Goal: Task Accomplishment & Management: Complete application form

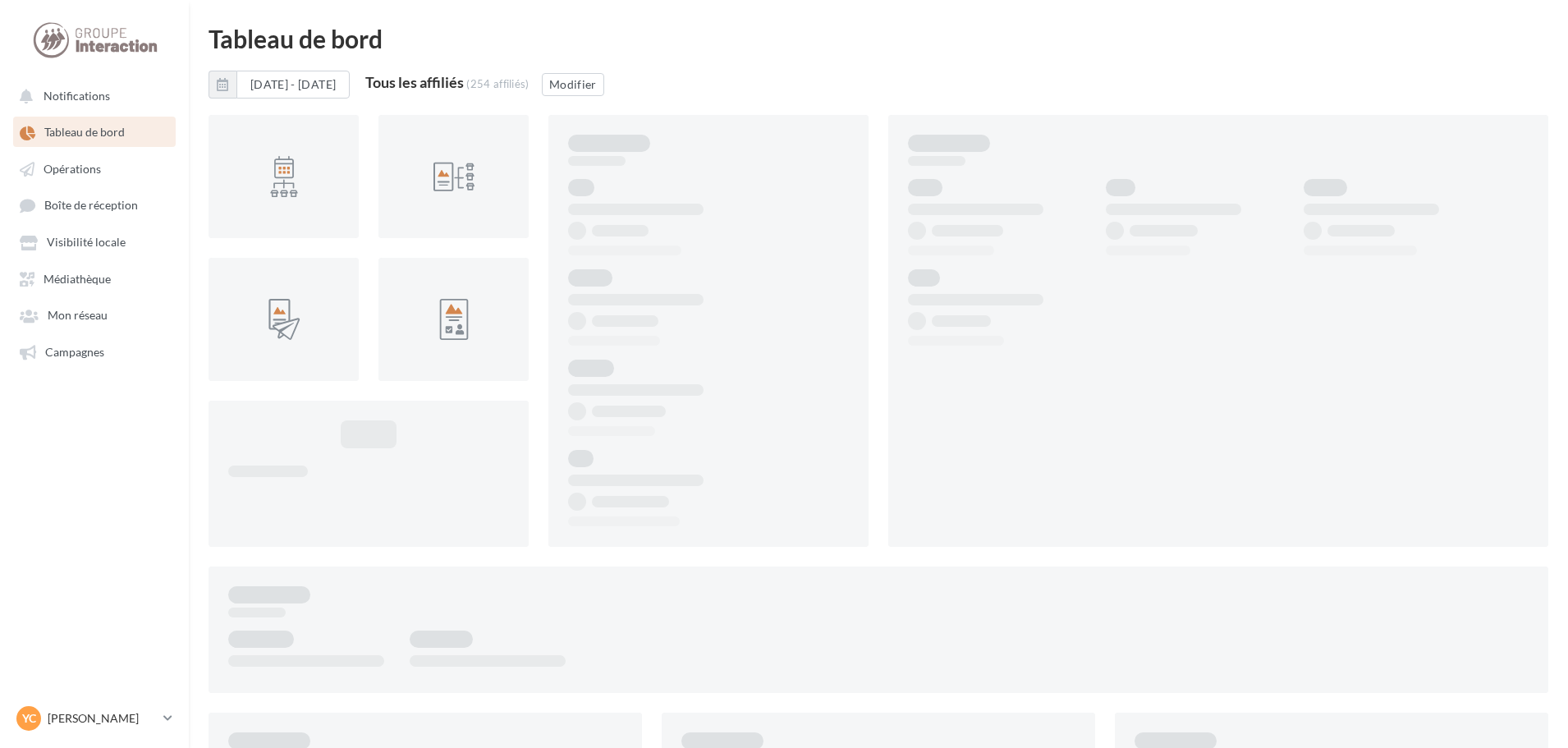
click at [59, 362] on link "Campagnes" at bounding box center [94, 351] width 169 height 30
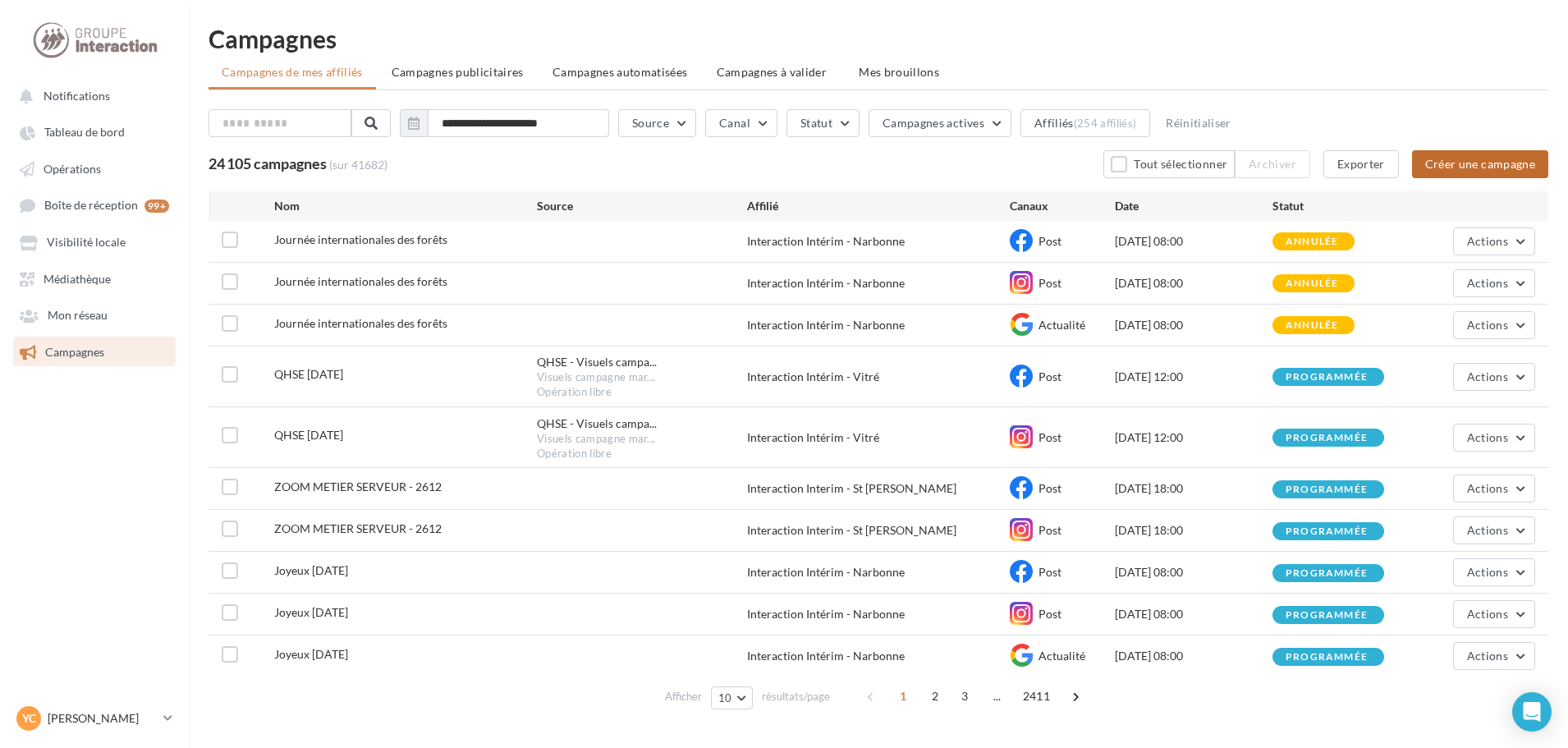
click at [1445, 153] on button "Créer une campagne" at bounding box center [1480, 164] width 137 height 28
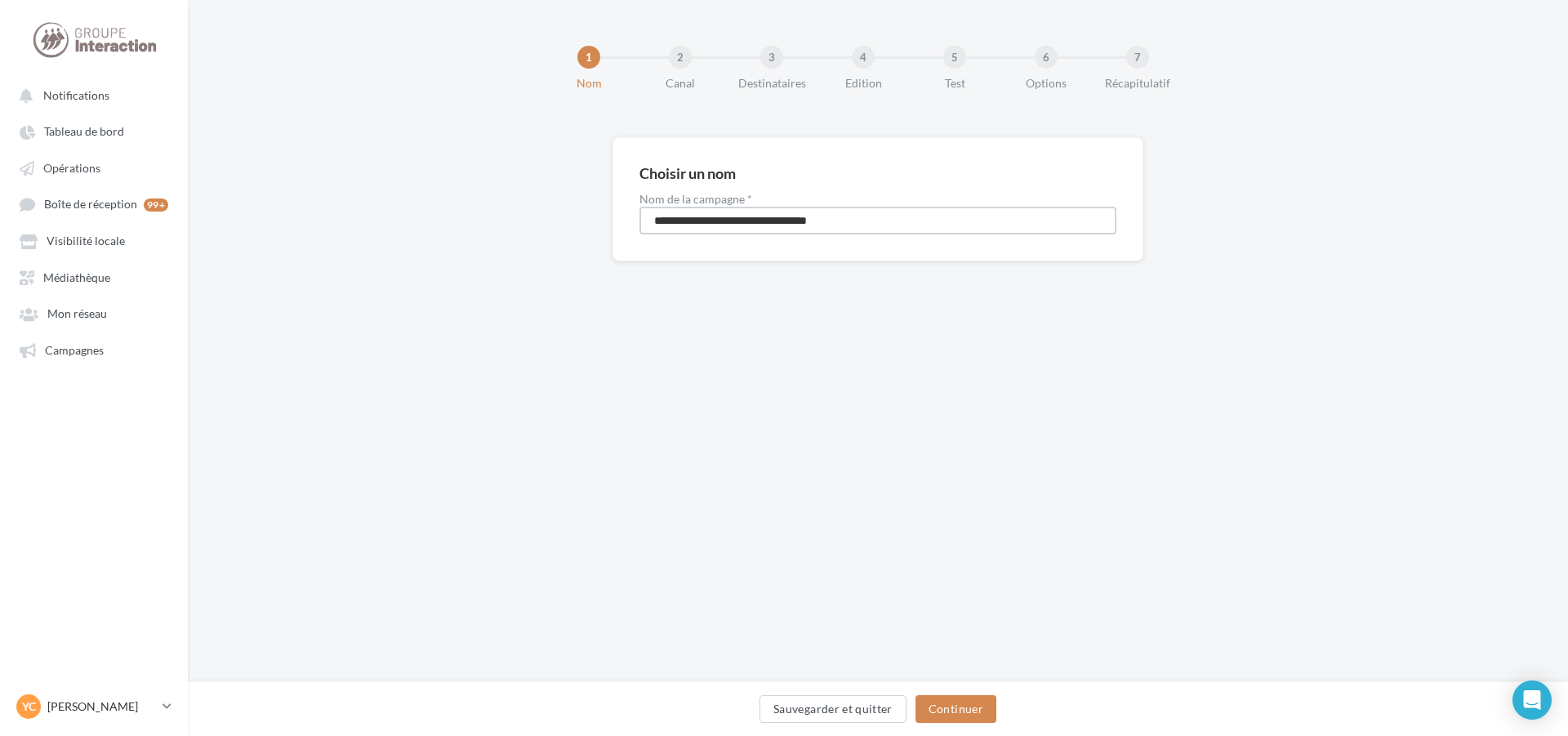
drag, startPoint x: 403, startPoint y: 221, endPoint x: 362, endPoint y: 218, distance: 41.1
click at [365, 218] on div "**********" at bounding box center [878, 224] width 1380 height 176
type input "****"
click at [968, 716] on button "Continuer" at bounding box center [956, 708] width 81 height 28
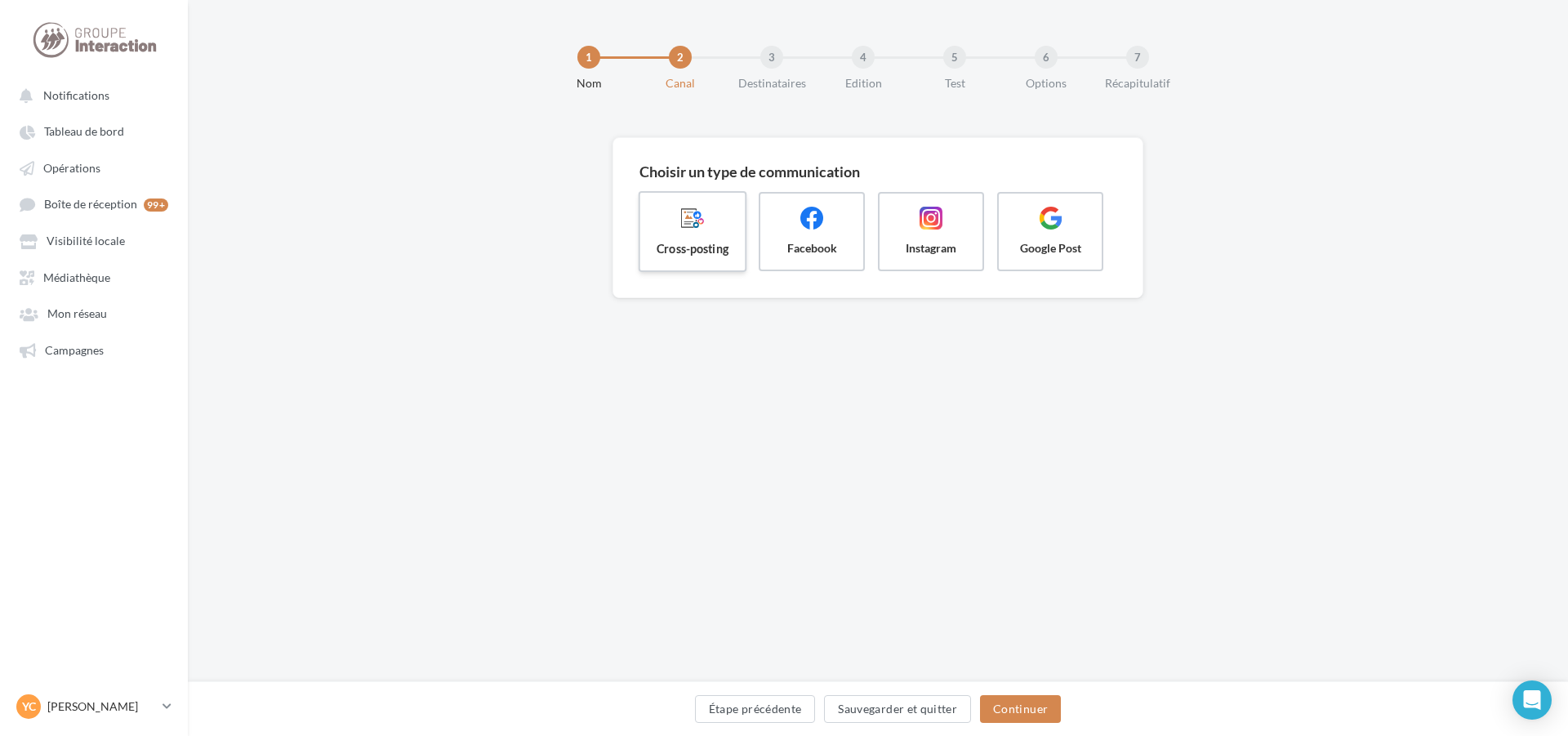
click at [678, 248] on span "Cross-posting" at bounding box center [693, 248] width 79 height 17
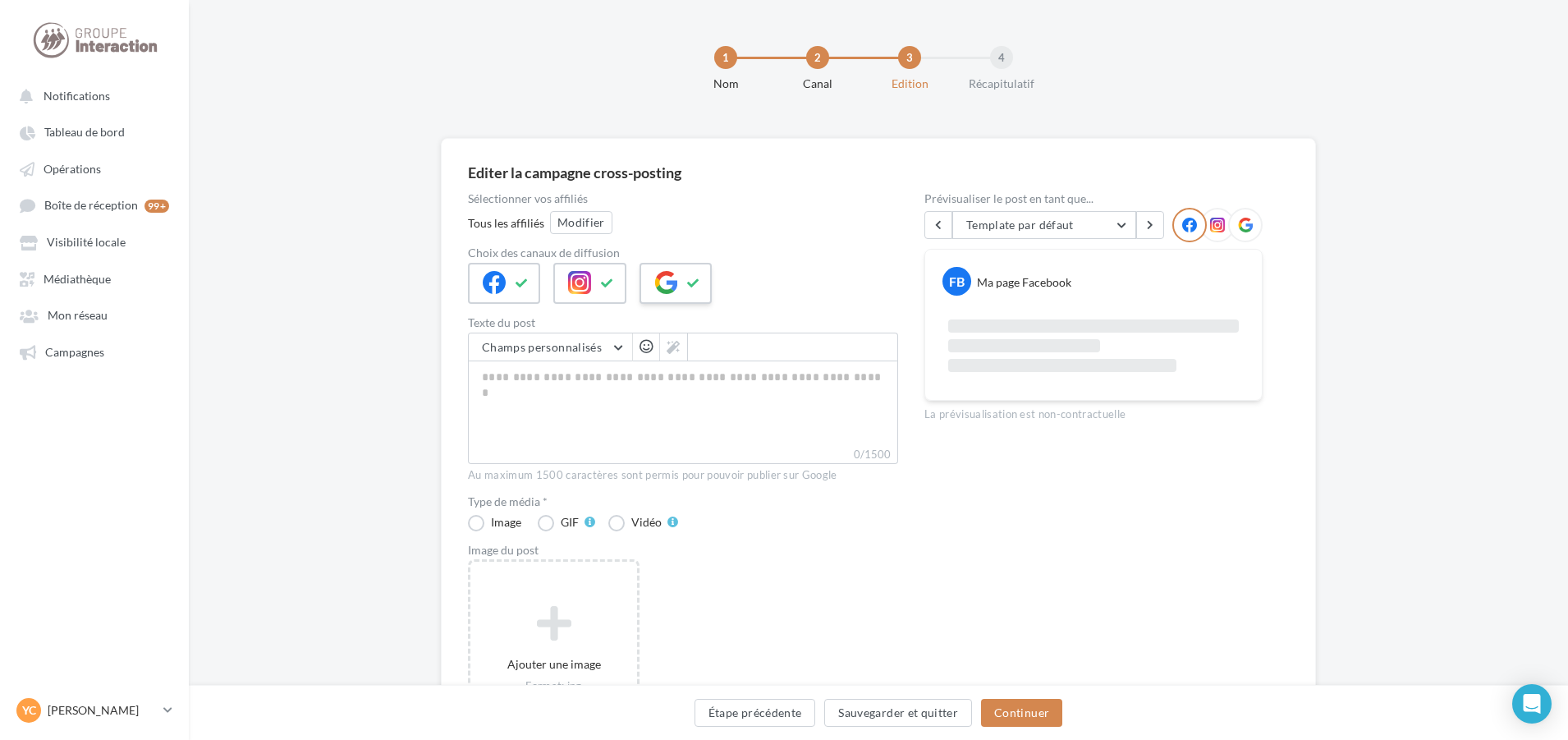
click at [689, 284] on icon at bounding box center [693, 283] width 13 height 12
click at [588, 219] on button "Modifier" at bounding box center [581, 222] width 62 height 23
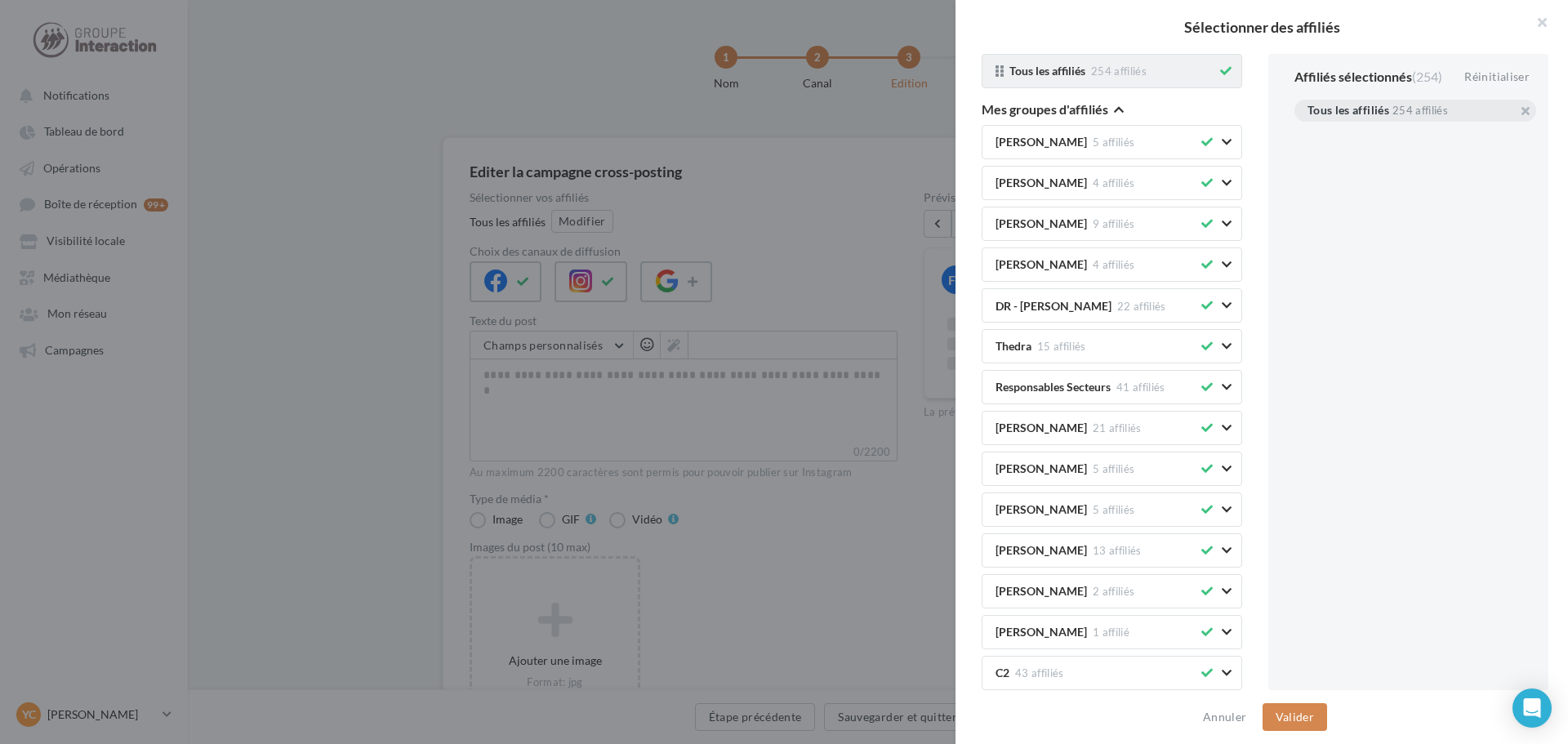
click at [1200, 75] on span "Tous les affiliés 254 affiliés" at bounding box center [1112, 71] width 205 height 12
click at [1221, 71] on icon at bounding box center [1226, 71] width 12 height 12
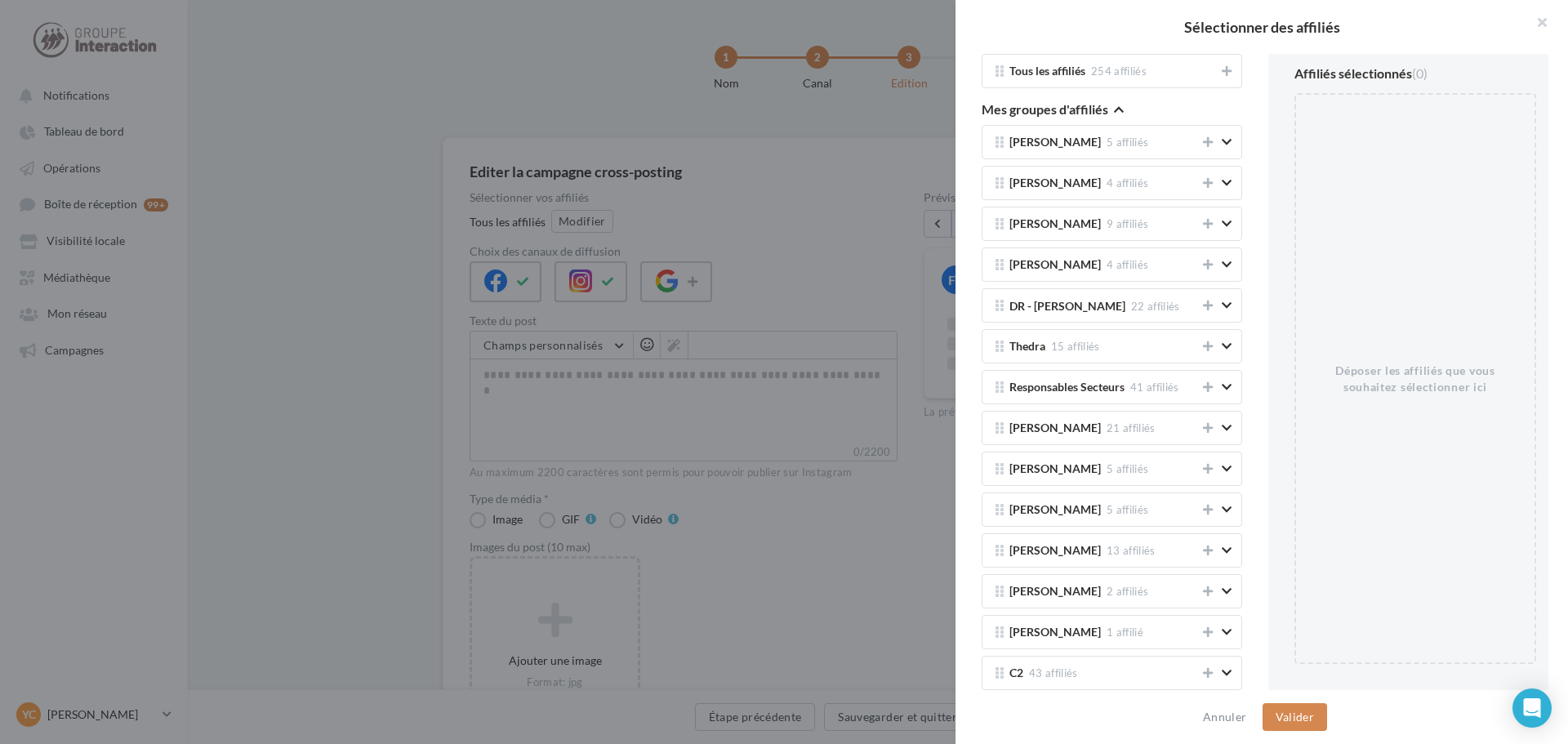
click at [1116, 111] on icon "button" at bounding box center [1119, 109] width 10 height 12
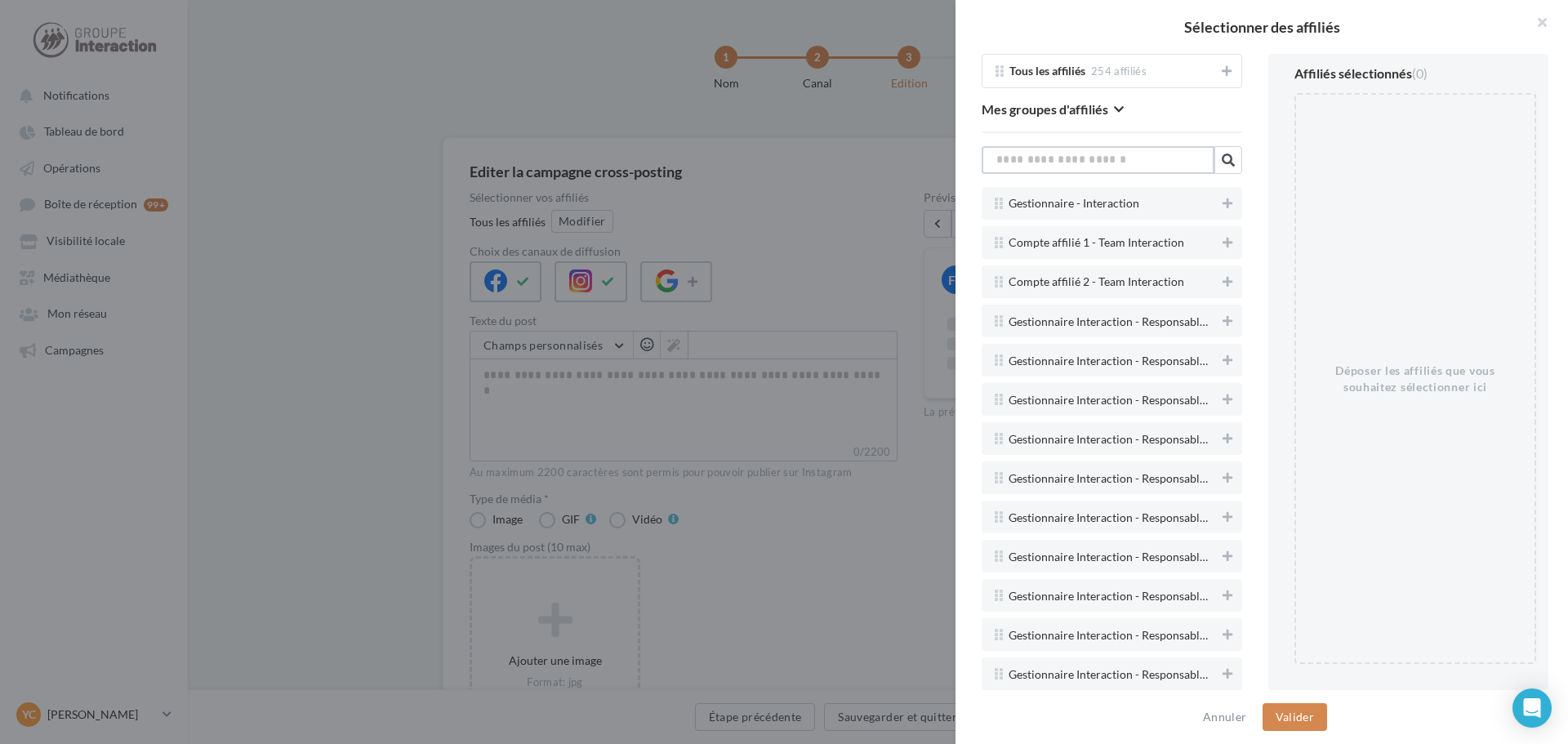
click at [1136, 155] on input "text" at bounding box center [1098, 160] width 233 height 28
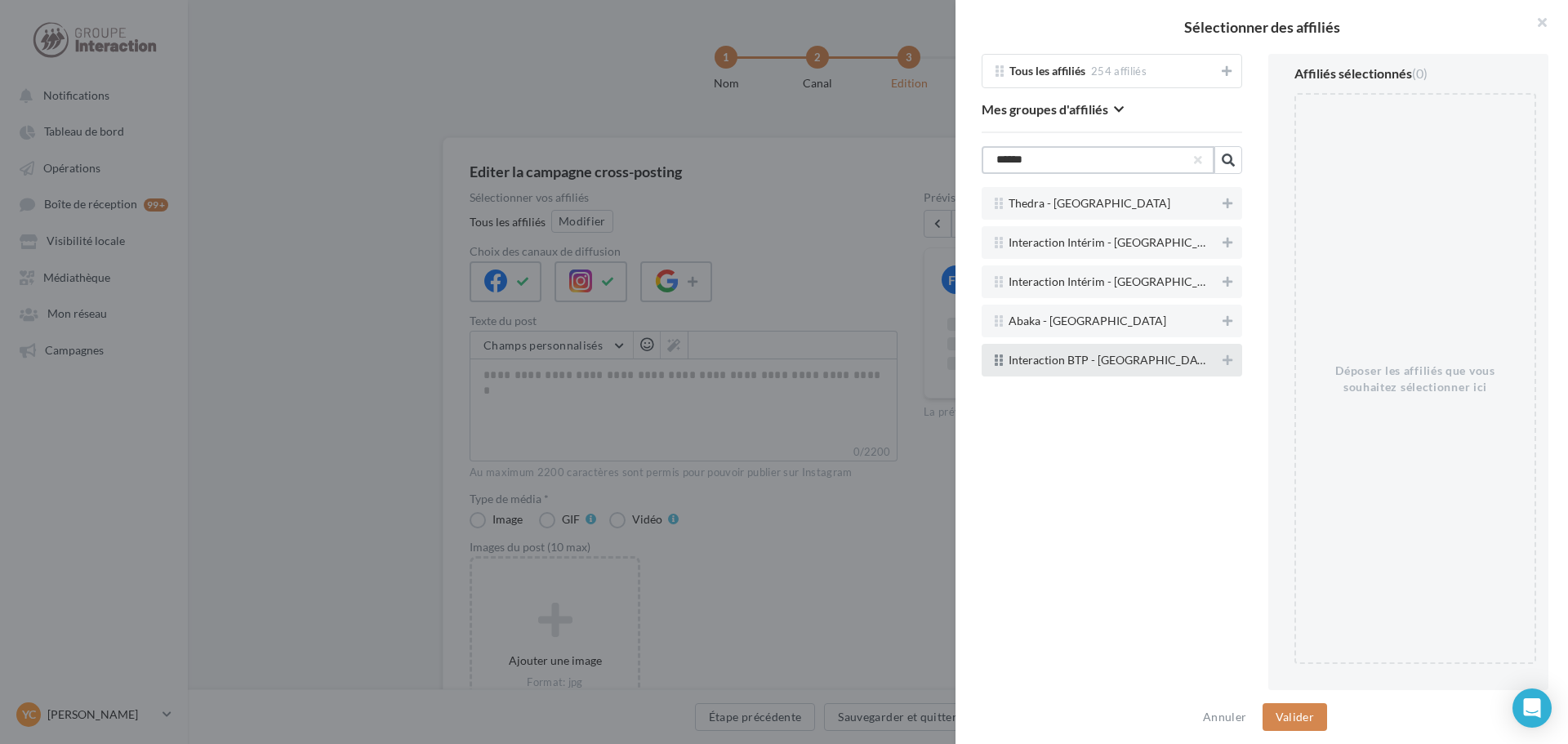
type input "******"
click at [1210, 363] on span "Interaction BTP - [GEOGRAPHIC_DATA]" at bounding box center [1112, 360] width 208 height 12
click at [1223, 354] on icon at bounding box center [1227, 360] width 10 height 12
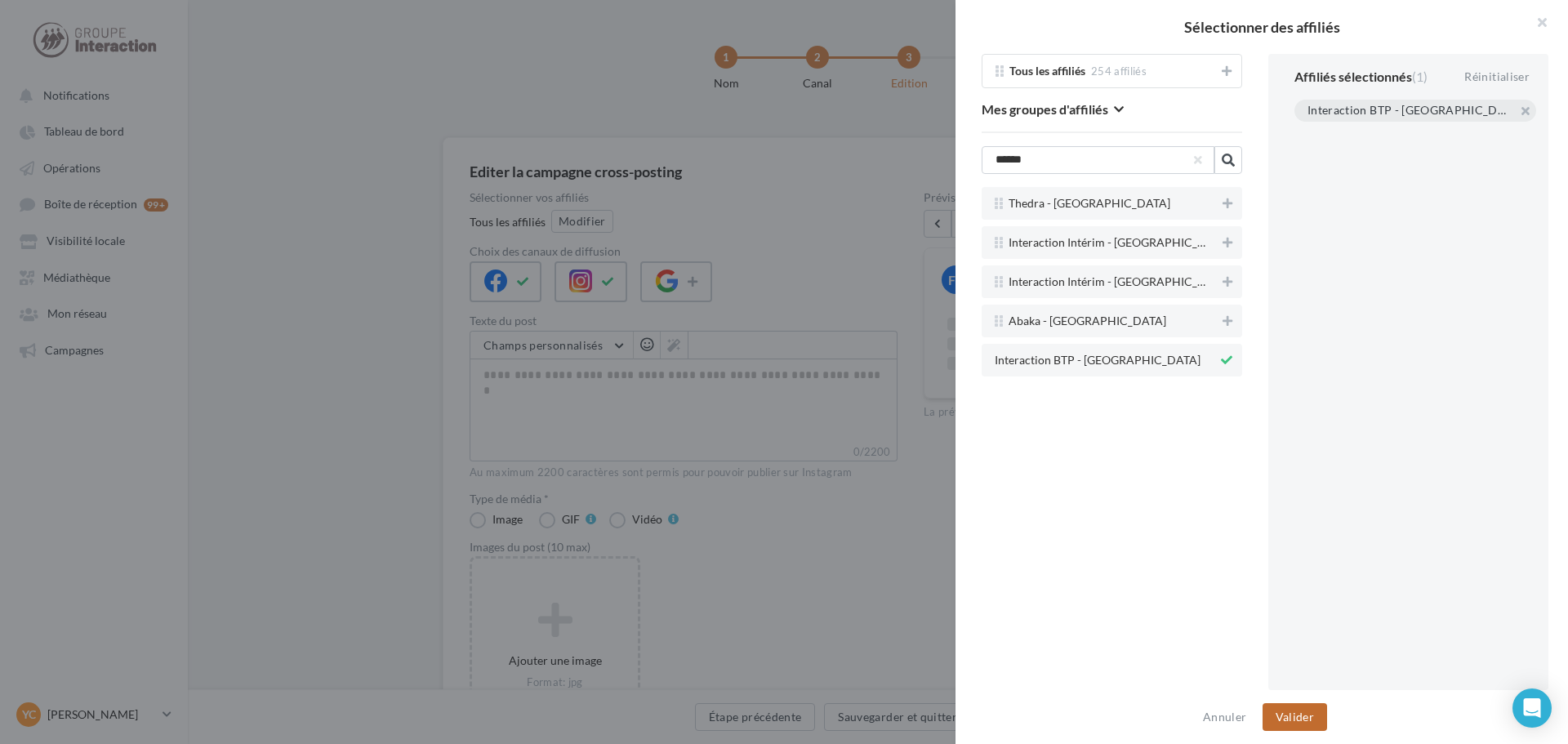
click at [1297, 725] on button "Valider" at bounding box center [1295, 717] width 65 height 28
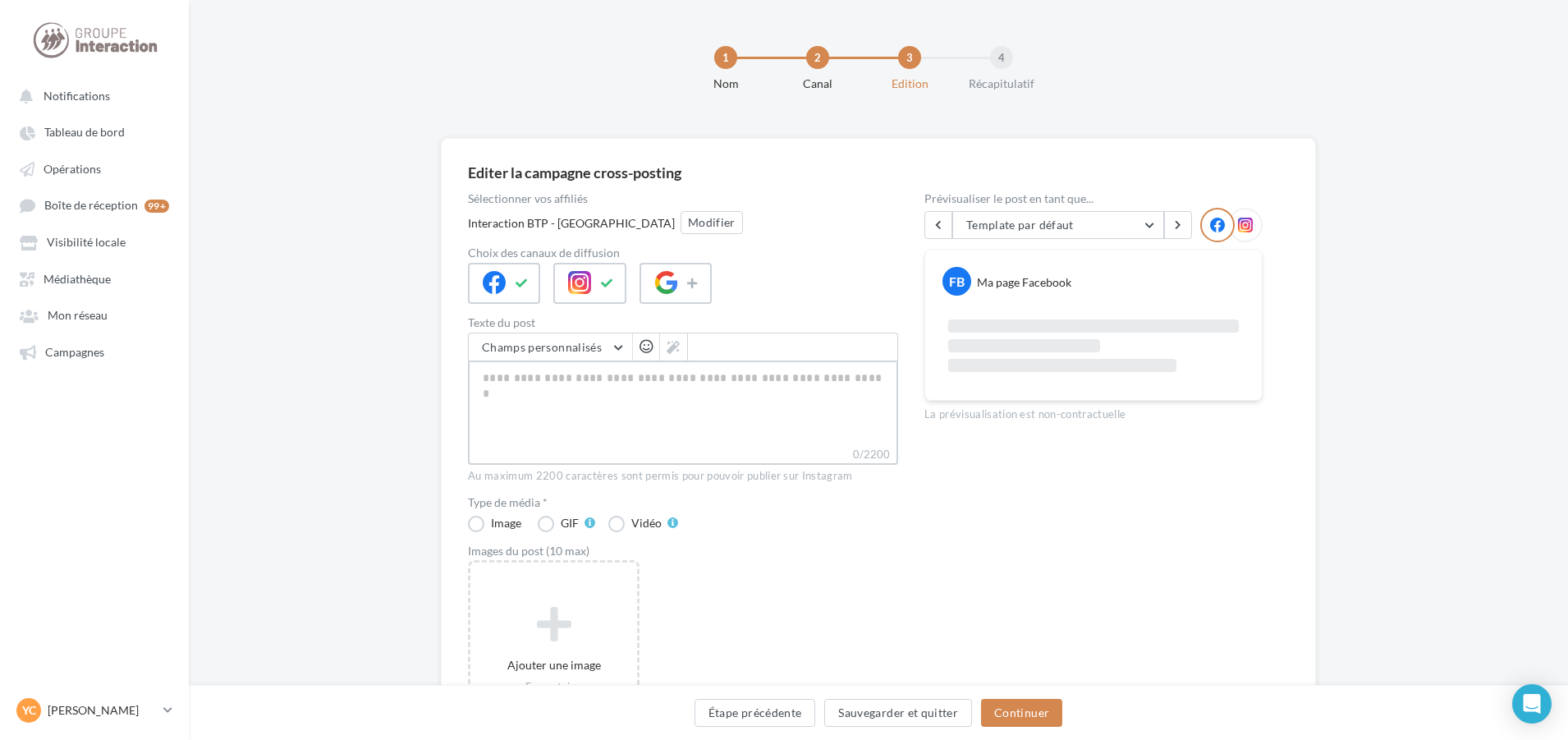
click at [700, 406] on textarea "0/2200" at bounding box center [683, 403] width 430 height 85
type textarea "*"
type textarea "**"
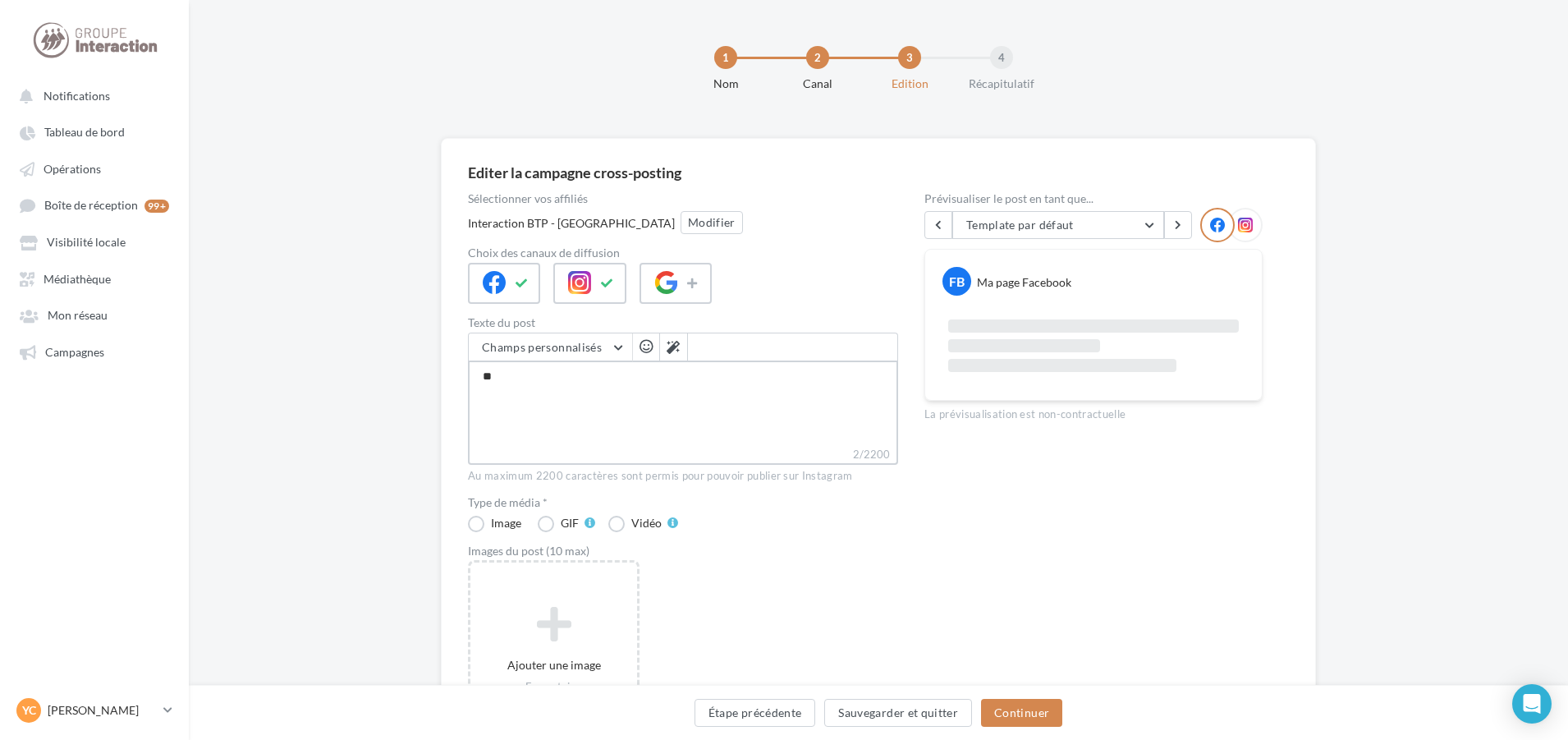
type textarea "***"
type textarea "****"
type textarea "*****"
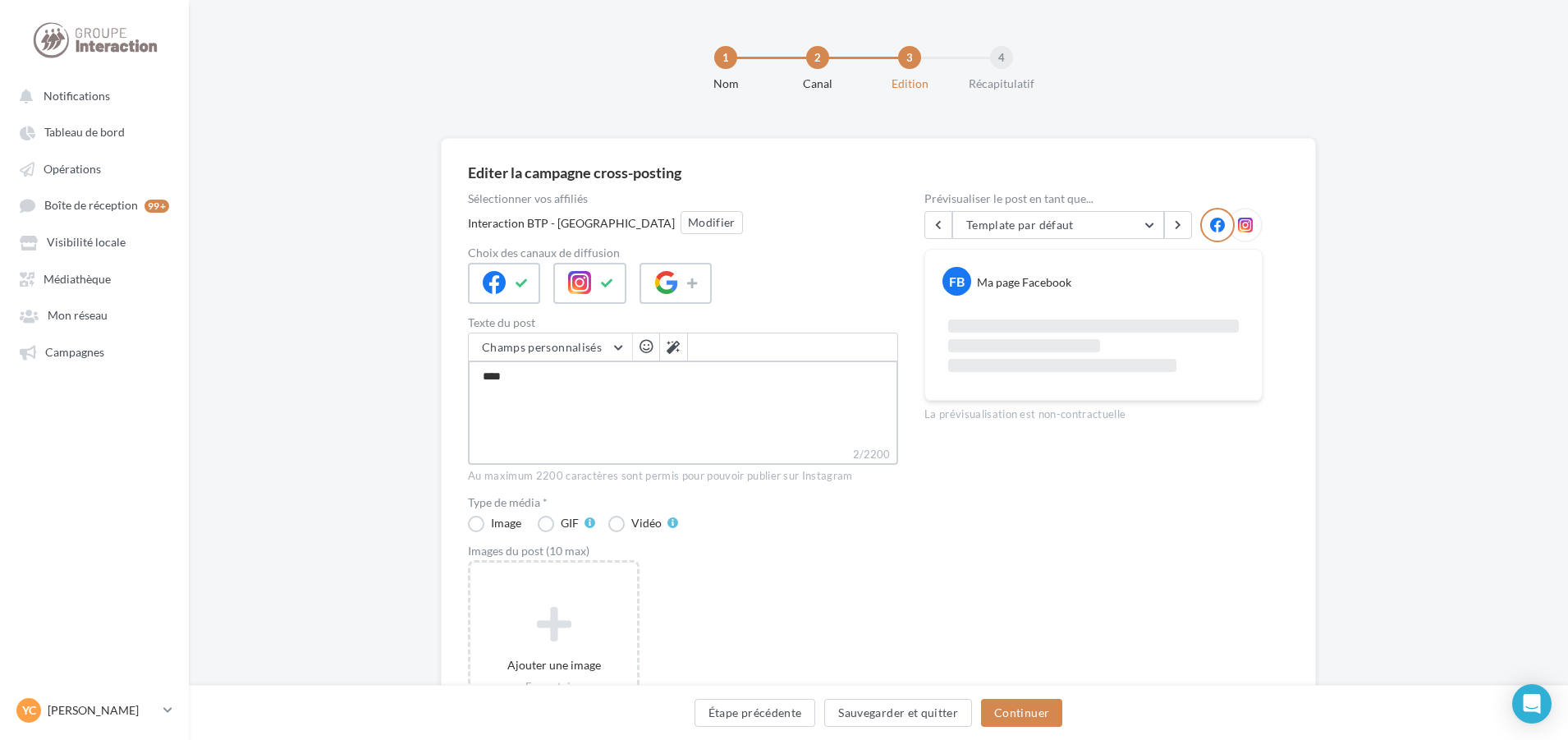
type textarea "*****"
type textarea "******"
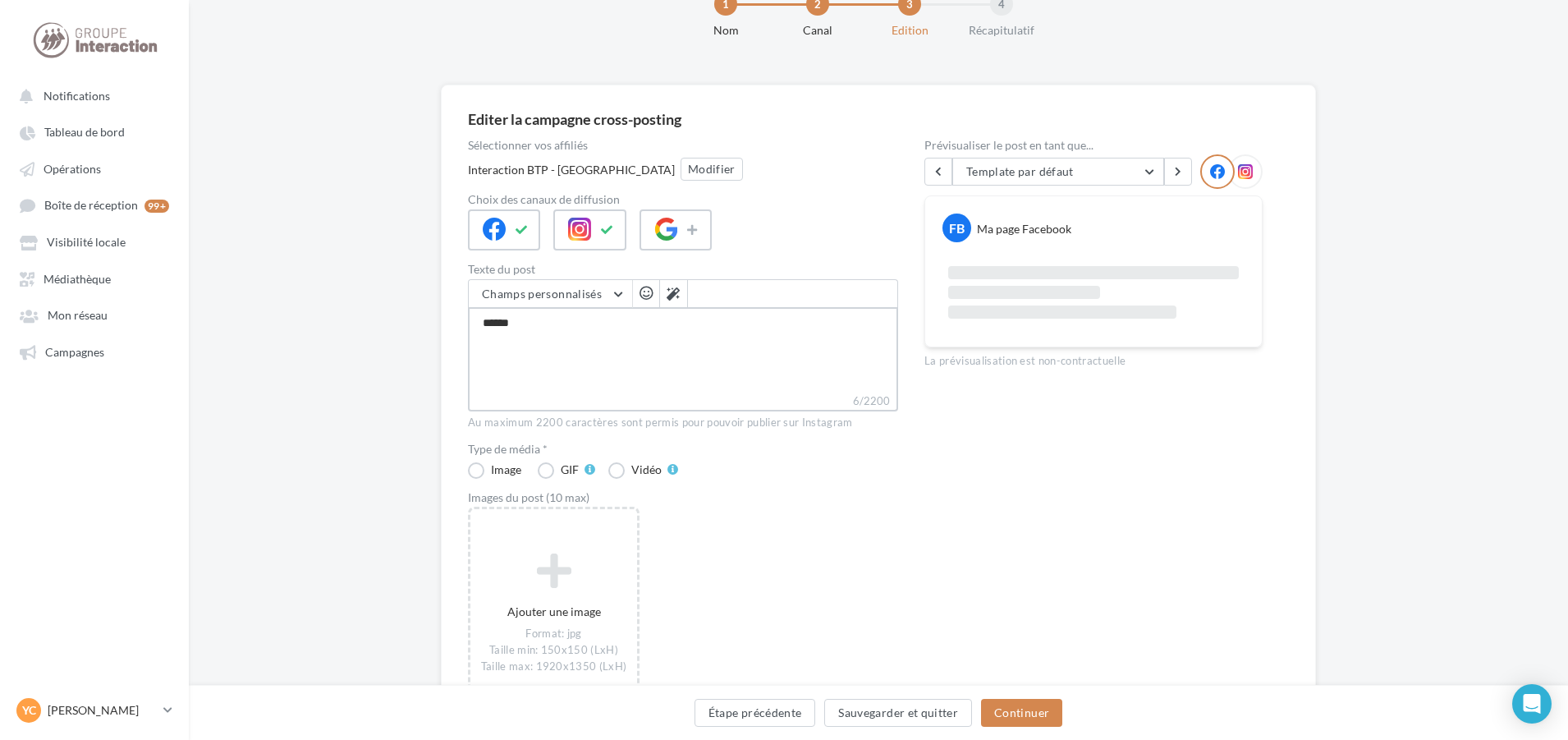
scroll to position [82, 0]
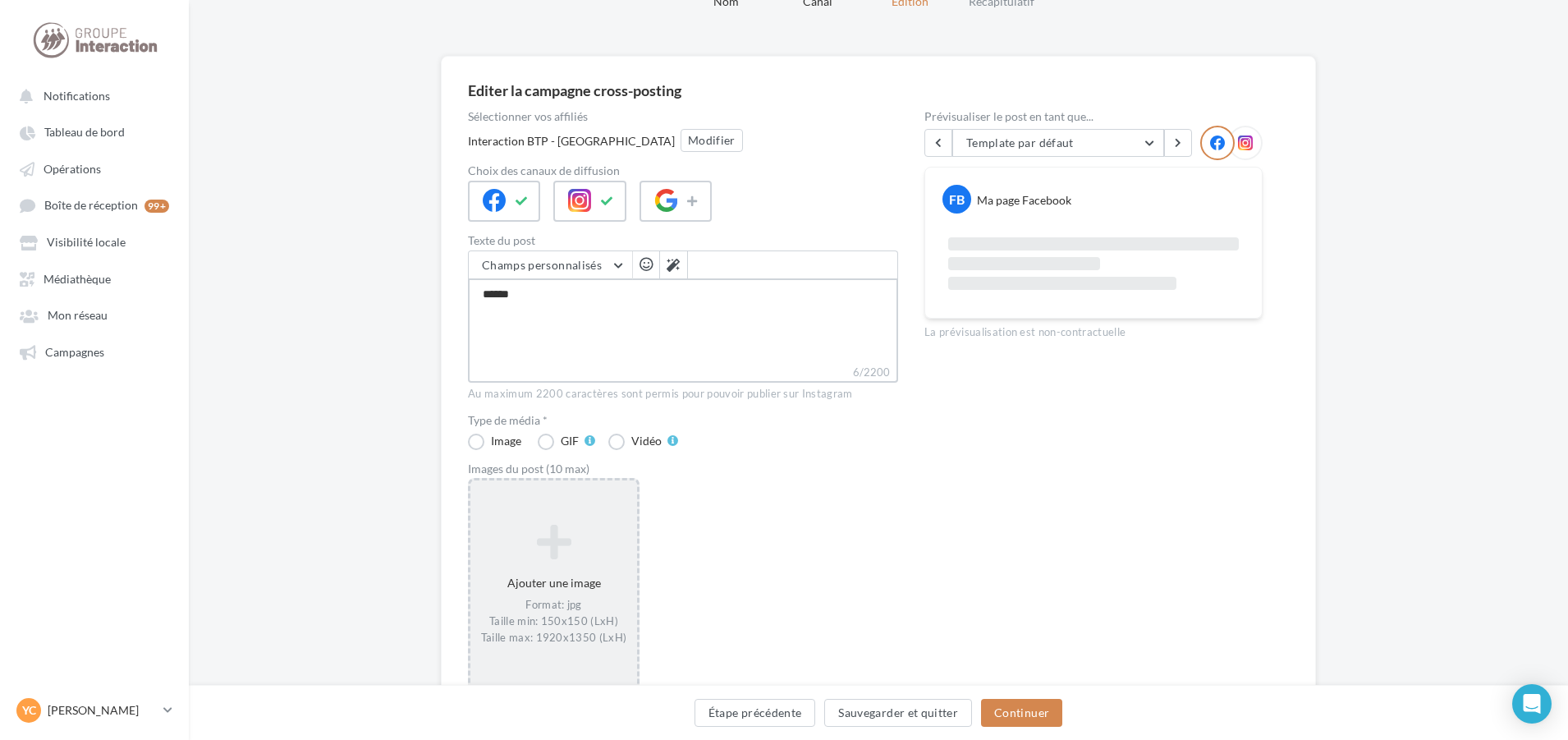
type textarea "******"
drag, startPoint x: 592, startPoint y: 532, endPoint x: 618, endPoint y: 505, distance: 37.5
click at [594, 528] on icon at bounding box center [553, 541] width 153 height 40
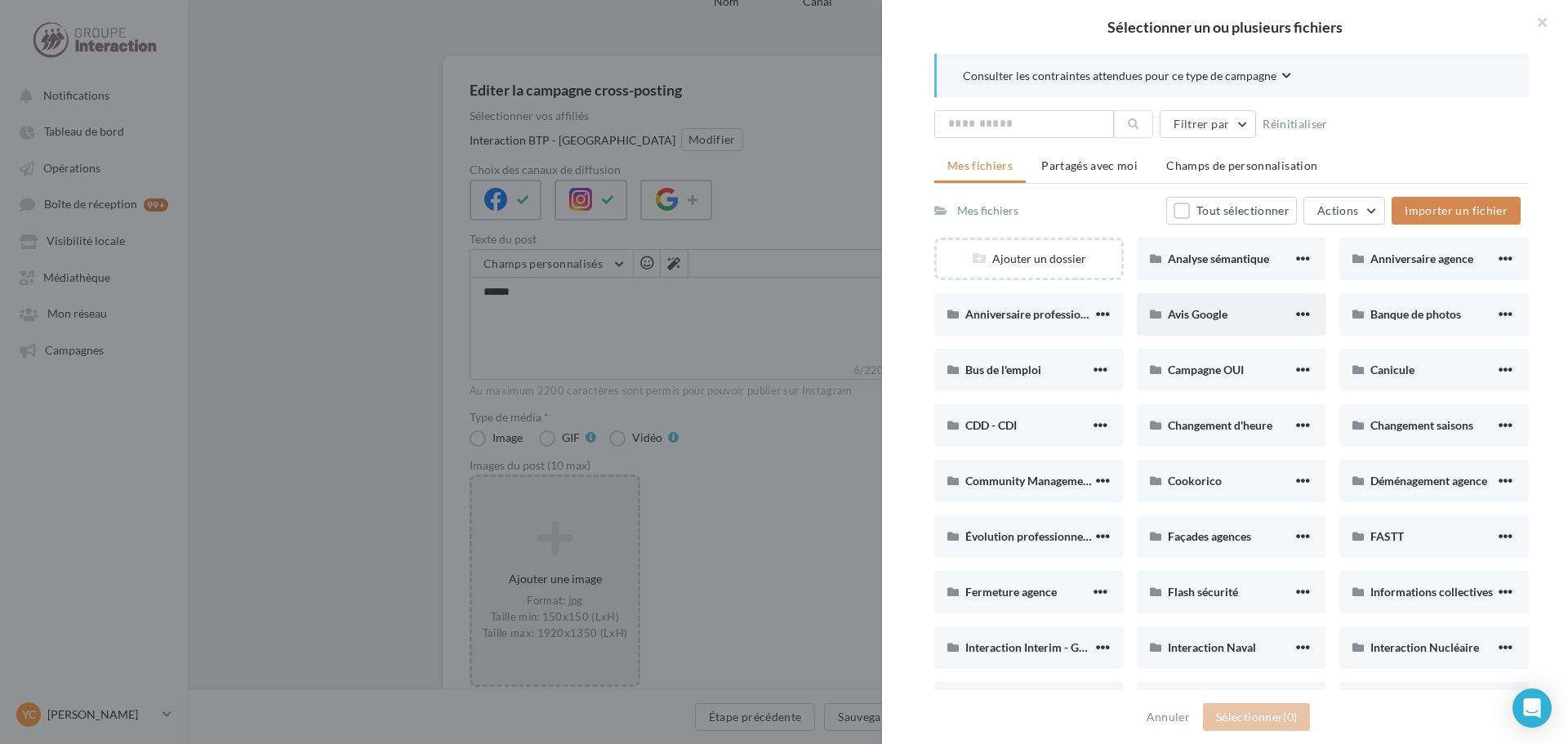
click at [1202, 298] on div "Avis Google" at bounding box center [1231, 314] width 190 height 42
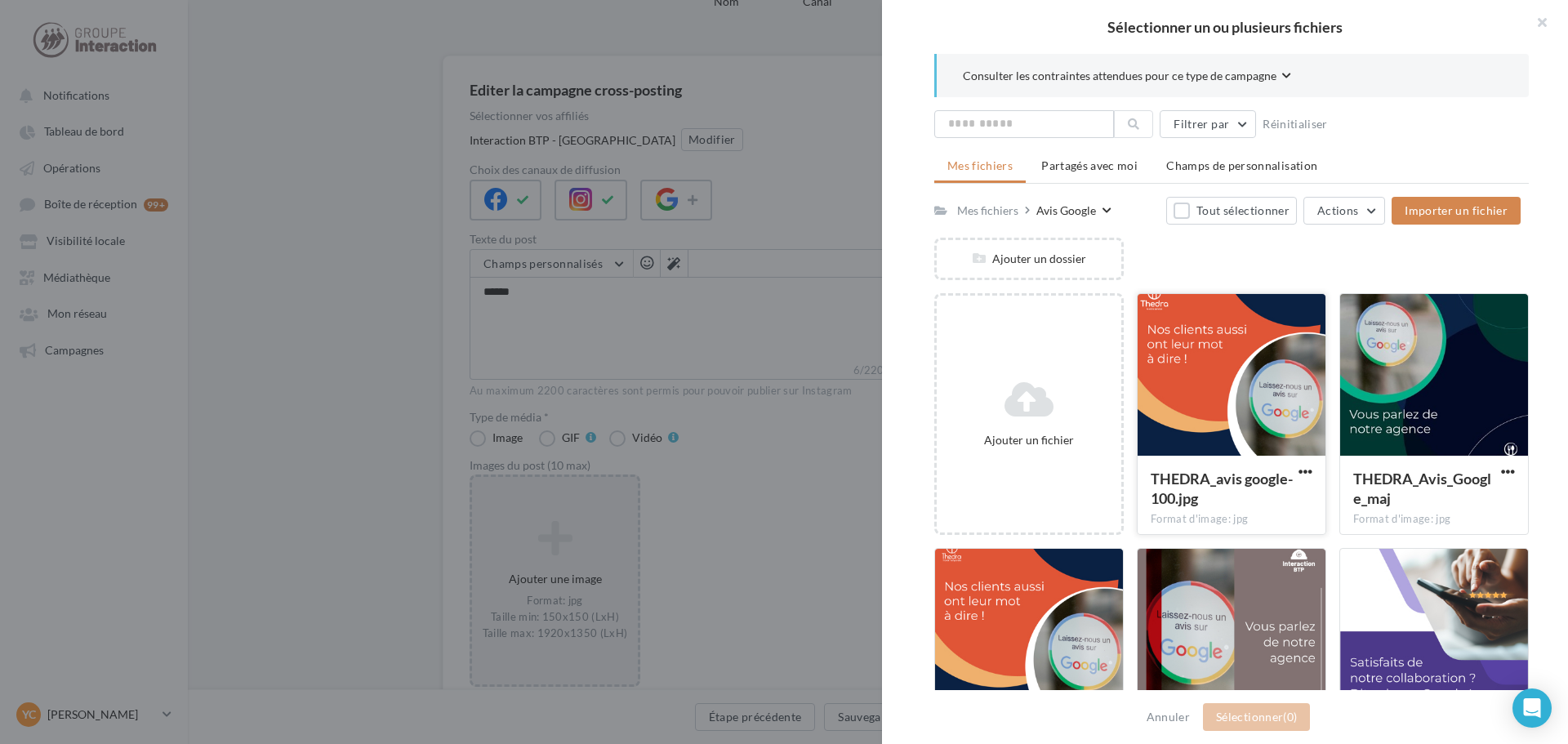
click at [1164, 405] on div at bounding box center [1231, 376] width 188 height 163
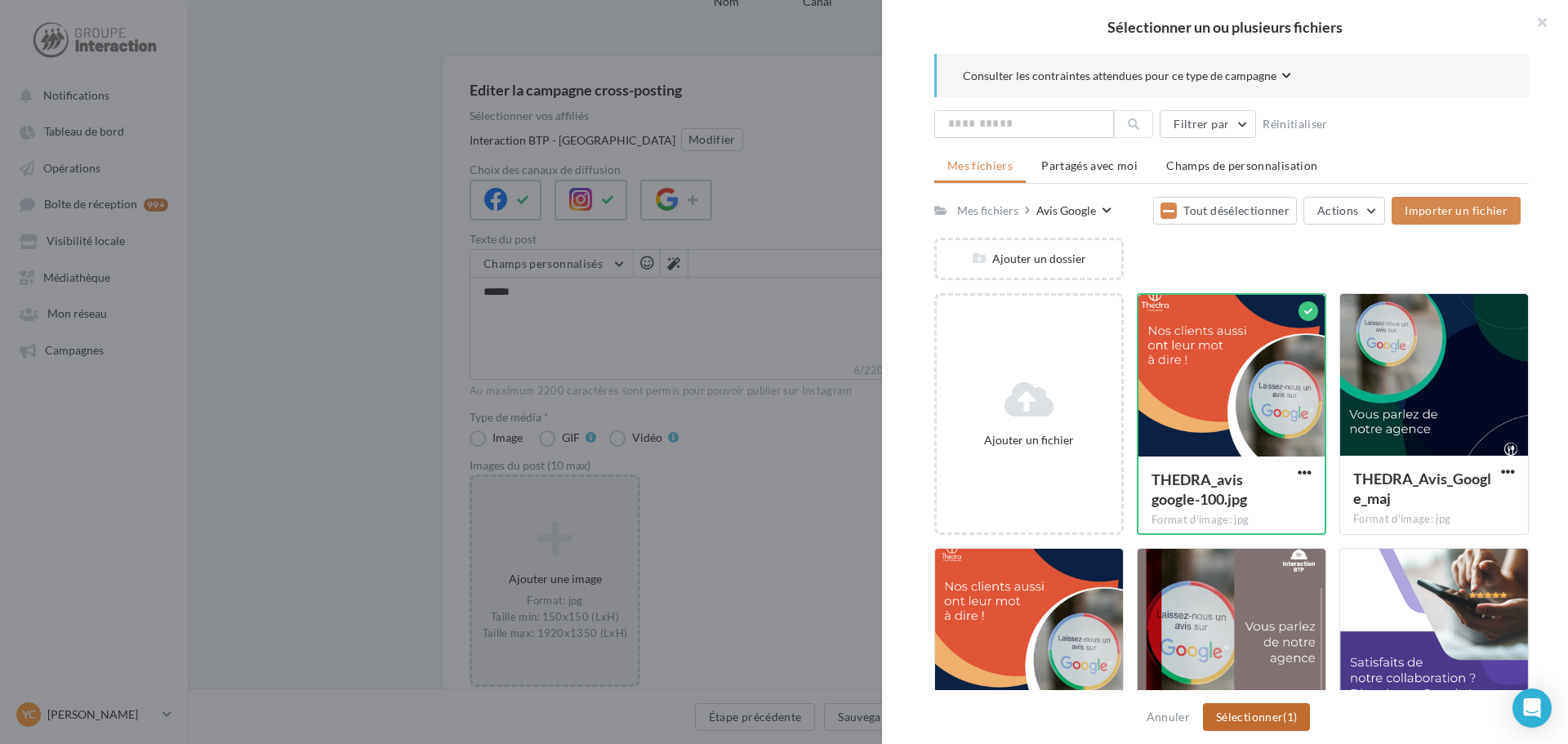
click at [1294, 704] on button "Sélectionner (1)" at bounding box center [1256, 717] width 107 height 28
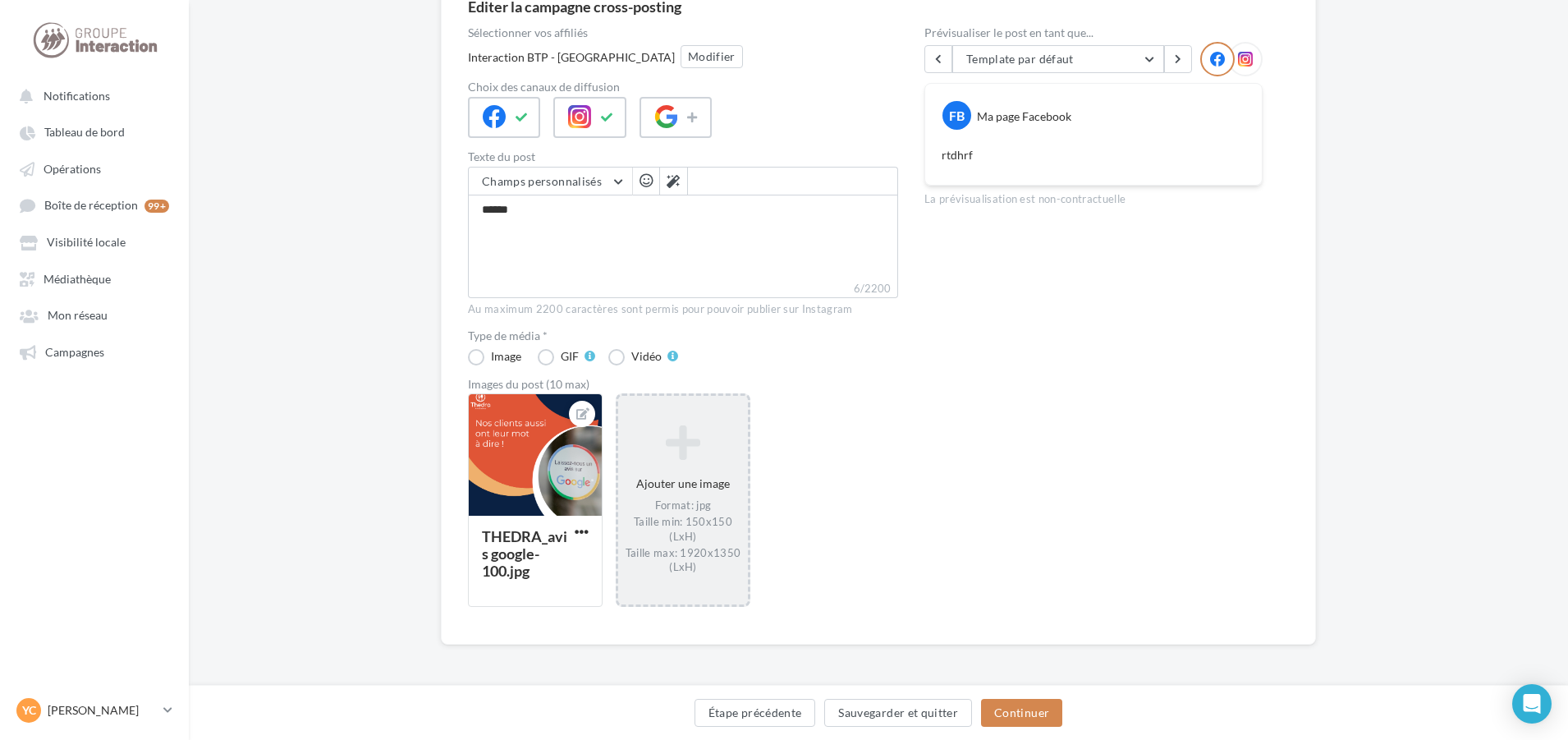
scroll to position [167, 0]
click at [1026, 711] on button "Continuer" at bounding box center [1022, 712] width 81 height 28
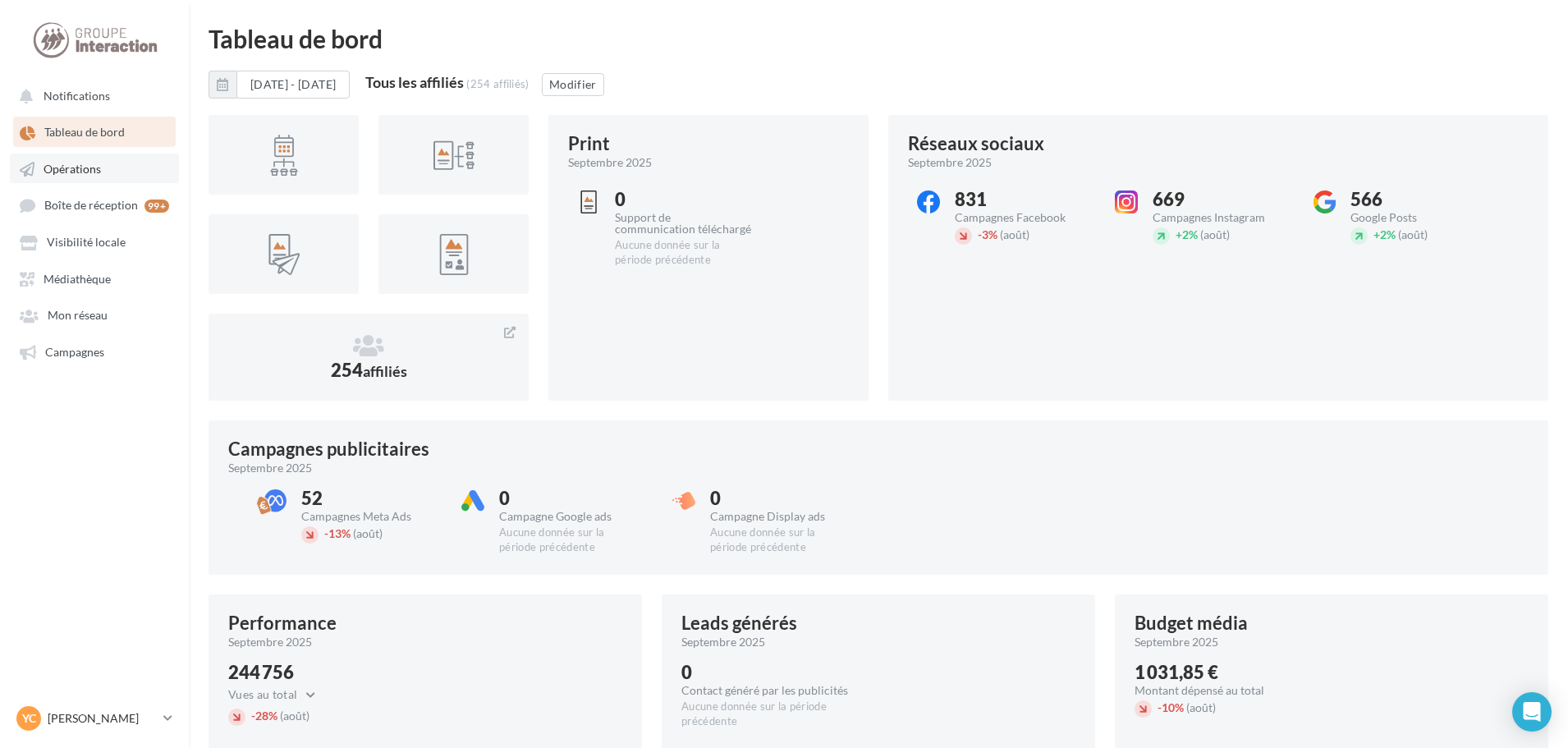
click at [89, 174] on span "Opérations" at bounding box center [72, 168] width 57 height 14
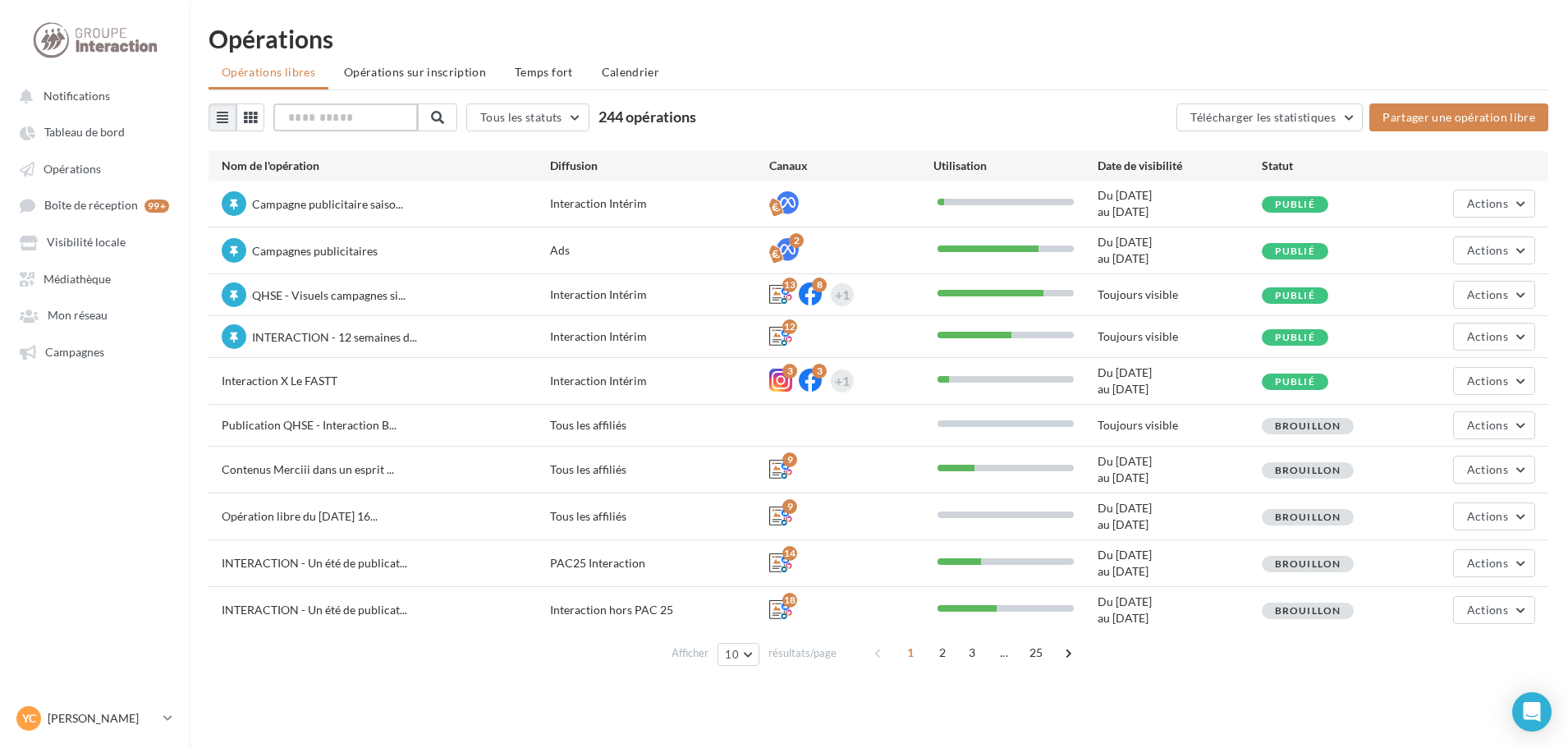
click at [337, 122] on input "text" at bounding box center [345, 118] width 144 height 28
type input "*****"
click at [439, 124] on button at bounding box center [436, 118] width 40 height 28
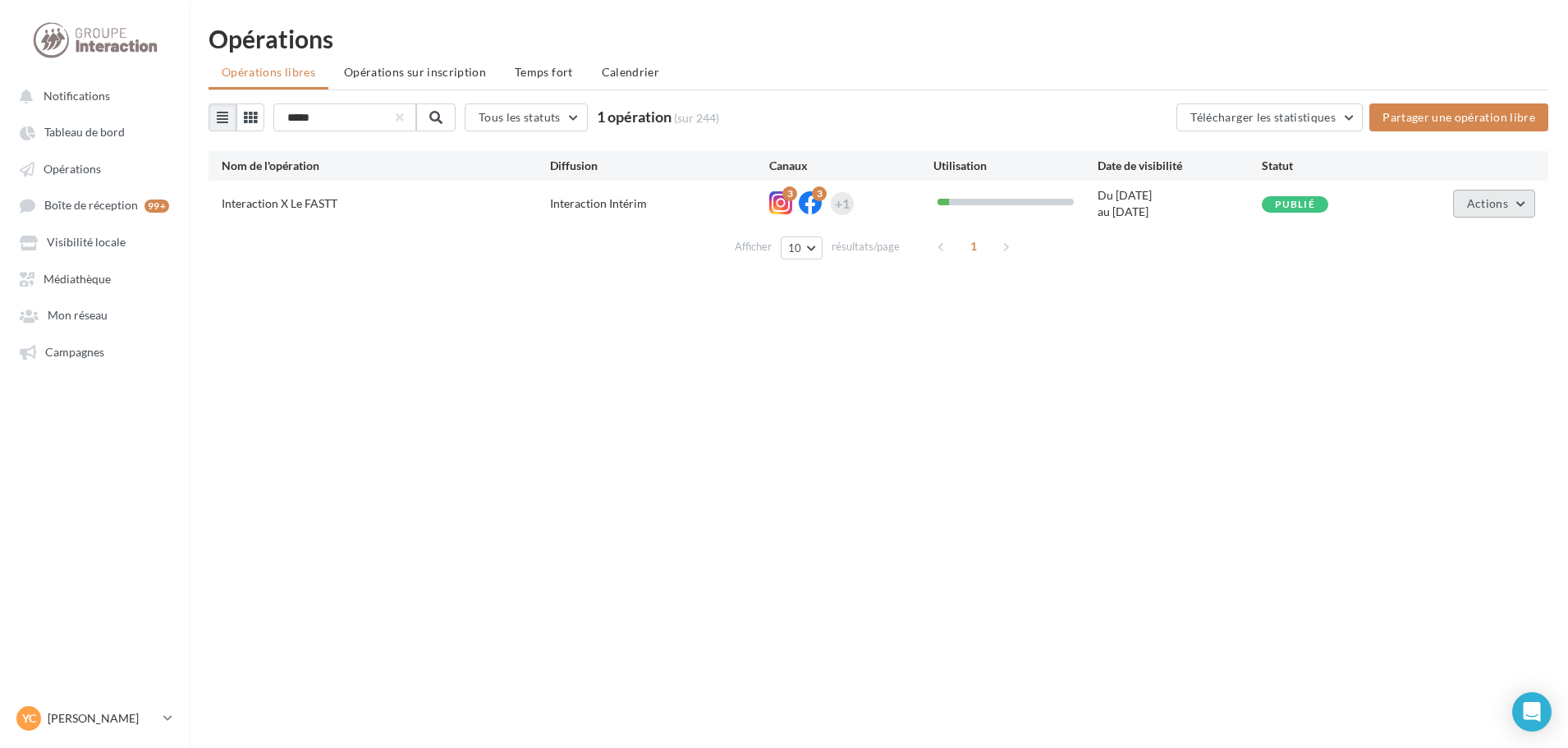
click at [1505, 205] on span "Actions" at bounding box center [1487, 203] width 41 height 14
click at [1440, 290] on button "Dupliquer" at bounding box center [1453, 284] width 164 height 43
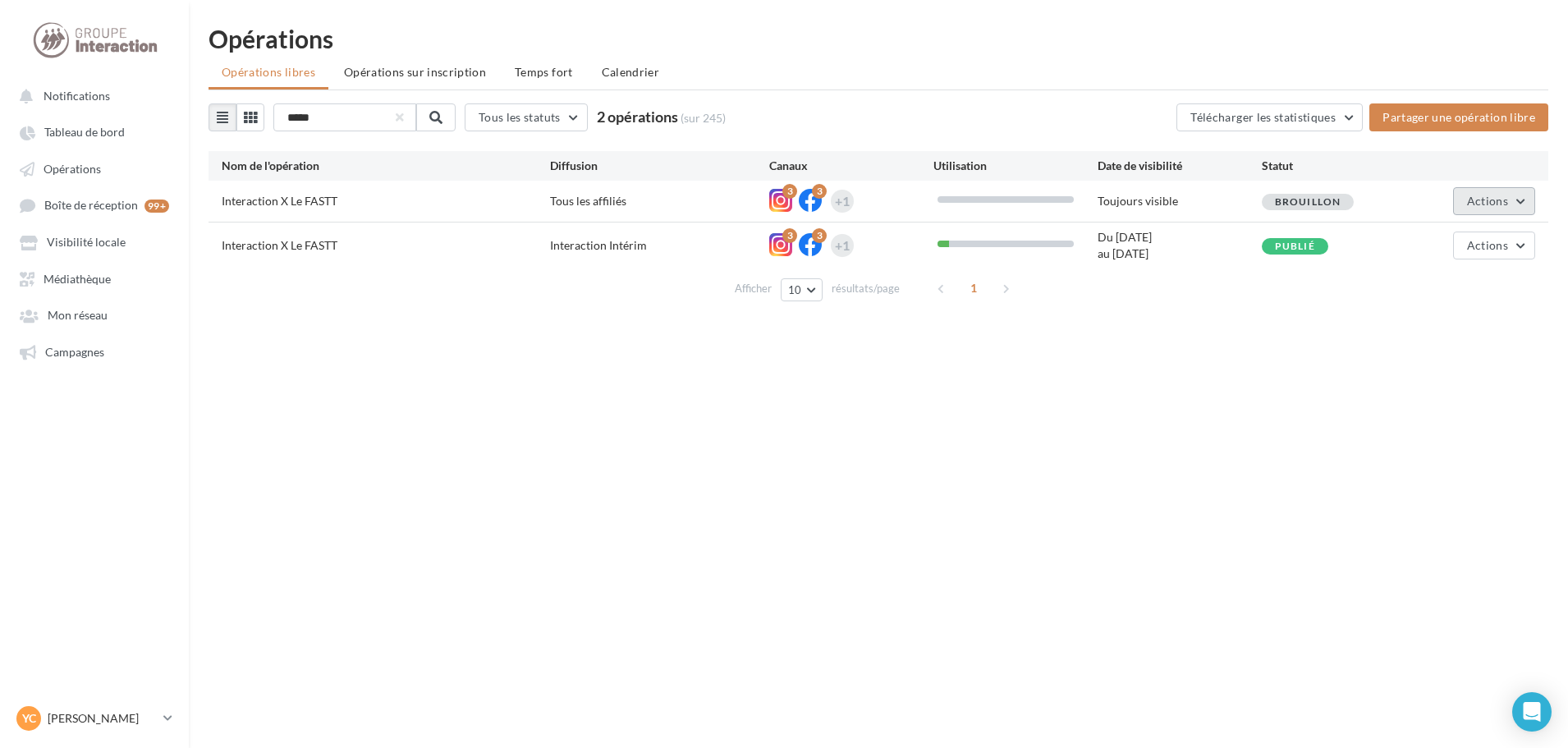
click at [1486, 208] on button "Actions" at bounding box center [1494, 201] width 82 height 28
click at [1452, 234] on button "Editer" at bounding box center [1453, 239] width 164 height 43
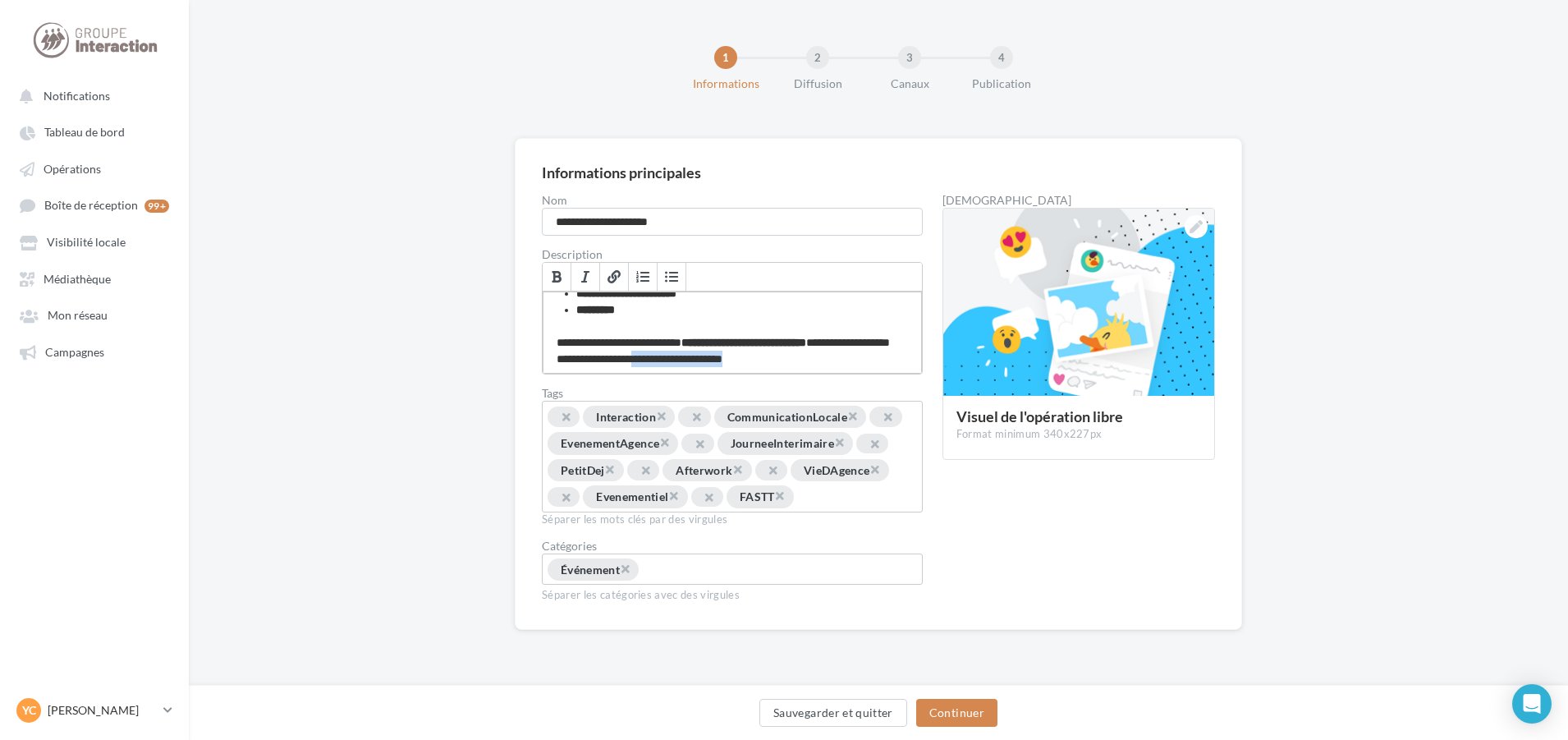
scroll to position [97, 0]
drag, startPoint x: 855, startPoint y: 357, endPoint x: 529, endPoint y: 335, distance: 326.7
click at [529, 335] on div "**********" at bounding box center [877, 383] width 727 height 492
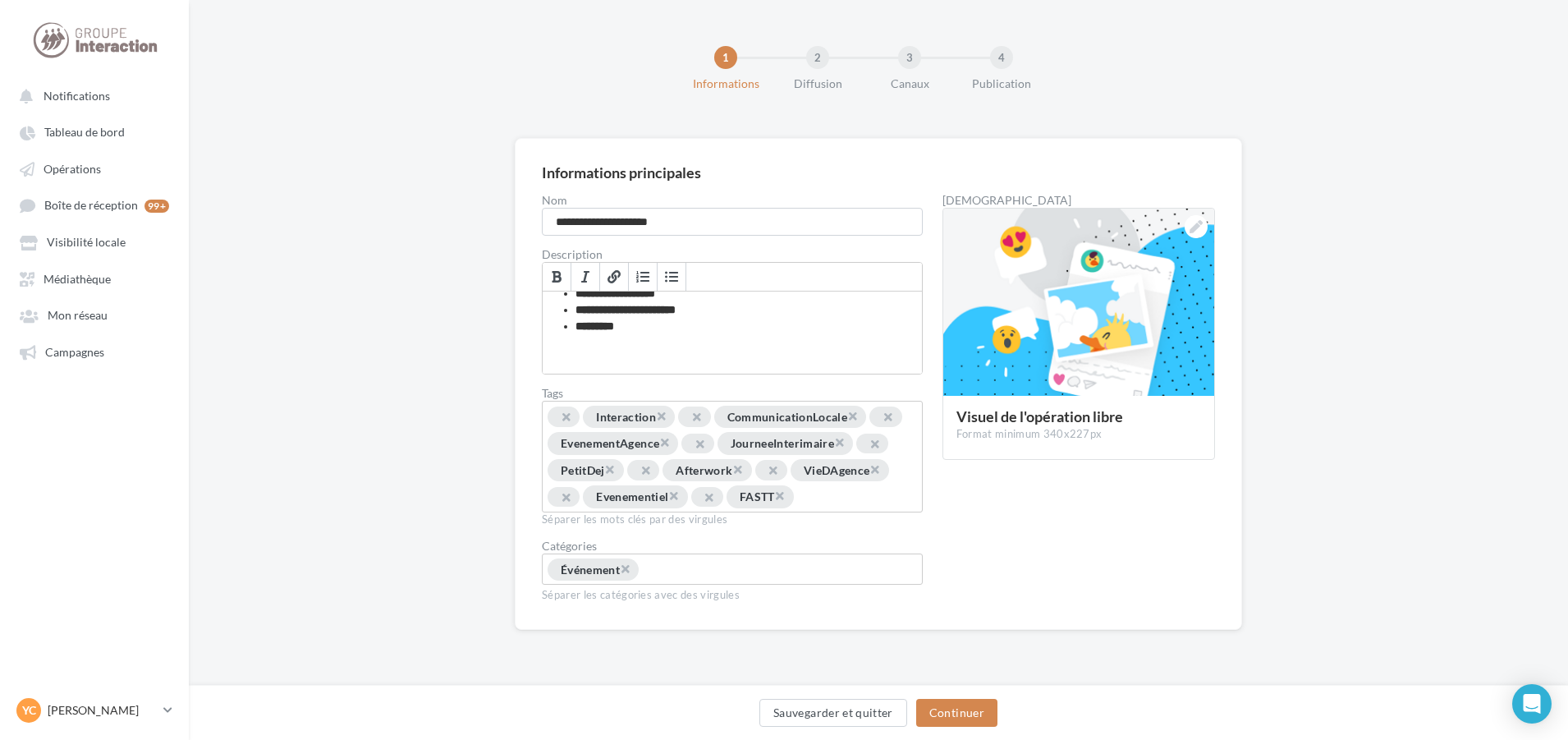
click at [665, 412] on span "×" at bounding box center [661, 416] width 10 height 16
click at [795, 508] on input "Permet aux affiliés de trouver l'opération libre plus facilement" at bounding box center [857, 498] width 123 height 19
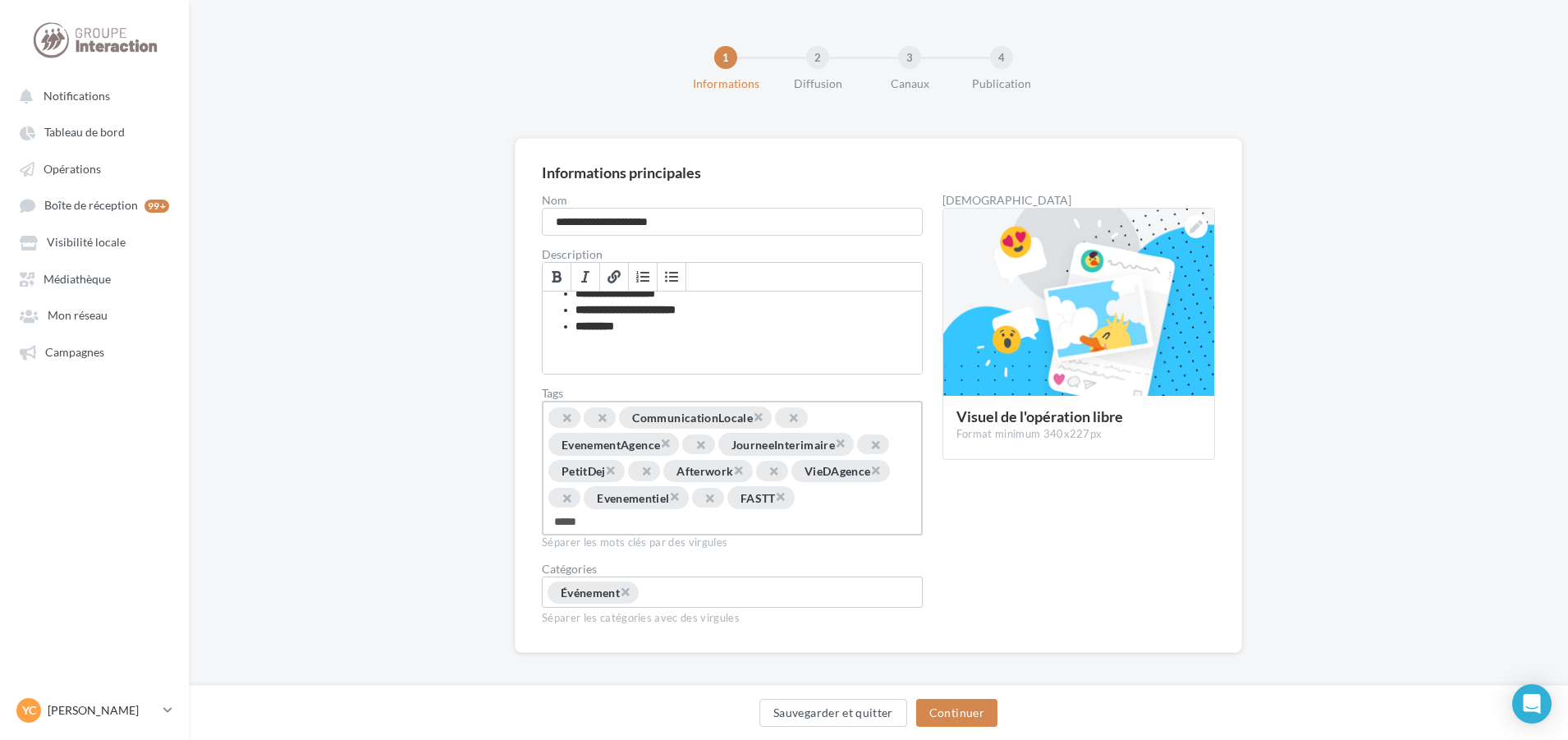
type input "******"
click at [561, 414] on span "×" at bounding box center [564, 417] width 32 height 21
click at [560, 414] on span "×" at bounding box center [564, 417] width 32 height 21
click at [572, 497] on span "×" at bounding box center [567, 498] width 10 height 16
click at [679, 497] on span "×" at bounding box center [674, 498] width 10 height 16
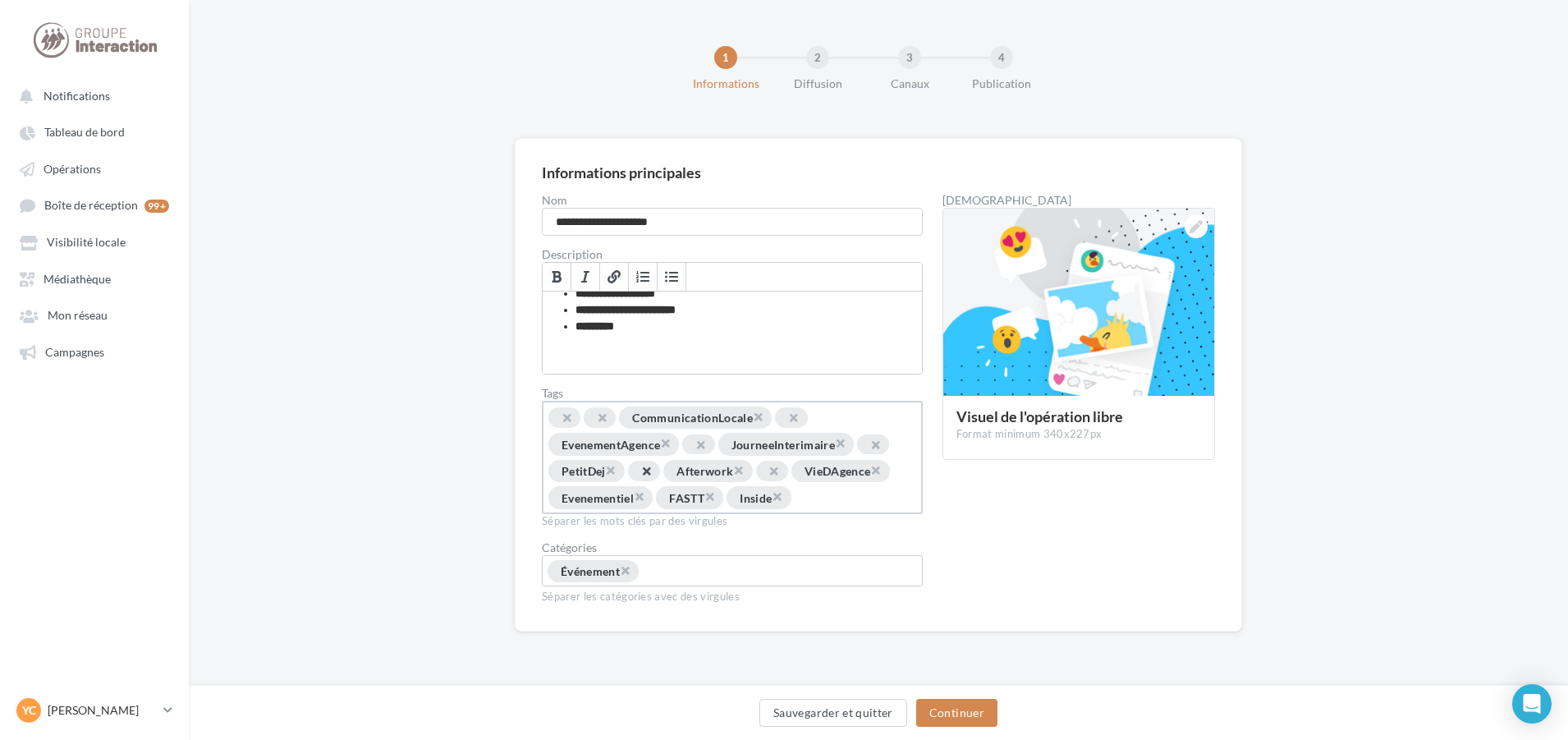
click at [651, 475] on span "×" at bounding box center [646, 471] width 10 height 16
click at [705, 442] on span "×" at bounding box center [700, 444] width 10 height 16
click at [606, 416] on span "×" at bounding box center [601, 417] width 10 height 16
click at [572, 415] on span "×" at bounding box center [567, 417] width 10 height 16
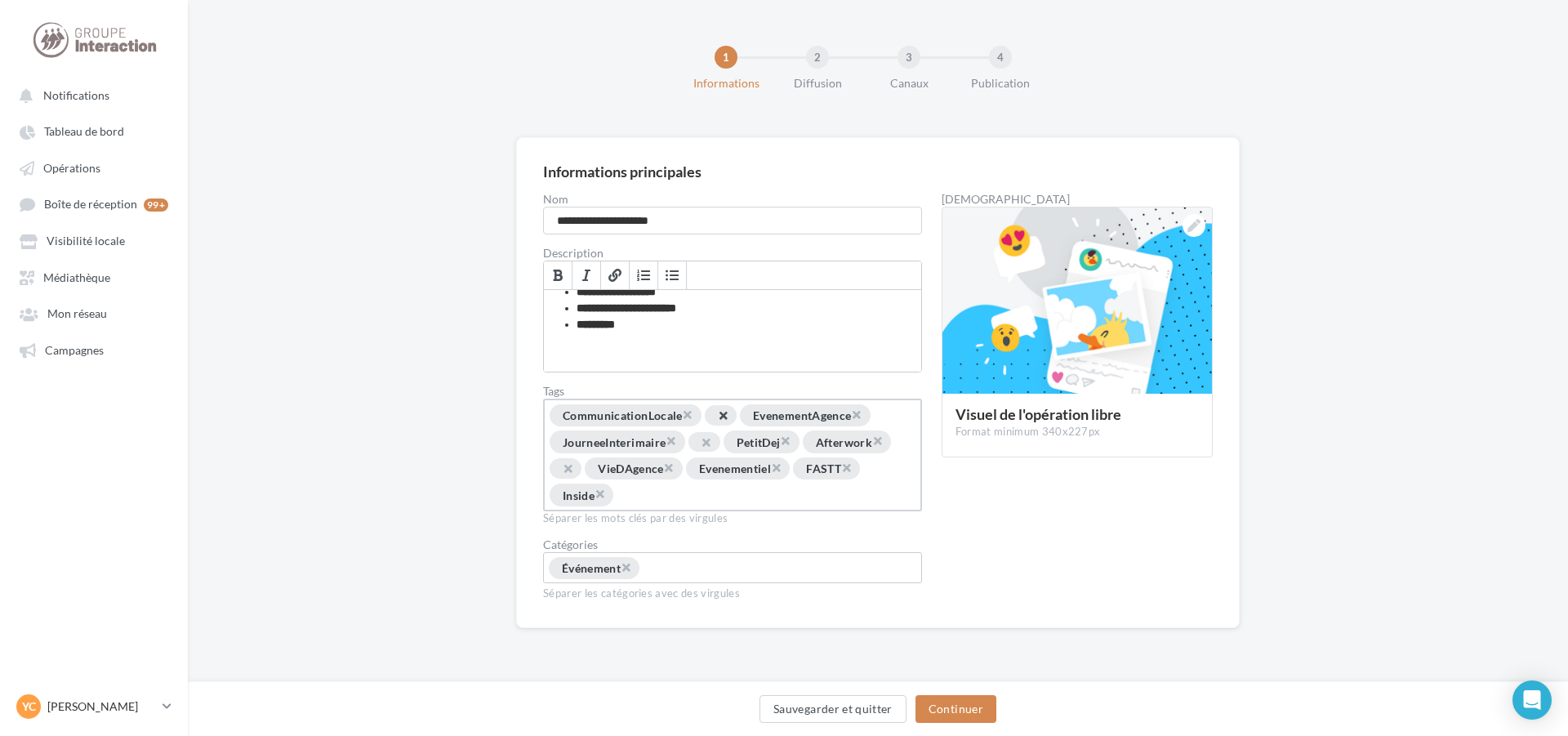
click at [727, 415] on span "×" at bounding box center [722, 415] width 10 height 16
click at [712, 440] on span "×" at bounding box center [707, 442] width 10 height 16
click at [891, 442] on span "×" at bounding box center [875, 442] width 31 height 21
click at [882, 439] on span "×" at bounding box center [877, 442] width 10 height 16
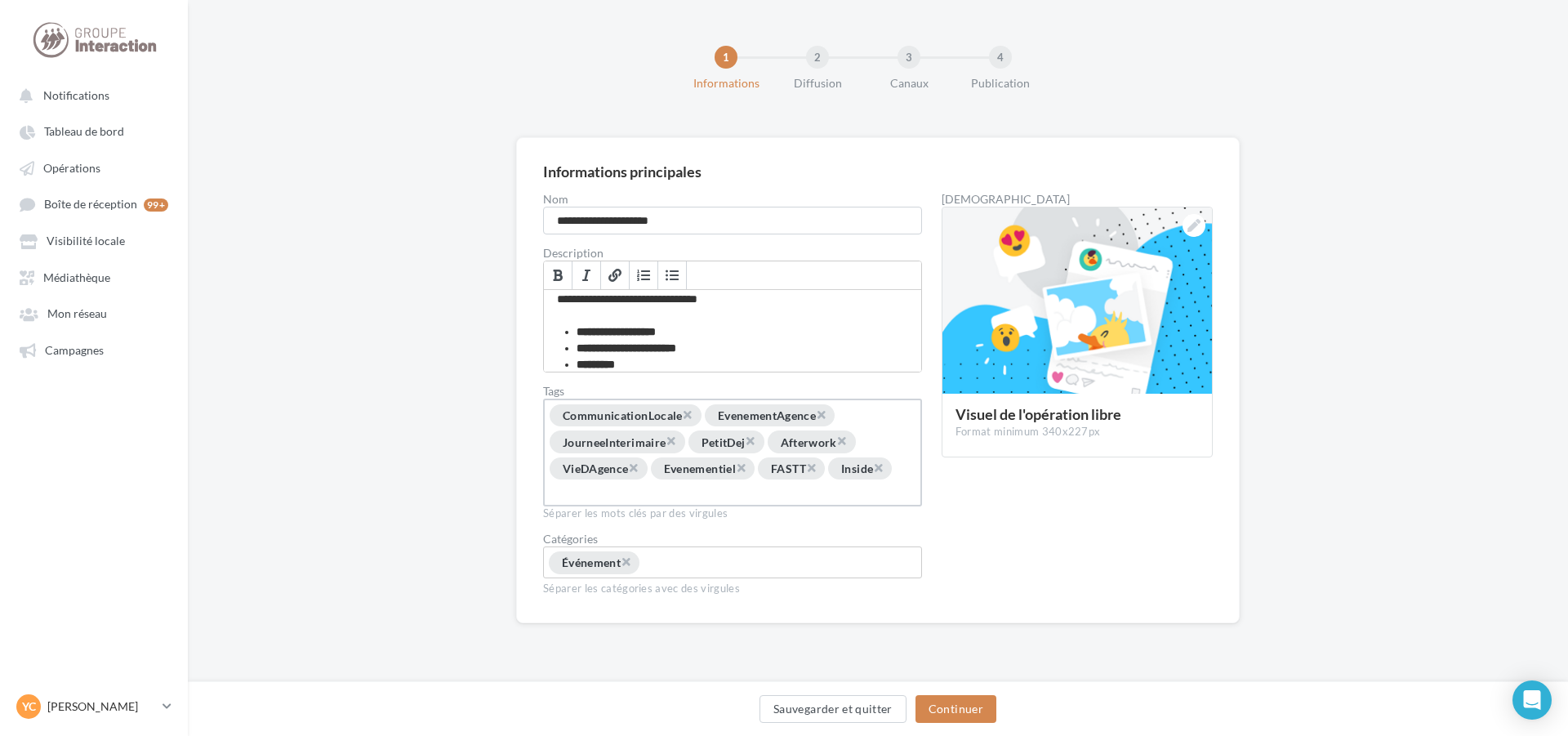
scroll to position [0, 0]
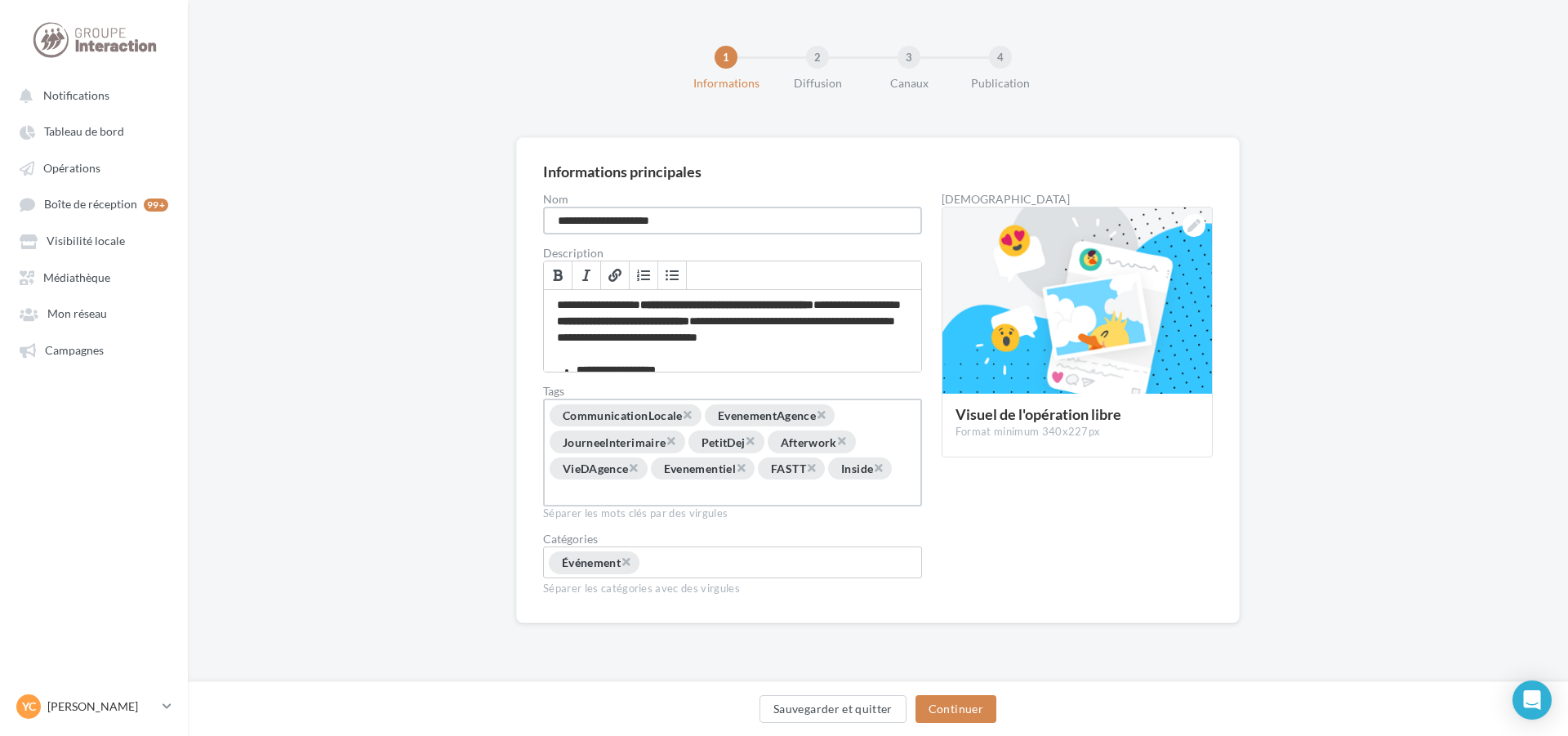
drag, startPoint x: 611, startPoint y: 223, endPoint x: 394, endPoint y: 216, distance: 217.1
click at [409, 216] on div "**********" at bounding box center [878, 405] width 1380 height 538
type input "**********"
click at [972, 707] on button "Continuer" at bounding box center [956, 708] width 81 height 28
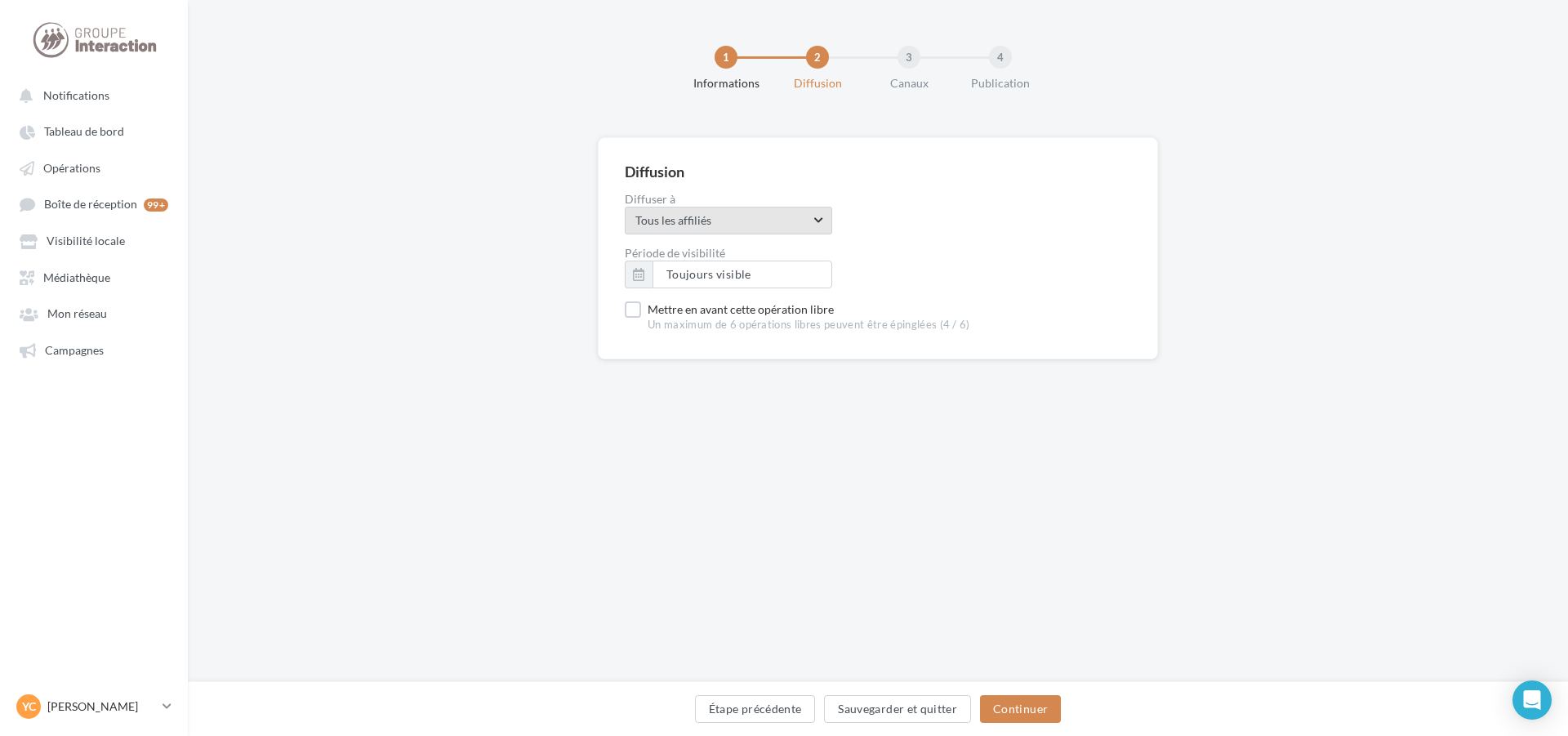
click at [795, 218] on span "Tous les affiliés" at bounding box center [723, 220] width 175 height 17
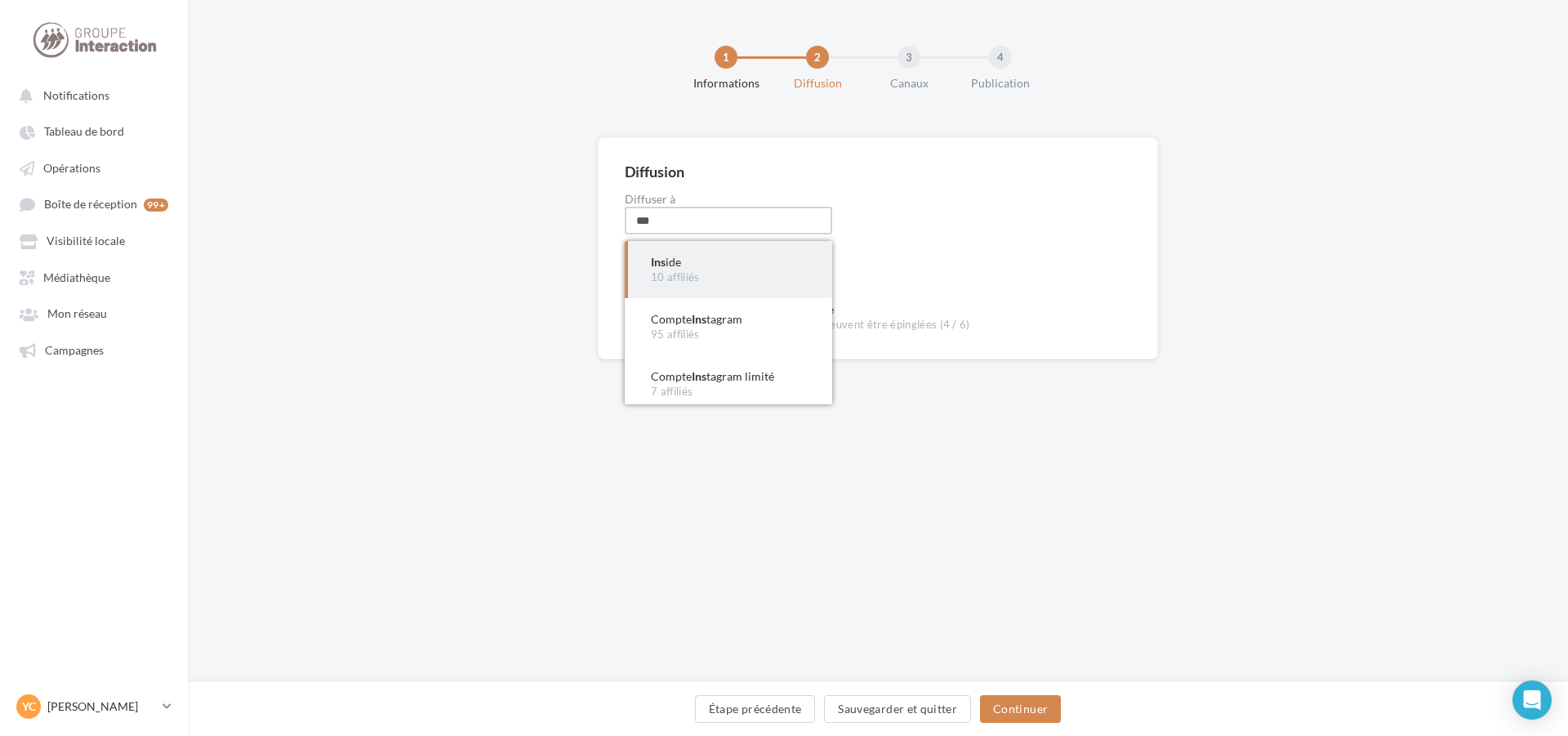
type input "***"
click at [710, 270] on div "Ins ide" at bounding box center [728, 262] width 156 height 17
click at [751, 276] on button "Toujours visible" at bounding box center [742, 275] width 180 height 28
type input "**********"
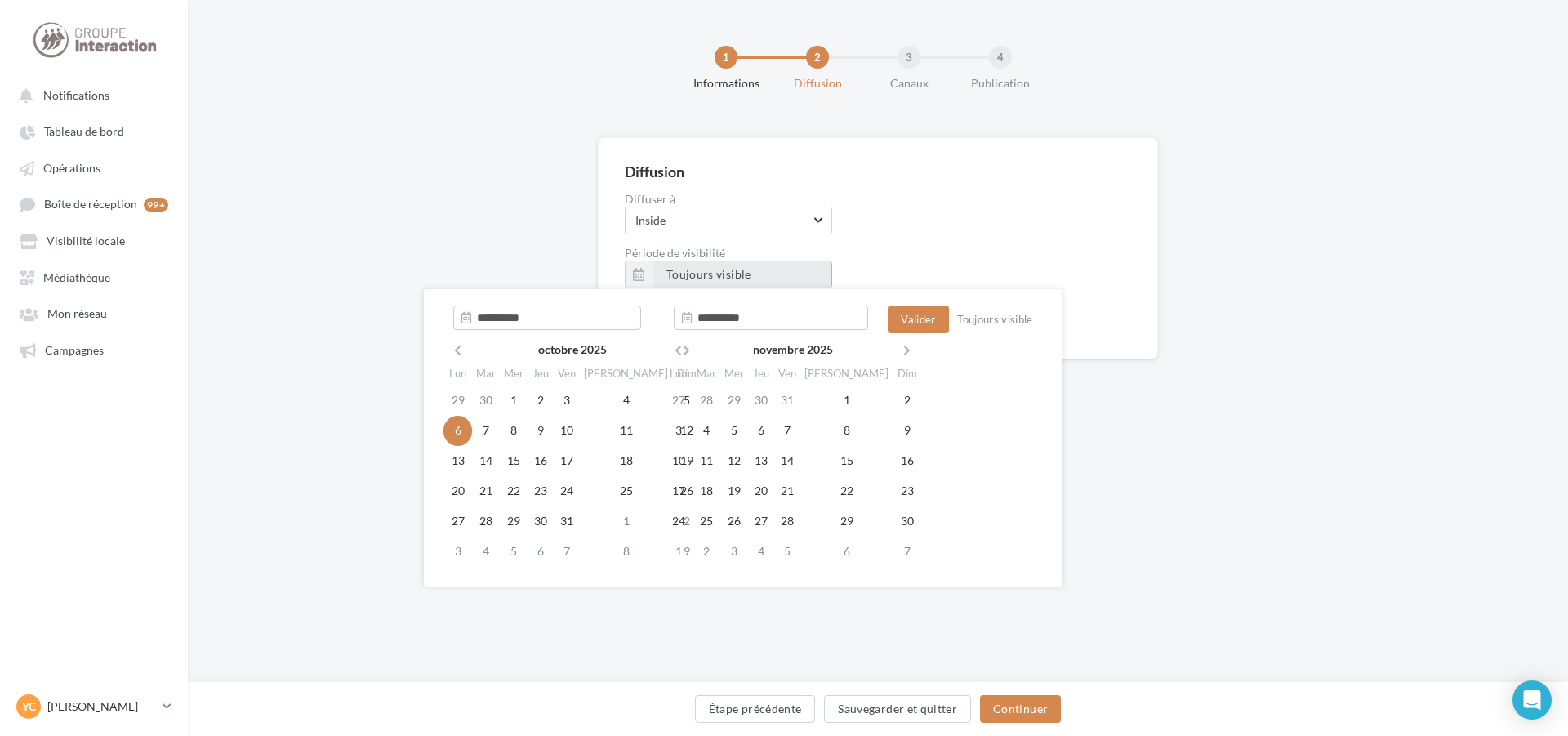
type input "**********"
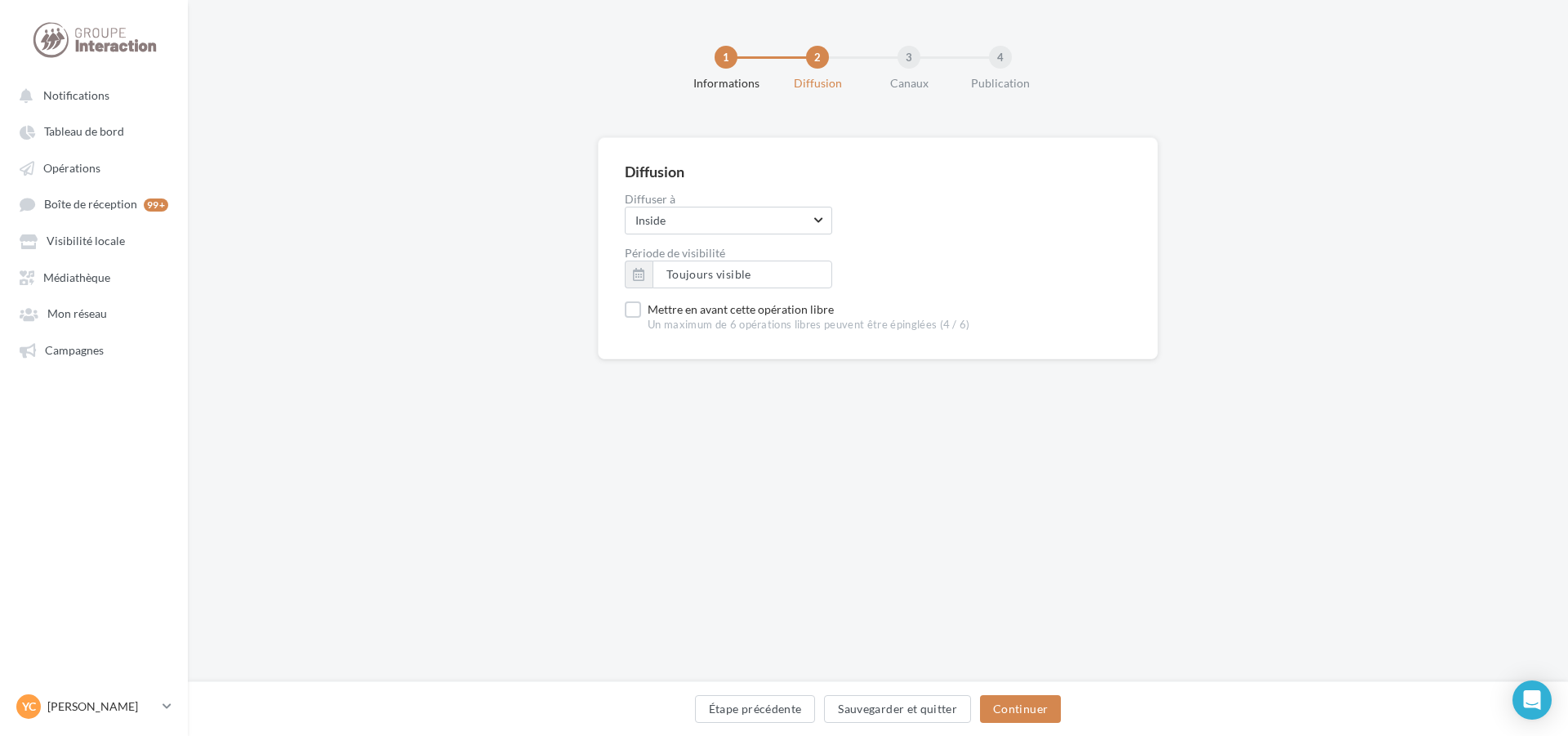
click at [1264, 560] on div "1 Informations 2 Diffusion 3 Canaux 4 Publication Diffusion Diffuser à Inside I…" at bounding box center [878, 340] width 1380 height 682
click at [856, 717] on button "Sauvegarder et quitter" at bounding box center [897, 708] width 147 height 28
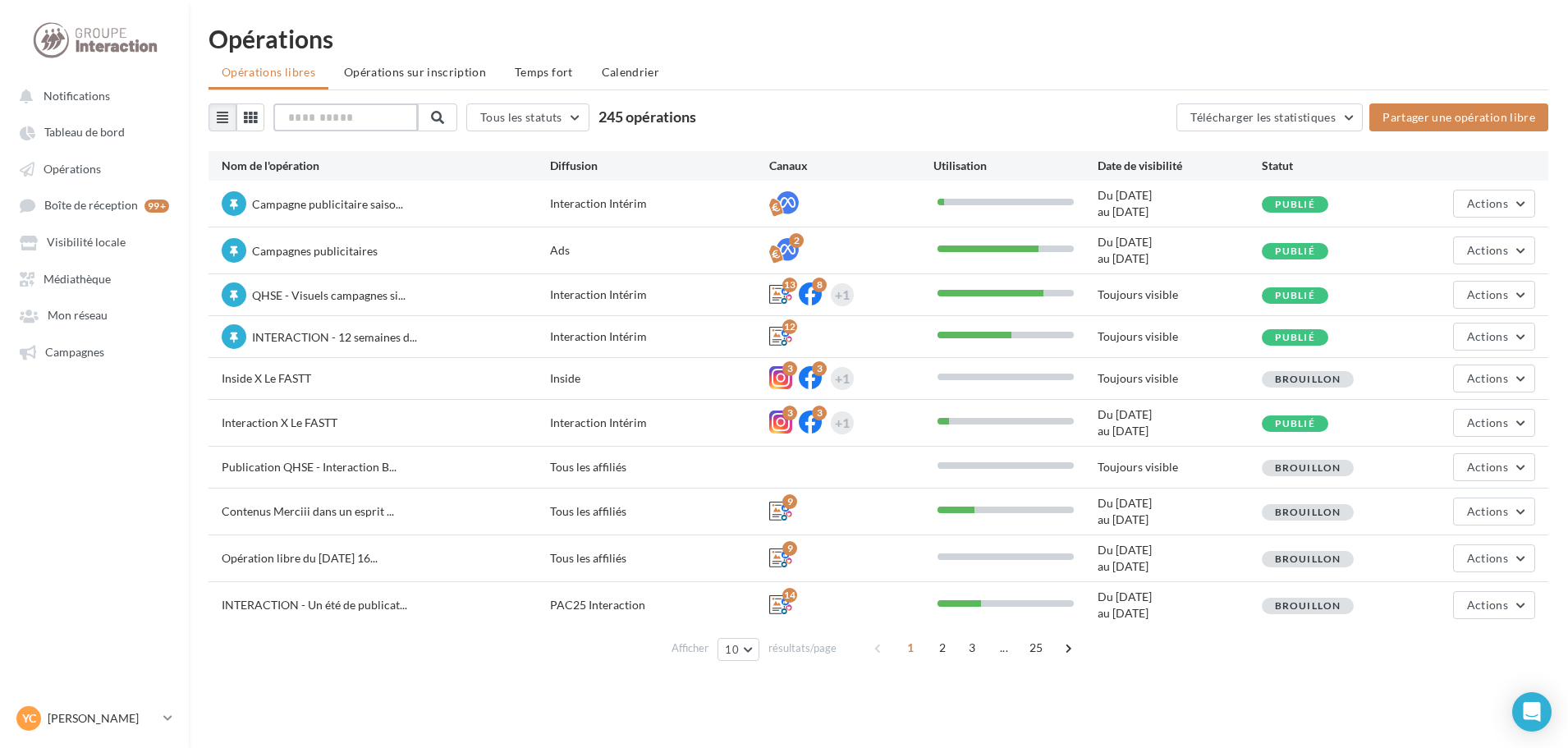
click at [364, 124] on input "text" at bounding box center [345, 118] width 144 height 28
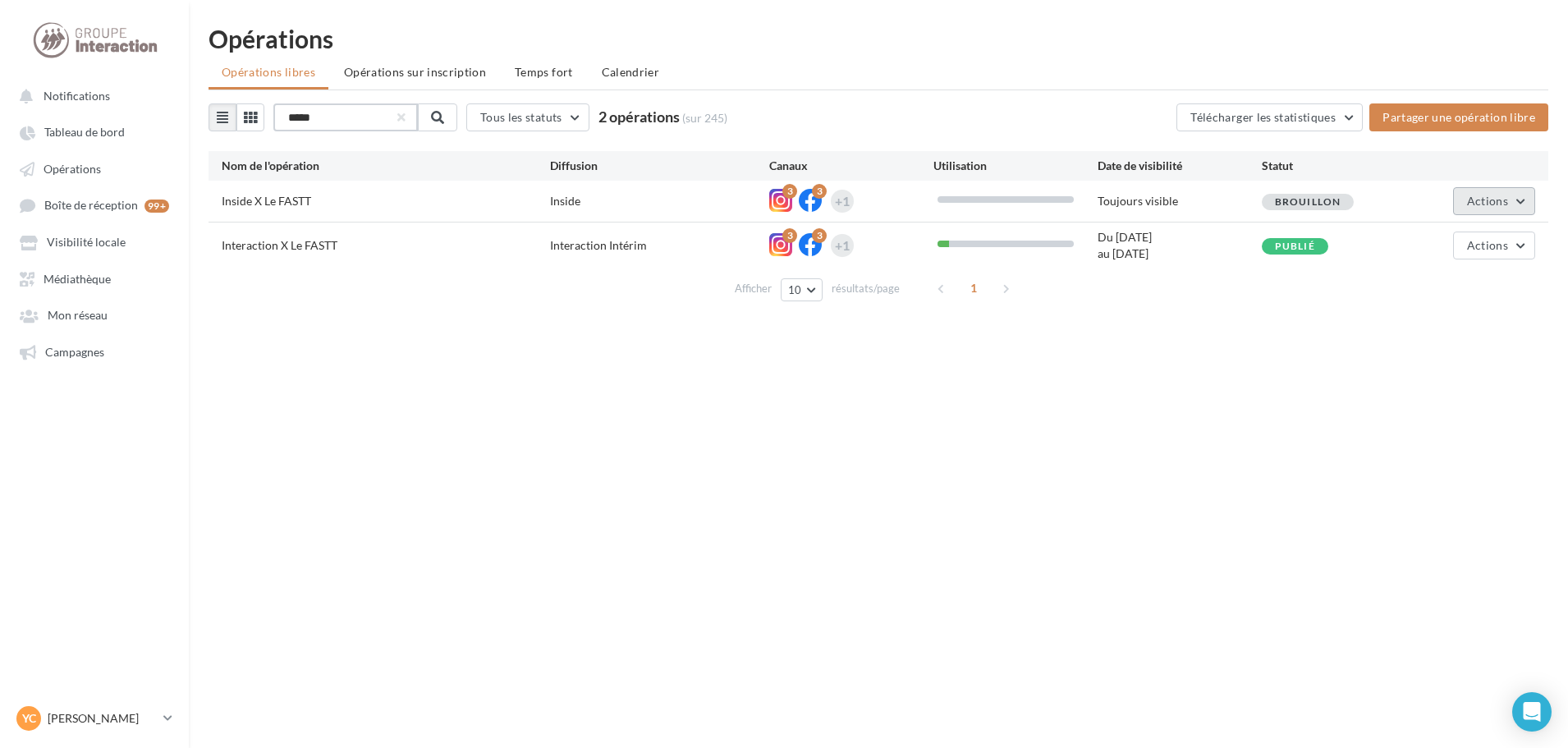
type input "*****"
click at [1475, 200] on span "Actions" at bounding box center [1487, 201] width 41 height 14
click at [1420, 249] on button "Editer" at bounding box center [1453, 239] width 164 height 43
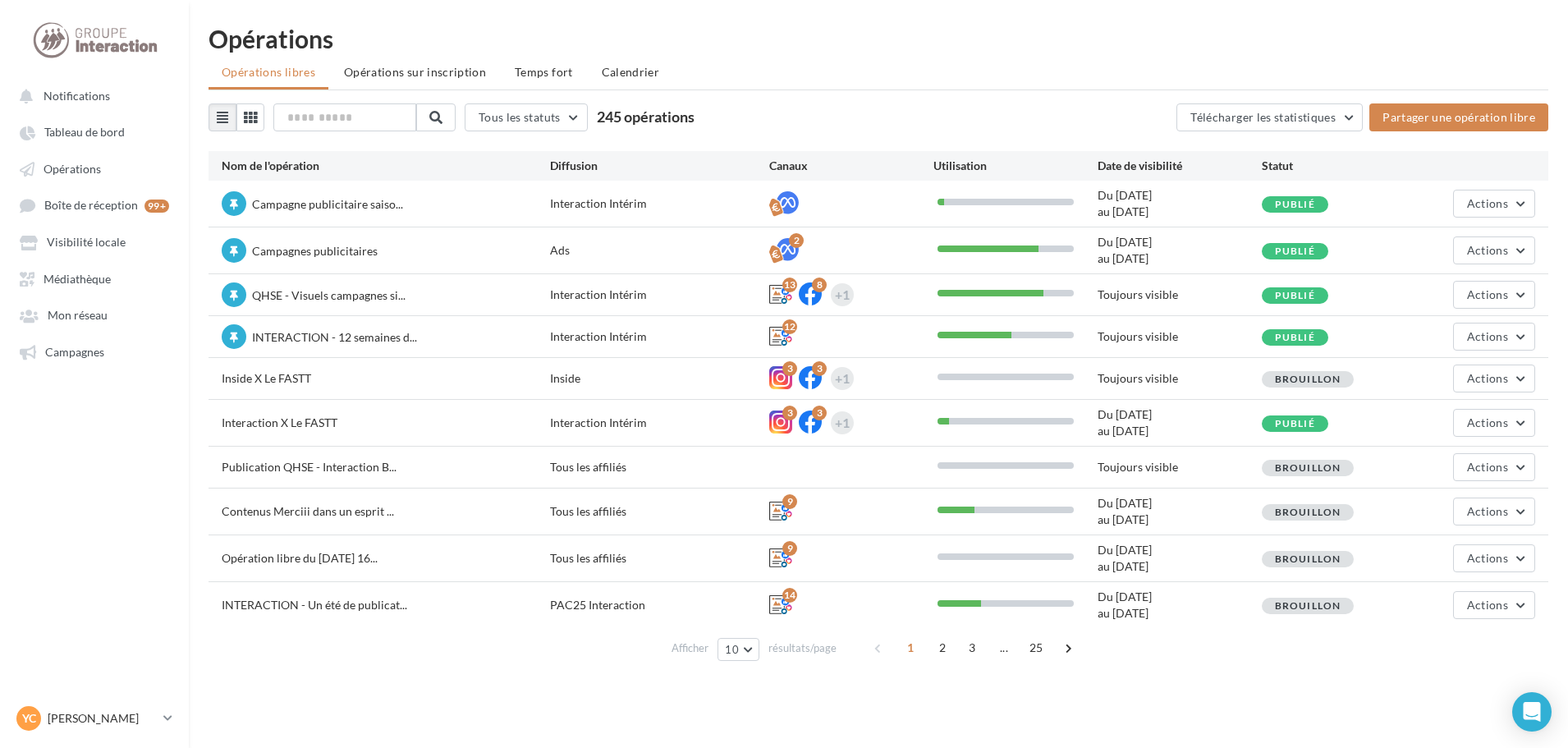
click at [361, 136] on div "Tous les statuts Tous les statuts Publié Brouillon 245 opérations Télécharger l…" at bounding box center [878, 386] width 1339 height 564
click at [359, 128] on input "text" at bounding box center [345, 118] width 144 height 28
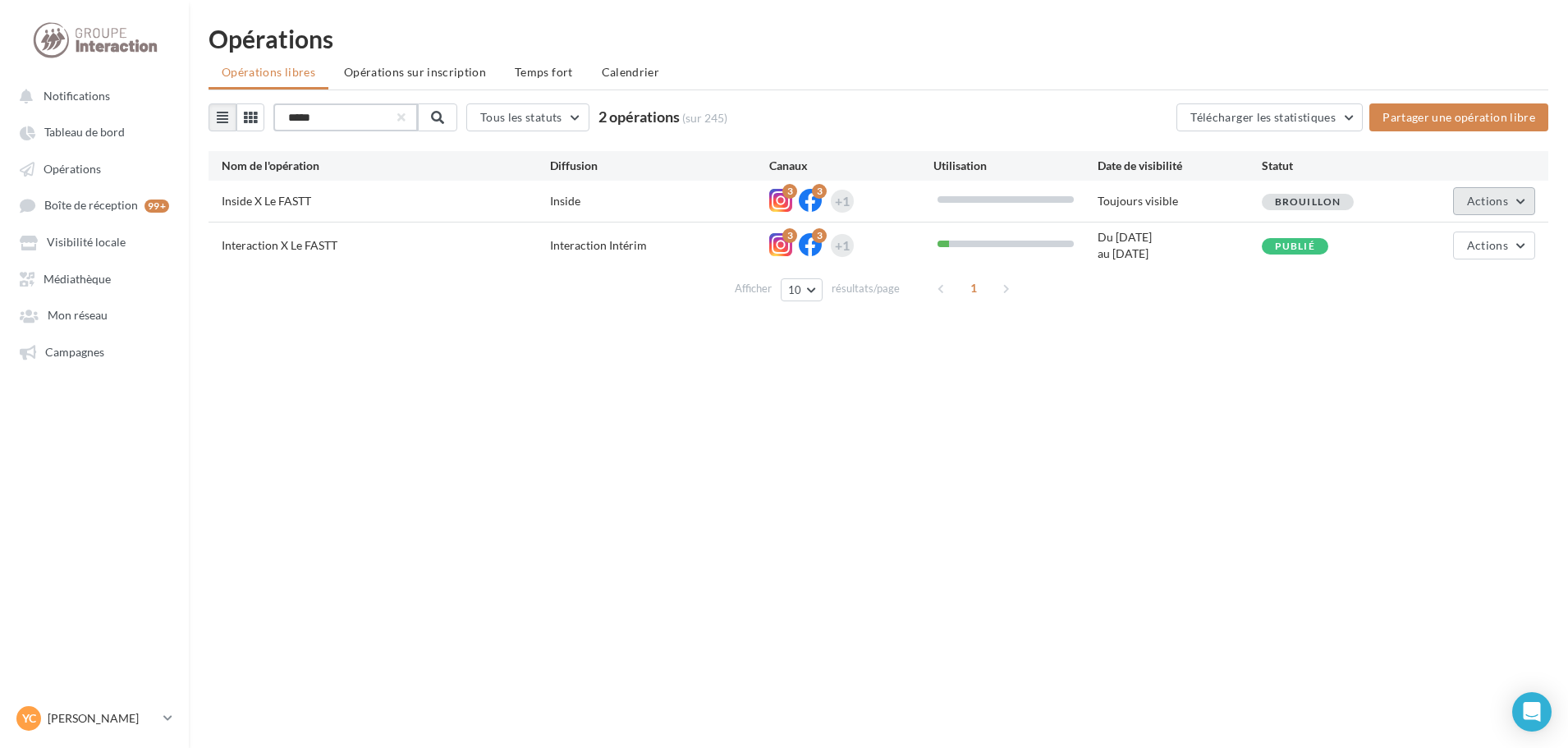
type input "*****"
click at [1516, 209] on button "Actions" at bounding box center [1494, 201] width 82 height 28
drag, startPoint x: 1294, startPoint y: 364, endPoint x: 1306, endPoint y: 353, distance: 16.3
click at [1301, 359] on div "Notifications Tableau de bord Opérations" at bounding box center [784, 401] width 1568 height 748
click at [1494, 247] on span "Actions" at bounding box center [1487, 245] width 41 height 14
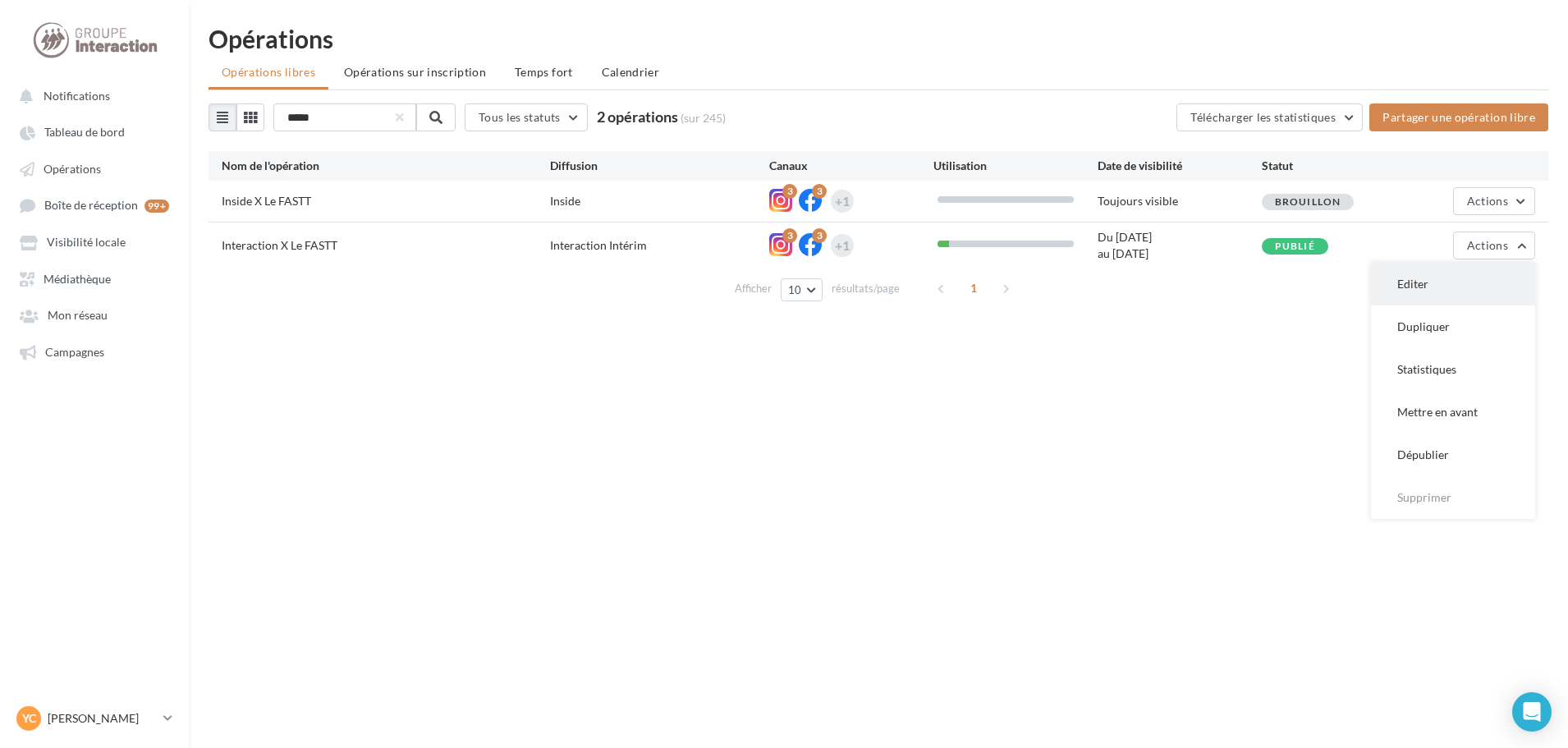
click at [1448, 290] on button "Editer" at bounding box center [1453, 284] width 164 height 43
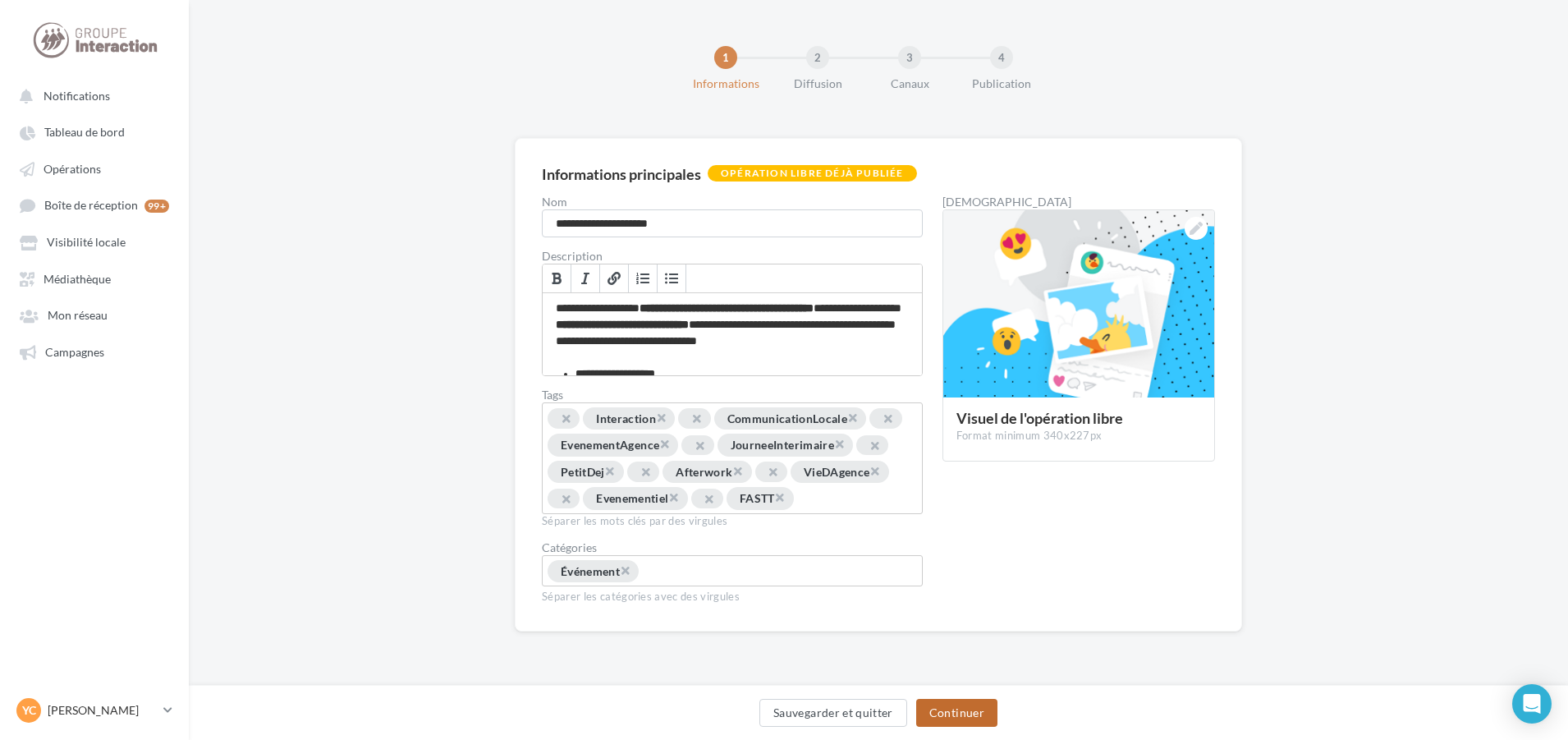
click at [969, 703] on button "Continuer" at bounding box center [957, 712] width 81 height 28
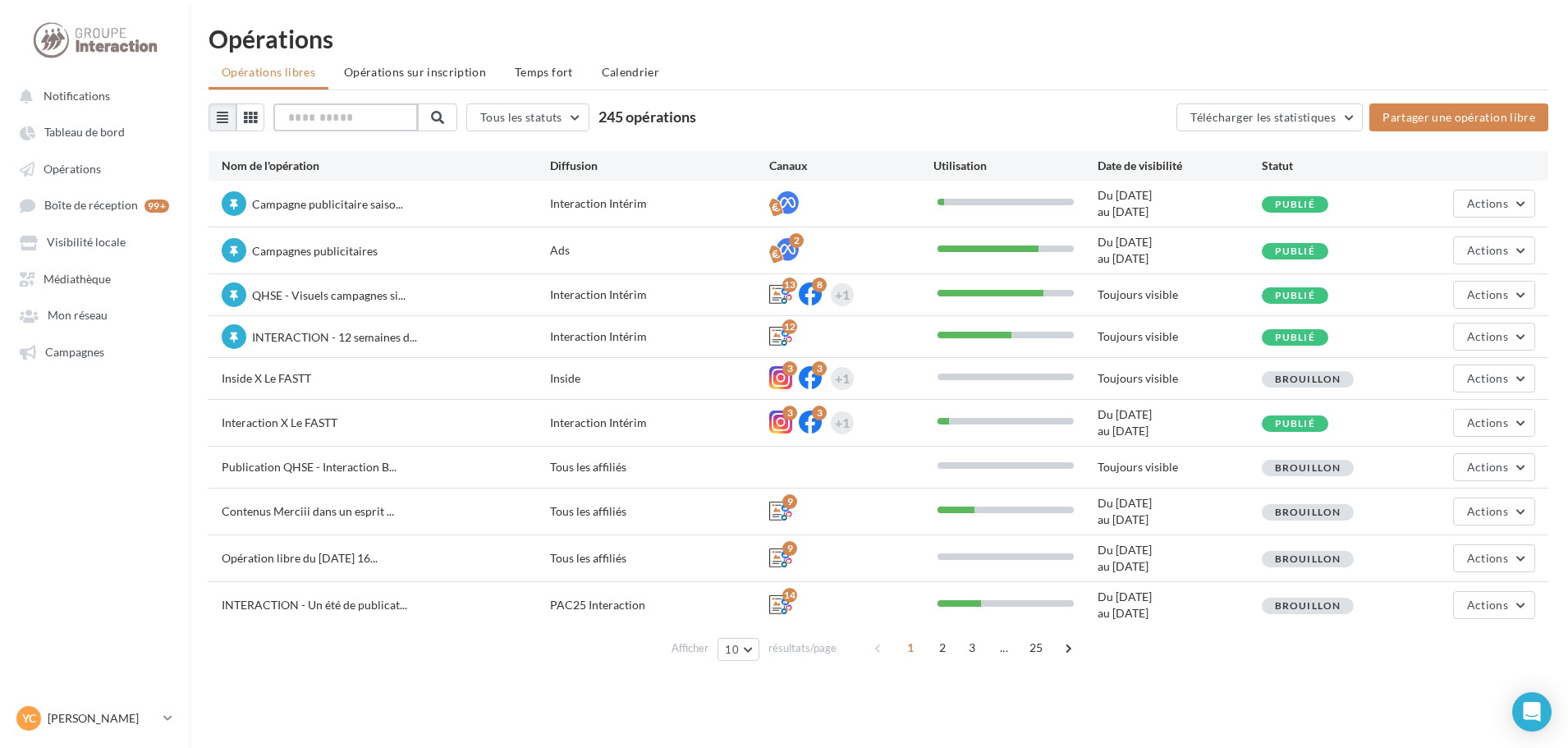
click at [322, 114] on input "text" at bounding box center [345, 118] width 144 height 28
type input "*****"
click at [456, 118] on button at bounding box center [436, 118] width 40 height 28
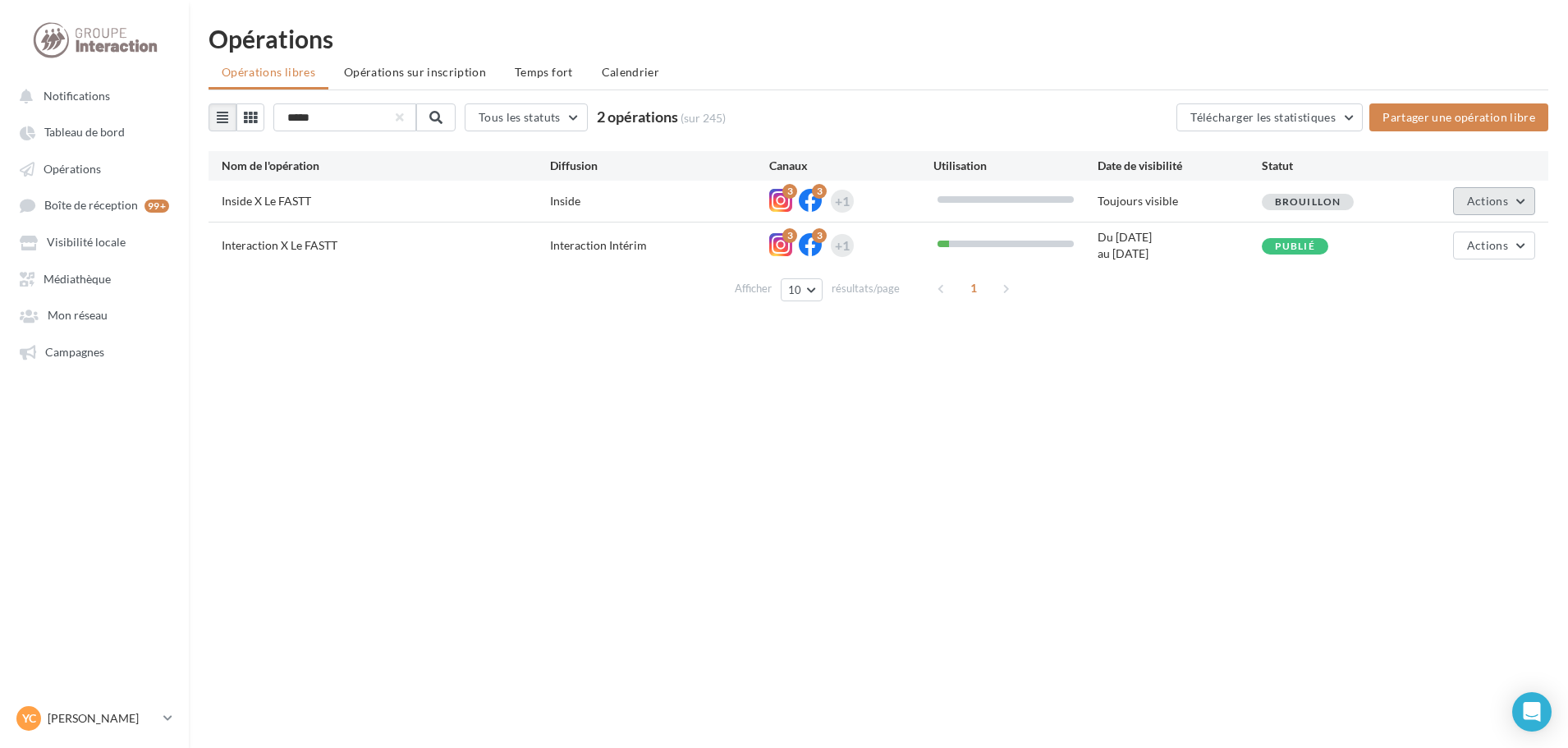
click at [1467, 193] on button "Actions" at bounding box center [1494, 201] width 82 height 28
click at [1418, 248] on button "Editer" at bounding box center [1453, 239] width 164 height 43
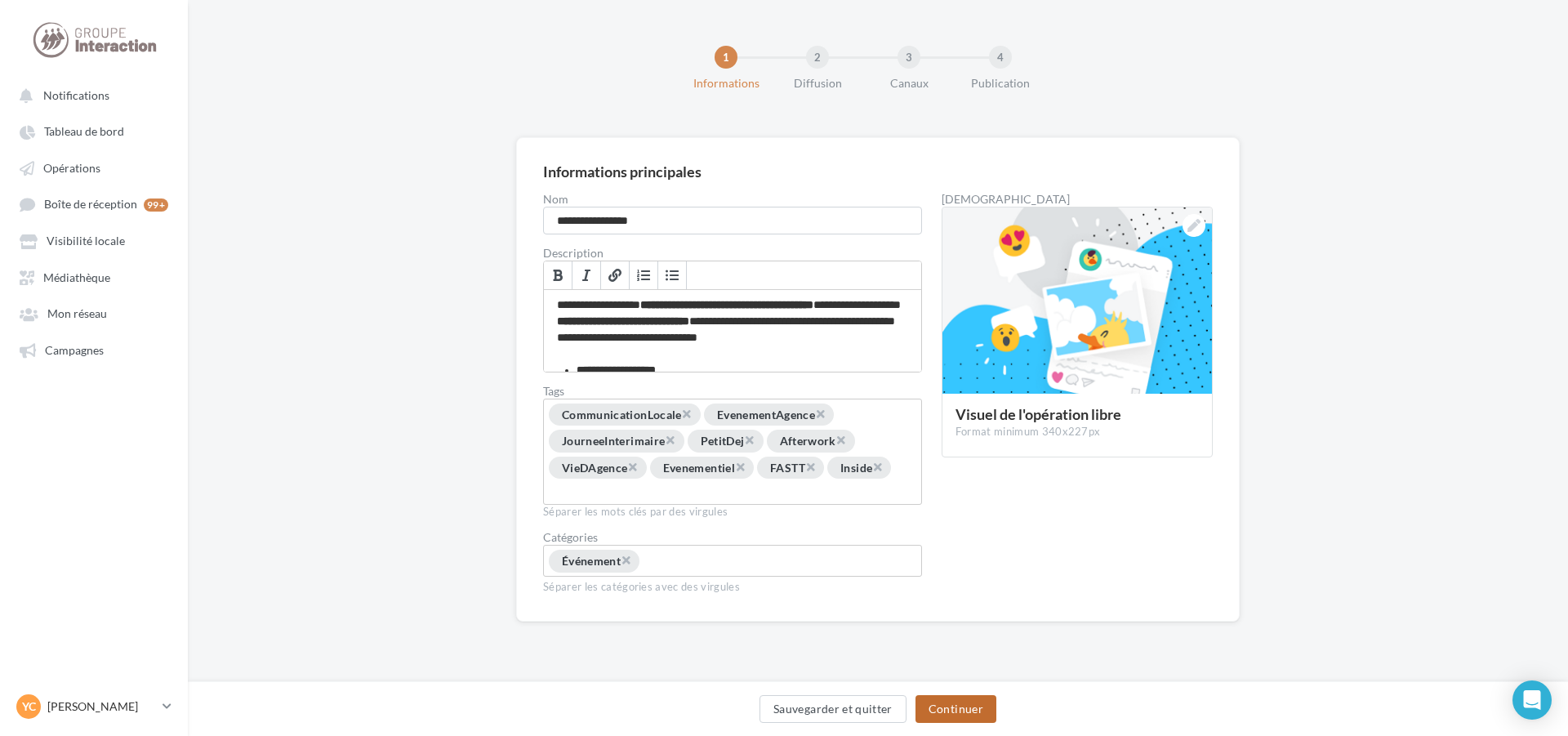
click at [971, 705] on button "Continuer" at bounding box center [956, 708] width 81 height 28
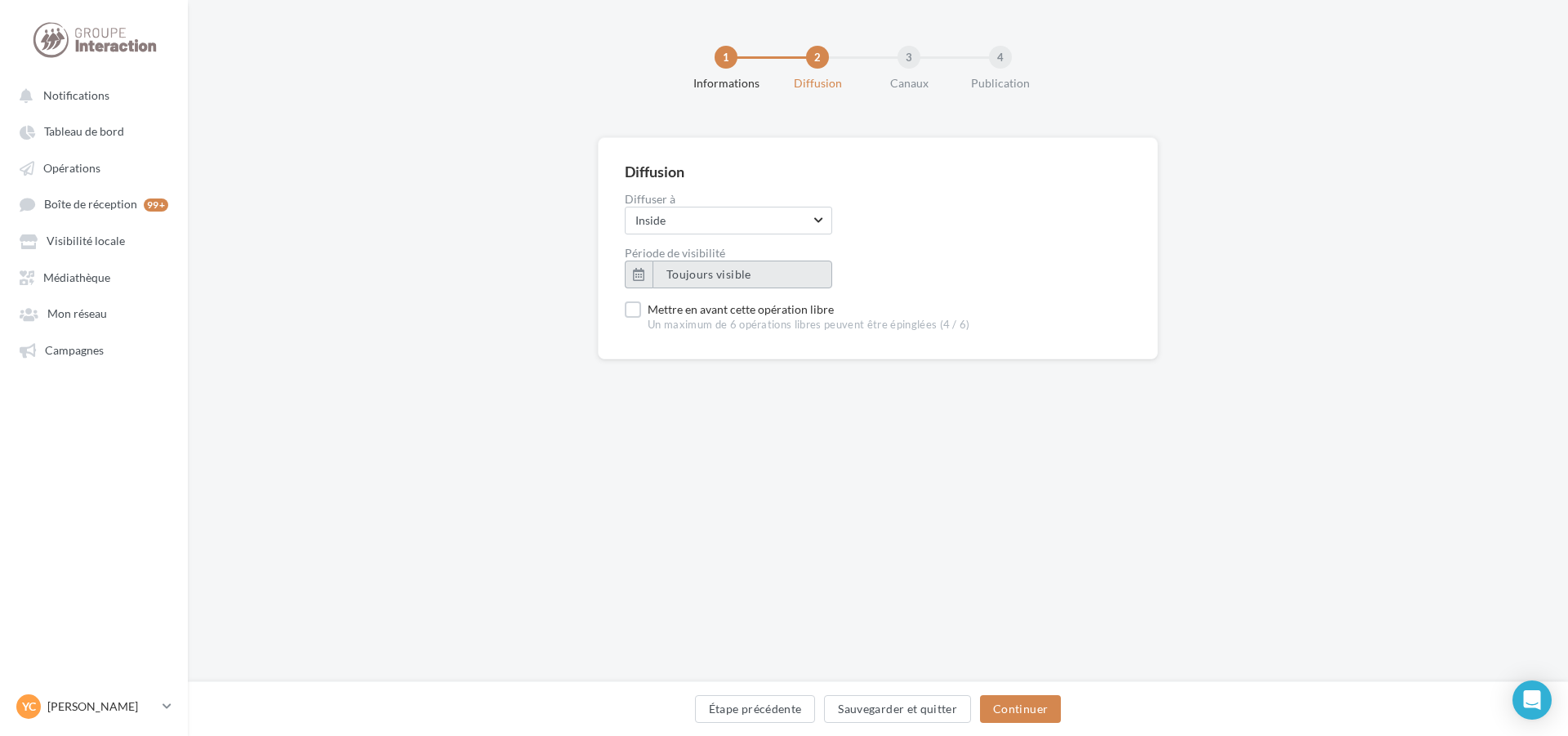
click at [707, 276] on span "Toujours visible" at bounding box center [709, 274] width 85 height 14
type input "**********"
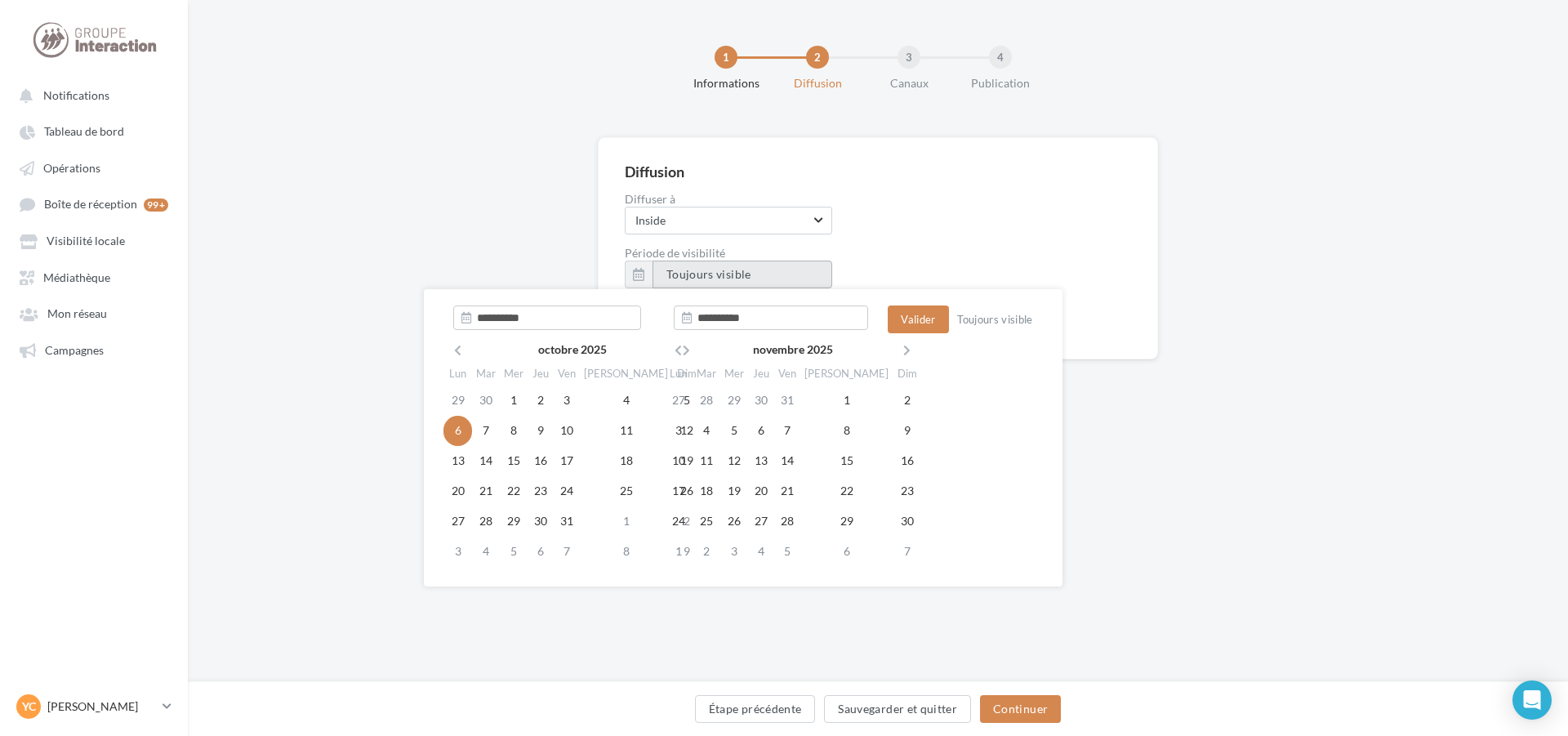
type input "**********"
click at [453, 430] on td "6" at bounding box center [458, 430] width 29 height 31
type input "**********"
click at [522, 461] on td "15" at bounding box center [514, 460] width 28 height 31
type input "**********"
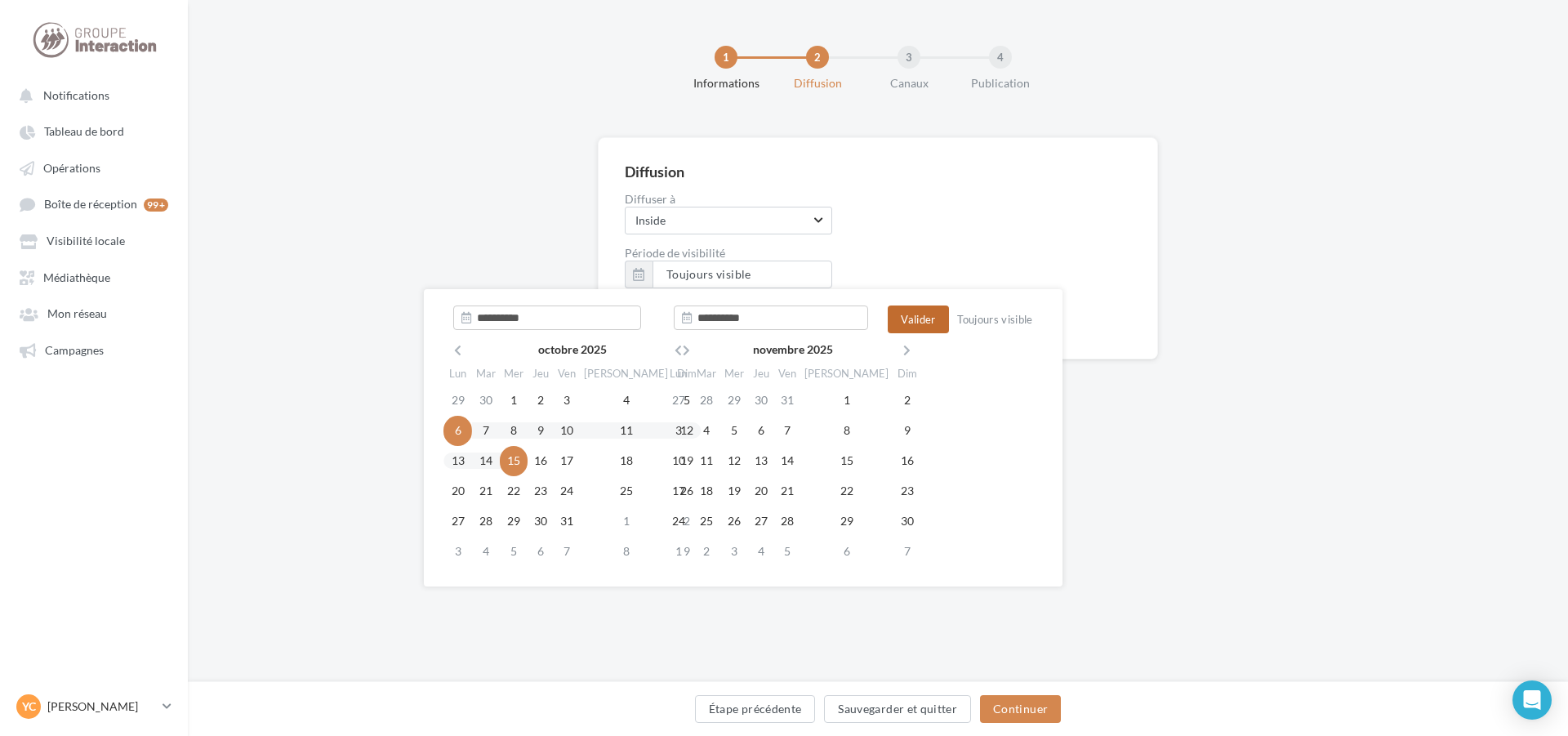
click at [927, 319] on button "Valider" at bounding box center [917, 319] width 60 height 28
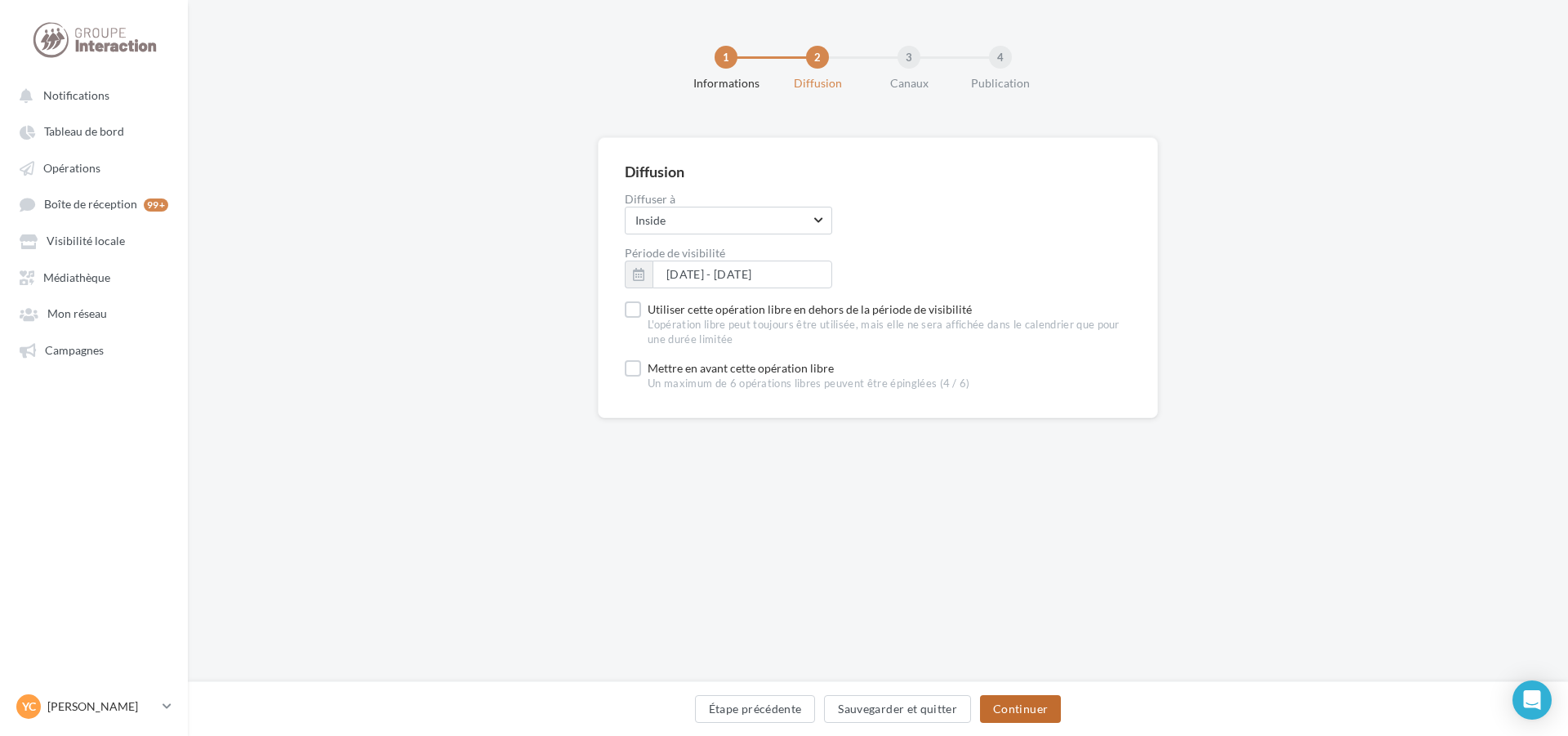
click at [1021, 704] on button "Continuer" at bounding box center [1021, 708] width 81 height 28
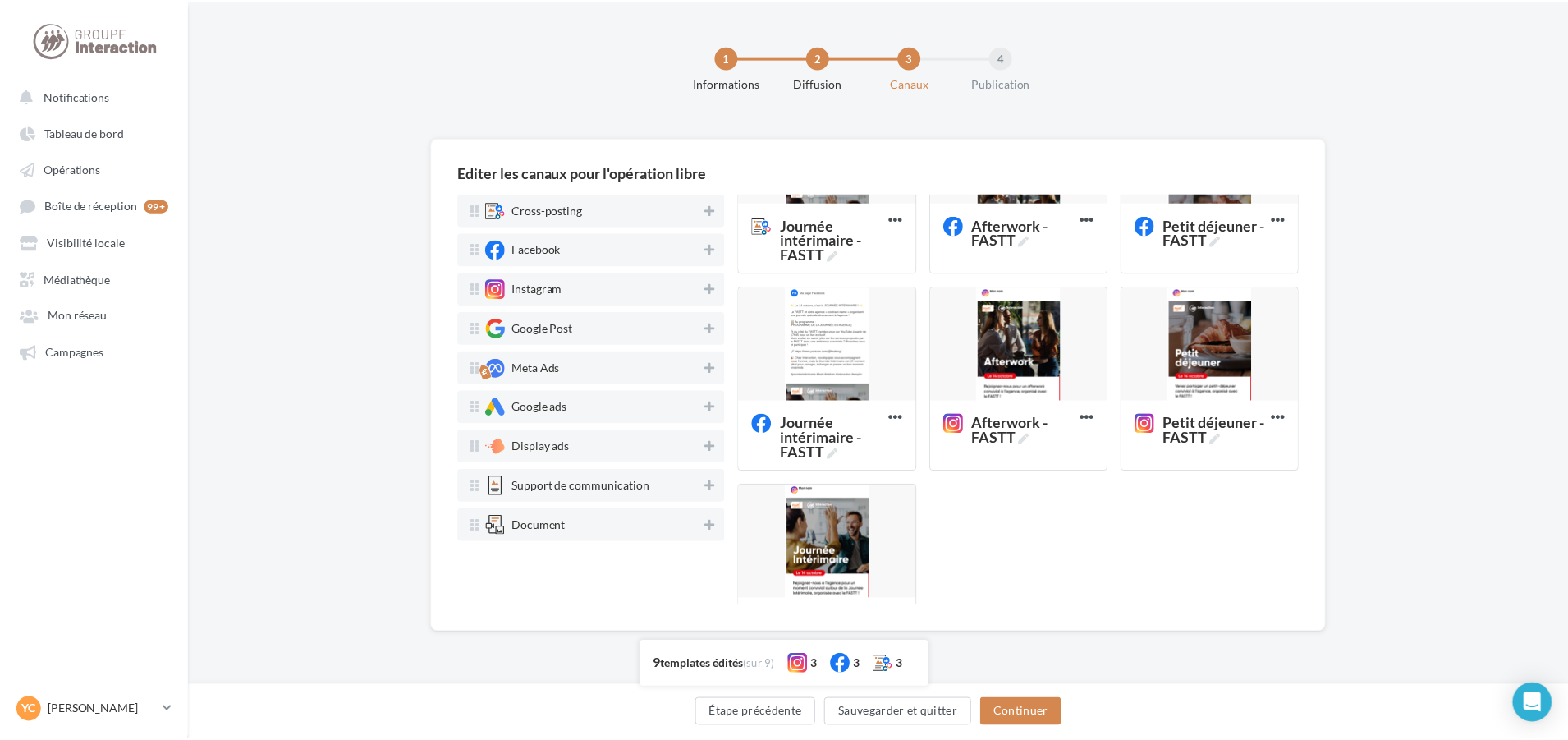
scroll to position [385, 0]
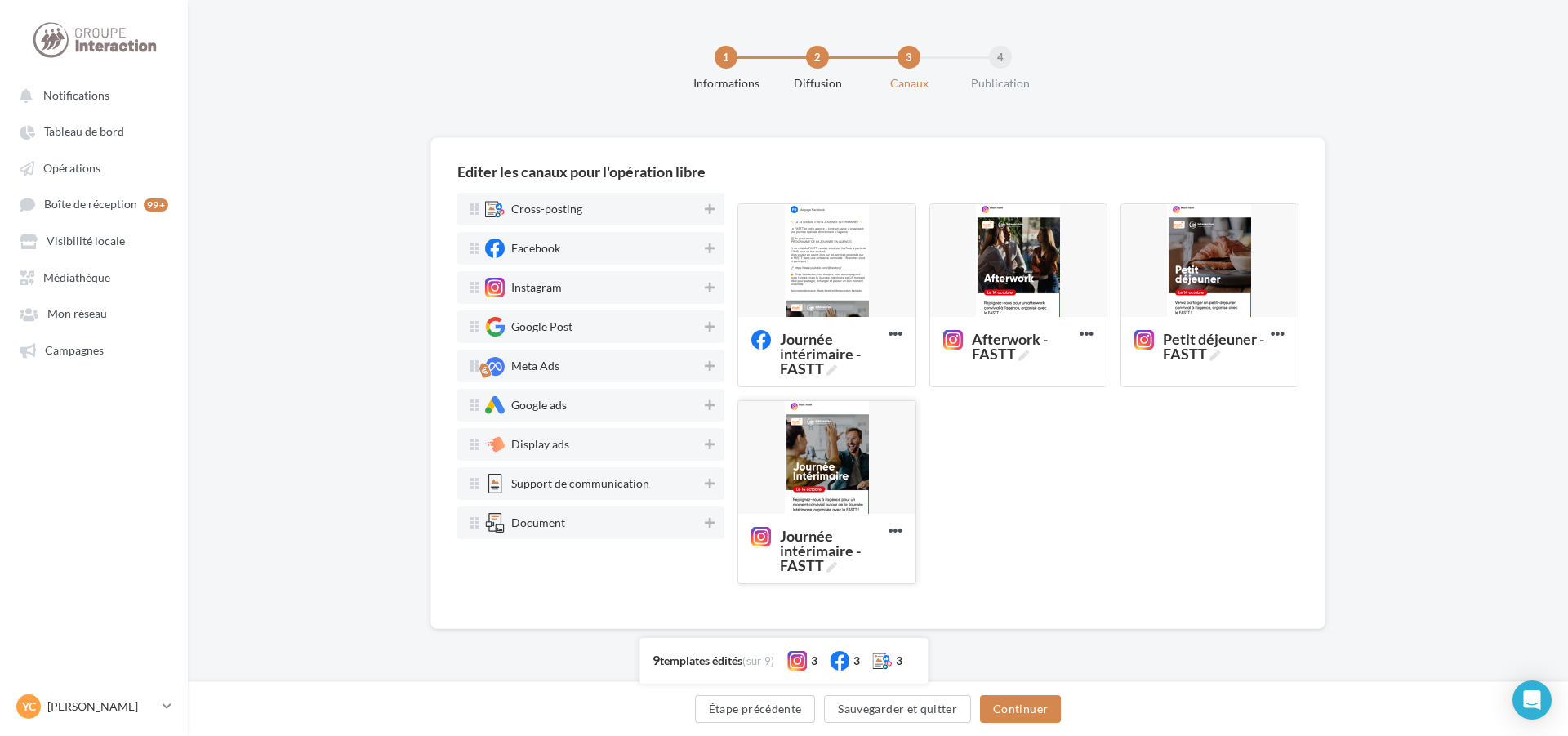
click at [847, 469] on div at bounding box center [826, 458] width 176 height 114
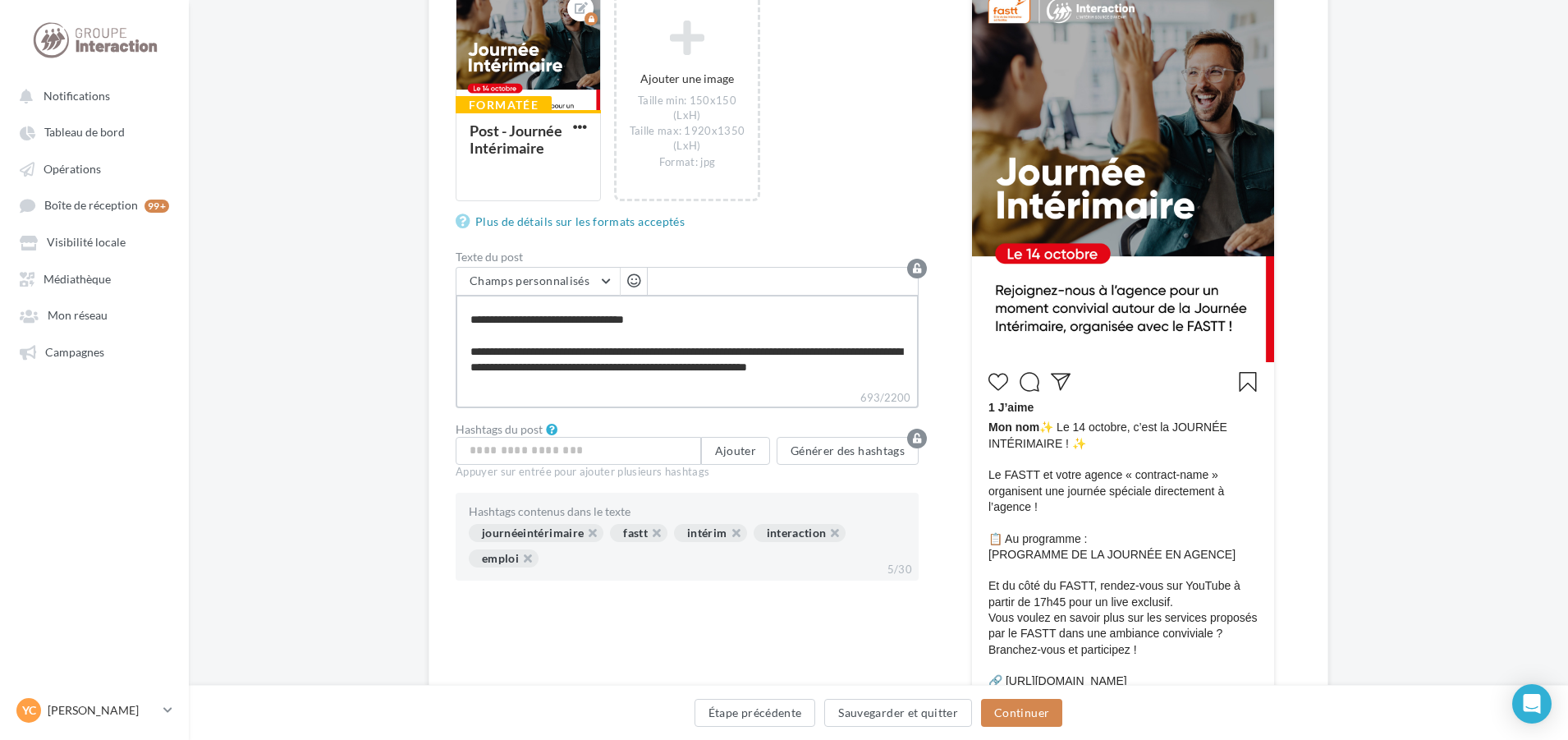
scroll to position [197, 0]
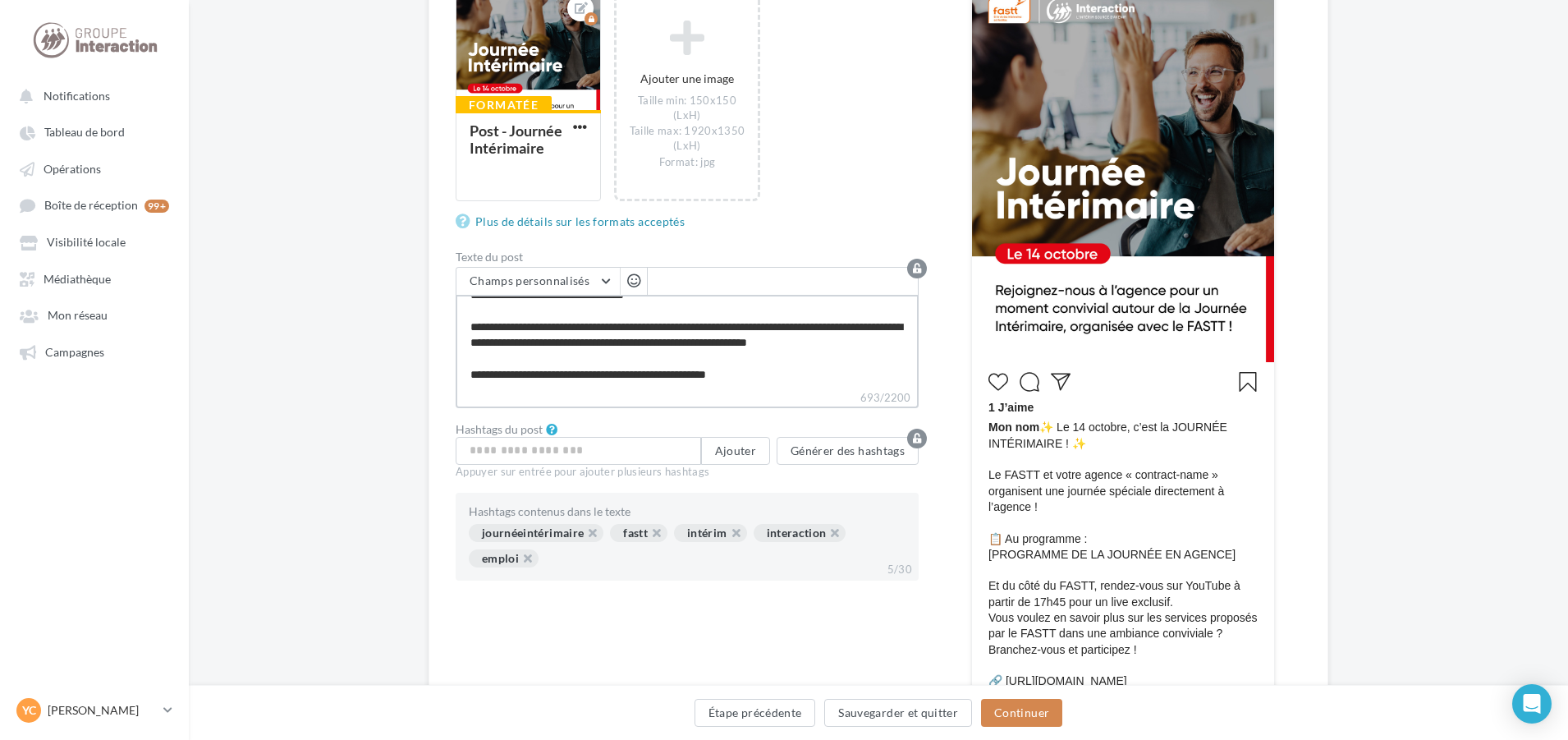
click at [570, 332] on textarea "**********" at bounding box center [688, 341] width 463 height 94
type textarea "**********"
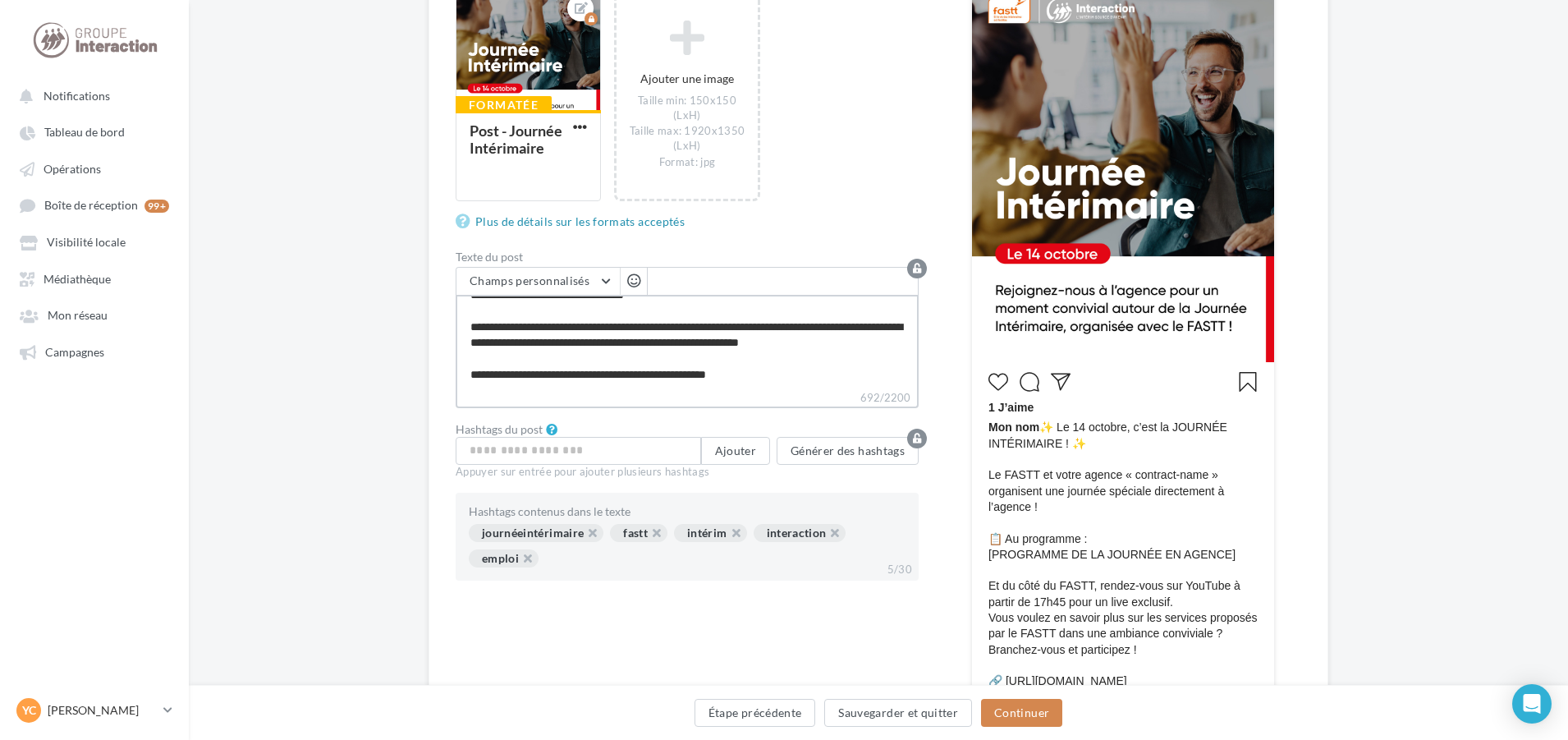
type textarea "**********"
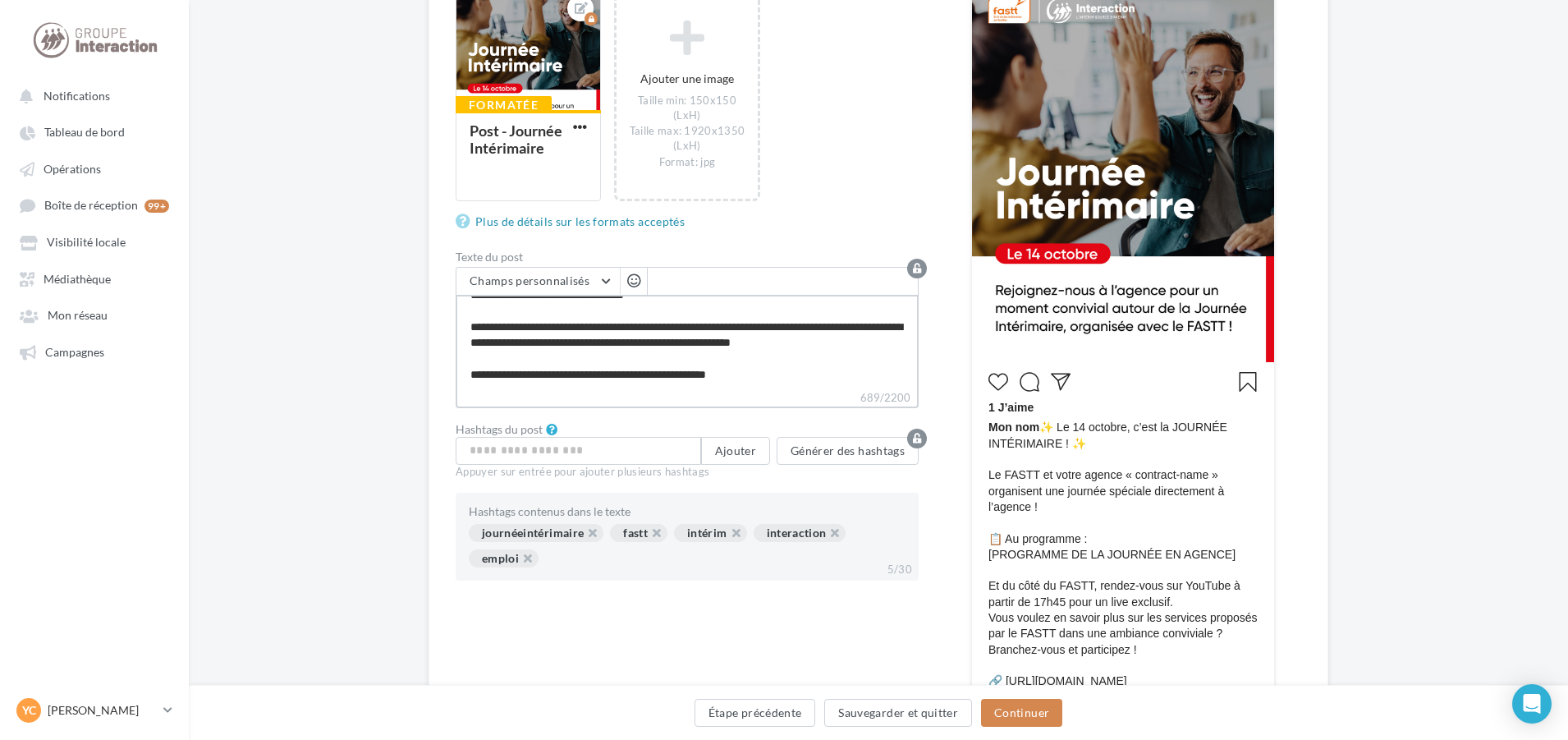
type textarea "**********"
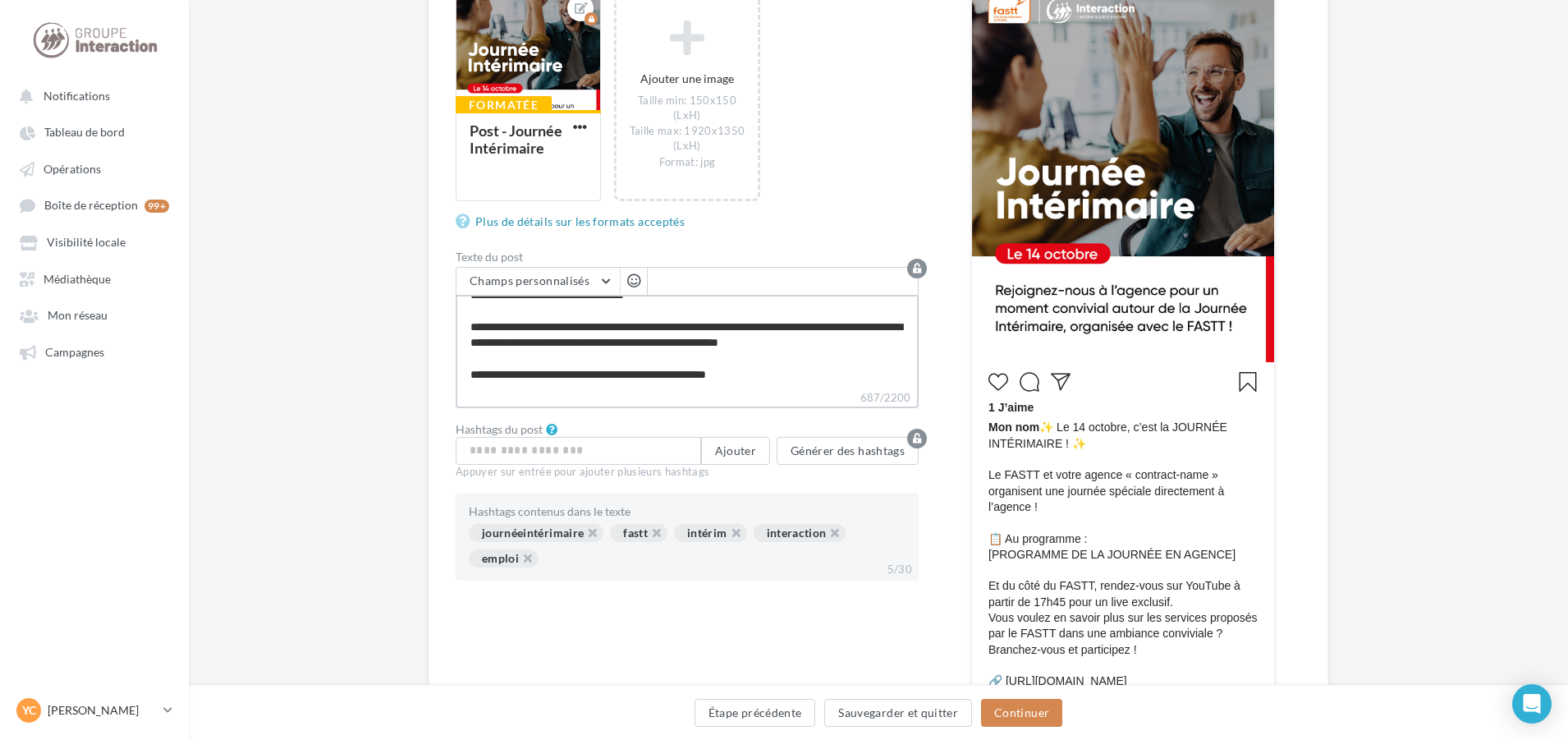
type textarea "**********"
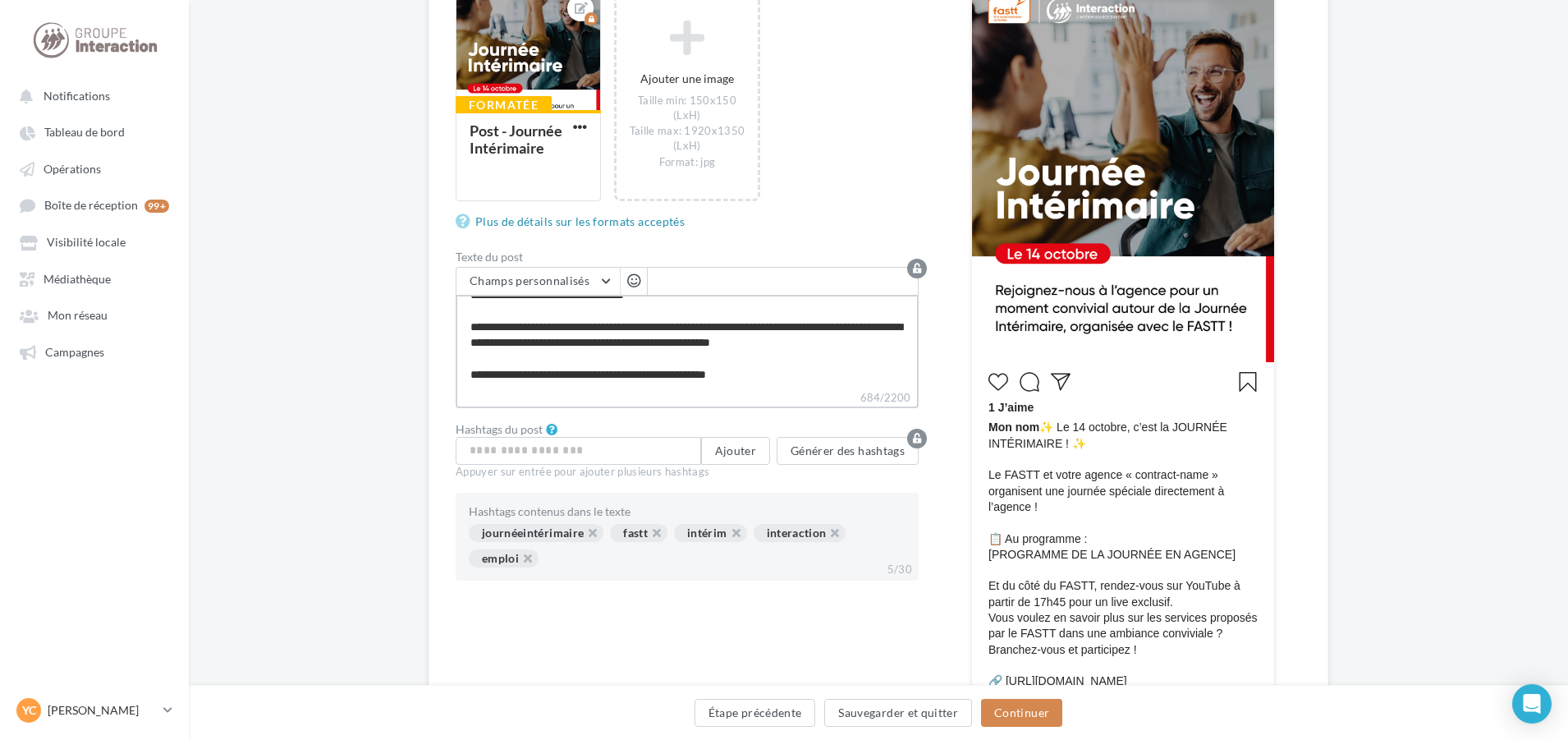
type textarea "**********"
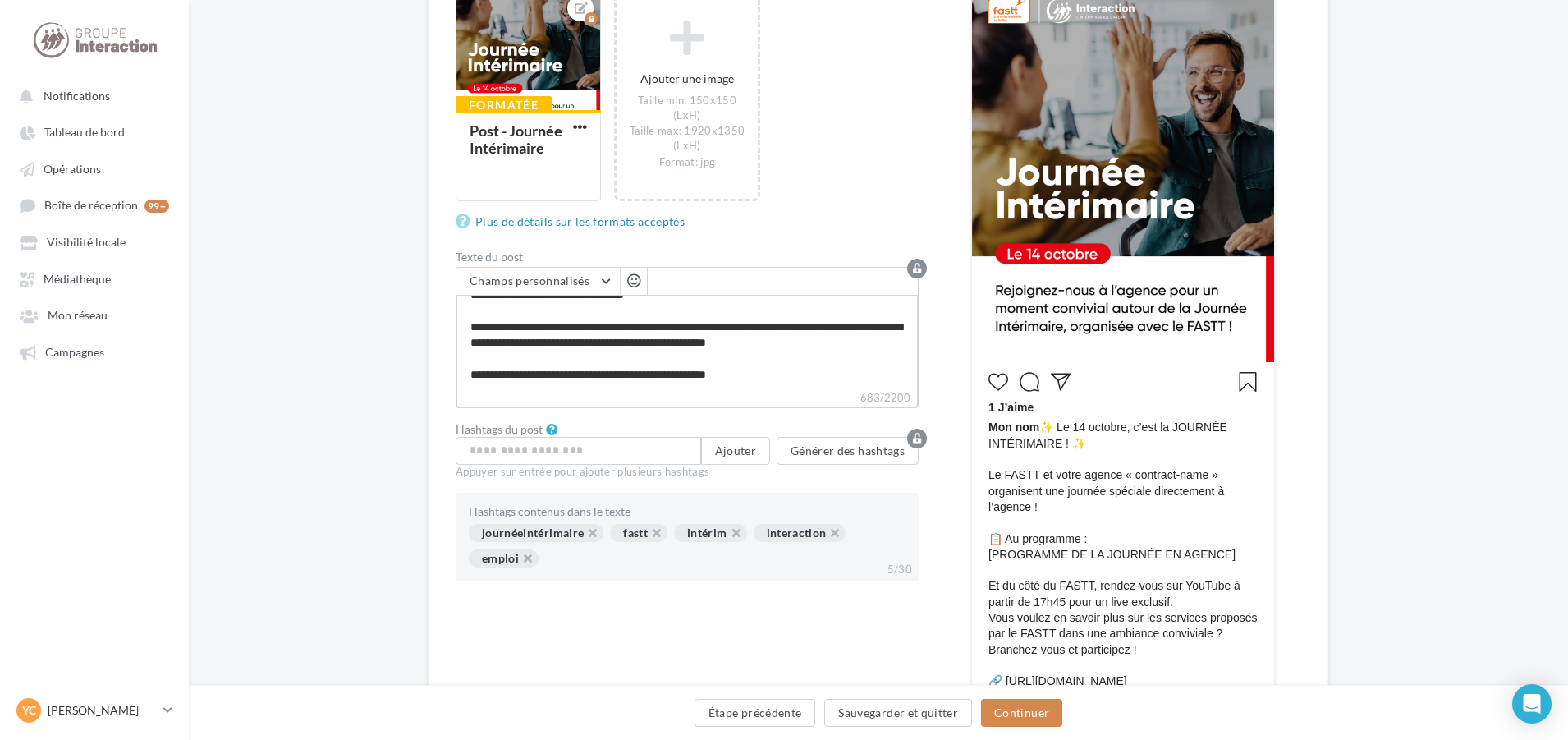
type textarea "**********"
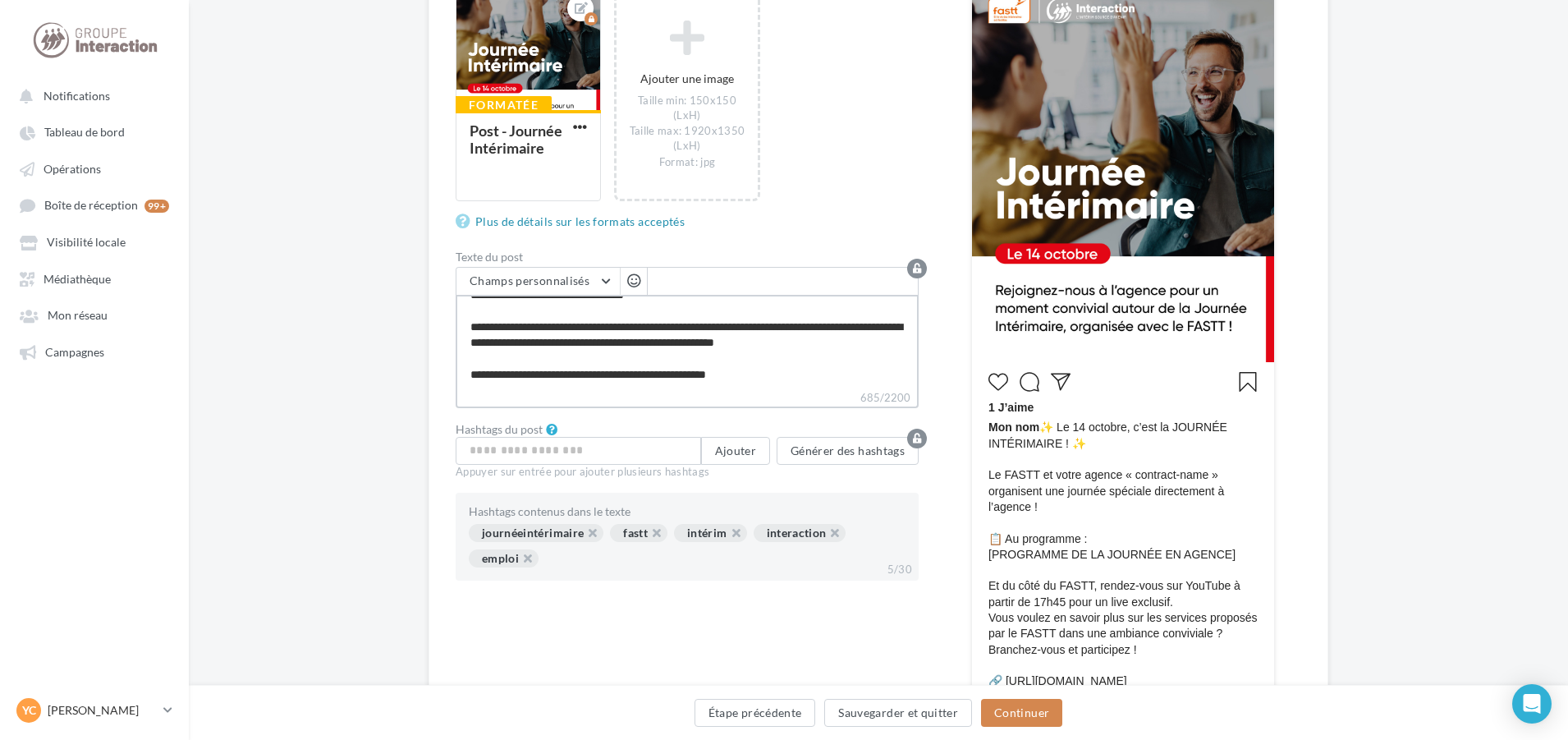
type textarea "**********"
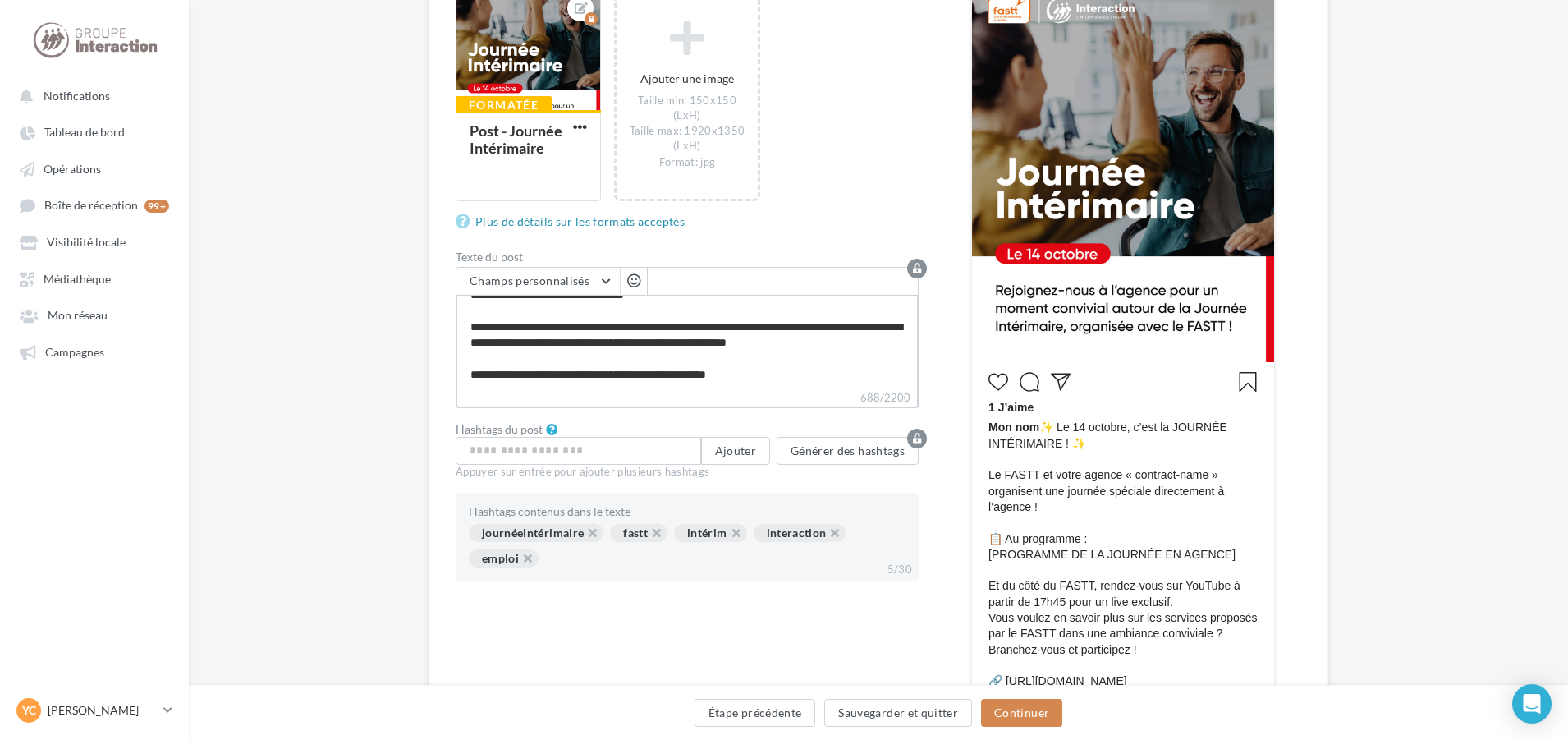
type textarea "**********"
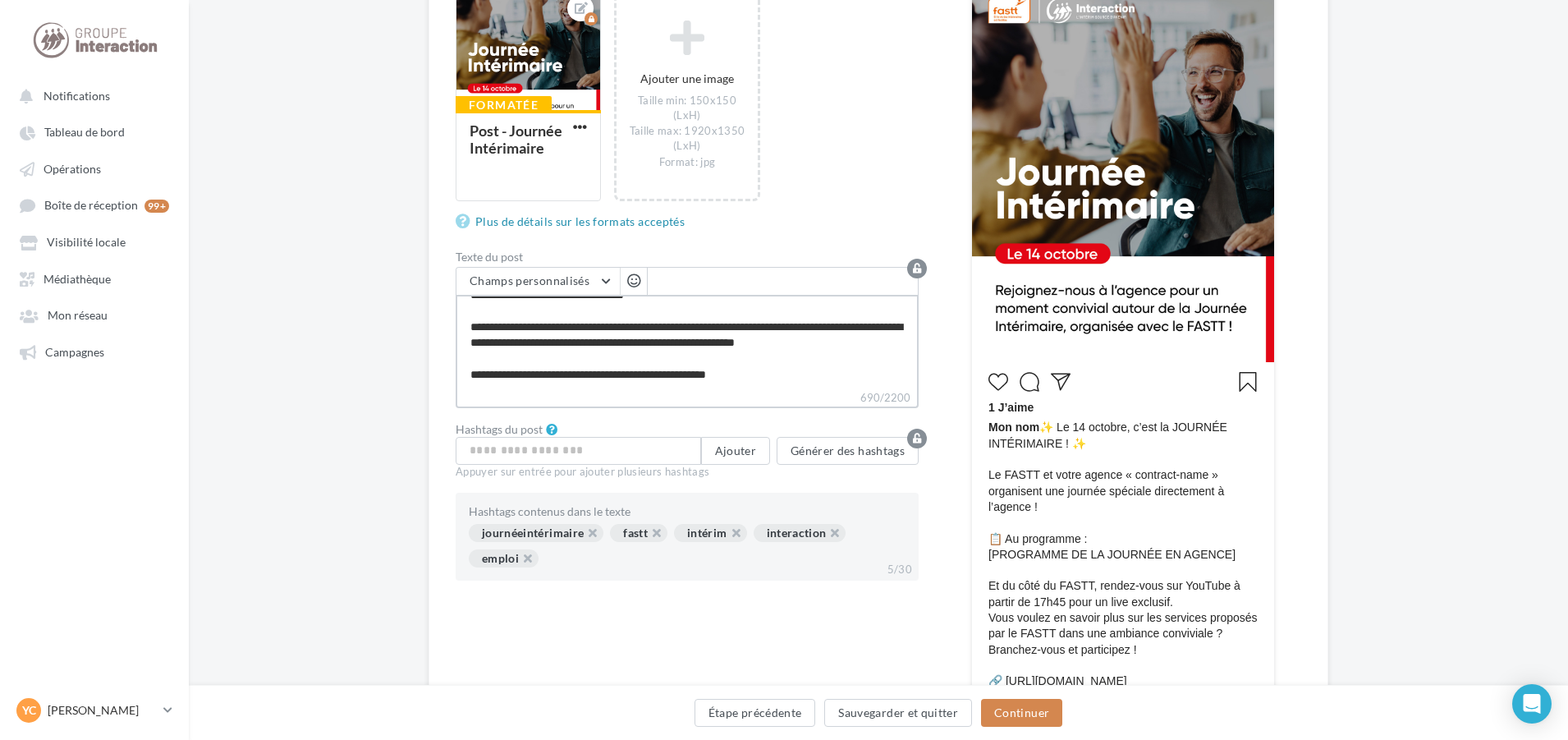
type textarea "**********"
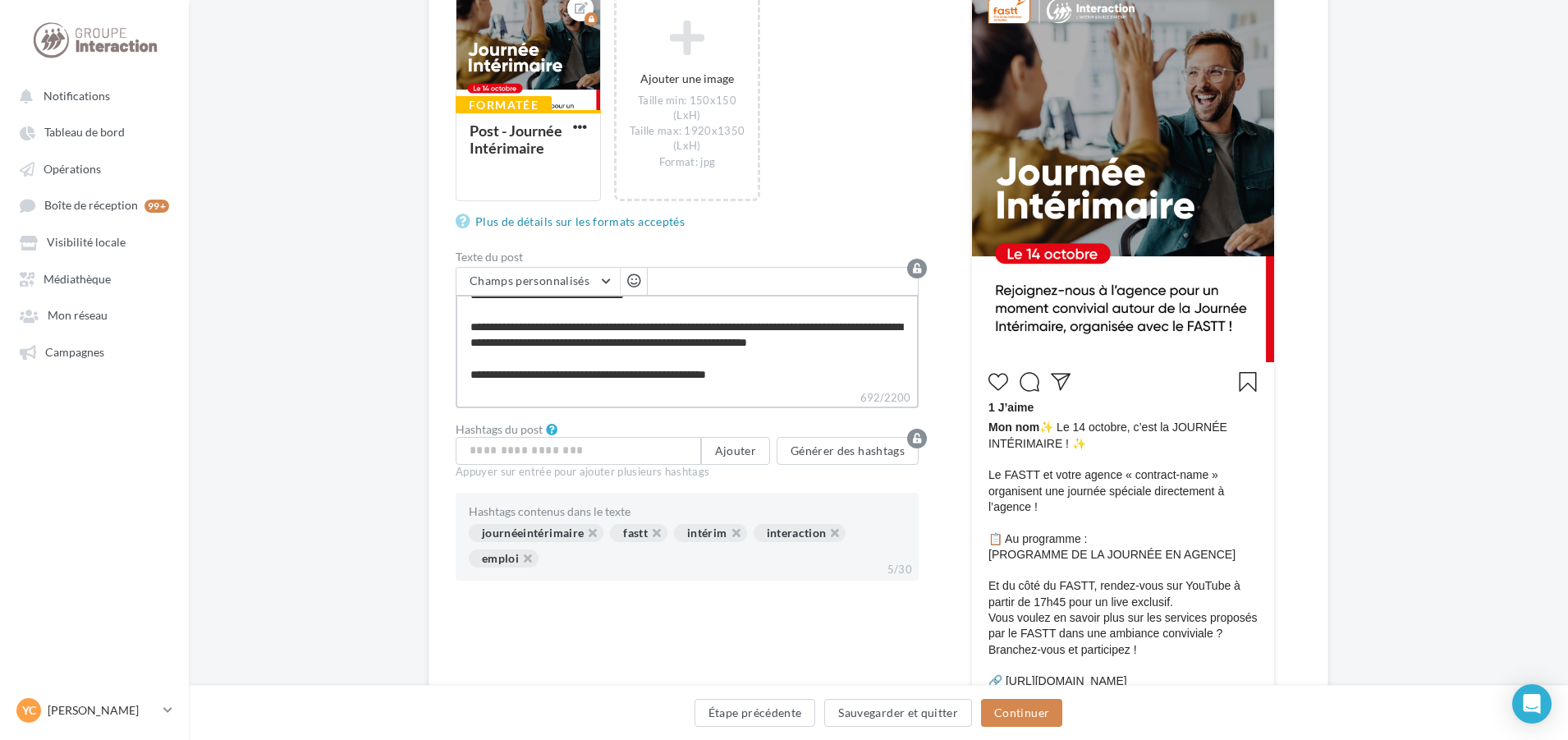
type textarea "**********"
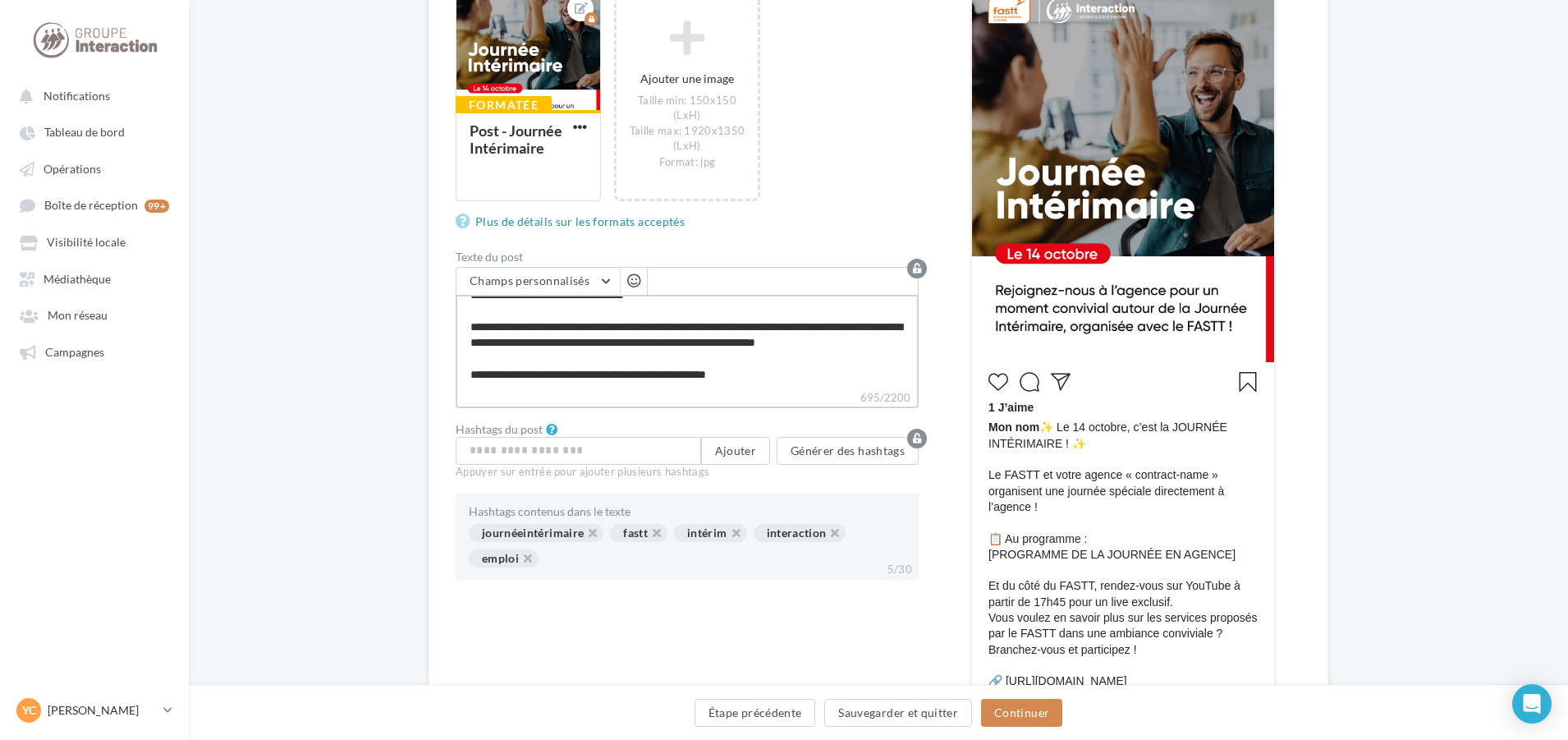
click at [709, 367] on textarea "**********" at bounding box center [688, 341] width 463 height 94
click at [711, 366] on textarea "**********" at bounding box center [688, 341] width 463 height 94
type textarea "**********"
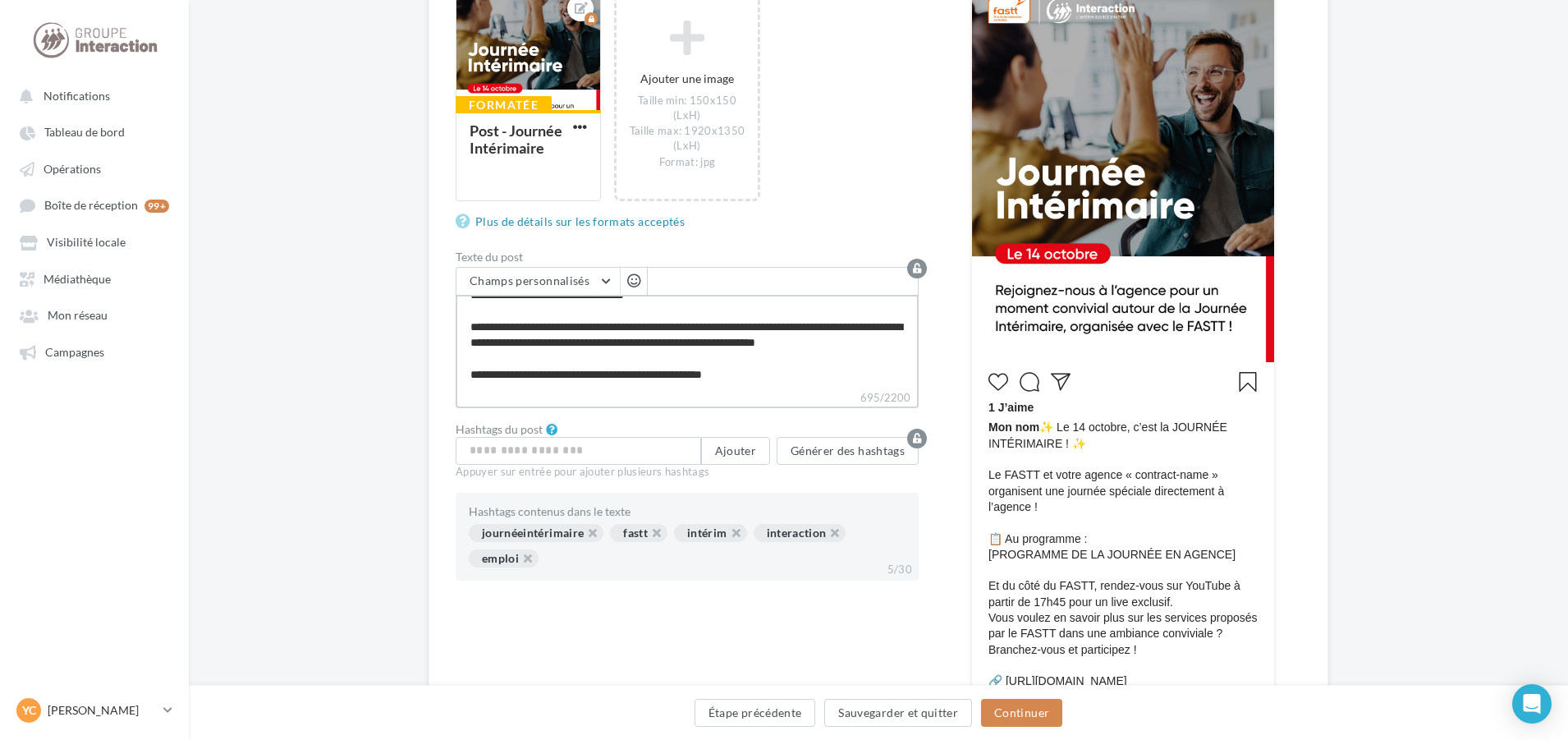
type textarea "**********"
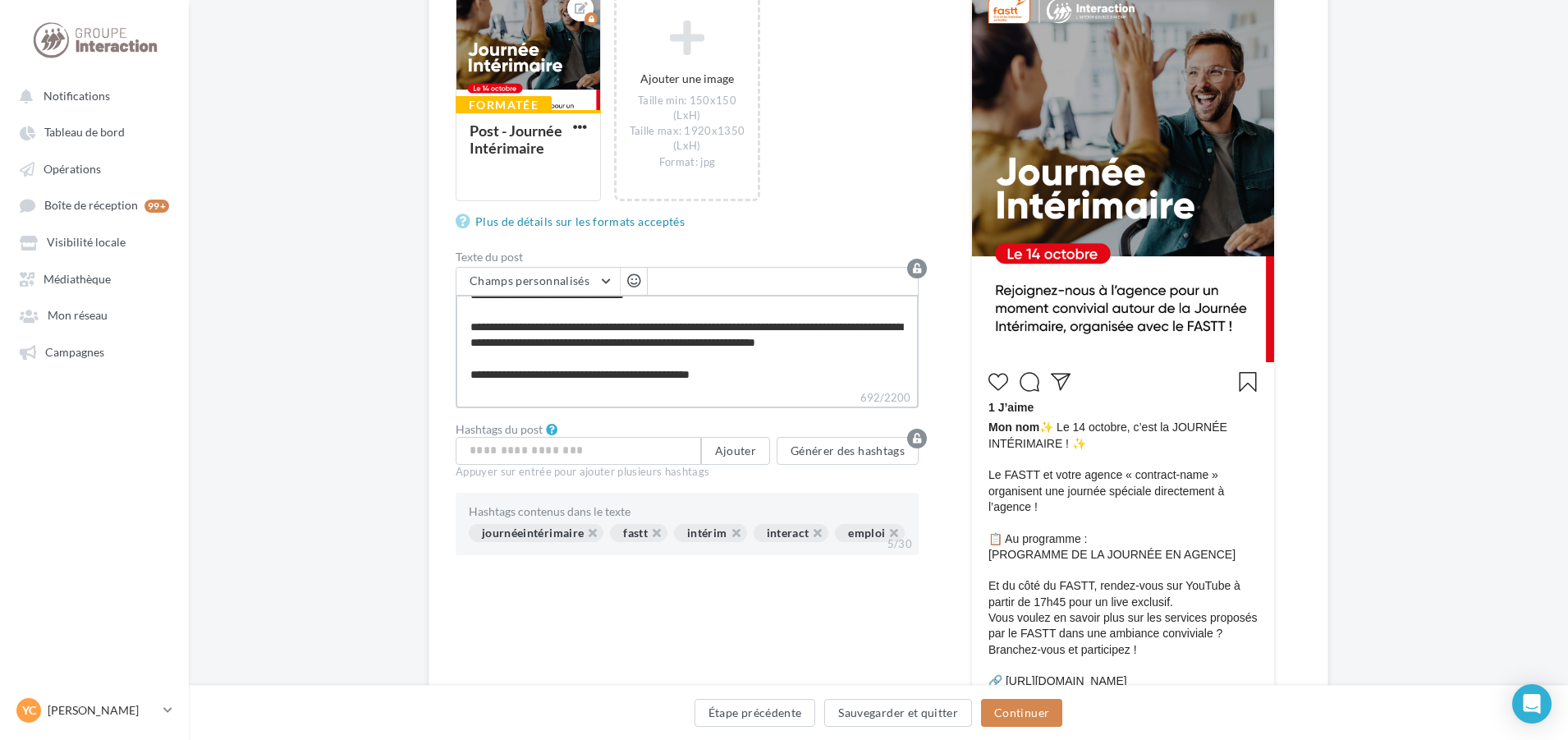
type textarea "**********"
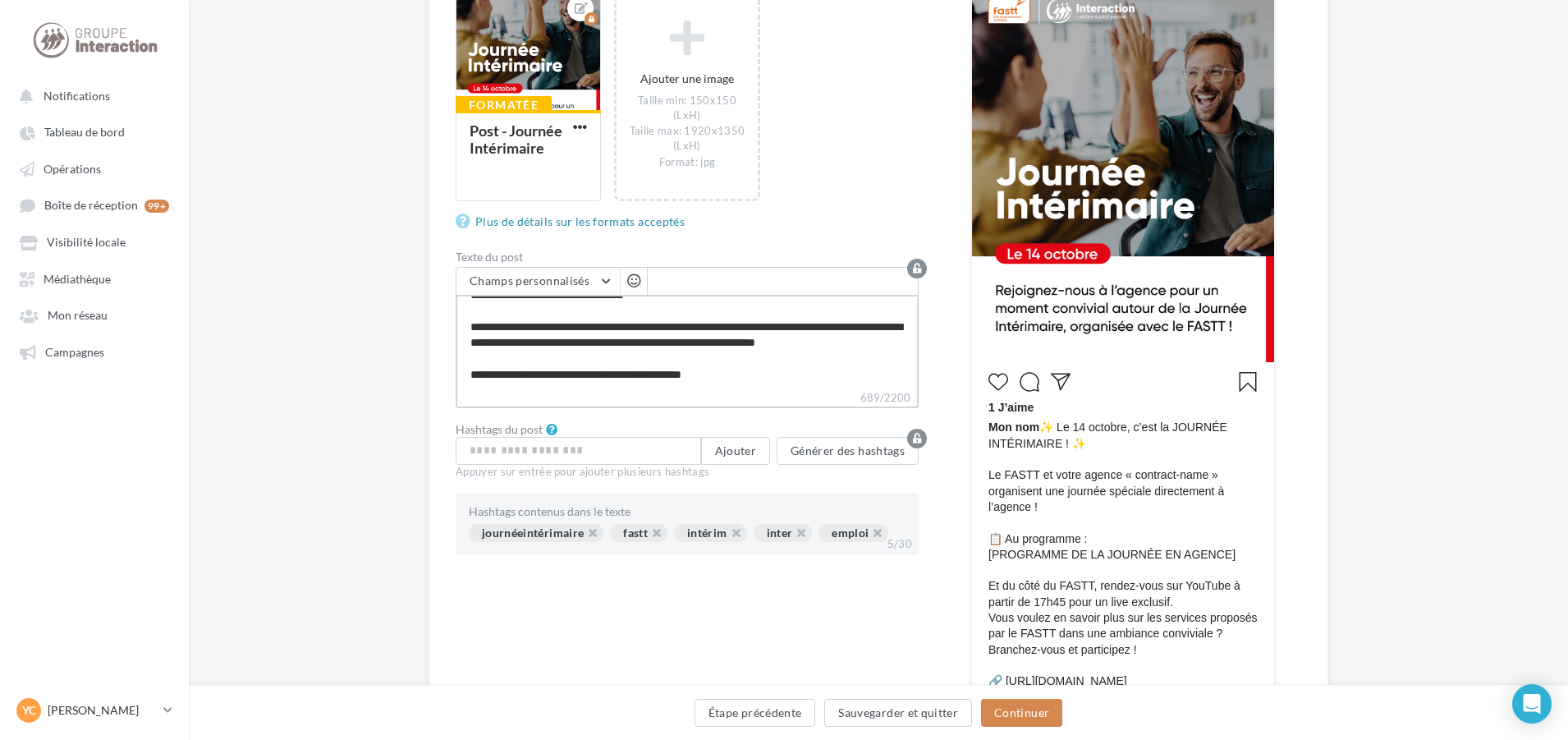
type textarea "**********"
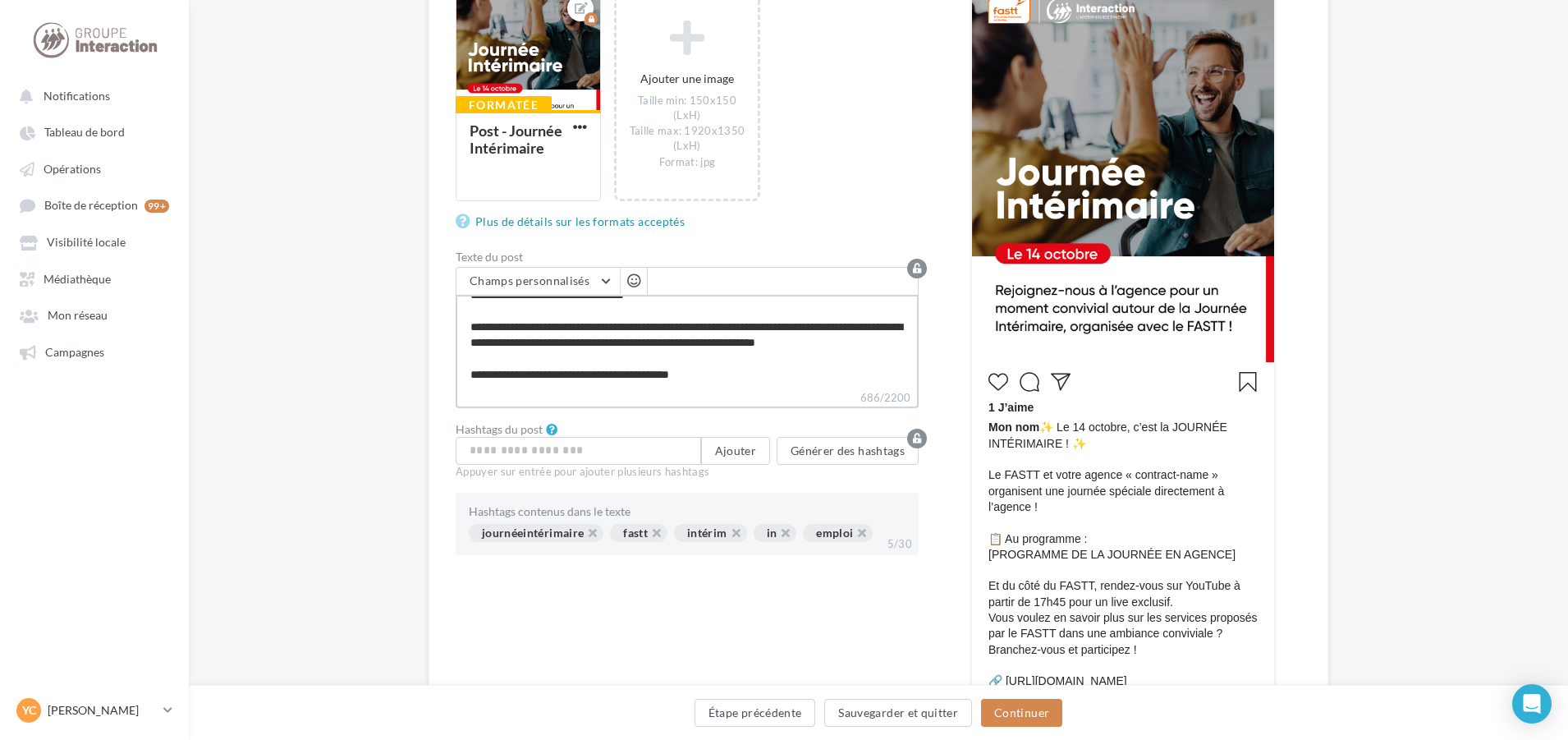
type textarea "**********"
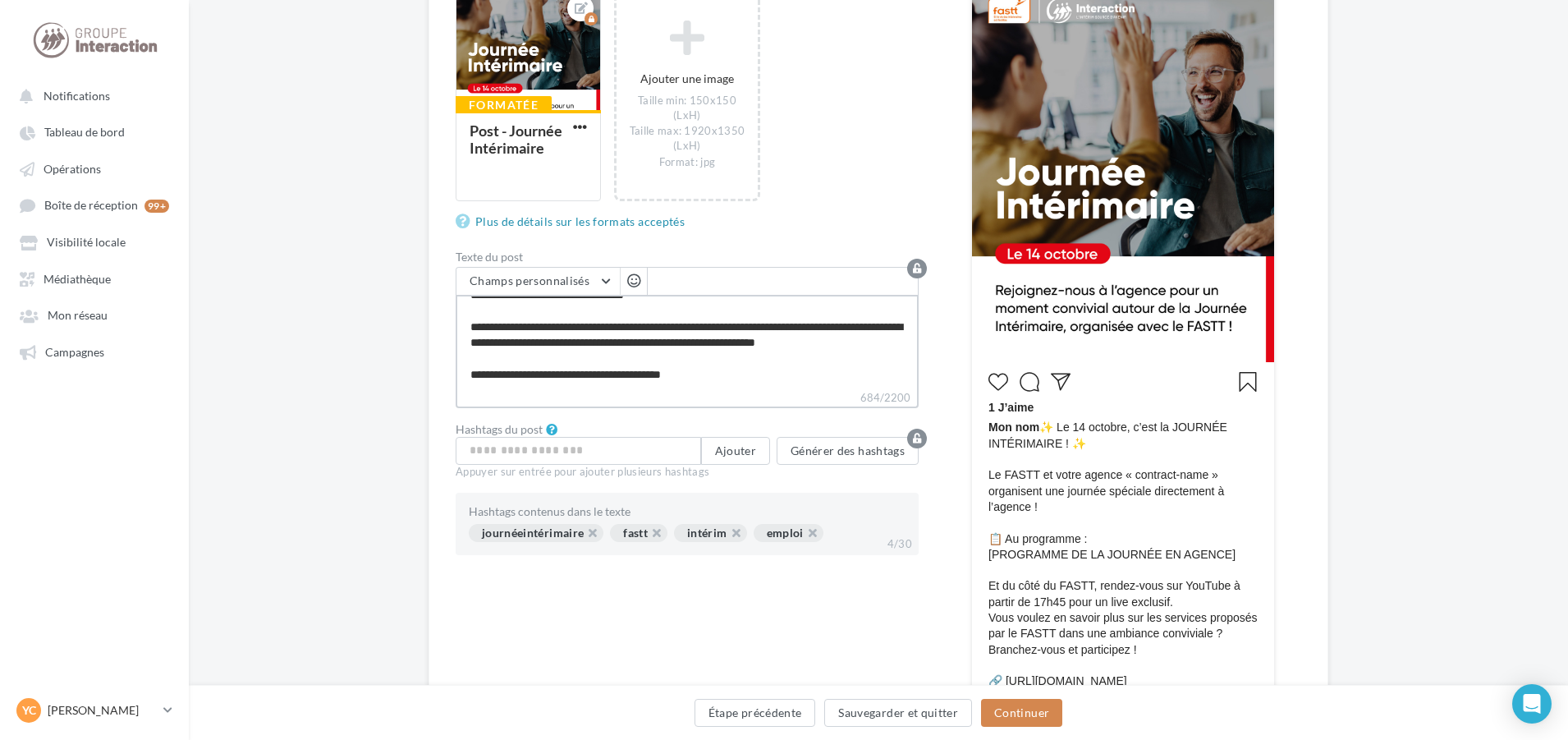
type textarea "**********"
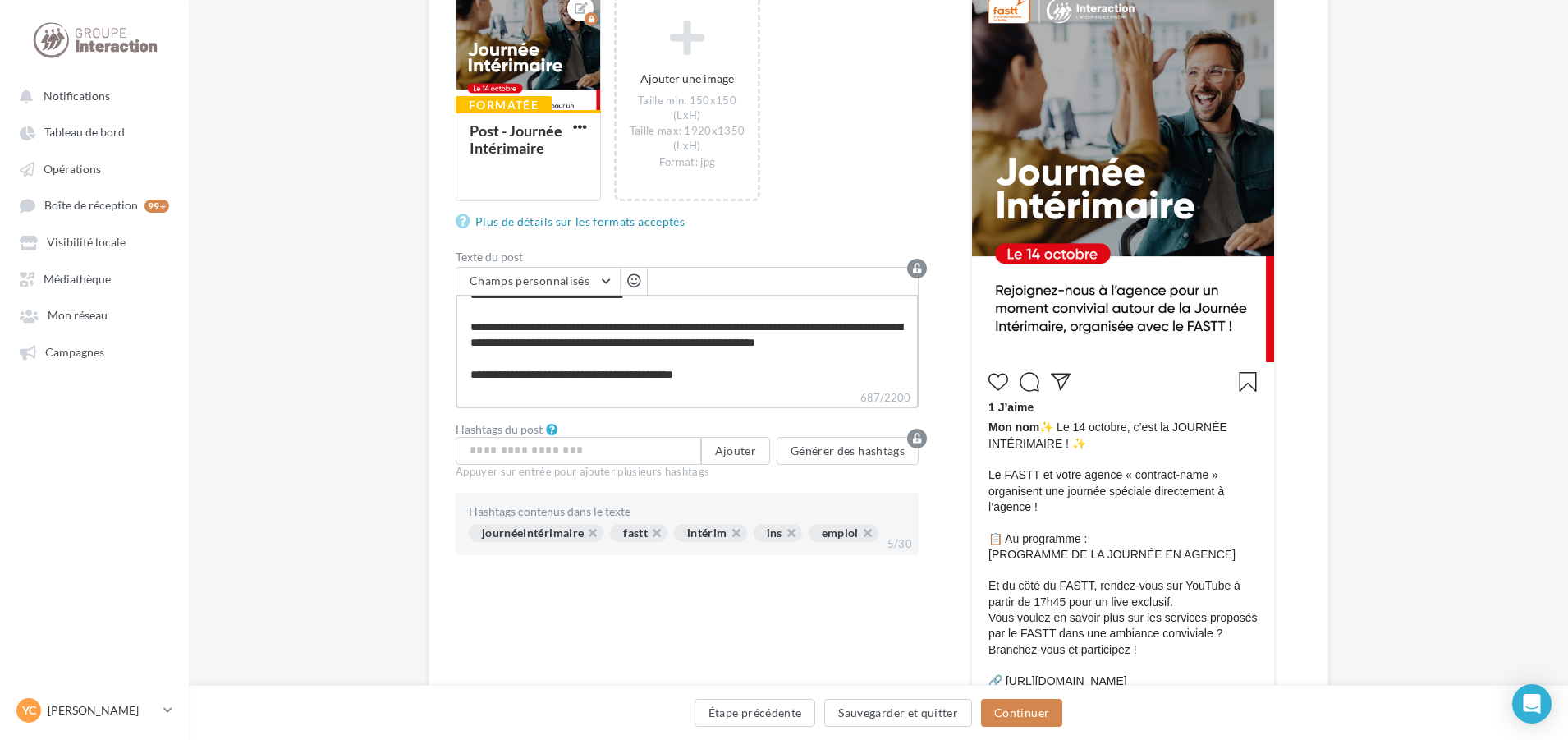
type textarea "**********"
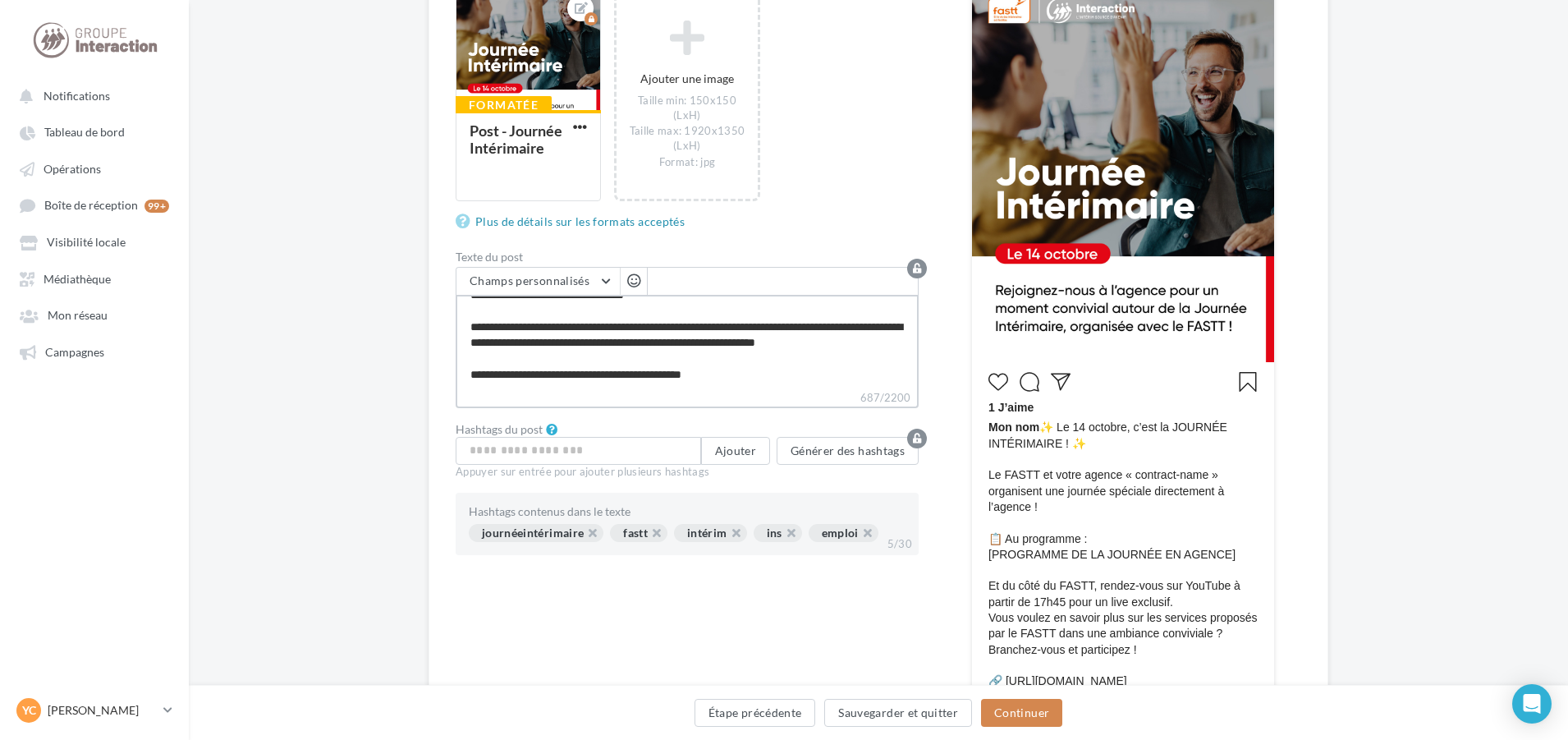
type textarea "**********"
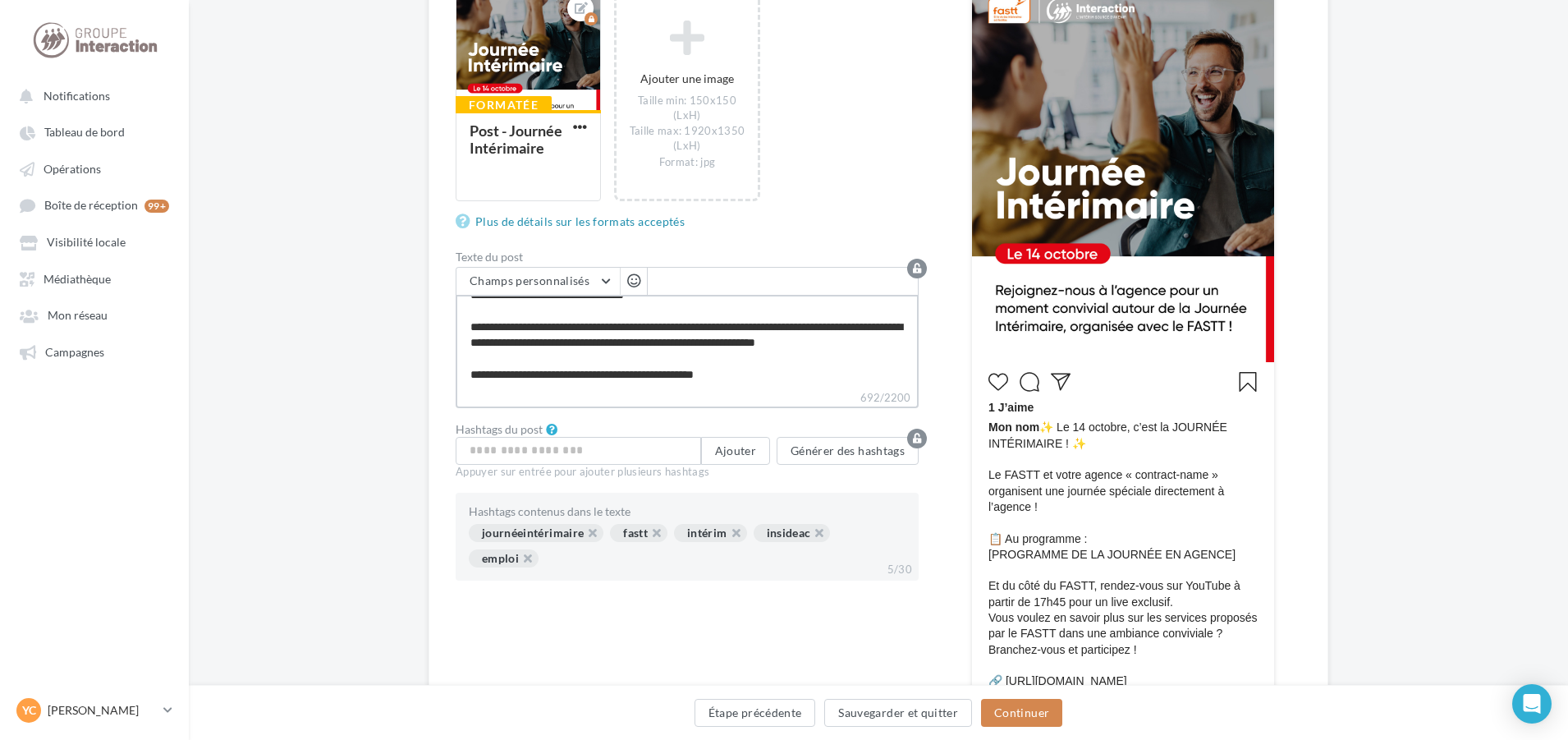
type textarea "**********"
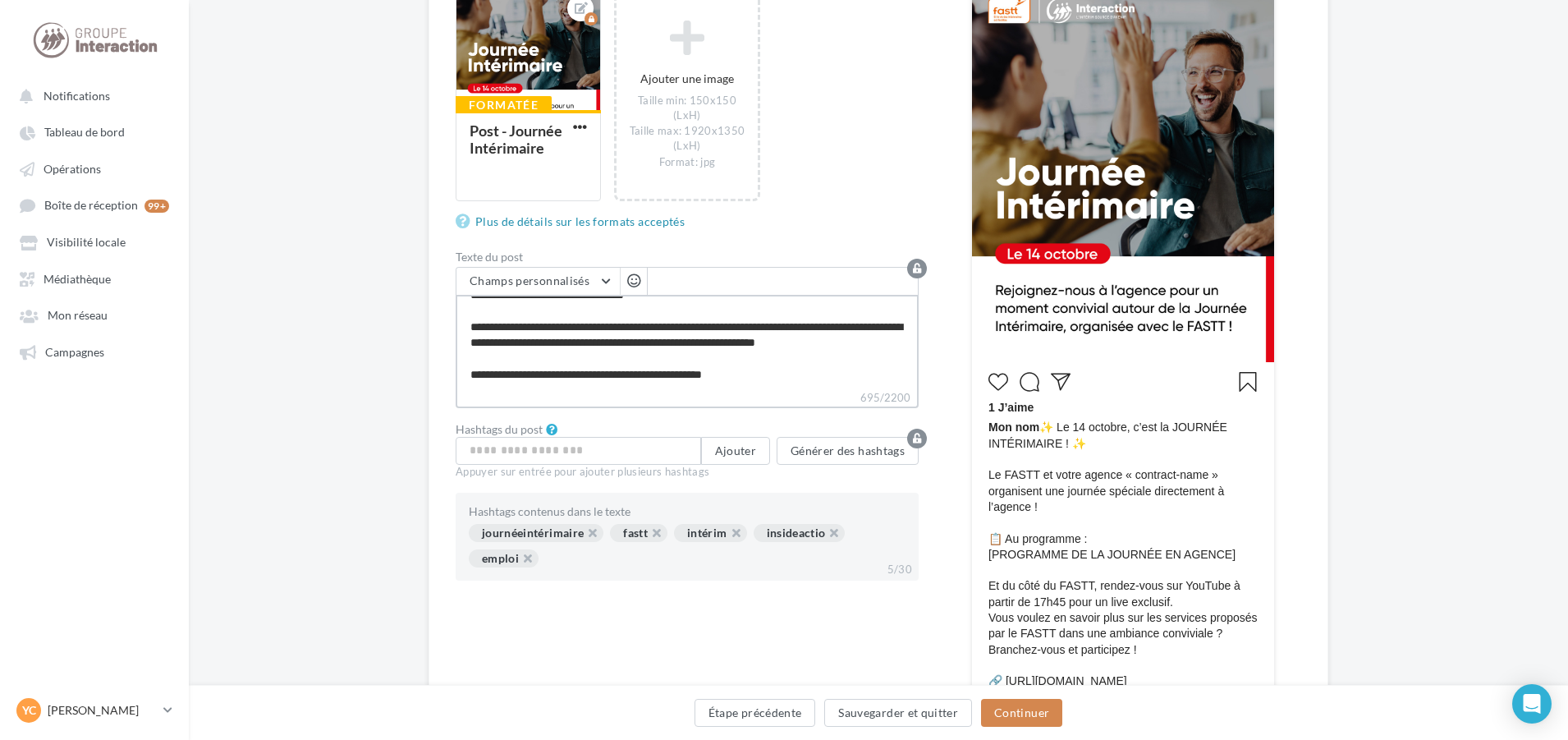
type textarea "**********"
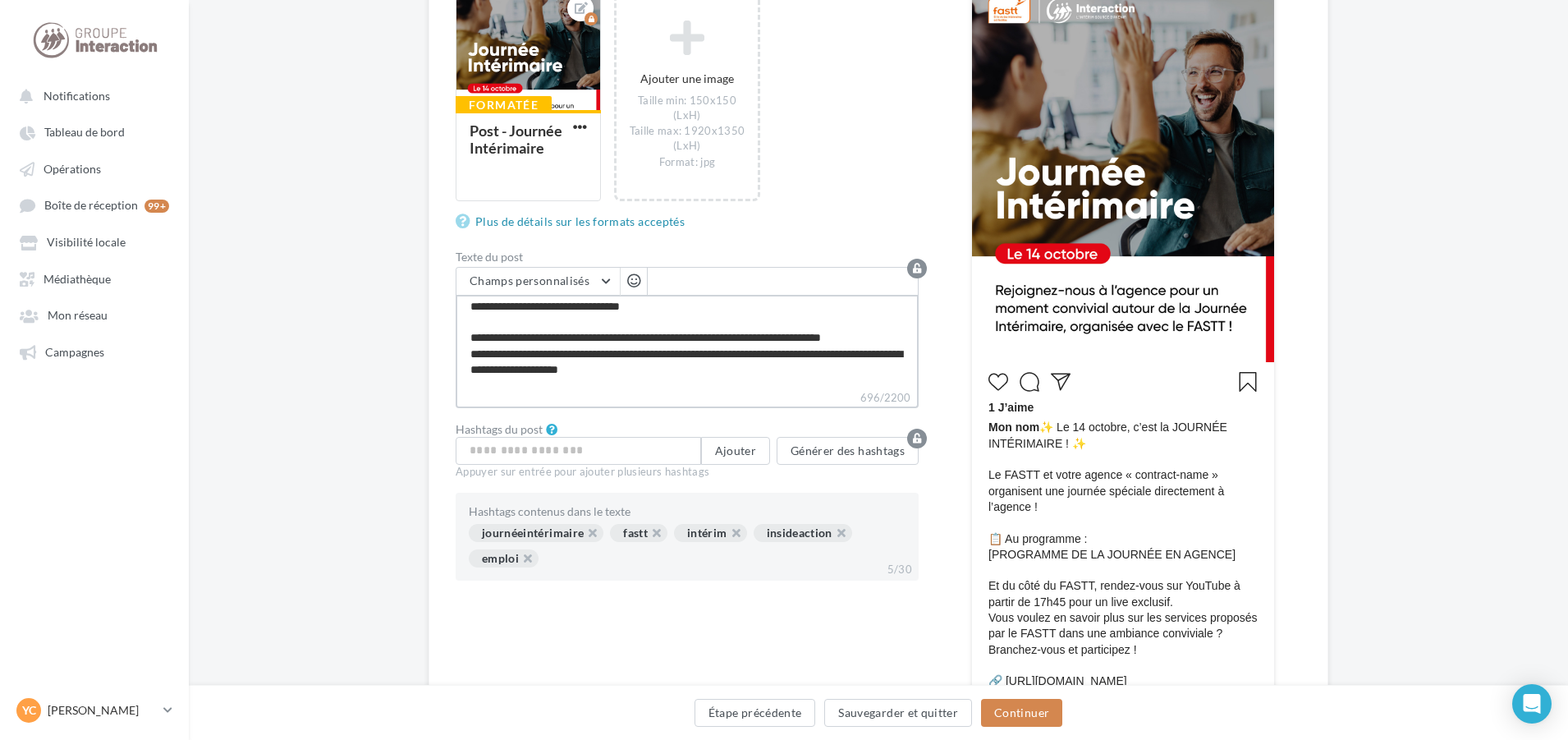
scroll to position [0, 0]
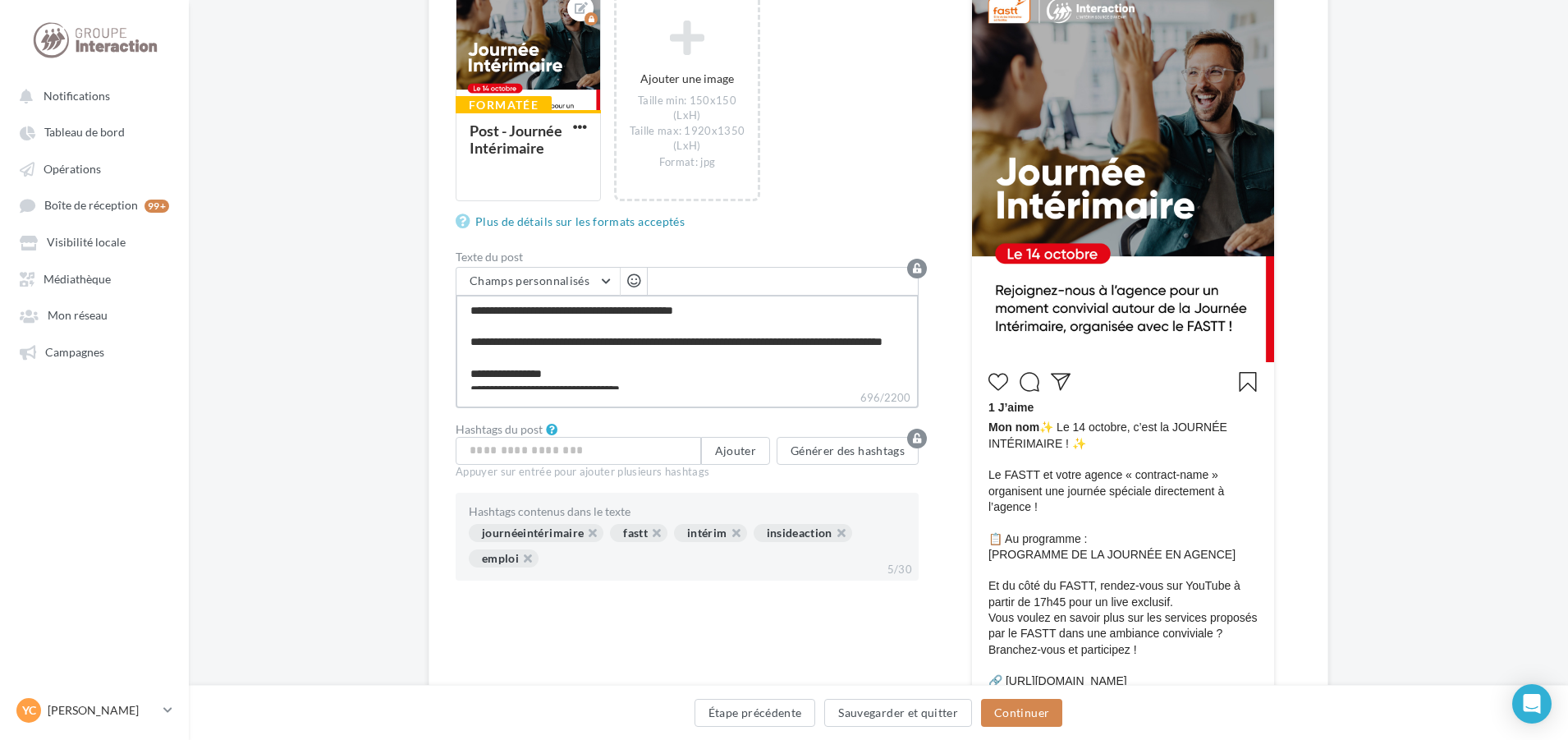
drag, startPoint x: 774, startPoint y: 369, endPoint x: 422, endPoint y: 273, distance: 364.9
click at [422, 273] on div "Édition de la communication Instagram Type de campagne Post Story Type de média…" at bounding box center [878, 474] width 1379 height 1330
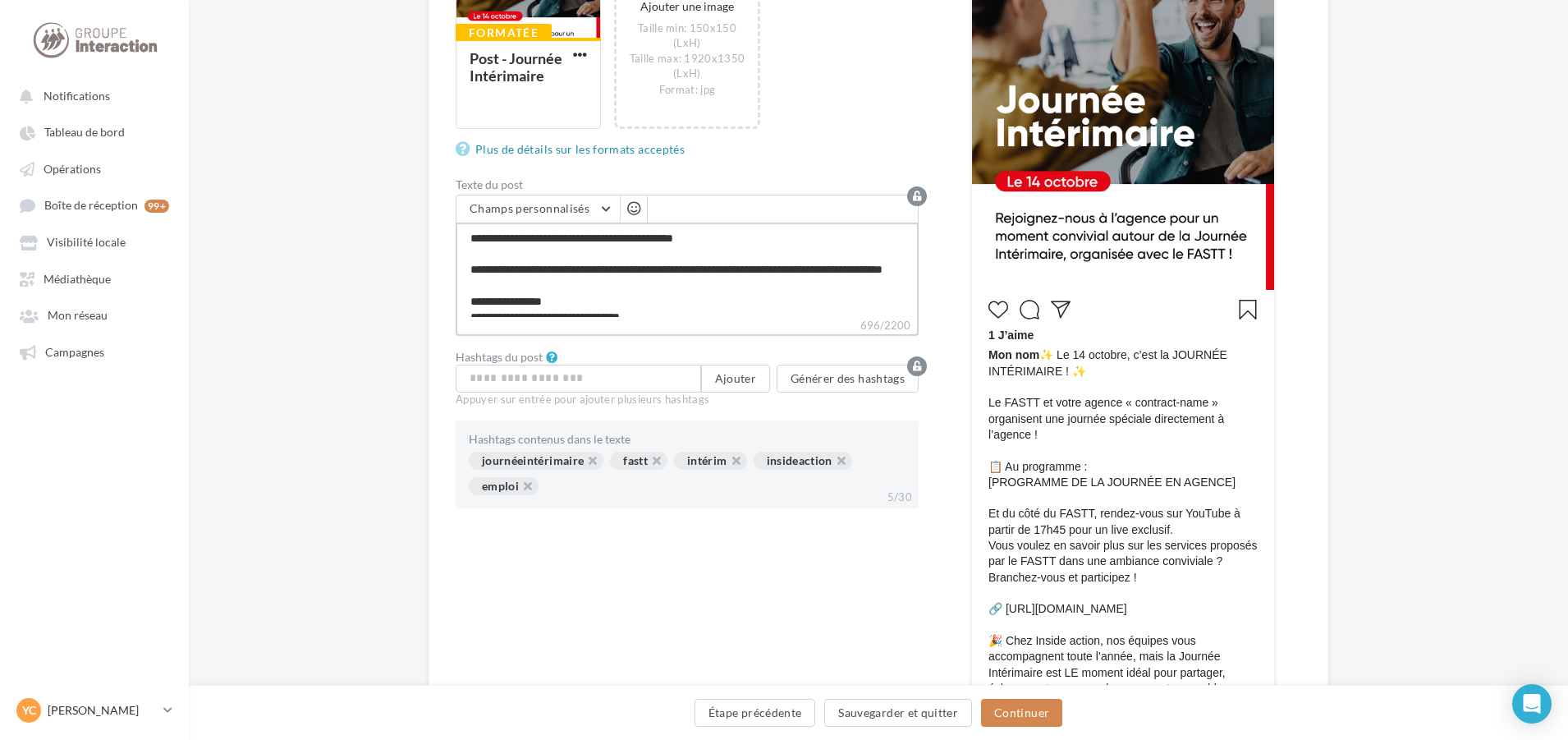
scroll to position [411, 0]
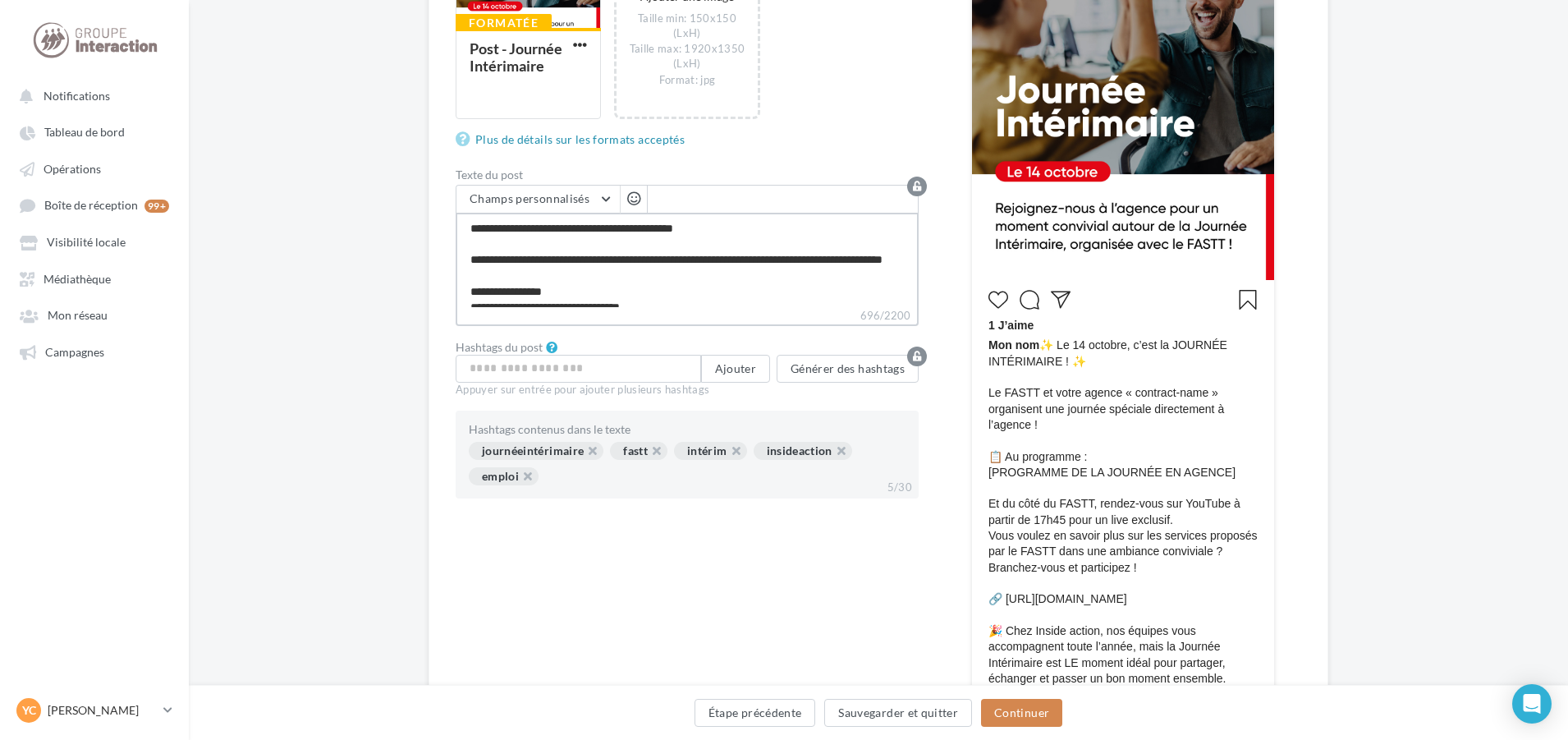
click at [688, 299] on textarea "**********" at bounding box center [688, 259] width 463 height 94
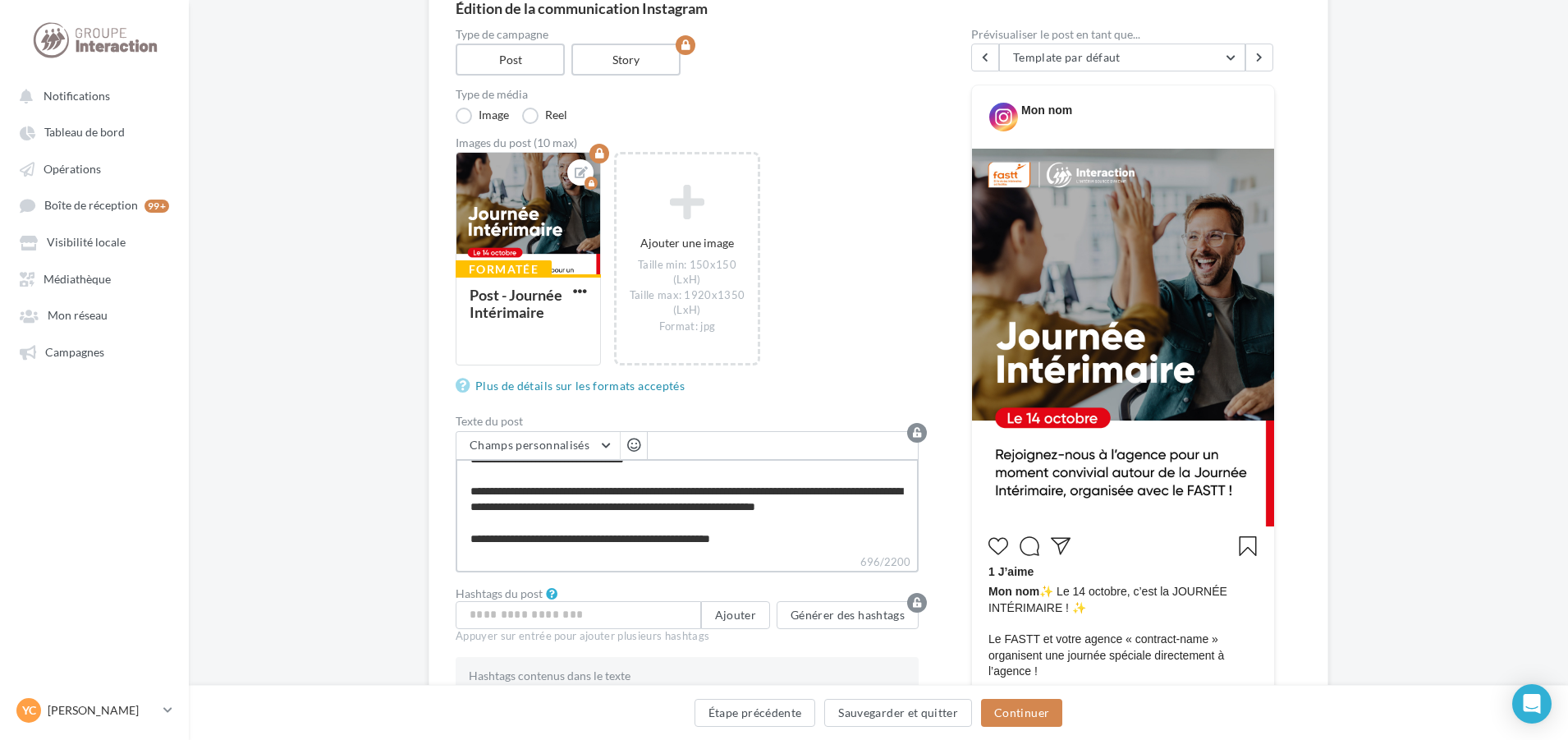
scroll to position [236, 0]
click at [1012, 708] on button "Continuer" at bounding box center [1022, 712] width 81 height 28
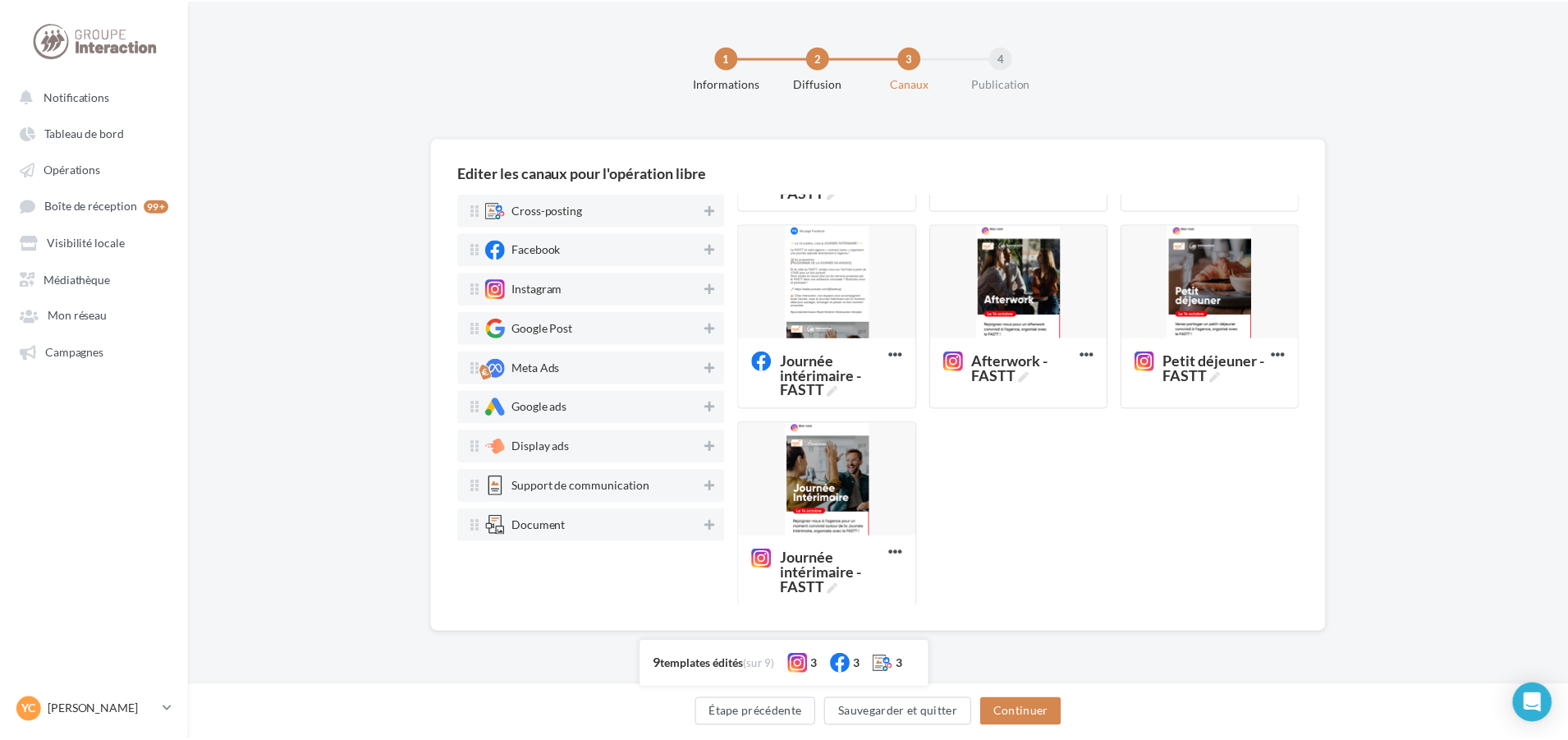
scroll to position [385, 0]
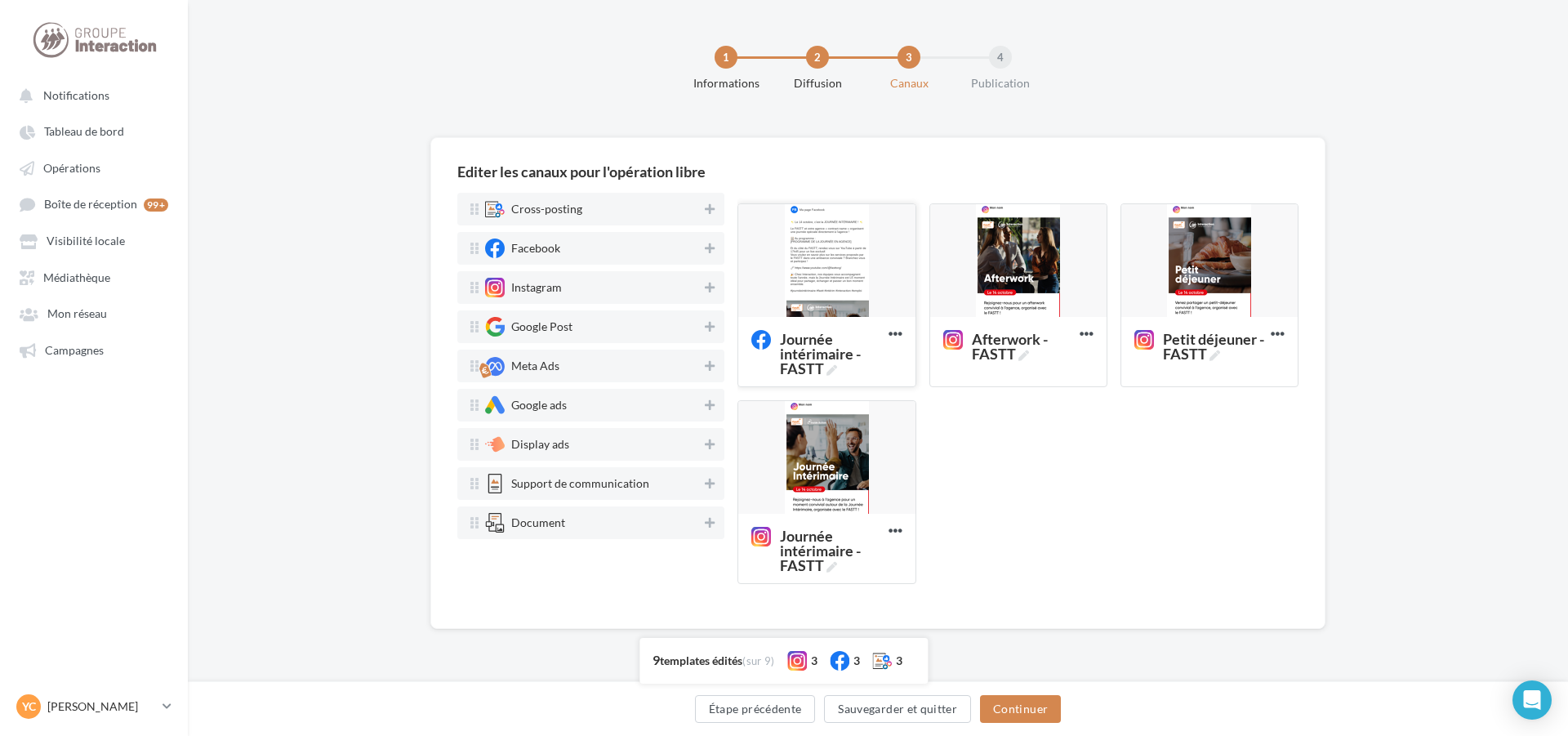
click at [838, 275] on div at bounding box center [826, 261] width 176 height 114
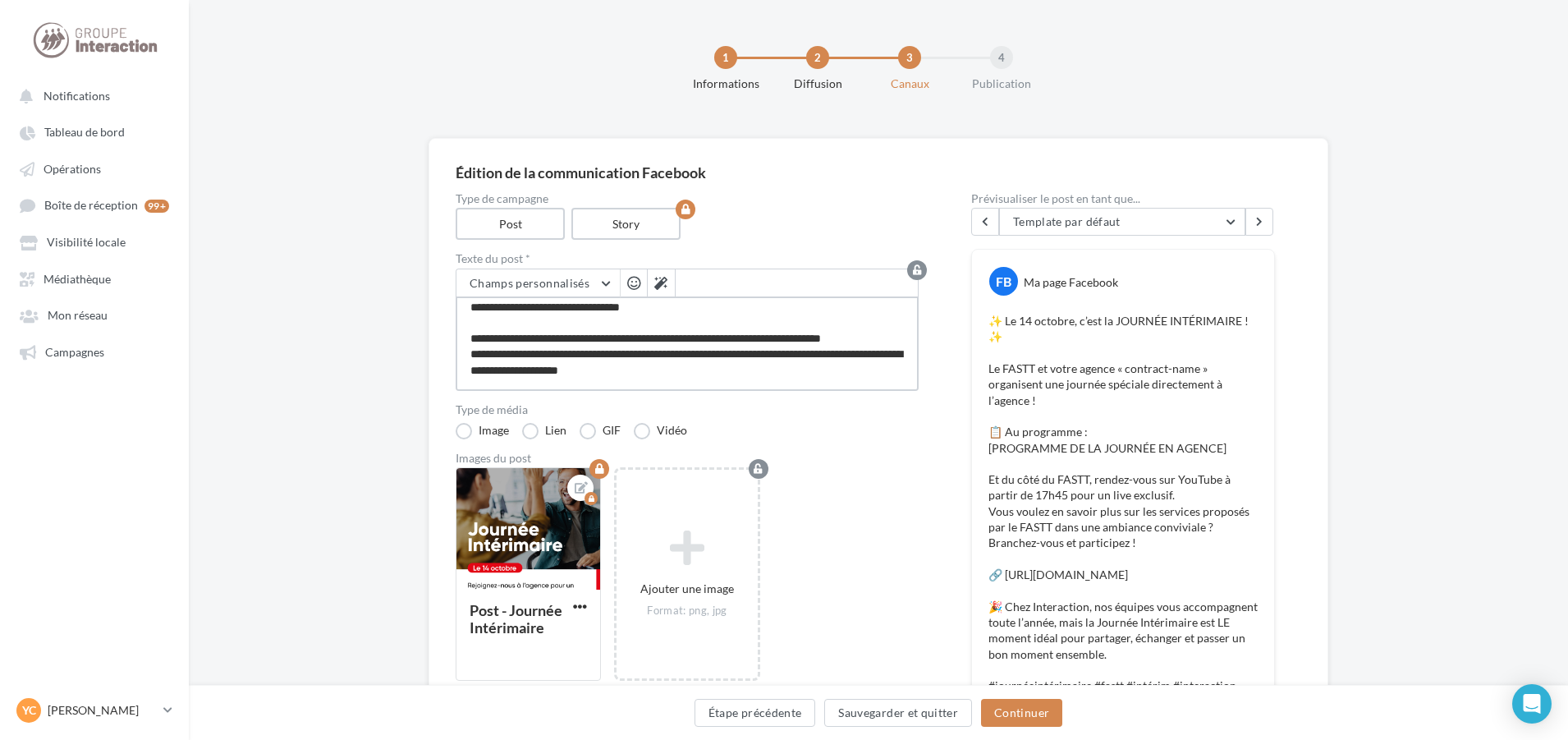
scroll to position [0, 0]
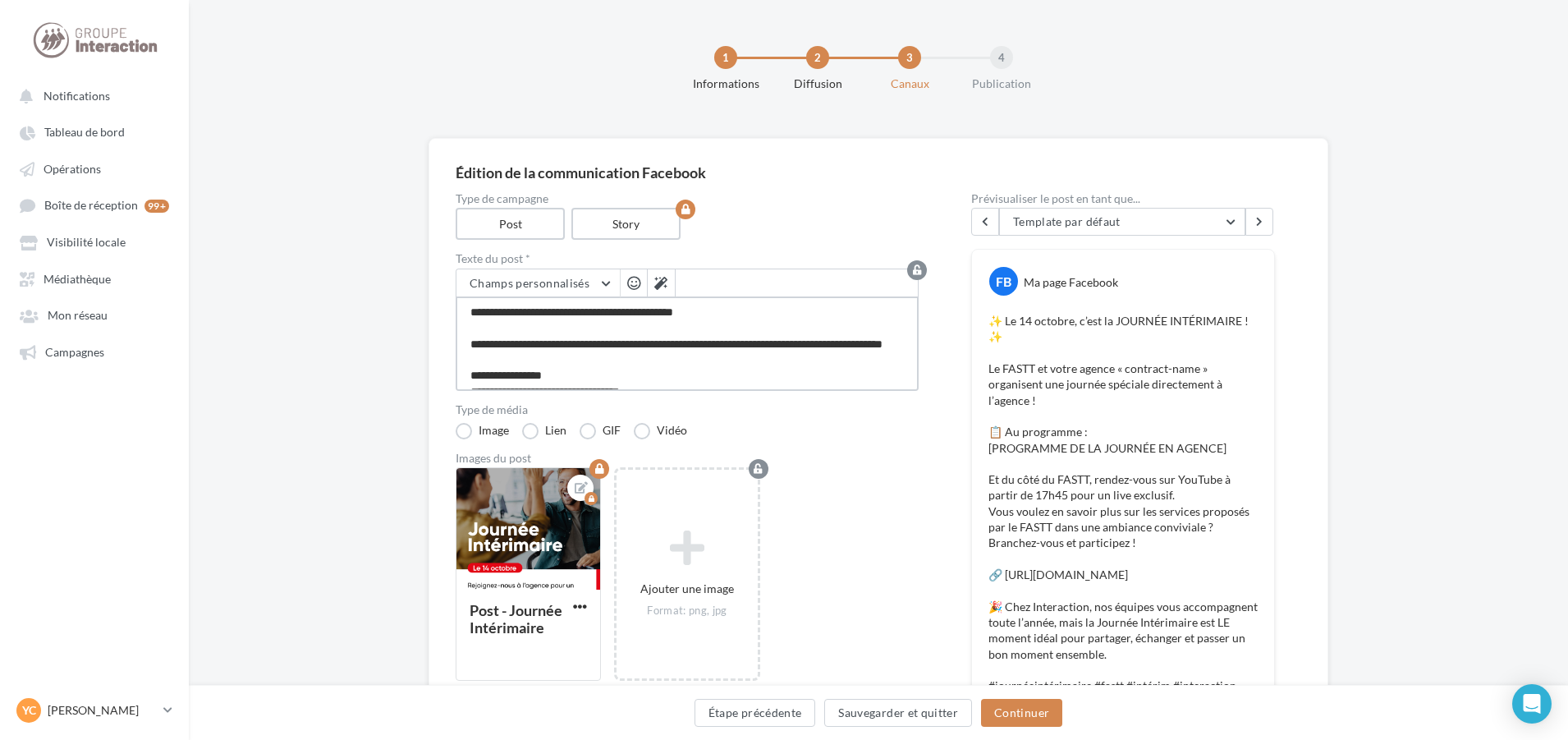
drag, startPoint x: 773, startPoint y: 363, endPoint x: 431, endPoint y: 250, distance: 360.2
click at [431, 250] on div "Édition de la communication Facebook Type de campagne Post Story Texte du post …" at bounding box center [878, 716] width 900 height 1158
paste textarea "** *"
type textarea "**********"
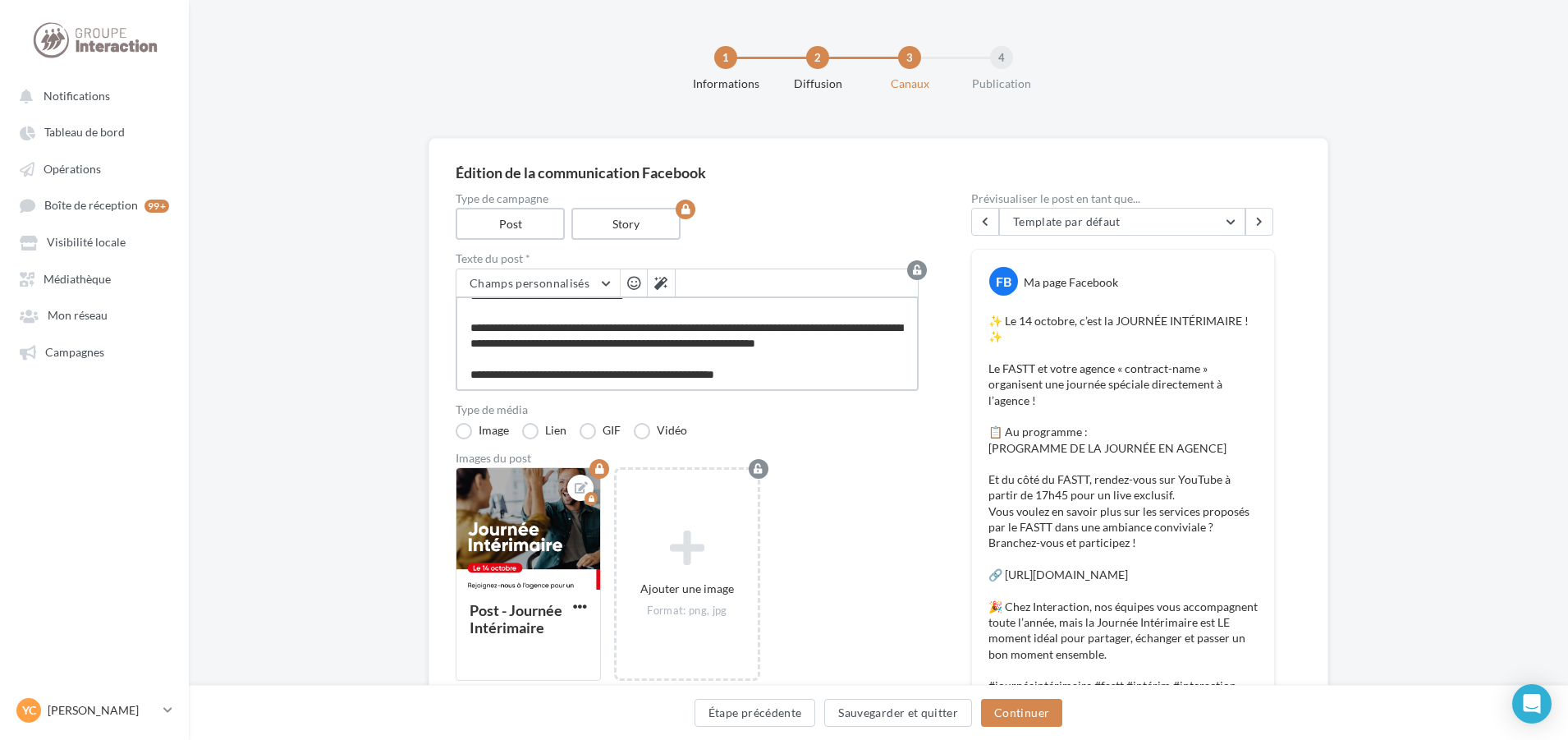
scroll to position [253, 0]
type textarea "**********"
click at [1006, 713] on button "Continuer" at bounding box center [1022, 712] width 81 height 28
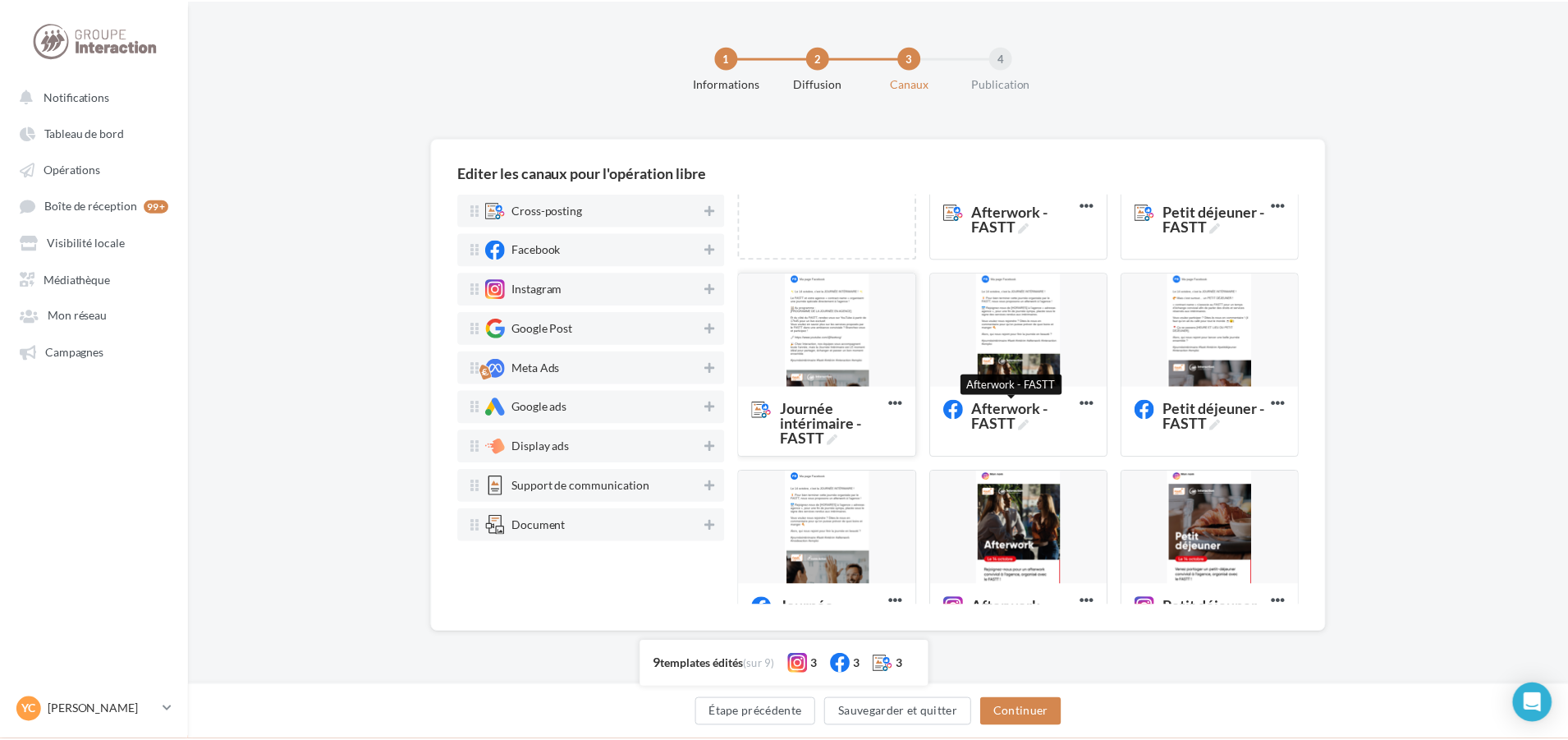
scroll to position [82, 0]
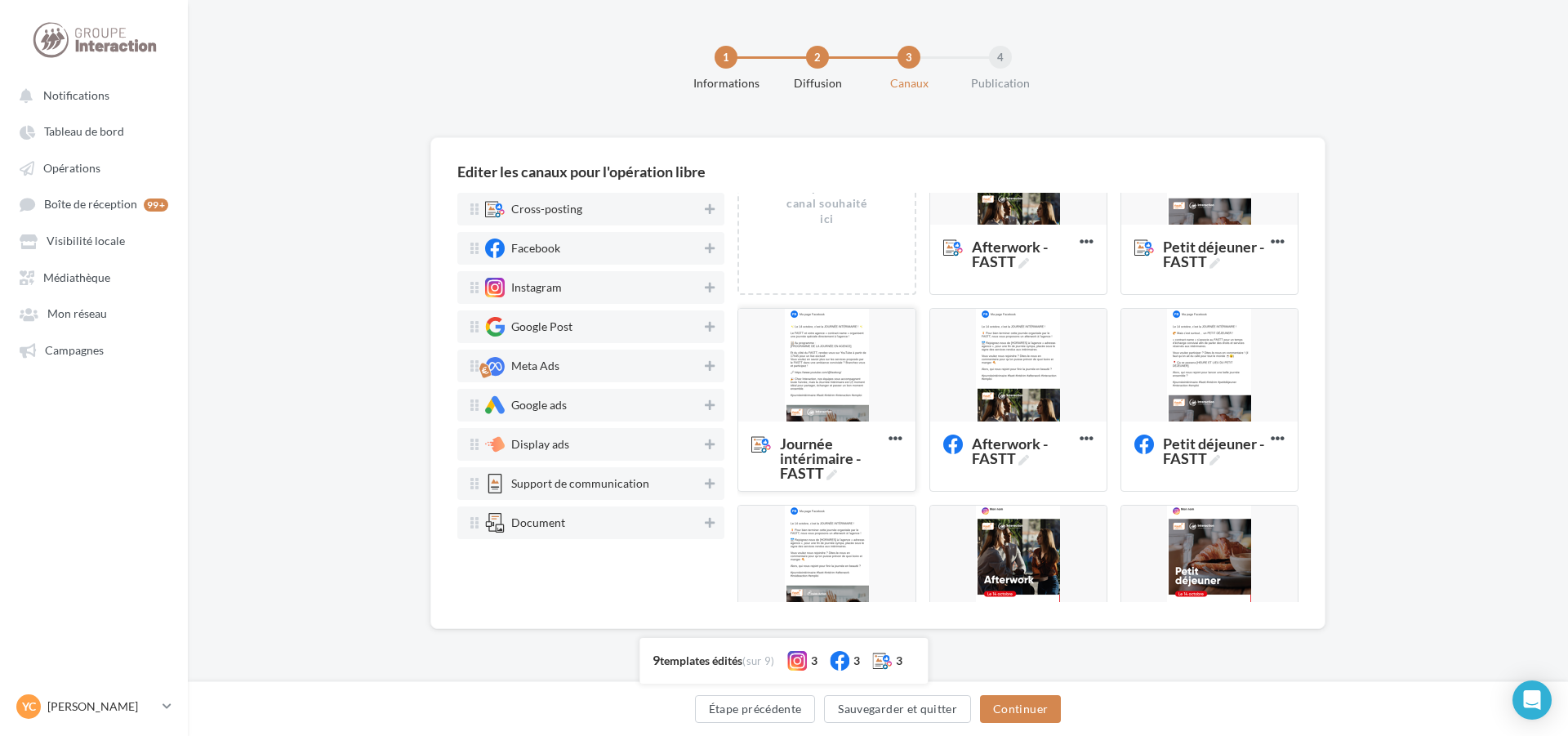
click at [819, 383] on div at bounding box center [826, 366] width 176 height 114
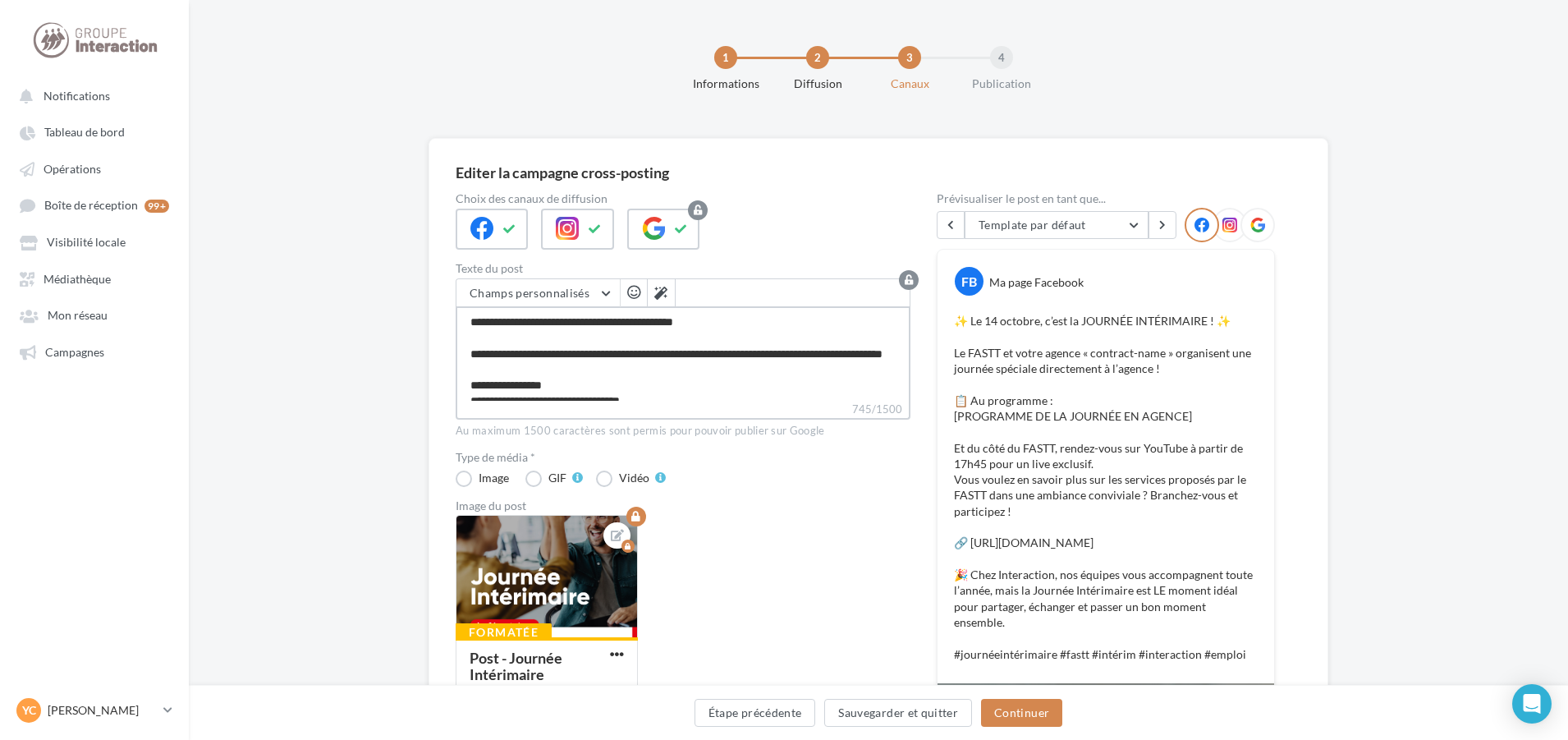
scroll to position [252, 0]
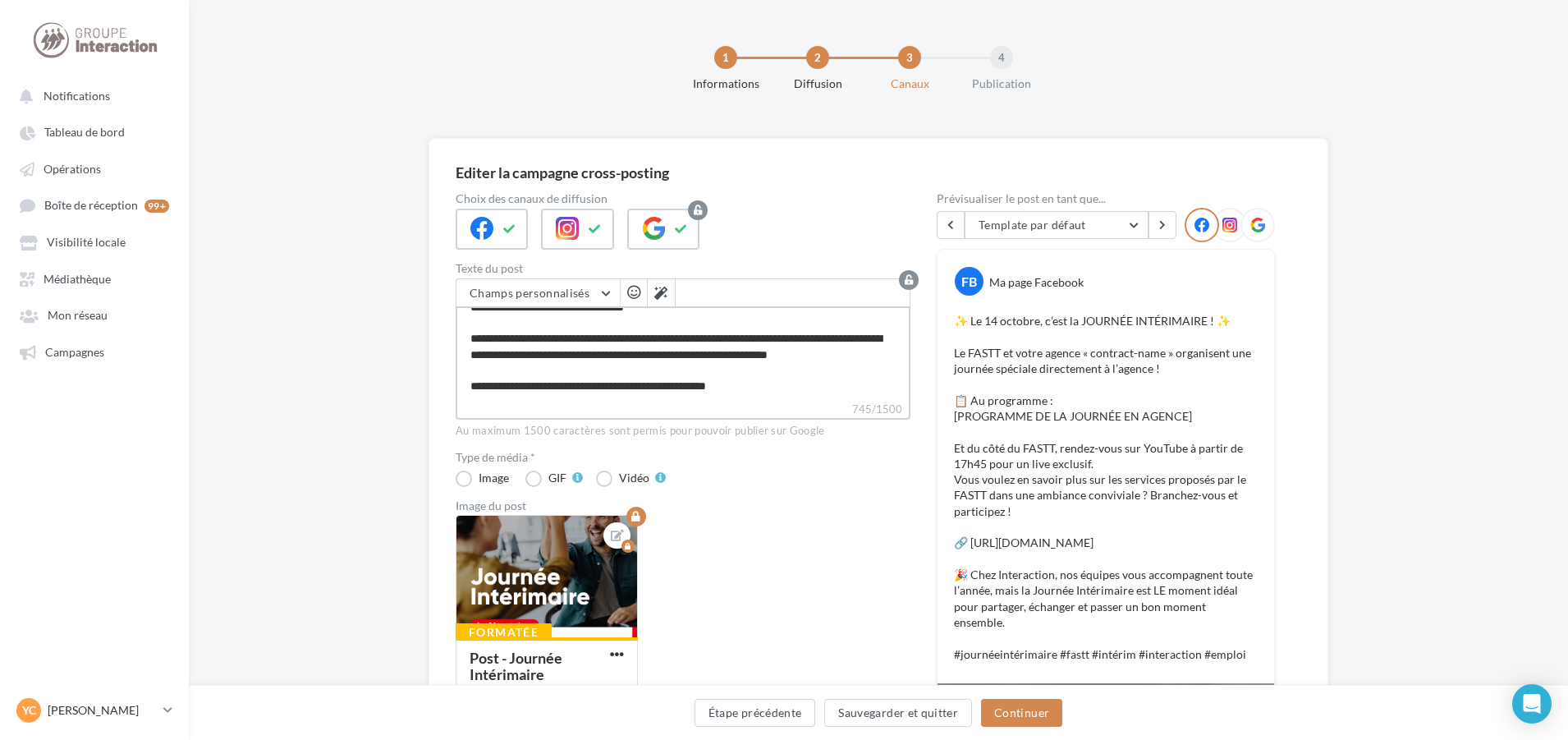
drag, startPoint x: 471, startPoint y: 321, endPoint x: 614, endPoint y: 408, distance: 167.4
click at [701, 449] on div "Choix des canaux de diffusion Texte du post Champs personnalisés Adresse de l'e…" at bounding box center [684, 728] width 455 height 1071
paste textarea "** *"
type textarea "**********"
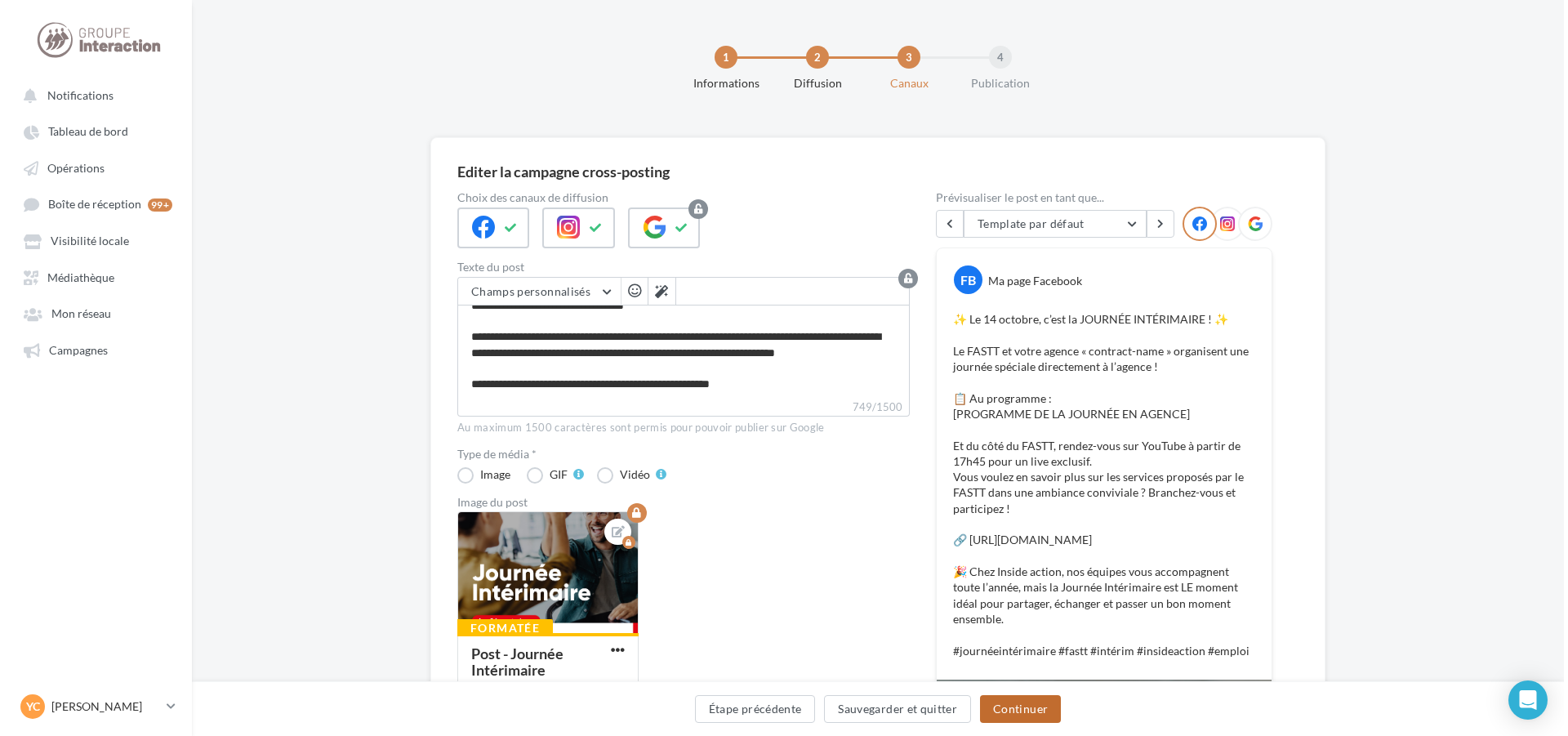
scroll to position [250, 0]
click at [1044, 707] on button "Continuer" at bounding box center [1017, 708] width 81 height 28
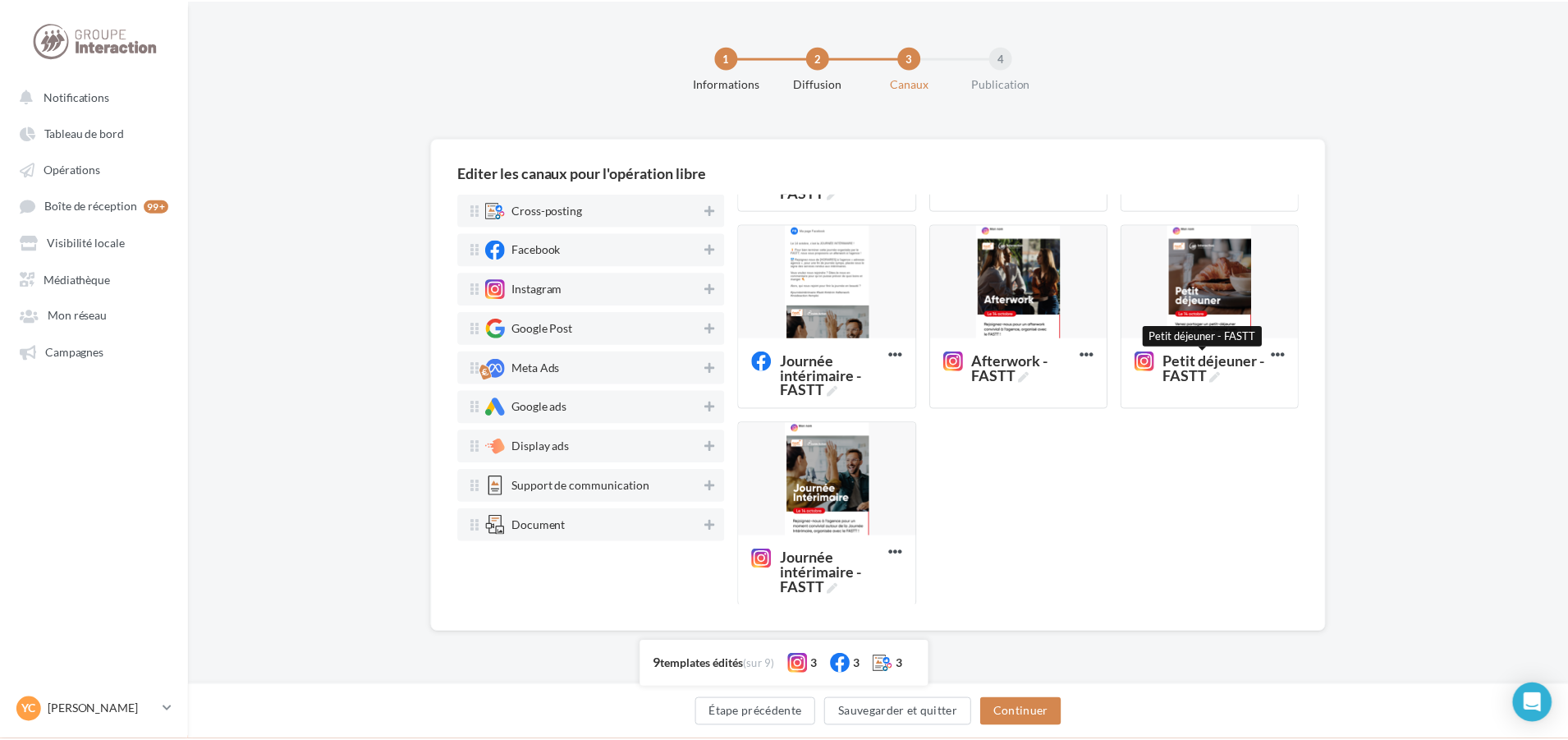
scroll to position [385, 0]
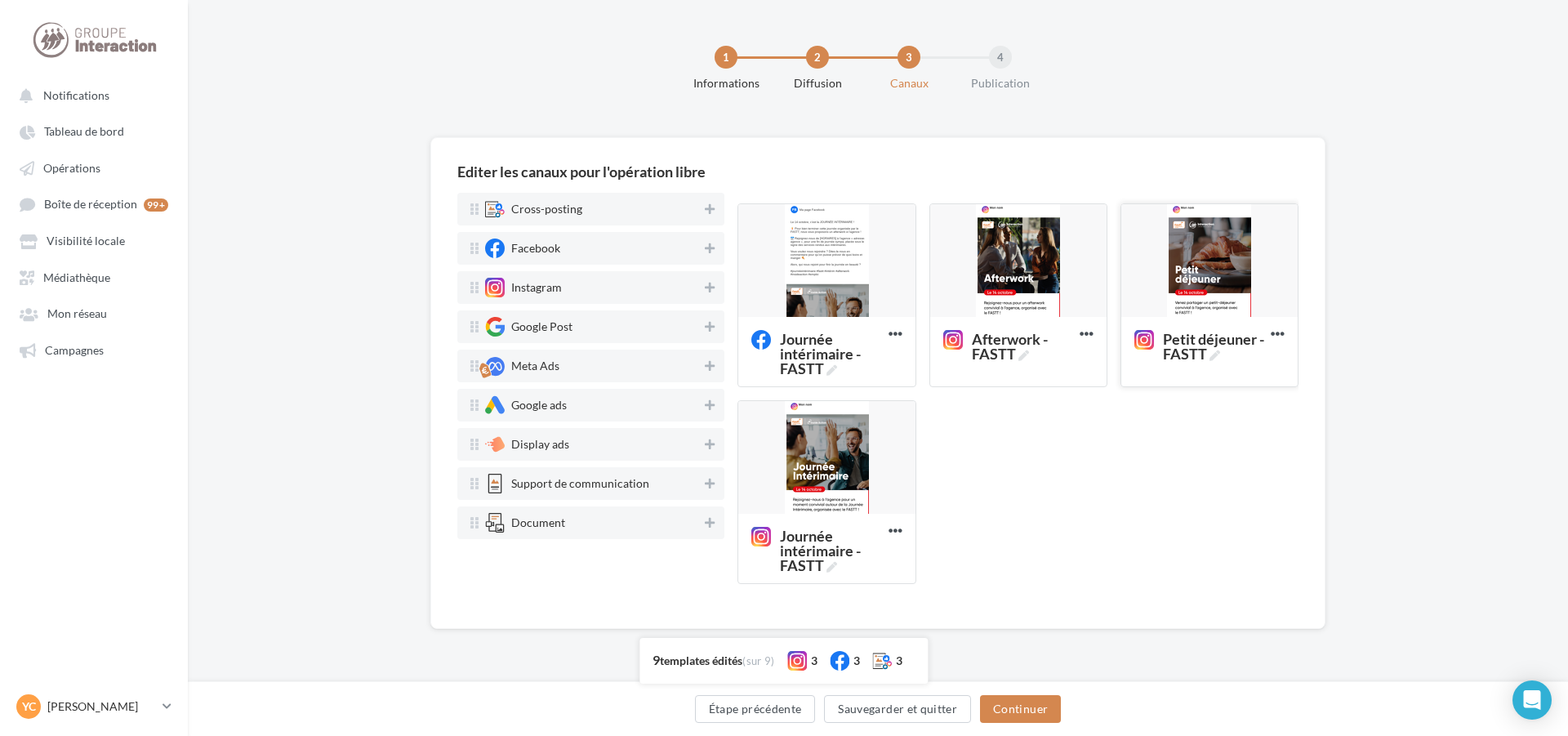
click at [1193, 271] on div at bounding box center [1209, 261] width 176 height 114
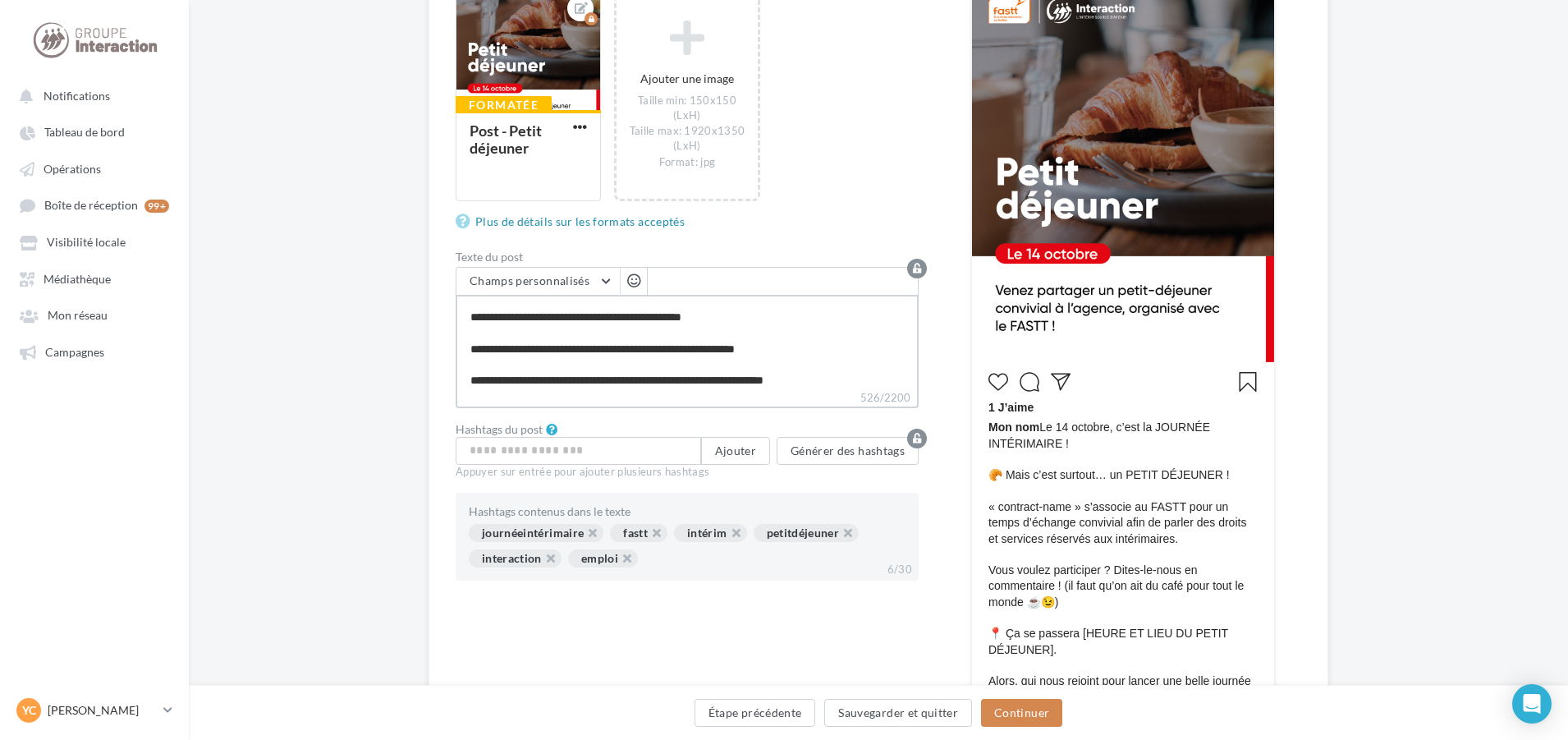
scroll to position [157, 0]
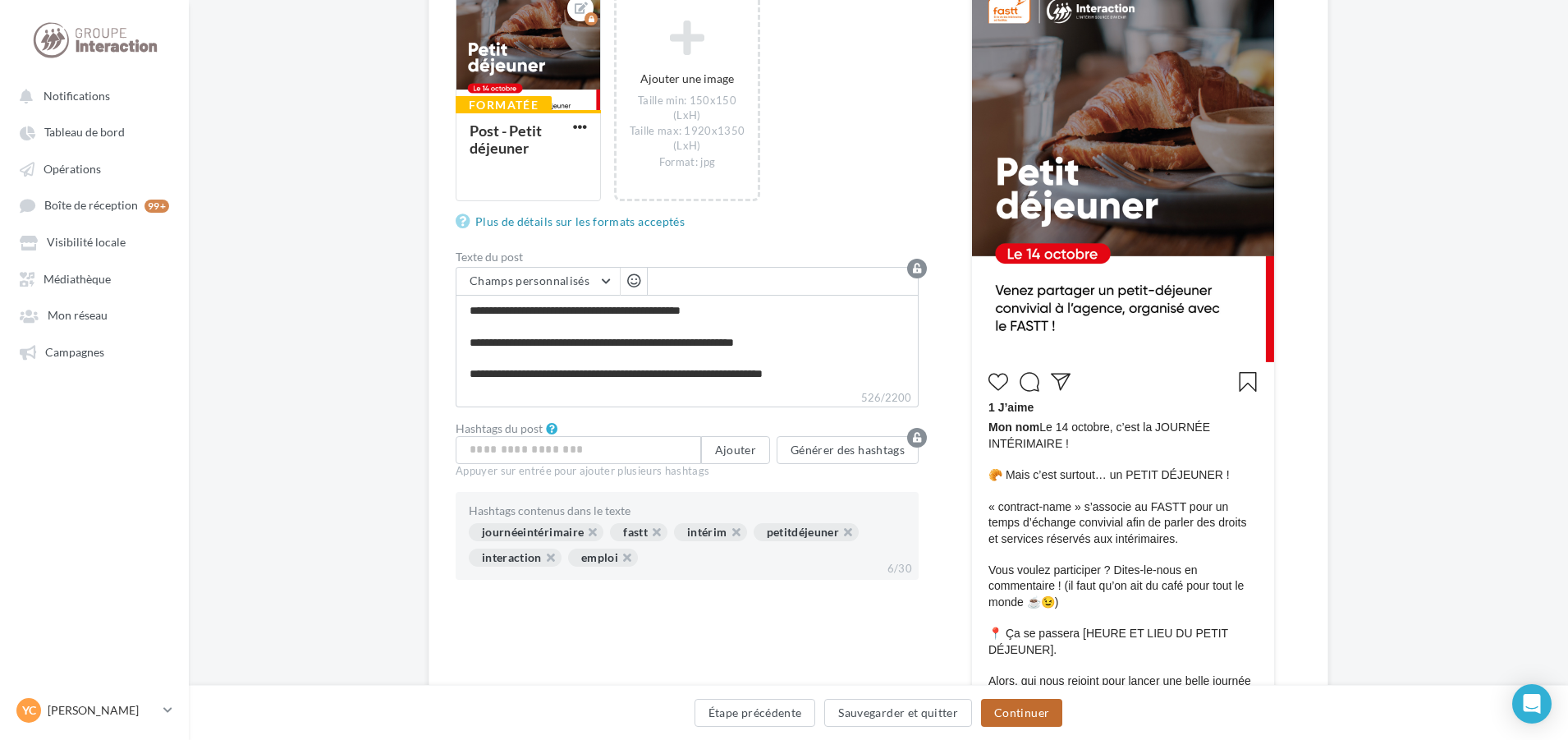
click at [1052, 707] on button "Continuer" at bounding box center [1022, 712] width 81 height 28
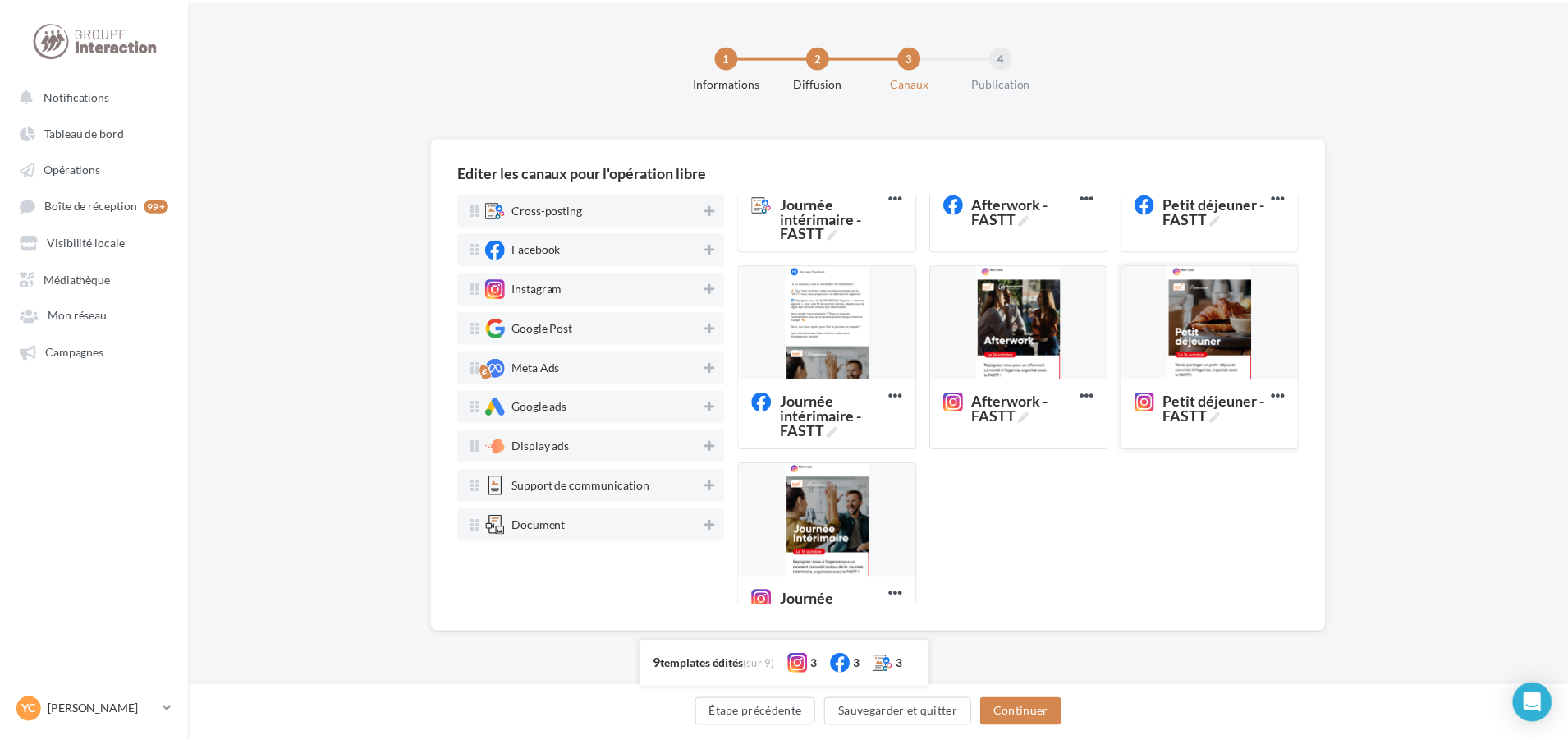
scroll to position [221, 0]
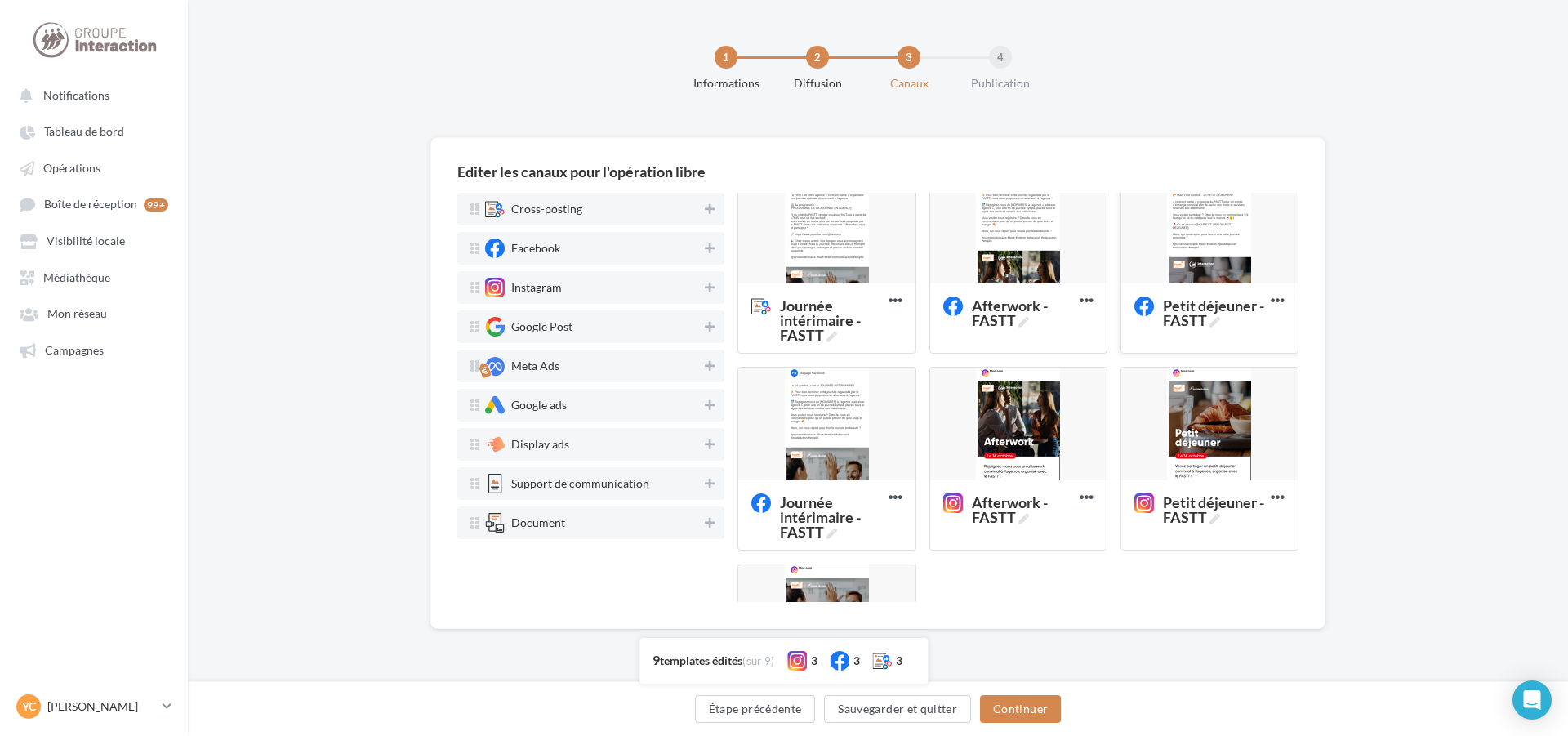
click at [1183, 243] on div at bounding box center [1209, 227] width 176 height 114
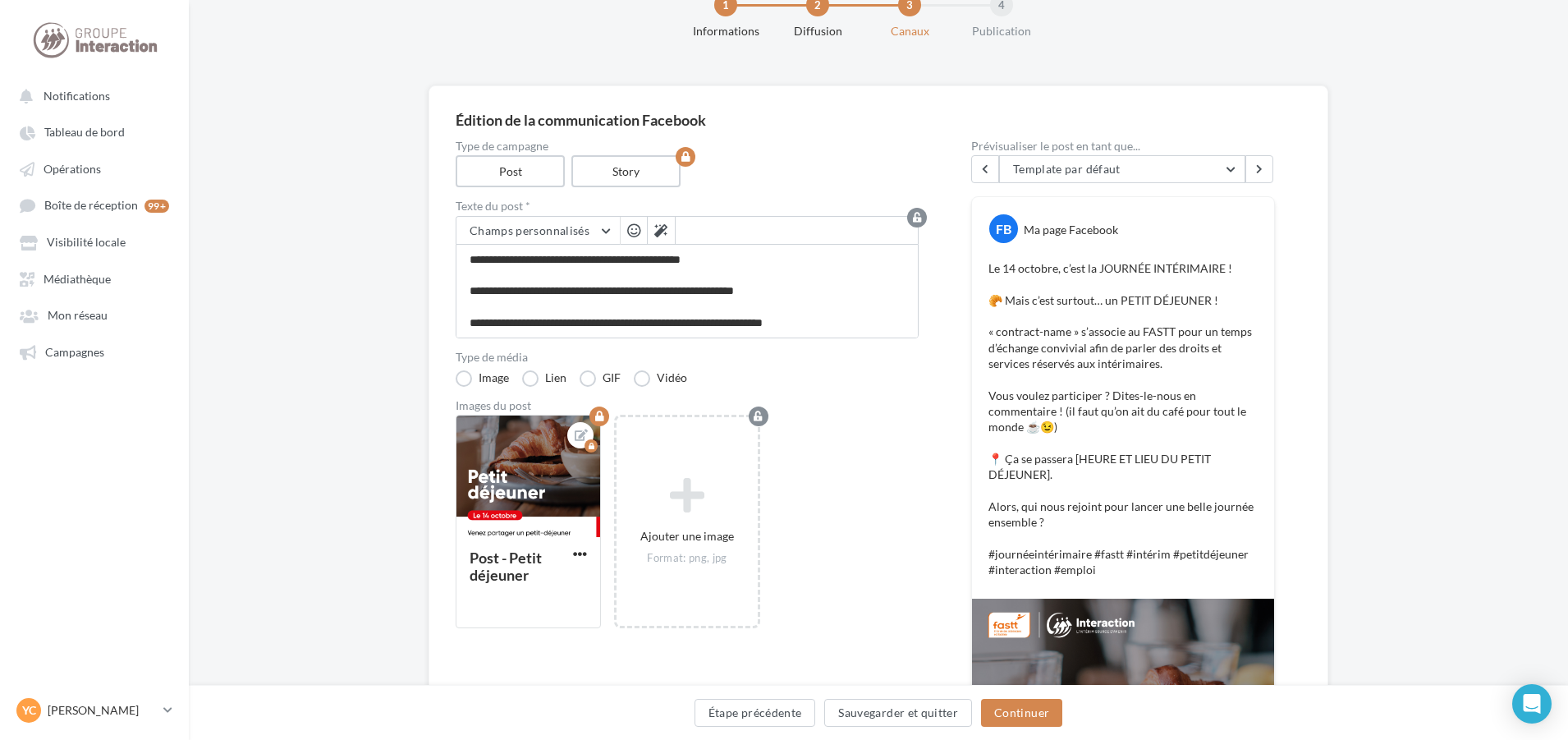
scroll to position [82, 0]
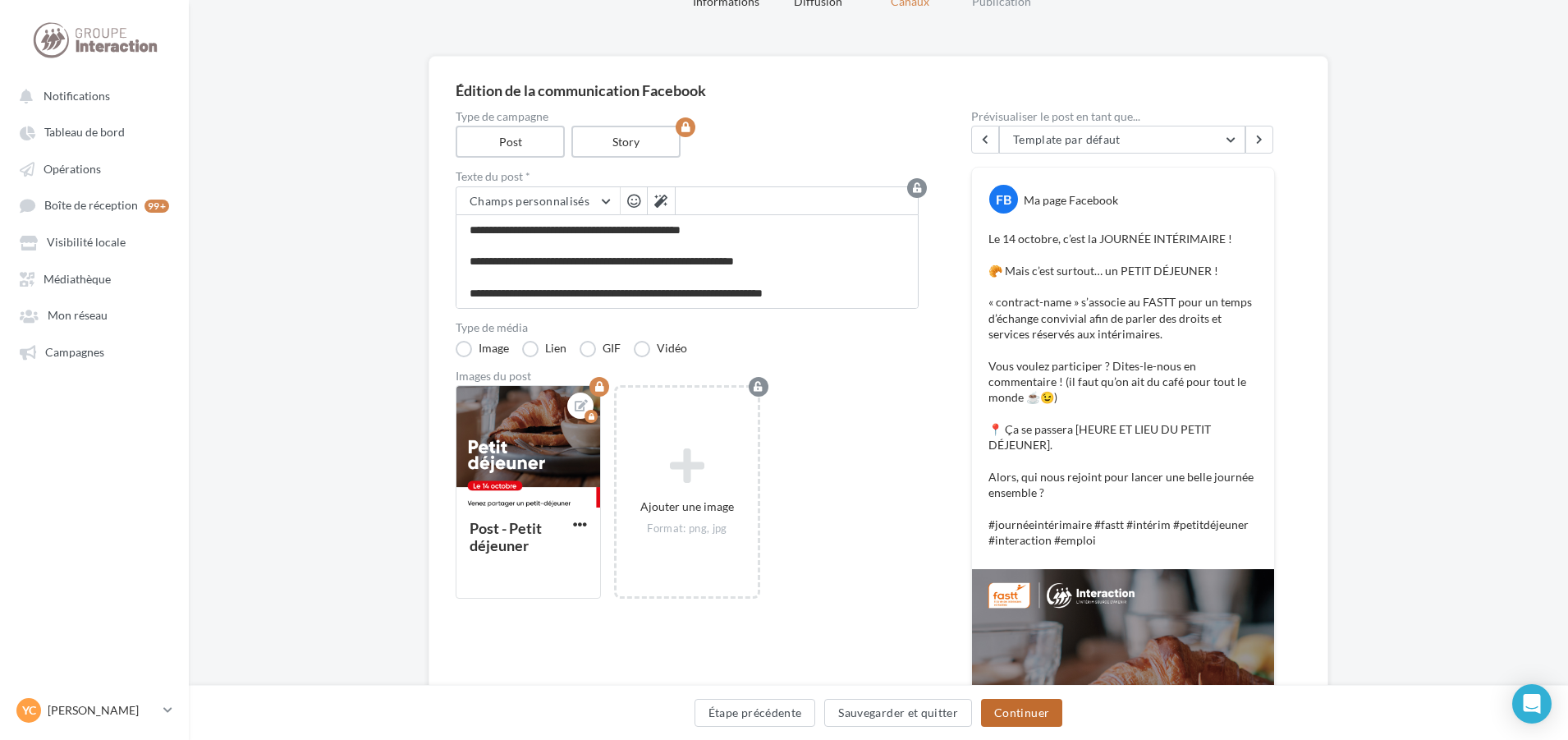
click at [1031, 711] on button "Continuer" at bounding box center [1022, 712] width 81 height 28
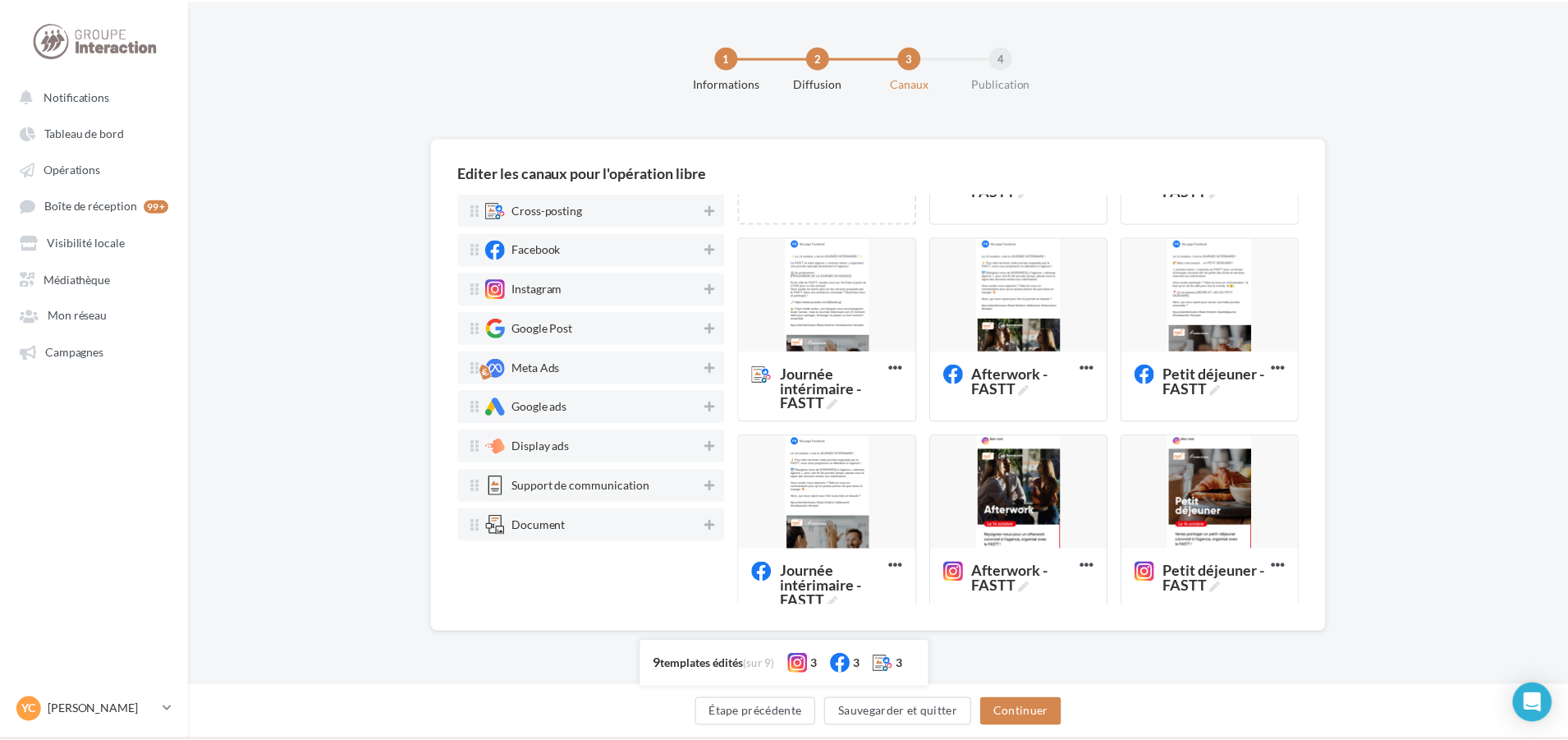
scroll to position [385, 0]
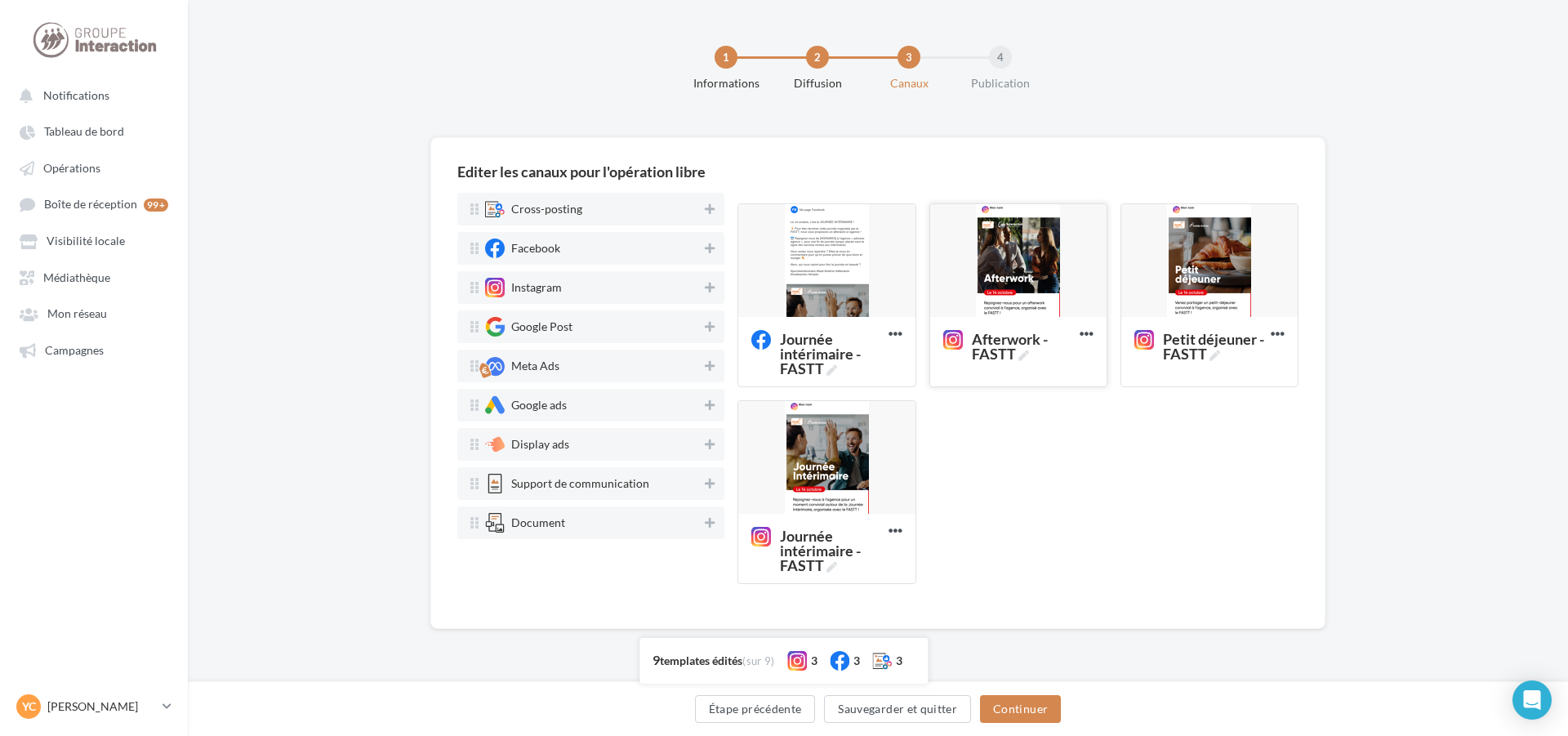
click at [1044, 294] on div at bounding box center [1018, 261] width 176 height 114
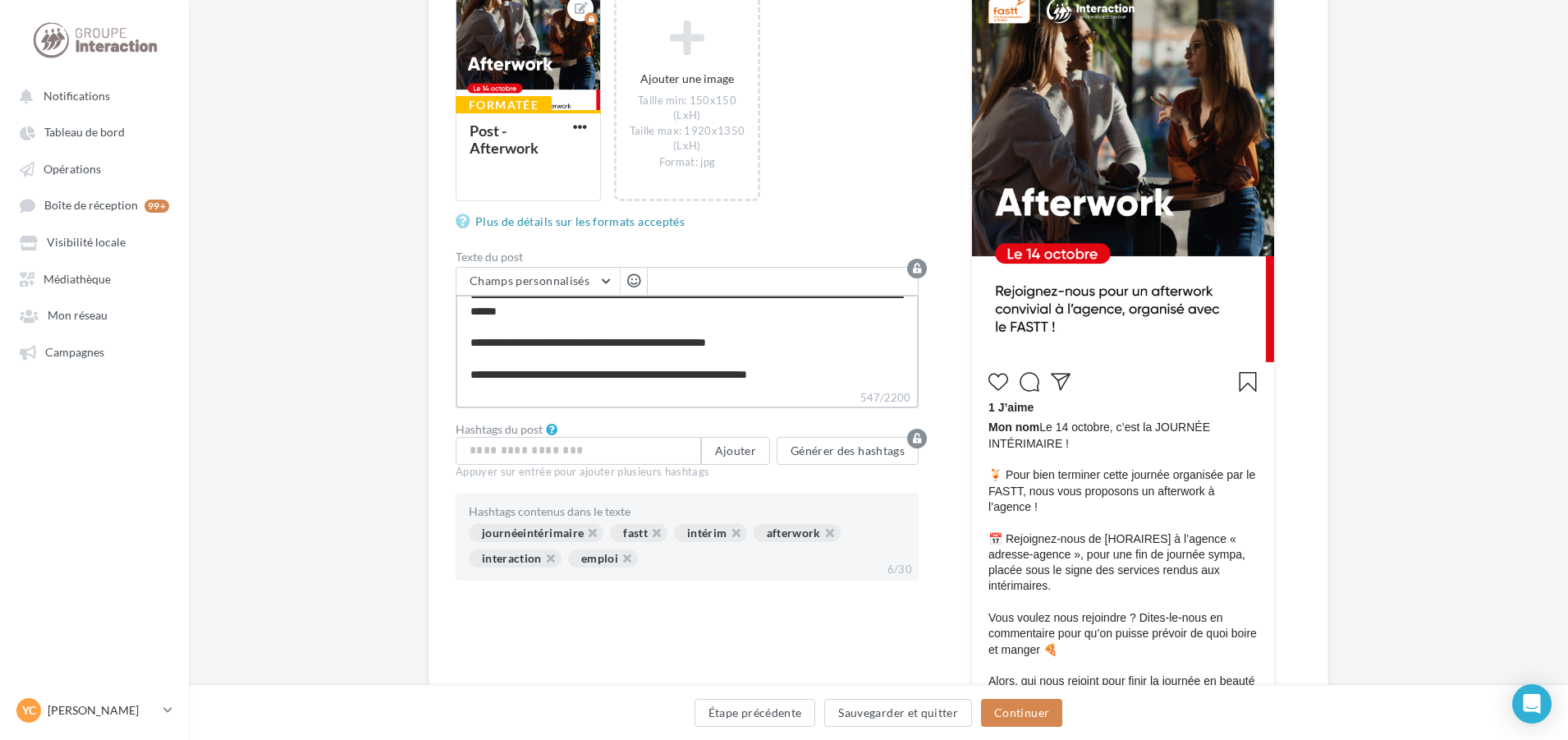
scroll to position [142, 0]
drag, startPoint x: 774, startPoint y: 376, endPoint x: 725, endPoint y: 384, distance: 49.6
click at [725, 384] on textarea "**********" at bounding box center [688, 341] width 463 height 94
type textarea "**********"
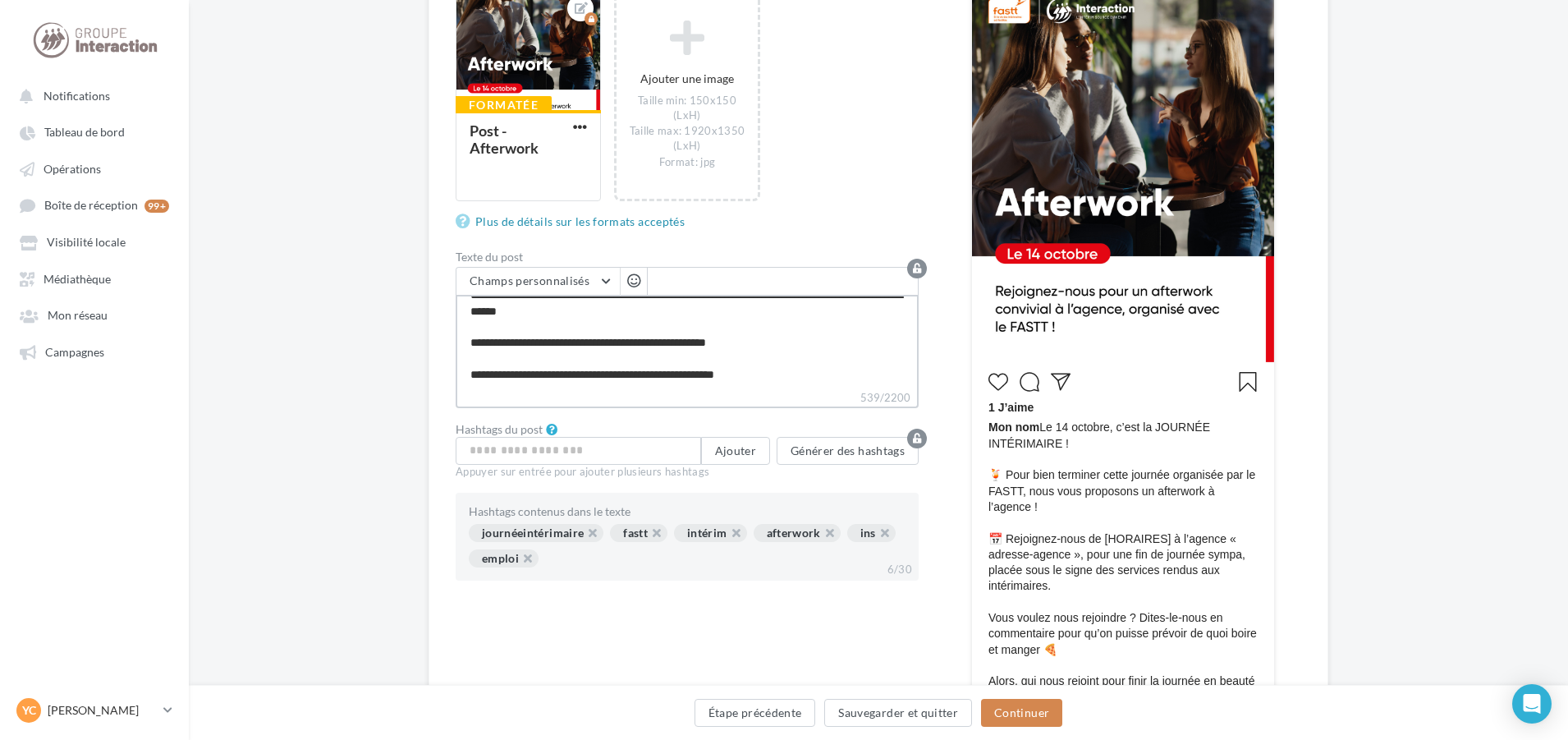
type textarea "**********"
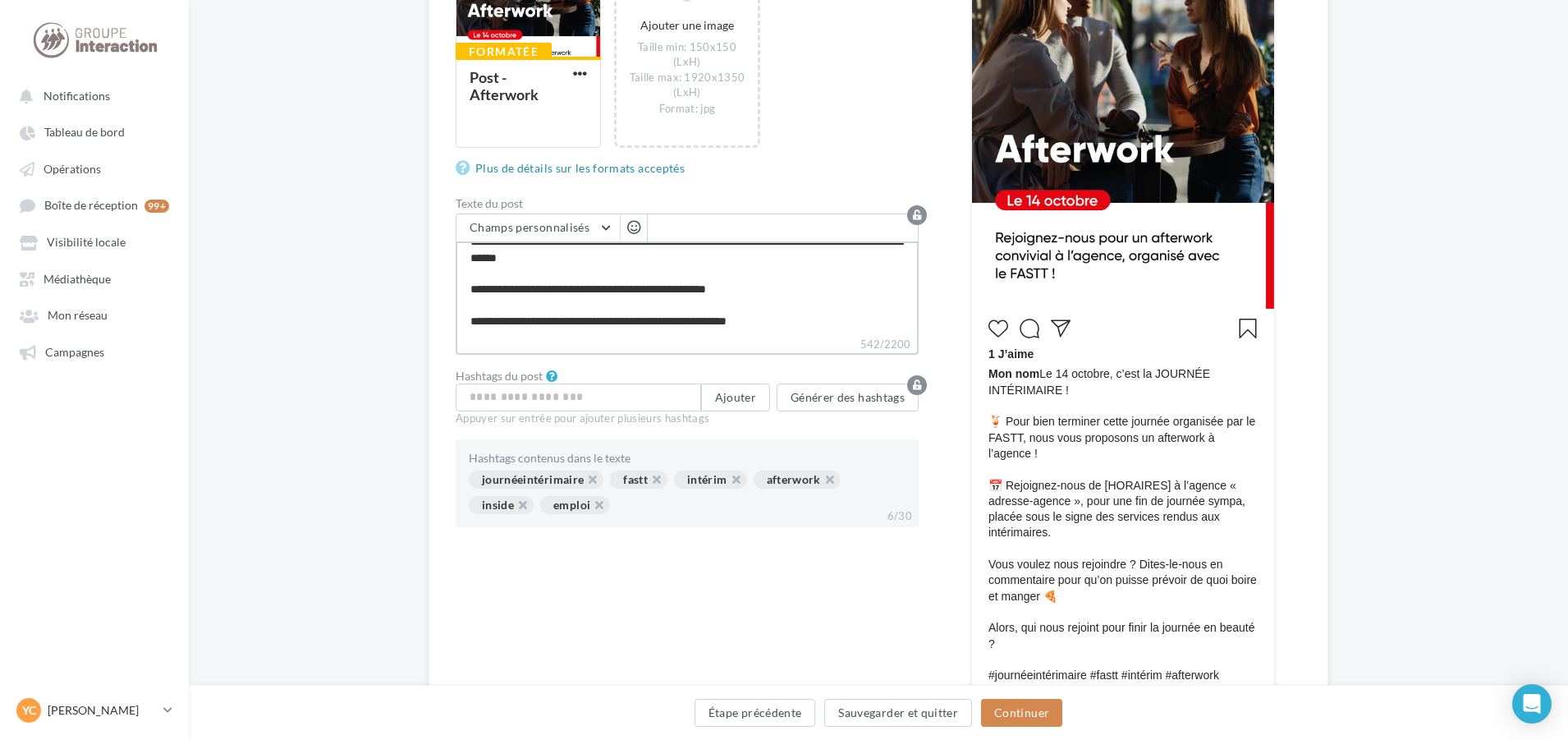
scroll to position [411, 0]
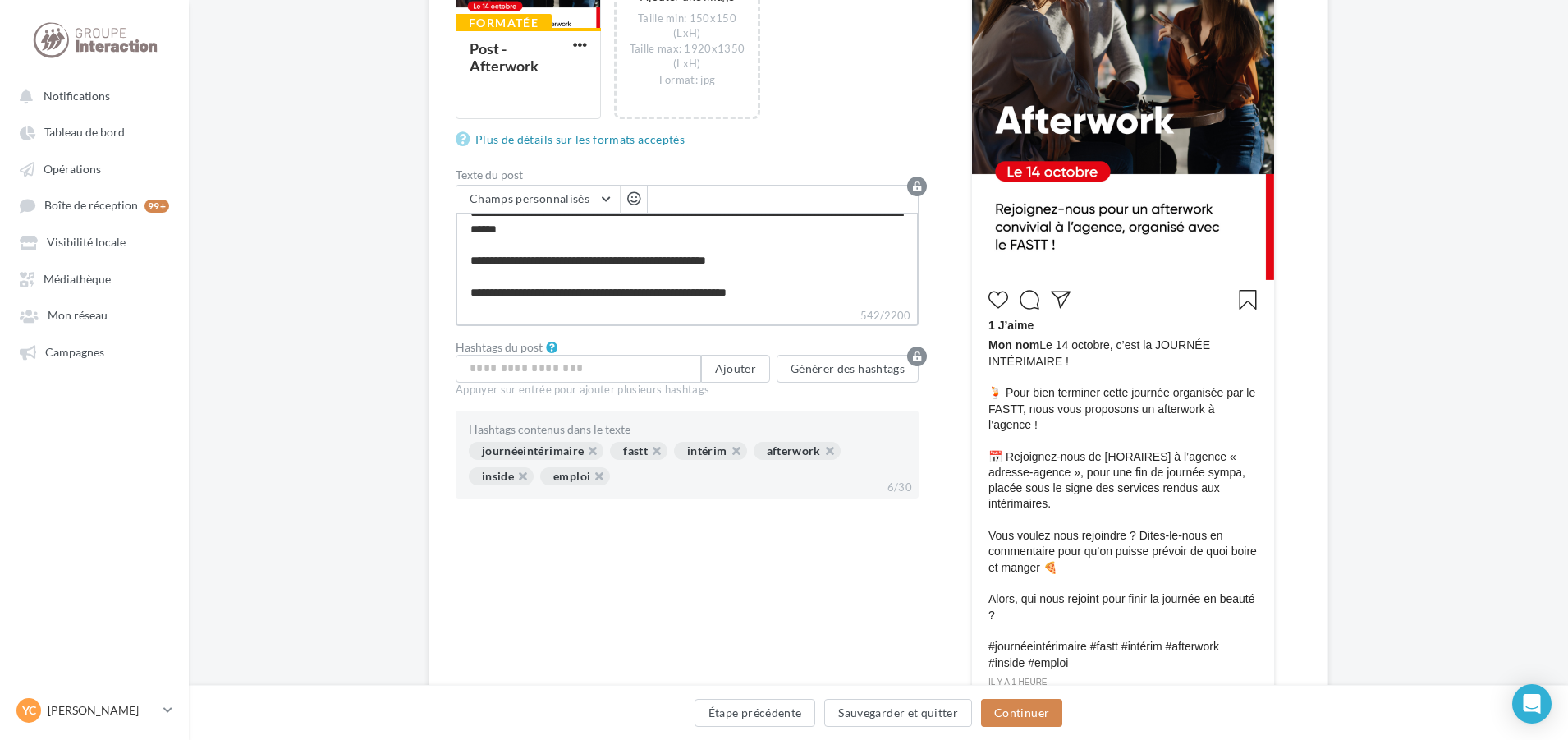
type textarea "**********"
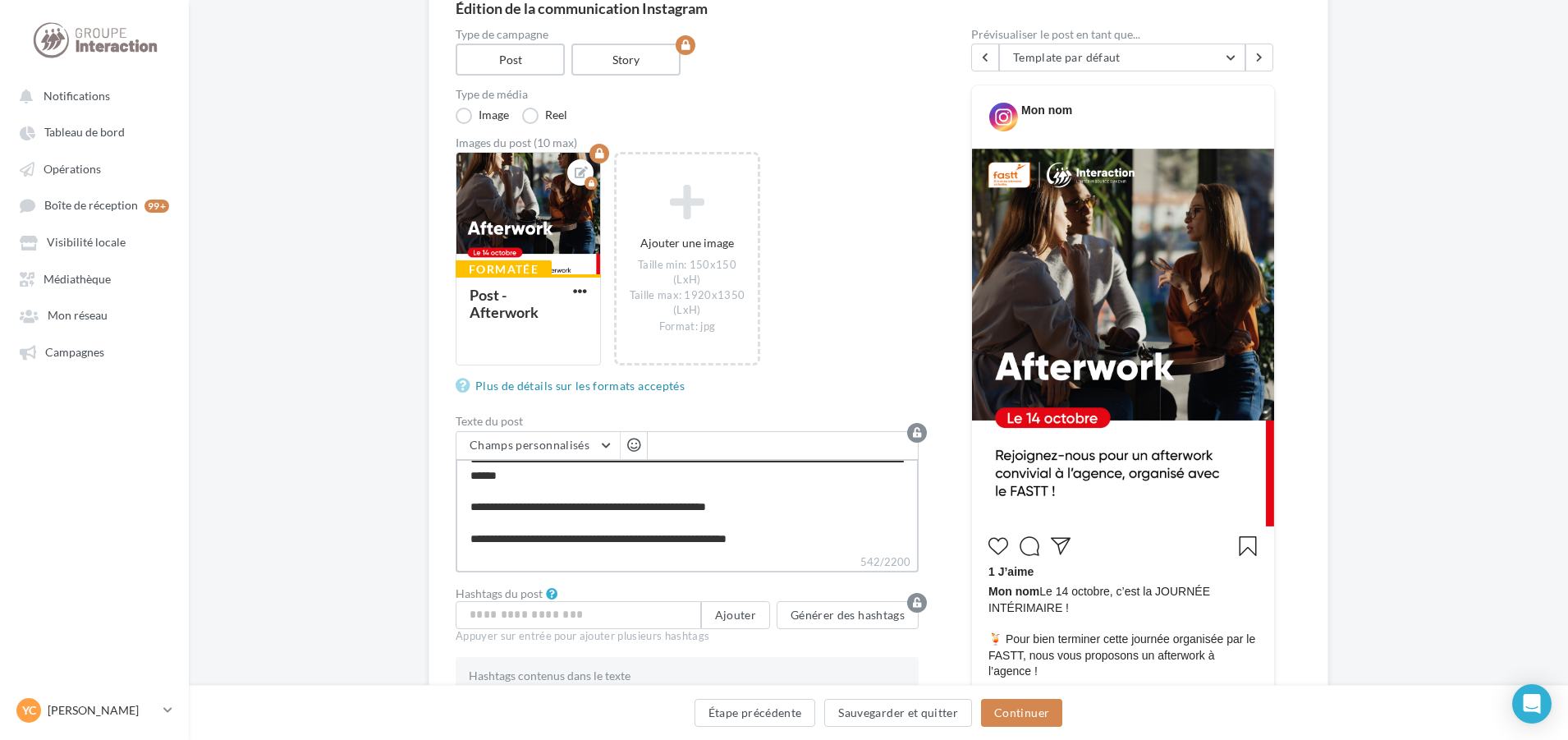
scroll to position [0, 0]
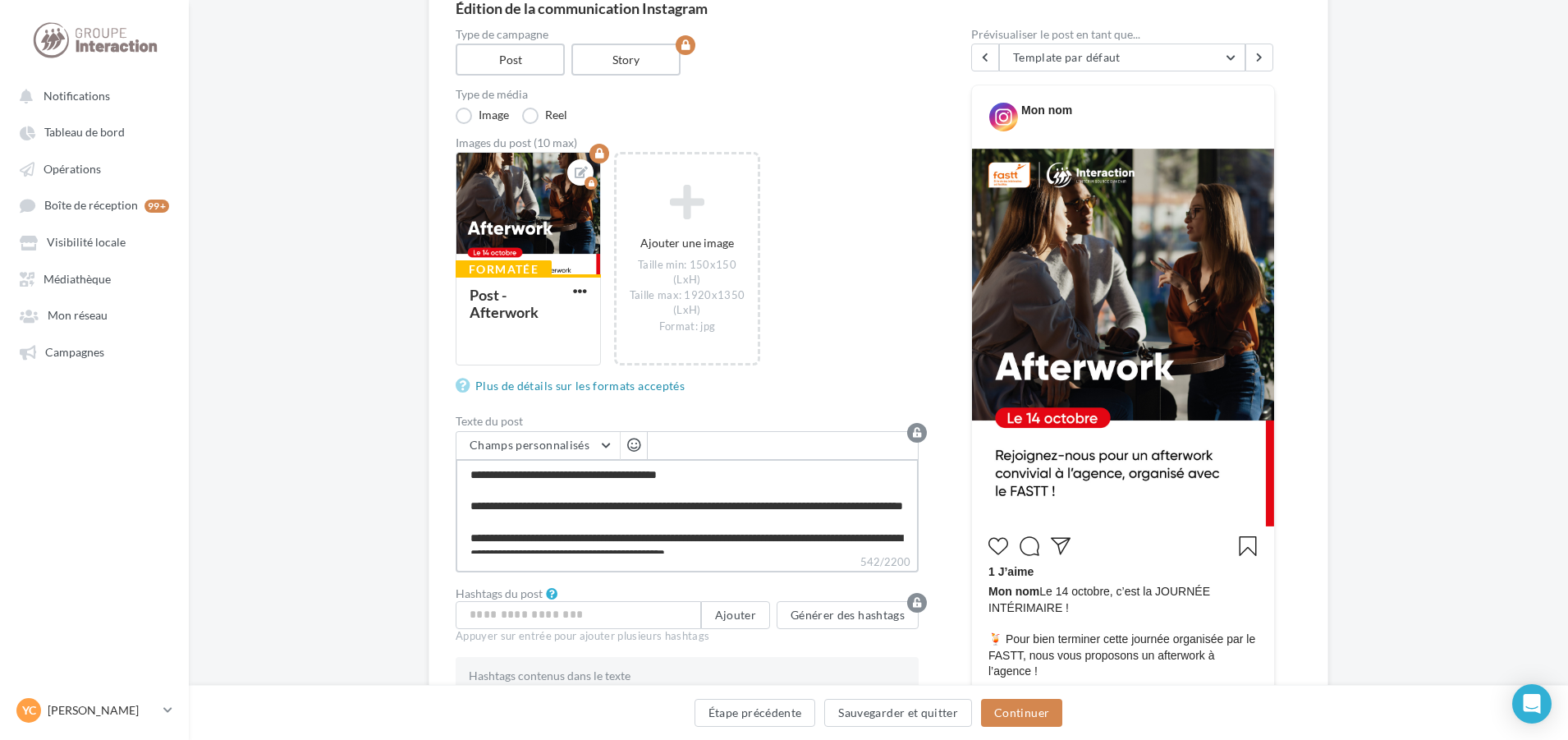
drag, startPoint x: 806, startPoint y: 547, endPoint x: 424, endPoint y: 436, distance: 397.8
click at [424, 436] on div "Édition de la communication Instagram Type de campagne Post Story Type de média…" at bounding box center [878, 606] width 1379 height 1266
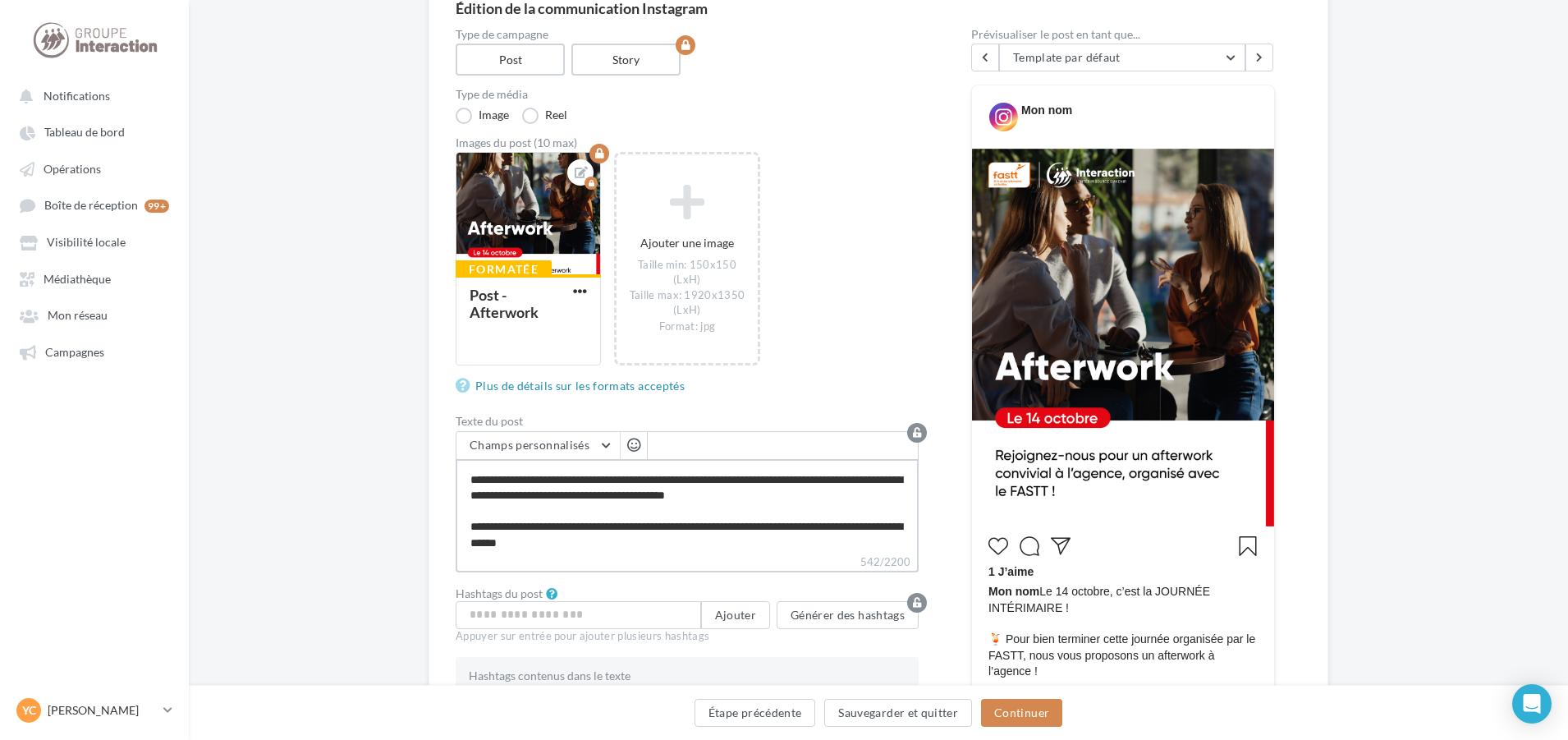
scroll to position [141, 0]
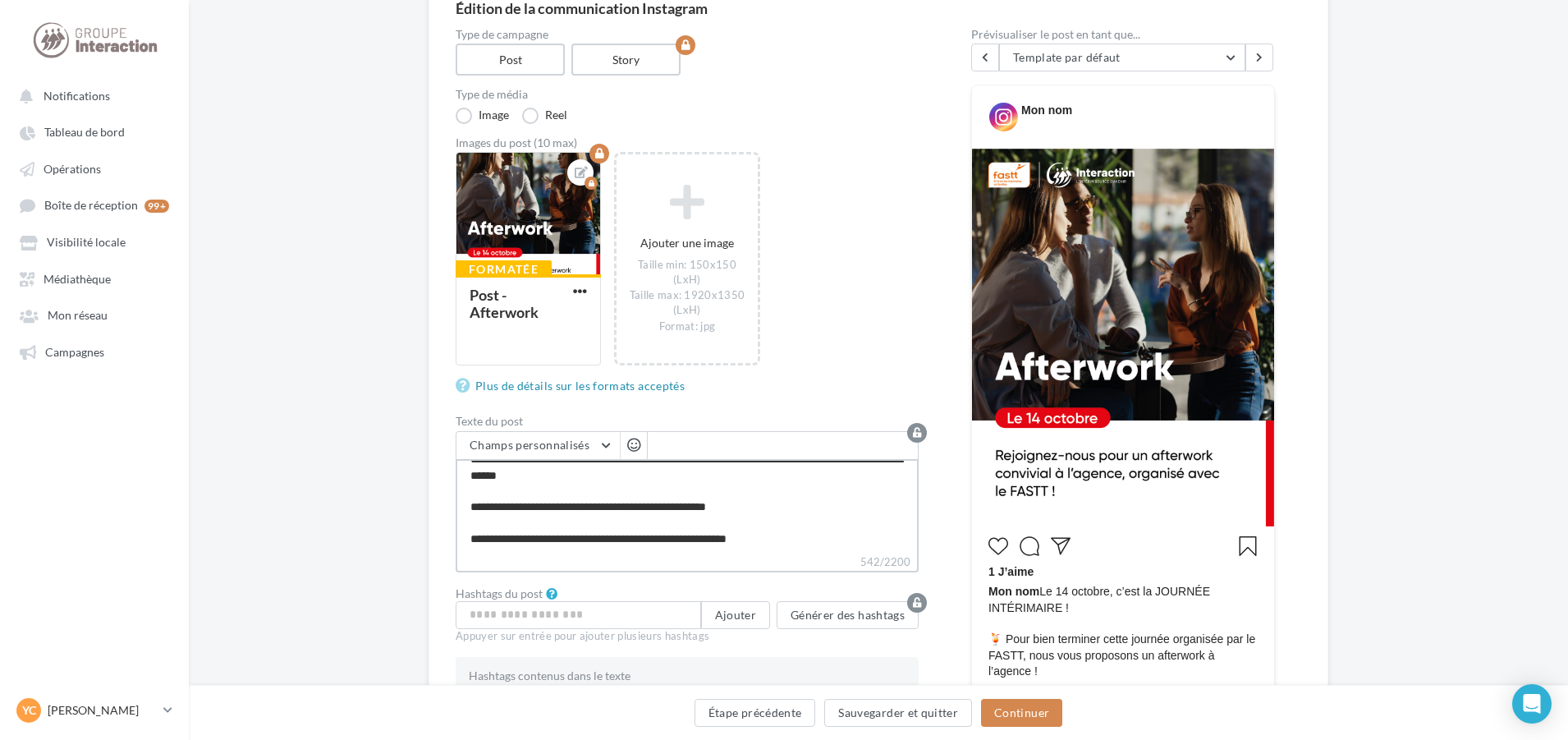
click at [808, 520] on textarea "**********" at bounding box center [688, 506] width 463 height 94
click at [743, 538] on textarea "**********" at bounding box center [688, 506] width 463 height 94
click at [746, 542] on textarea "**********" at bounding box center [688, 506] width 463 height 94
type textarea "**********"
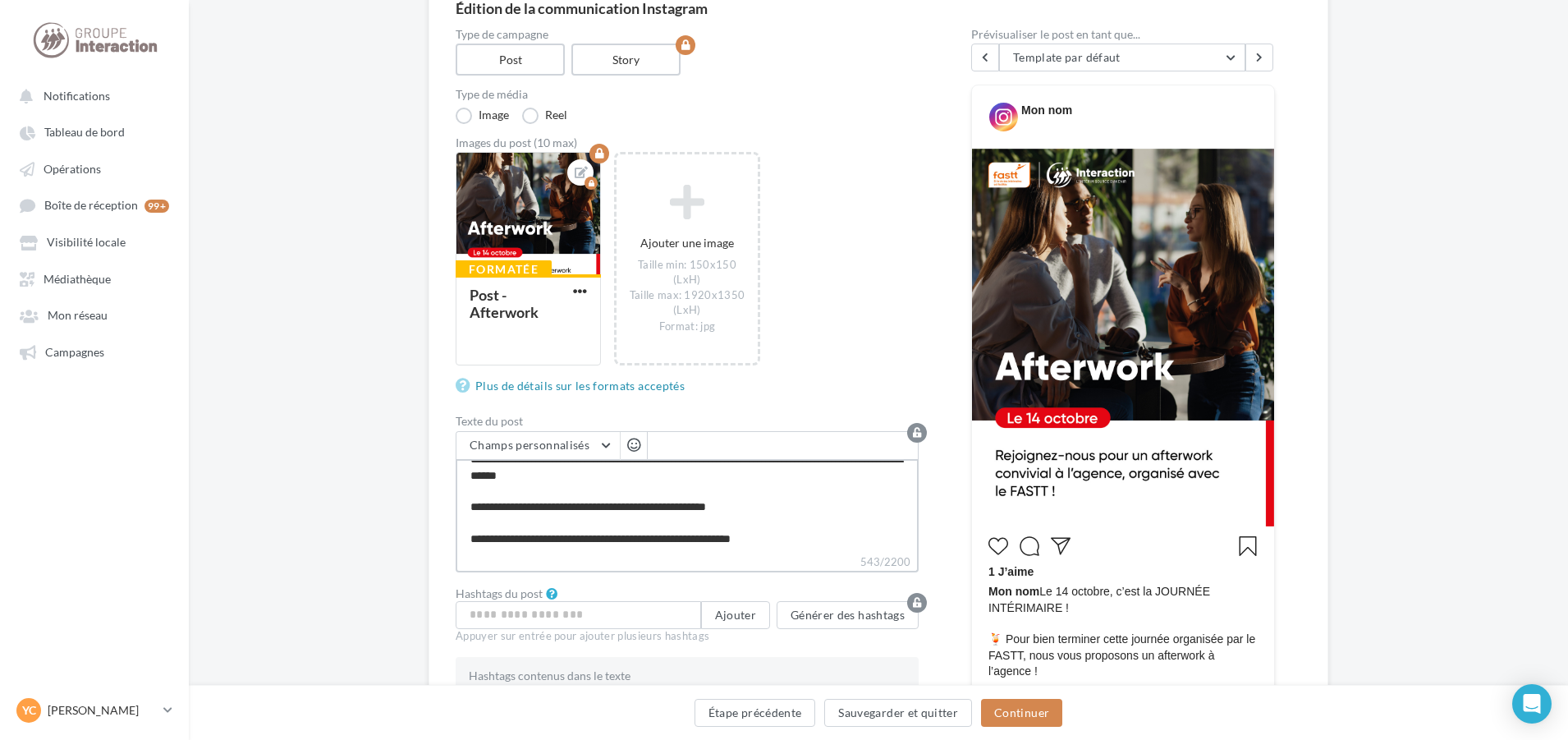
type textarea "**********"
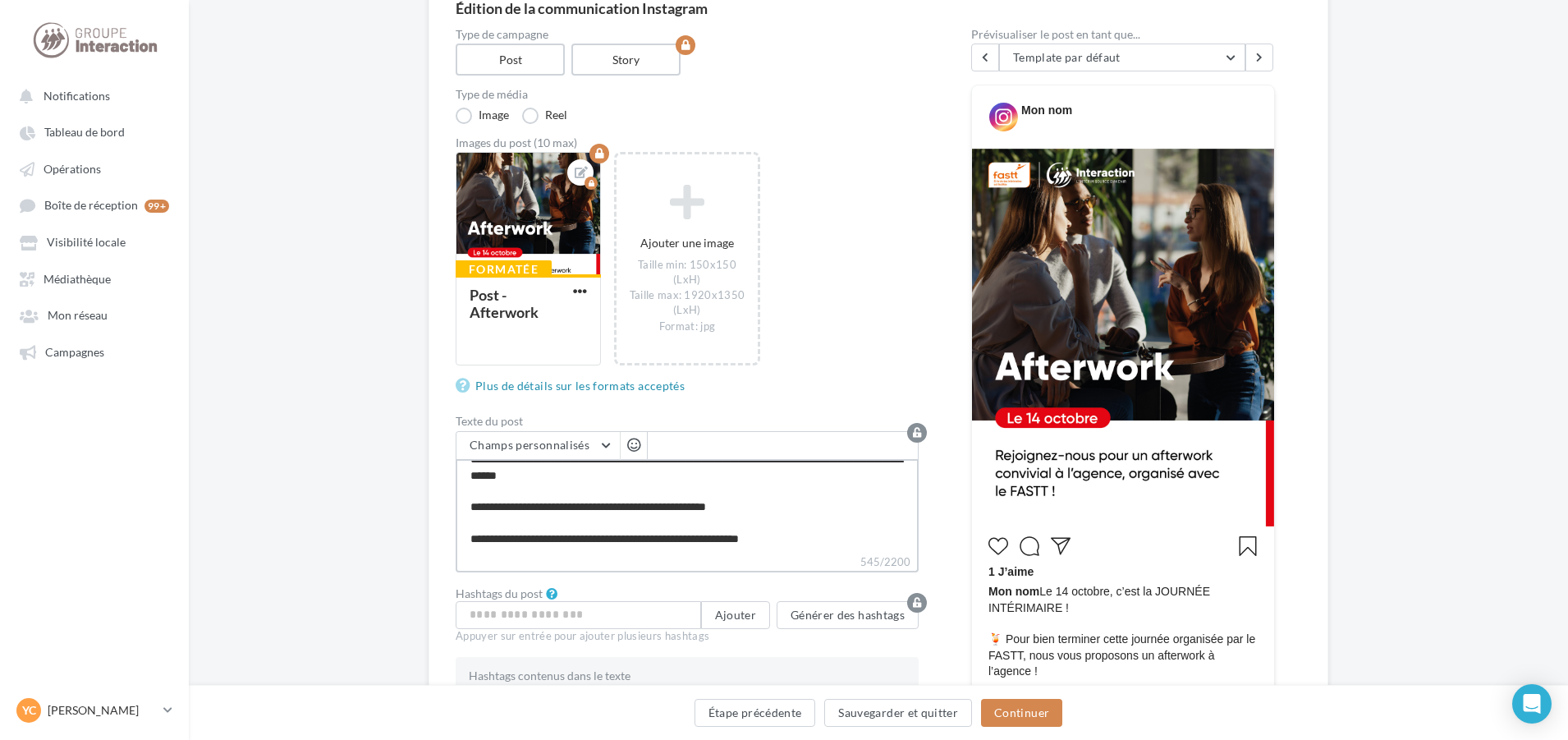
type textarea "**********"
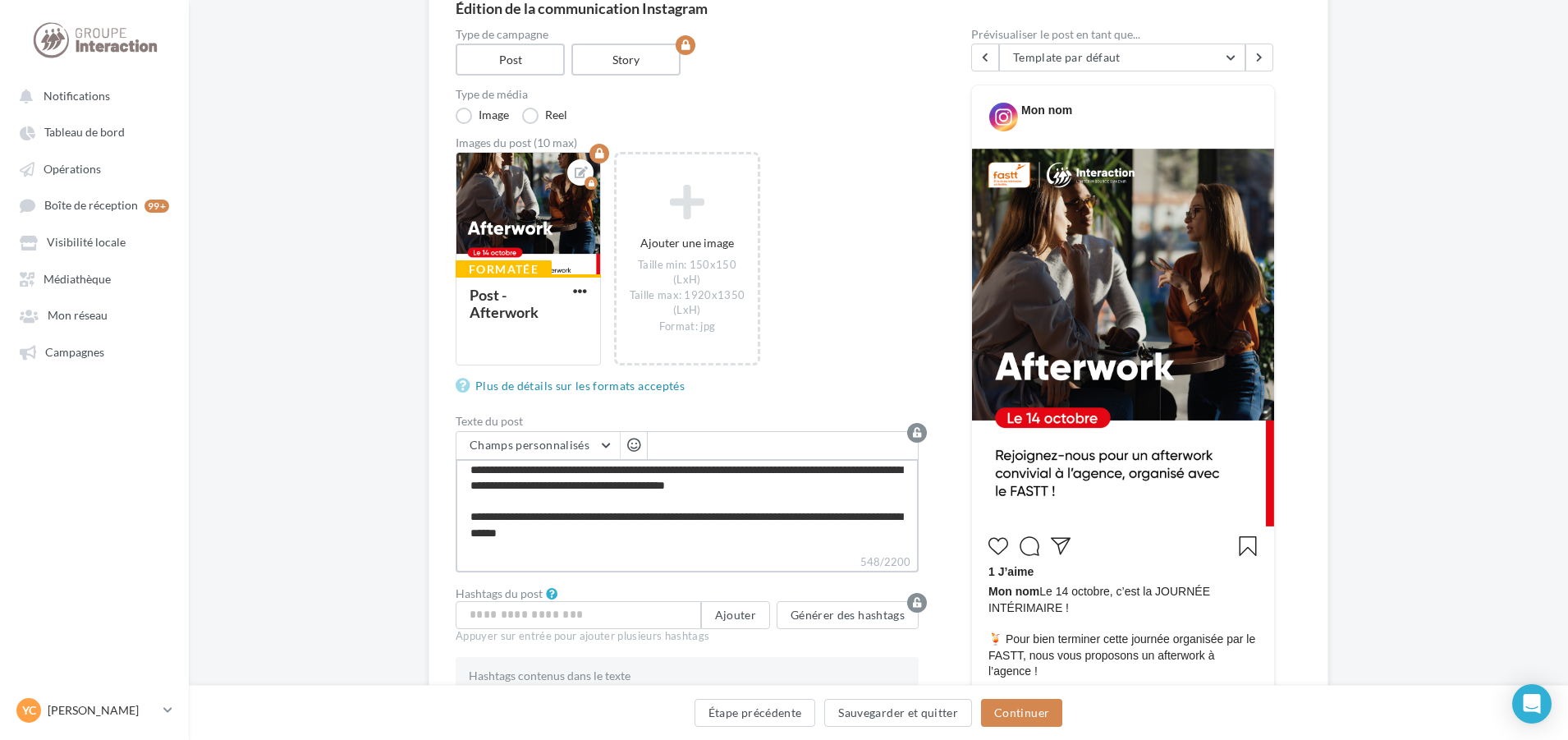
scroll to position [0, 0]
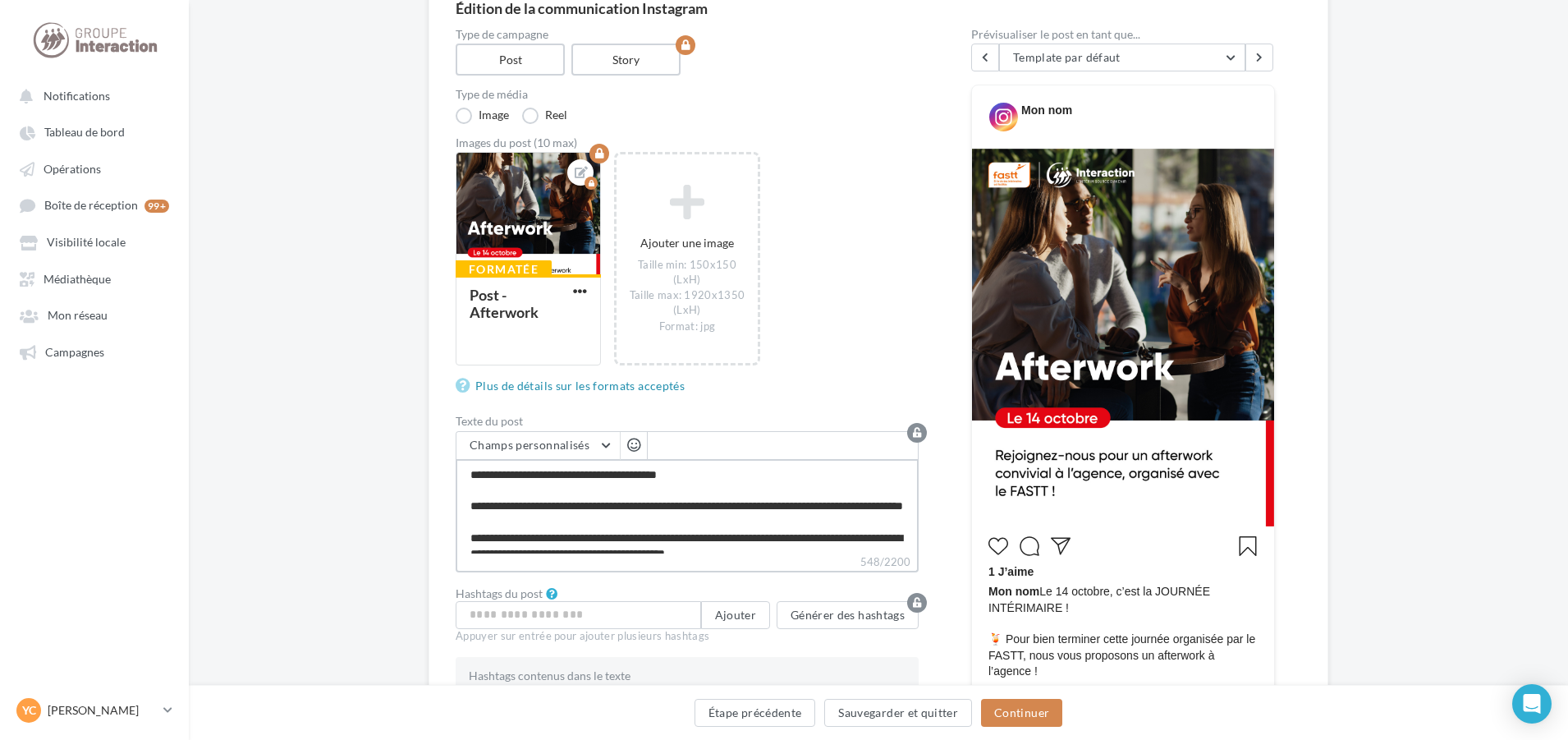
drag, startPoint x: 827, startPoint y: 544, endPoint x: 403, endPoint y: 439, distance: 436.8
click at [403, 439] on div "Édition de la communication Instagram Type de campagne Post Story Type de média…" at bounding box center [878, 606] width 1379 height 1266
click at [1006, 701] on button "Continuer" at bounding box center [1022, 712] width 81 height 28
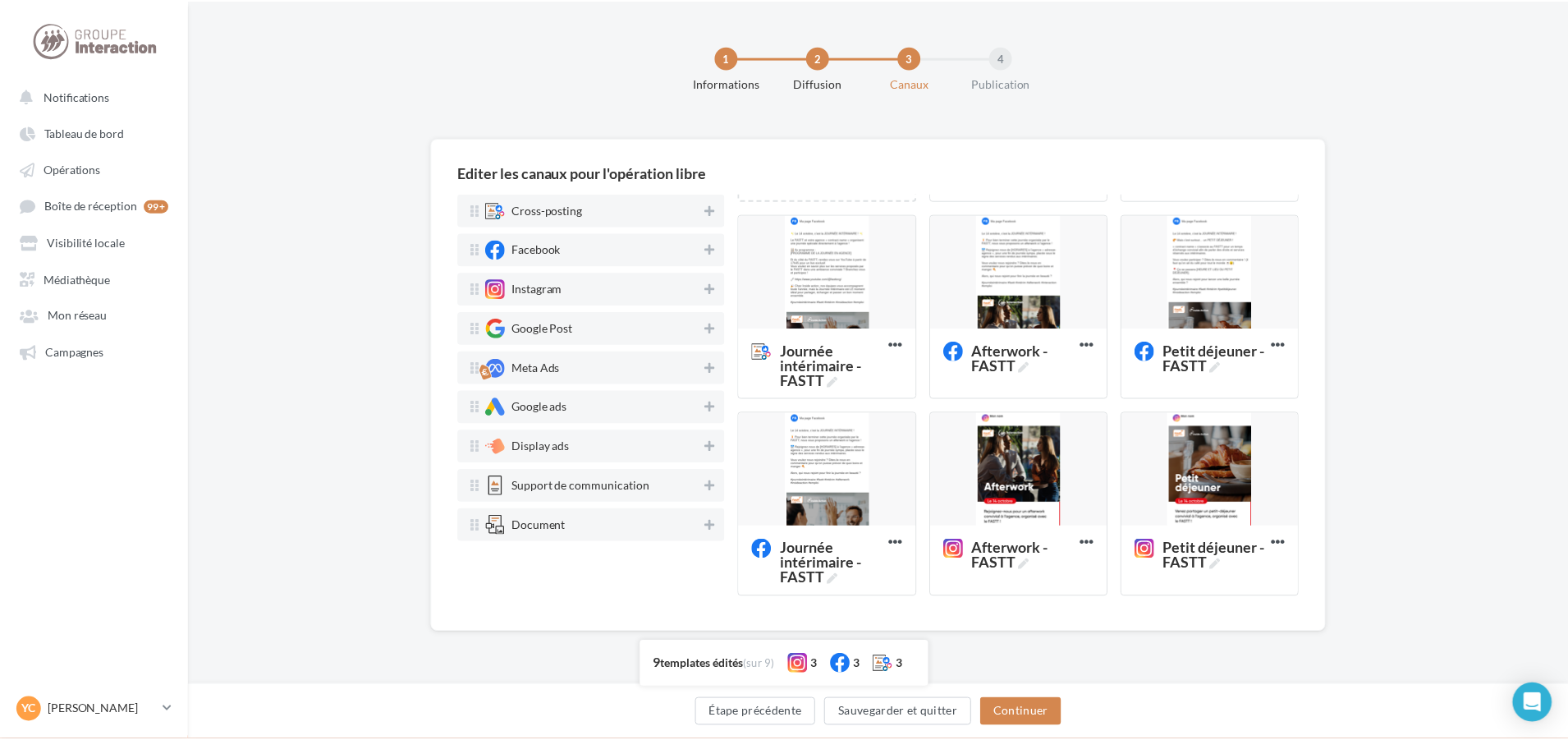
scroll to position [139, 0]
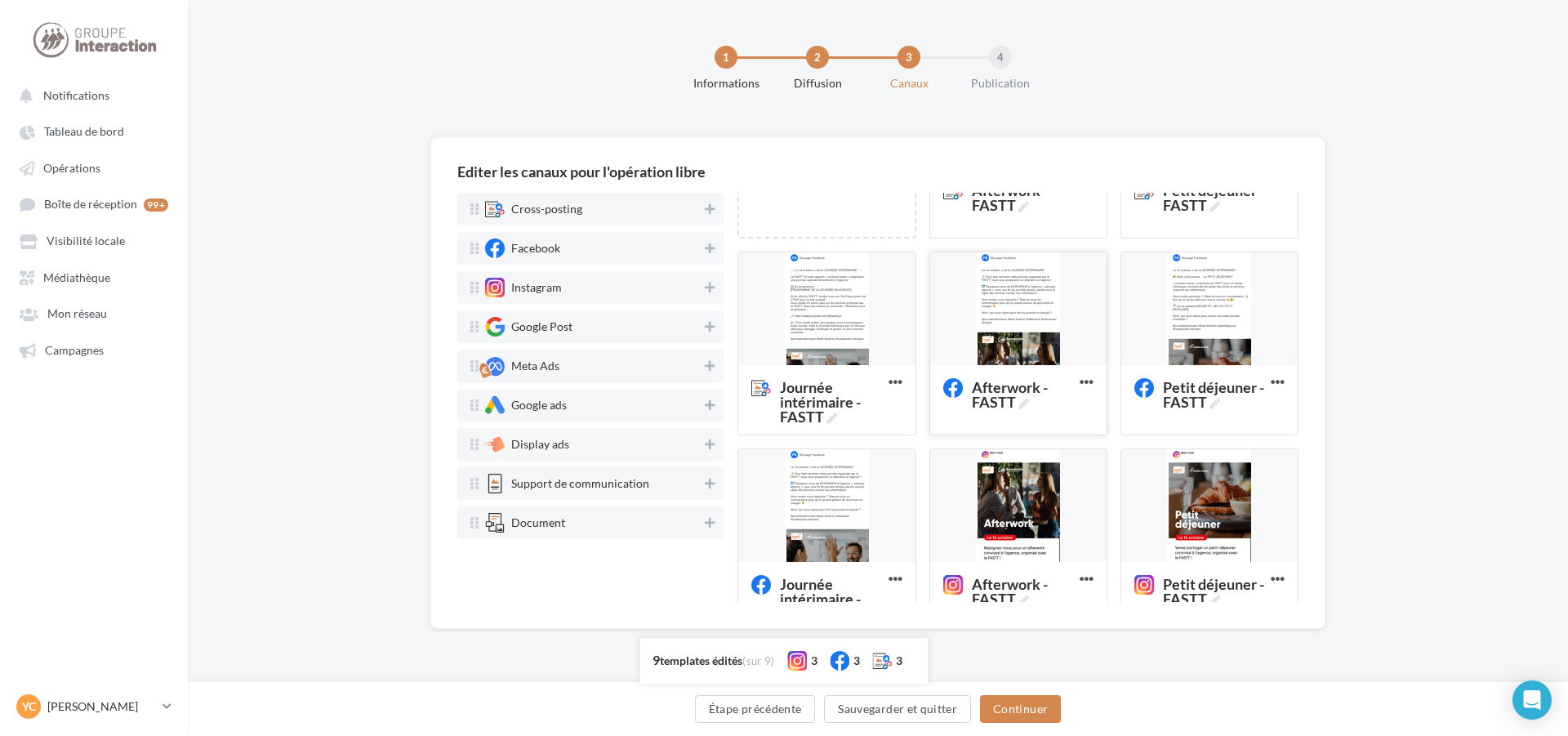
click at [1018, 327] on div at bounding box center [1018, 309] width 176 height 114
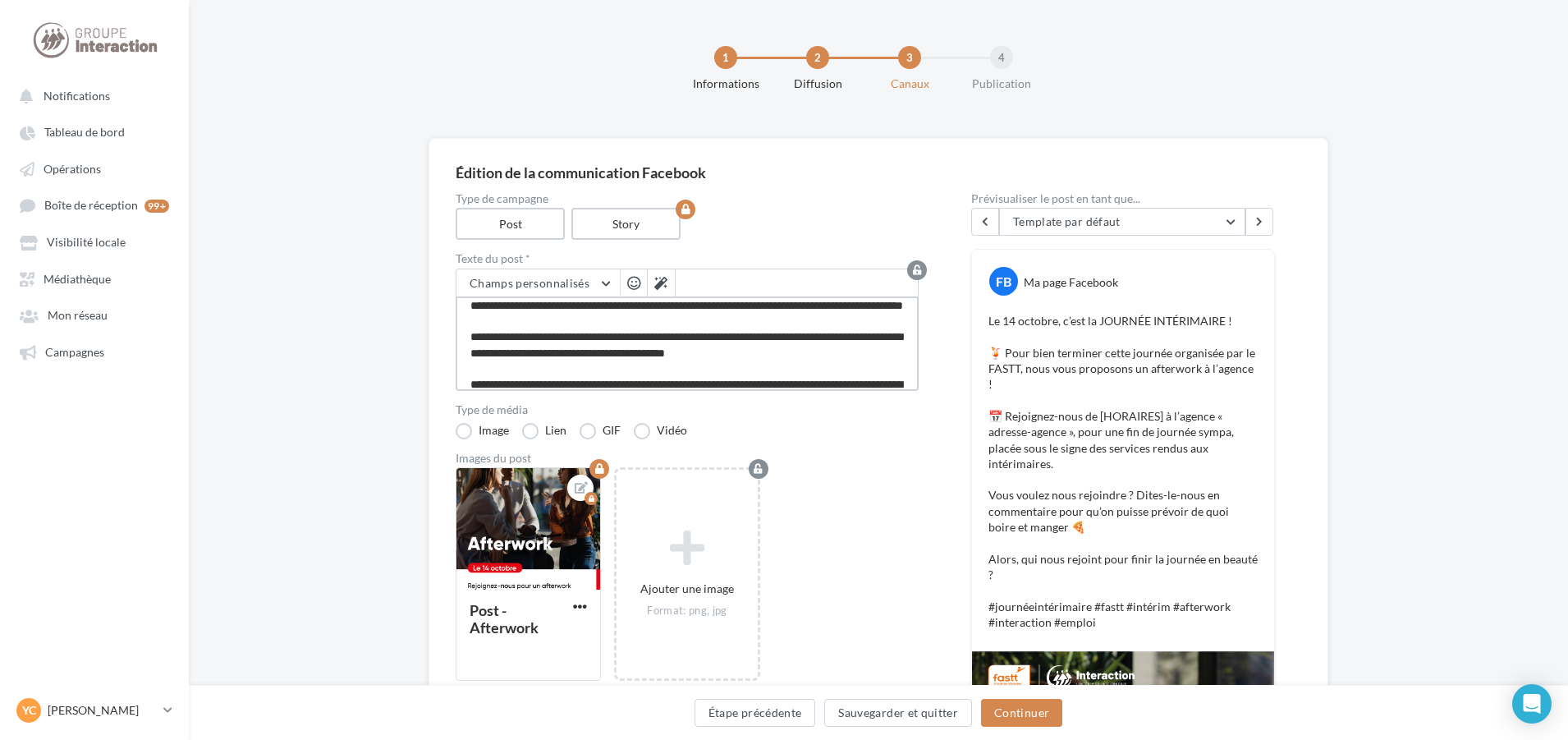
scroll to position [0, 0]
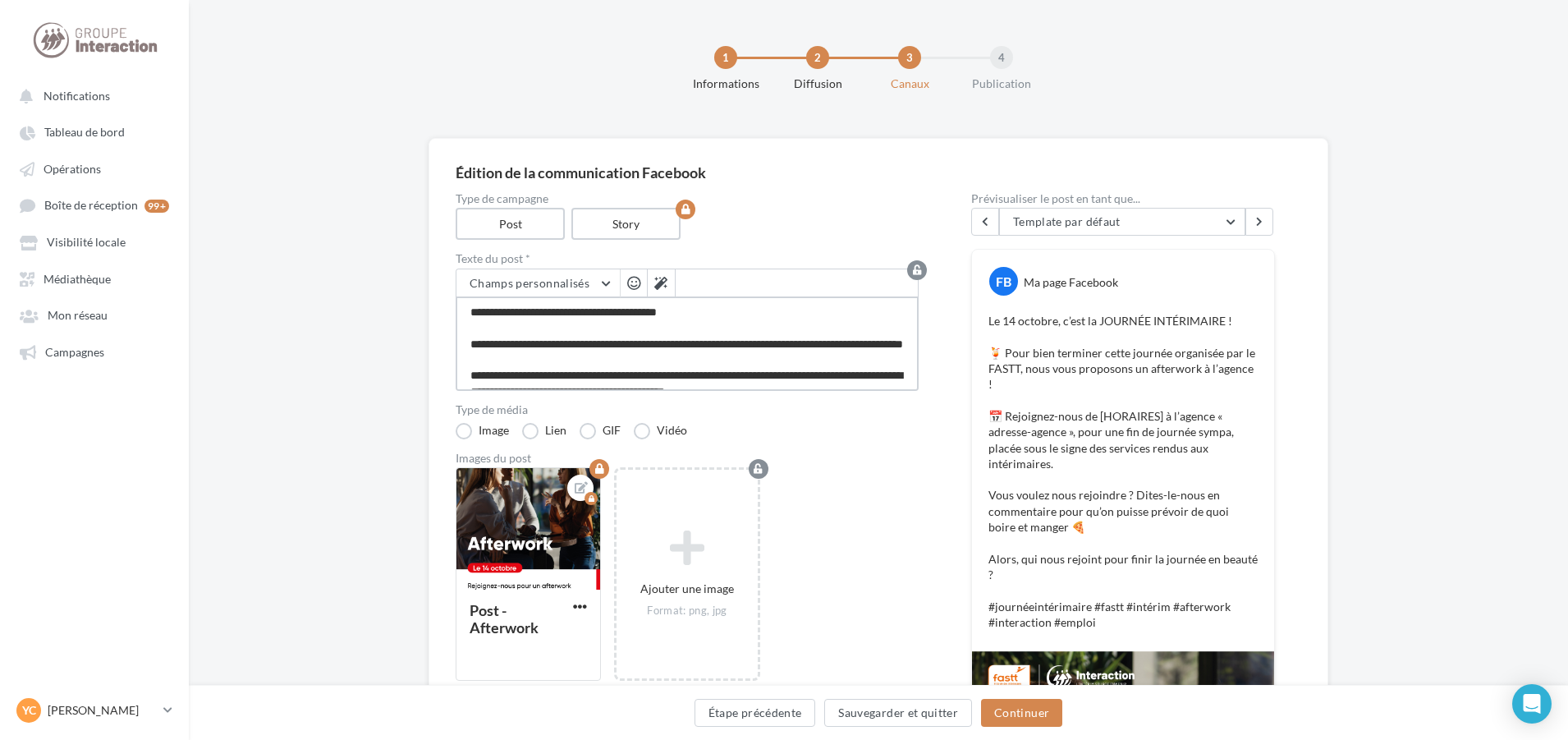
drag, startPoint x: 828, startPoint y: 376, endPoint x: 334, endPoint y: 243, distance: 511.6
click at [334, 243] on div "Édition de la communication Facebook Type de campagne Post Story Texte du post …" at bounding box center [878, 703] width 1379 height 1132
paste textarea "*"
type textarea "**********"
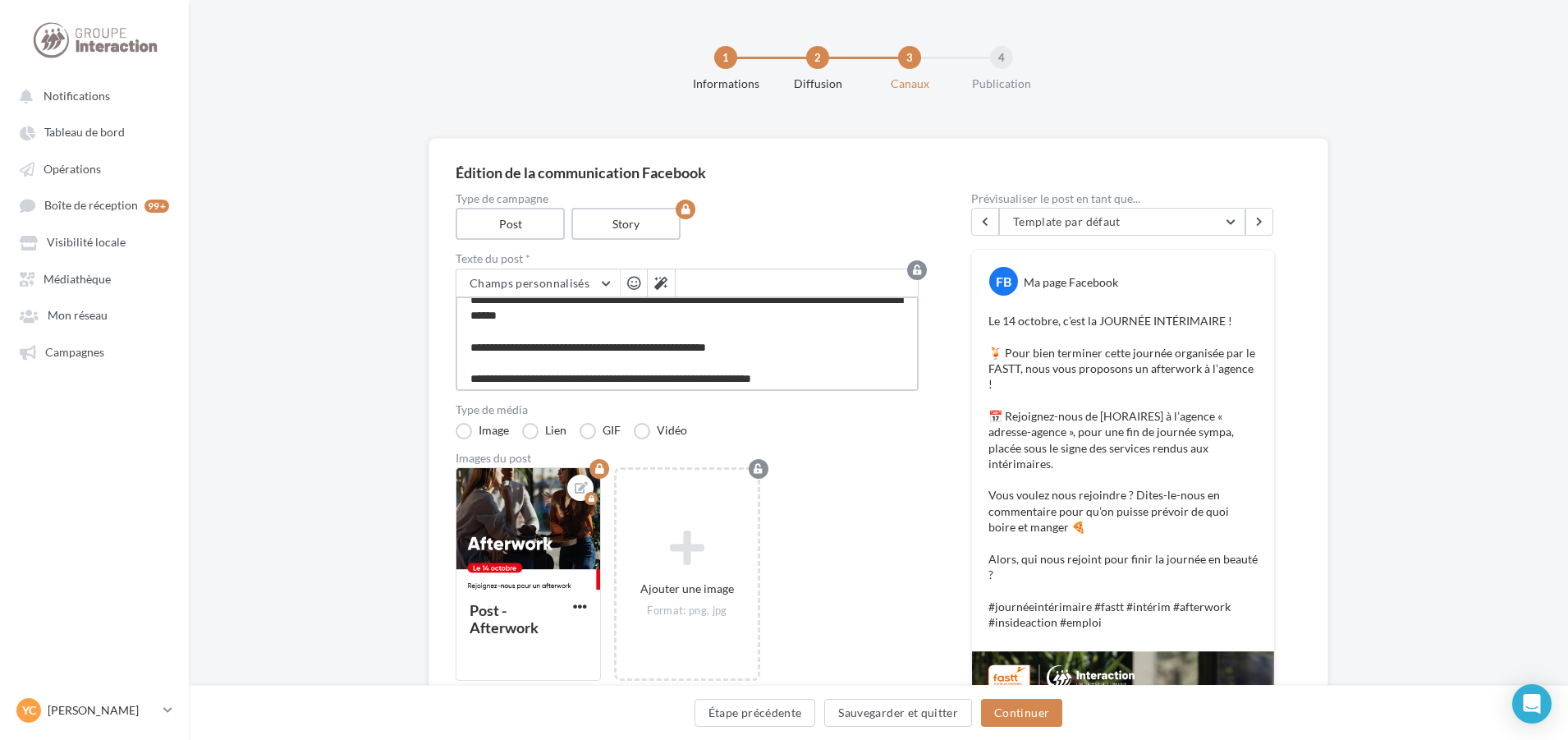
scroll to position [143, 0]
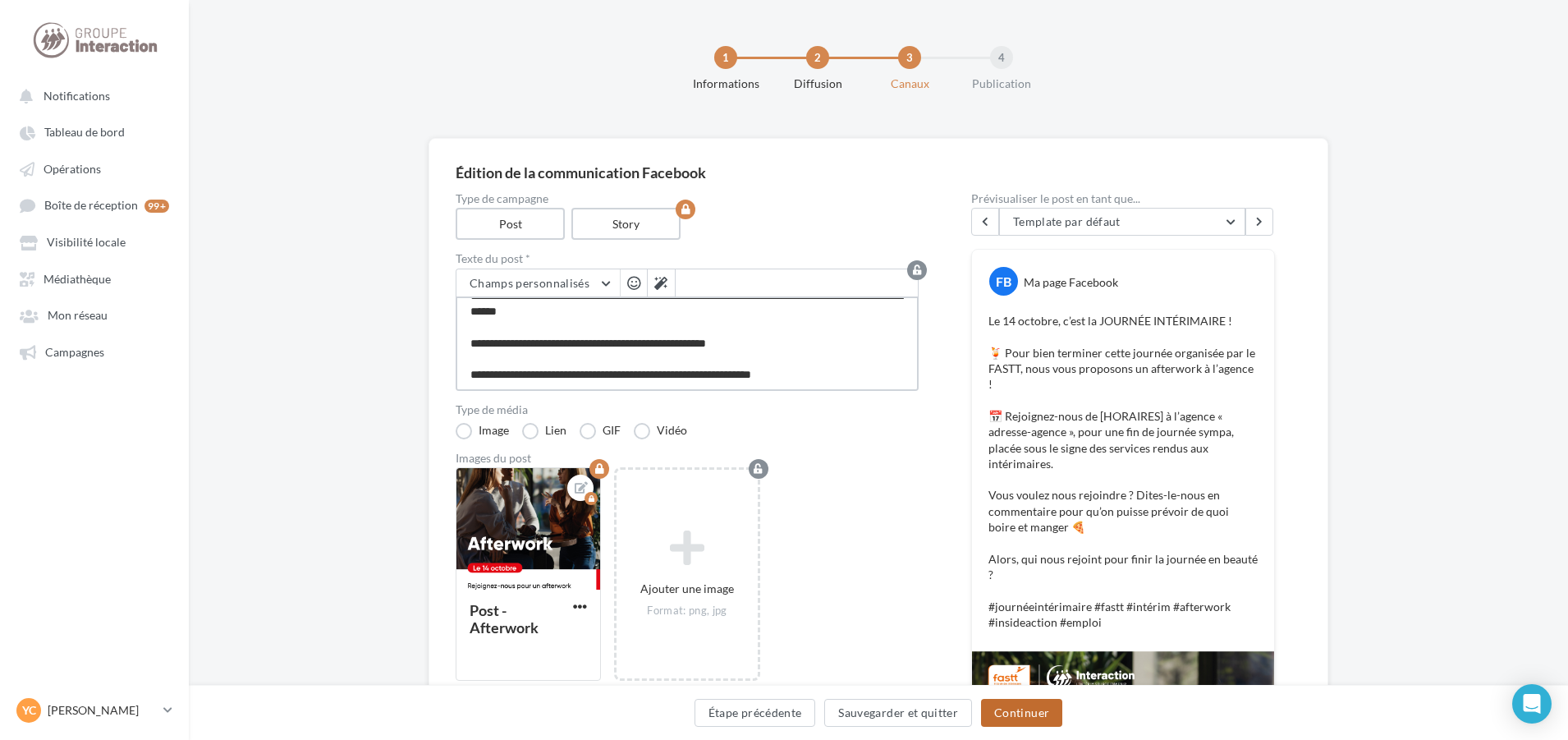
type textarea "**********"
click at [1013, 716] on button "Continuer" at bounding box center [1022, 712] width 81 height 28
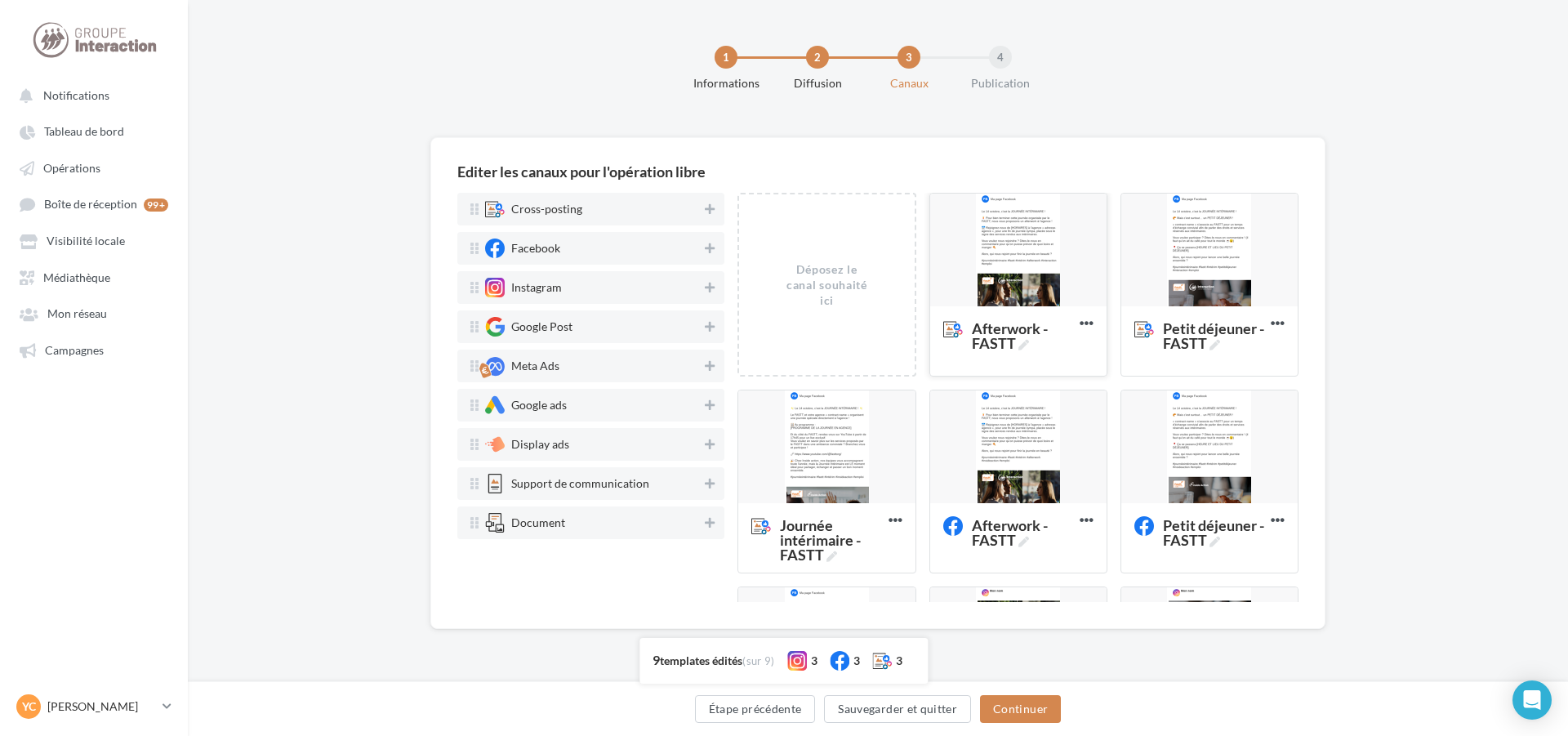
click at [986, 267] on div at bounding box center [1018, 251] width 176 height 114
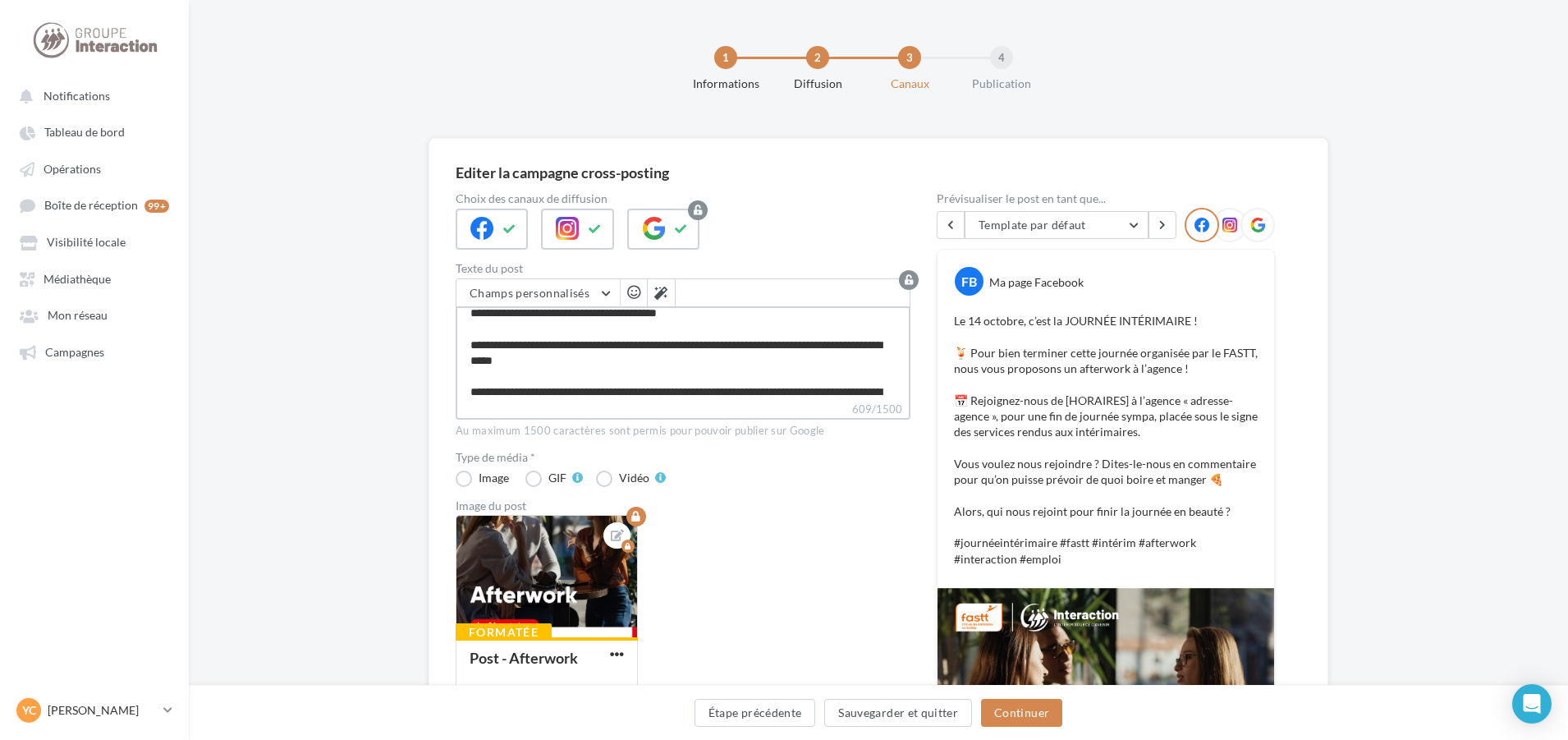
scroll to position [0, 0]
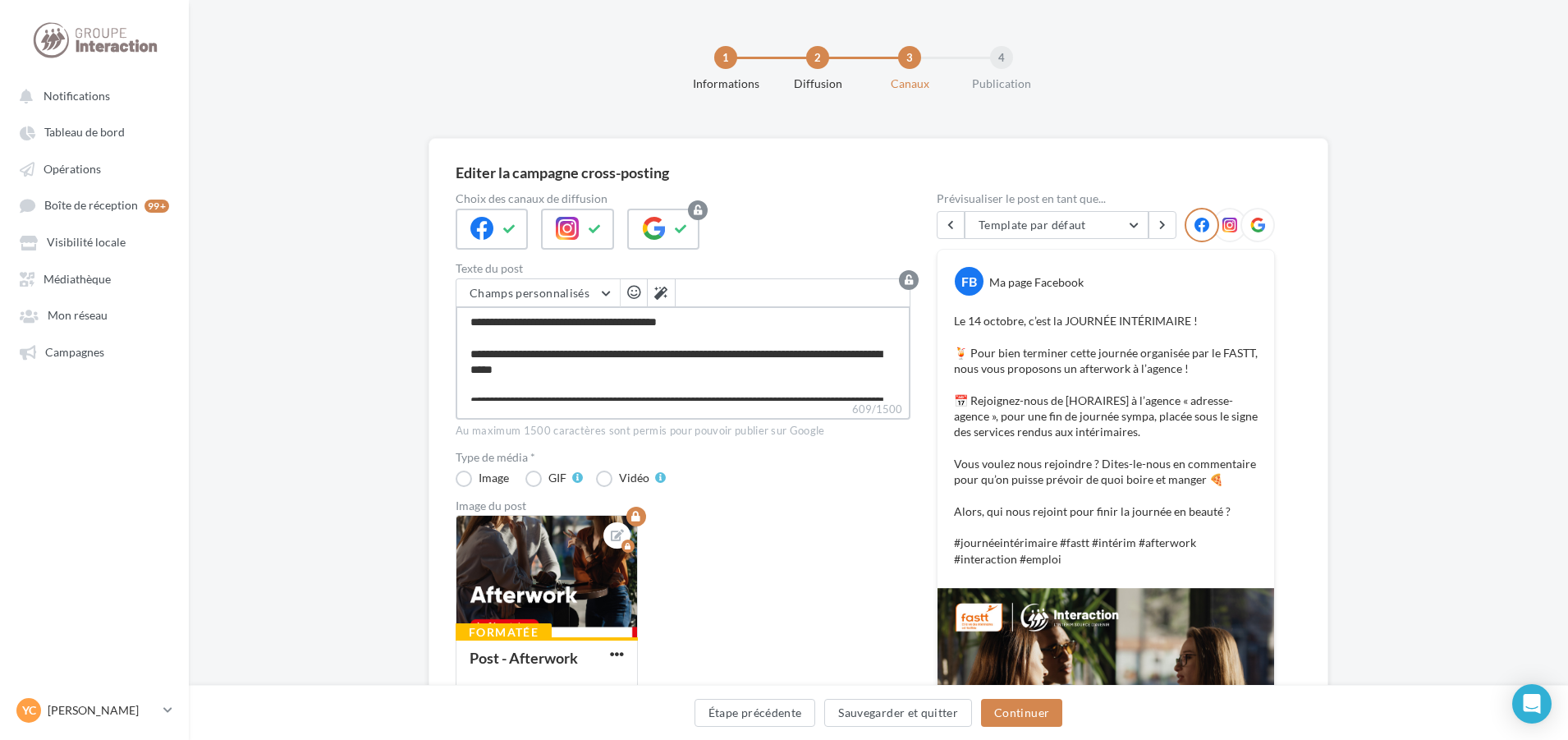
drag, startPoint x: 827, startPoint y: 384, endPoint x: 458, endPoint y: 253, distance: 391.6
click at [458, 253] on div "Choix des canaux de diffusion Texte du post Champs personnalisés Adresse de l'e…" at bounding box center [684, 681] width 455 height 976
paste textarea "*"
type textarea "**********"
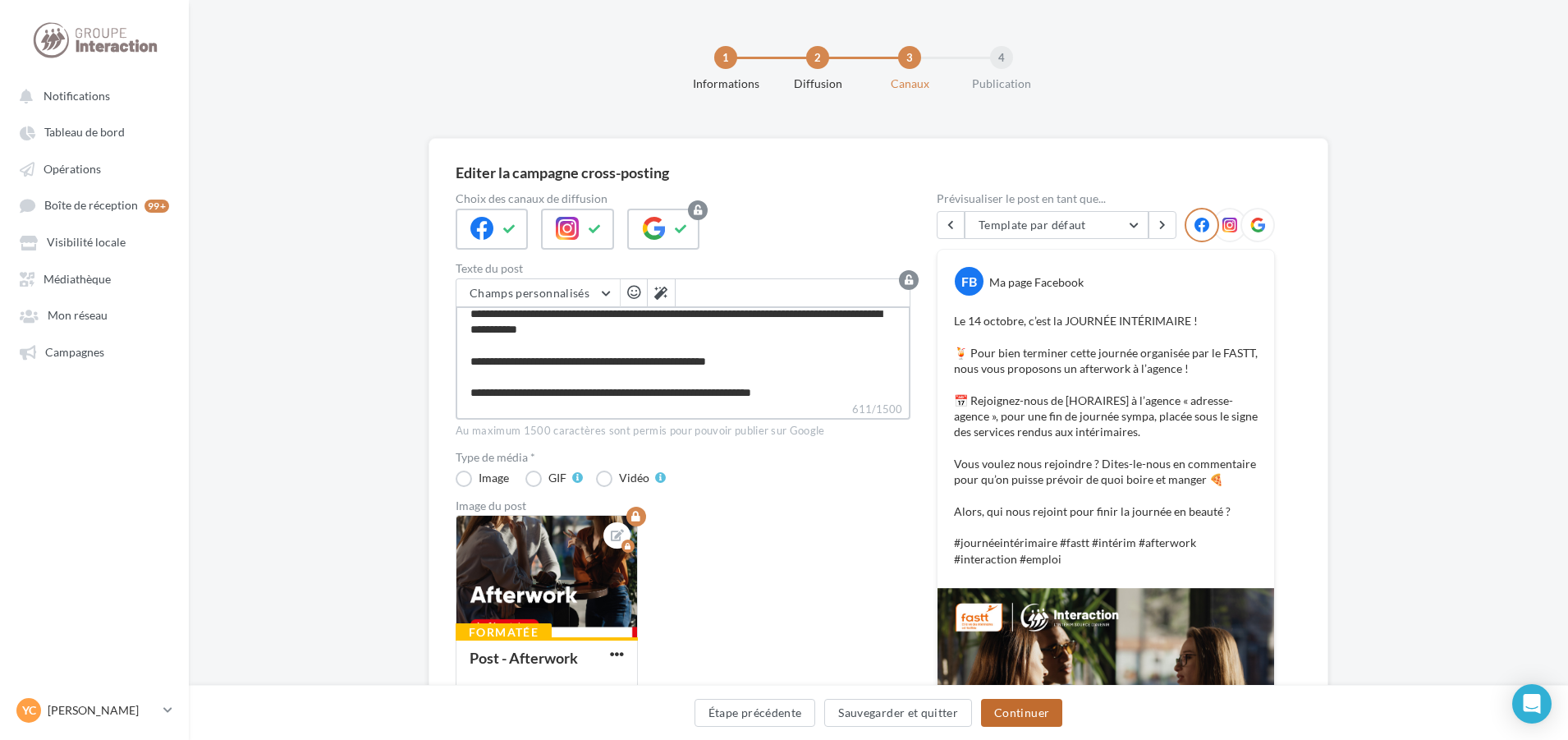
type textarea "**********"
drag, startPoint x: 1016, startPoint y: 709, endPoint x: 1034, endPoint y: 391, distance: 318.5
click at [1016, 710] on button "Continuer" at bounding box center [1022, 712] width 81 height 28
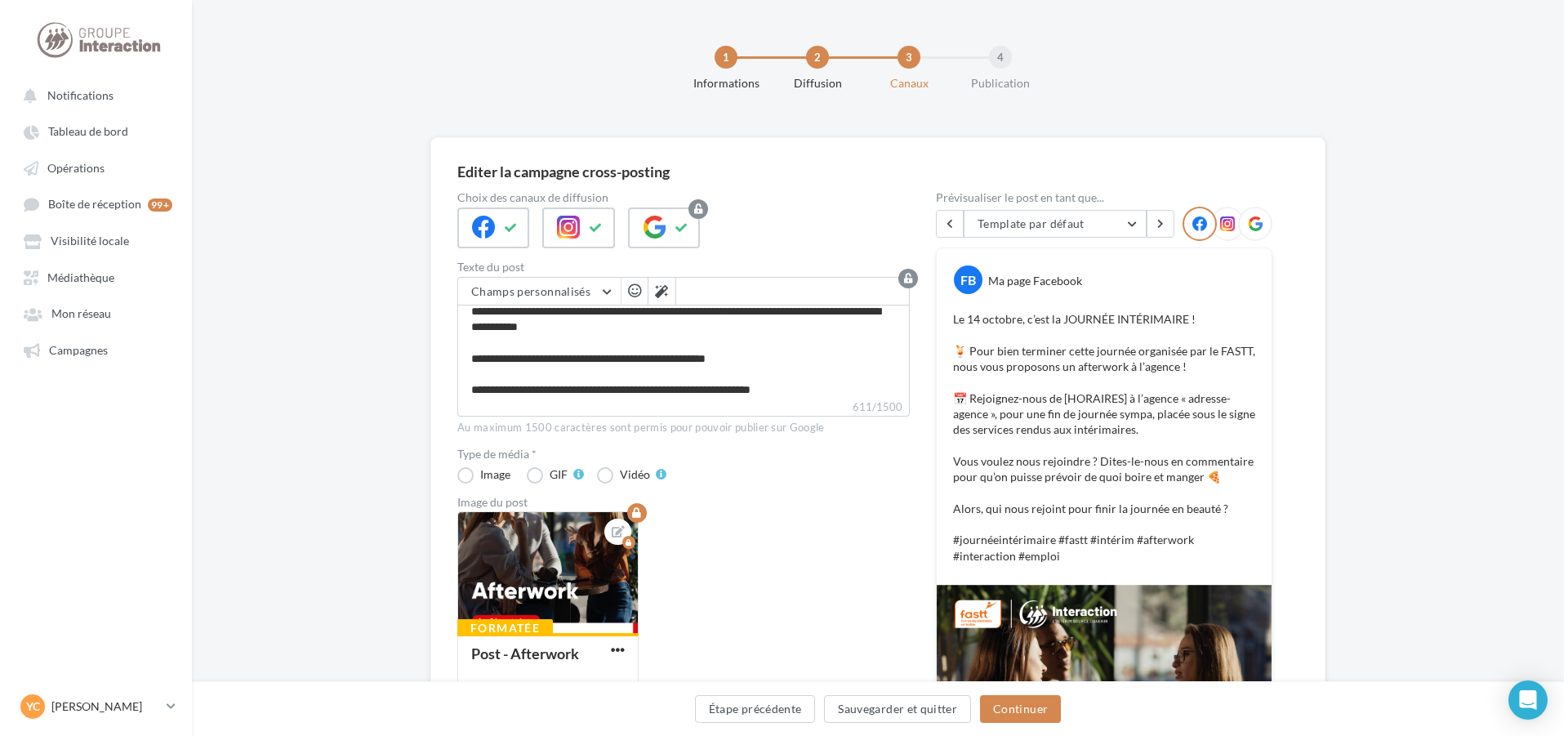
scroll to position [133, 0]
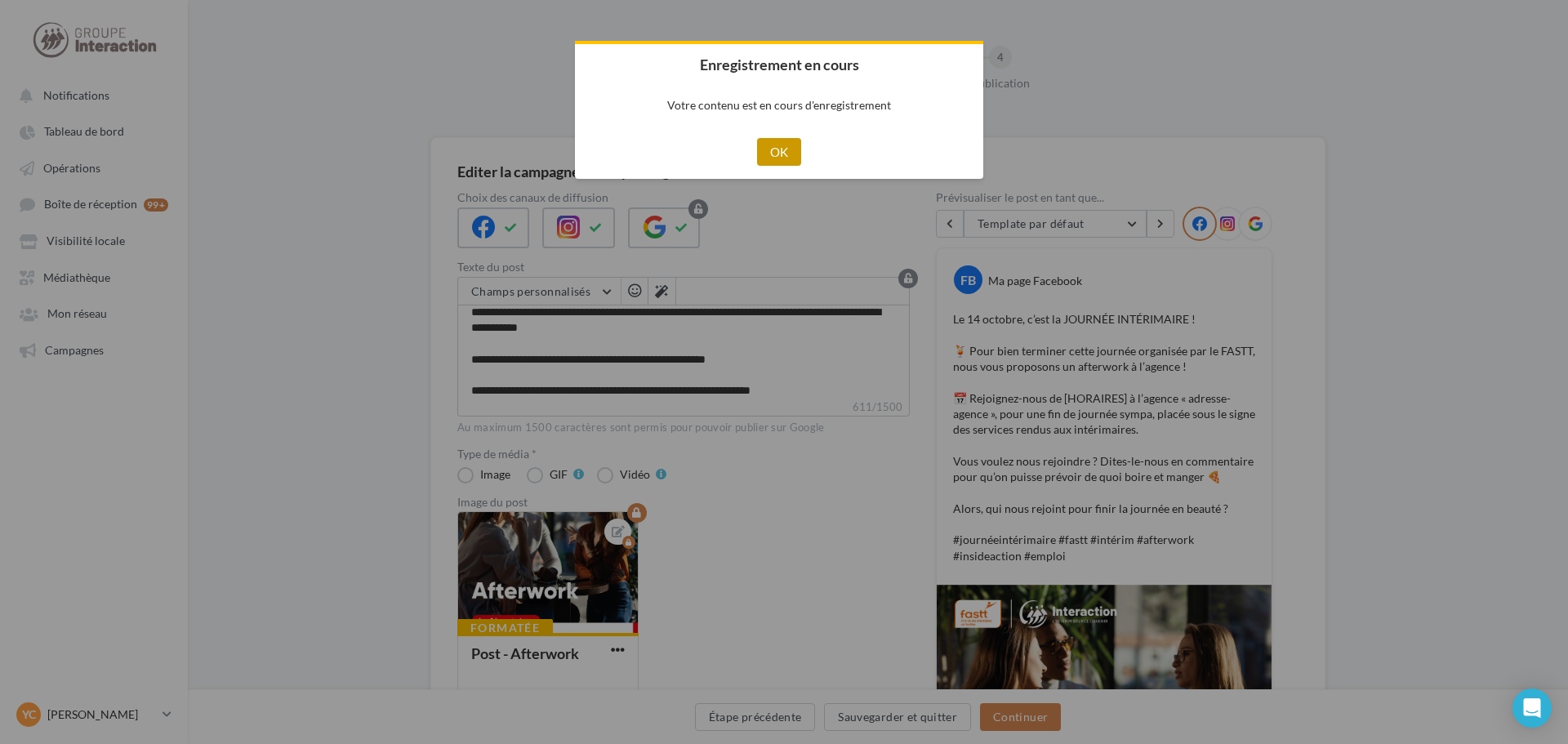
click at [783, 155] on button "OK" at bounding box center [780, 152] width 45 height 28
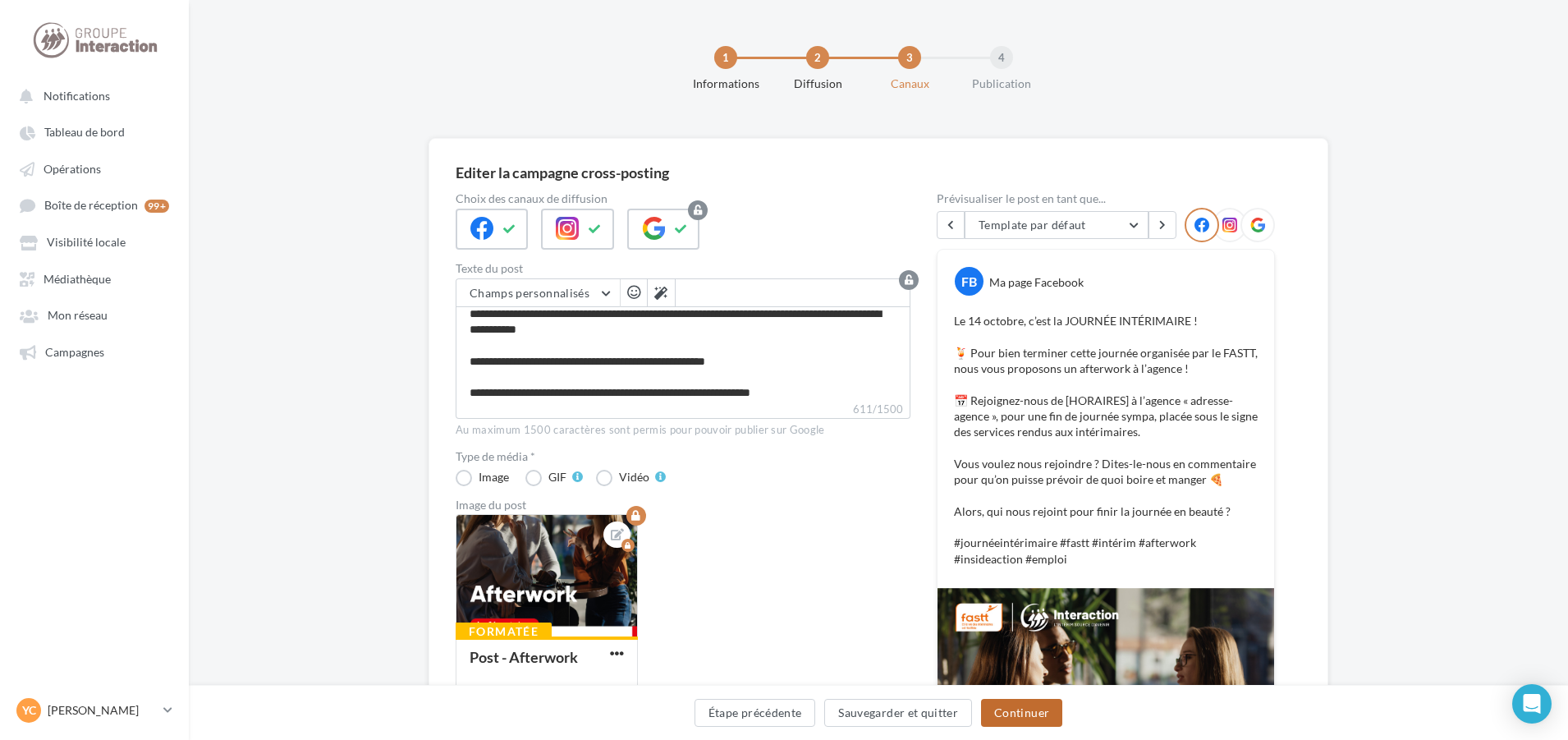
click at [1018, 704] on button "Continuer" at bounding box center [1022, 712] width 81 height 28
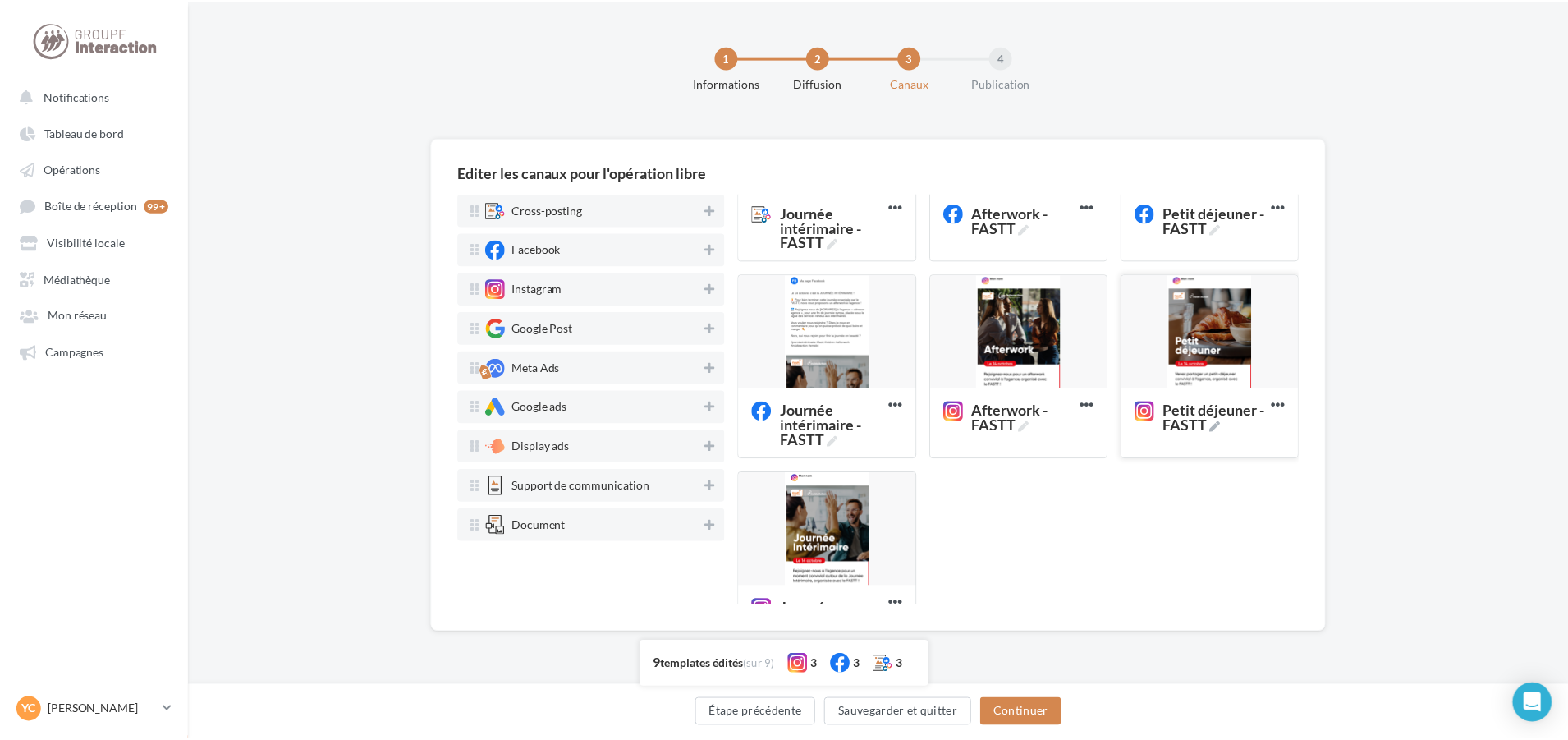
scroll to position [385, 0]
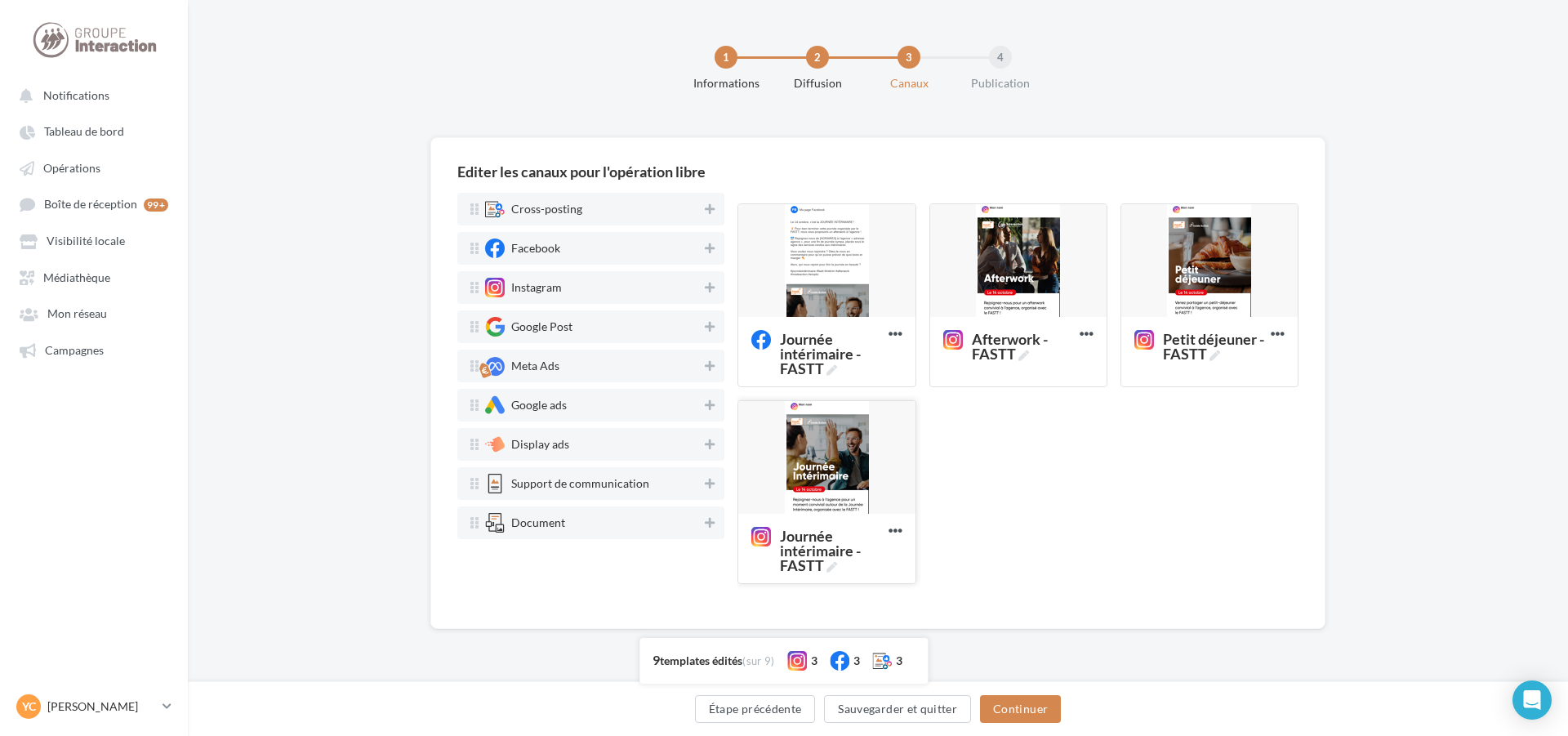
click at [843, 440] on div at bounding box center [826, 458] width 176 height 114
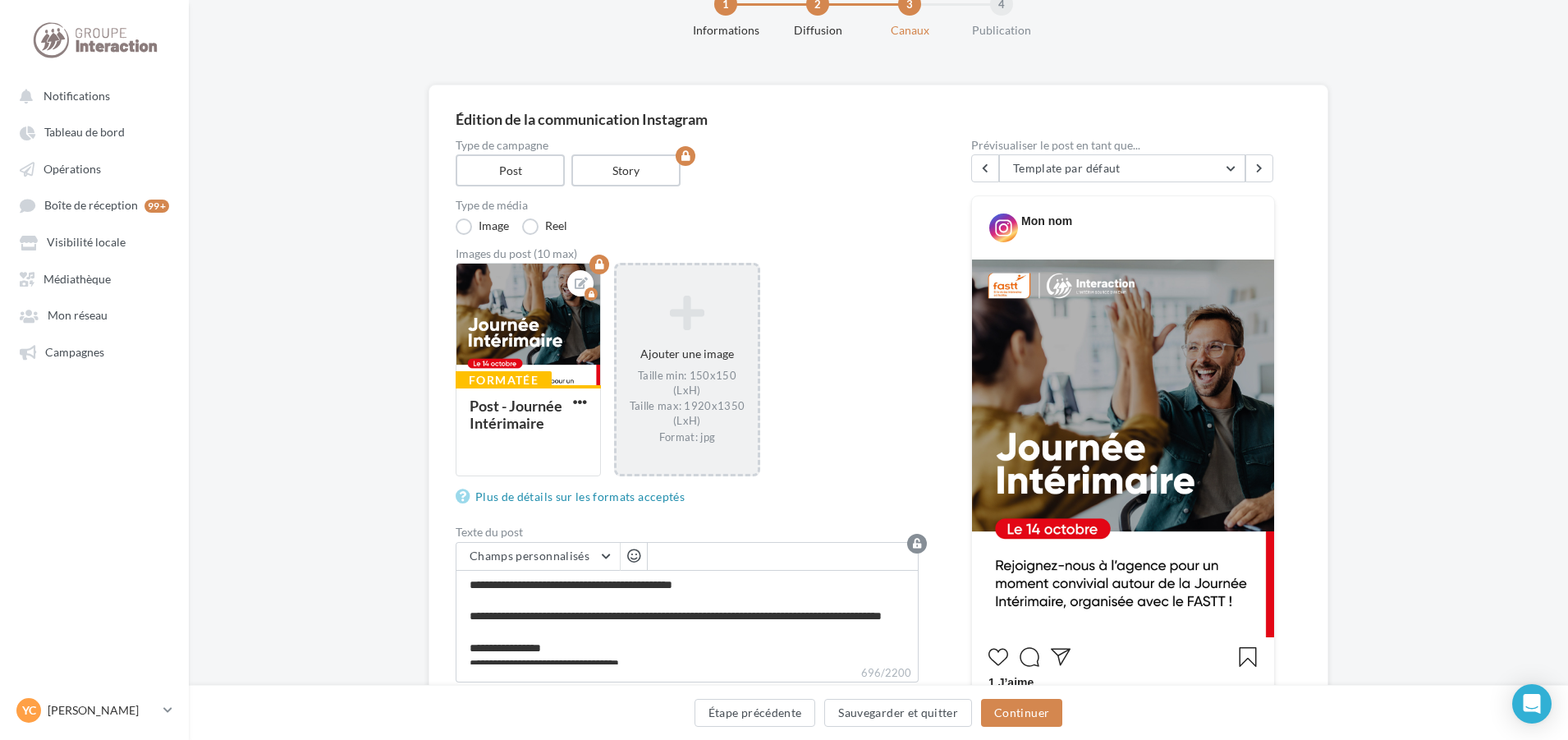
scroll to position [82, 0]
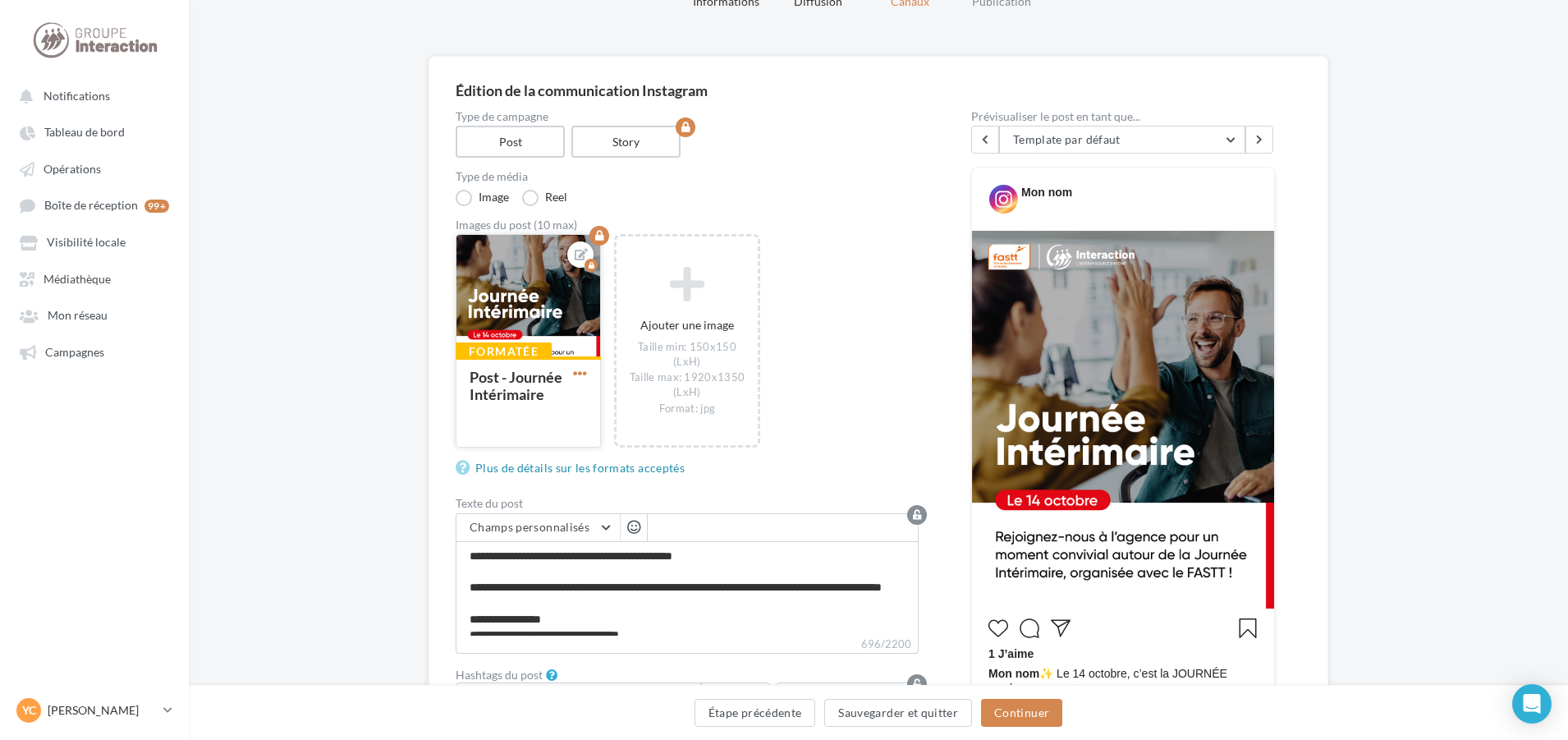
click at [581, 374] on span "button" at bounding box center [580, 373] width 14 height 14
click at [645, 501] on button "Supprimer" at bounding box center [656, 490] width 173 height 42
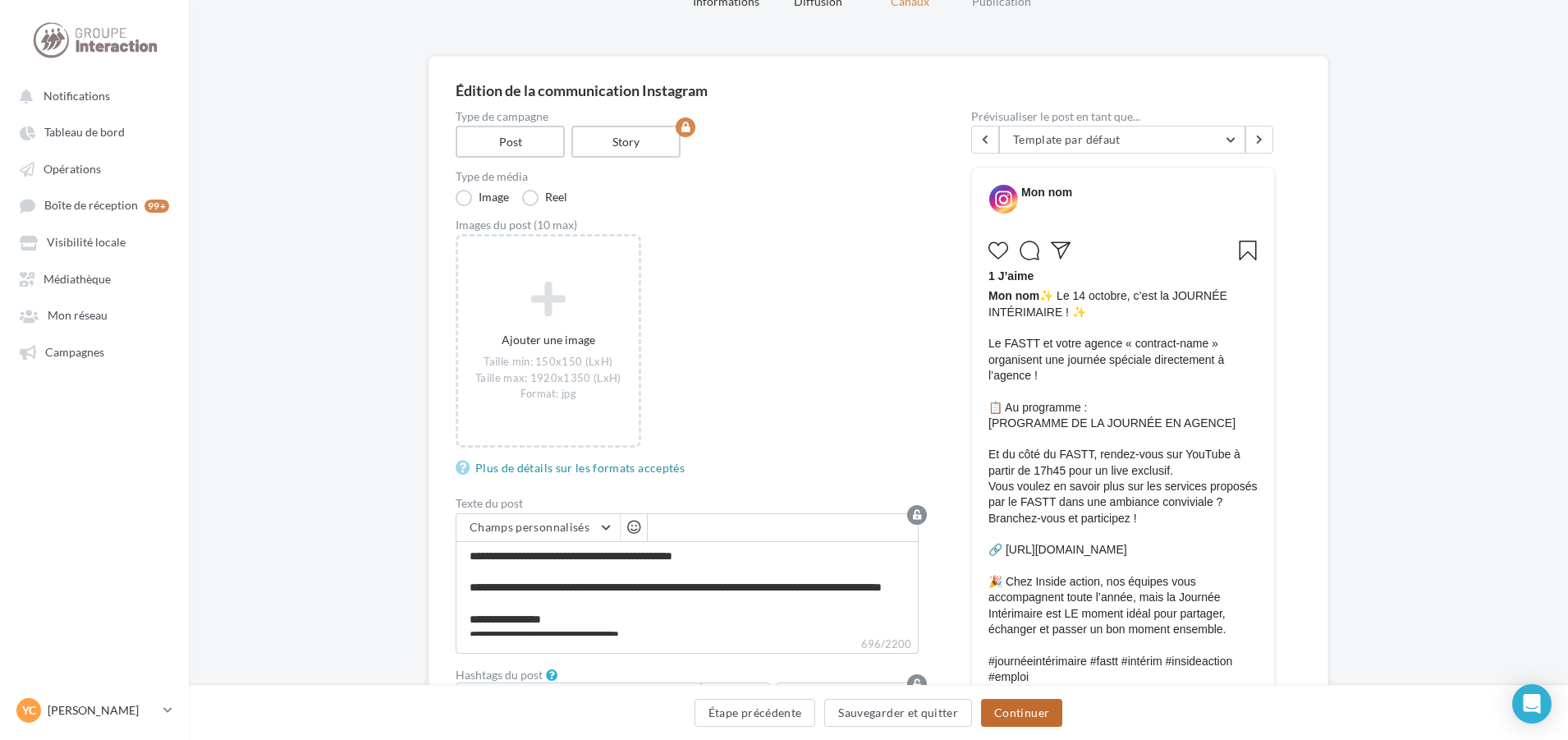
click at [1026, 707] on button "Continuer" at bounding box center [1022, 712] width 81 height 28
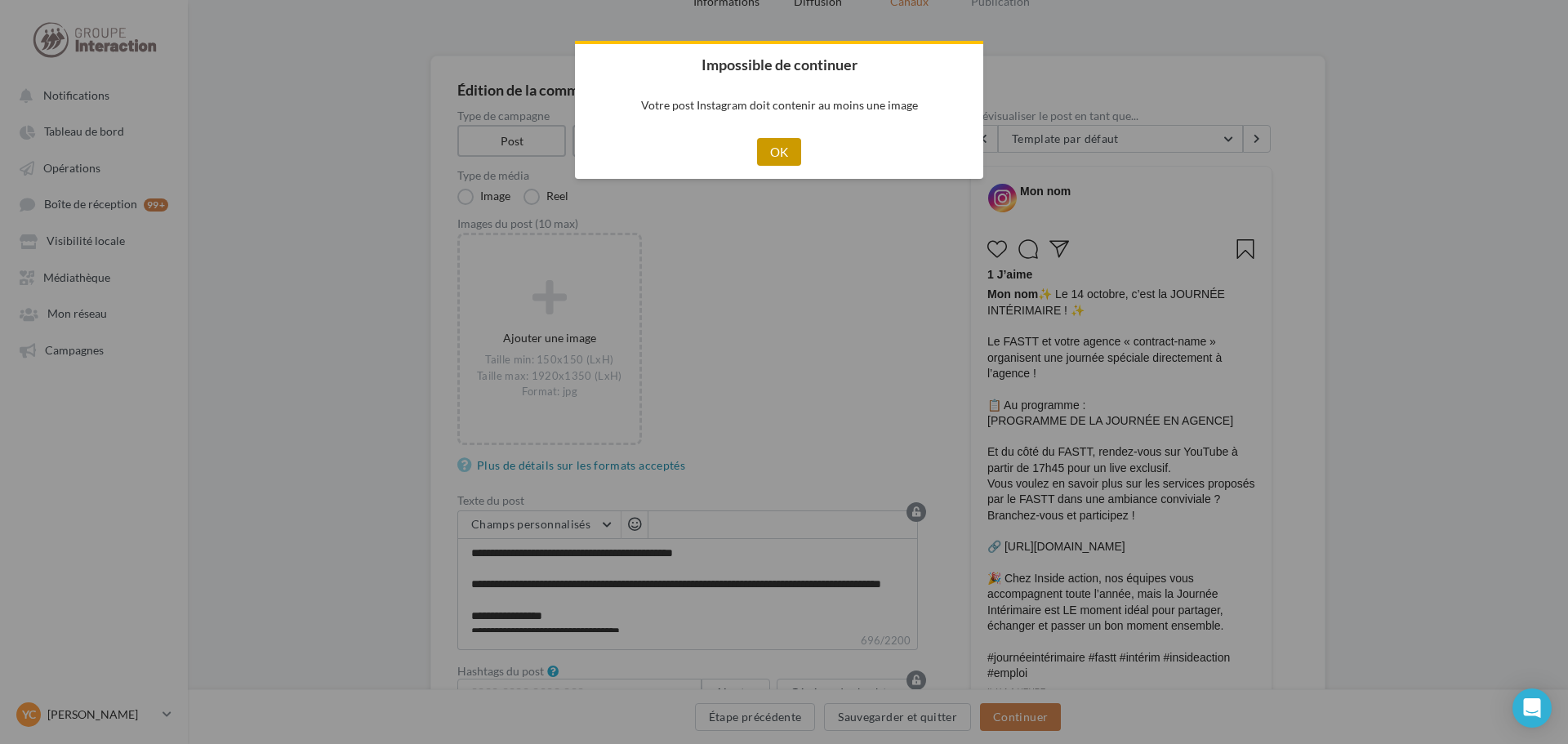
click at [784, 148] on button "OK" at bounding box center [780, 152] width 45 height 28
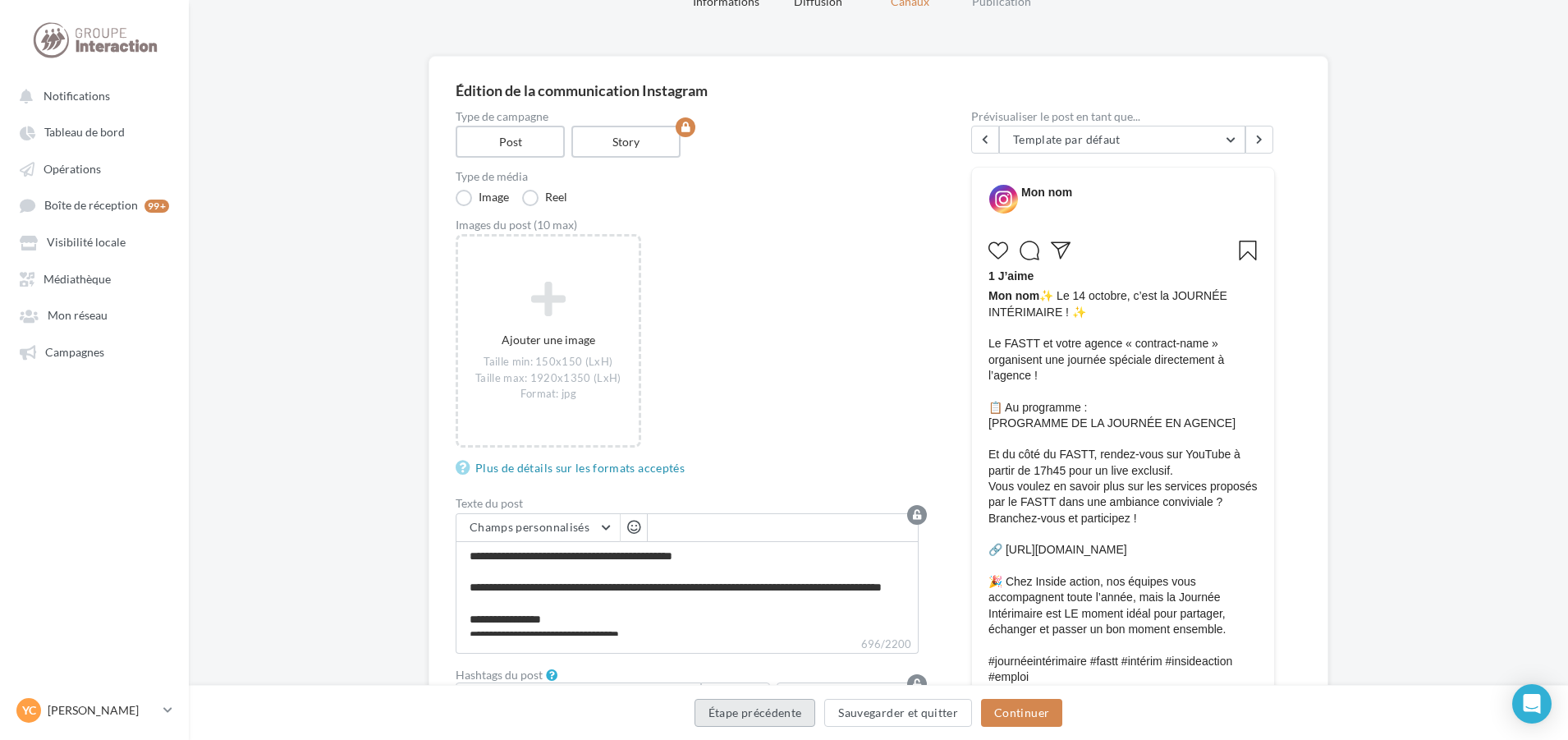
click at [793, 716] on button "Étape précédente" at bounding box center [755, 712] width 122 height 28
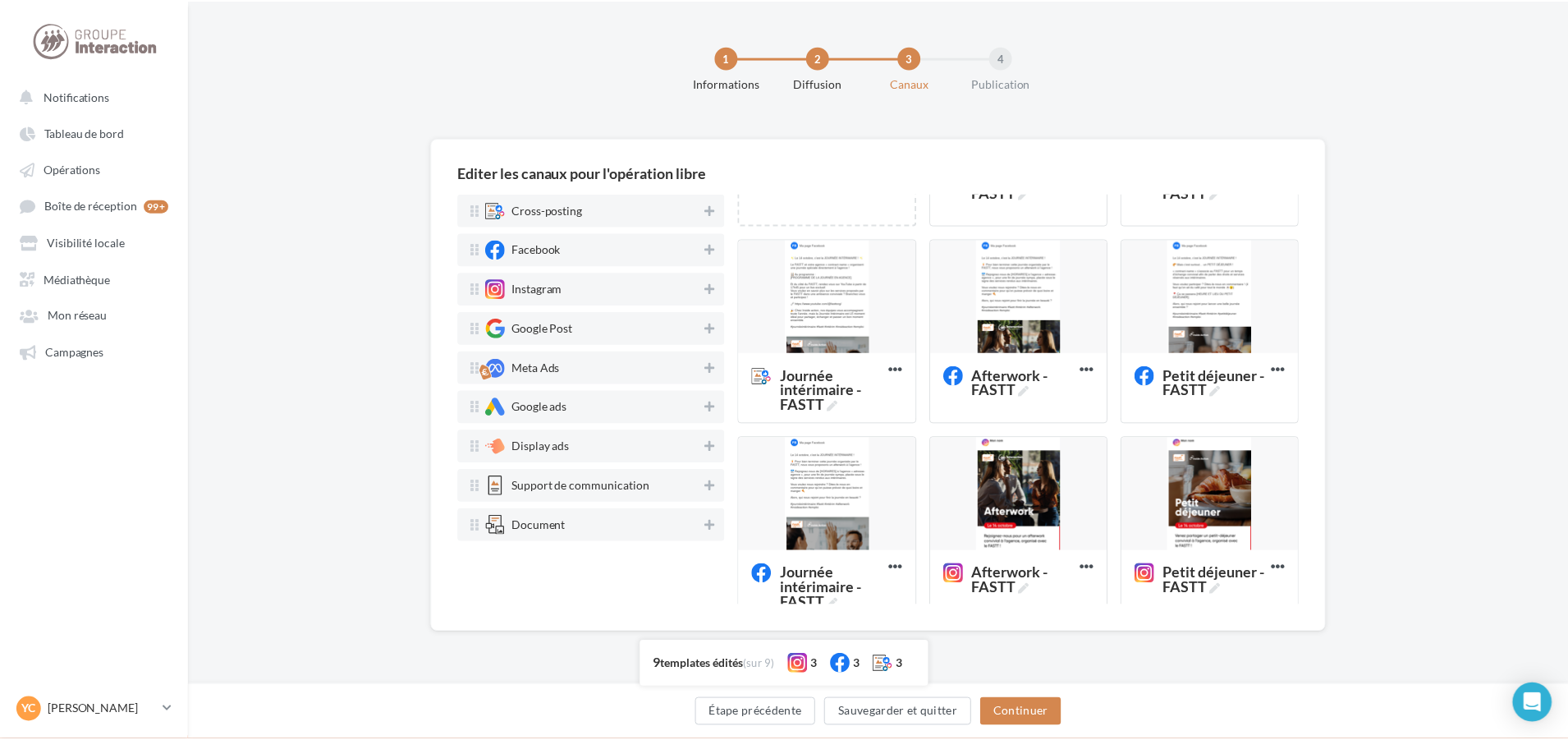
scroll to position [385, 0]
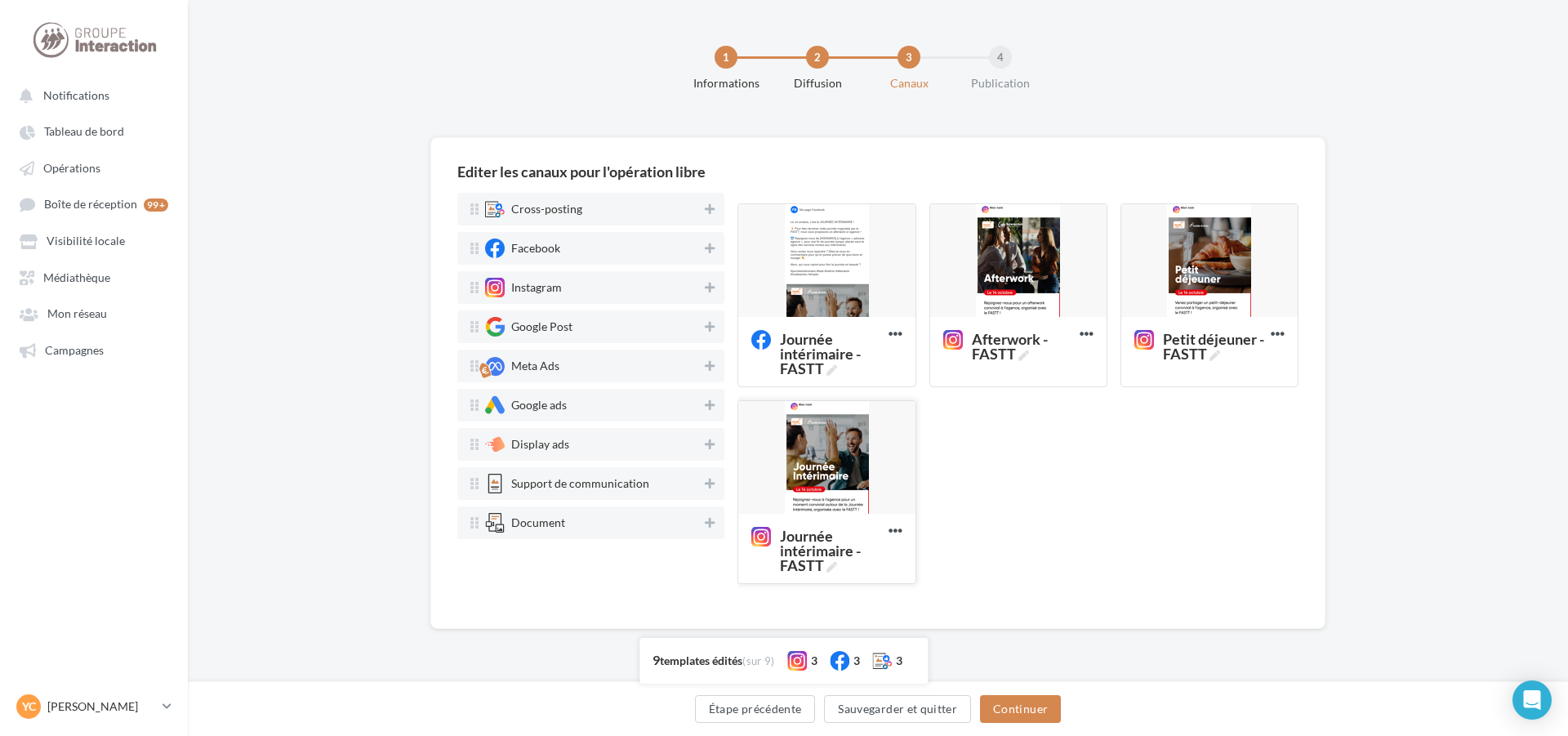
click at [834, 453] on div at bounding box center [826, 458] width 176 height 114
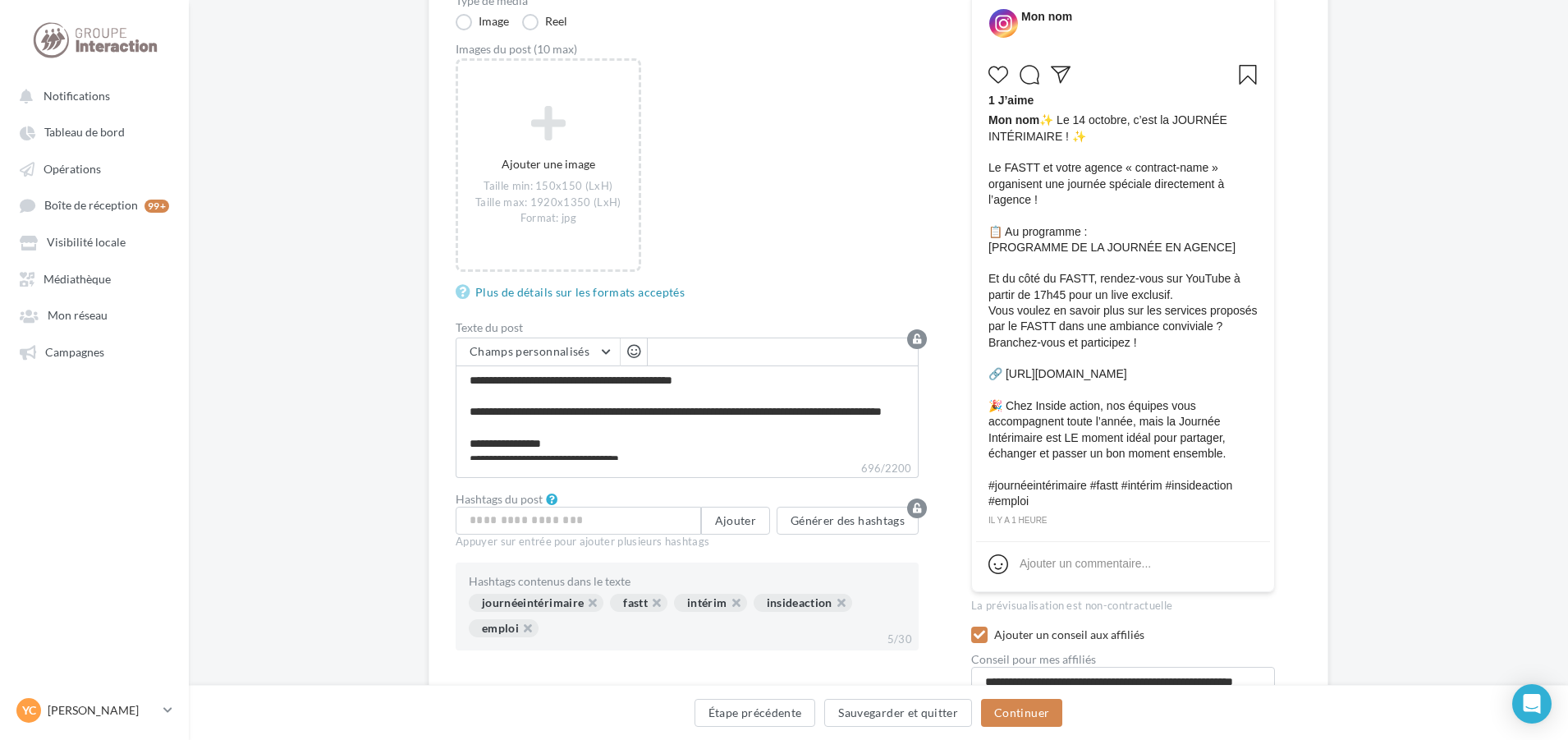
scroll to position [147, 0]
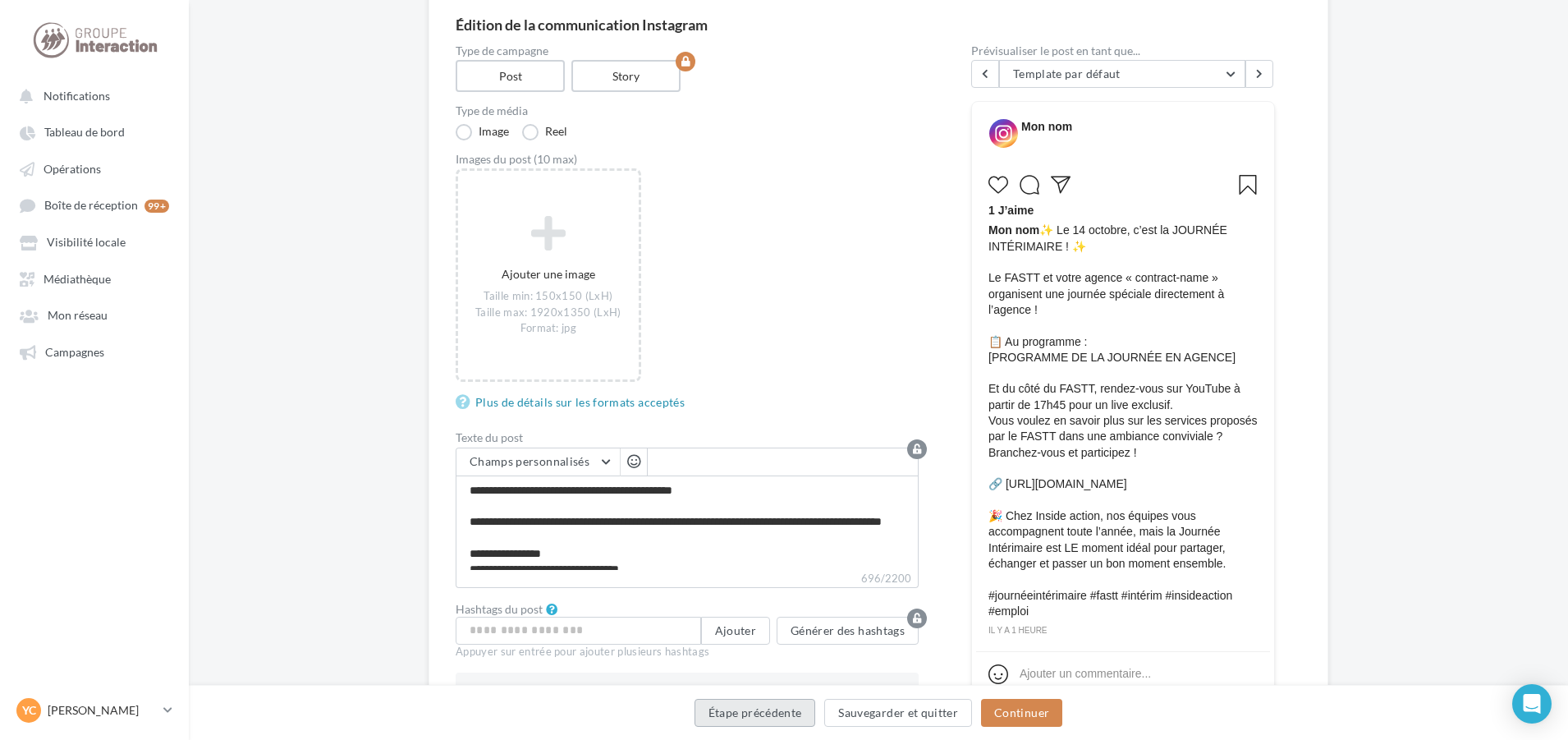
click at [757, 707] on button "Étape précédente" at bounding box center [755, 712] width 122 height 28
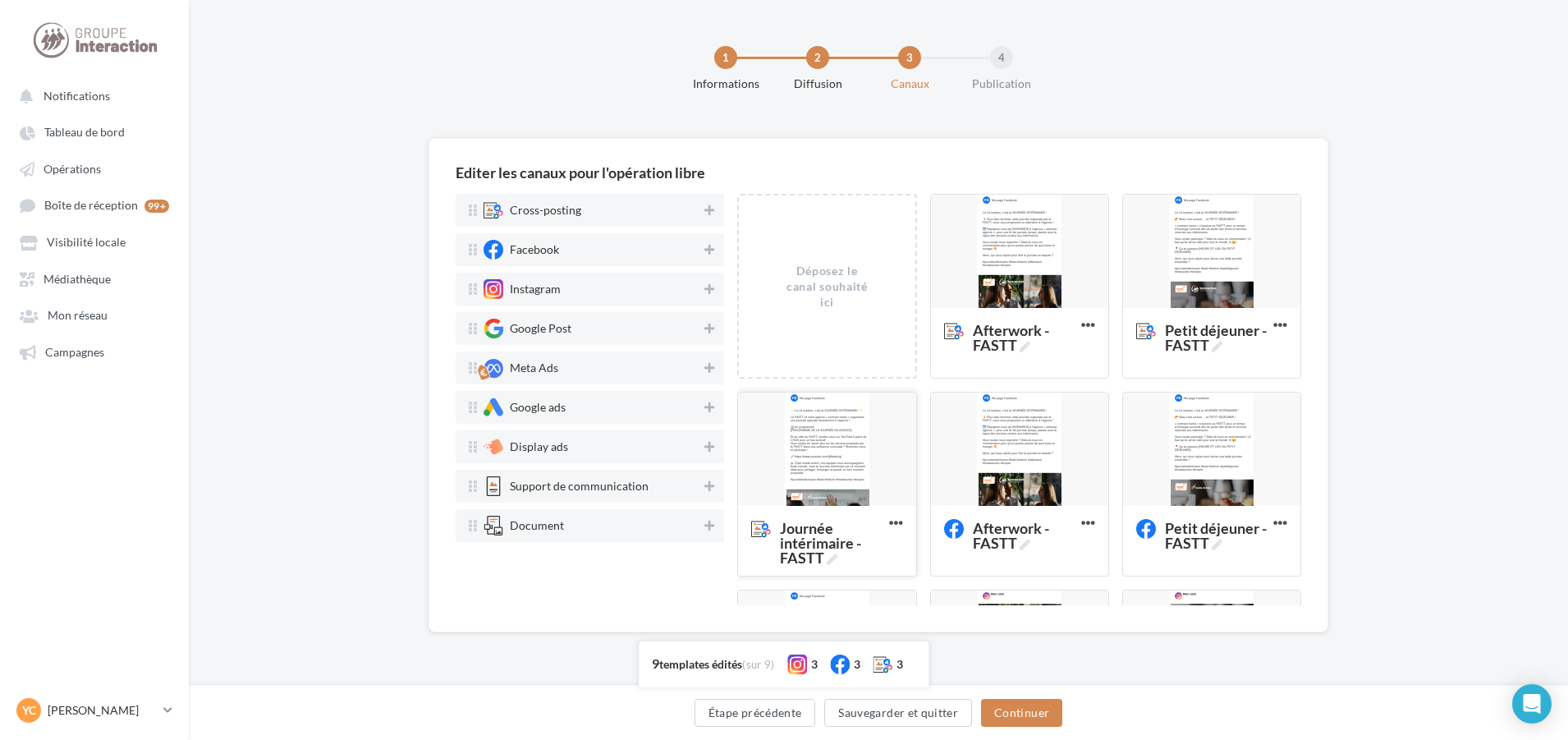
scroll to position [0, 0]
click at [1018, 268] on div at bounding box center [1023, 252] width 177 height 115
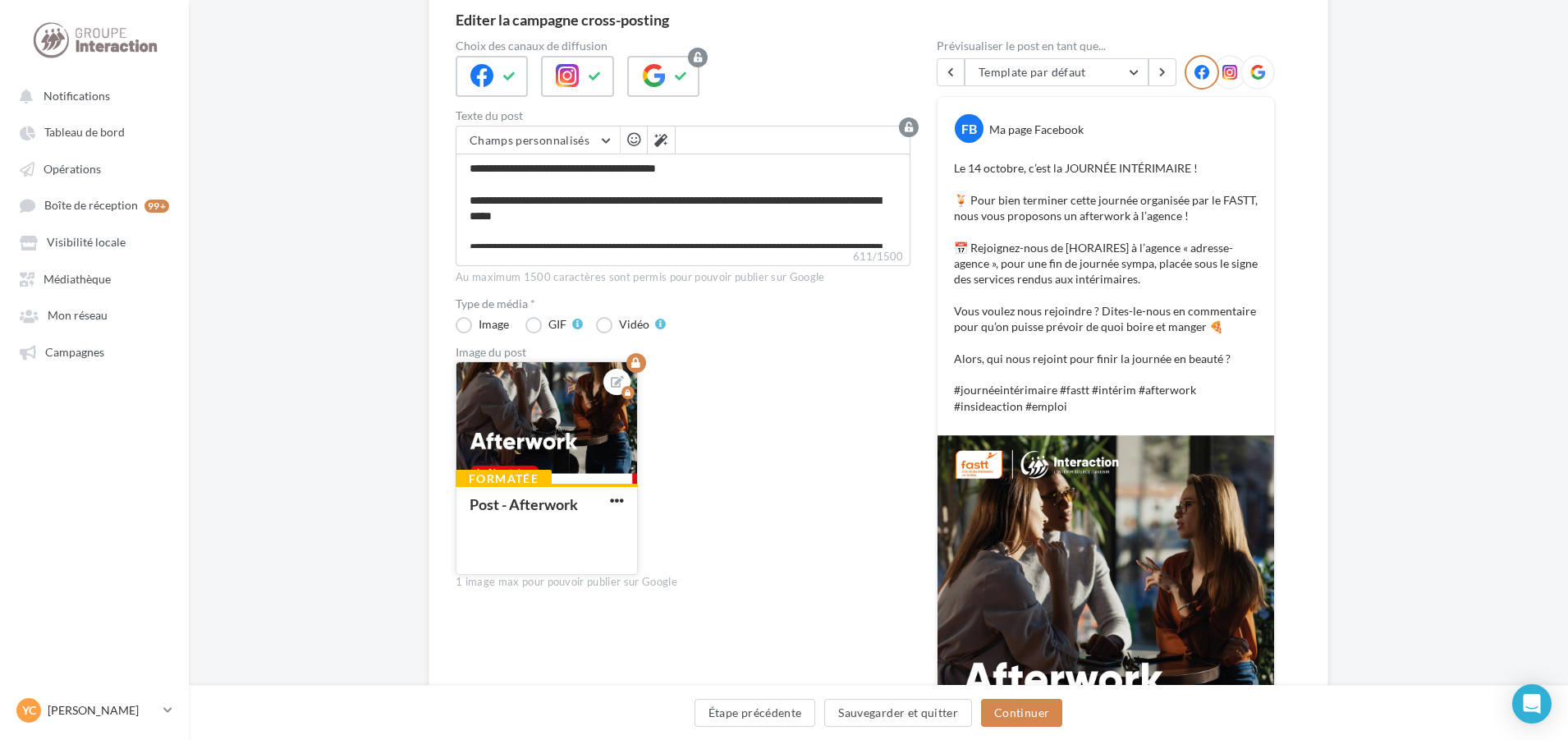
scroll to position [164, 0]
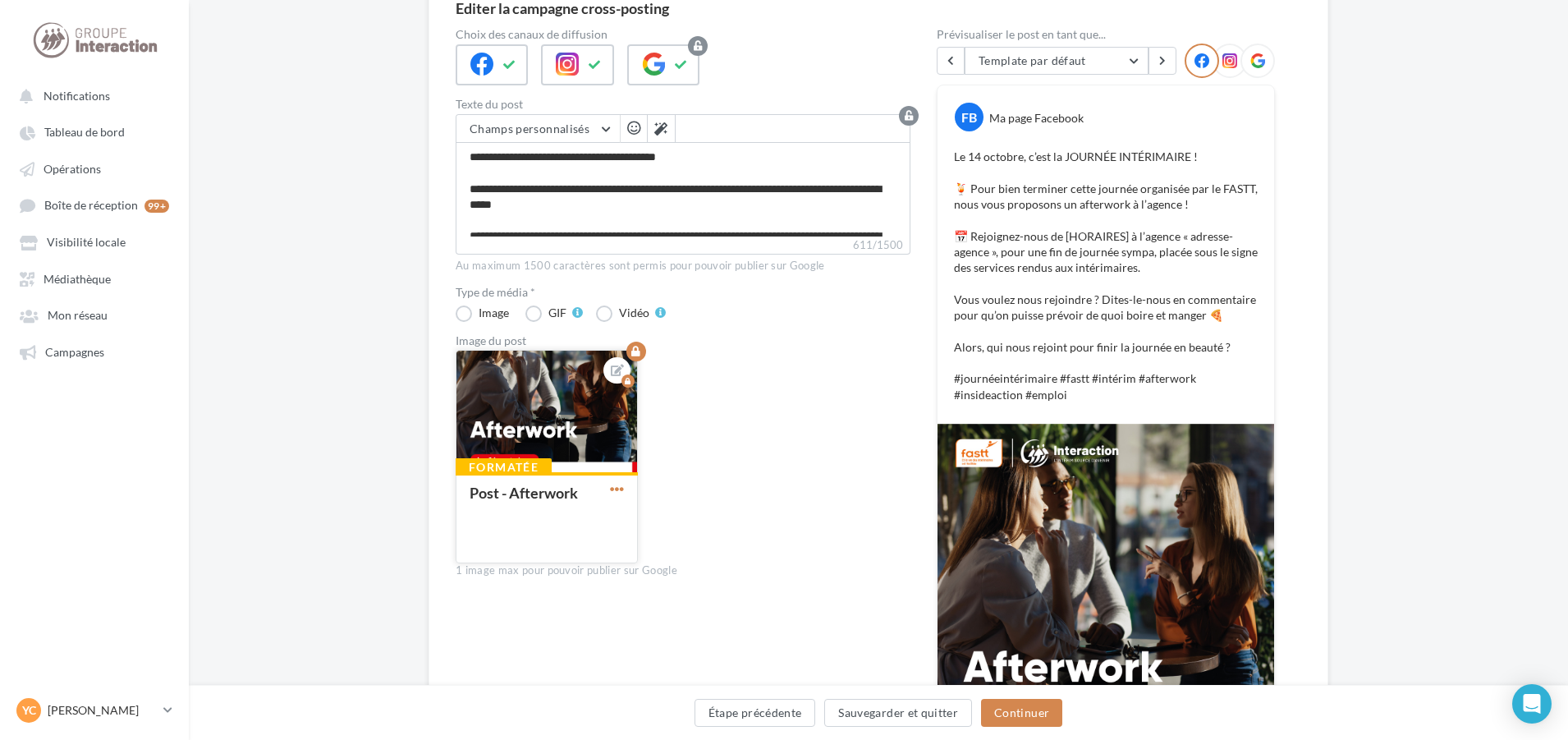
click at [622, 483] on span "button" at bounding box center [617, 489] width 14 height 14
click at [683, 606] on button "Supprimer" at bounding box center [692, 605] width 173 height 42
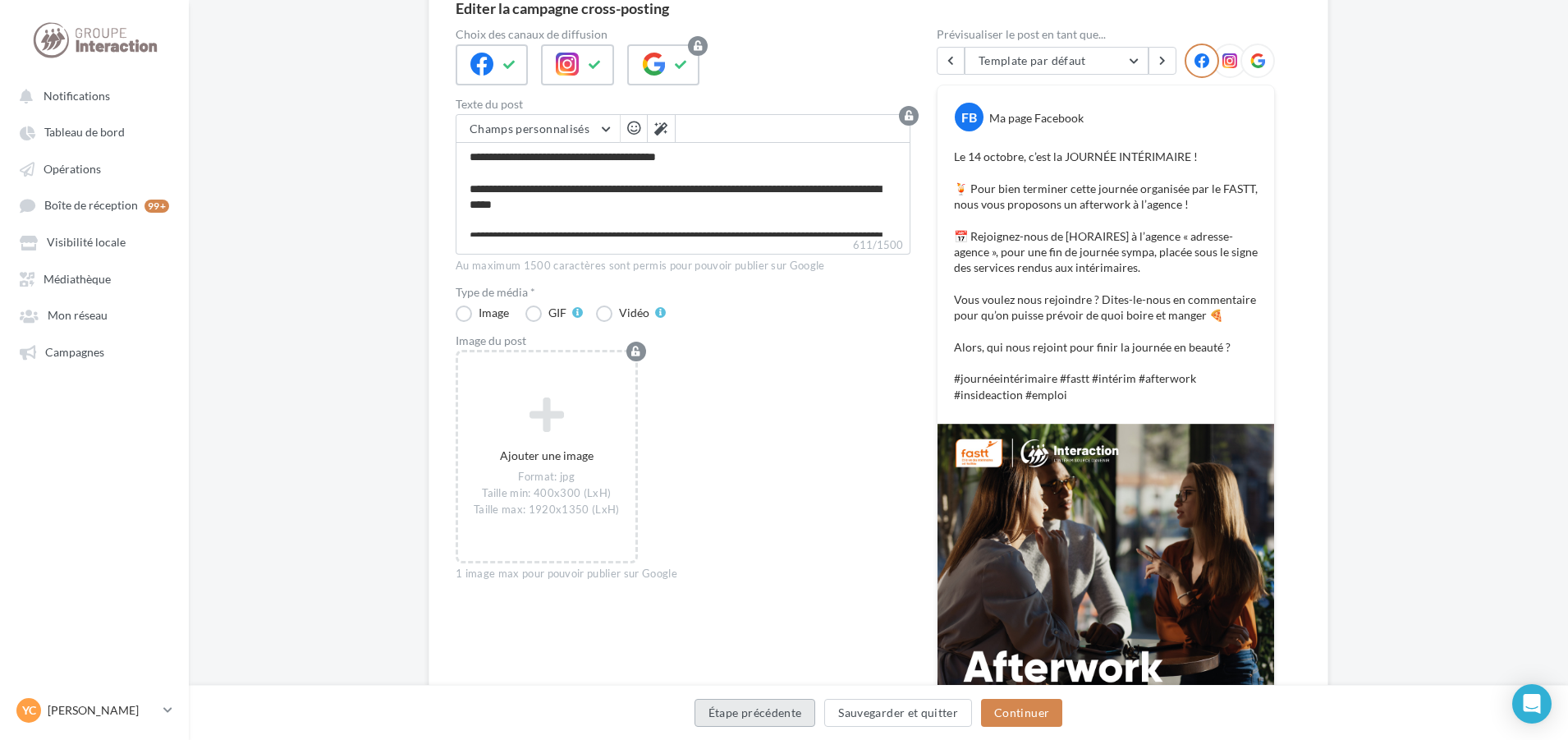
click at [775, 713] on button "Étape précédente" at bounding box center [755, 712] width 122 height 28
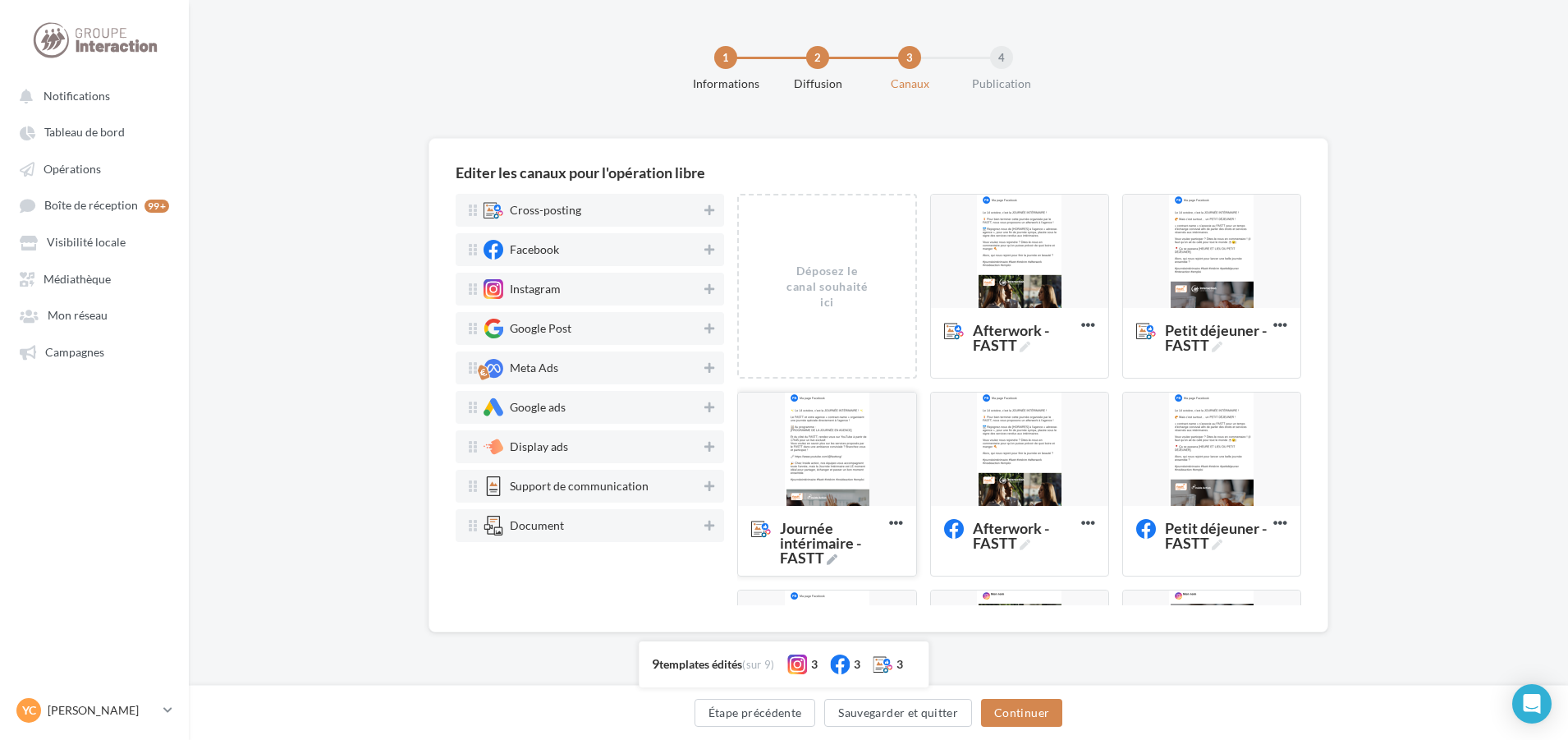
scroll to position [0, 0]
click at [1052, 232] on div at bounding box center [1023, 252] width 177 height 115
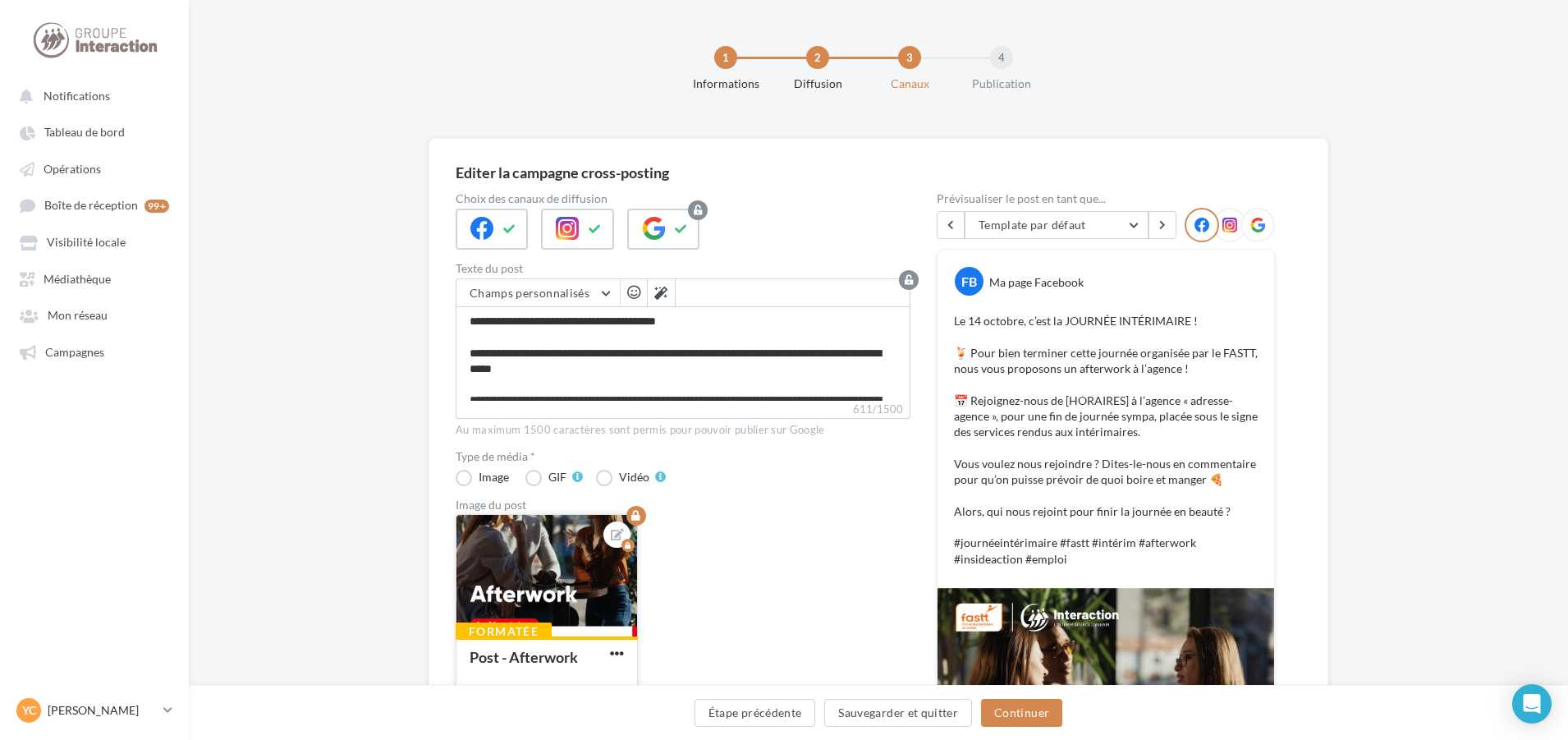
click at [625, 648] on button "button" at bounding box center [616, 654] width 21 height 16
click at [655, 626] on button "Supprimer" at bounding box center [692, 620] width 173 height 42
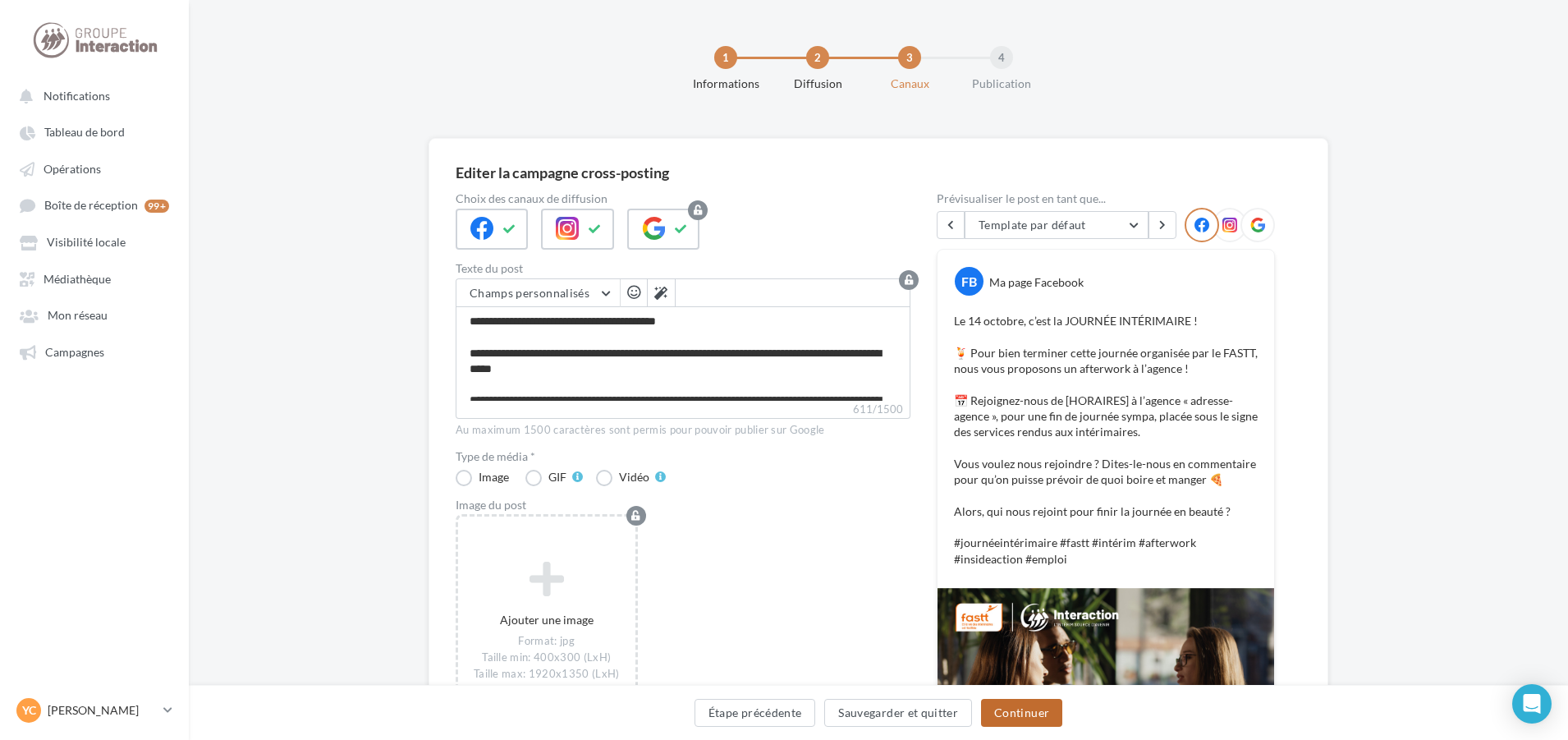
click at [987, 707] on button "Continuer" at bounding box center [1022, 712] width 81 height 28
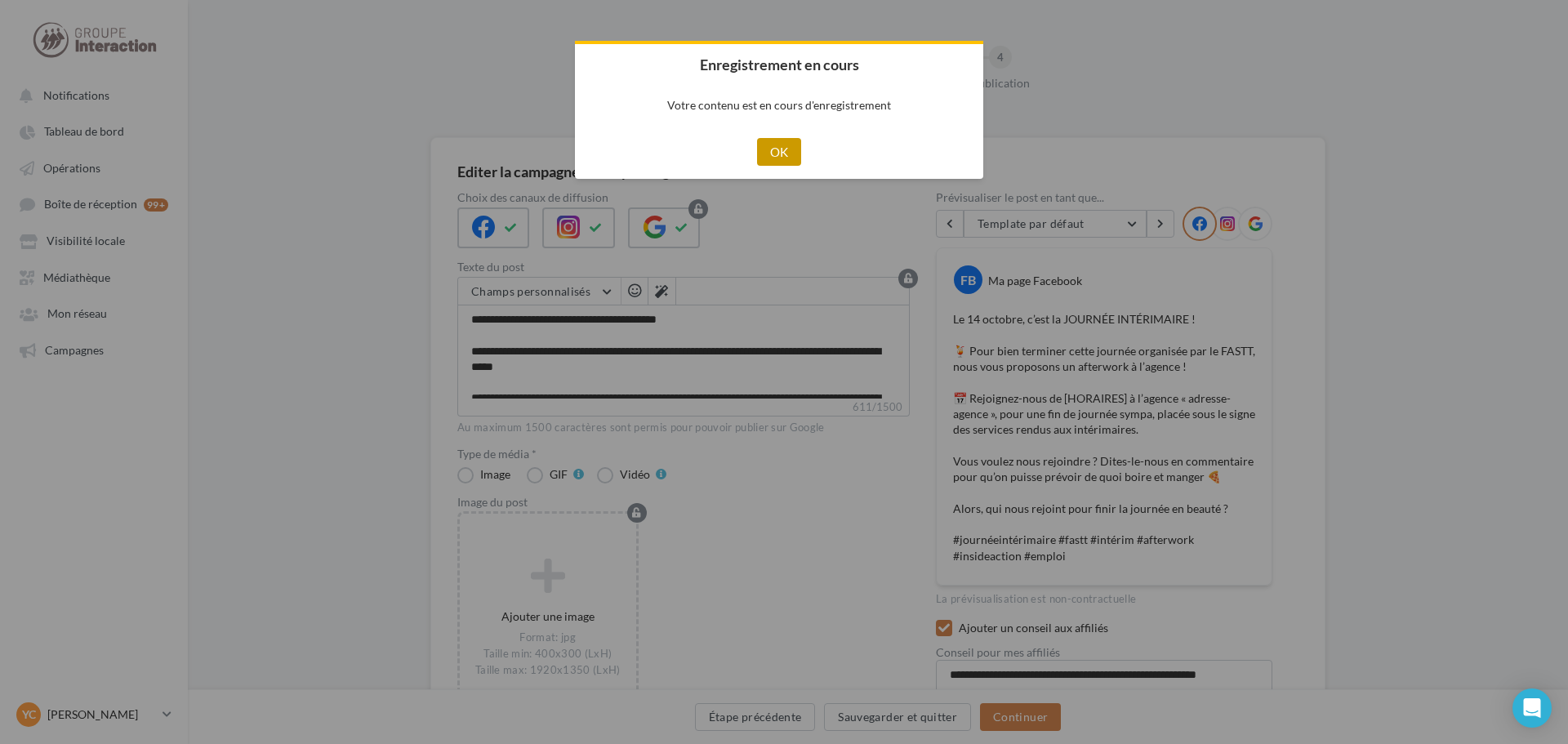
click at [772, 157] on button "OK" at bounding box center [780, 152] width 45 height 28
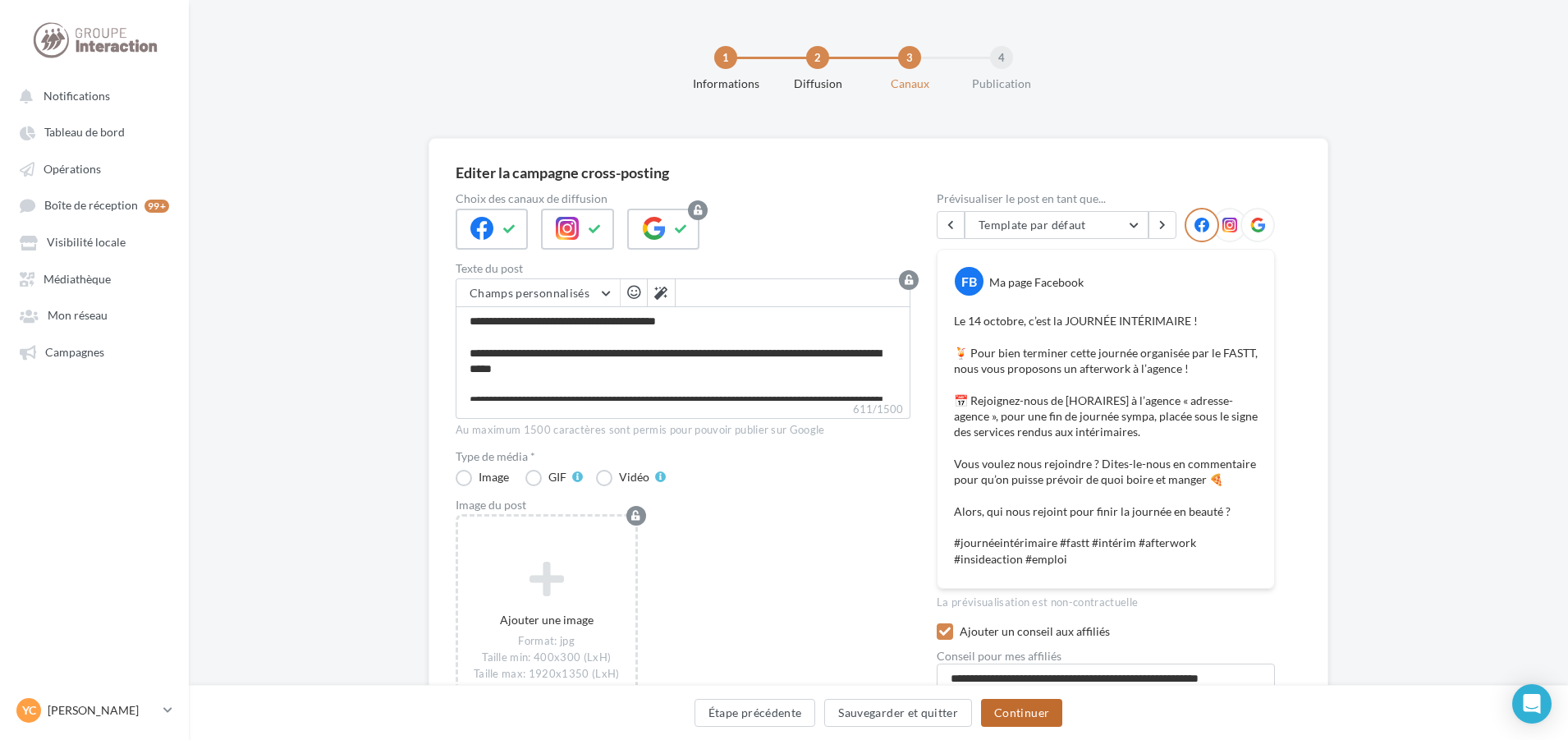
click at [1018, 700] on button "Continuer" at bounding box center [1022, 712] width 81 height 28
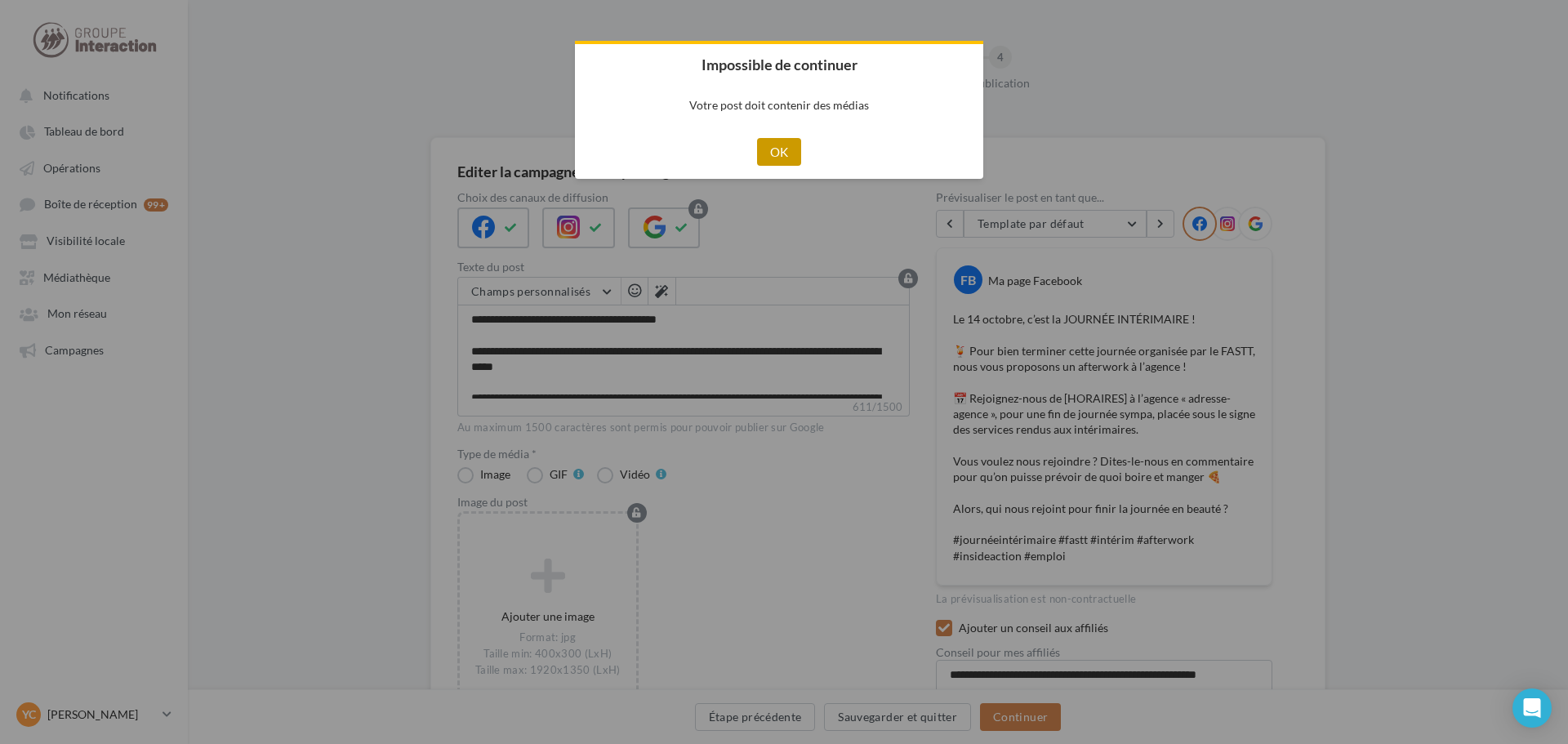
click at [780, 153] on button "OK" at bounding box center [780, 152] width 45 height 28
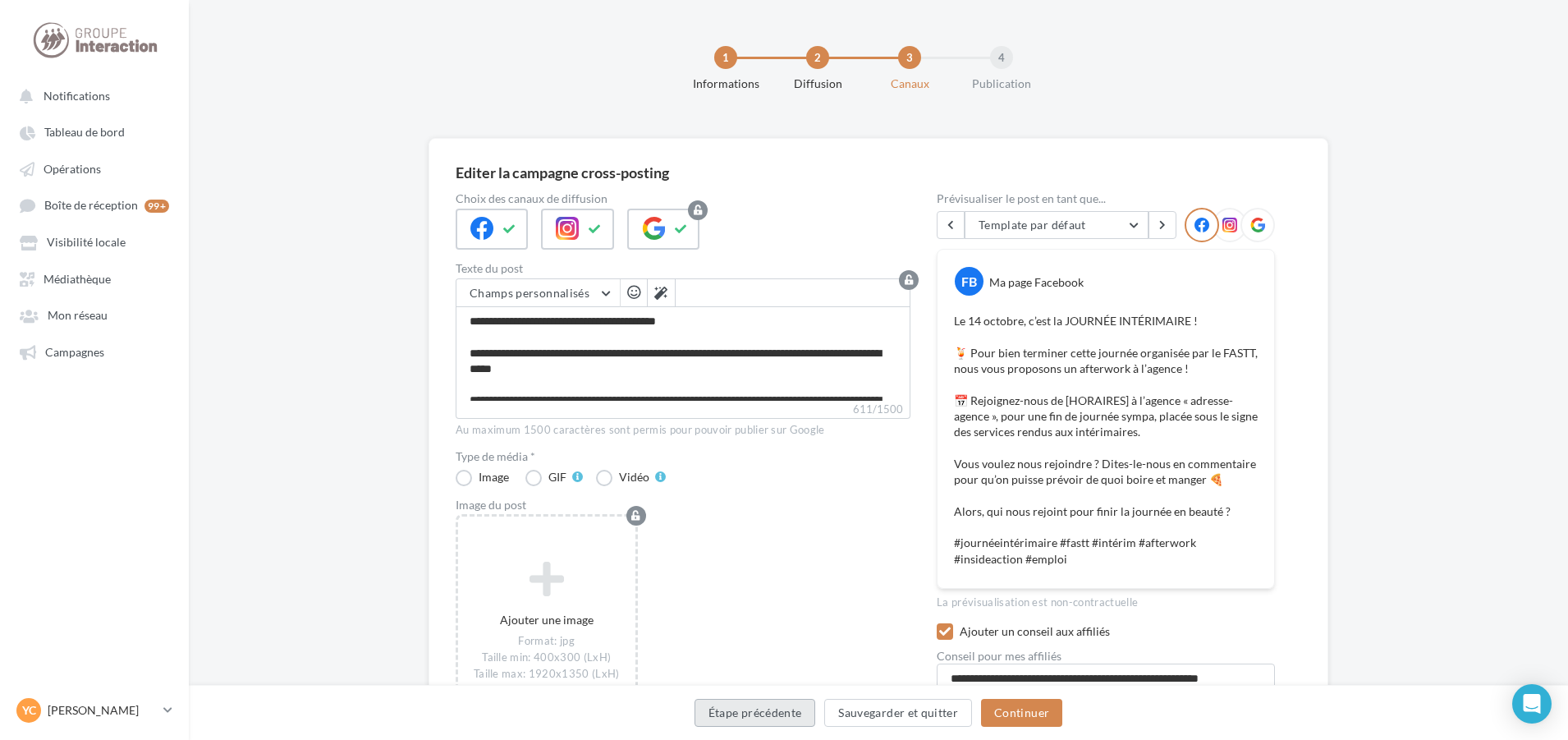
click at [770, 721] on button "Étape précédente" at bounding box center [755, 712] width 122 height 28
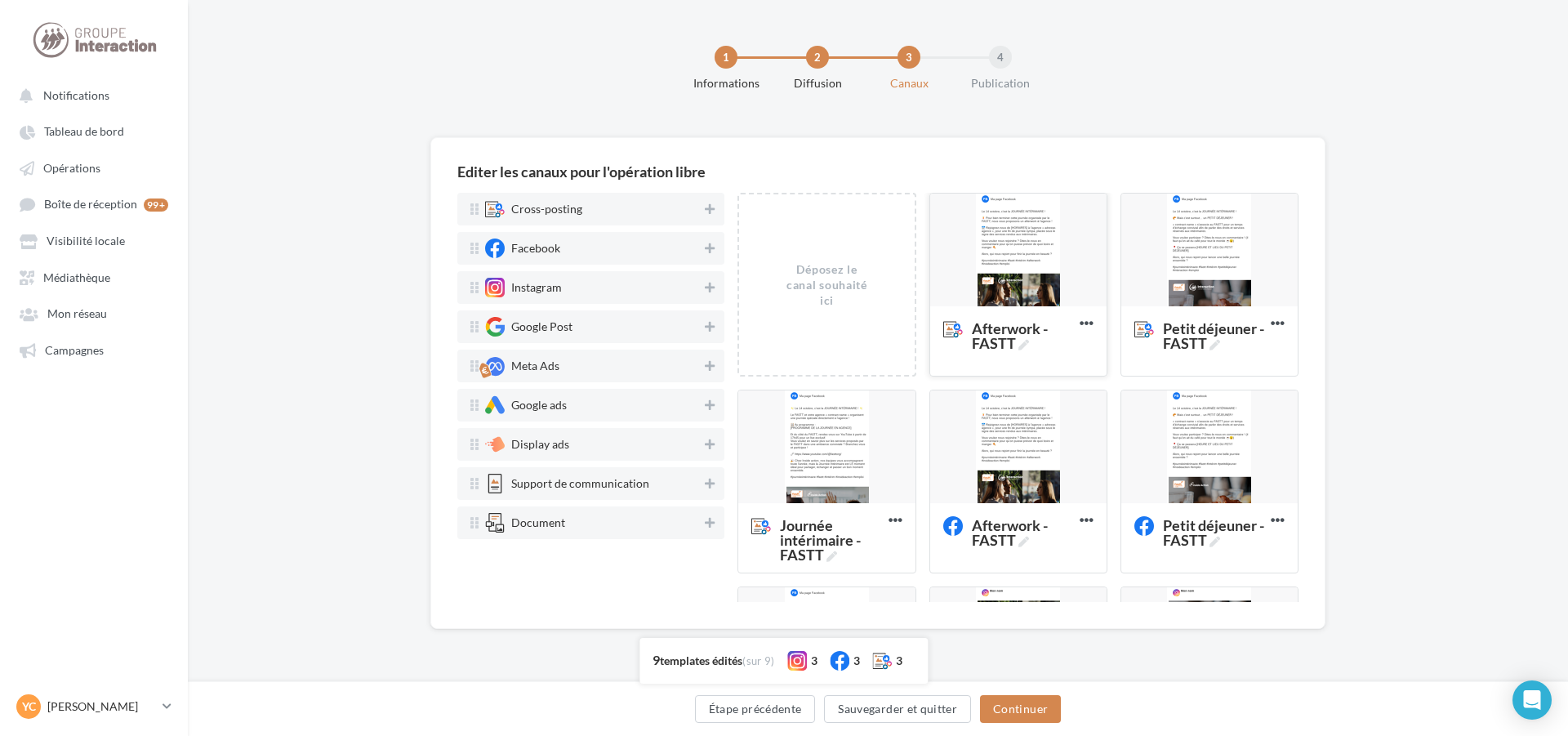
click at [1040, 253] on div at bounding box center [1018, 251] width 176 height 114
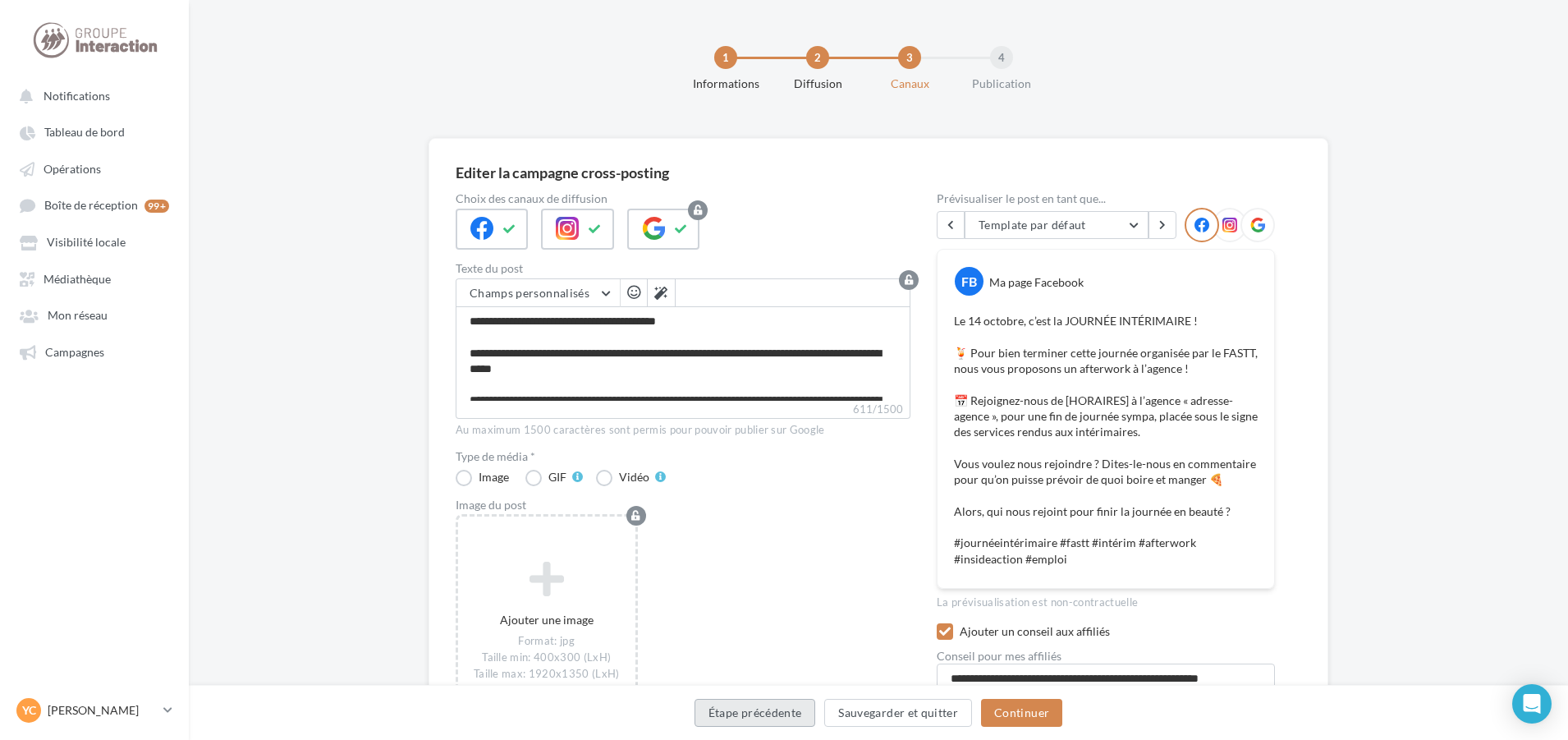
click at [795, 721] on button "Étape précédente" at bounding box center [755, 712] width 122 height 28
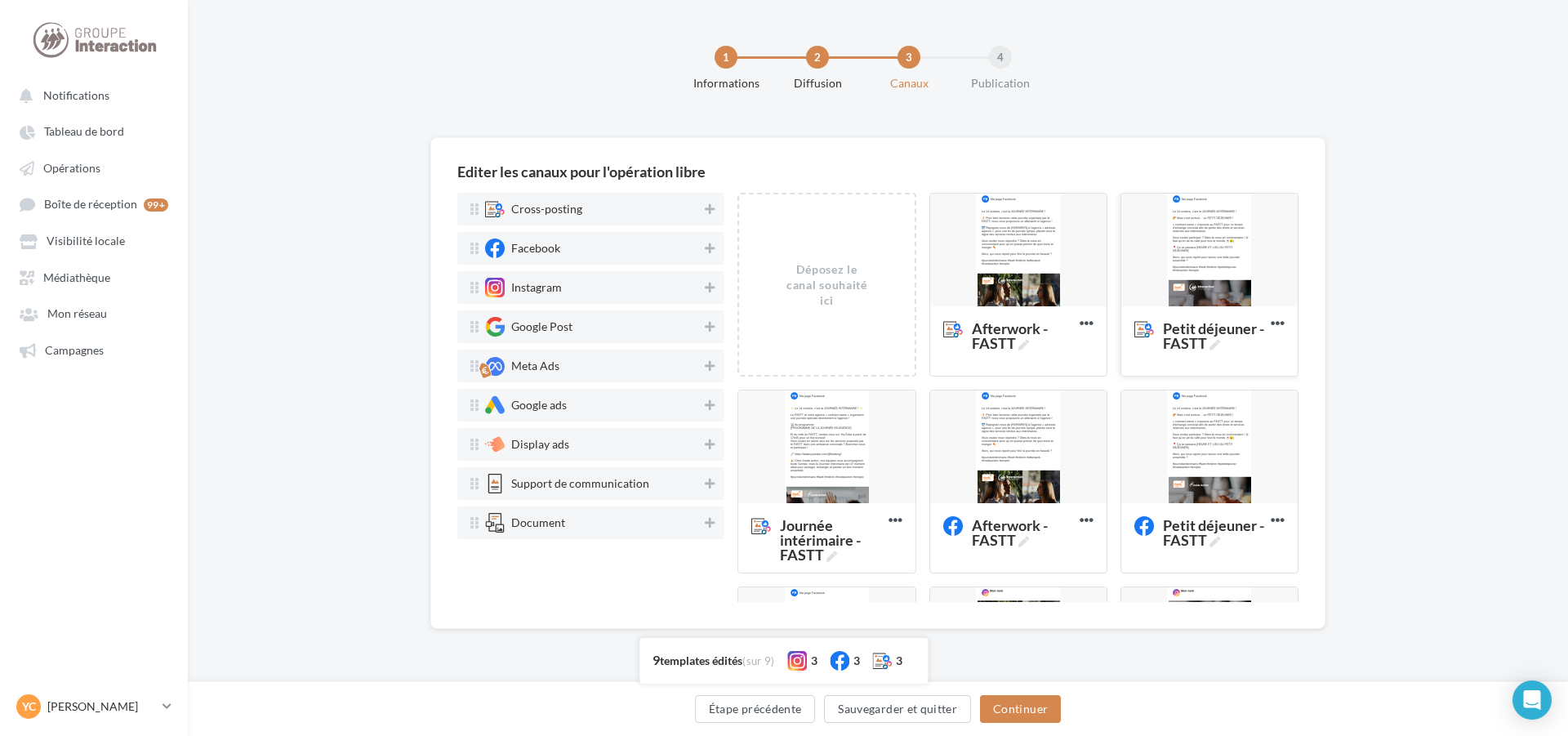
click at [1150, 281] on div at bounding box center [1209, 251] width 176 height 114
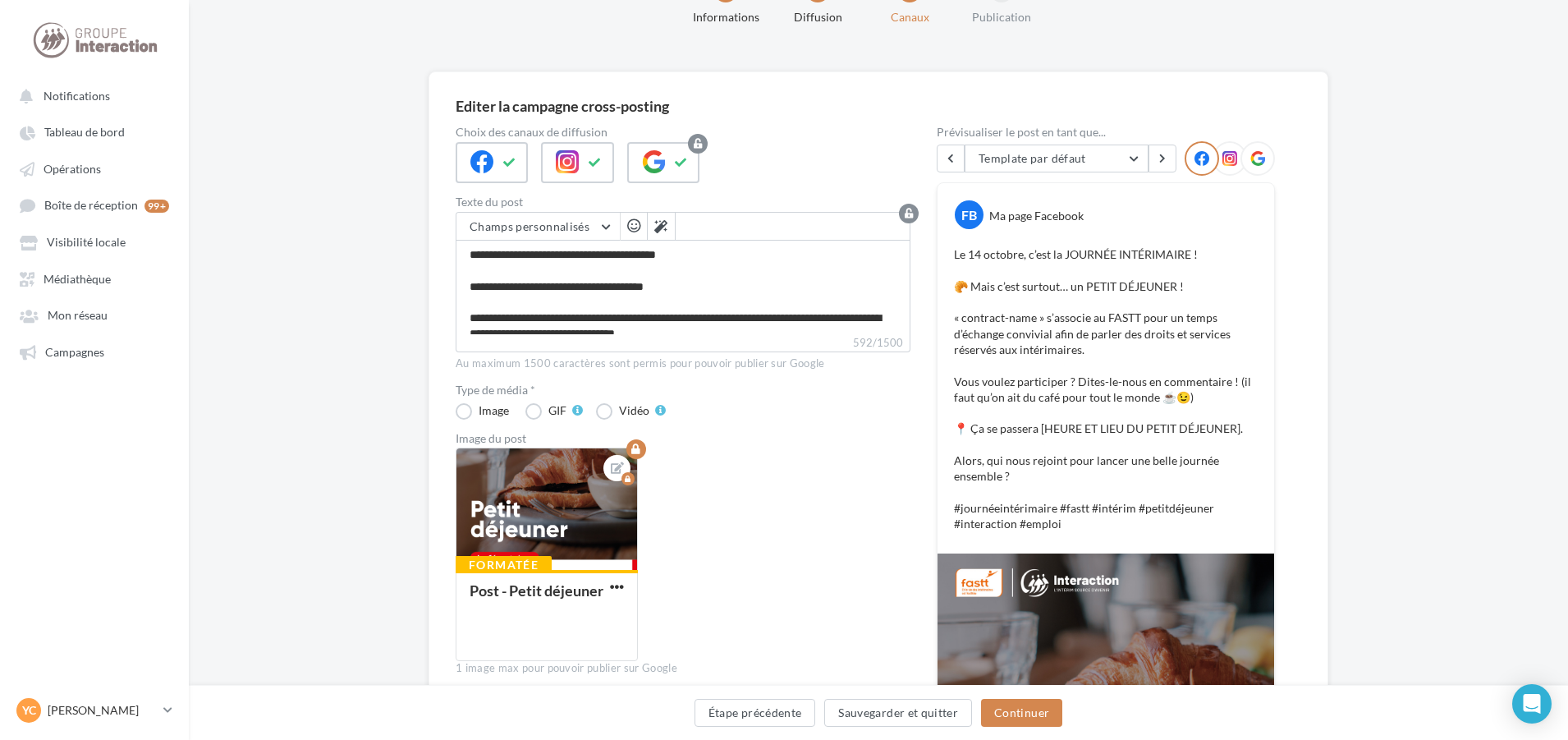
scroll to position [164, 0]
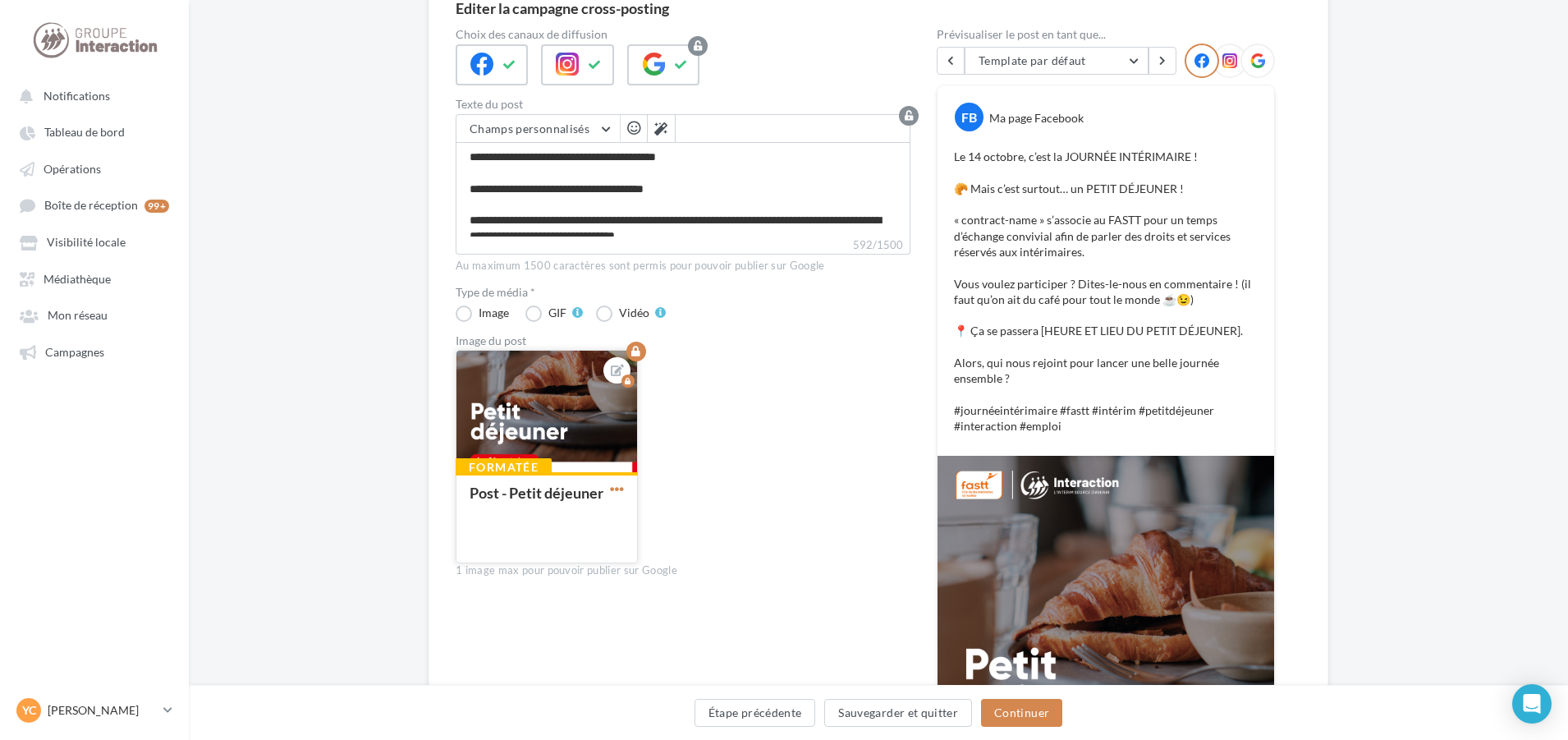
click at [617, 492] on span "button" at bounding box center [617, 489] width 14 height 14
click at [687, 607] on button "Supprimer" at bounding box center [692, 605] width 173 height 42
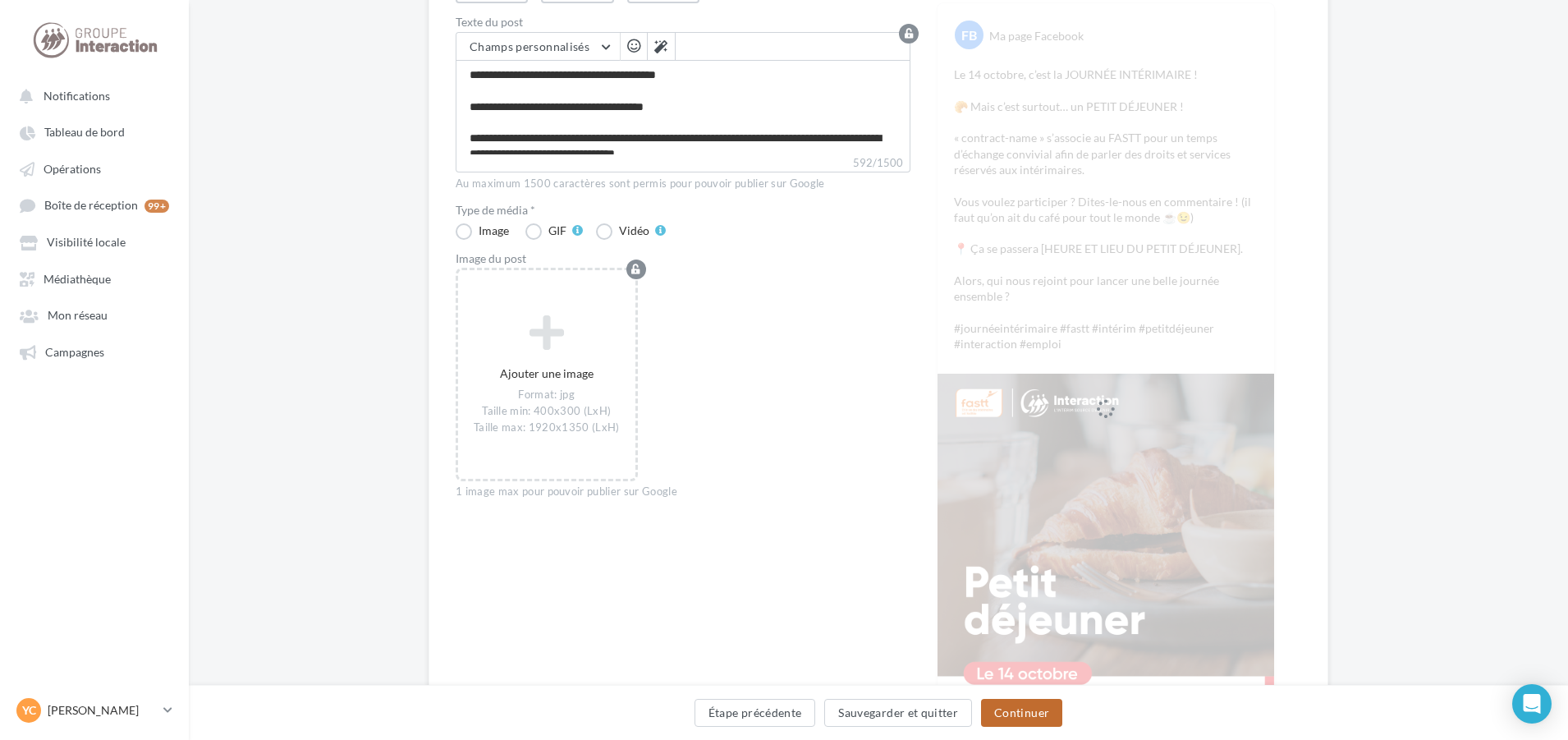
scroll to position [165, 0]
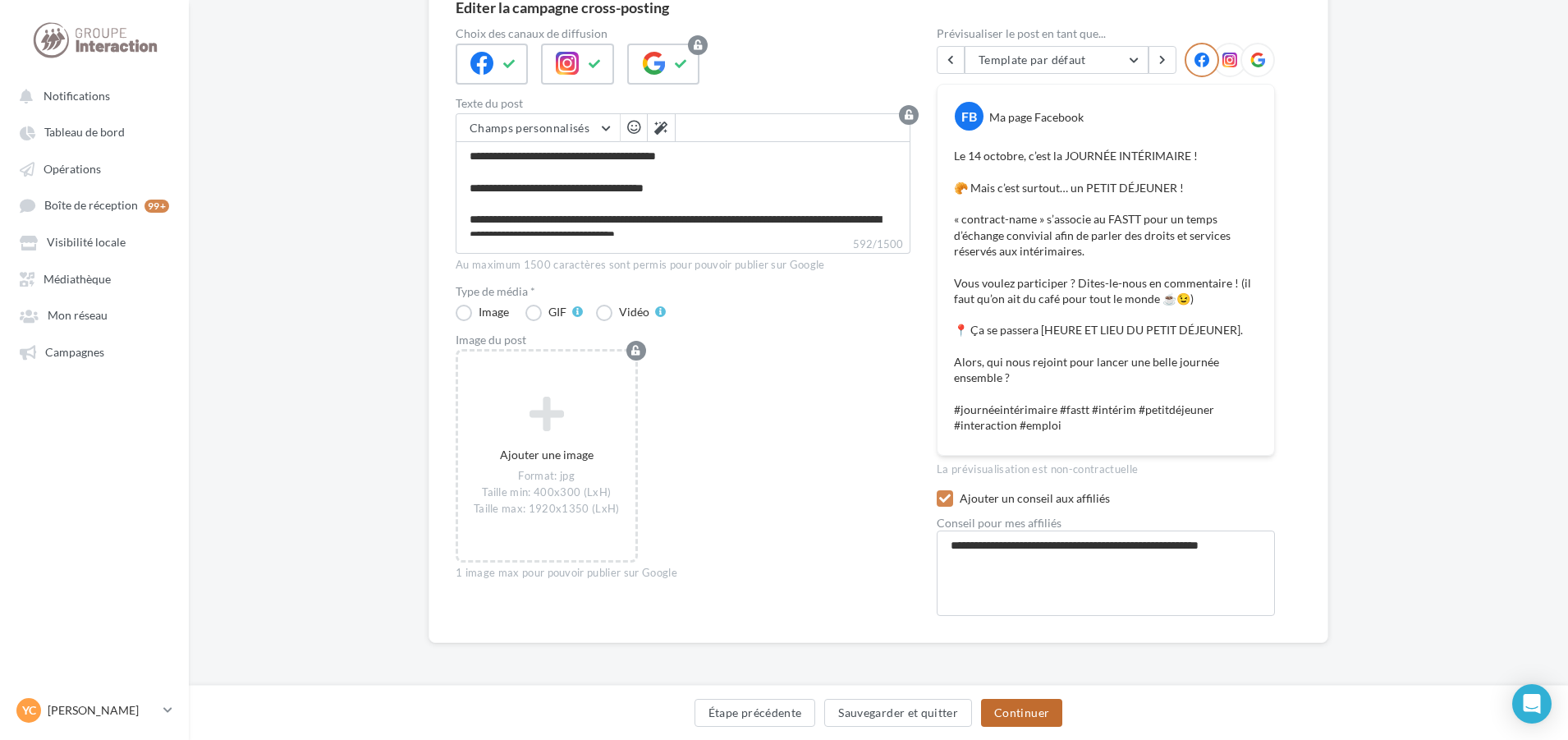
click at [1011, 707] on button "Continuer" at bounding box center [1022, 712] width 81 height 28
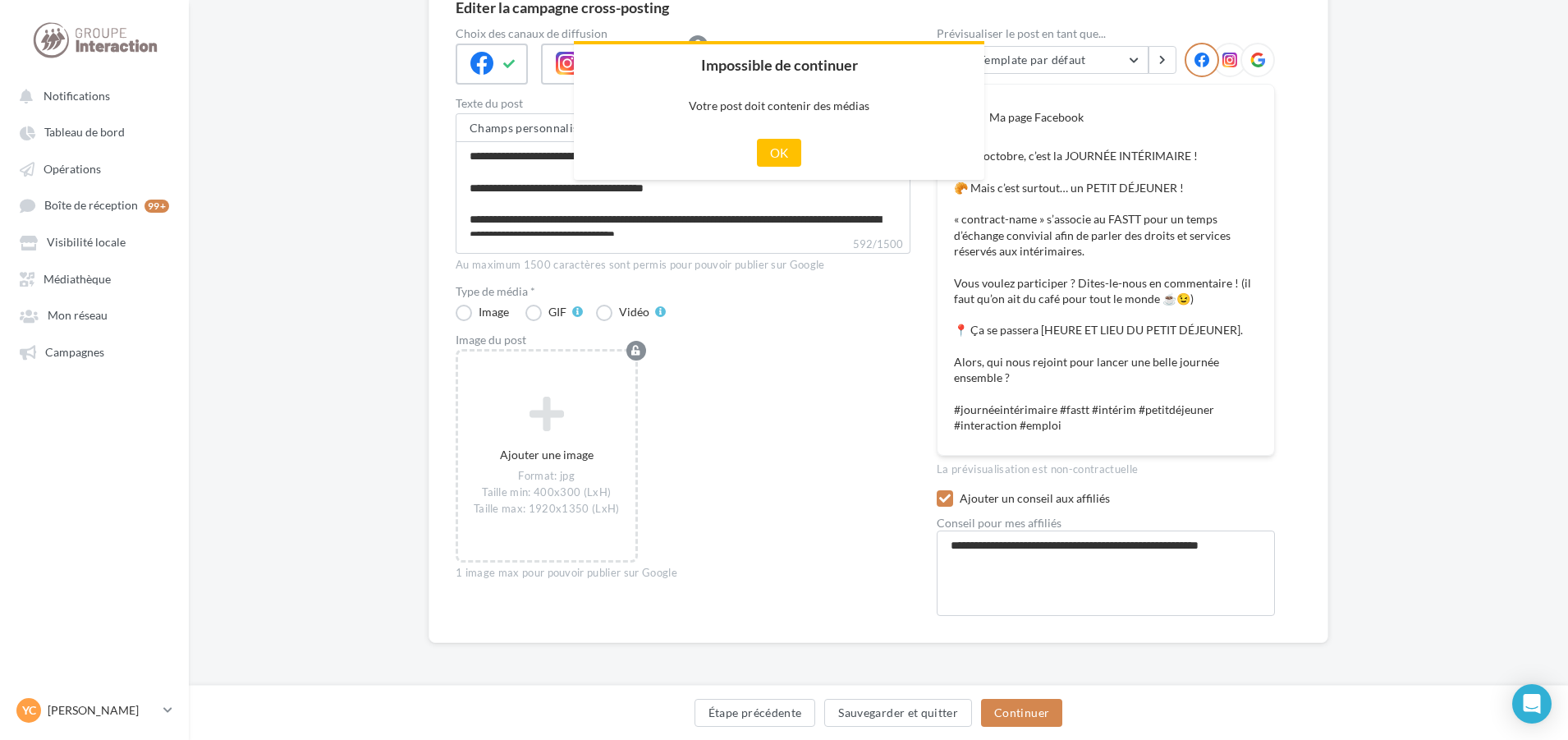
scroll to position [157, 0]
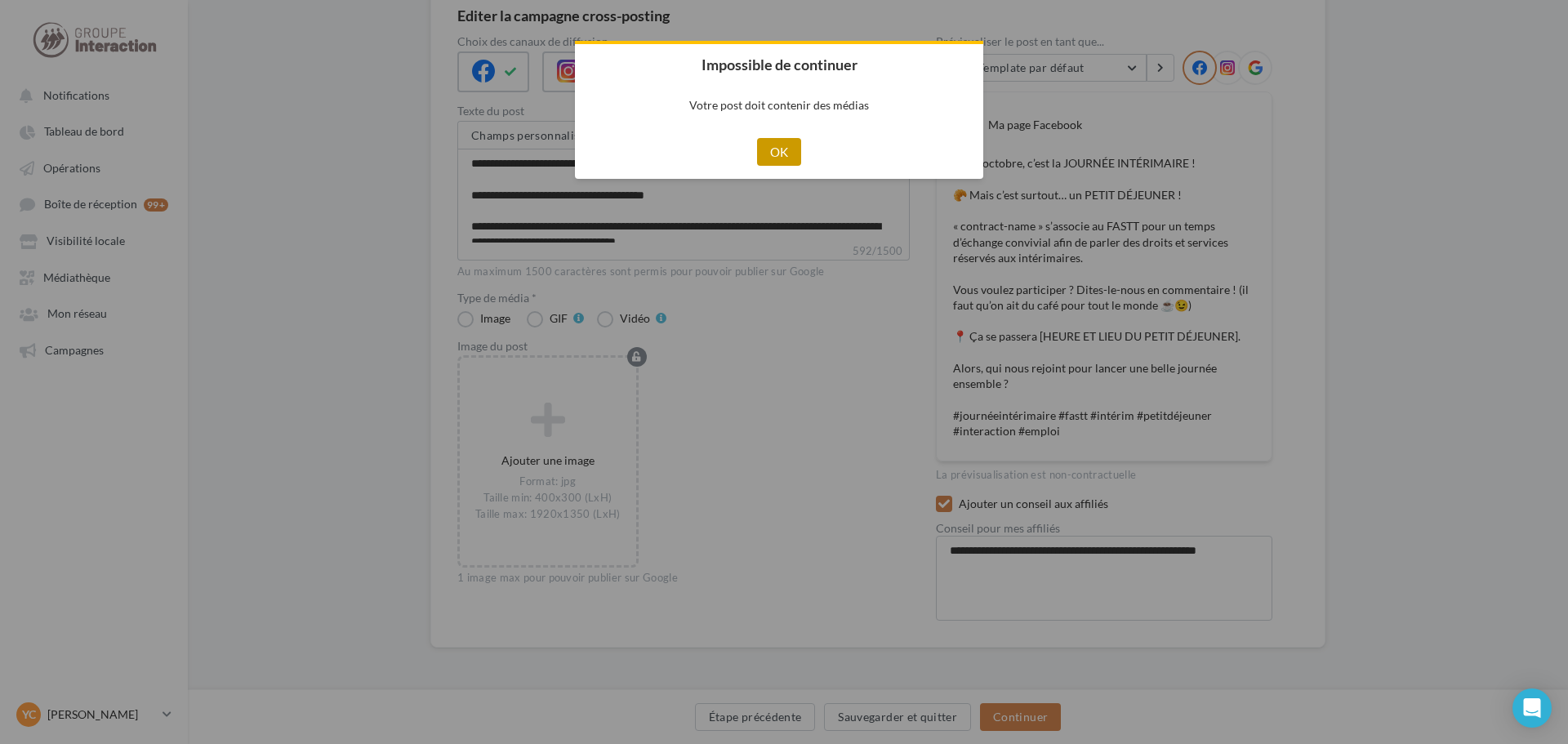
click at [780, 145] on button "OK" at bounding box center [780, 152] width 45 height 28
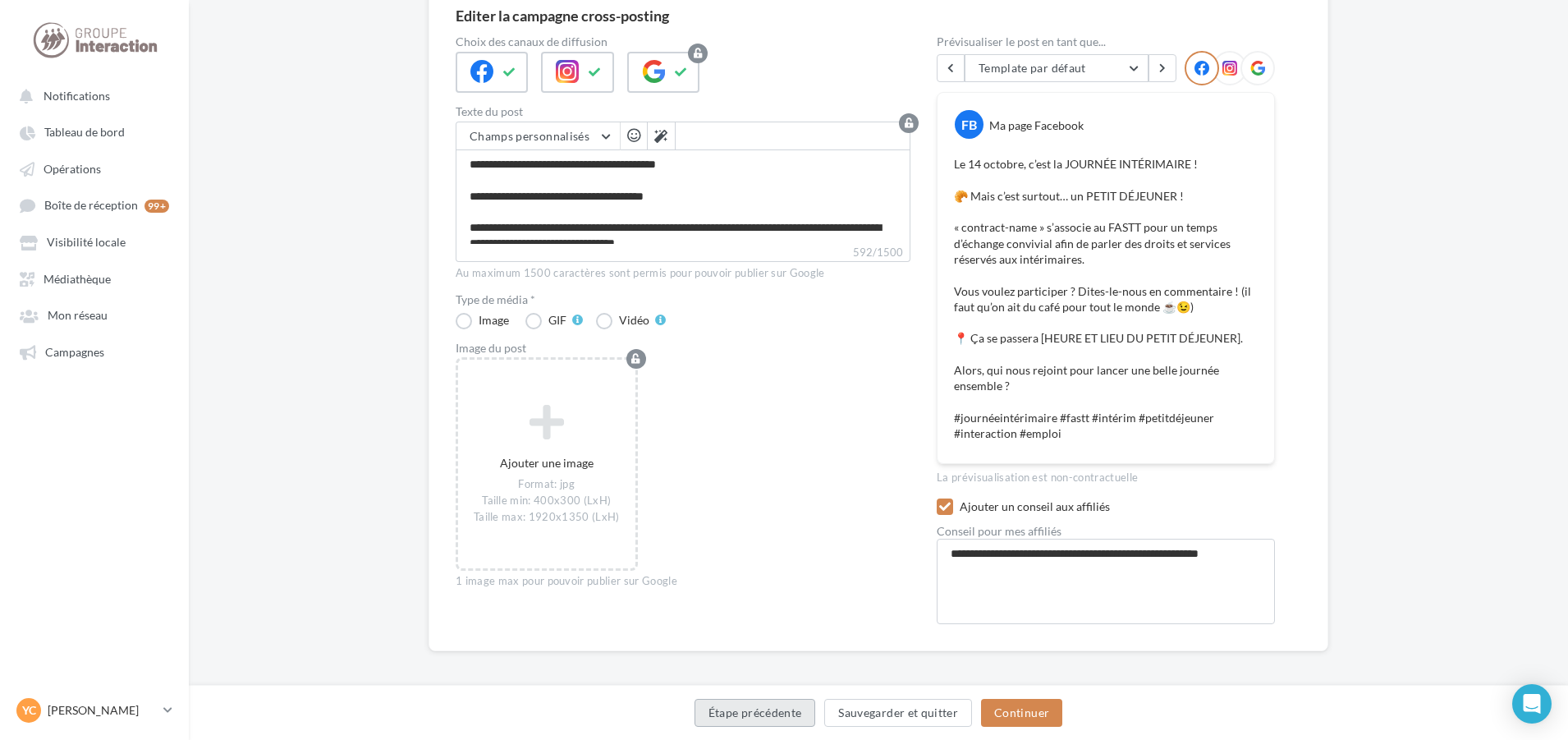
click at [775, 703] on button "Étape précédente" at bounding box center [755, 712] width 122 height 28
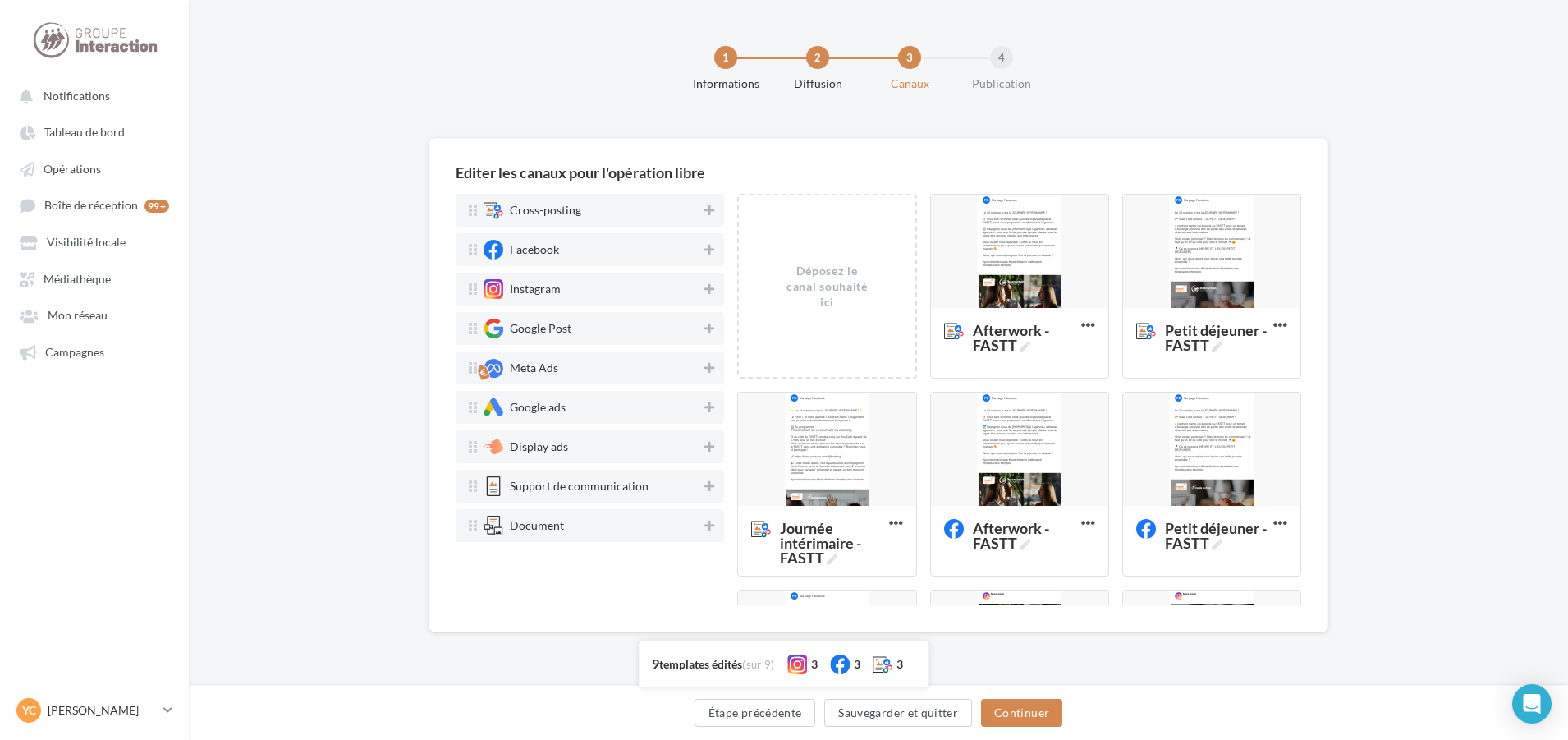
scroll to position [0, 0]
click at [989, 282] on div at bounding box center [1023, 252] width 177 height 115
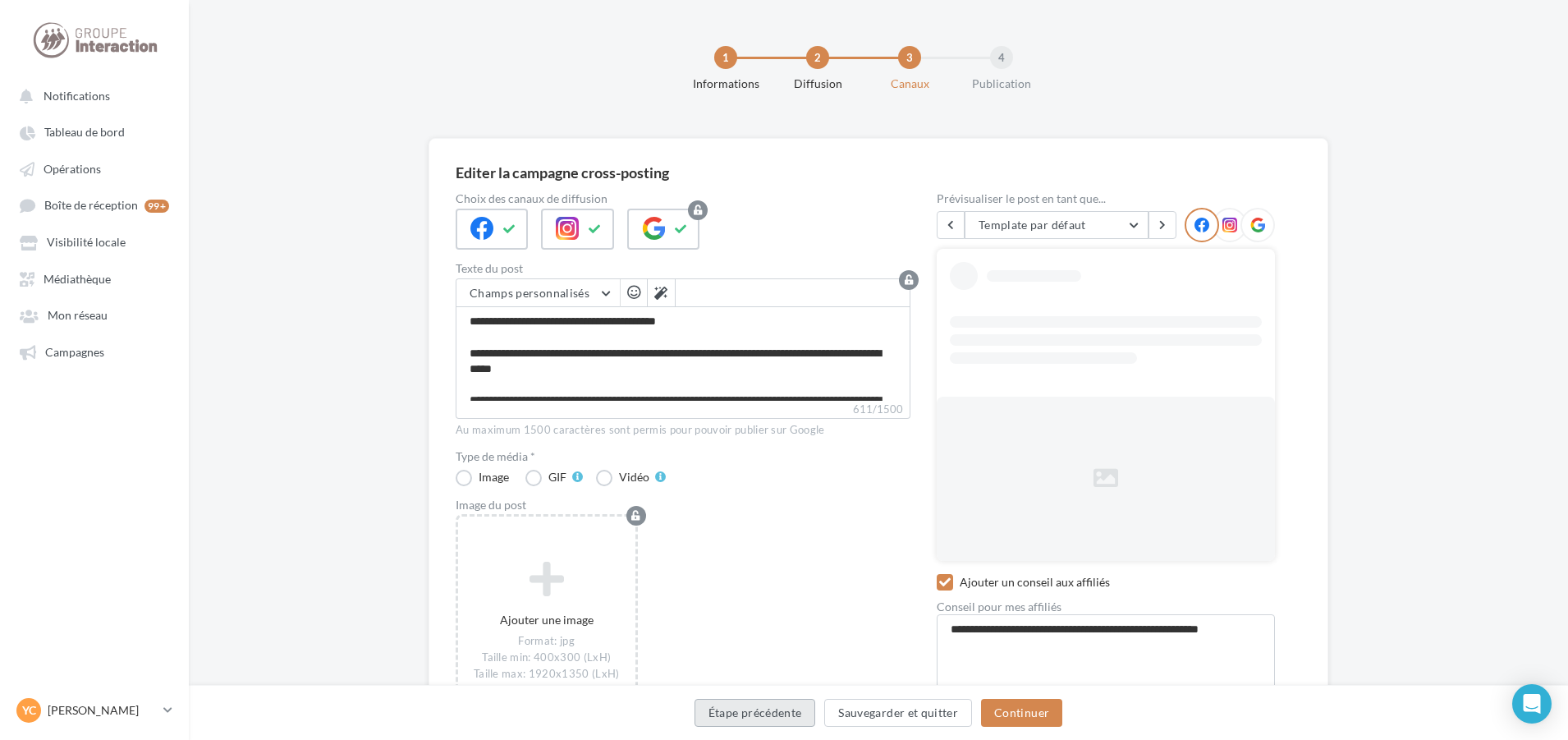
click at [801, 716] on button "Étape précédente" at bounding box center [755, 712] width 122 height 28
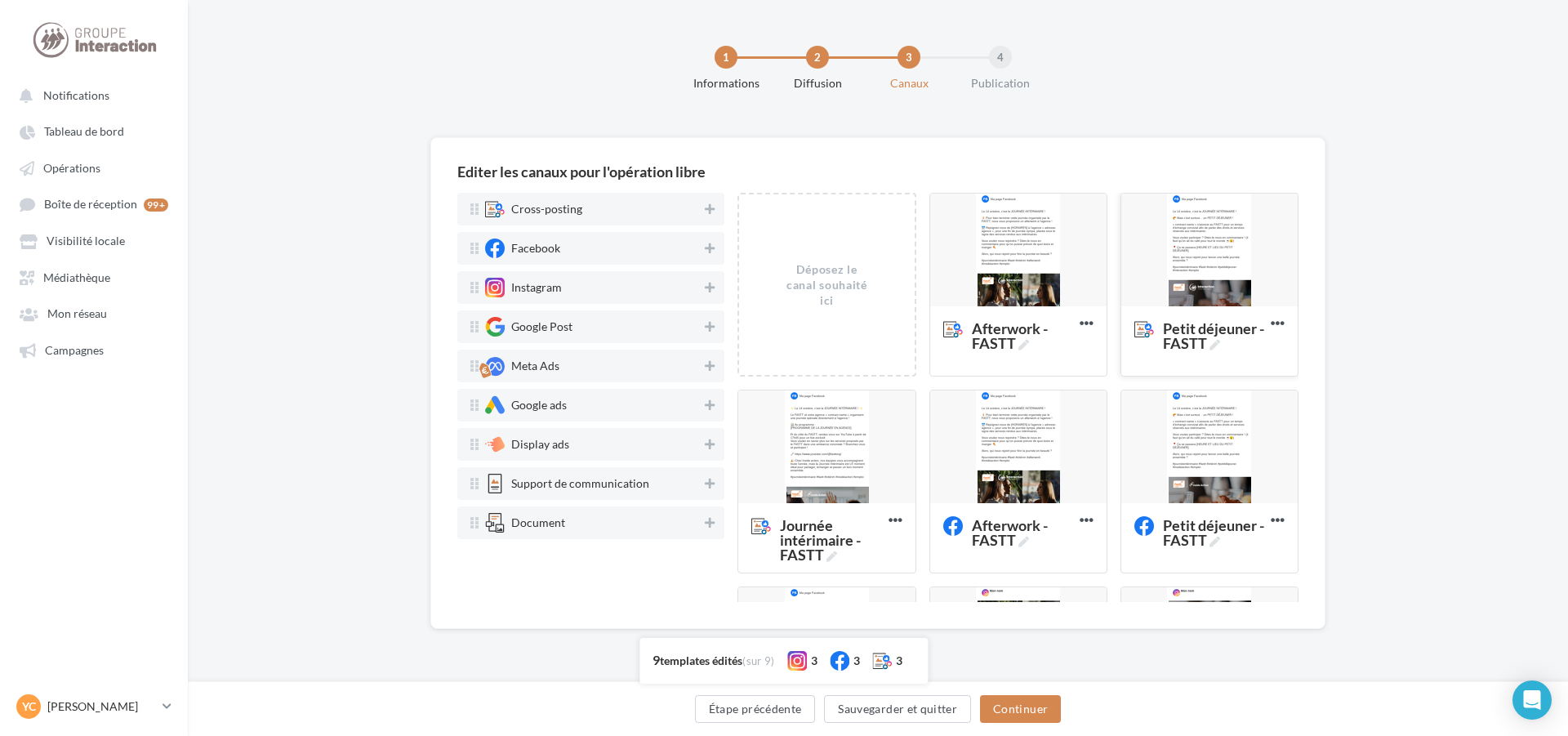
click at [1189, 233] on div at bounding box center [1209, 251] width 176 height 114
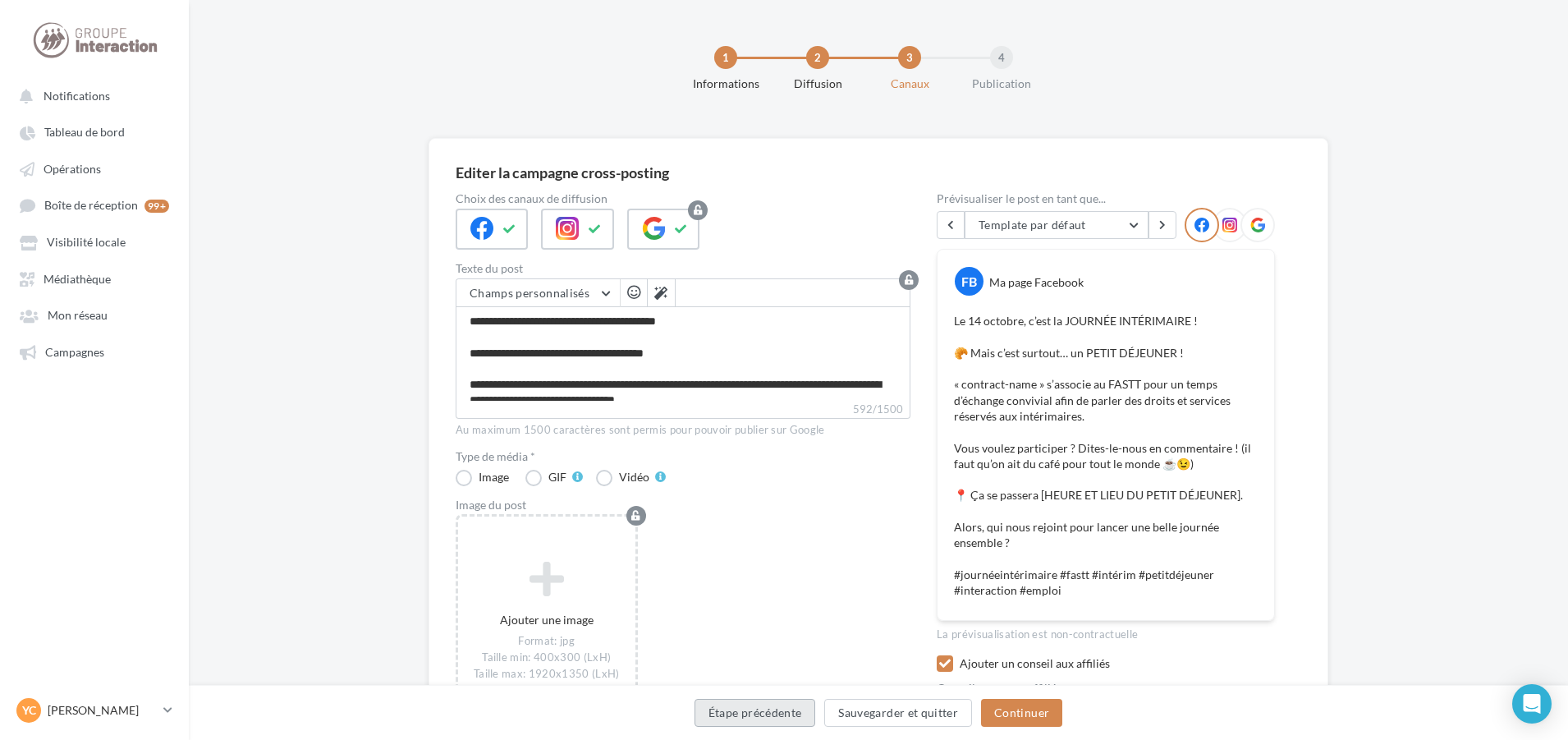
click at [761, 718] on button "Étape précédente" at bounding box center [755, 712] width 122 height 28
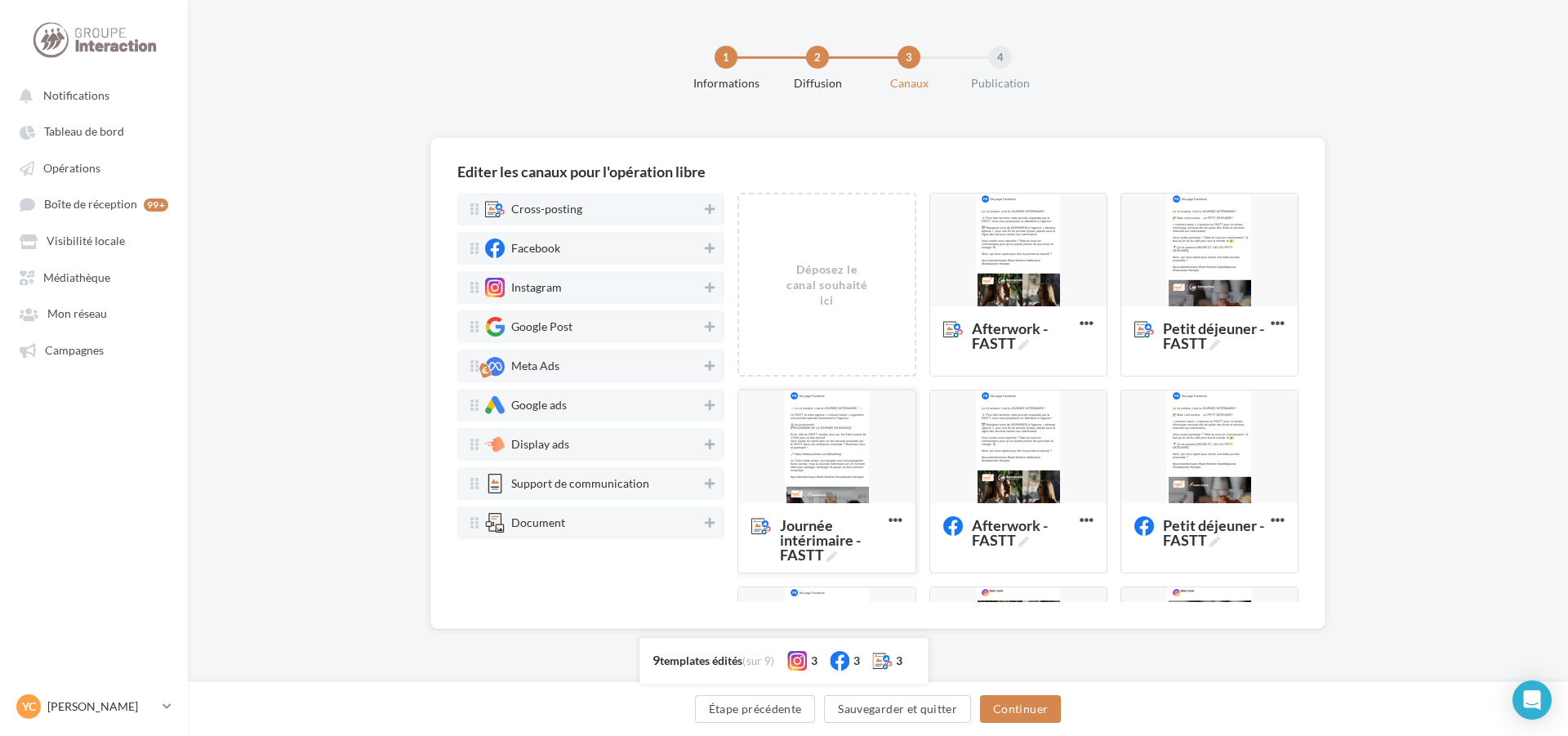
click at [848, 472] on div at bounding box center [826, 448] width 176 height 114
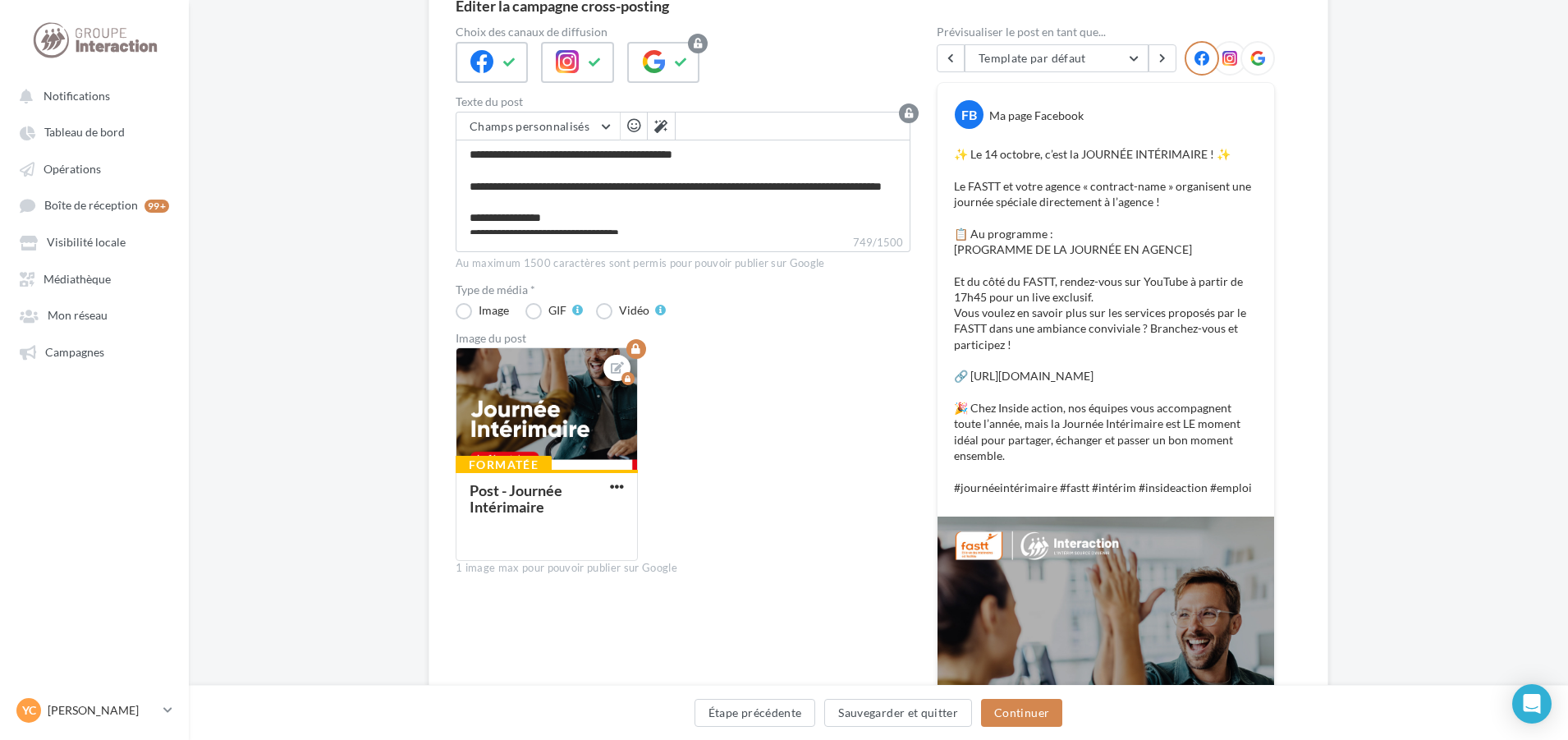
scroll to position [246, 0]
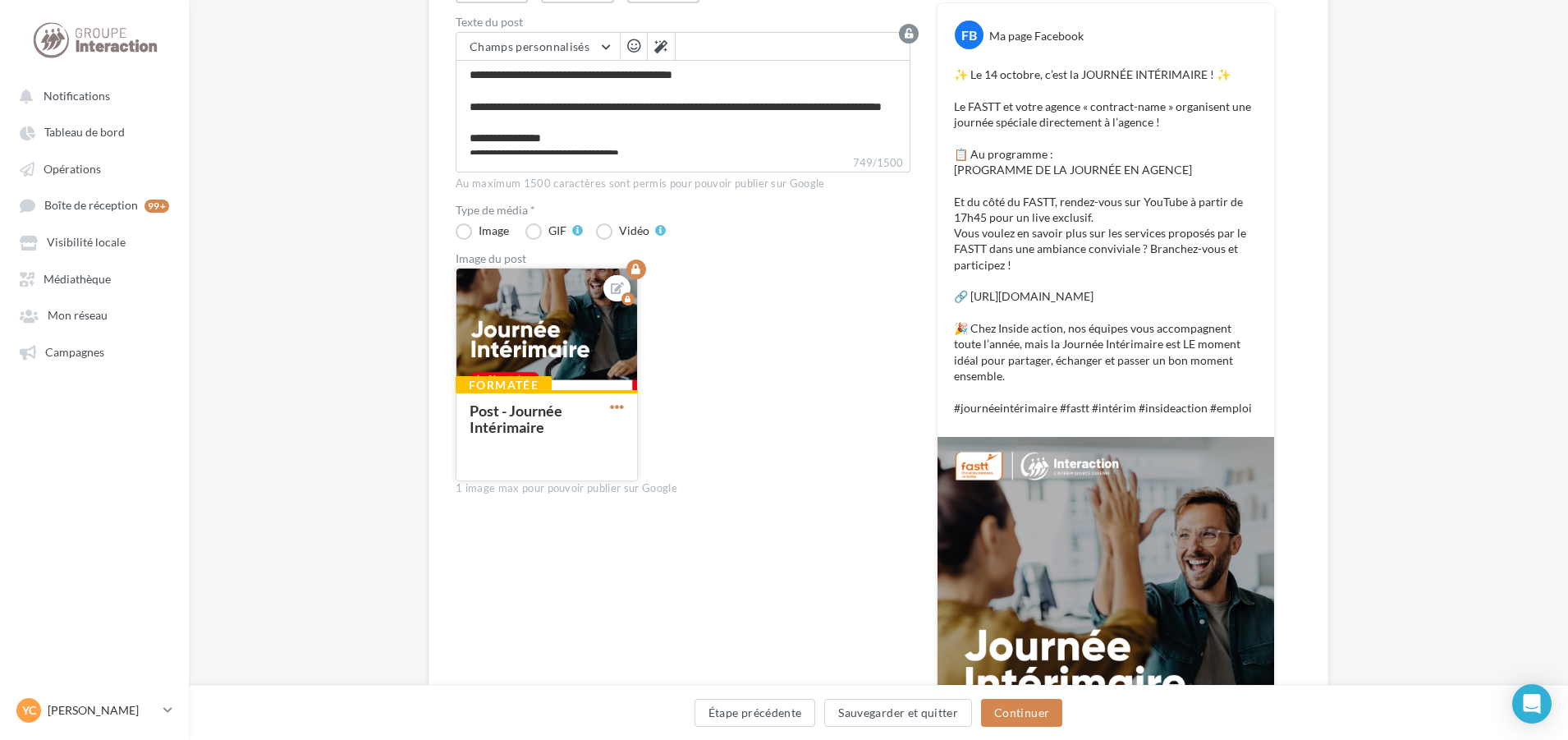
click at [621, 409] on span "button" at bounding box center [617, 407] width 14 height 14
click at [675, 525] on button "Supprimer" at bounding box center [692, 523] width 173 height 42
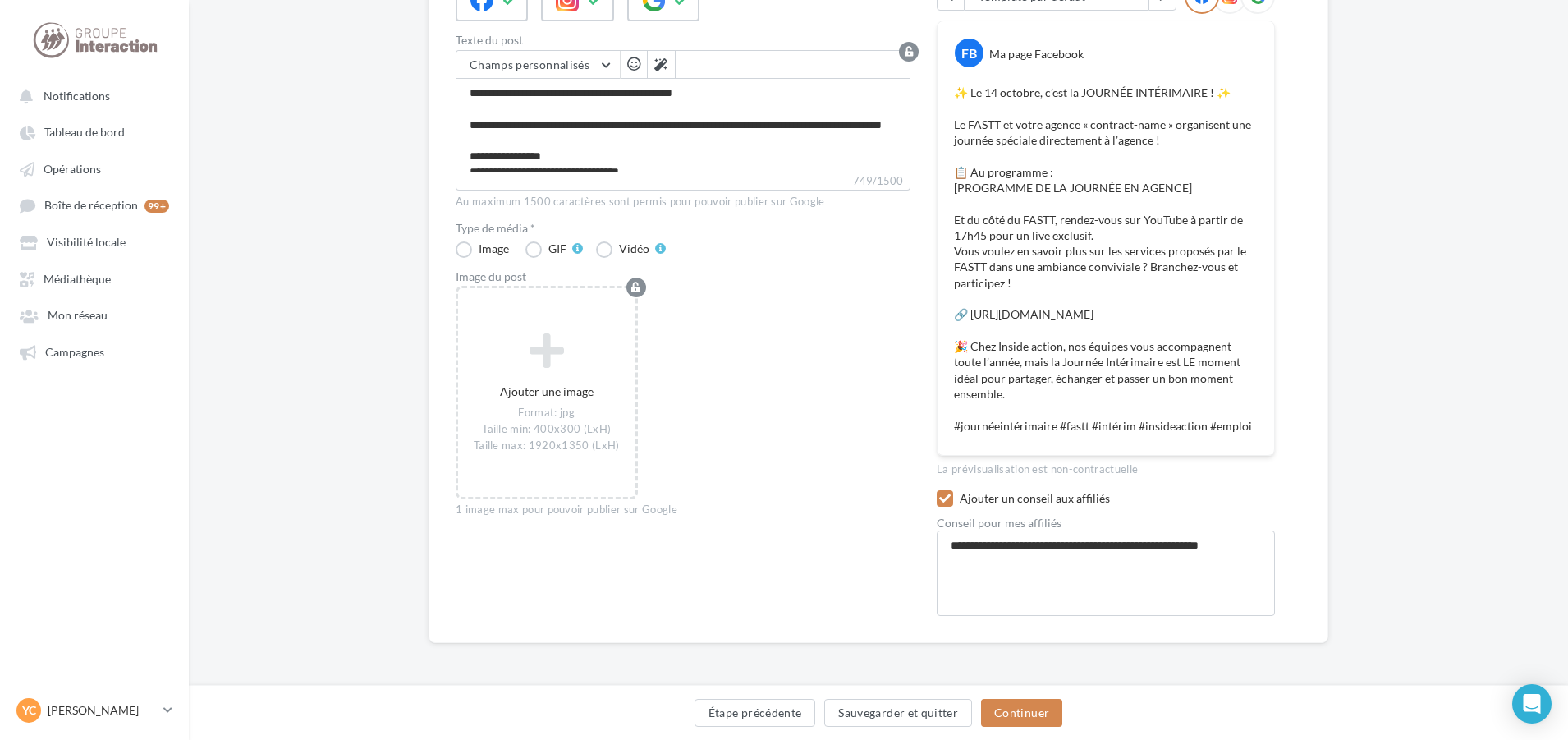
scroll to position [229, 0]
click at [1015, 698] on button "Continuer" at bounding box center [1022, 712] width 81 height 28
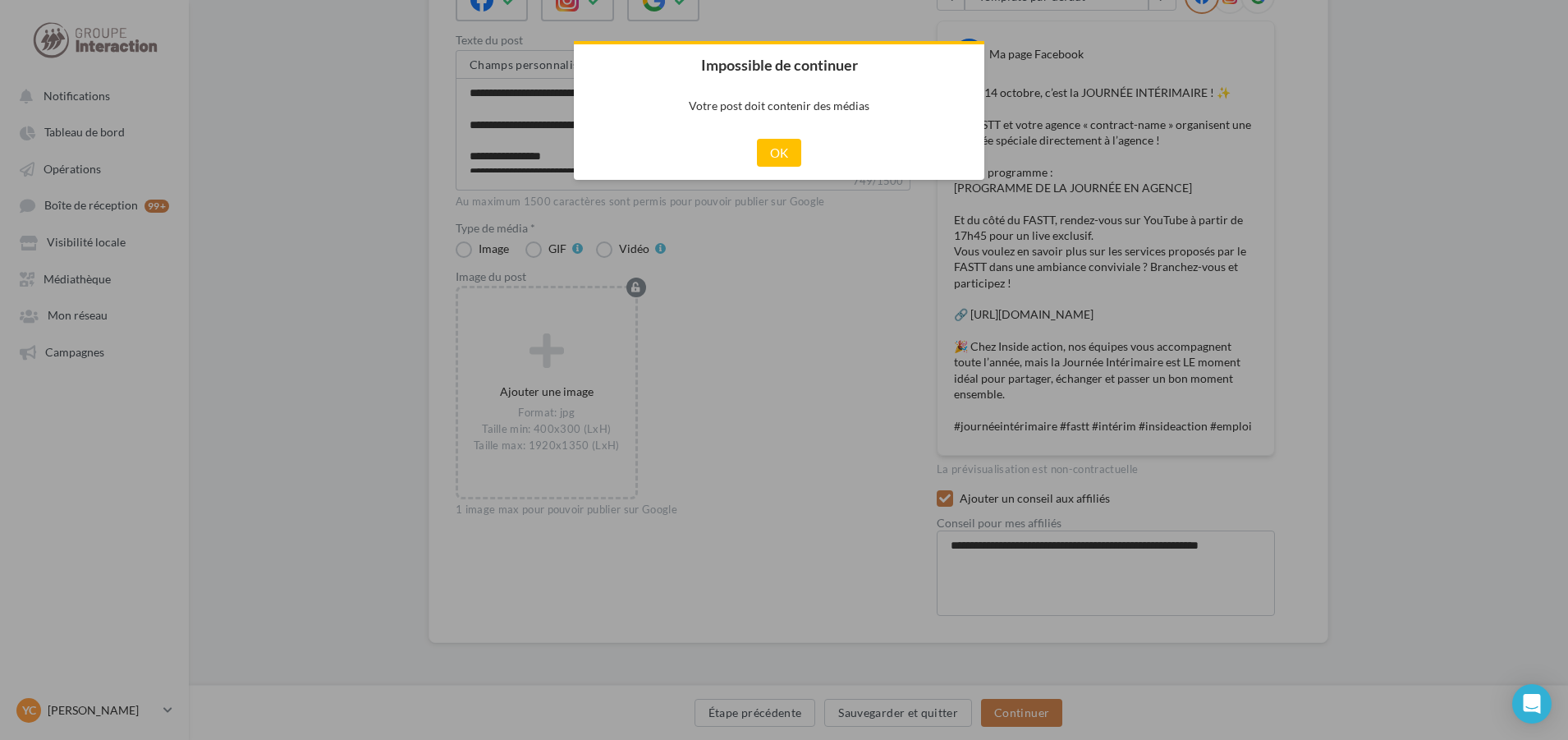
scroll to position [220, 0]
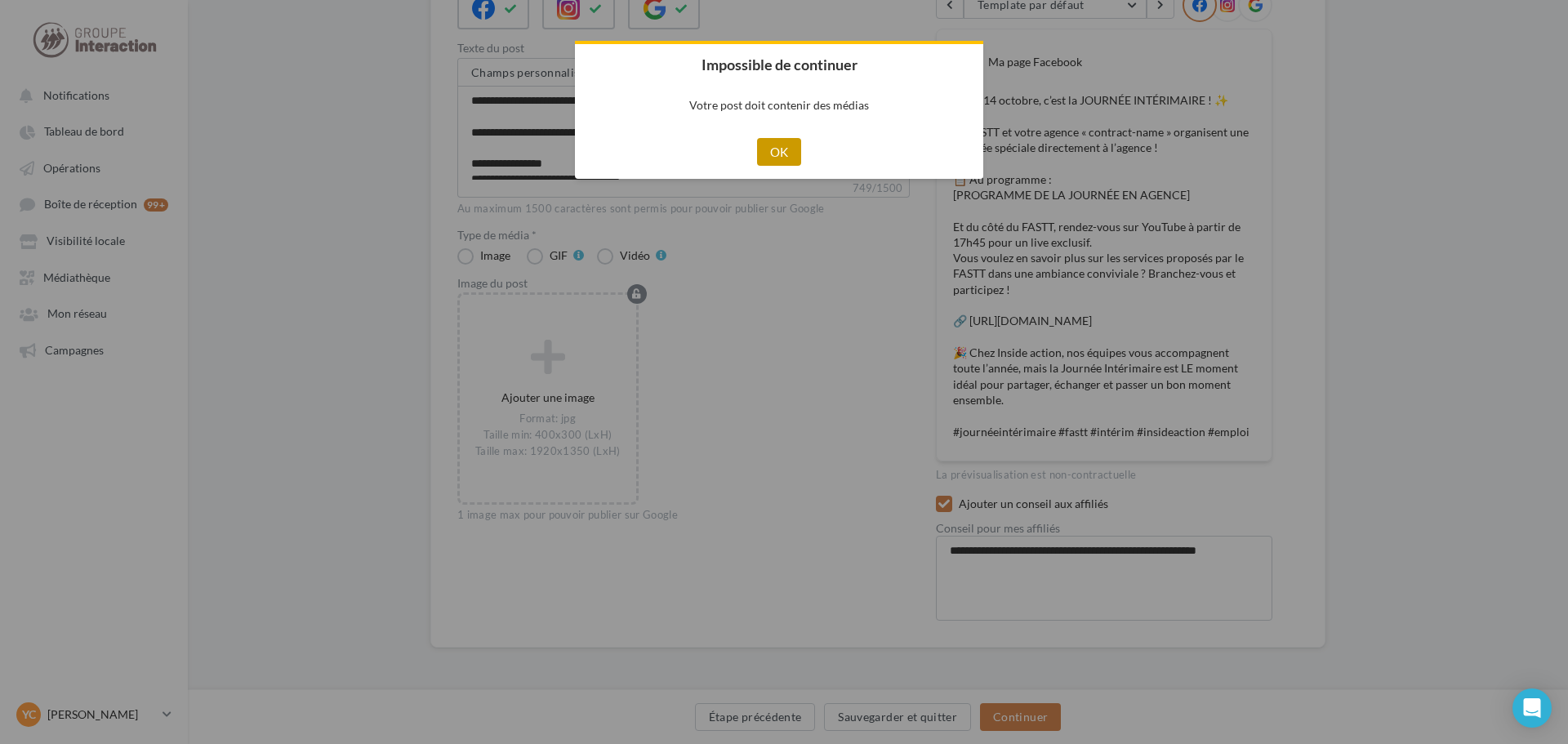
click at [790, 156] on button "OK" at bounding box center [780, 152] width 45 height 28
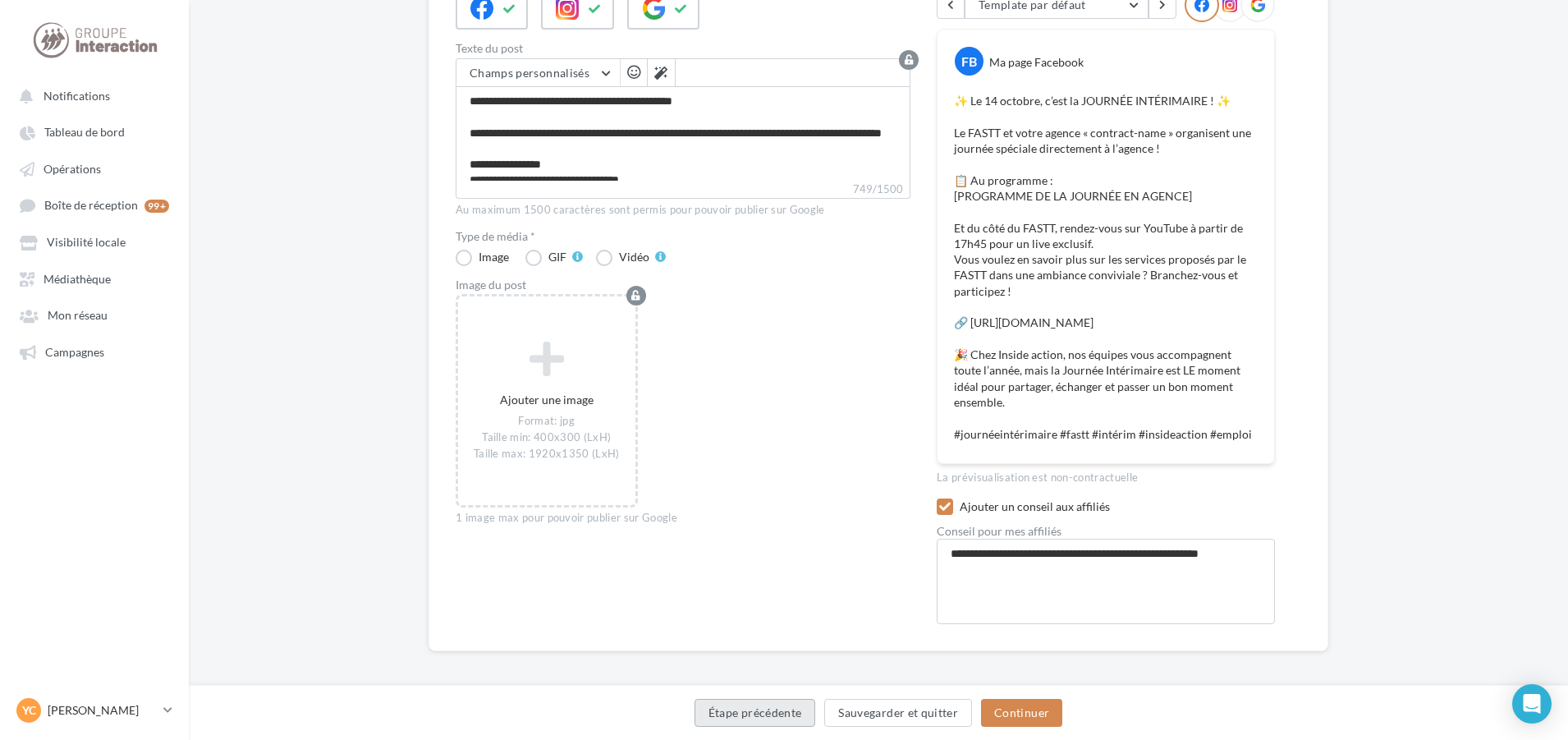
click at [787, 714] on button "Étape précédente" at bounding box center [755, 712] width 122 height 28
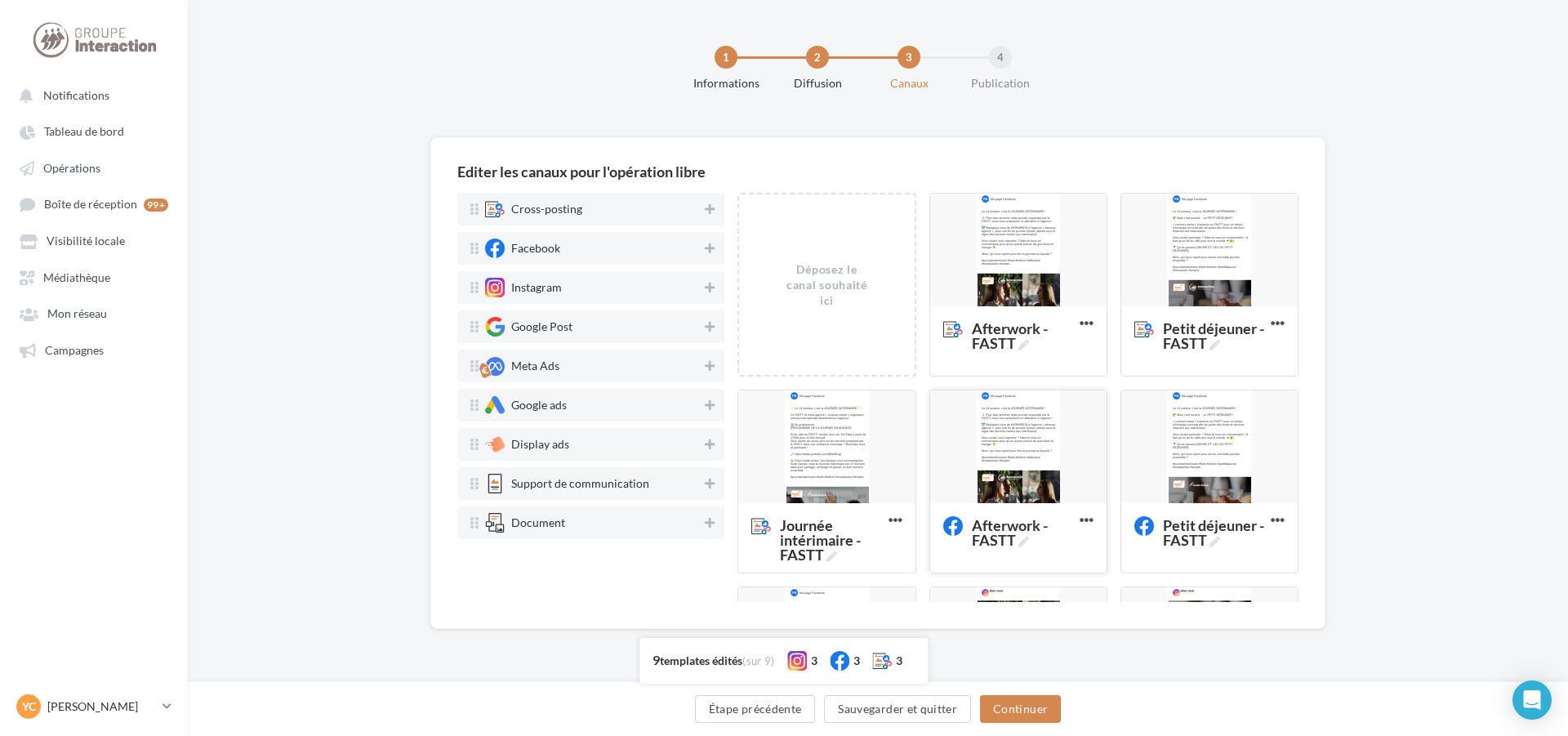
click at [1003, 429] on div at bounding box center [1018, 448] width 176 height 114
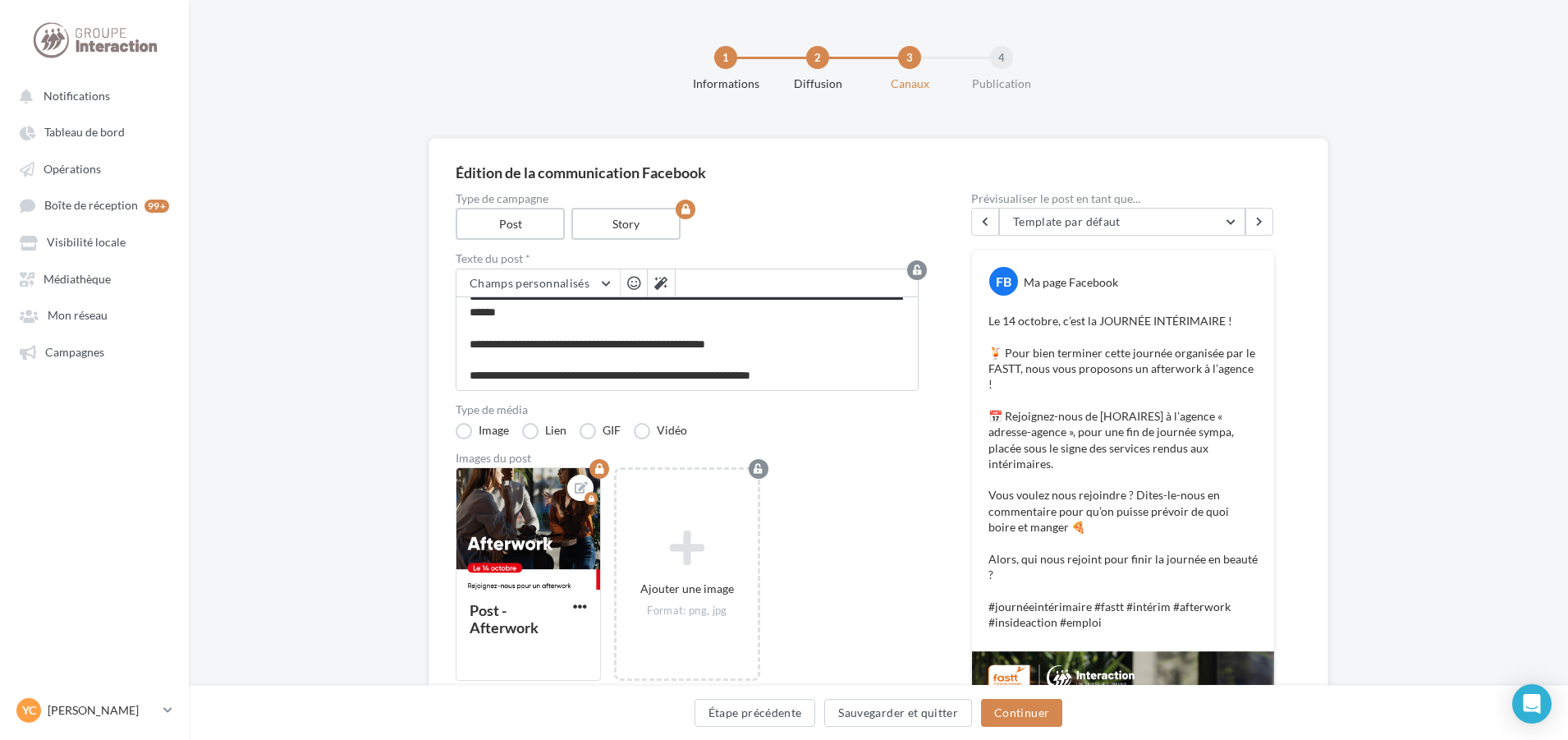
scroll to position [142, 0]
click at [586, 600] on span "button" at bounding box center [580, 606] width 14 height 14
click at [669, 726] on button "Supprimer" at bounding box center [656, 723] width 173 height 42
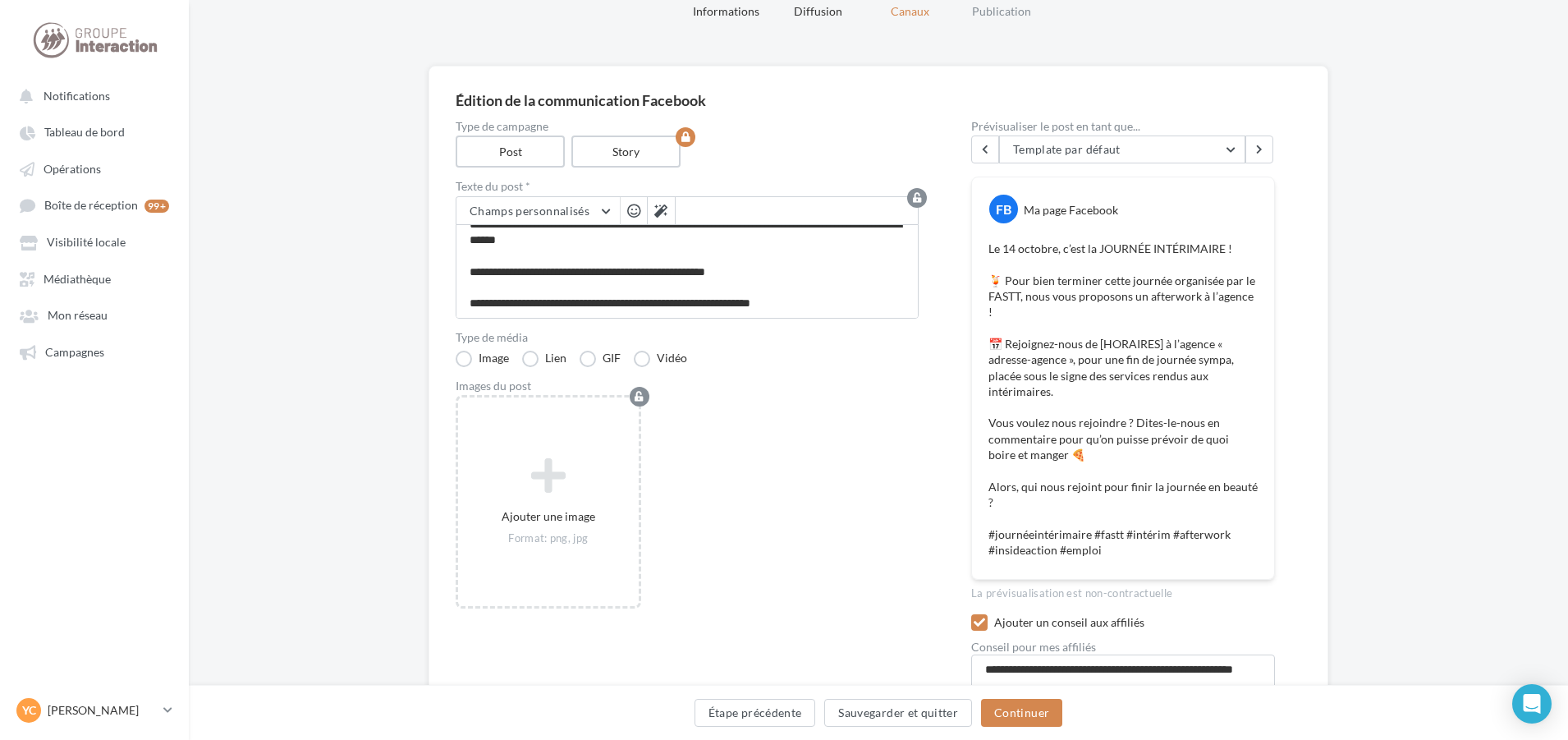
scroll to position [164, 0]
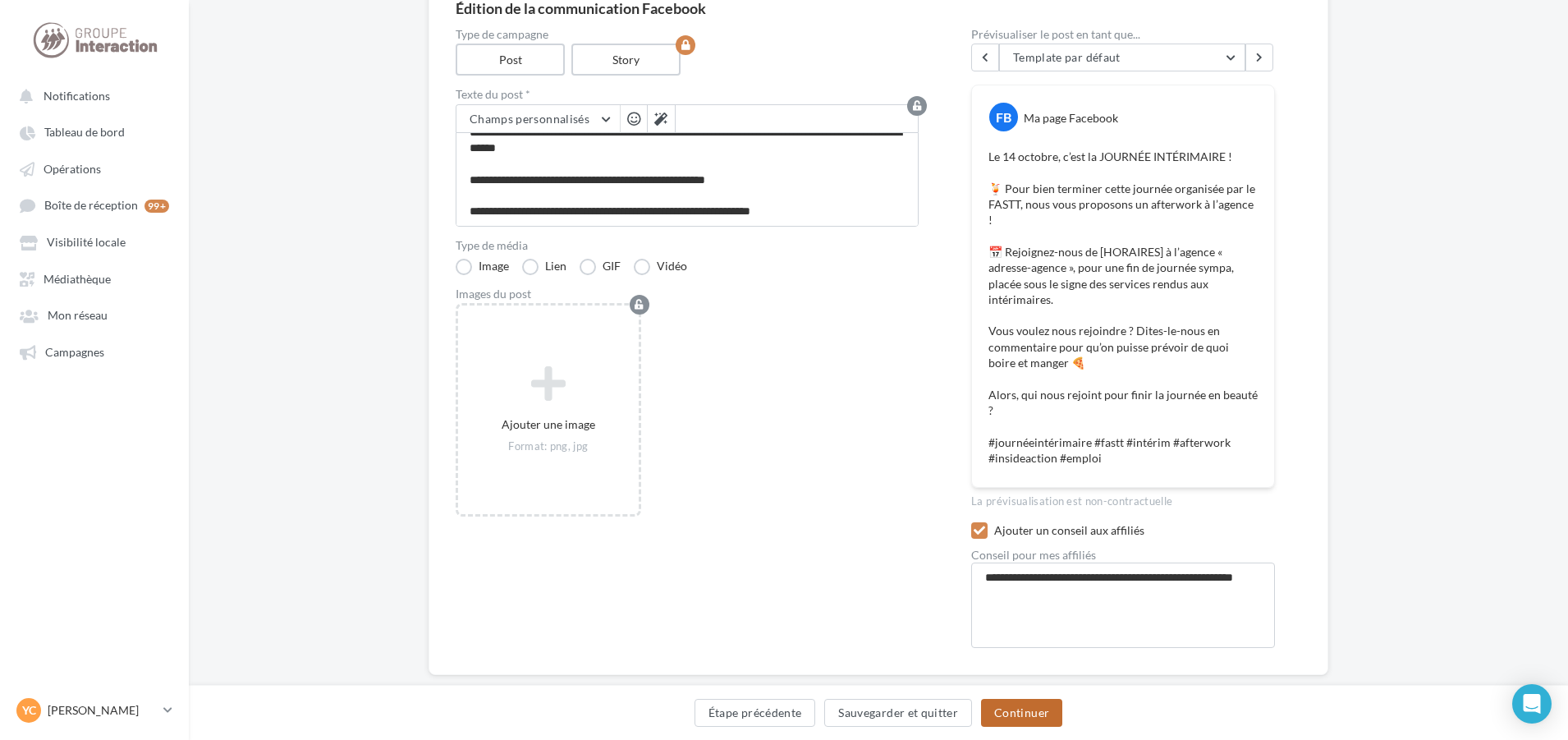
click at [1017, 704] on button "Continuer" at bounding box center [1022, 712] width 81 height 28
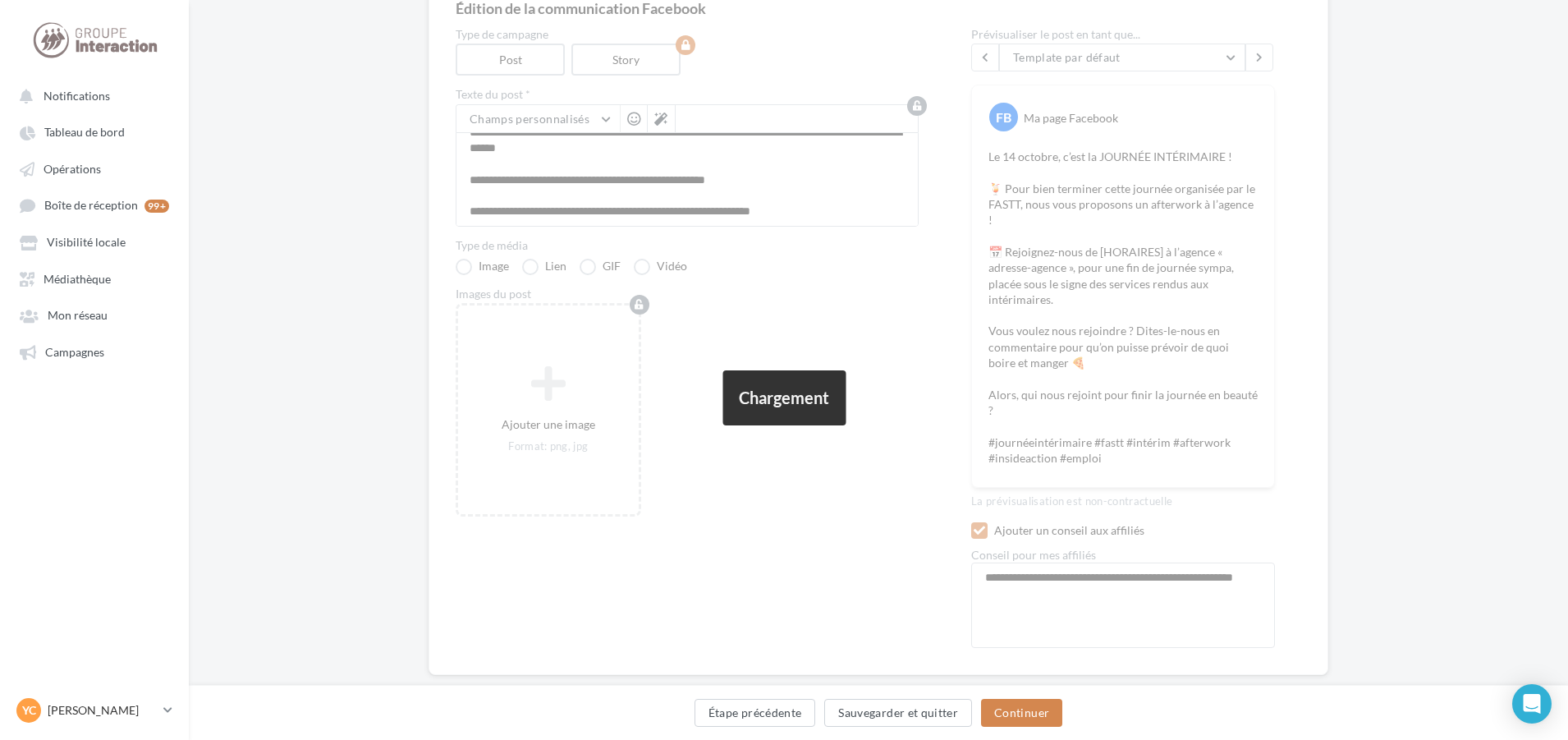
scroll to position [0, 0]
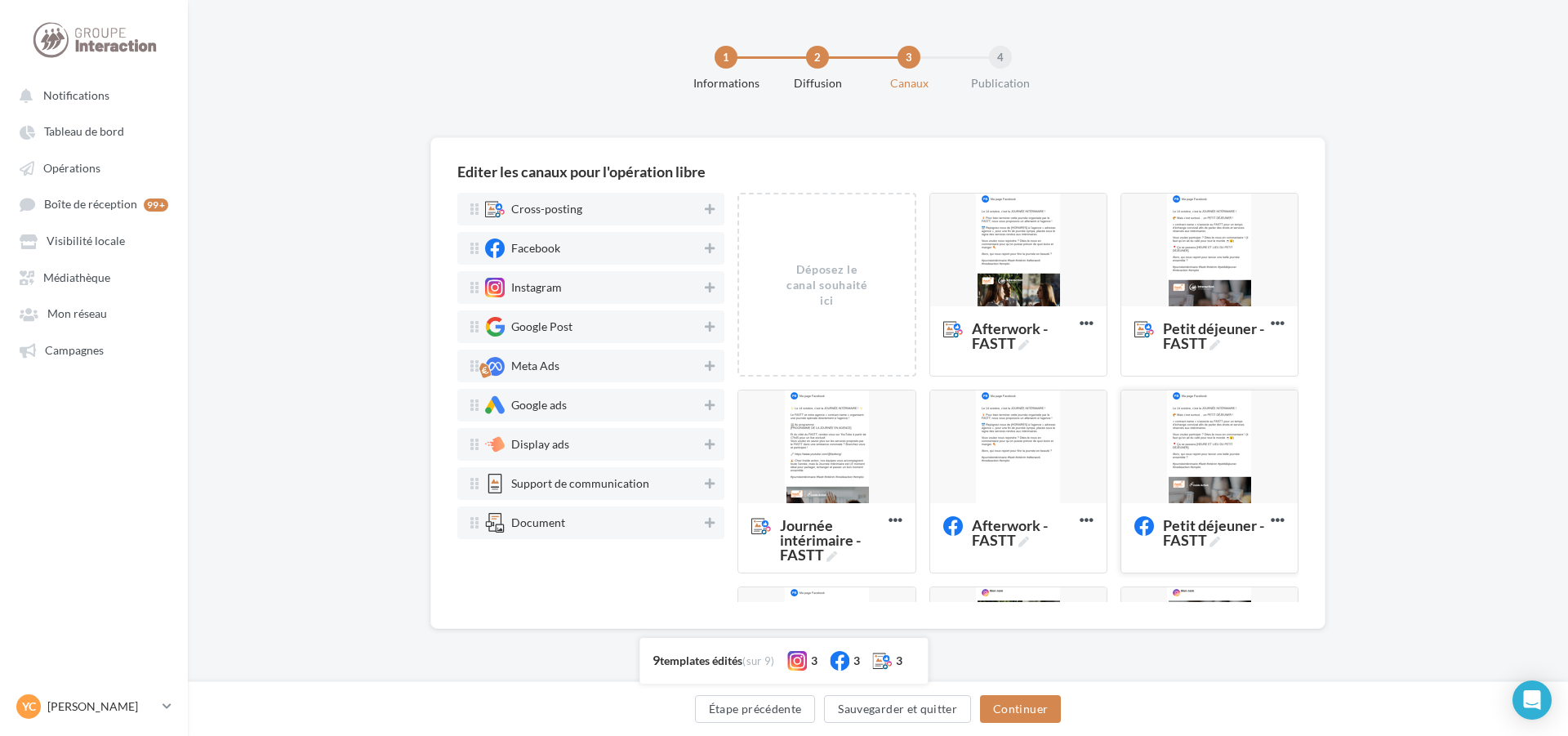
click at [1192, 410] on div at bounding box center [1209, 448] width 176 height 114
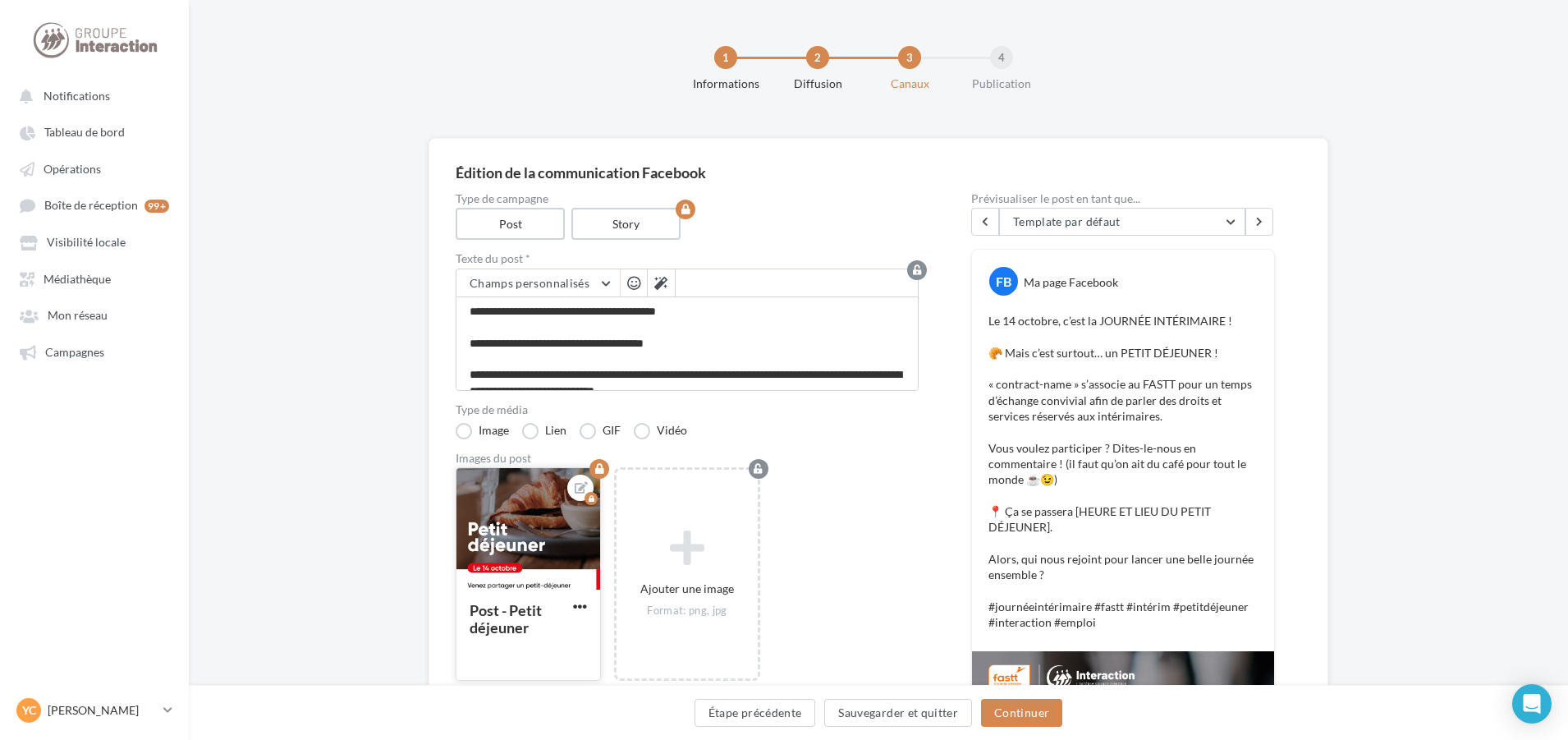
click at [590, 602] on button "button" at bounding box center [580, 607] width 21 height 16
click at [654, 719] on button "Supprimer" at bounding box center [656, 723] width 173 height 42
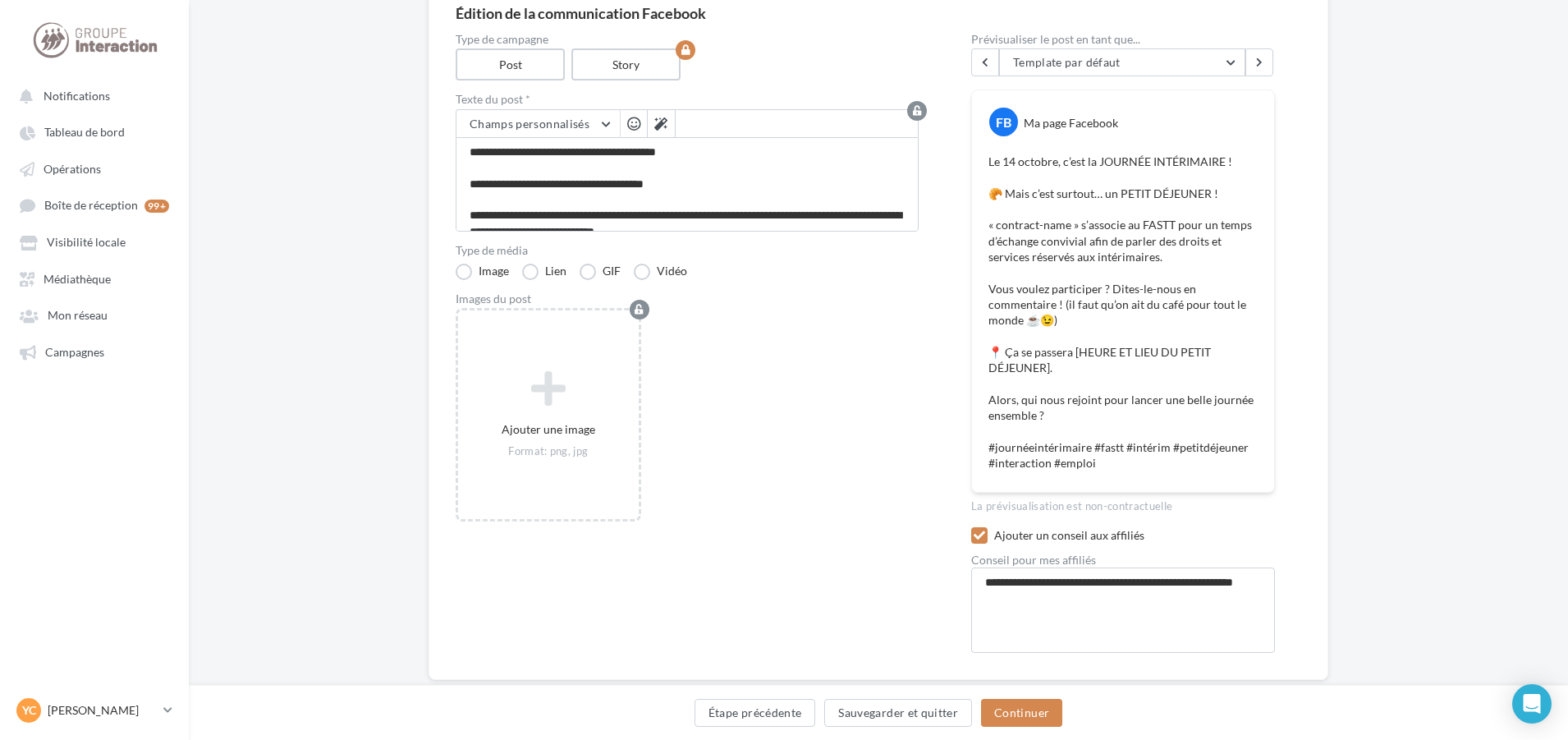
scroll to position [164, 0]
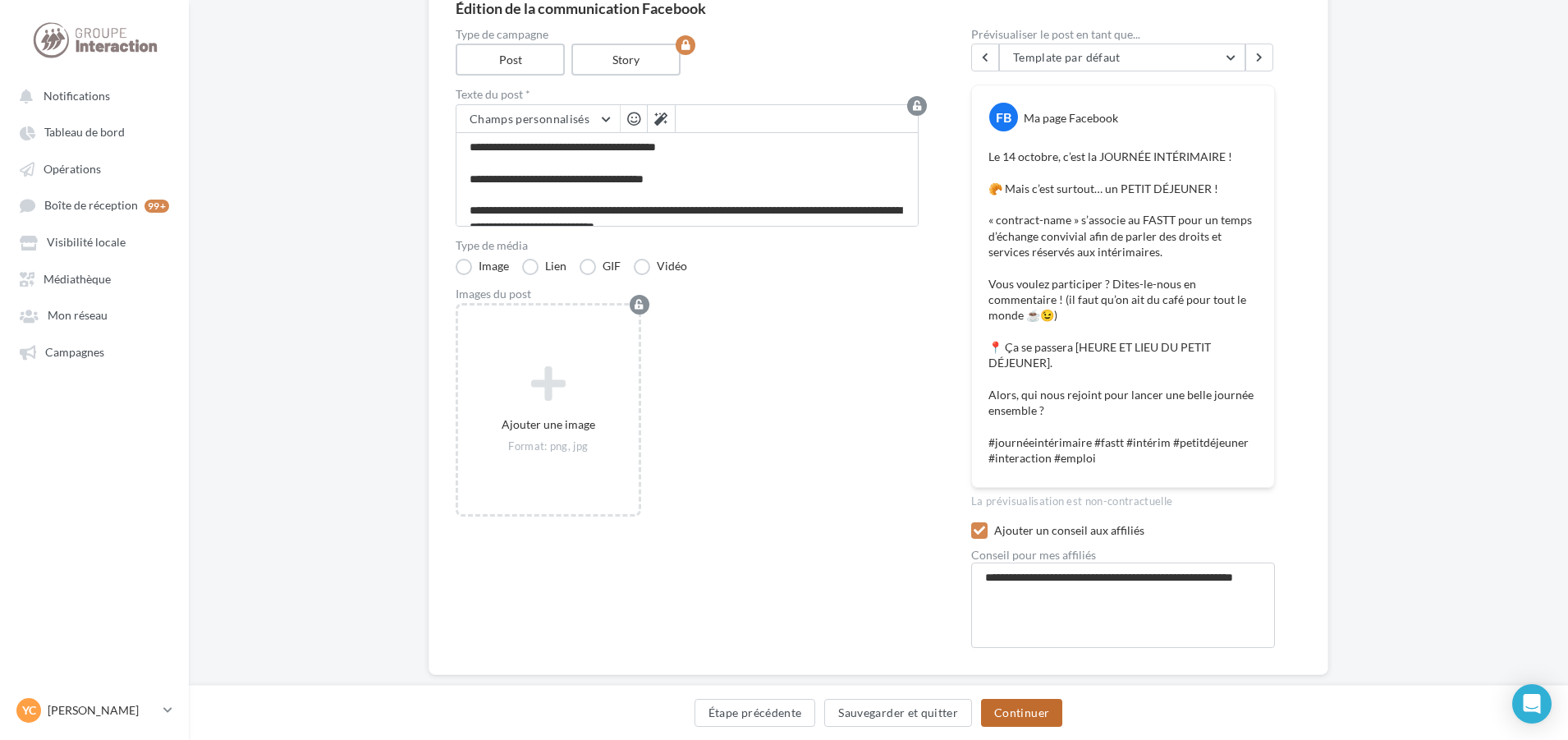
click at [1023, 709] on button "Continuer" at bounding box center [1022, 712] width 81 height 28
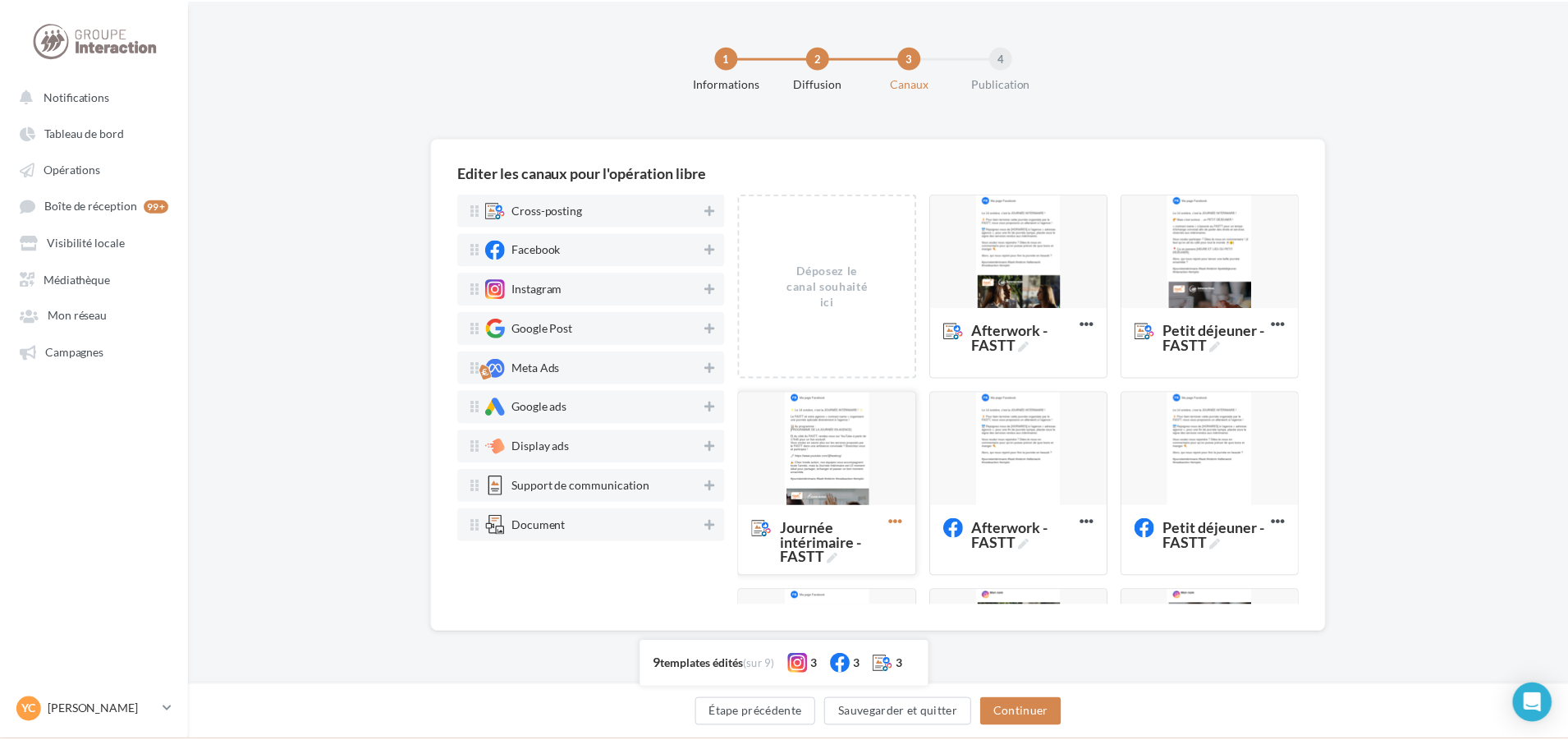
scroll to position [82, 0]
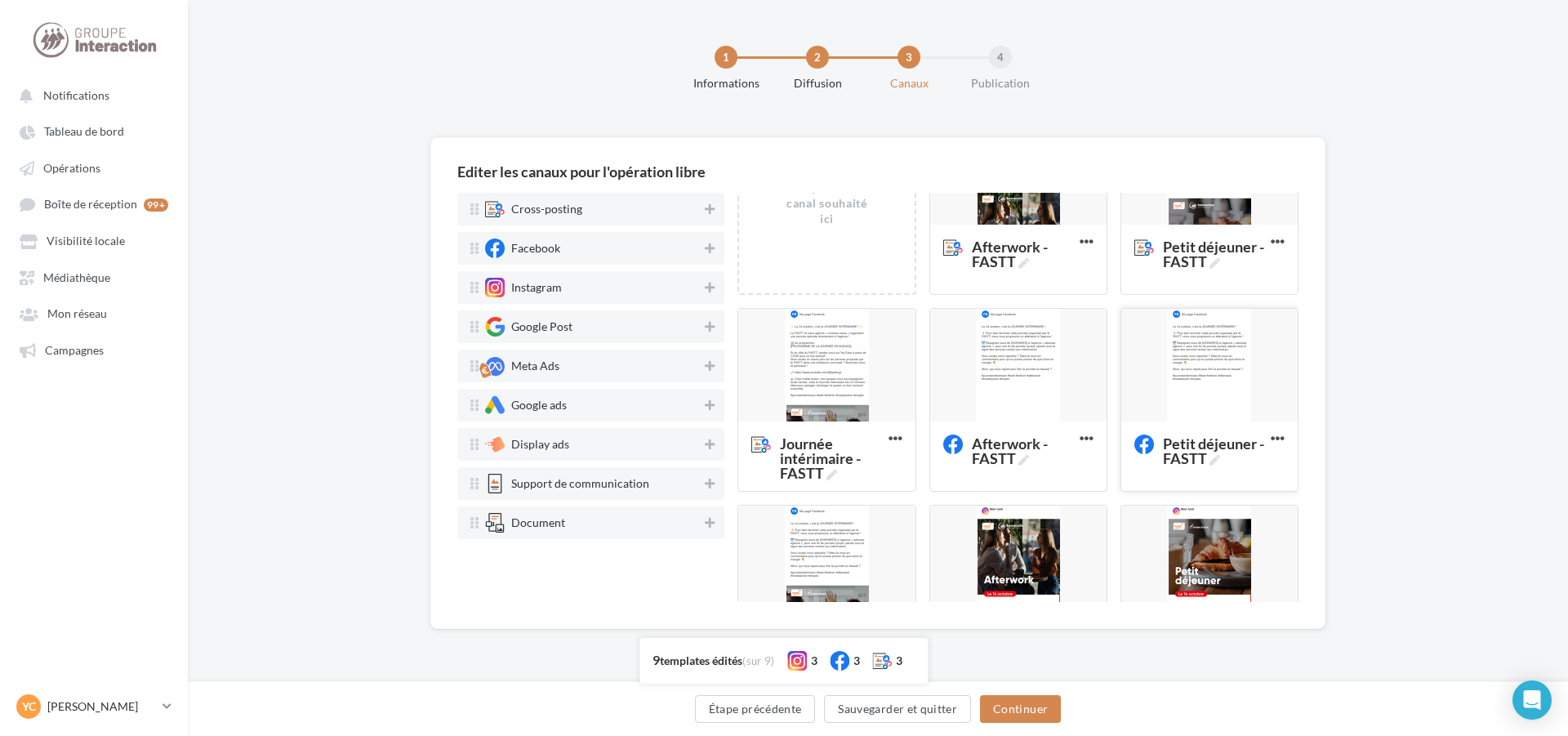
click at [1186, 354] on div at bounding box center [1209, 366] width 176 height 114
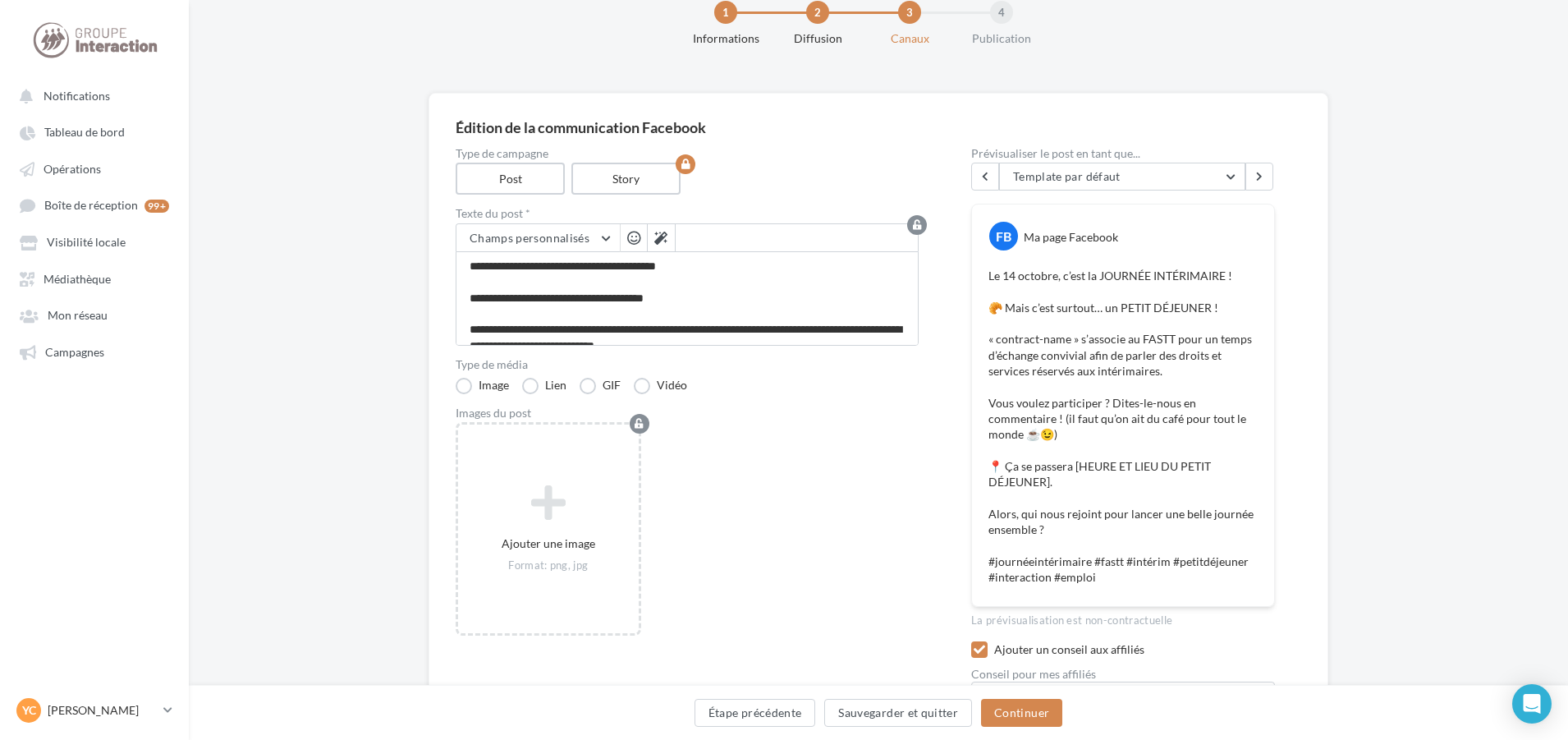
scroll to position [164, 0]
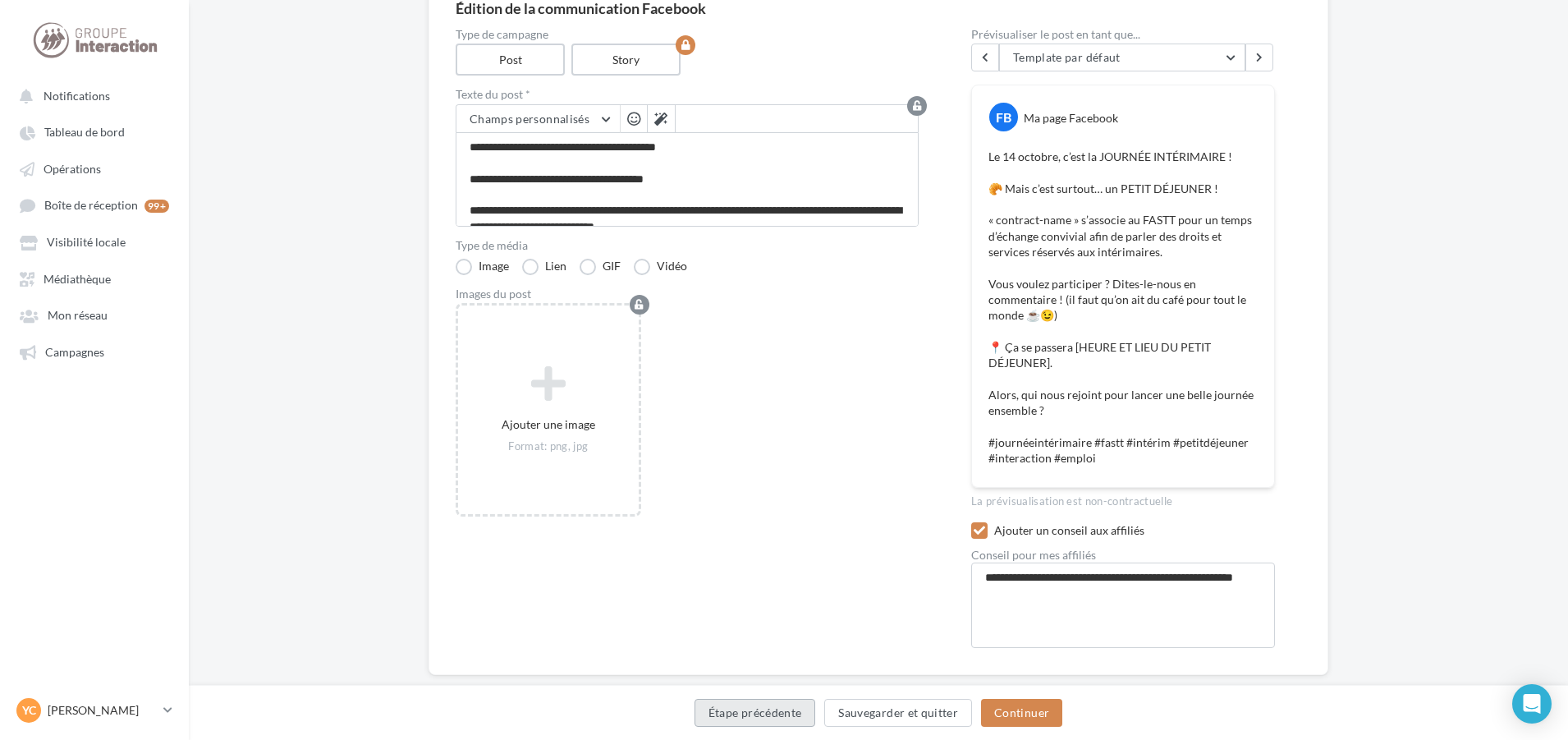
click at [784, 715] on button "Étape précédente" at bounding box center [755, 712] width 122 height 28
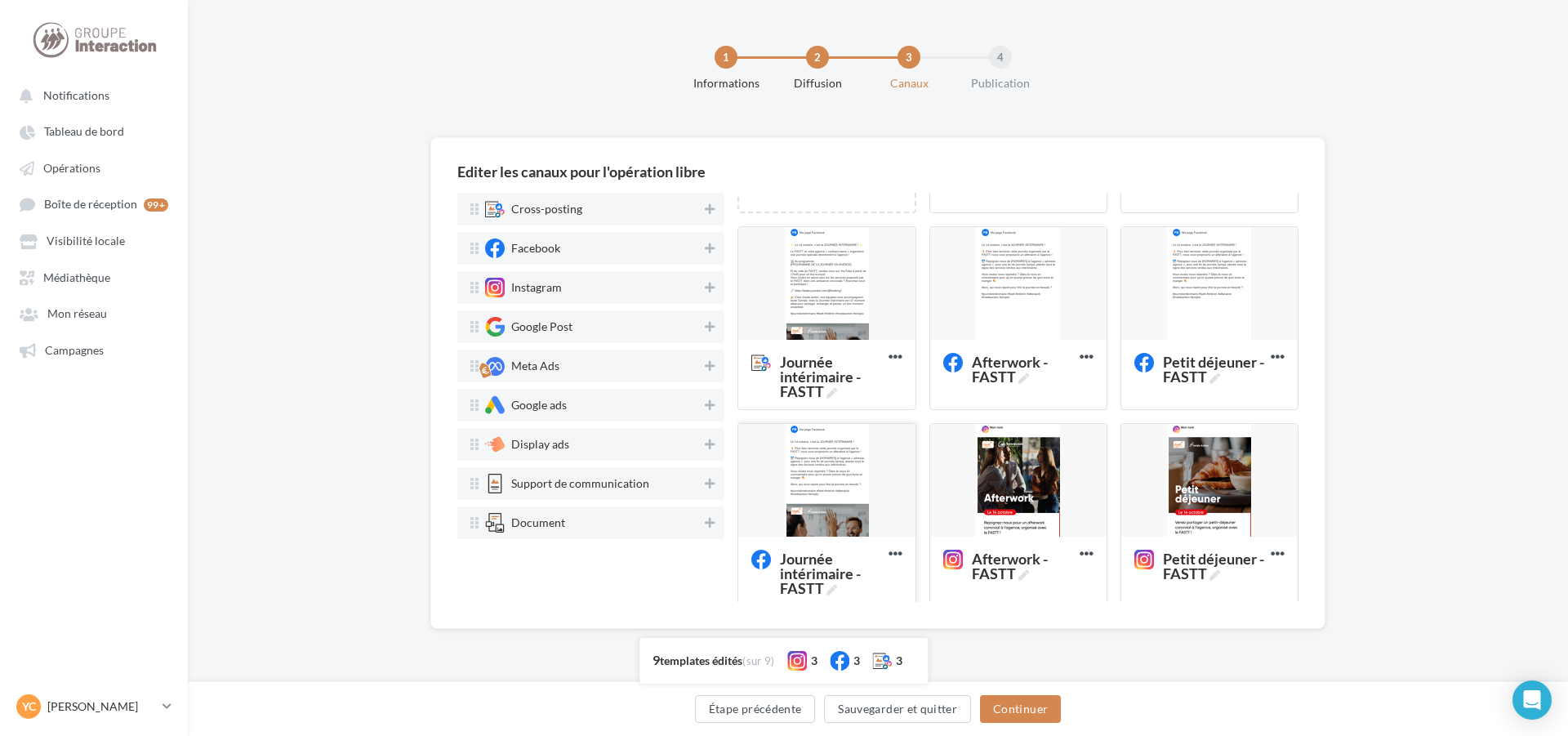
click at [836, 475] on div at bounding box center [826, 481] width 176 height 114
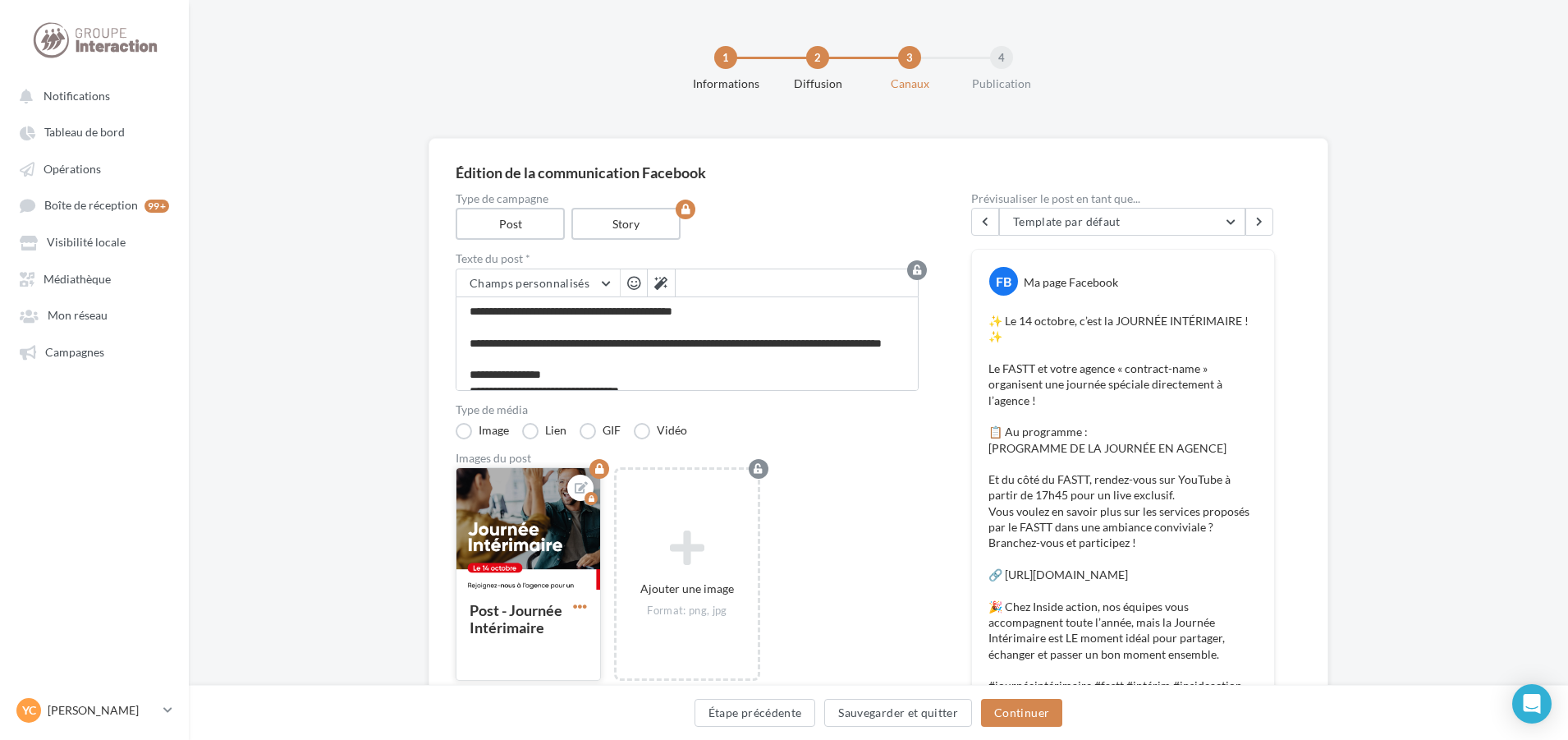
click at [578, 604] on span "button" at bounding box center [580, 606] width 14 height 14
click at [664, 720] on button "Supprimer" at bounding box center [656, 723] width 173 height 42
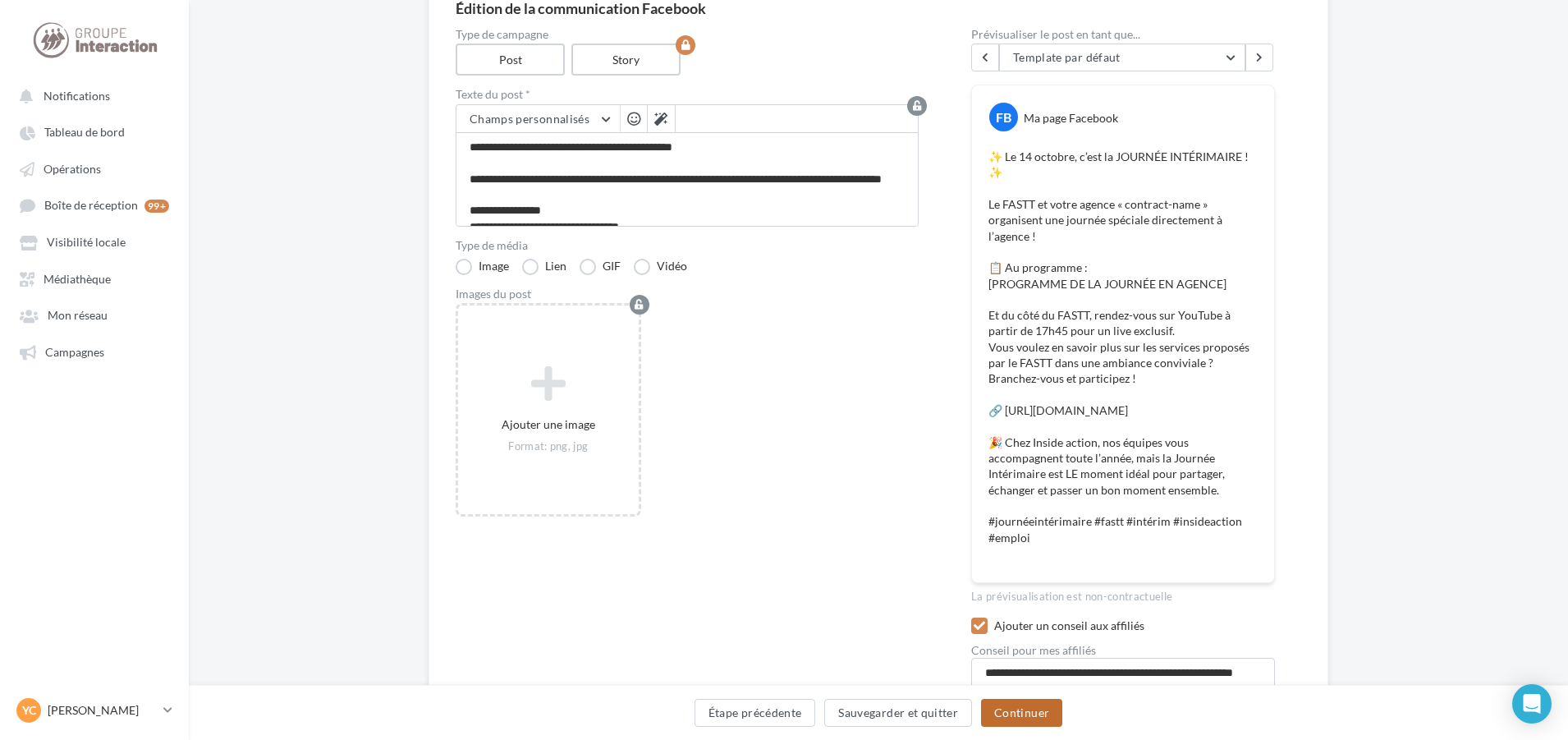
click at [1013, 707] on button "Continuer" at bounding box center [1022, 712] width 81 height 28
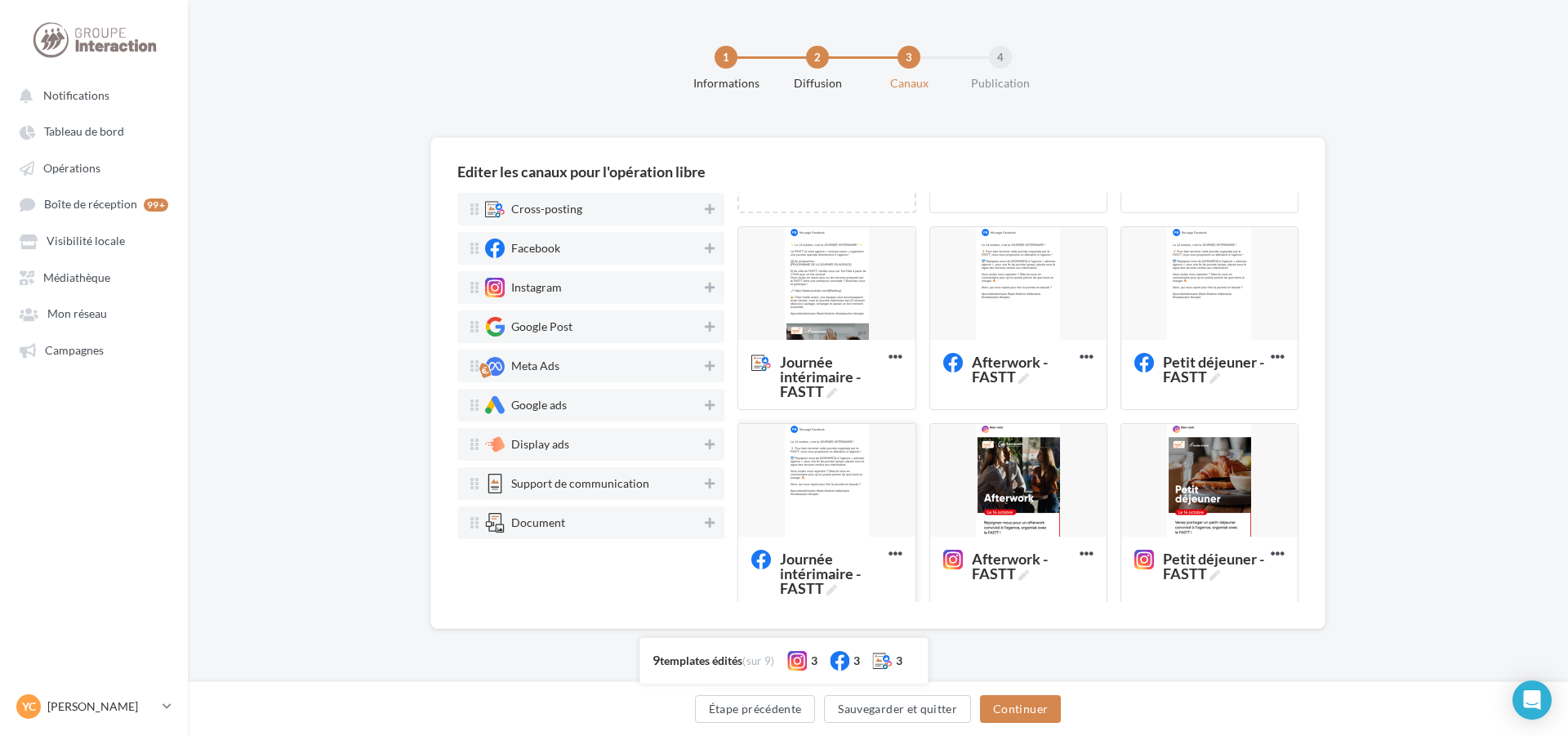
click at [881, 439] on div at bounding box center [826, 481] width 176 height 114
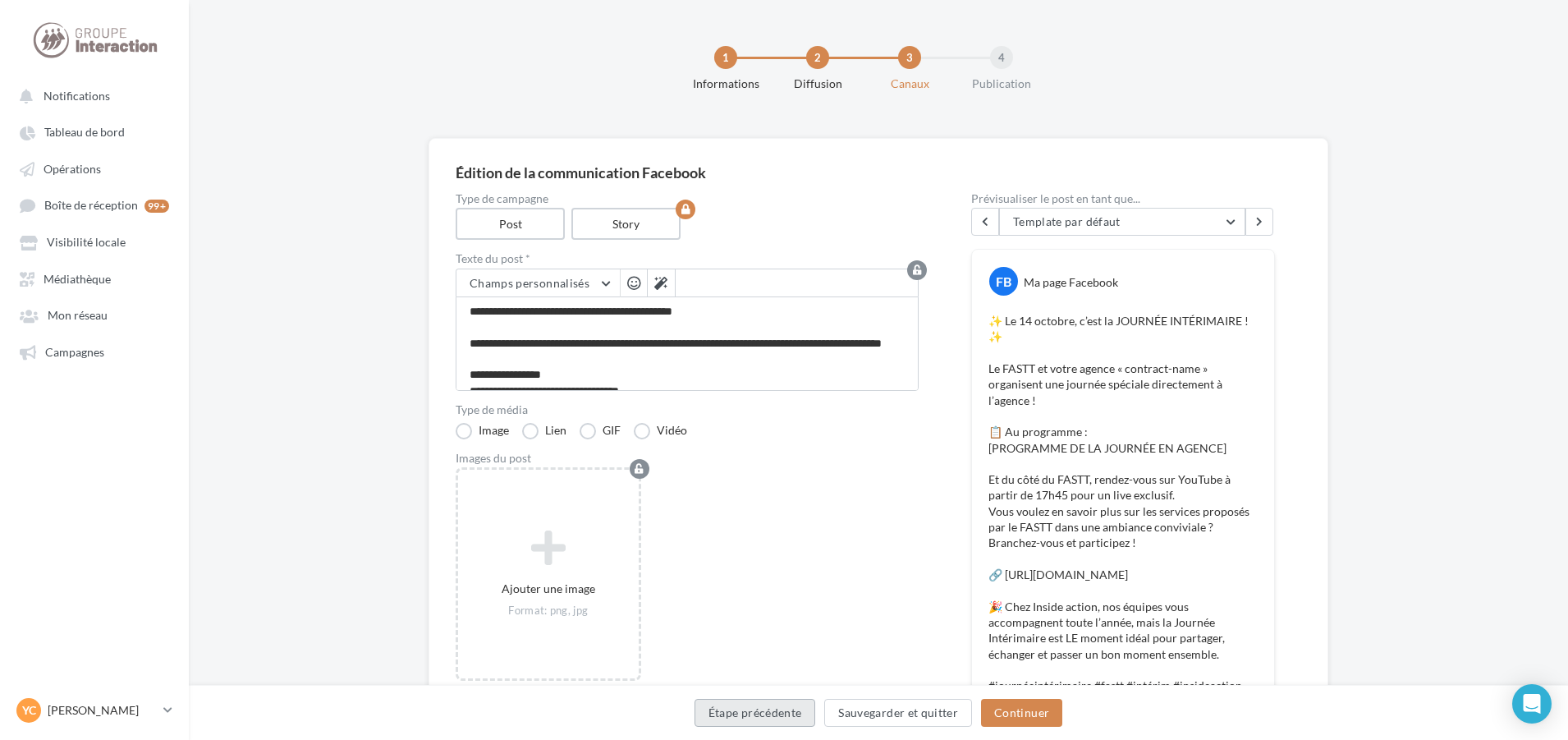
click at [808, 711] on button "Étape précédente" at bounding box center [755, 712] width 122 height 28
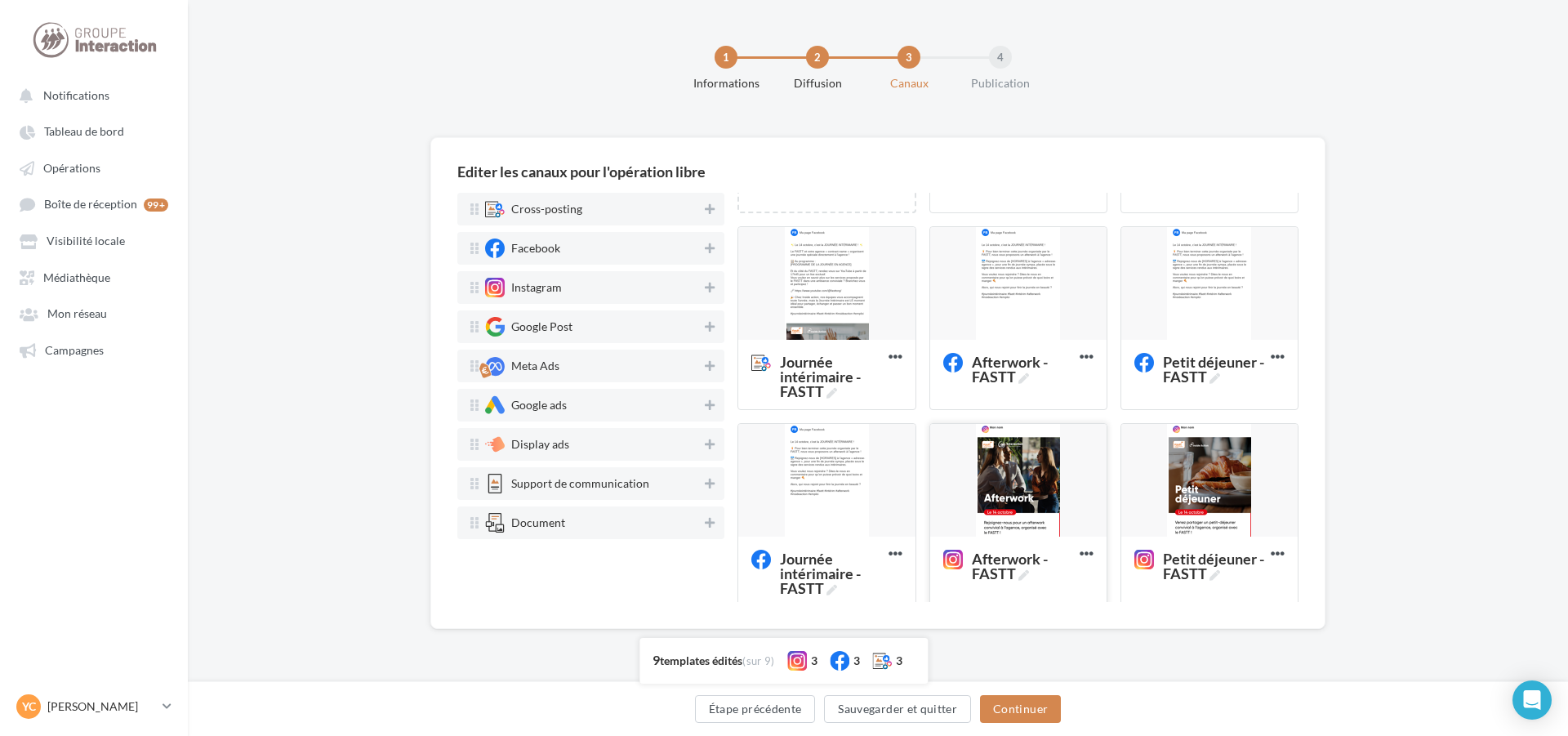
click at [1014, 486] on div at bounding box center [1018, 481] width 176 height 114
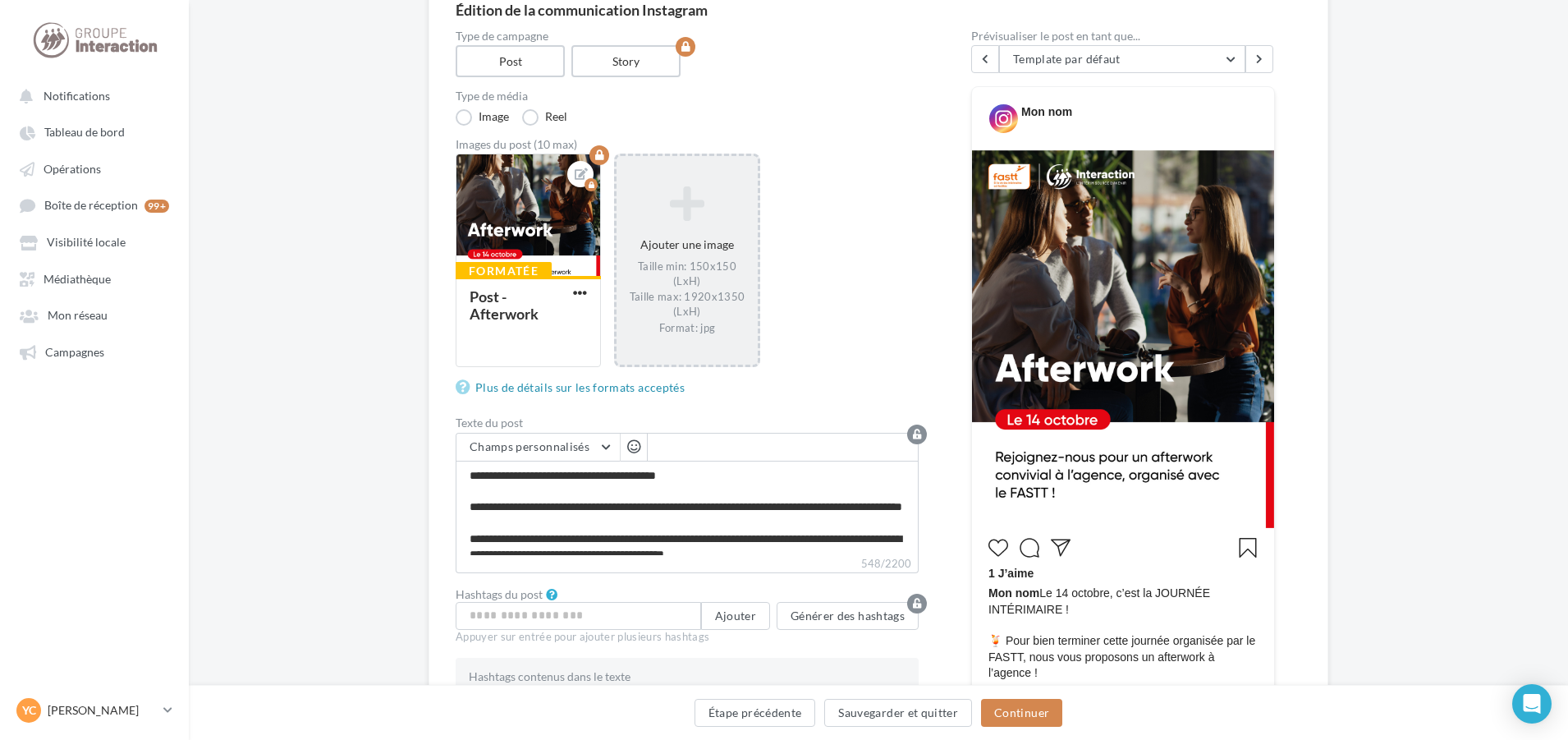
scroll to position [82, 0]
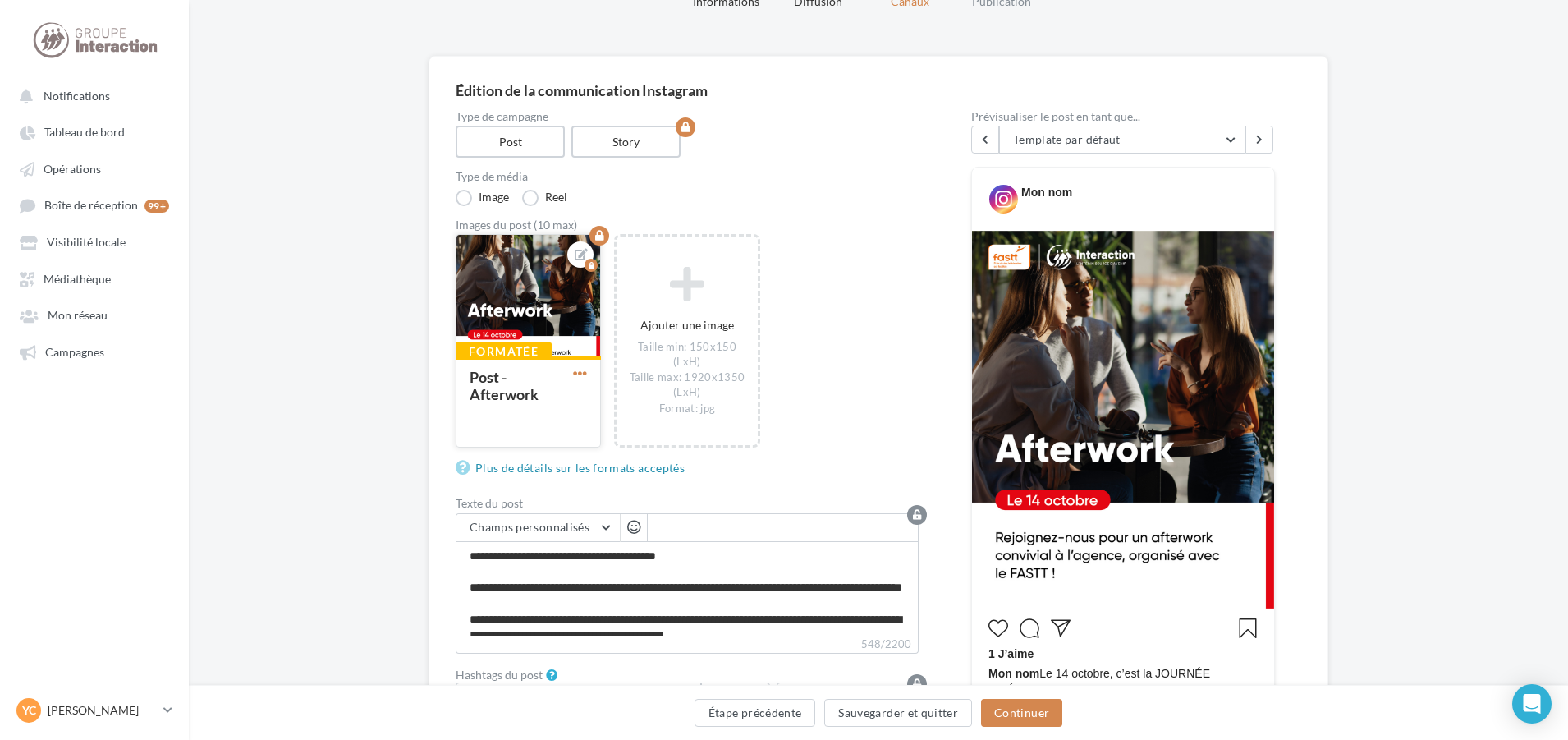
click at [582, 376] on span "button" at bounding box center [580, 373] width 14 height 14
click at [658, 480] on button "Supprimer" at bounding box center [656, 490] width 173 height 42
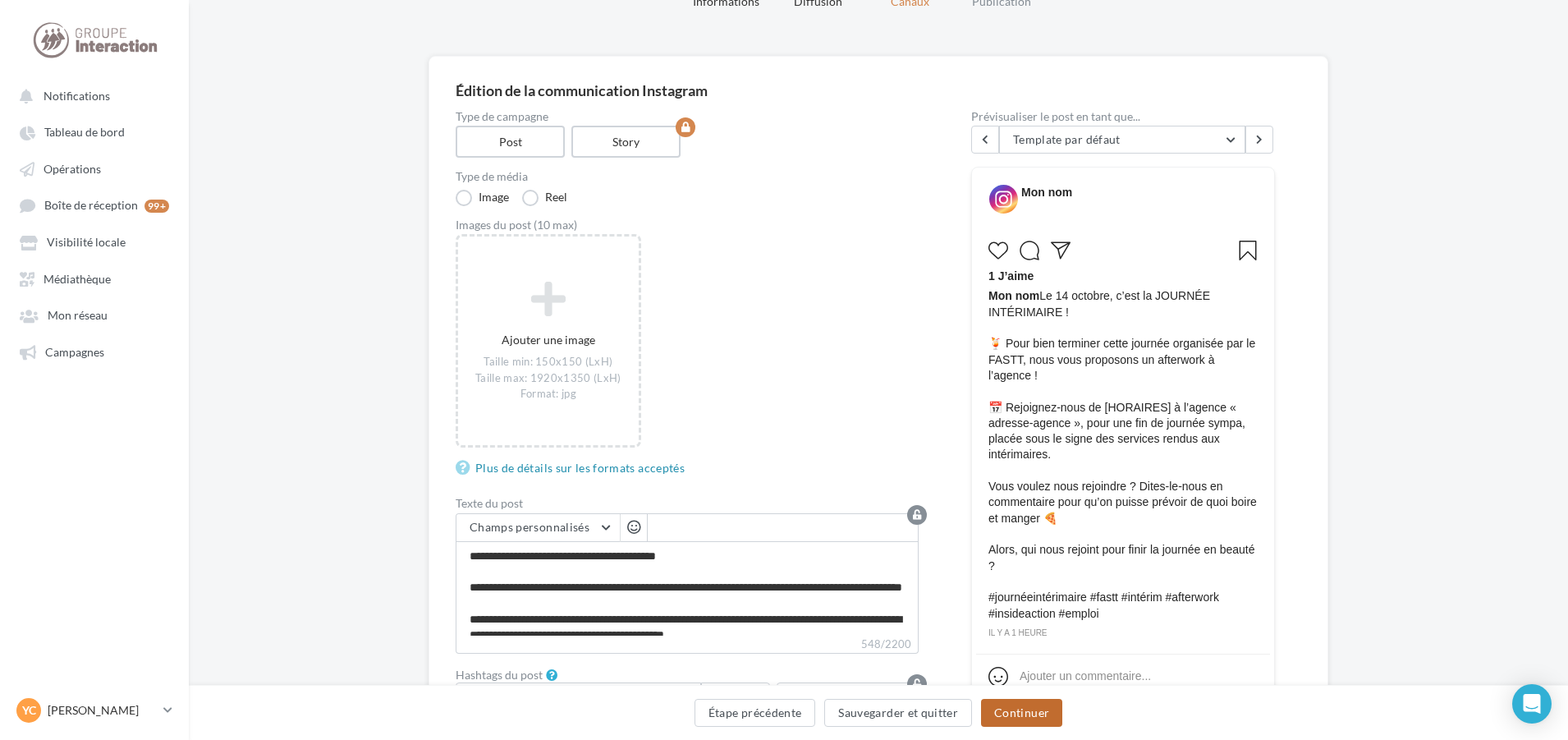
click at [1053, 711] on button "Continuer" at bounding box center [1022, 712] width 81 height 28
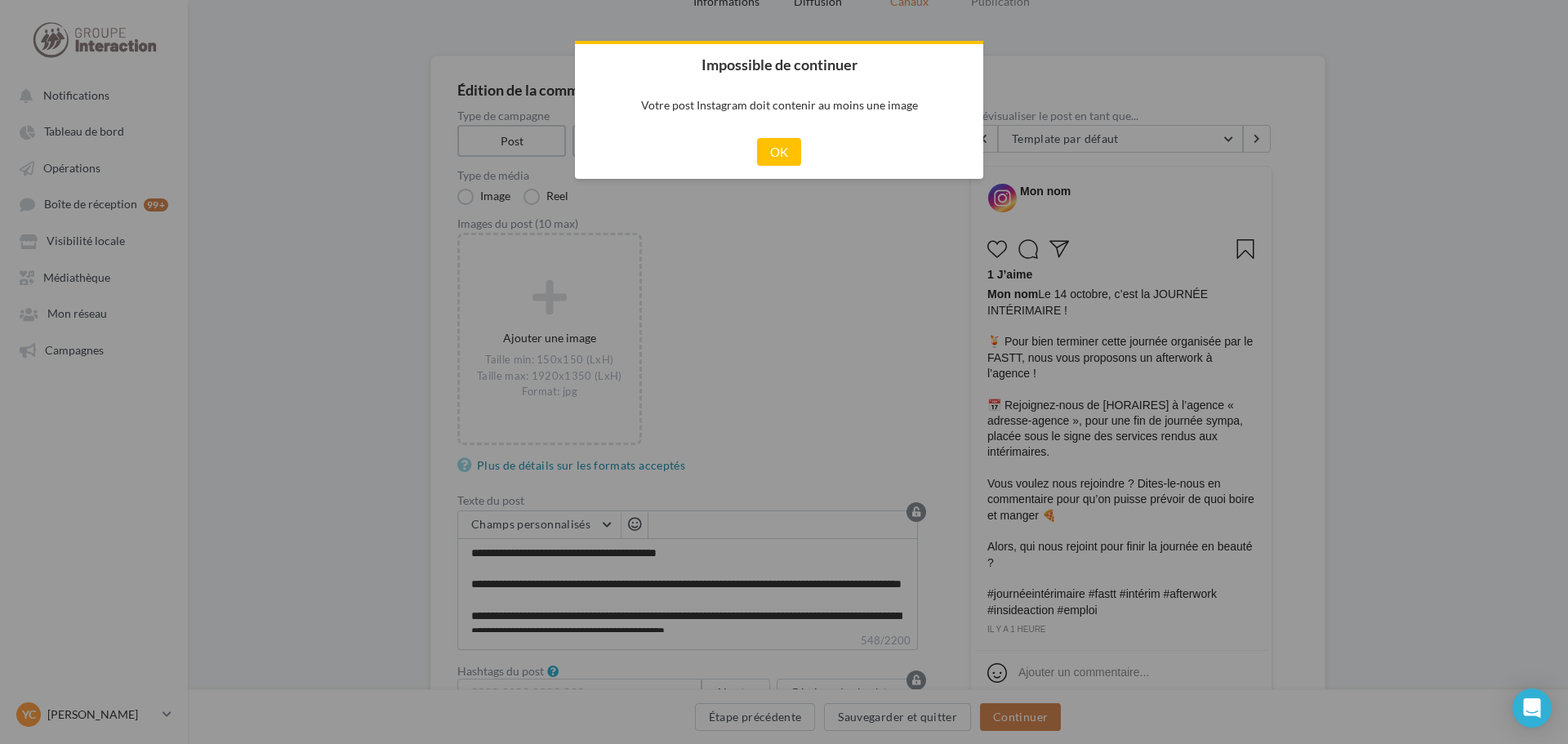
click at [804, 150] on div "Cancel OK" at bounding box center [779, 152] width 408 height 54
click at [791, 156] on button "OK" at bounding box center [780, 152] width 45 height 28
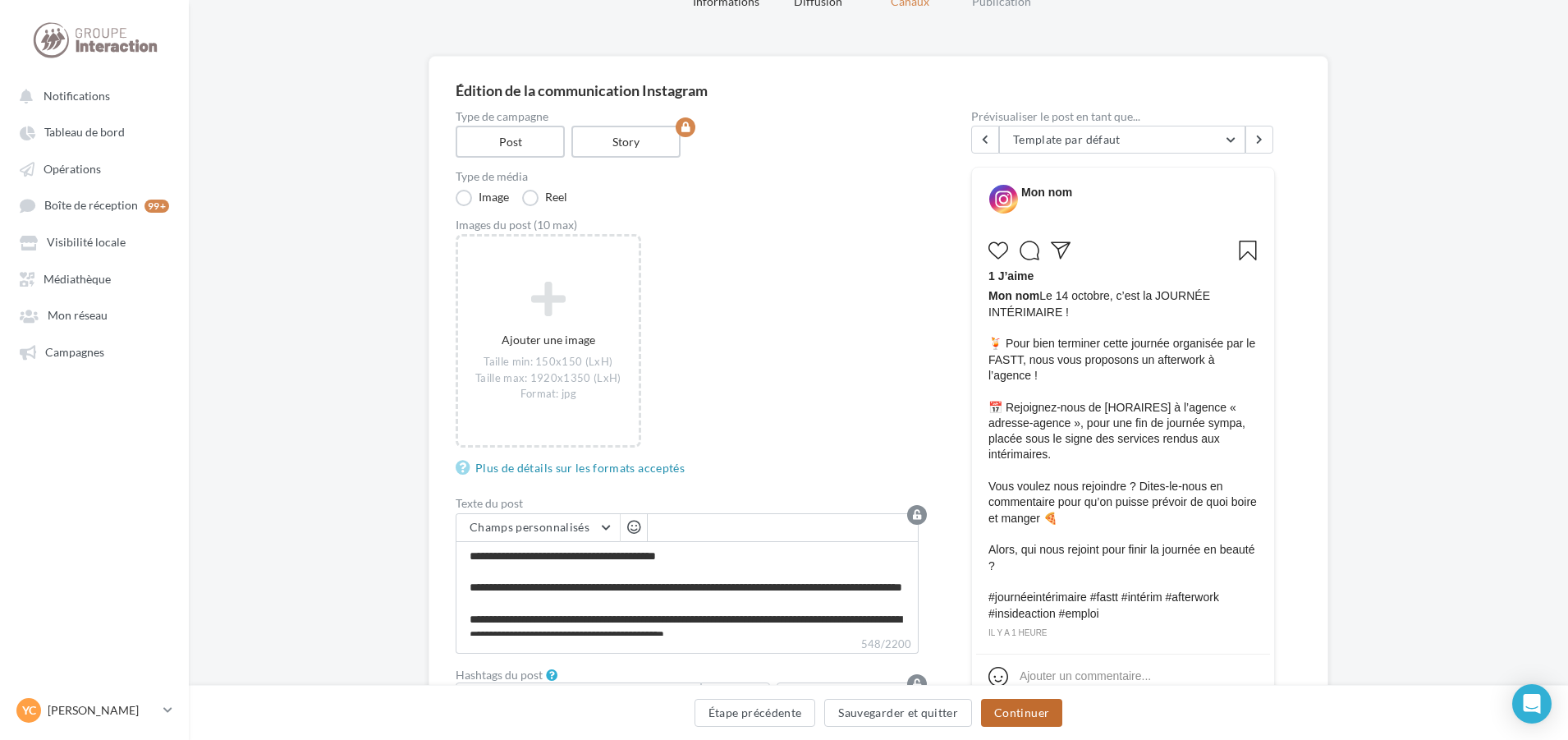
click at [1033, 711] on button "Continuer" at bounding box center [1022, 712] width 81 height 28
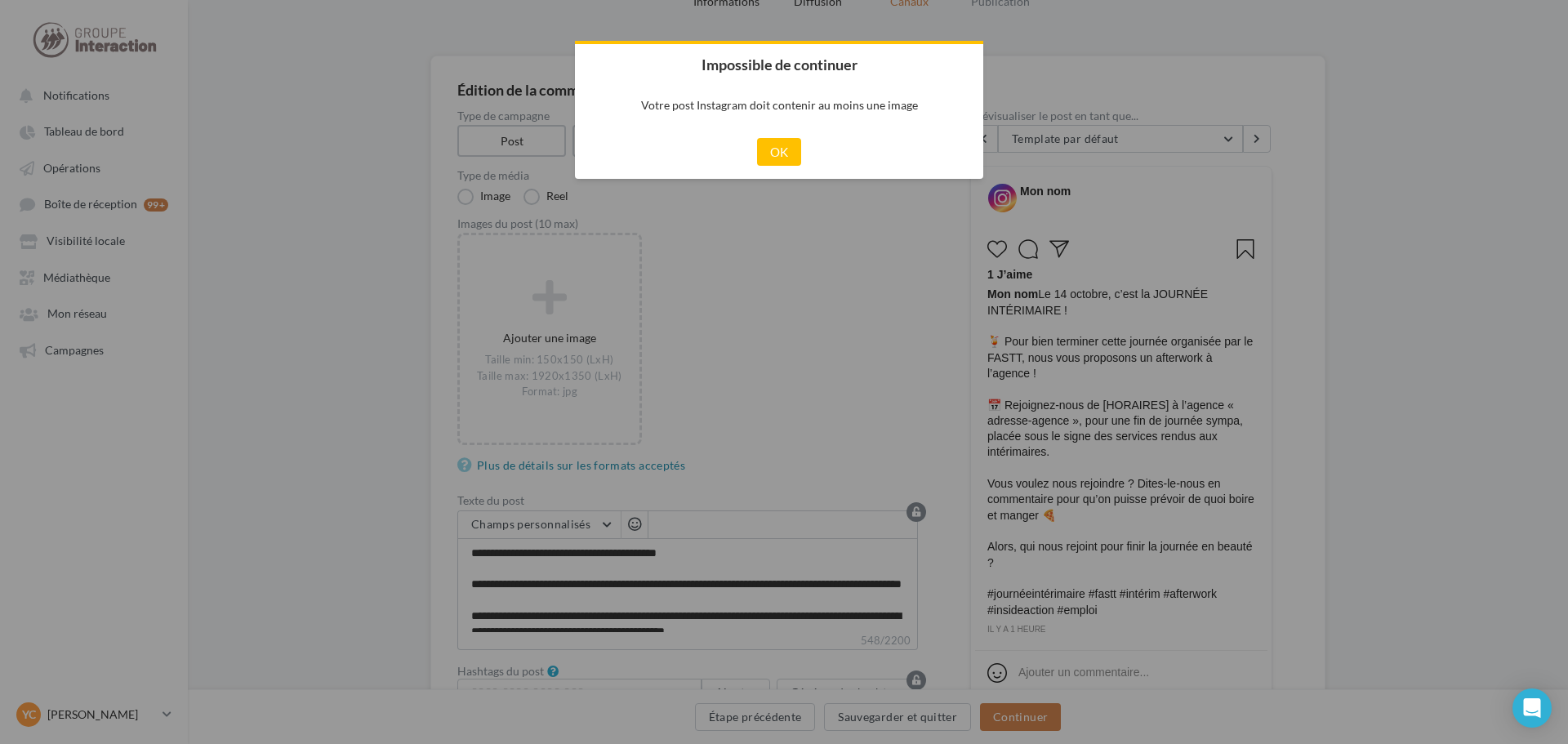
drag, startPoint x: 782, startPoint y: 146, endPoint x: 789, endPoint y: 220, distance: 74.3
click at [781, 145] on button "OK" at bounding box center [780, 152] width 45 height 28
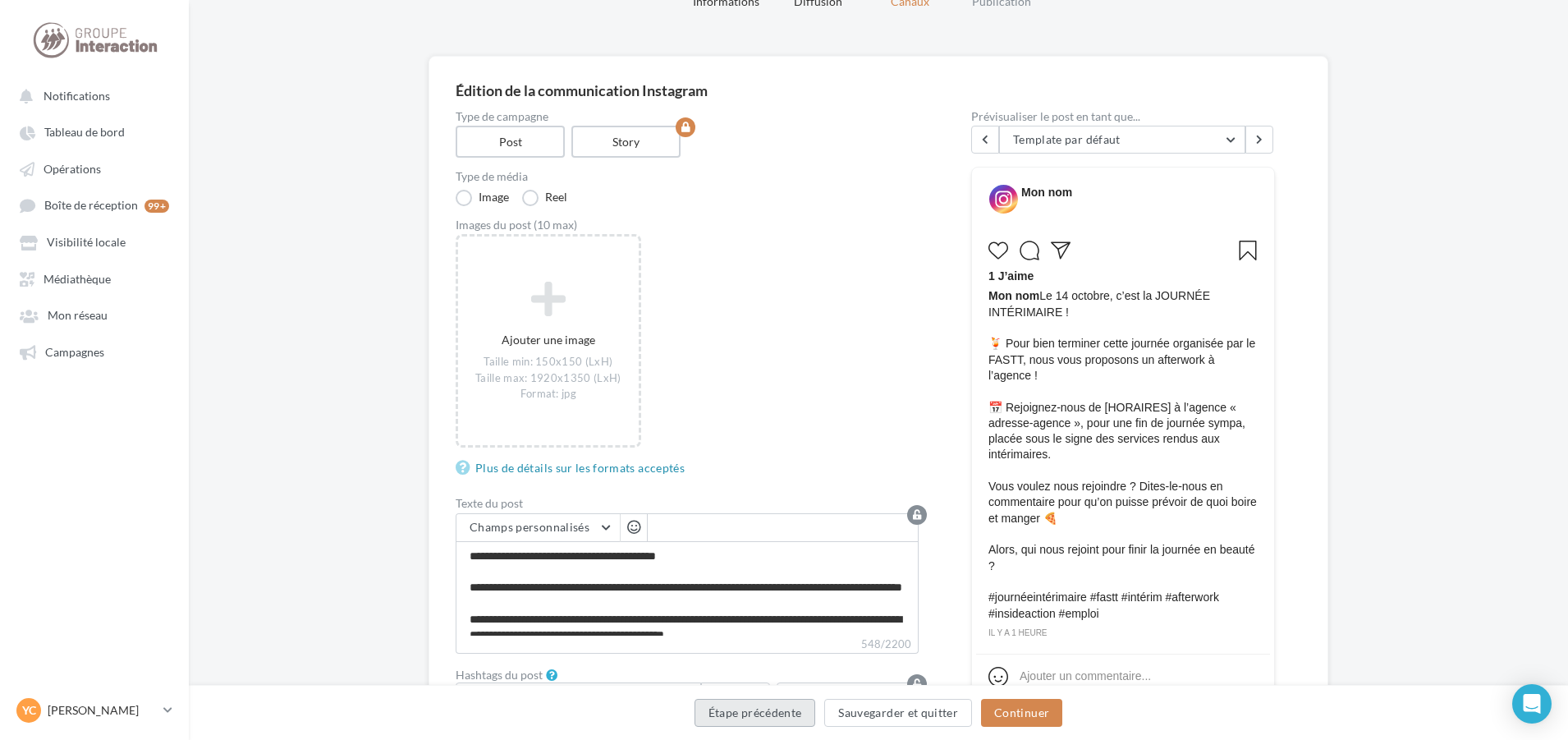
click at [794, 705] on button "Étape précédente" at bounding box center [755, 712] width 122 height 28
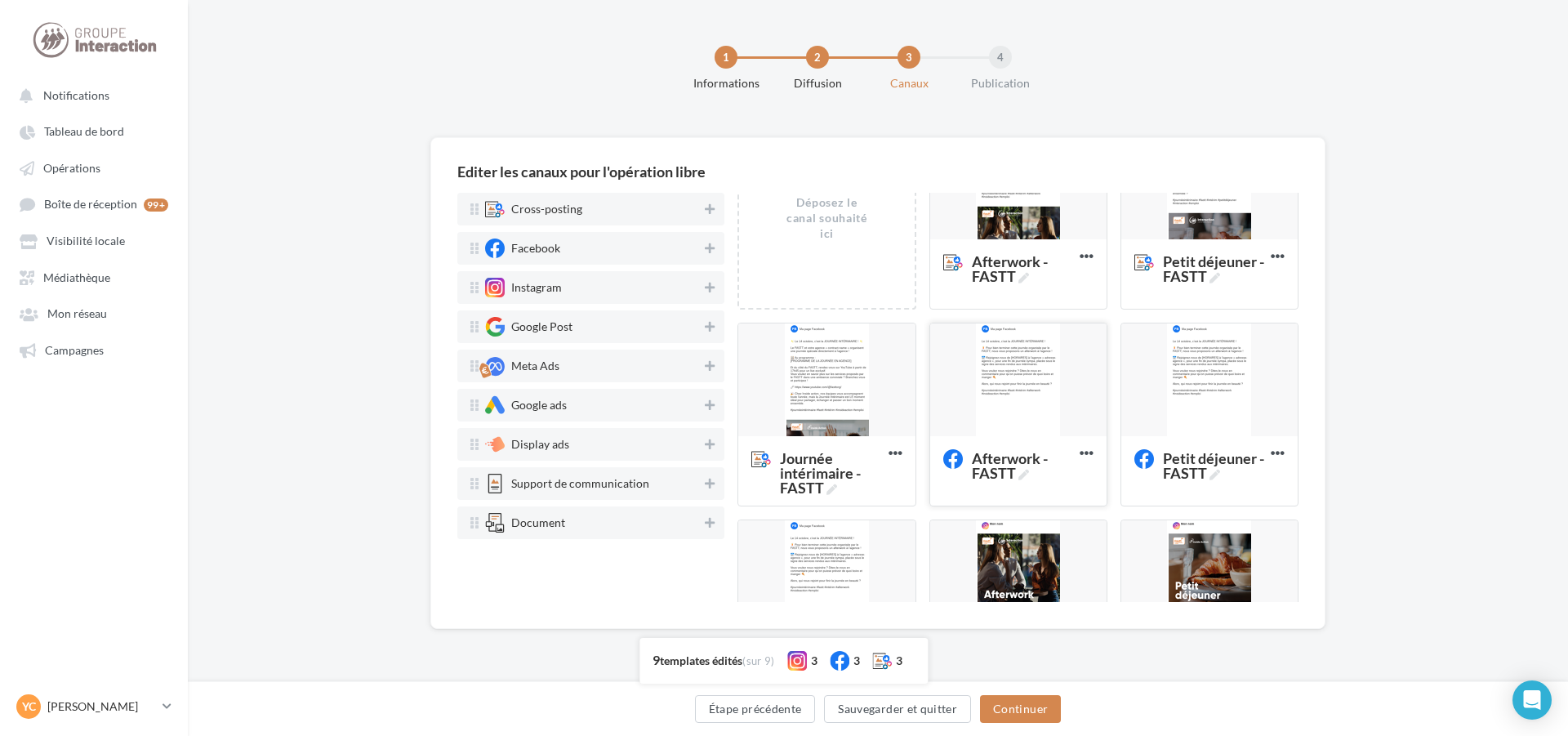
scroll to position [163, 0]
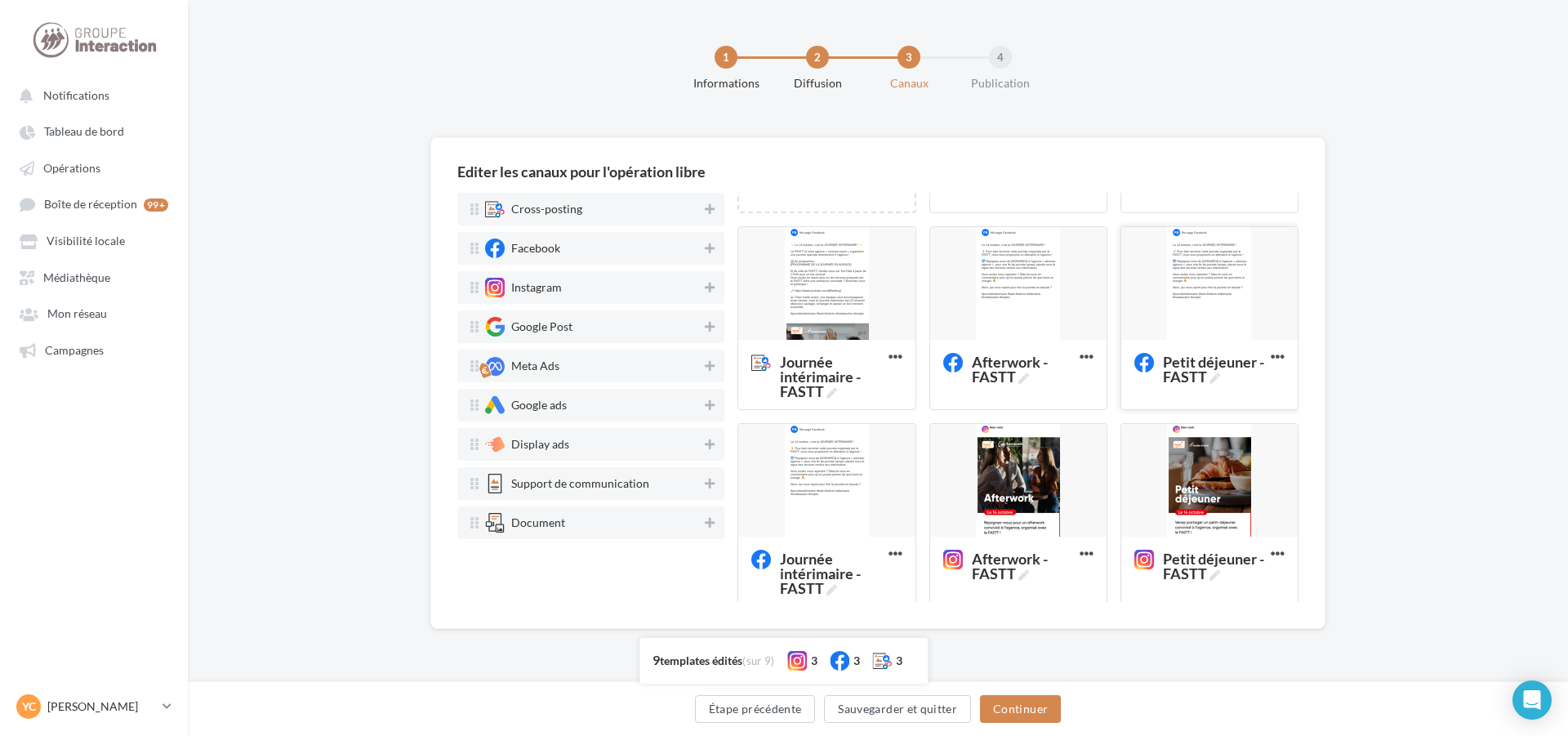
click at [1199, 320] on div at bounding box center [1209, 284] width 176 height 114
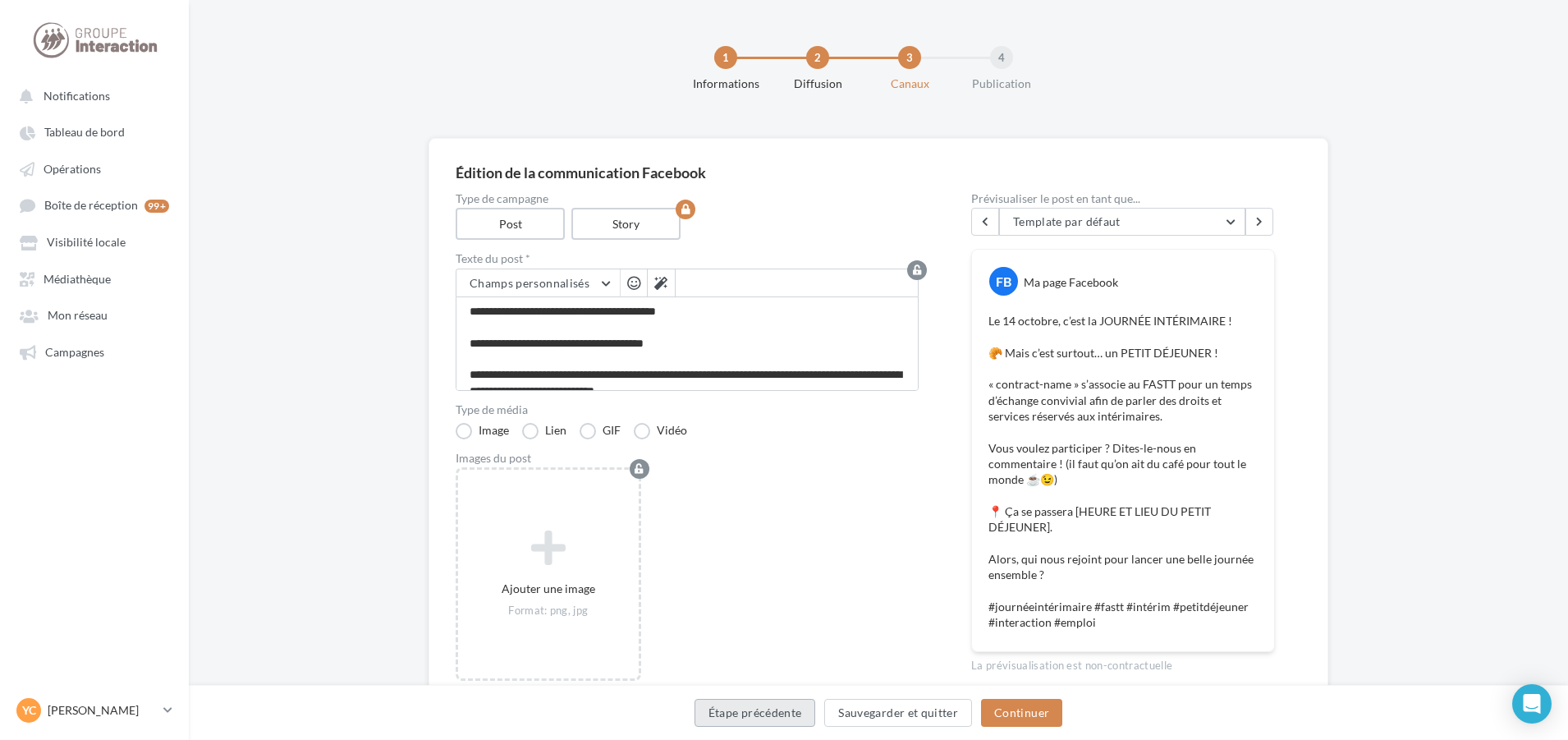
click at [785, 708] on button "Étape précédente" at bounding box center [755, 712] width 122 height 28
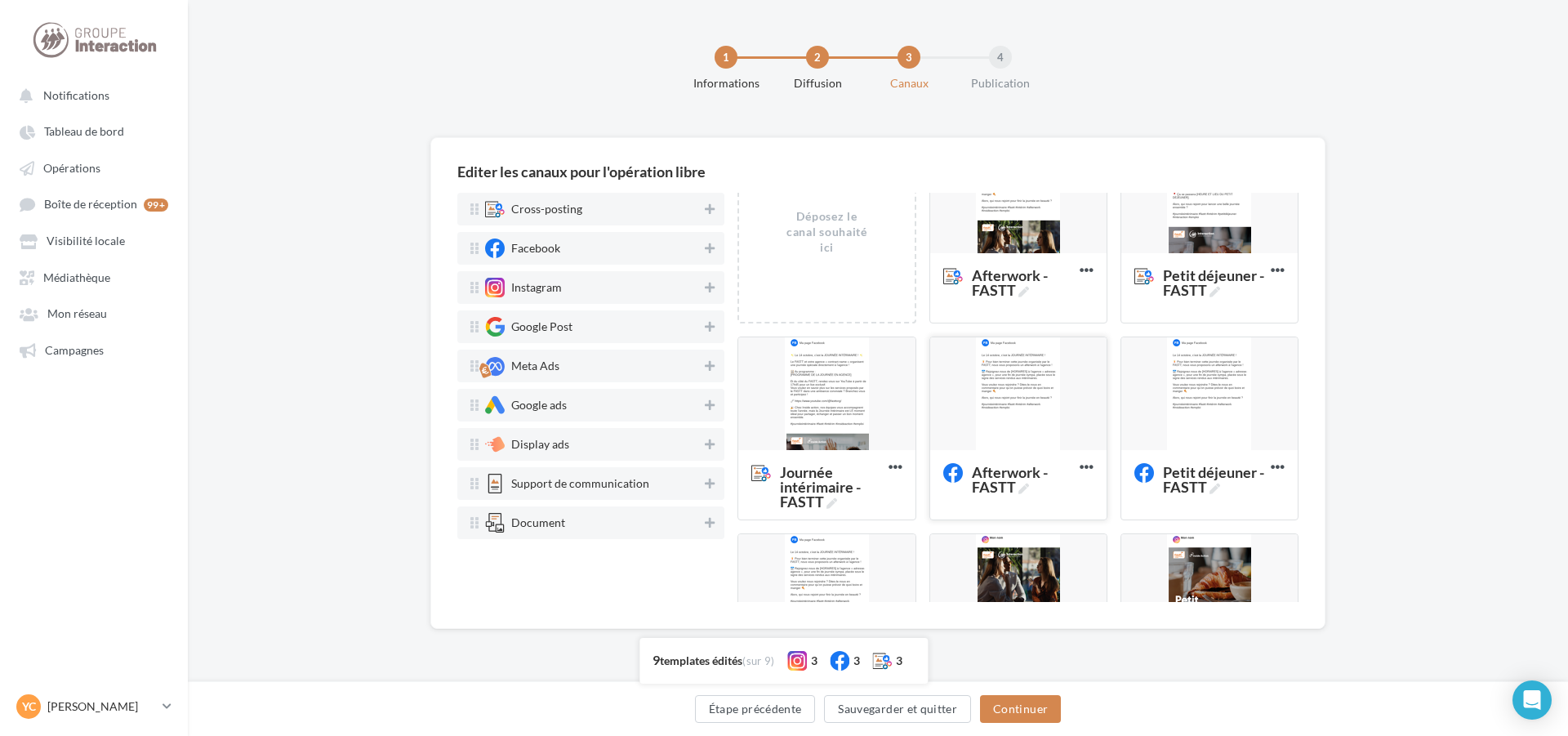
scroll to position [82, 0]
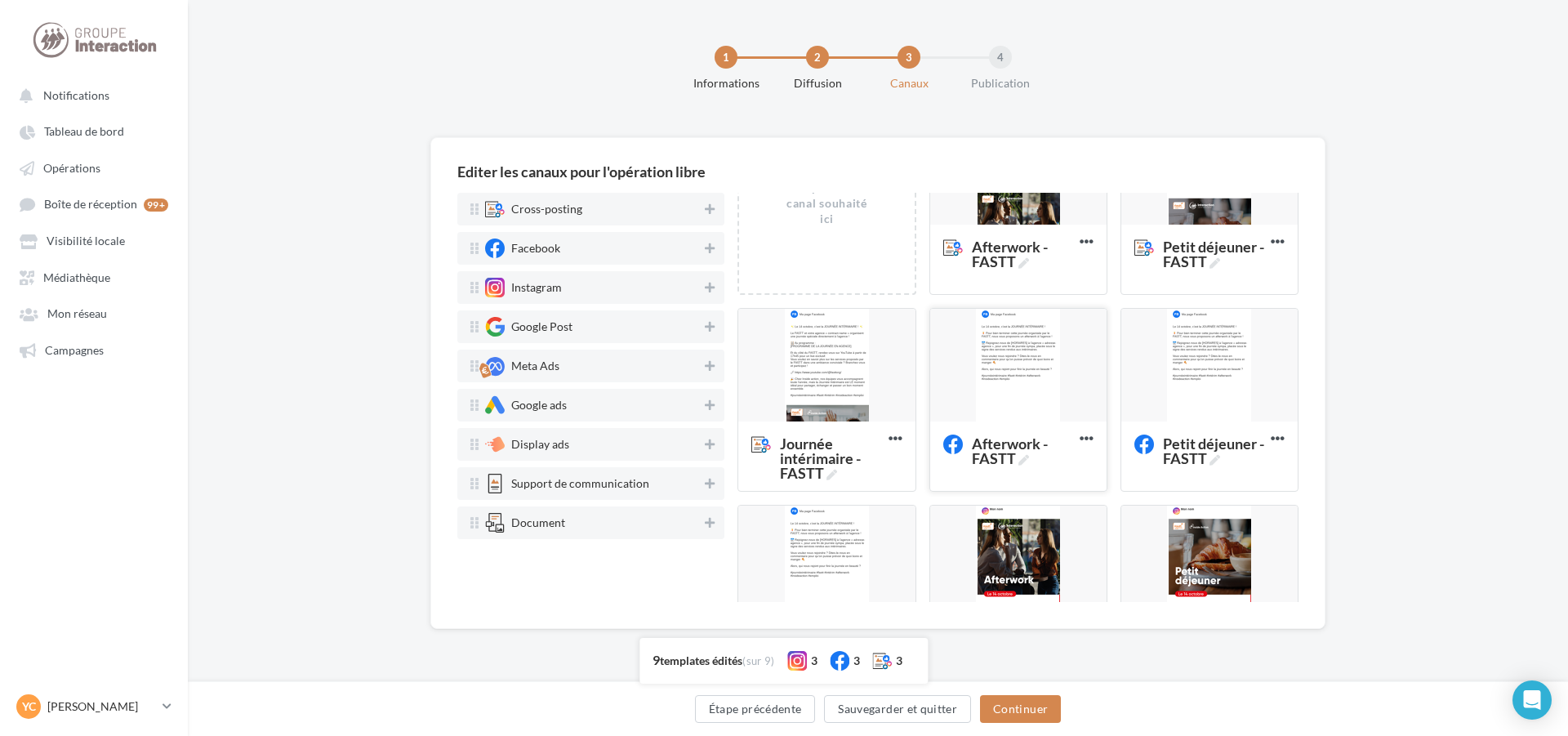
click at [1016, 367] on div at bounding box center [1018, 366] width 176 height 114
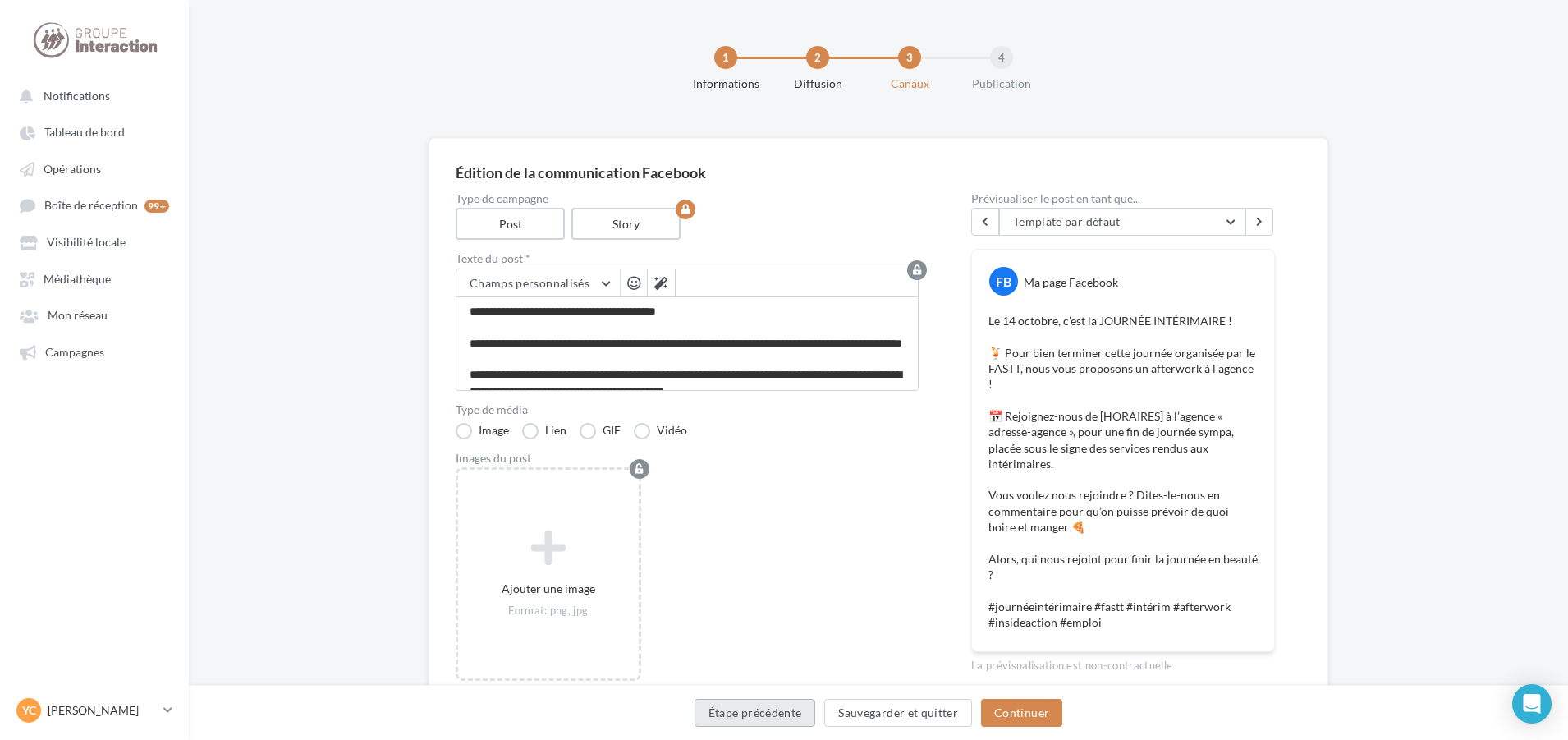
click at [771, 710] on button "Étape précédente" at bounding box center [755, 712] width 122 height 28
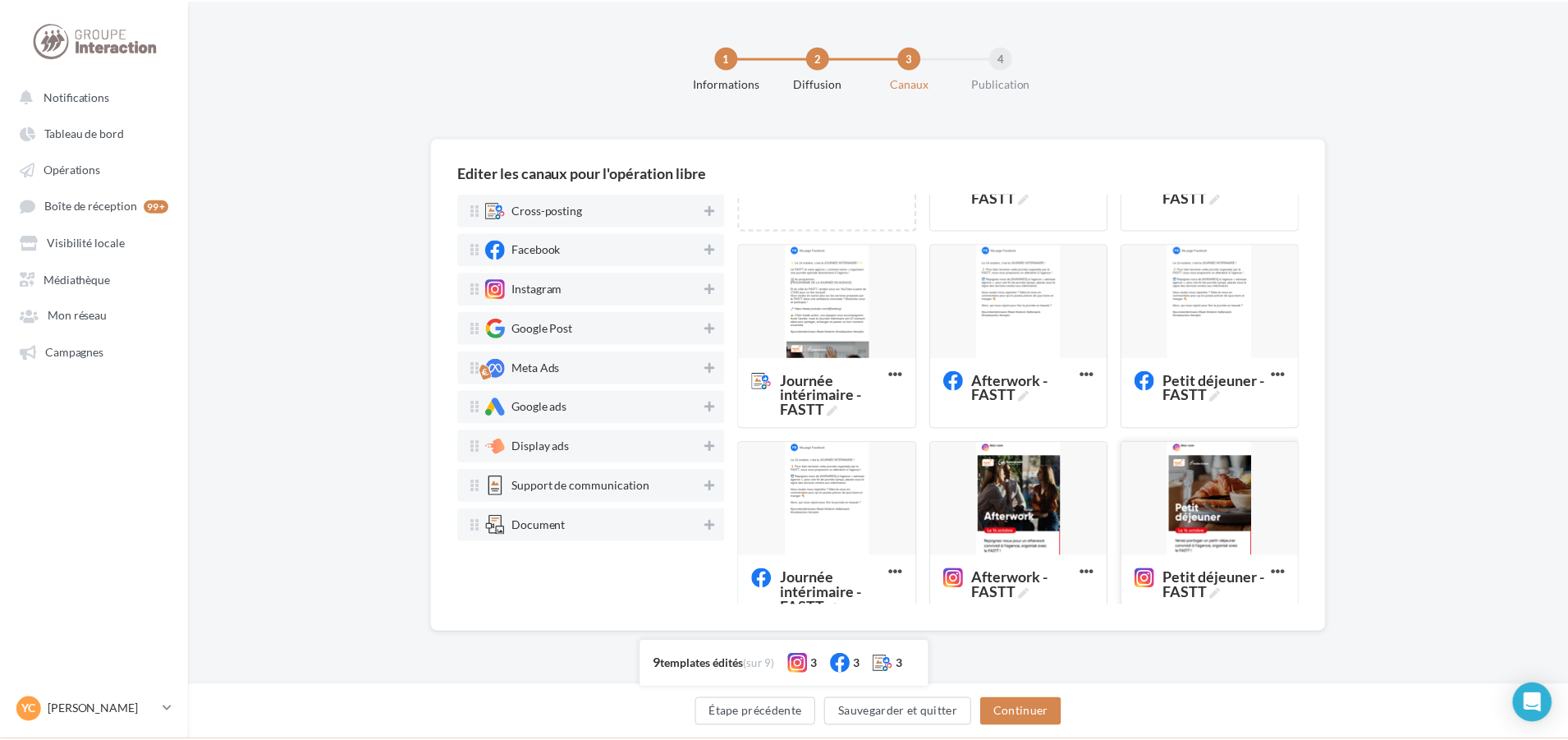
scroll to position [164, 0]
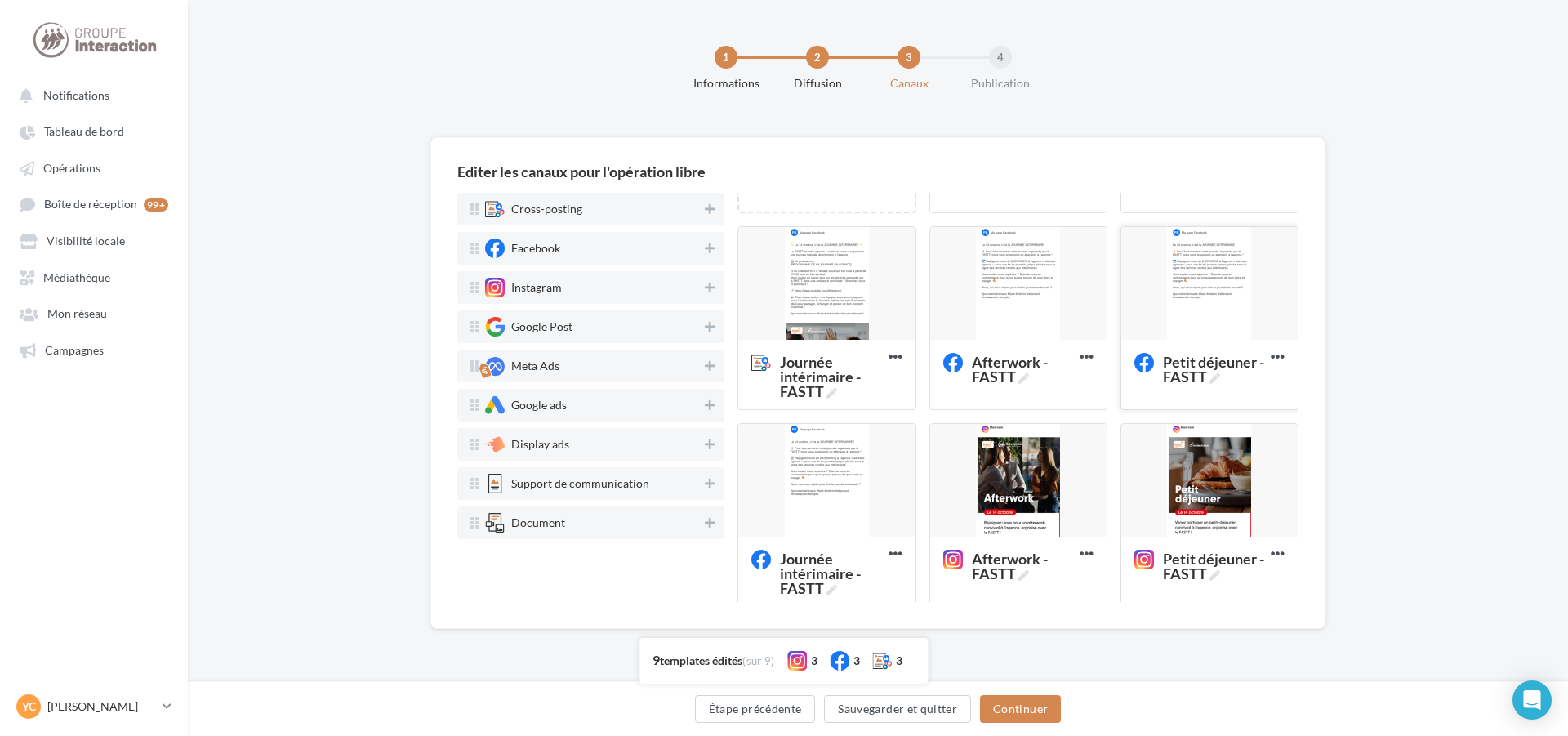
click at [1174, 323] on div at bounding box center [1209, 284] width 176 height 114
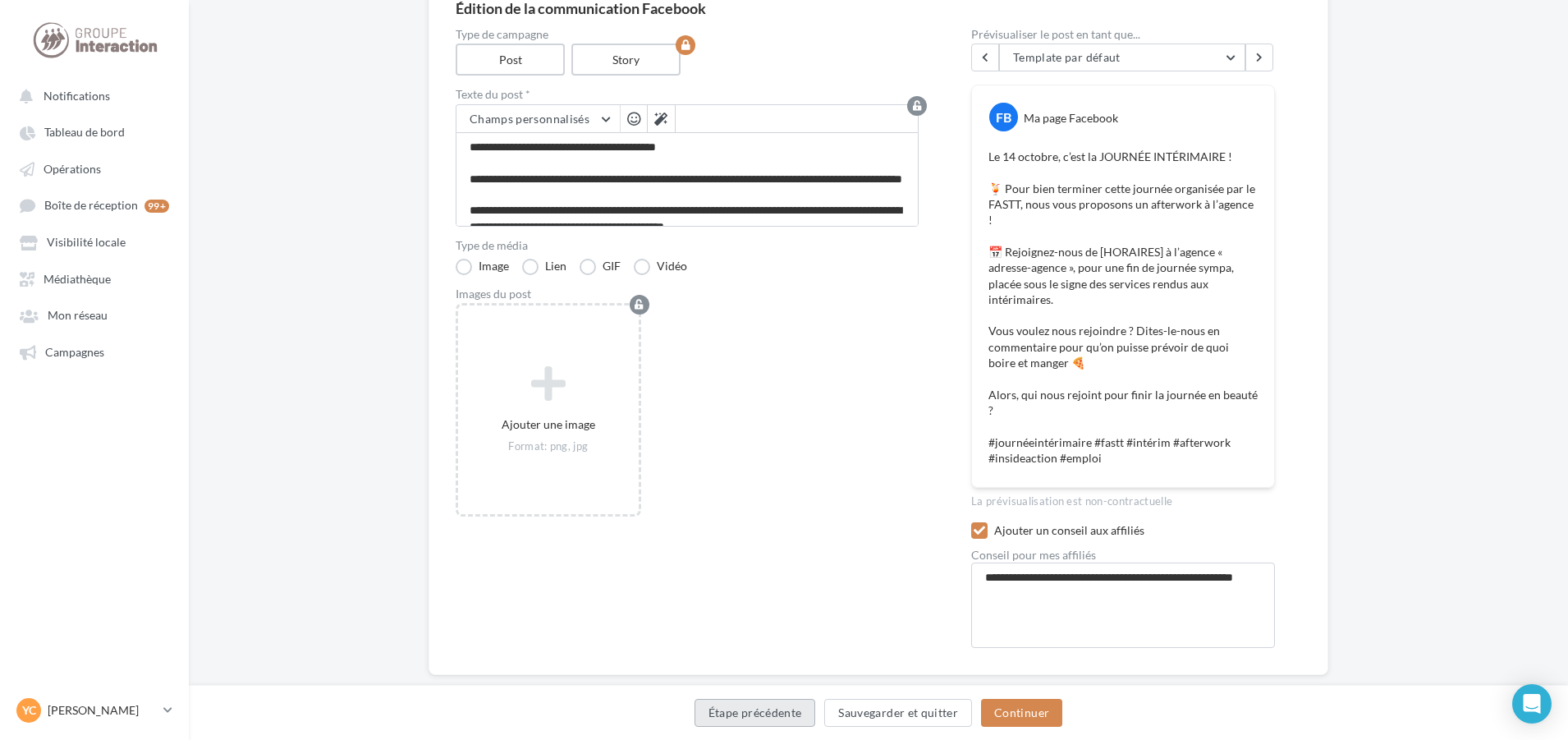
click at [748, 706] on button "Étape précédente" at bounding box center [755, 712] width 122 height 28
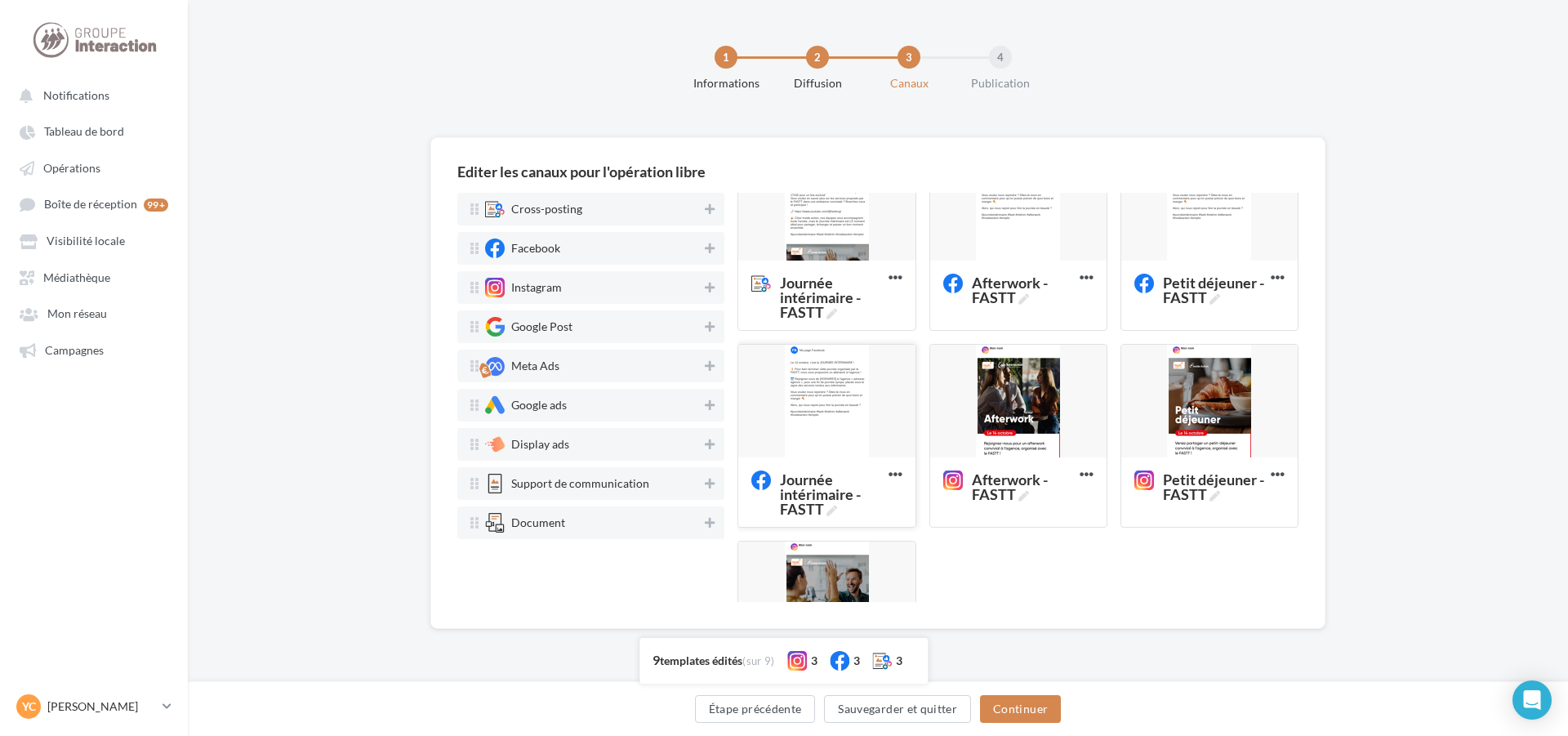
scroll to position [245, 0]
click at [820, 368] on div at bounding box center [826, 399] width 176 height 114
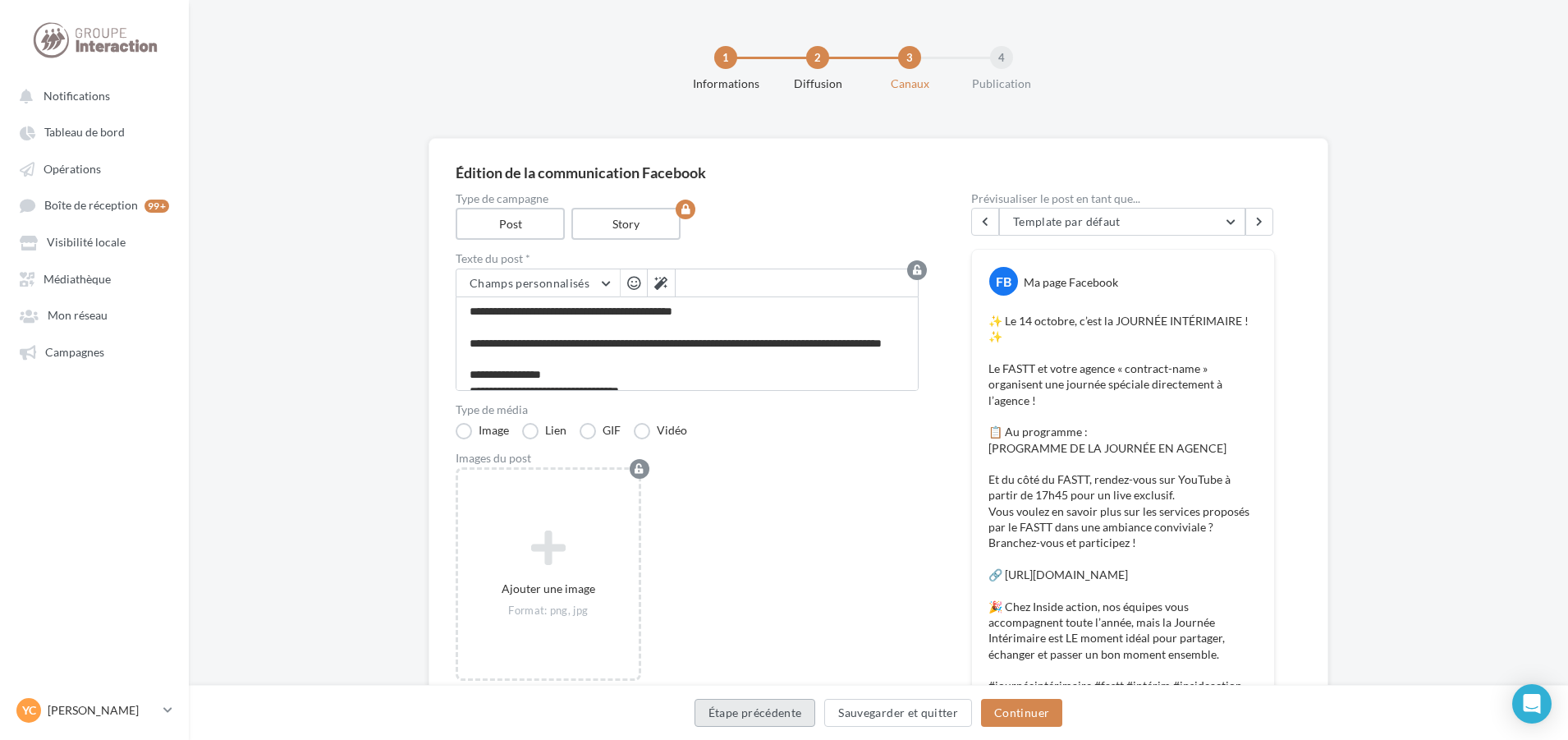
click at [793, 718] on button "Étape précédente" at bounding box center [755, 712] width 122 height 28
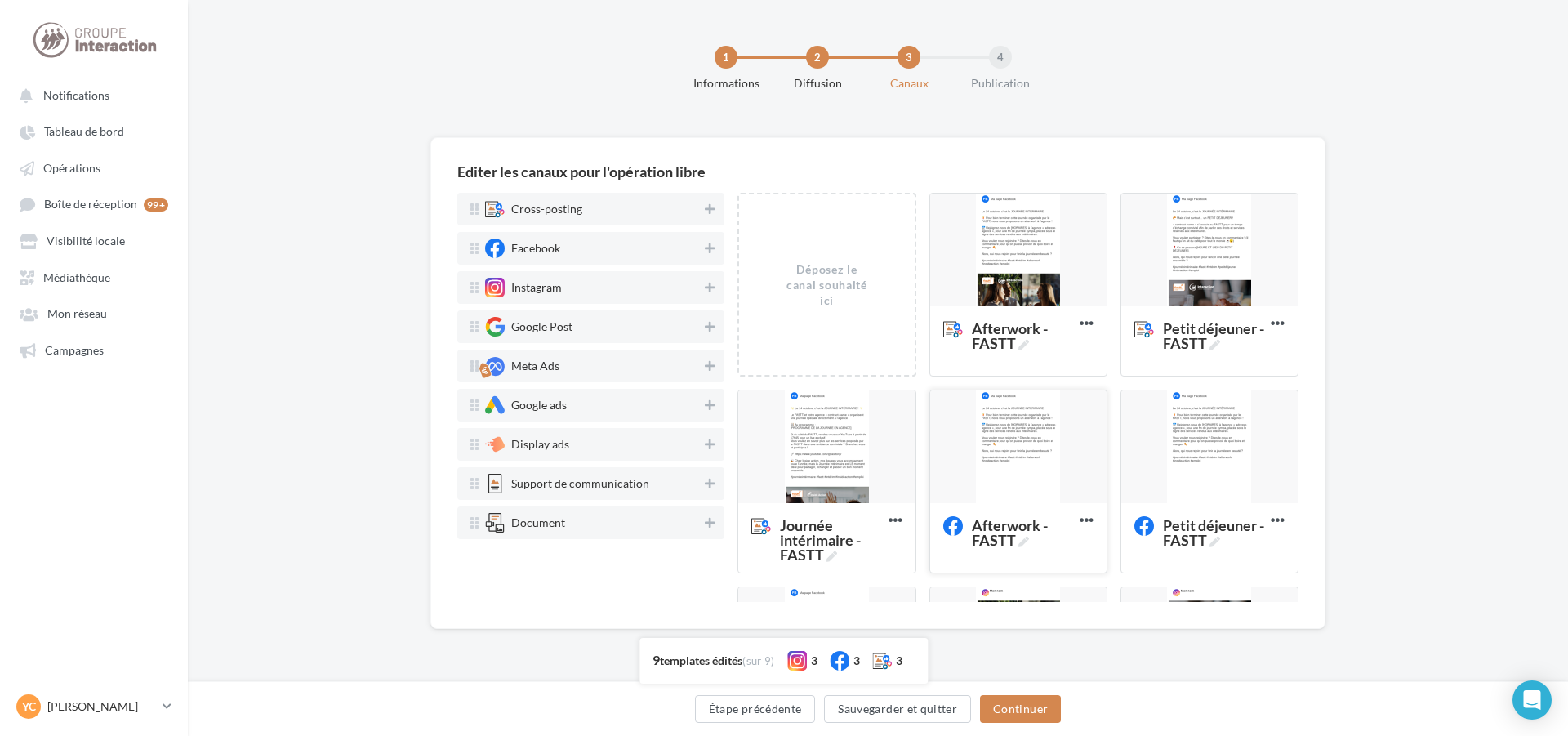
click at [1016, 452] on div at bounding box center [1018, 448] width 176 height 114
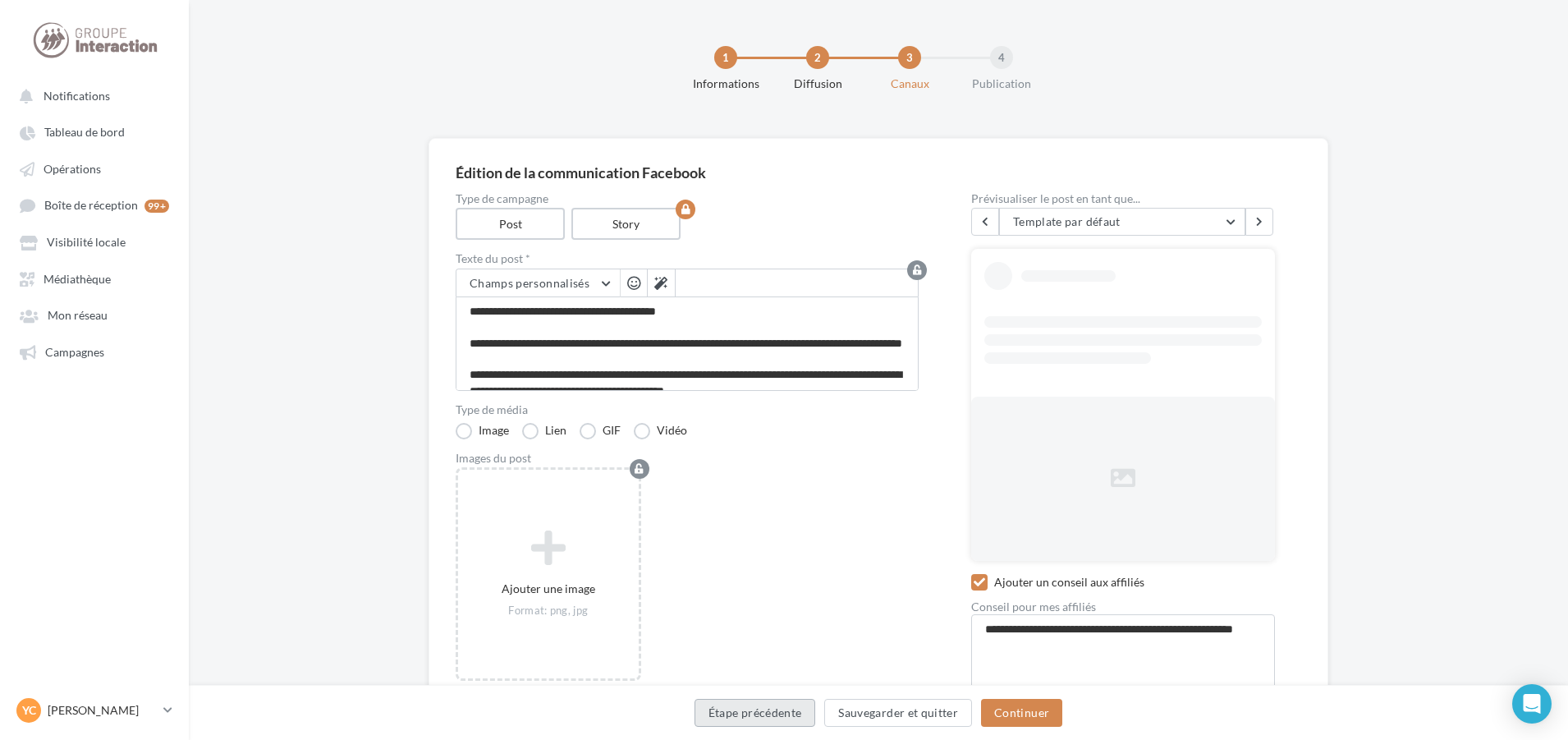
click at [784, 717] on button "Étape précédente" at bounding box center [755, 712] width 122 height 28
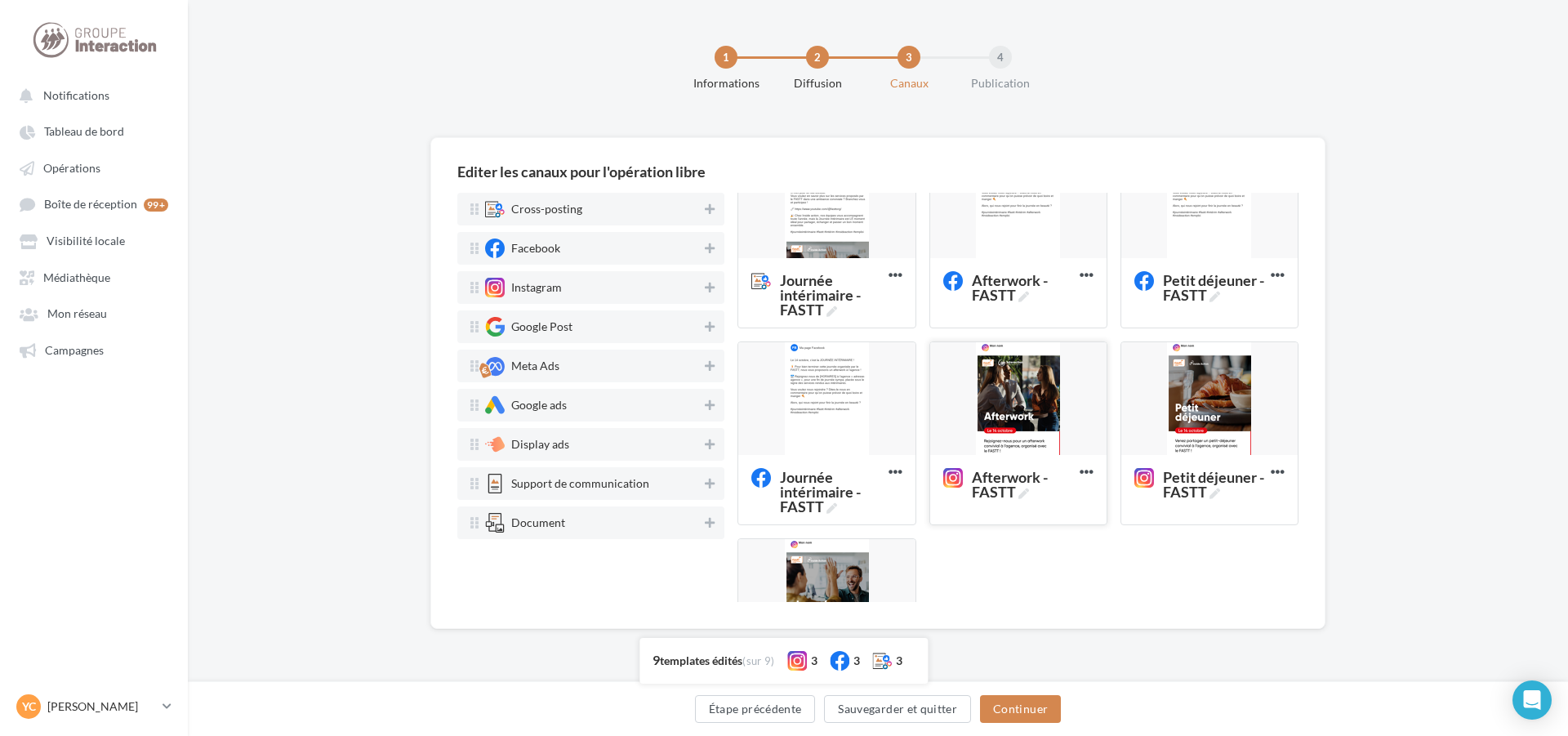
click at [1029, 418] on div at bounding box center [1018, 399] width 176 height 114
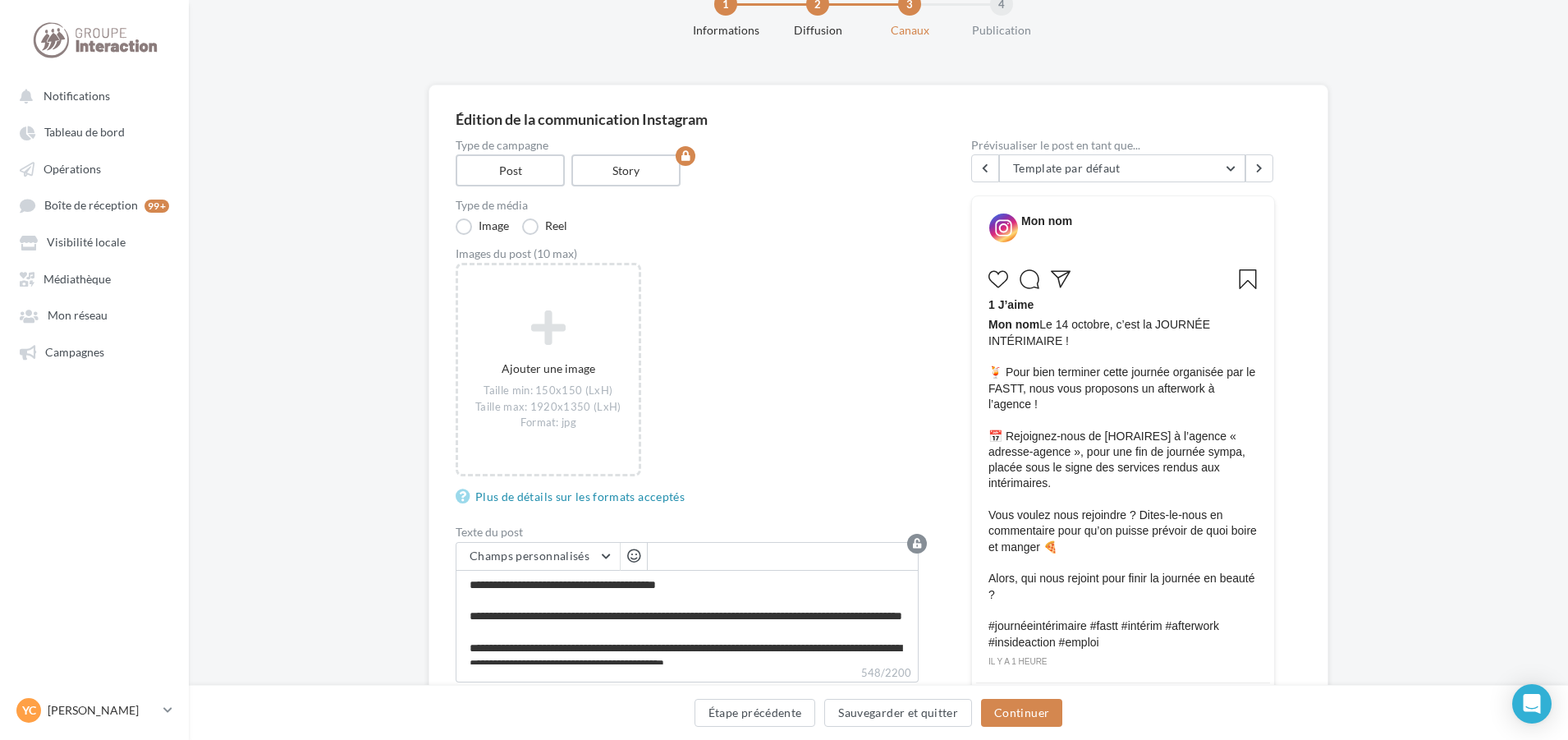
scroll to position [164, 0]
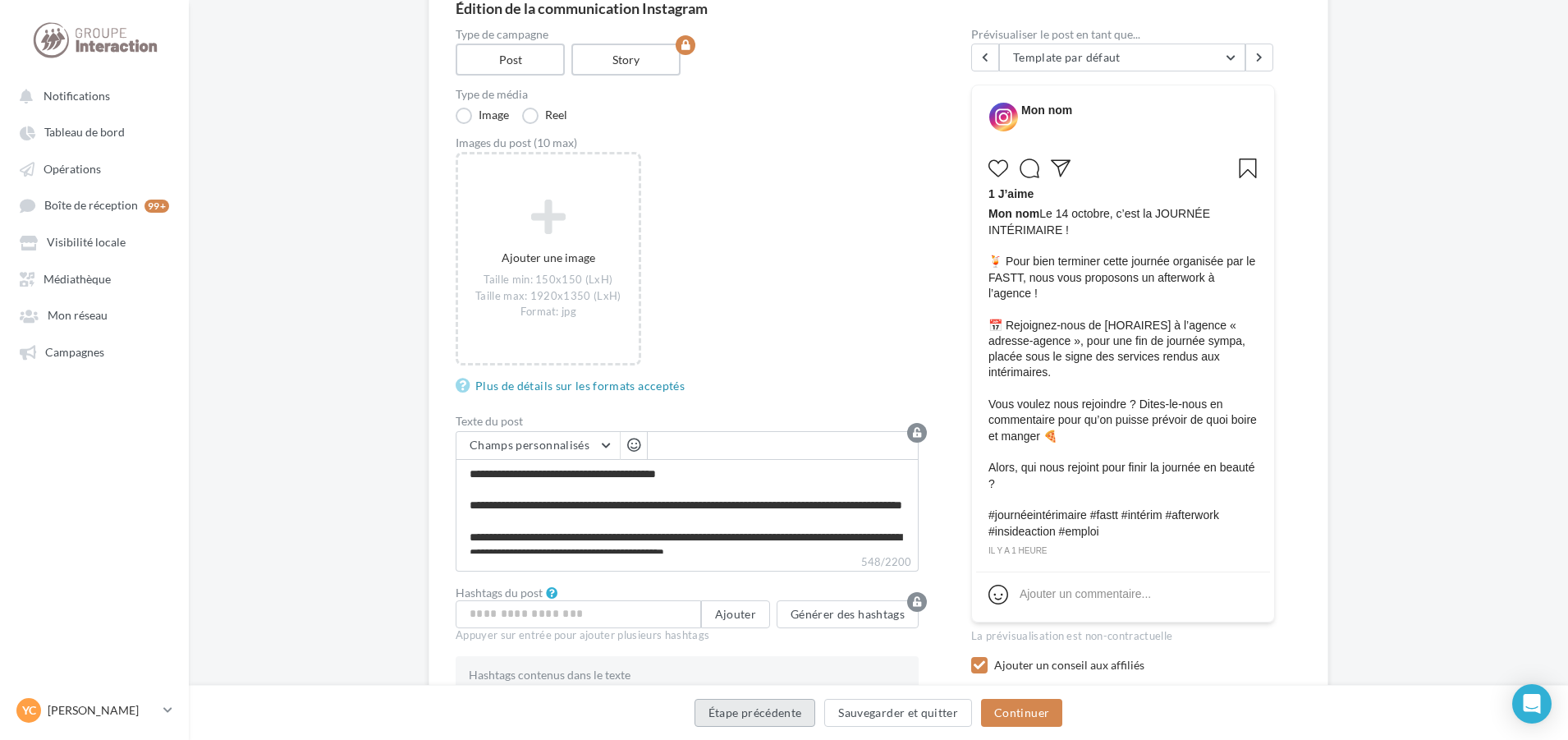
click at [801, 721] on button "Étape précédente" at bounding box center [755, 712] width 122 height 28
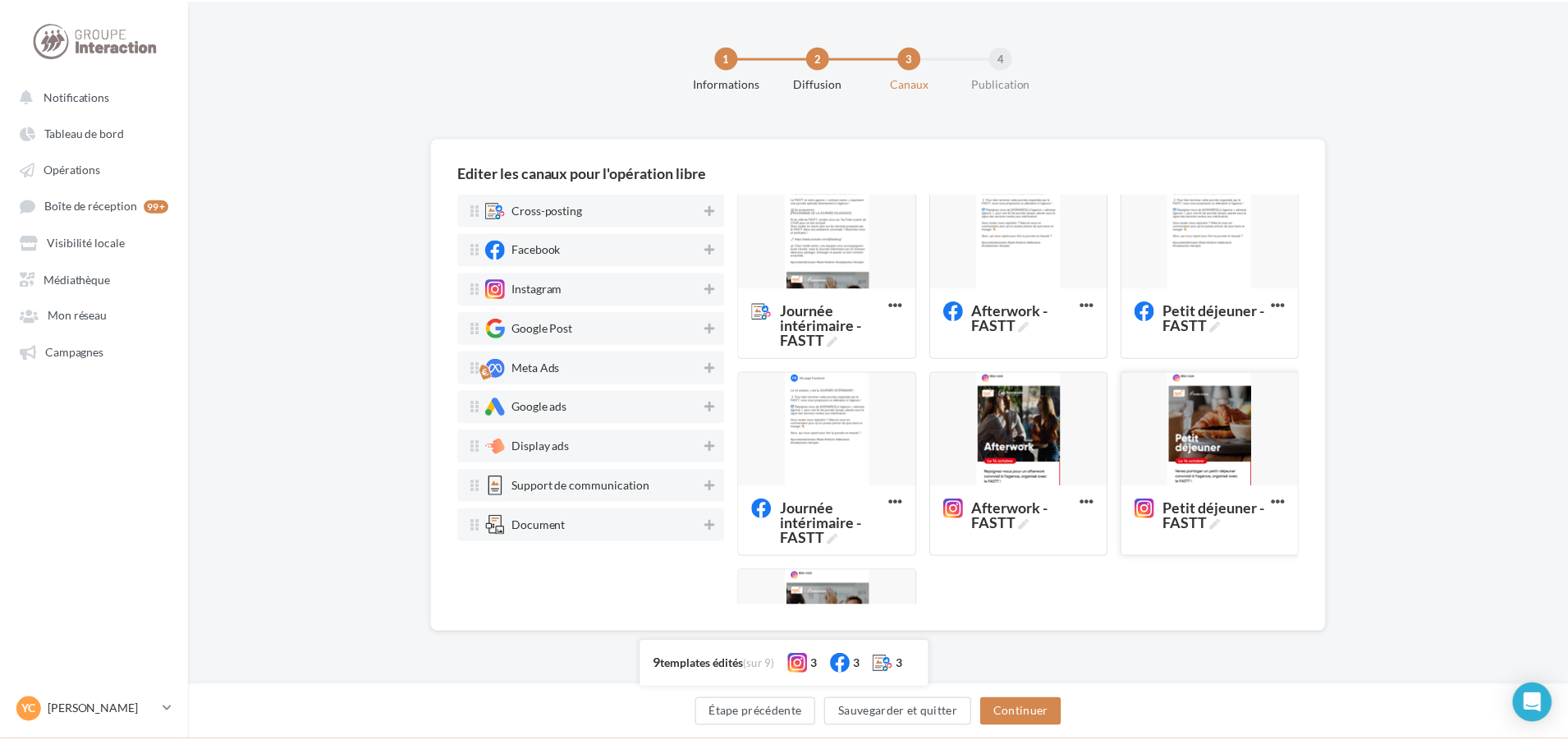
scroll to position [246, 0]
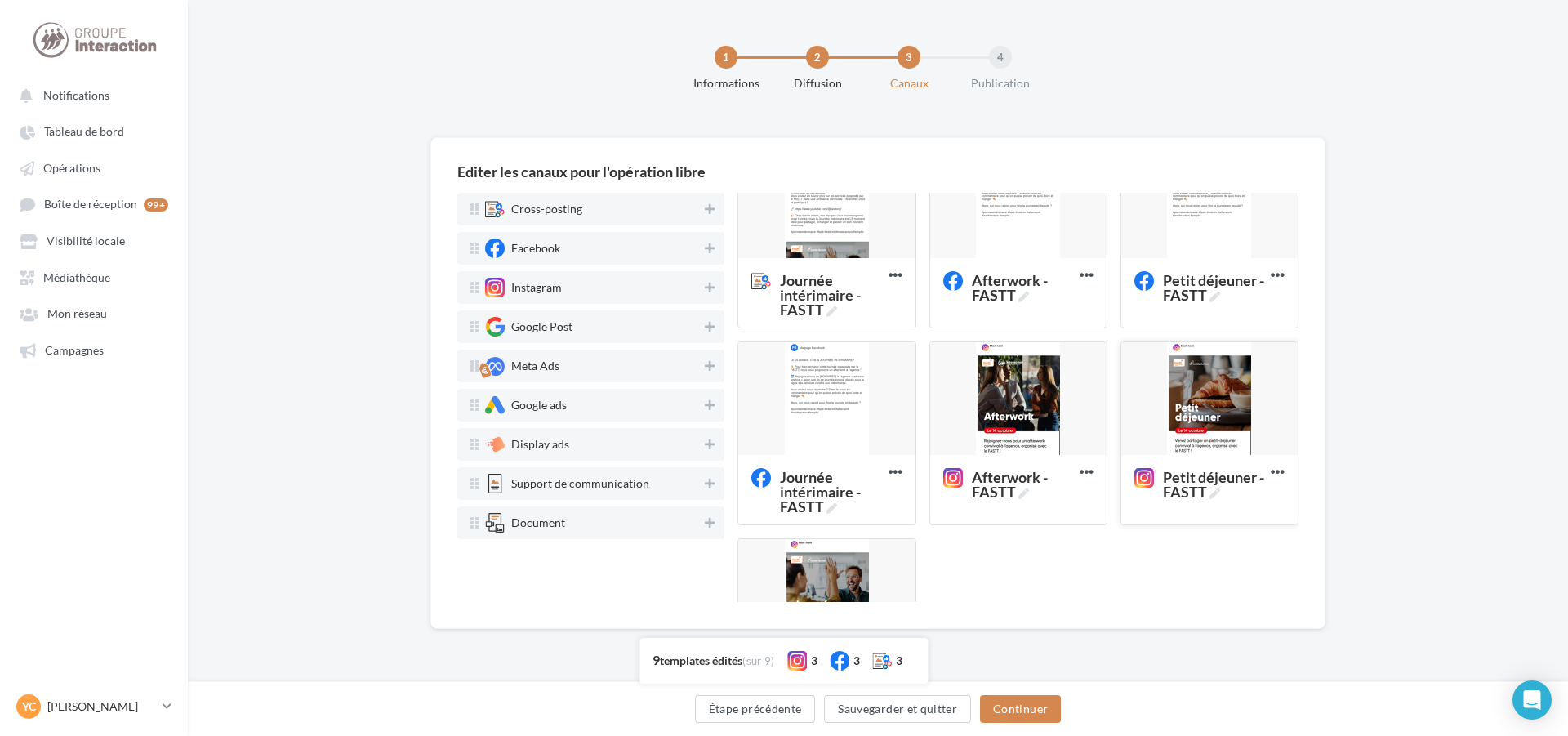
click at [1195, 398] on div at bounding box center [1209, 399] width 176 height 114
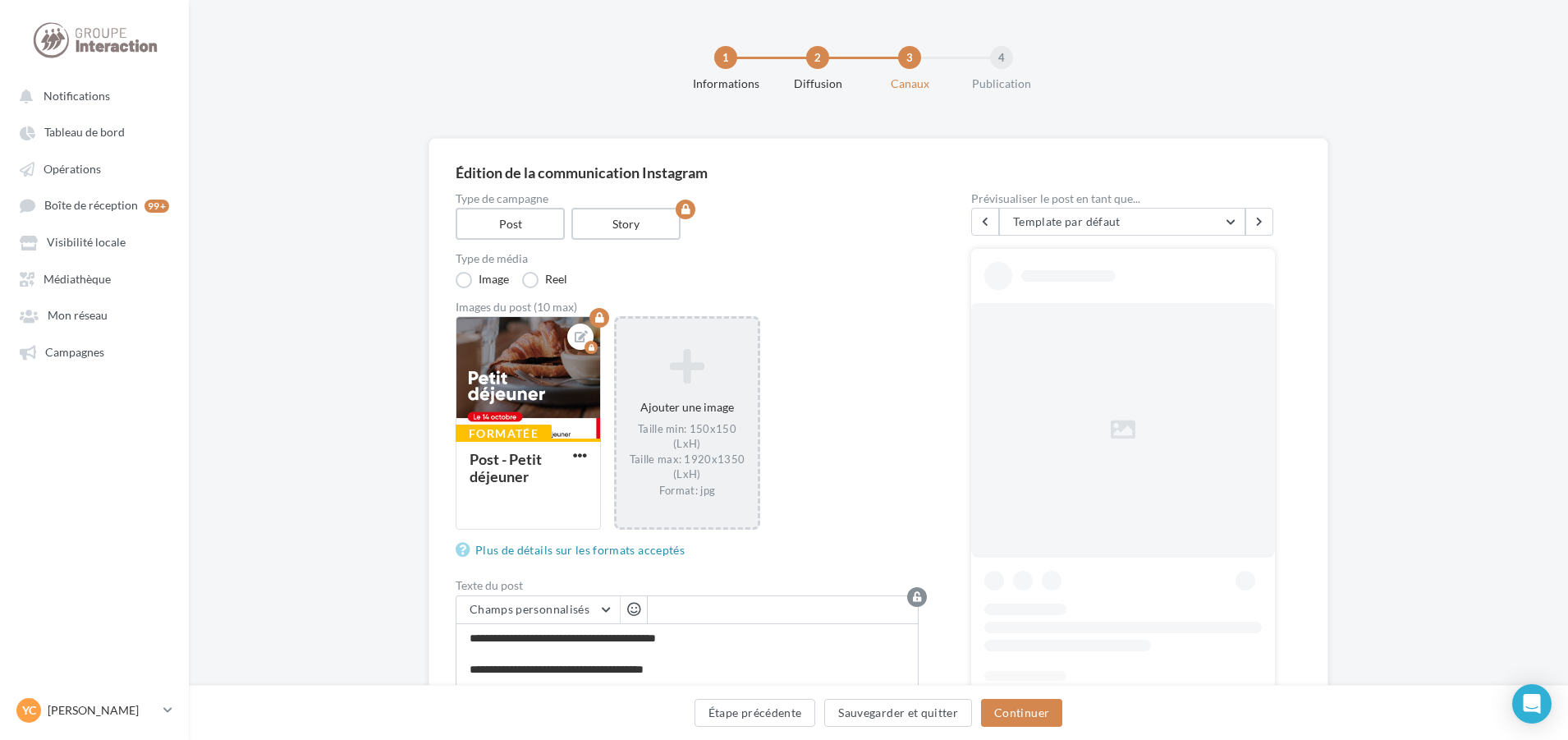
scroll to position [164, 0]
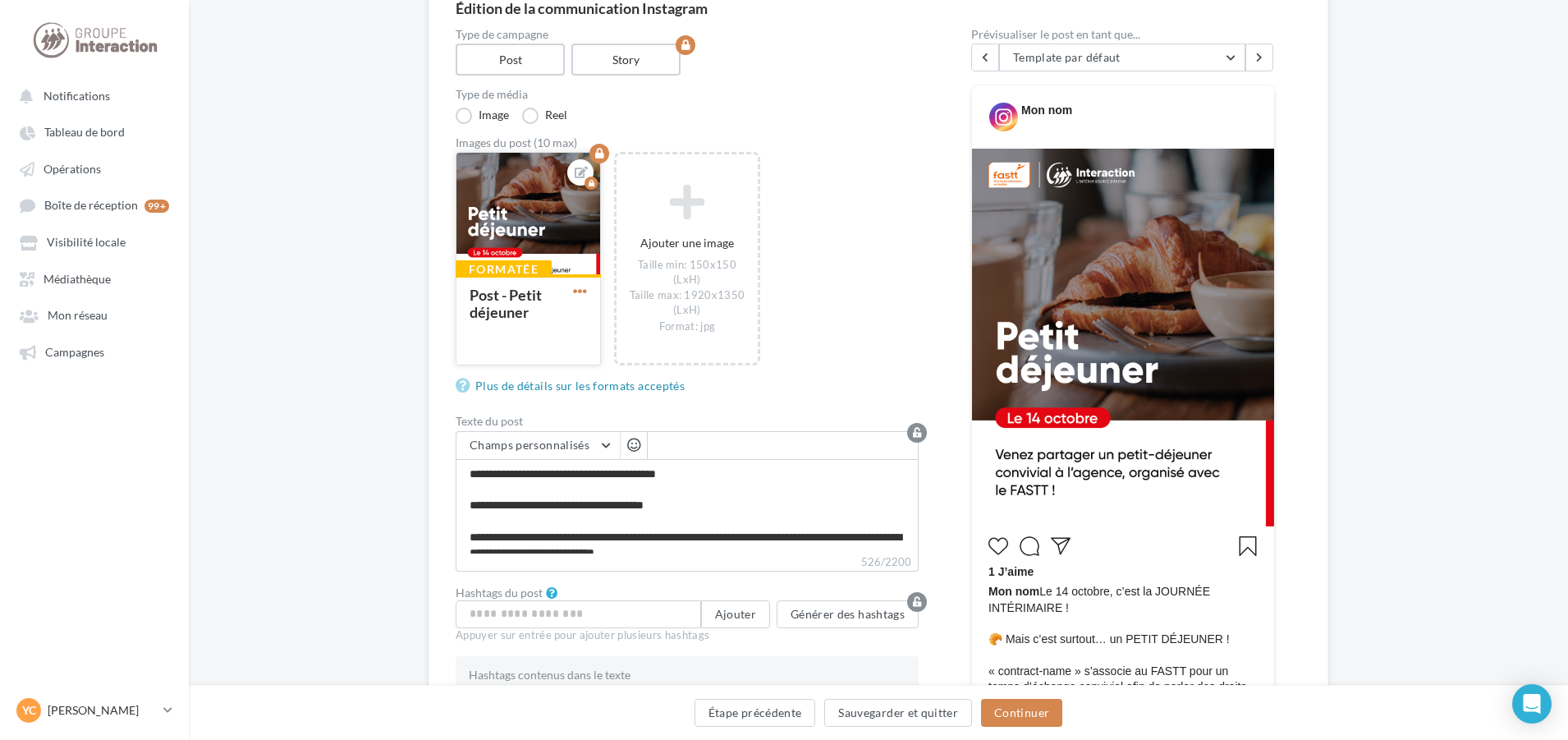
click at [582, 284] on span "button" at bounding box center [580, 291] width 14 height 14
click at [611, 405] on button "Supprimer" at bounding box center [656, 408] width 173 height 42
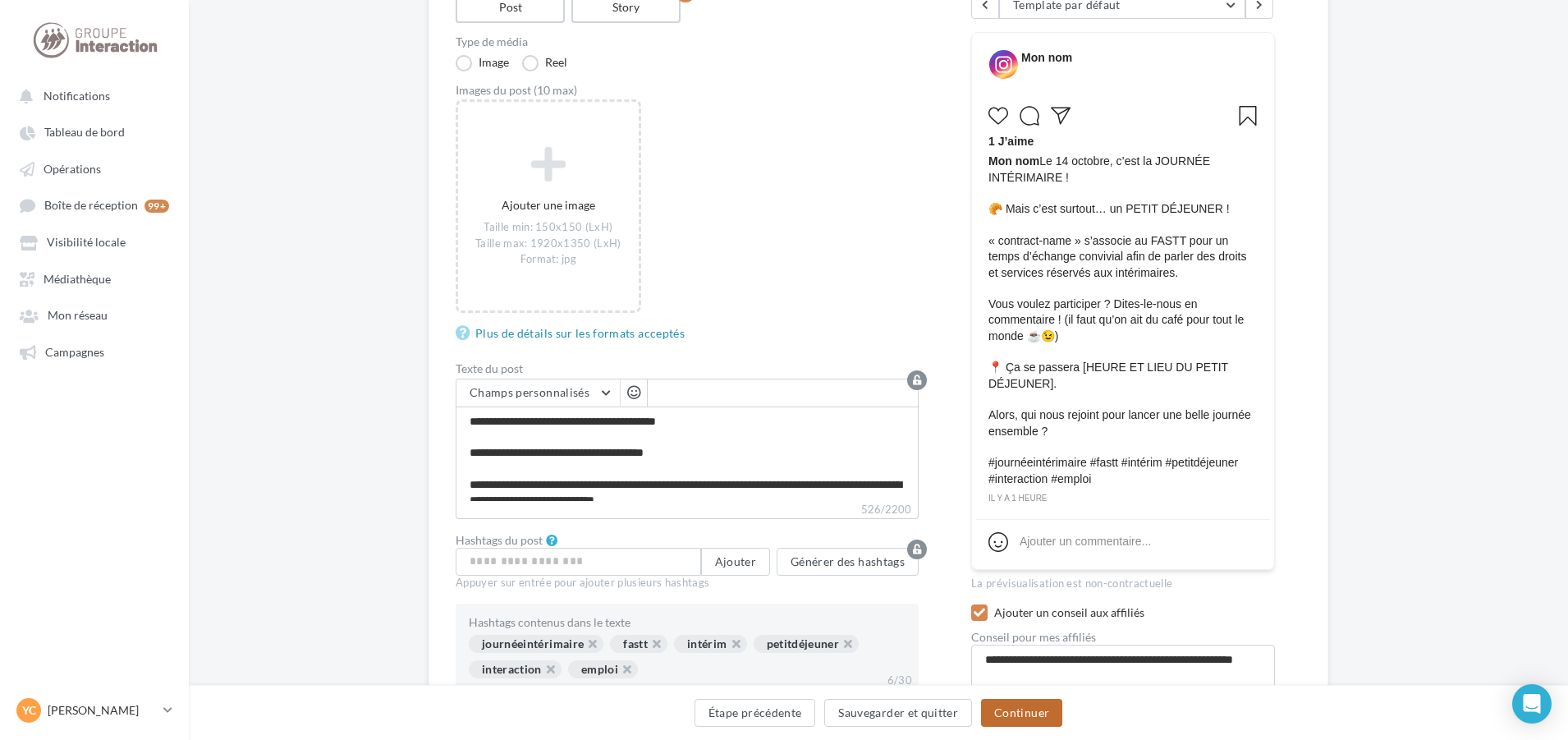
scroll to position [246, 0]
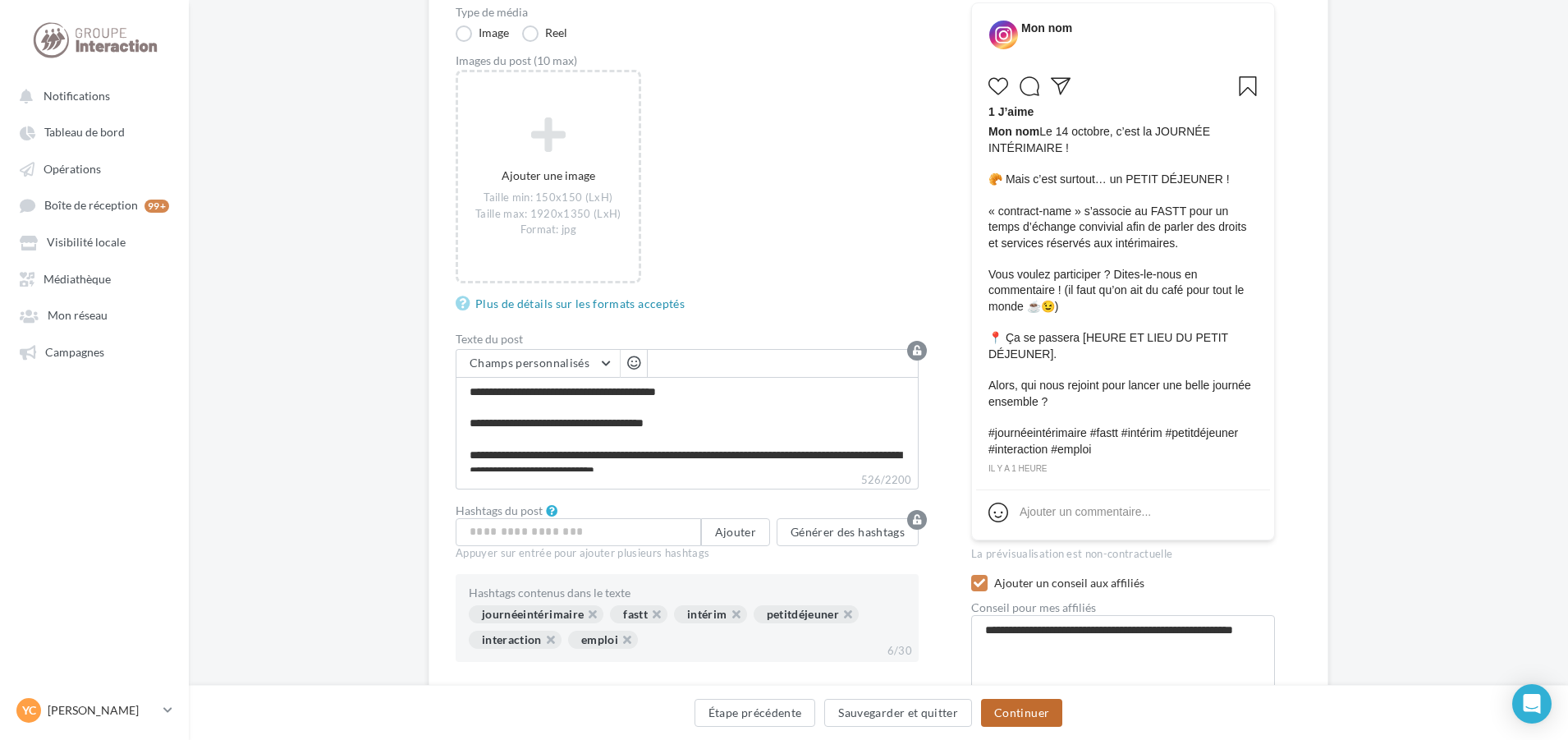
click at [994, 704] on button "Continuer" at bounding box center [1022, 712] width 81 height 28
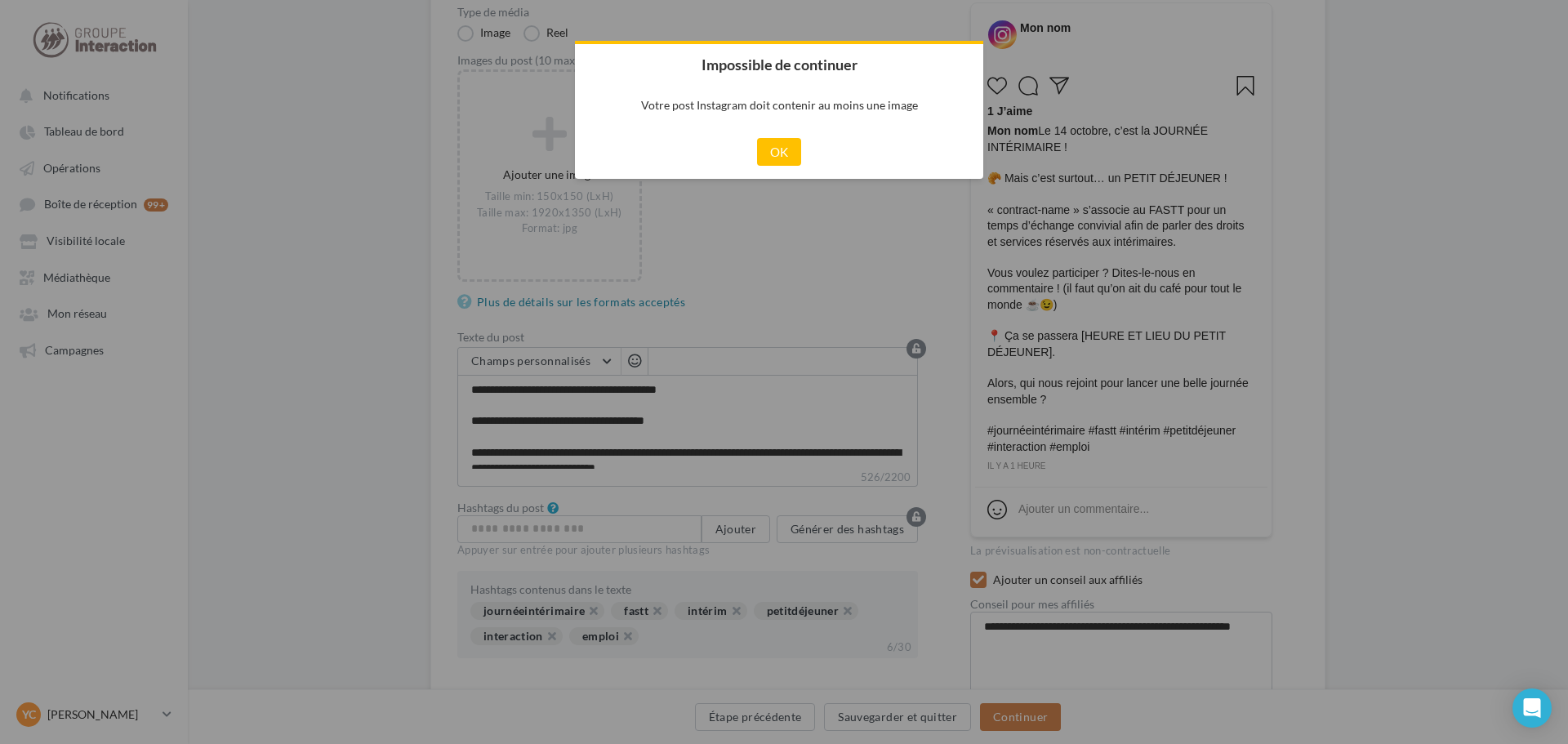
click at [746, 148] on div "Cancel OK" at bounding box center [779, 152] width 408 height 54
click at [756, 149] on div "Cancel OK" at bounding box center [779, 152] width 408 height 54
click at [768, 153] on button "OK" at bounding box center [780, 152] width 45 height 28
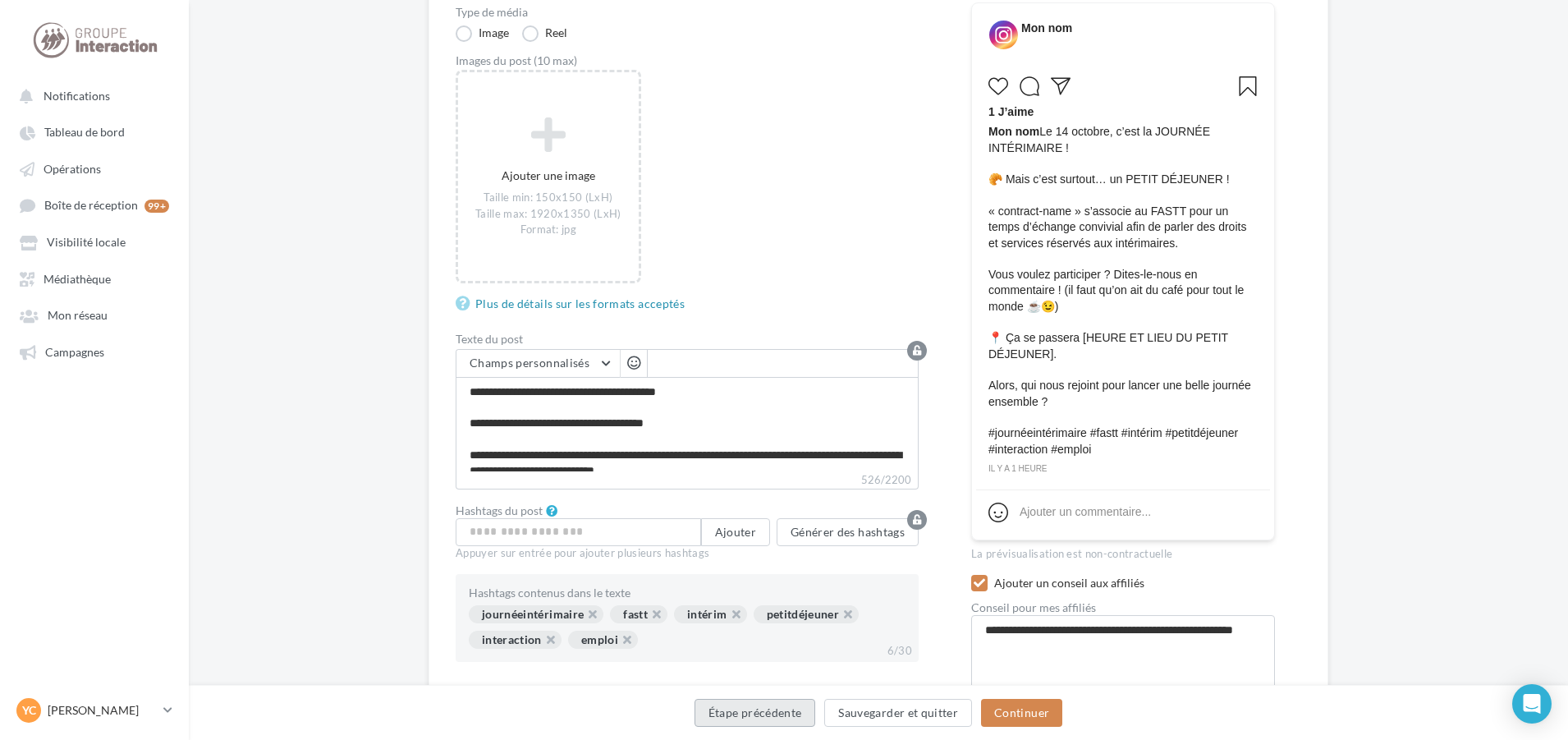
click at [774, 721] on button "Étape précédente" at bounding box center [755, 712] width 122 height 28
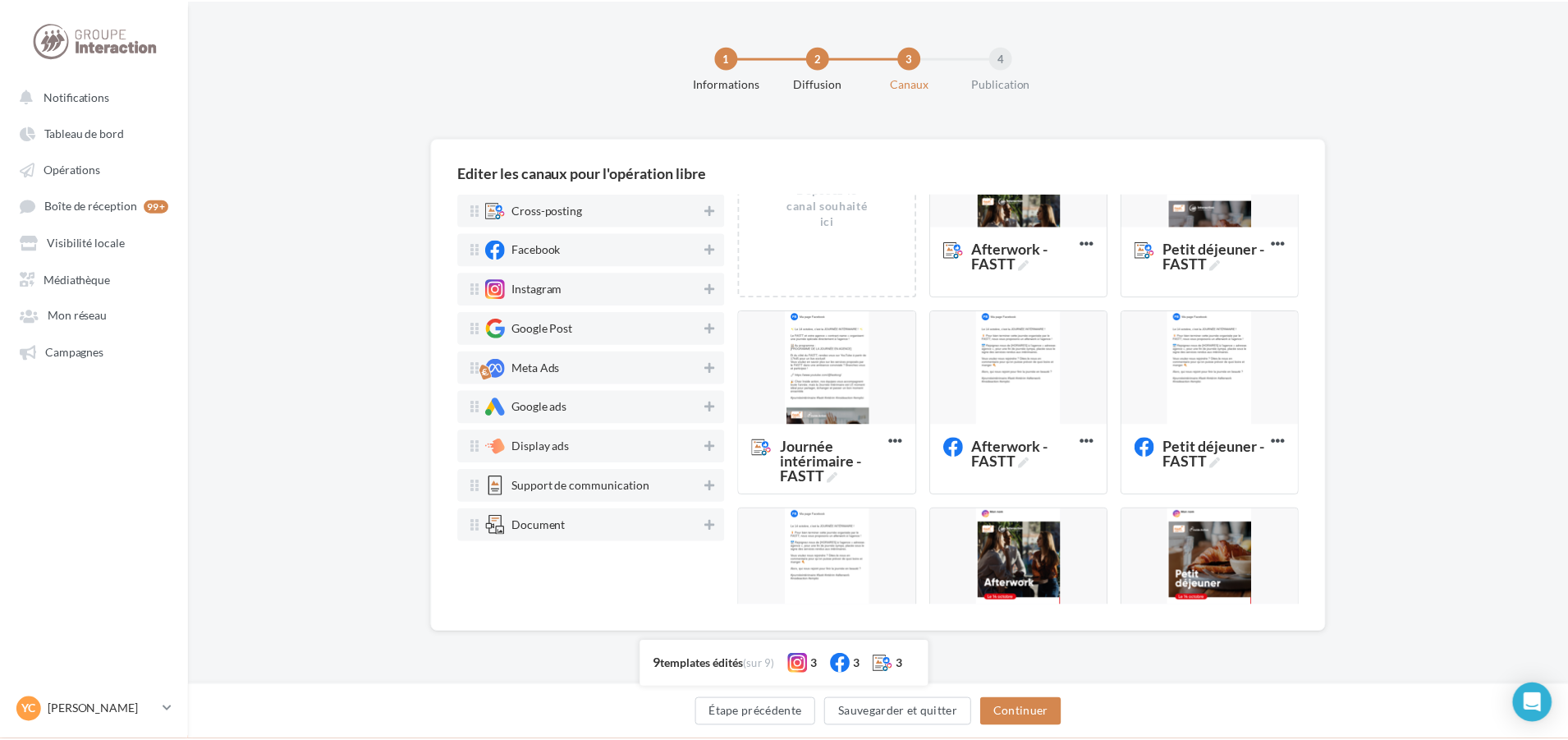
scroll to position [328, 0]
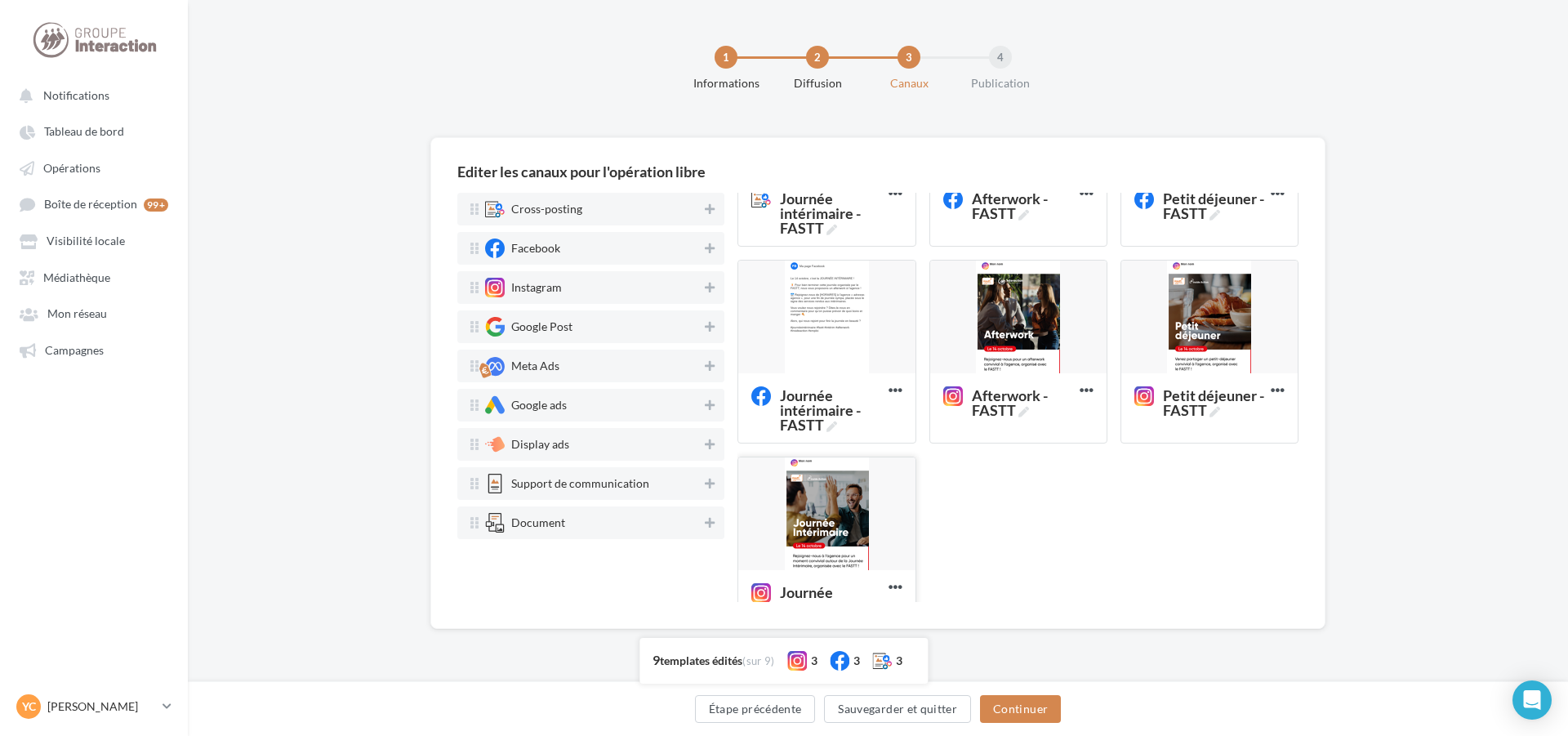
click at [833, 511] on div at bounding box center [826, 515] width 176 height 114
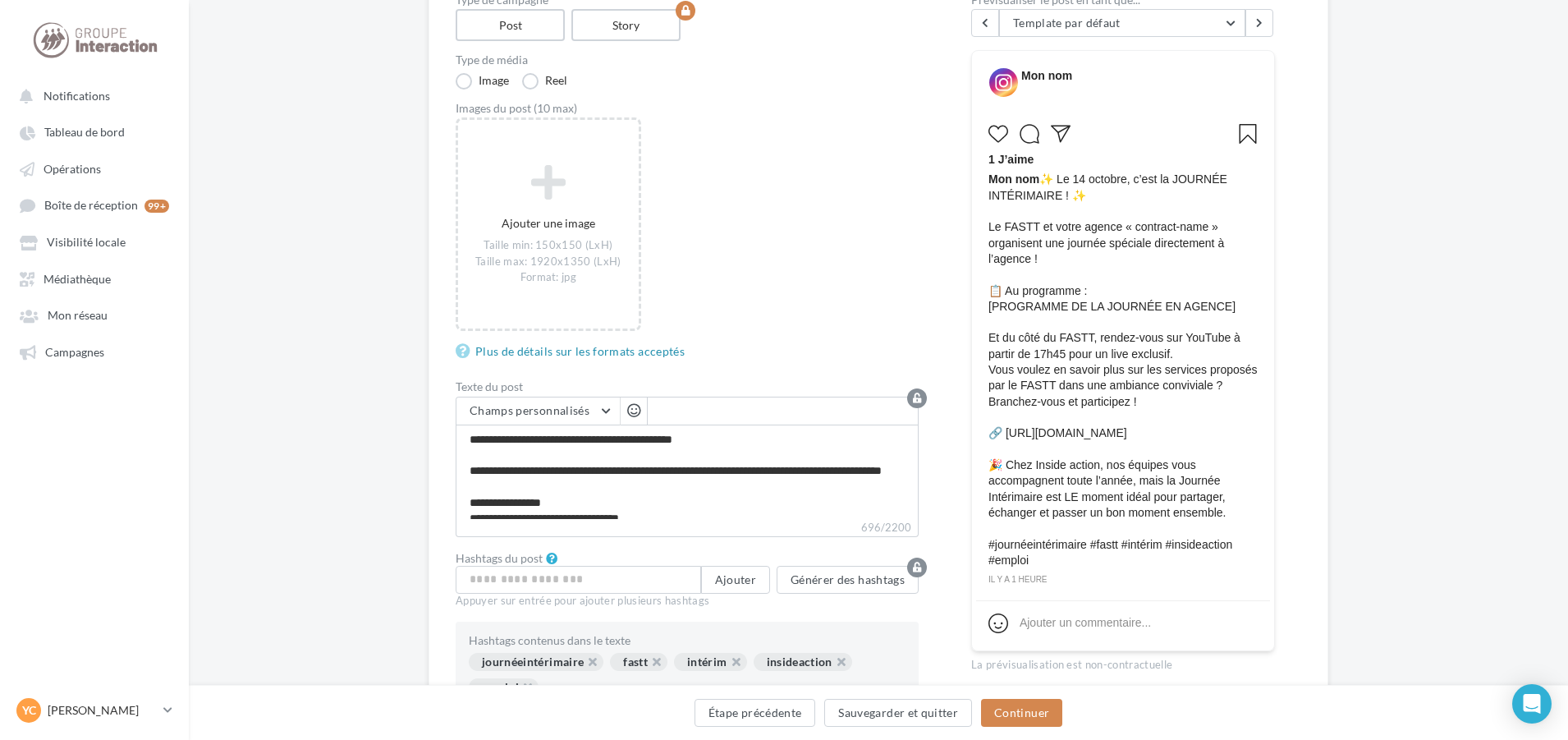
scroll to position [246, 0]
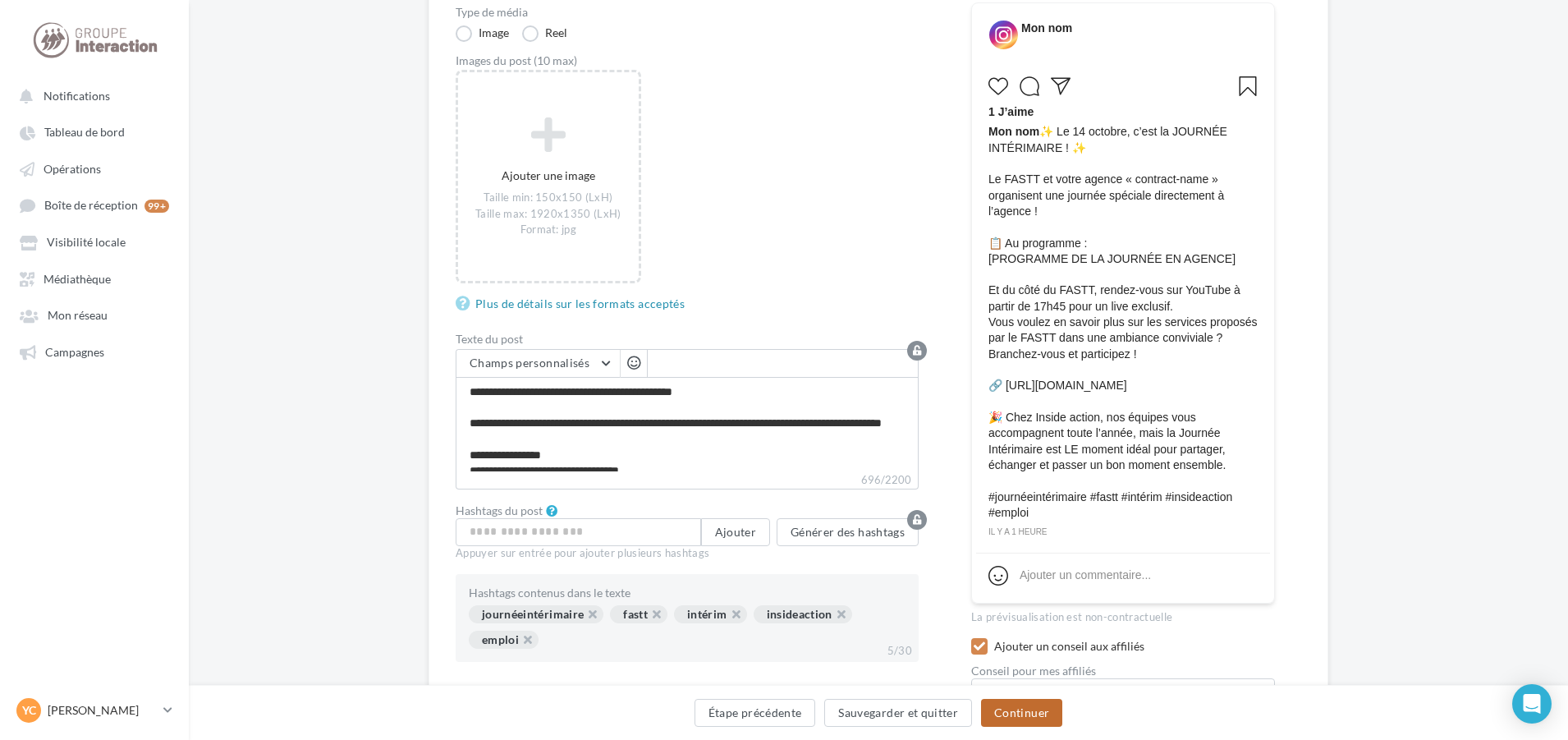
click at [997, 709] on button "Continuer" at bounding box center [1022, 712] width 81 height 28
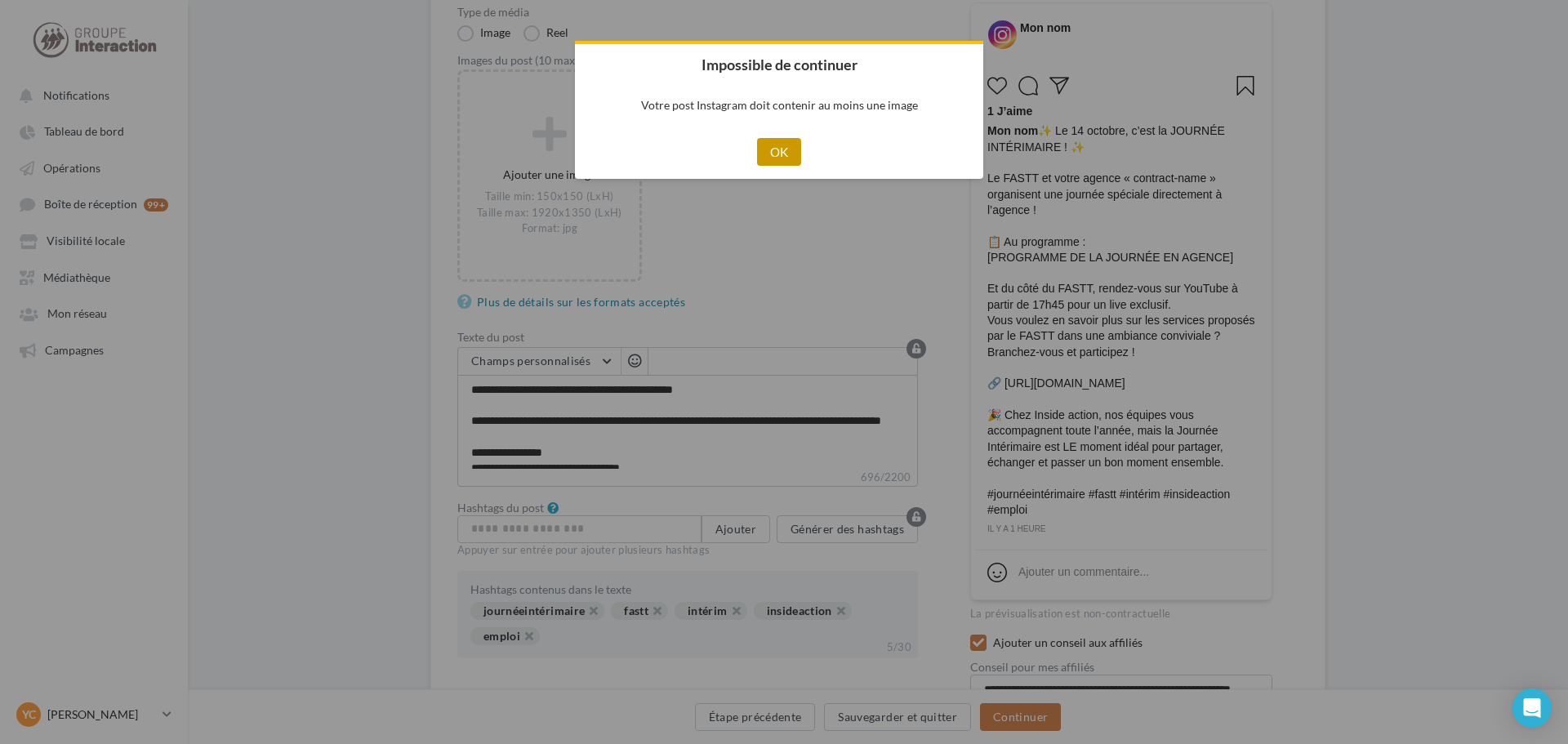
click at [789, 142] on button "OK" at bounding box center [780, 152] width 45 height 28
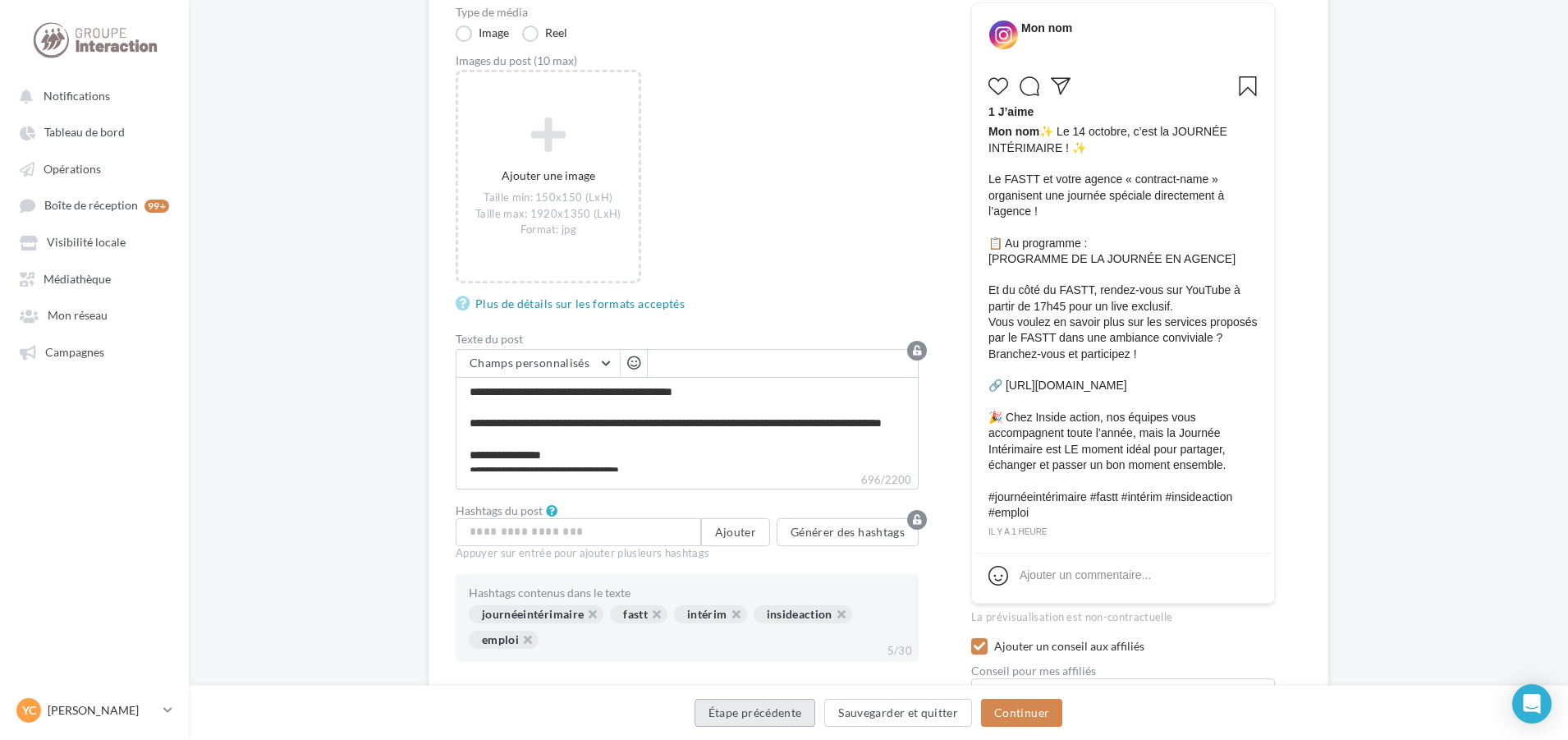
click at [774, 707] on button "Étape précédente" at bounding box center [755, 712] width 122 height 28
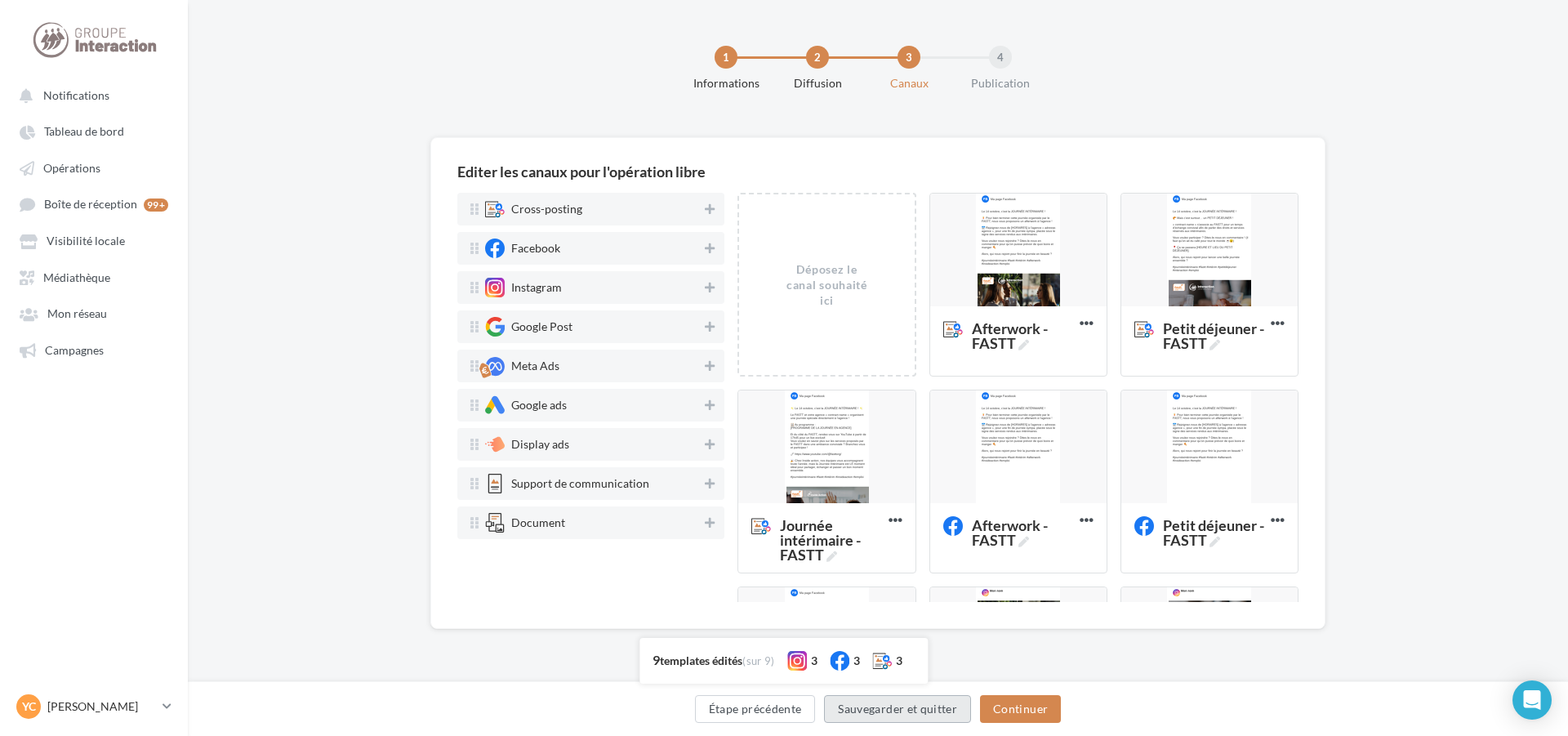
click at [902, 710] on button "Sauvegarder et quitter" at bounding box center [897, 708] width 147 height 28
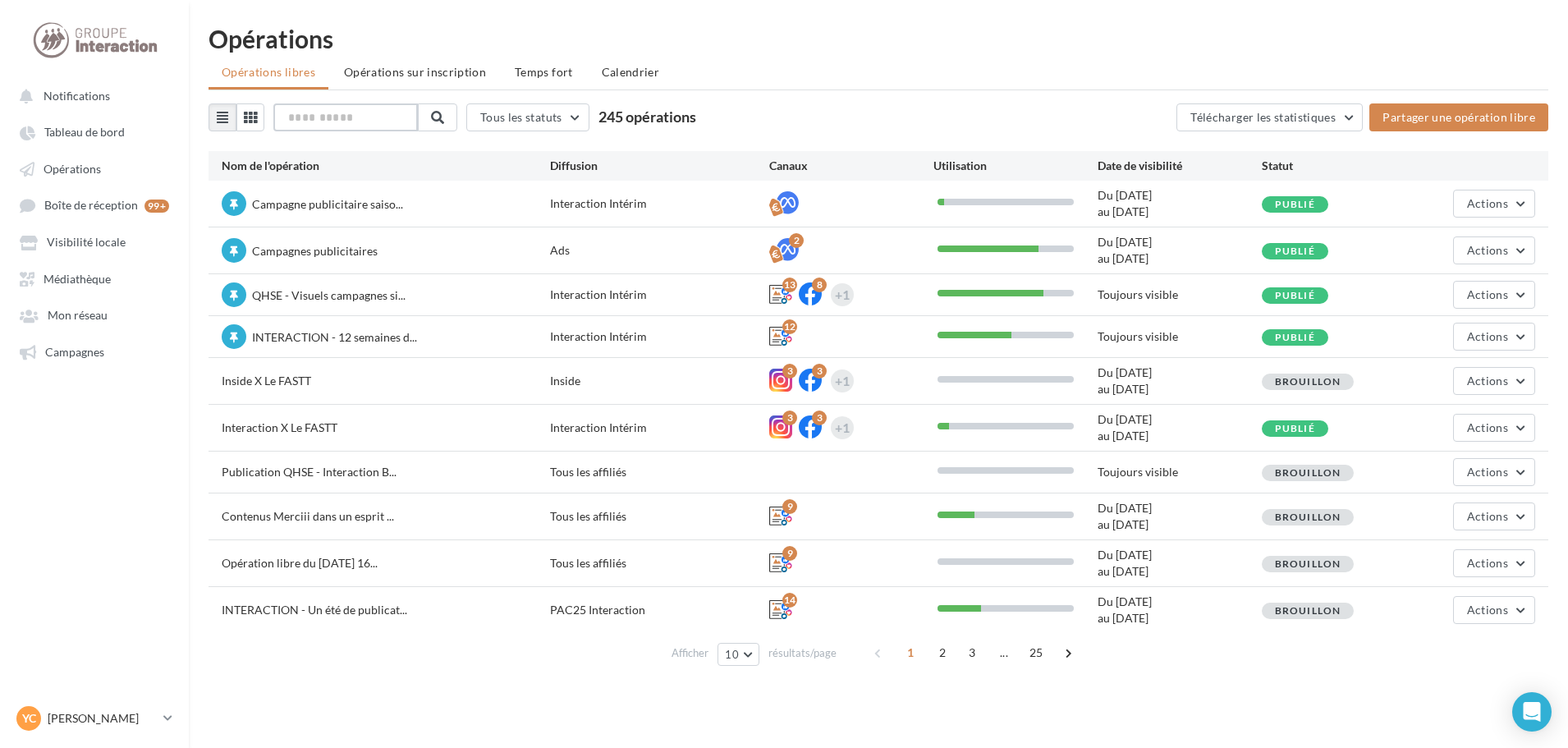
click at [356, 123] on input "text" at bounding box center [345, 118] width 144 height 28
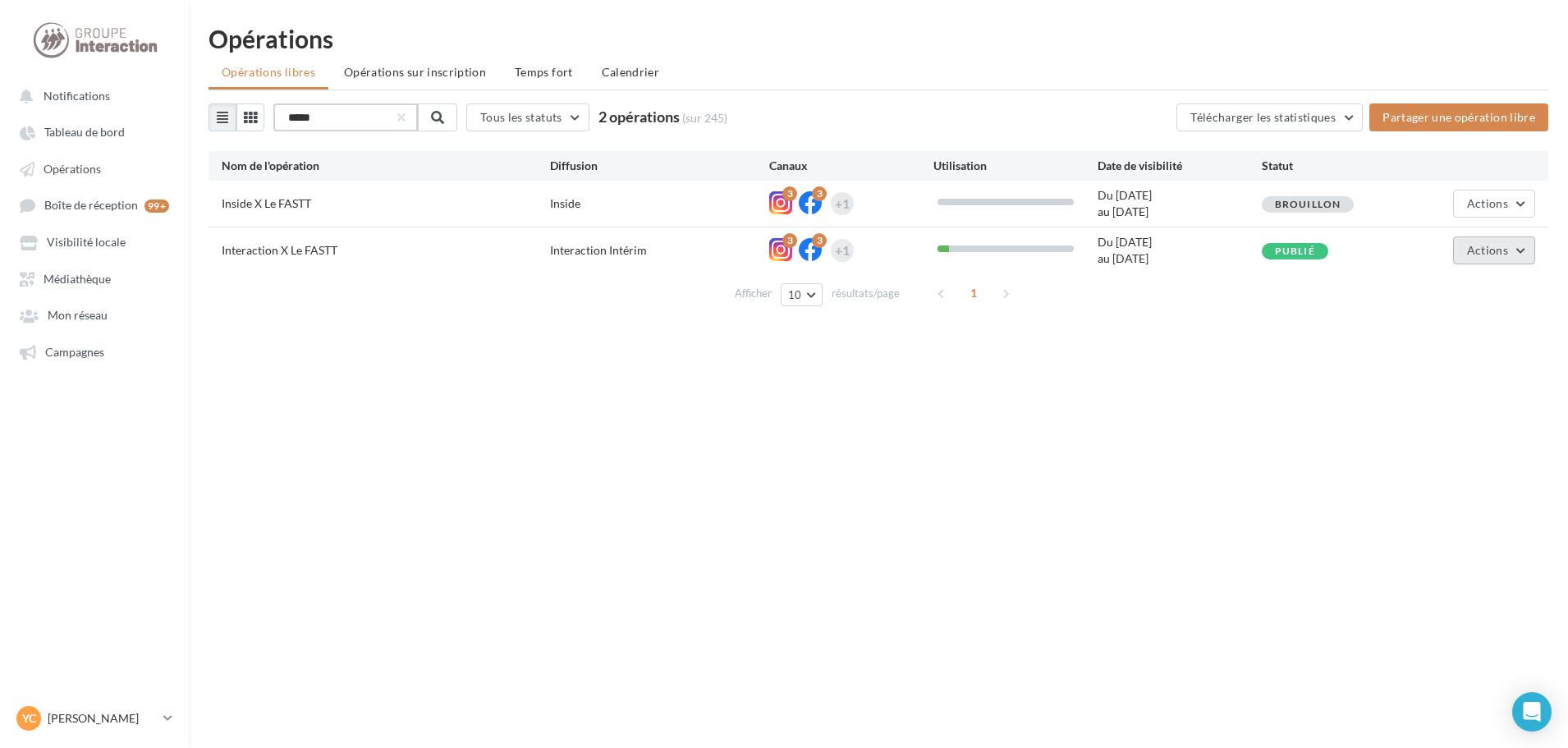
type input "*****"
click at [1460, 253] on button "Actions" at bounding box center [1494, 250] width 82 height 28
click at [1451, 281] on button "Editer" at bounding box center [1453, 289] width 164 height 43
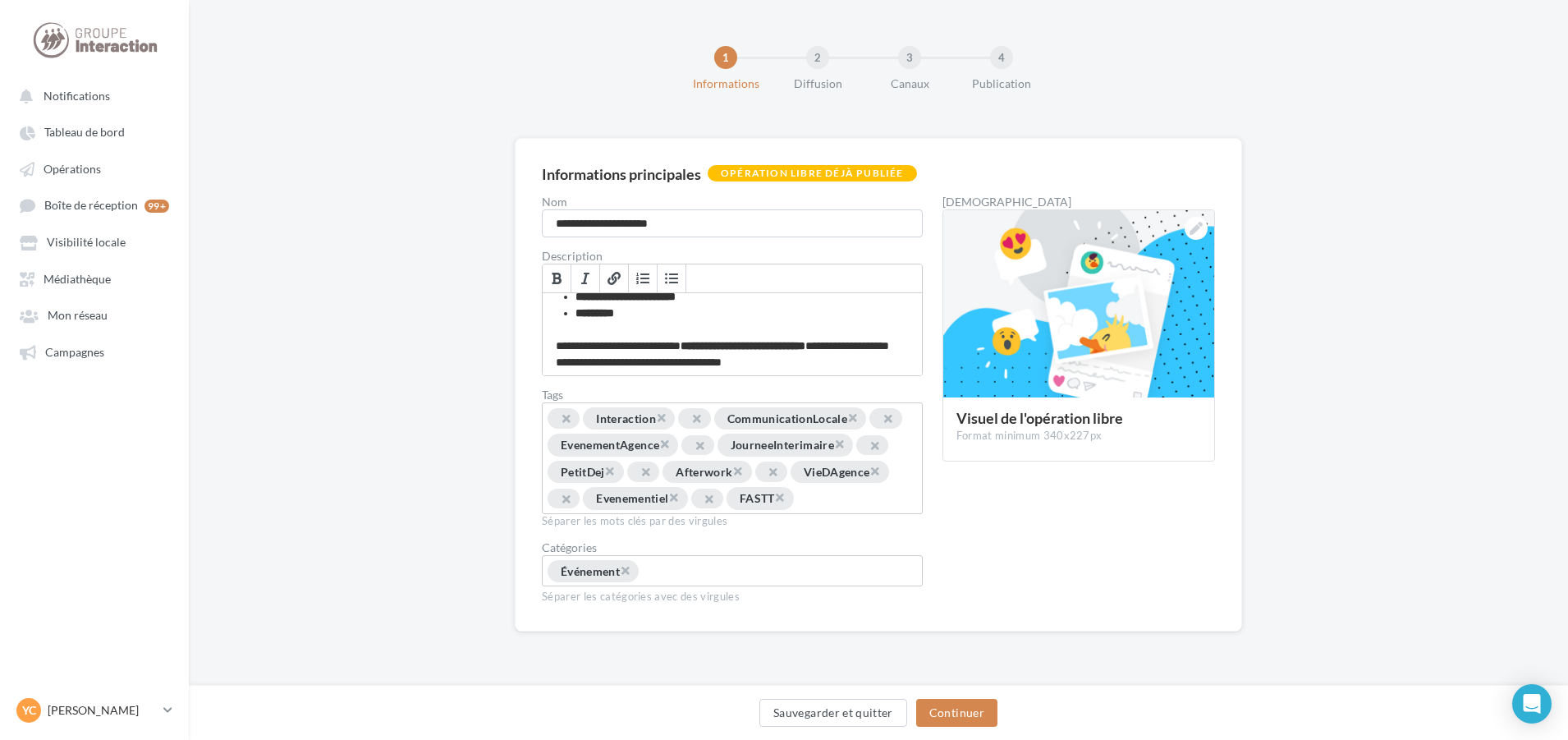
scroll to position [95, 0]
click at [953, 711] on button "Continuer" at bounding box center [957, 712] width 81 height 28
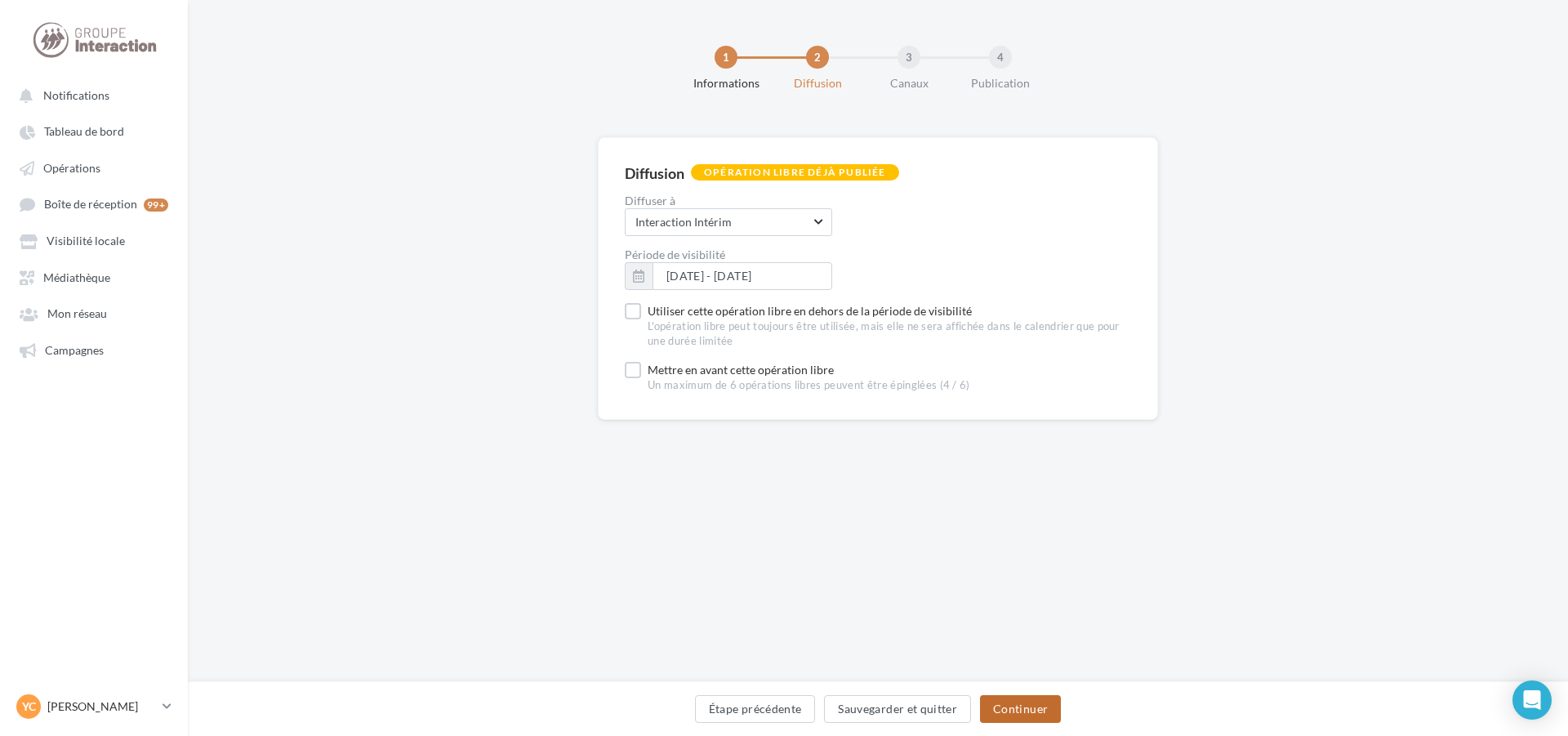
click at [1001, 710] on button "Continuer" at bounding box center [1021, 708] width 81 height 28
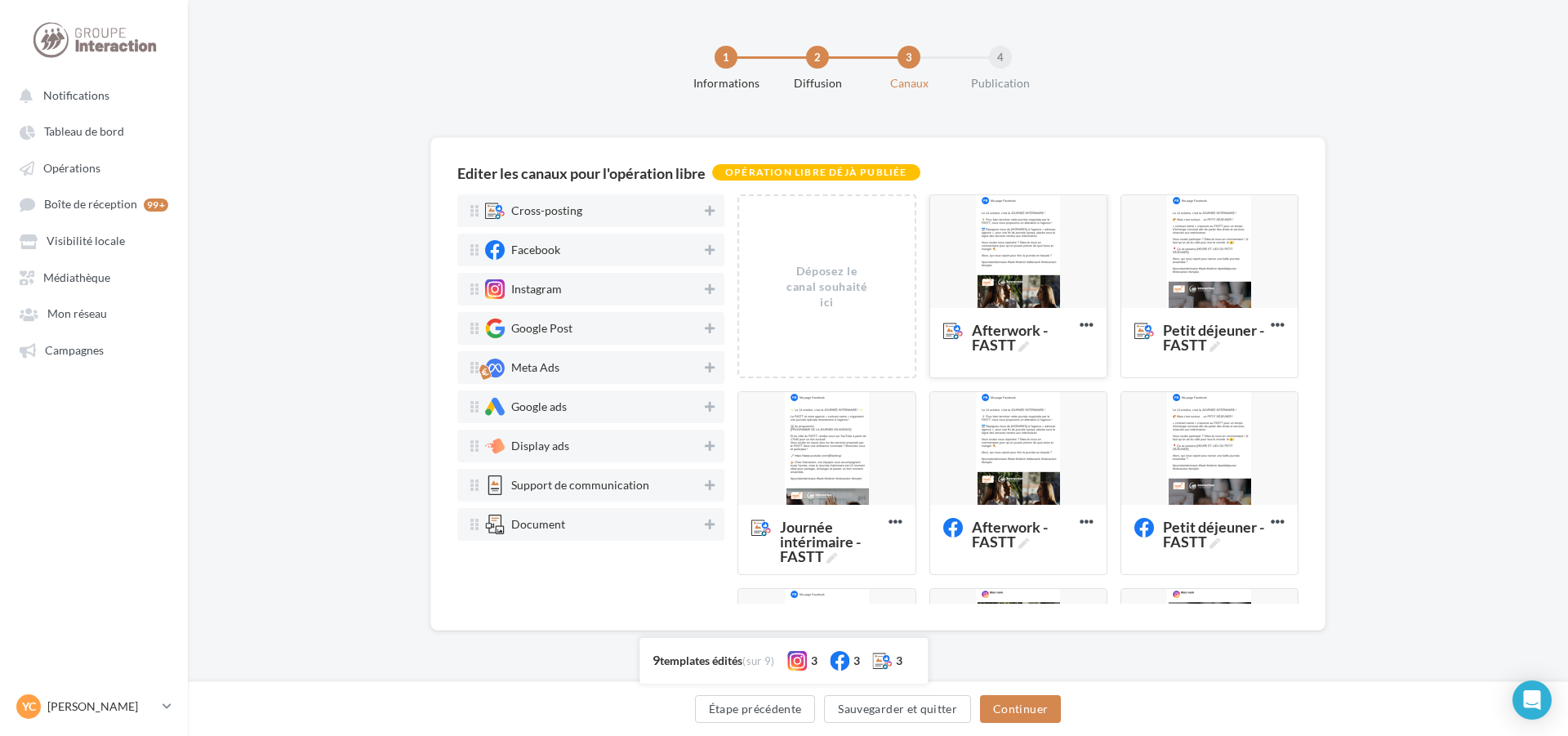
click at [1042, 258] on div at bounding box center [1018, 252] width 176 height 114
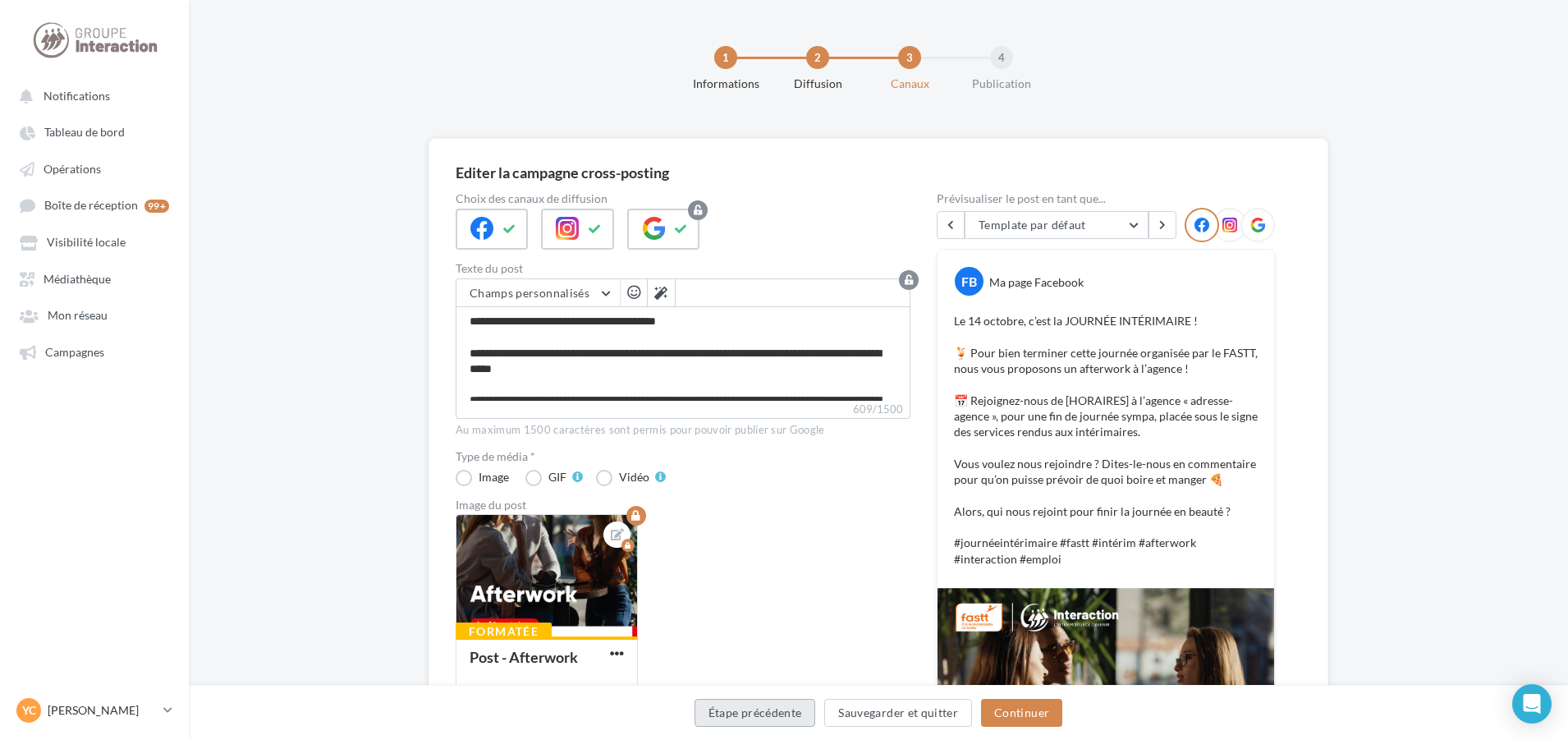
click at [808, 720] on button "Étape précédente" at bounding box center [755, 712] width 122 height 28
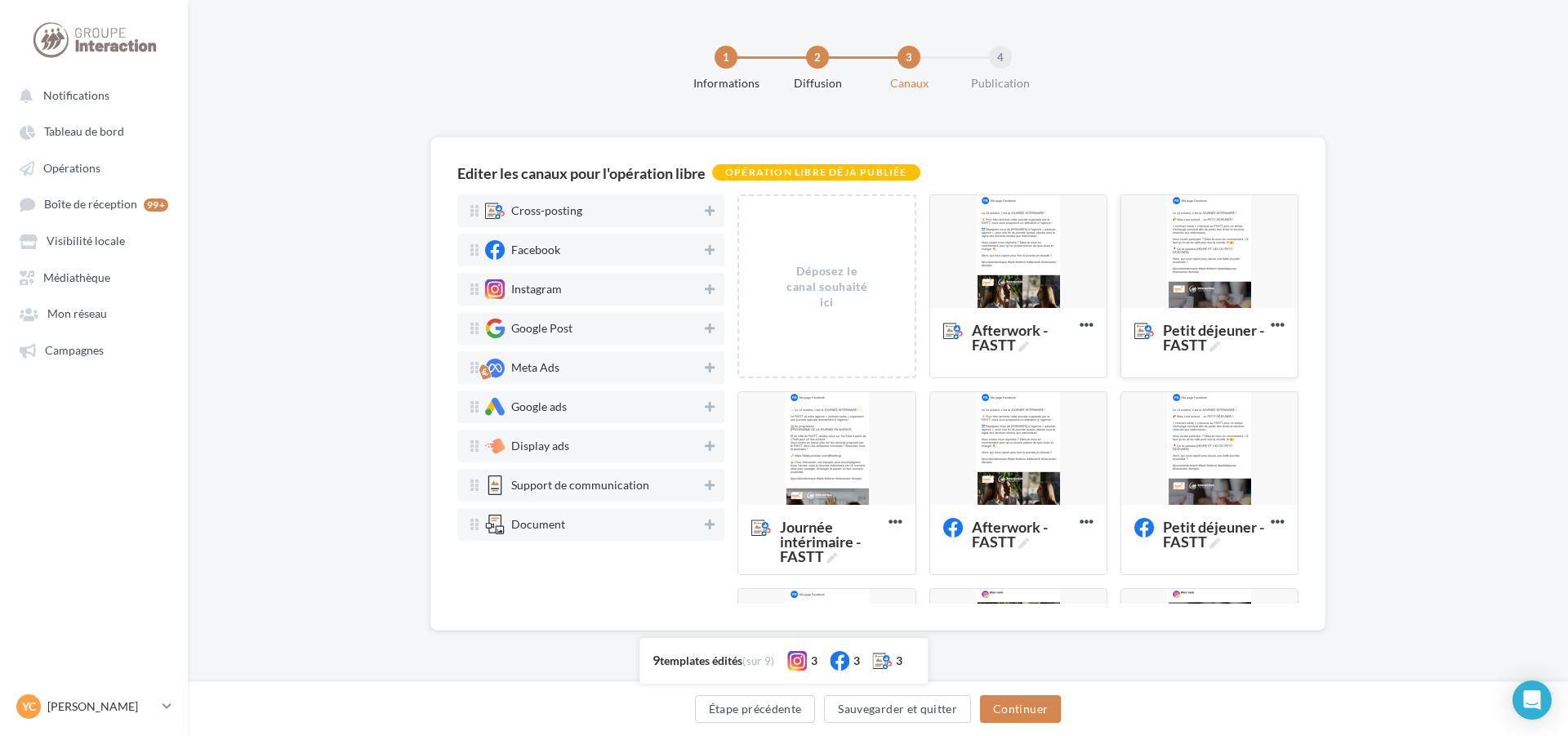
click at [1223, 257] on div at bounding box center [1209, 252] width 176 height 114
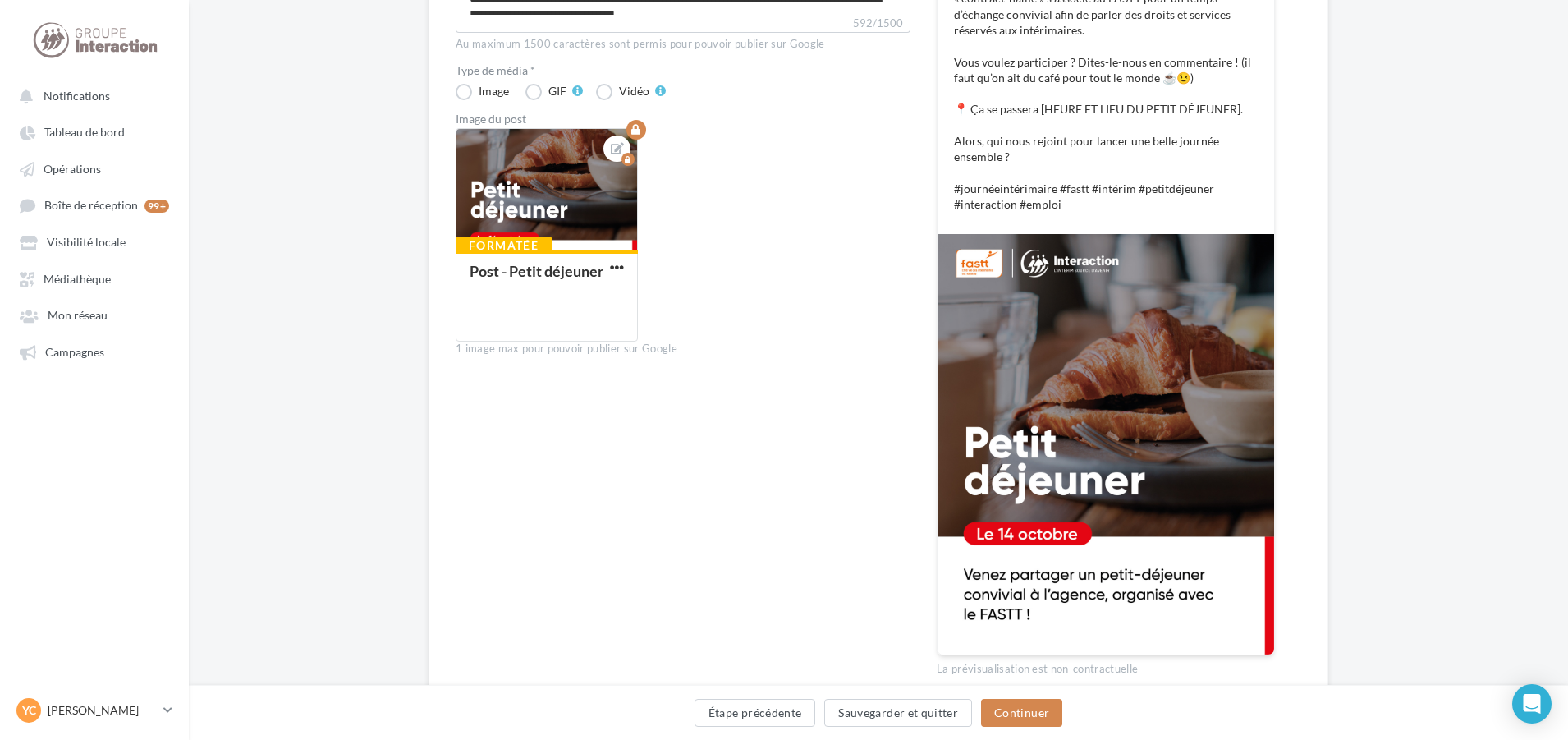
scroll to position [586, 0]
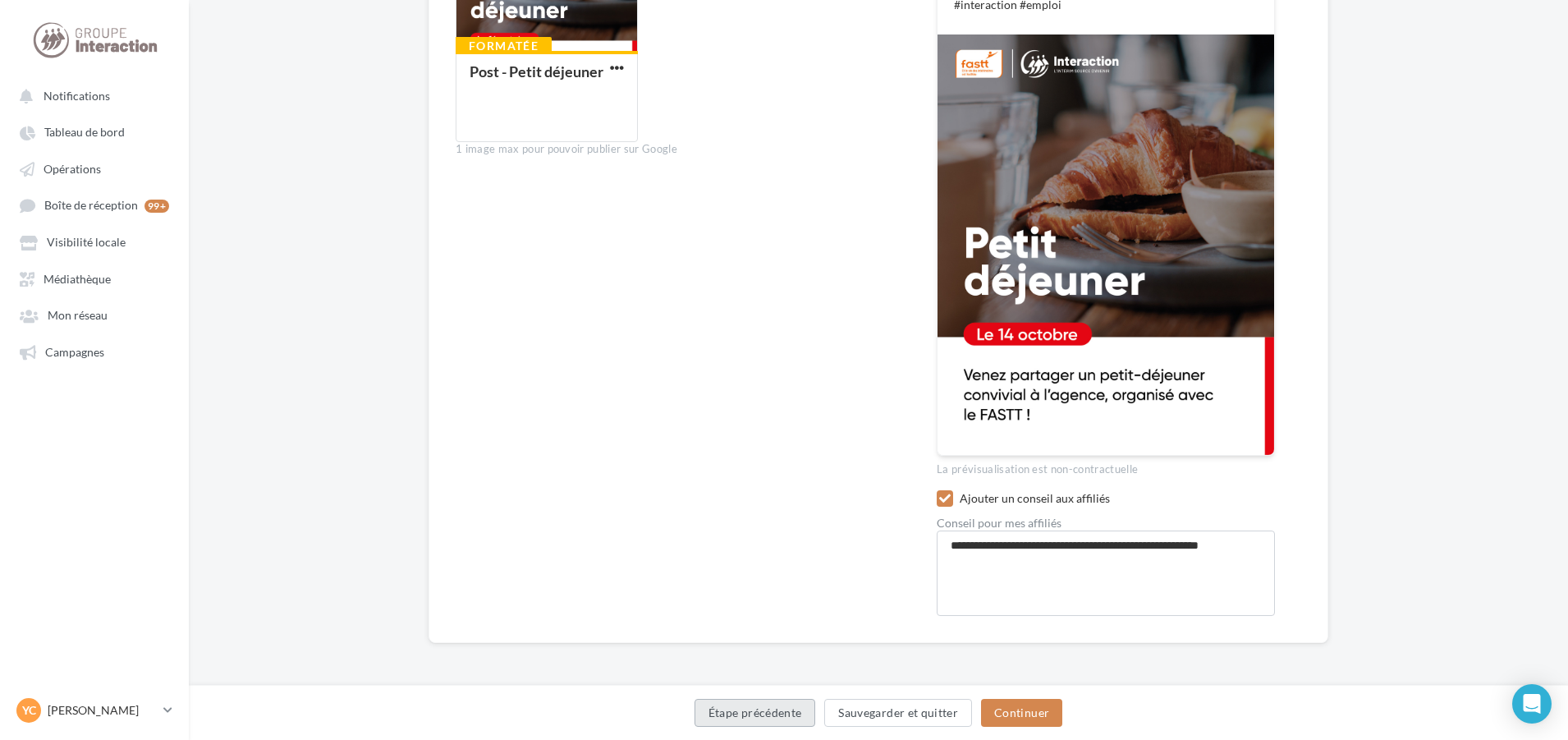
click at [785, 705] on button "Étape précédente" at bounding box center [755, 712] width 122 height 28
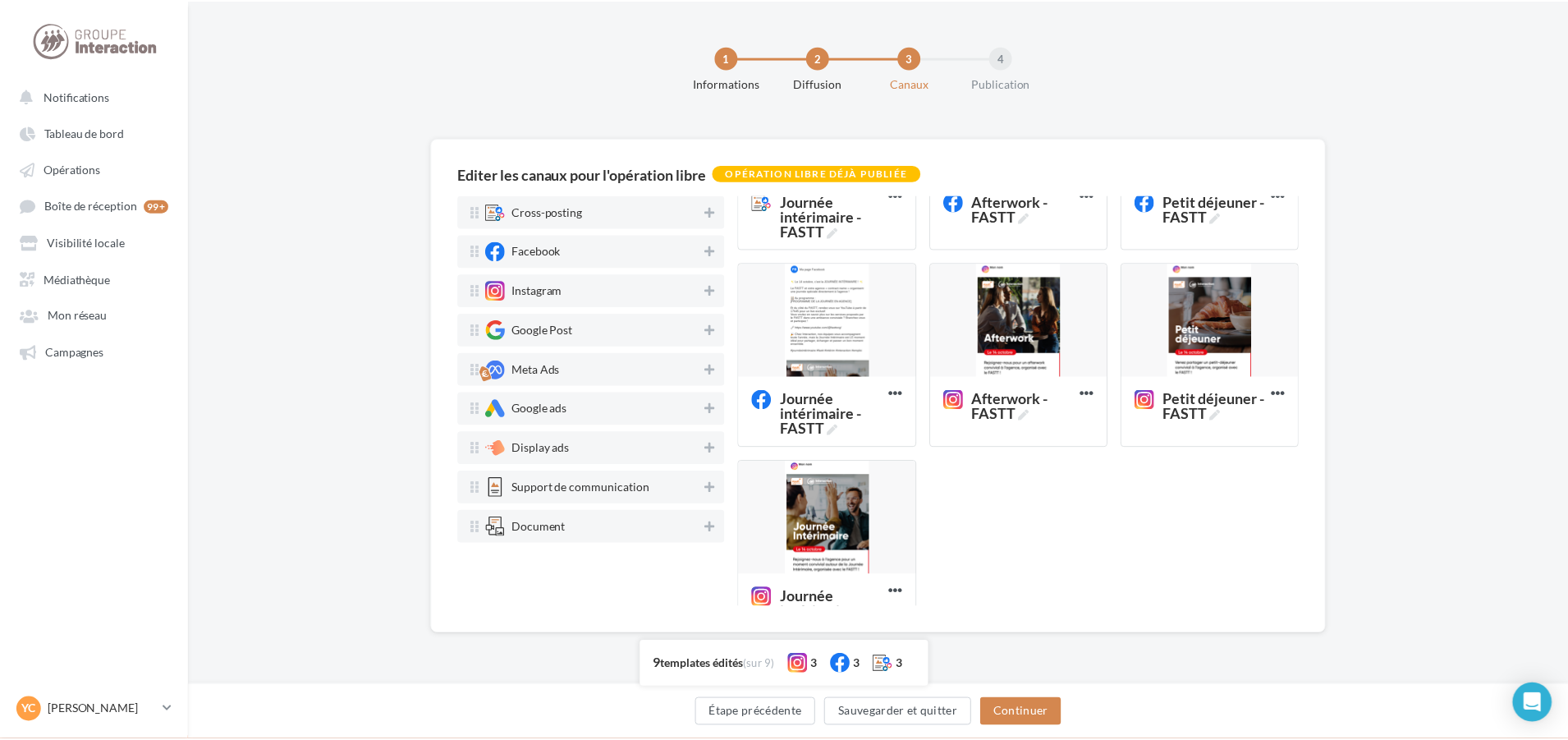
scroll to position [82, 0]
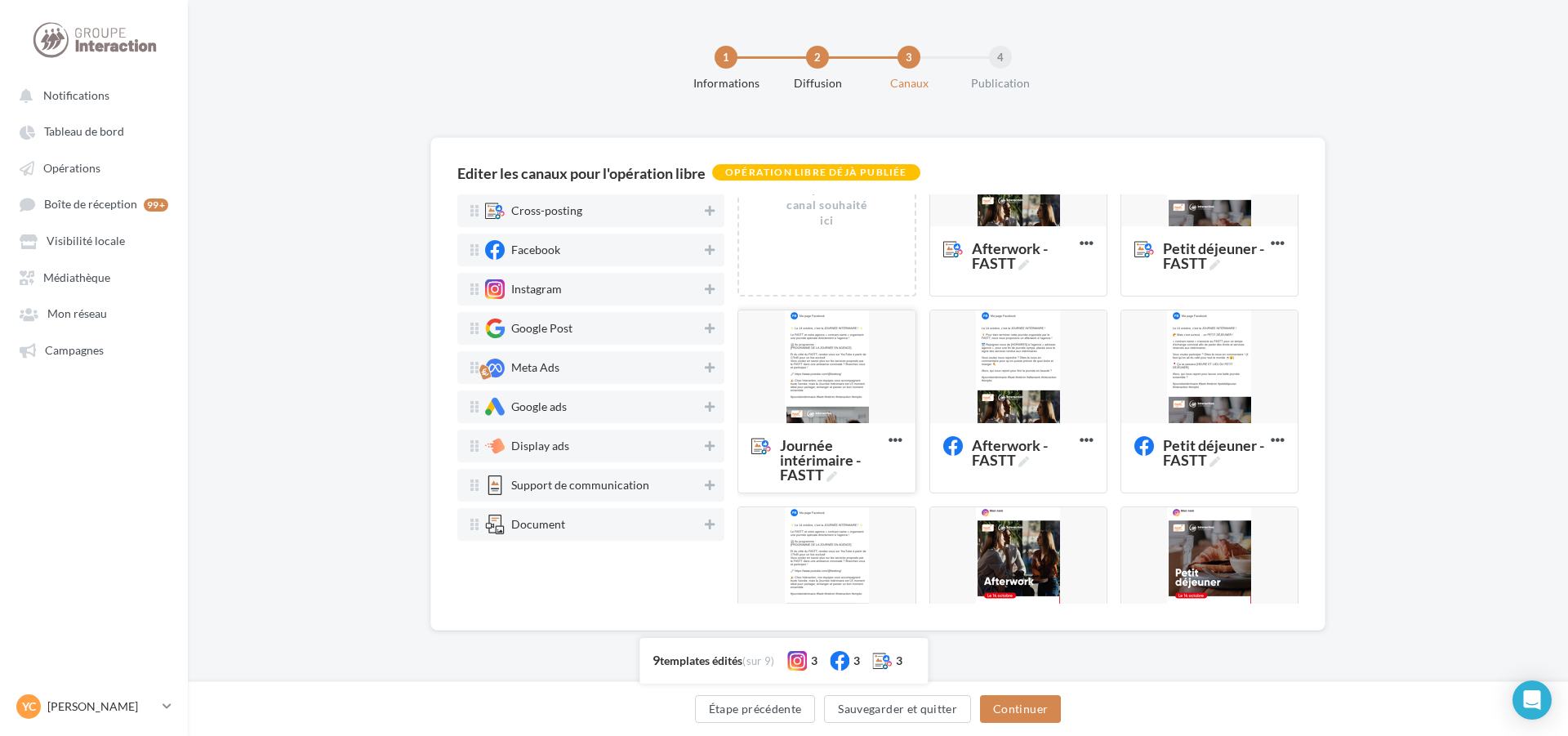
click at [847, 357] on div at bounding box center [826, 367] width 176 height 114
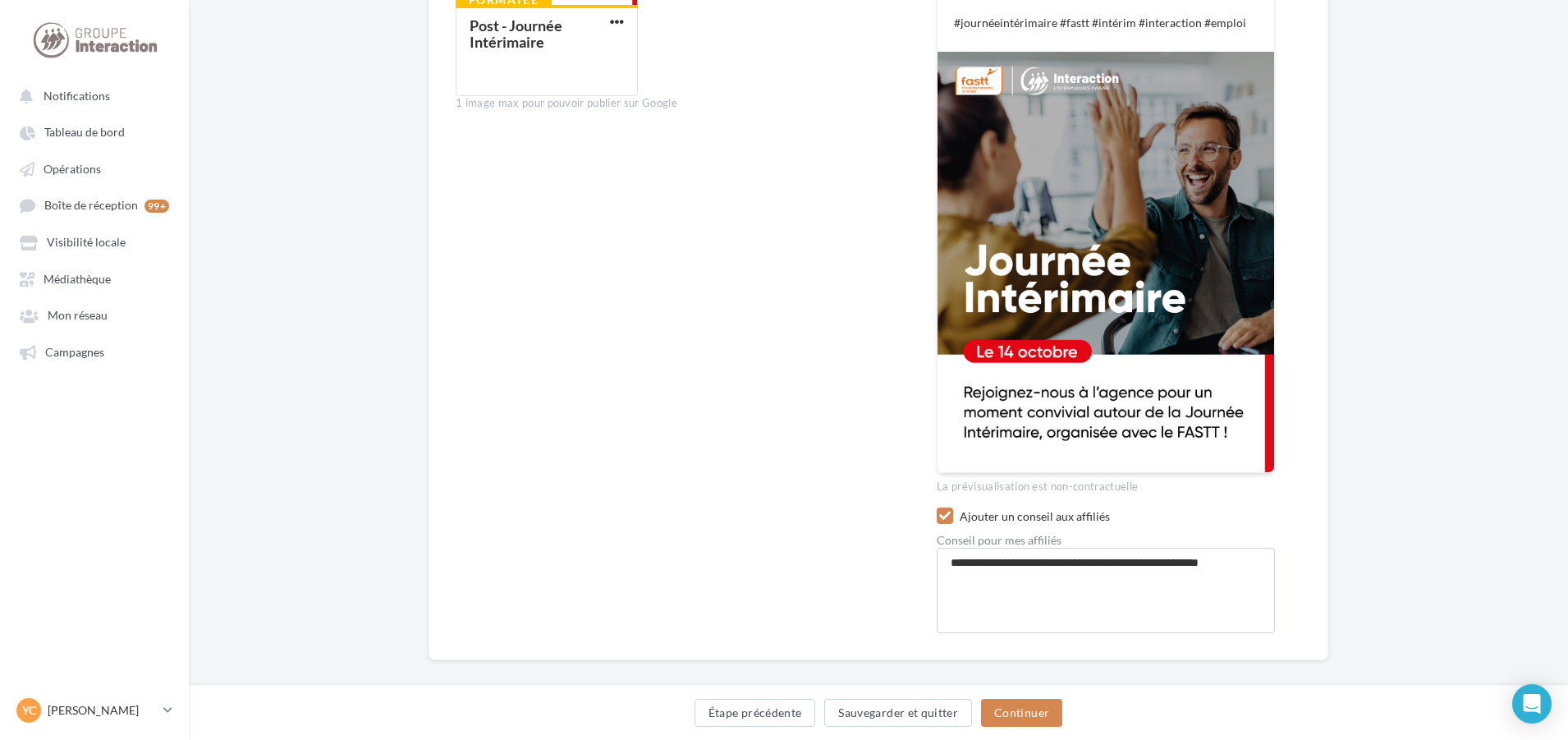
scroll to position [633, 0]
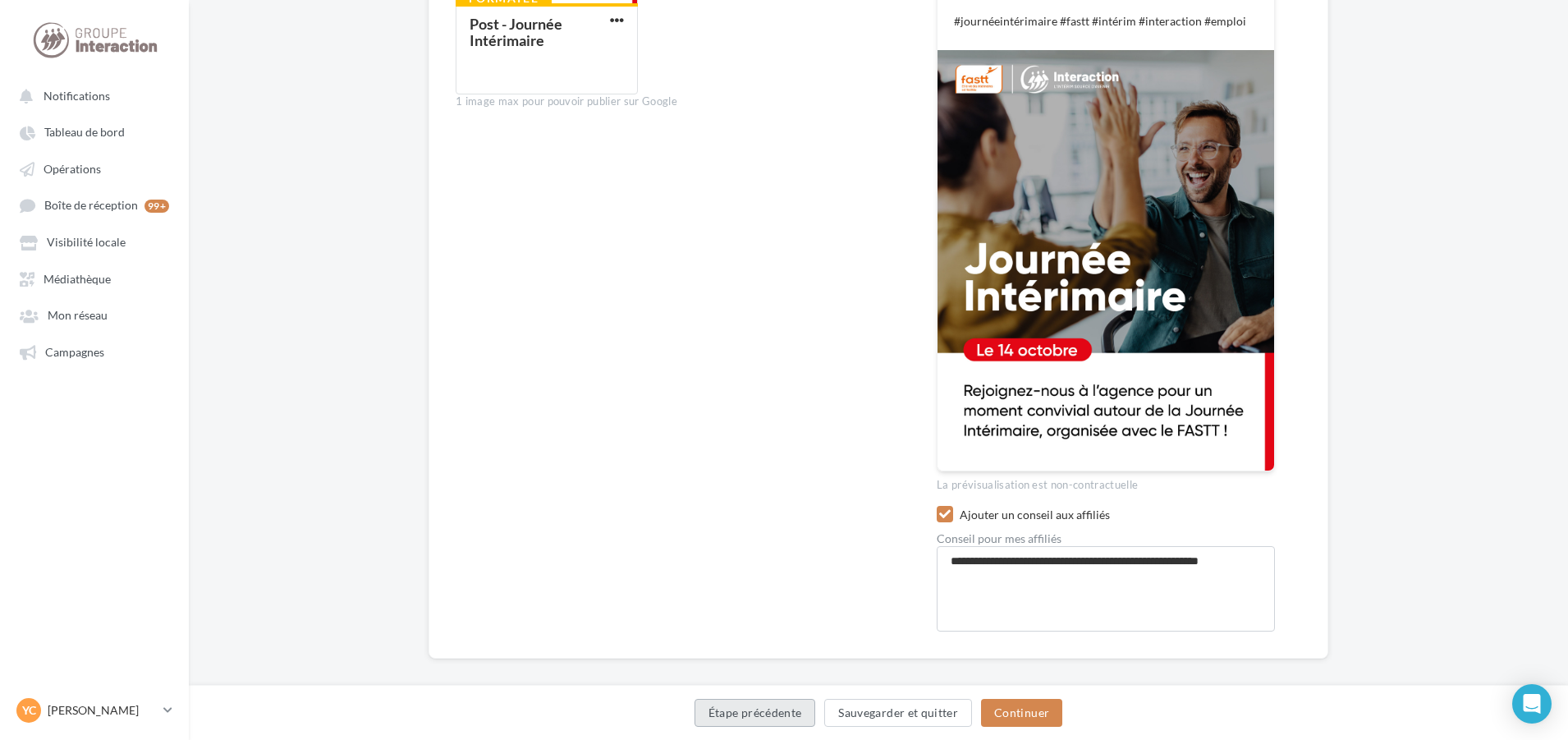
click at [766, 716] on button "Étape précédente" at bounding box center [755, 712] width 122 height 28
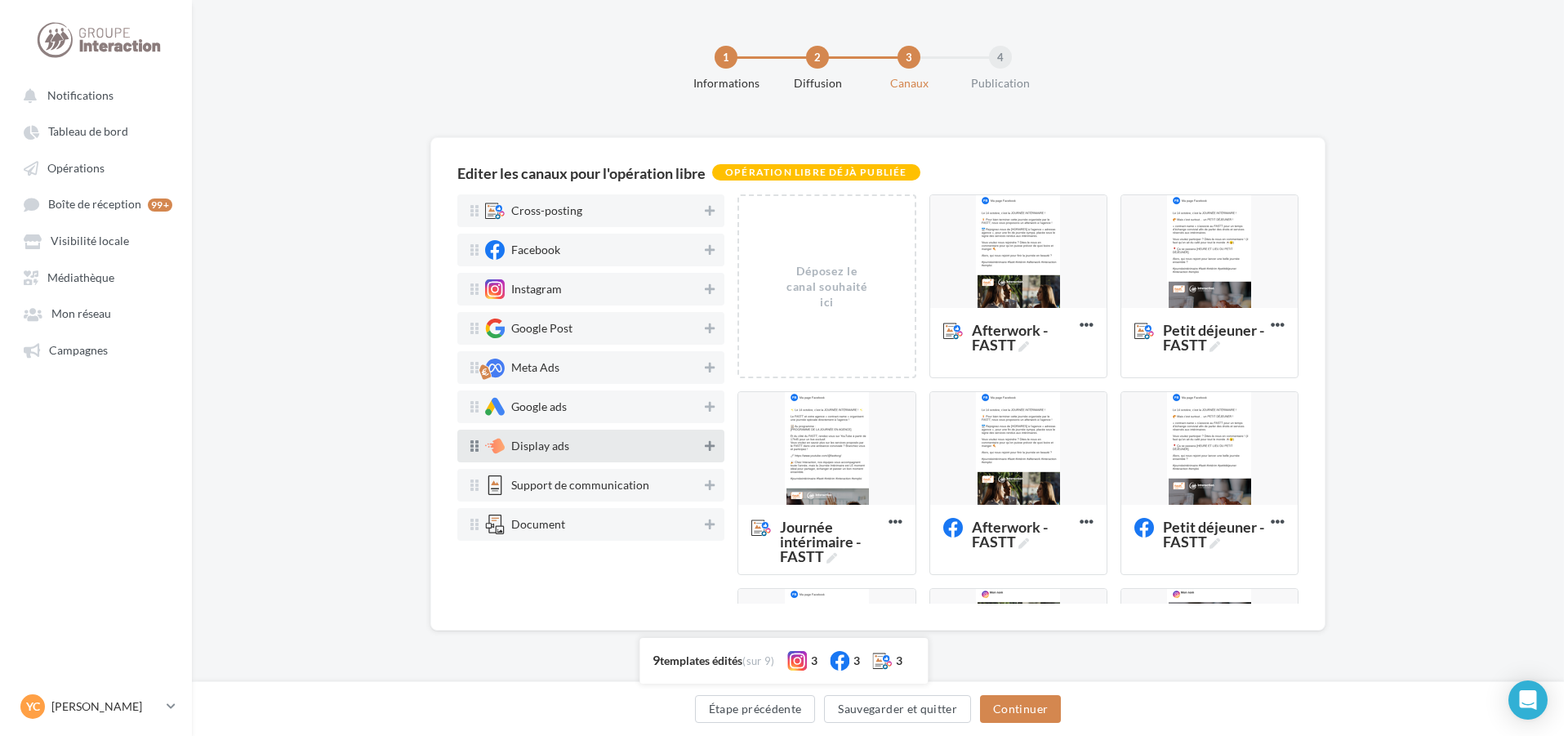
scroll to position [0, 0]
click at [764, 705] on button "Étape précédente" at bounding box center [755, 708] width 121 height 28
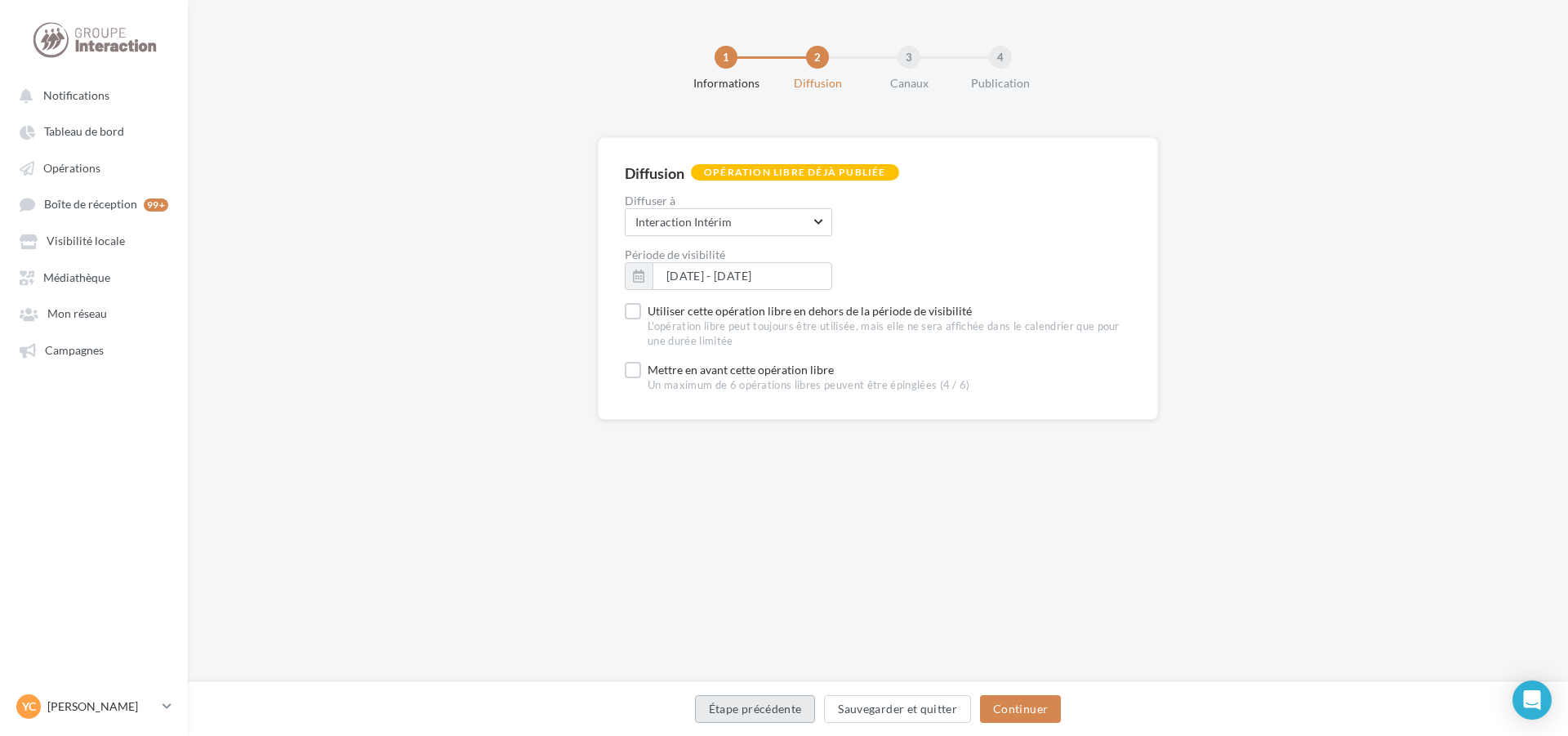
click at [761, 703] on button "Étape précédente" at bounding box center [755, 708] width 121 height 28
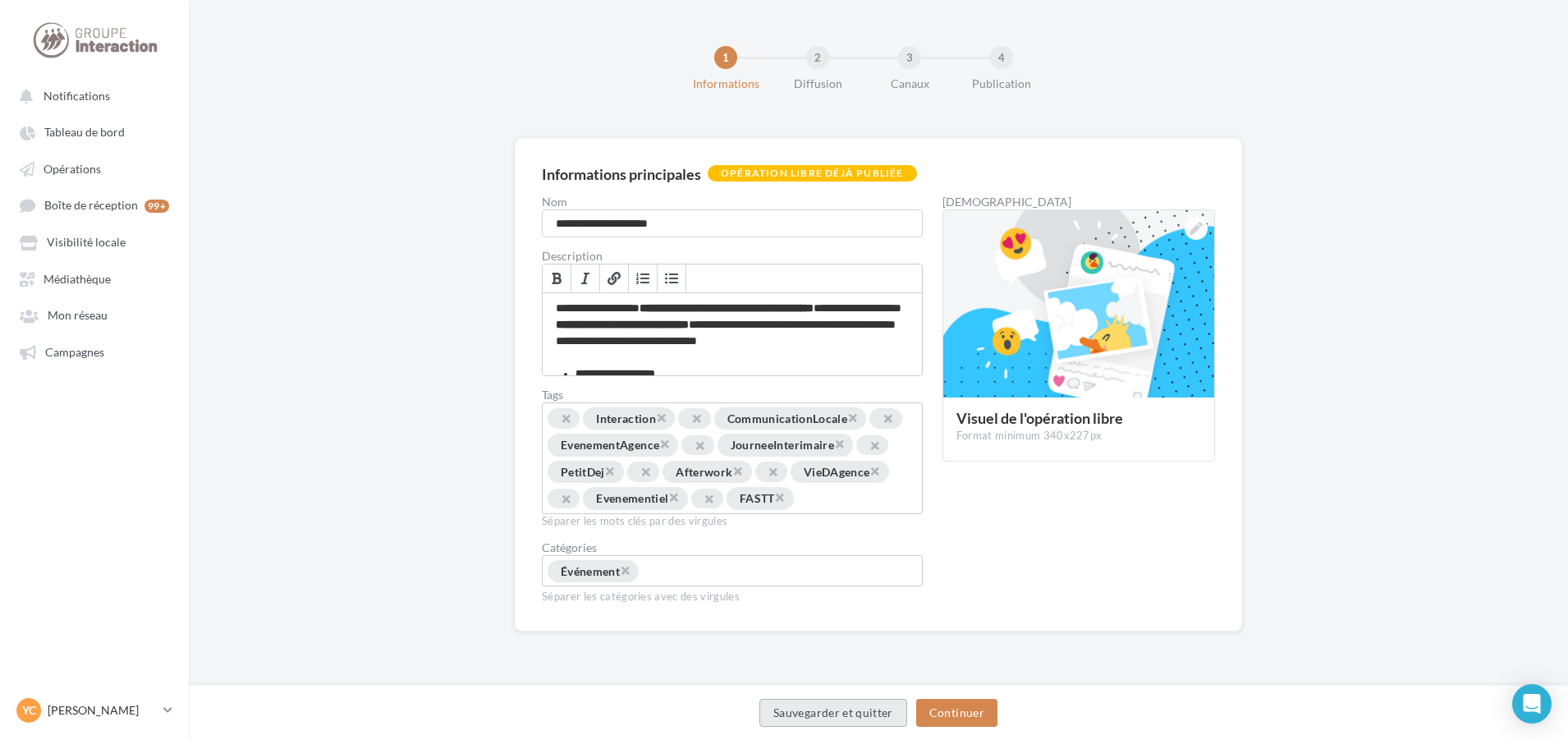
click at [780, 722] on button "Sauvegarder et quitter" at bounding box center [833, 712] width 147 height 28
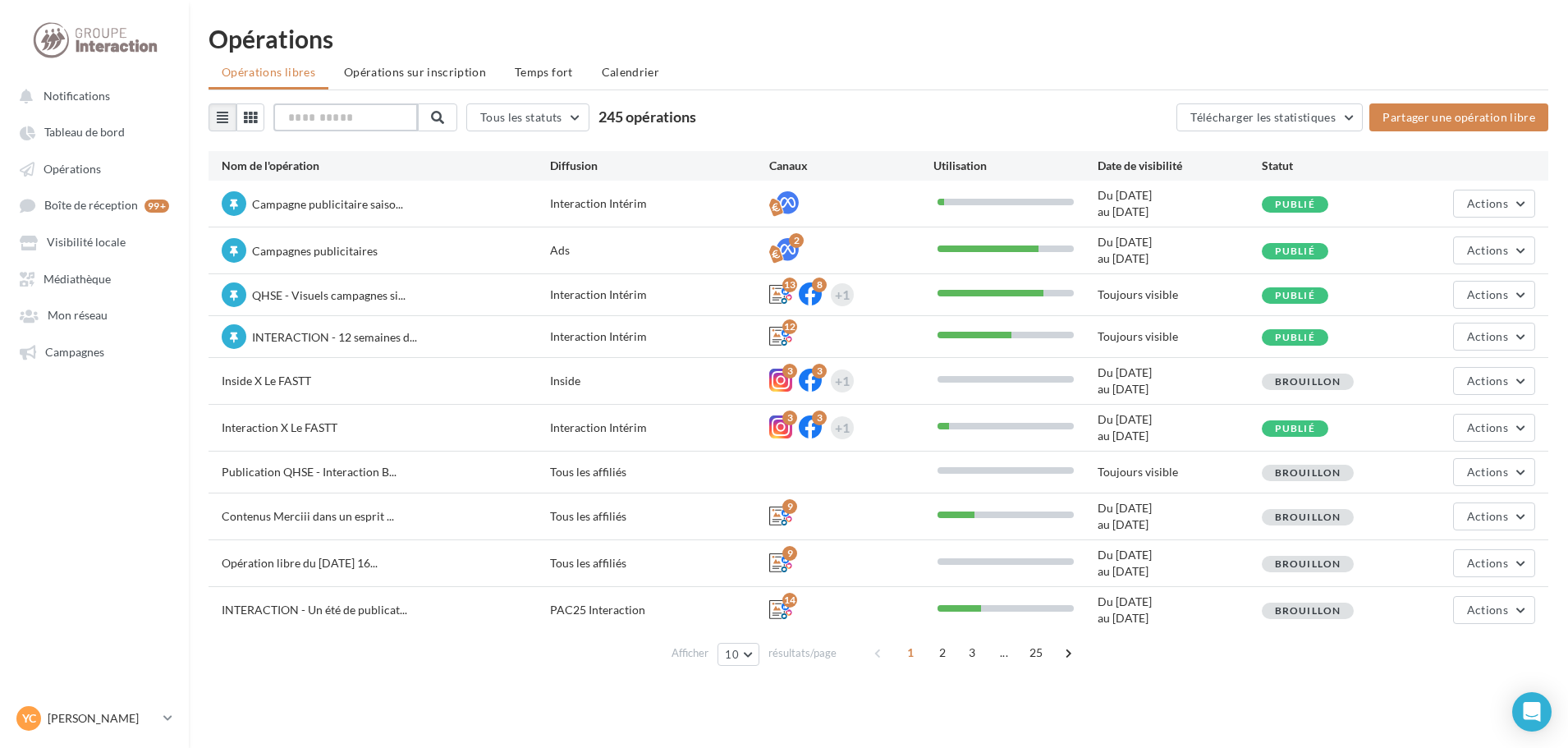
click at [351, 117] on input "text" at bounding box center [345, 118] width 144 height 28
type input "*****"
click at [456, 117] on button at bounding box center [436, 118] width 40 height 28
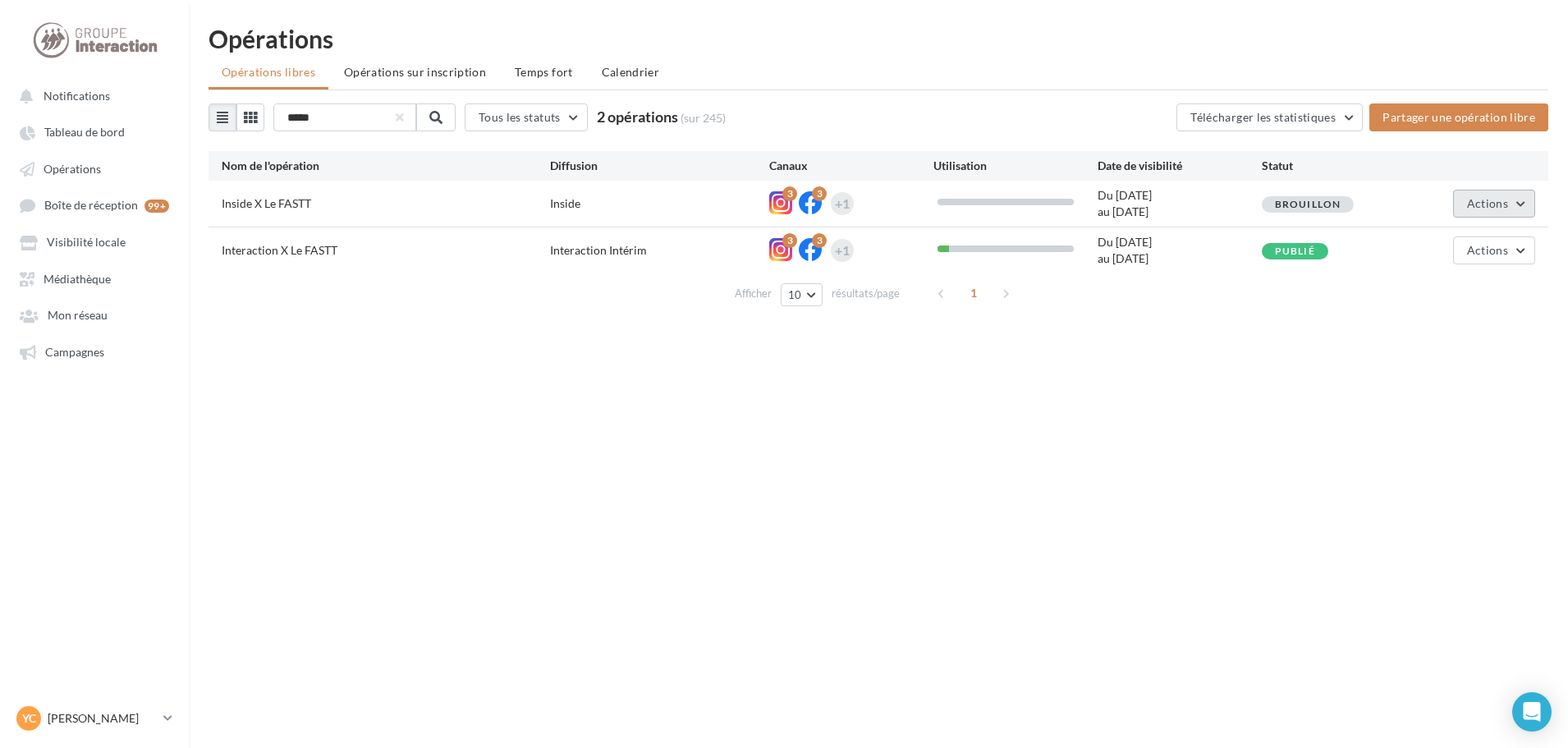
click at [1471, 216] on button "Actions" at bounding box center [1494, 204] width 82 height 28
click at [1442, 245] on button "Editer" at bounding box center [1453, 241] width 164 height 43
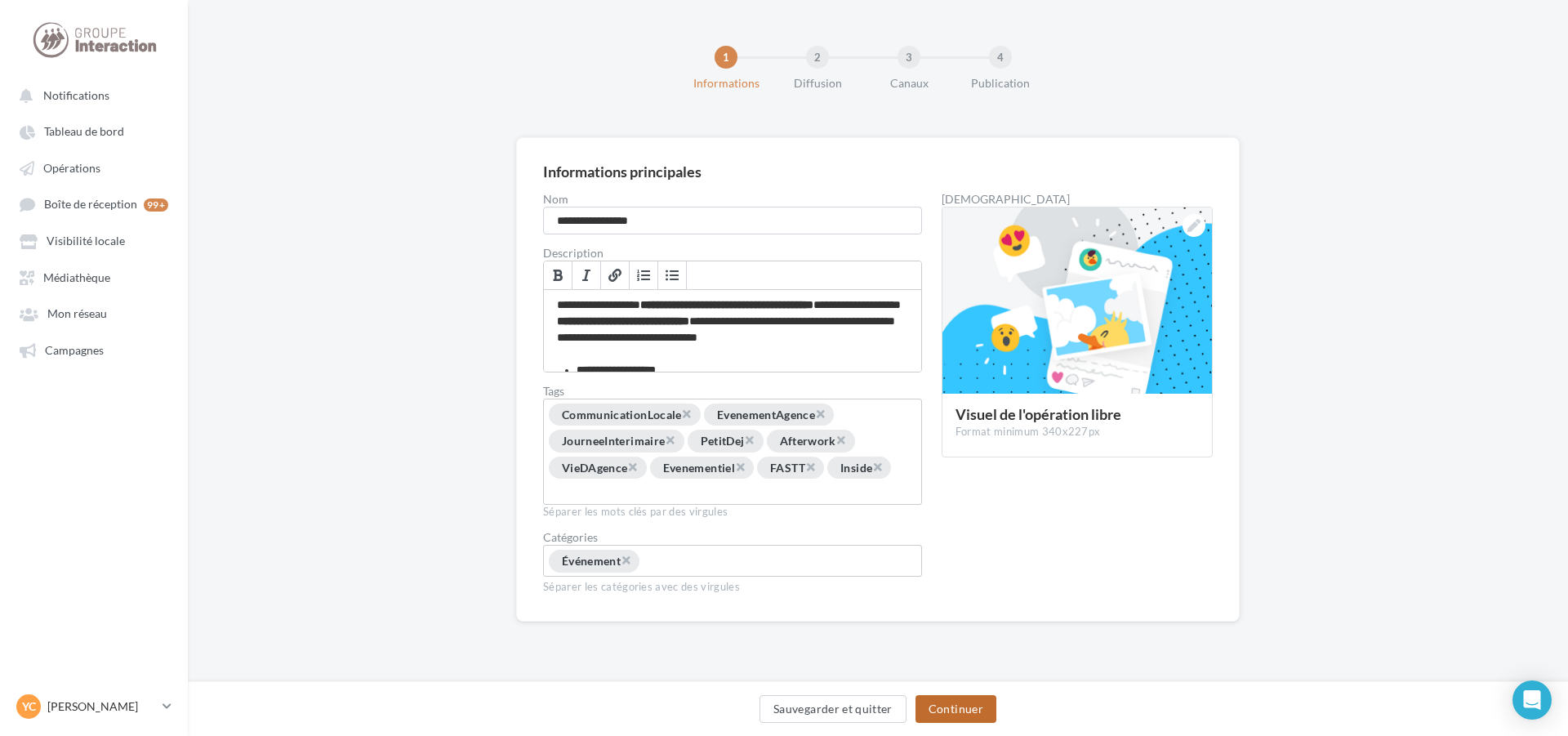
click at [947, 704] on button "Continuer" at bounding box center [956, 708] width 81 height 28
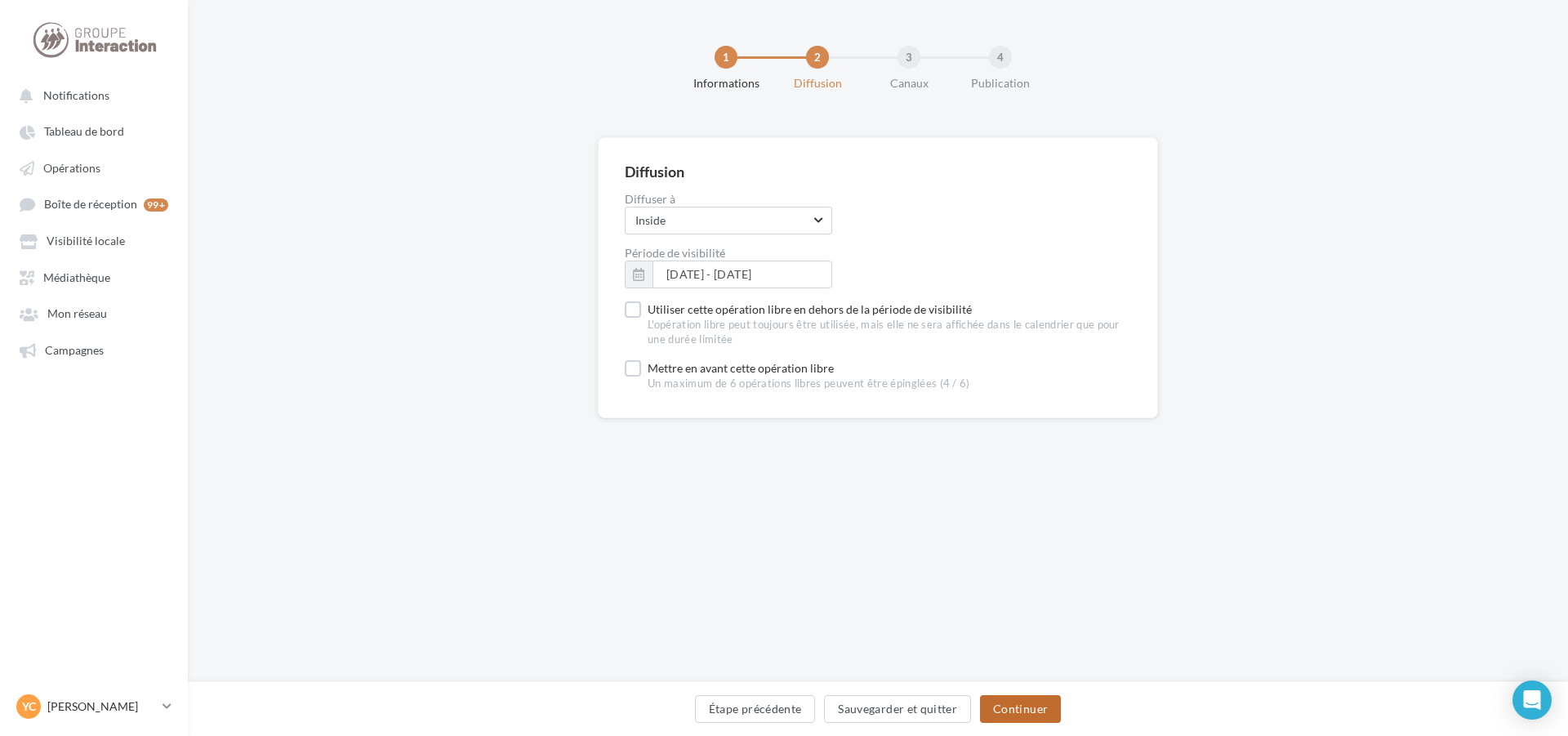
click at [1012, 707] on button "Continuer" at bounding box center [1021, 708] width 81 height 28
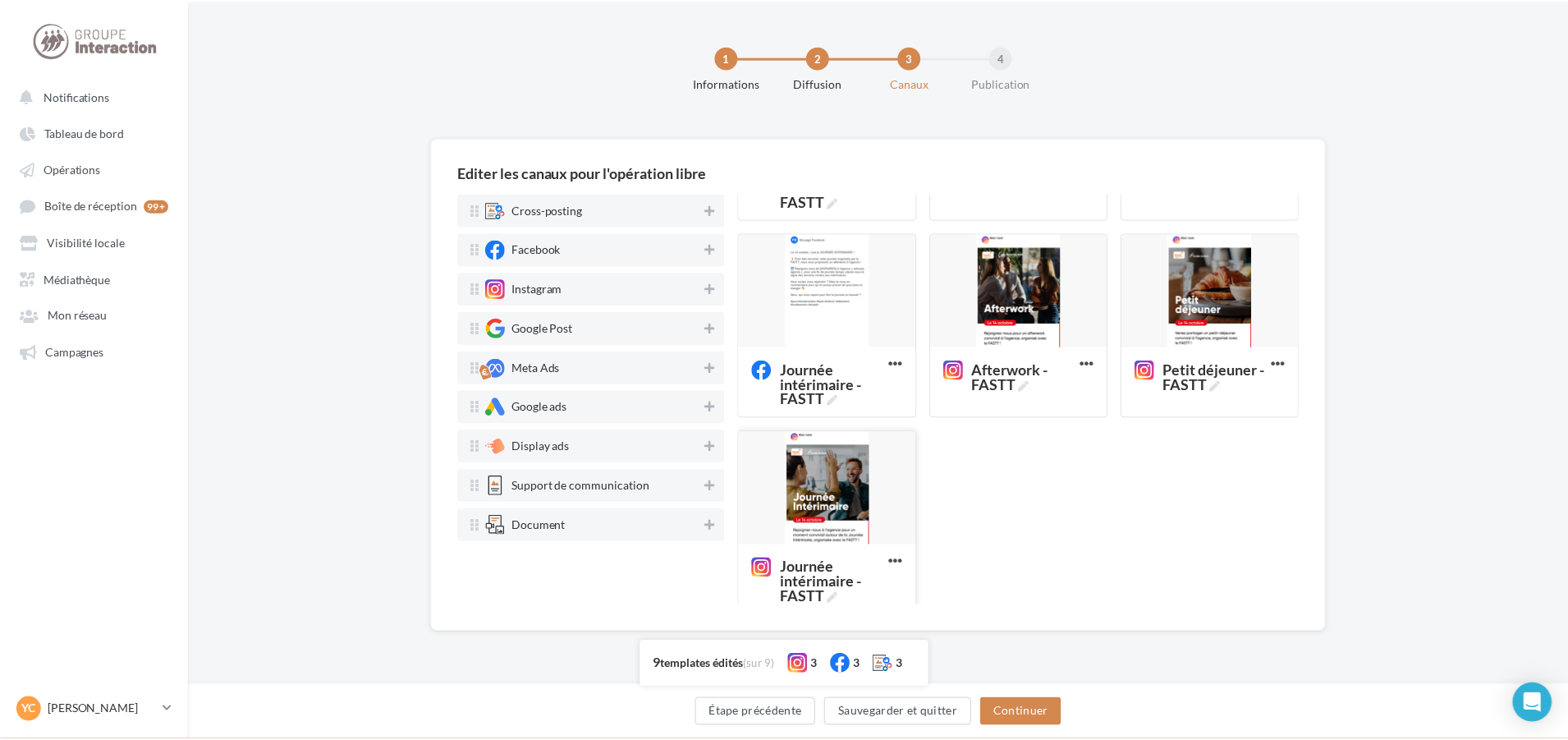
scroll to position [385, 0]
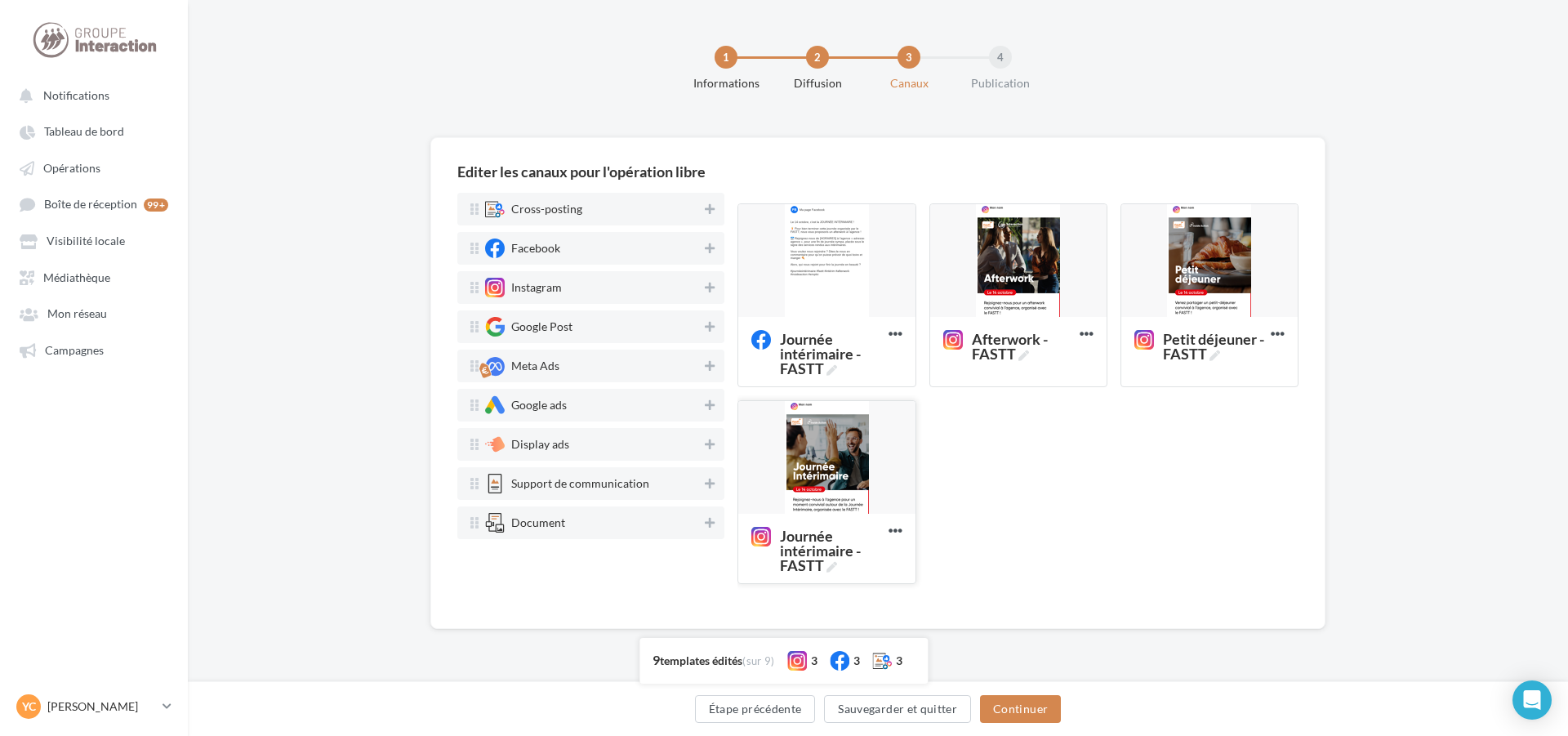
click at [839, 457] on div at bounding box center [826, 458] width 176 height 114
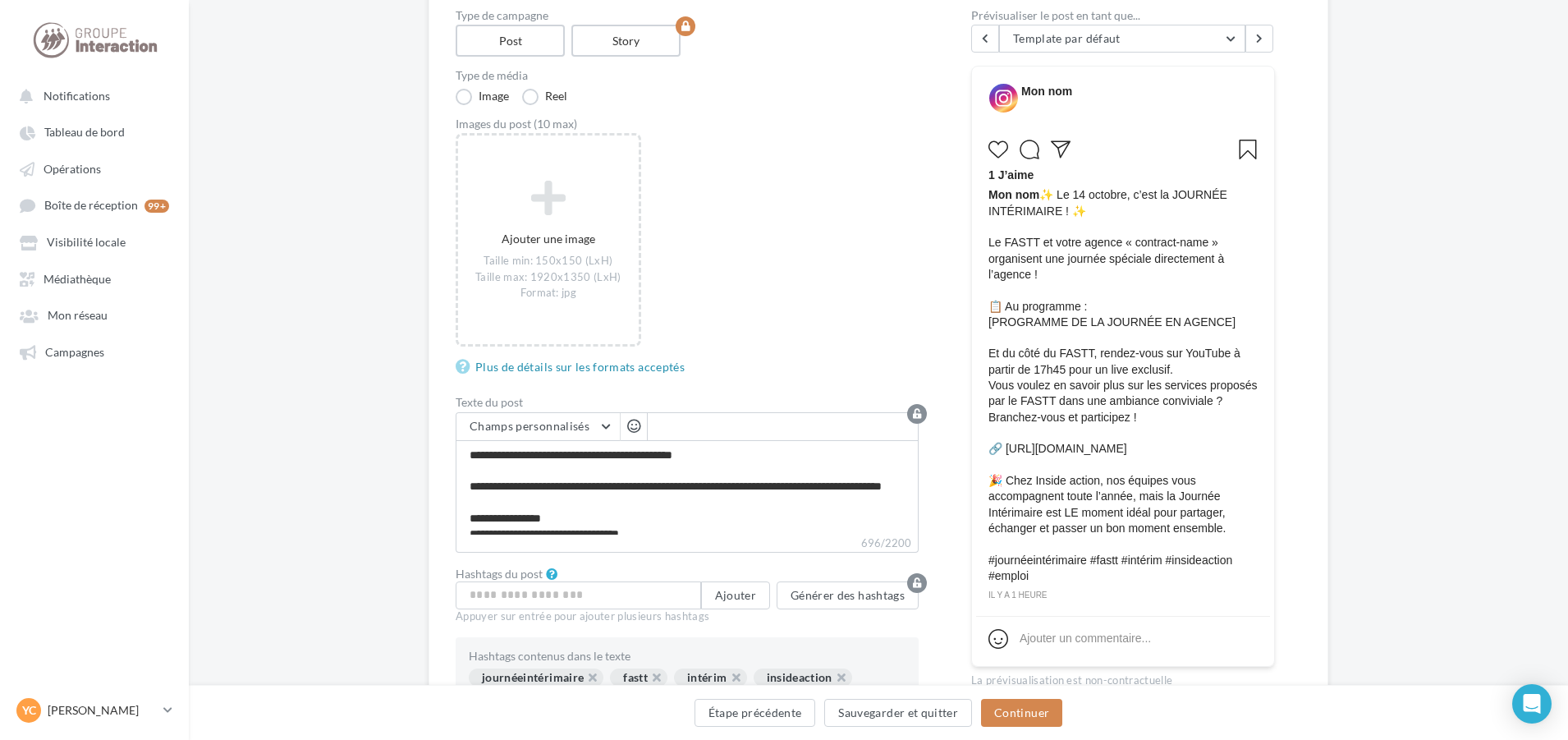
scroll to position [82, 0]
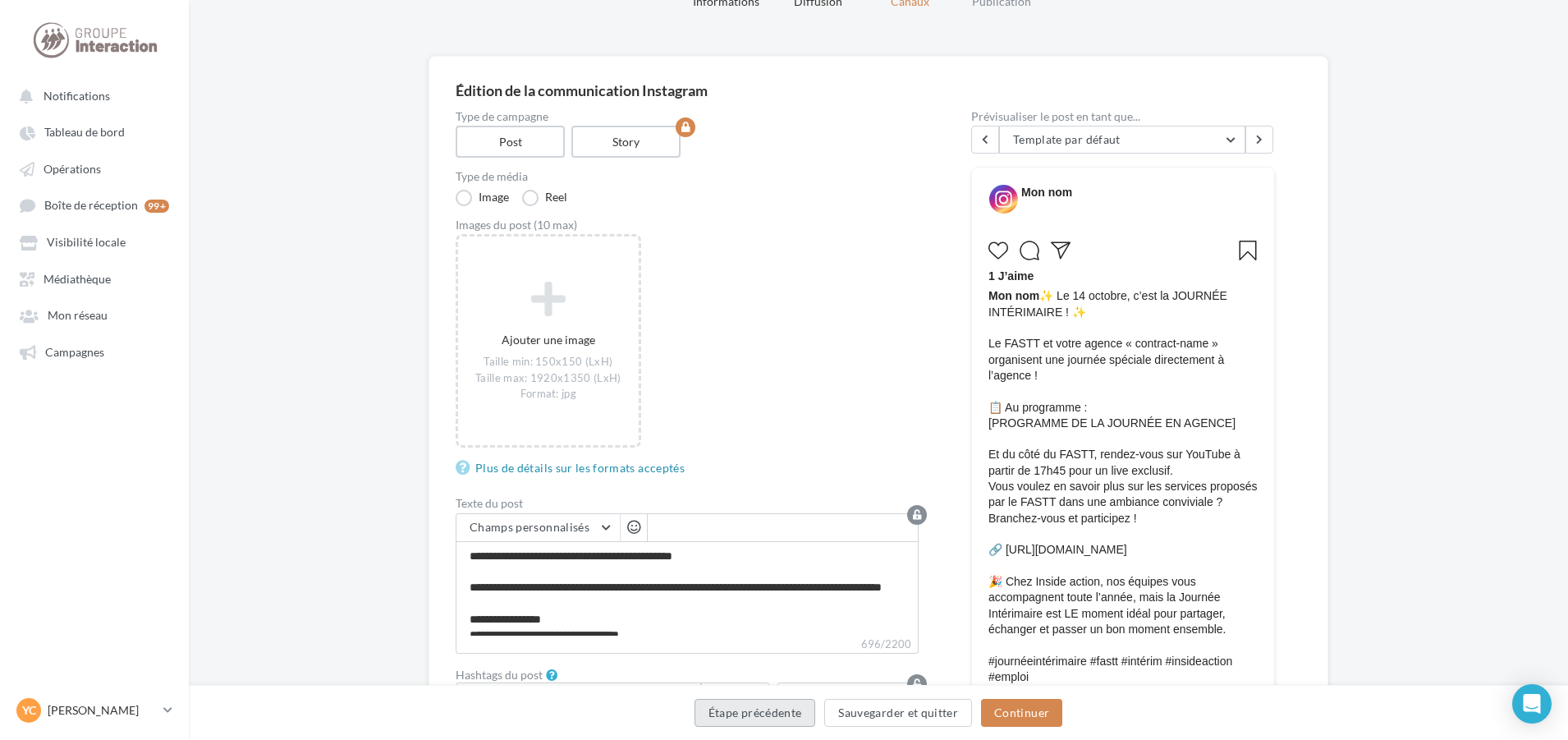
click at [805, 710] on button "Étape précédente" at bounding box center [755, 712] width 122 height 28
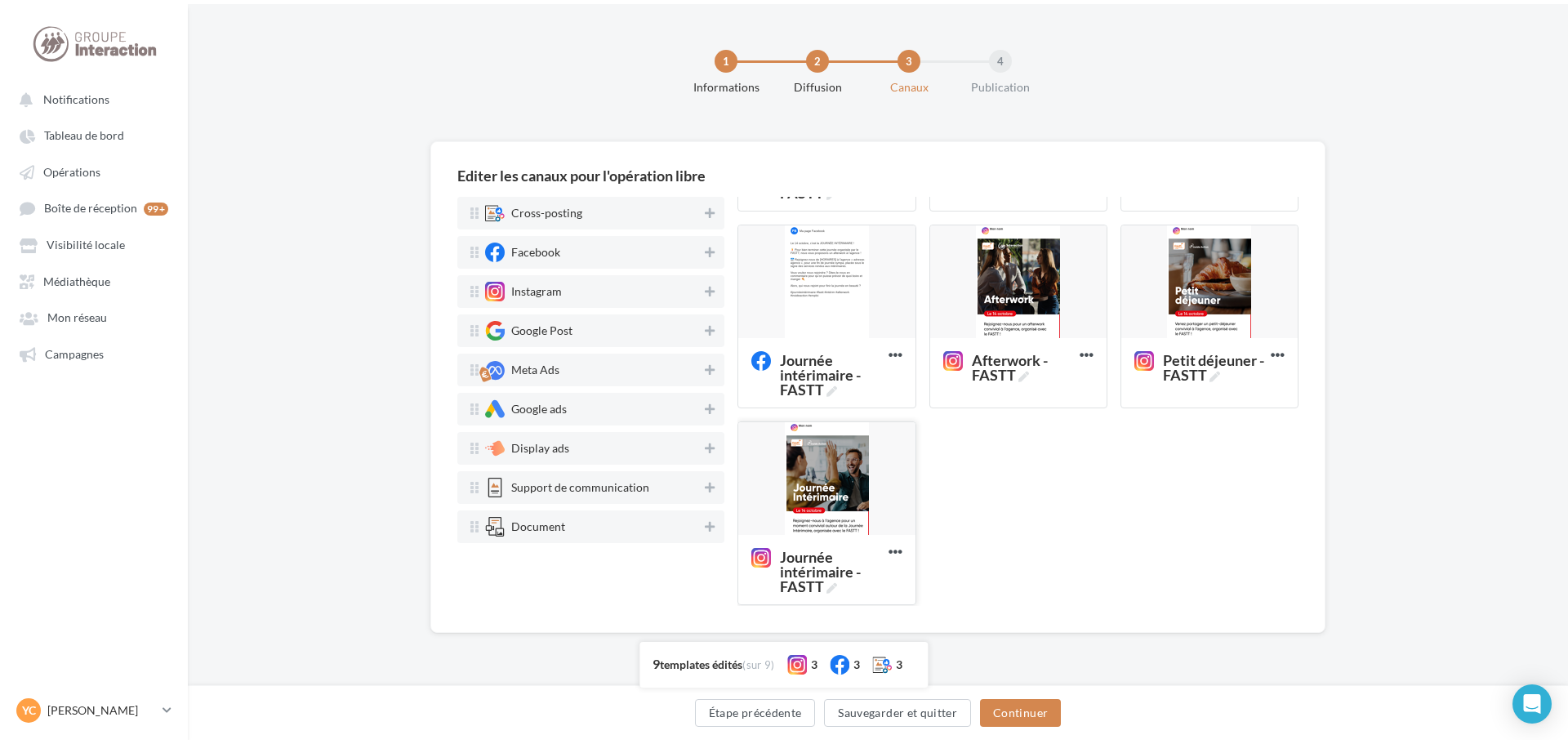
scroll to position [383, 0]
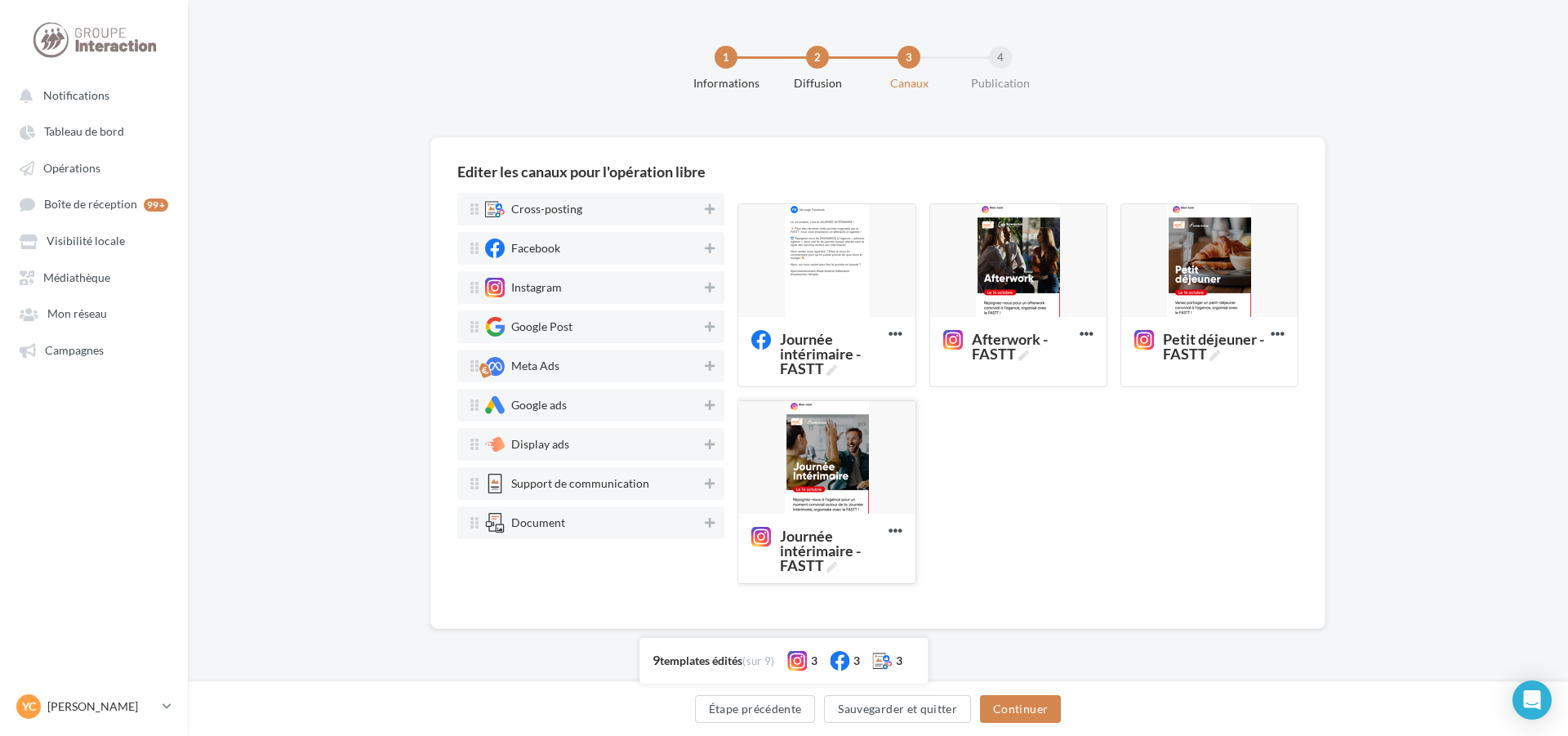
click at [847, 473] on div at bounding box center [826, 458] width 176 height 114
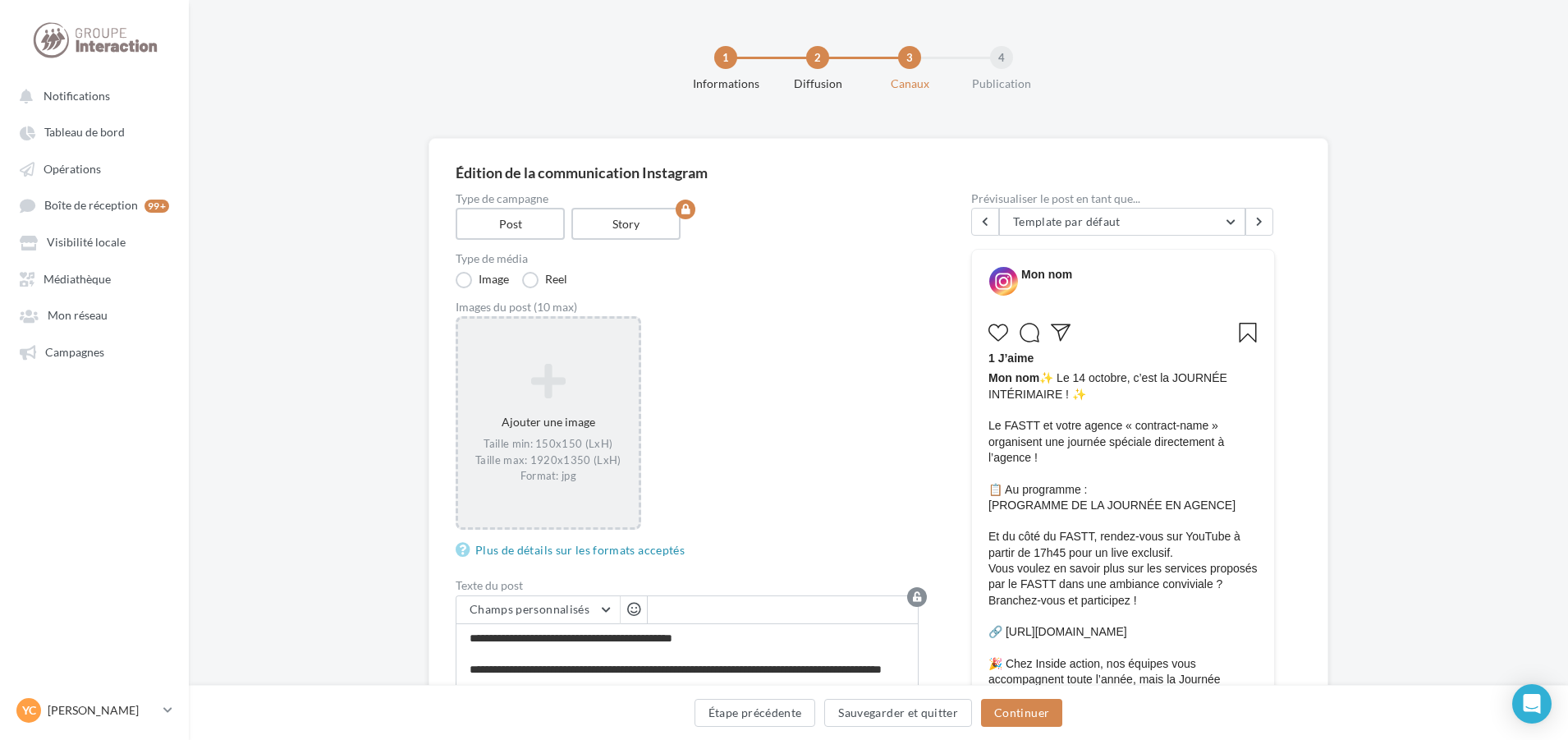
click at [542, 415] on div "Ajouter une image Taille min: 150x150 (LxH) Taille max: 1920x1350 (LxH) Format:…" at bounding box center [548, 423] width 181 height 138
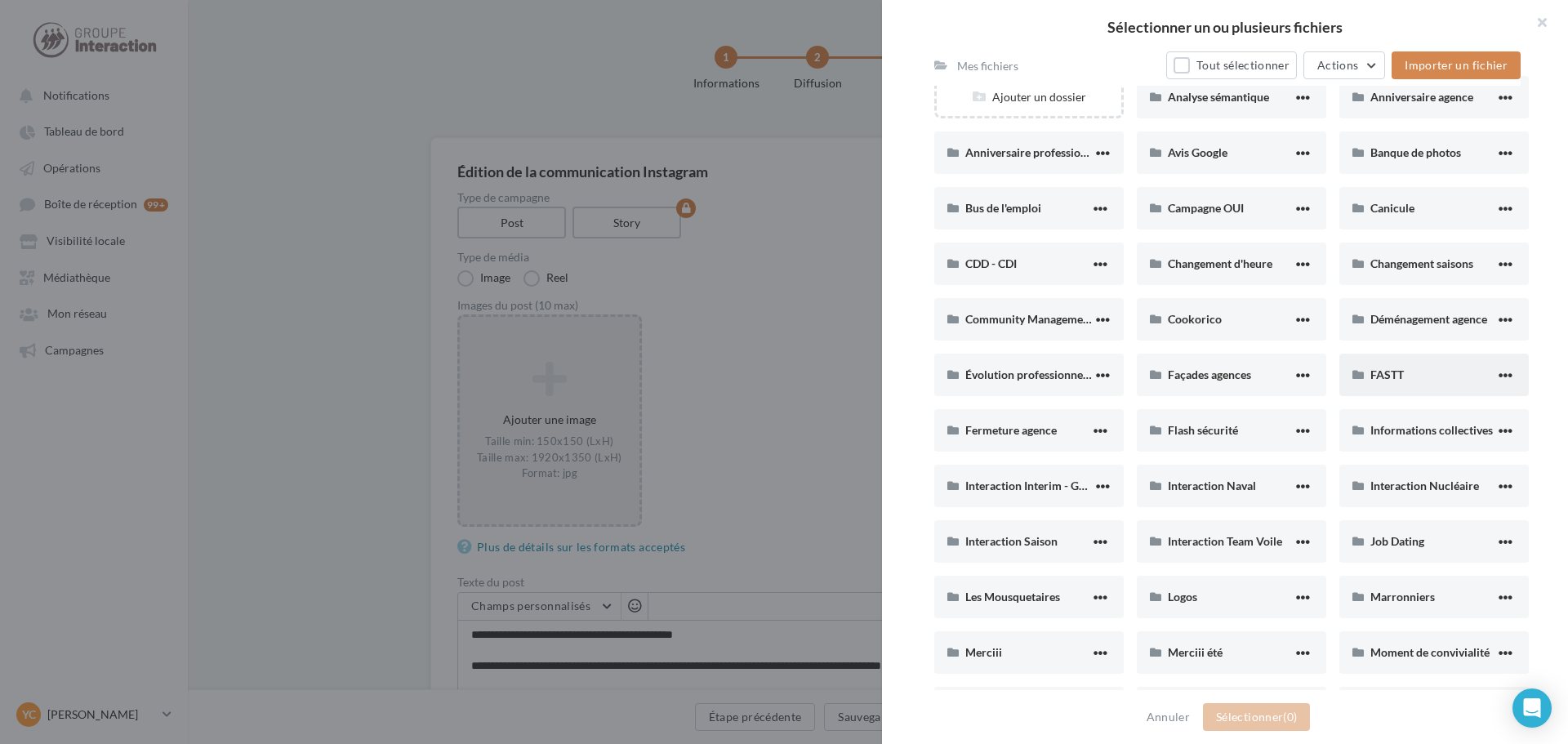
scroll to position [163, 0]
click at [1433, 374] on div "FASTT" at bounding box center [1433, 371] width 125 height 16
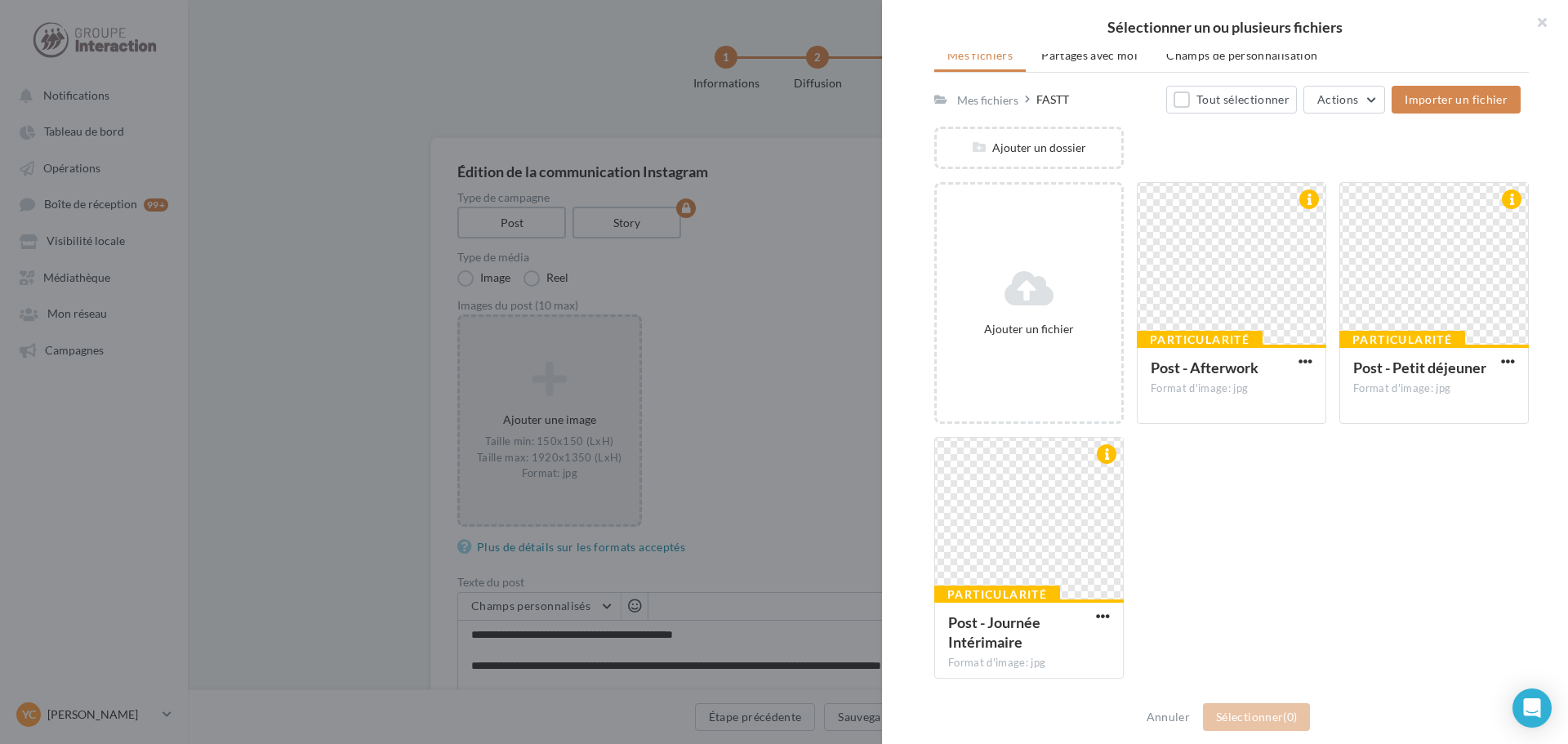
scroll to position [109, 0]
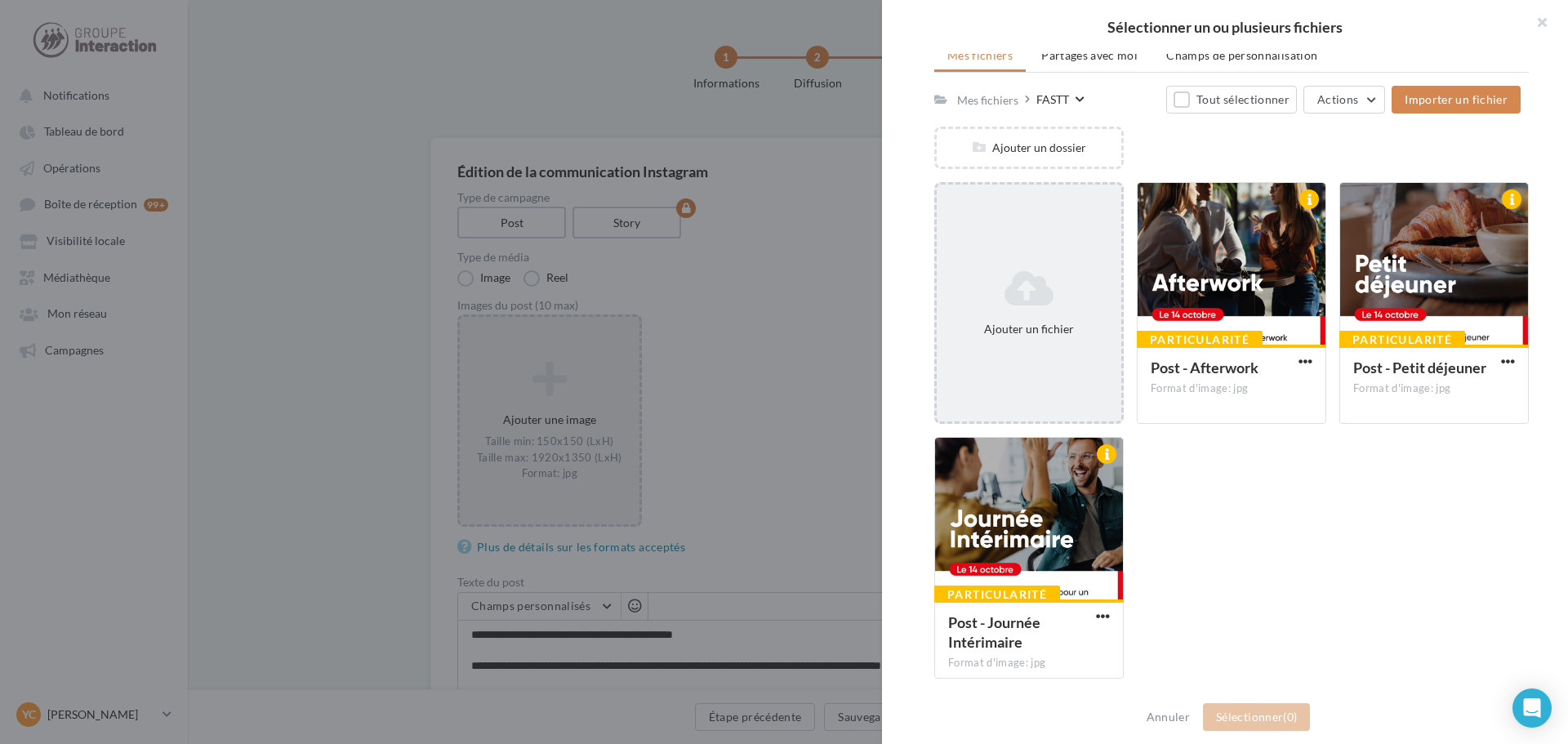
click at [1044, 353] on div "Ajouter un fichier" at bounding box center [1029, 303] width 190 height 242
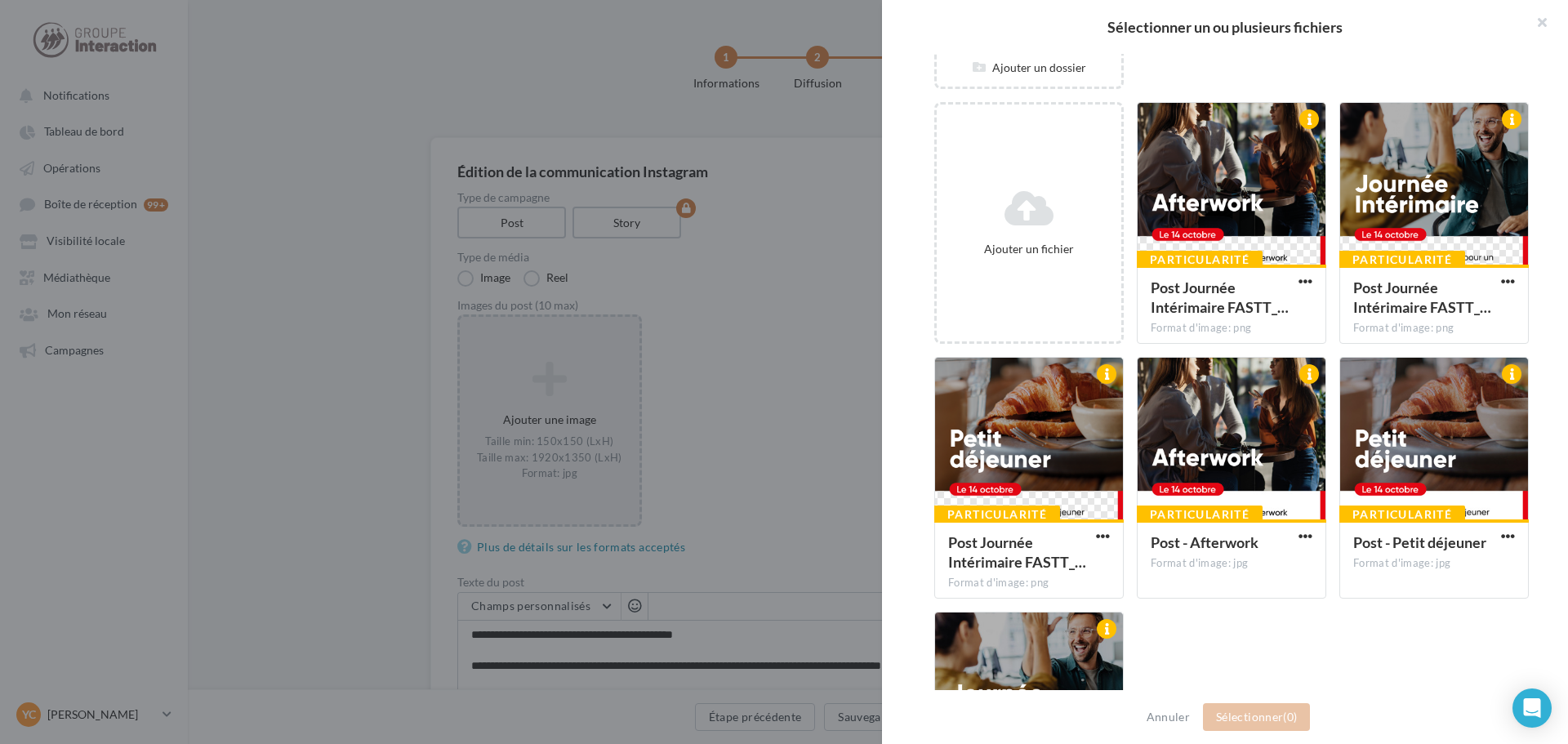
scroll to position [37, 0]
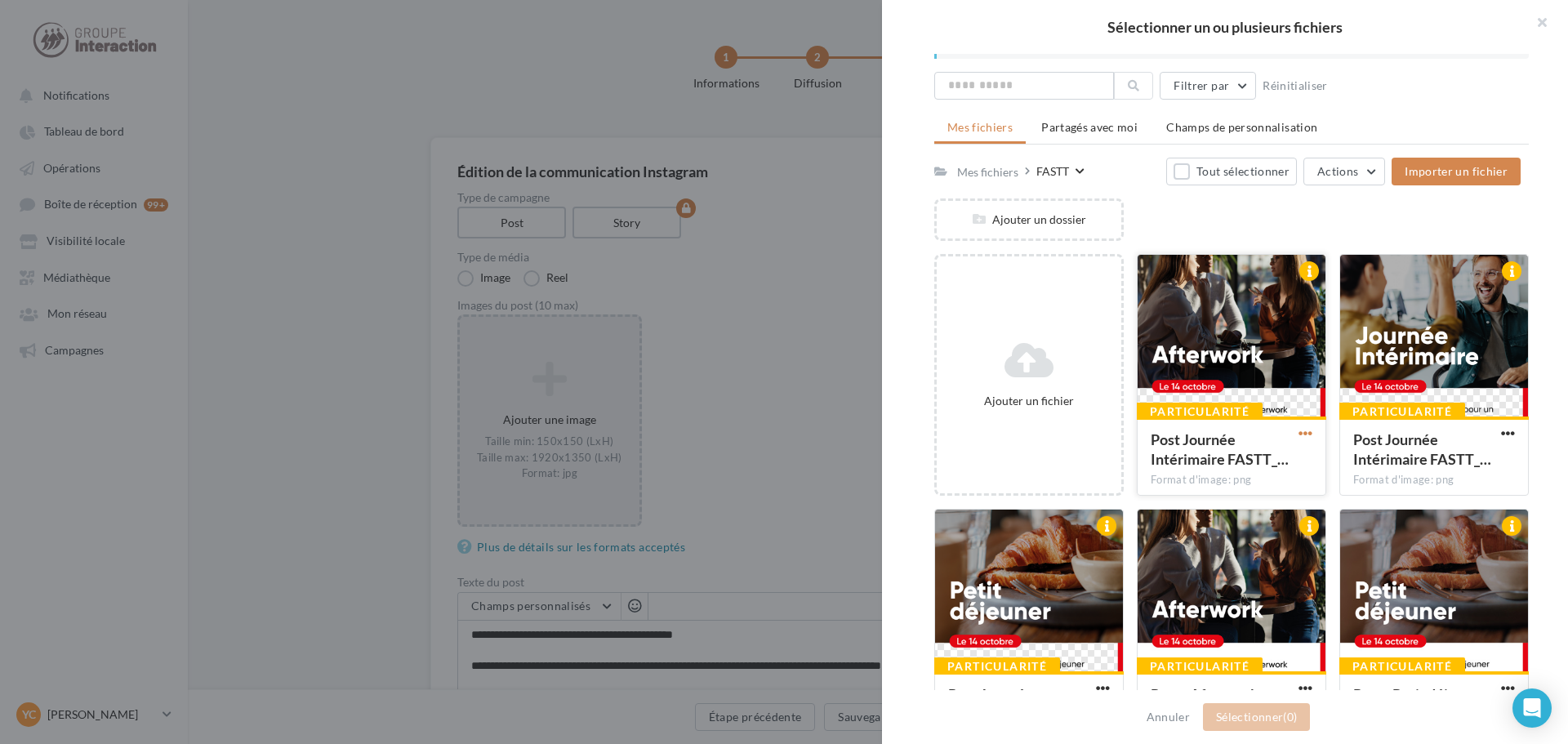
click at [1302, 435] on span "button" at bounding box center [1305, 433] width 14 height 14
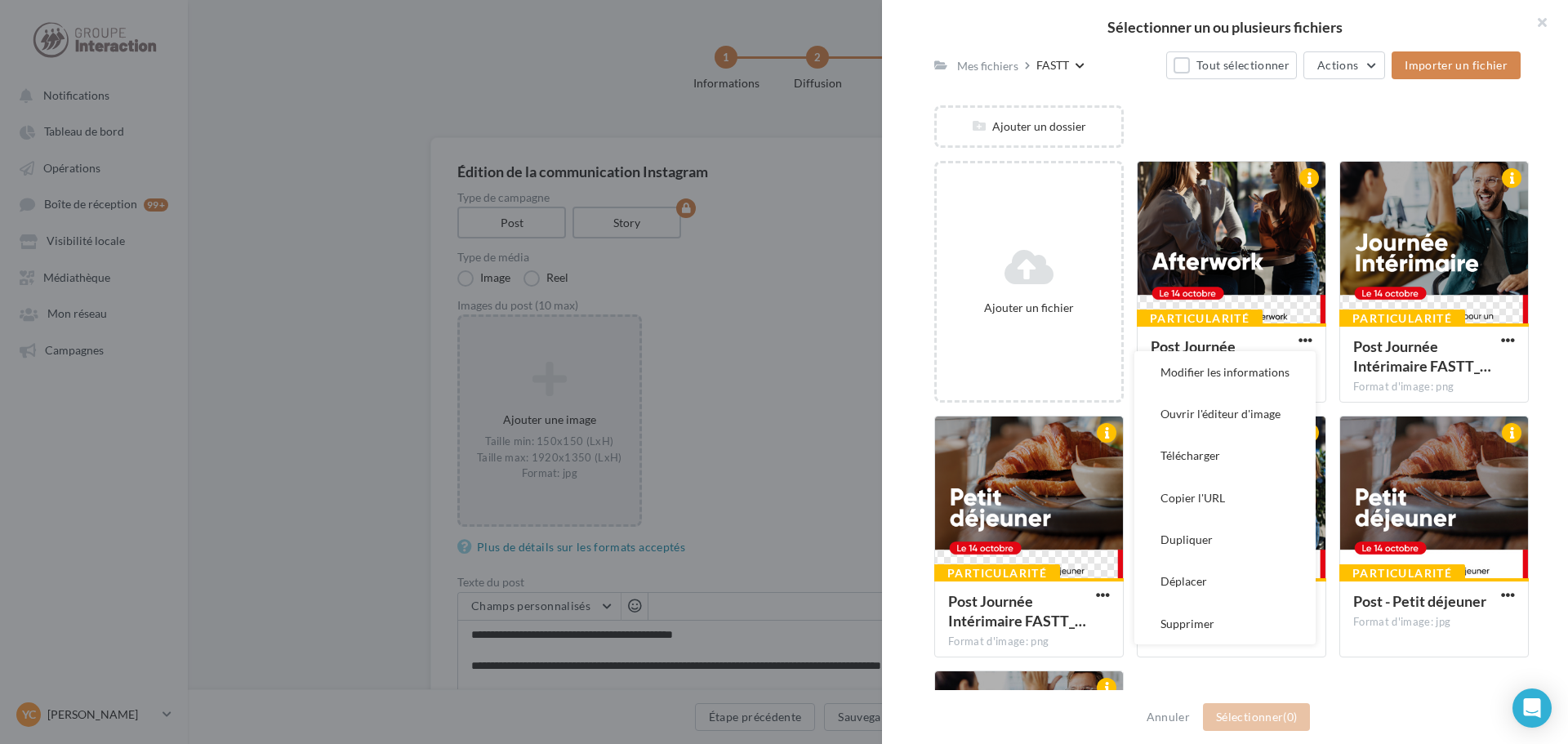
scroll to position [282, 0]
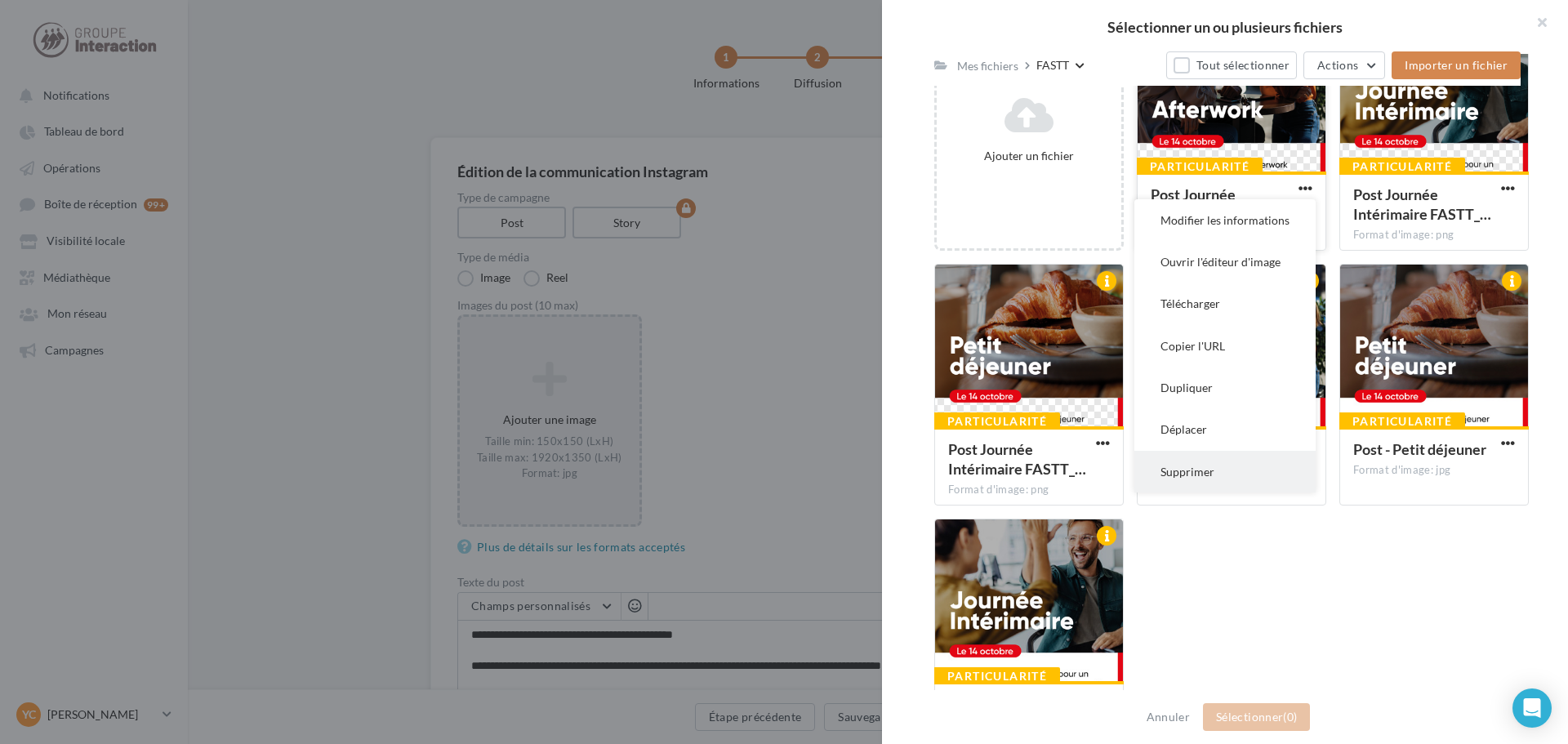
click at [1192, 482] on button "Supprimer" at bounding box center [1225, 471] width 181 height 41
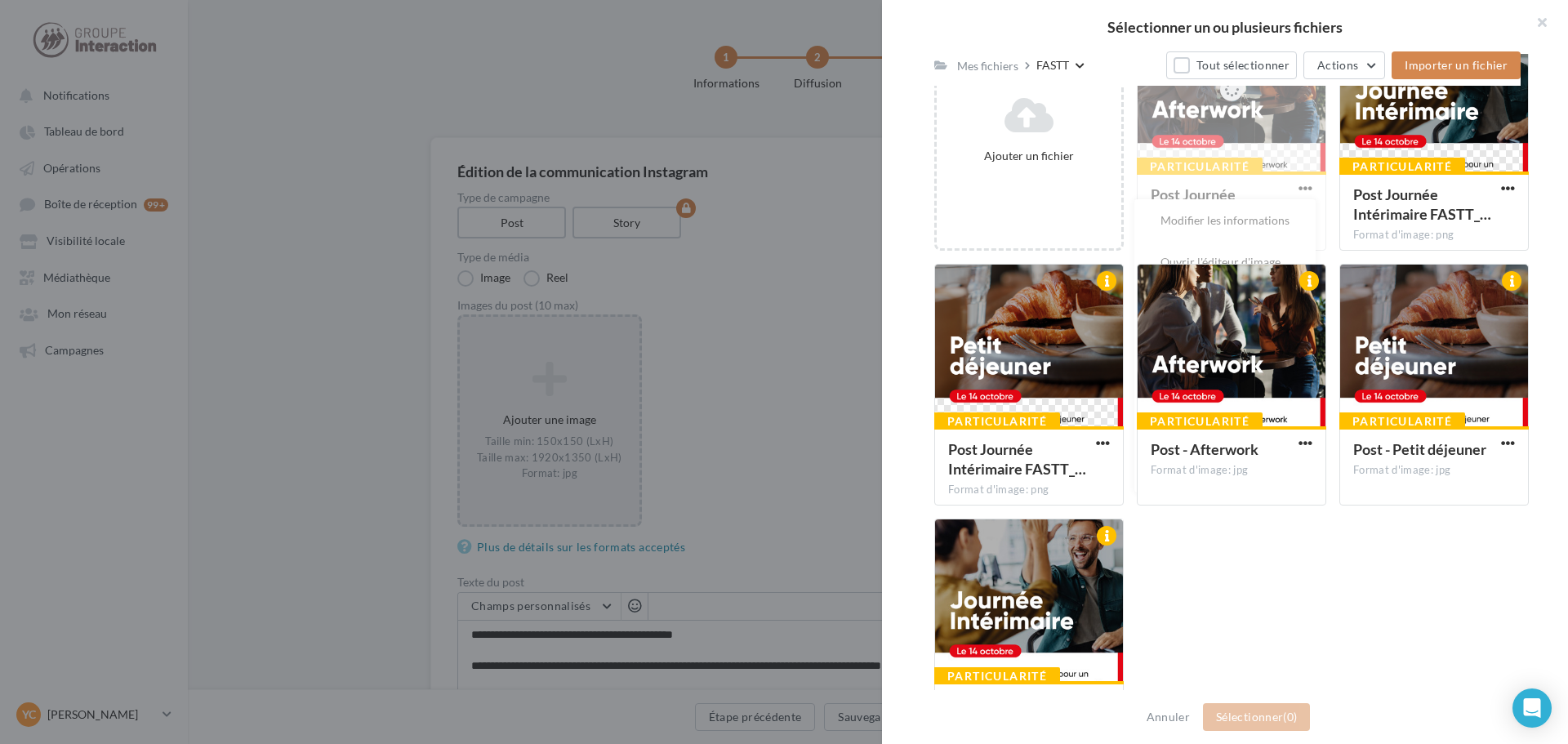
scroll to position [109, 0]
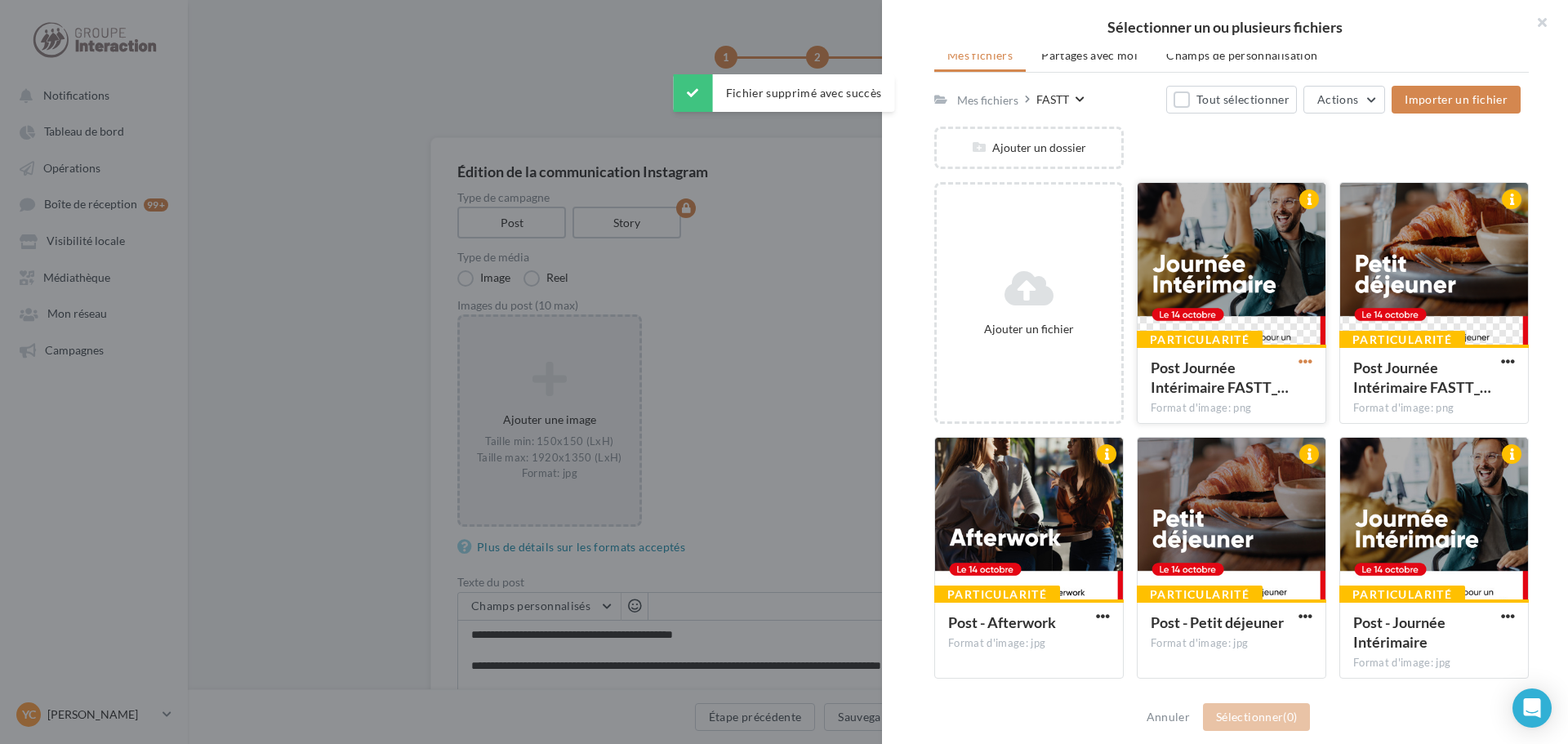
click at [1298, 362] on span "button" at bounding box center [1305, 361] width 14 height 14
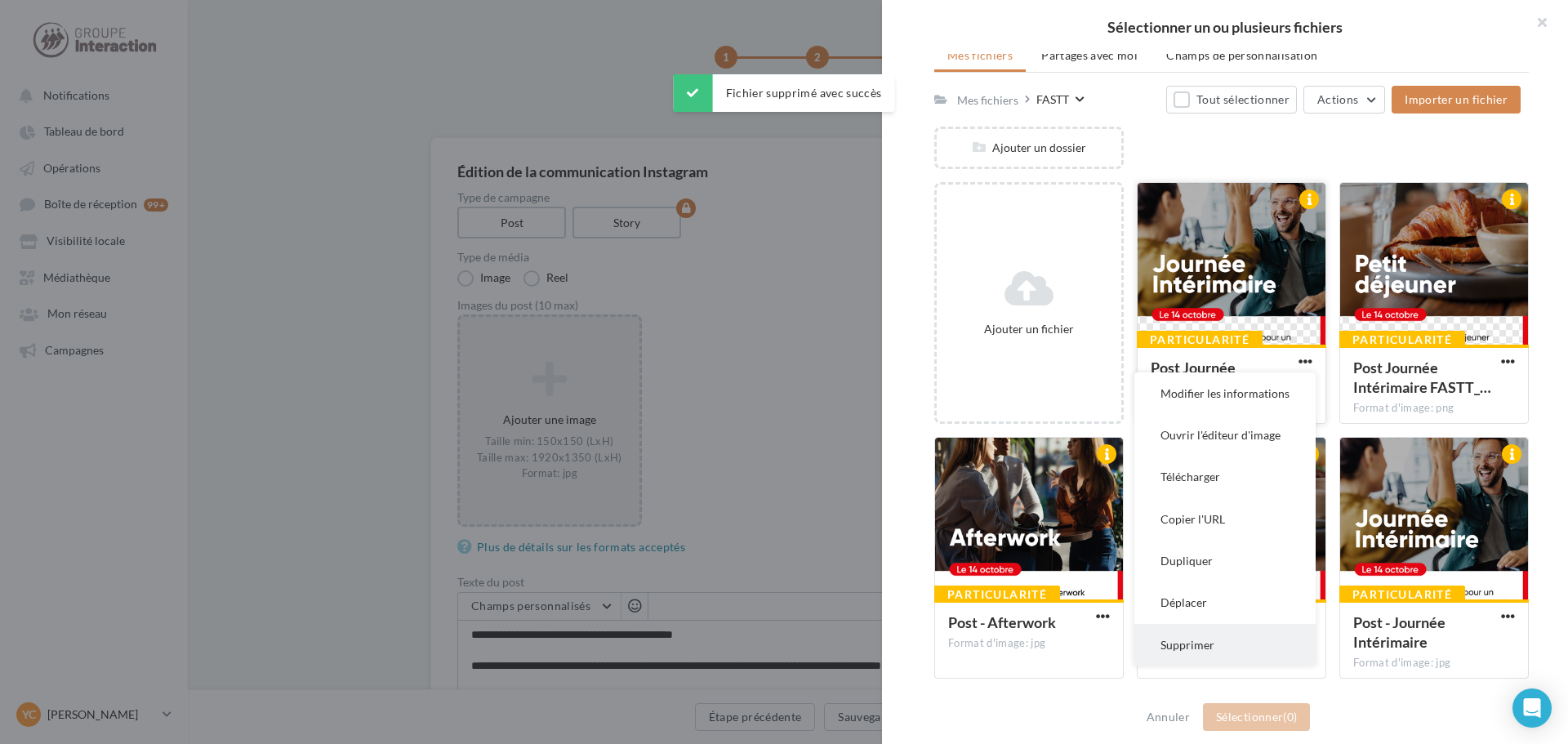
click at [1207, 643] on button "Supprimer" at bounding box center [1225, 645] width 181 height 41
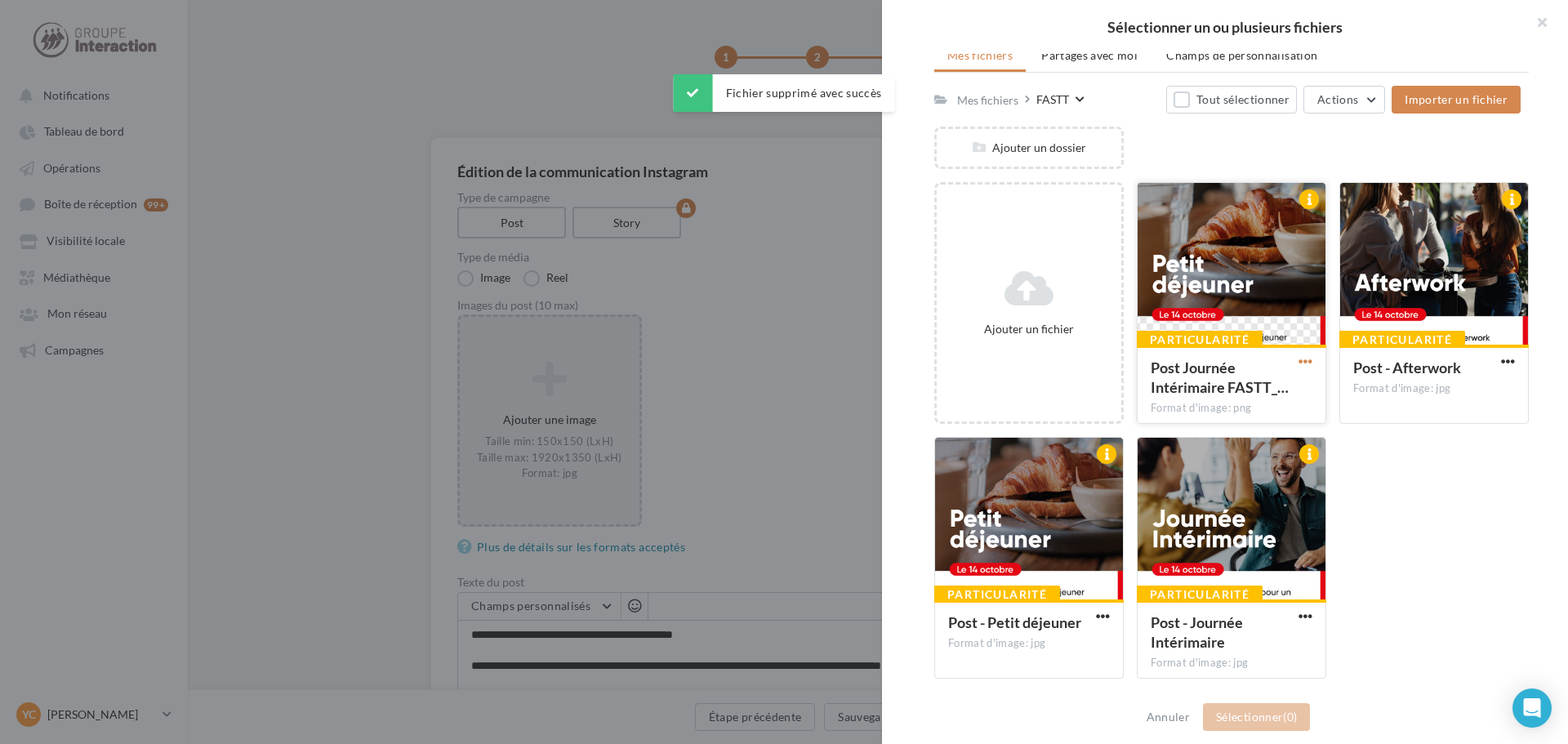
click at [1301, 360] on span "button" at bounding box center [1305, 361] width 14 height 14
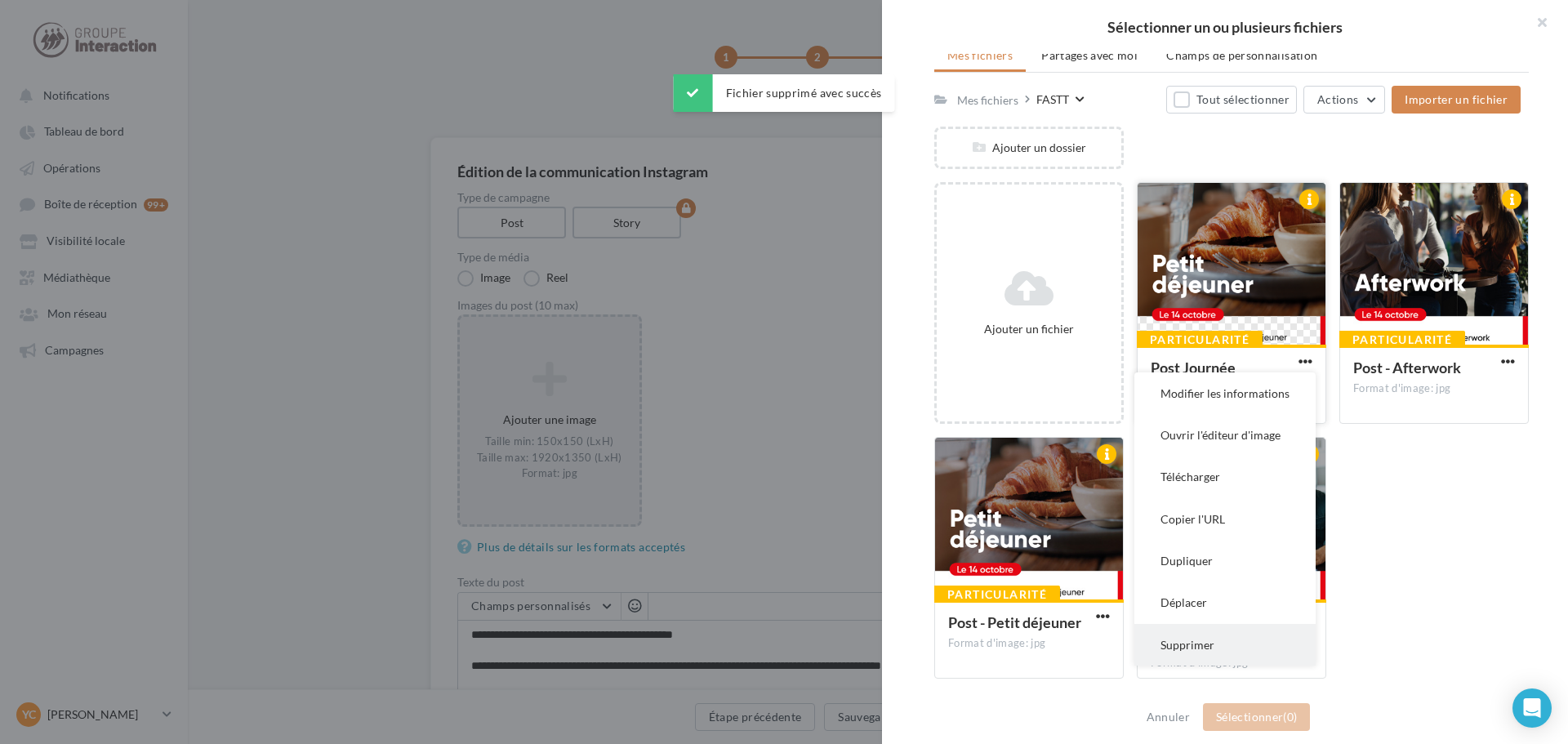
click at [1208, 641] on button "Supprimer" at bounding box center [1225, 645] width 181 height 41
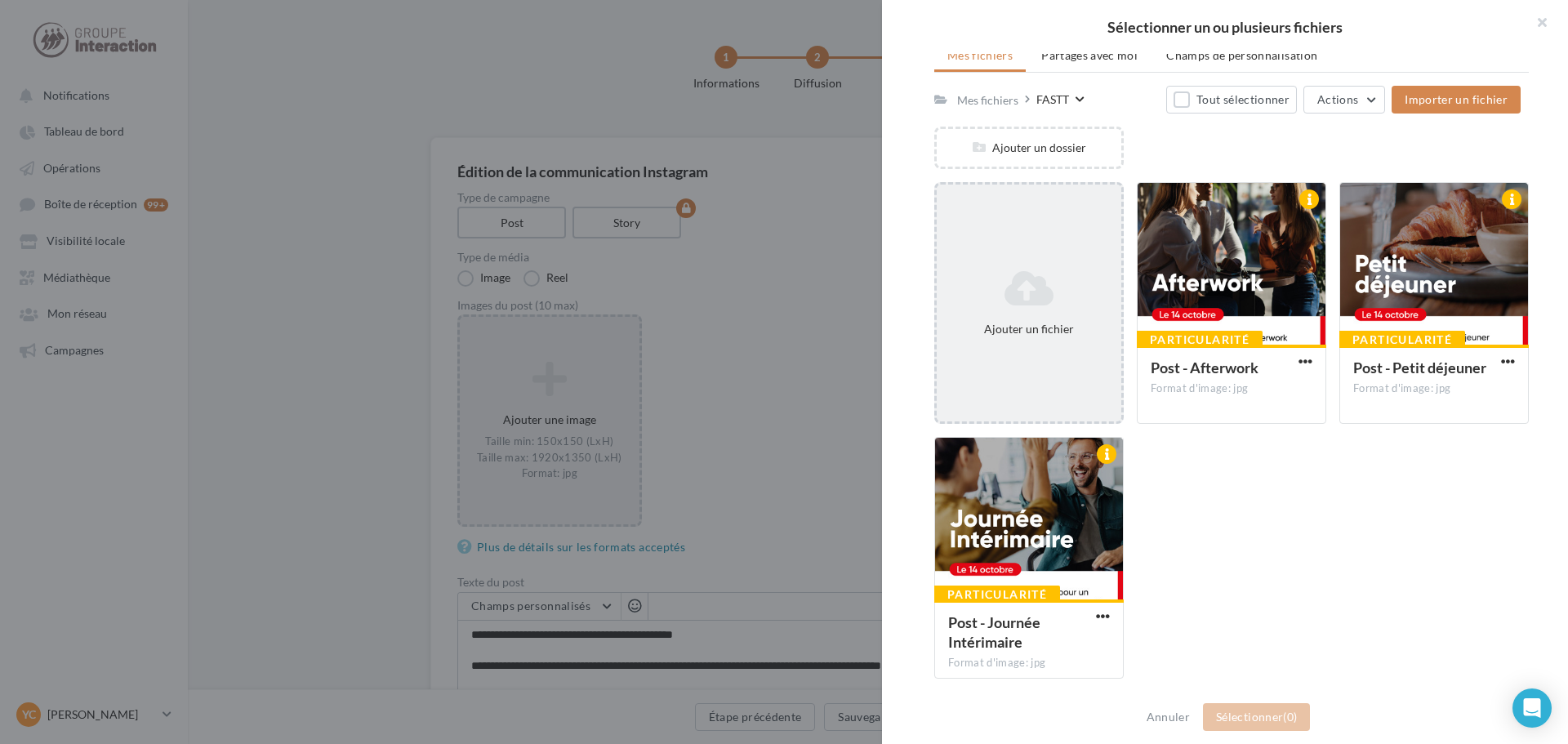
click at [1053, 356] on div "Ajouter un fichier" at bounding box center [1029, 303] width 190 height 242
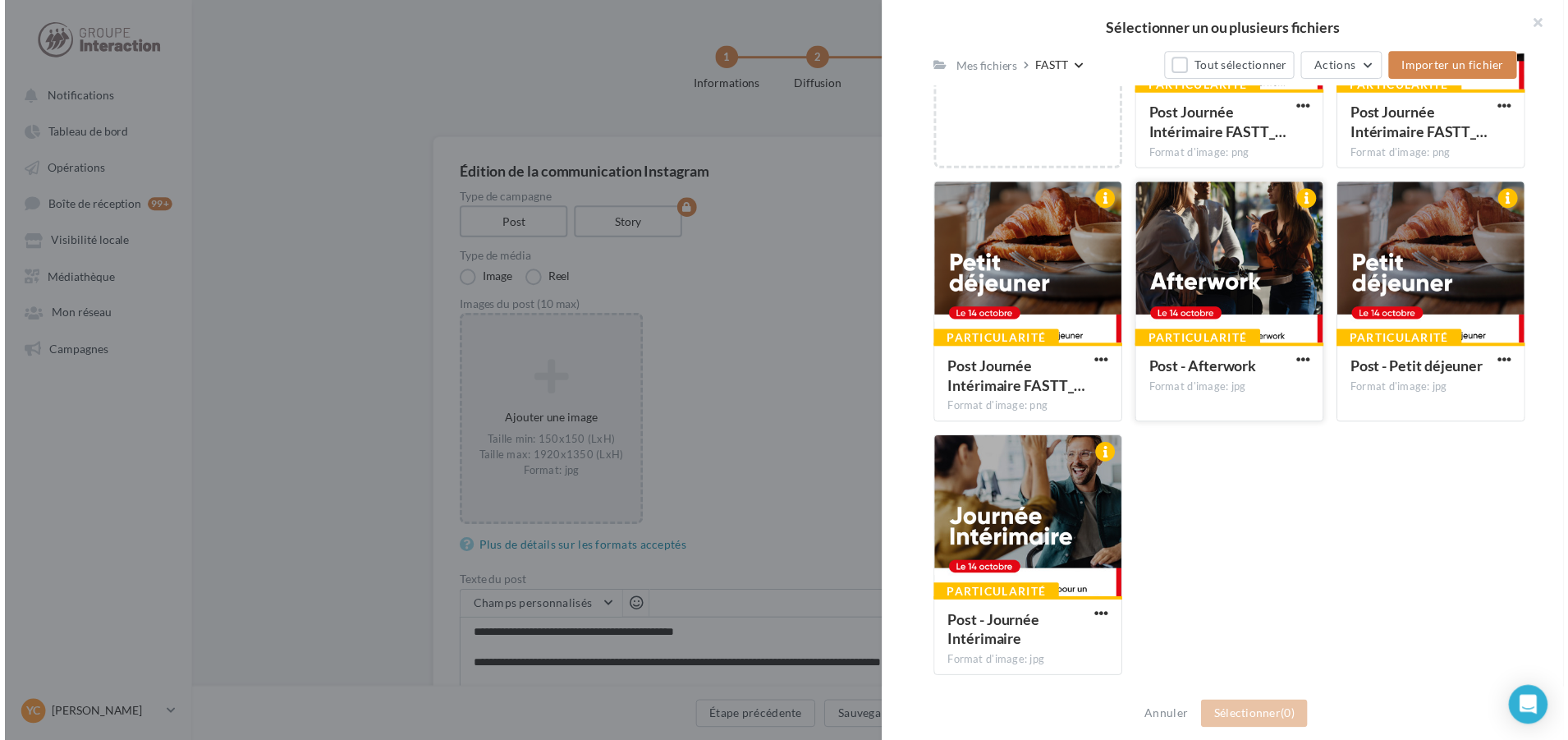
scroll to position [38, 0]
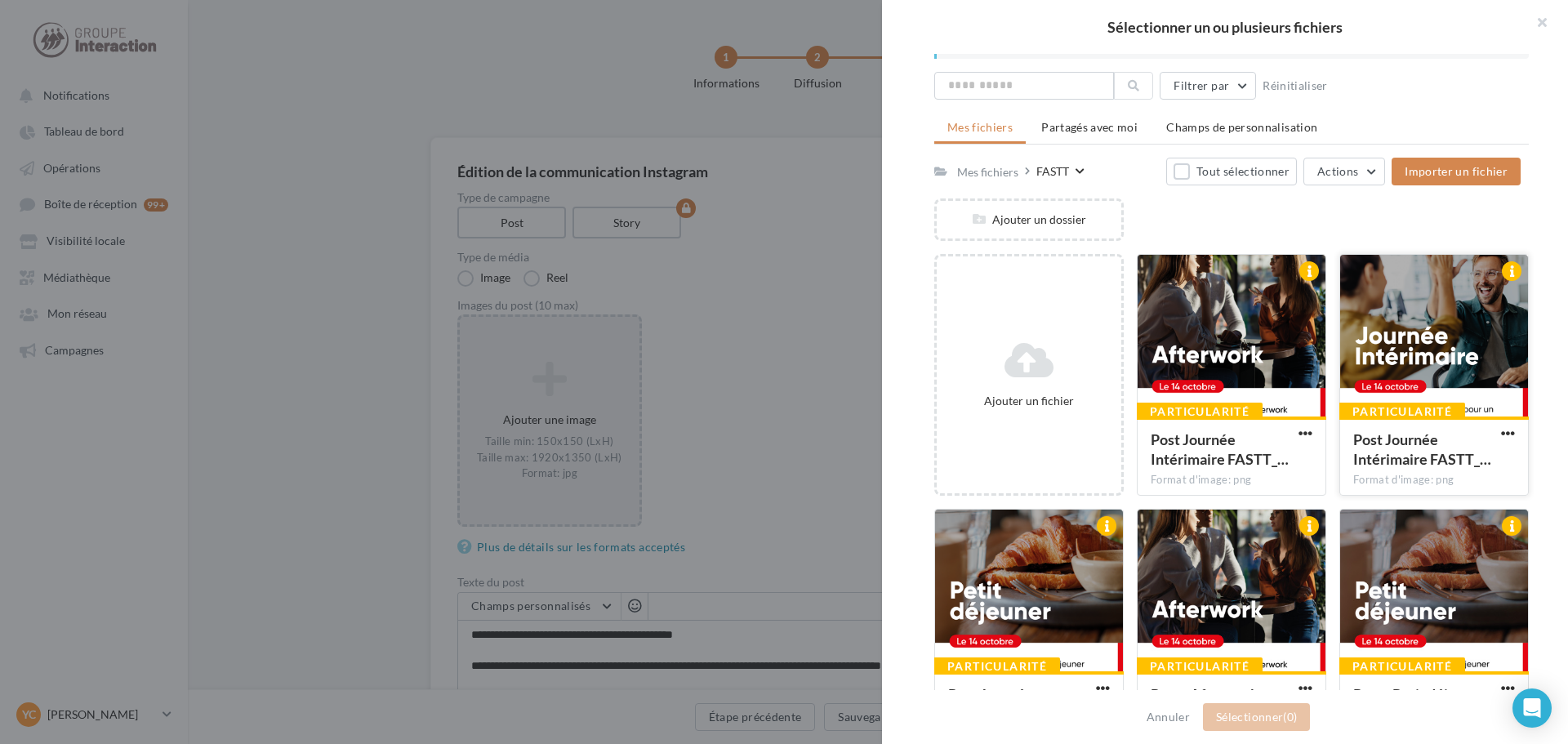
click at [1443, 340] on div at bounding box center [1434, 337] width 188 height 163
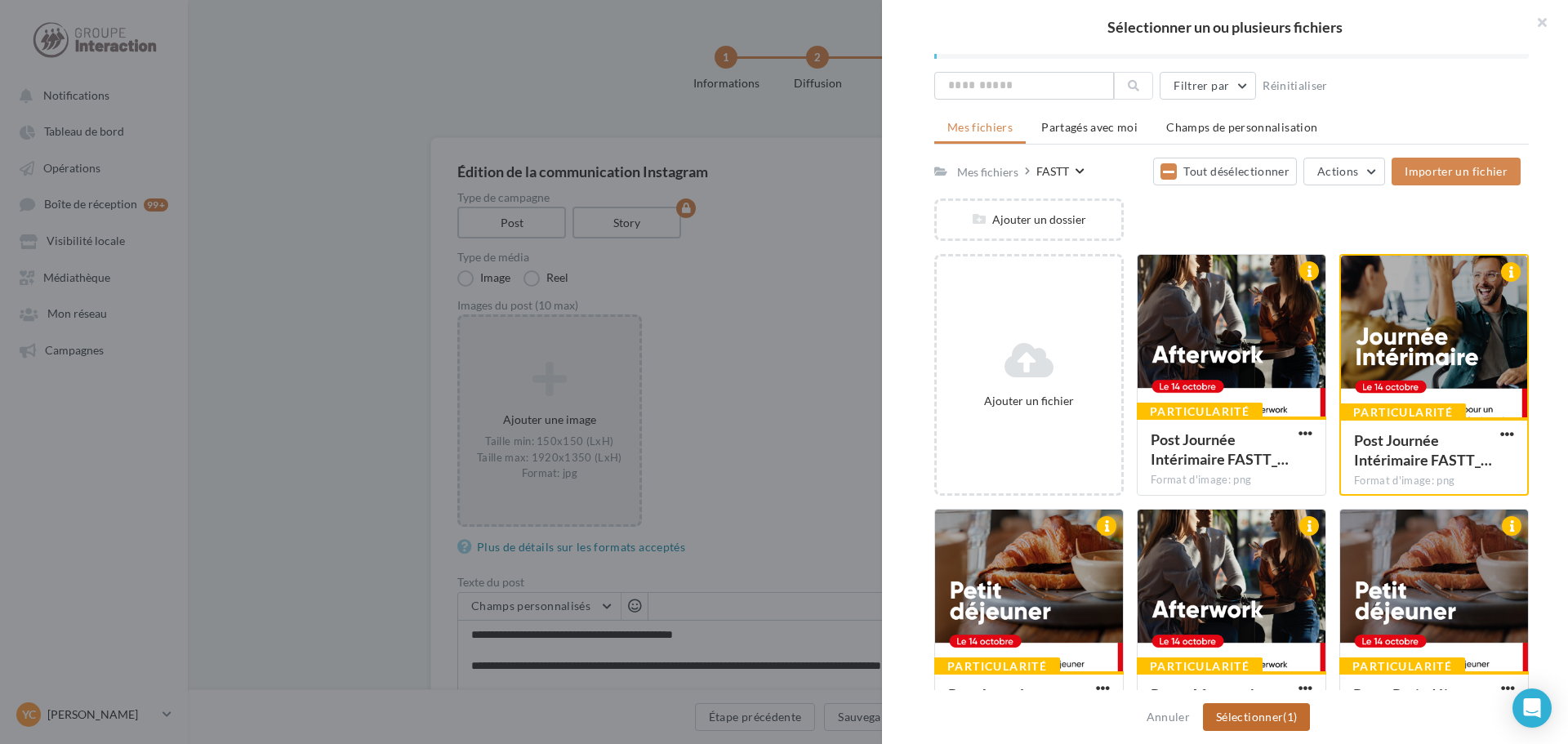
click at [1277, 704] on button "Sélectionner (1)" at bounding box center [1256, 717] width 107 height 28
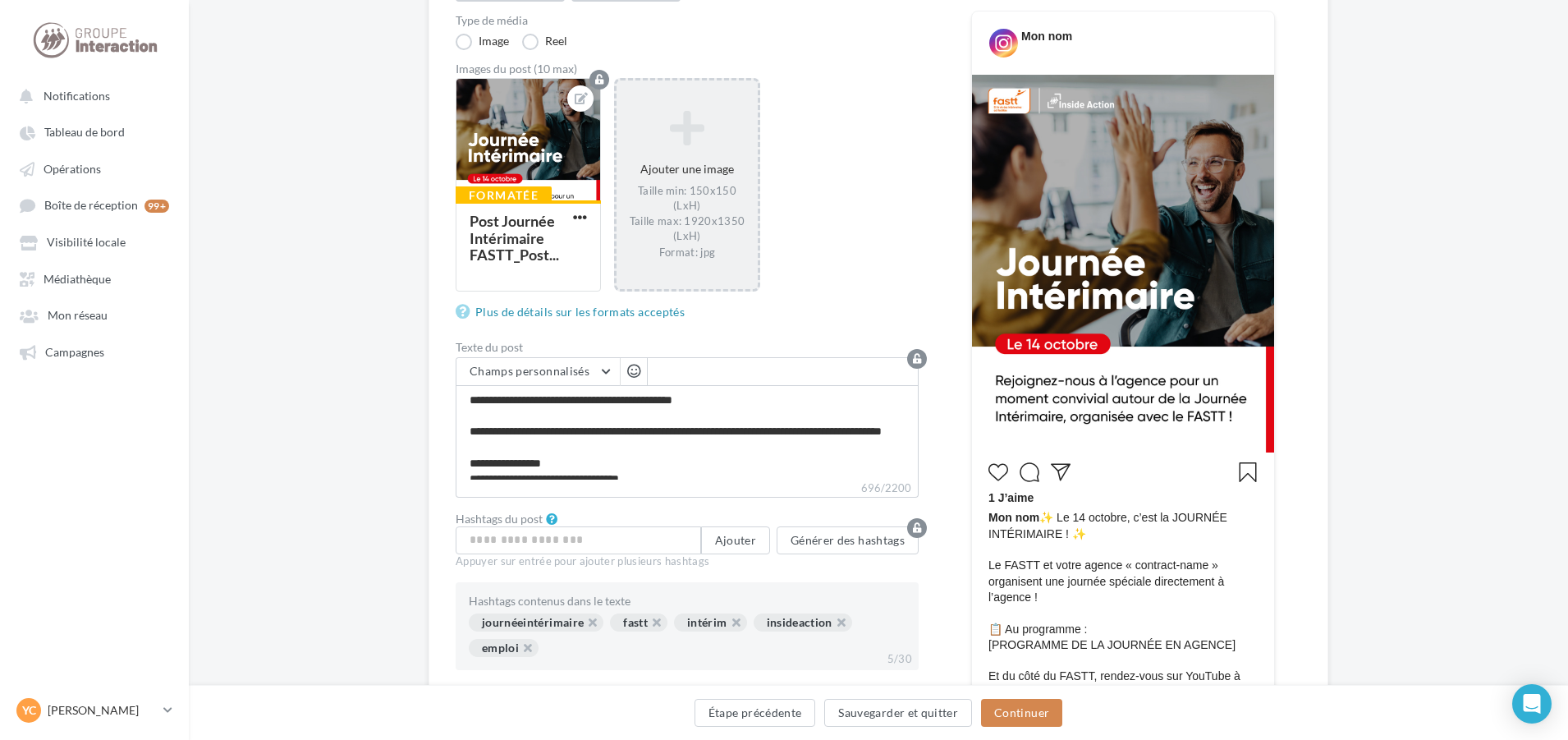
scroll to position [246, 0]
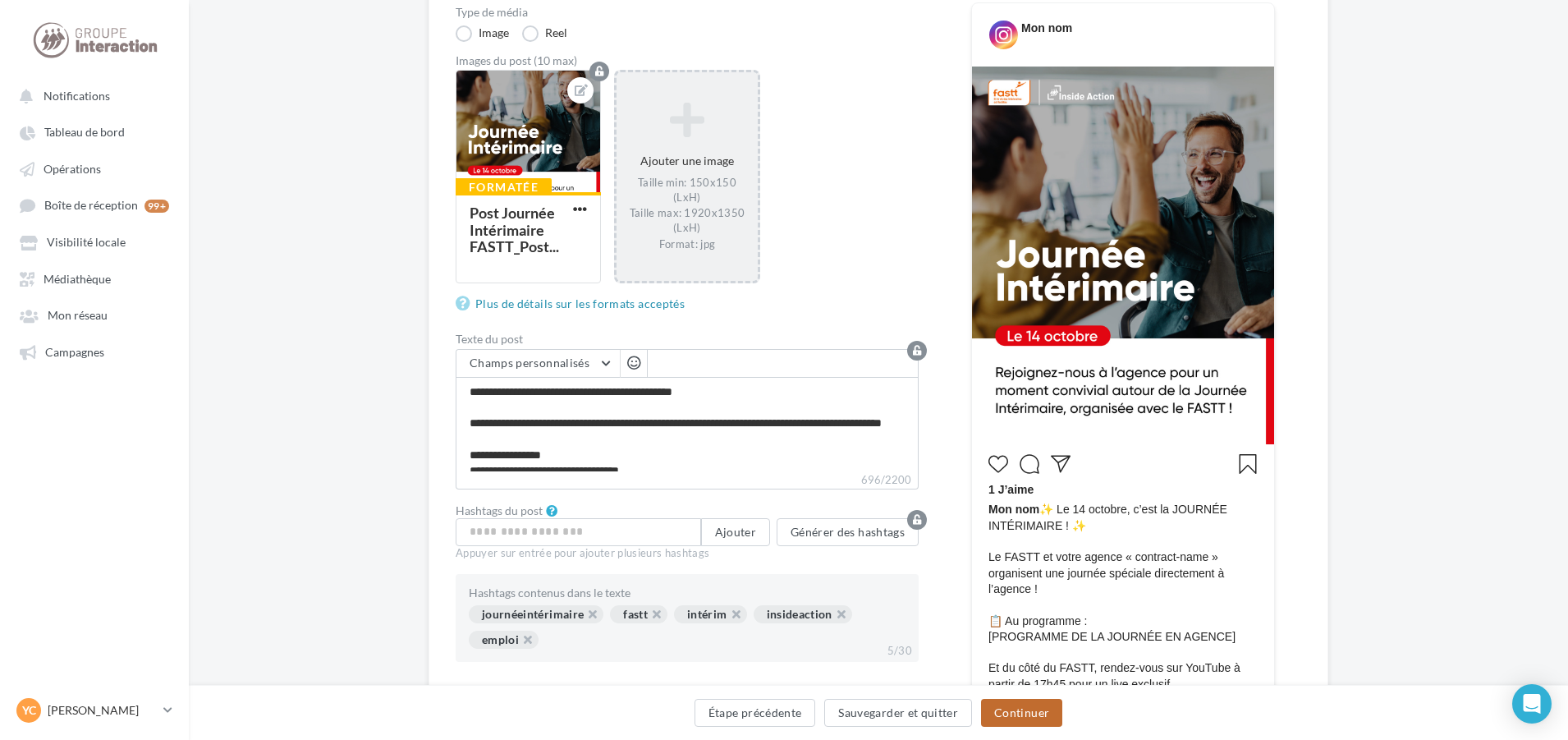
click at [1040, 716] on button "Continuer" at bounding box center [1022, 712] width 81 height 28
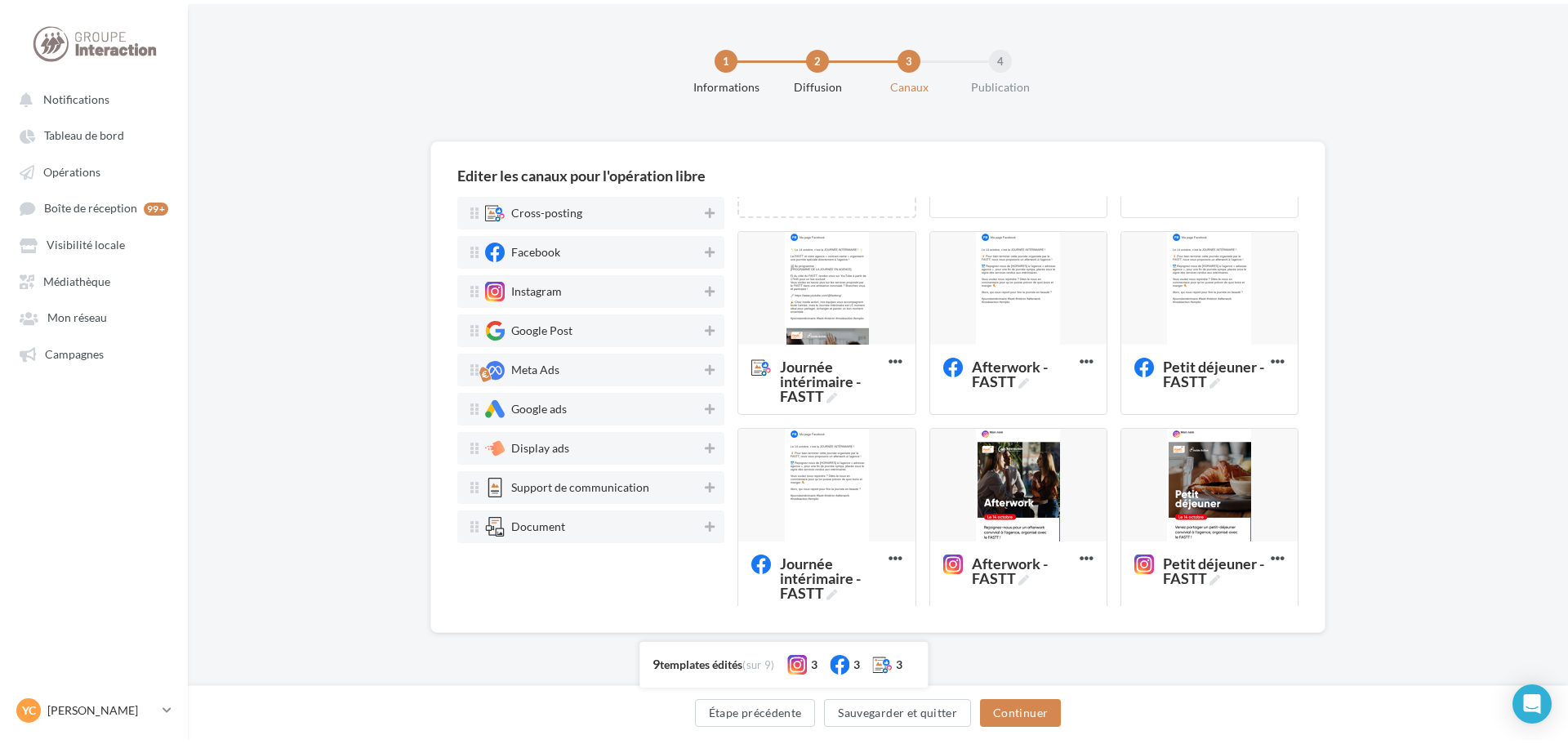
scroll to position [383, 0]
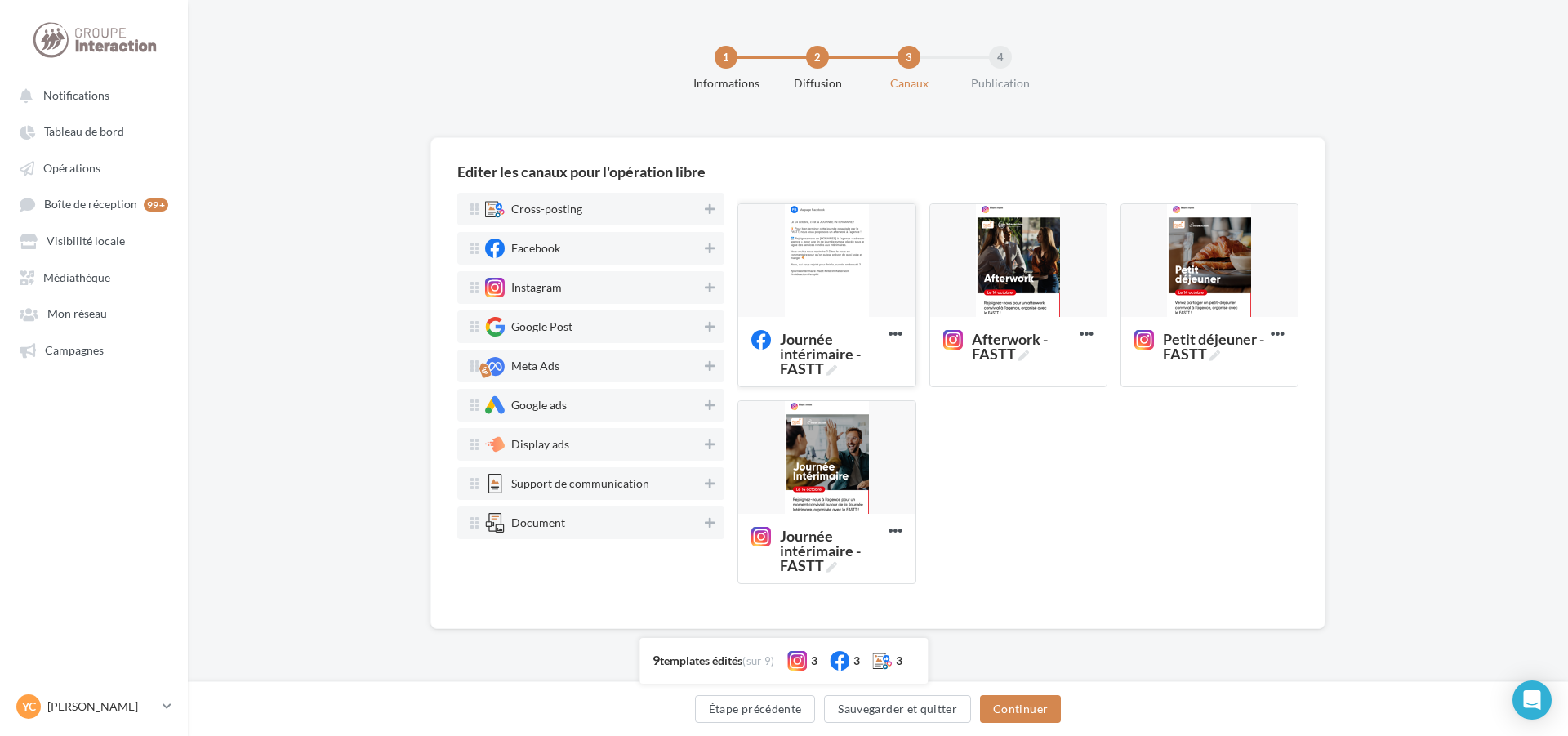
click at [875, 269] on div at bounding box center [826, 261] width 176 height 114
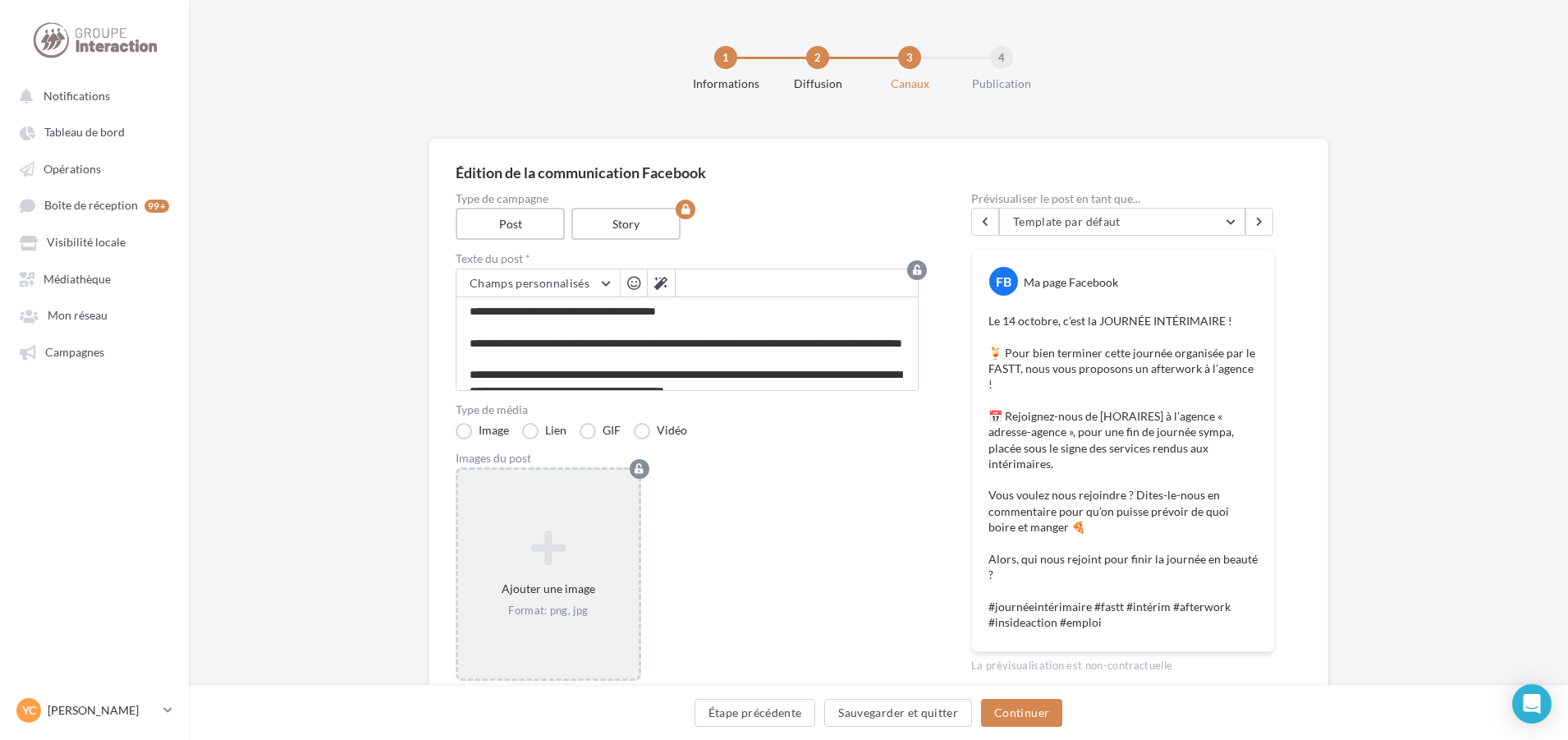
click at [596, 522] on div "Ajouter une image Format: png, jpg" at bounding box center [548, 574] width 181 height 104
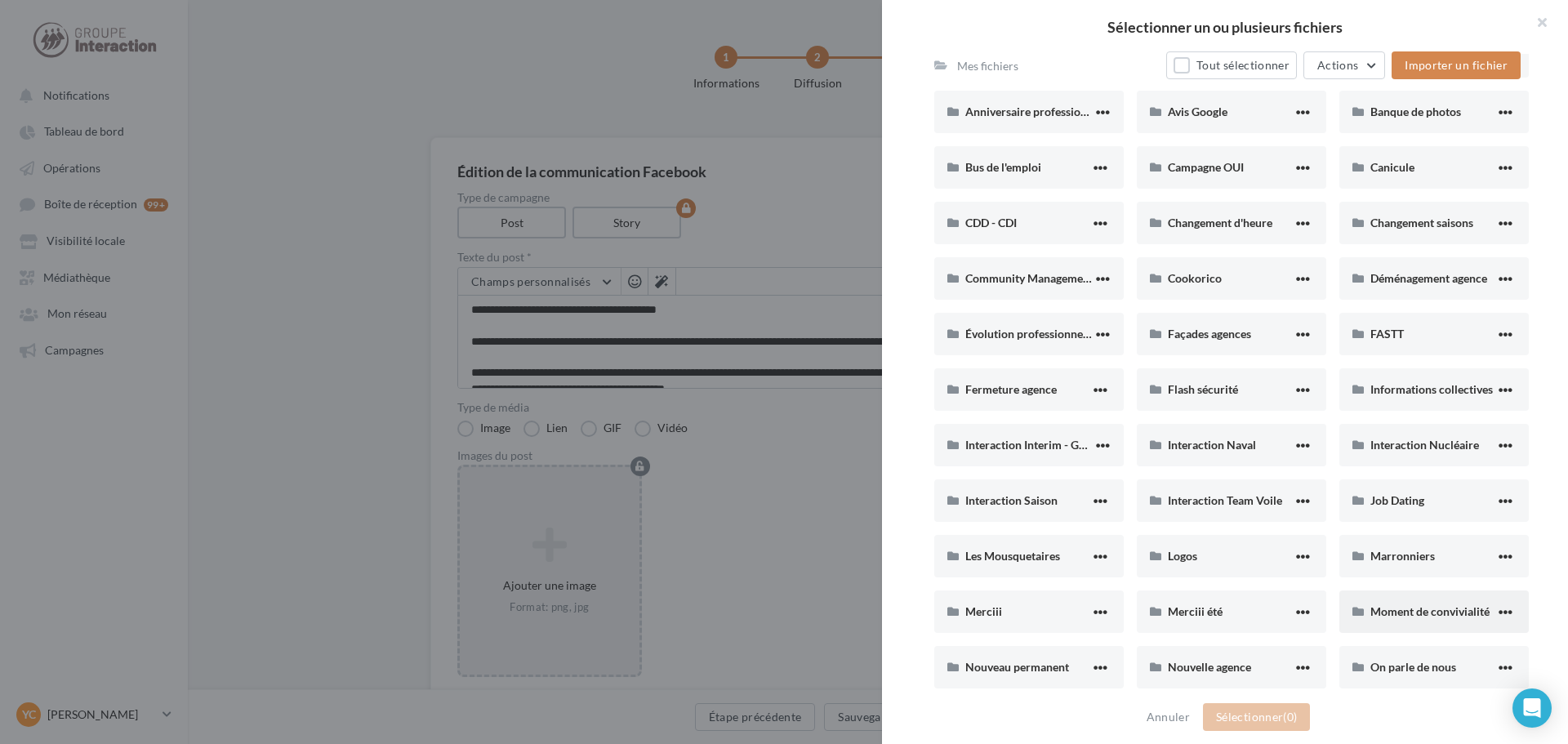
scroll to position [408, 0]
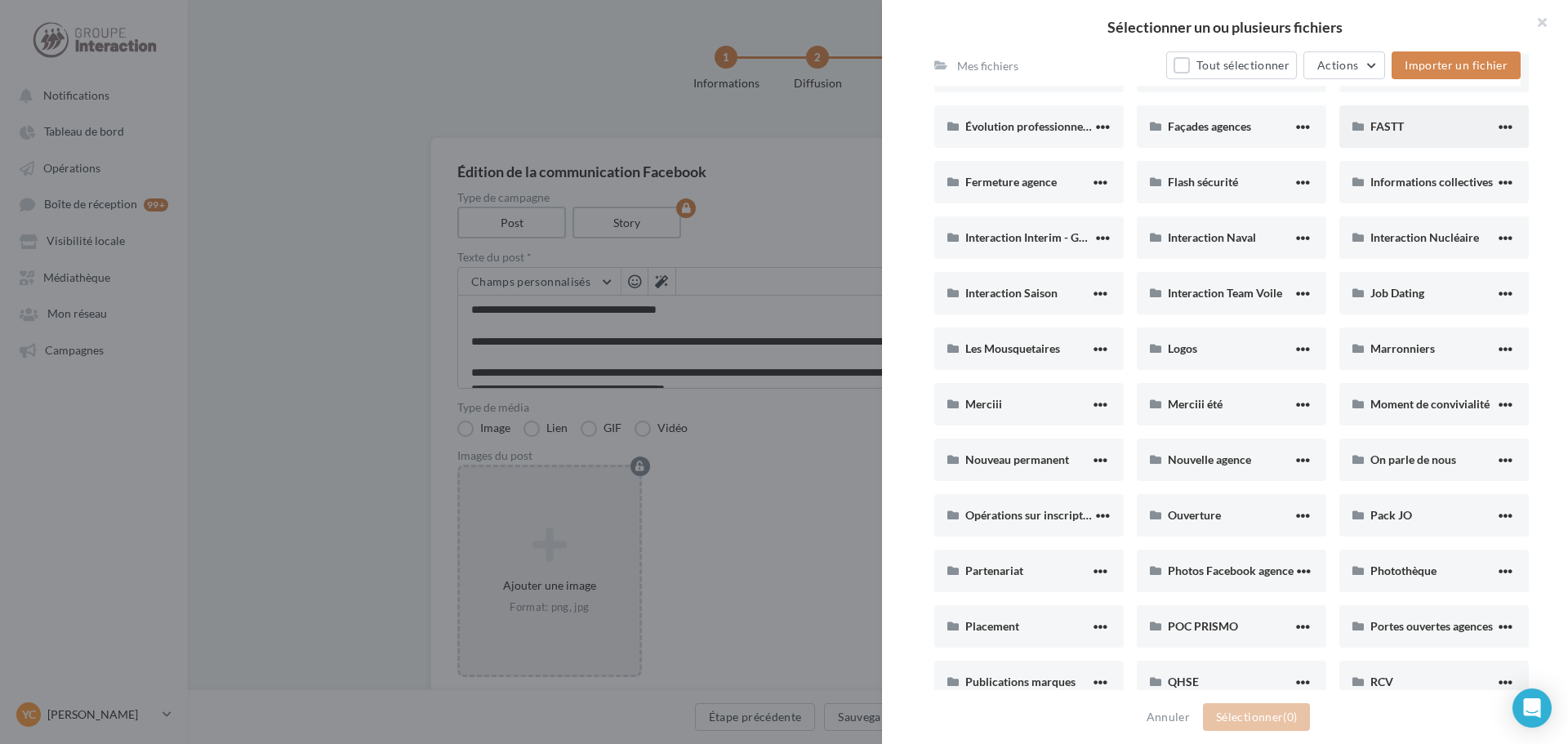
click at [1409, 133] on div "FASTT" at bounding box center [1433, 126] width 125 height 16
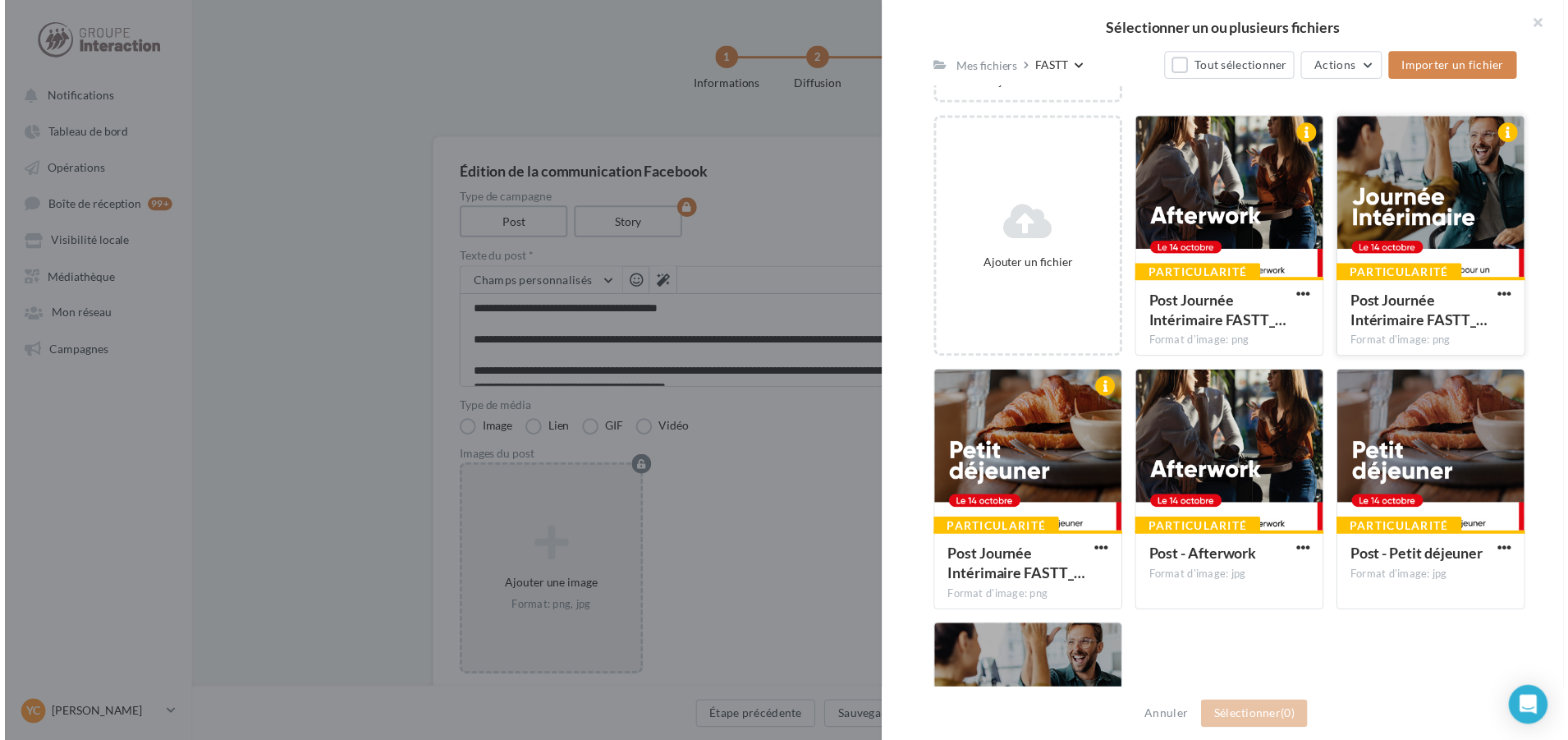
scroll to position [205, 0]
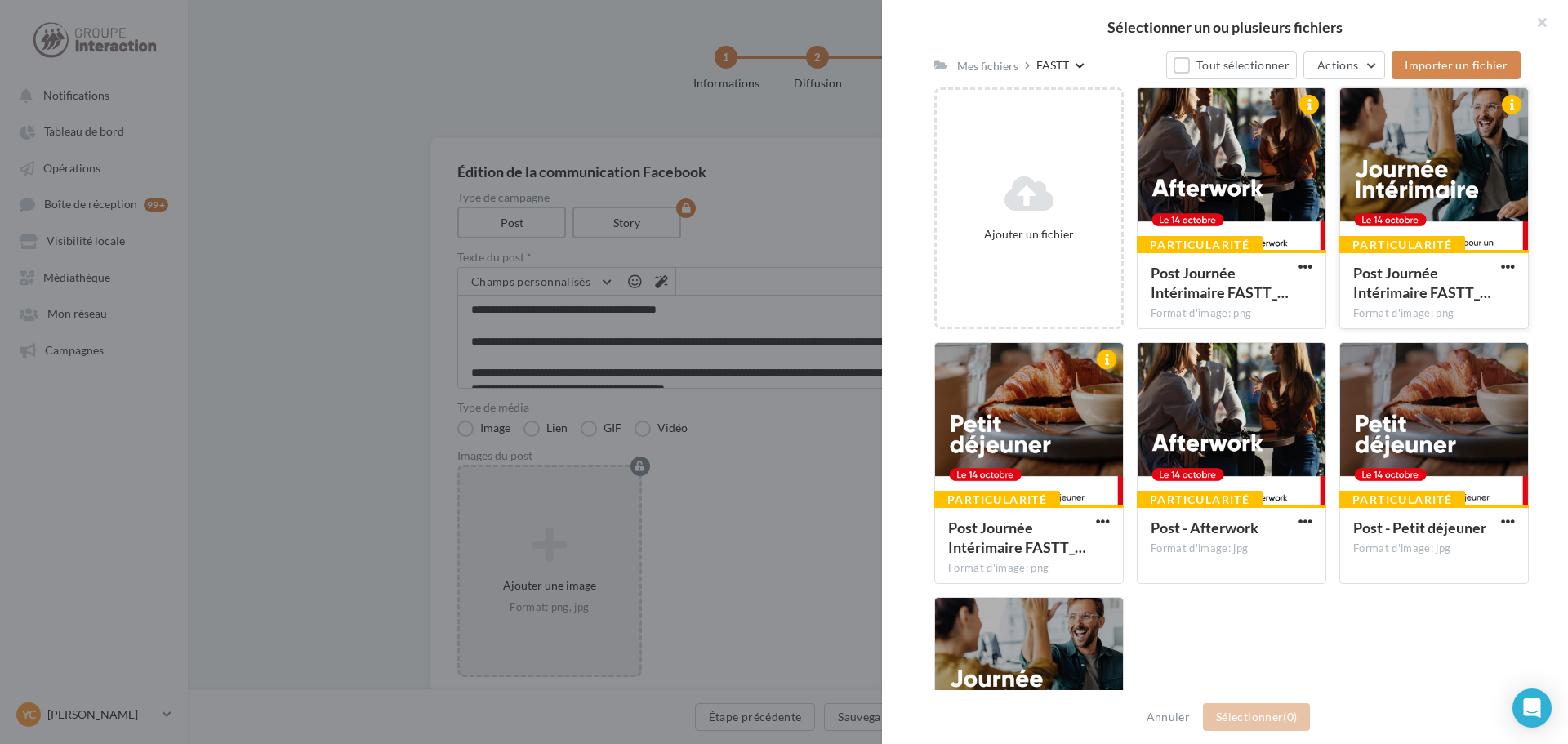
click at [1383, 191] on div at bounding box center [1434, 170] width 188 height 163
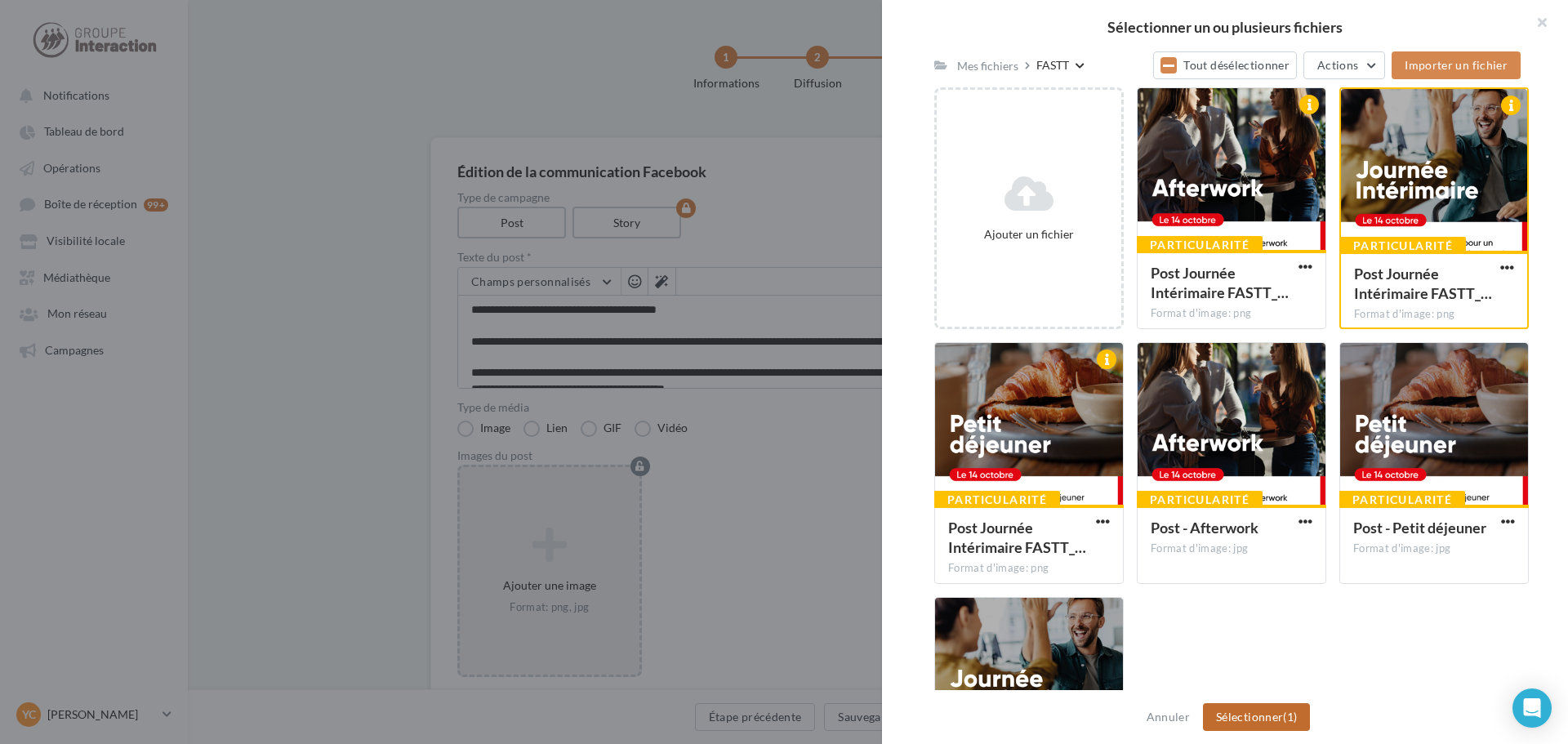
click at [1278, 707] on button "Sélectionner (1)" at bounding box center [1256, 717] width 107 height 28
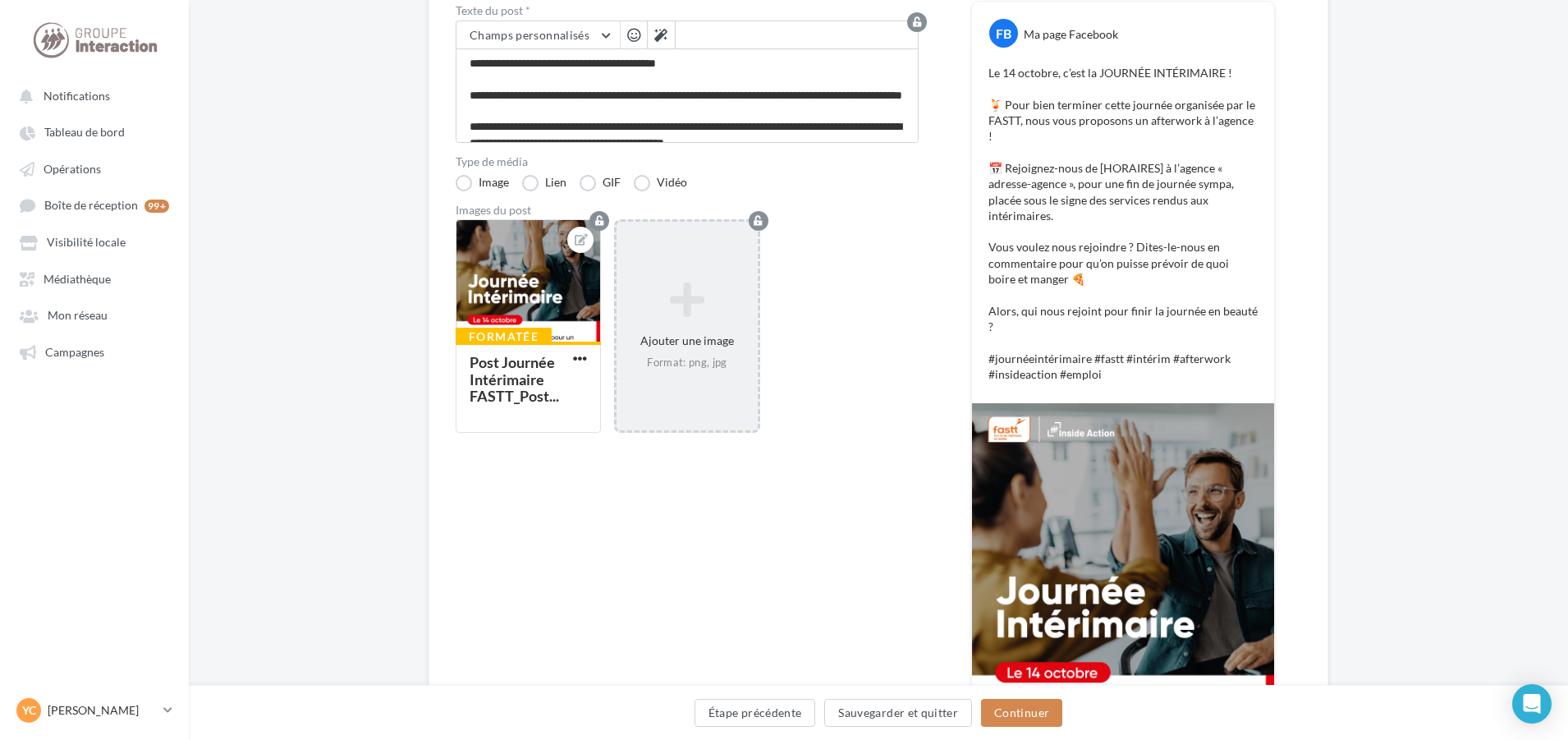
scroll to position [328, 0]
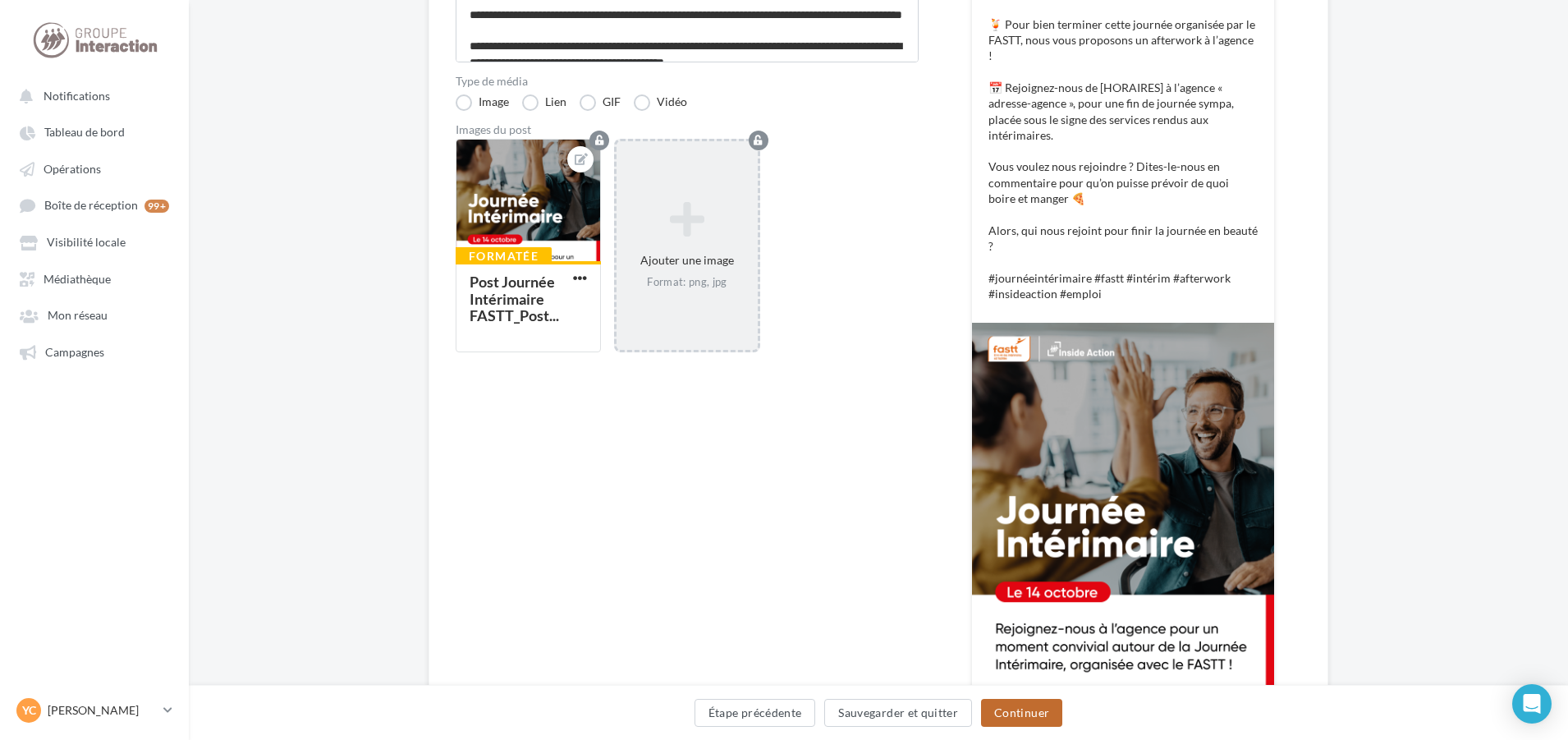
click at [1002, 719] on button "Continuer" at bounding box center [1022, 712] width 81 height 28
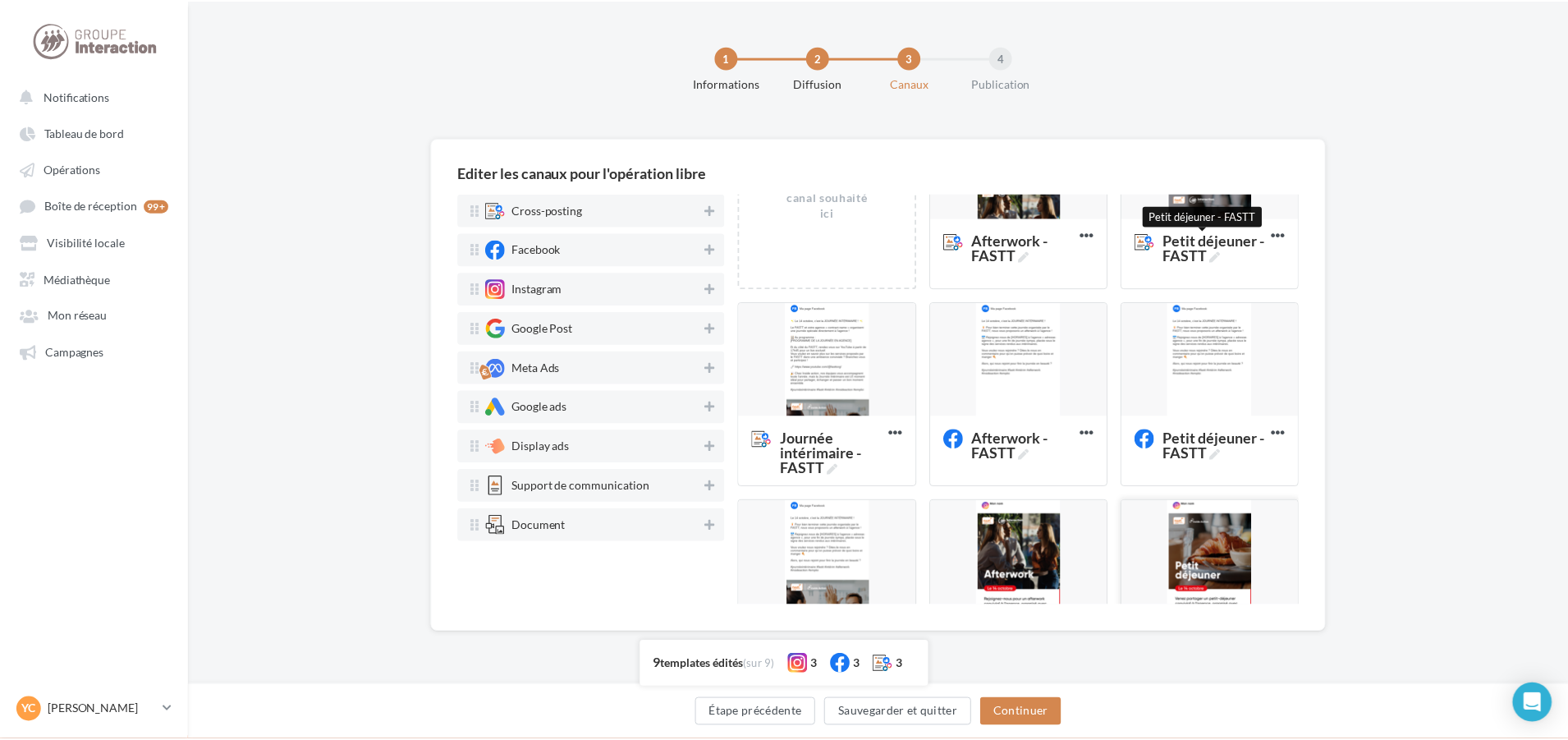
scroll to position [246, 0]
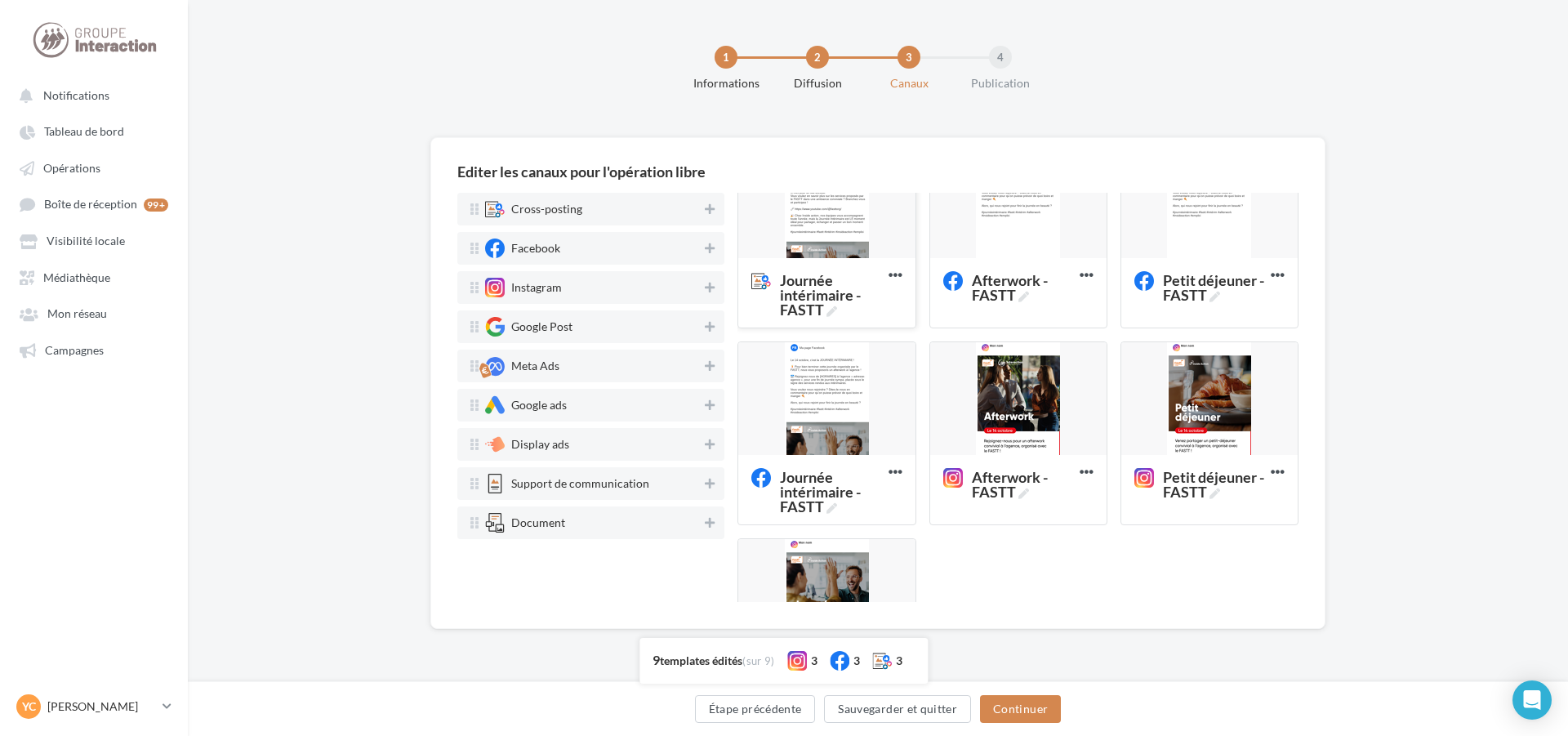
click at [840, 242] on div at bounding box center [826, 203] width 176 height 114
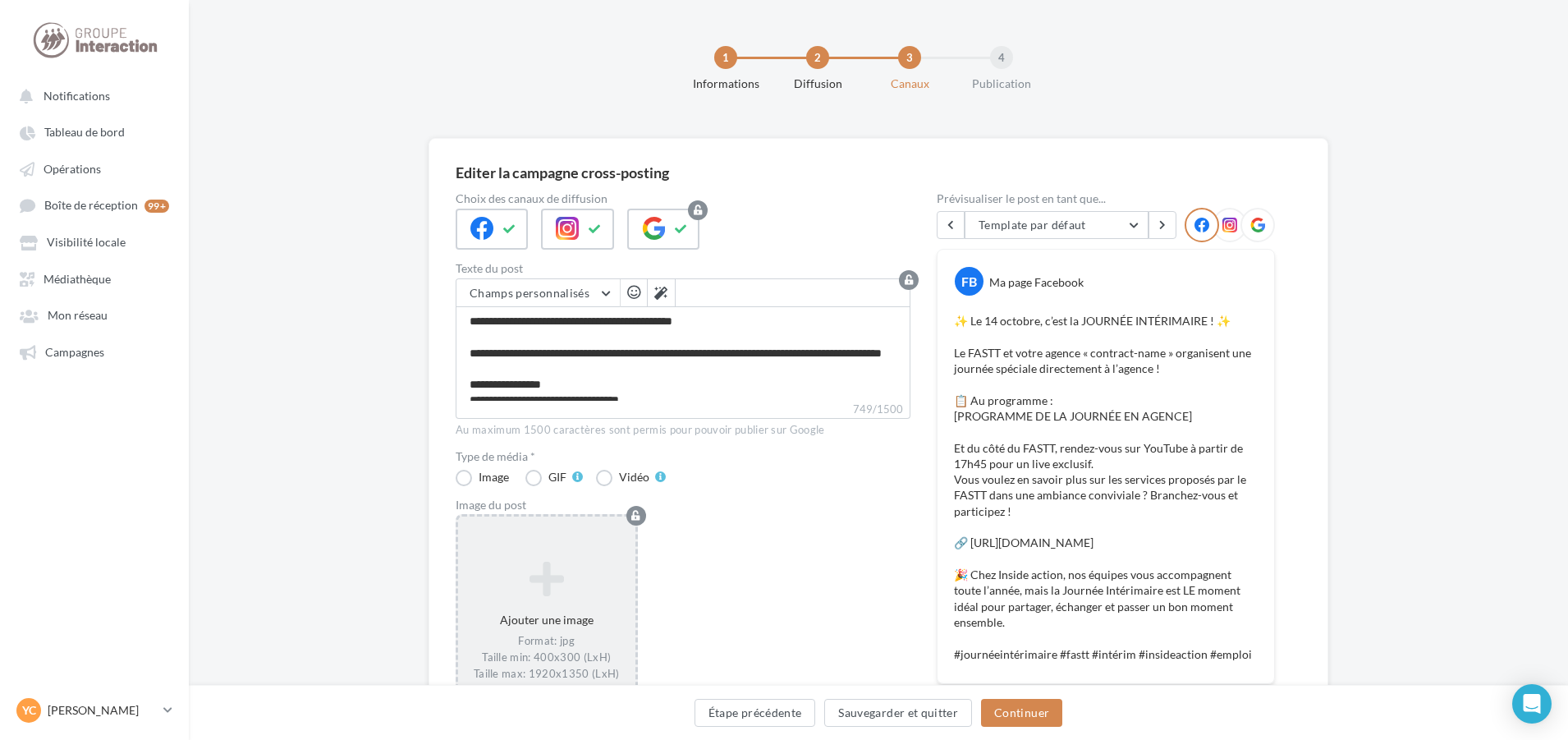
click at [554, 602] on div "Ajouter une image Format: jpg Taille min: 400x300 (LxH) Taille max: 1920x1350 (…" at bounding box center [546, 620] width 177 height 138
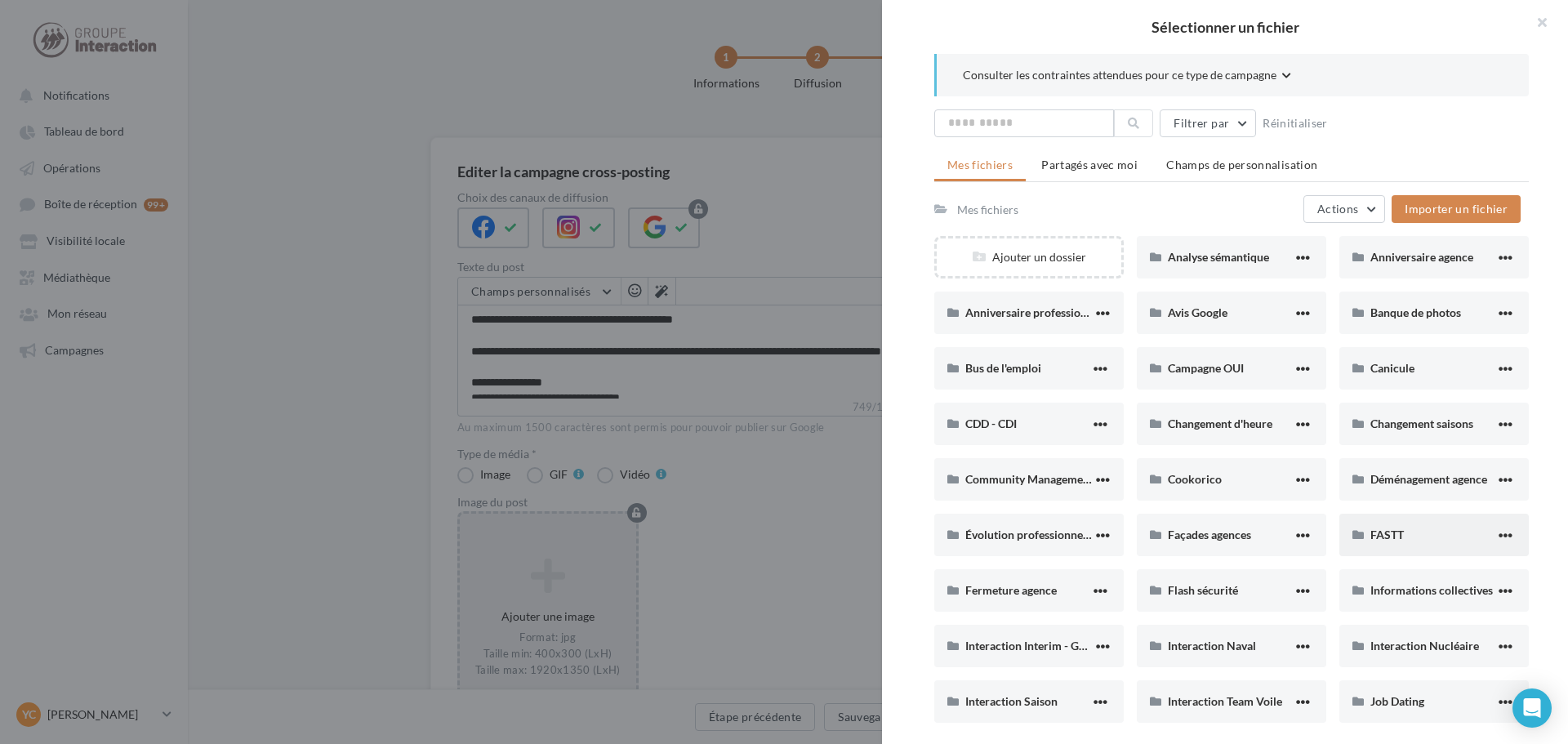
click at [1407, 528] on div "FASTT" at bounding box center [1433, 534] width 125 height 16
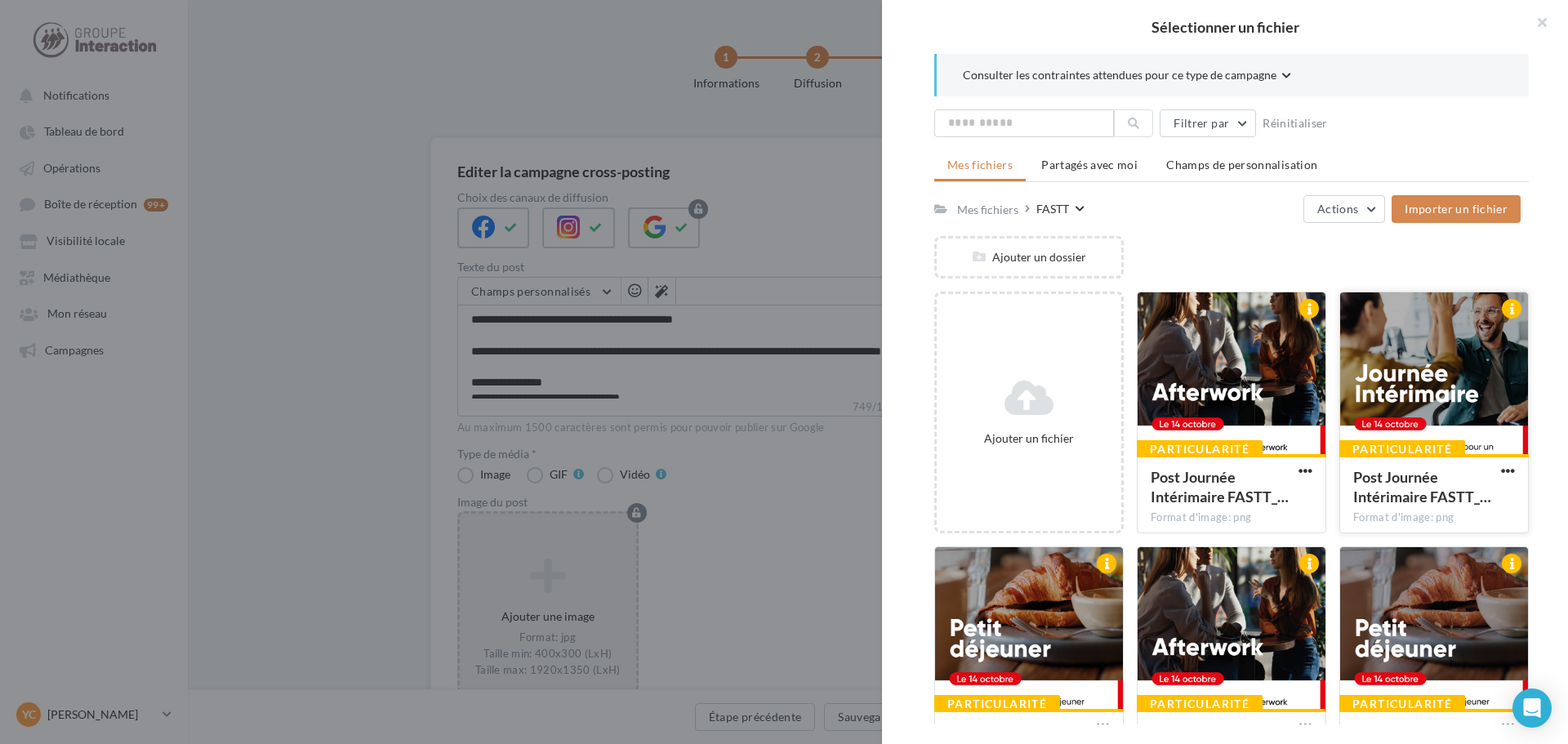
click at [1434, 379] on div at bounding box center [1434, 374] width 188 height 163
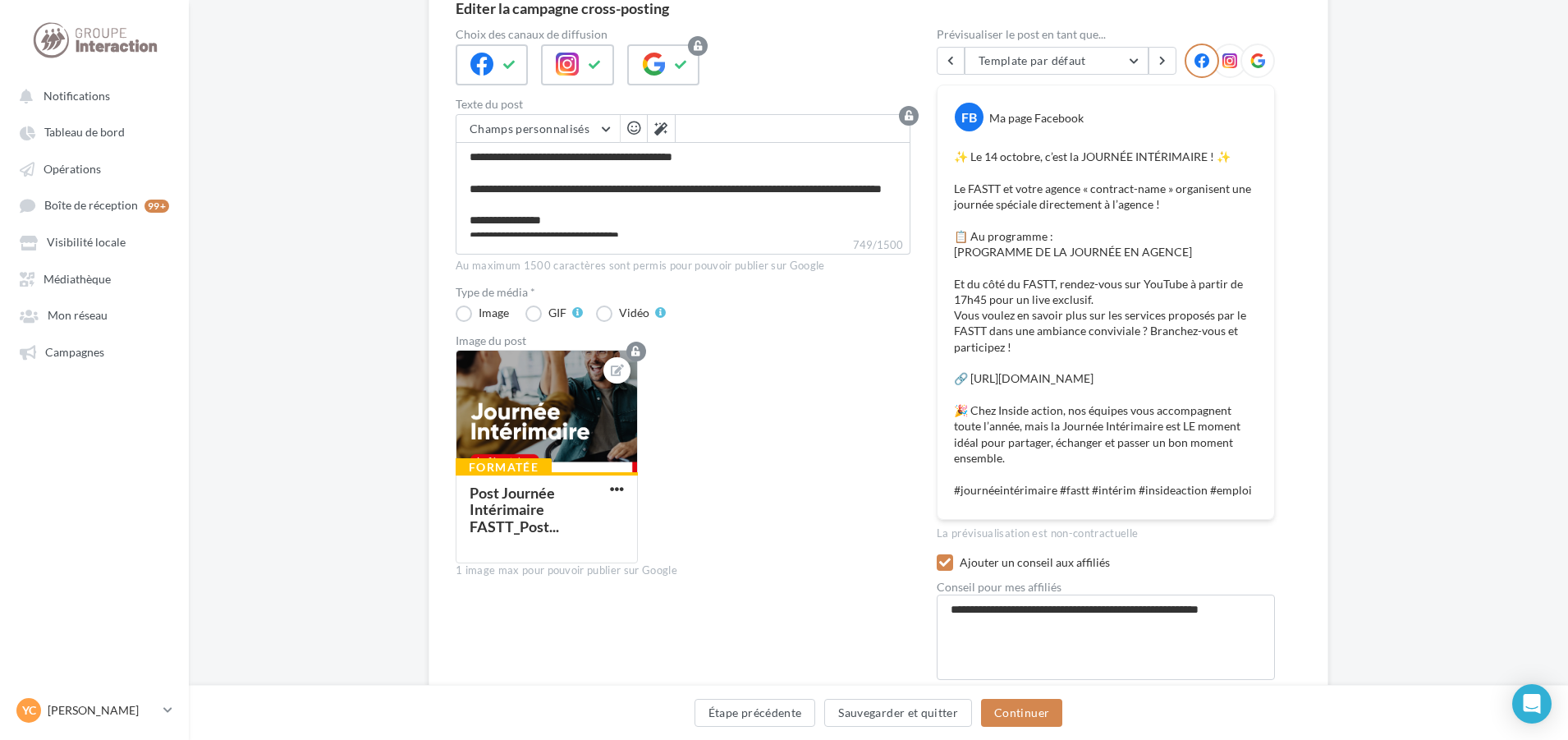
scroll to position [229, 0]
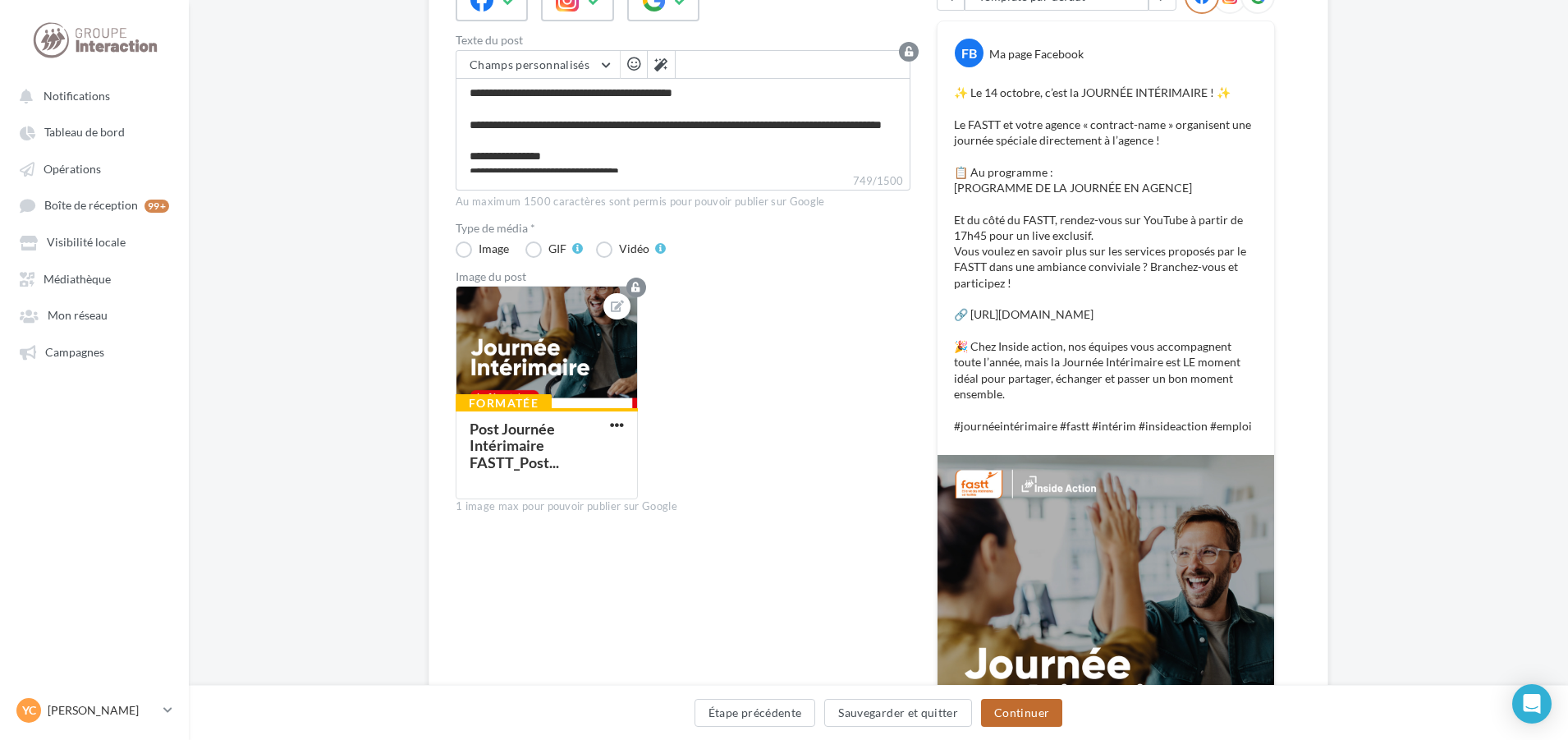
click at [1033, 716] on button "Continuer" at bounding box center [1022, 712] width 81 height 28
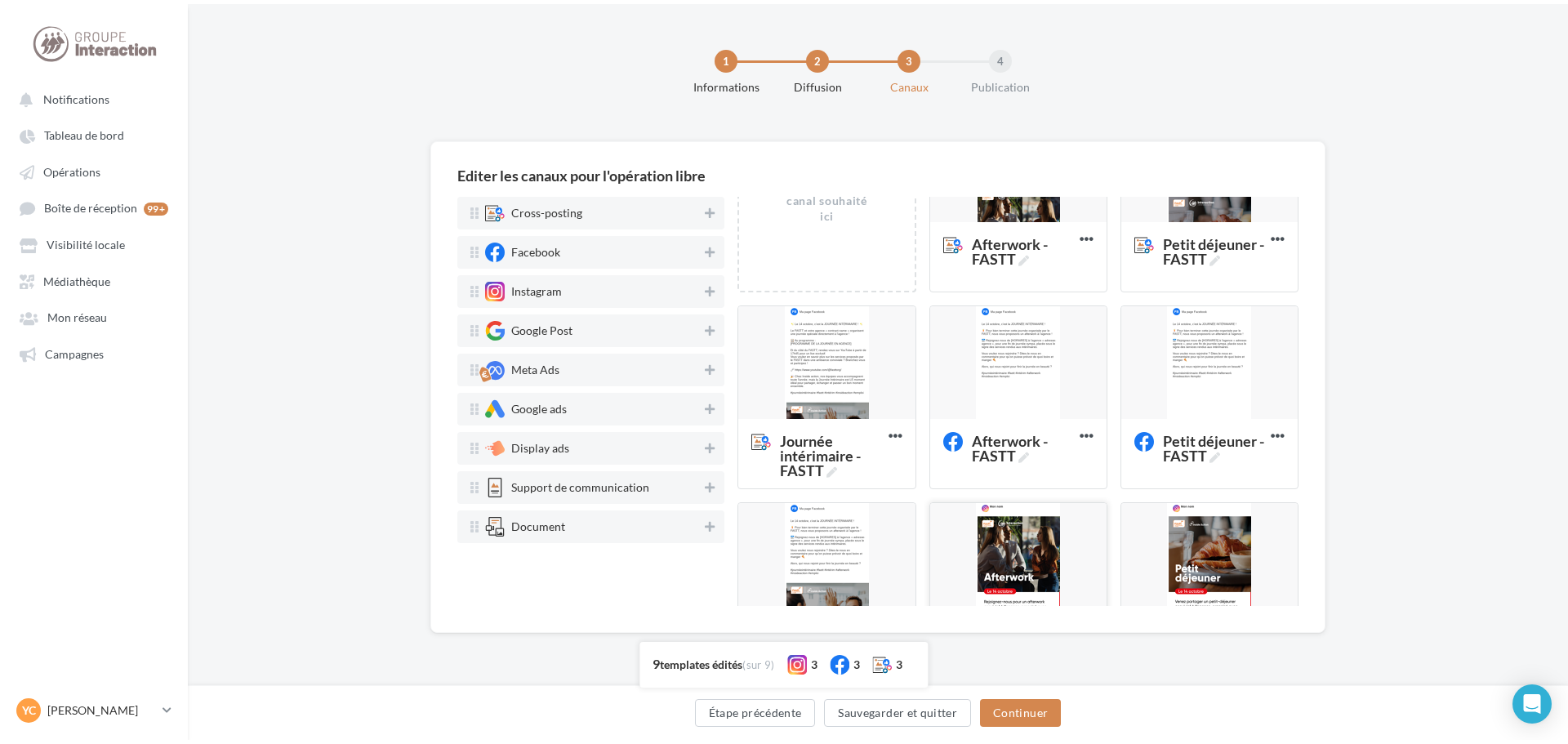
scroll to position [327, 0]
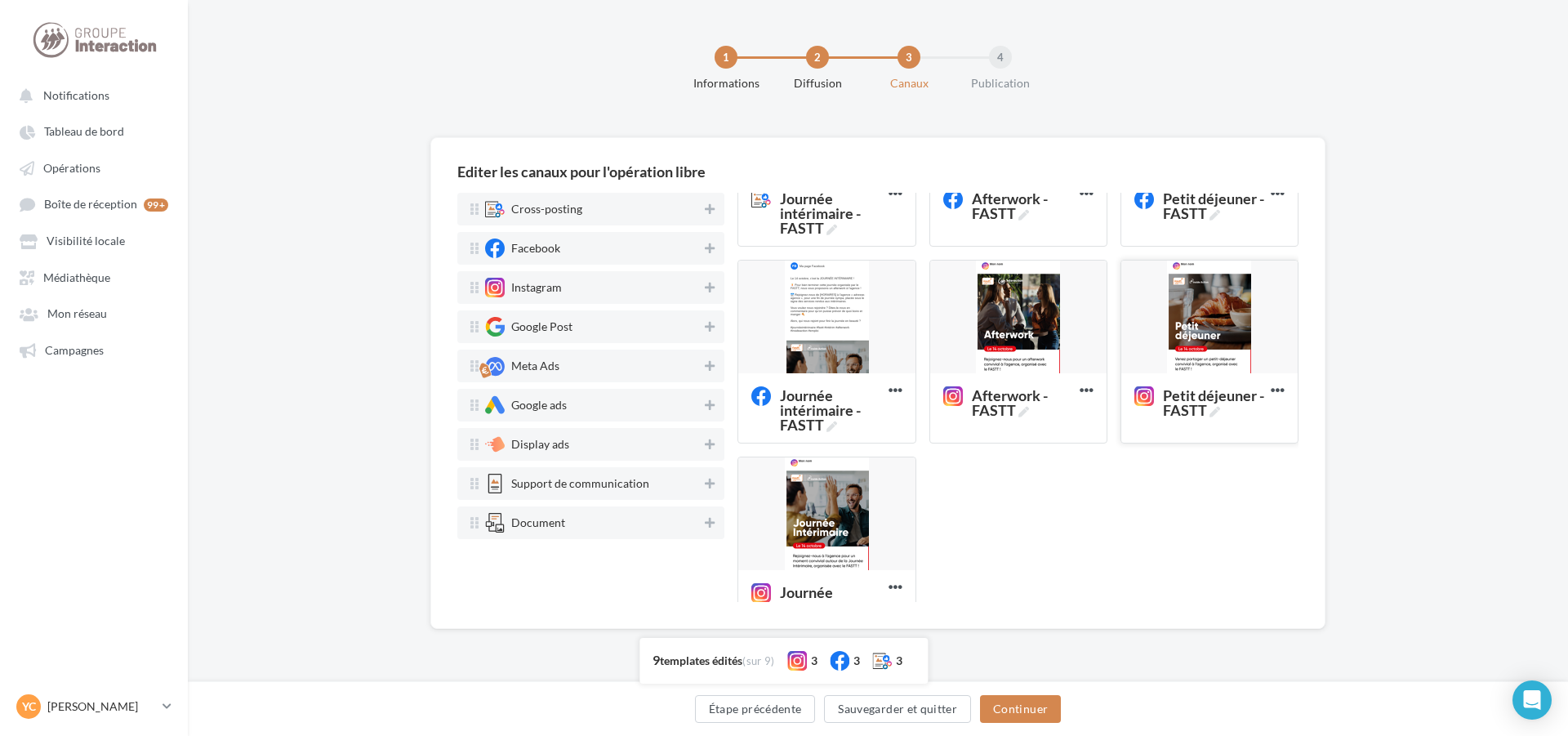
click at [1221, 339] on div at bounding box center [1209, 318] width 176 height 114
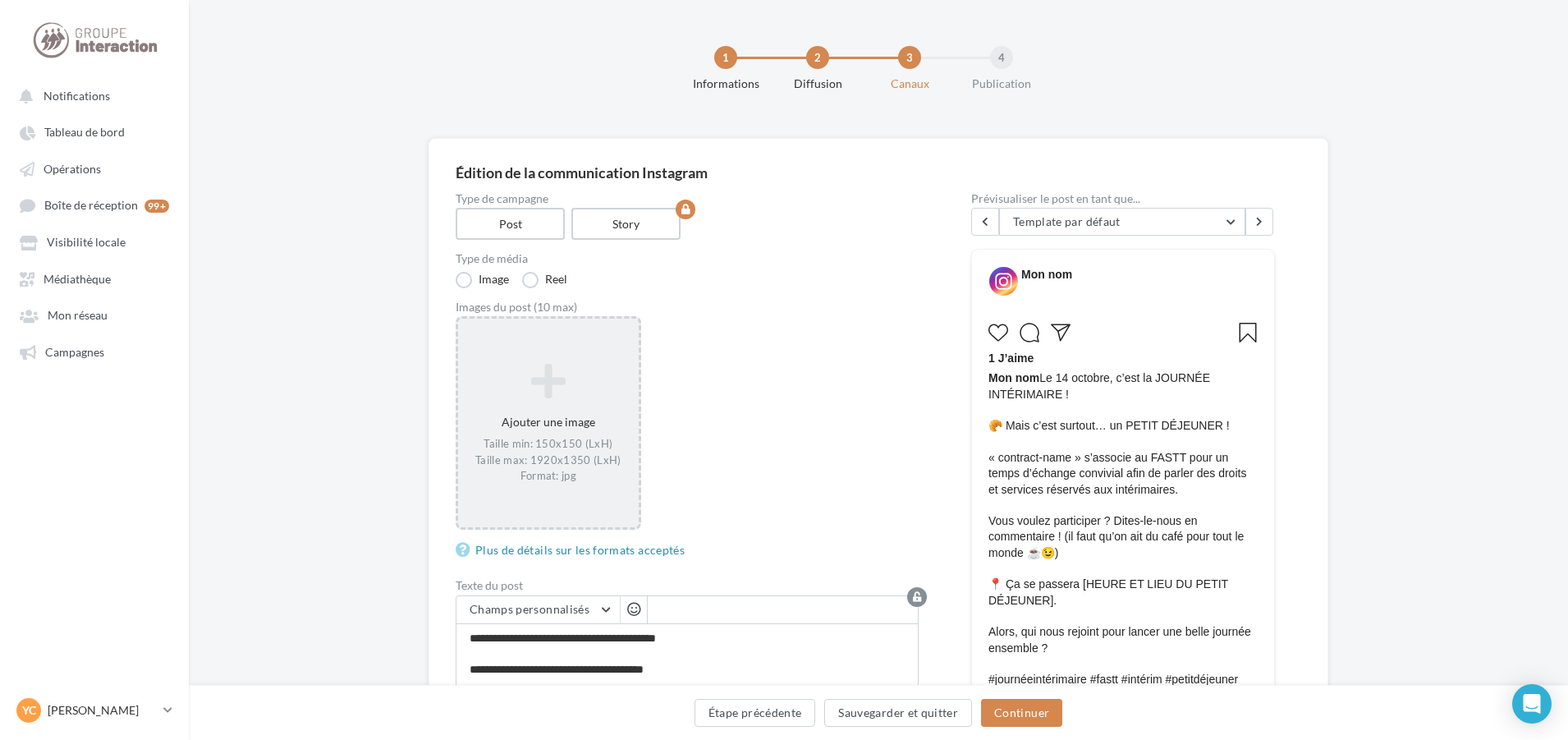
click at [553, 413] on div "Ajouter une image Taille min: 150x150 (LxH) Taille max: 1920x1350 (LxH) Format:…" at bounding box center [548, 423] width 181 height 138
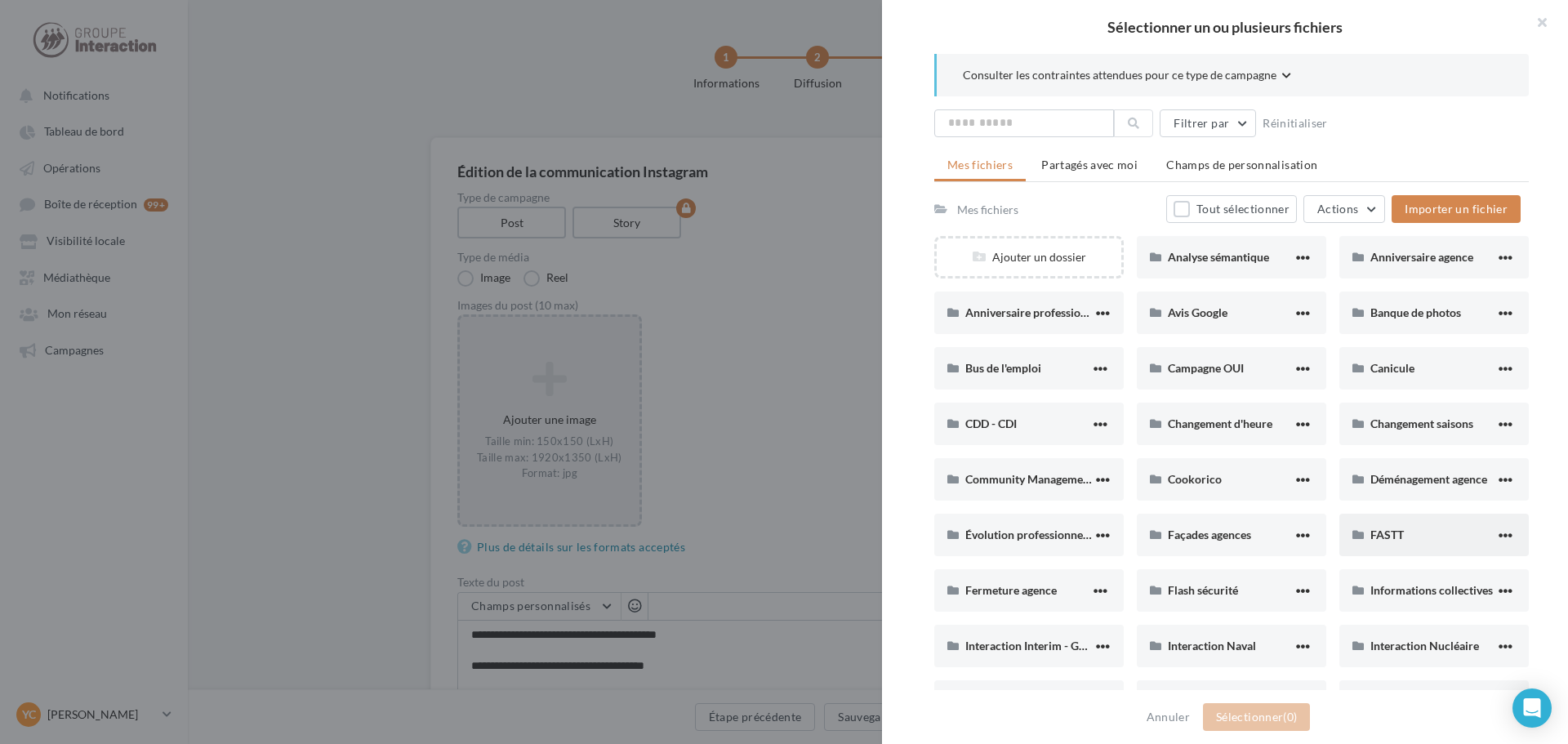
click at [1394, 524] on div "FASTT" at bounding box center [1434, 534] width 190 height 42
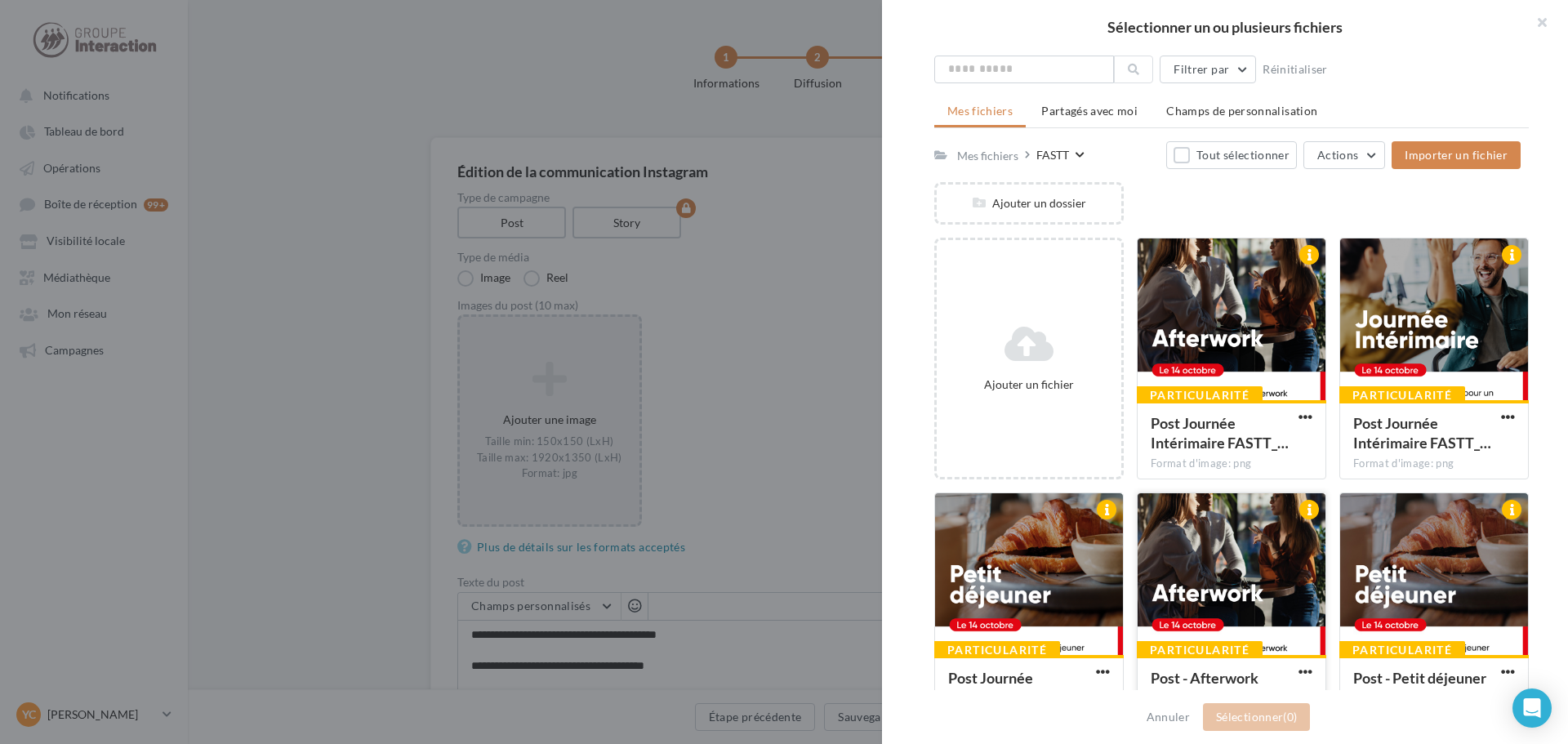
scroll to position [109, 0]
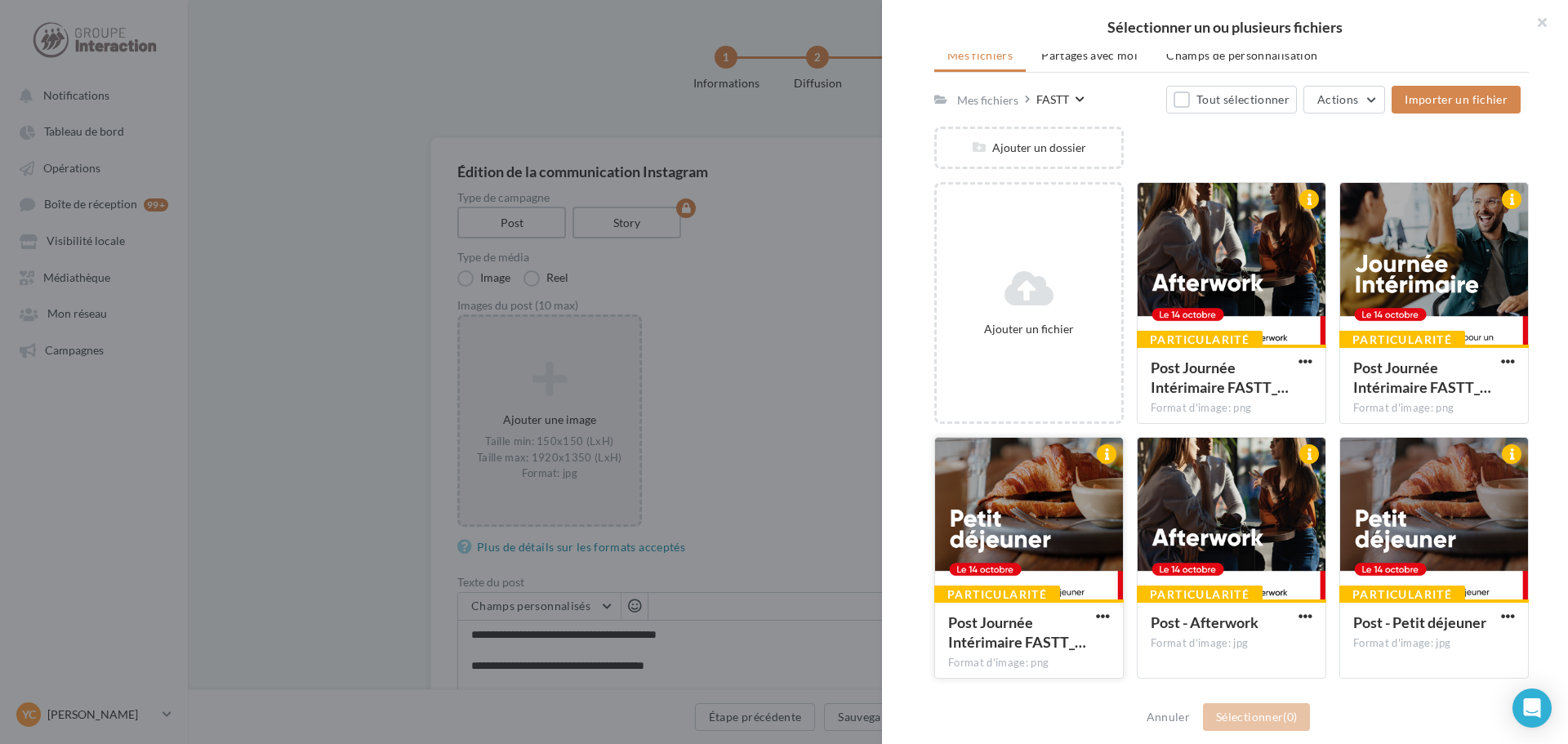
click at [1017, 497] on div at bounding box center [1029, 520] width 188 height 163
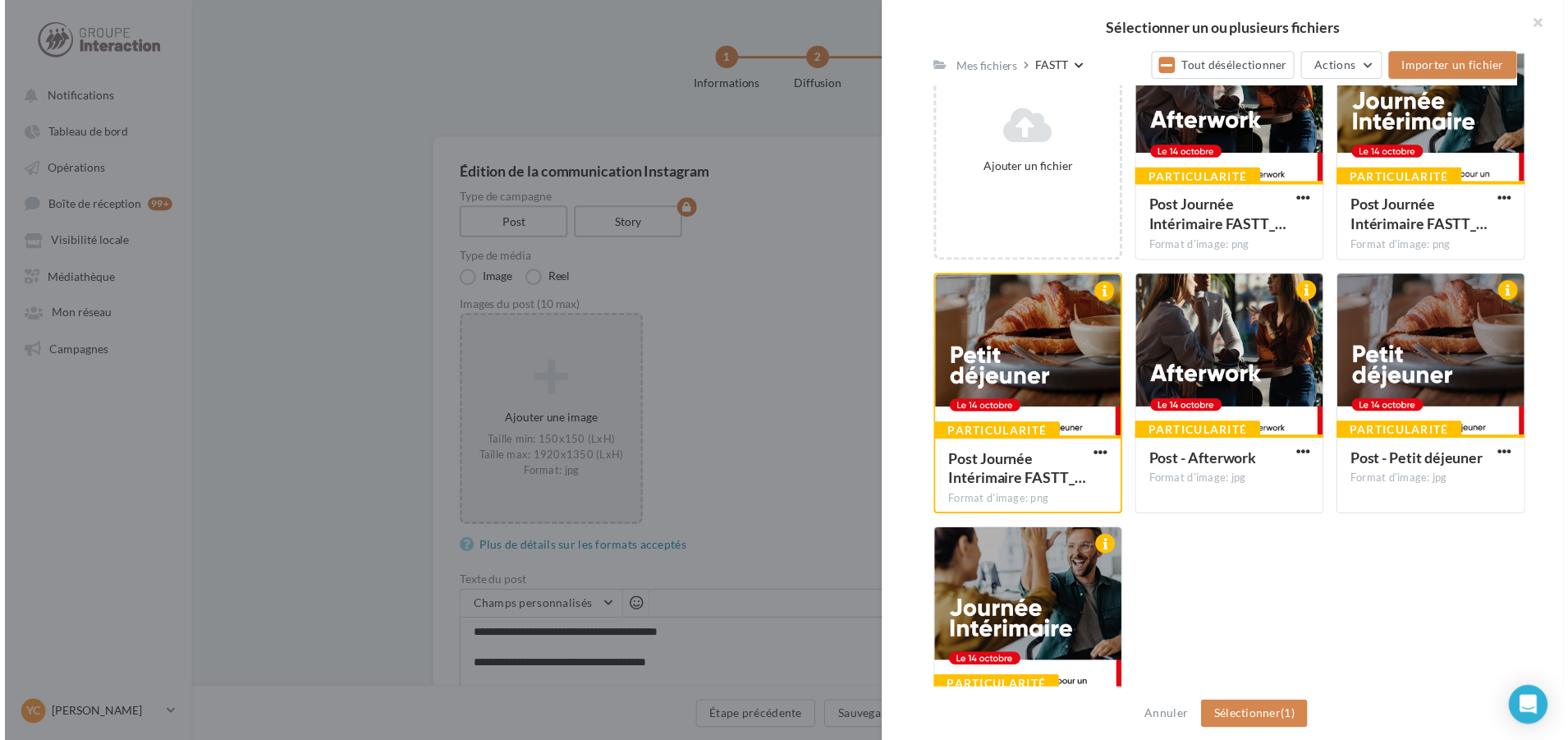
scroll to position [274, 0]
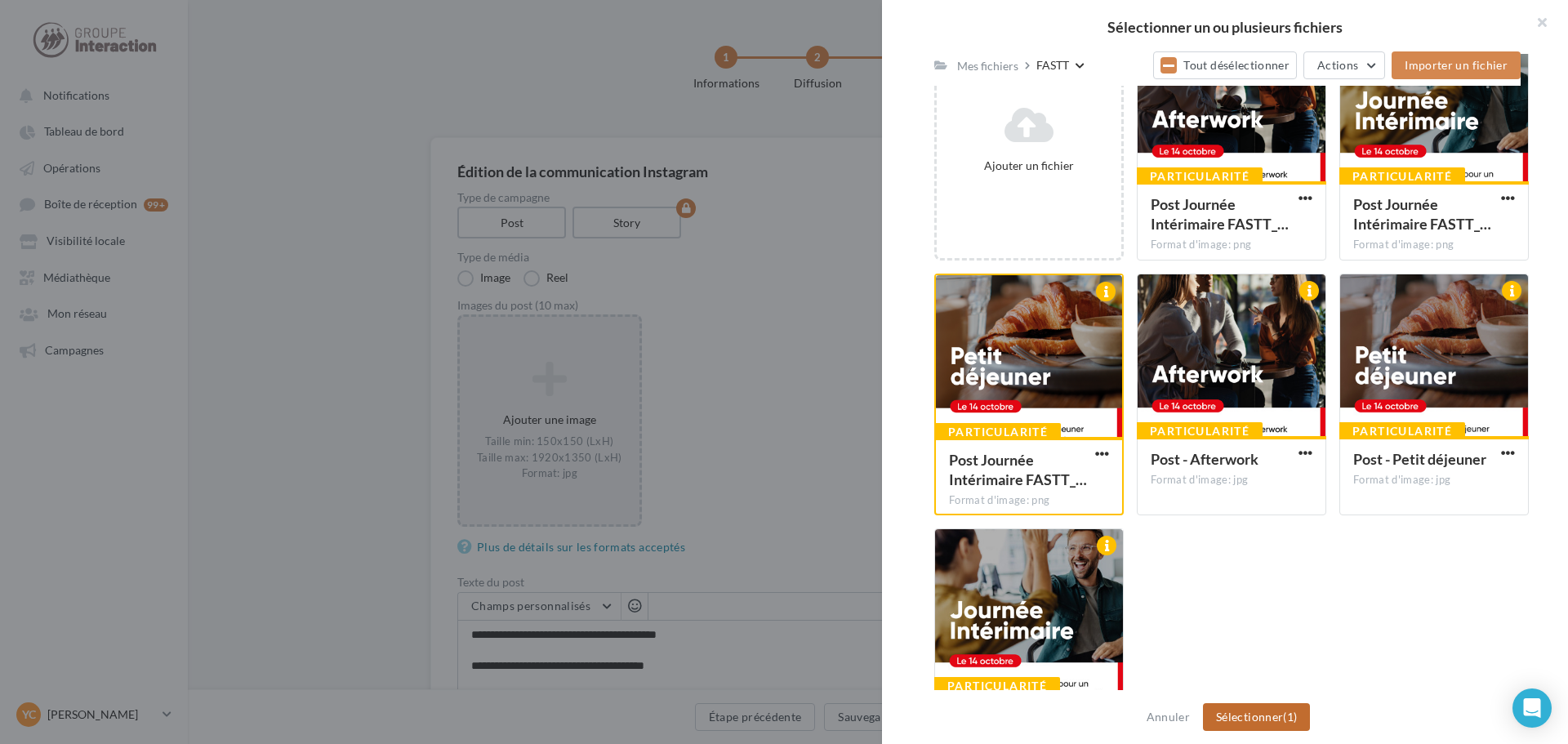
click at [1248, 708] on button "Sélectionner (1)" at bounding box center [1256, 717] width 107 height 28
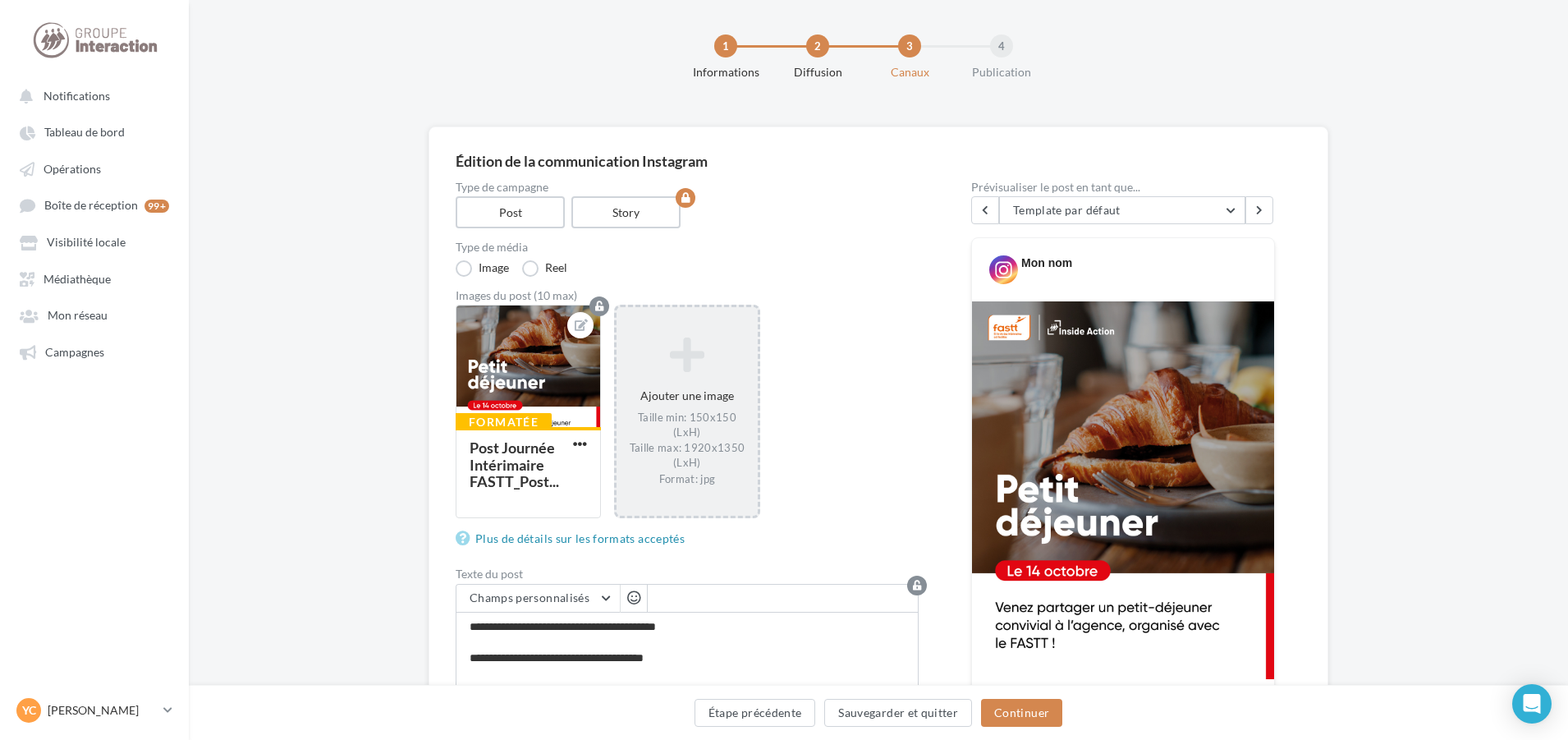
scroll to position [164, 0]
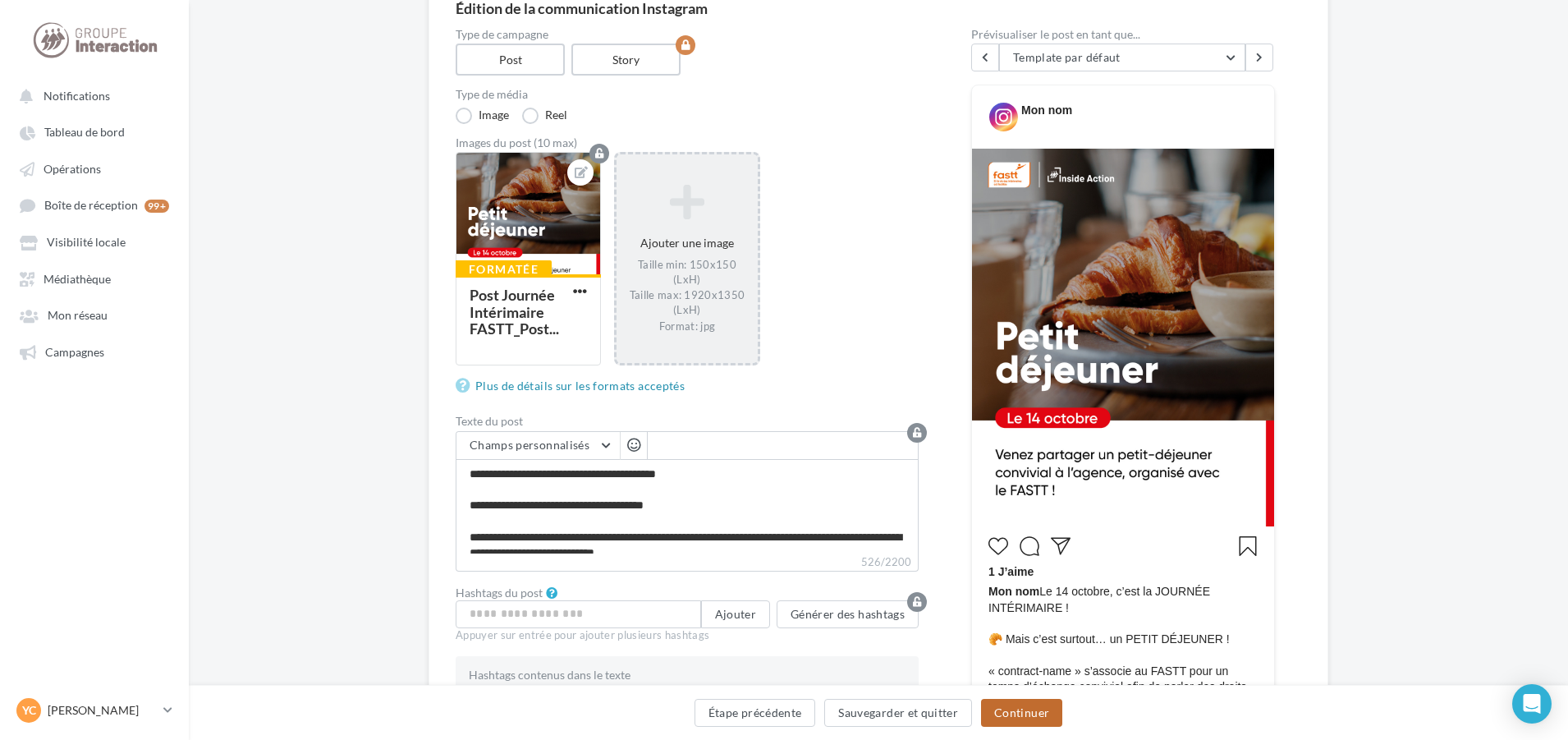
click at [1029, 705] on button "Continuer" at bounding box center [1022, 712] width 81 height 28
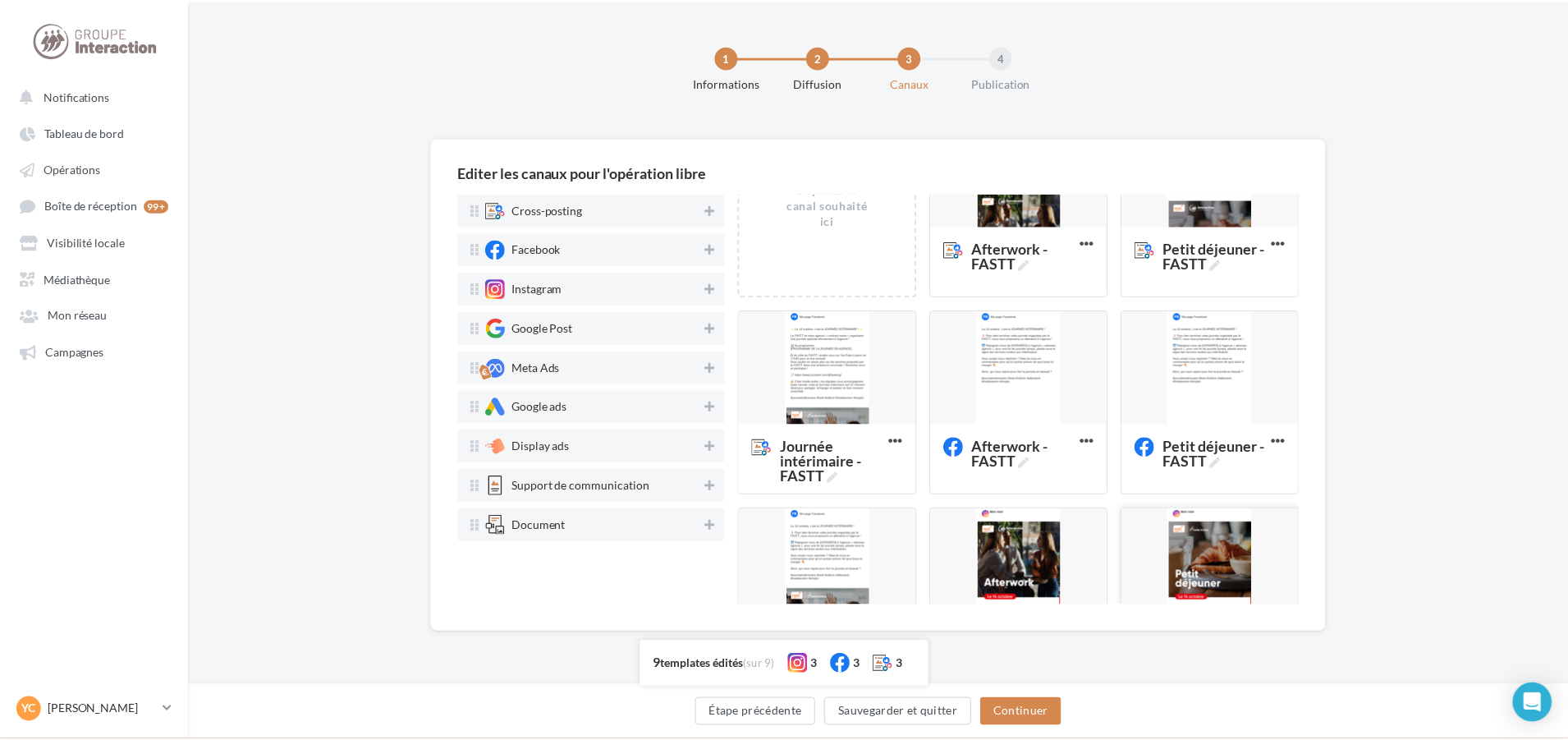
scroll to position [246, 0]
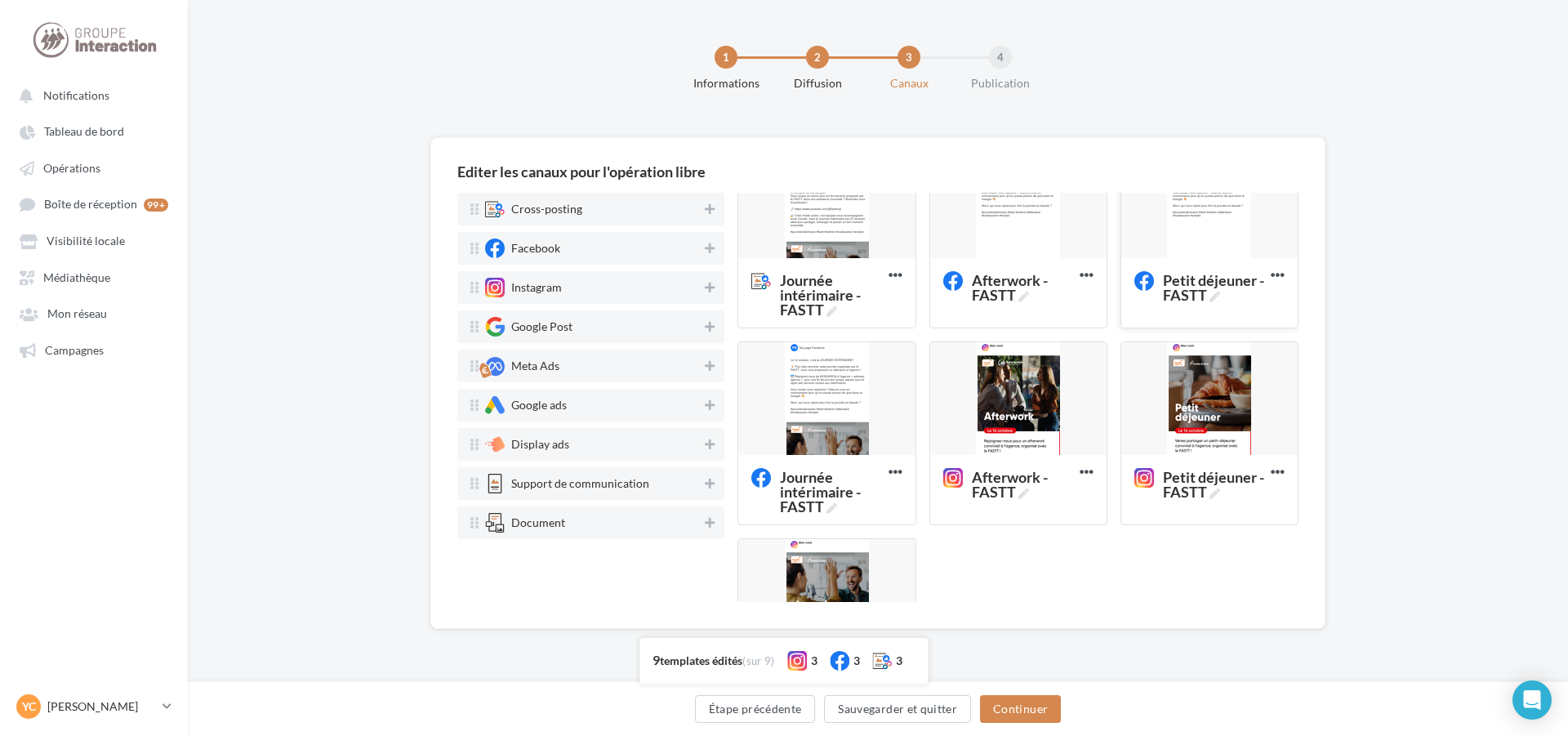
click at [1198, 234] on div at bounding box center [1209, 203] width 176 height 114
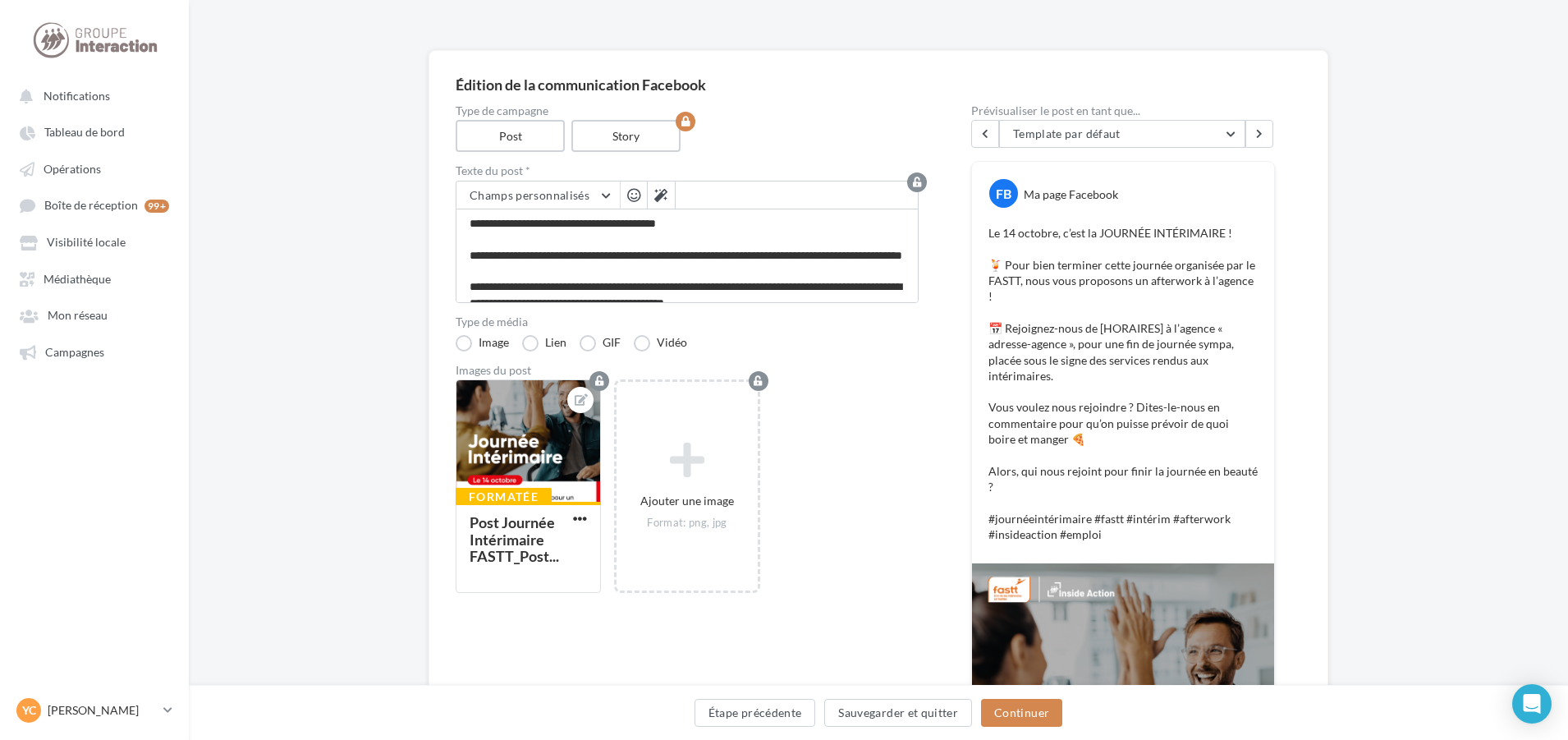
scroll to position [82, 0]
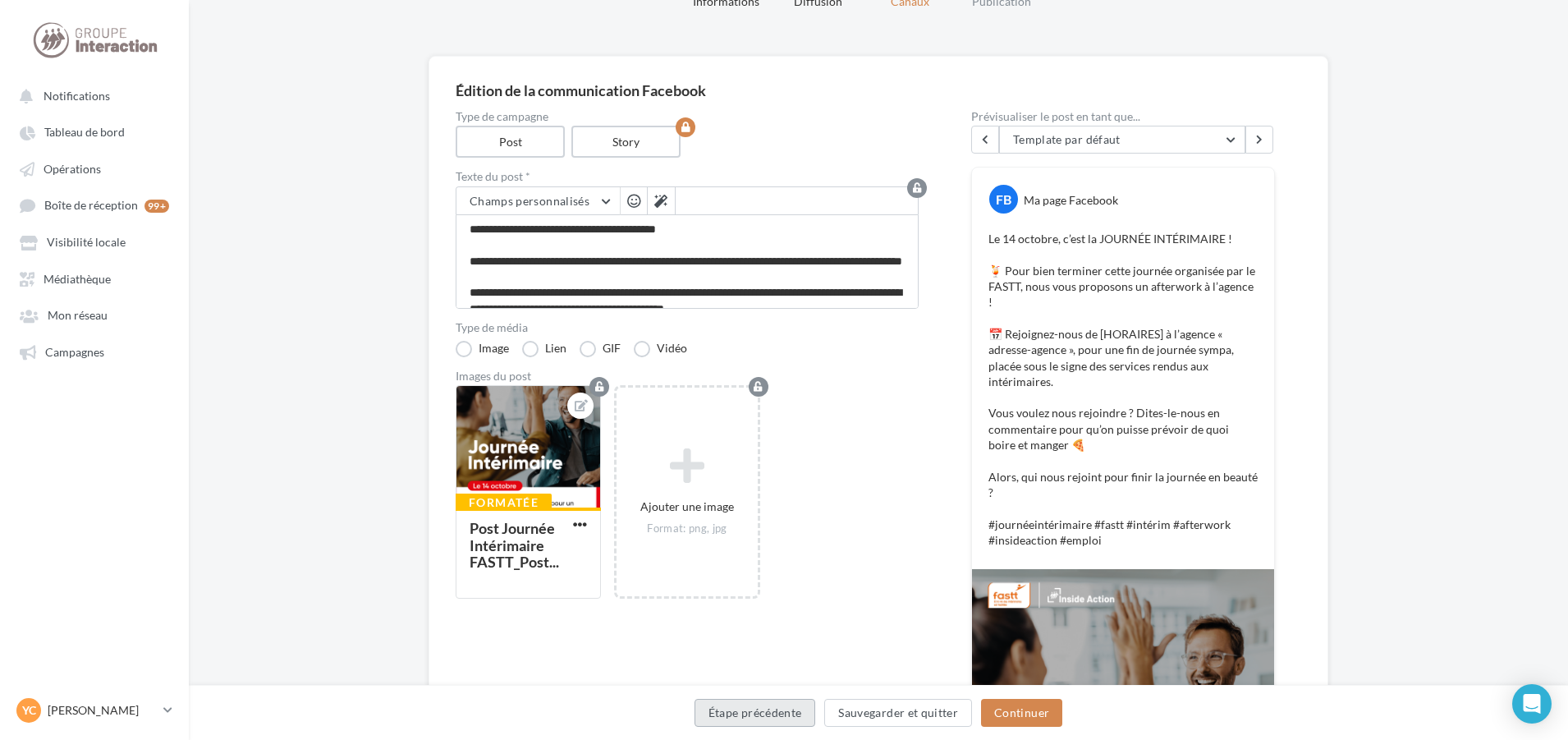
click at [761, 711] on button "Étape précédente" at bounding box center [755, 712] width 122 height 28
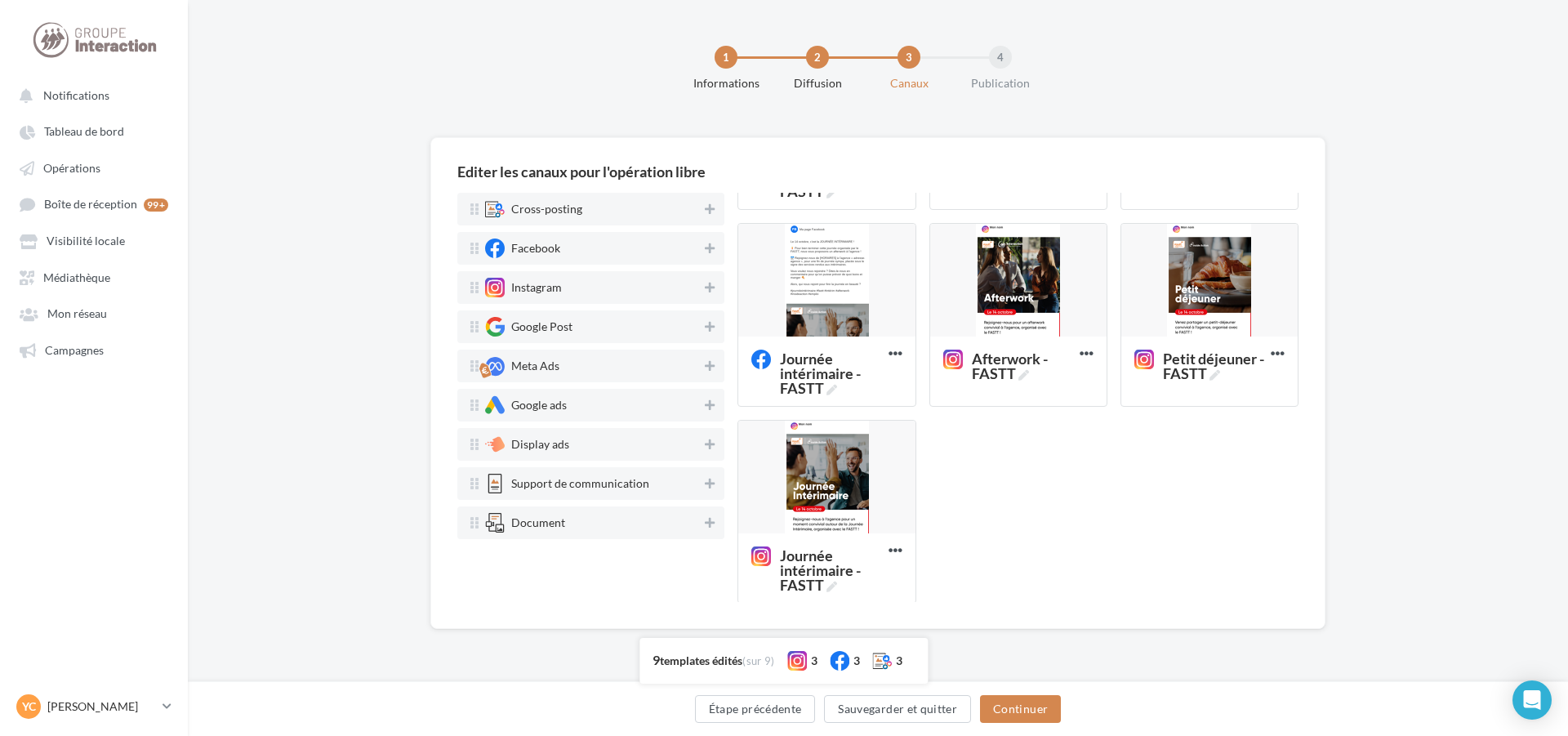
scroll to position [383, 0]
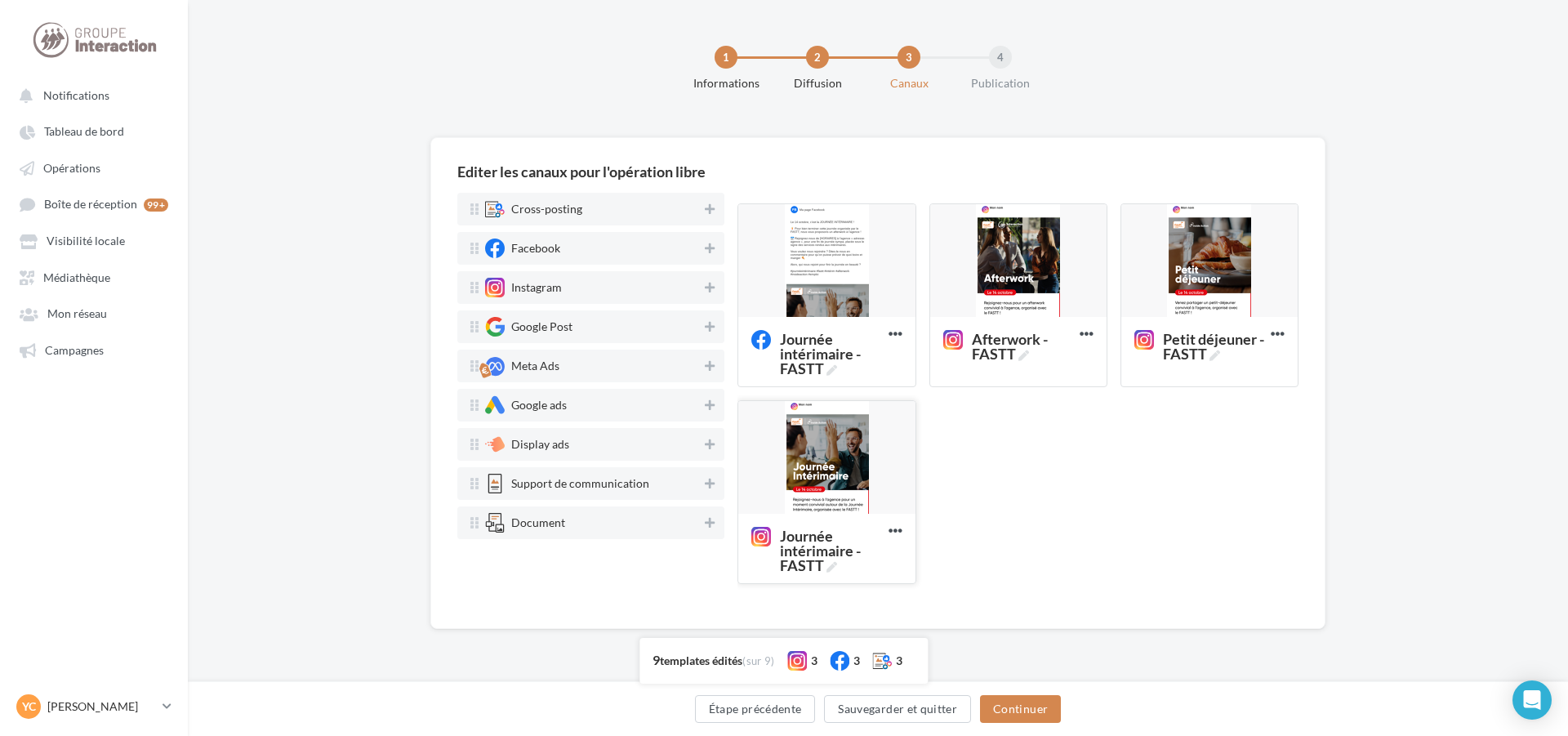
click at [848, 446] on div at bounding box center [826, 458] width 176 height 114
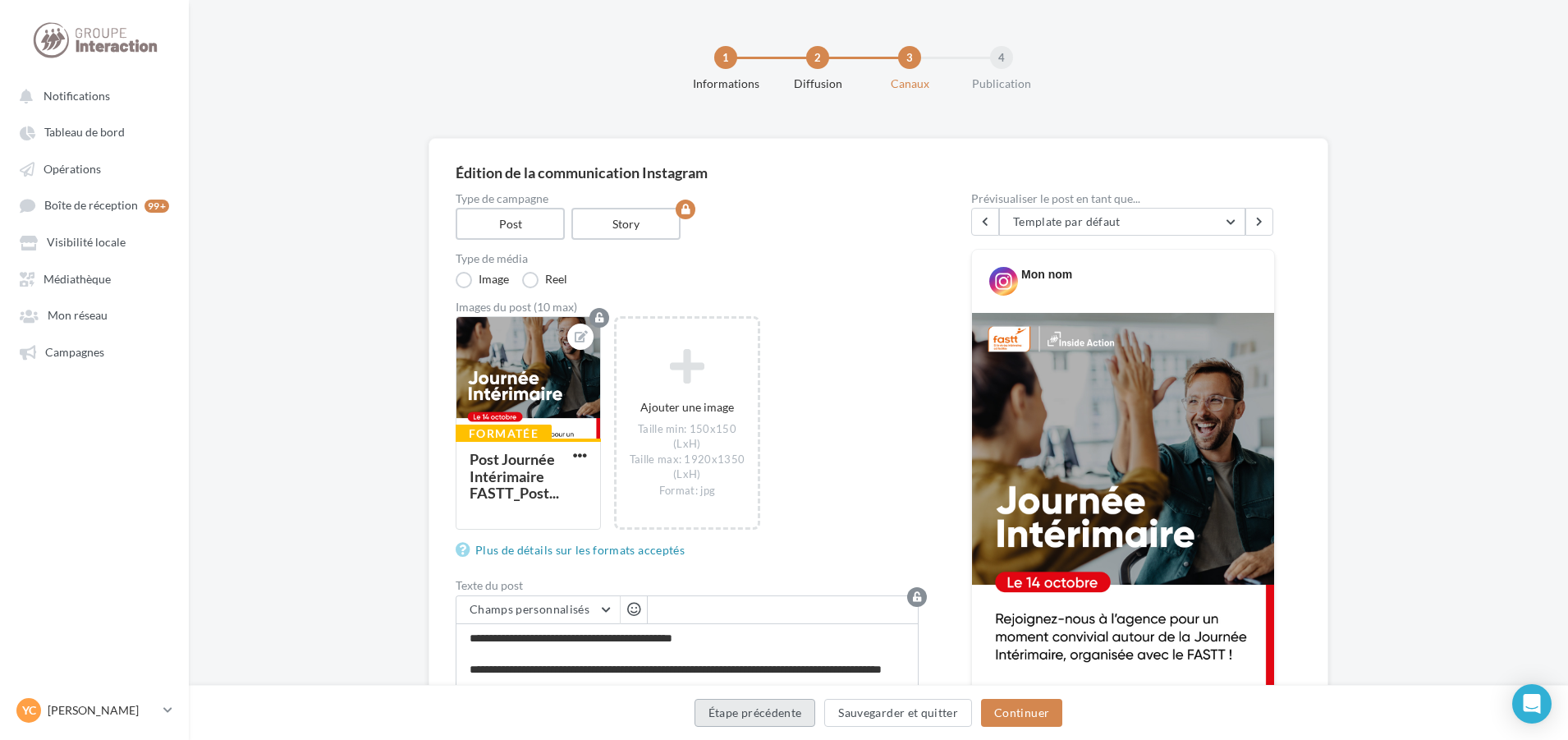
click at [800, 721] on button "Étape précédente" at bounding box center [755, 712] width 122 height 28
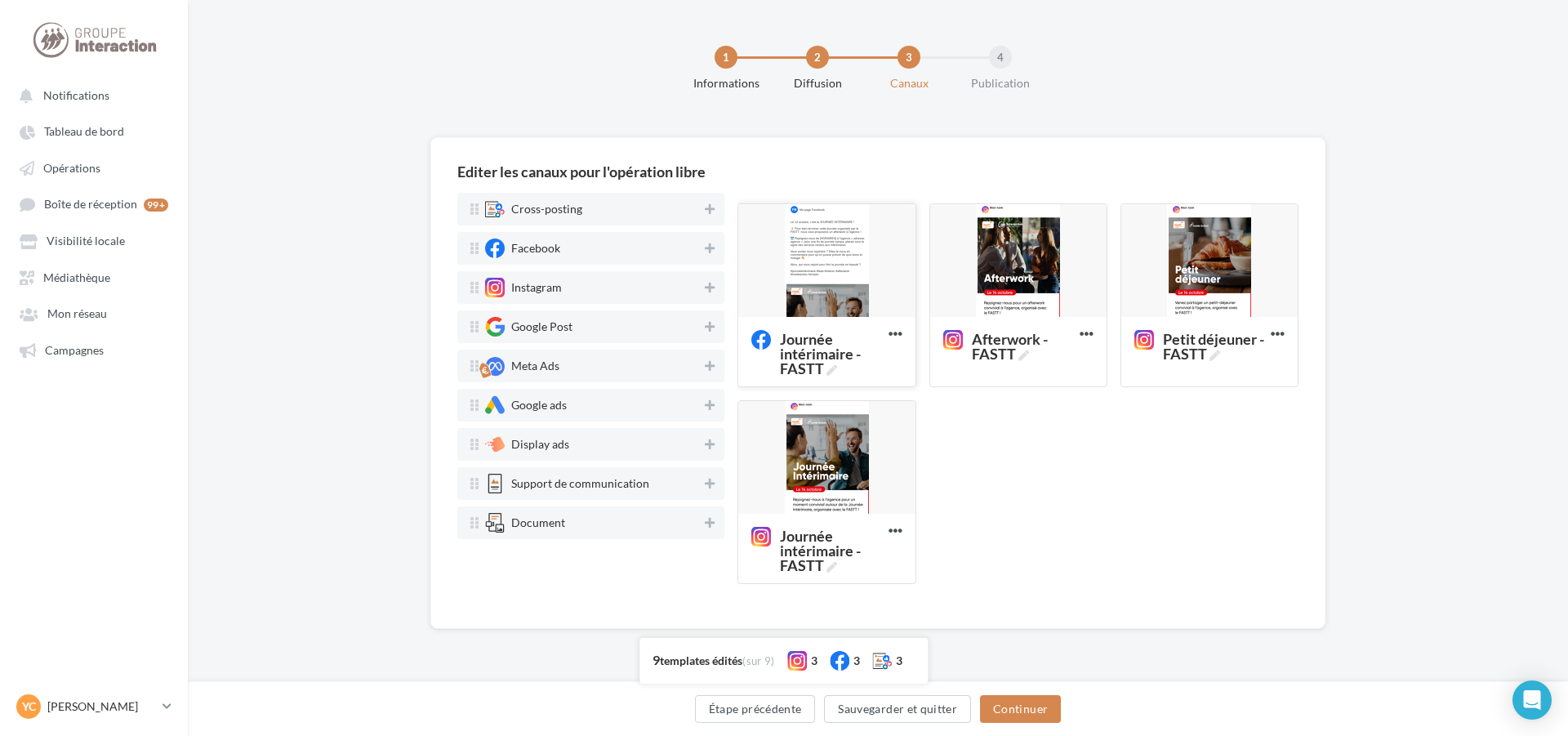
click at [824, 284] on div at bounding box center [826, 261] width 176 height 114
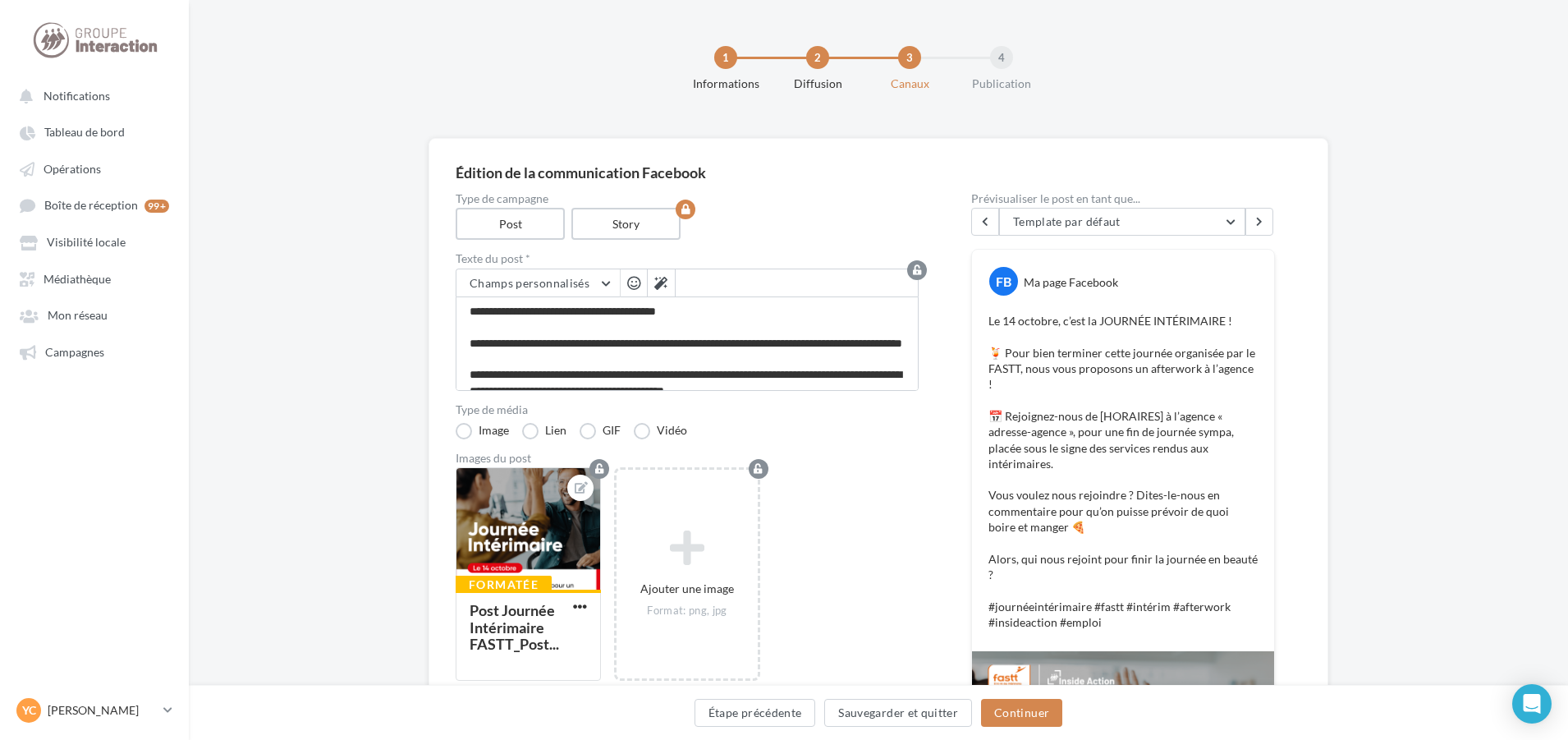
scroll to position [164, 0]
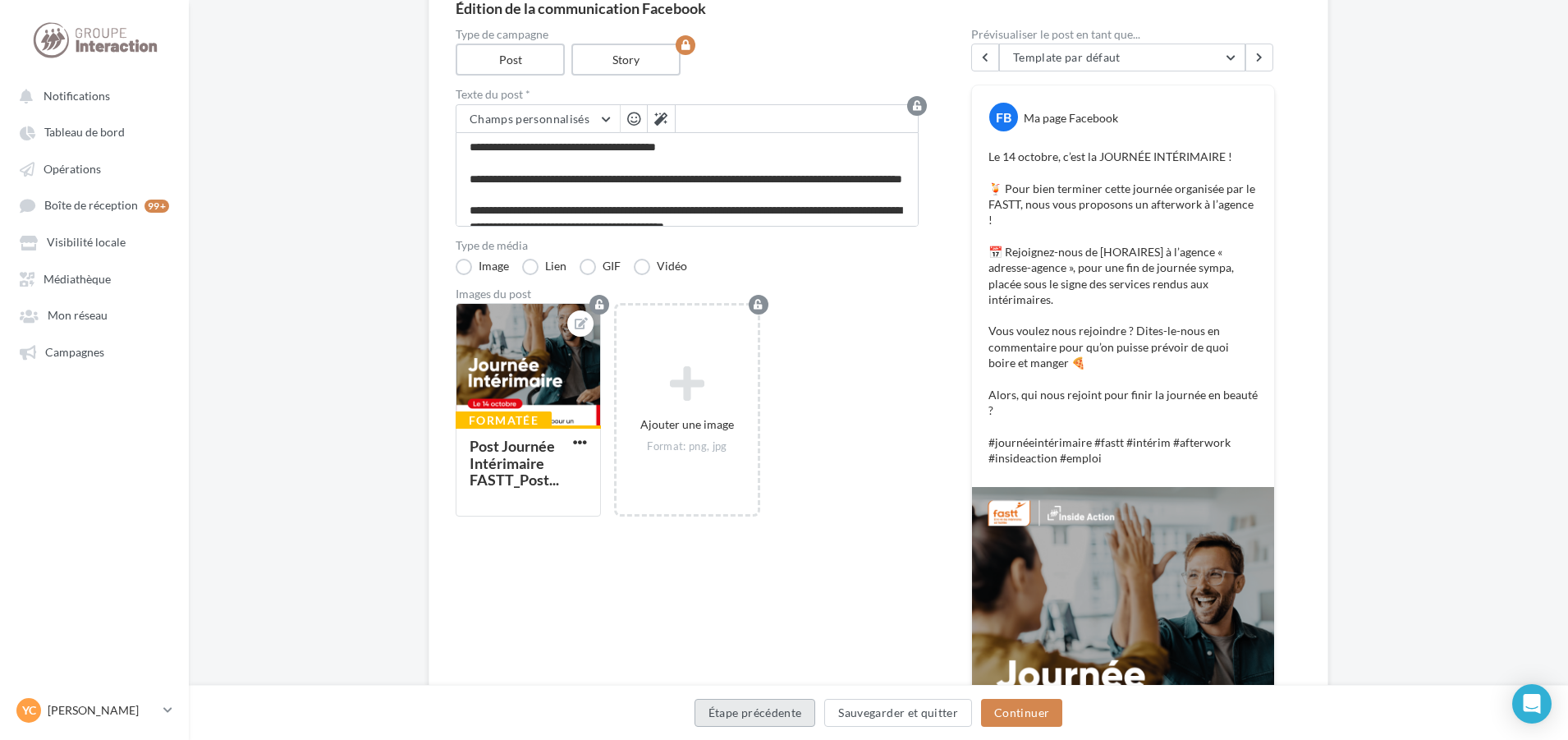
click at [774, 709] on button "Étape précédente" at bounding box center [755, 712] width 122 height 28
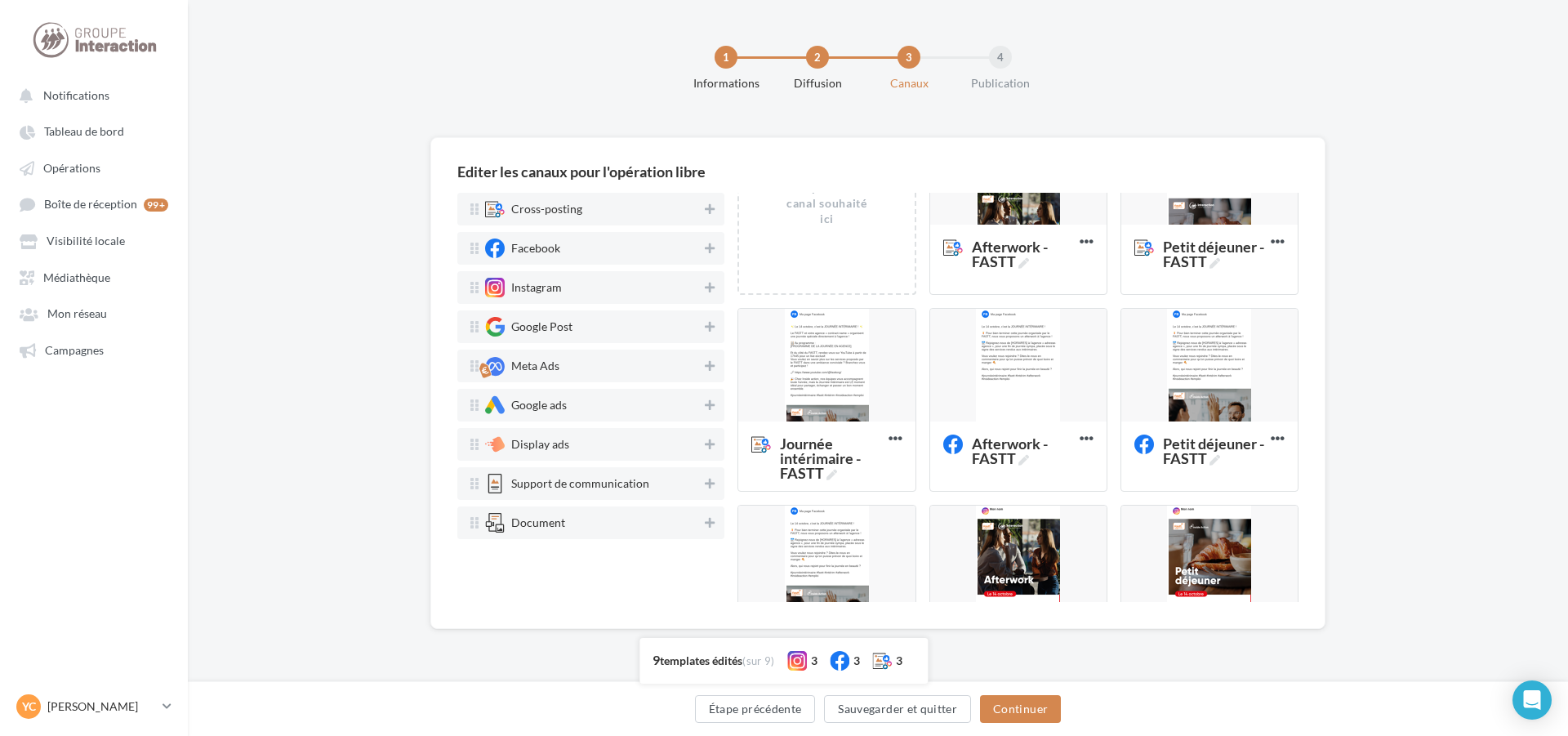
scroll to position [245, 0]
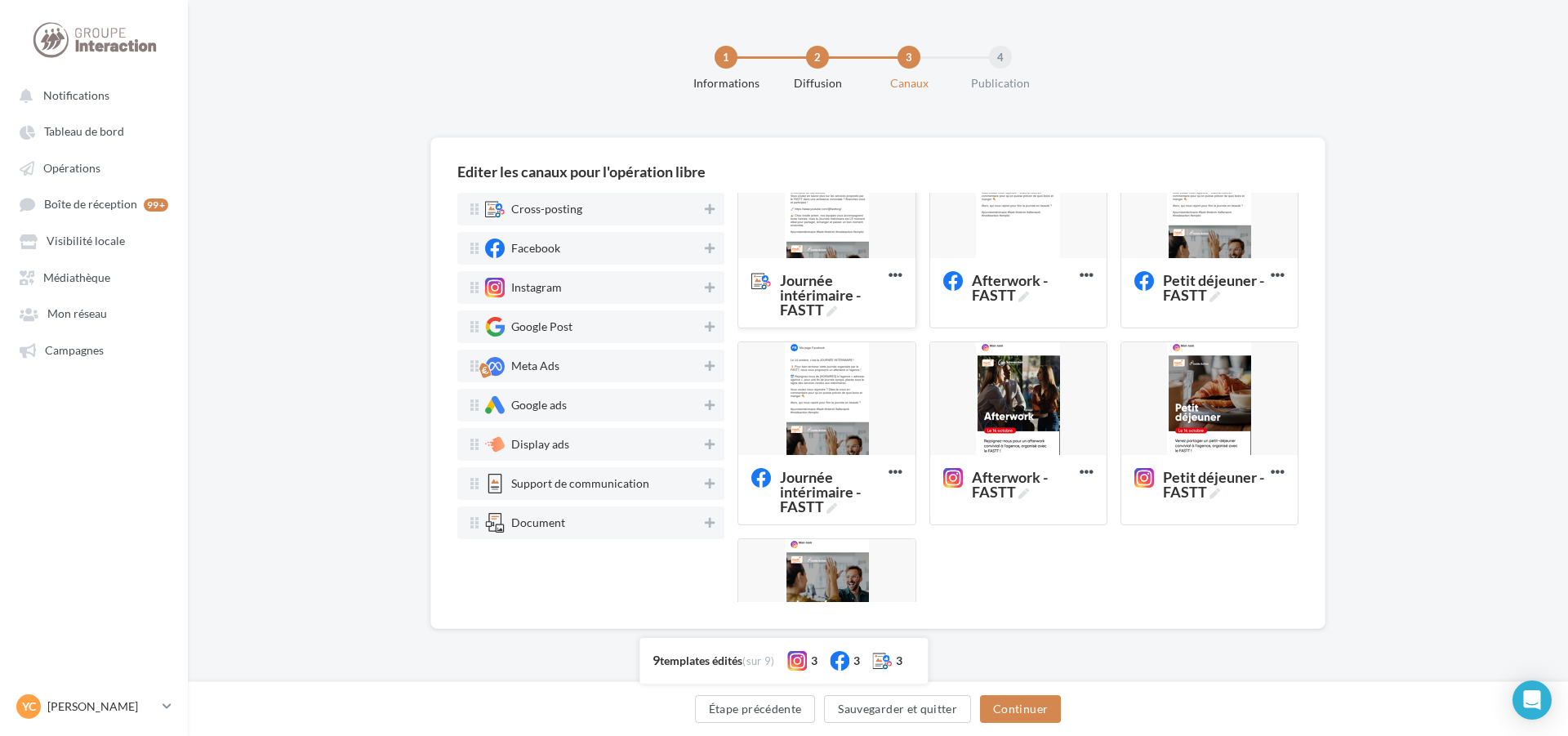
click at [833, 223] on div at bounding box center [826, 203] width 176 height 114
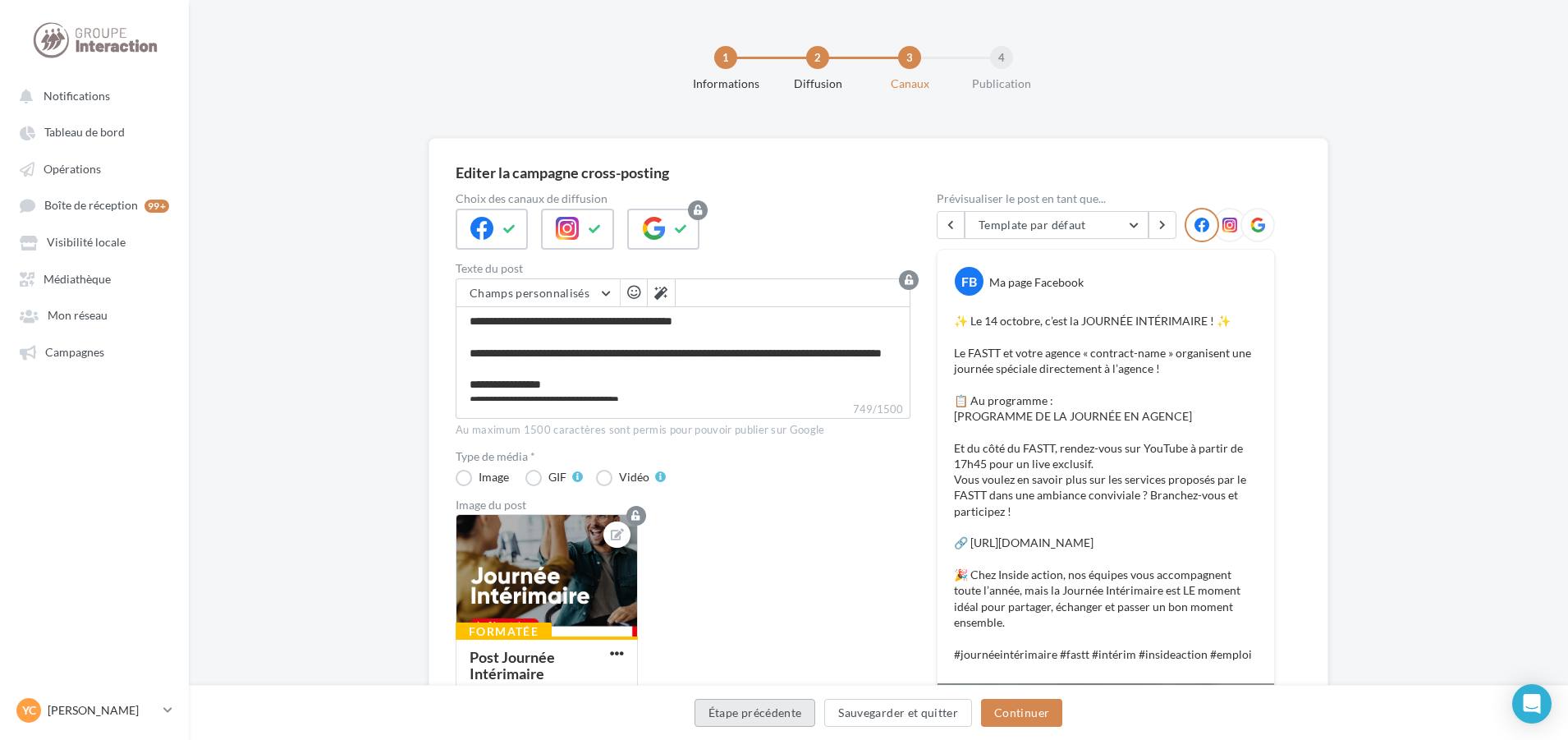
click at [720, 708] on button "Étape précédente" at bounding box center [755, 712] width 122 height 28
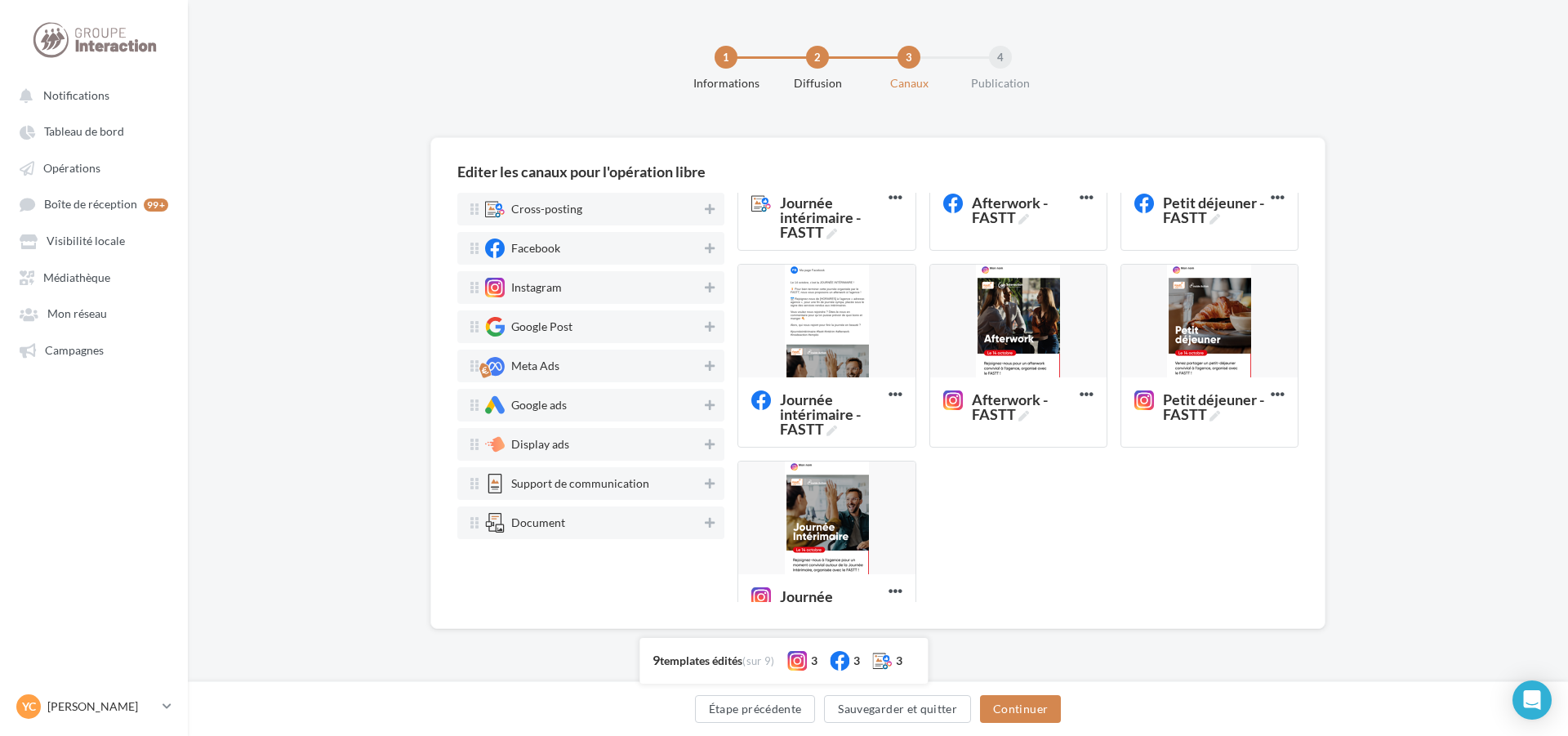
scroll to position [327, 0]
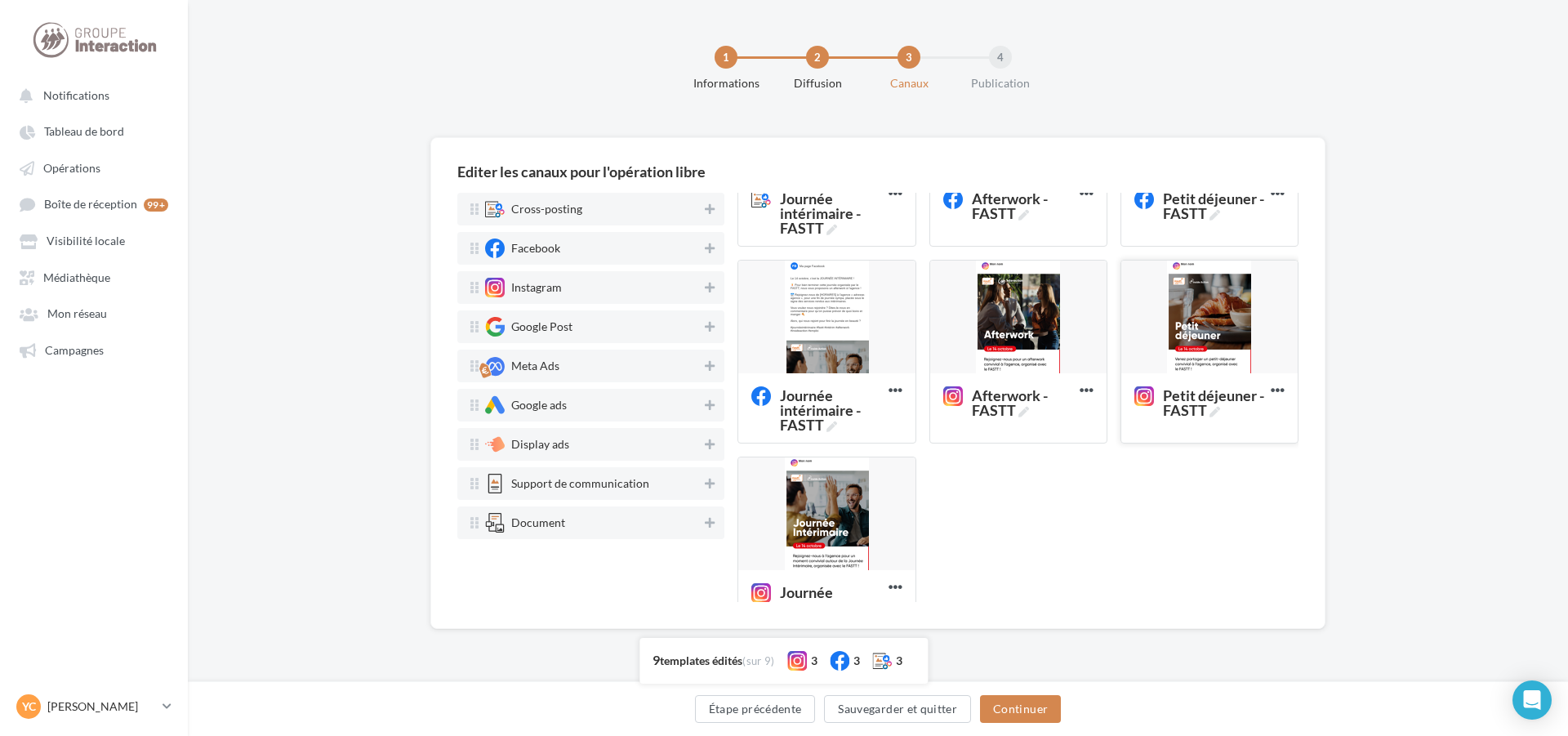
click at [1193, 335] on div at bounding box center [1209, 318] width 176 height 114
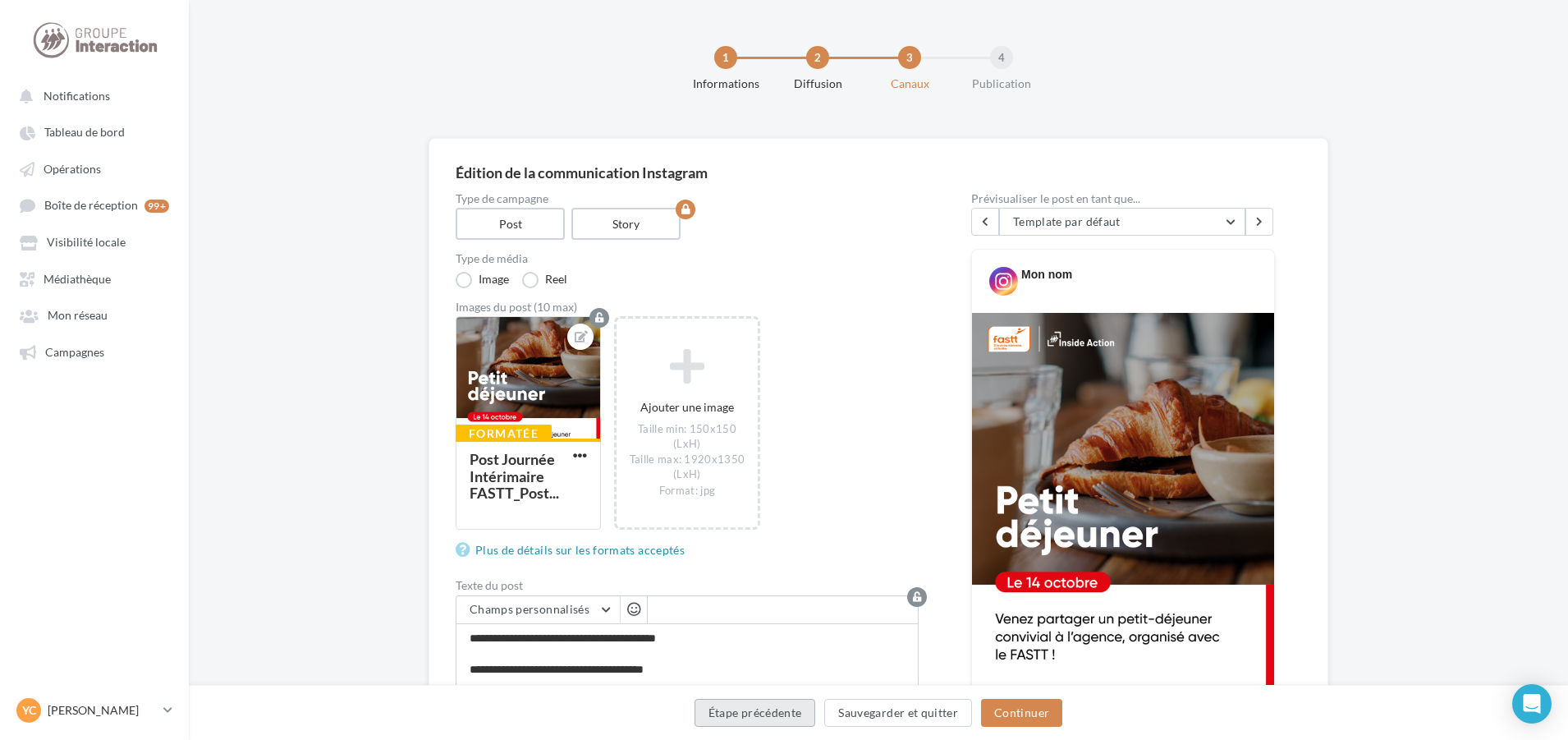
click at [784, 710] on button "Étape précédente" at bounding box center [755, 712] width 122 height 28
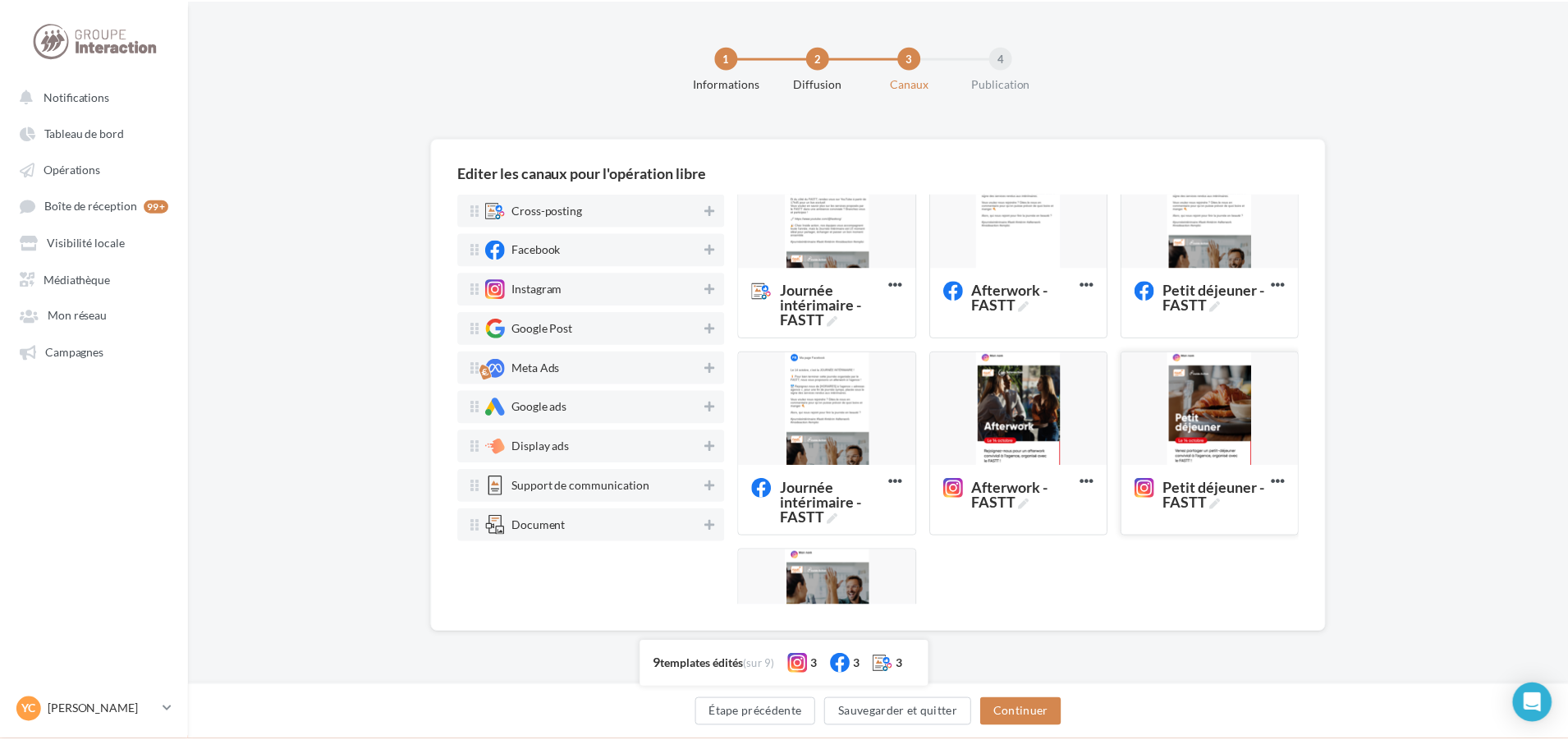
scroll to position [221, 0]
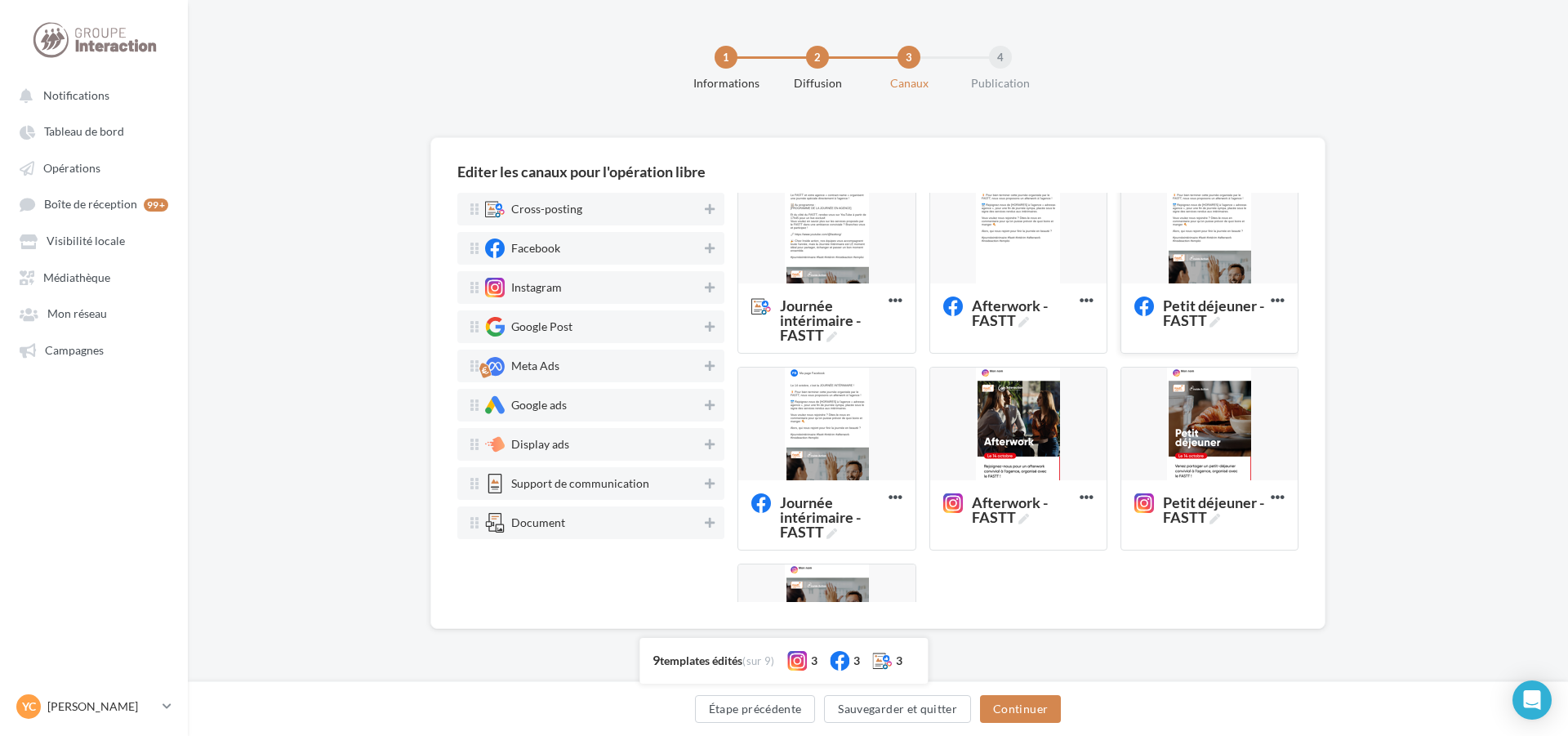
click at [1198, 250] on div at bounding box center [1209, 227] width 176 height 114
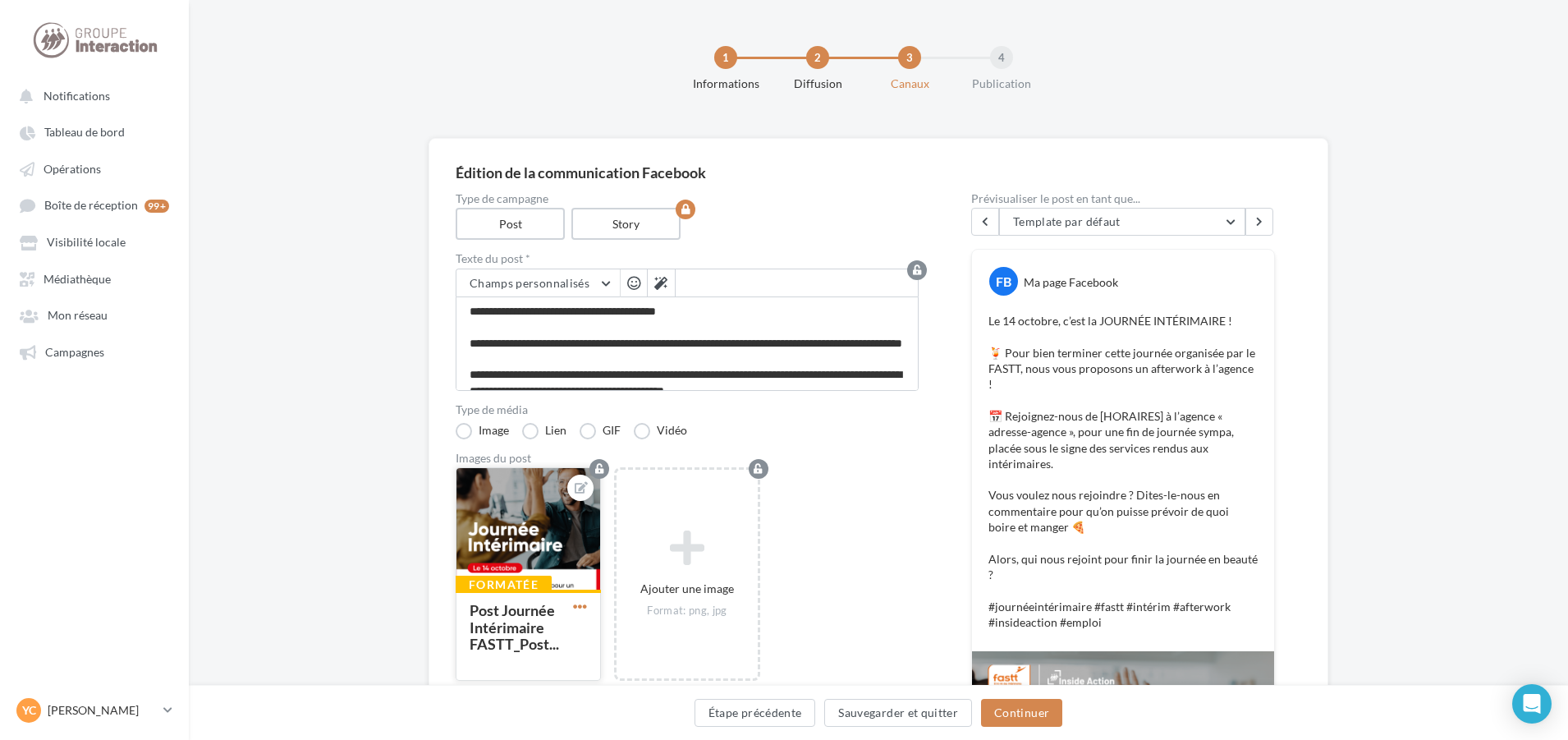
click at [579, 603] on span "button" at bounding box center [580, 606] width 14 height 14
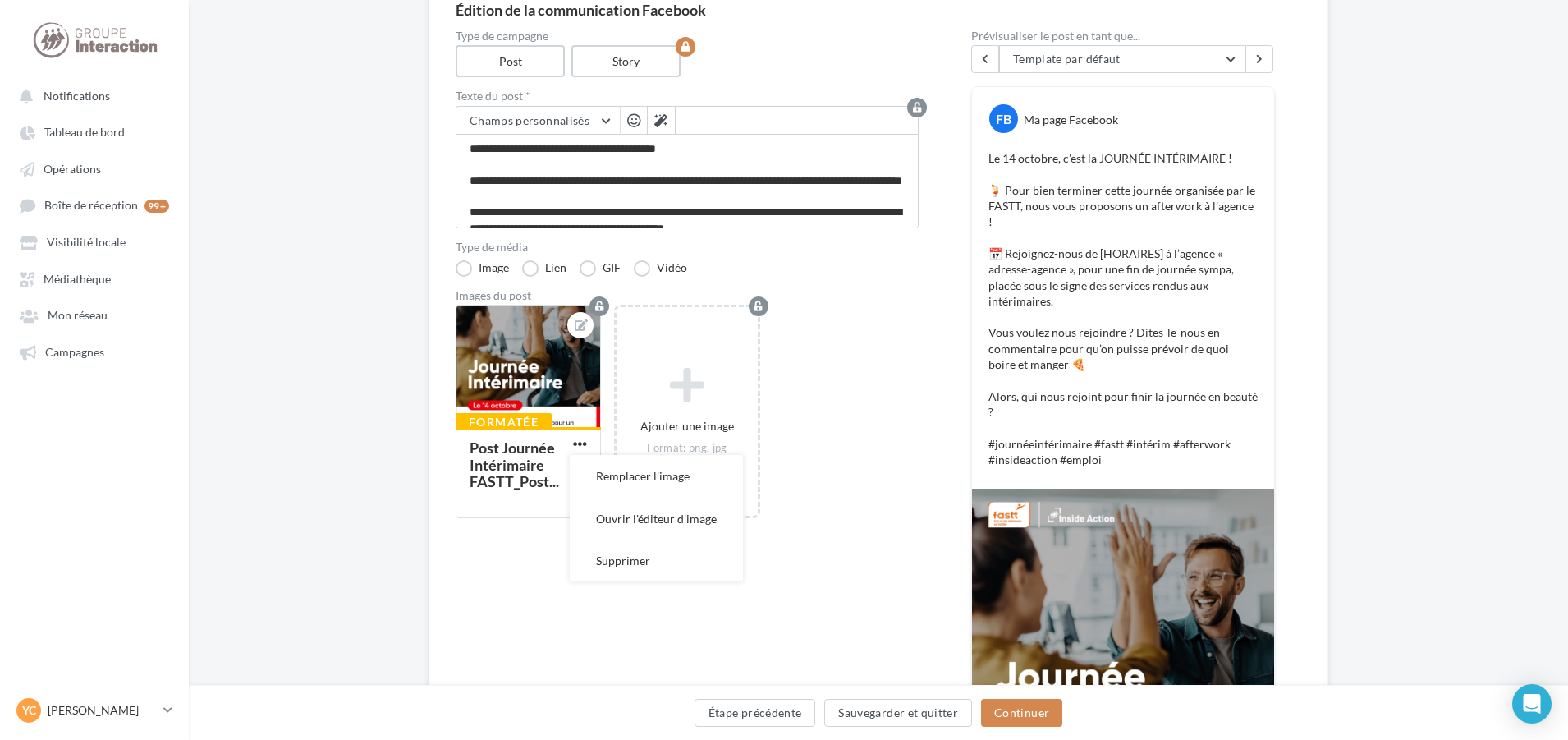
scroll to position [164, 0]
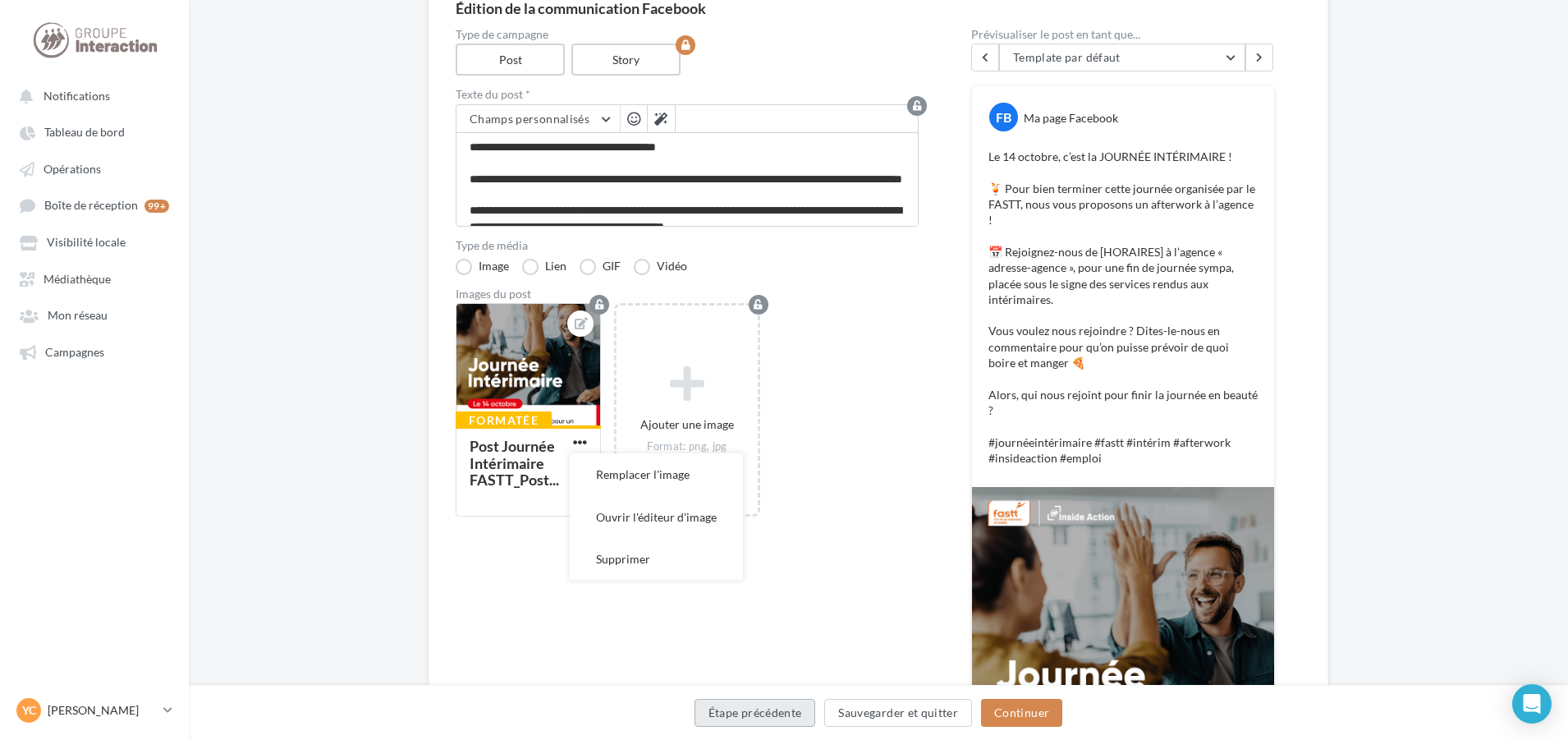
click at [738, 723] on button "Étape précédente" at bounding box center [755, 712] width 122 height 28
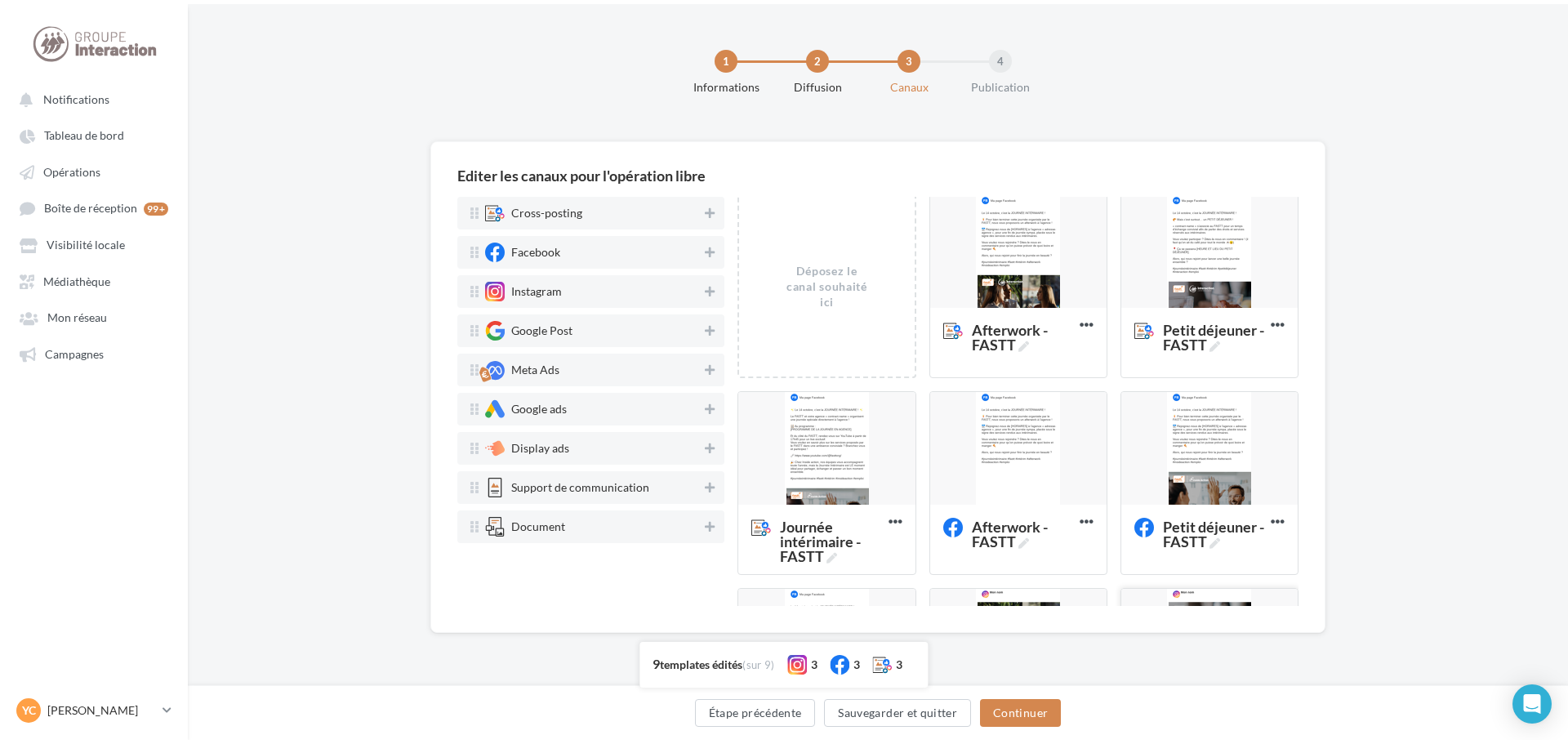
scroll to position [0, 0]
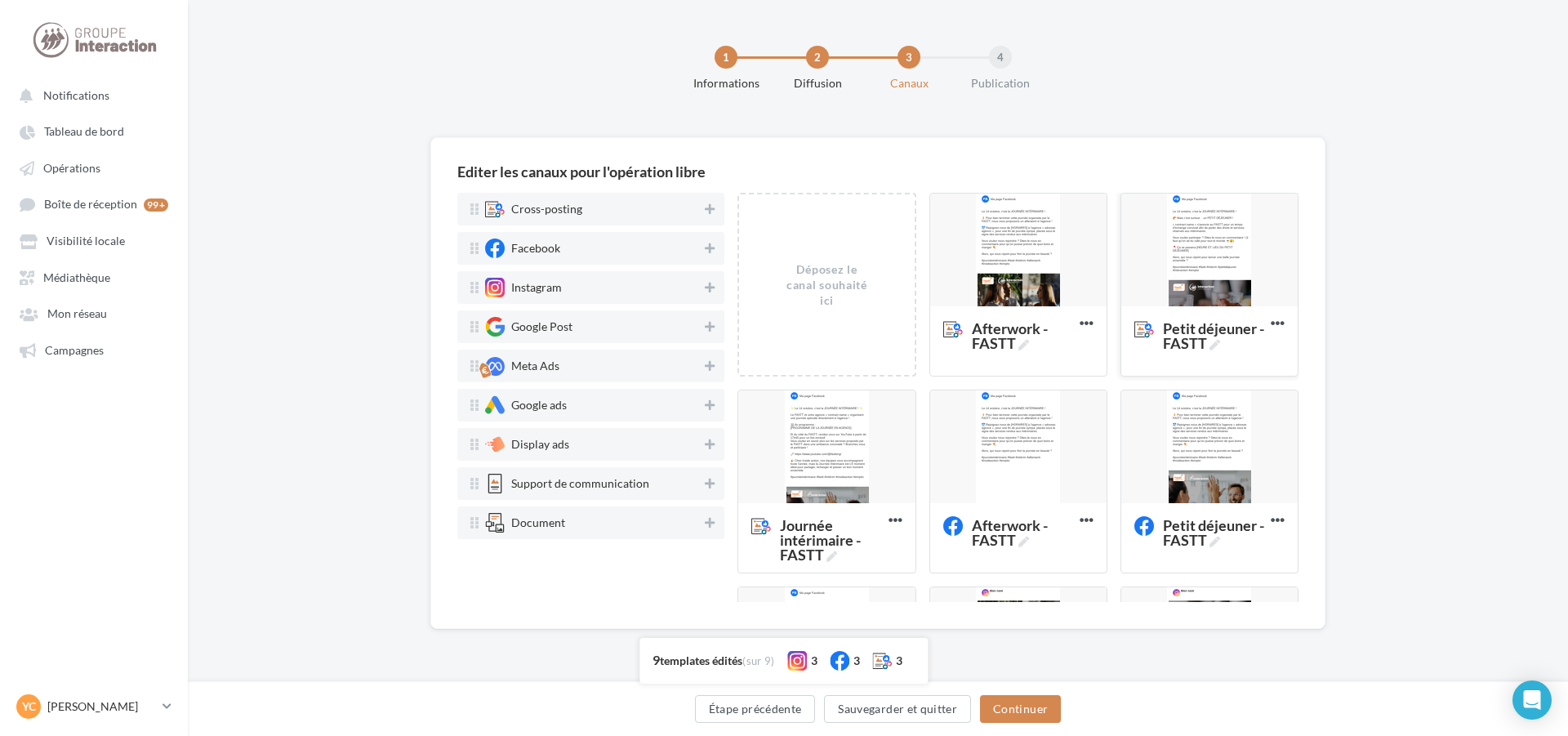
click at [1182, 281] on div at bounding box center [1209, 251] width 176 height 114
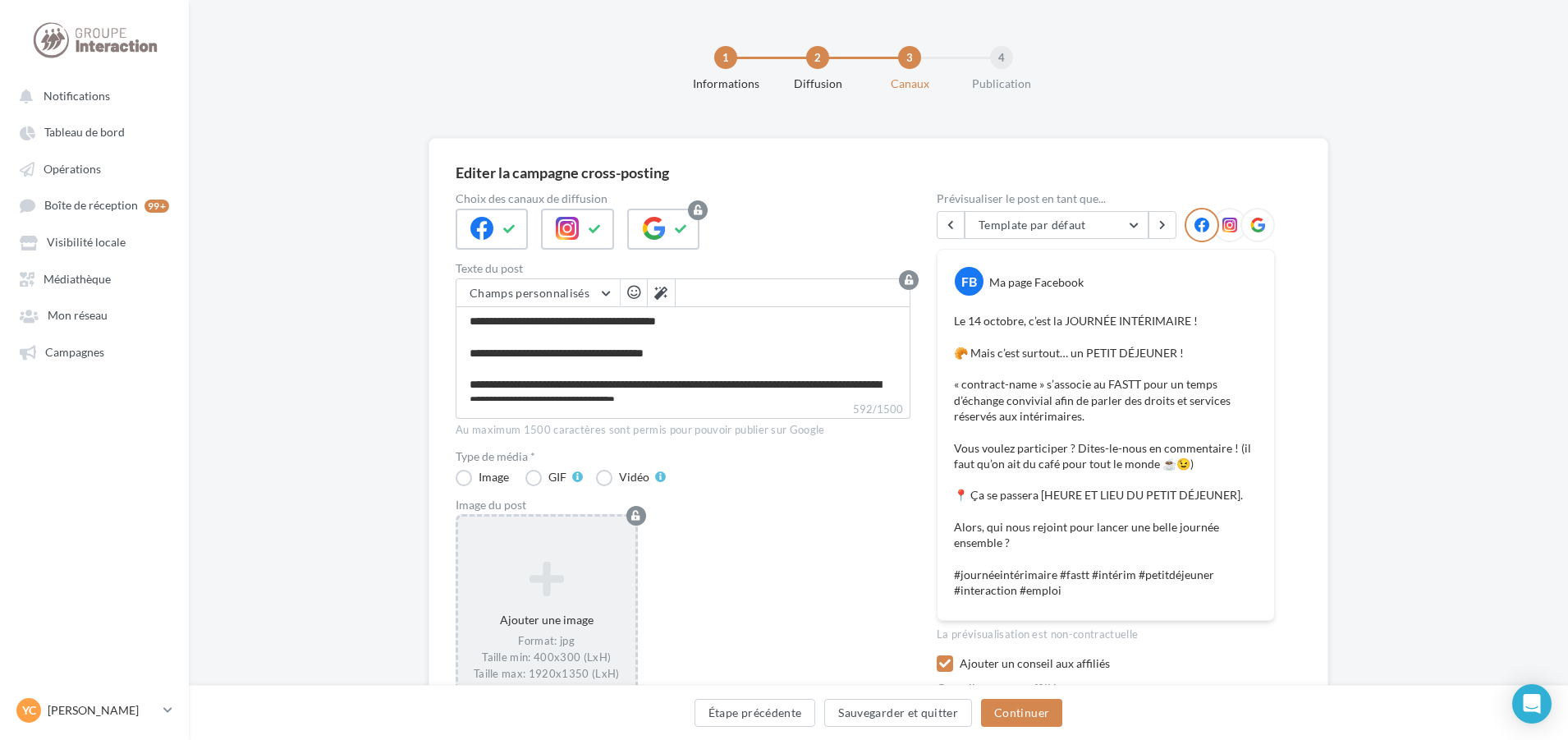
click at [582, 576] on icon at bounding box center [547, 578] width 164 height 40
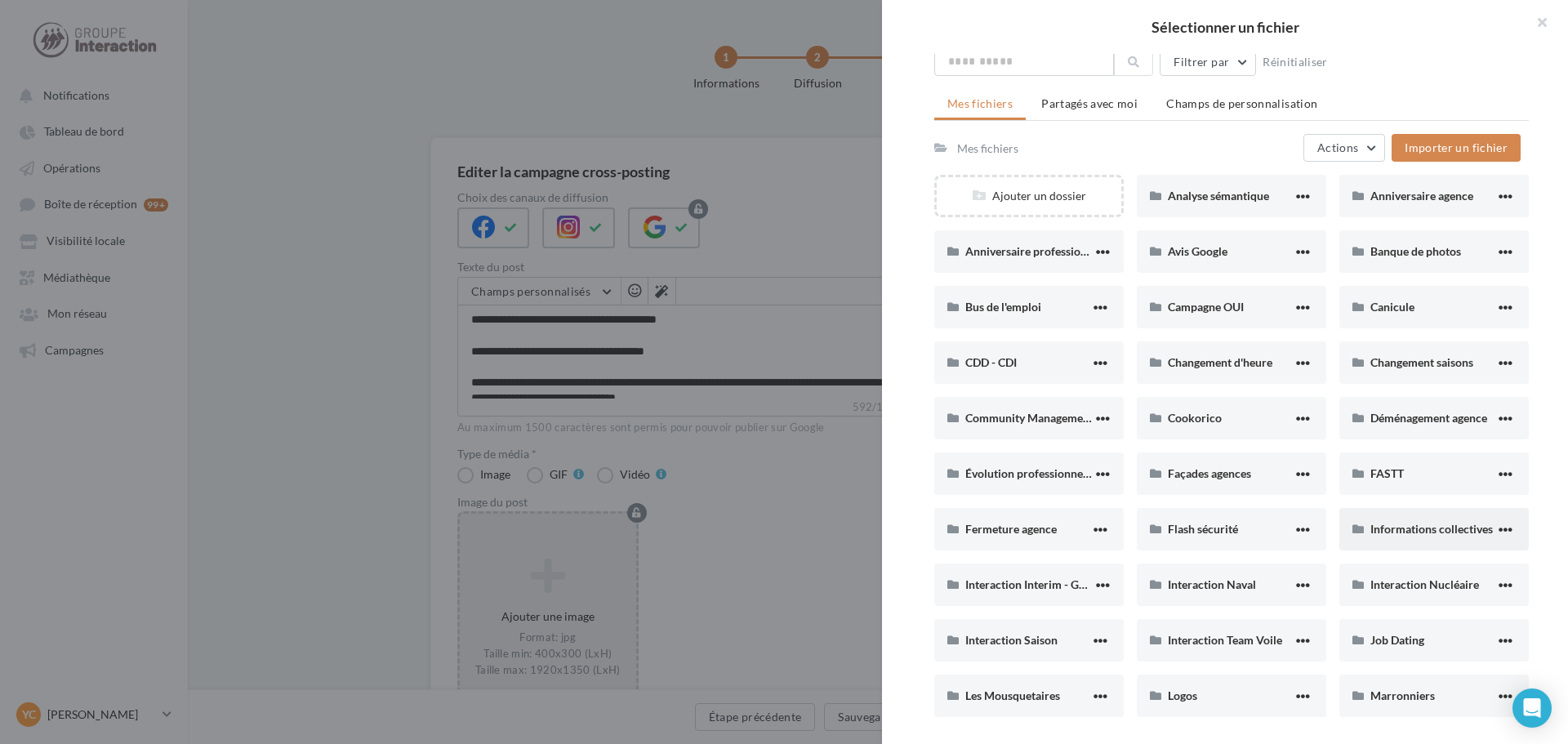
scroll to position [163, 0]
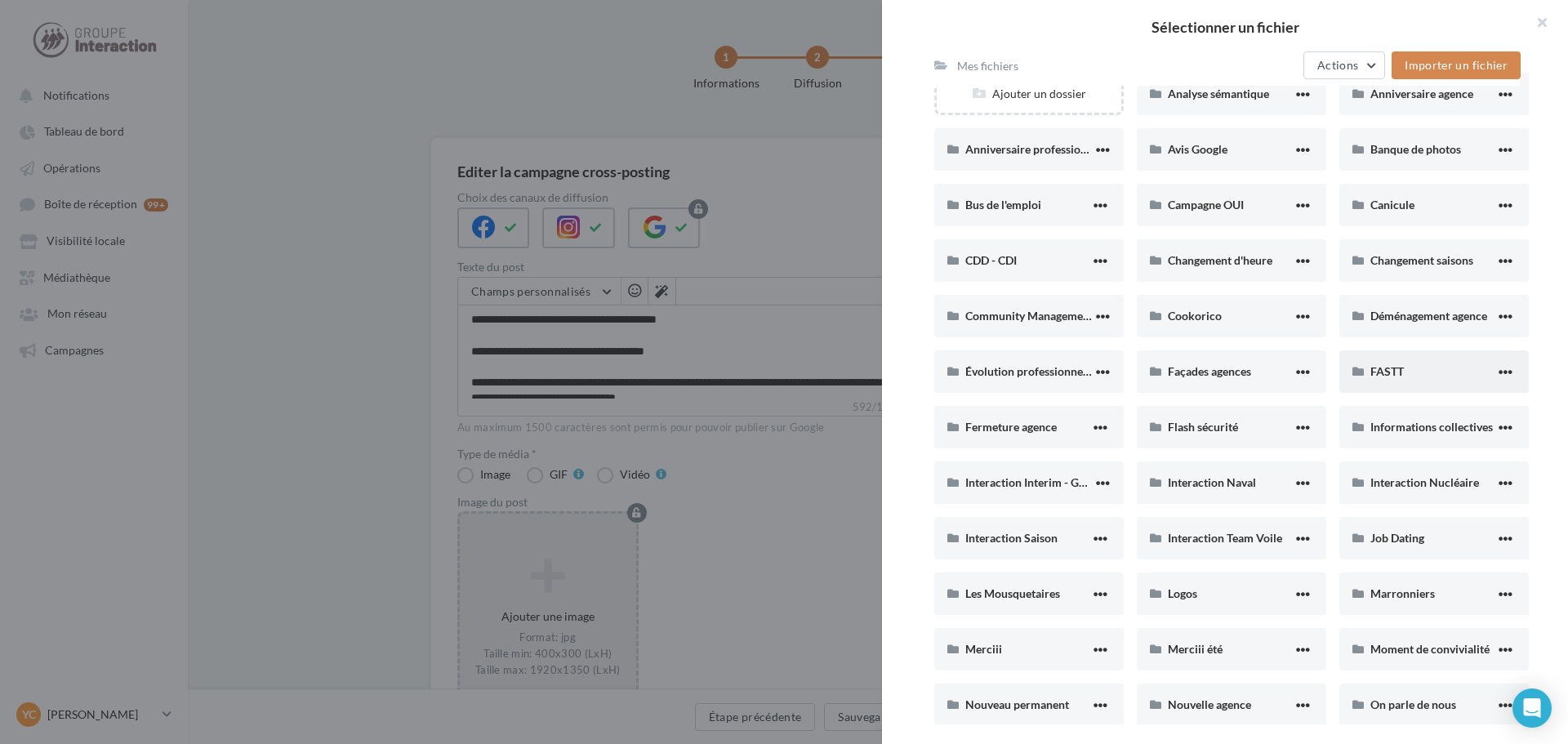
click at [1378, 383] on div "FASTT" at bounding box center [1434, 371] width 190 height 42
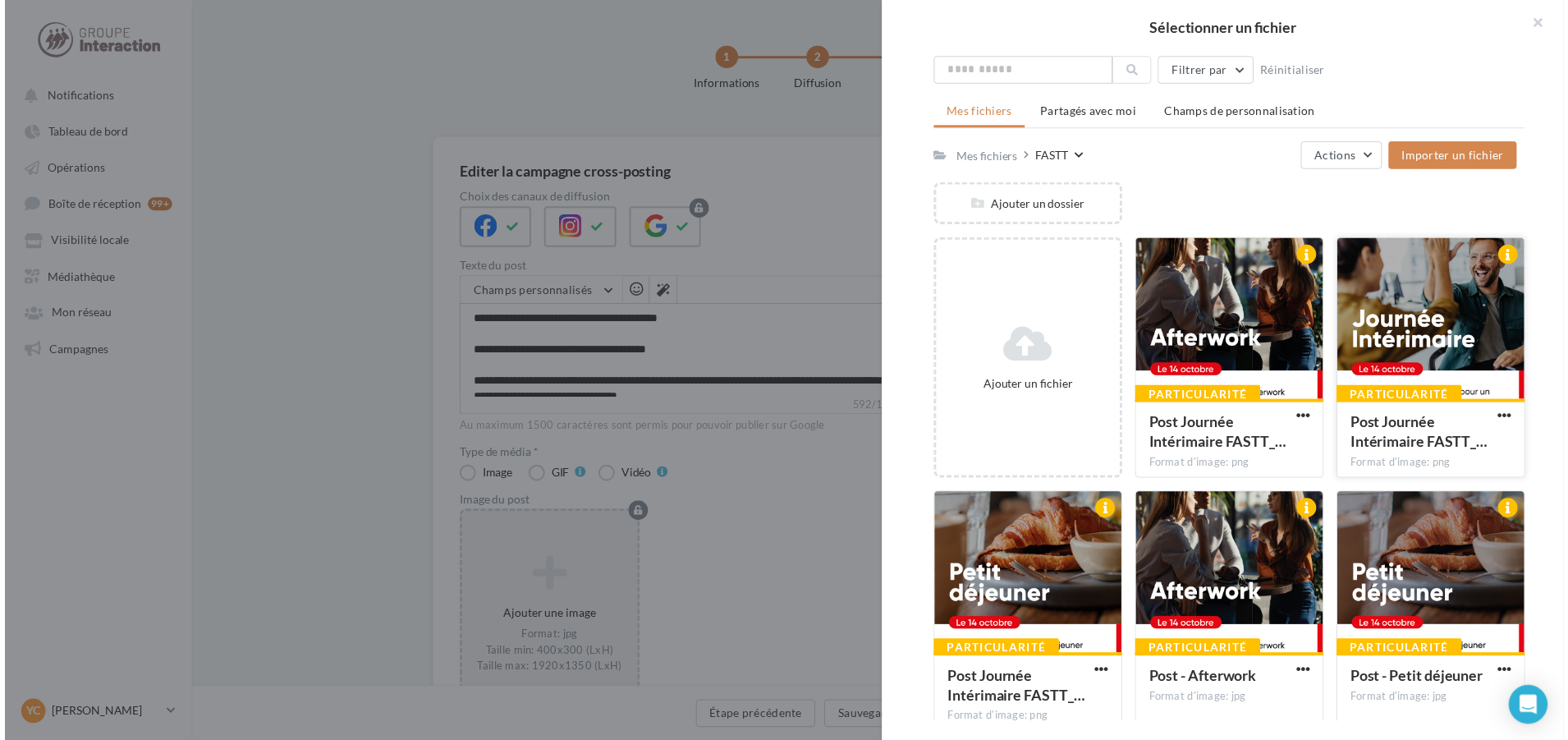
scroll to position [82, 0]
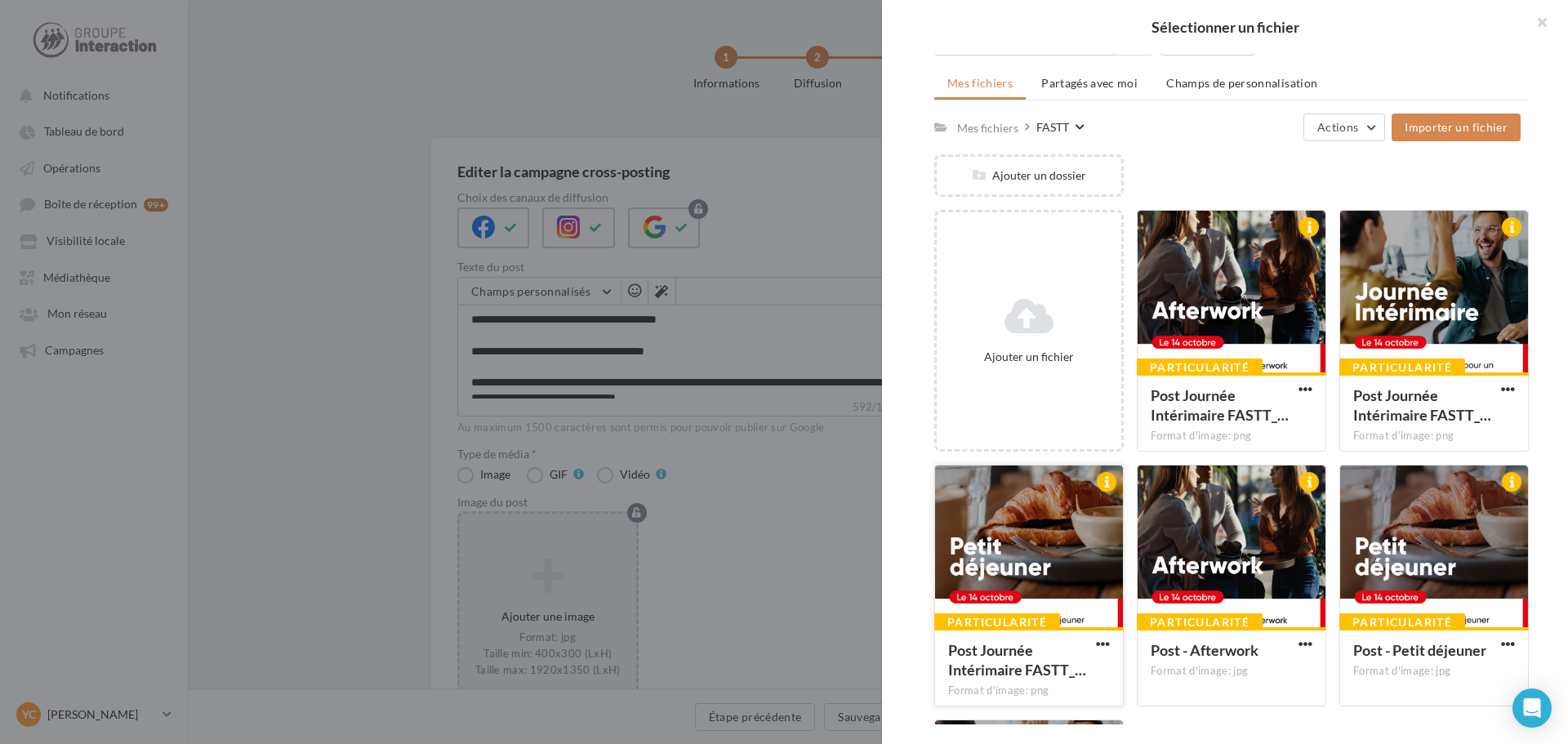
click at [1030, 546] on div at bounding box center [1029, 547] width 188 height 163
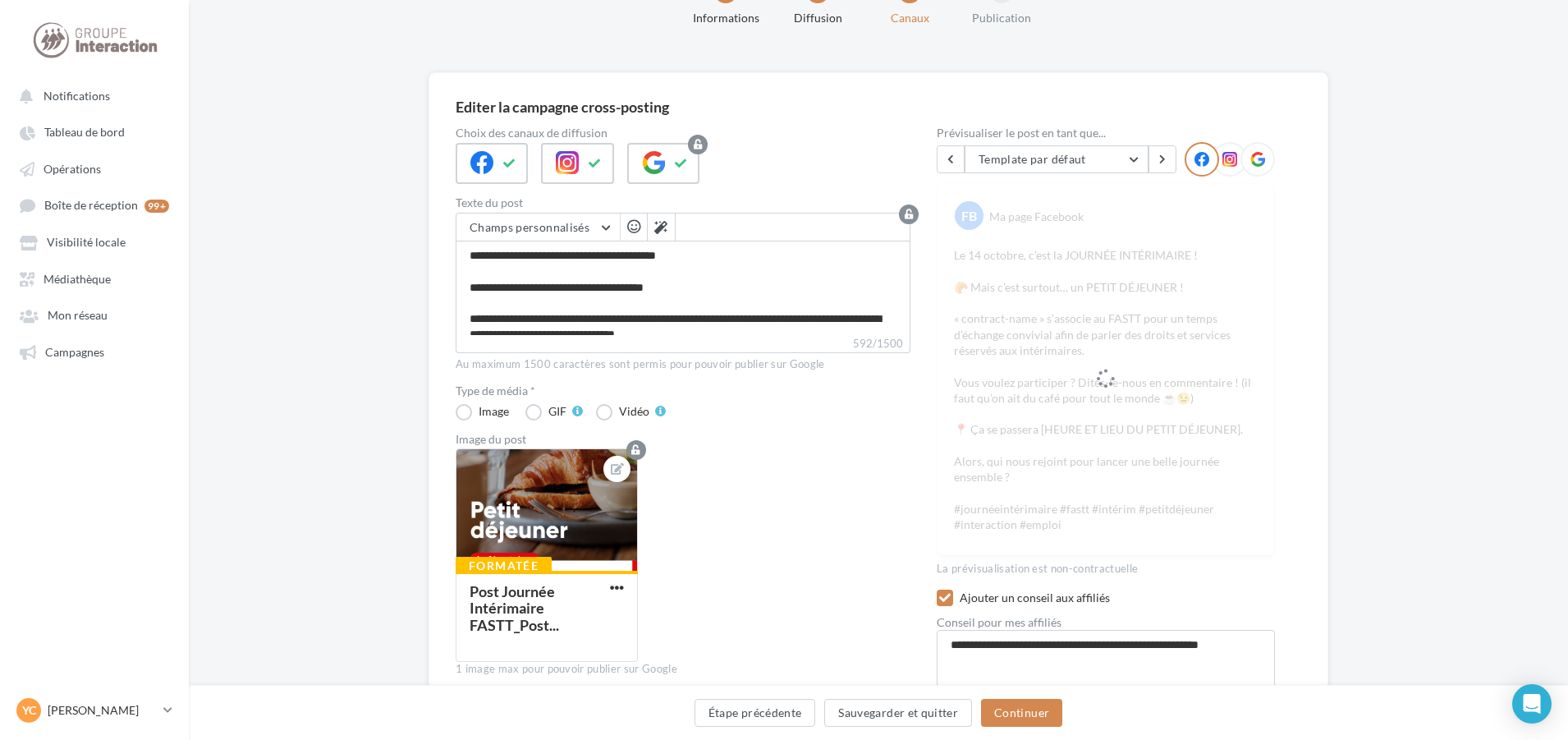
scroll to position [164, 0]
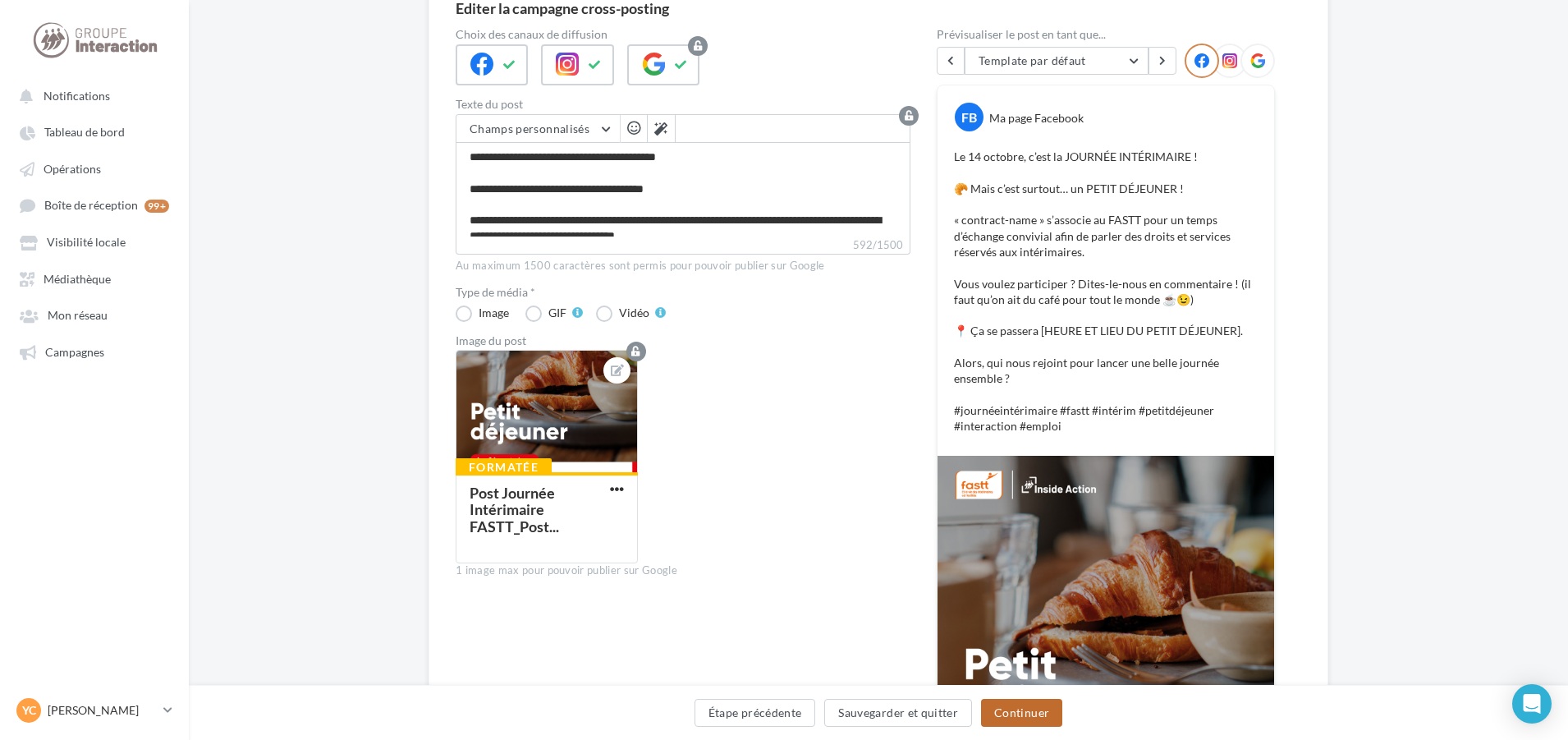
click at [1037, 707] on button "Continuer" at bounding box center [1022, 712] width 81 height 28
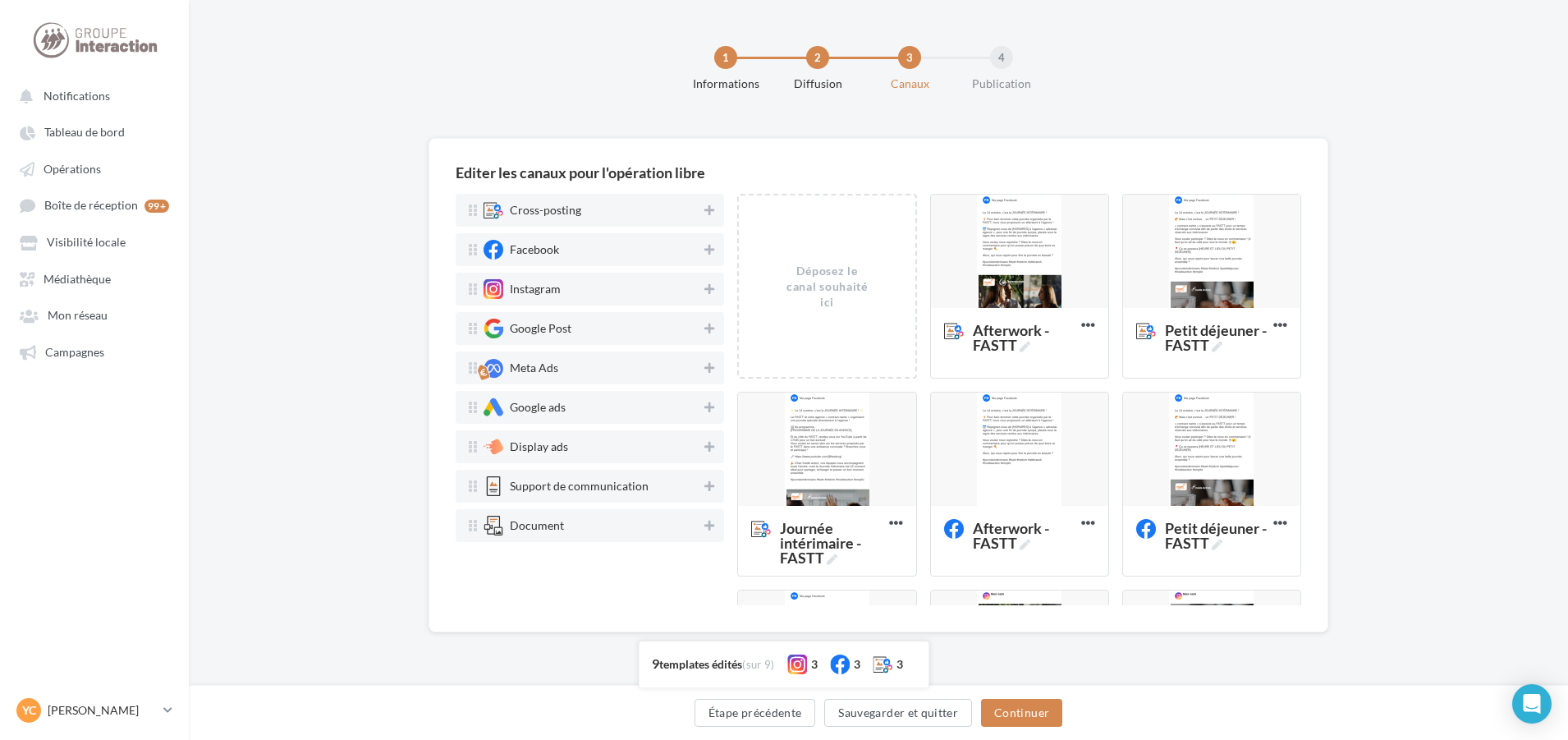
scroll to position [0, 0]
click at [1191, 295] on div at bounding box center [1215, 252] width 177 height 115
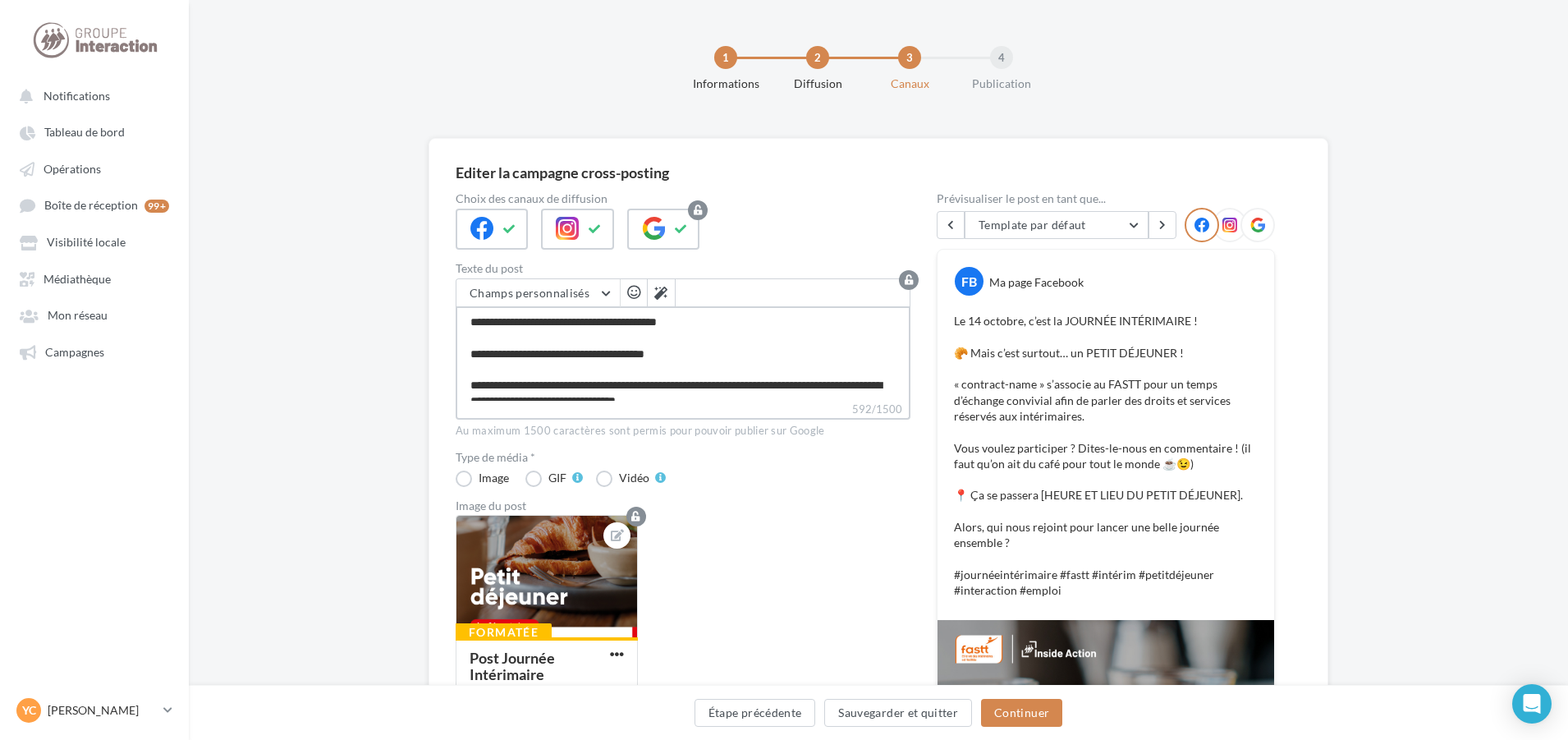
scroll to position [157, 0]
drag, startPoint x: 466, startPoint y: 319, endPoint x: 882, endPoint y: 479, distance: 445.7
click at [882, 479] on div "Choix des canaux de diffusion Texte du post Champs personnalisés Adresse de l'e…" at bounding box center [684, 696] width 455 height 1008
click at [1369, 321] on div "Editer la campagne cross-posting Choix des canaux de diffusion Texte du post Ch…" at bounding box center [878, 708] width 1379 height 1143
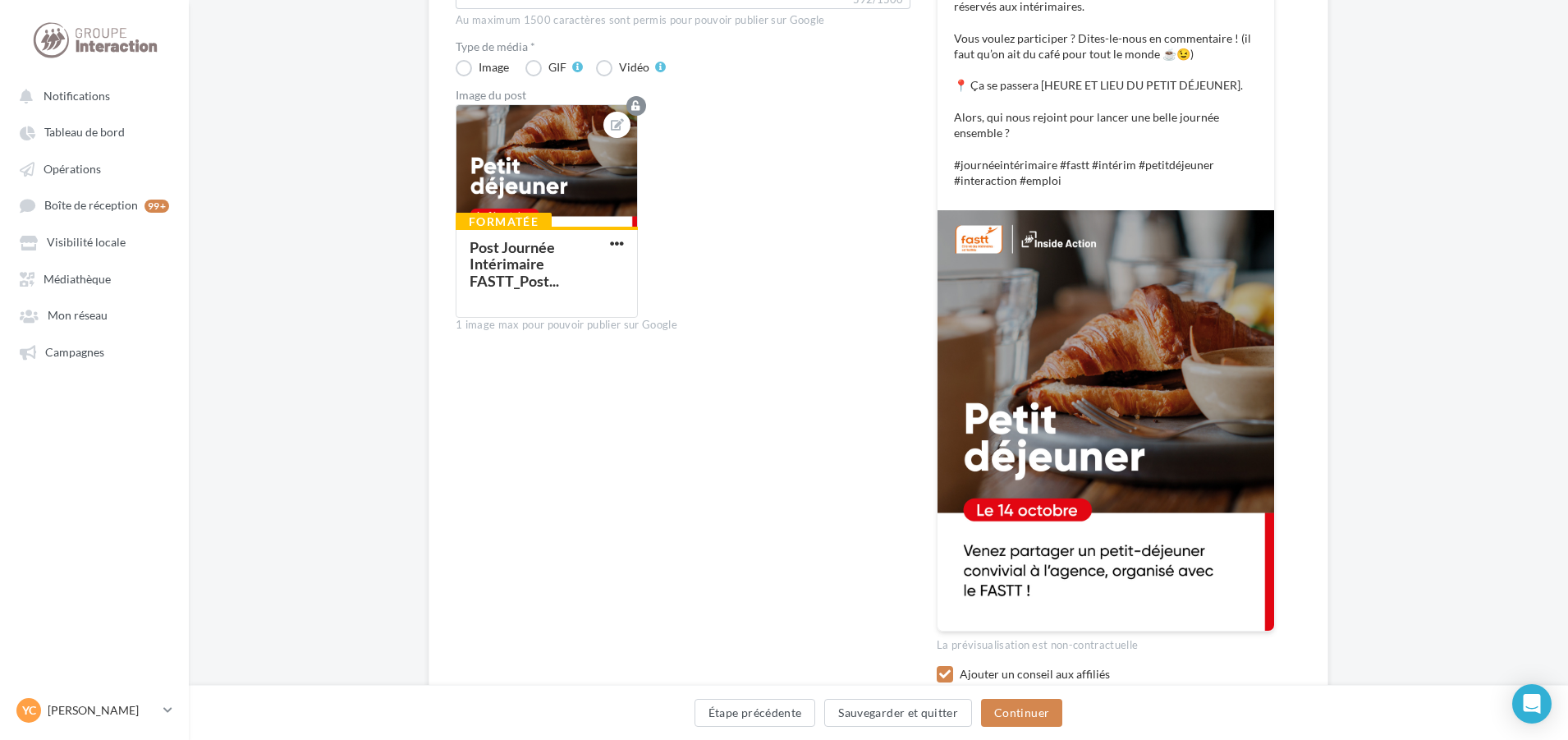
scroll to position [411, 0]
click at [1010, 716] on button "Continuer" at bounding box center [1022, 712] width 81 height 28
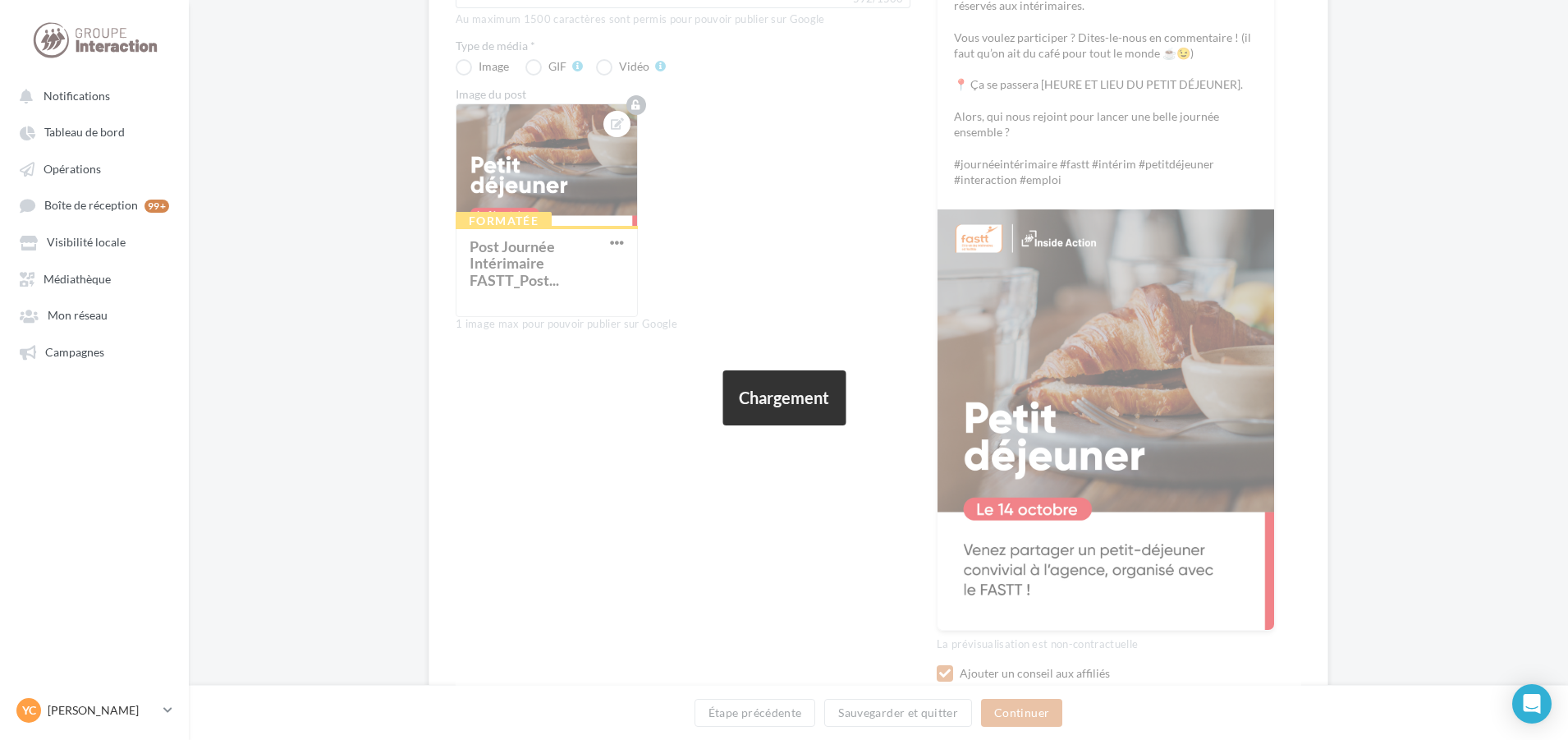
scroll to position [0, 0]
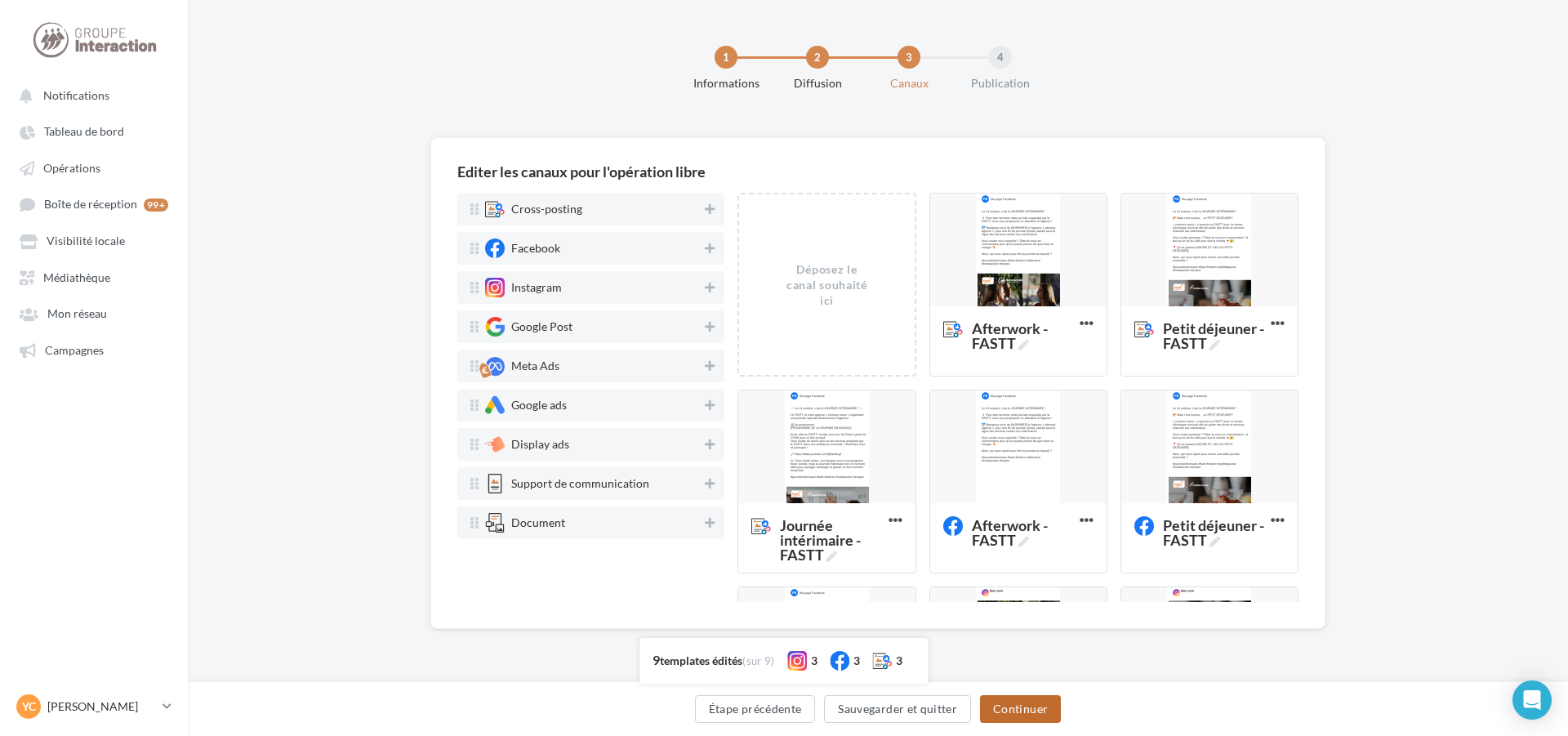
click at [1019, 708] on button "Continuer" at bounding box center [1021, 708] width 81 height 28
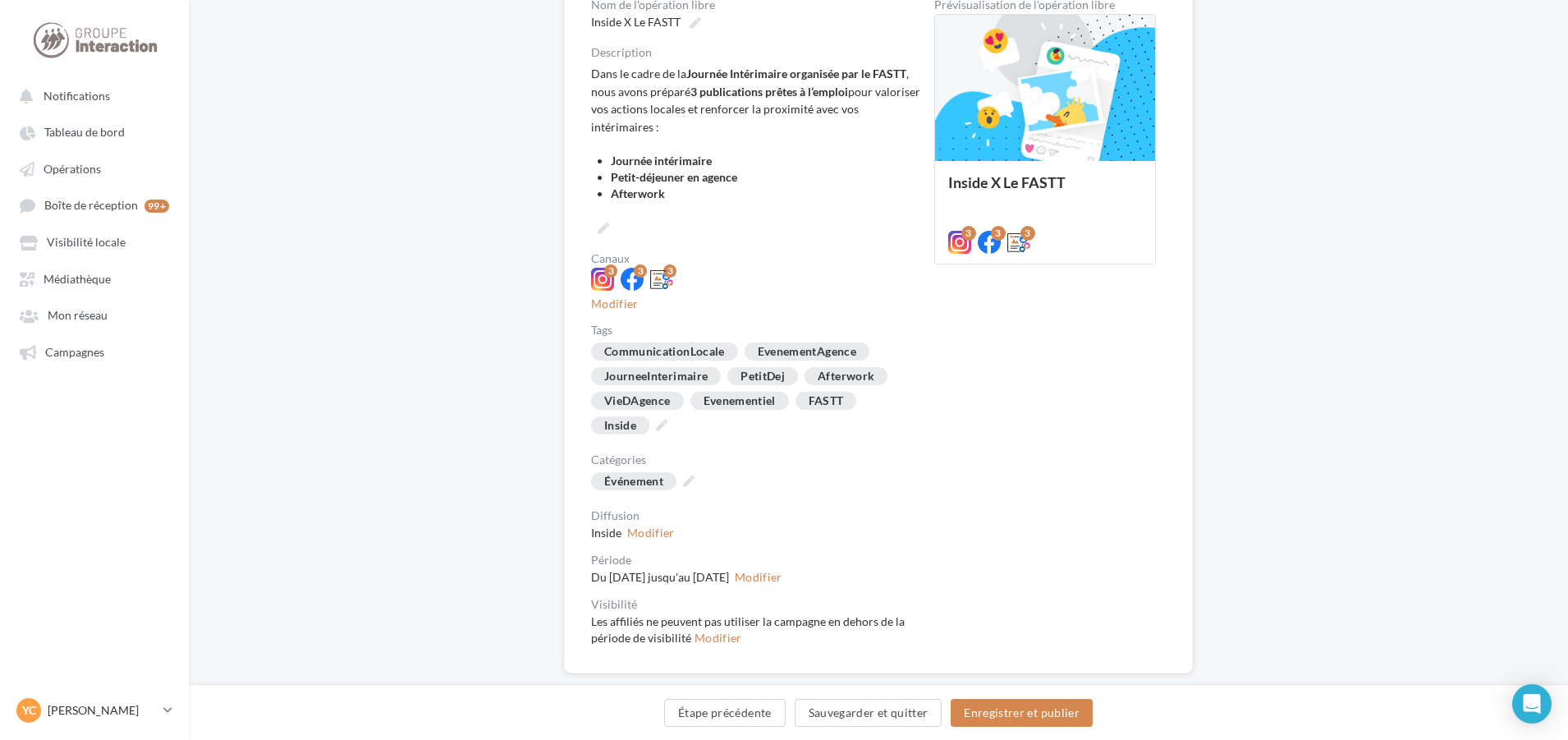
scroll to position [230, 0]
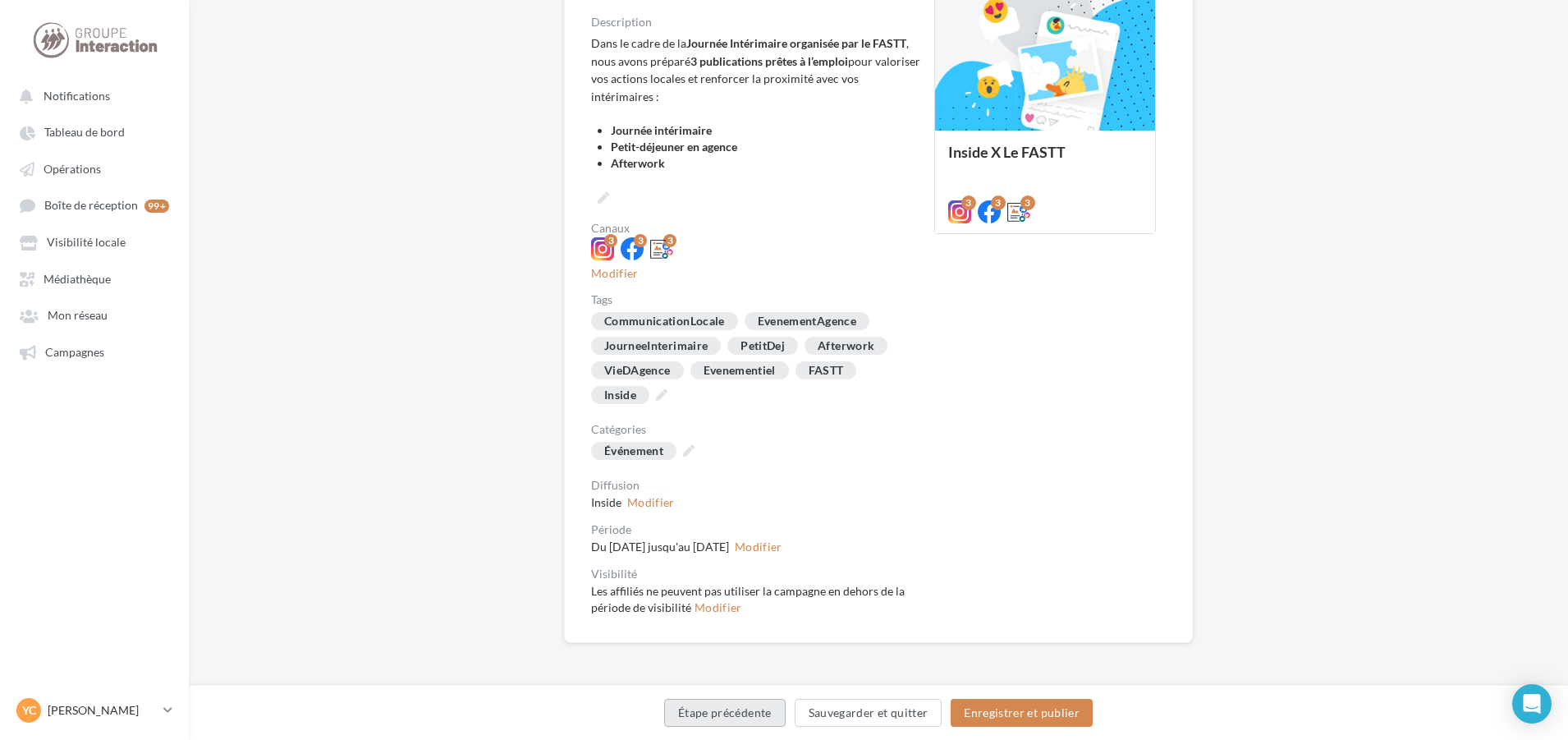
click at [742, 712] on button "Étape précédente" at bounding box center [724, 712] width 122 height 28
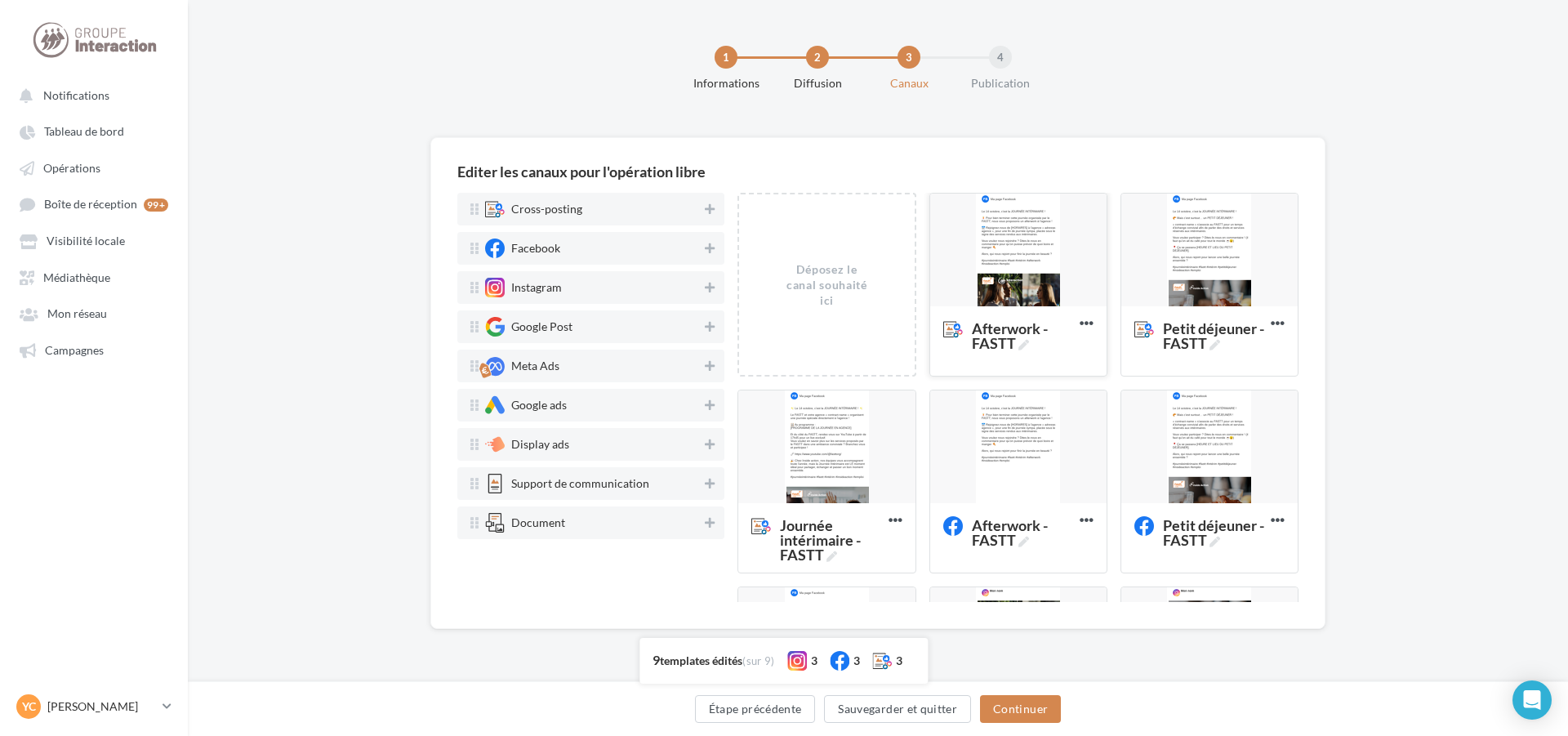
click at [1012, 244] on div at bounding box center [1018, 251] width 176 height 114
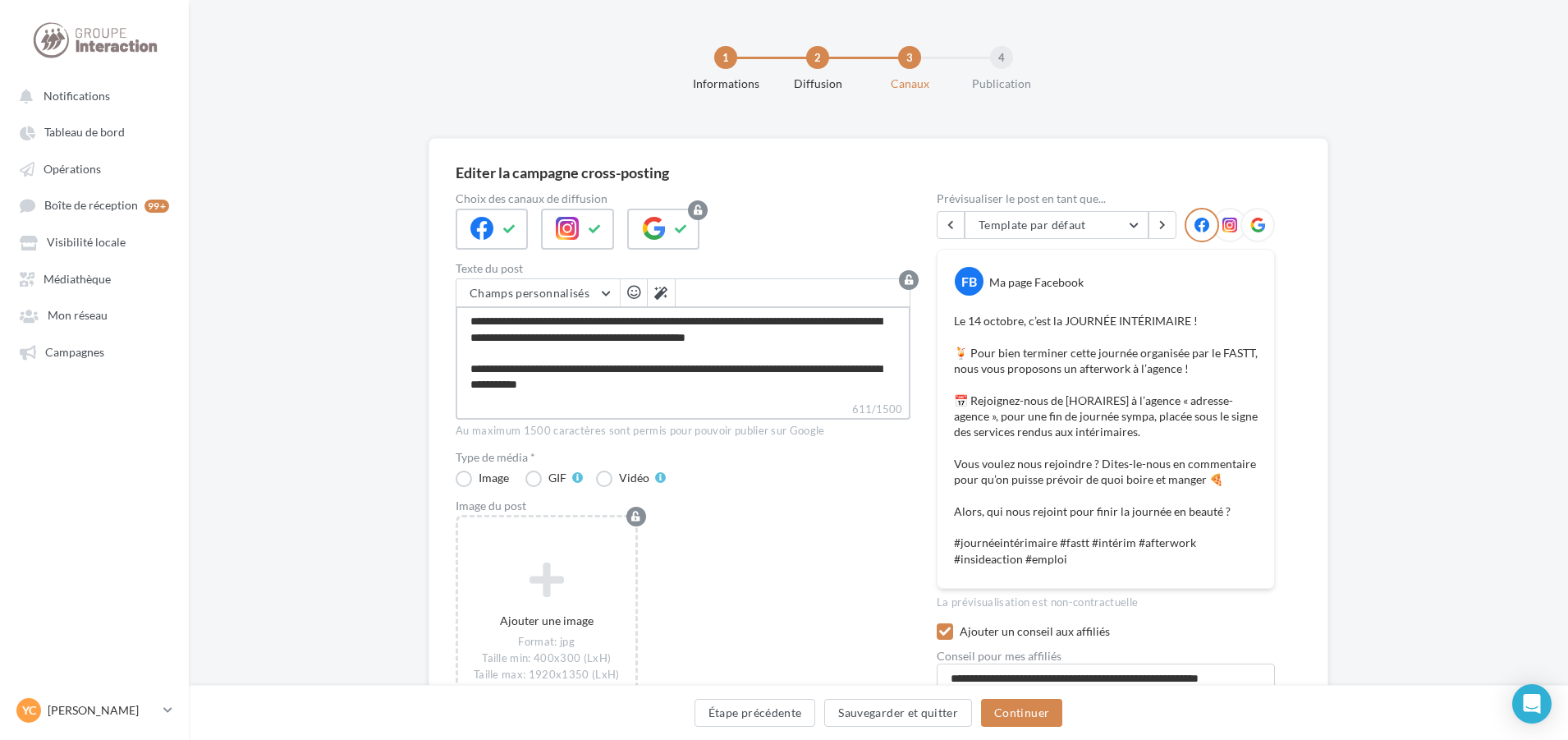
scroll to position [142, 0]
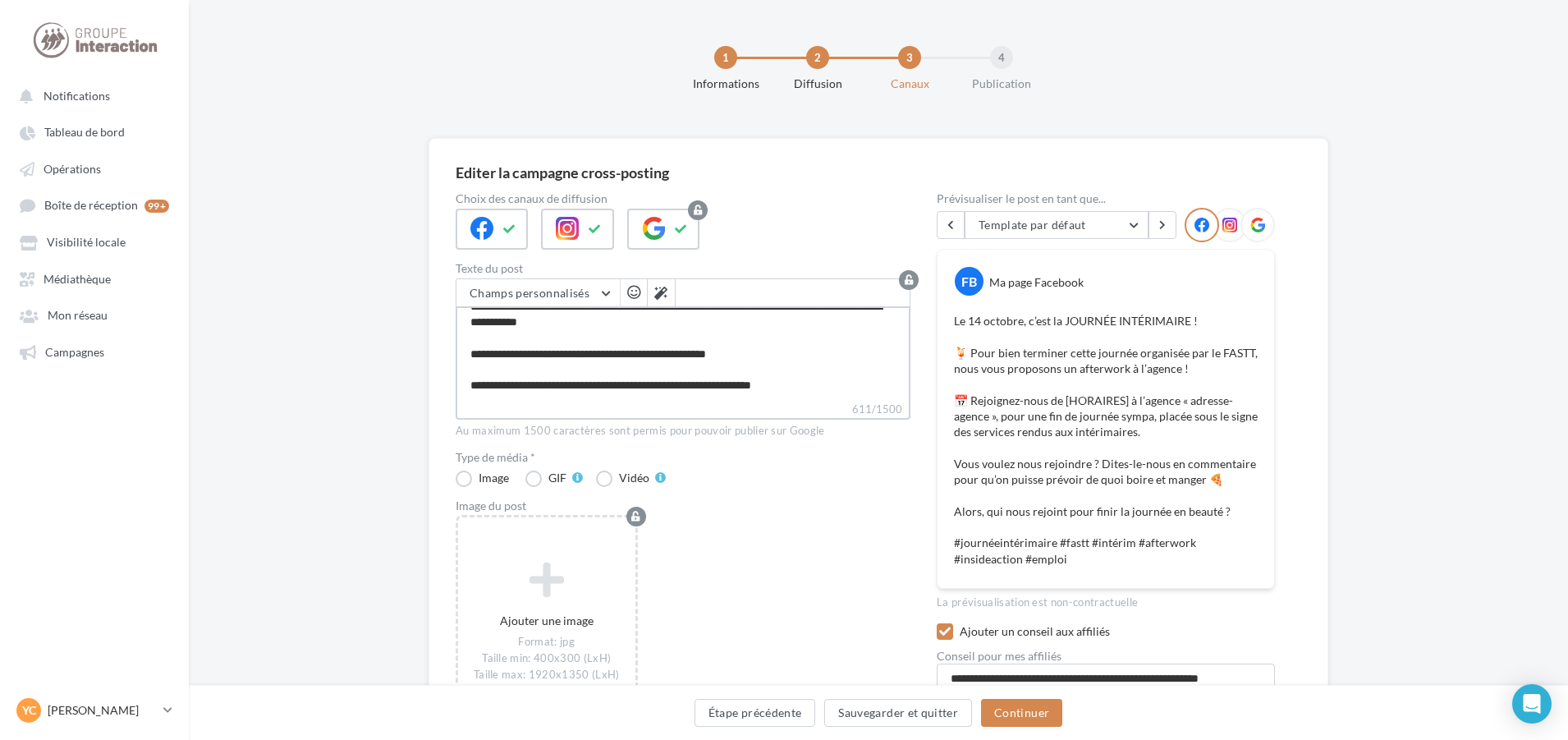
drag, startPoint x: 467, startPoint y: 324, endPoint x: 857, endPoint y: 434, distance: 405.2
click at [857, 434] on div "Champs personnalisés Adresse de l'entreprise Addresse 1 Addresse 2 Catégorie Pr…" at bounding box center [684, 358] width 455 height 160
click at [811, 516] on div "Ajouter une image Format: jpg Taille min: 400x300 (LxH) Taille max: 1920x1350 (…" at bounding box center [690, 628] width 468 height 230
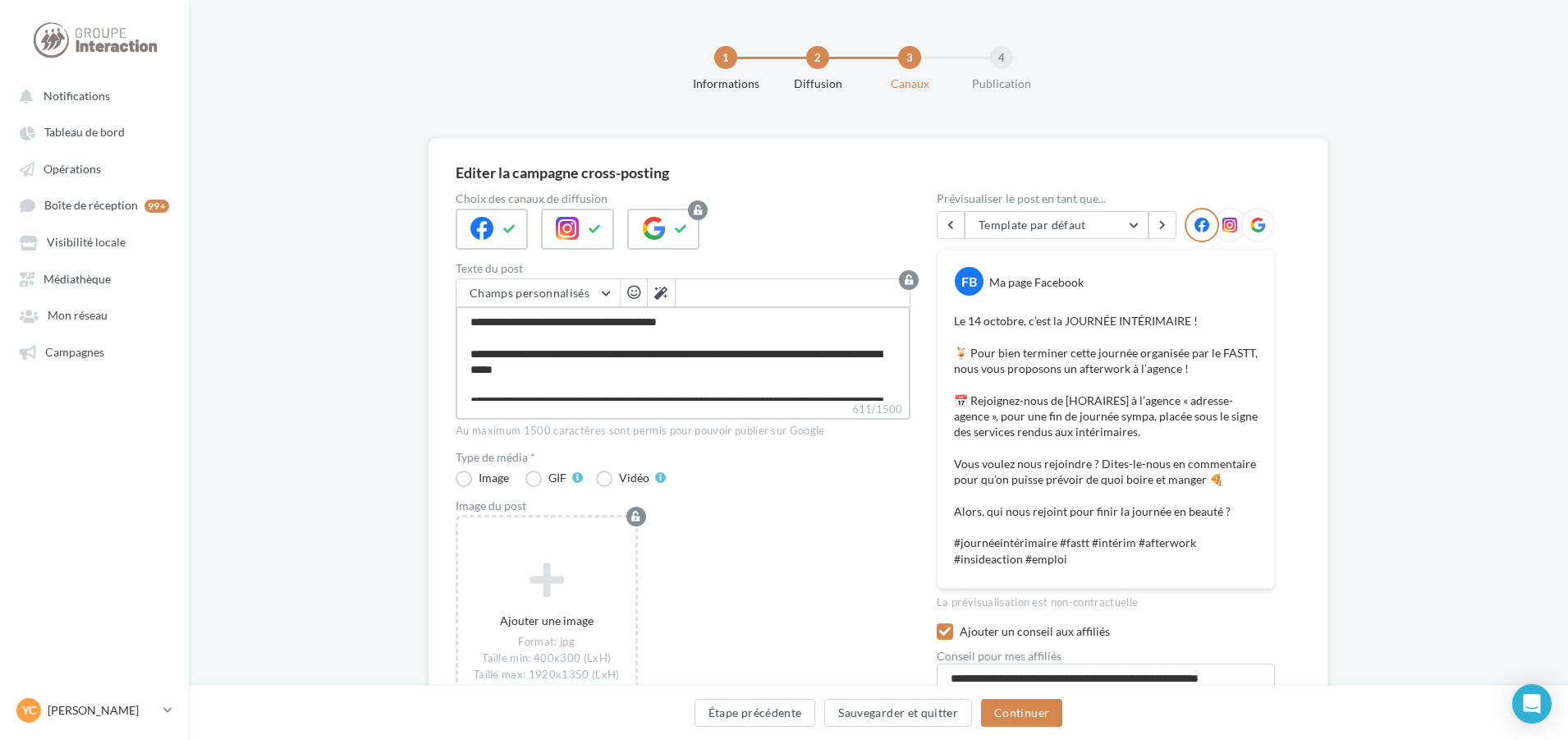
drag, startPoint x: 838, startPoint y: 378, endPoint x: 421, endPoint y: 247, distance: 437.1
click at [421, 247] on div "Editer la campagne cross-posting Choix des canaux de diffusion Texte du post Ch…" at bounding box center [878, 488] width 1379 height 701
click at [552, 359] on textarea "**********" at bounding box center [684, 353] width 455 height 94
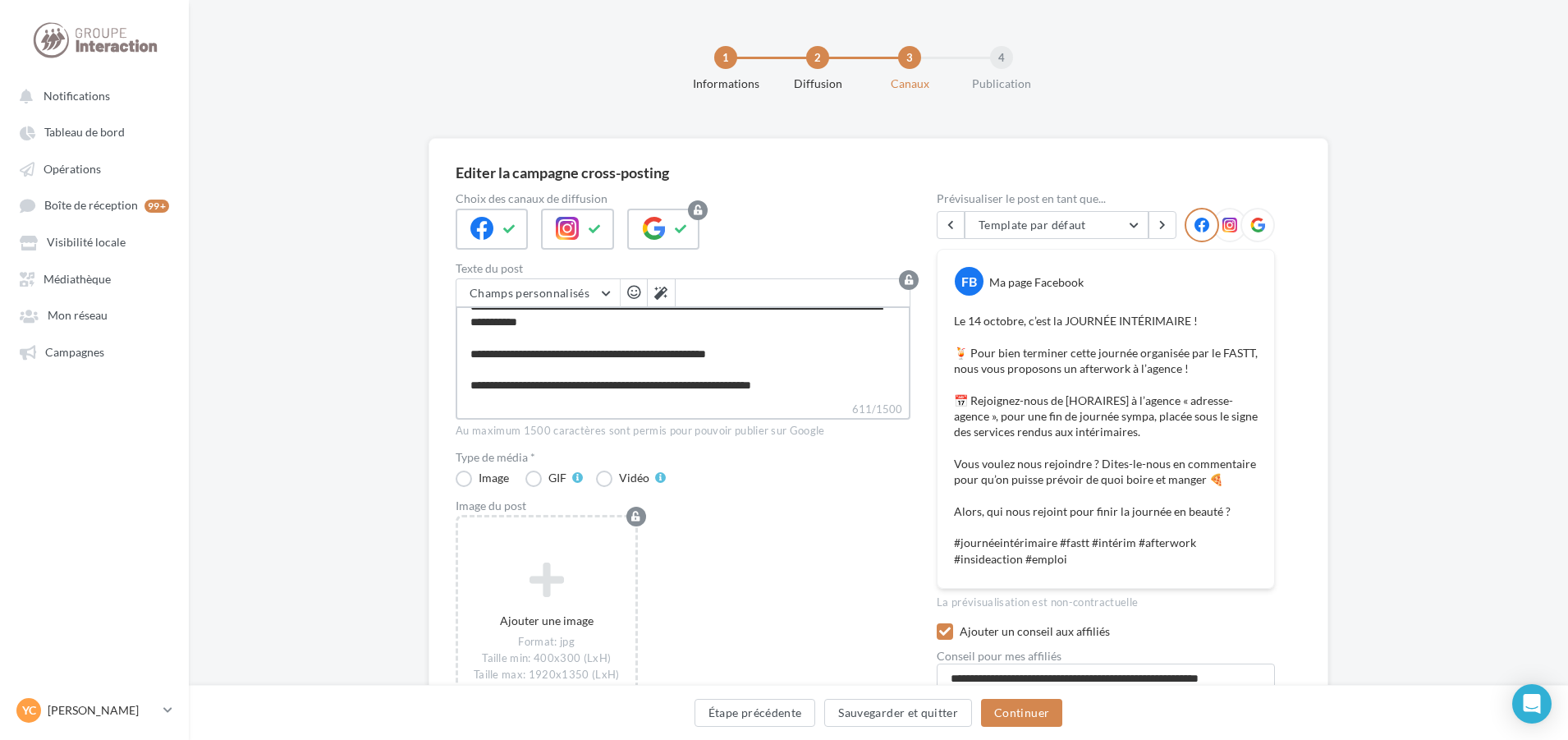
drag, startPoint x: 468, startPoint y: 319, endPoint x: 999, endPoint y: 475, distance: 553.4
click at [999, 475] on div "Choix des canaux de diffusion Texte du post Champs personnalisés Adresse de l'e…" at bounding box center [878, 476] width 846 height 567
click at [780, 500] on div "Image du post" at bounding box center [684, 506] width 455 height 12
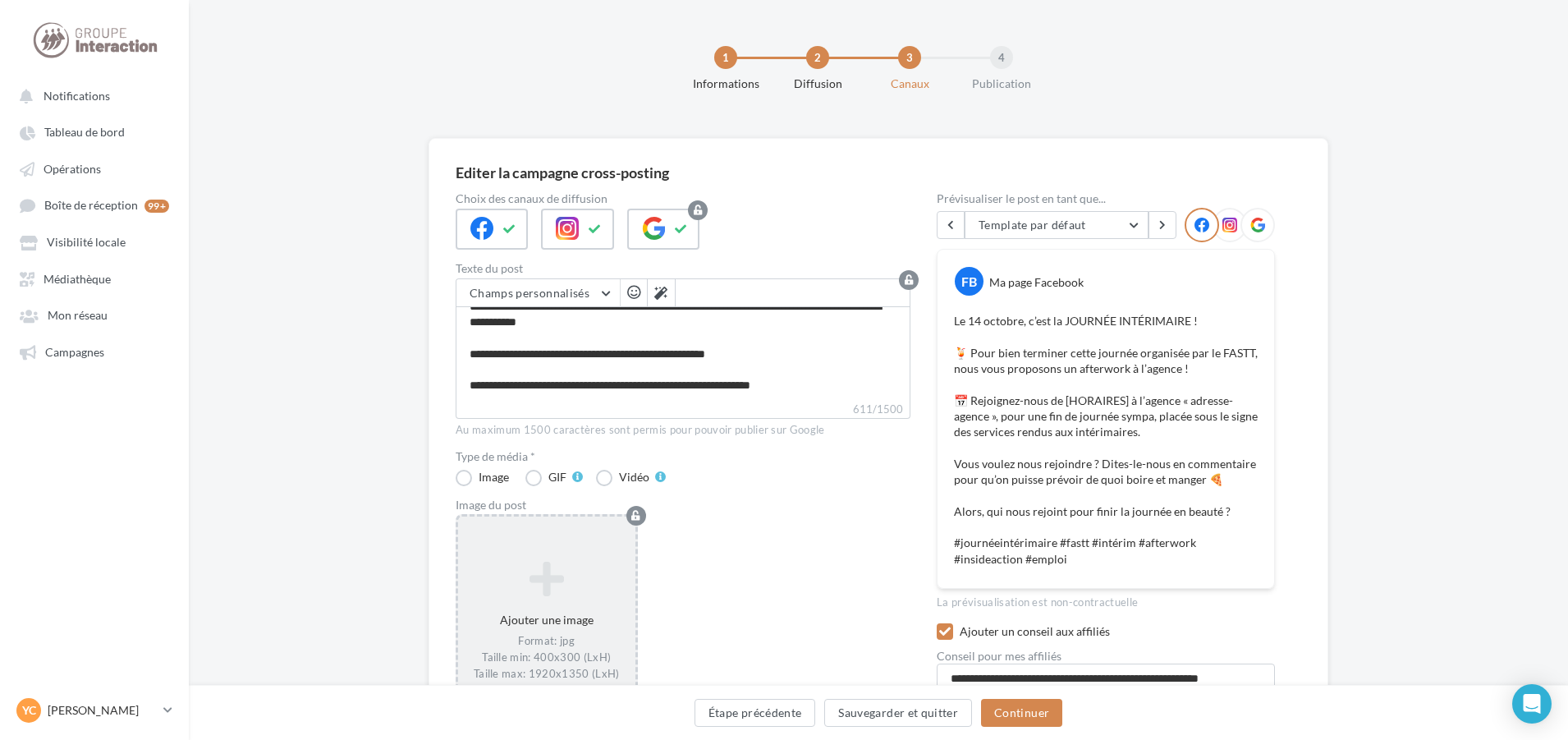
click at [566, 580] on icon at bounding box center [547, 578] width 164 height 40
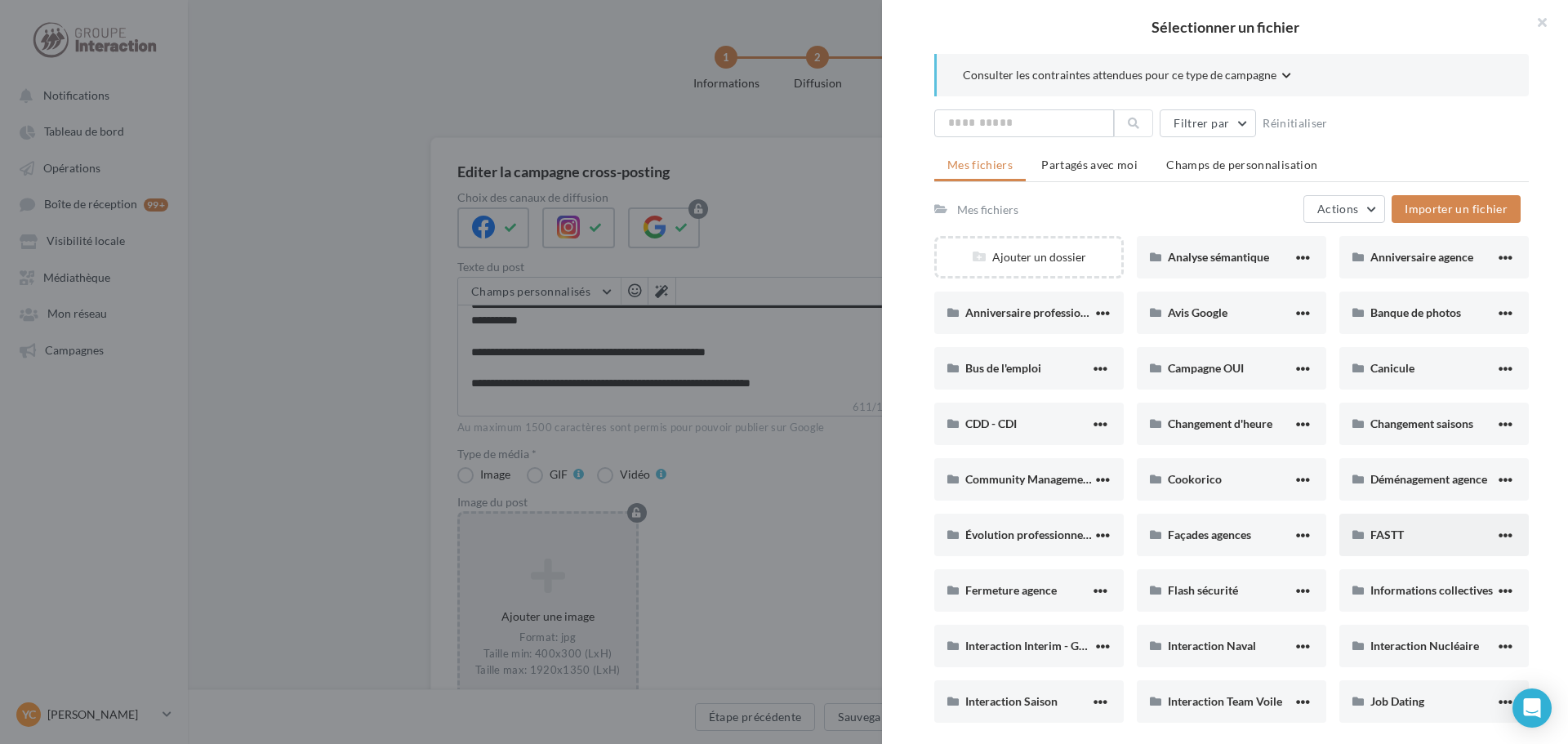
click at [1374, 524] on div "FASTT" at bounding box center [1434, 534] width 190 height 42
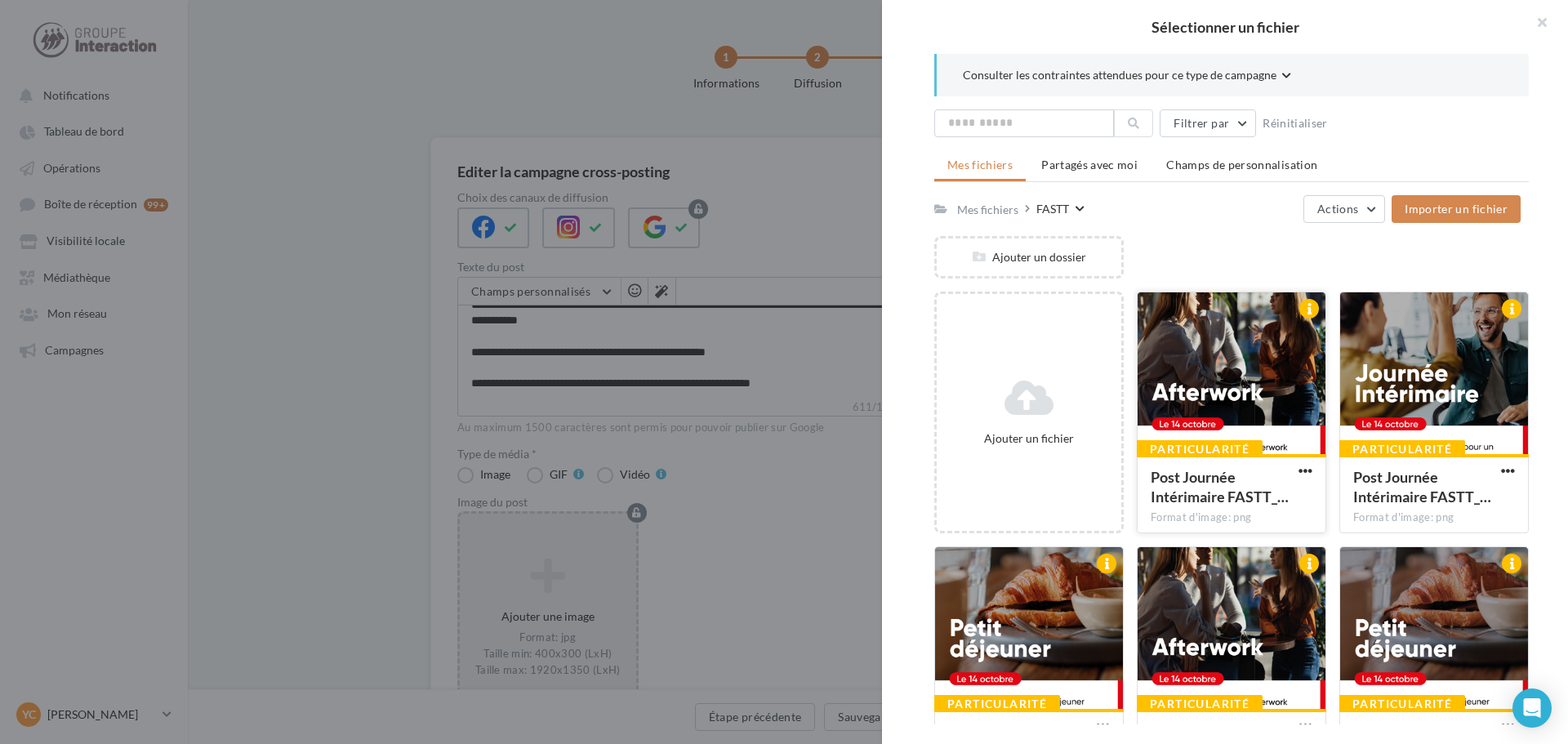
click at [1238, 368] on div at bounding box center [1231, 374] width 188 height 163
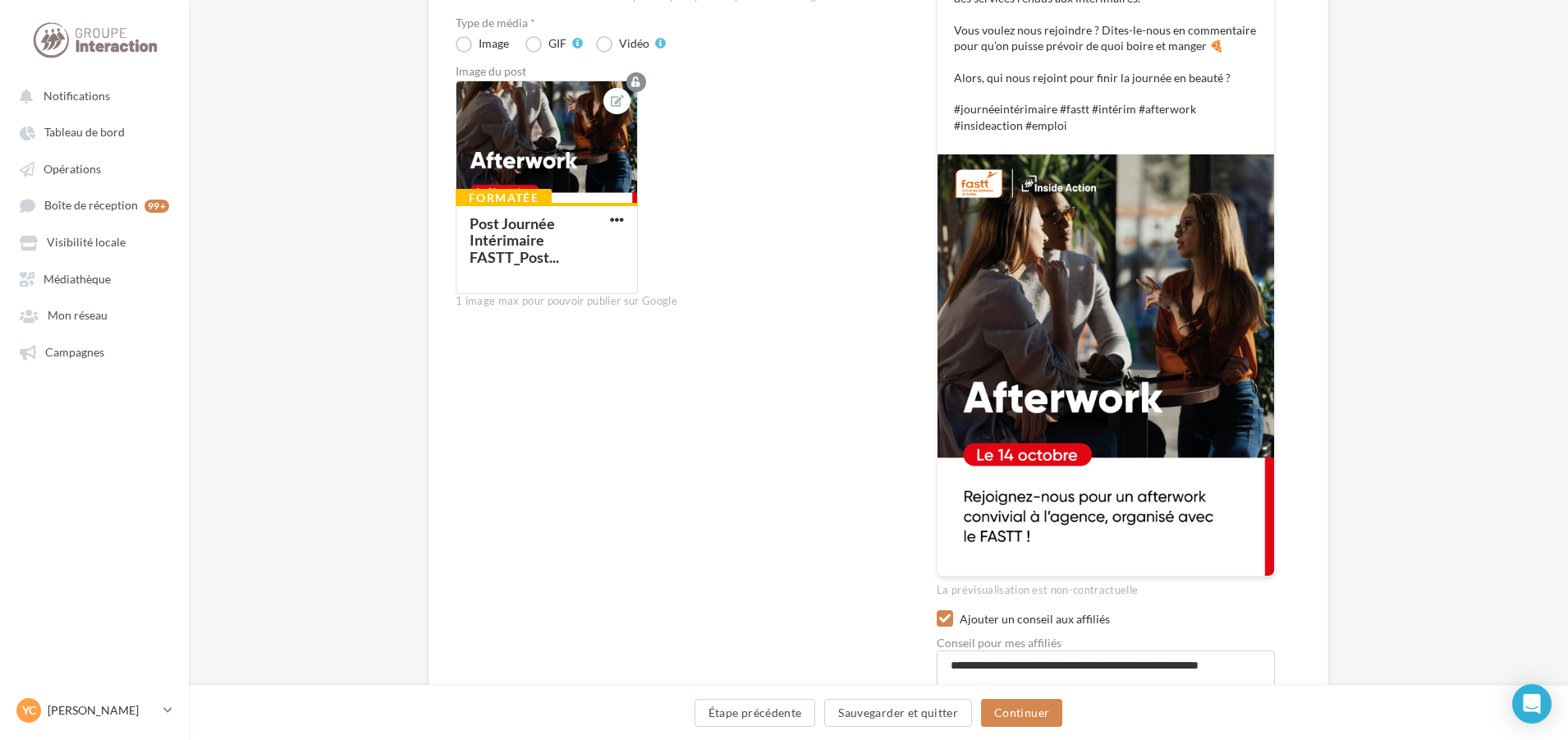
scroll to position [468, 0]
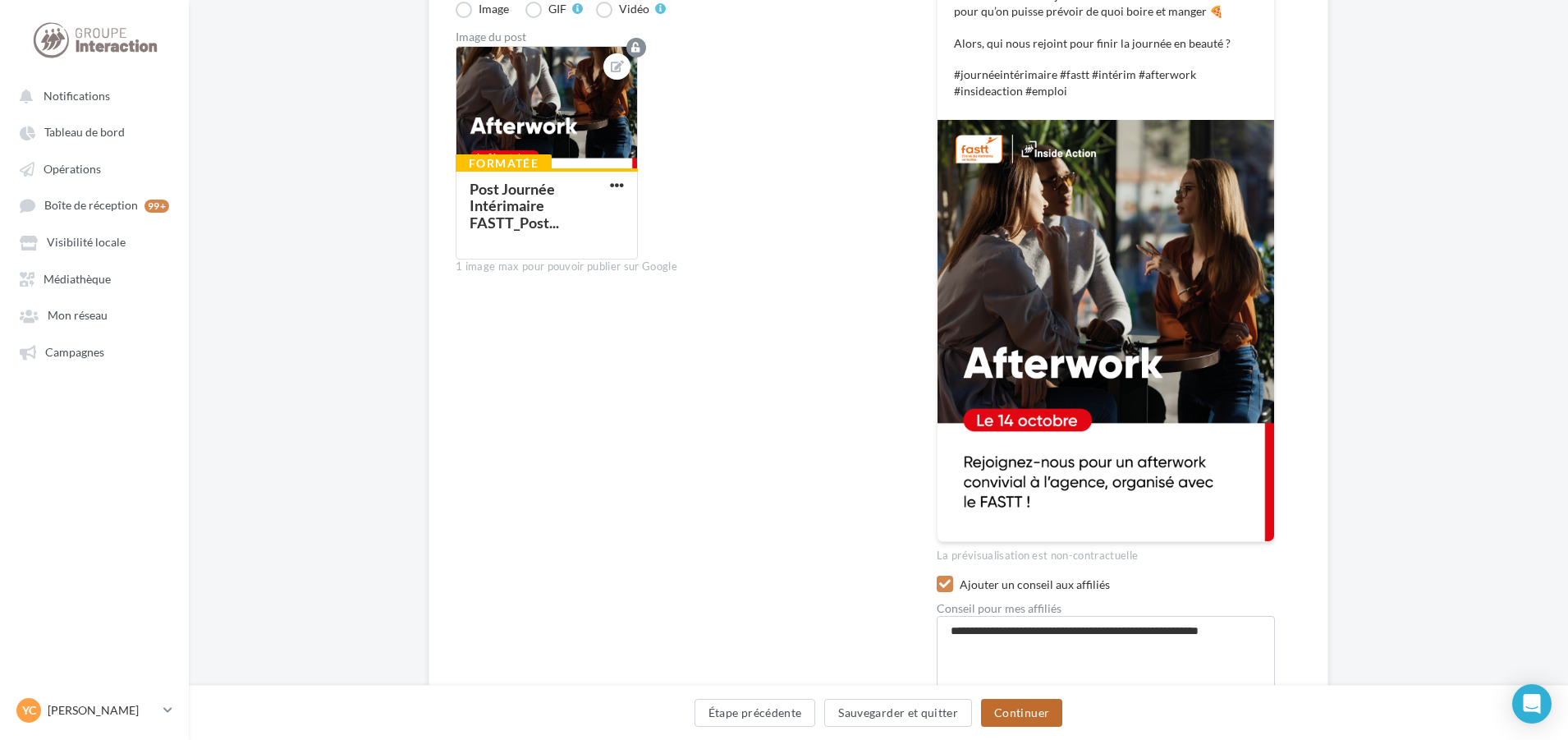
click at [1020, 718] on button "Continuer" at bounding box center [1022, 712] width 81 height 28
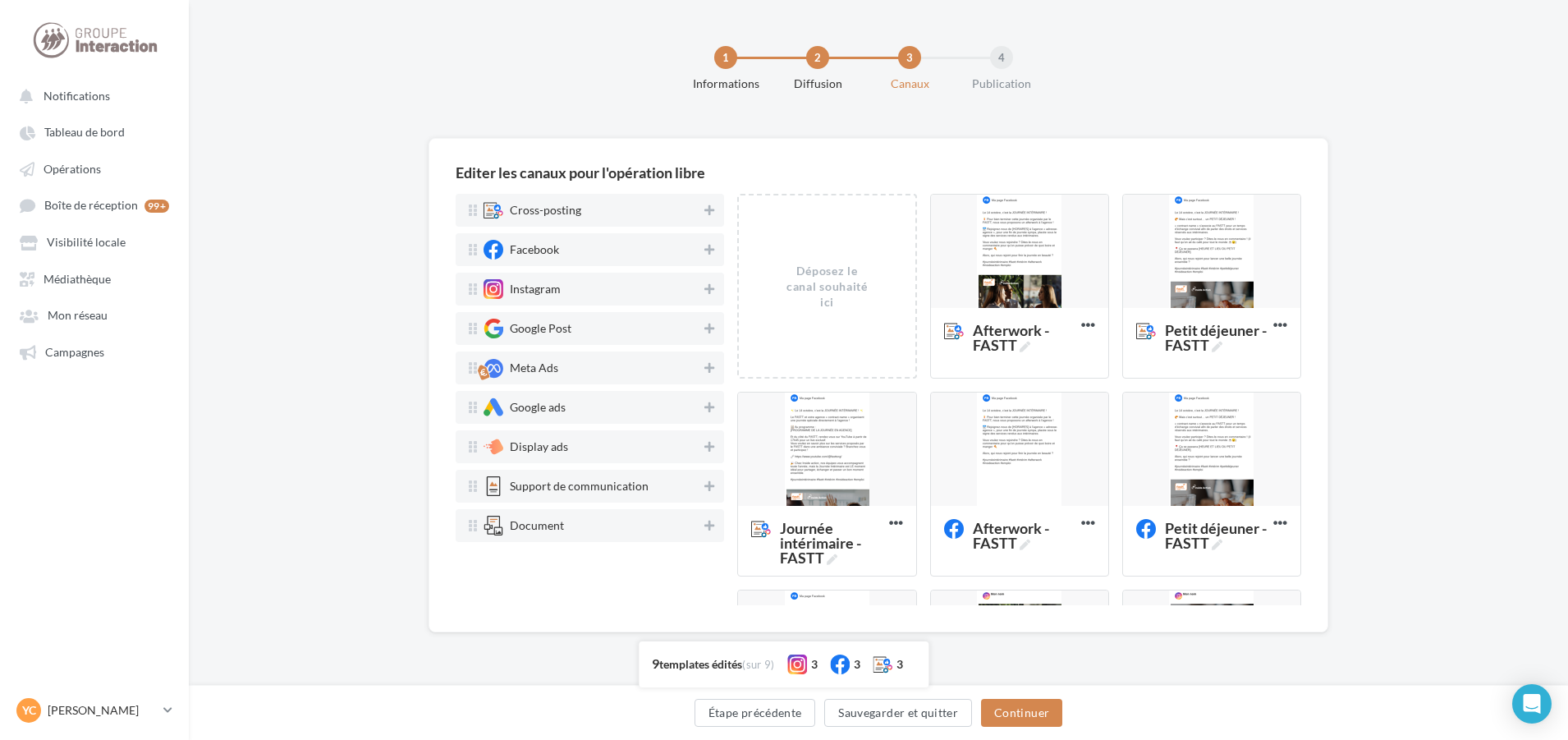
scroll to position [0, 0]
click at [1026, 441] on div at bounding box center [1023, 450] width 177 height 115
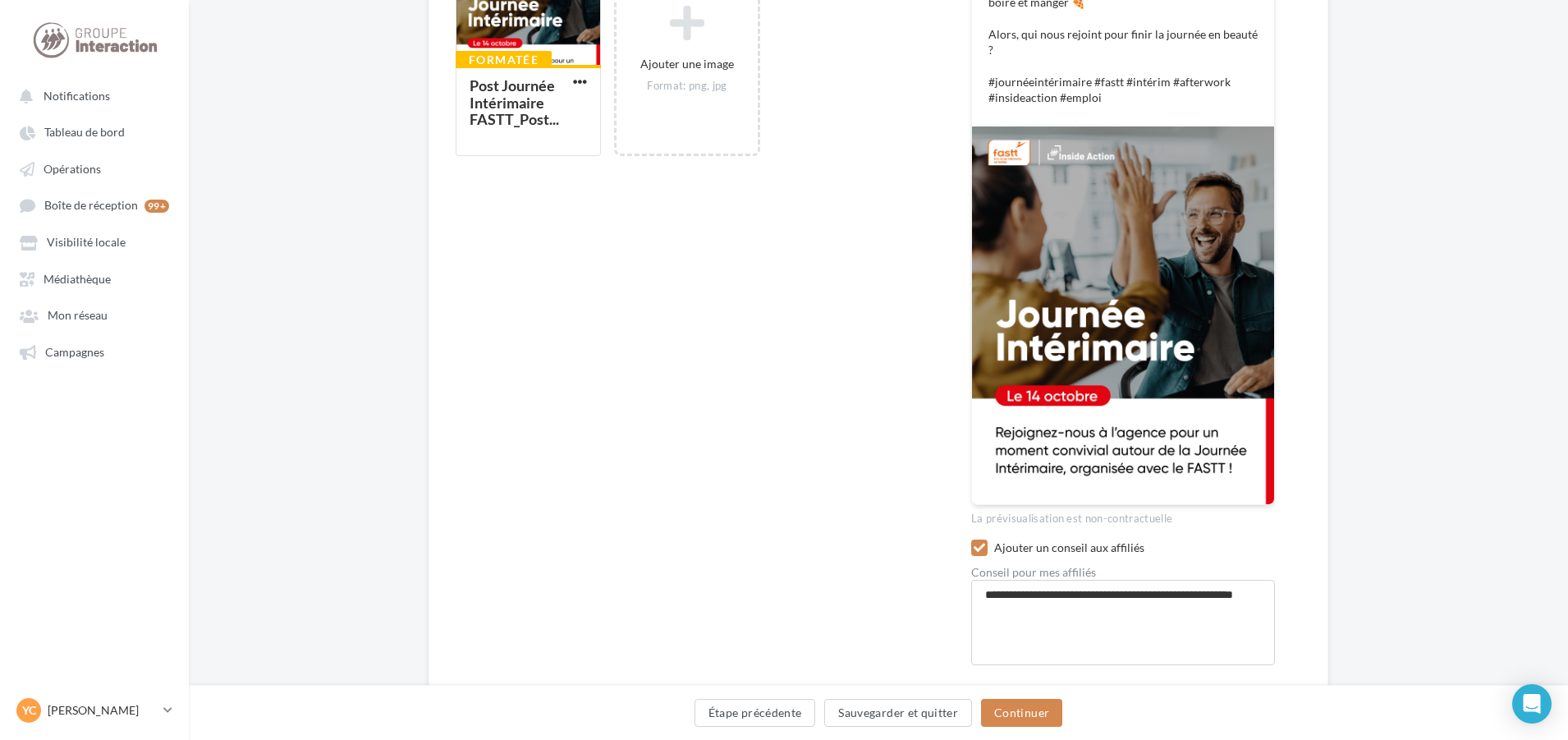
scroll to position [543, 0]
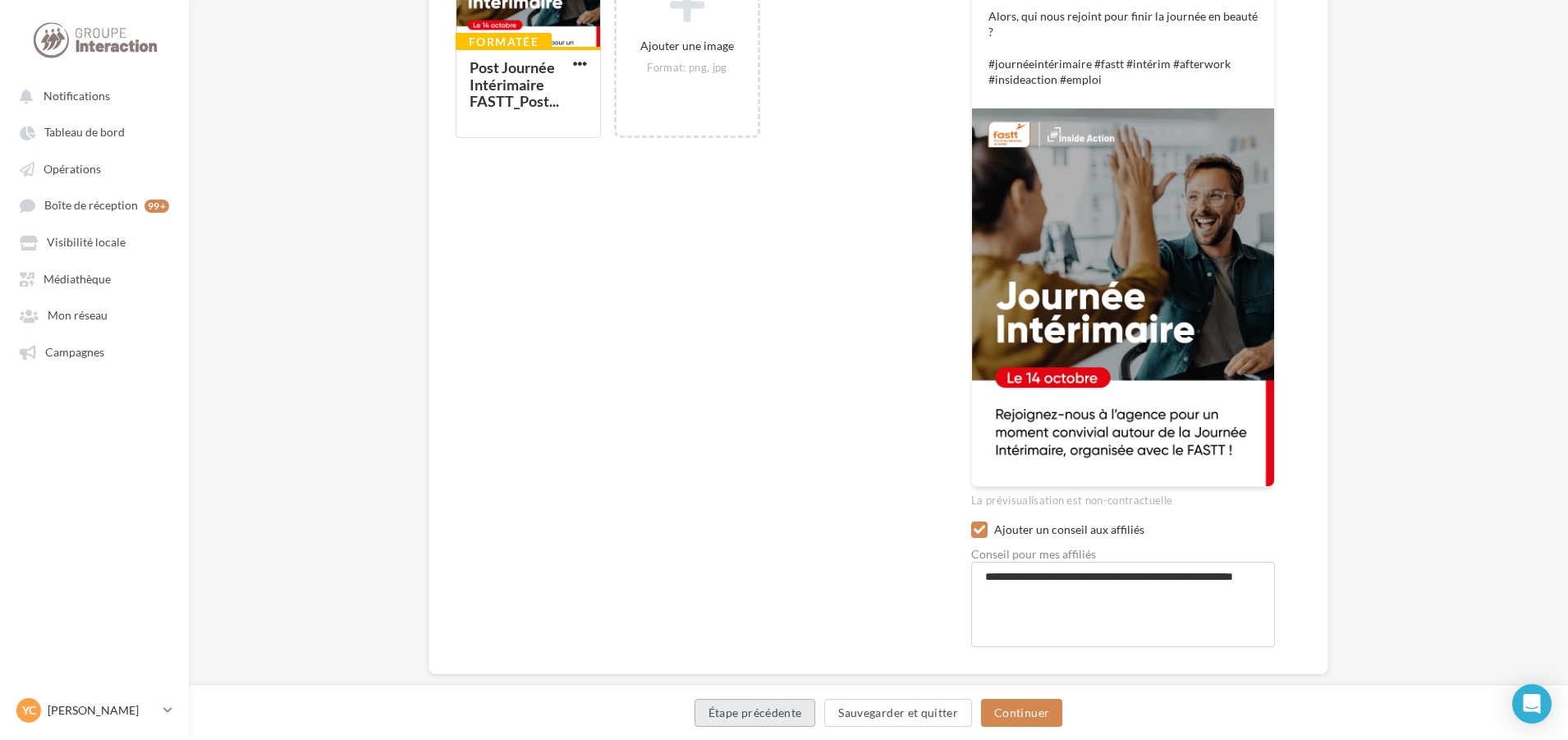
click at [770, 711] on button "Étape précédente" at bounding box center [755, 712] width 122 height 28
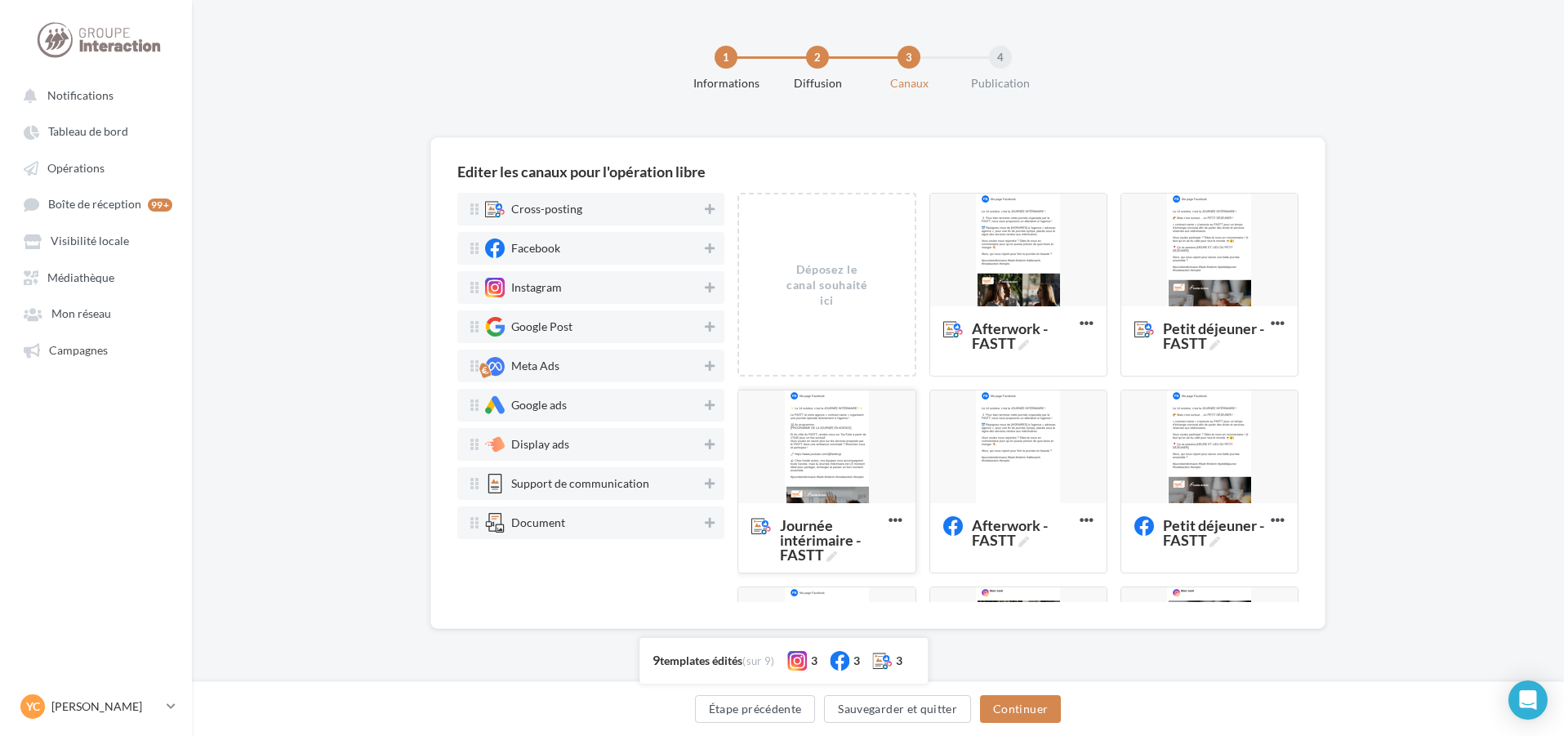
scroll to position [0, 0]
click at [869, 713] on button "Sauvegarder et quitter" at bounding box center [897, 708] width 147 height 28
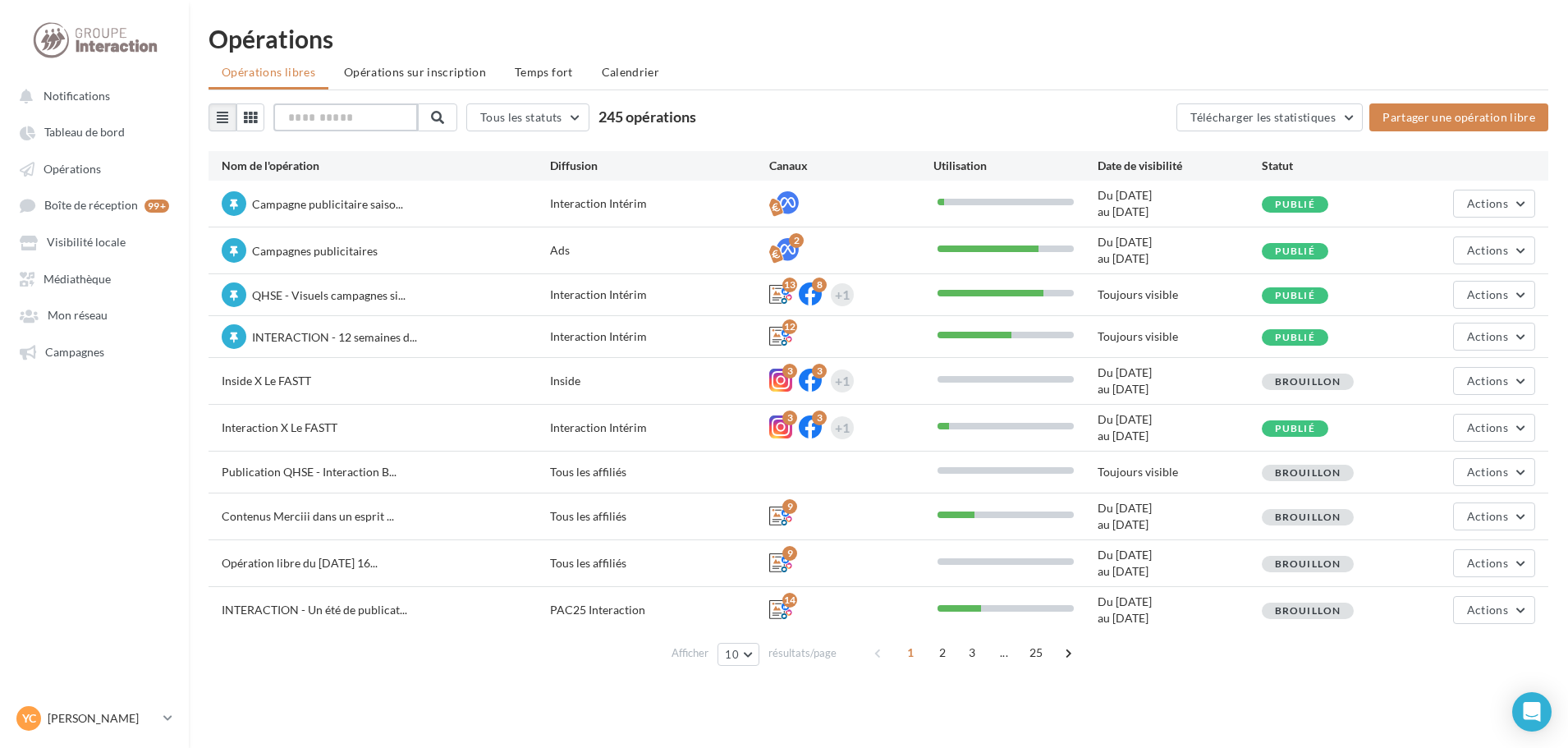
click at [384, 115] on input "text" at bounding box center [345, 118] width 144 height 28
type input "*****"
click at [456, 112] on button at bounding box center [436, 118] width 40 height 28
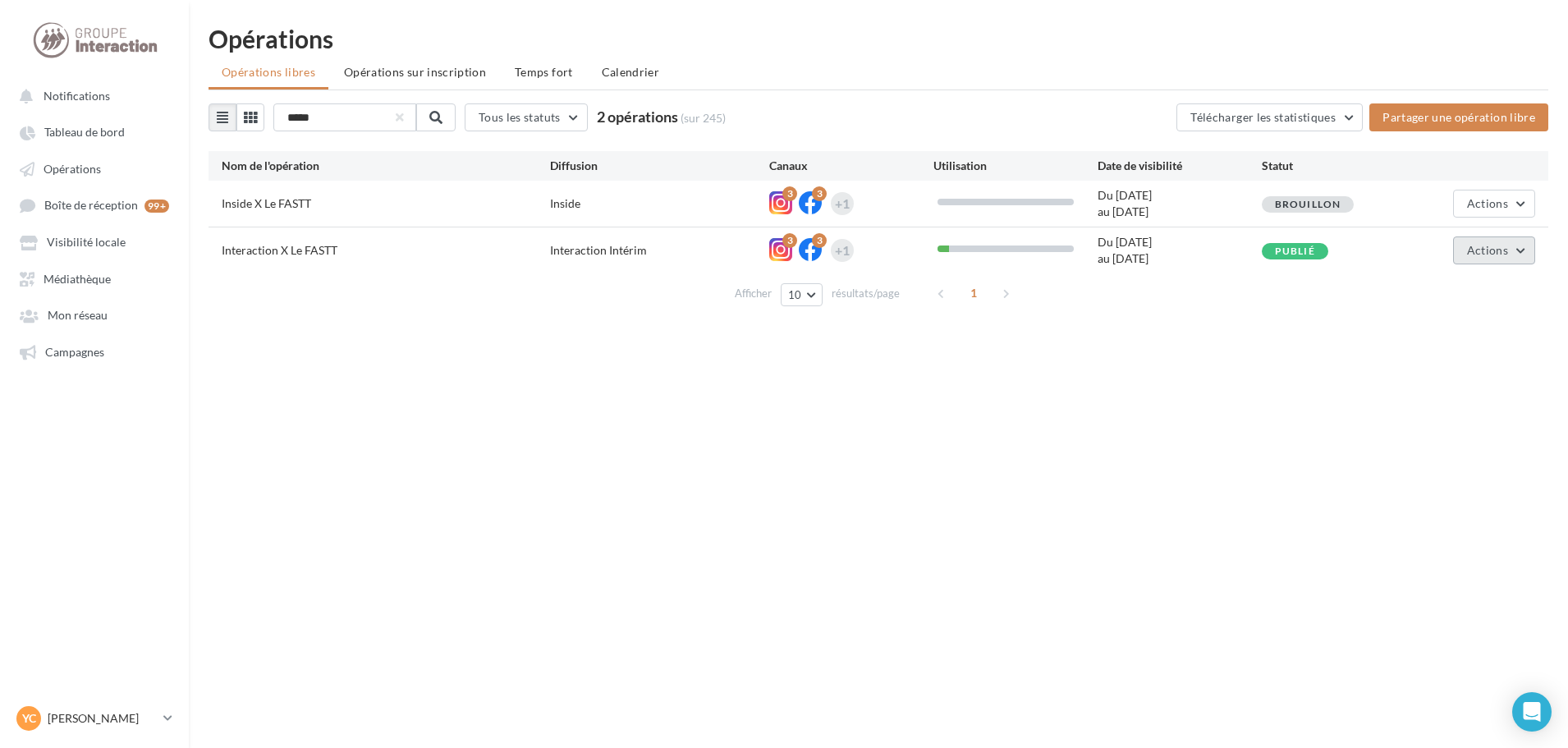
click at [1470, 249] on span "Actions" at bounding box center [1487, 250] width 41 height 14
click at [1432, 290] on button "Editer" at bounding box center [1453, 289] width 164 height 43
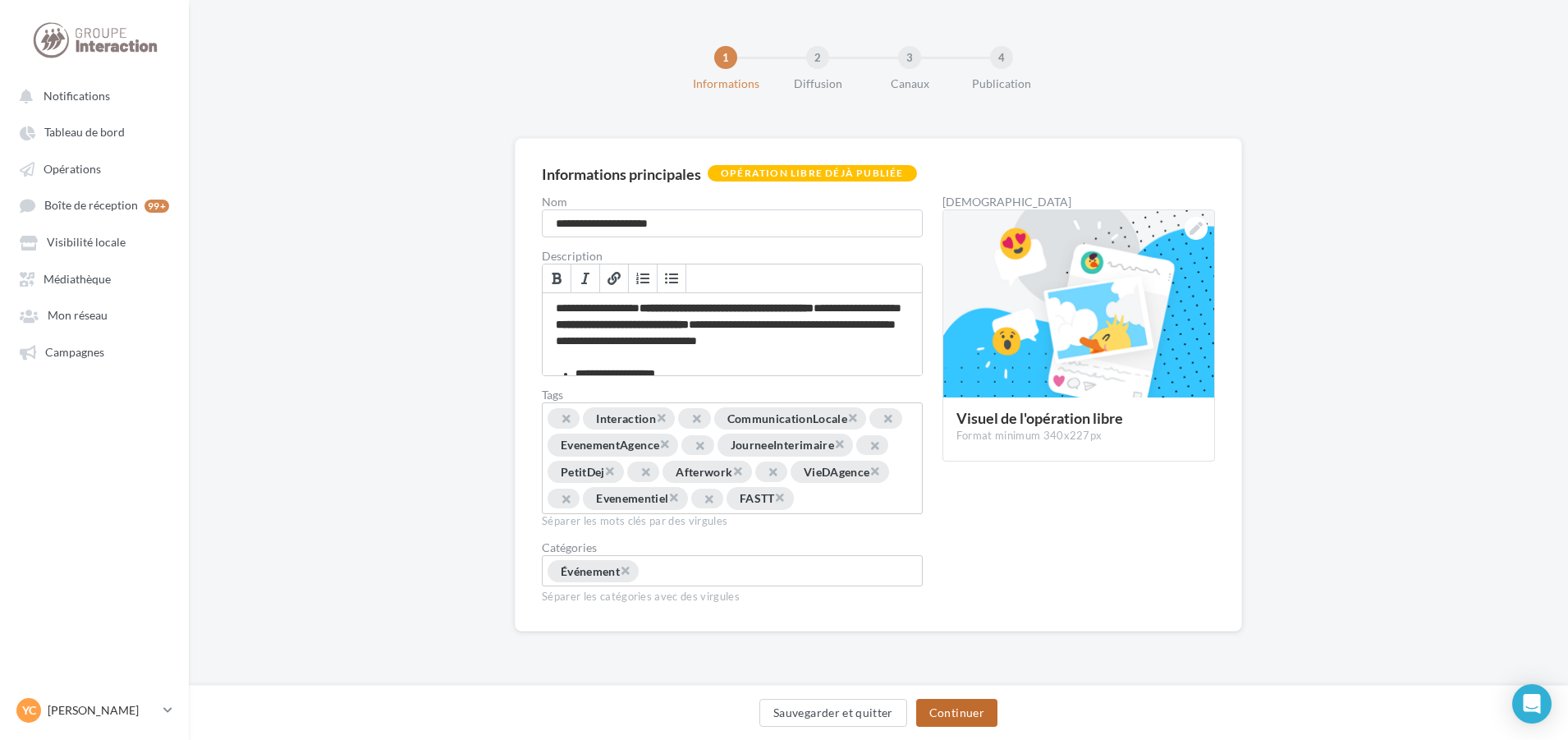
click at [958, 709] on button "Continuer" at bounding box center [957, 712] width 81 height 28
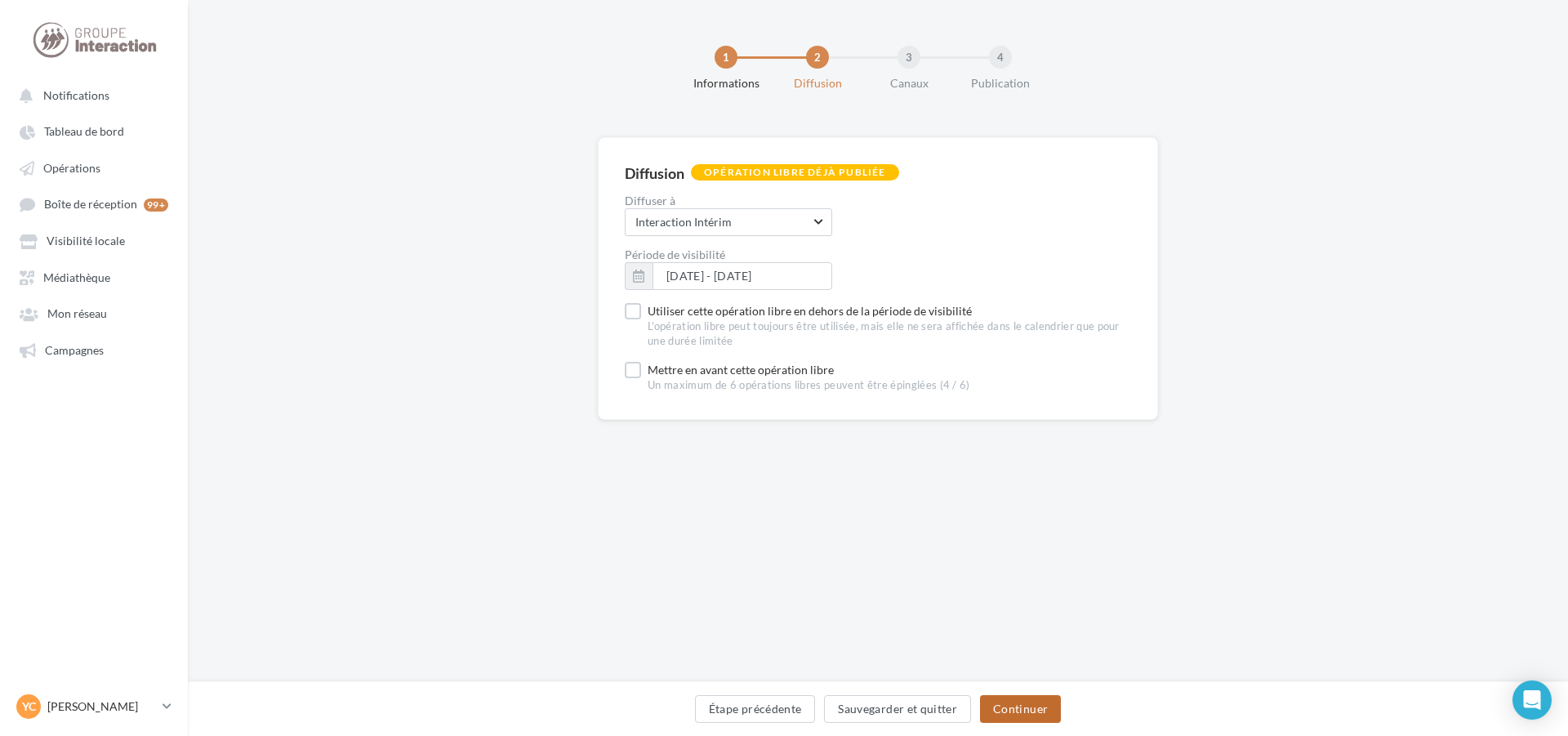
click at [1015, 705] on button "Continuer" at bounding box center [1021, 708] width 81 height 28
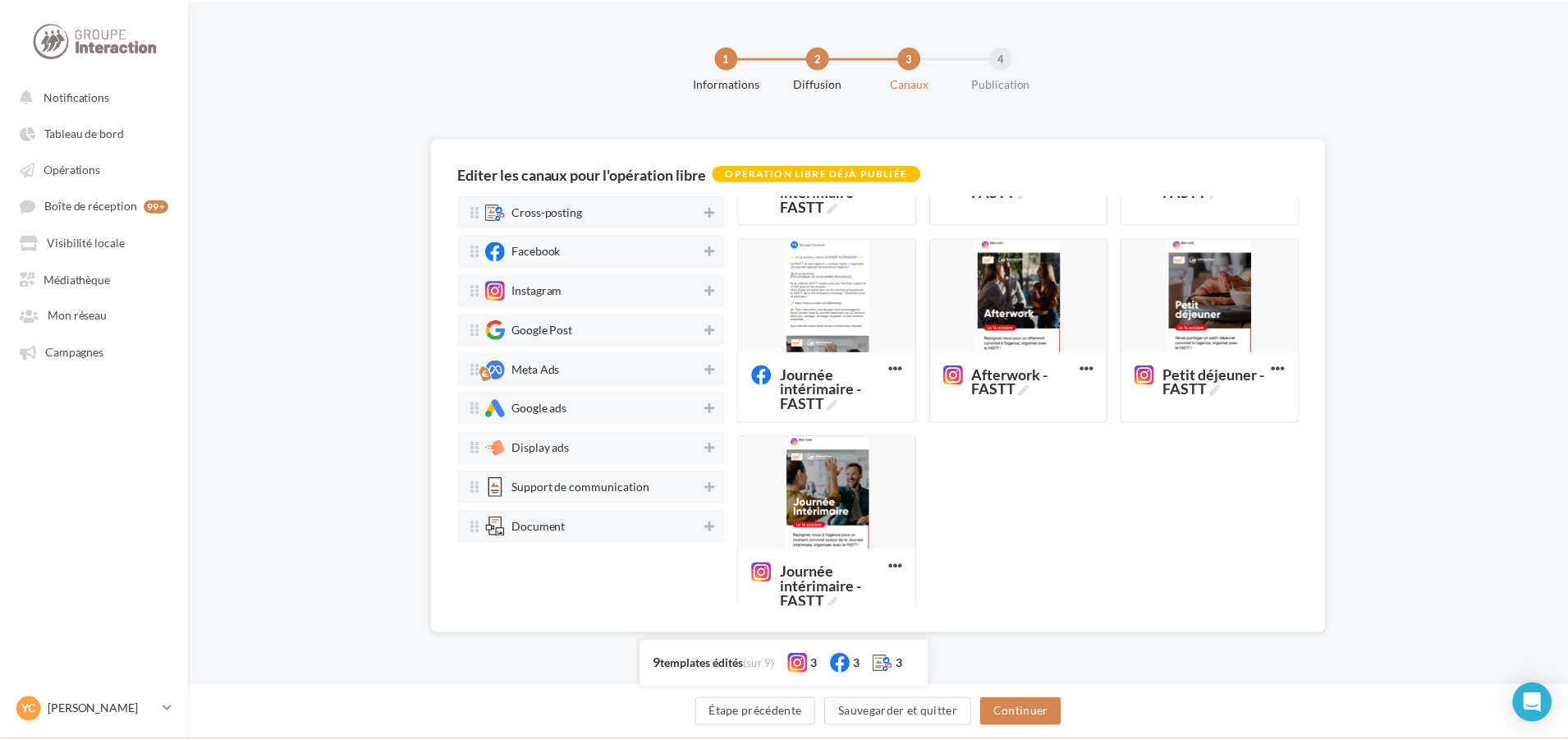
scroll to position [385, 0]
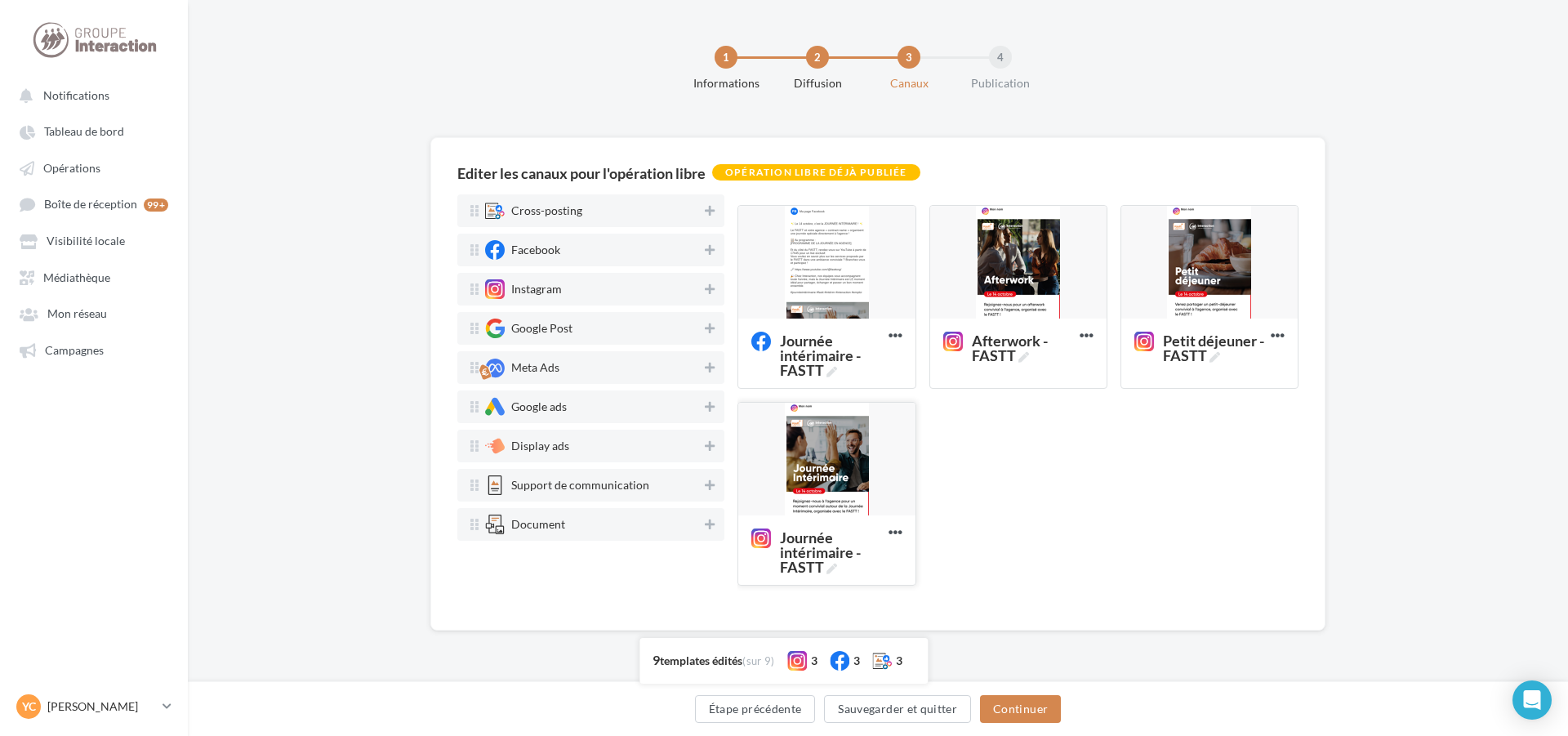
click at [838, 459] on div at bounding box center [826, 460] width 176 height 114
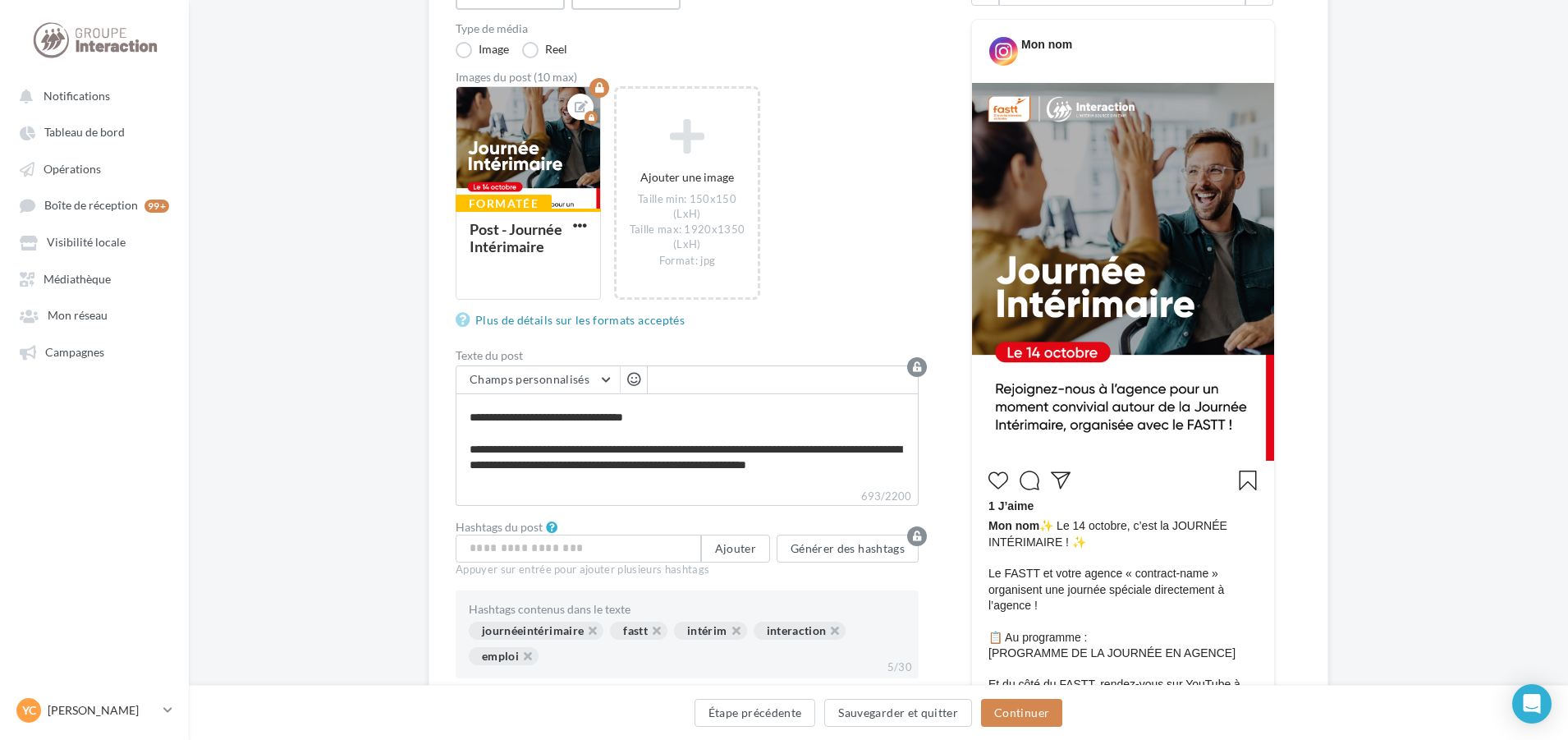
scroll to position [328, 0]
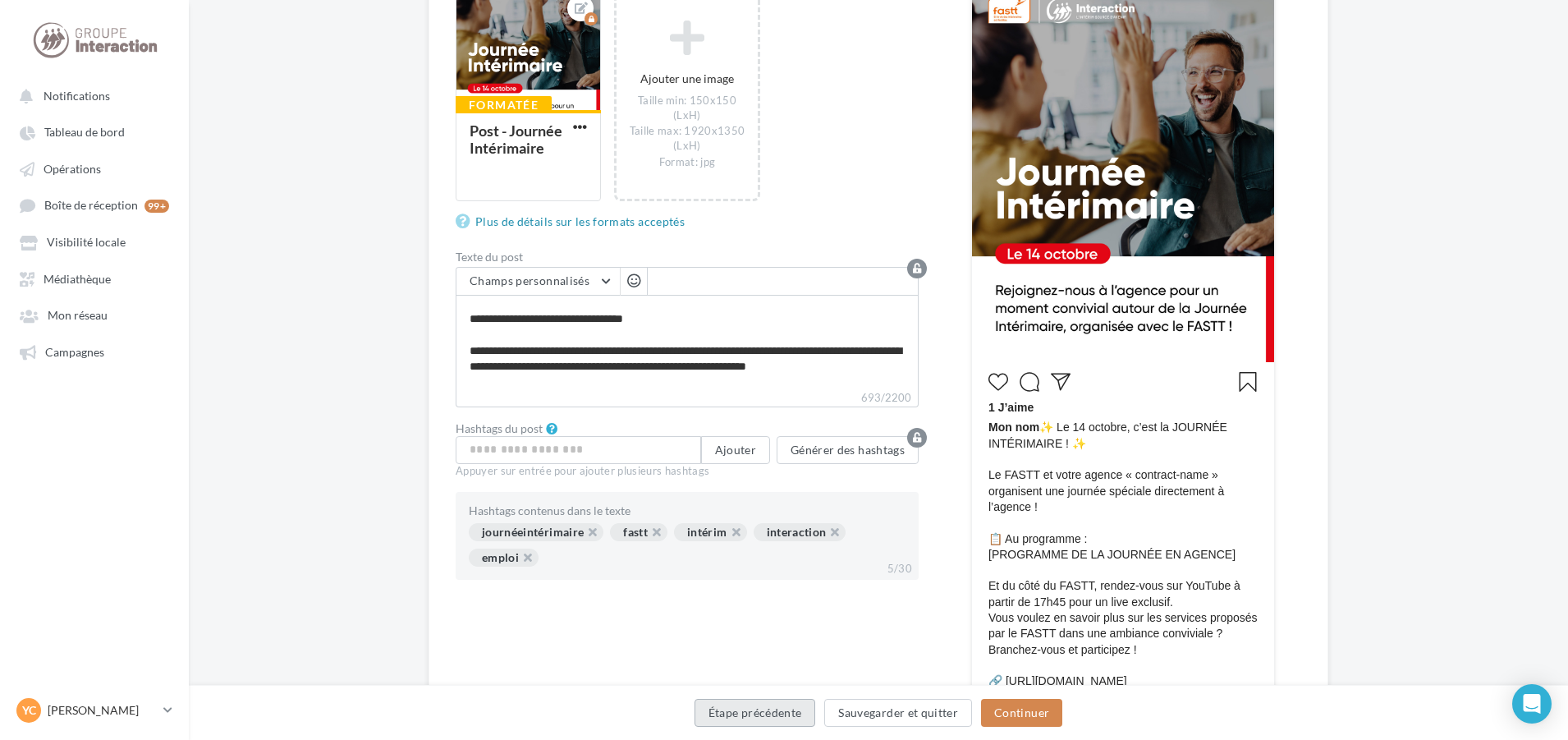
click at [788, 716] on button "Étape précédente" at bounding box center [755, 712] width 122 height 28
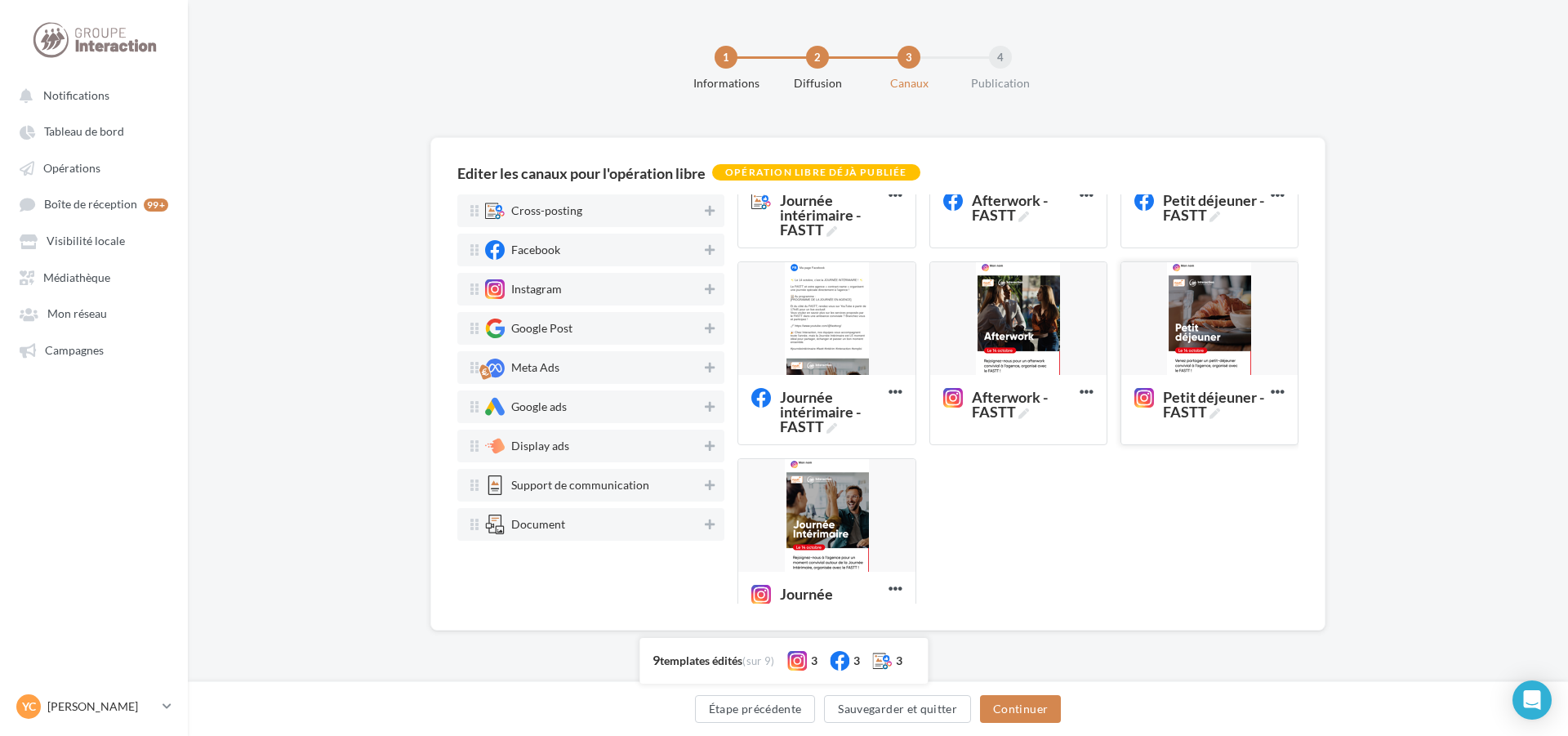
click at [1197, 323] on div at bounding box center [1209, 319] width 176 height 114
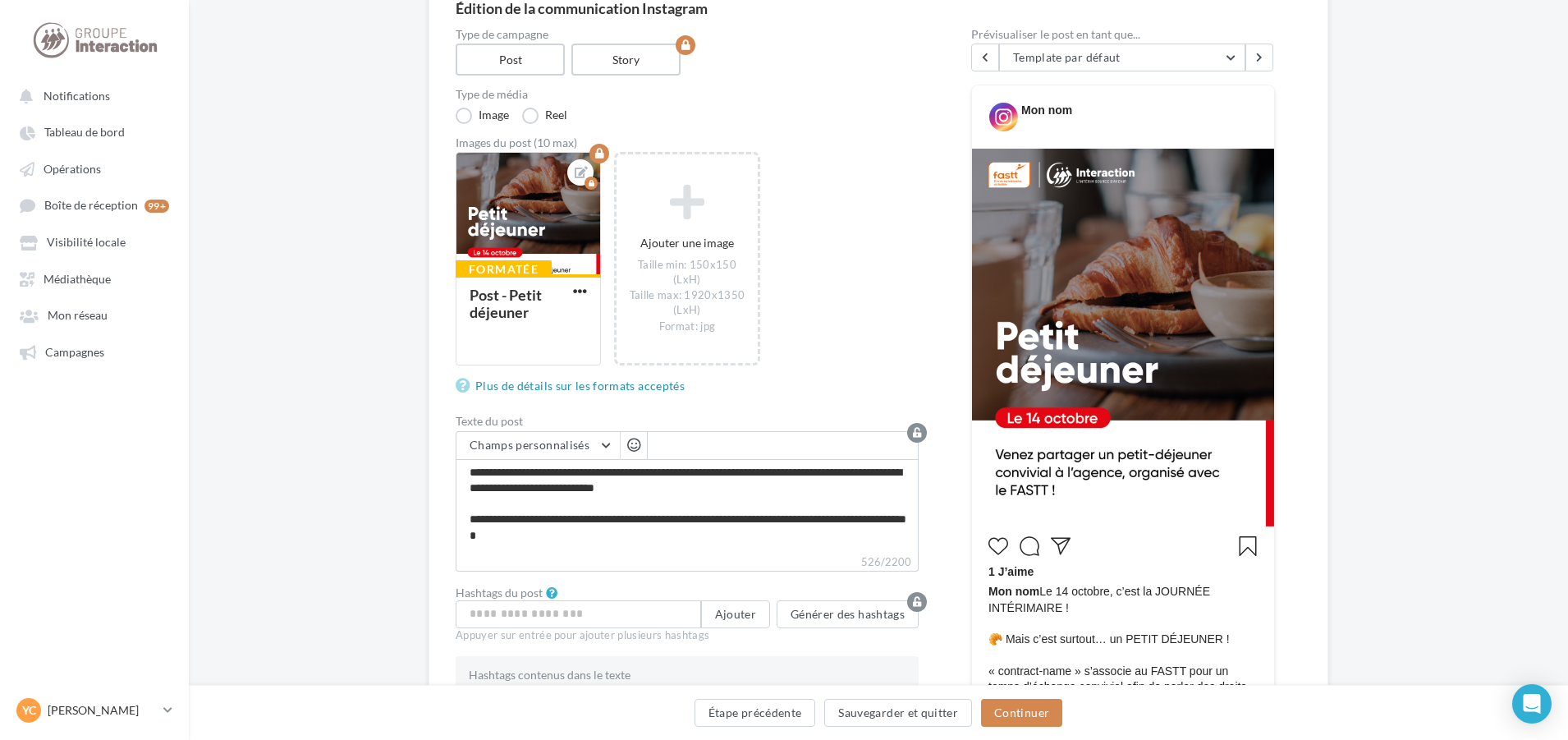
scroll to position [156, 0]
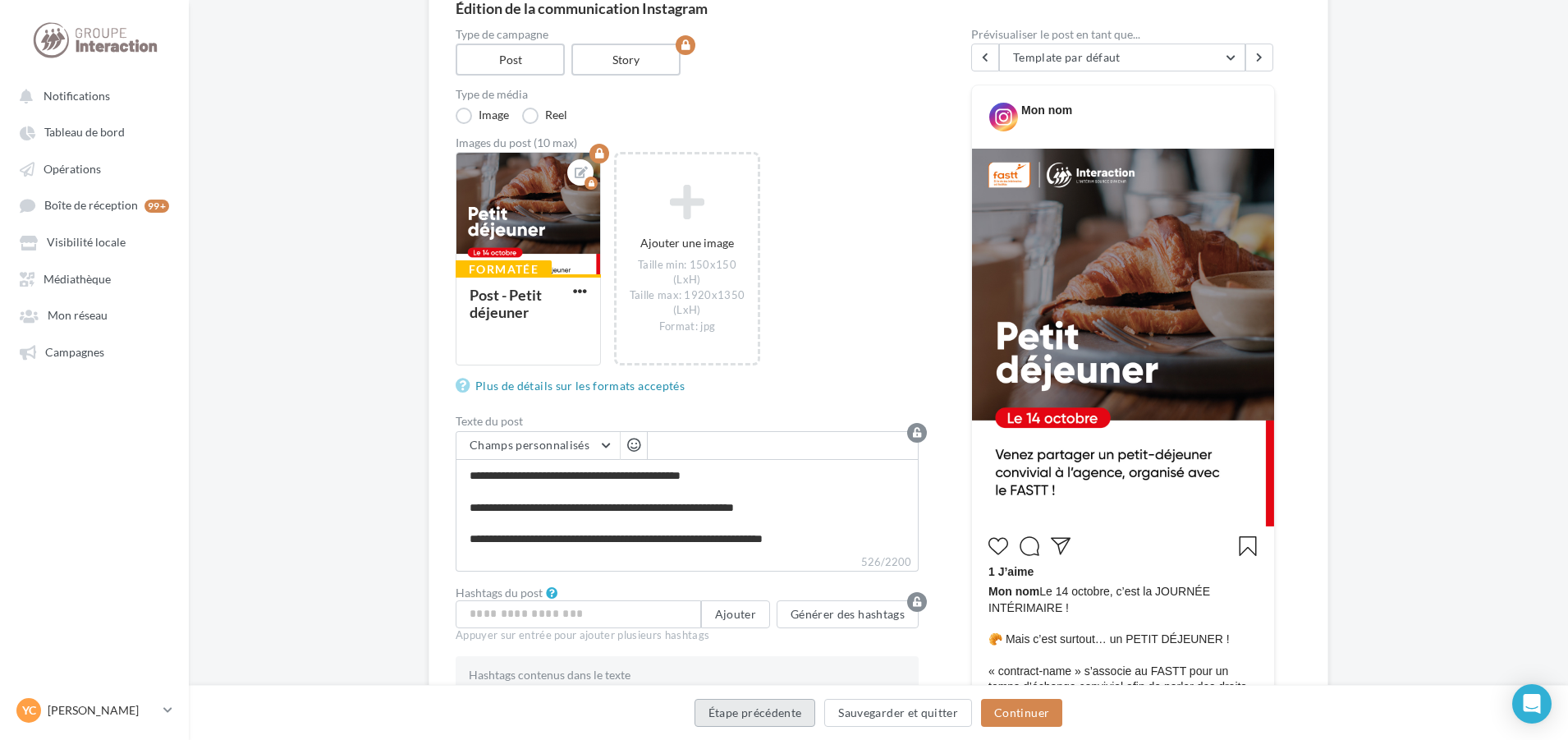
click at [732, 711] on button "Étape précédente" at bounding box center [755, 712] width 122 height 28
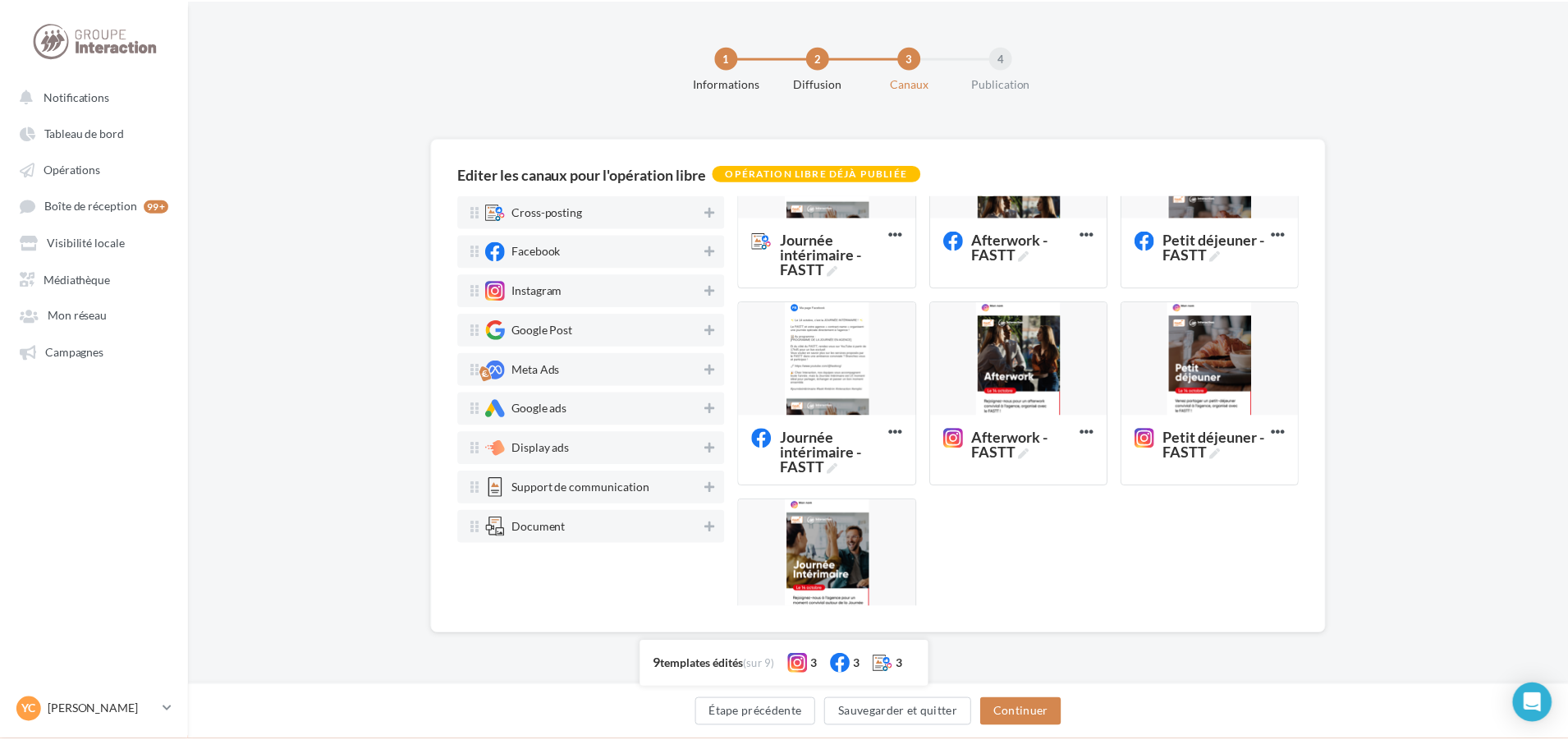
scroll to position [328, 0]
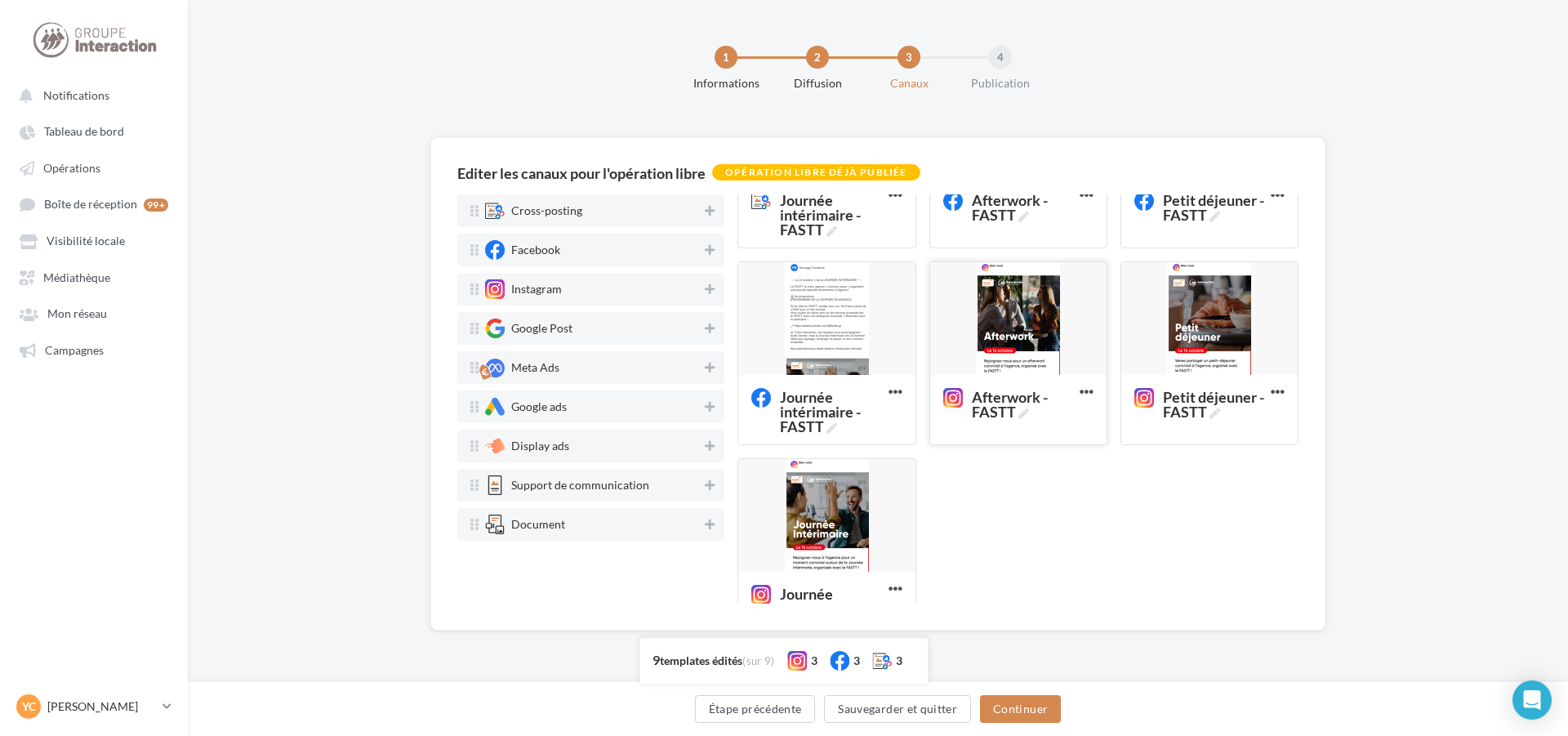
click at [1020, 348] on div at bounding box center [1018, 319] width 176 height 114
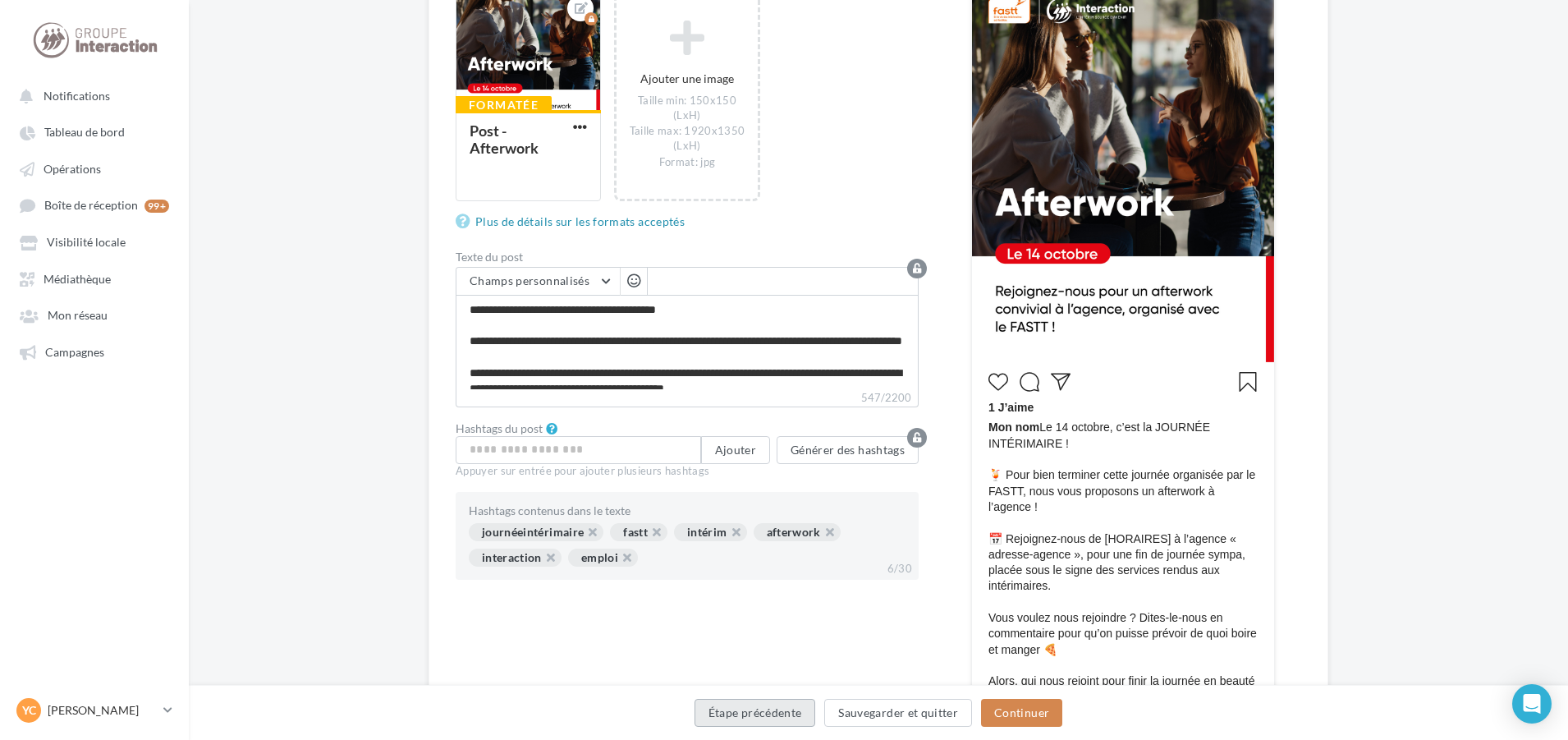
click at [769, 719] on button "Étape précédente" at bounding box center [755, 712] width 122 height 28
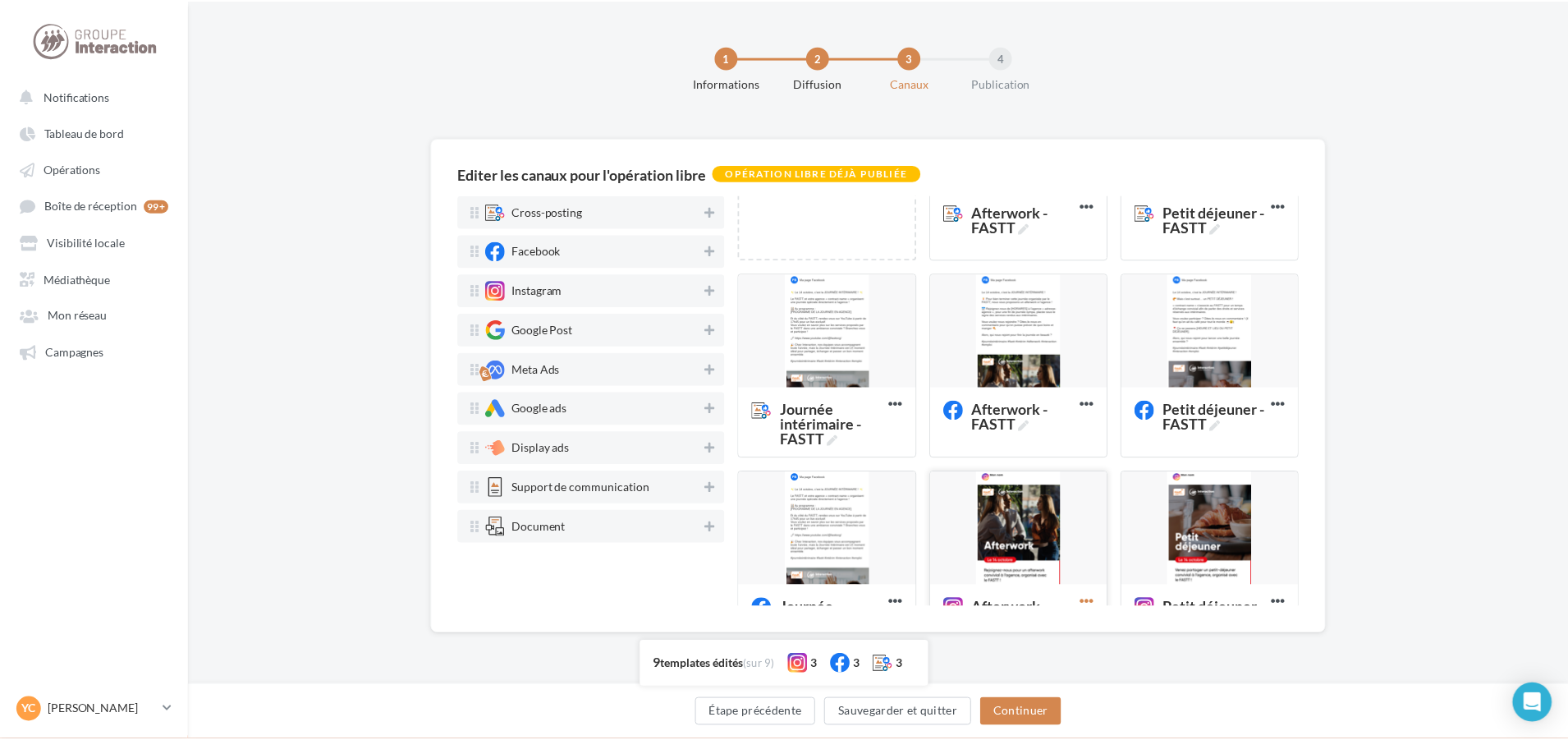
scroll to position [246, 0]
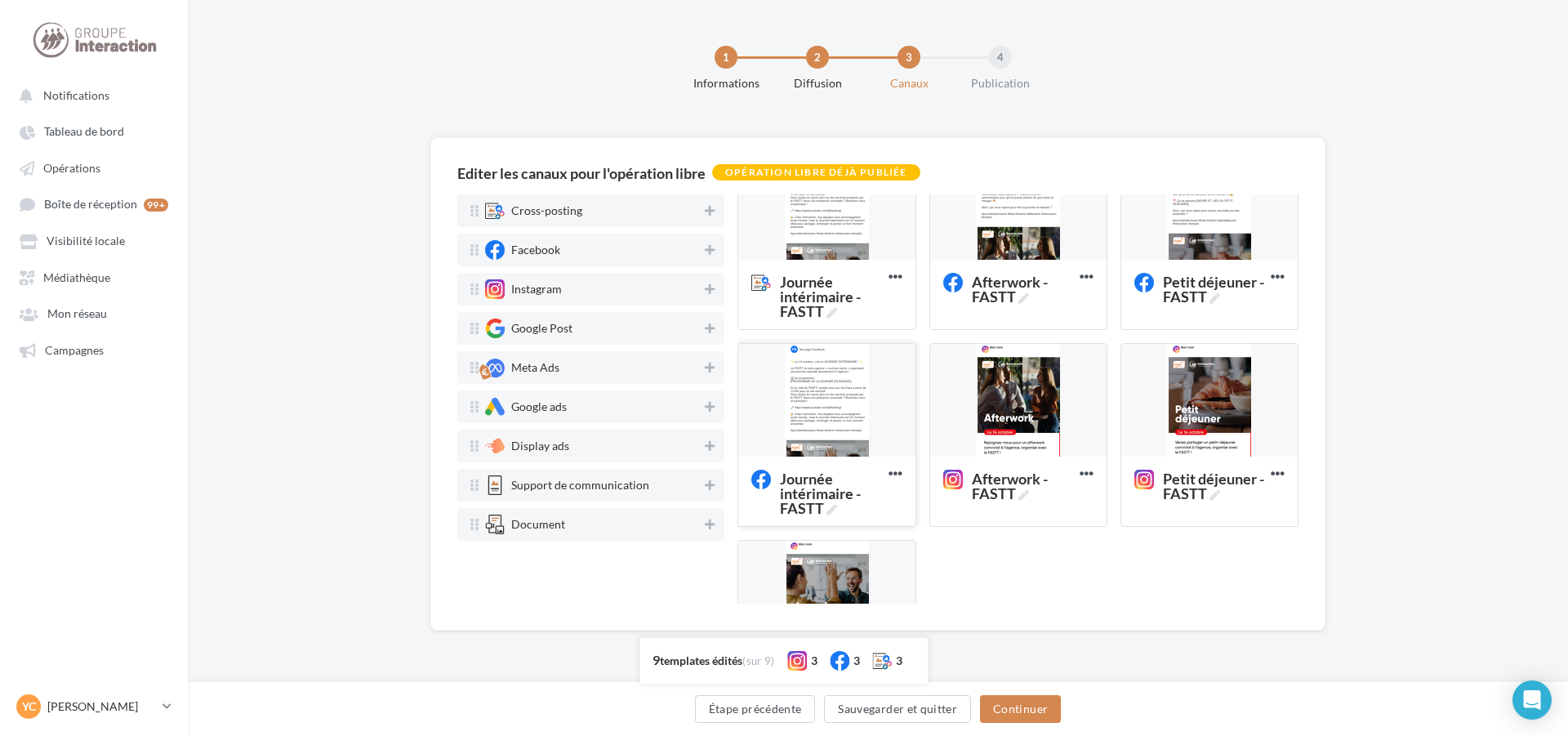
click at [844, 420] on div at bounding box center [826, 400] width 176 height 114
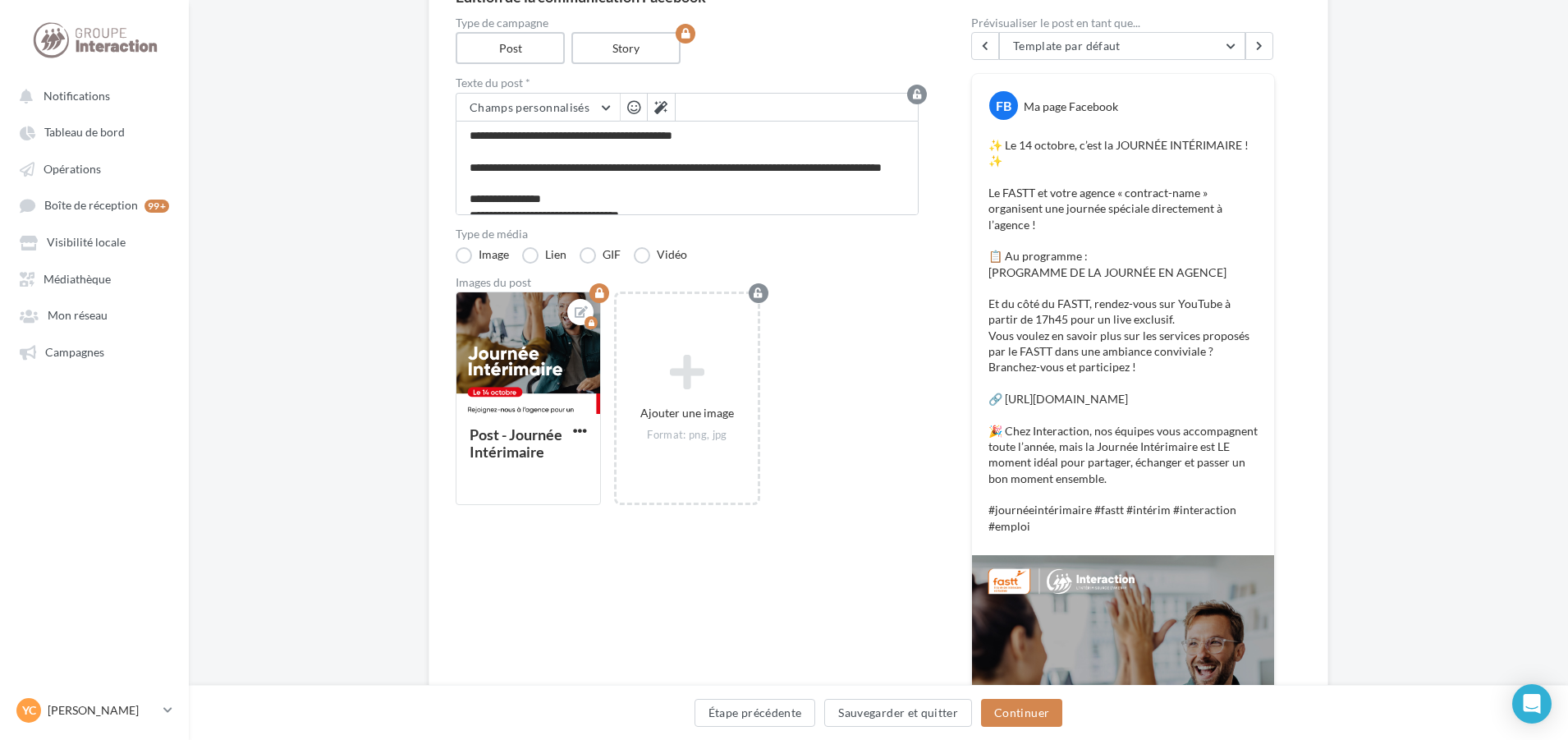
scroll to position [164, 0]
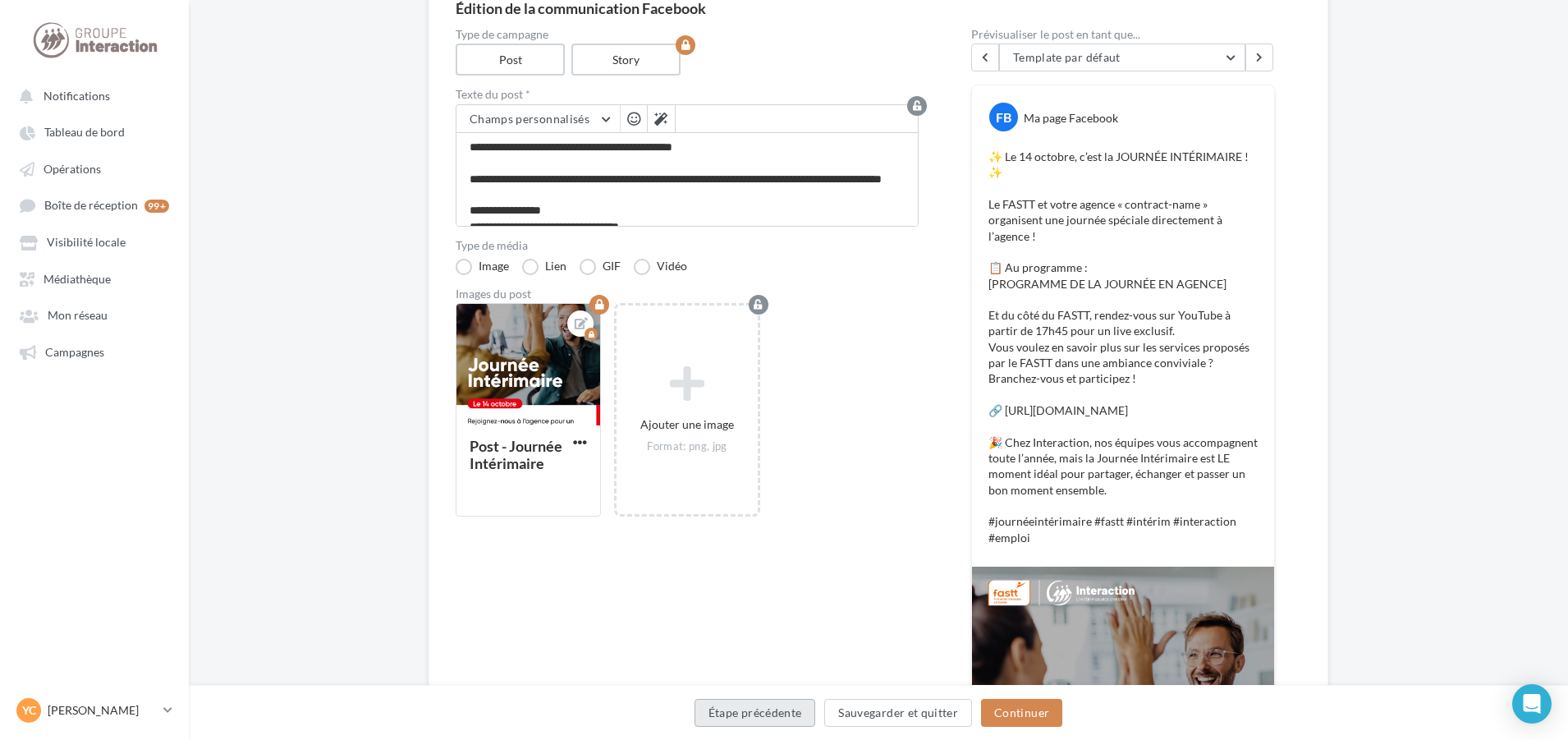
click at [749, 712] on button "Étape précédente" at bounding box center [755, 712] width 122 height 28
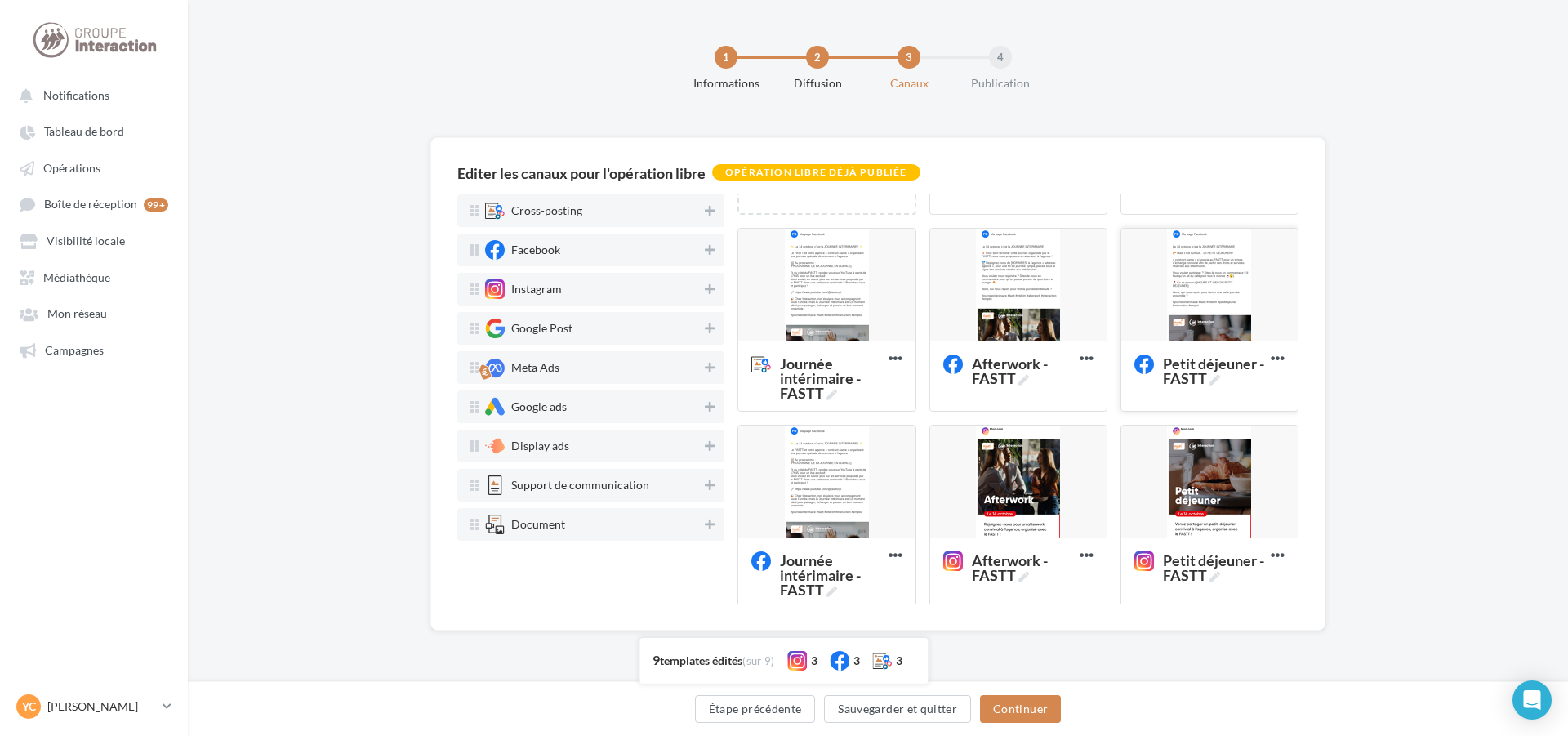
click at [1186, 319] on div at bounding box center [1209, 285] width 176 height 114
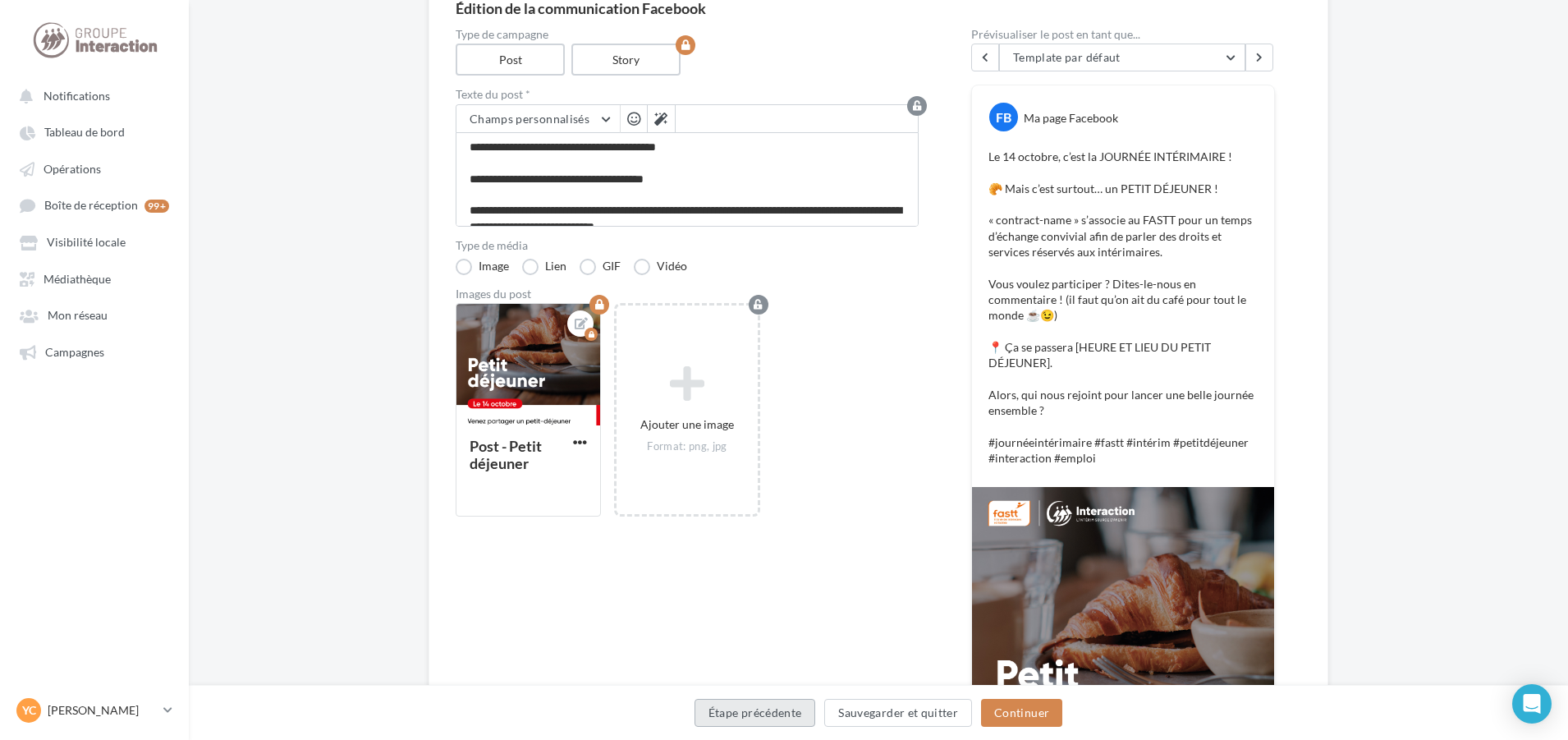
click at [760, 708] on button "Étape précédente" at bounding box center [755, 712] width 122 height 28
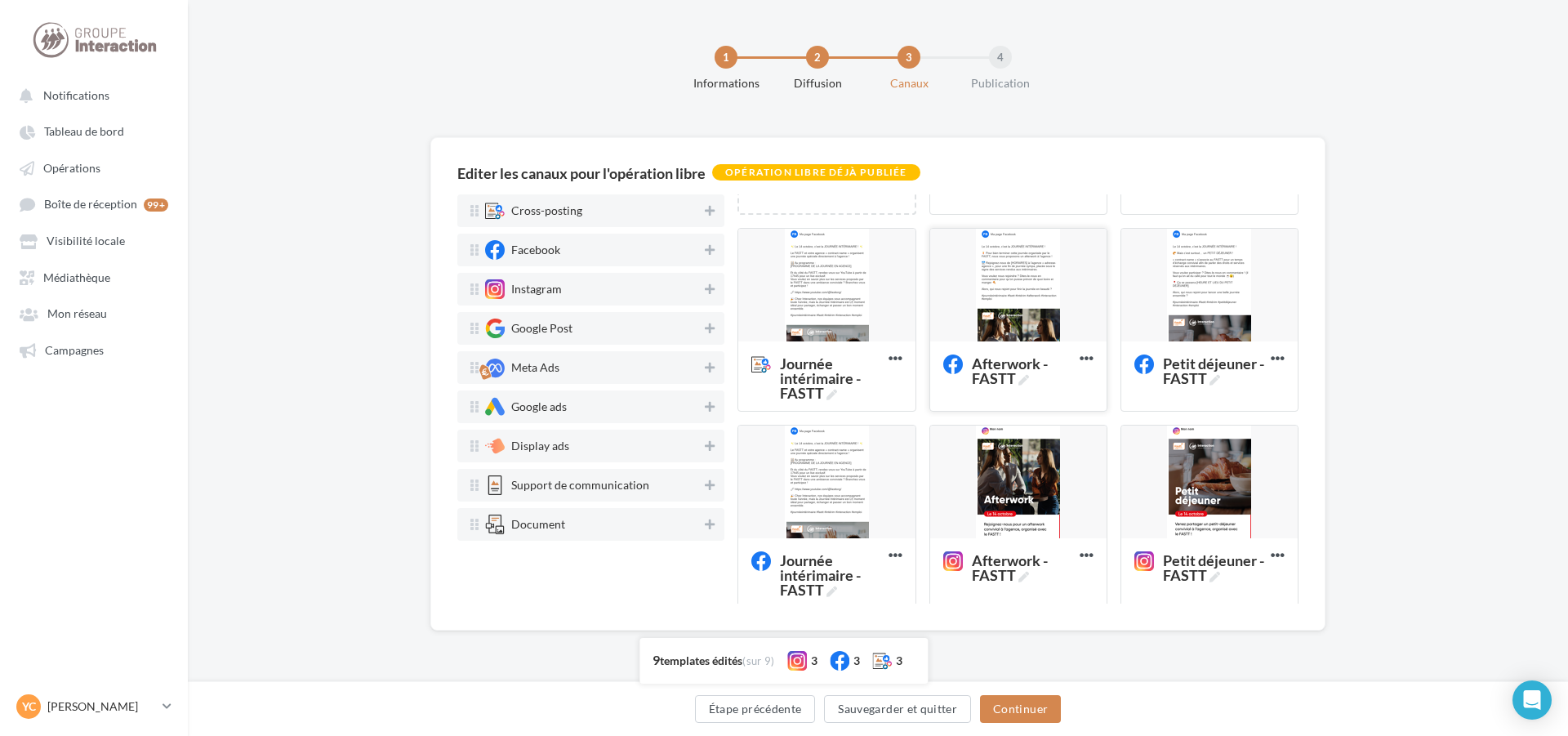
click at [1035, 307] on div at bounding box center [1018, 285] width 176 height 114
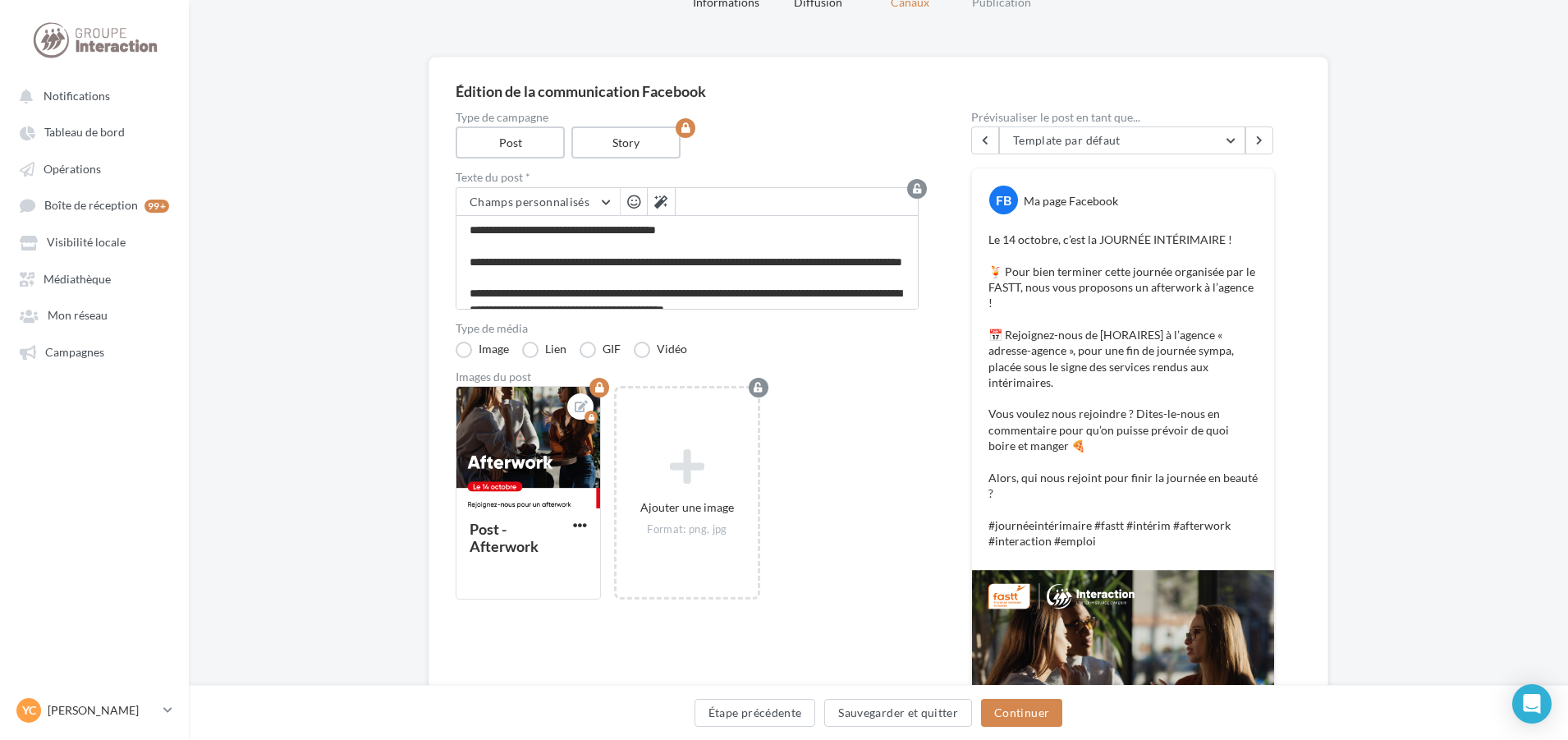
scroll to position [82, 0]
click at [736, 709] on button "Étape précédente" at bounding box center [755, 712] width 122 height 28
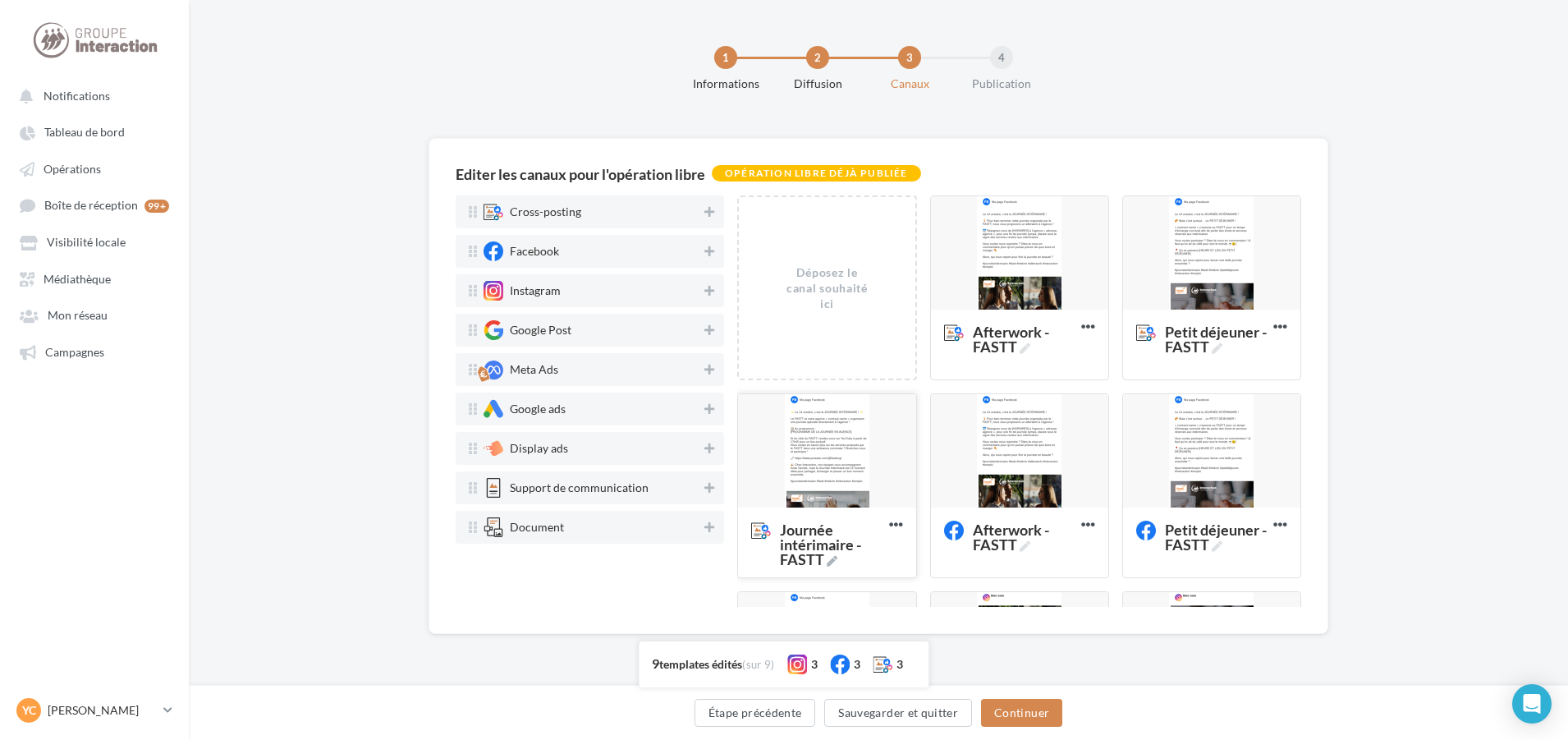
scroll to position [0, 0]
click at [832, 480] on div at bounding box center [830, 451] width 177 height 115
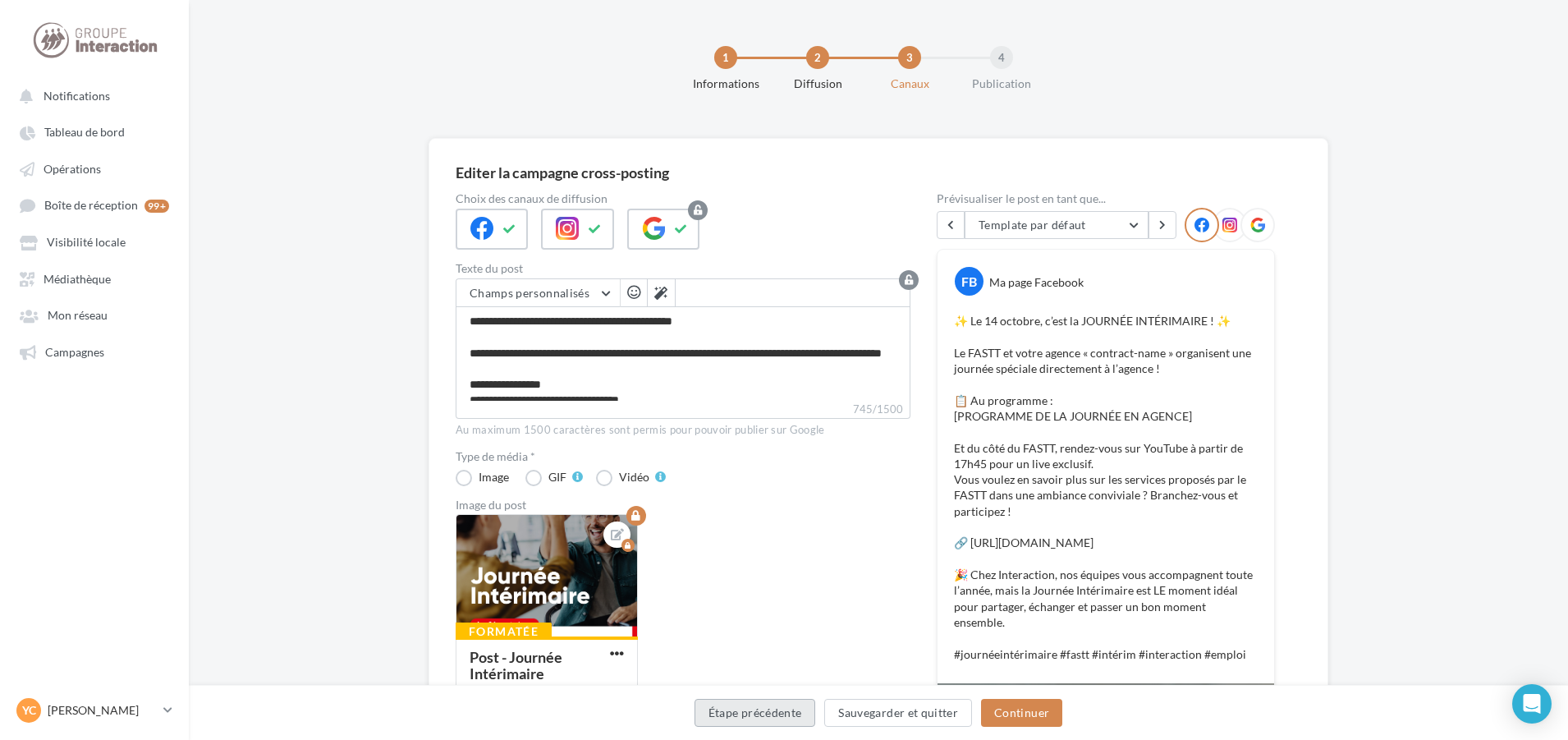
click at [745, 716] on button "Étape précédente" at bounding box center [755, 712] width 122 height 28
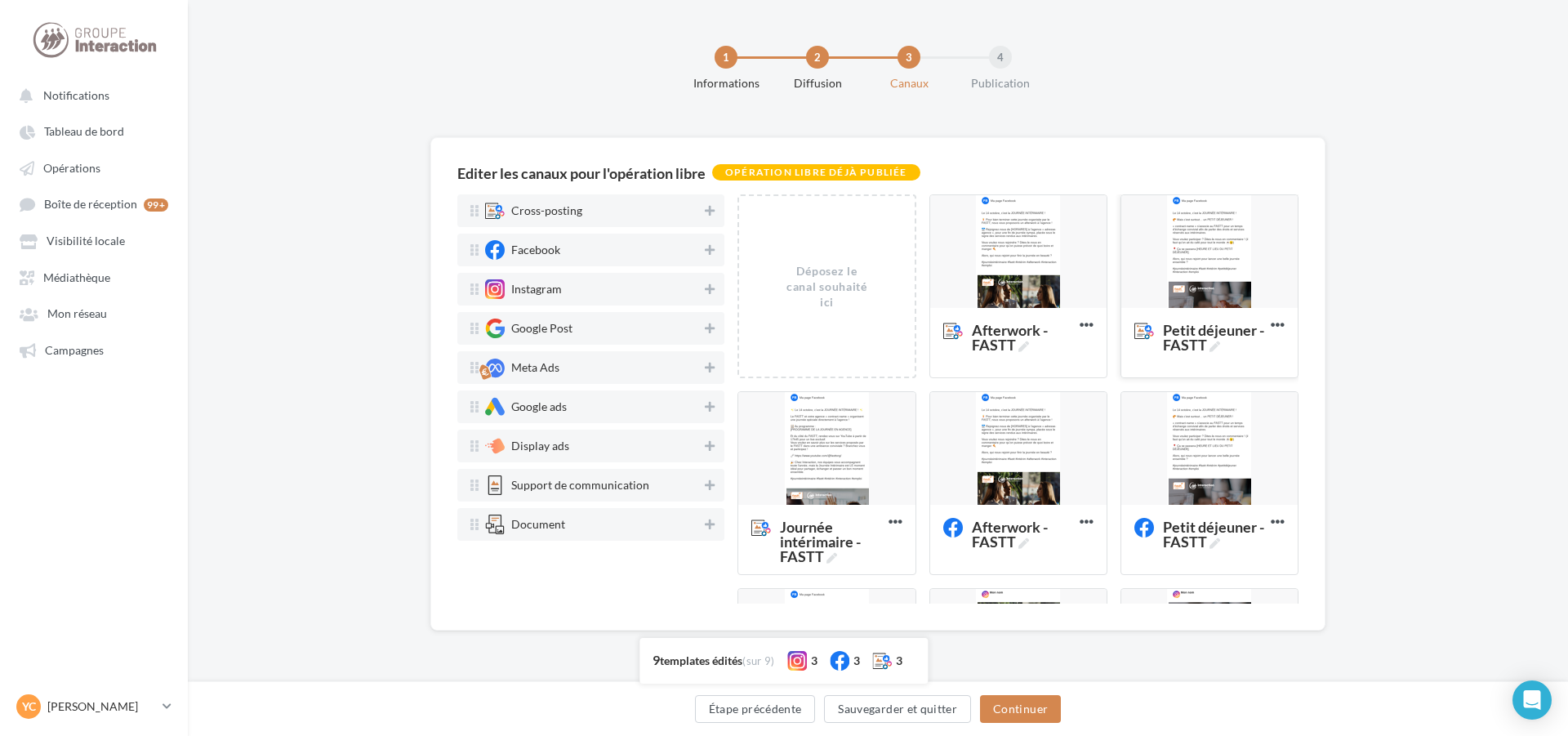
click at [1192, 270] on div at bounding box center [1209, 252] width 176 height 114
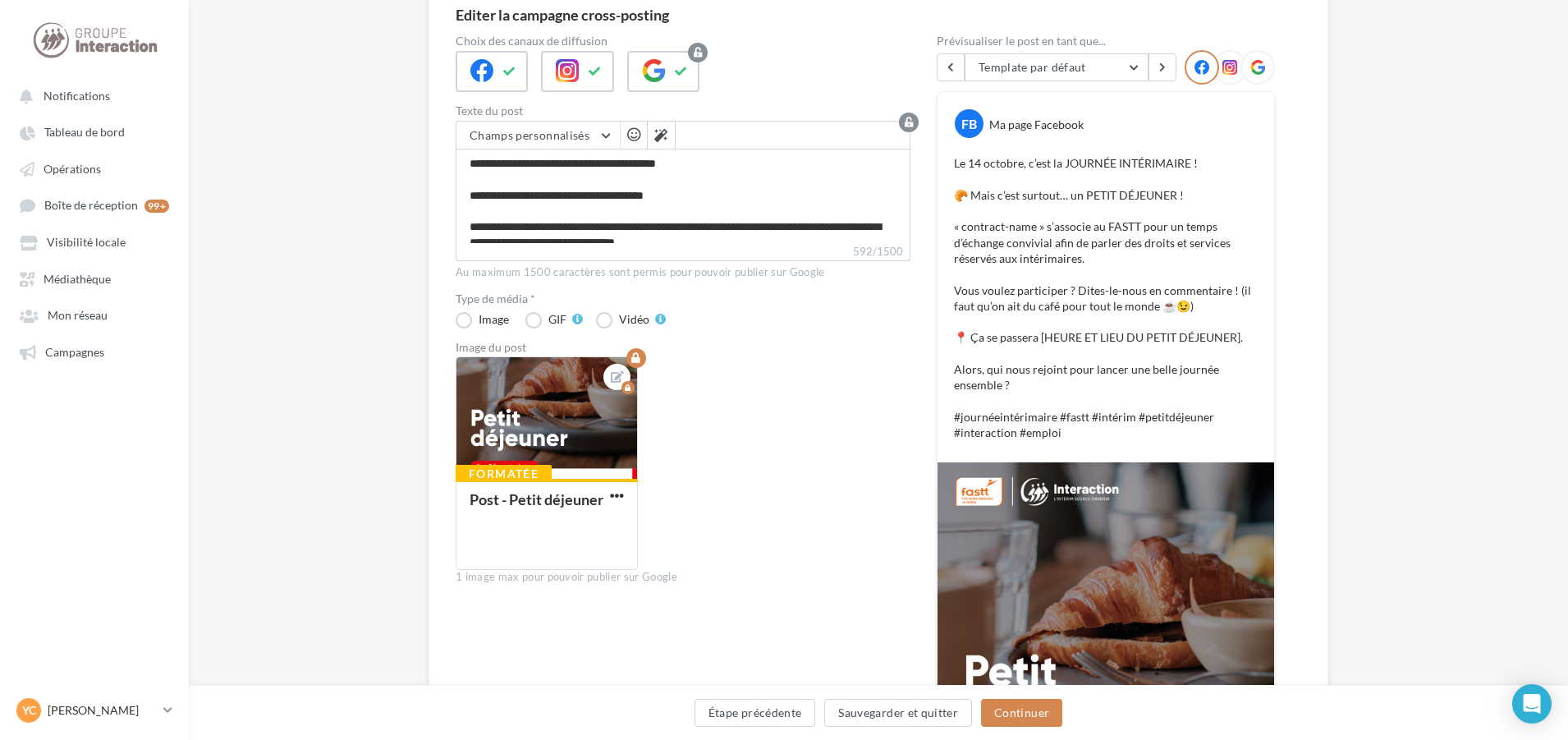
scroll to position [164, 0]
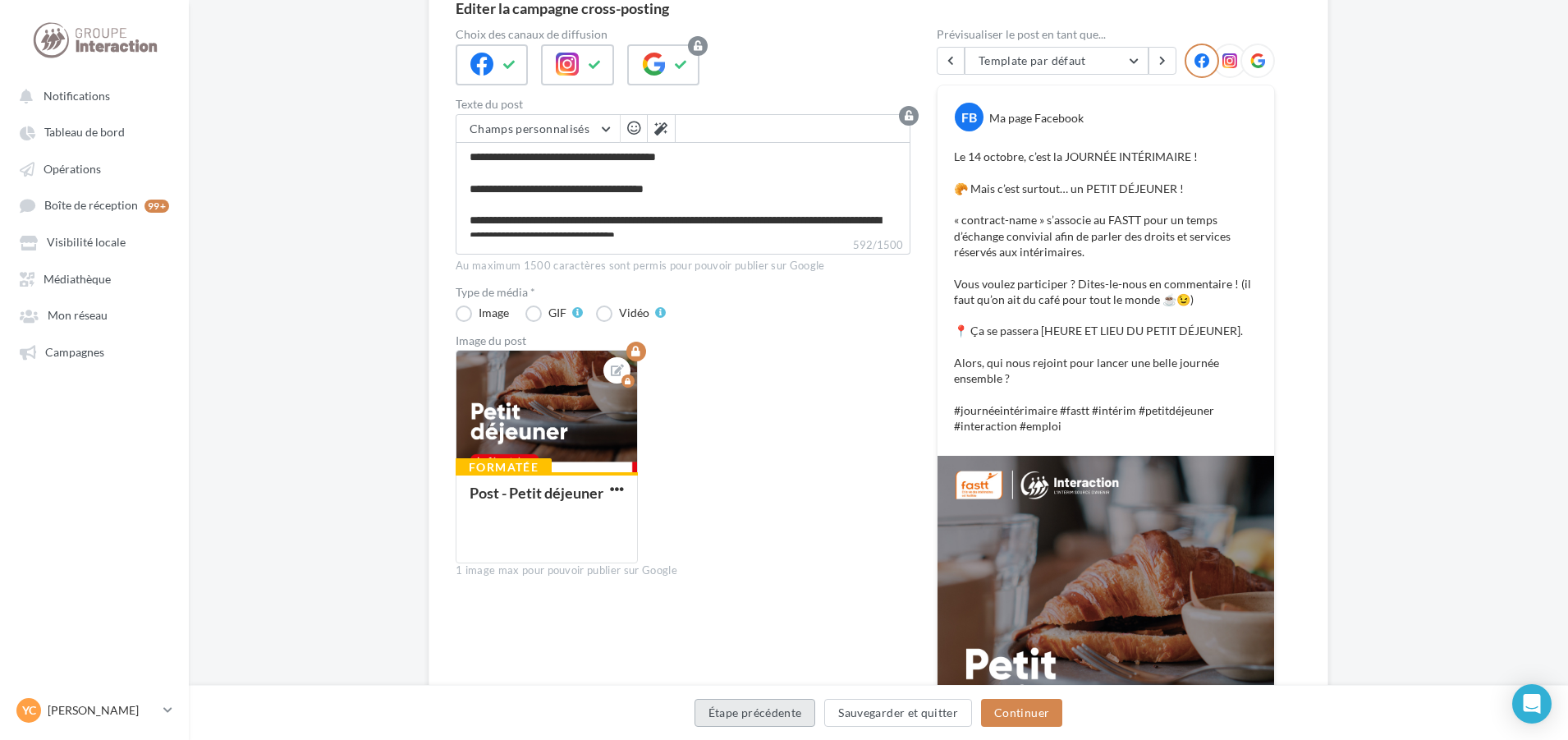
click at [770, 712] on button "Étape précédente" at bounding box center [755, 712] width 122 height 28
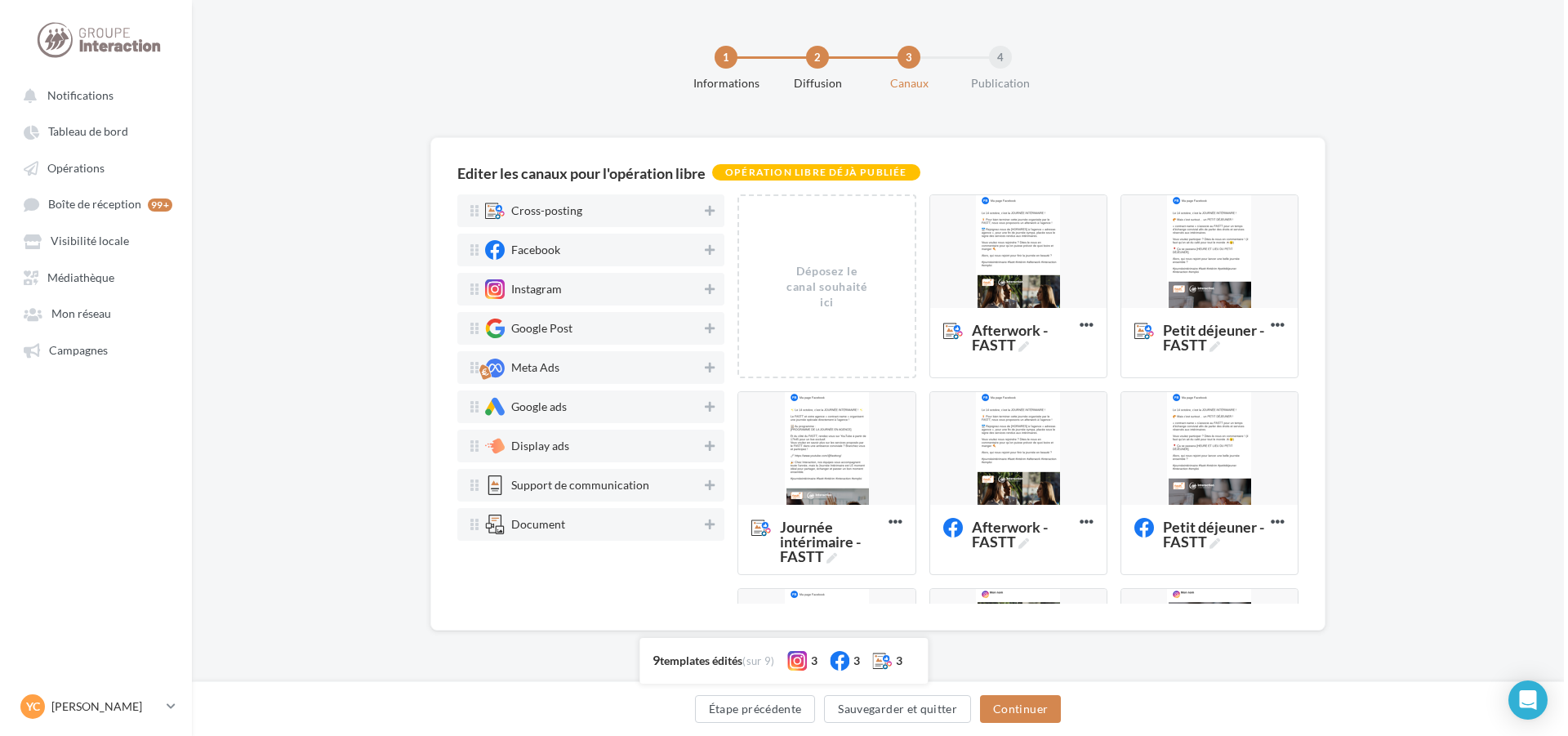
scroll to position [0, 0]
click at [1019, 248] on div at bounding box center [1018, 252] width 176 height 114
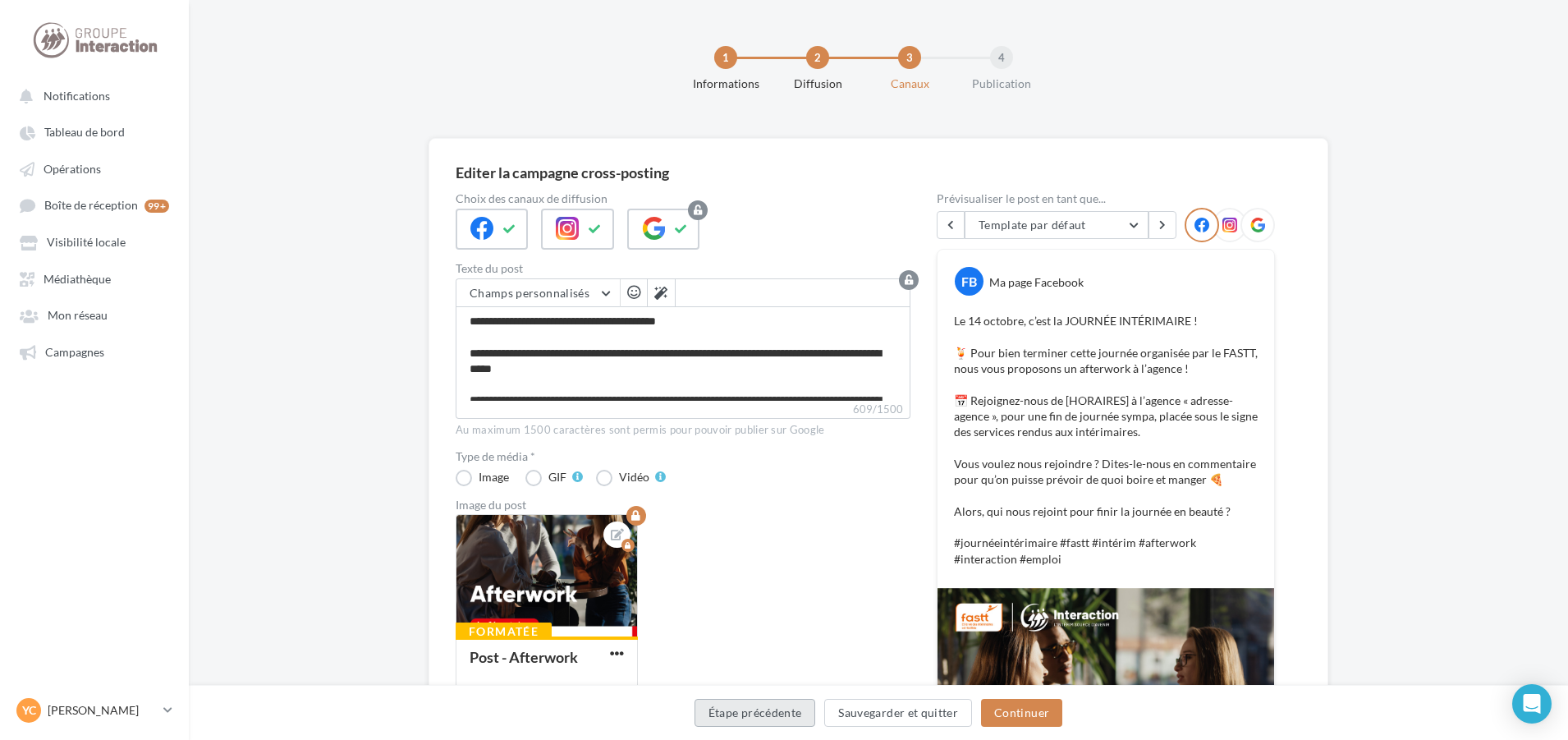
click at [785, 711] on button "Étape précédente" at bounding box center [755, 712] width 122 height 28
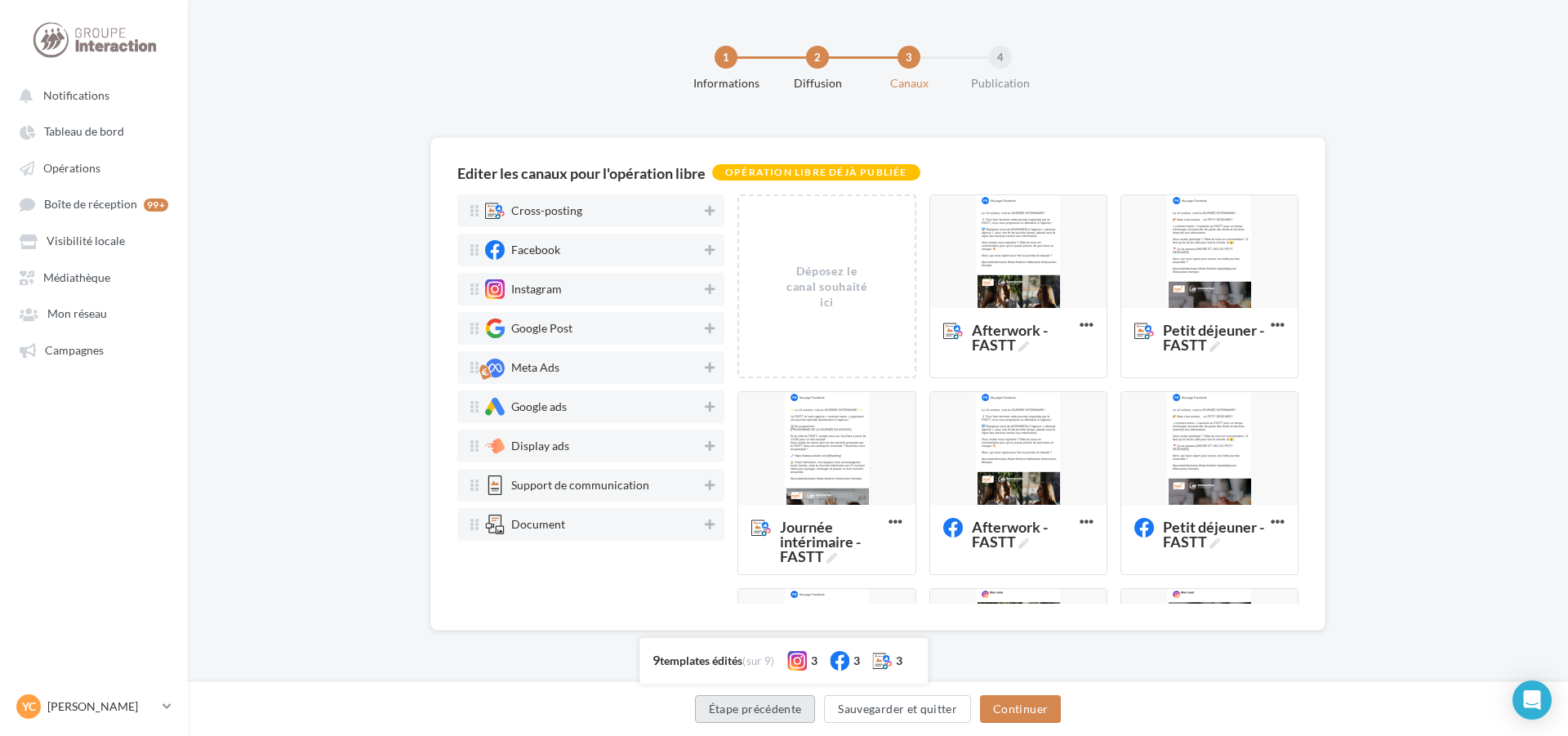
click at [758, 707] on button "Étape précédente" at bounding box center [755, 708] width 121 height 28
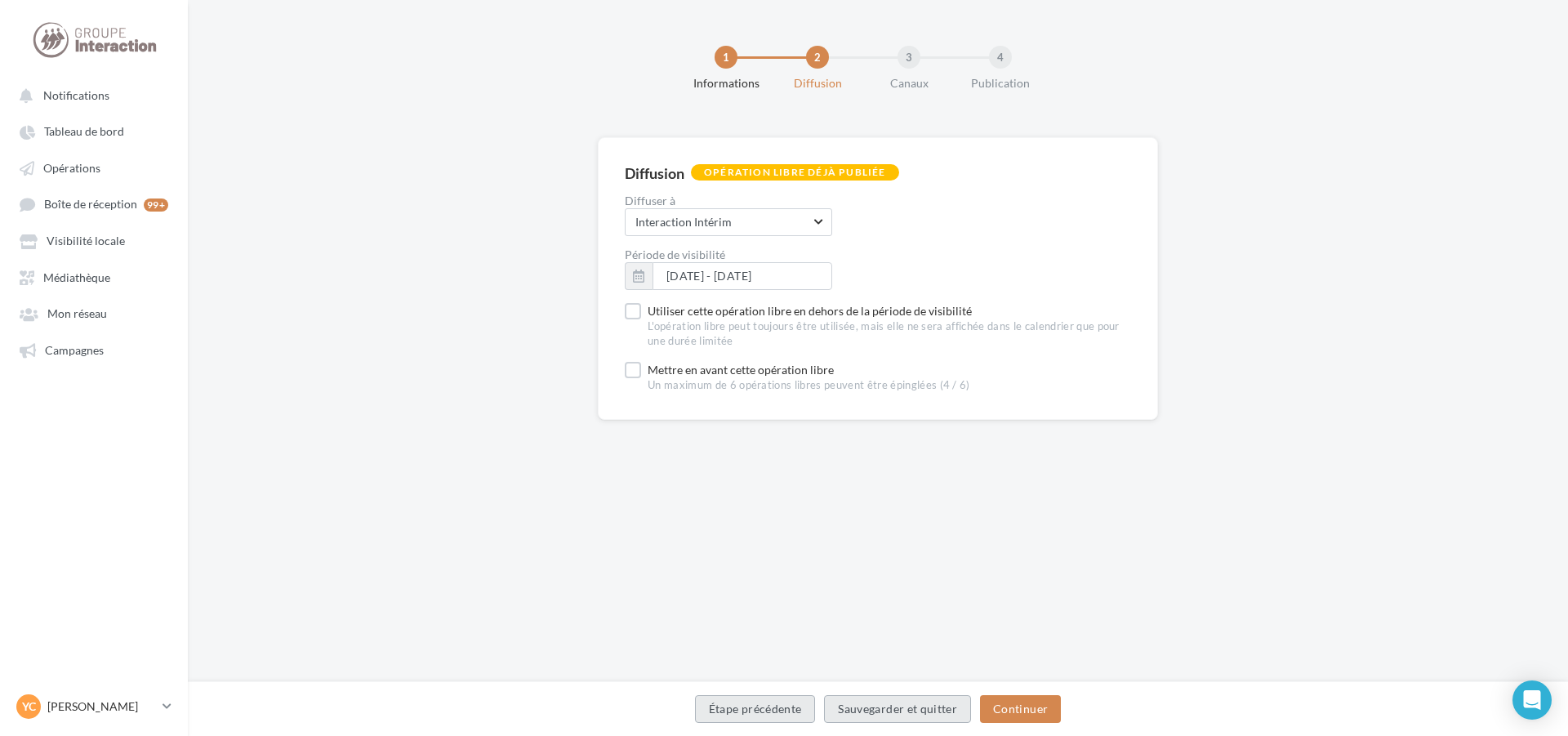
click at [756, 707] on button "Étape précédente" at bounding box center [755, 708] width 121 height 28
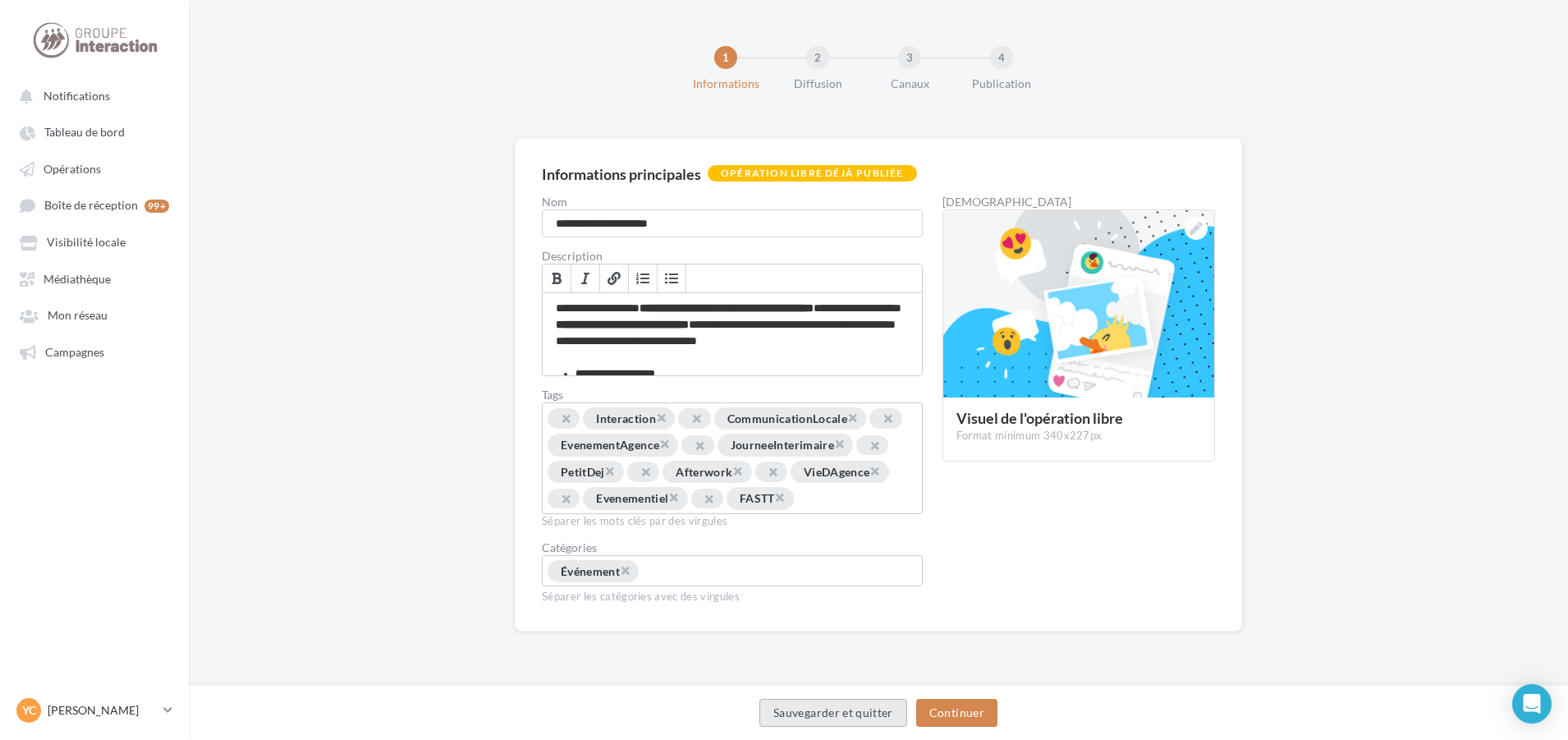
click at [783, 716] on button "Sauvegarder et quitter" at bounding box center [833, 712] width 147 height 28
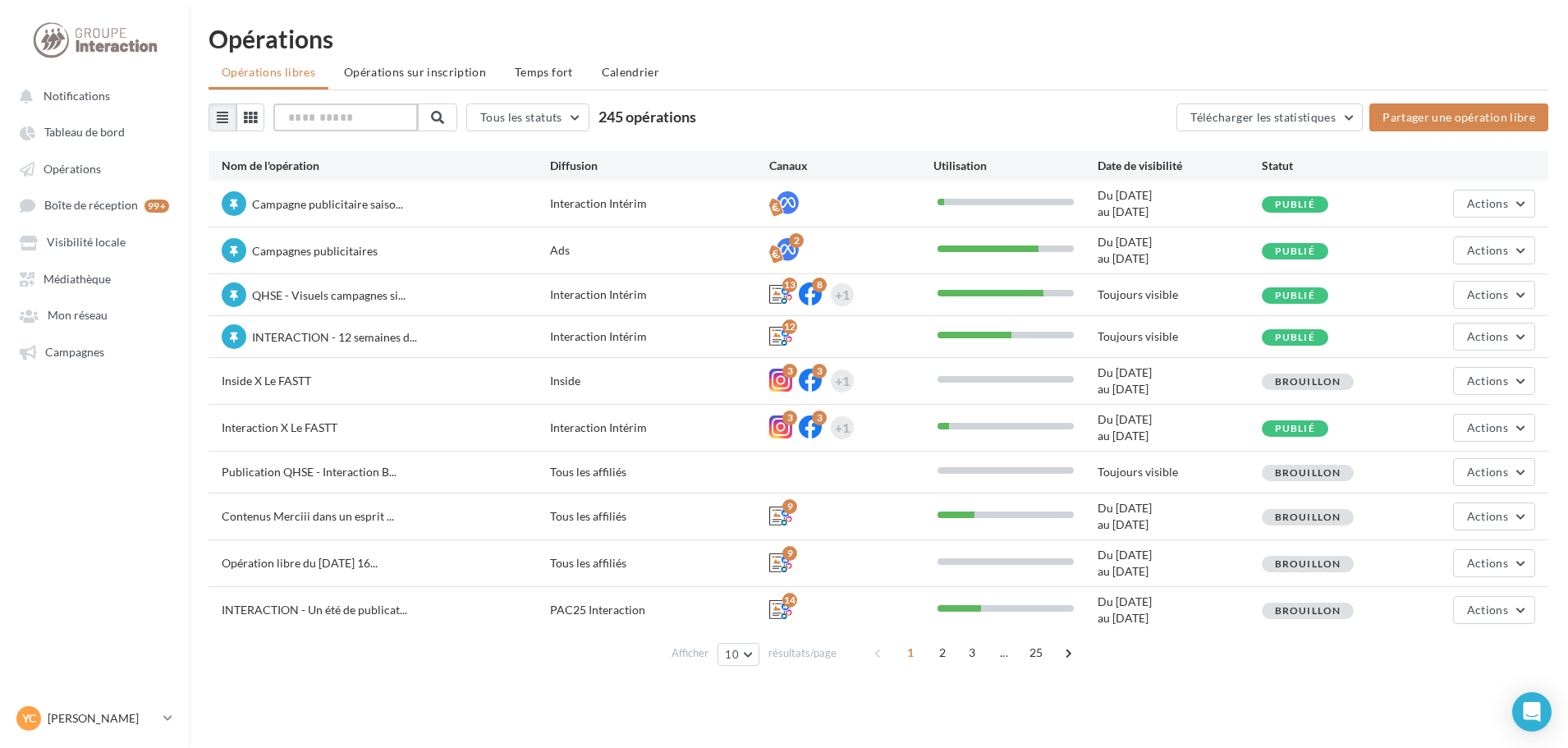
click at [404, 119] on input "text" at bounding box center [345, 118] width 144 height 28
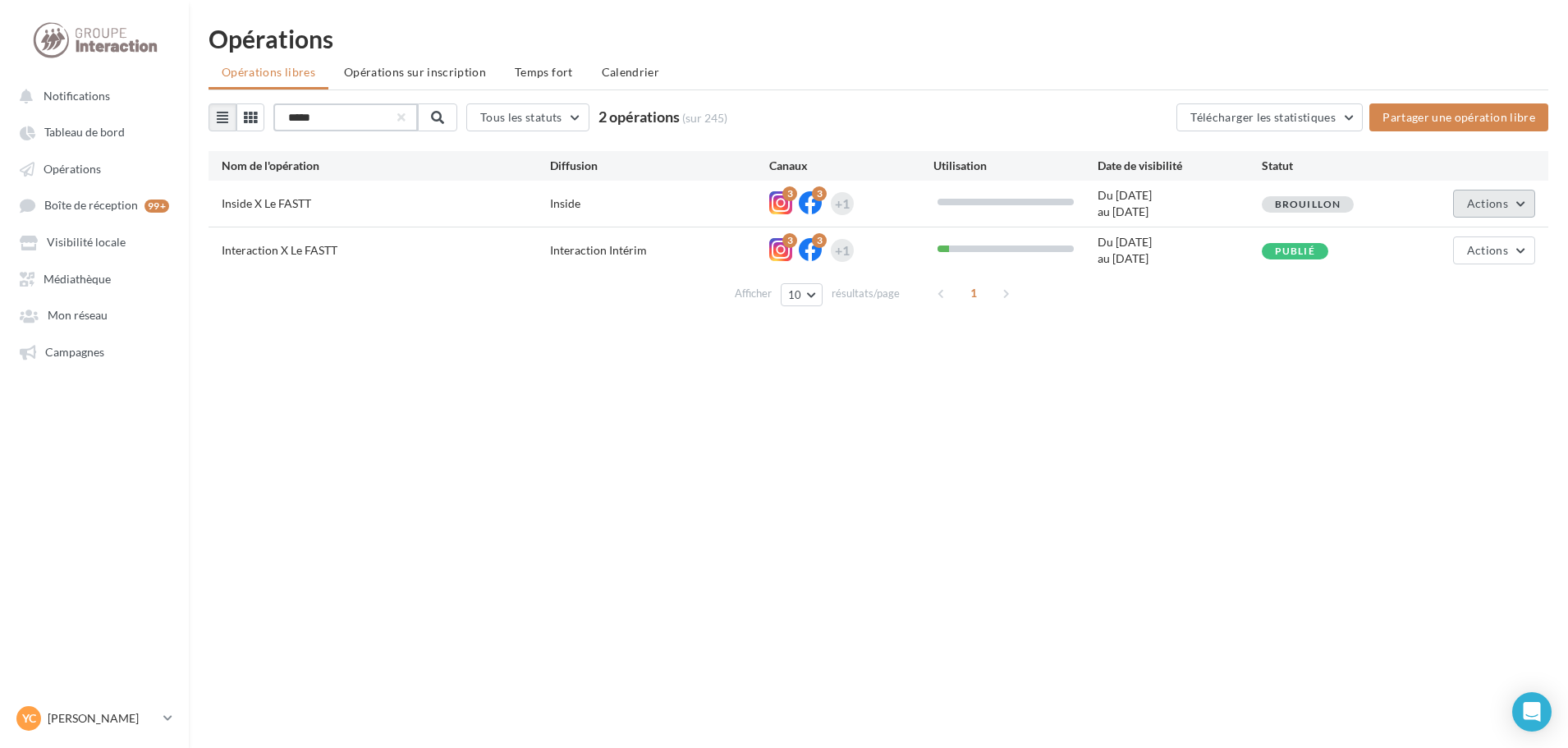
type input "*****"
click at [1486, 214] on button "Actions" at bounding box center [1494, 204] width 82 height 28
click at [1436, 249] on button "Editer" at bounding box center [1453, 241] width 164 height 43
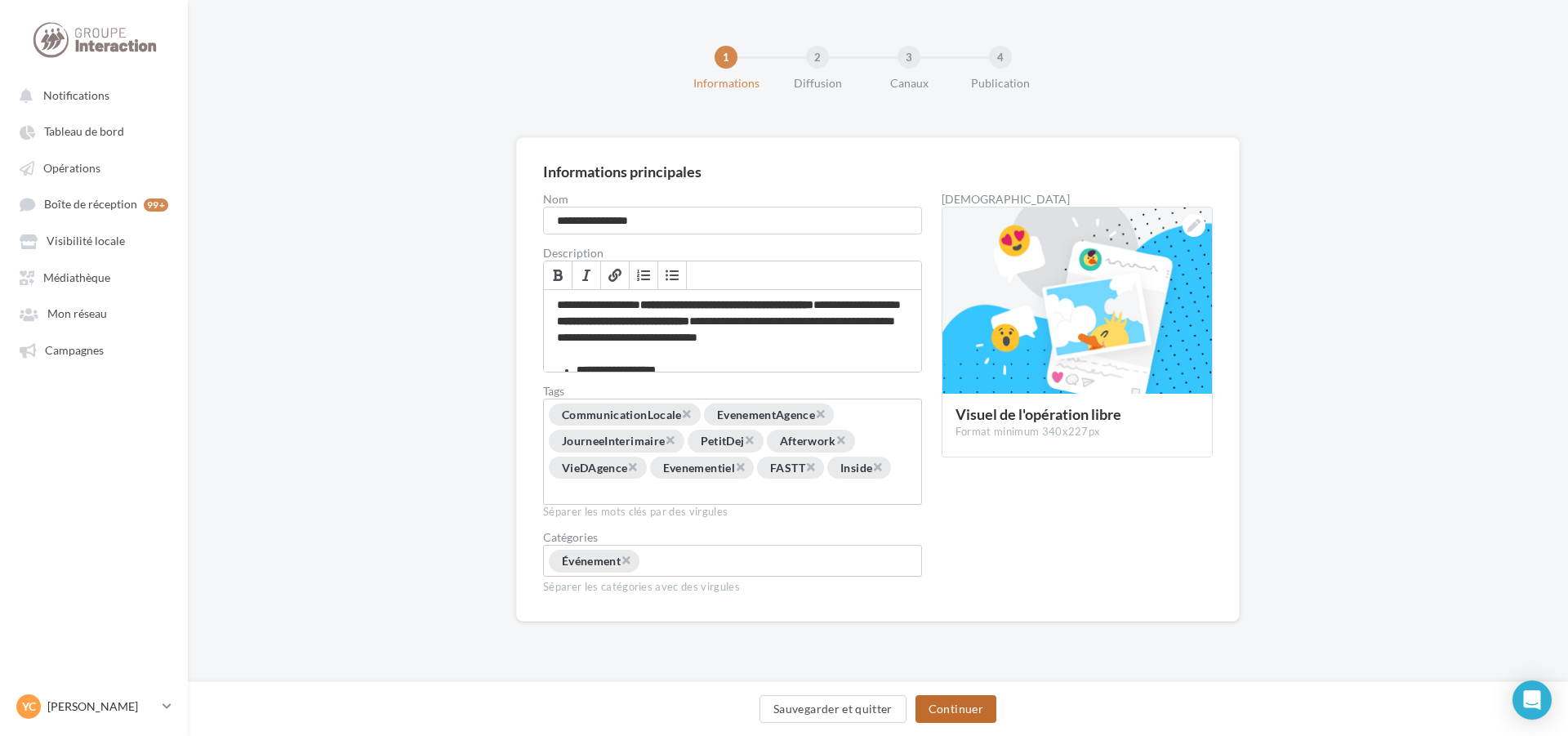
click at [940, 716] on button "Continuer" at bounding box center [956, 708] width 81 height 28
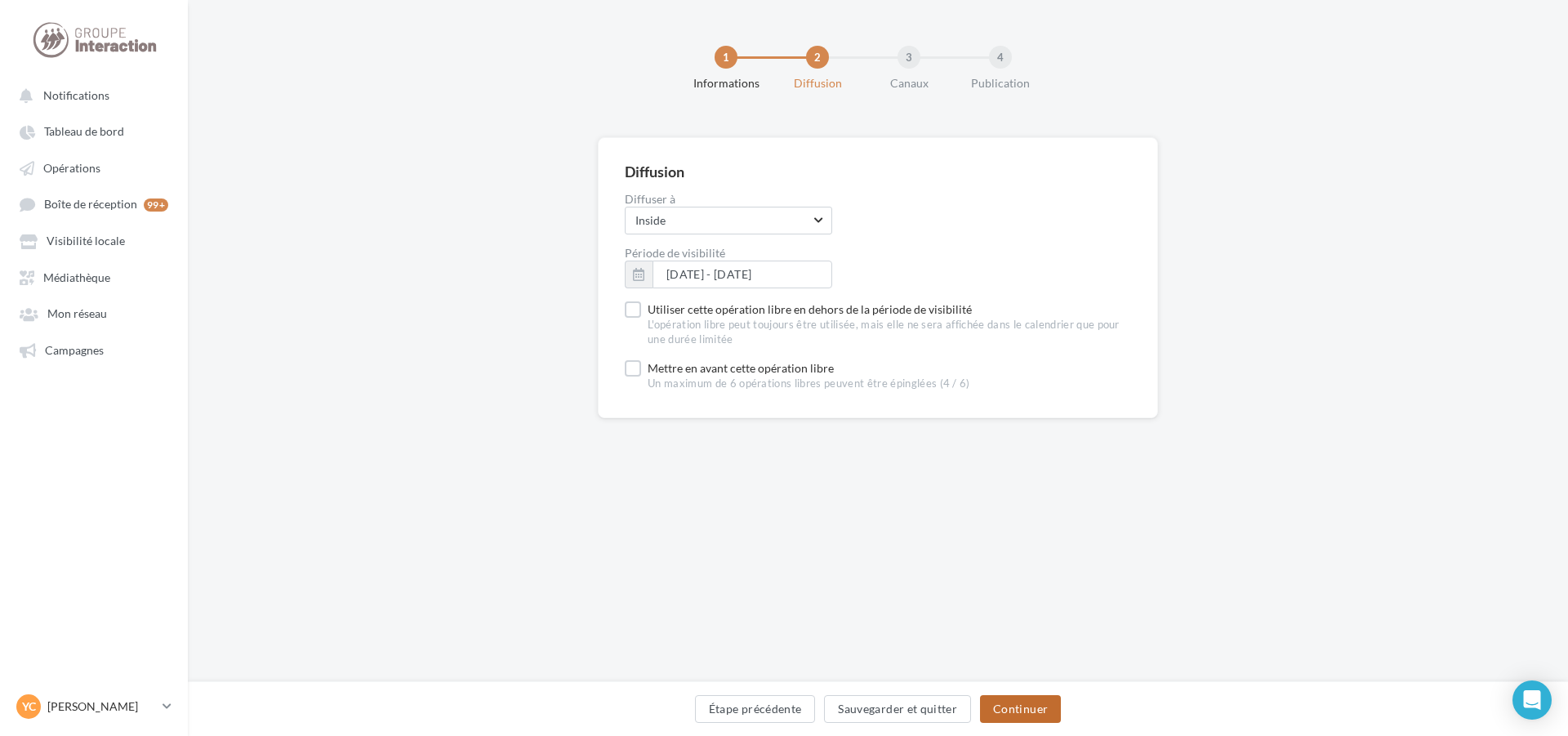
click at [1026, 704] on button "Continuer" at bounding box center [1021, 708] width 81 height 28
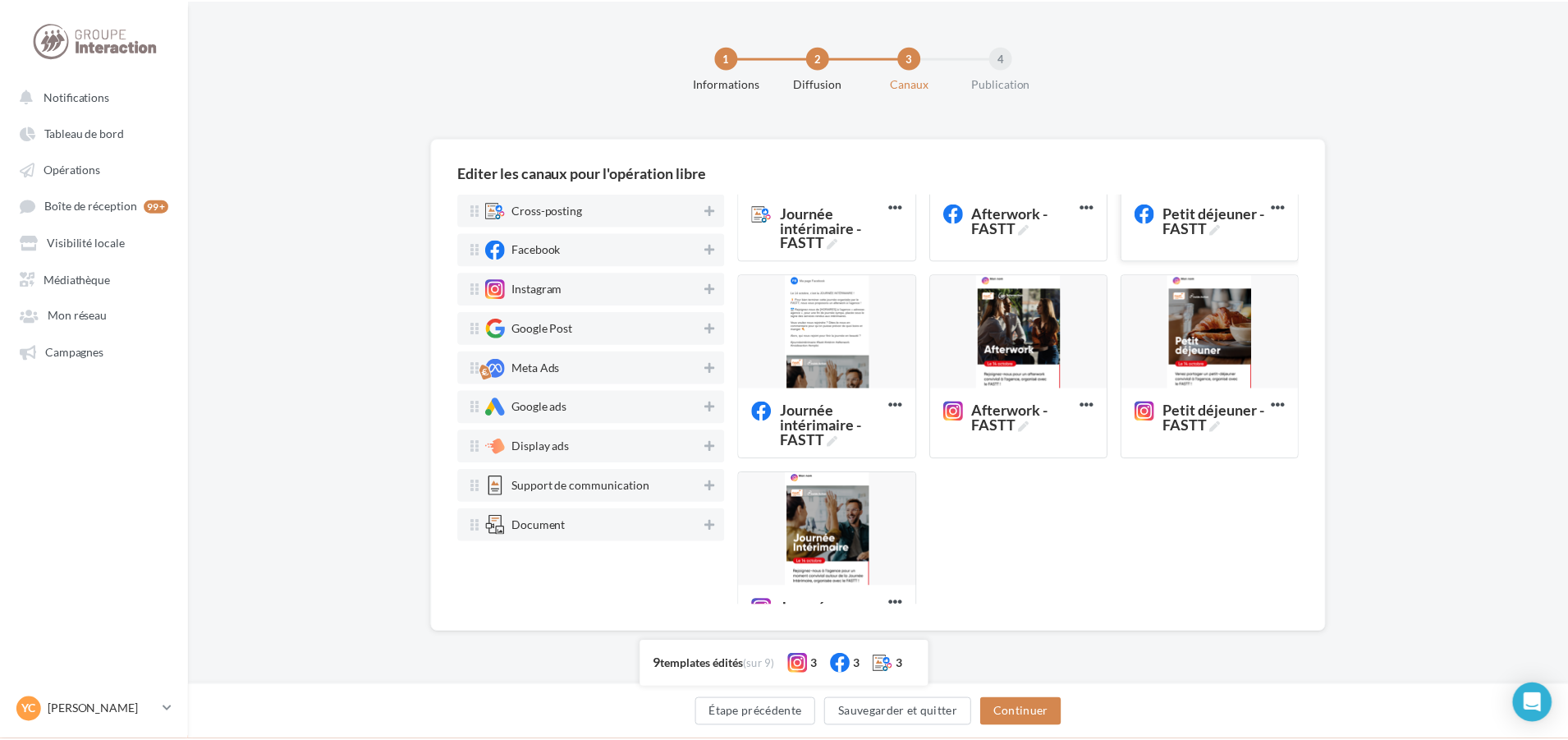
scroll to position [385, 0]
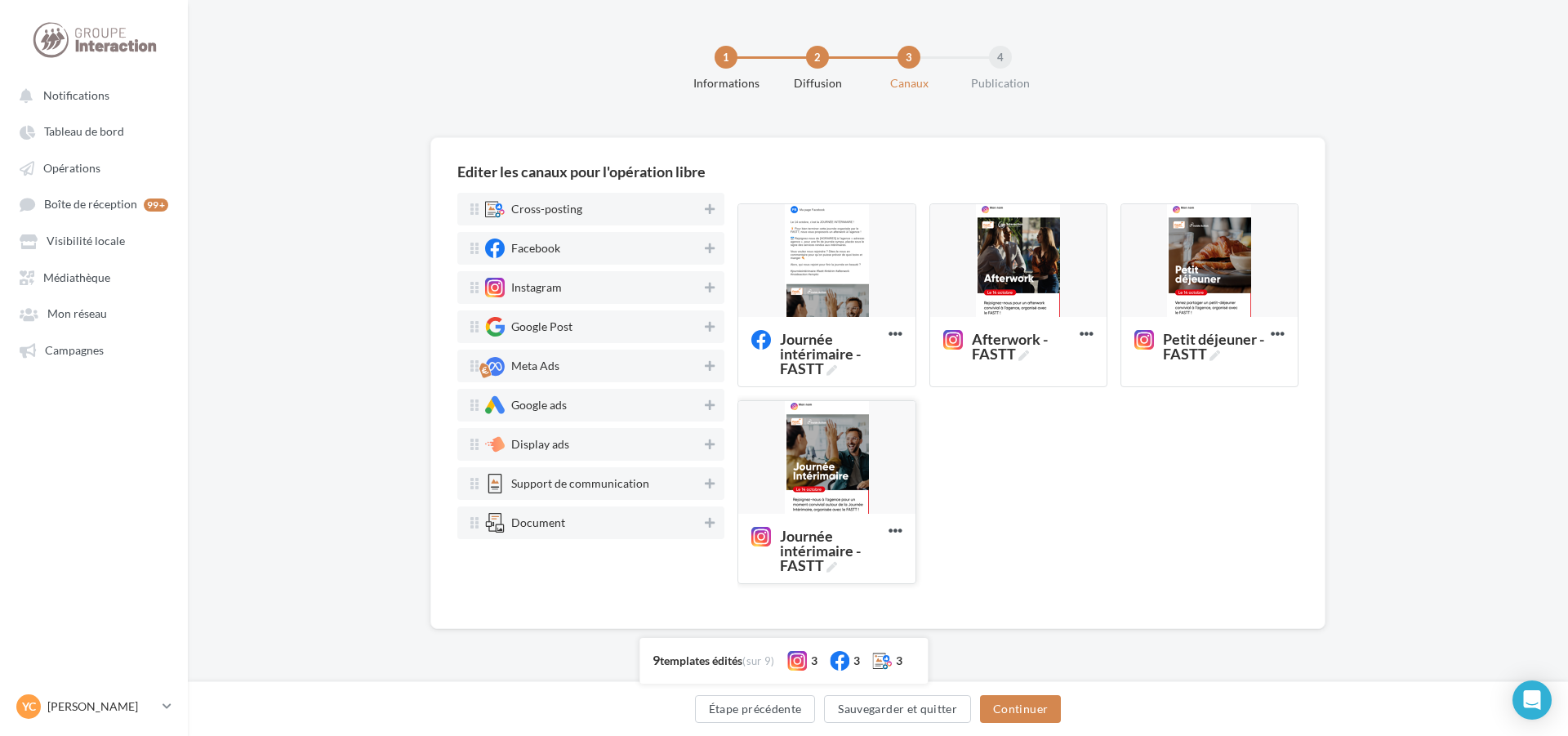
click at [857, 454] on div at bounding box center [826, 458] width 176 height 114
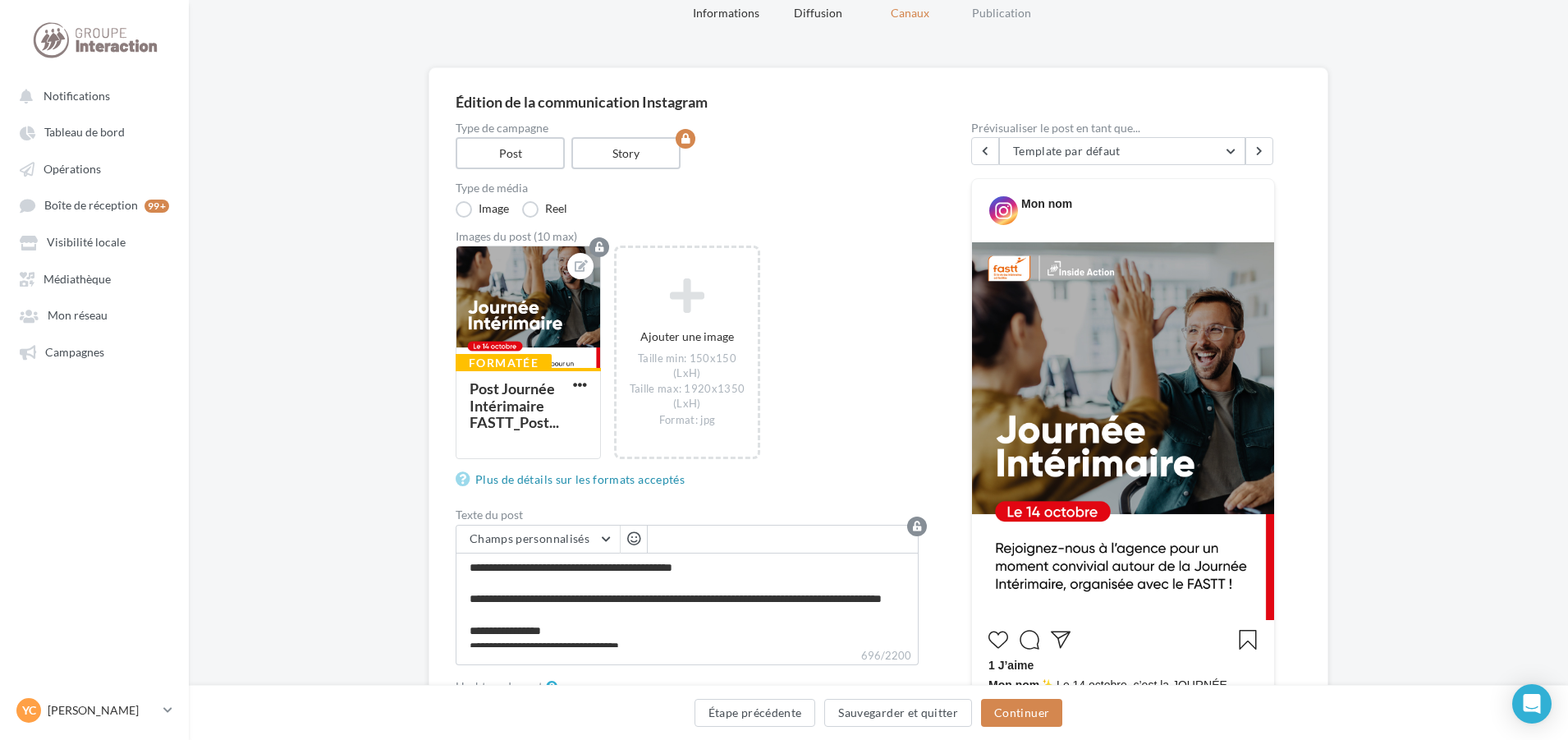
scroll to position [164, 0]
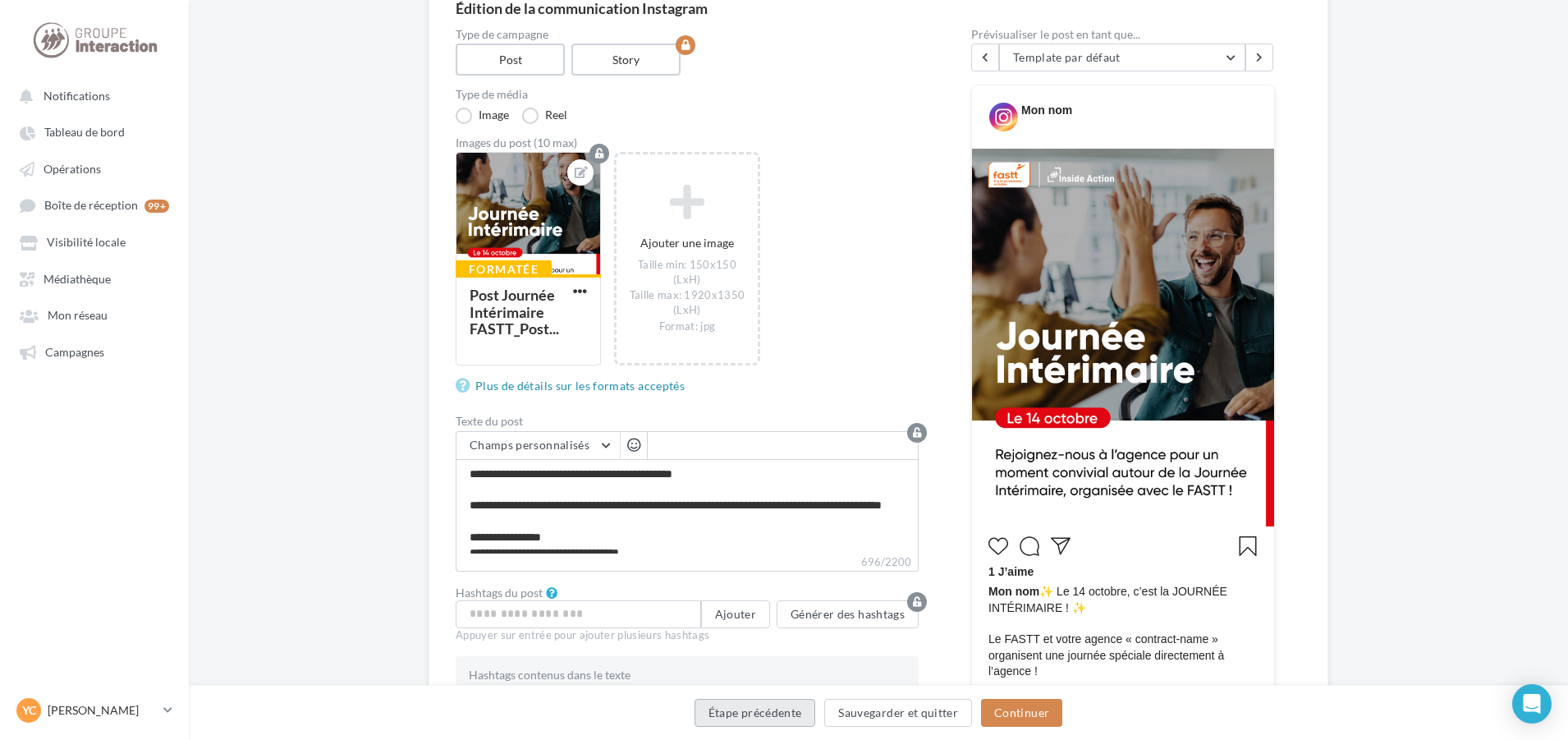
click at [793, 713] on button "Étape précédente" at bounding box center [755, 712] width 122 height 28
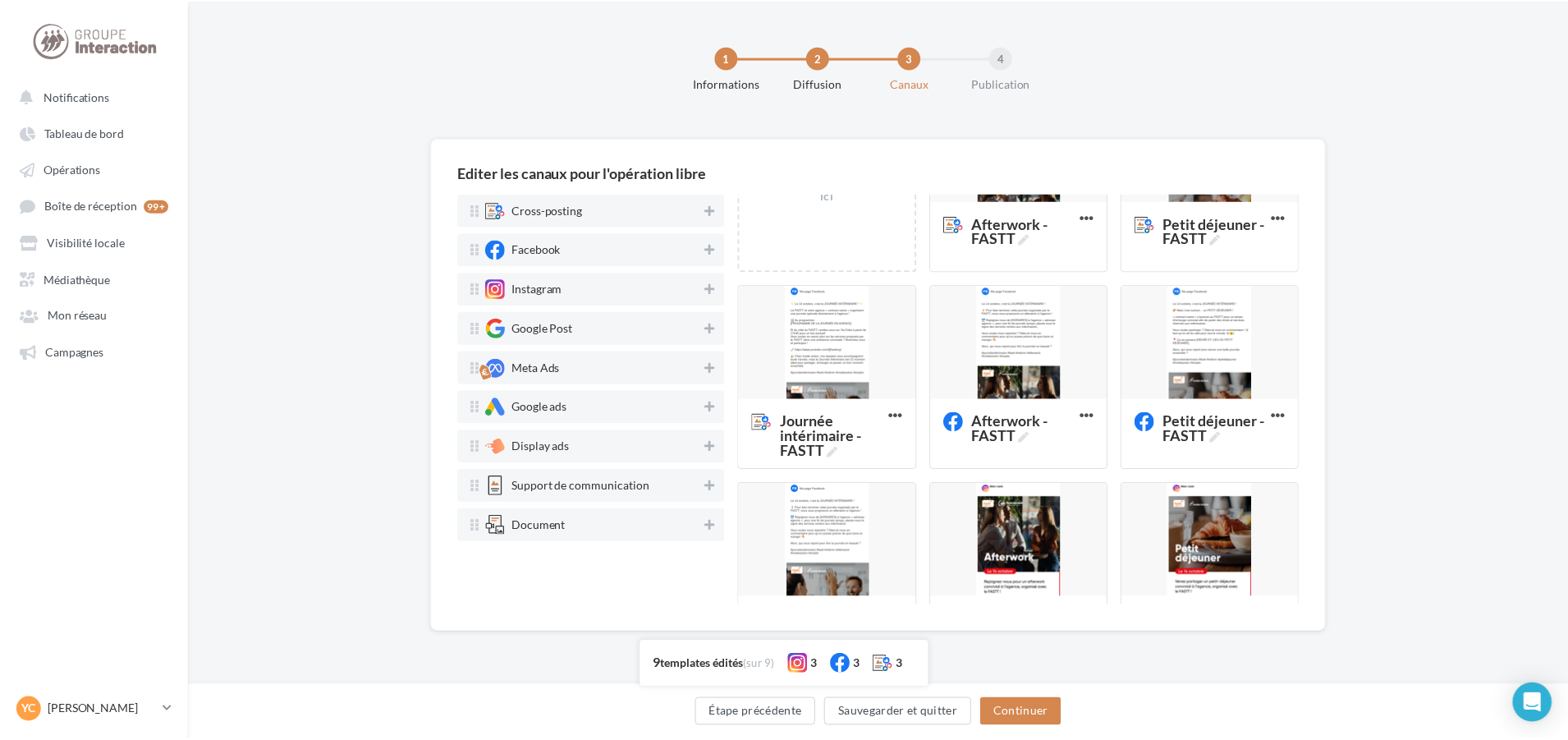
scroll to position [328, 0]
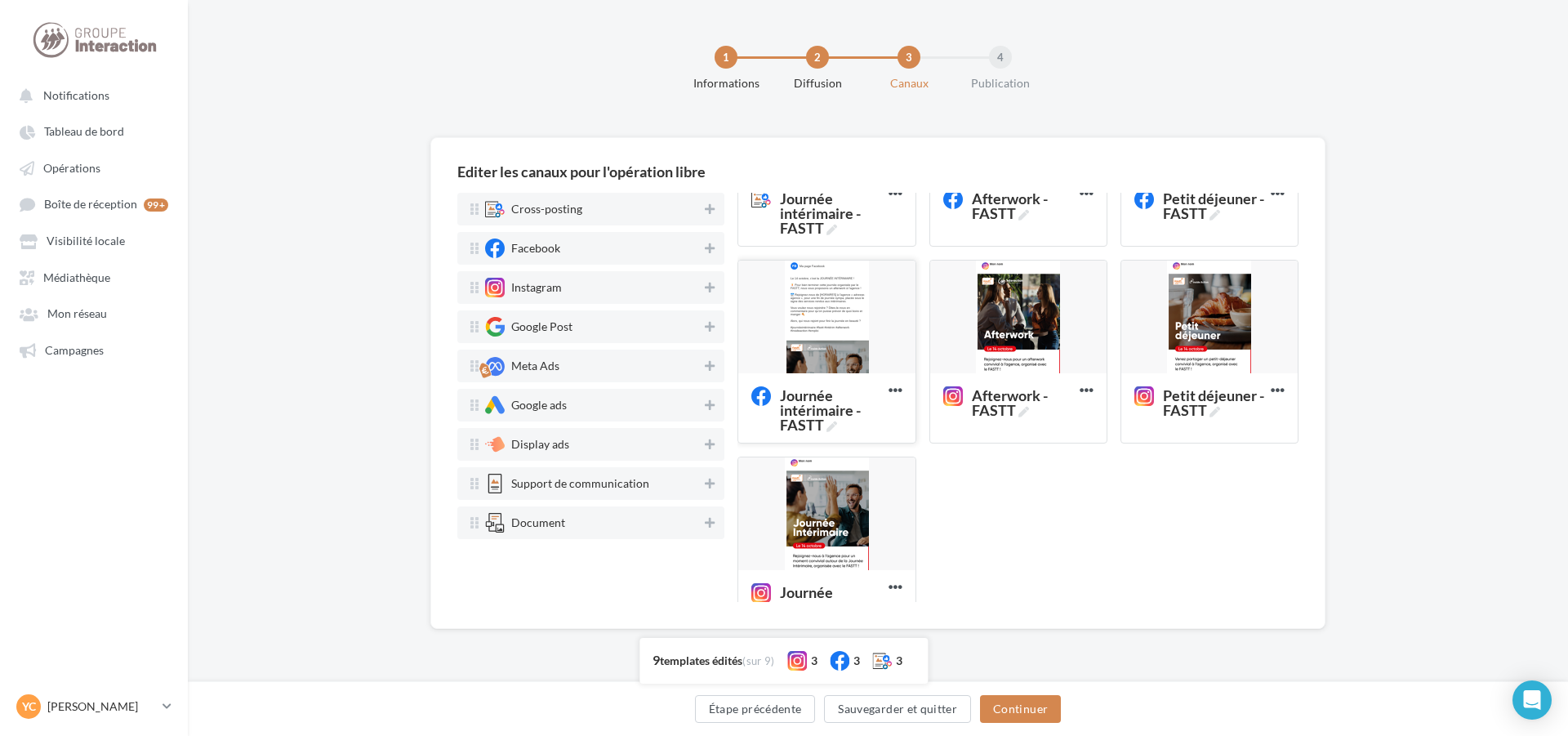
click at [824, 334] on div at bounding box center [826, 318] width 176 height 114
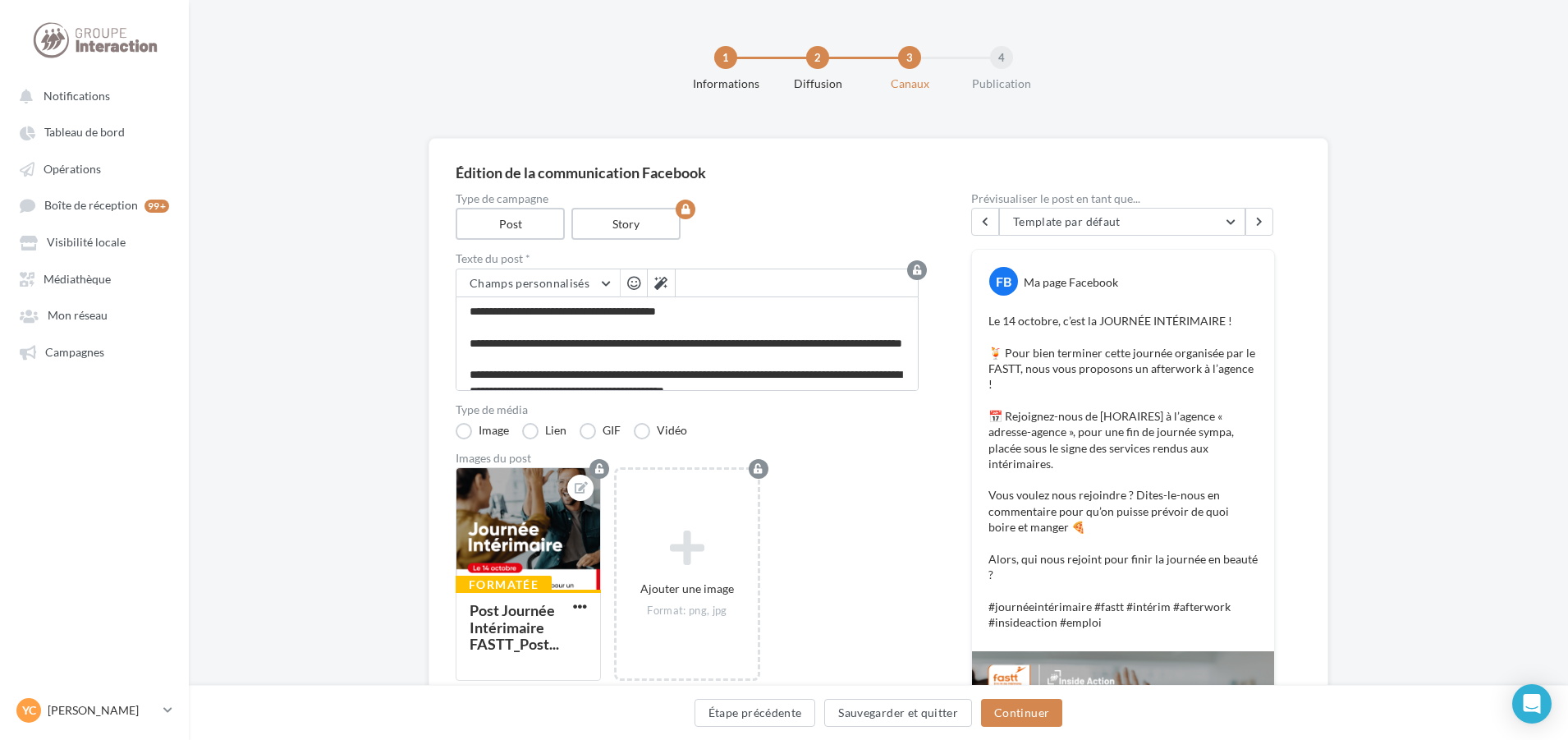
scroll to position [82, 0]
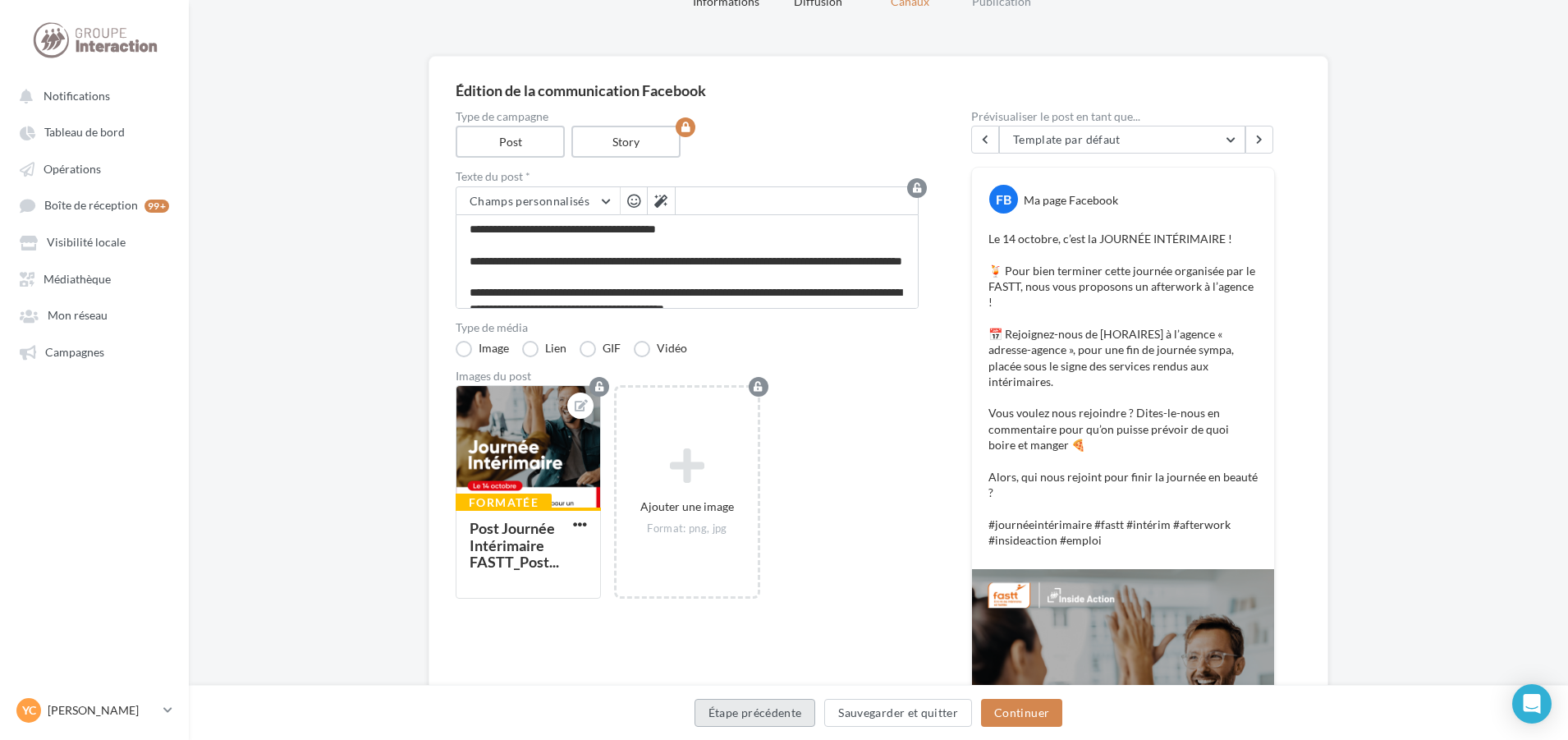
click at [789, 709] on button "Étape précédente" at bounding box center [755, 712] width 122 height 28
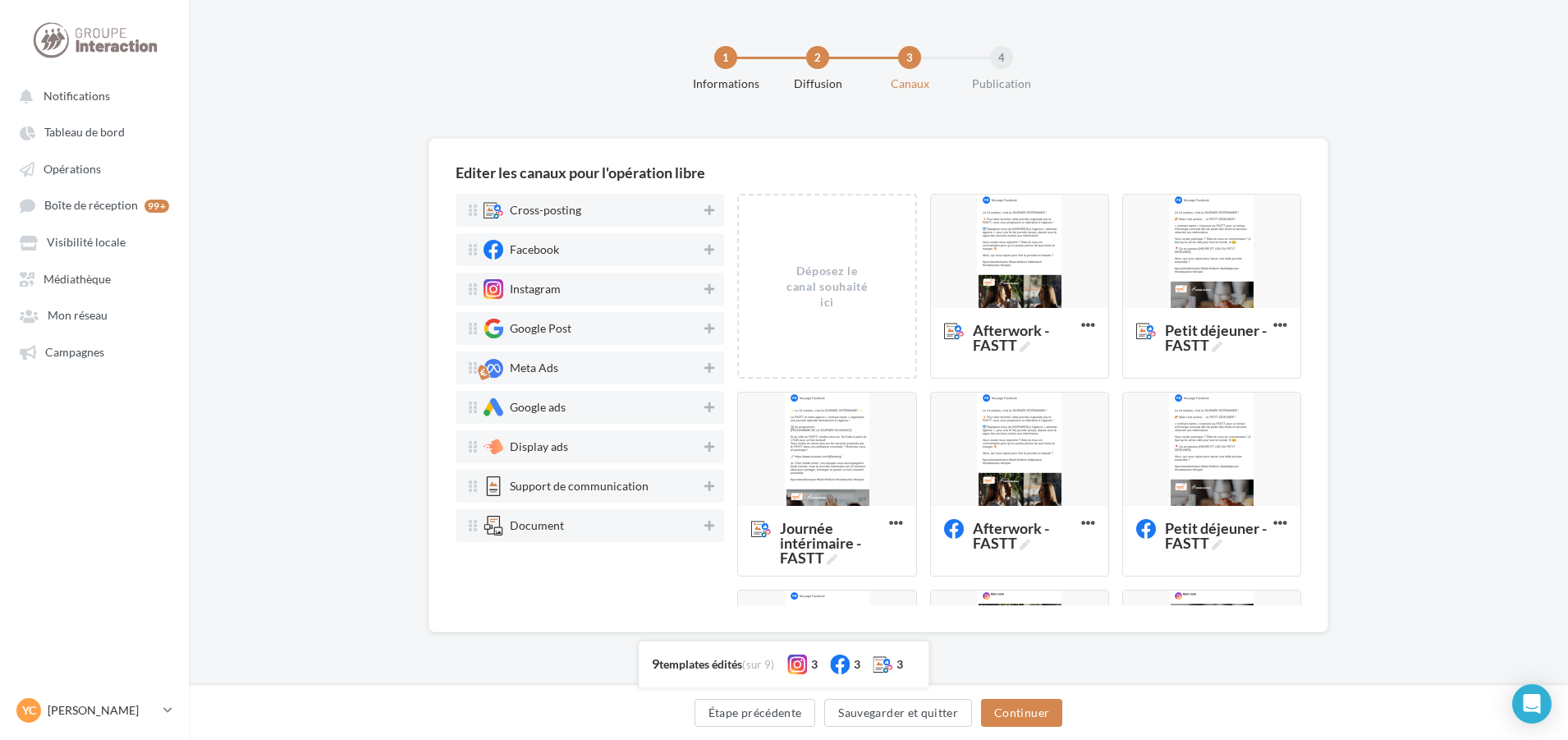
scroll to position [0, 0]
click at [837, 461] on div at bounding box center [830, 450] width 177 height 115
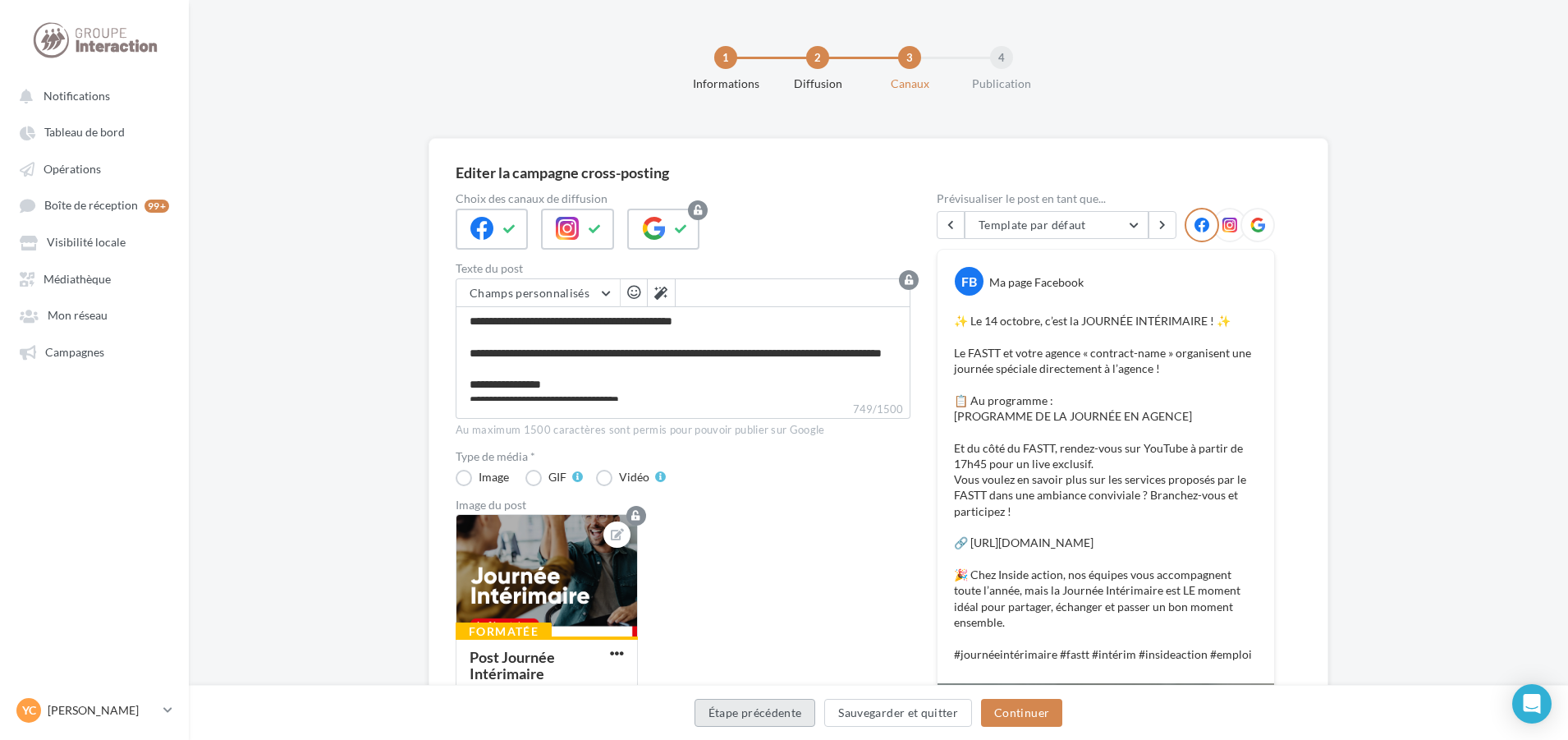
click at [759, 716] on button "Étape précédente" at bounding box center [755, 712] width 122 height 28
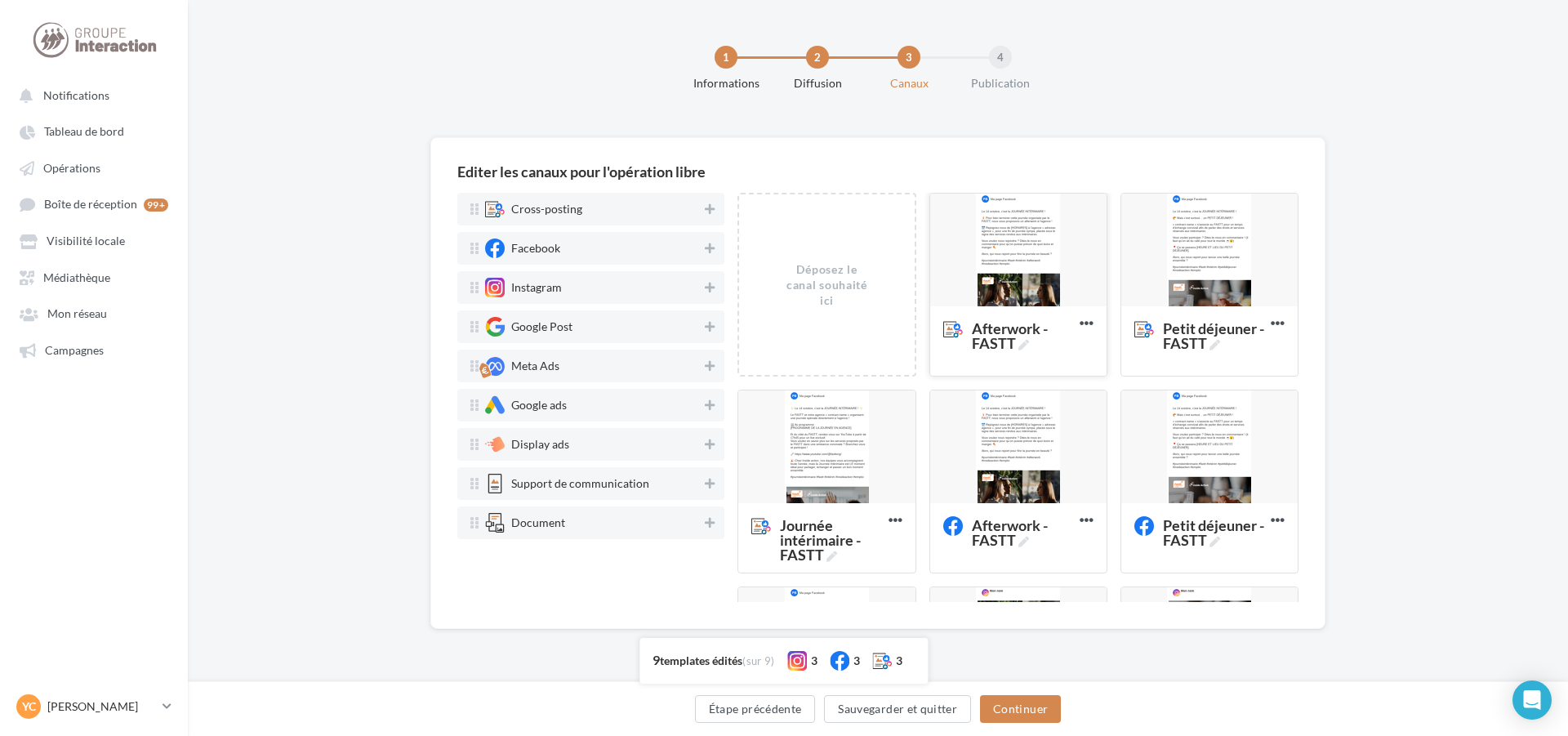
click at [1022, 272] on div at bounding box center [1018, 251] width 176 height 114
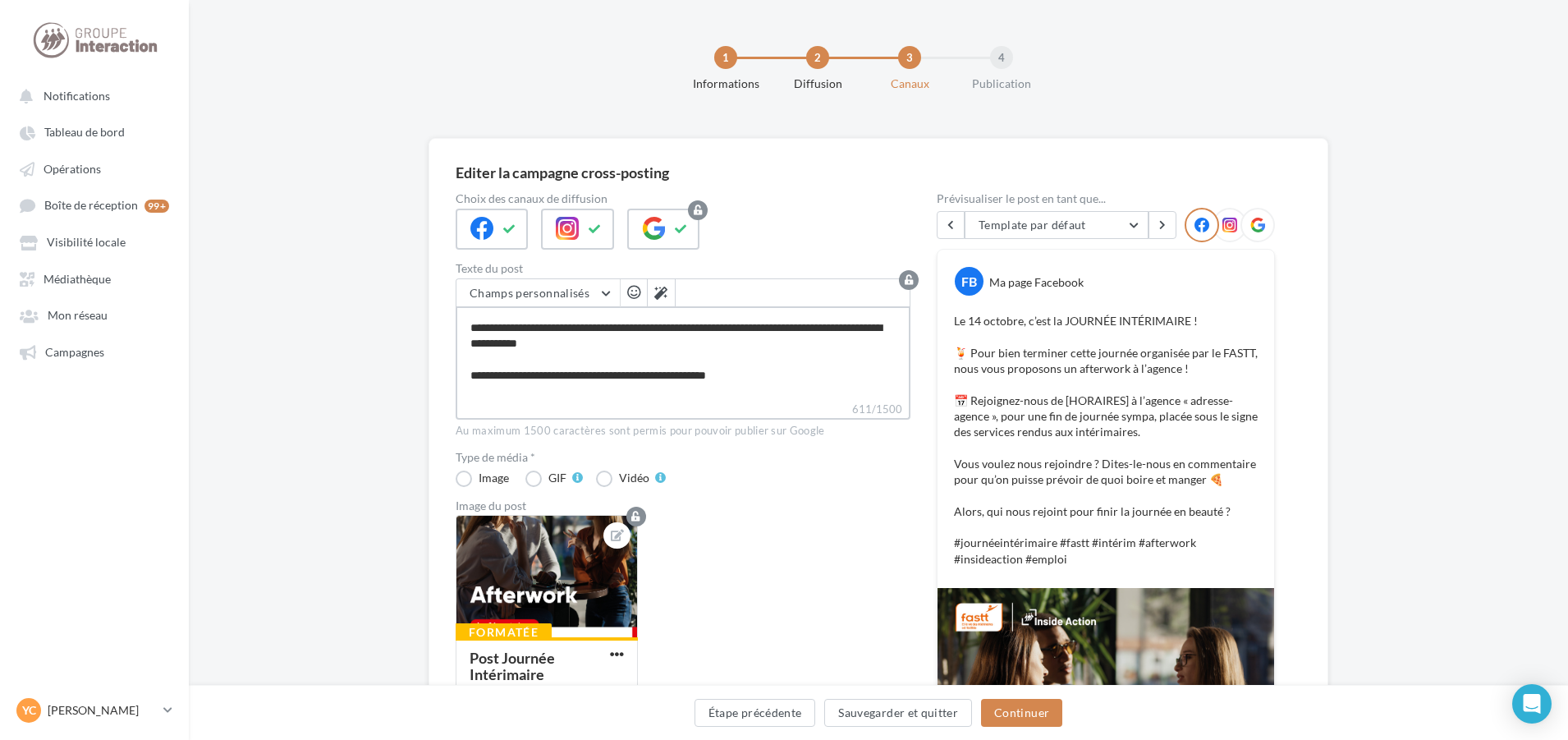
scroll to position [142, 0]
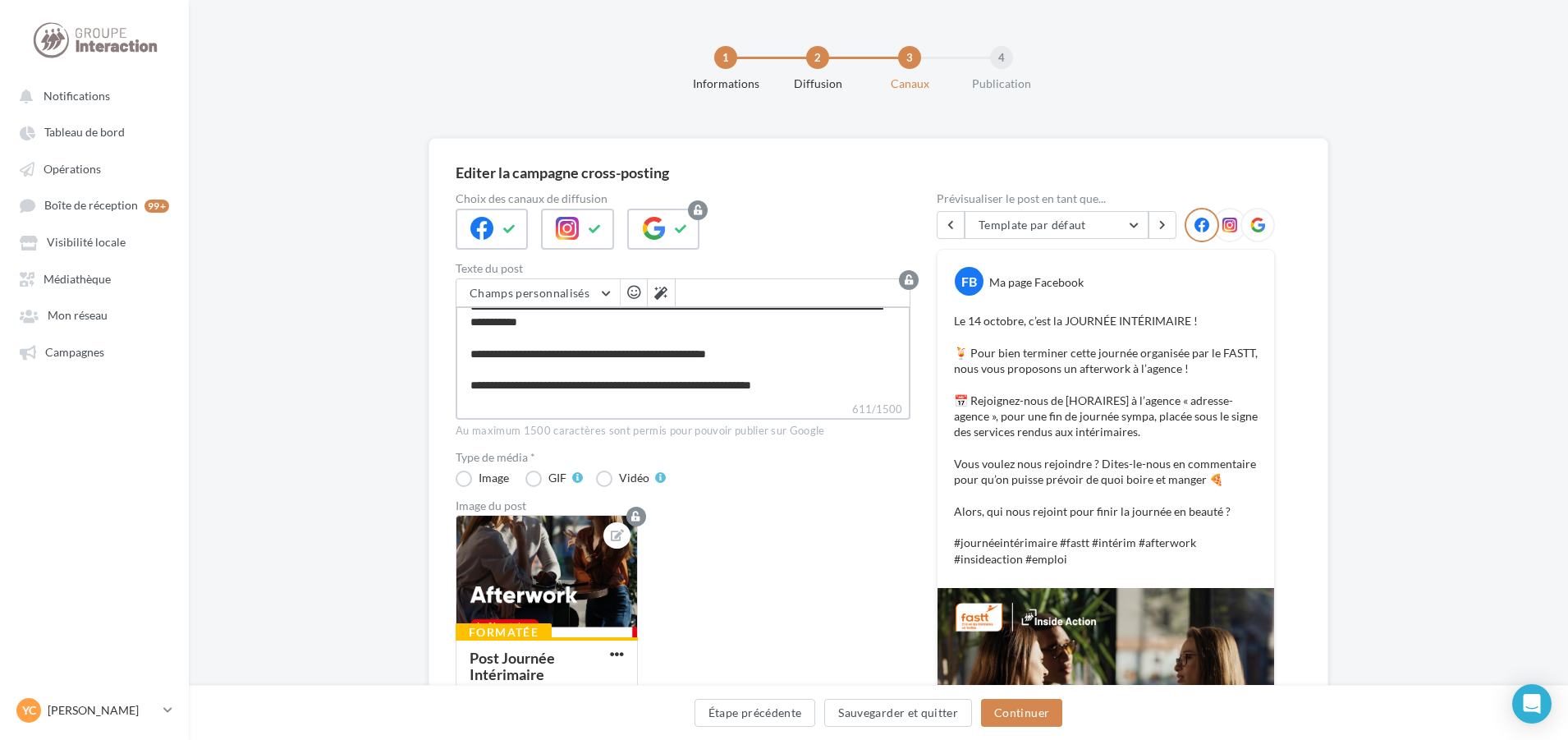
drag, startPoint x: 466, startPoint y: 321, endPoint x: 939, endPoint y: 453, distance: 491.1
click at [939, 453] on div "Choix des canaux de diffusion Texte du post Champs personnalisés Adresse de l'e…" at bounding box center [878, 681] width 846 height 976
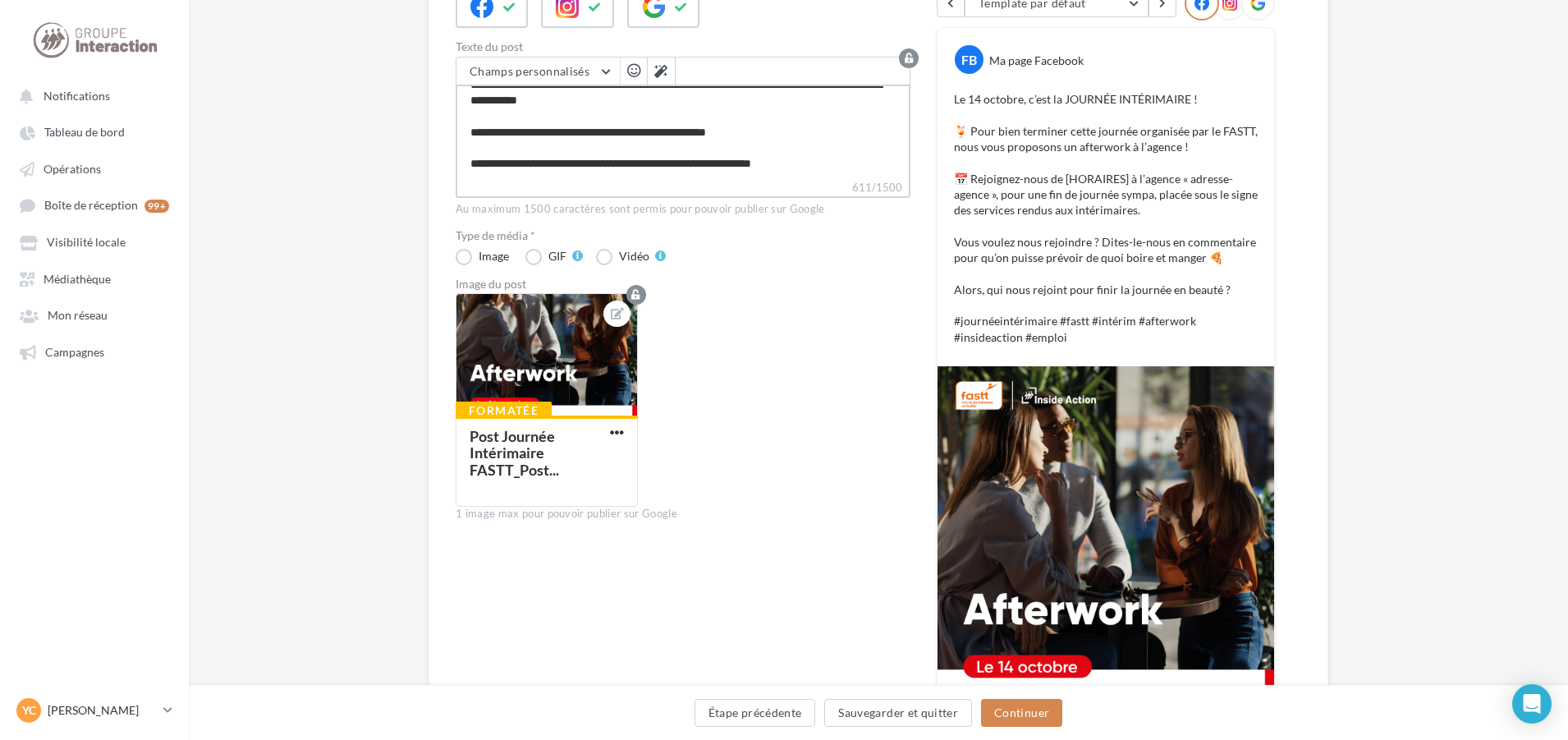
scroll to position [246, 0]
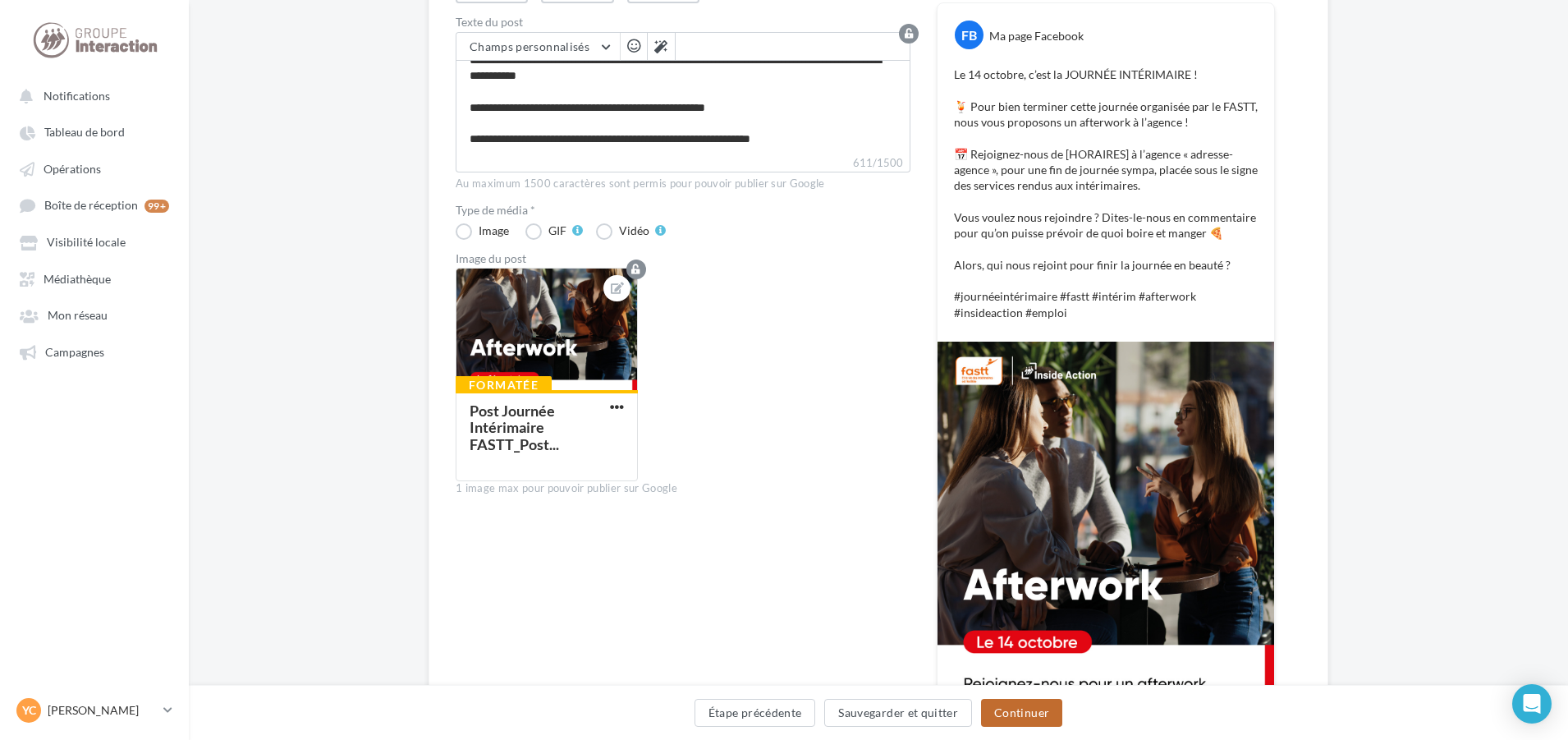
click at [1038, 716] on button "Continuer" at bounding box center [1022, 712] width 81 height 28
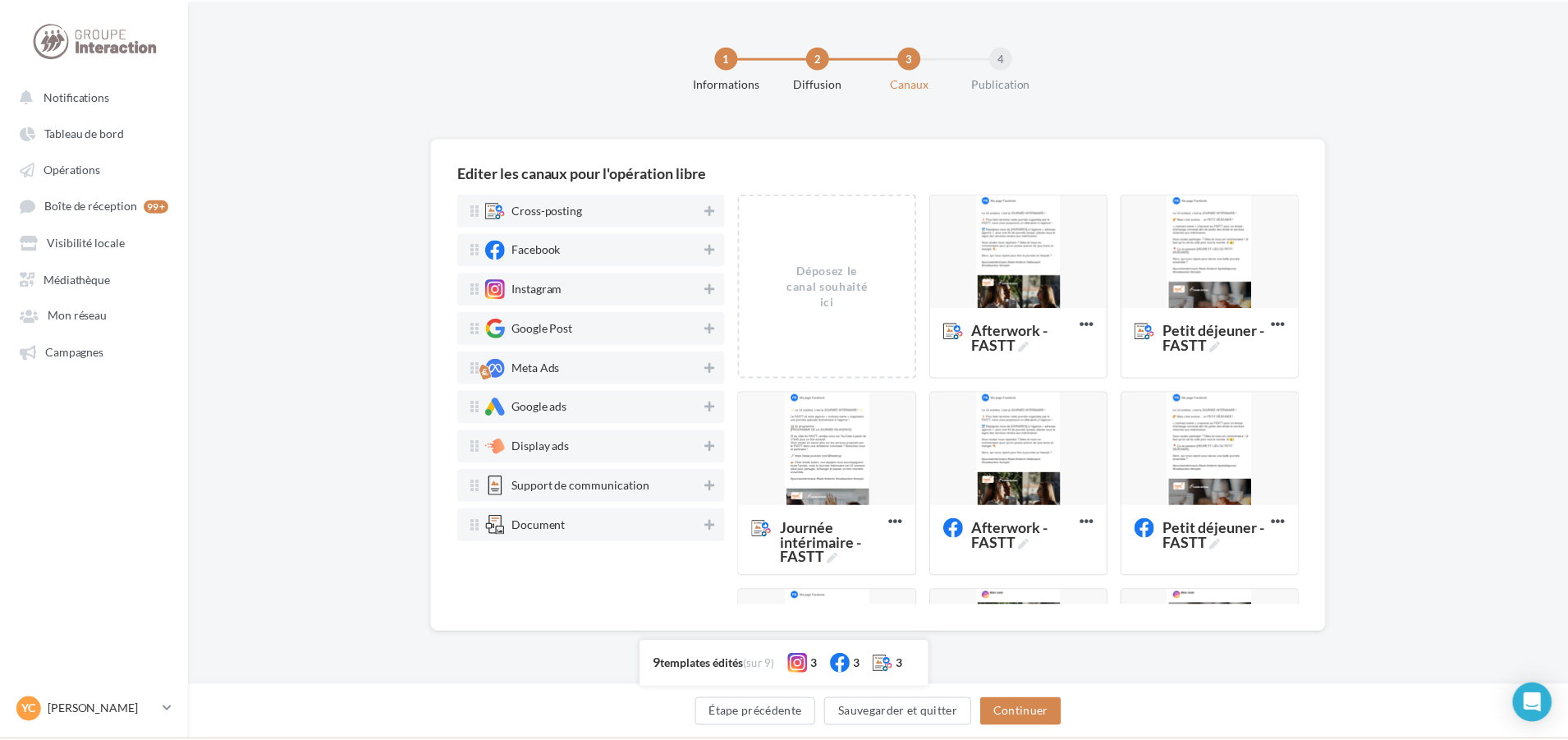
scroll to position [82, 0]
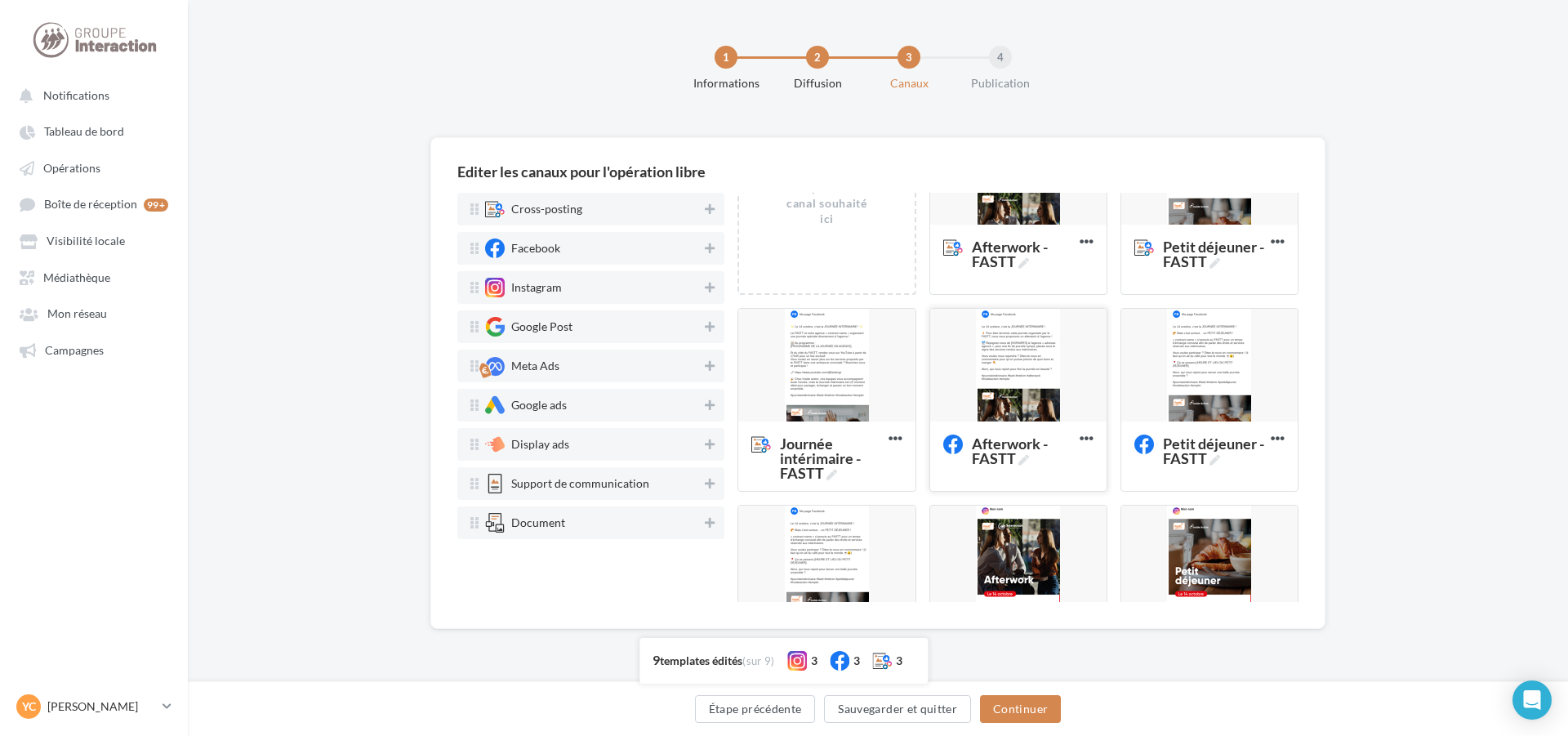
click at [1029, 362] on div at bounding box center [1018, 366] width 176 height 114
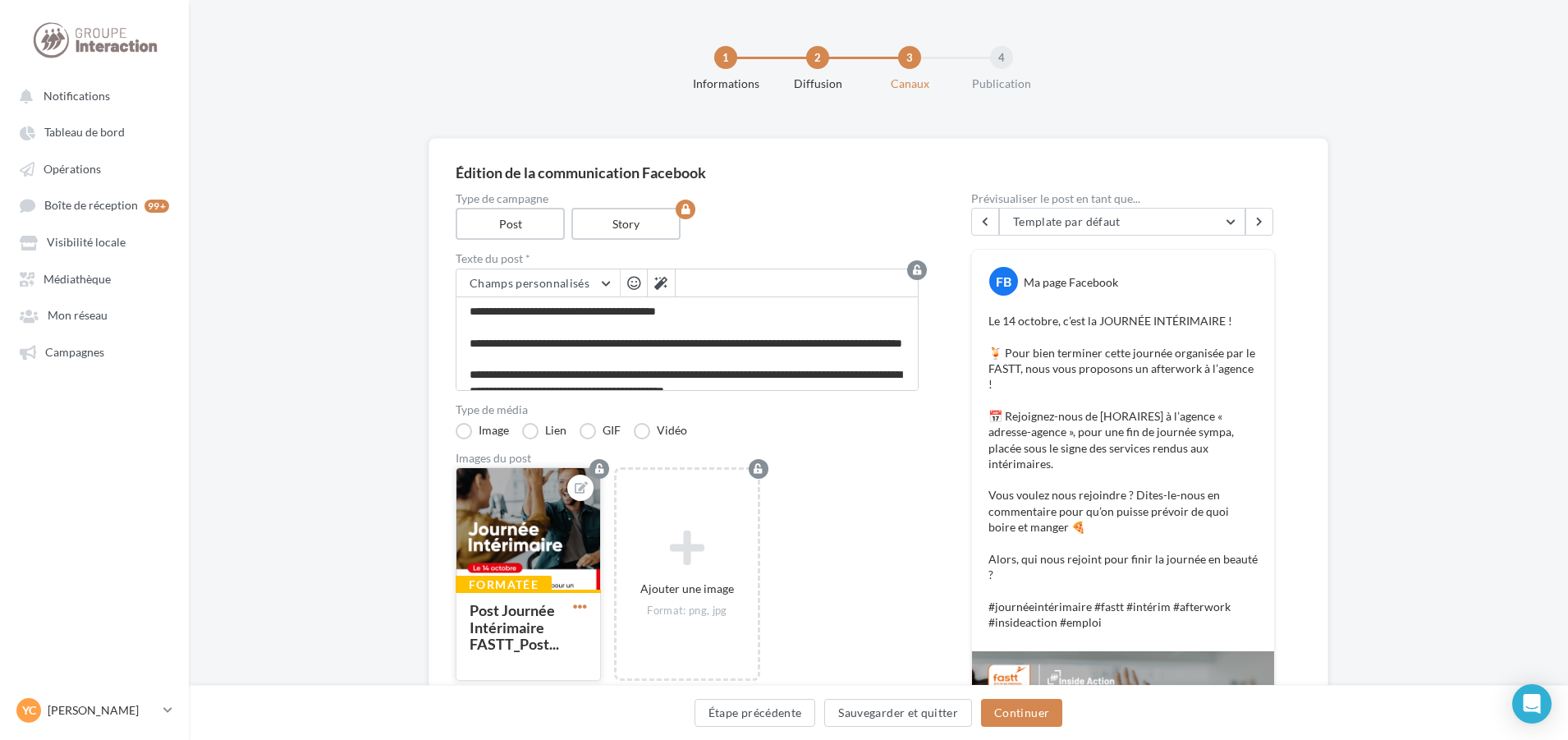
click at [587, 605] on span "button" at bounding box center [580, 606] width 14 height 14
click at [645, 721] on button "Supprimer" at bounding box center [656, 723] width 173 height 42
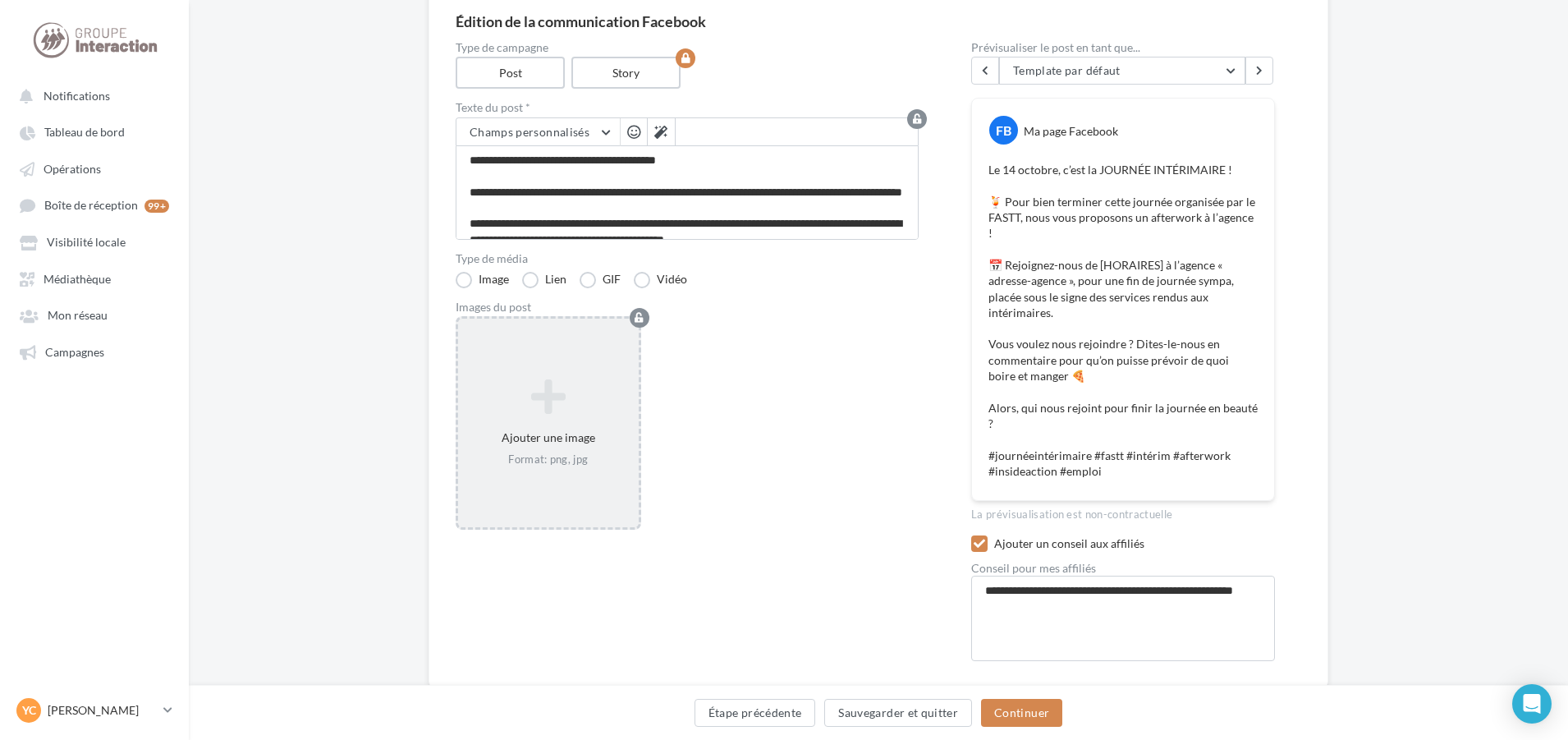
scroll to position [164, 0]
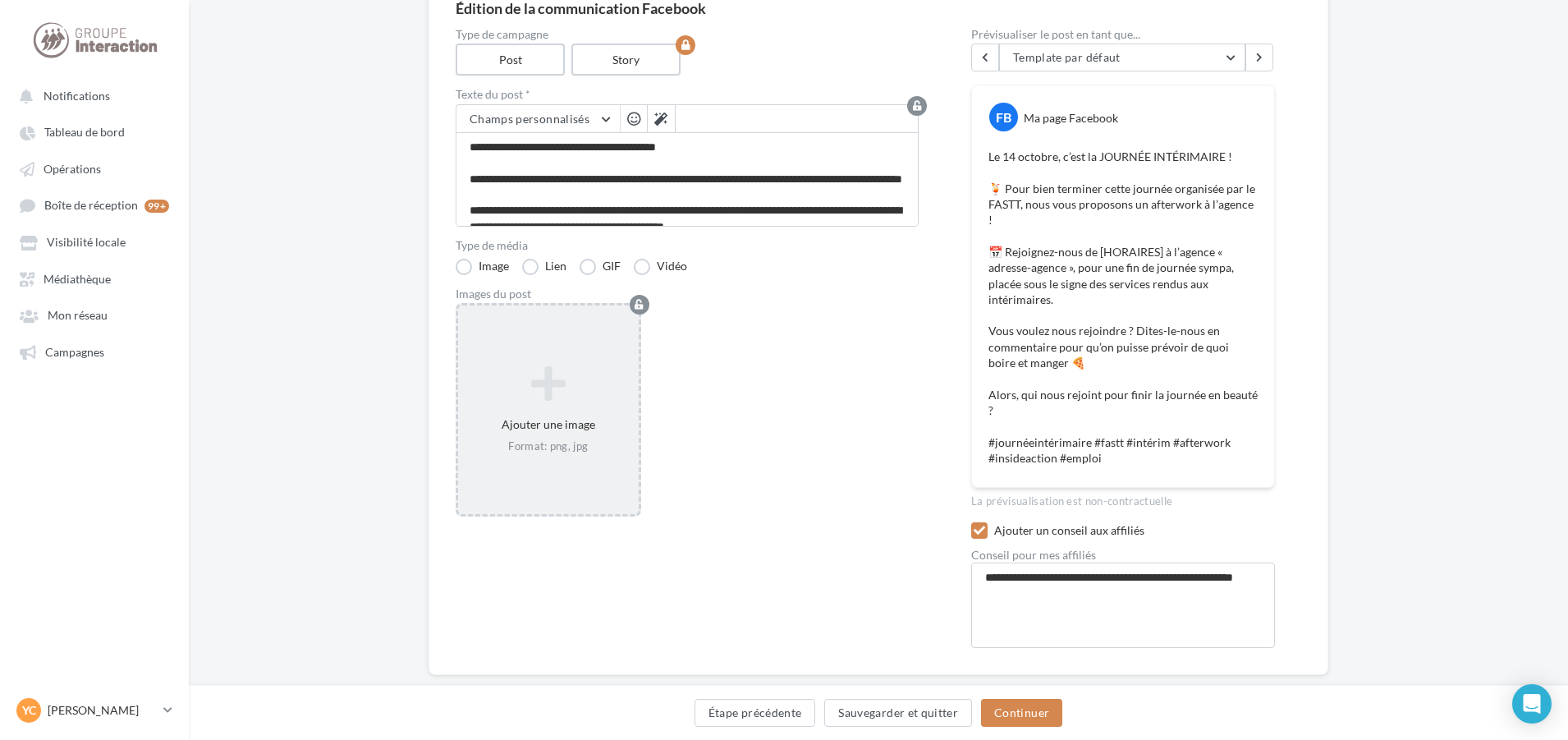
click at [551, 405] on div "Ajouter une image Format: png, jpg" at bounding box center [548, 410] width 181 height 104
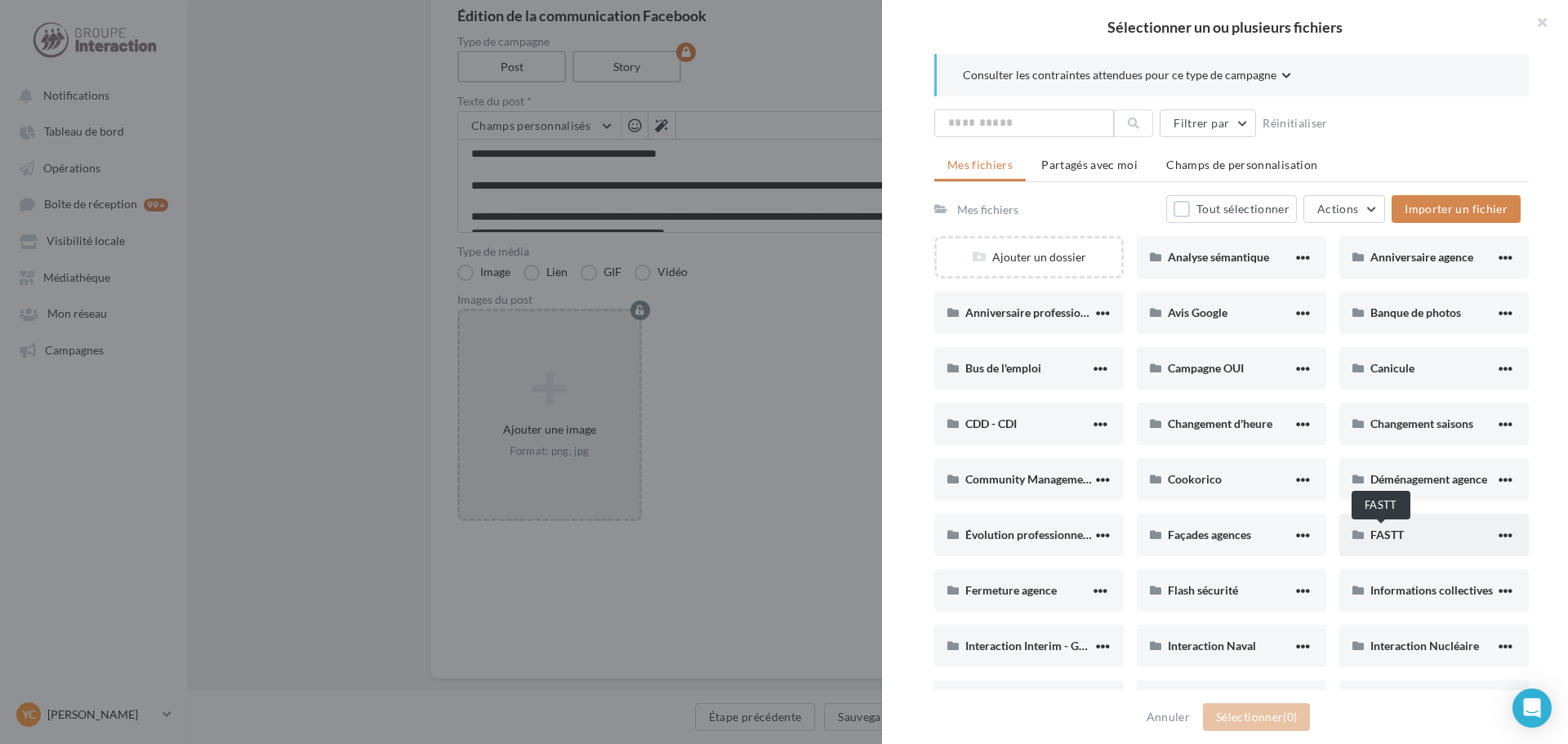
click at [1395, 527] on span "FASTT" at bounding box center [1388, 534] width 33 height 14
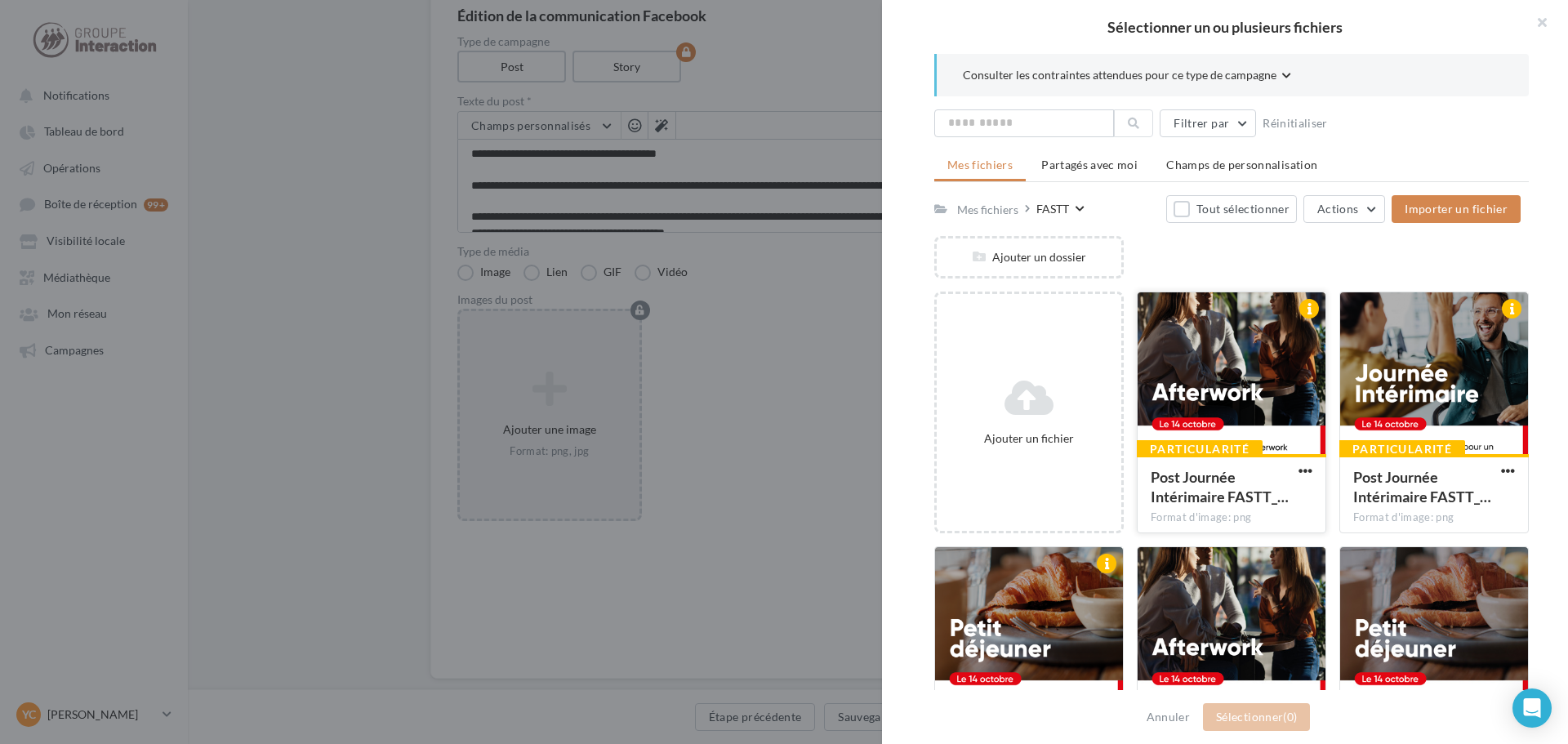
click at [1222, 388] on div at bounding box center [1231, 374] width 188 height 163
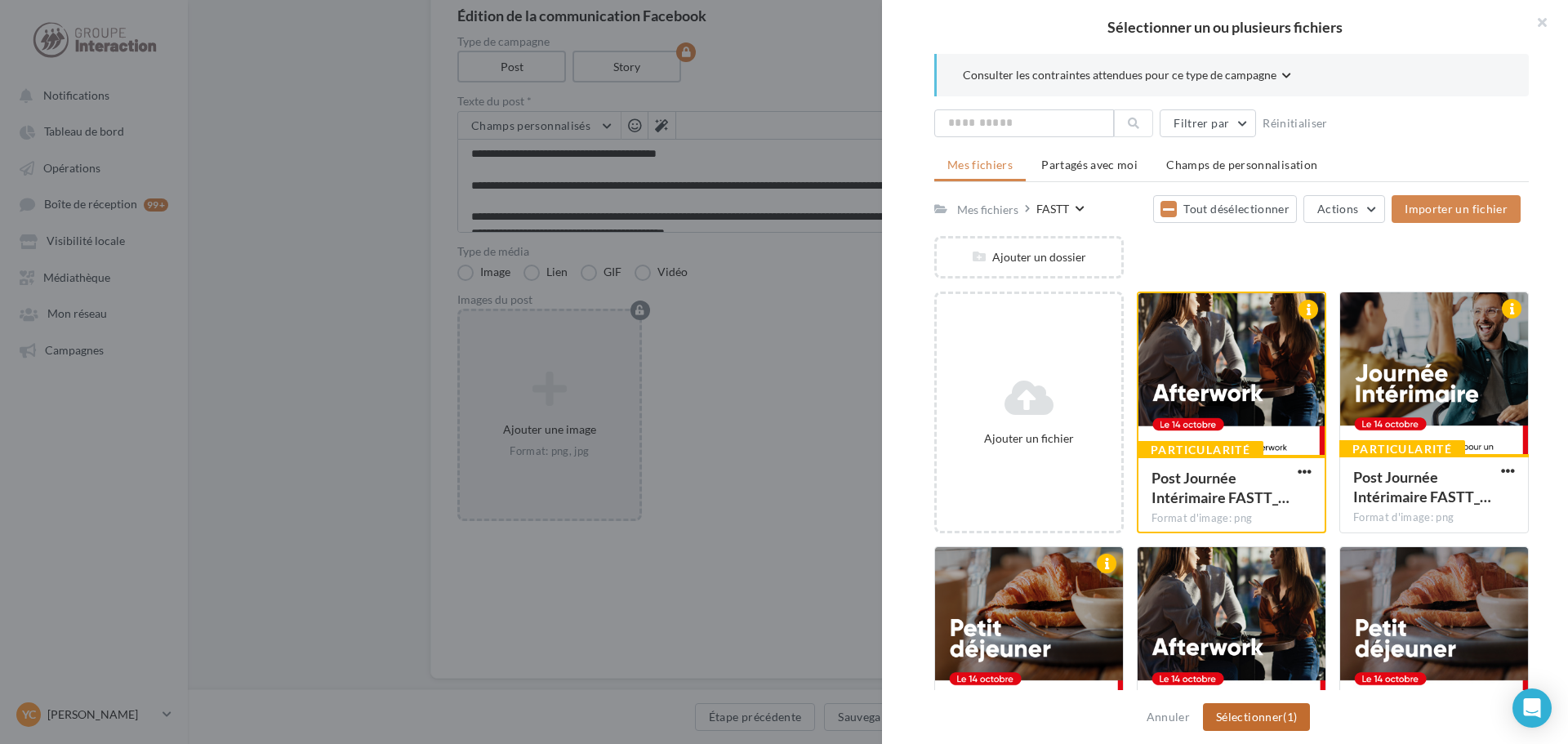
click at [1238, 710] on button "Sélectionner (1)" at bounding box center [1256, 717] width 107 height 28
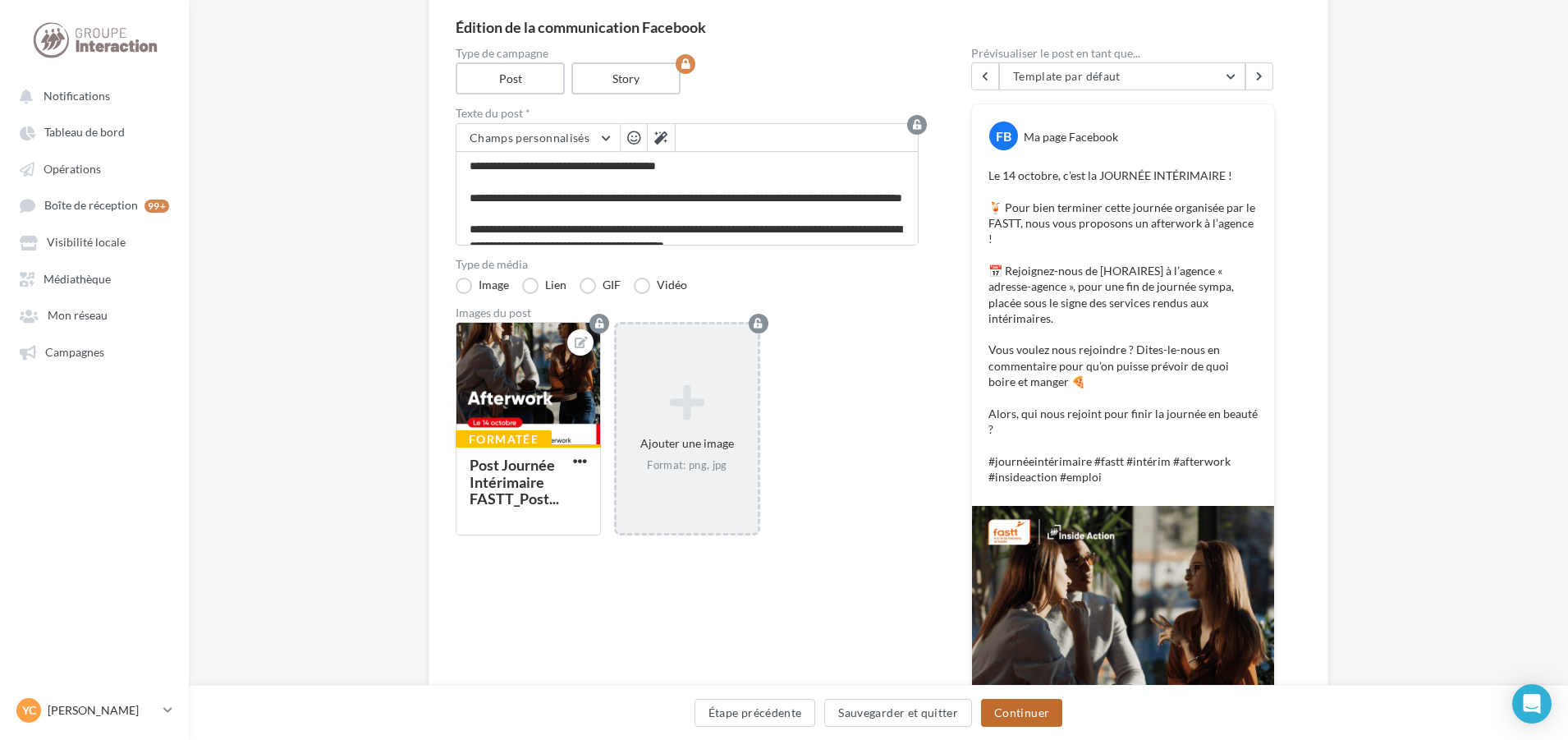
scroll to position [238, 0]
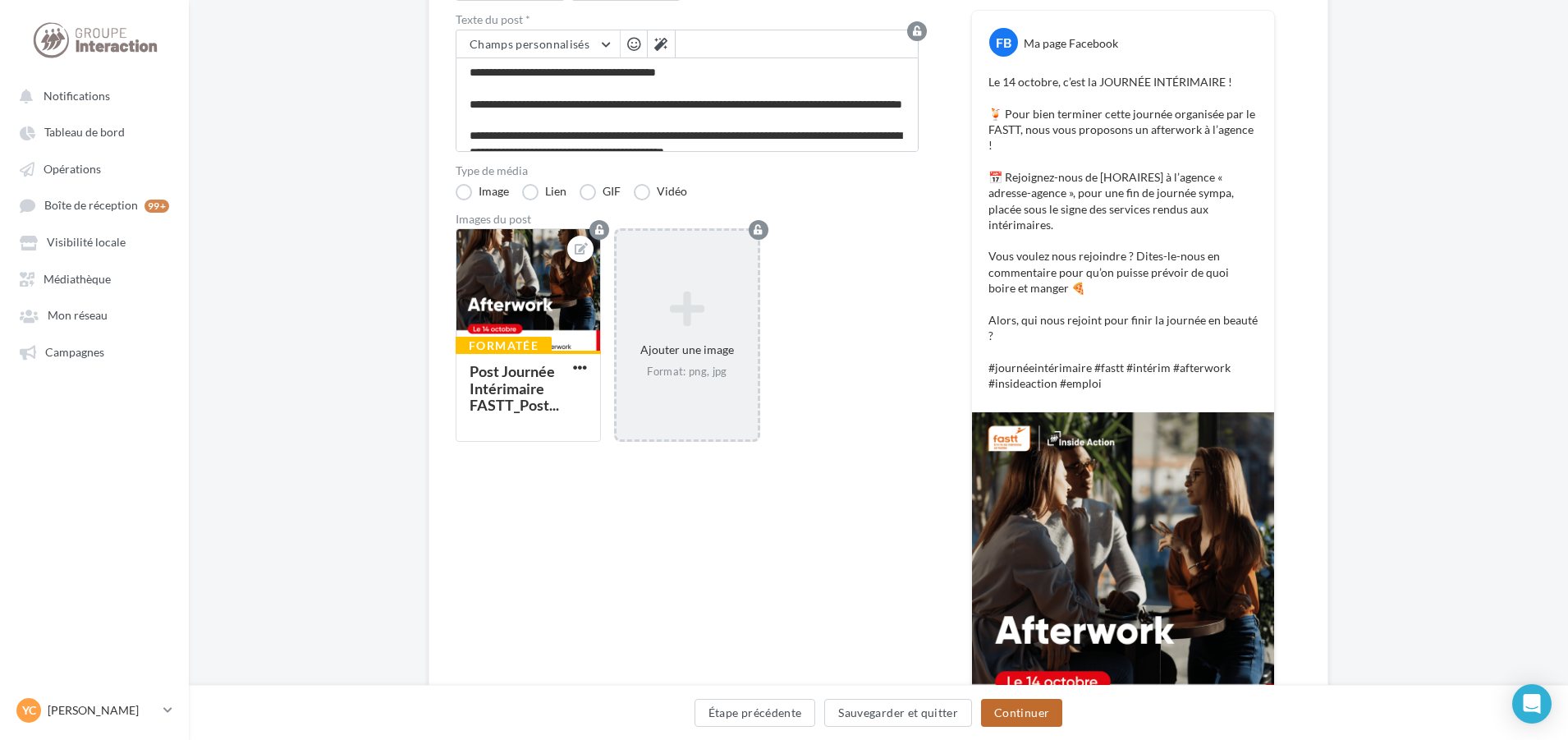
click at [1038, 716] on button "Continuer" at bounding box center [1022, 712] width 81 height 28
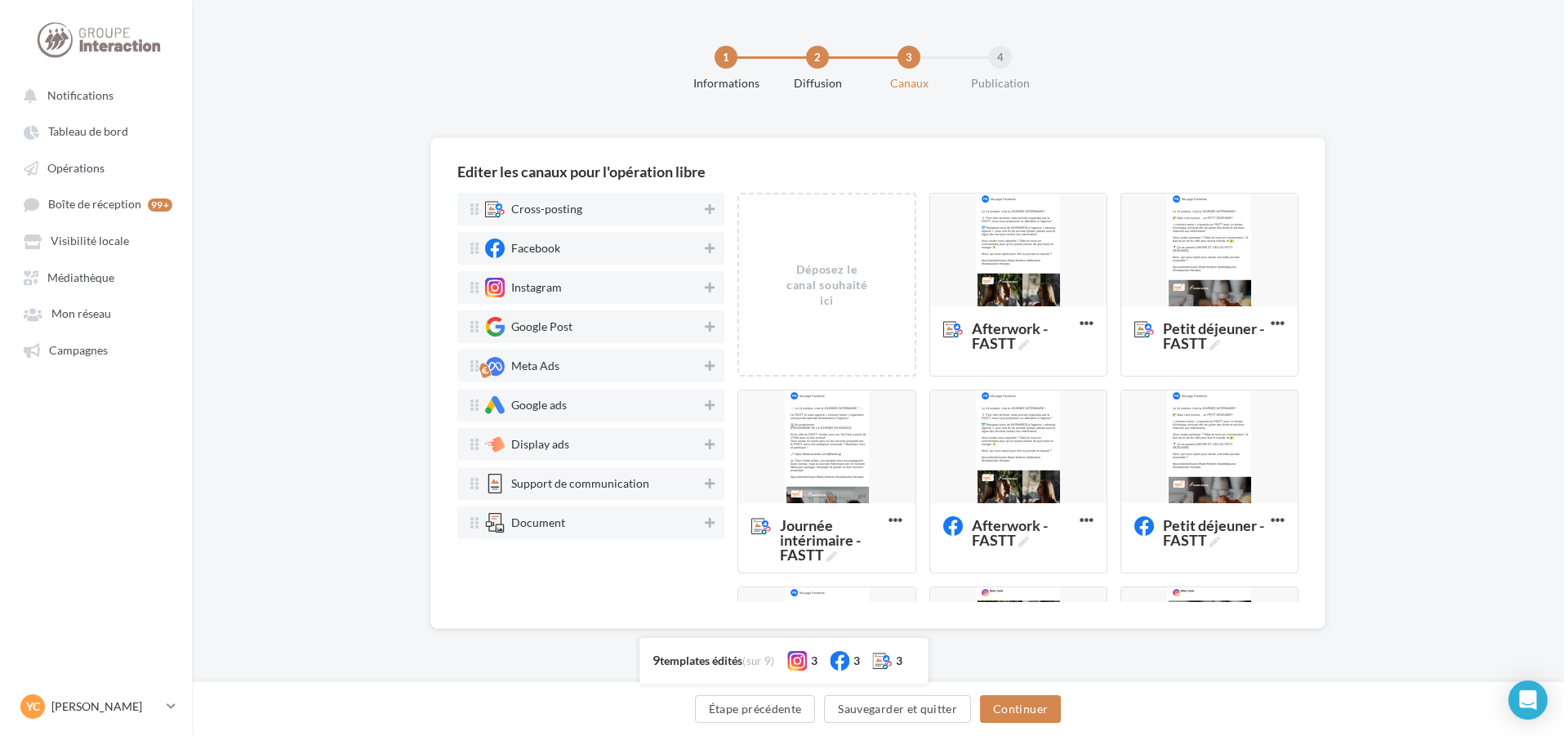
scroll to position [0, 0]
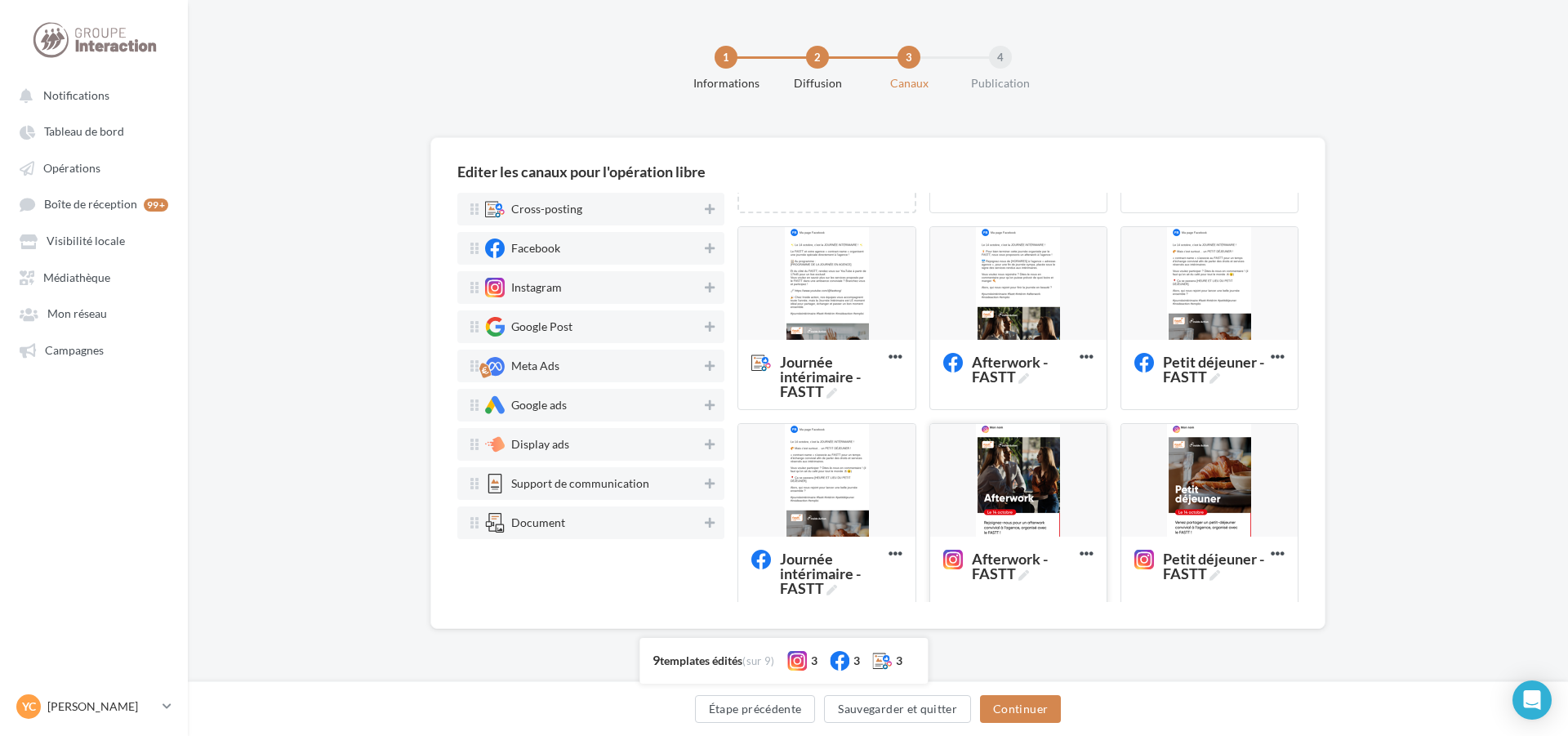
click at [1033, 497] on div at bounding box center [1018, 481] width 176 height 114
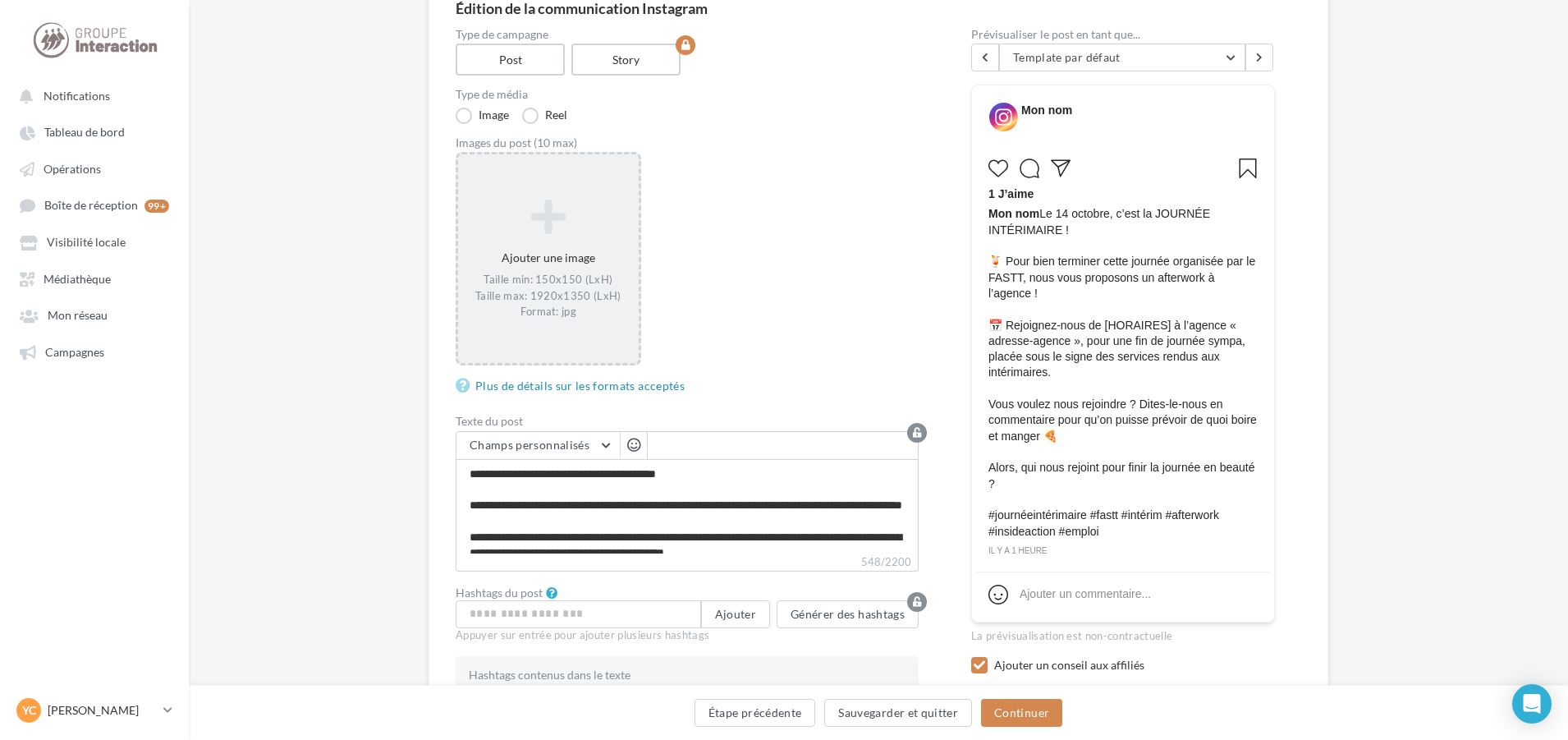
click at [578, 253] on div "Ajouter une image Taille min: 150x150 (LxH) Taille max: 1920x1350 (LxH) Format:…" at bounding box center [548, 259] width 181 height 138
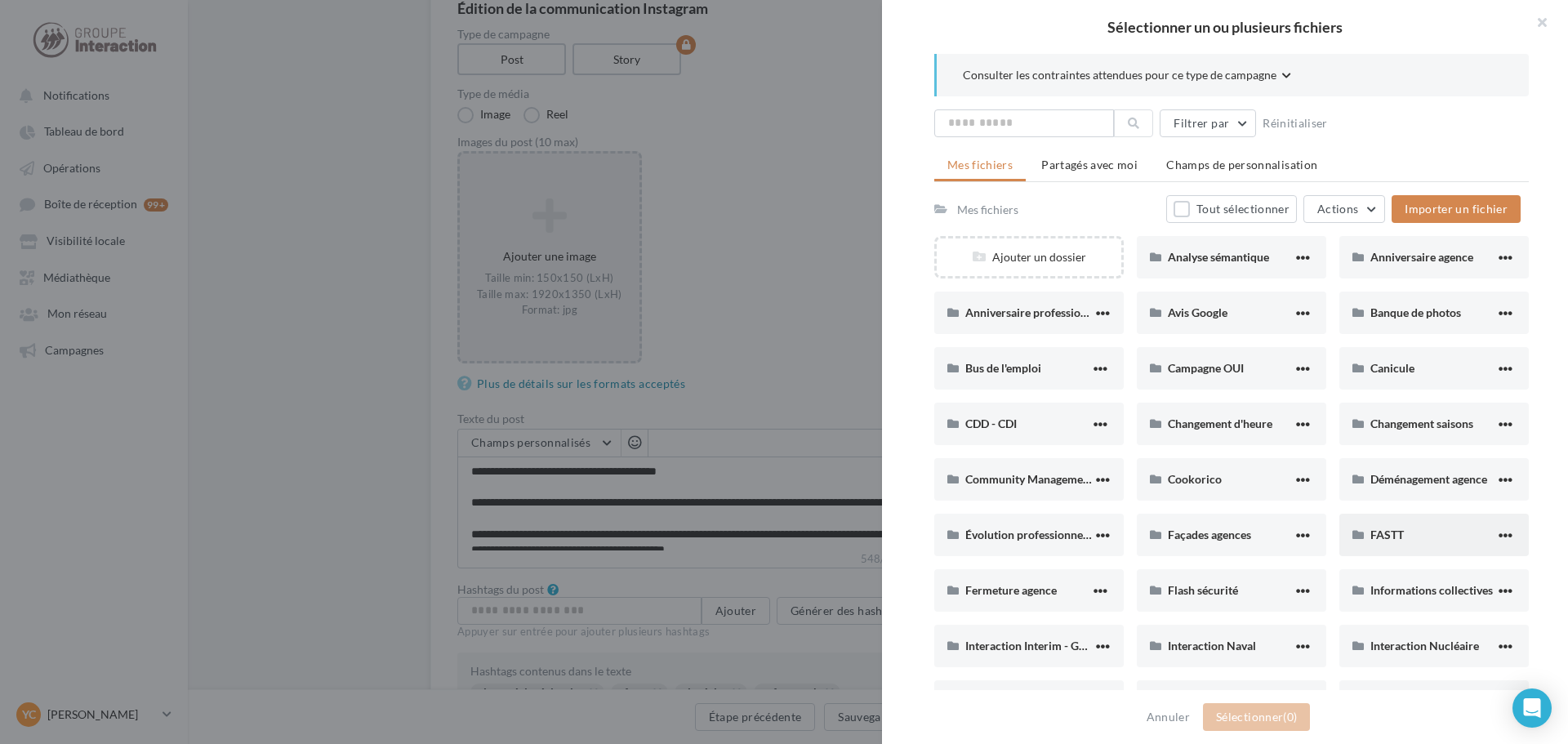
click at [1356, 535] on icon at bounding box center [1358, 535] width 12 height 12
click at [1399, 530] on span "FASTT" at bounding box center [1388, 534] width 33 height 14
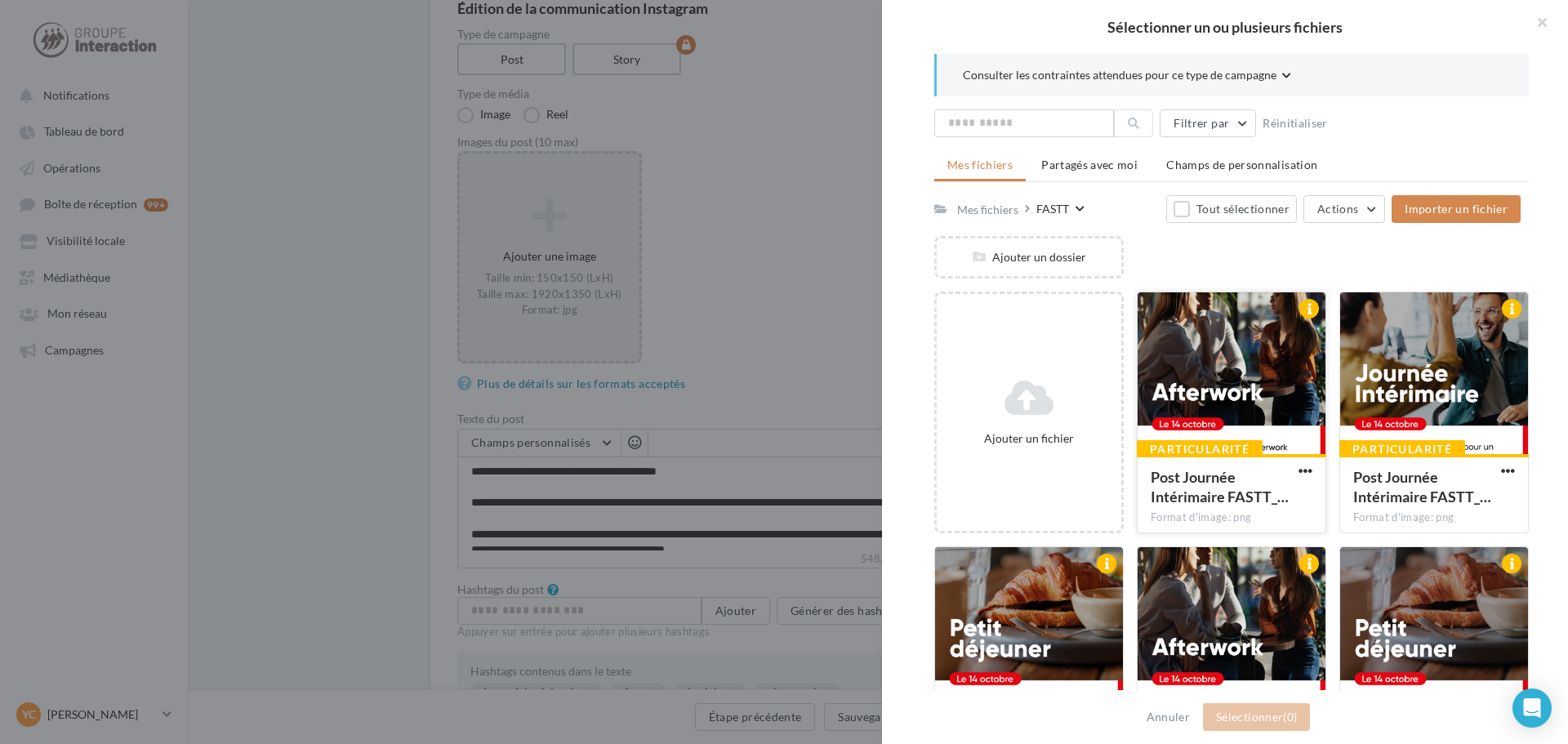
click at [1281, 357] on div at bounding box center [1231, 374] width 188 height 163
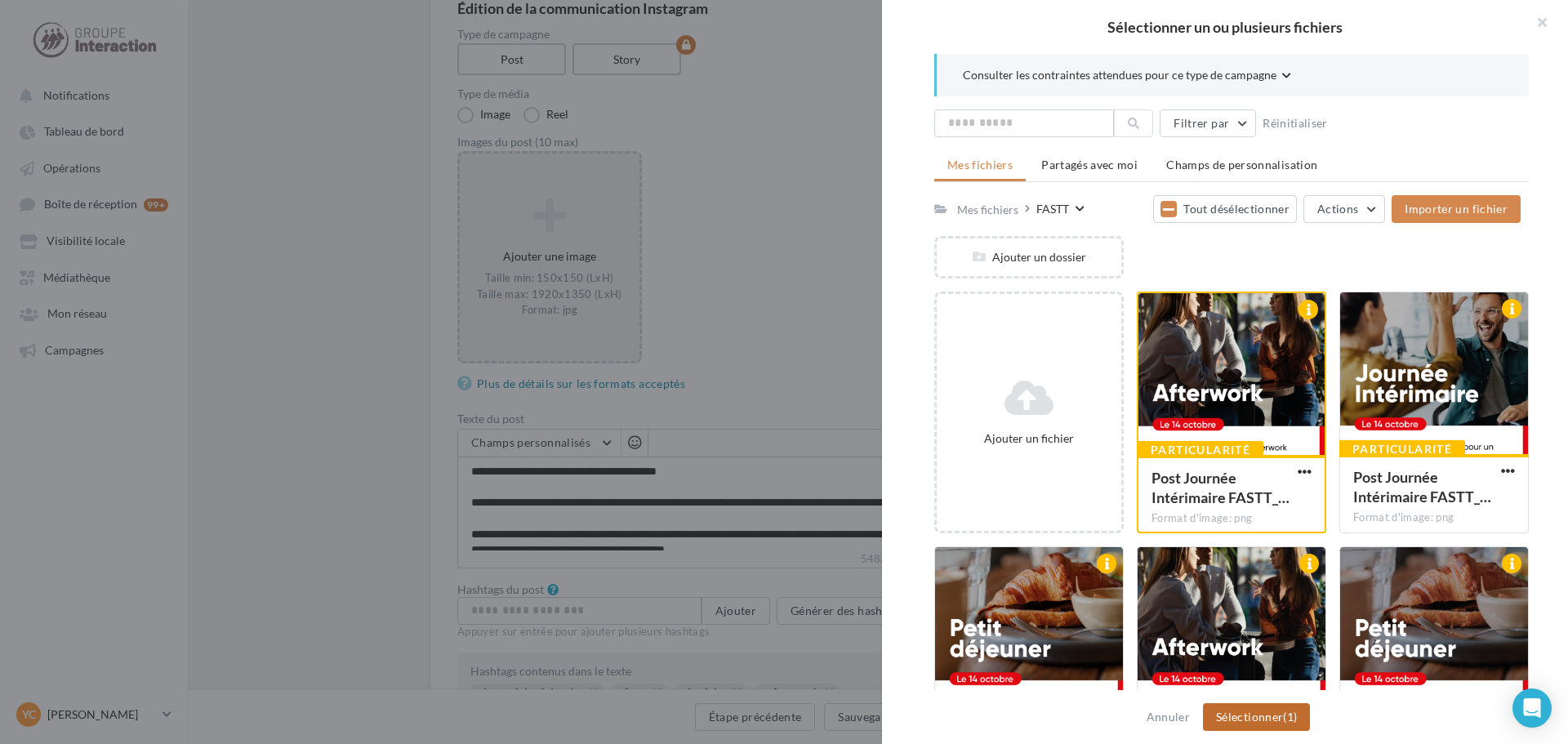
click at [1270, 715] on button "Sélectionner (1)" at bounding box center [1256, 717] width 107 height 28
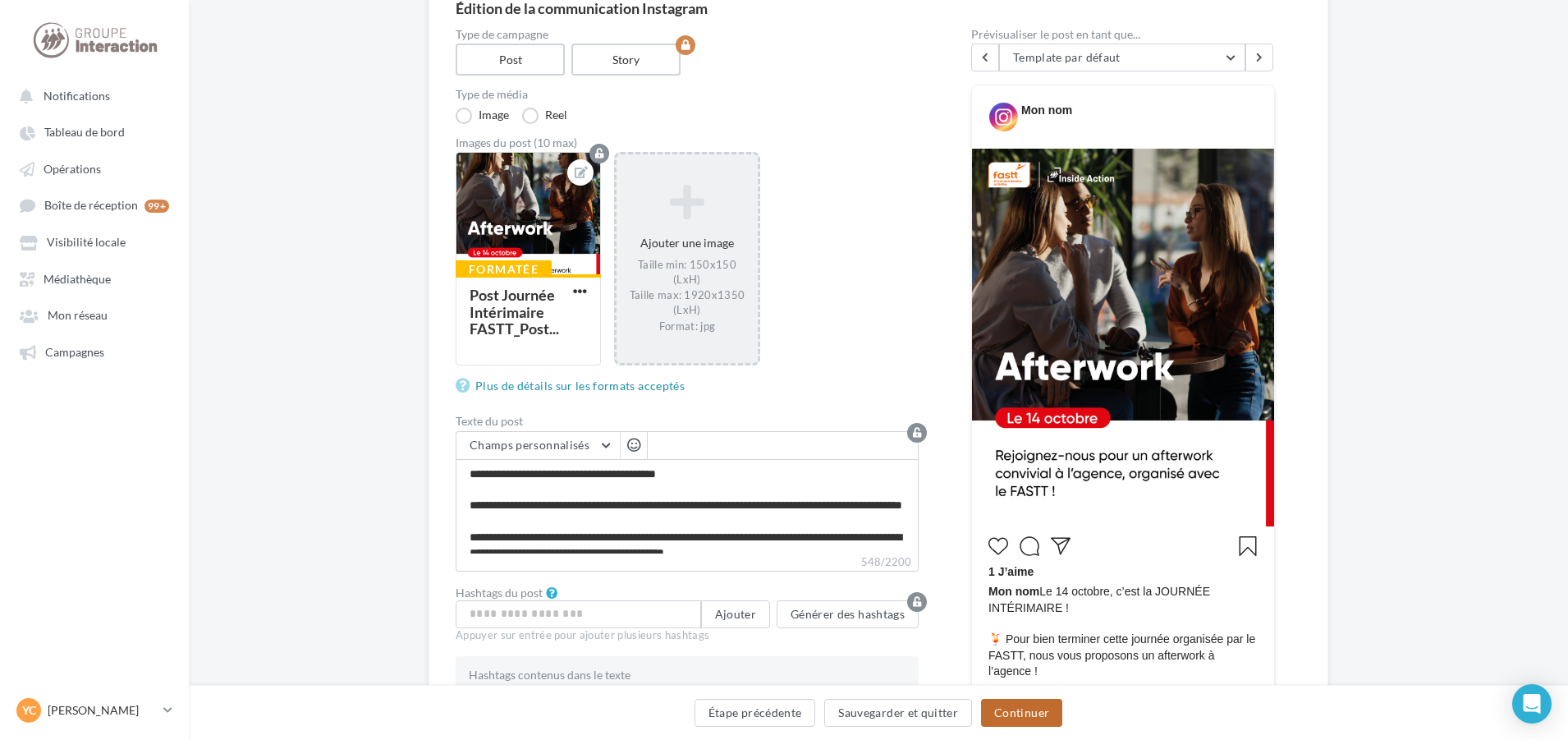
click at [1055, 721] on button "Continuer" at bounding box center [1022, 712] width 81 height 28
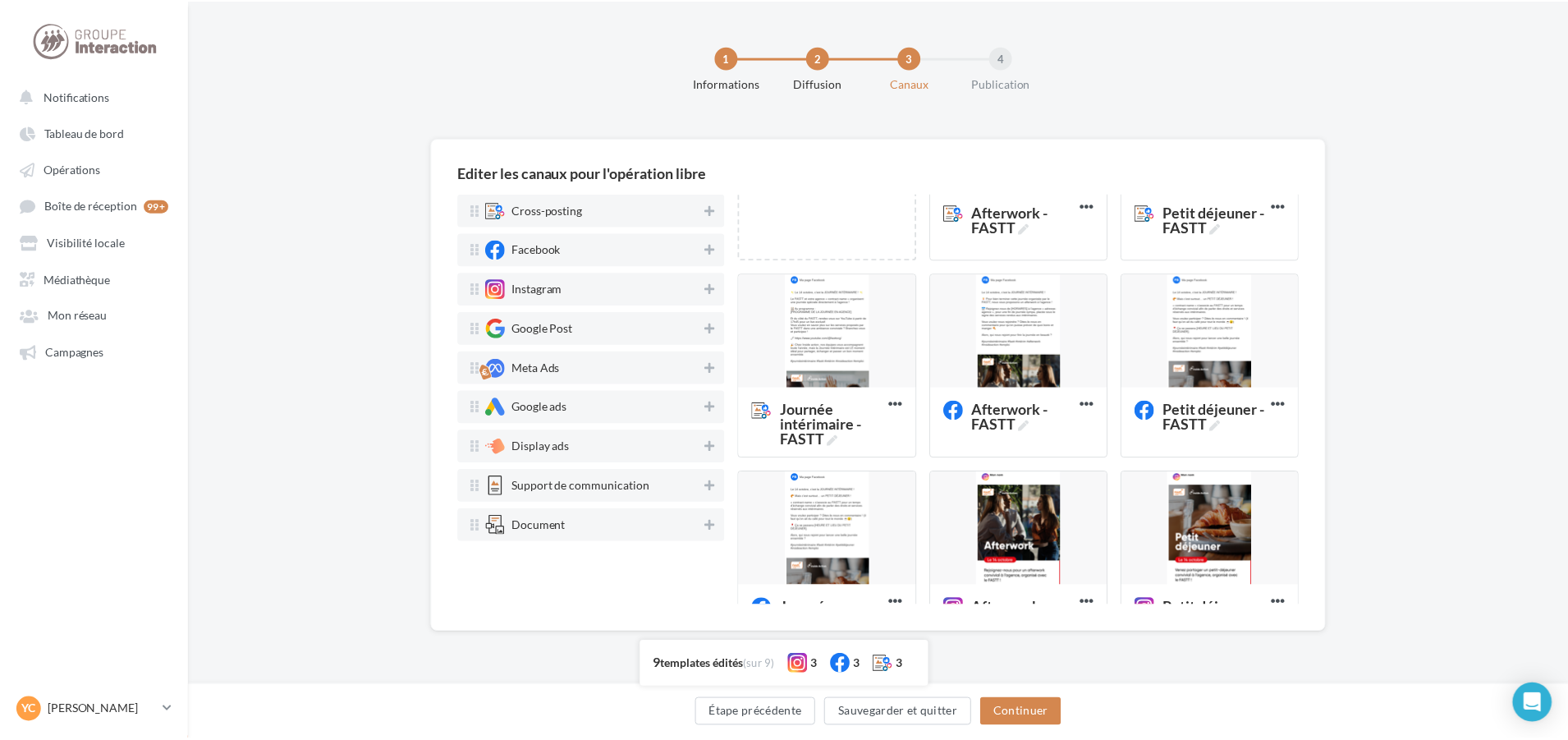
scroll to position [246, 0]
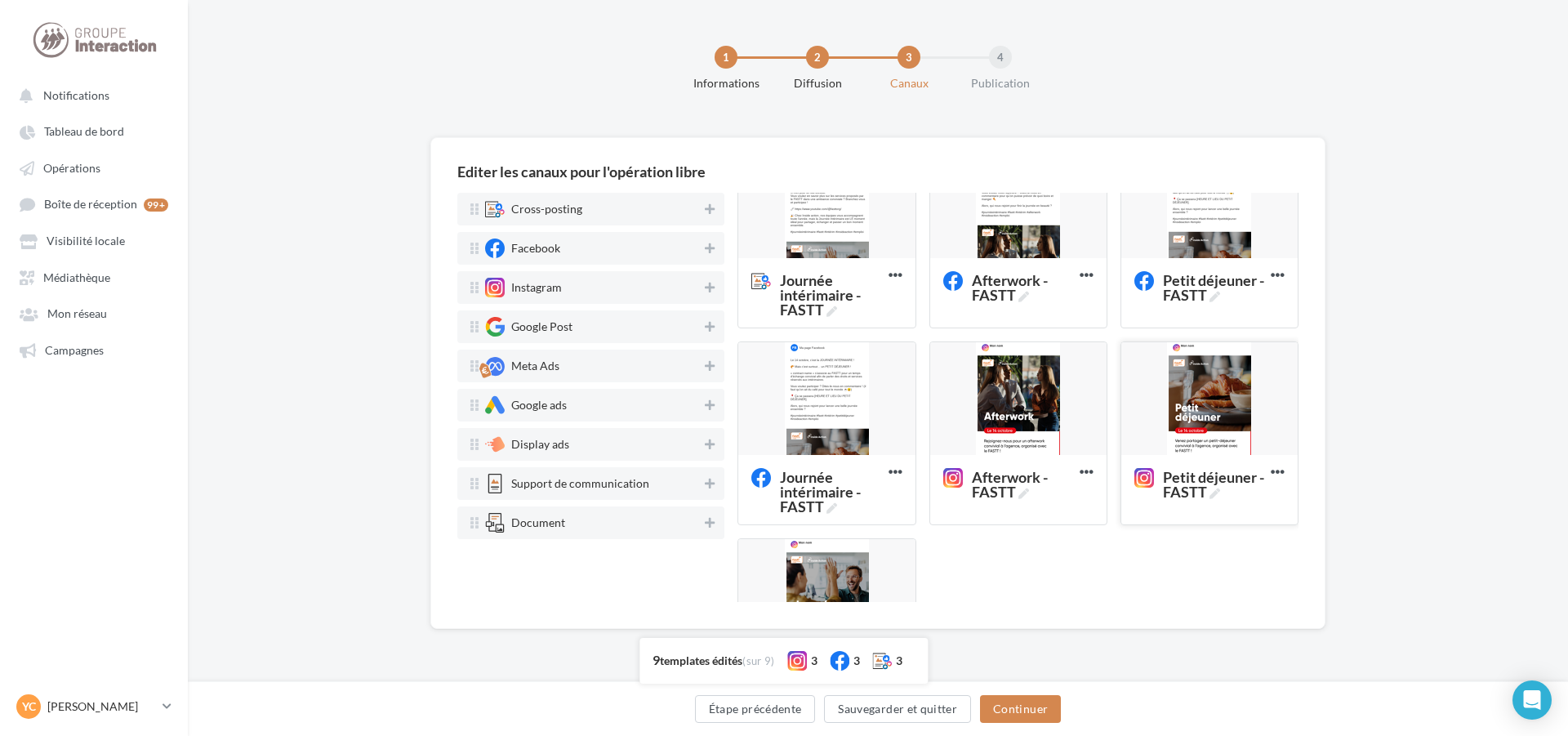
click at [1203, 410] on div at bounding box center [1209, 399] width 176 height 114
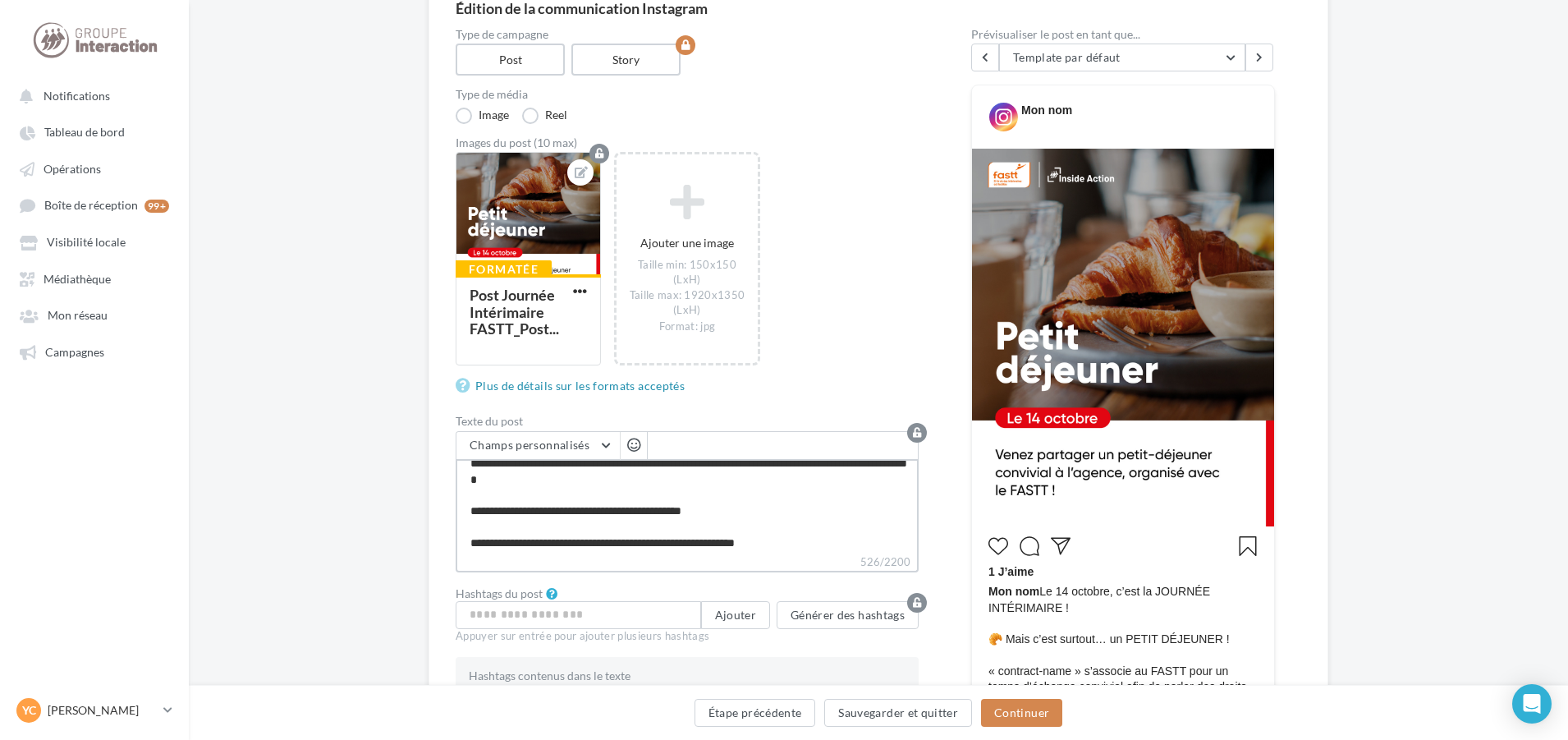
scroll to position [157, 0]
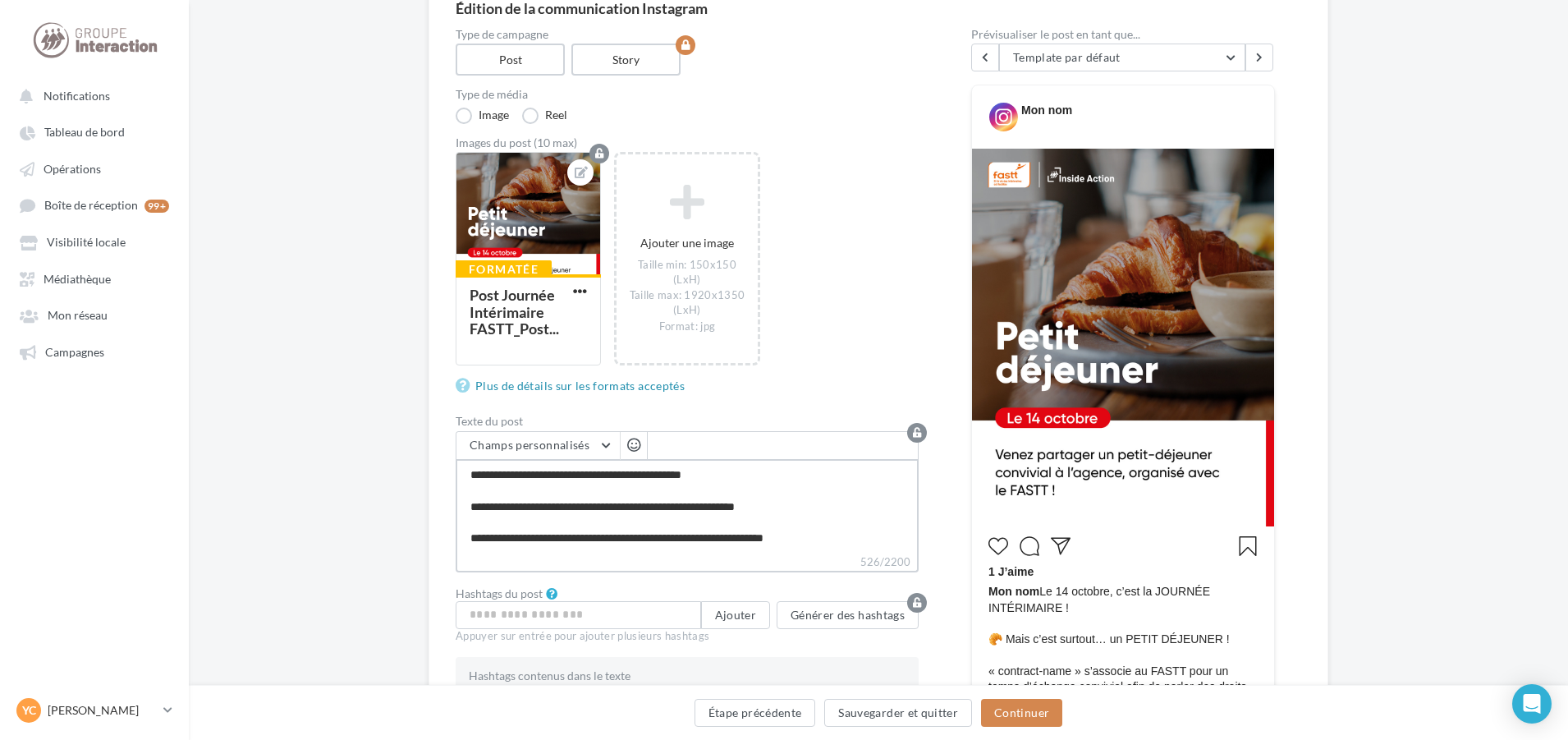
drag, startPoint x: 466, startPoint y: 478, endPoint x: 953, endPoint y: 577, distance: 497.0
click at [953, 577] on div "Type de campagne Post Story Type de média Image Reel Images du post (10 max) Fo…" at bounding box center [878, 595] width 846 height 1132
click at [797, 543] on textarea "**********" at bounding box center [688, 506] width 463 height 94
click at [792, 539] on textarea "**********" at bounding box center [688, 506] width 463 height 94
type textarea "**********"
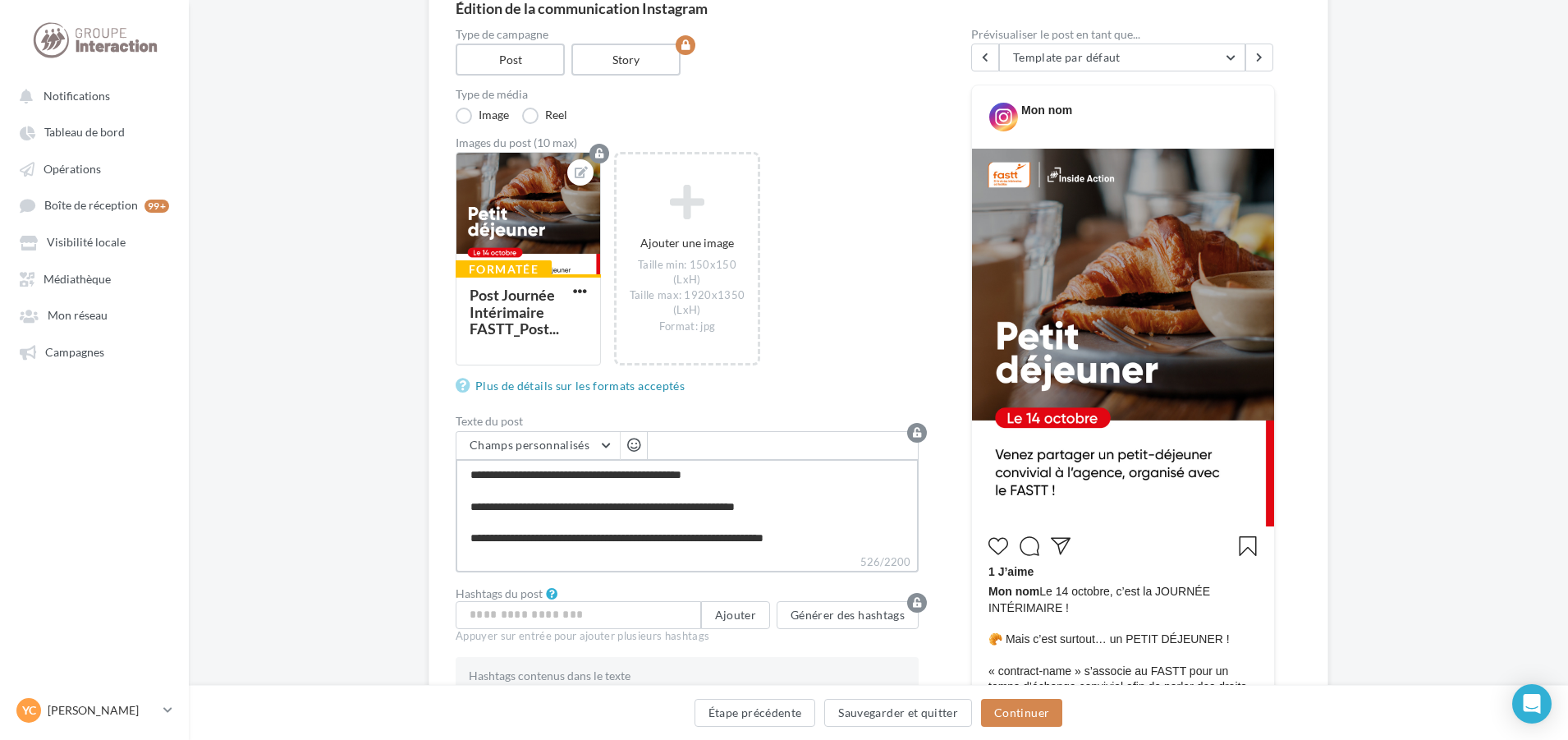
type textarea "**********"
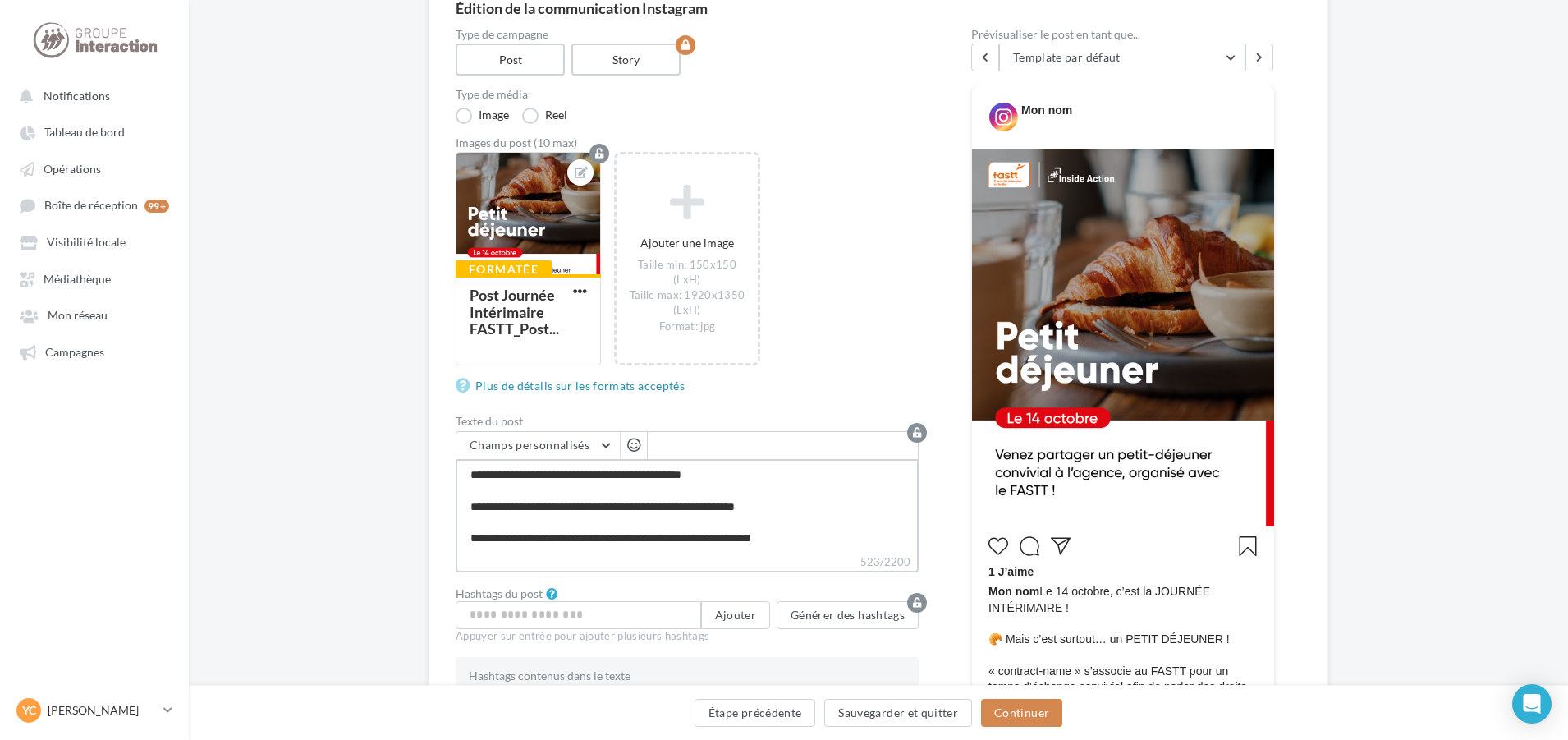
type textarea "**********"
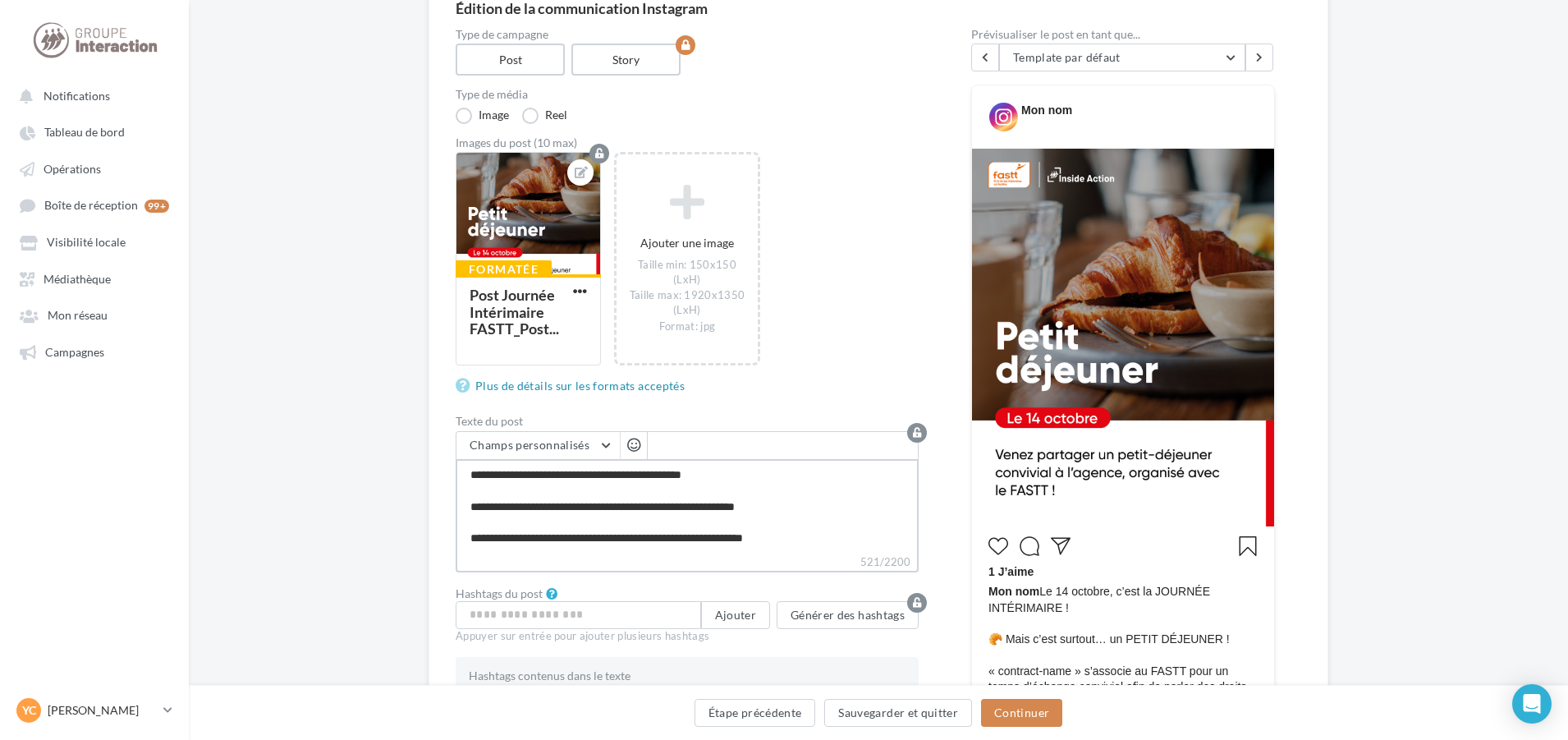
type textarea "**********"
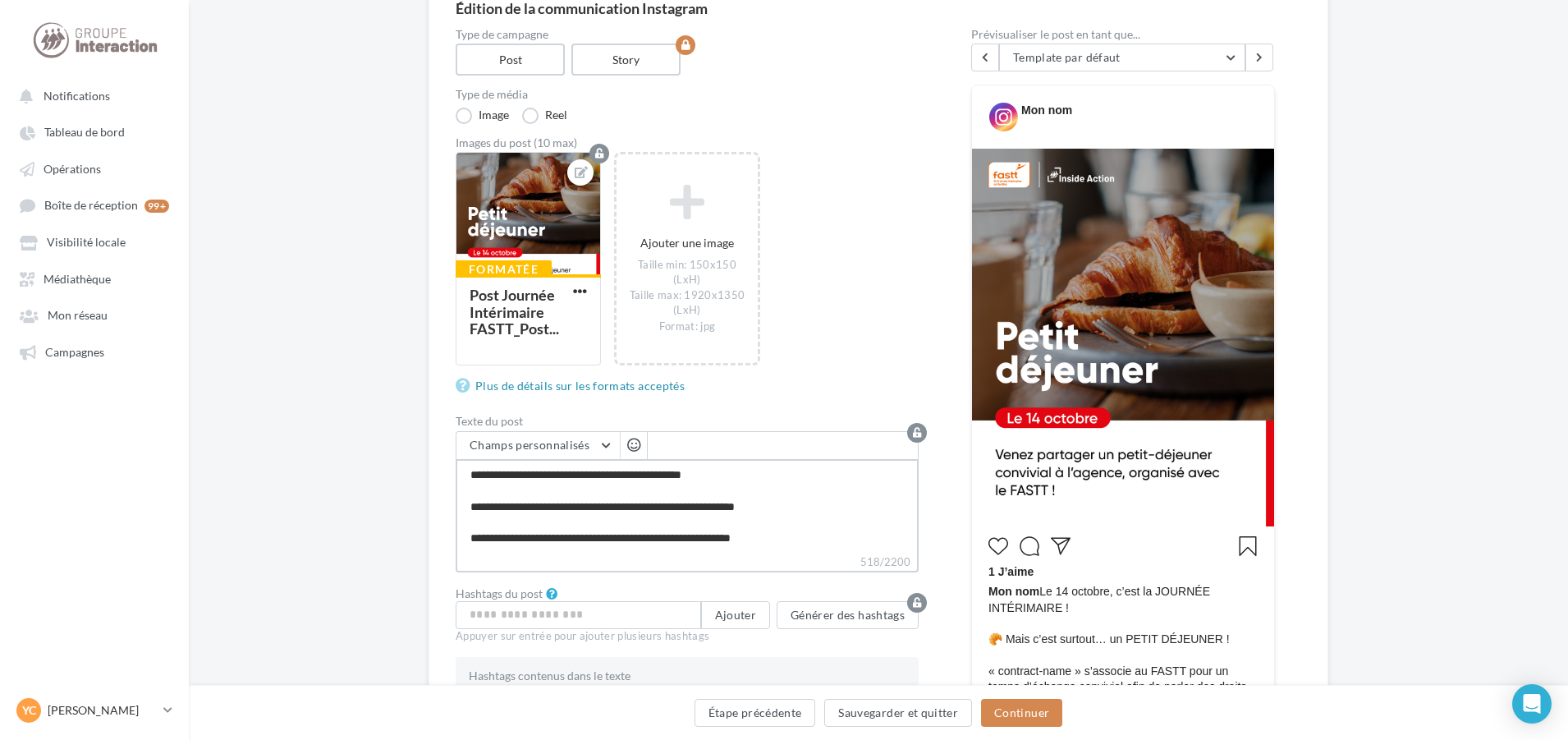
type textarea "**********"
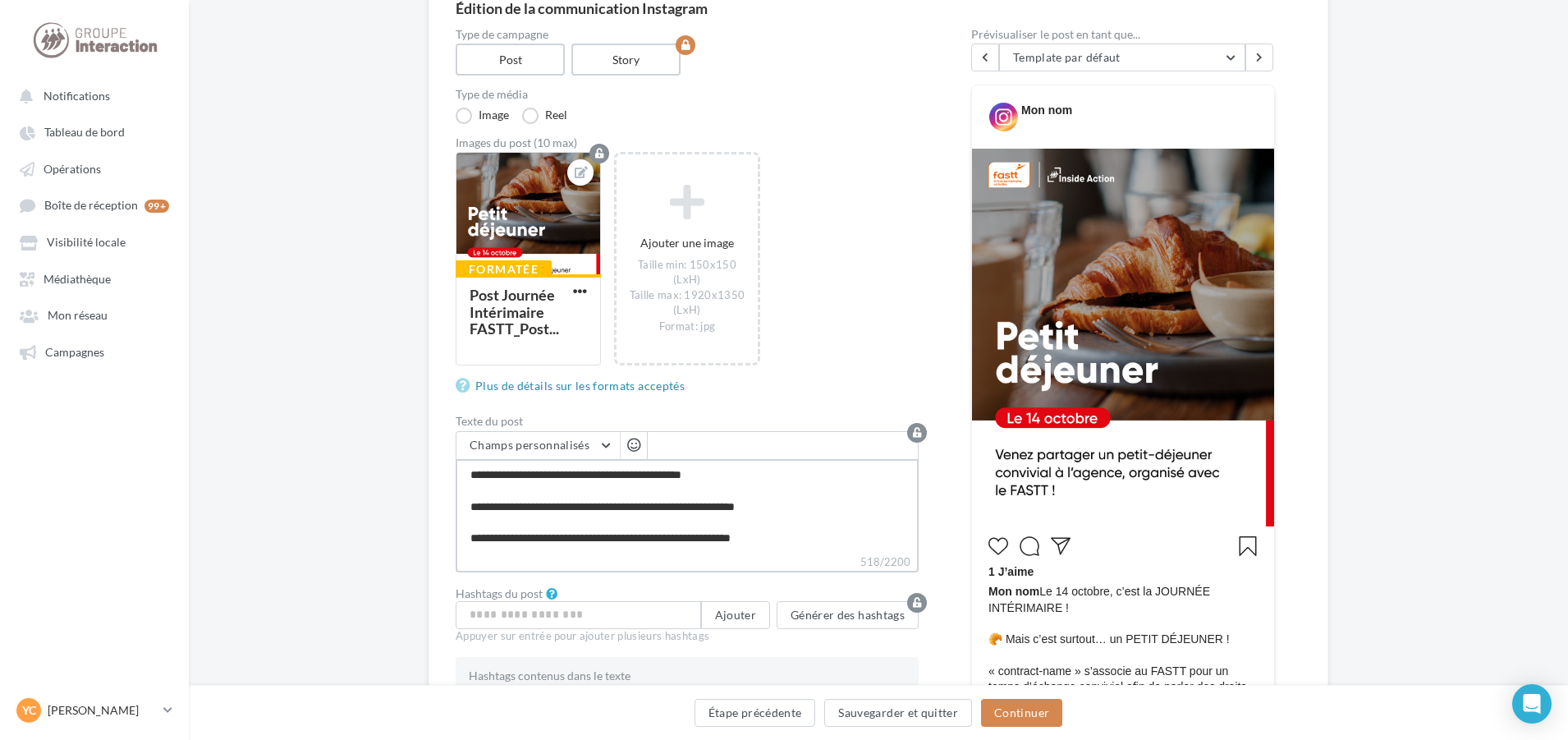
type textarea "**********"
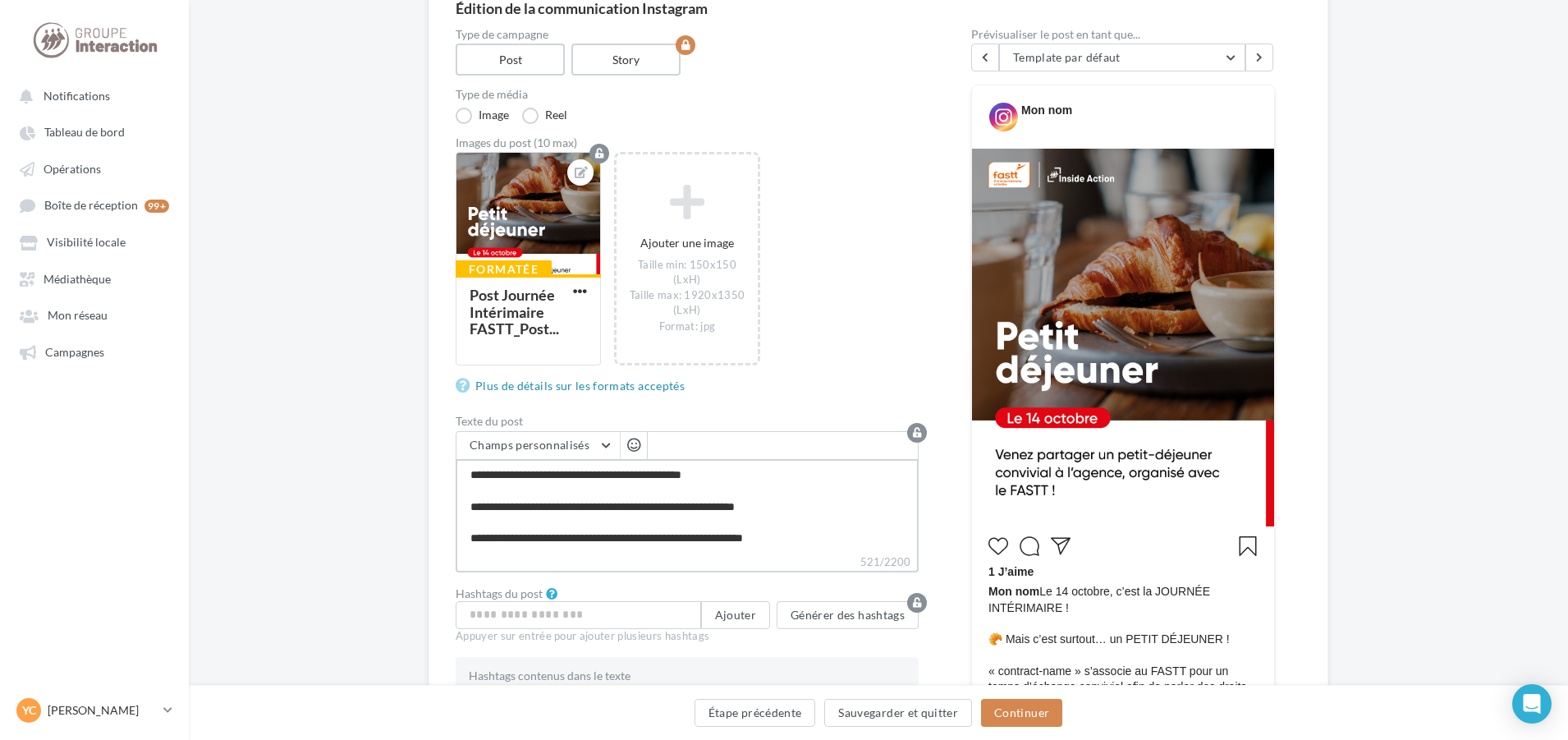
type textarea "**********"
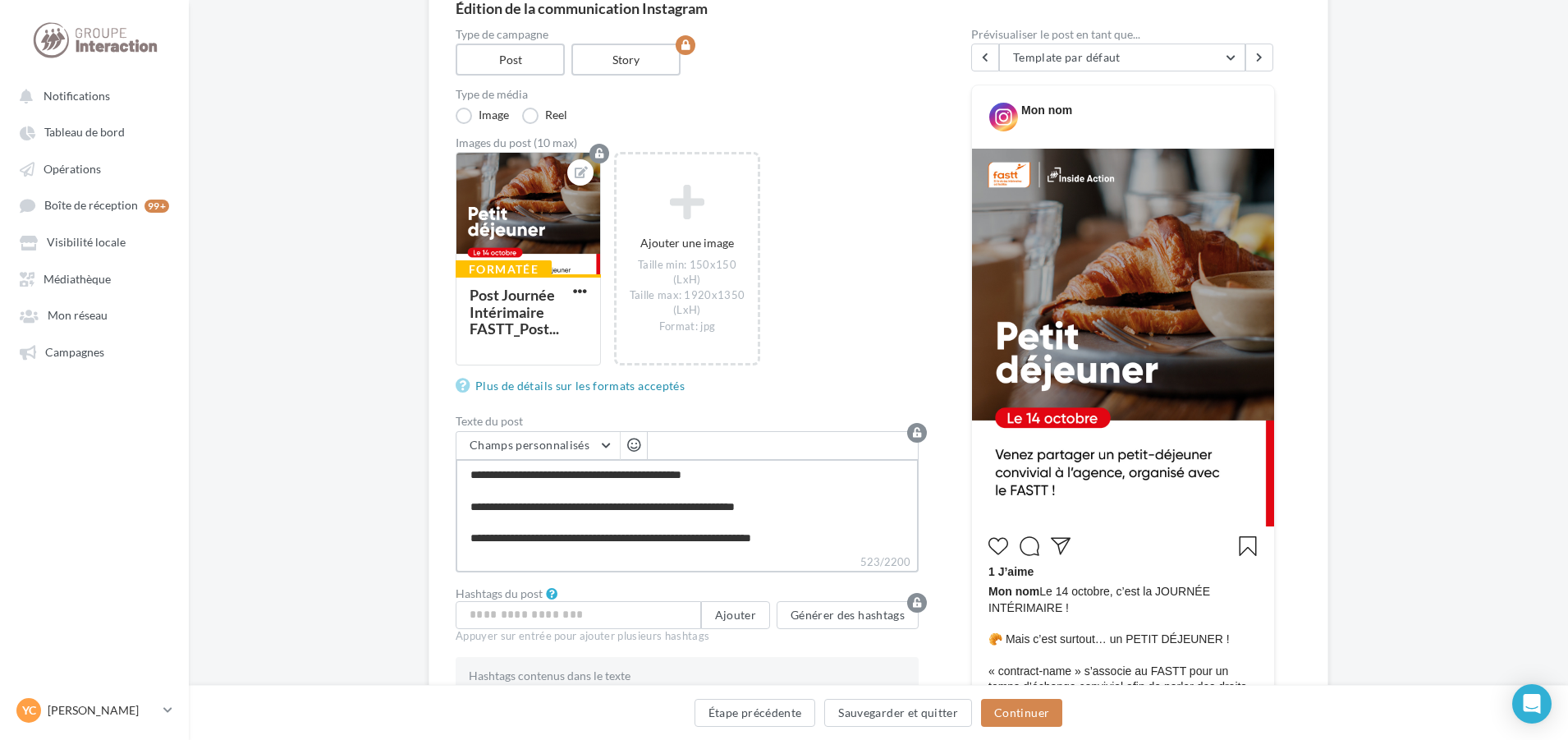
type textarea "**********"
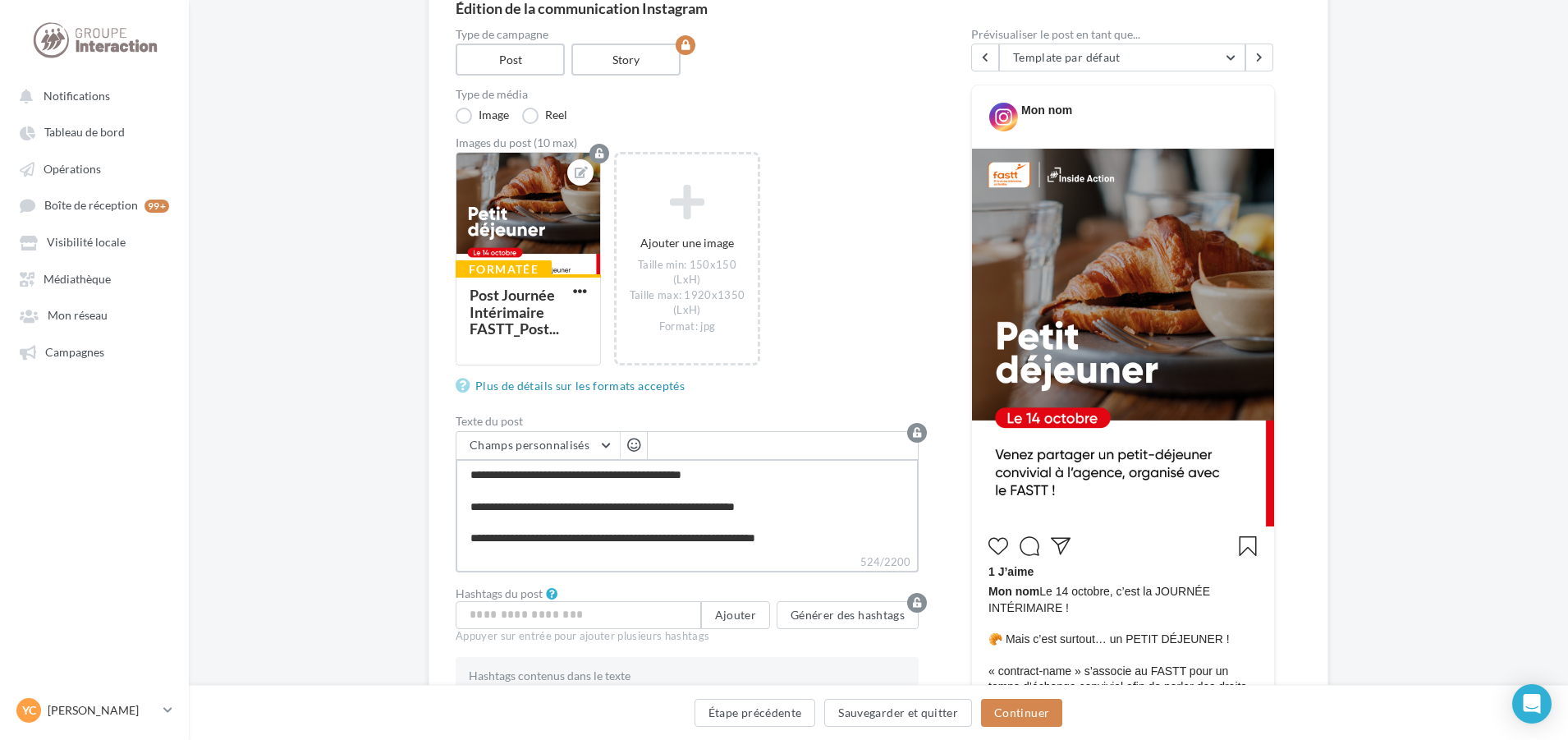
type textarea "**********"
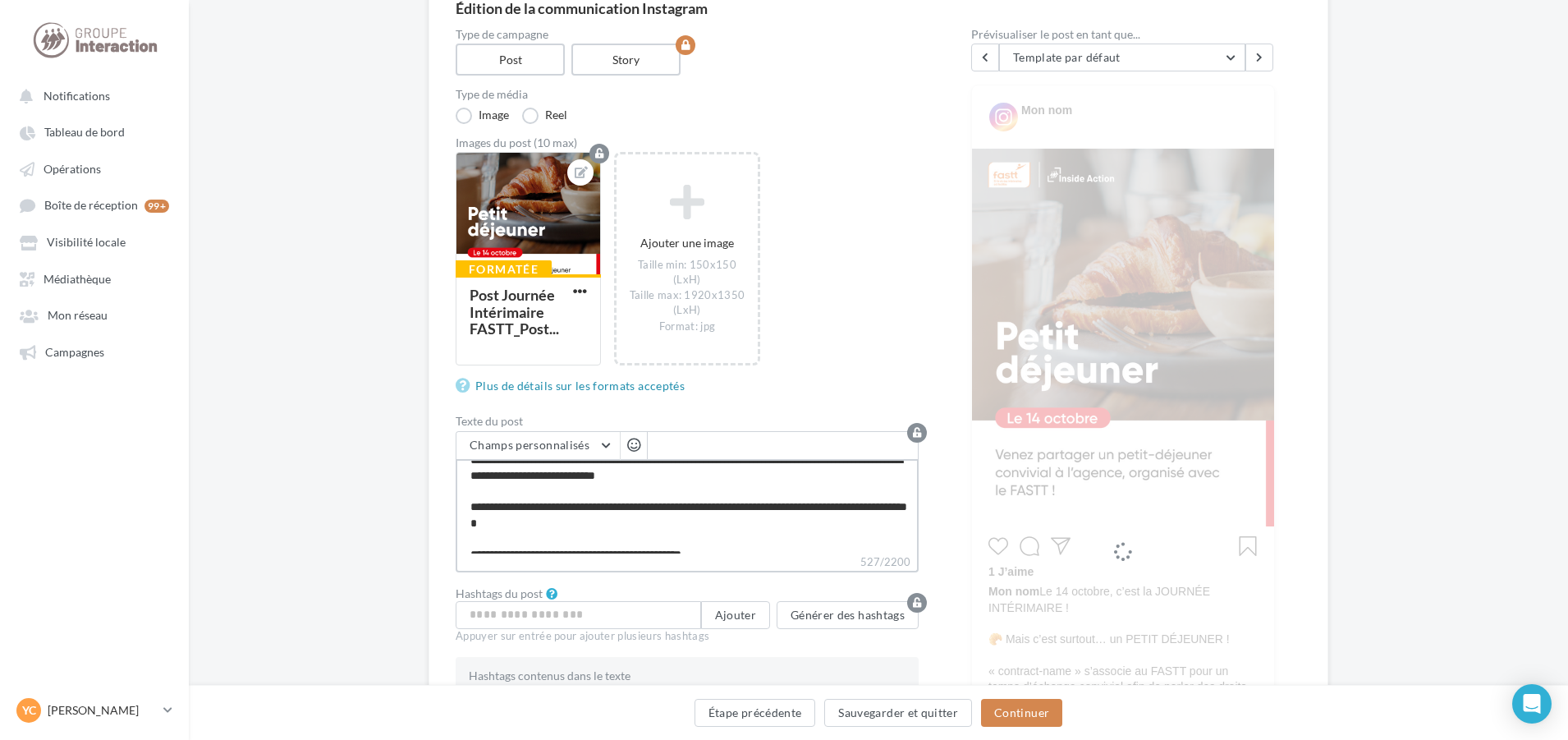
scroll to position [0, 0]
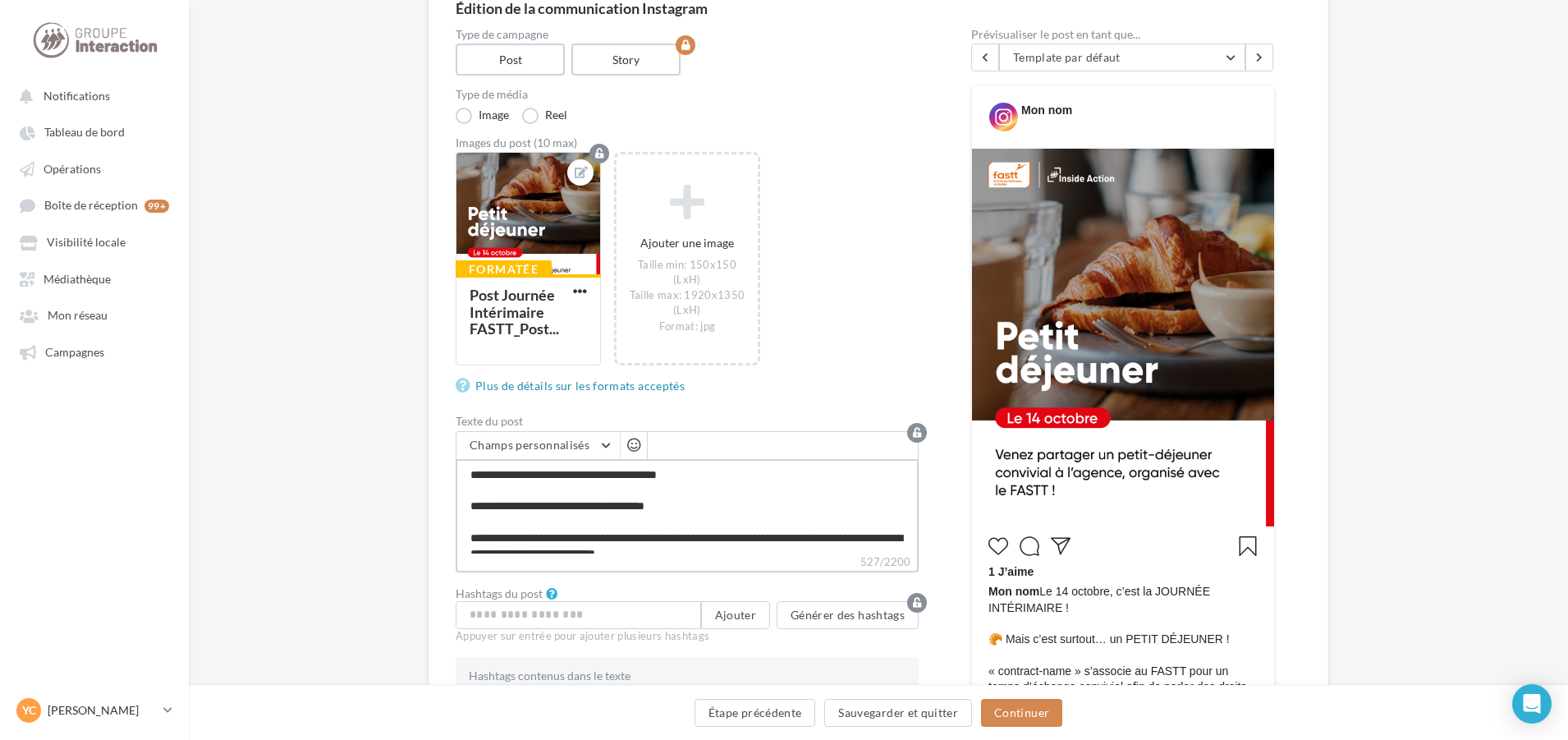
drag, startPoint x: 841, startPoint y: 543, endPoint x: 375, endPoint y: 441, distance: 477.0
click at [375, 441] on div "Édition de la communication Instagram Type de campagne Post Story Type de média…" at bounding box center [878, 606] width 1379 height 1266
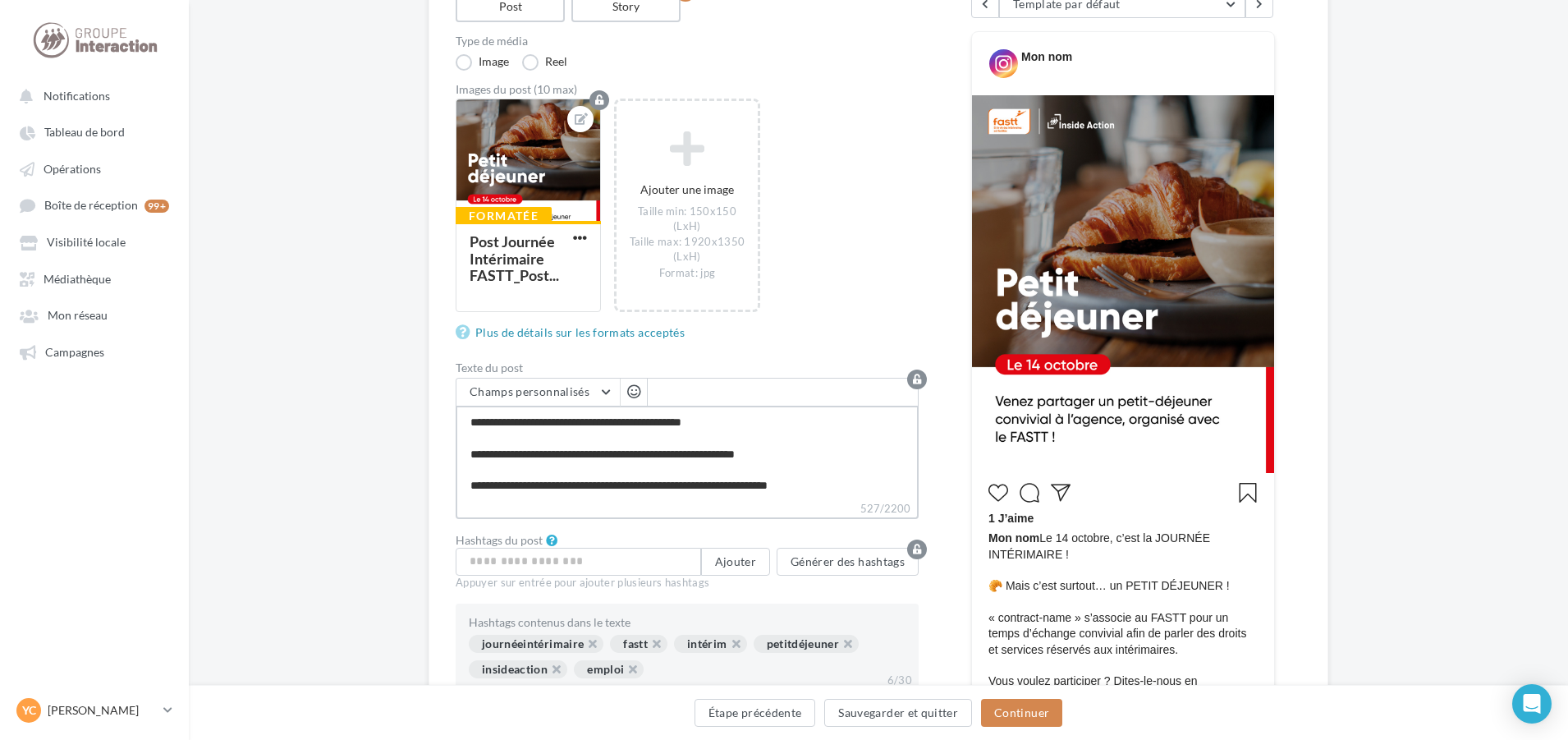
scroll to position [246, 0]
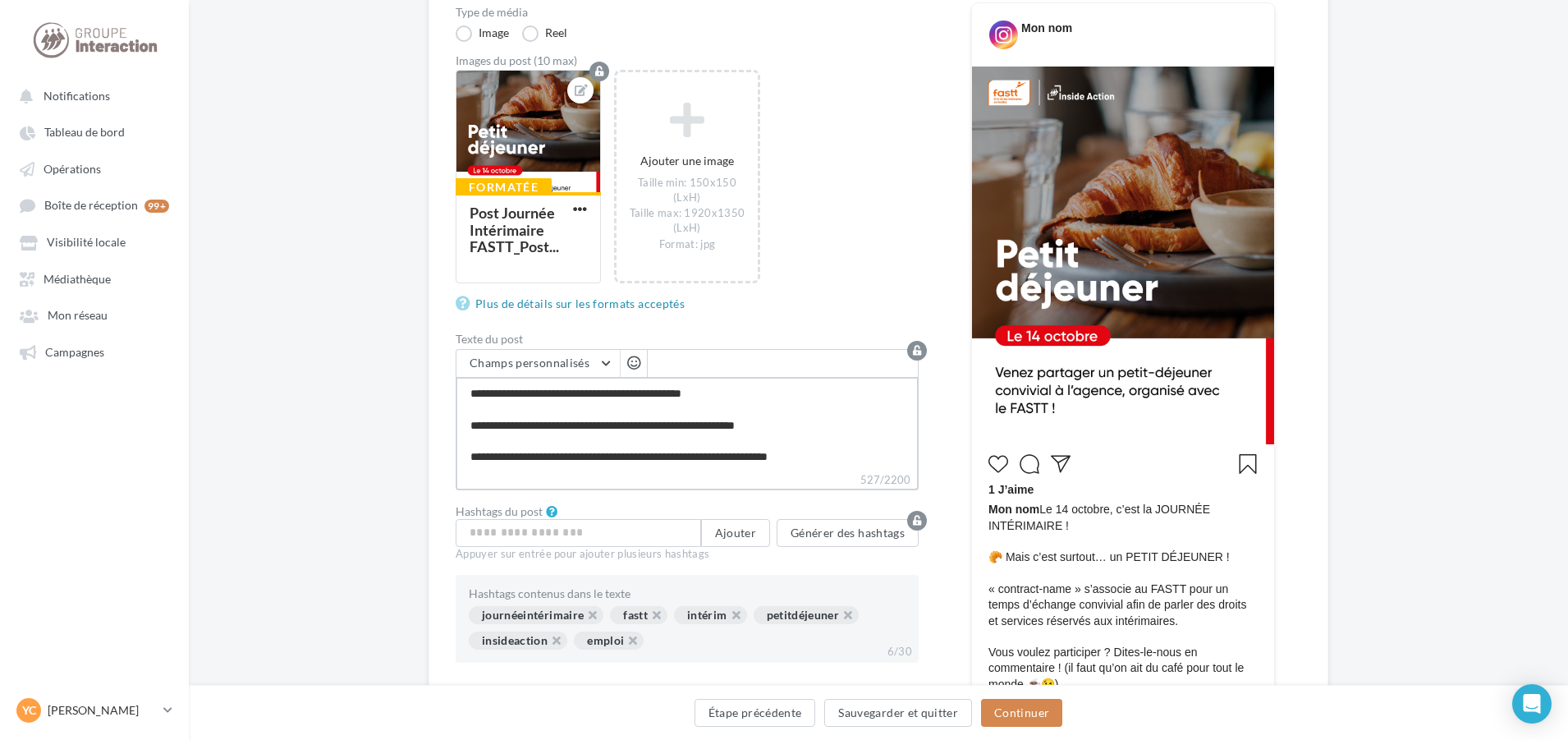
click at [842, 436] on textarea "**********" at bounding box center [688, 423] width 463 height 94
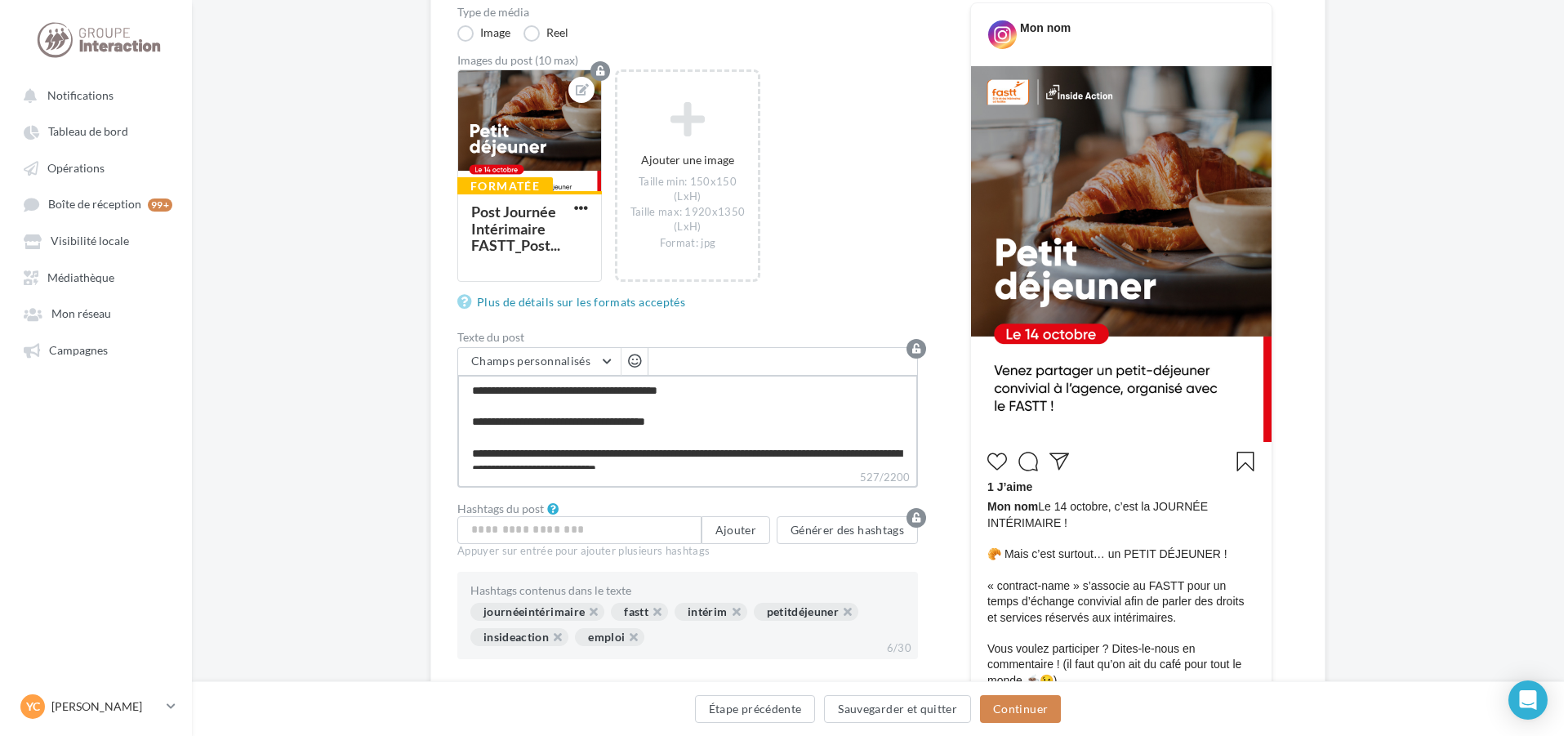
scroll to position [0, 0]
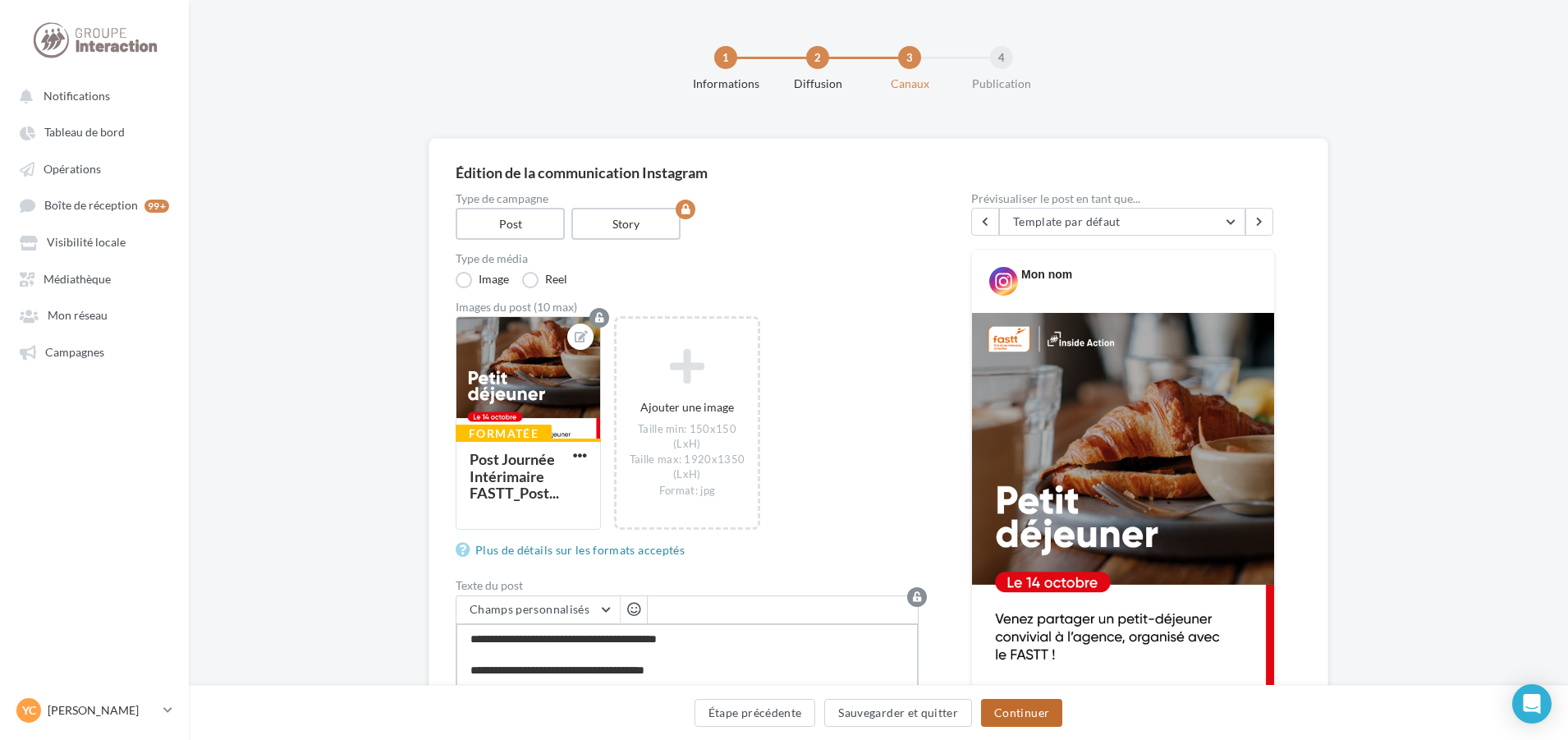
type textarea "**********"
click at [1038, 710] on button "Continuer" at bounding box center [1022, 712] width 81 height 28
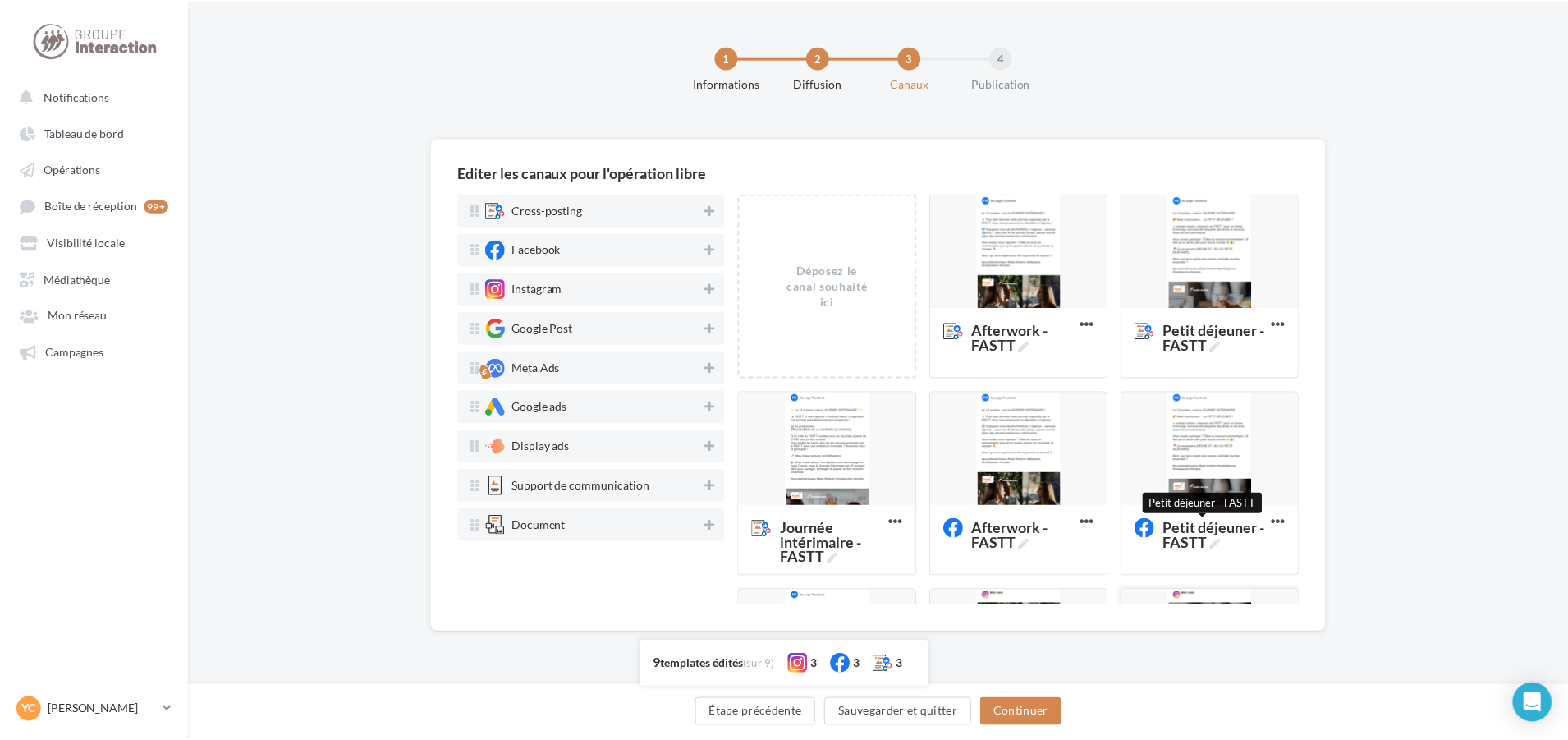
scroll to position [82, 0]
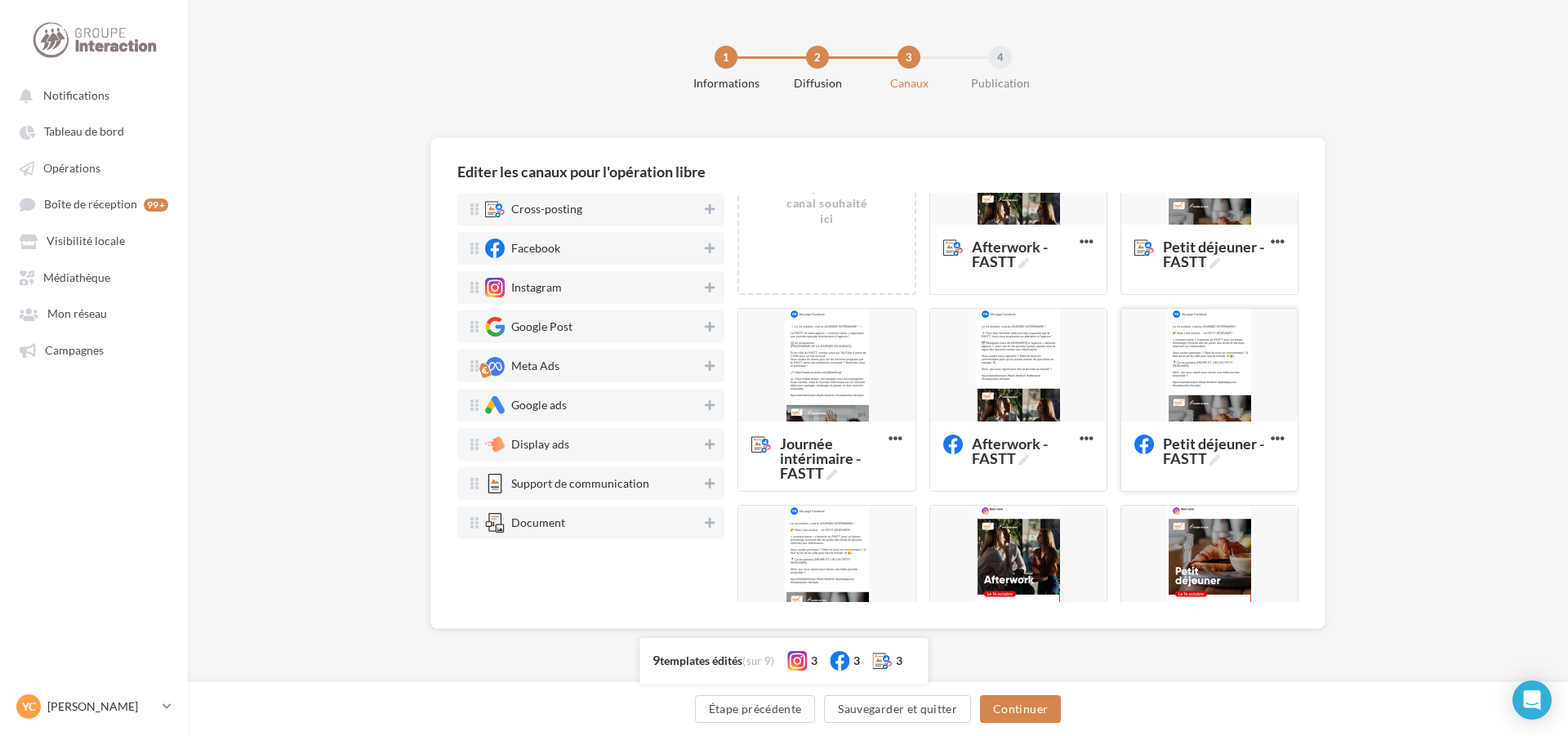
click at [1218, 348] on div at bounding box center [1209, 366] width 176 height 114
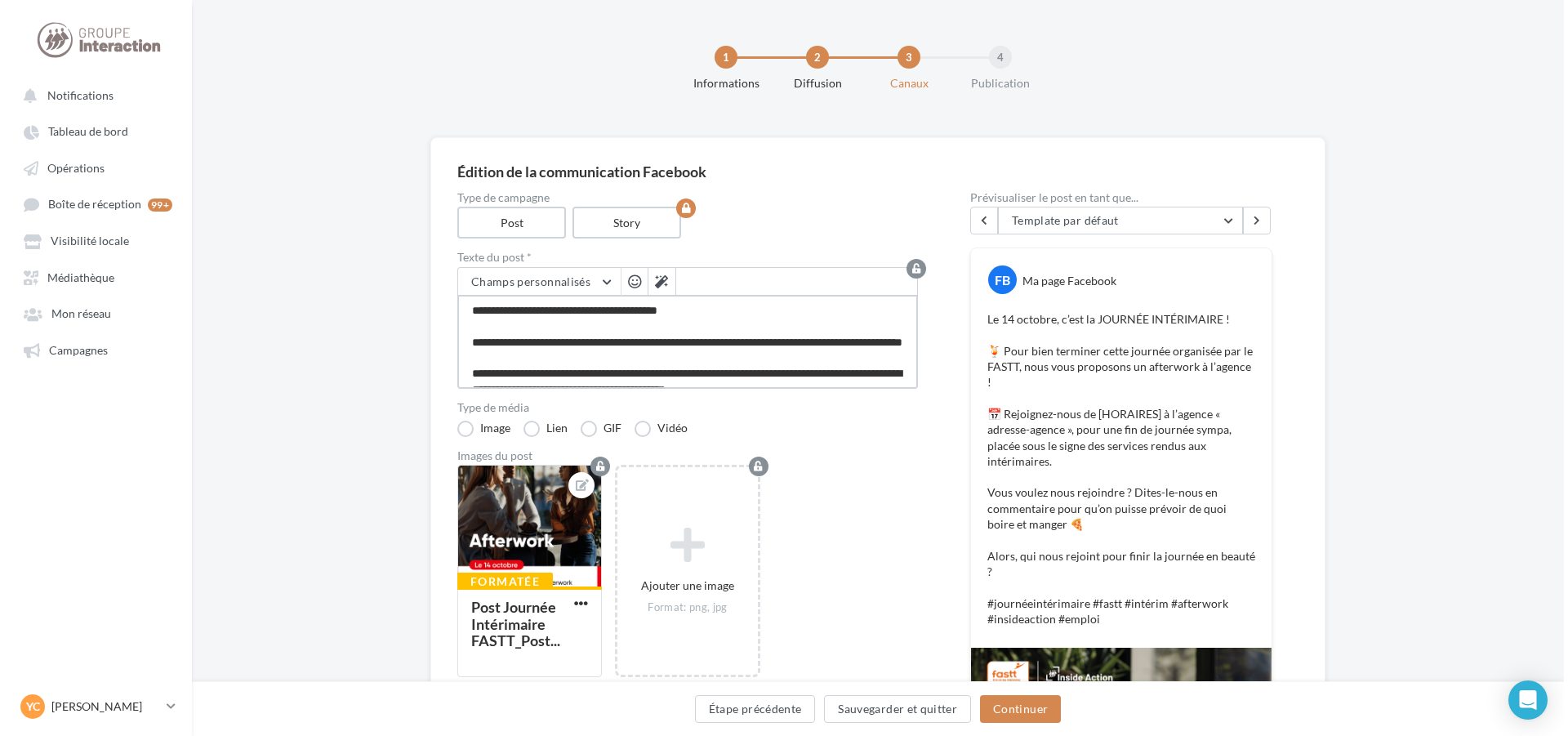
scroll to position [143, 0]
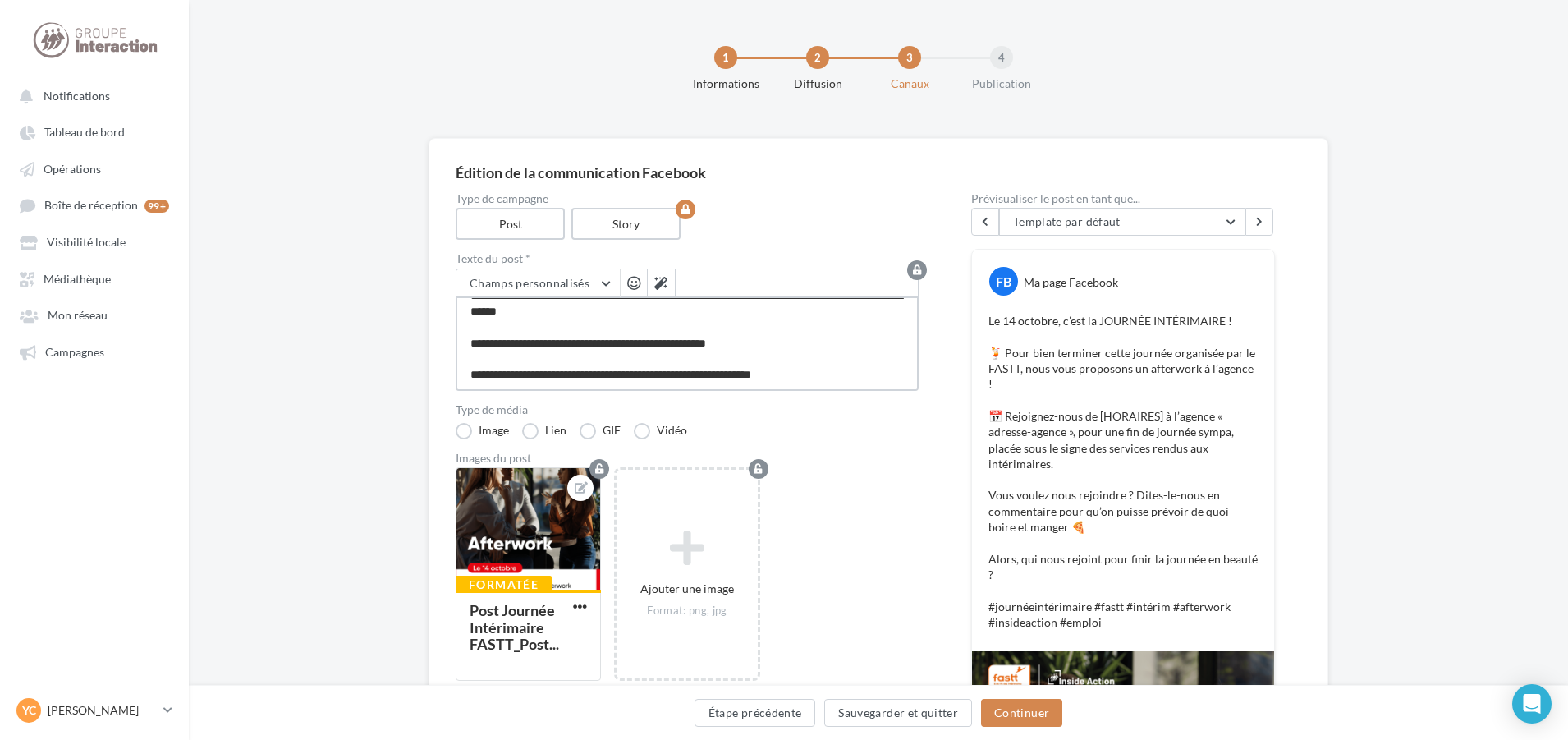
drag, startPoint x: 466, startPoint y: 307, endPoint x: 893, endPoint y: 454, distance: 451.6
click at [893, 454] on div "Type de campagne Post Story Texte du post * Champs personnalisés Adresse de l'e…" at bounding box center [688, 691] width 463 height 996
click at [780, 715] on button "Étape précédente" at bounding box center [755, 712] width 122 height 28
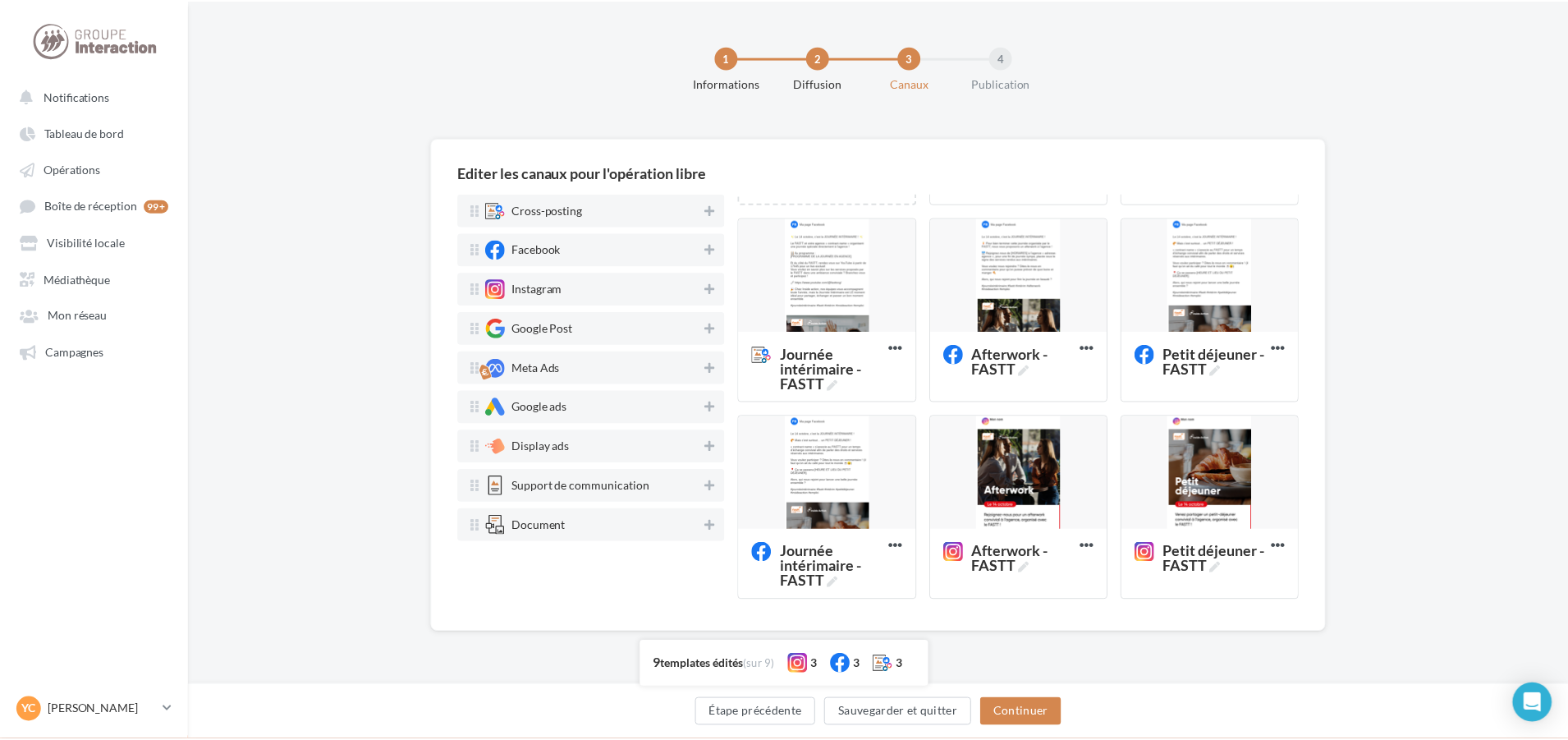
scroll to position [328, 0]
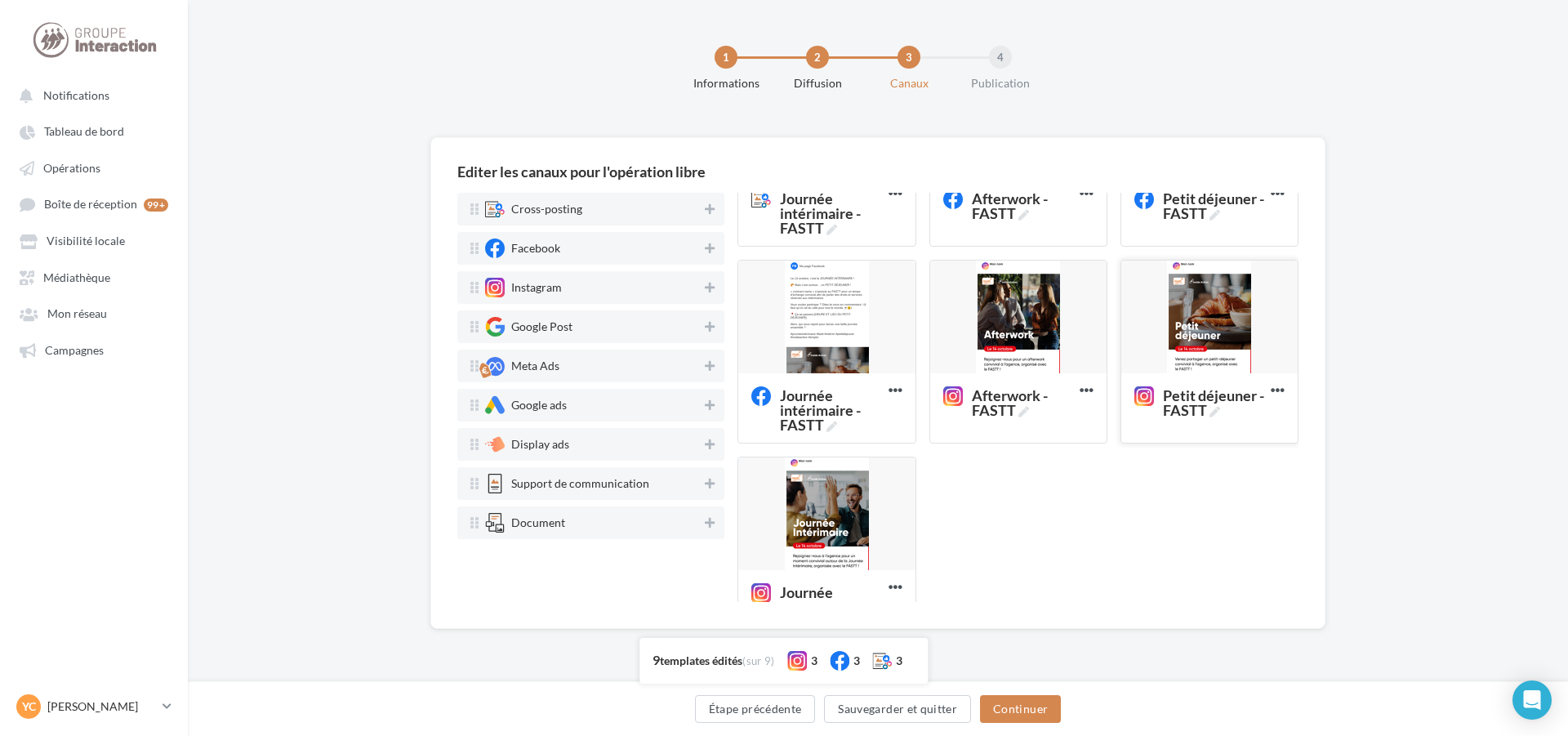
click at [1200, 325] on div at bounding box center [1209, 318] width 176 height 114
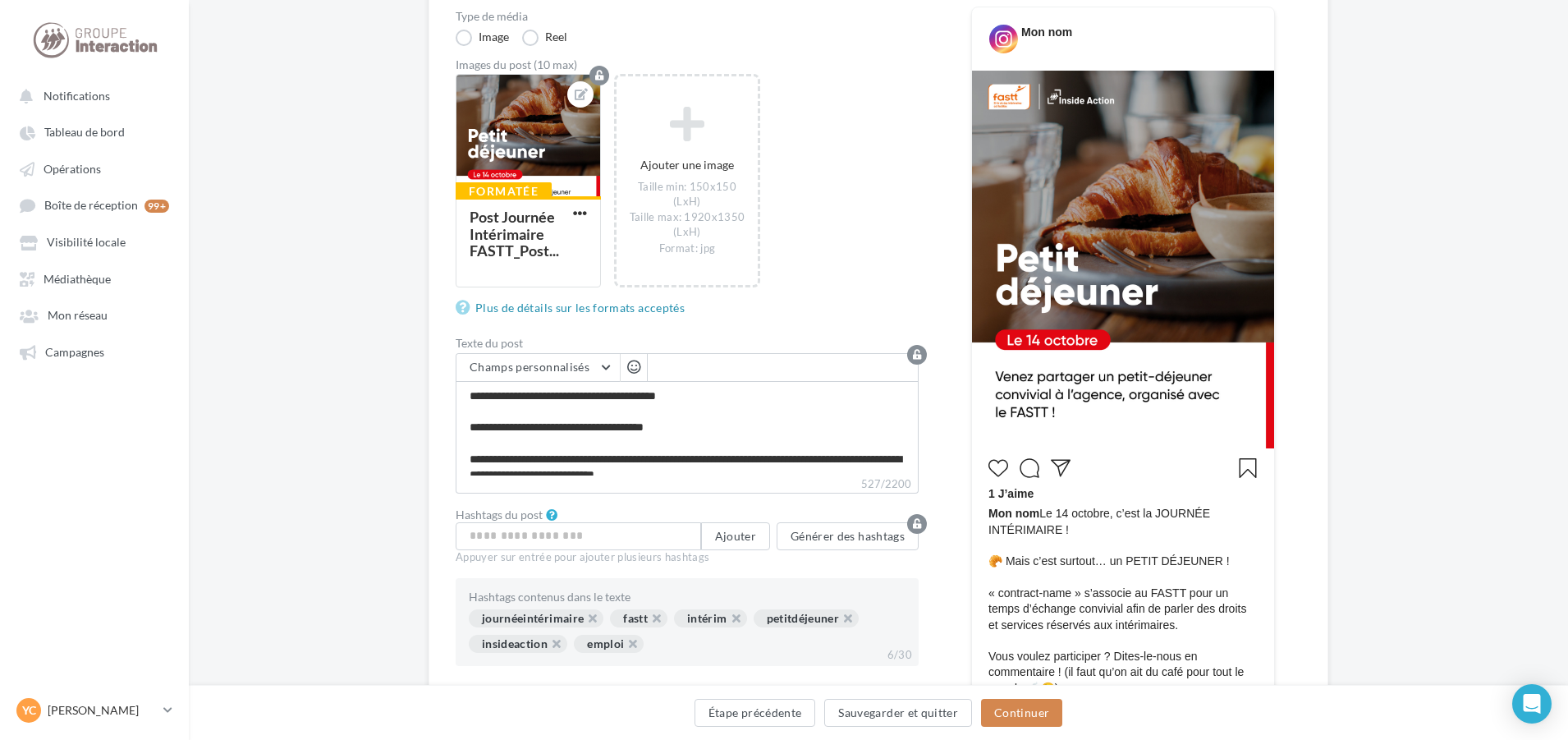
scroll to position [246, 0]
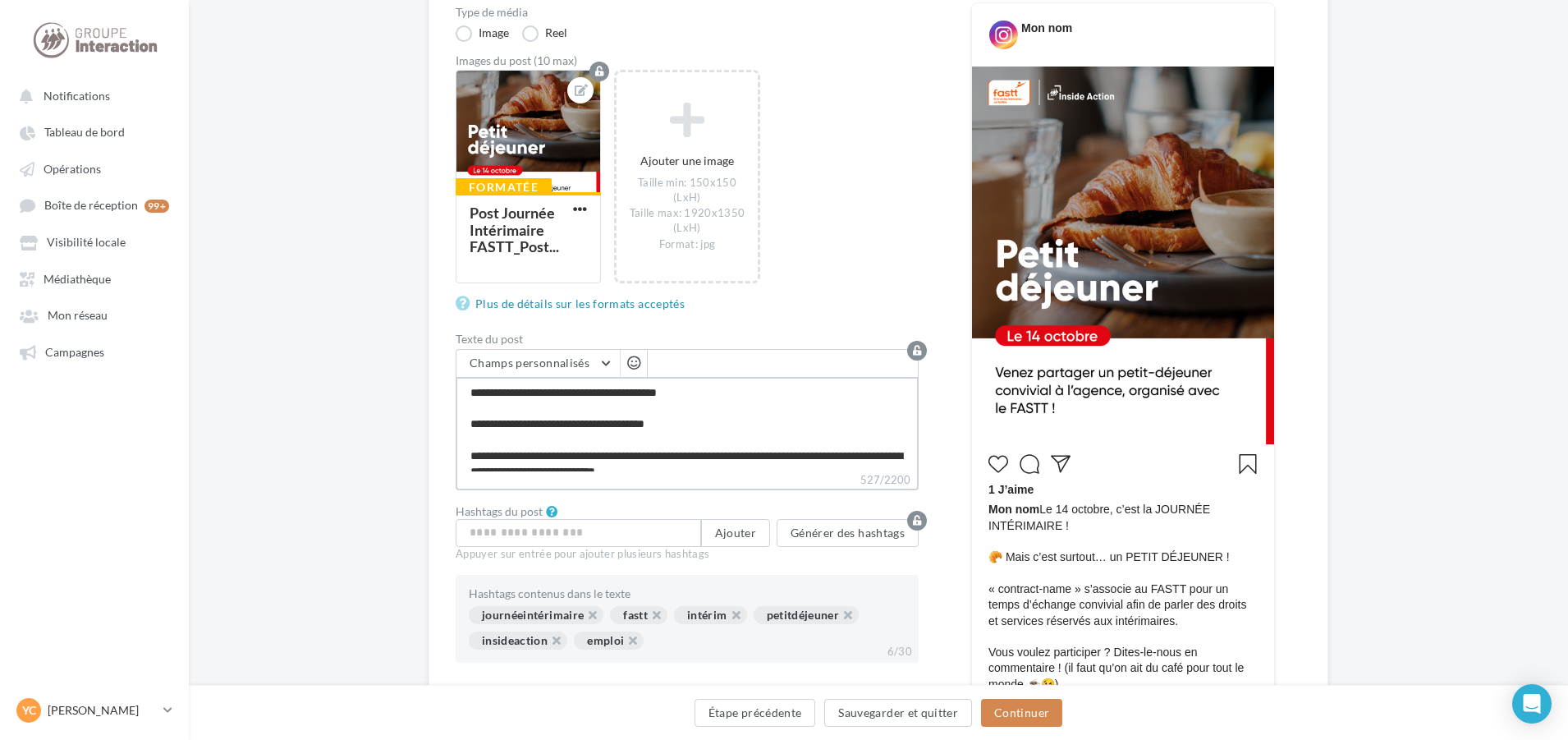
click at [600, 422] on textarea "**********" at bounding box center [688, 423] width 463 height 94
drag, startPoint x: 464, startPoint y: 391, endPoint x: 996, endPoint y: 557, distance: 557.3
click at [996, 557] on div "Type de campagne Post Story Type de média Image Reel Images du post (10 max) Fo…" at bounding box center [878, 512] width 846 height 1132
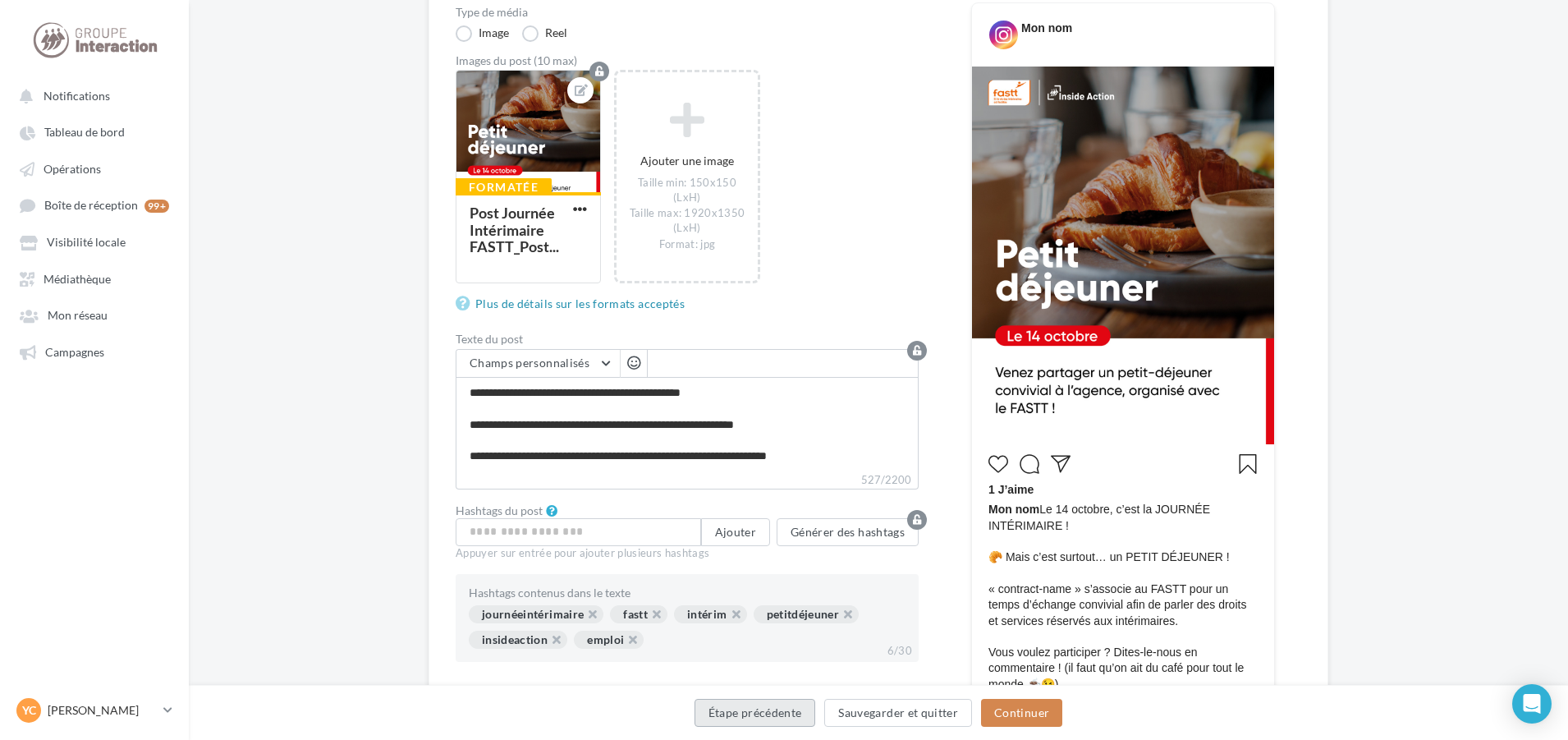
click at [789, 723] on button "Étape précédente" at bounding box center [755, 712] width 122 height 28
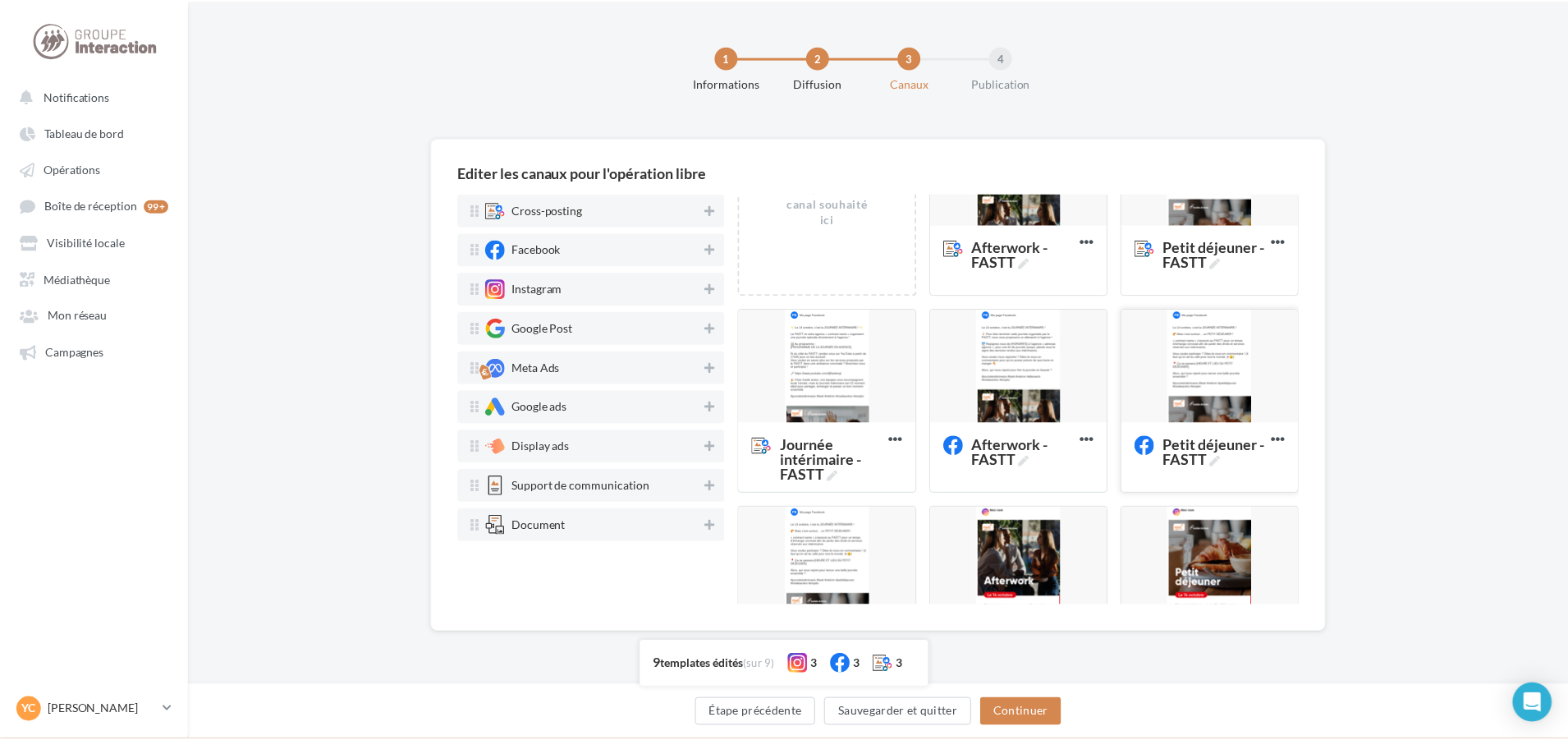
scroll to position [82, 0]
click at [1174, 346] on div at bounding box center [1215, 368] width 177 height 115
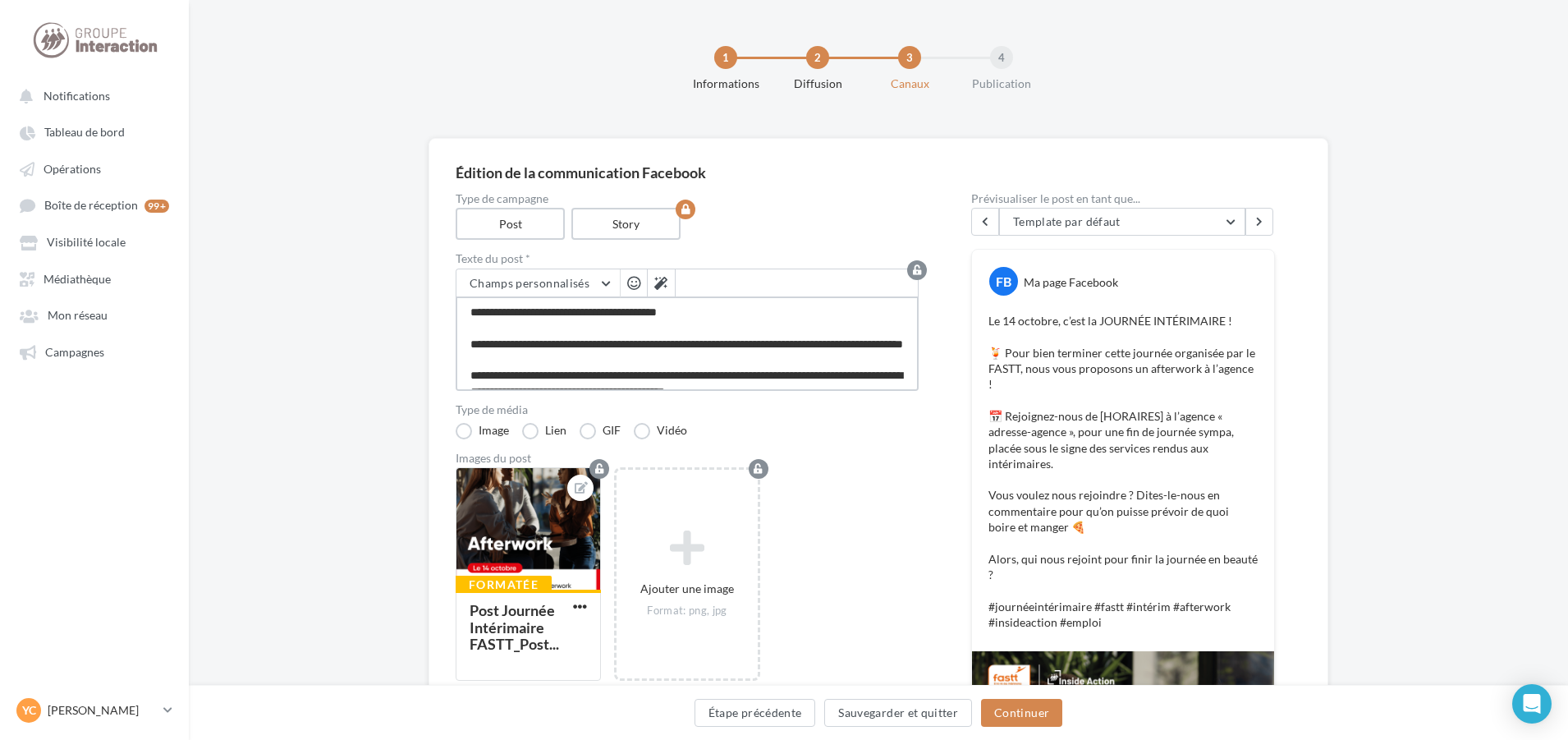
scroll to position [143, 0]
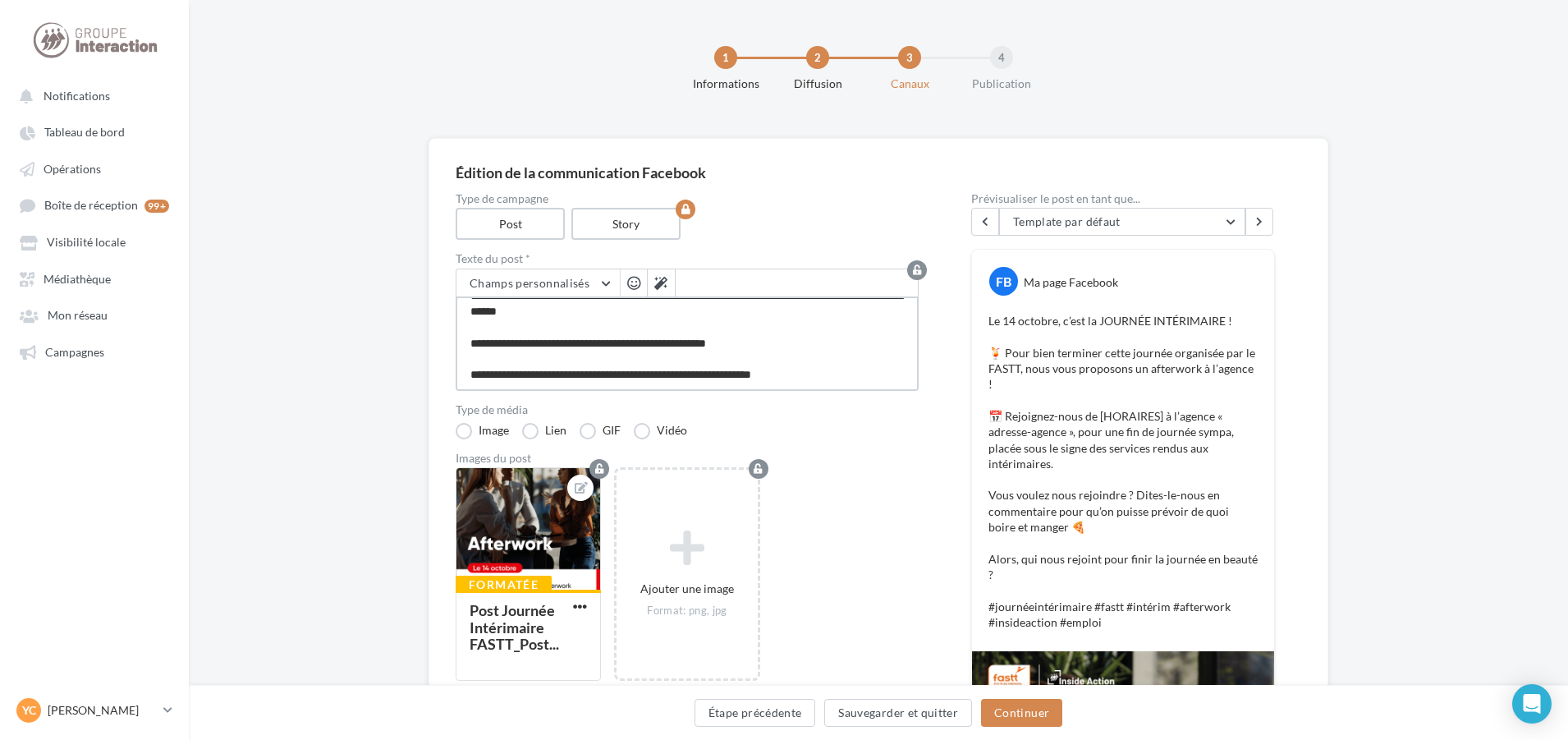
drag, startPoint x: 467, startPoint y: 310, endPoint x: 925, endPoint y: 461, distance: 482.2
click at [925, 461] on div "Type de campagne Post Story Texte du post * Champs personnalisés Adresse de l'e…" at bounding box center [878, 691] width 846 height 996
paste textarea "**********"
type textarea "**********"
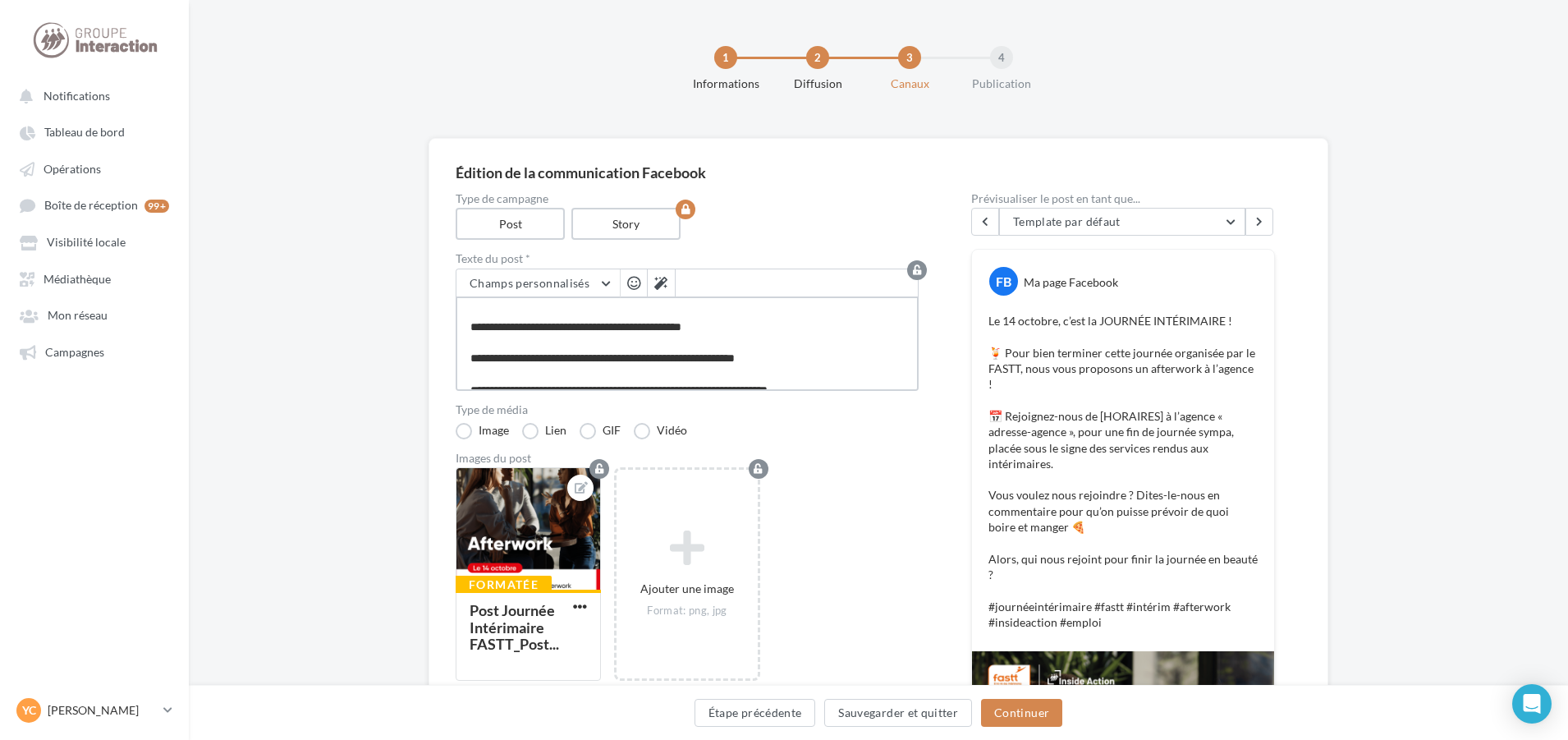
scroll to position [152, 0]
type textarea "**********"
click at [583, 599] on div at bounding box center [580, 605] width 21 height 17
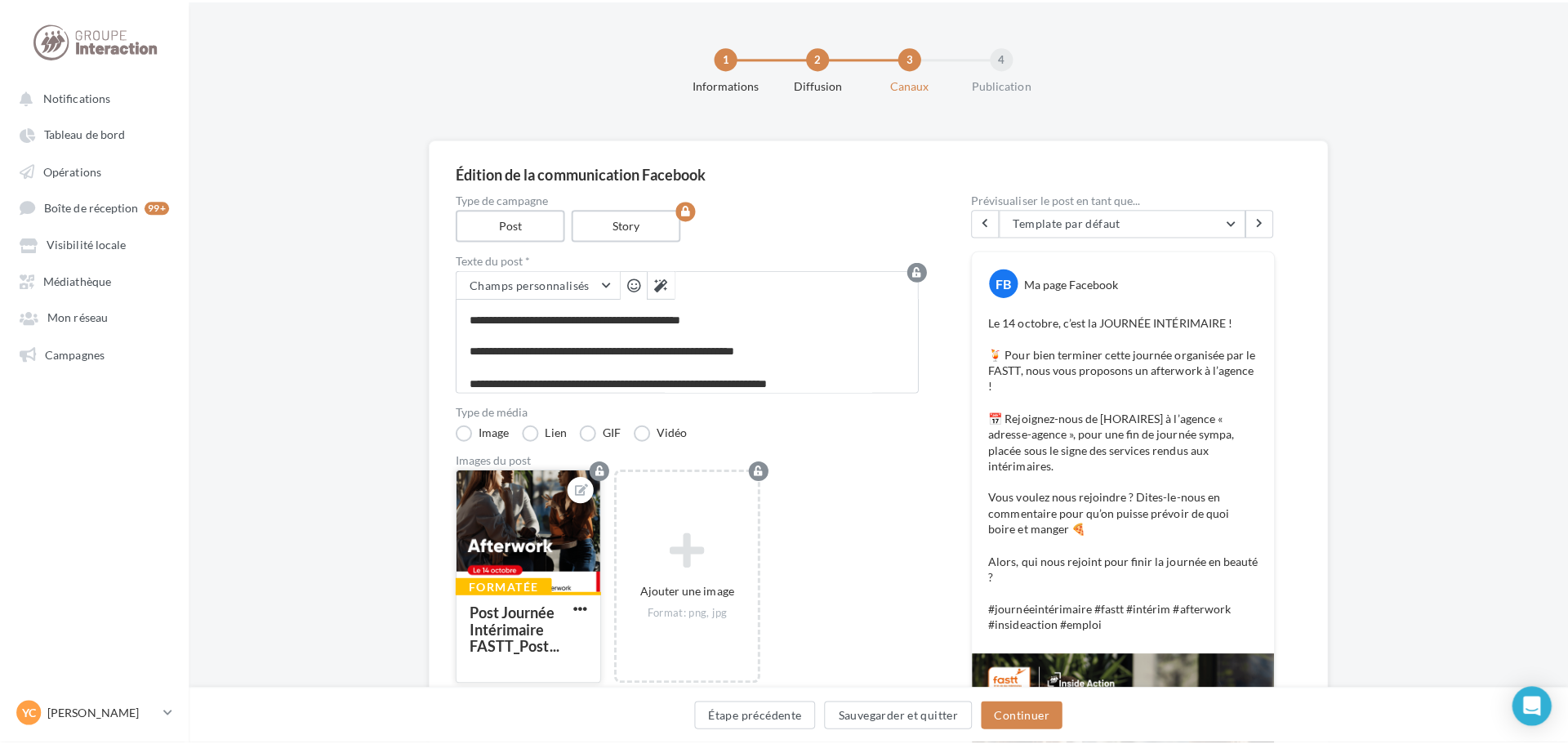
scroll to position [151, 0]
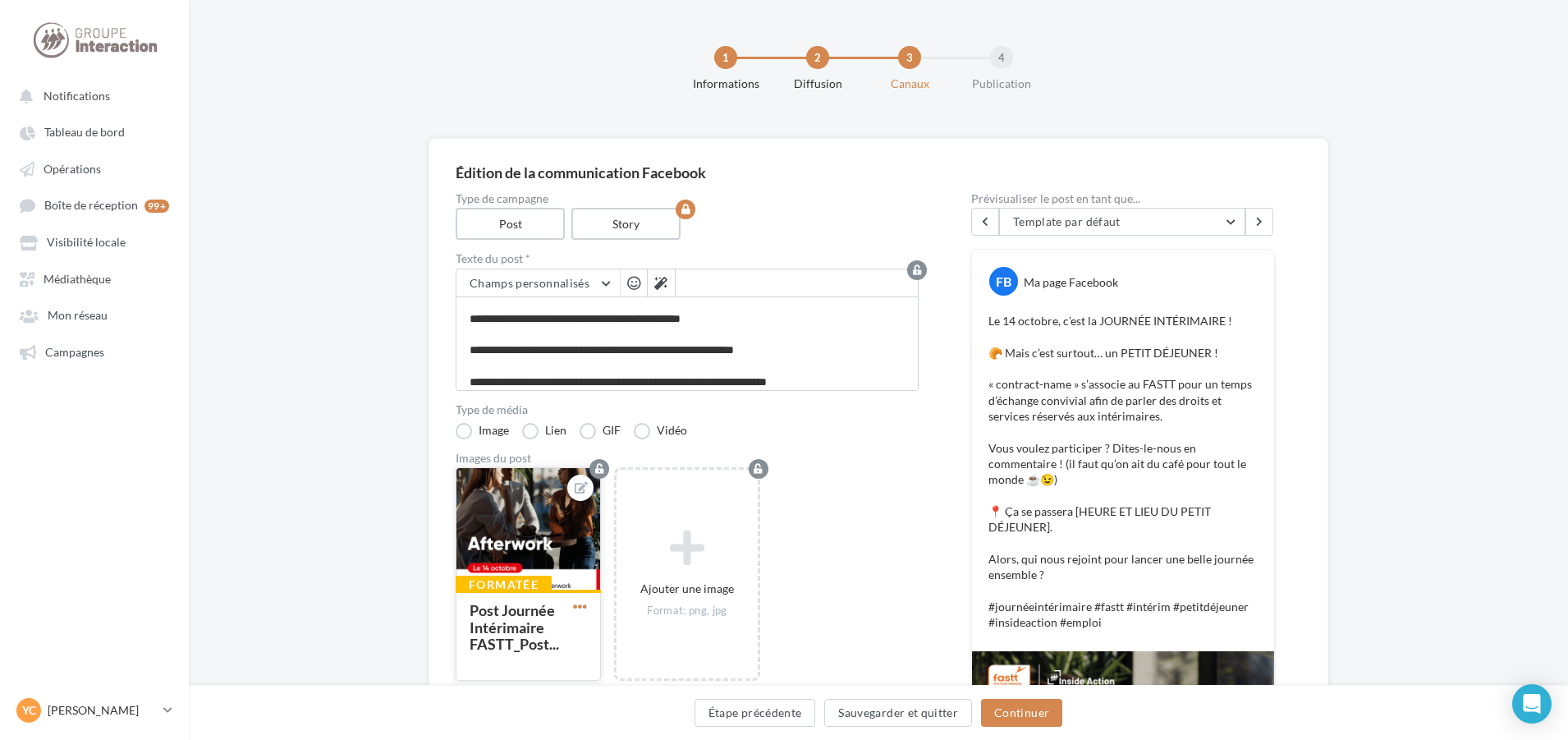
click at [582, 605] on span "button" at bounding box center [580, 606] width 14 height 14
click at [609, 716] on button "Supprimer" at bounding box center [656, 723] width 173 height 42
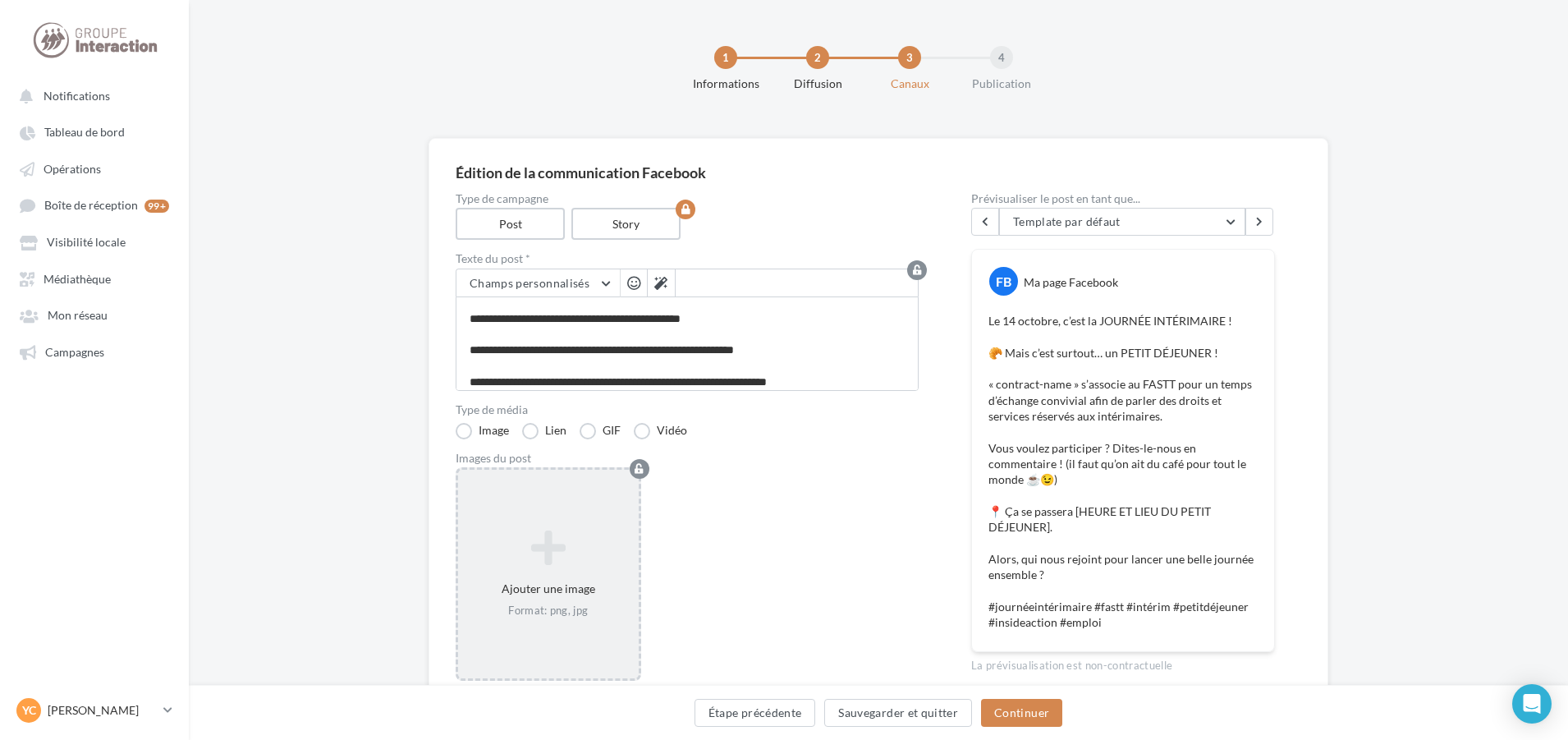
click at [562, 578] on div "Ajouter une image Format: png, jpg" at bounding box center [548, 574] width 181 height 104
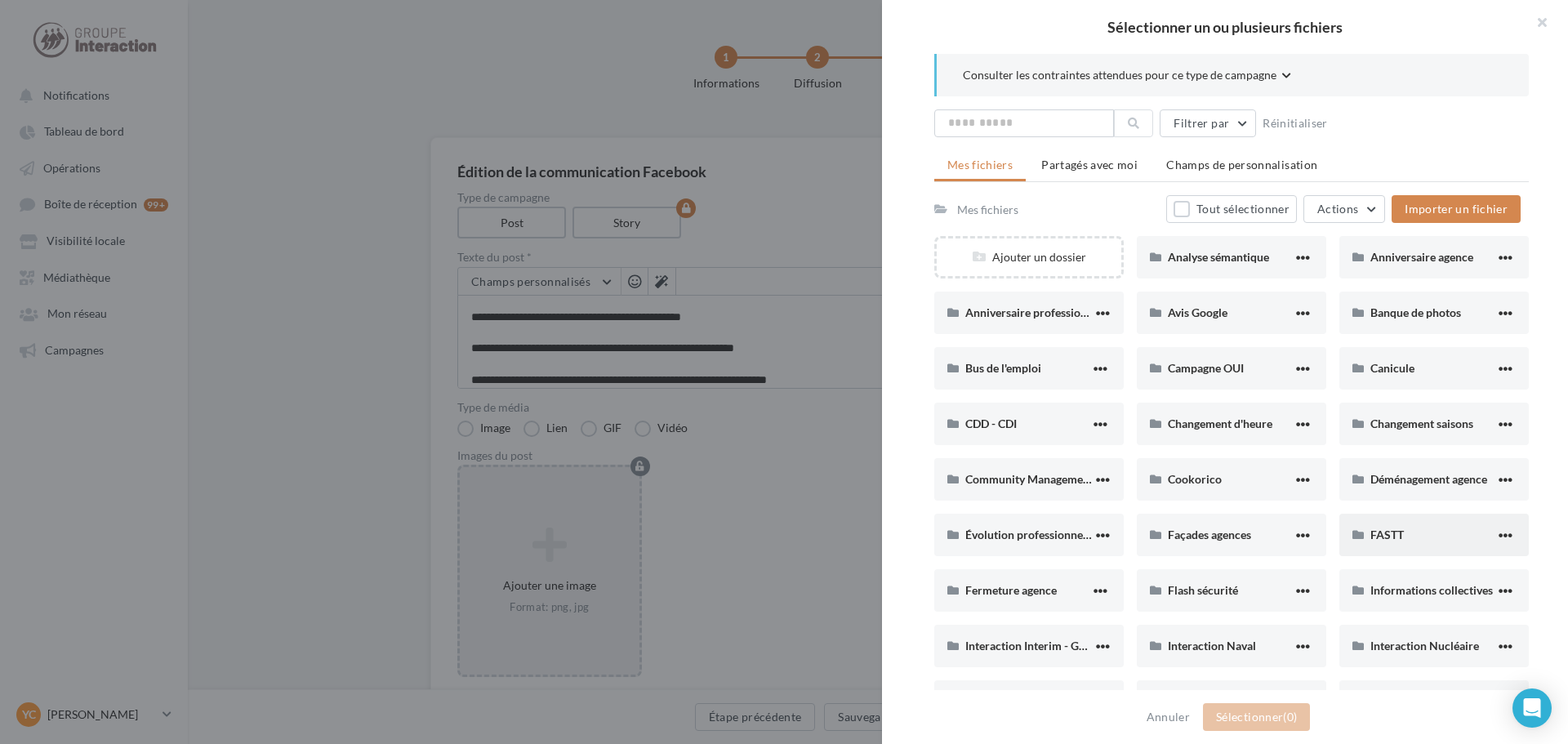
click at [1371, 530] on span "FASTT" at bounding box center [1388, 534] width 33 height 14
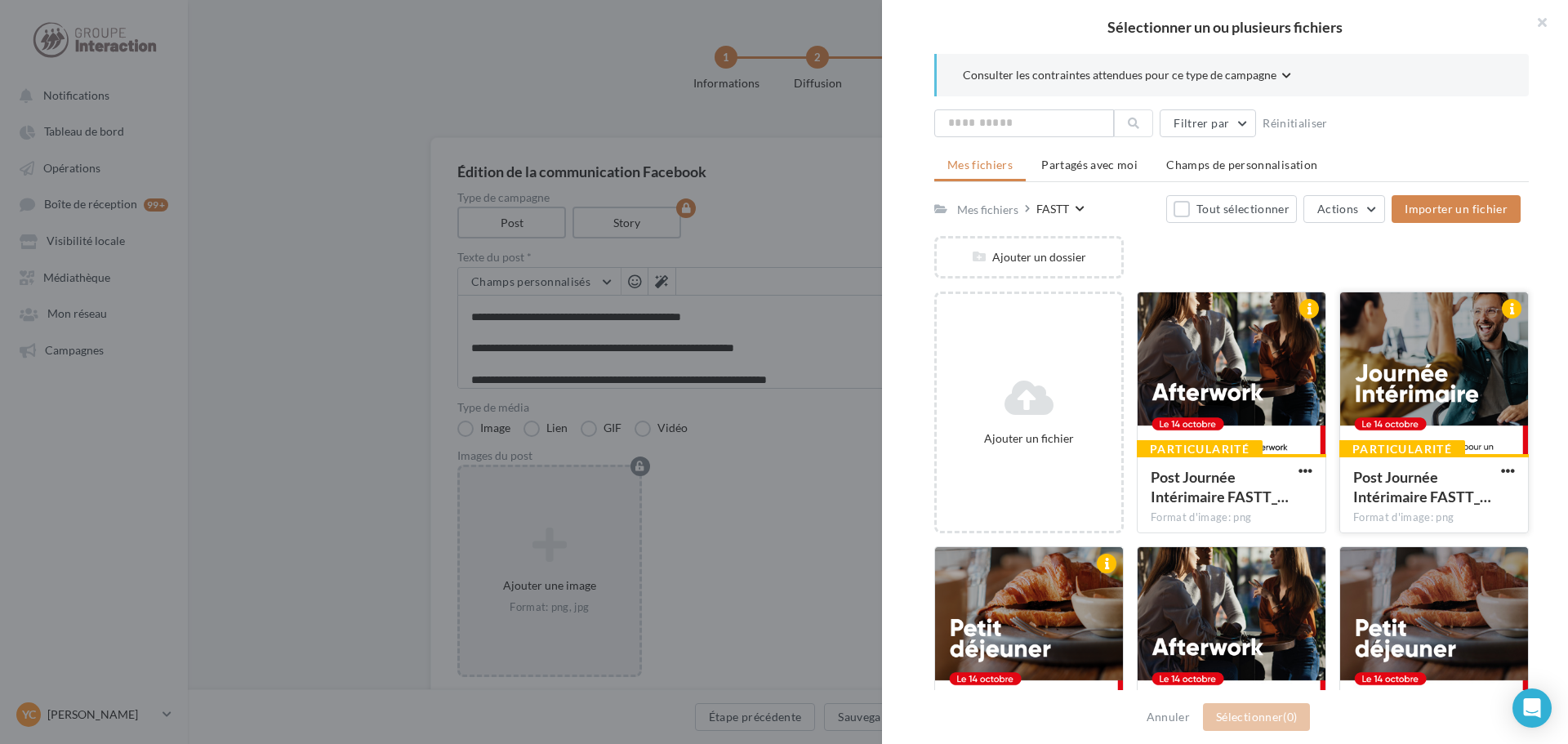
click at [1422, 362] on div at bounding box center [1434, 374] width 188 height 163
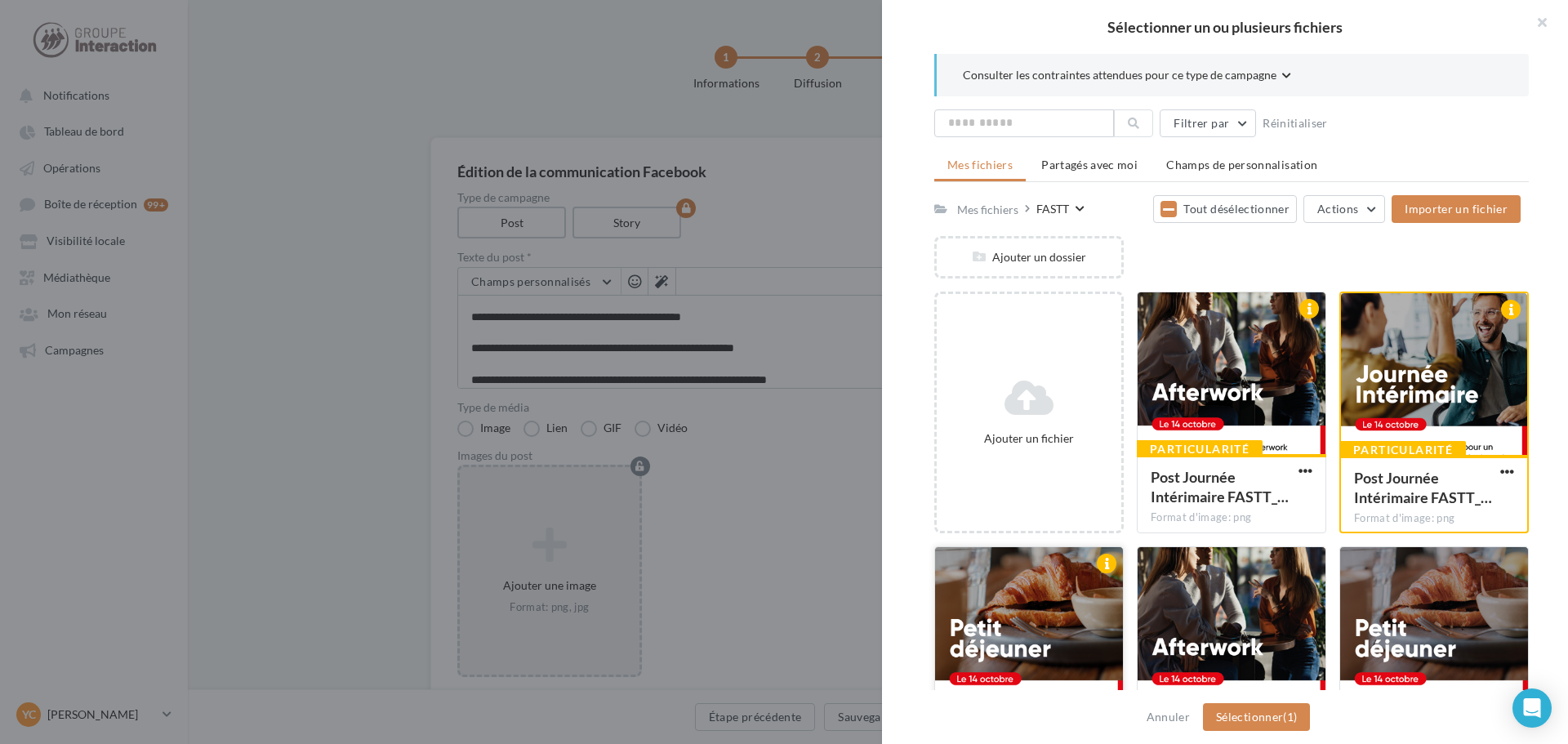
click at [1035, 569] on div at bounding box center [1029, 629] width 188 height 163
click at [1464, 368] on div at bounding box center [1434, 375] width 186 height 163
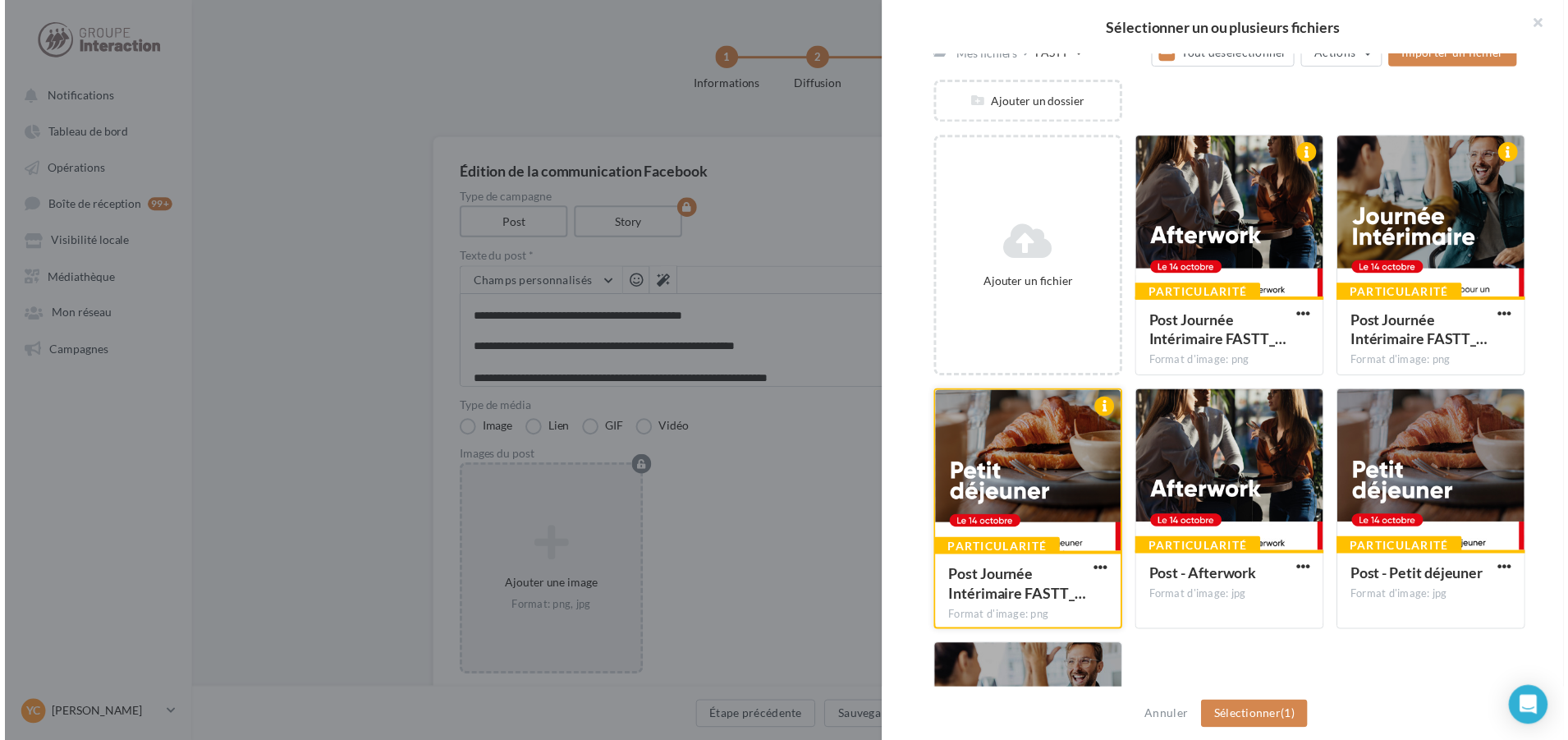
scroll to position [164, 0]
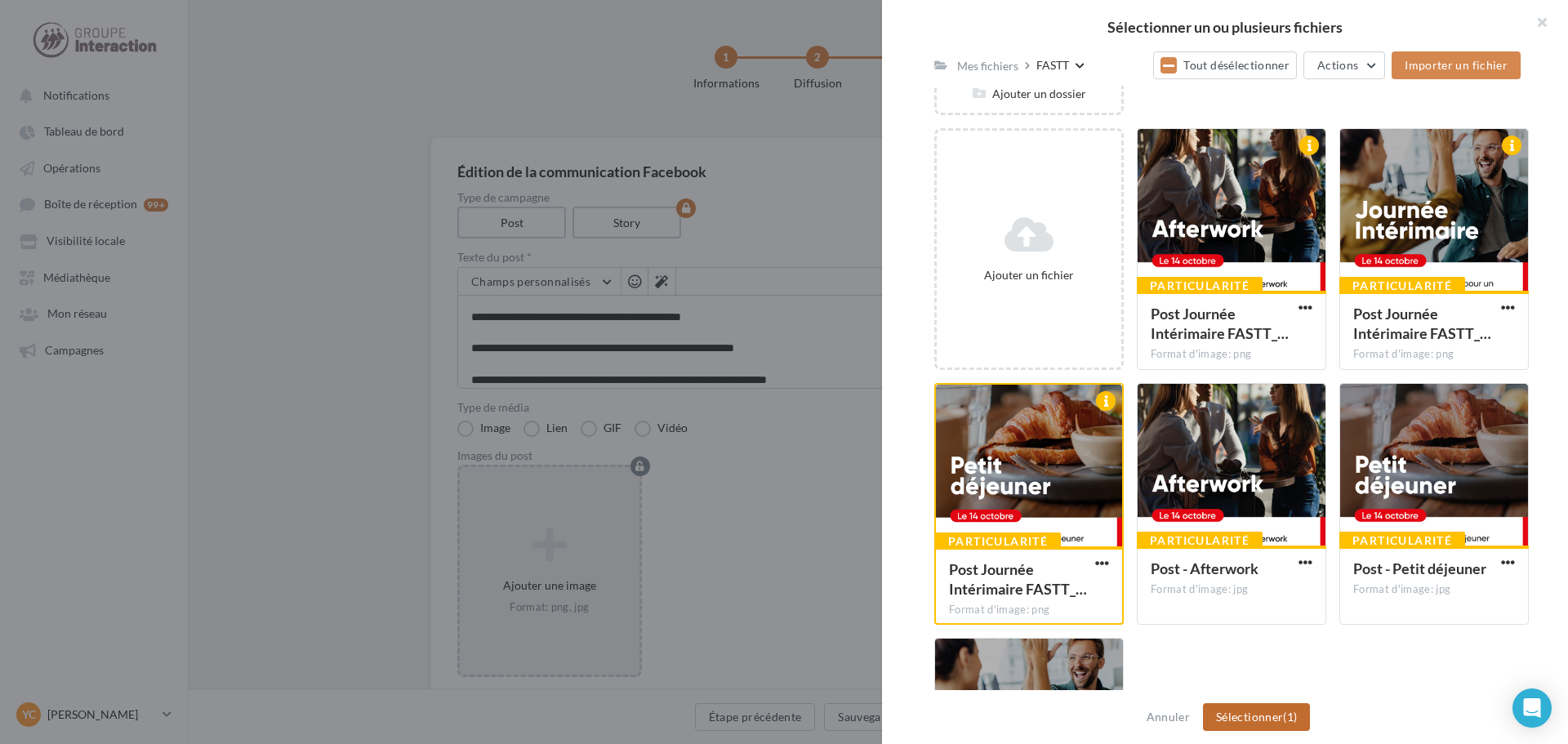
click at [1266, 714] on button "Sélectionner (1)" at bounding box center [1256, 717] width 107 height 28
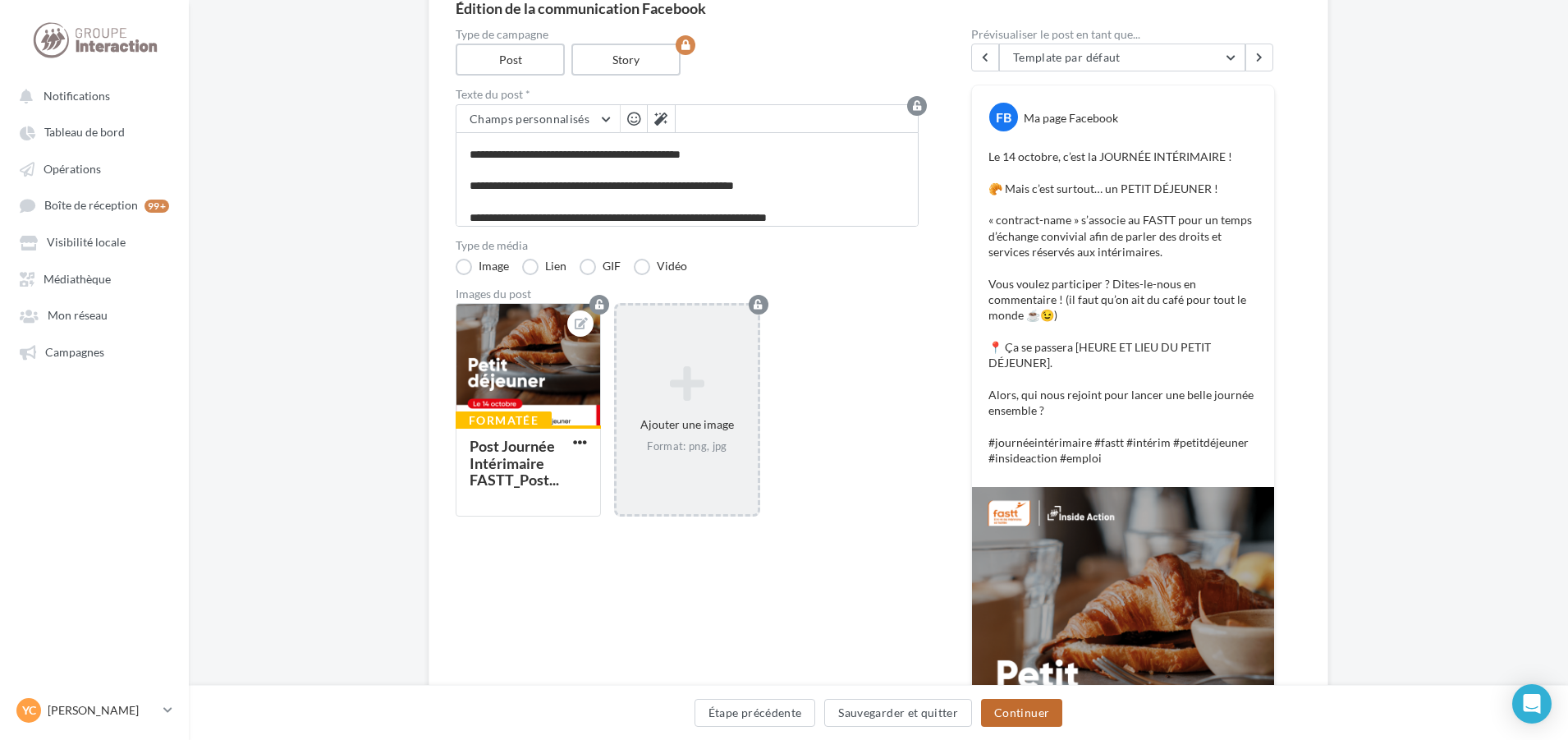
click at [1021, 705] on button "Continuer" at bounding box center [1022, 712] width 81 height 28
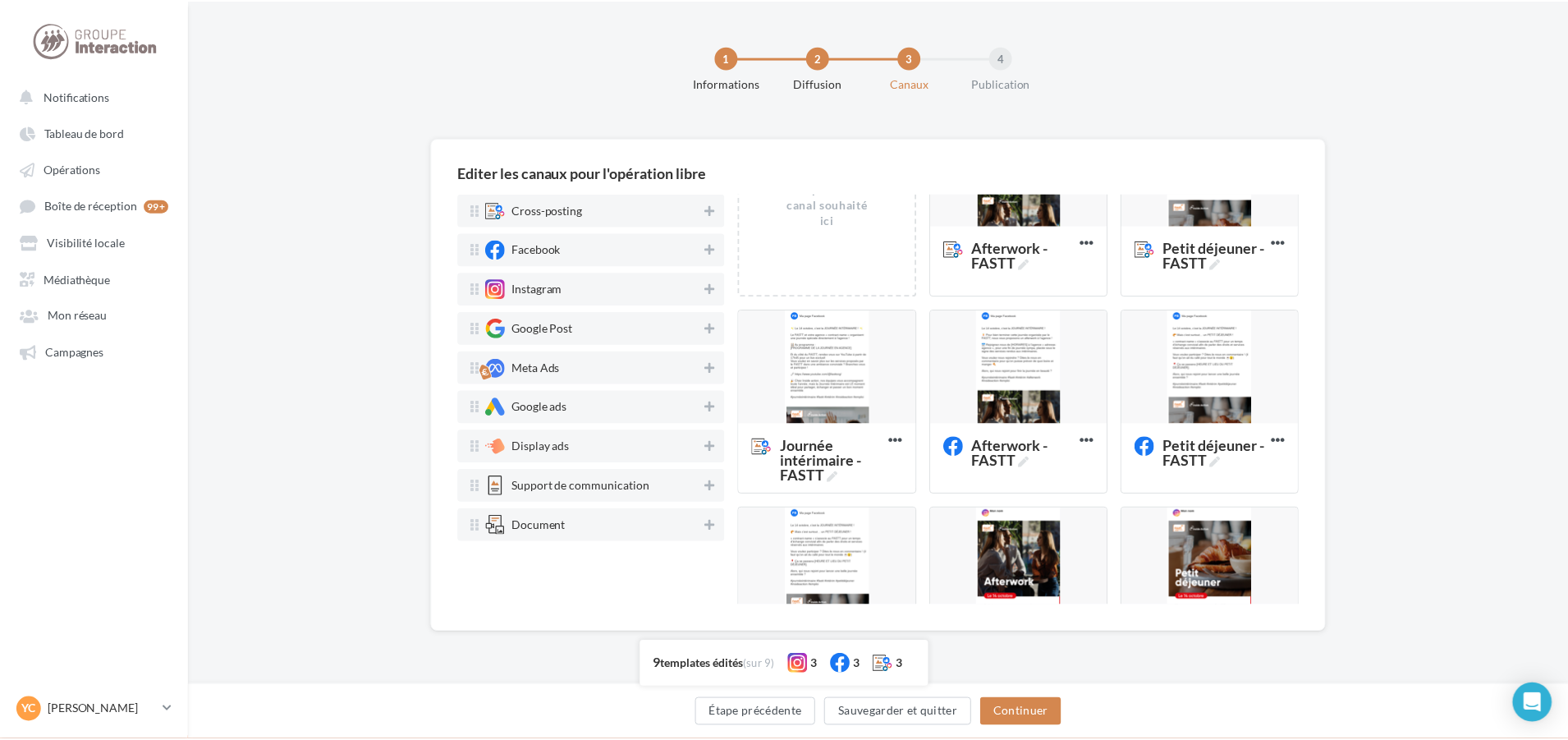
scroll to position [0, 0]
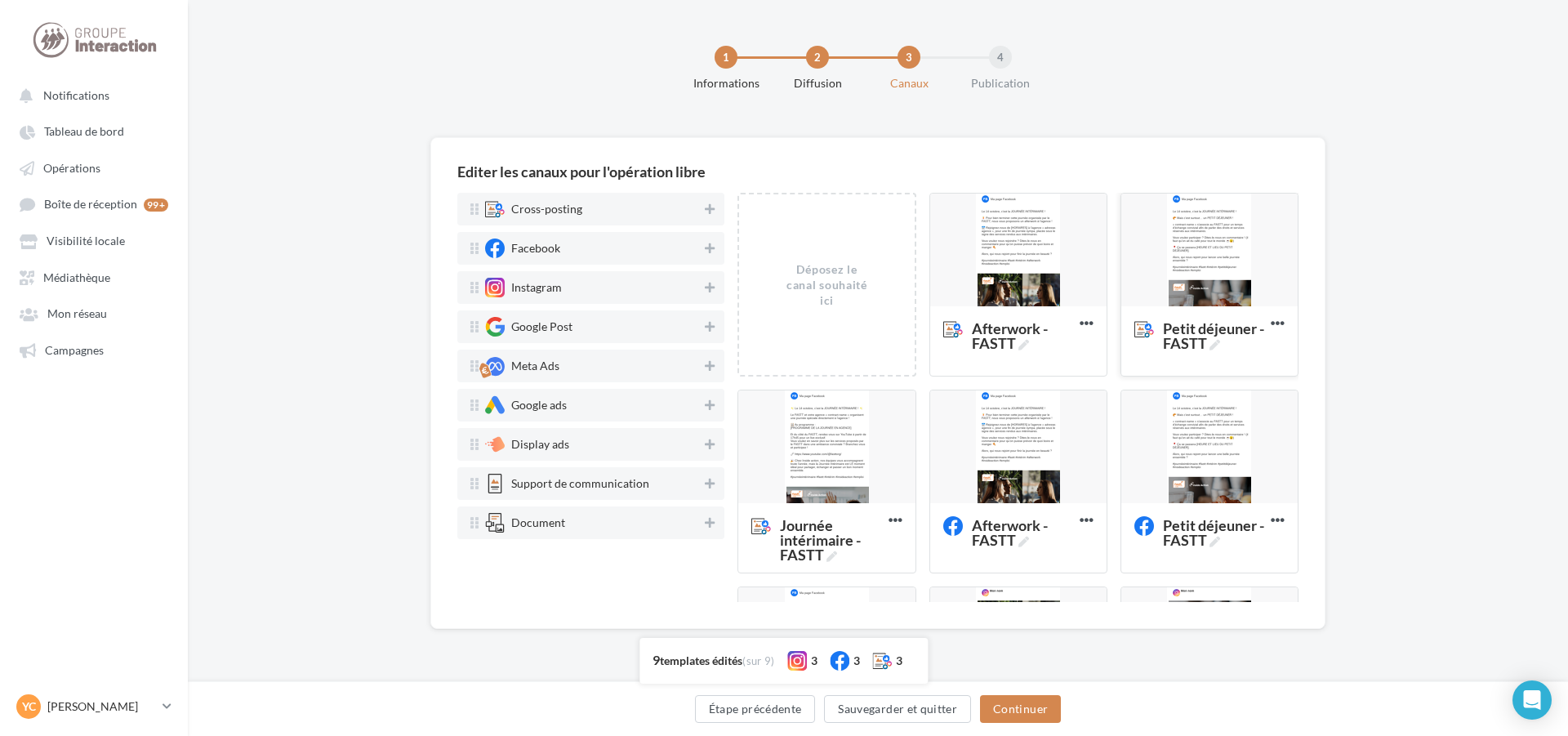
click at [1192, 251] on div at bounding box center [1209, 251] width 176 height 114
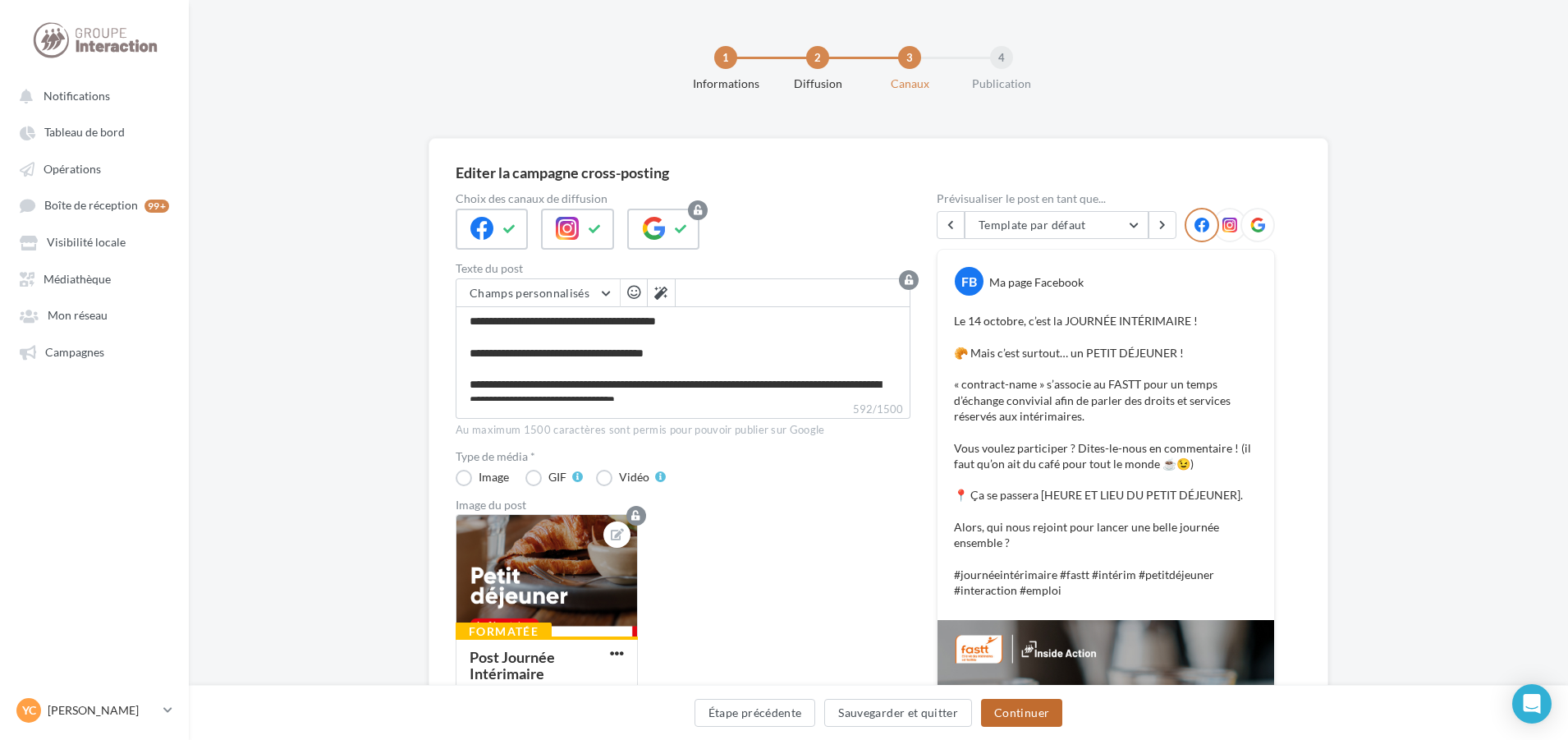
click at [1052, 712] on button "Continuer" at bounding box center [1022, 712] width 81 height 28
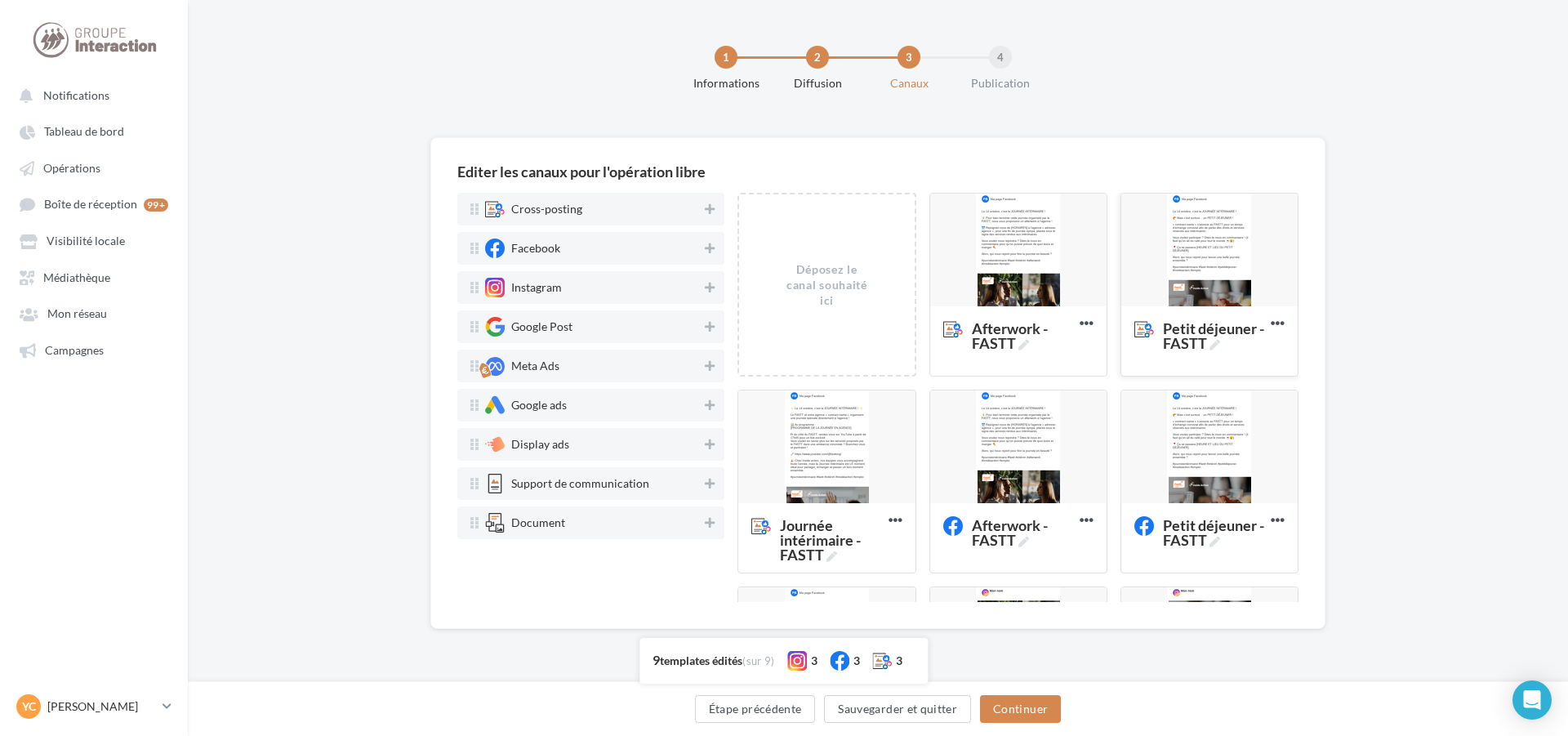
click at [1202, 230] on div at bounding box center [1209, 251] width 176 height 114
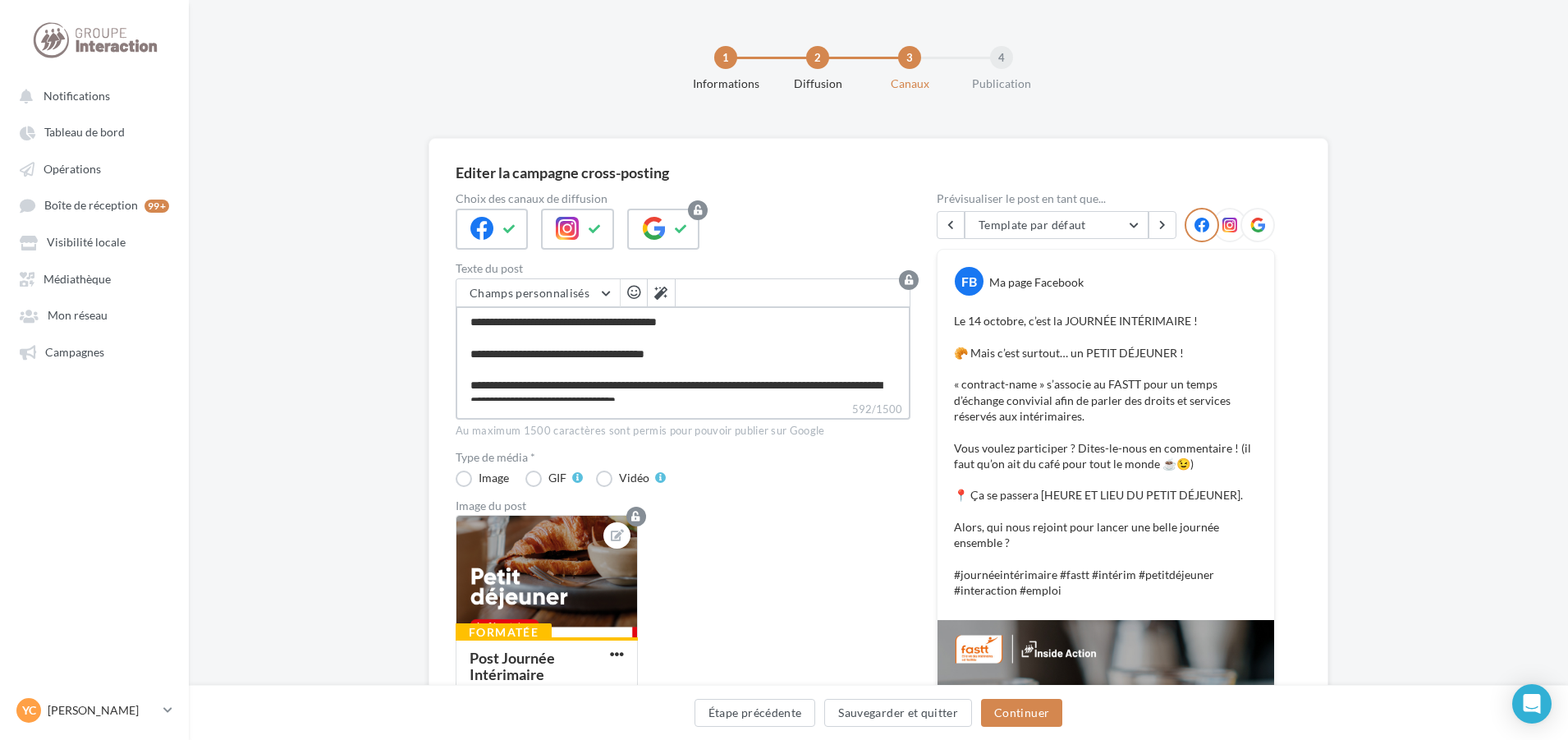
drag, startPoint x: 854, startPoint y: 386, endPoint x: 418, endPoint y: 248, distance: 457.3
click at [418, 248] on div "Editer la campagne cross-posting Choix des canaux de diffusion Texte du post Ch…" at bounding box center [878, 708] width 1379 height 1143
paste textarea "*"
type textarea "**********"
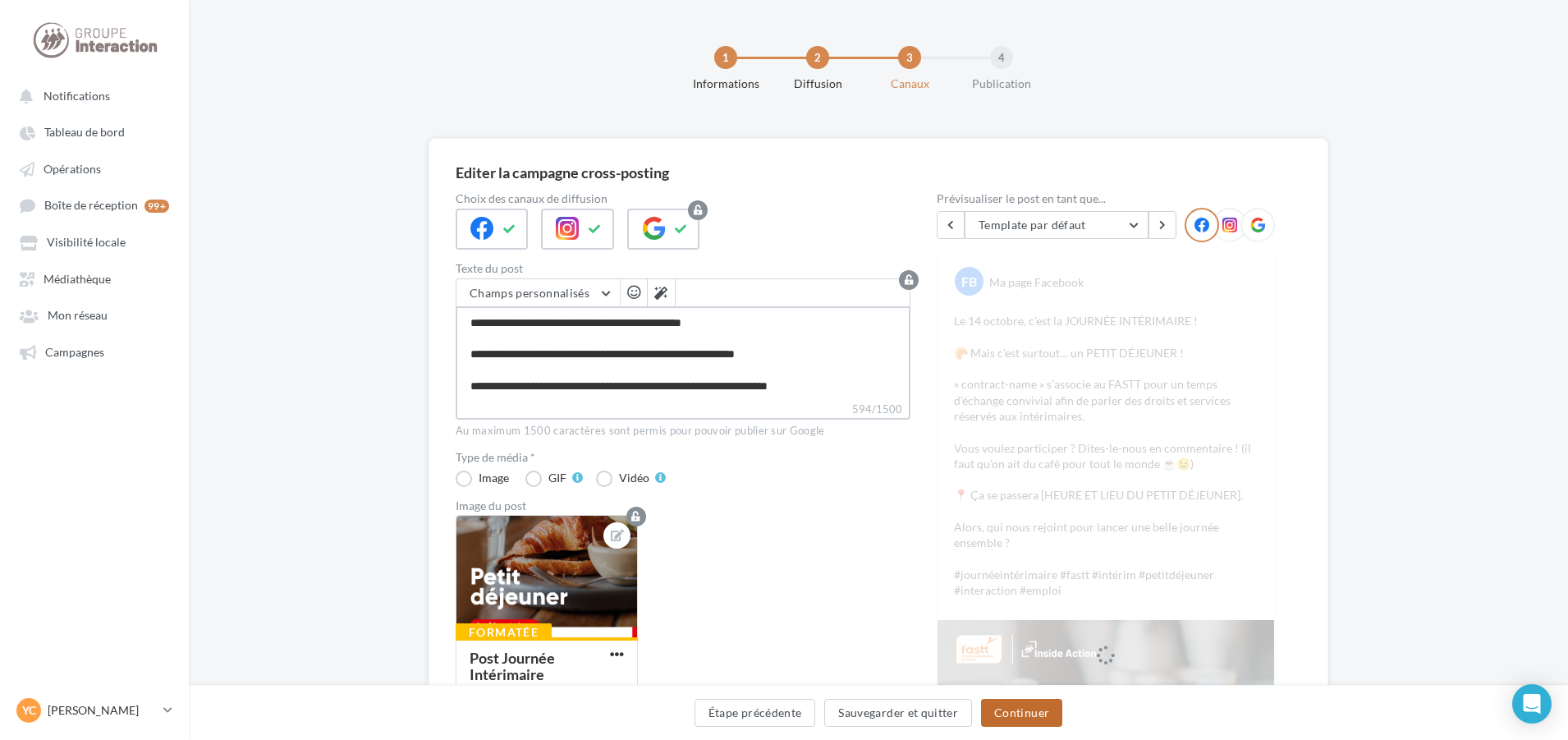
type textarea "**********"
click at [1035, 711] on button "Continuer" at bounding box center [1022, 712] width 81 height 28
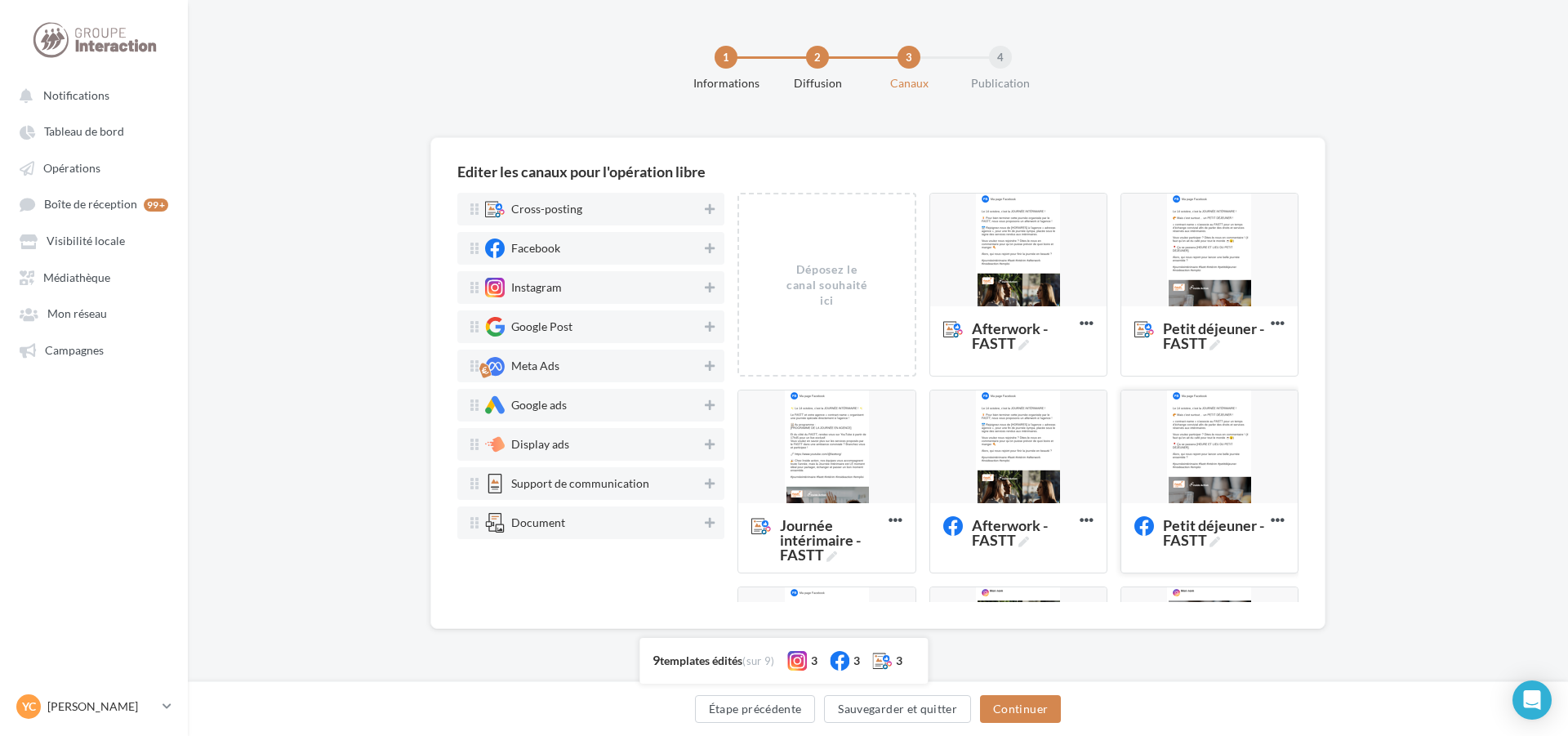
click at [1197, 429] on div at bounding box center [1209, 448] width 176 height 114
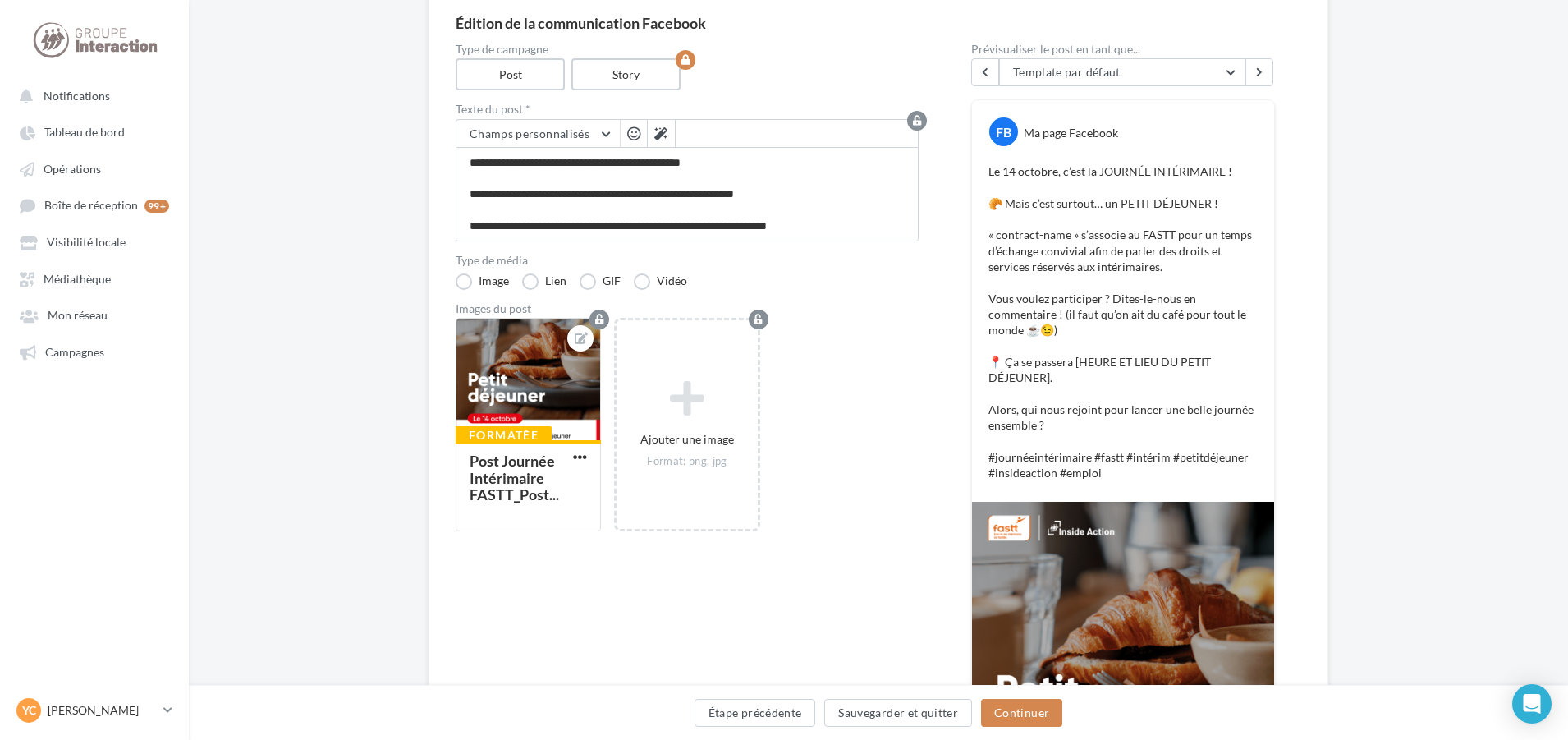
scroll to position [164, 0]
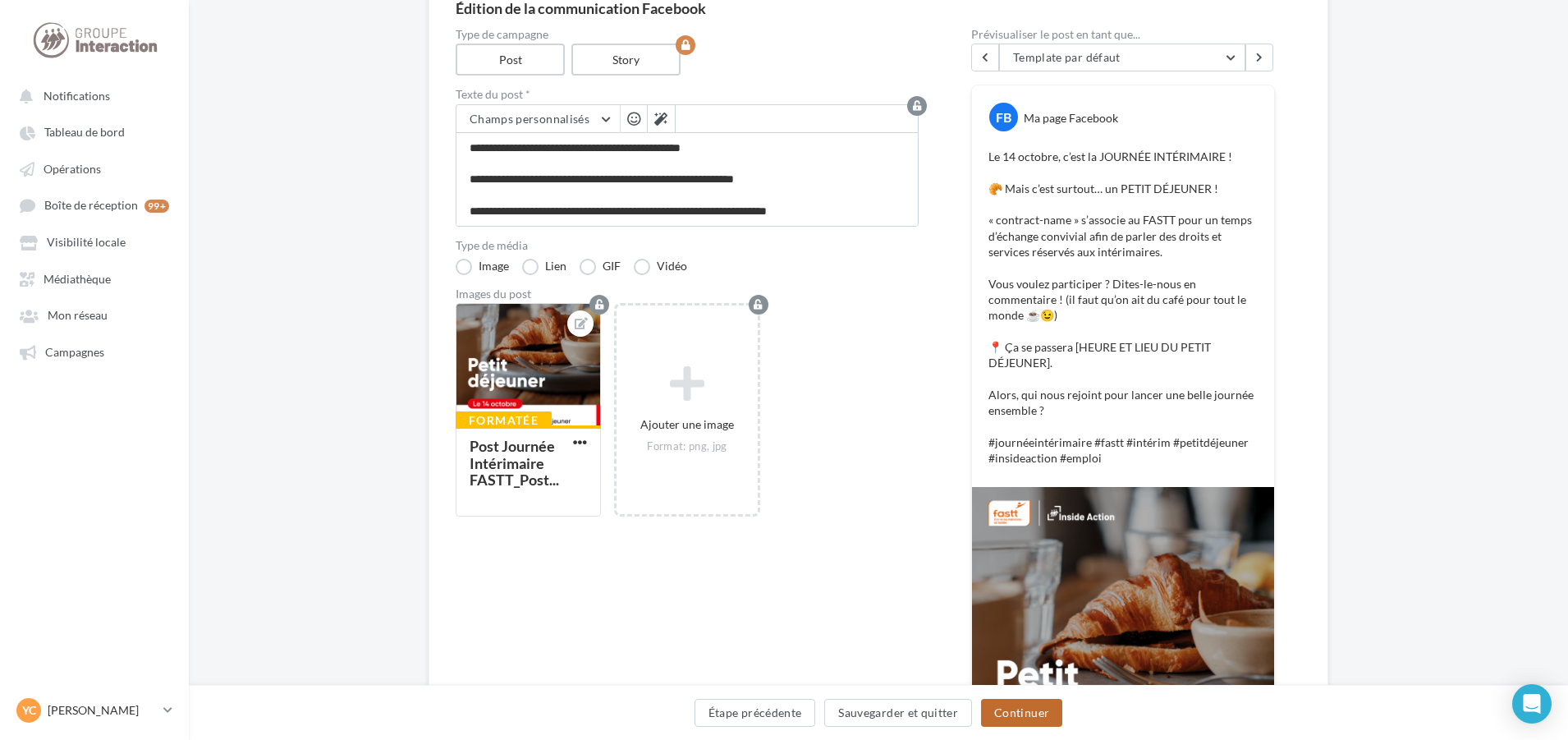
click at [1045, 698] on button "Continuer" at bounding box center [1022, 712] width 81 height 28
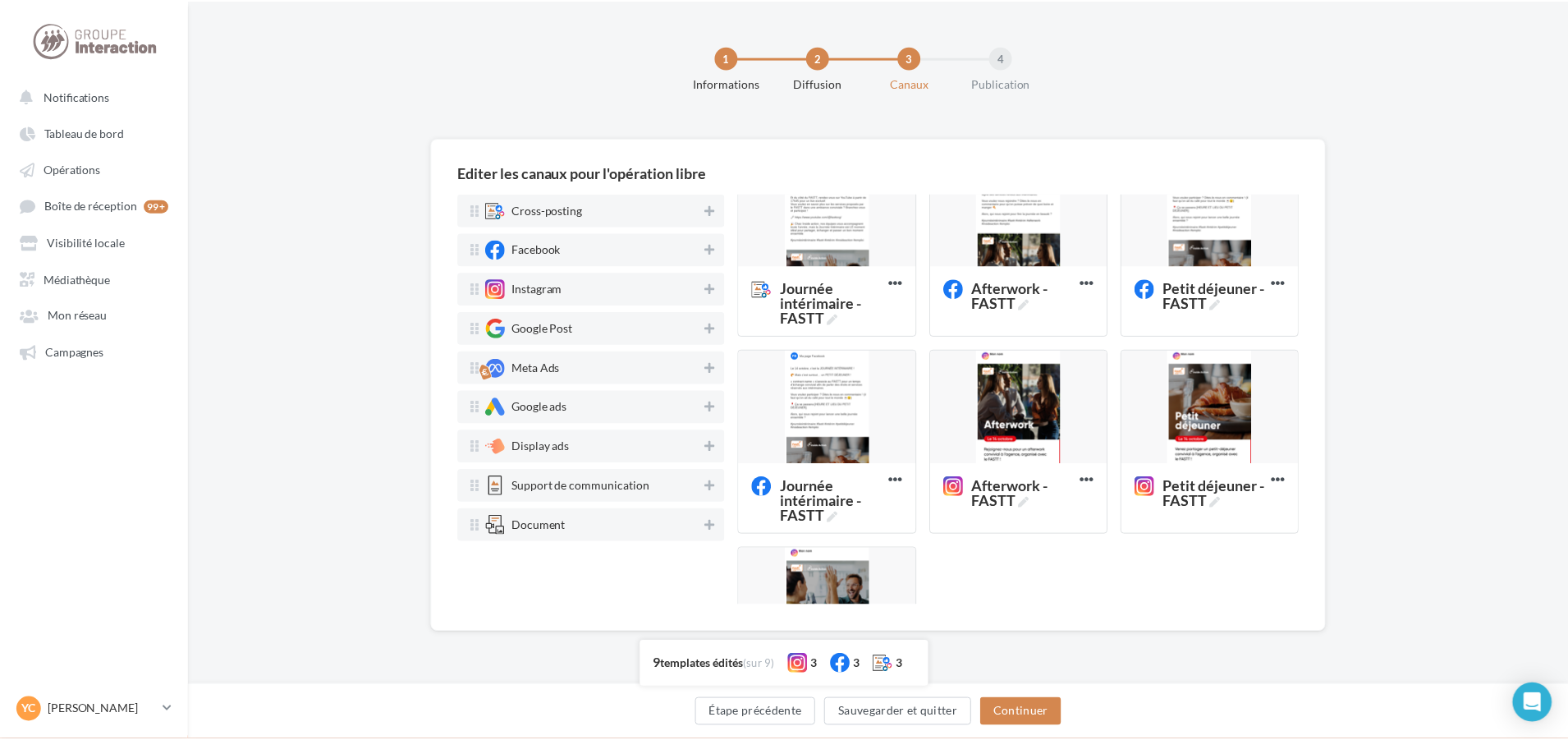
scroll to position [246, 0]
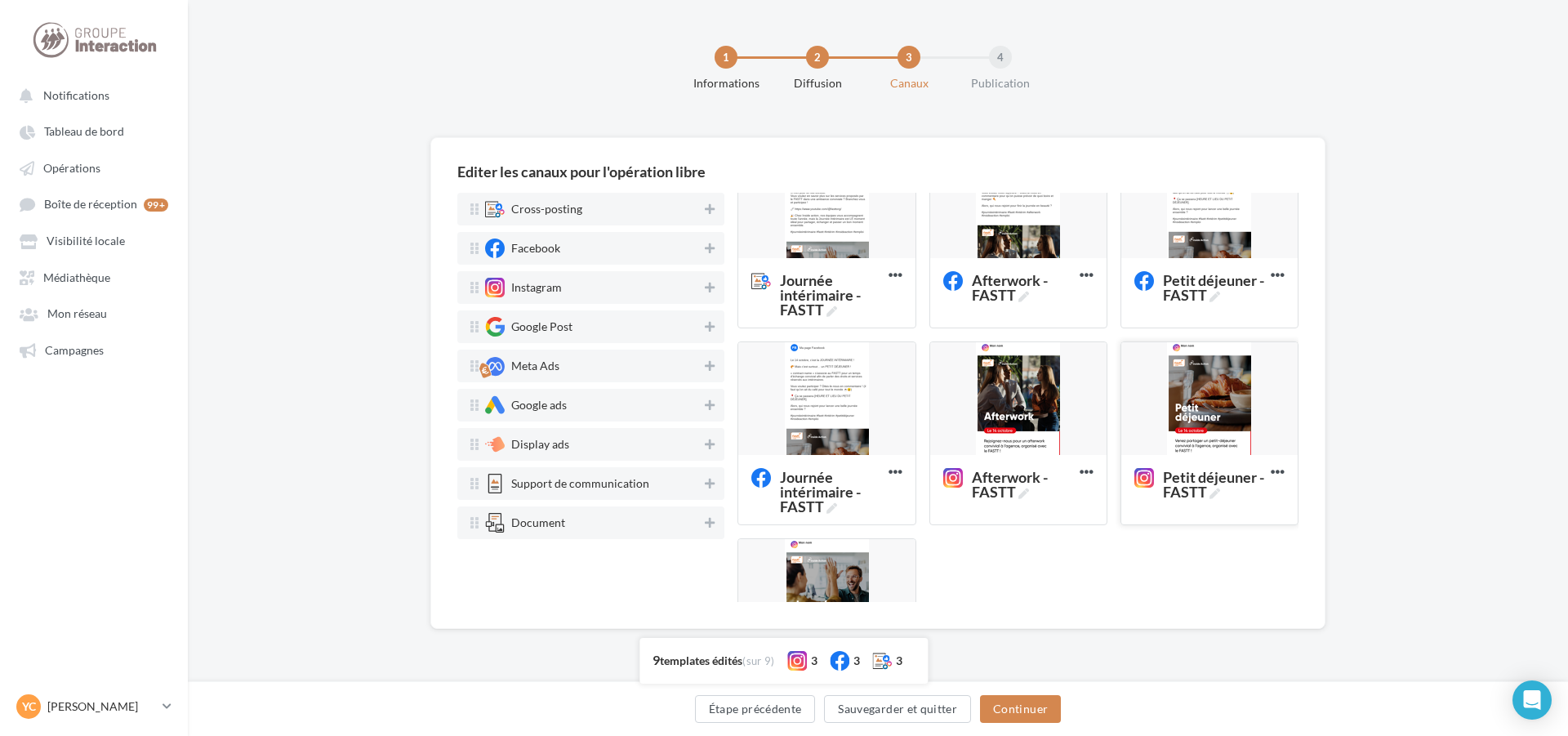
click at [1211, 422] on div at bounding box center [1209, 399] width 176 height 114
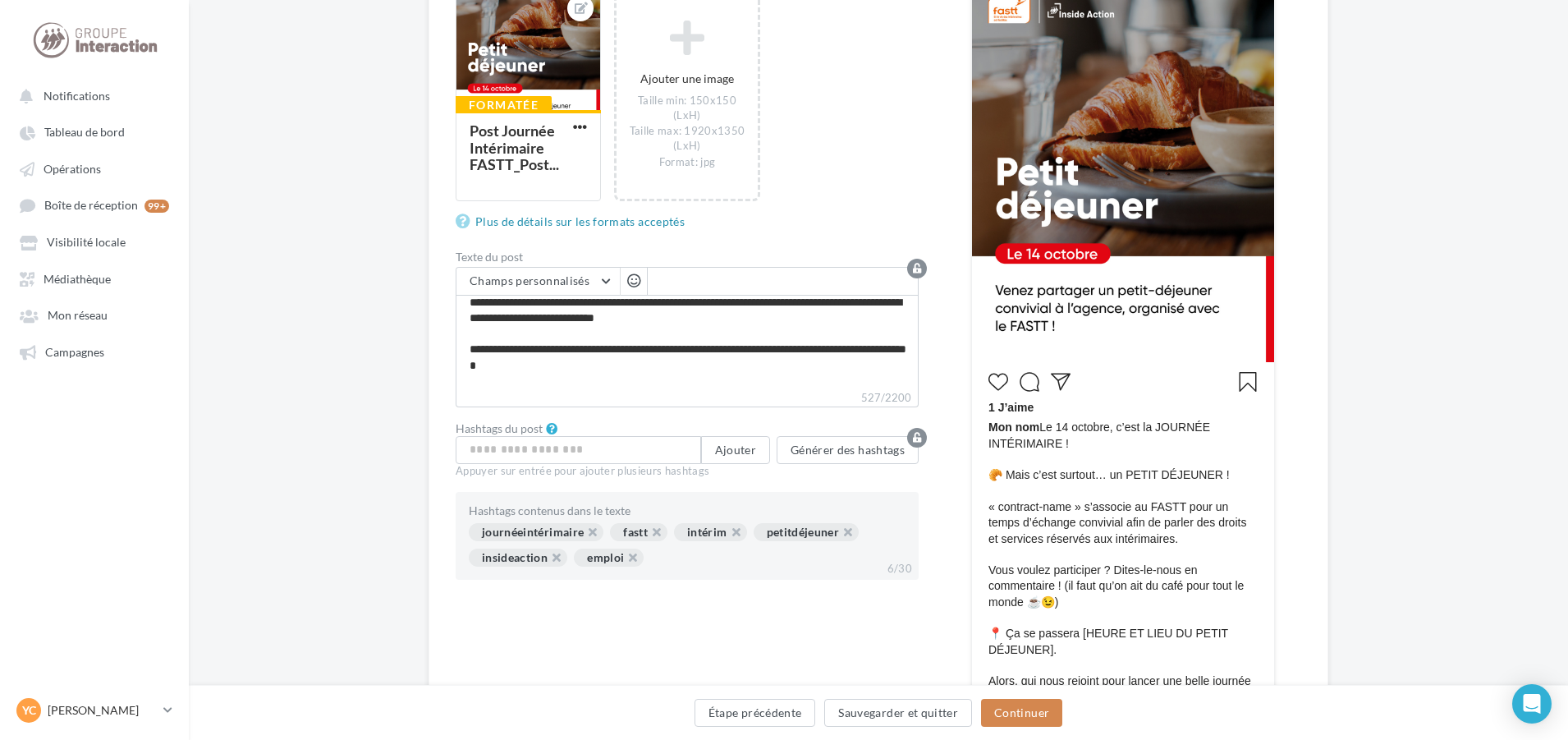
scroll to position [0, 0]
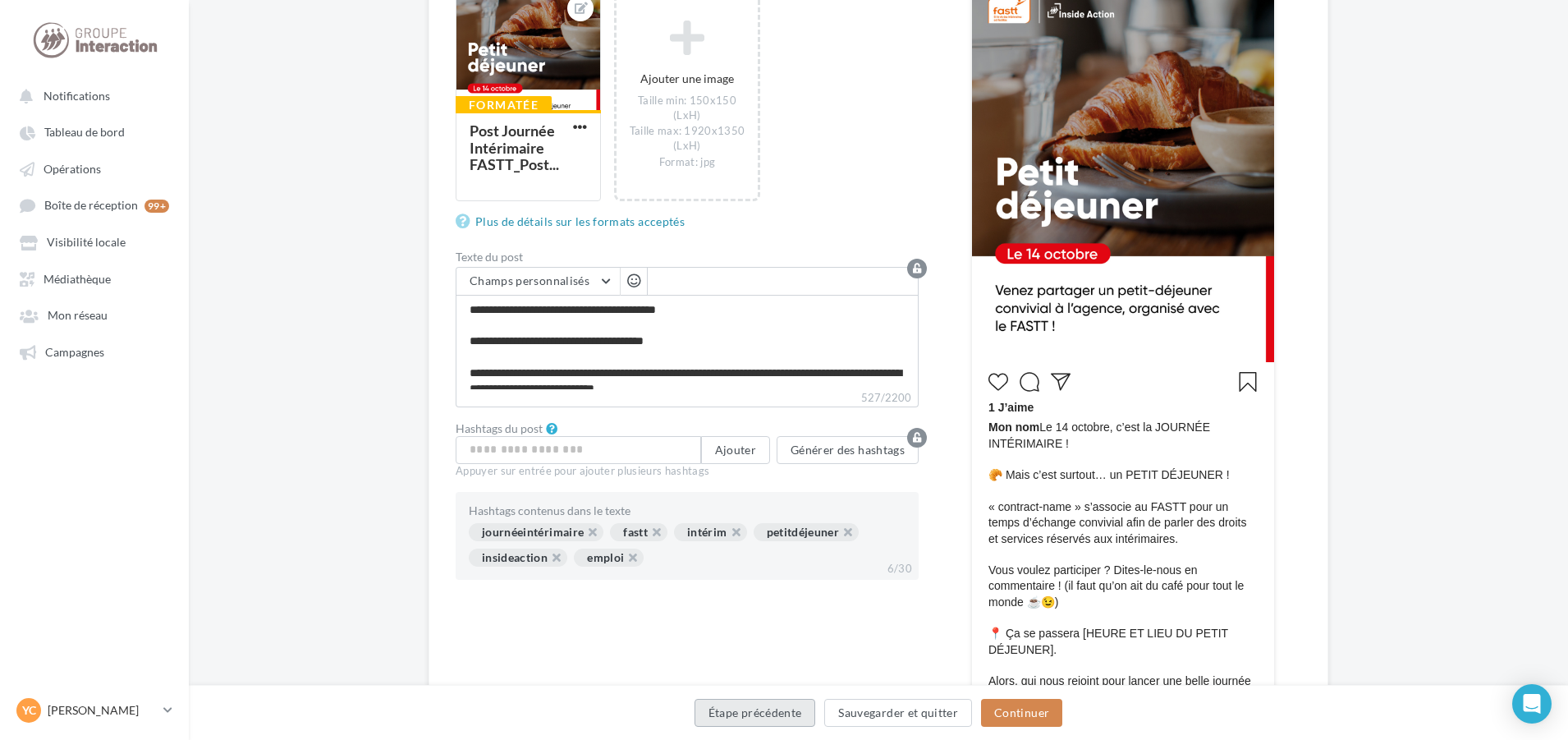
click at [751, 714] on button "Étape précédente" at bounding box center [755, 712] width 122 height 28
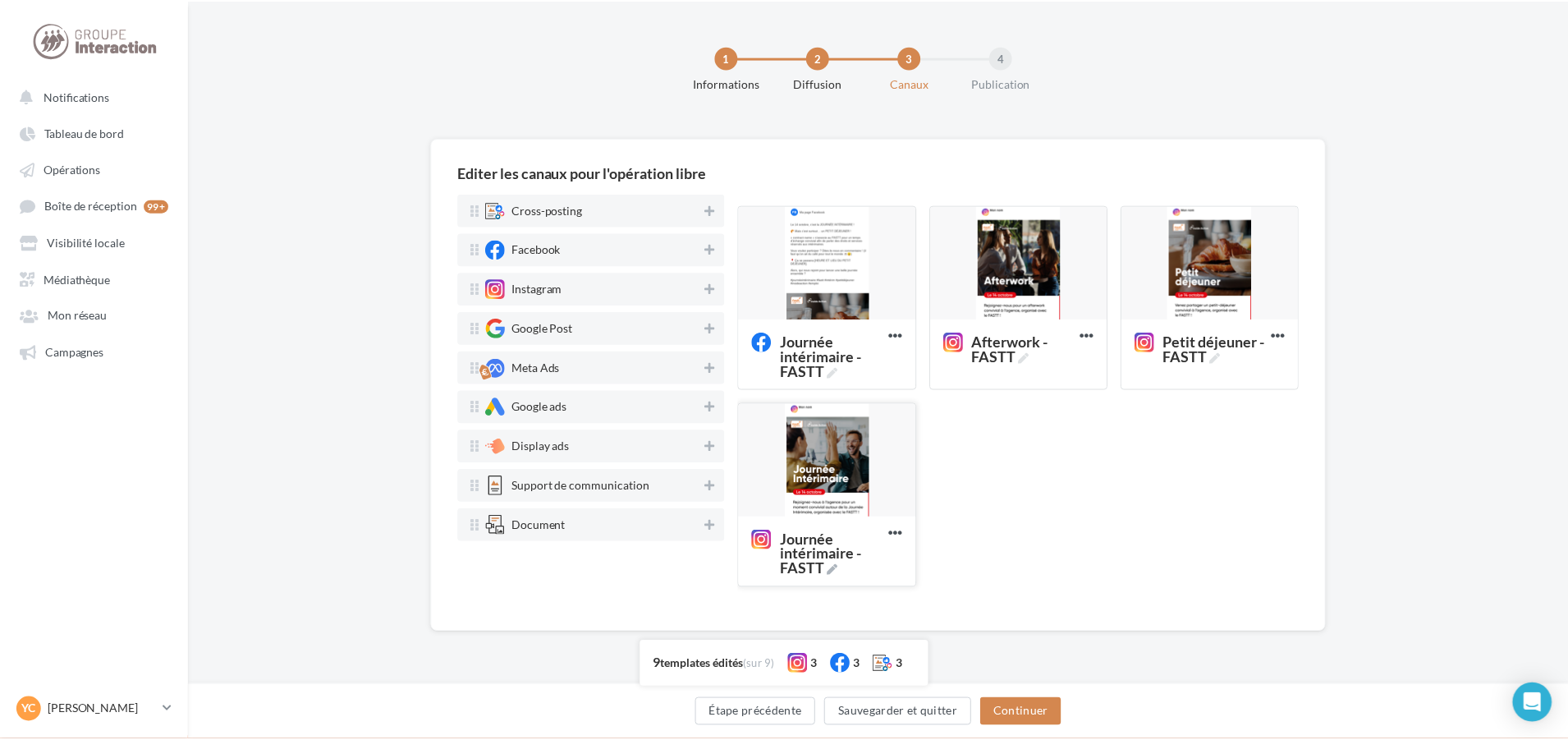
scroll to position [385, 0]
click at [845, 462] on div at bounding box center [830, 460] width 177 height 115
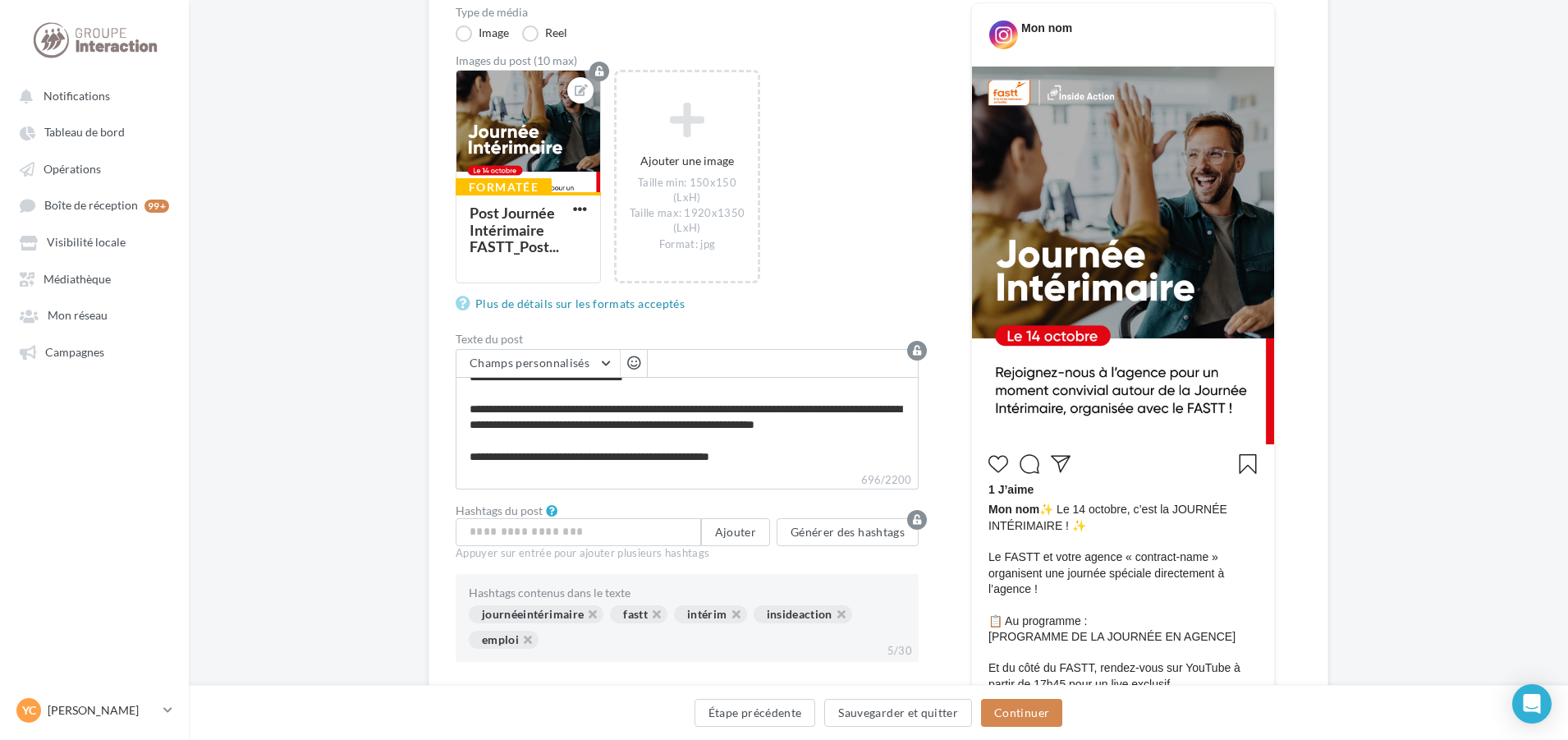
scroll to position [235, 0]
click at [786, 717] on button "Étape précédente" at bounding box center [755, 712] width 122 height 28
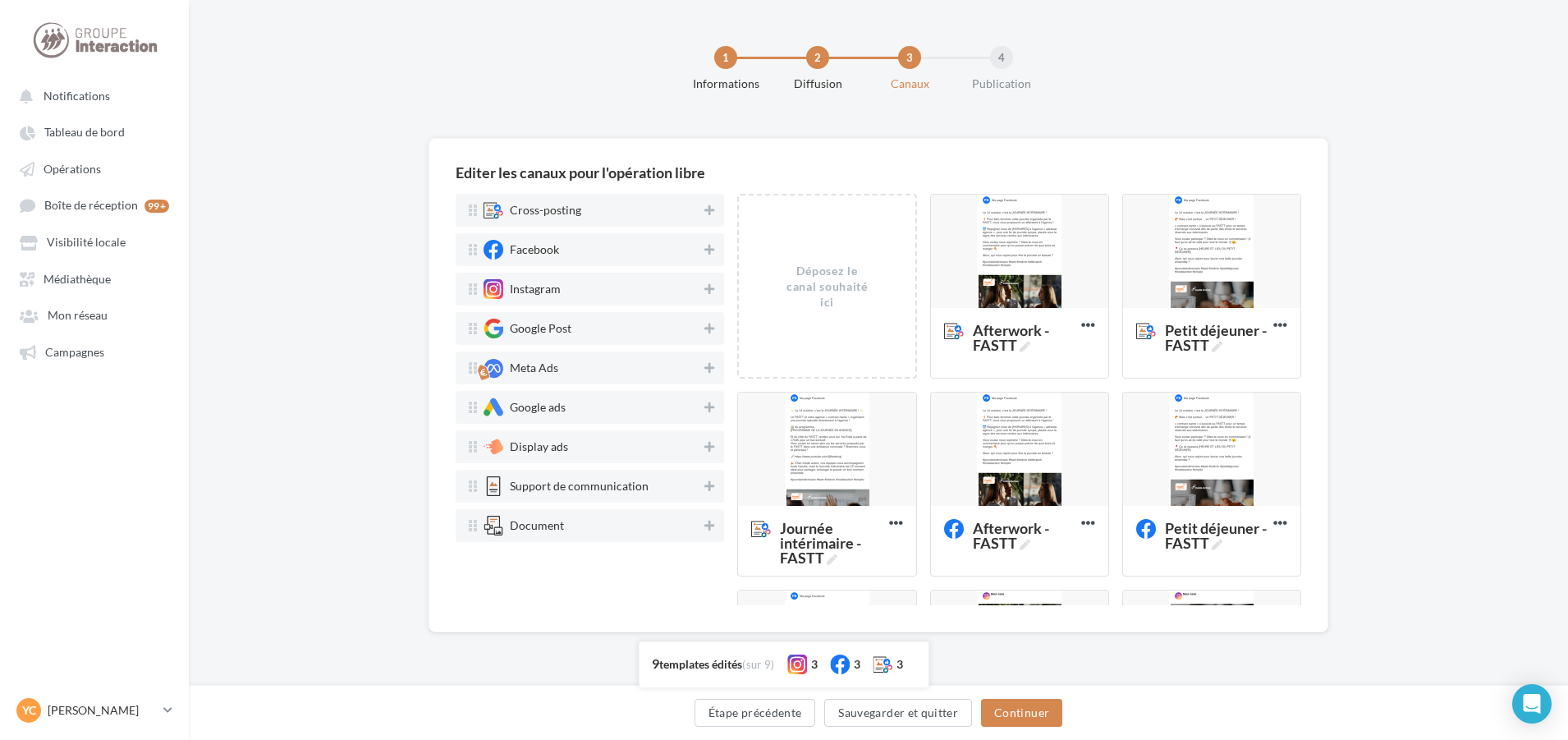
scroll to position [0, 0]
click at [861, 442] on div at bounding box center [830, 450] width 177 height 115
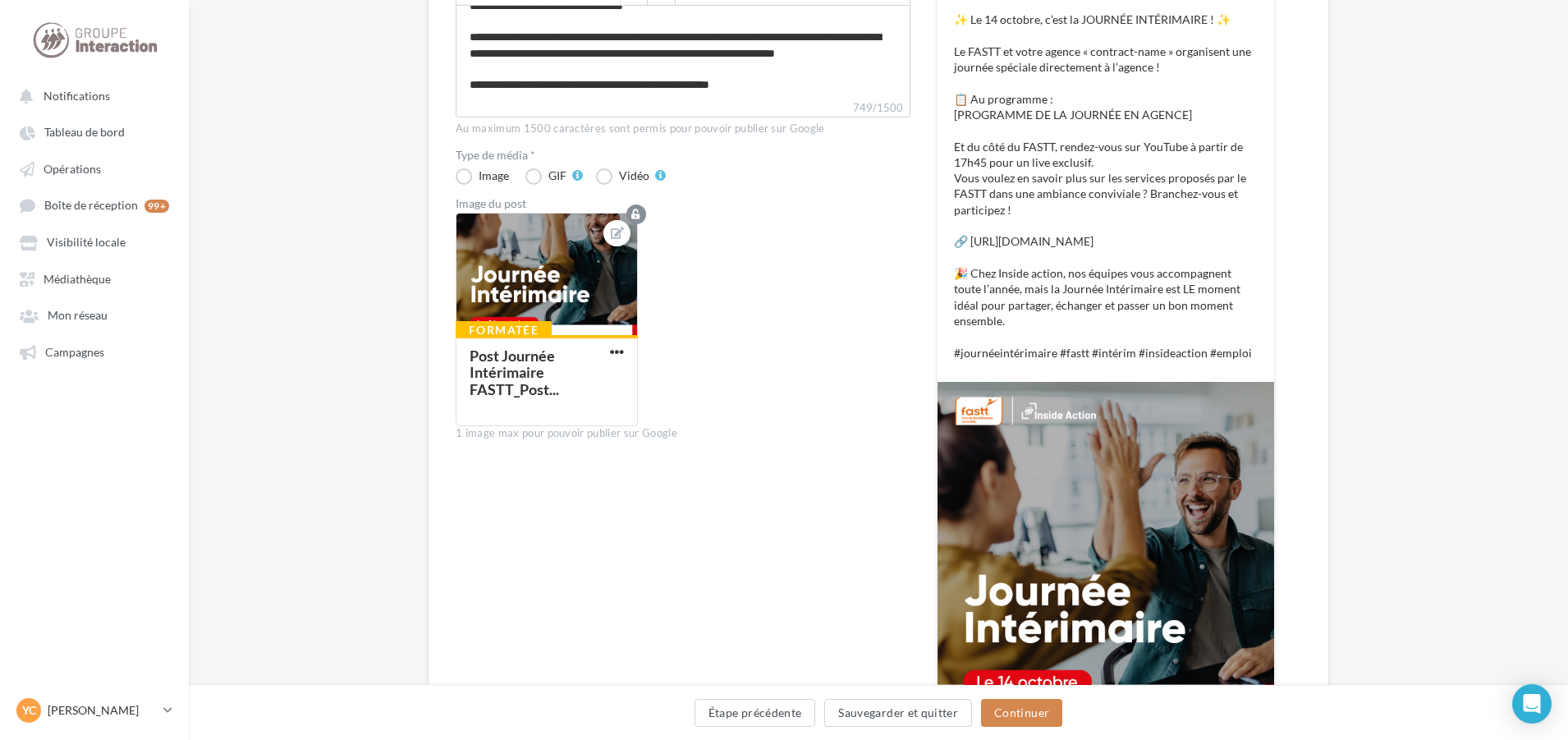
scroll to position [328, 0]
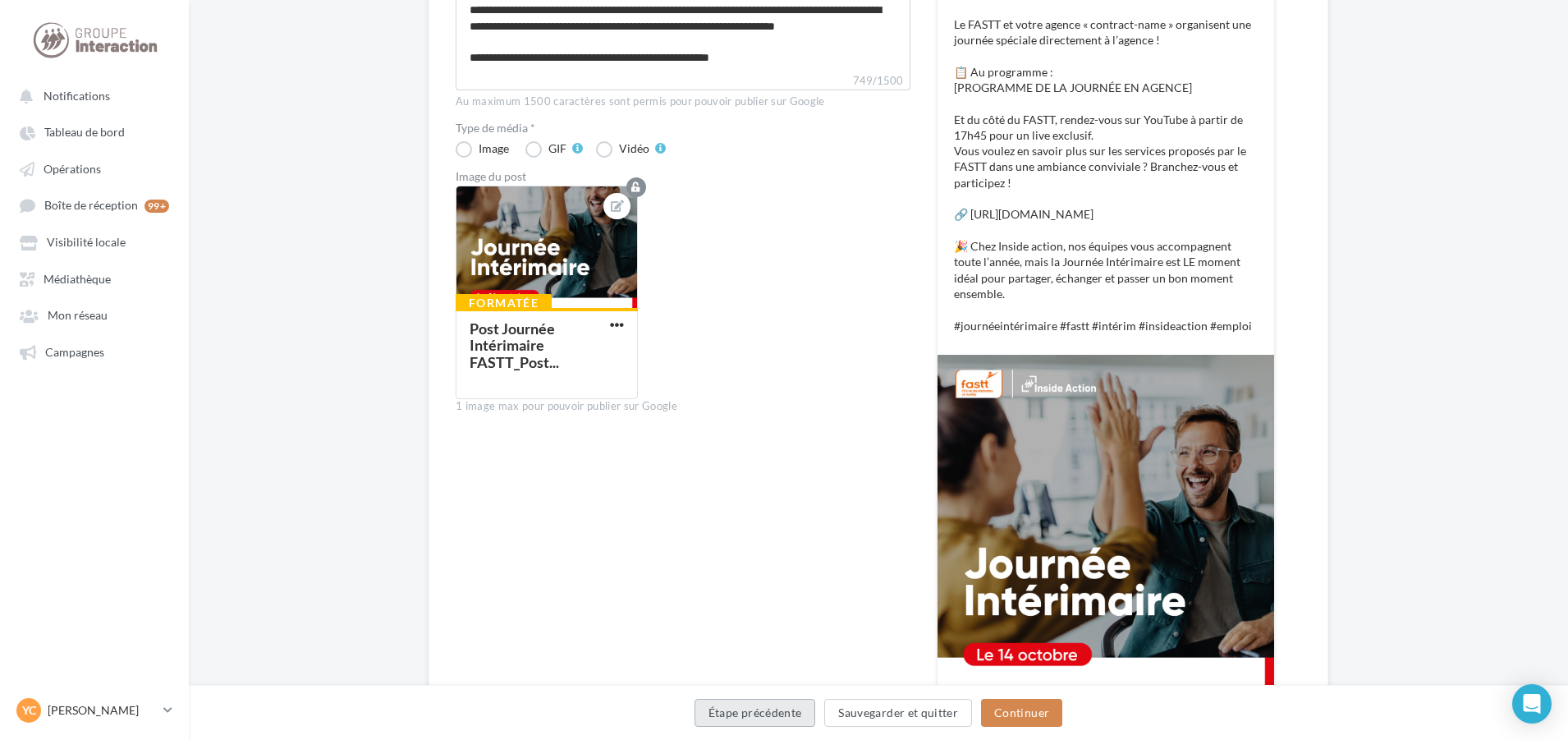
click at [765, 713] on button "Étape précédente" at bounding box center [755, 712] width 122 height 28
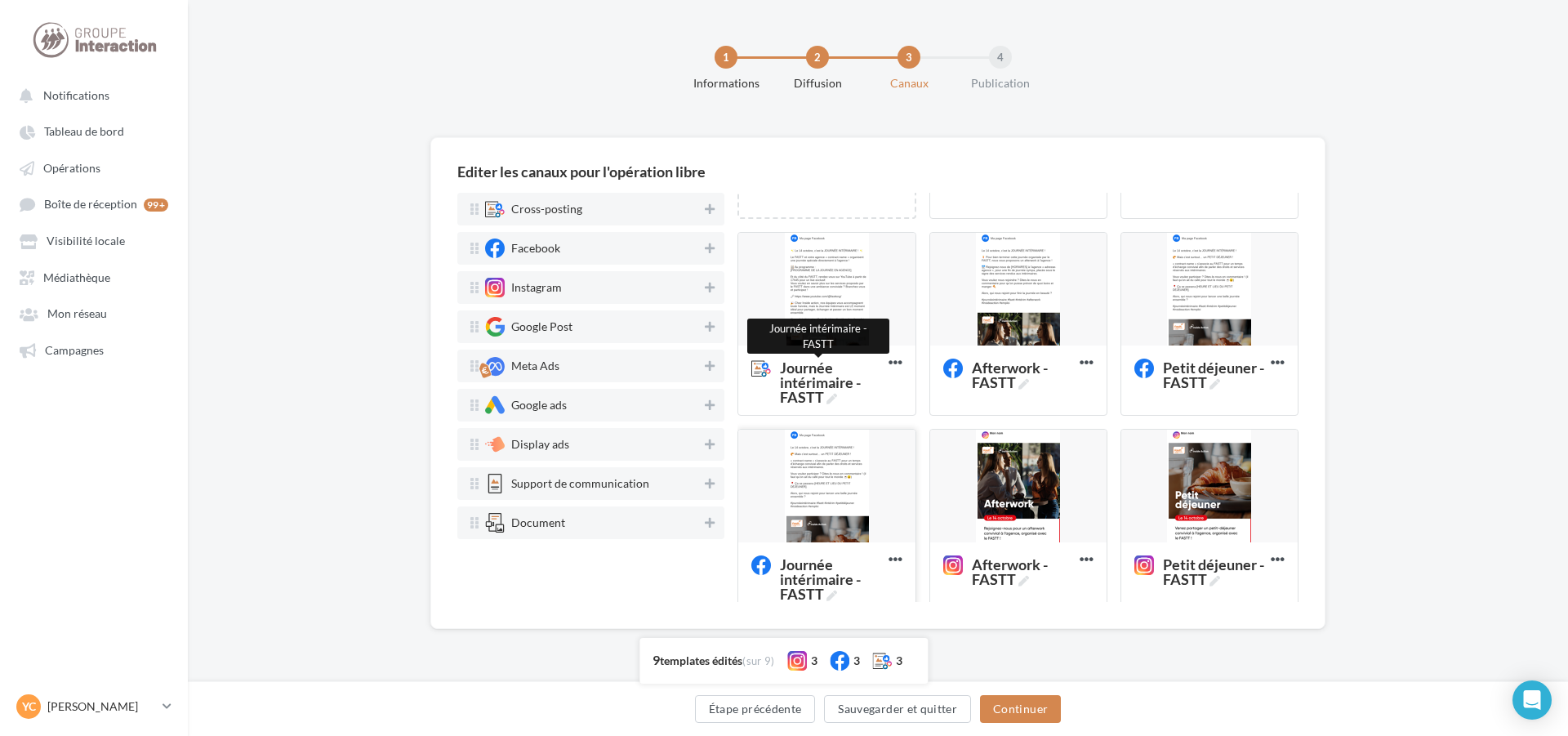
scroll to position [163, 0]
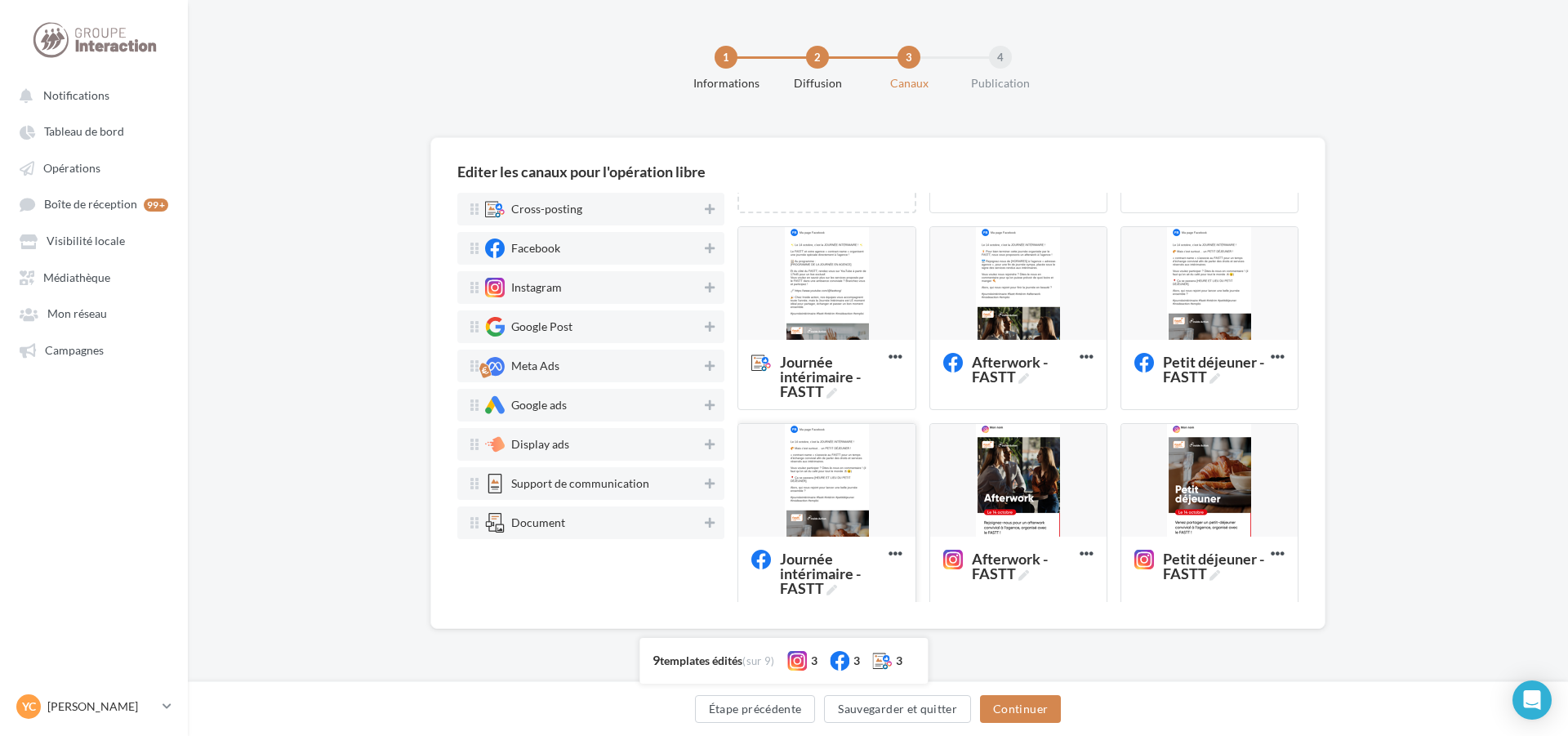
click at [834, 497] on div at bounding box center [826, 481] width 176 height 114
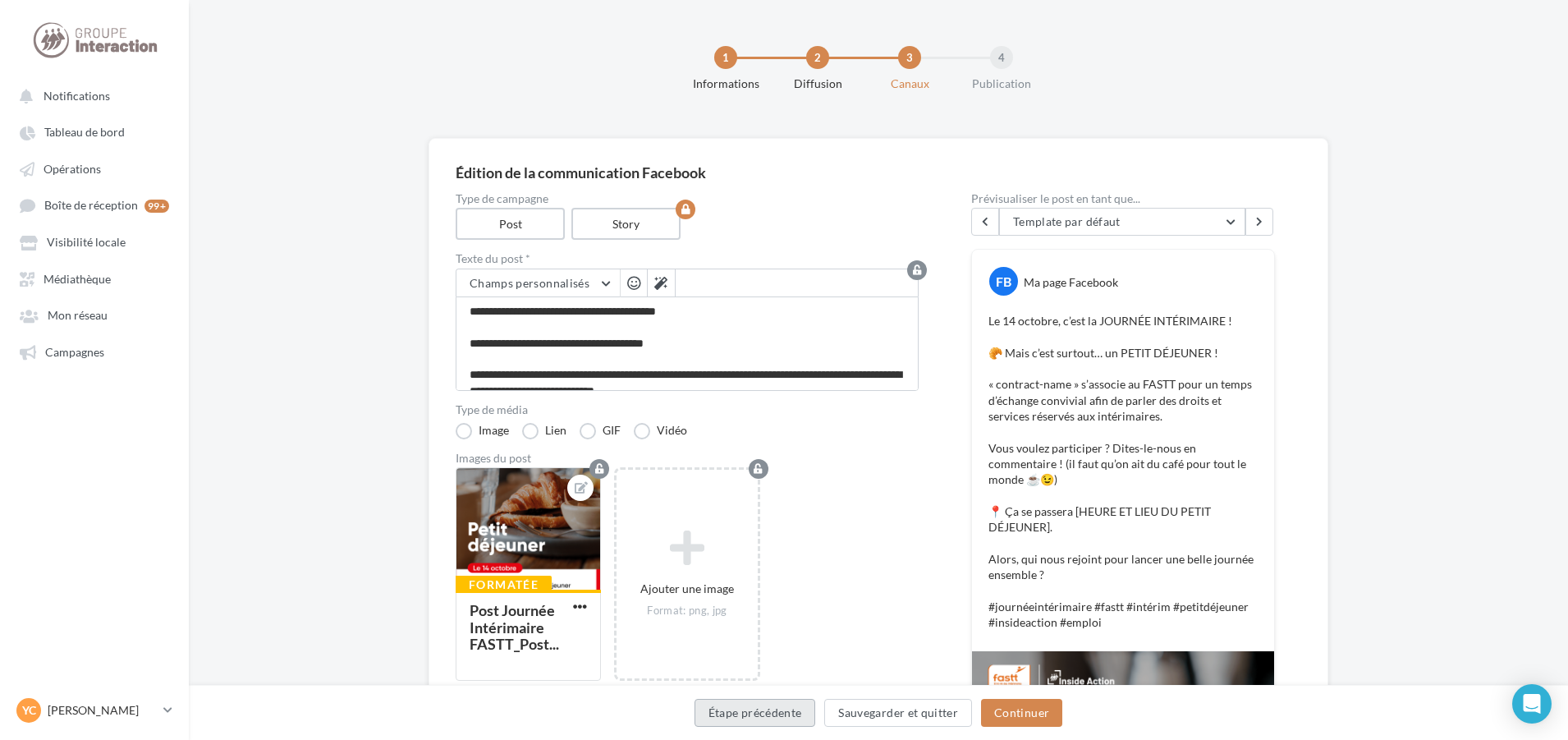
click at [745, 711] on button "Étape précédente" at bounding box center [755, 712] width 122 height 28
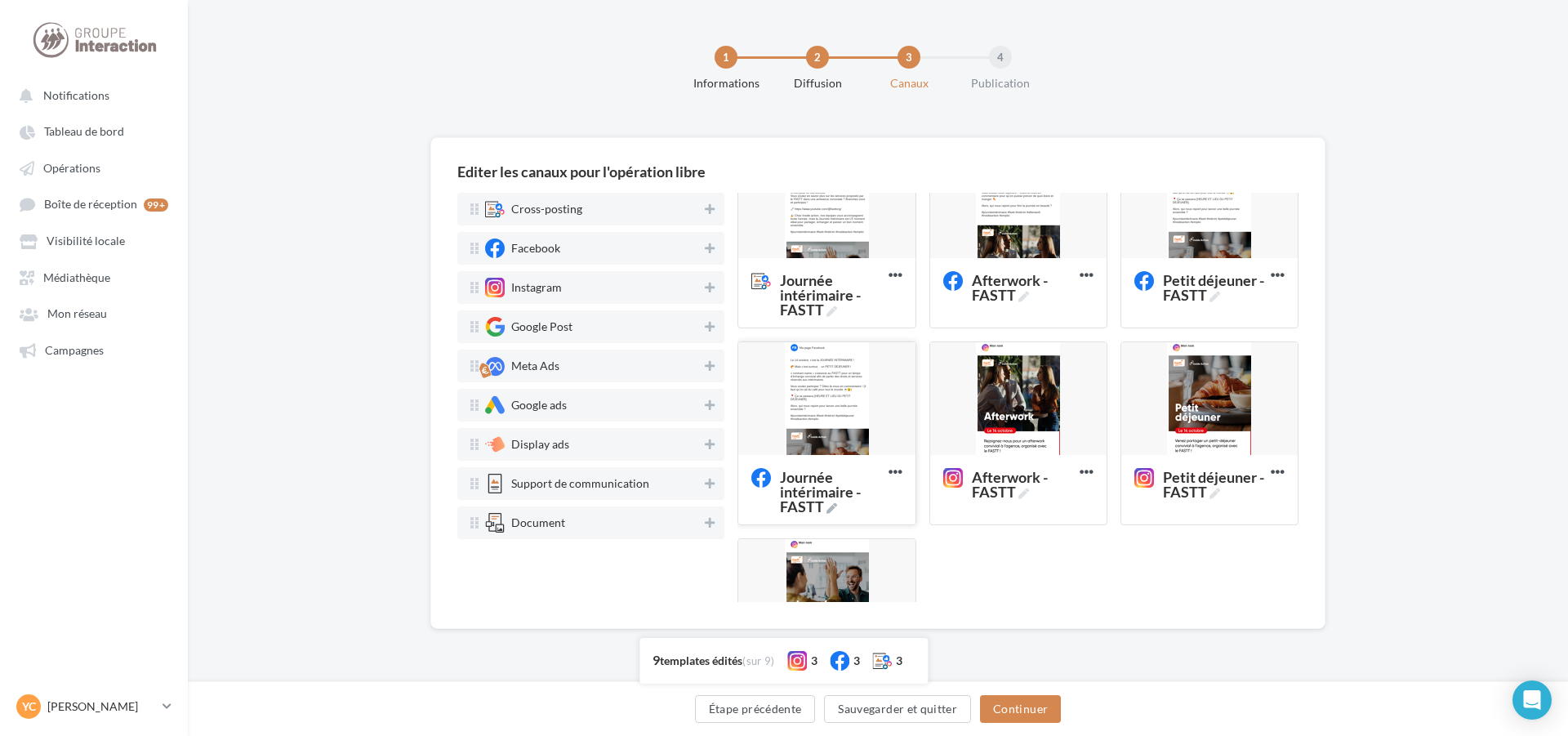
scroll to position [327, 0]
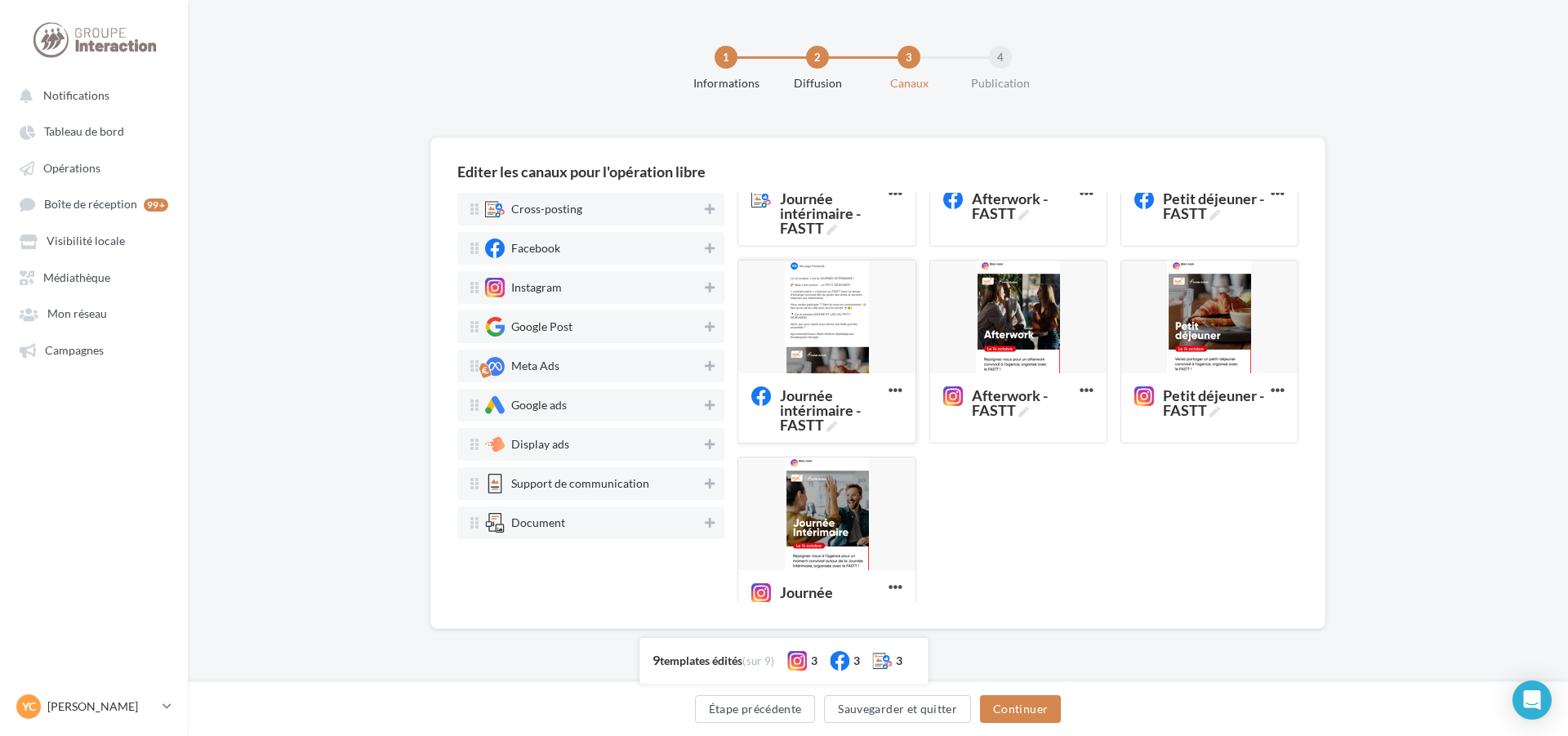
click at [845, 337] on div at bounding box center [826, 318] width 176 height 114
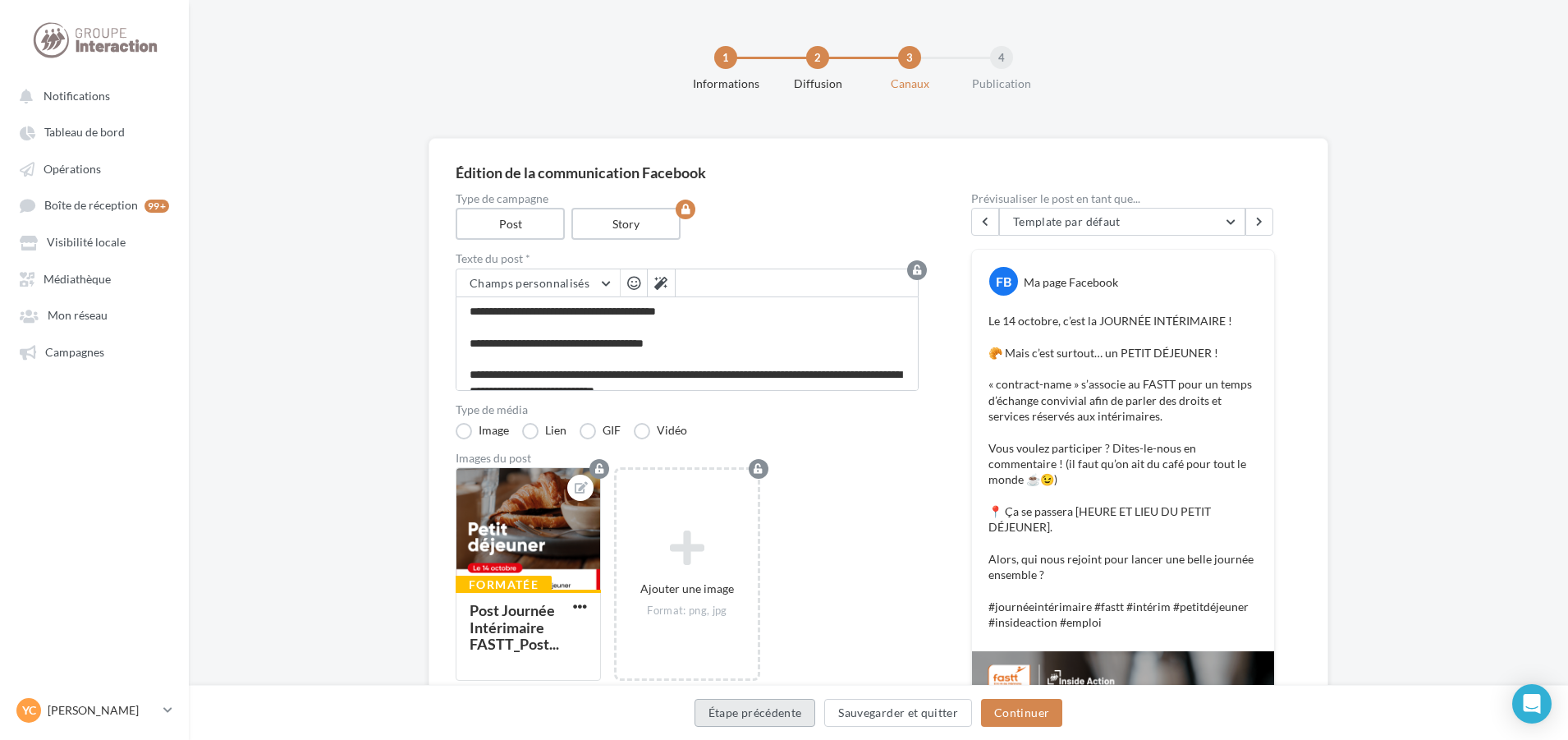
click at [768, 712] on button "Étape précédente" at bounding box center [755, 712] width 122 height 28
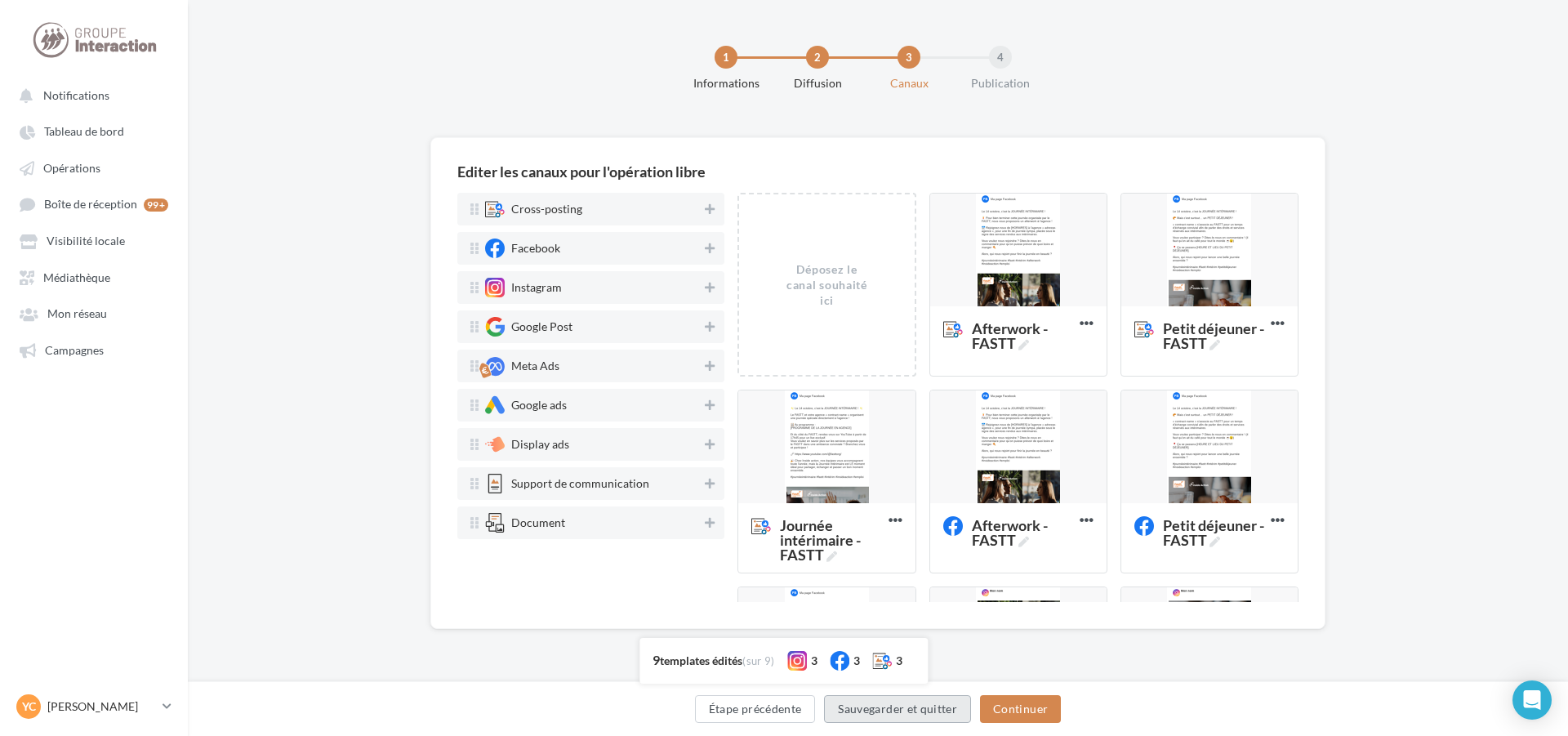
click at [924, 719] on button "Sauvegarder et quitter" at bounding box center [897, 708] width 147 height 28
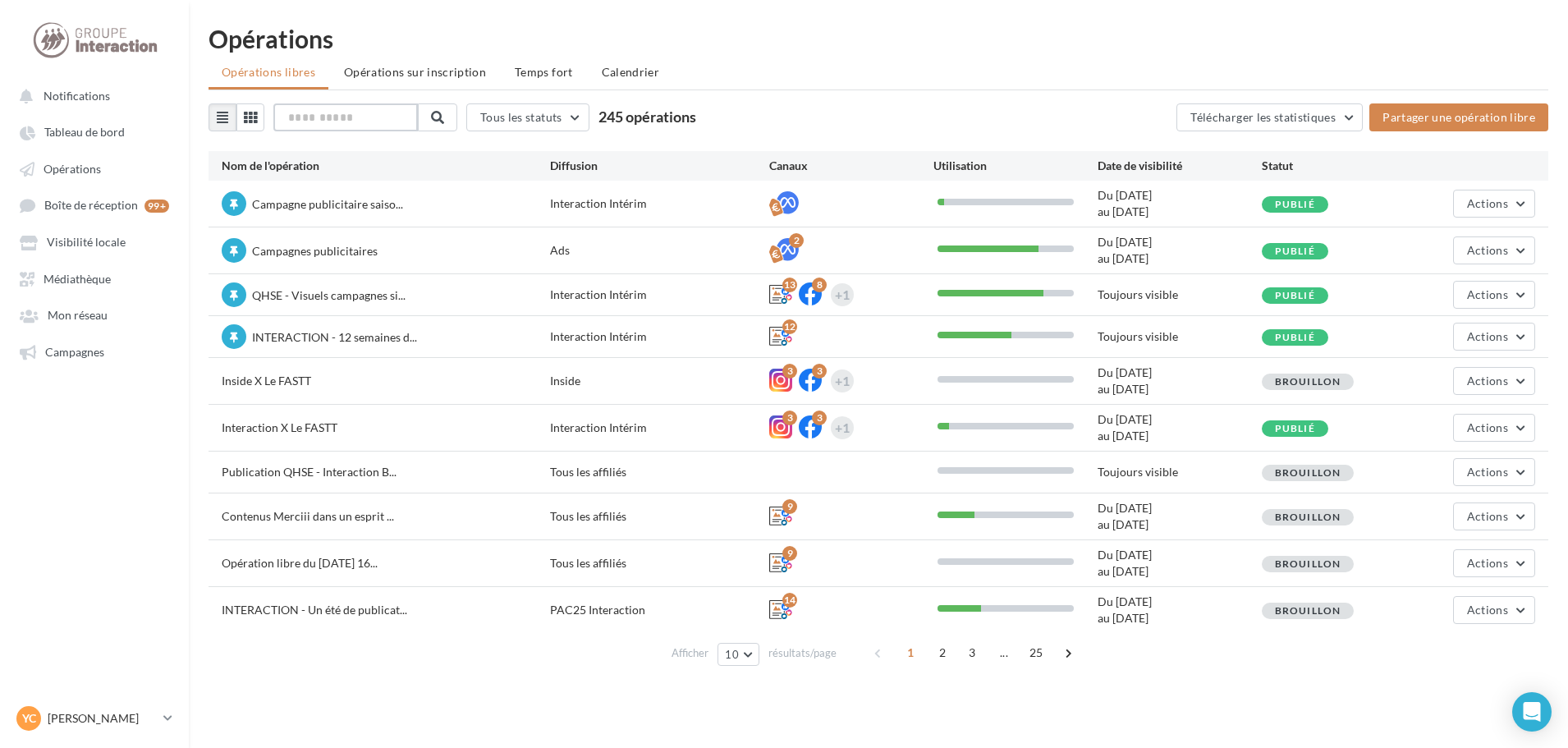
click at [357, 111] on input "text" at bounding box center [345, 118] width 144 height 28
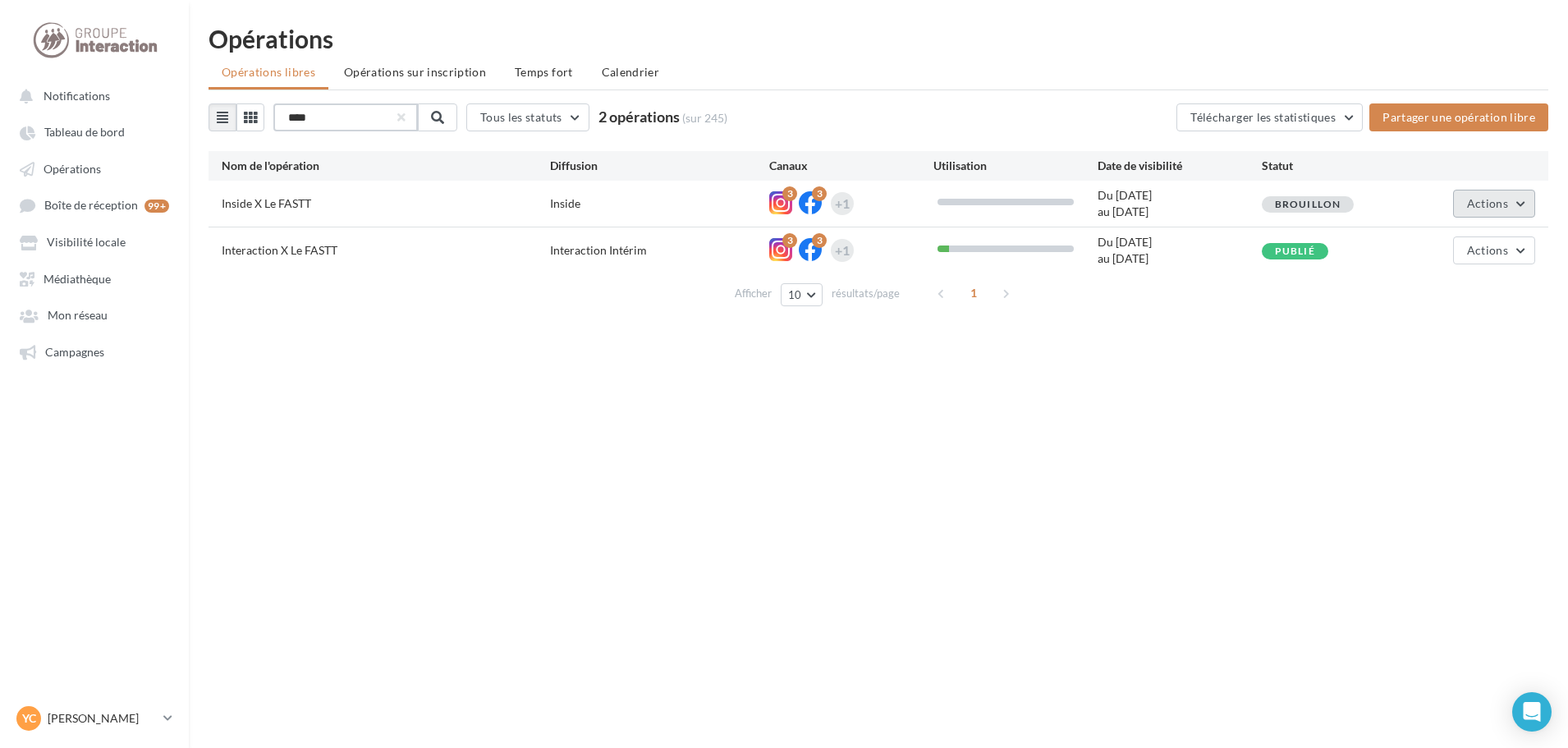
type input "****"
click at [1477, 204] on span "Actions" at bounding box center [1487, 203] width 41 height 14
click at [1426, 242] on button "Editer" at bounding box center [1453, 241] width 164 height 43
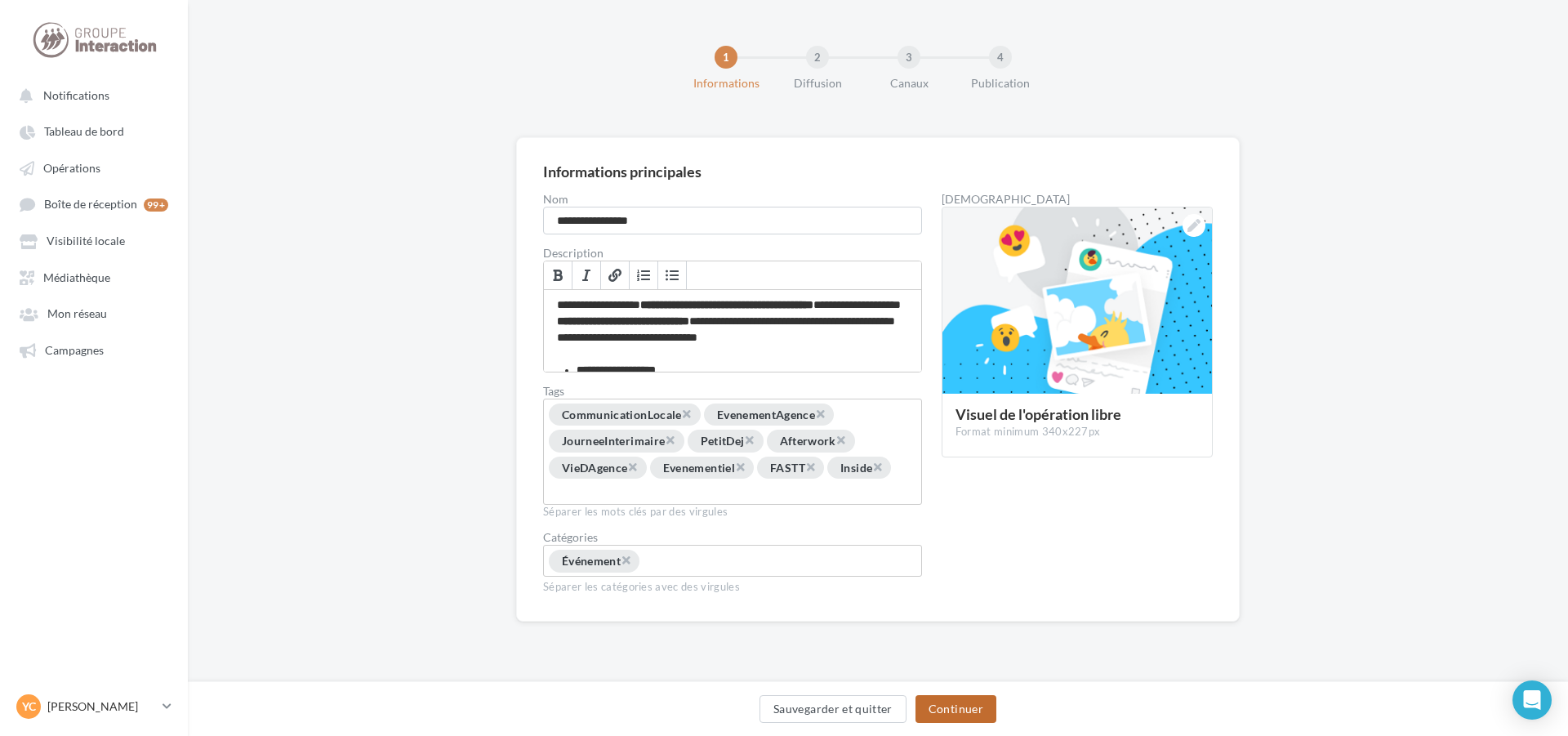
click at [976, 708] on button "Continuer" at bounding box center [956, 708] width 81 height 28
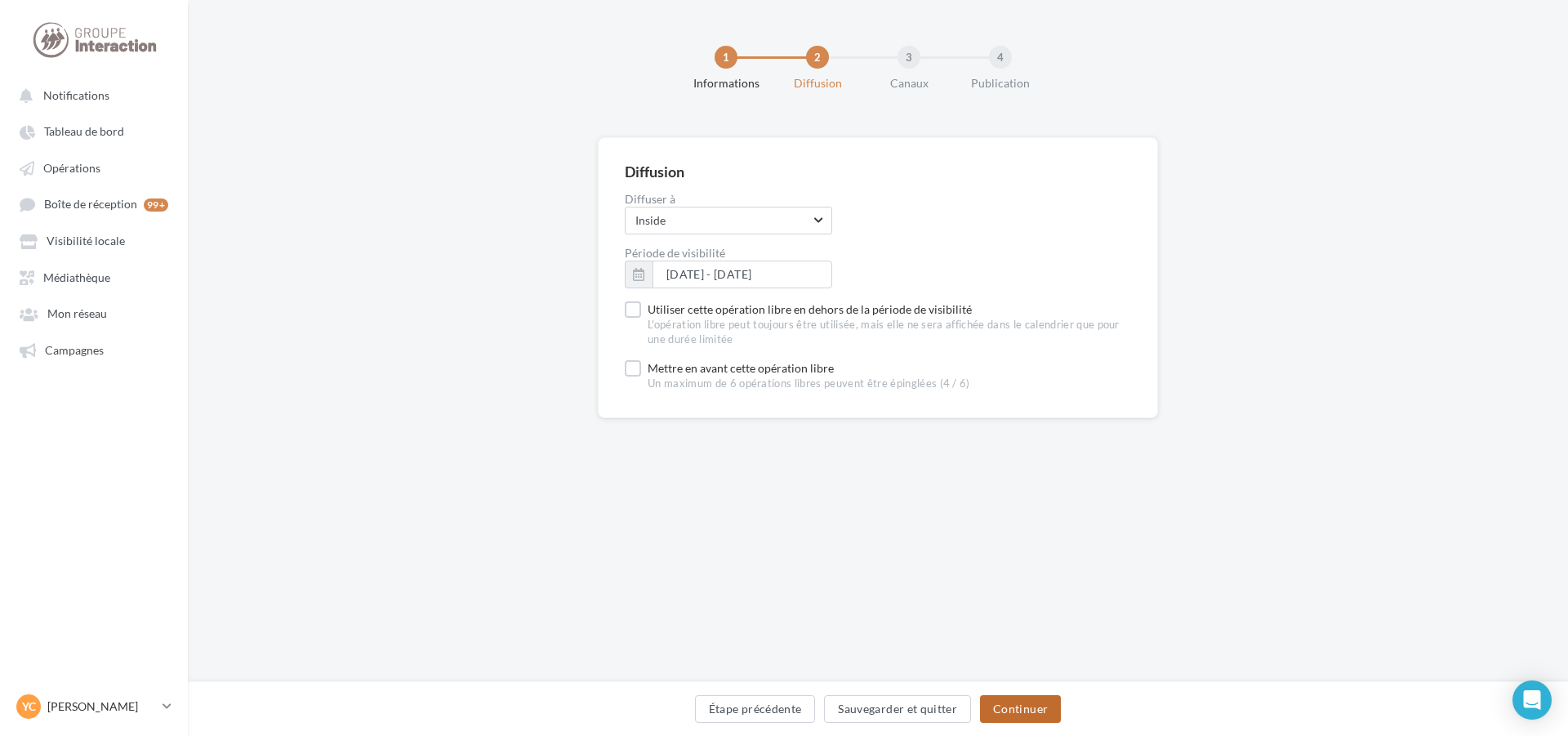
click at [1017, 707] on button "Continuer" at bounding box center [1021, 708] width 81 height 28
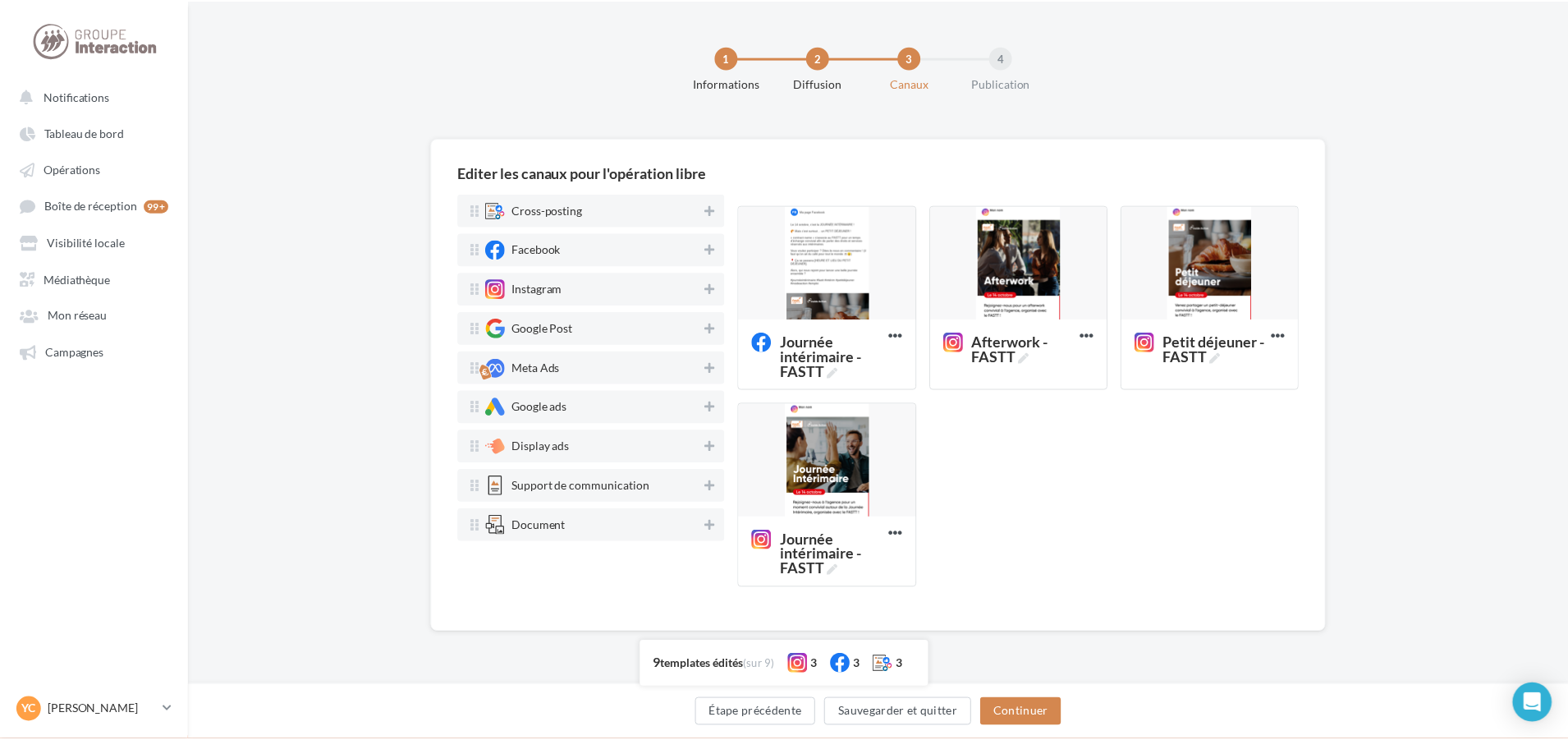
scroll to position [385, 0]
click at [872, 460] on div at bounding box center [830, 460] width 177 height 115
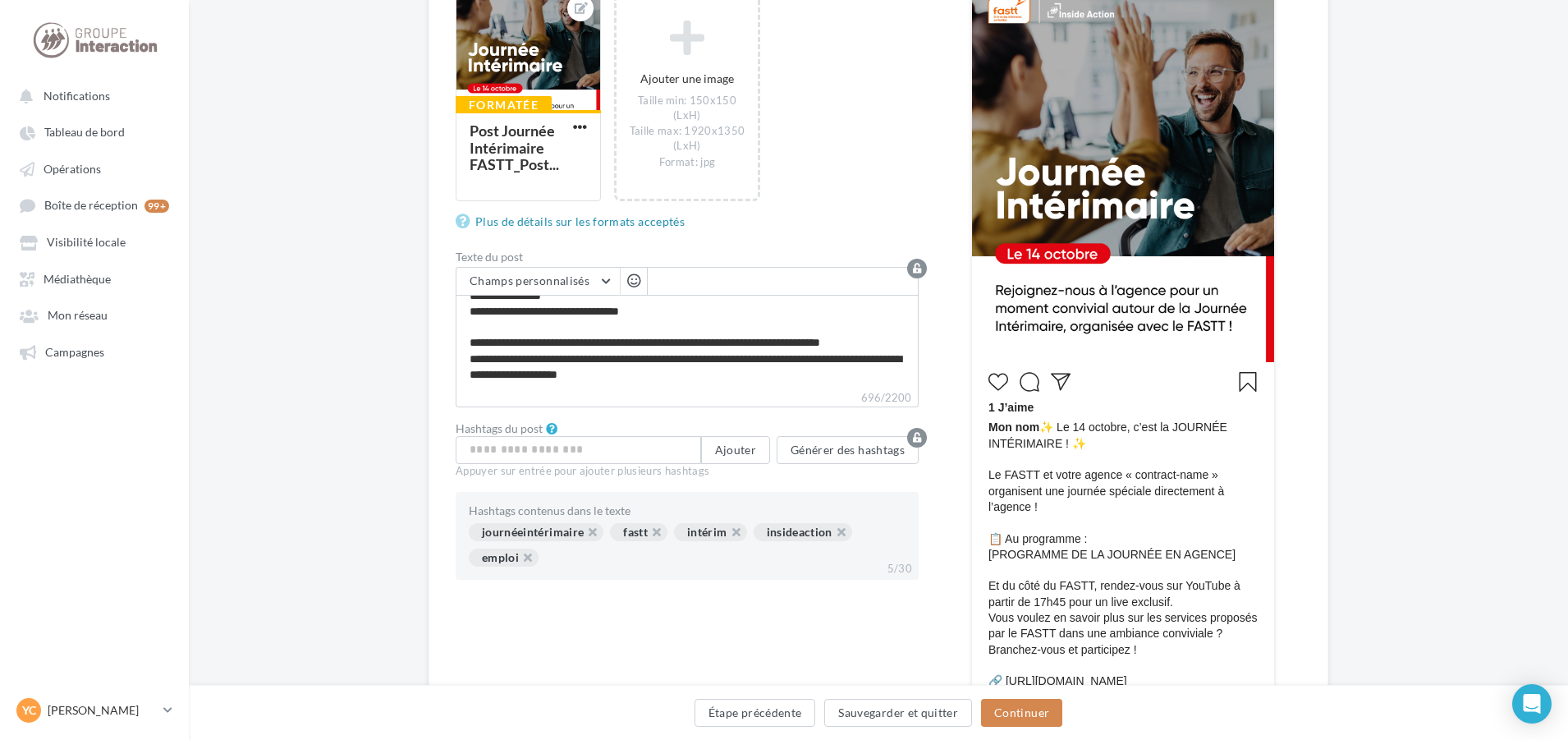
scroll to position [164, 0]
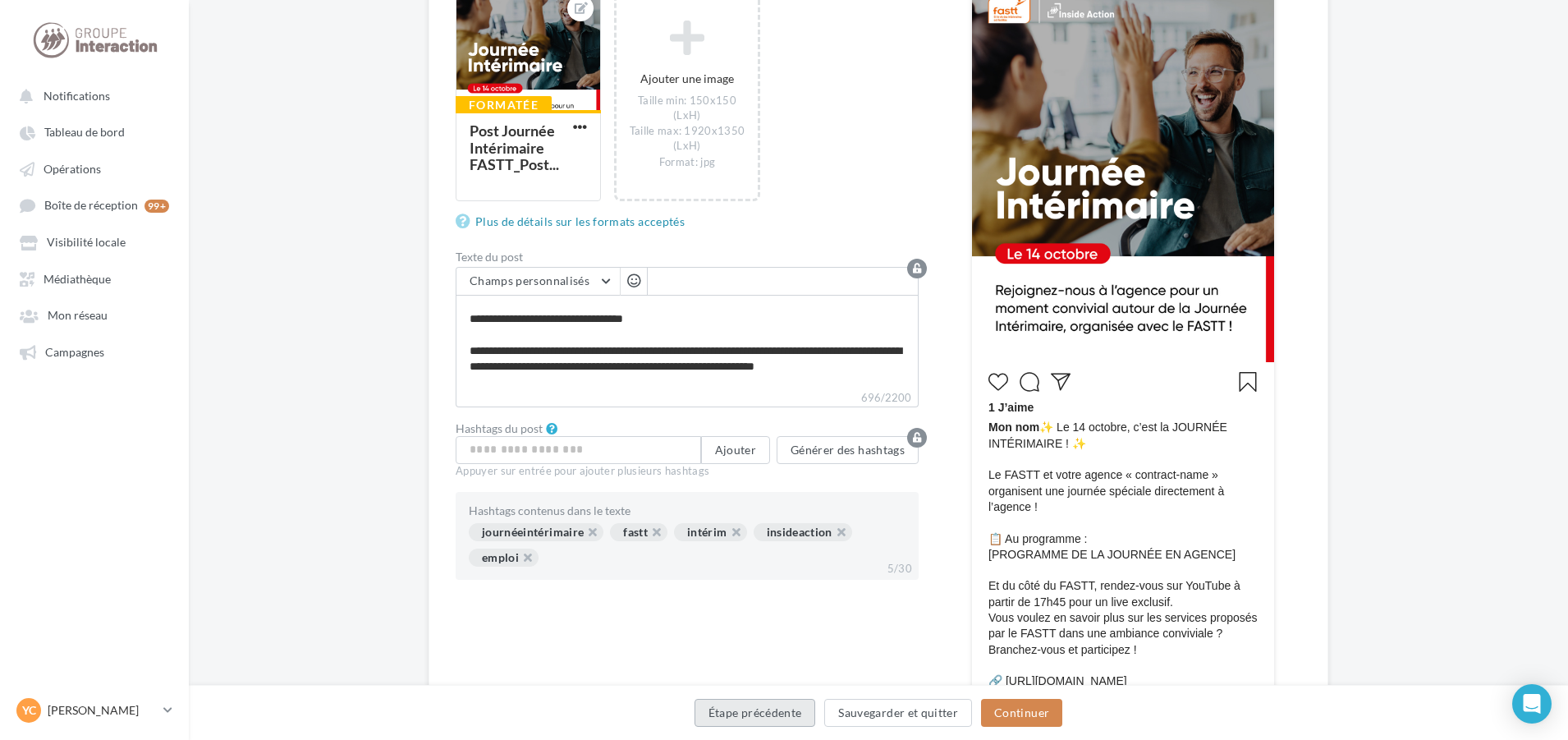
click at [796, 707] on button "Étape précédente" at bounding box center [755, 712] width 122 height 28
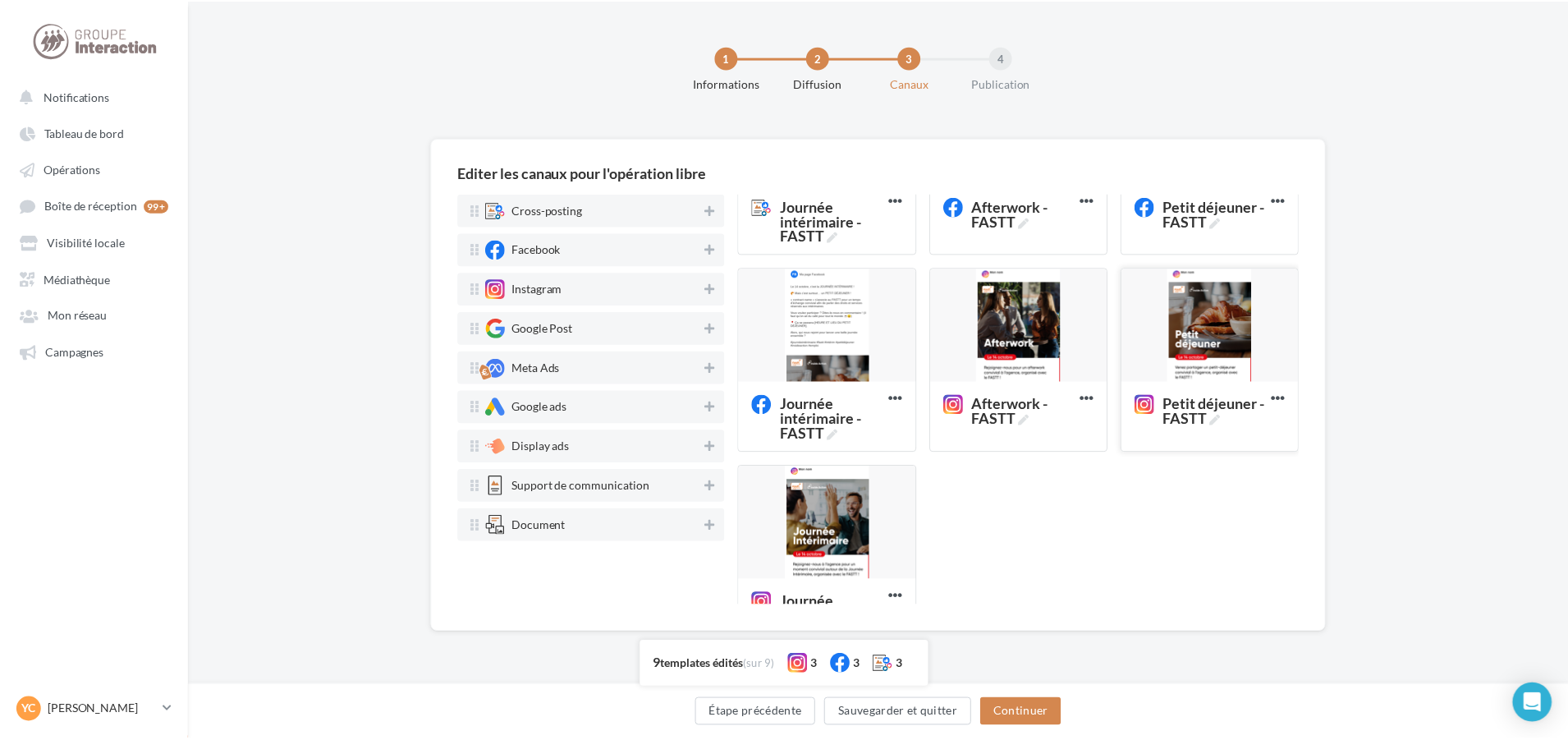
scroll to position [328, 0]
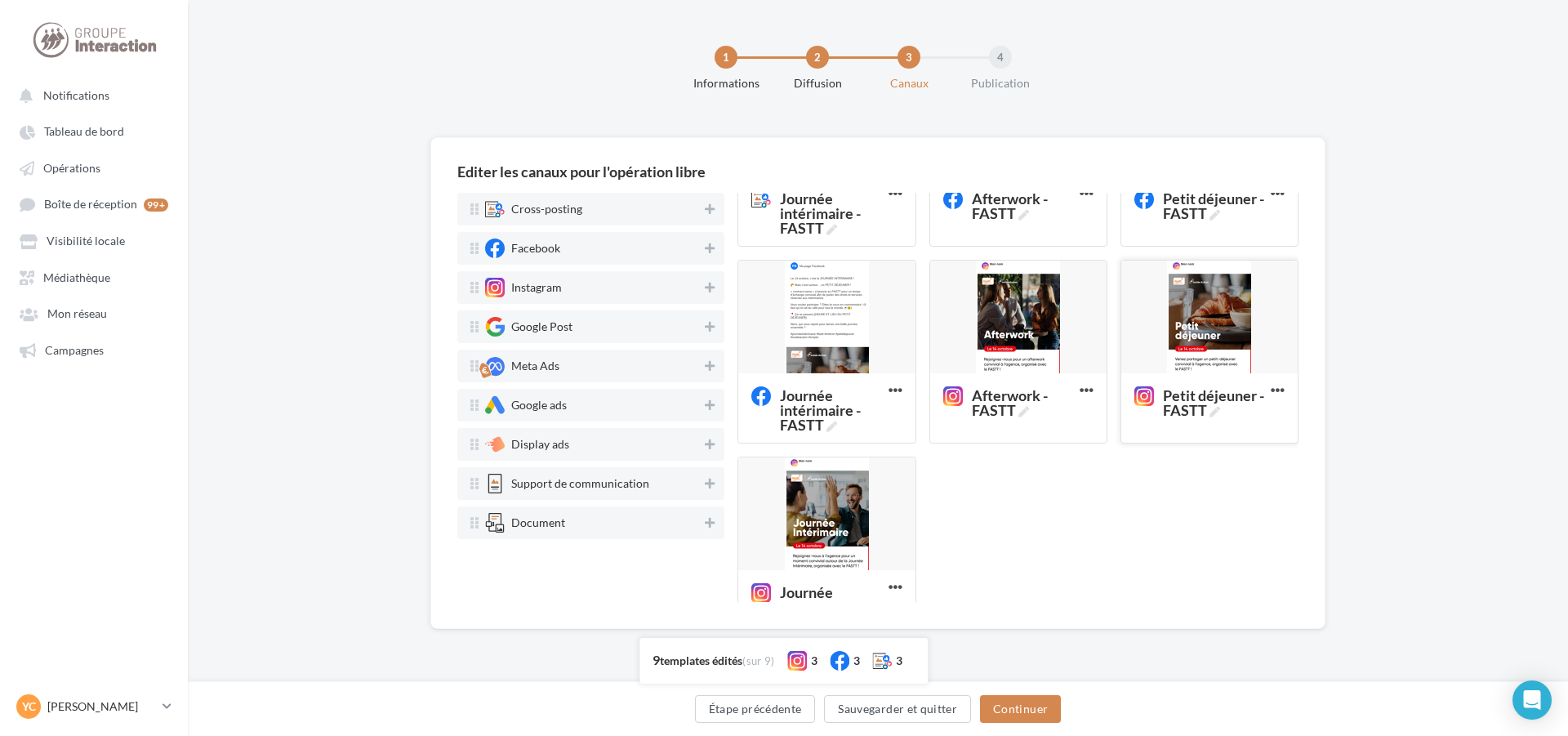
click at [1187, 329] on div at bounding box center [1209, 318] width 176 height 114
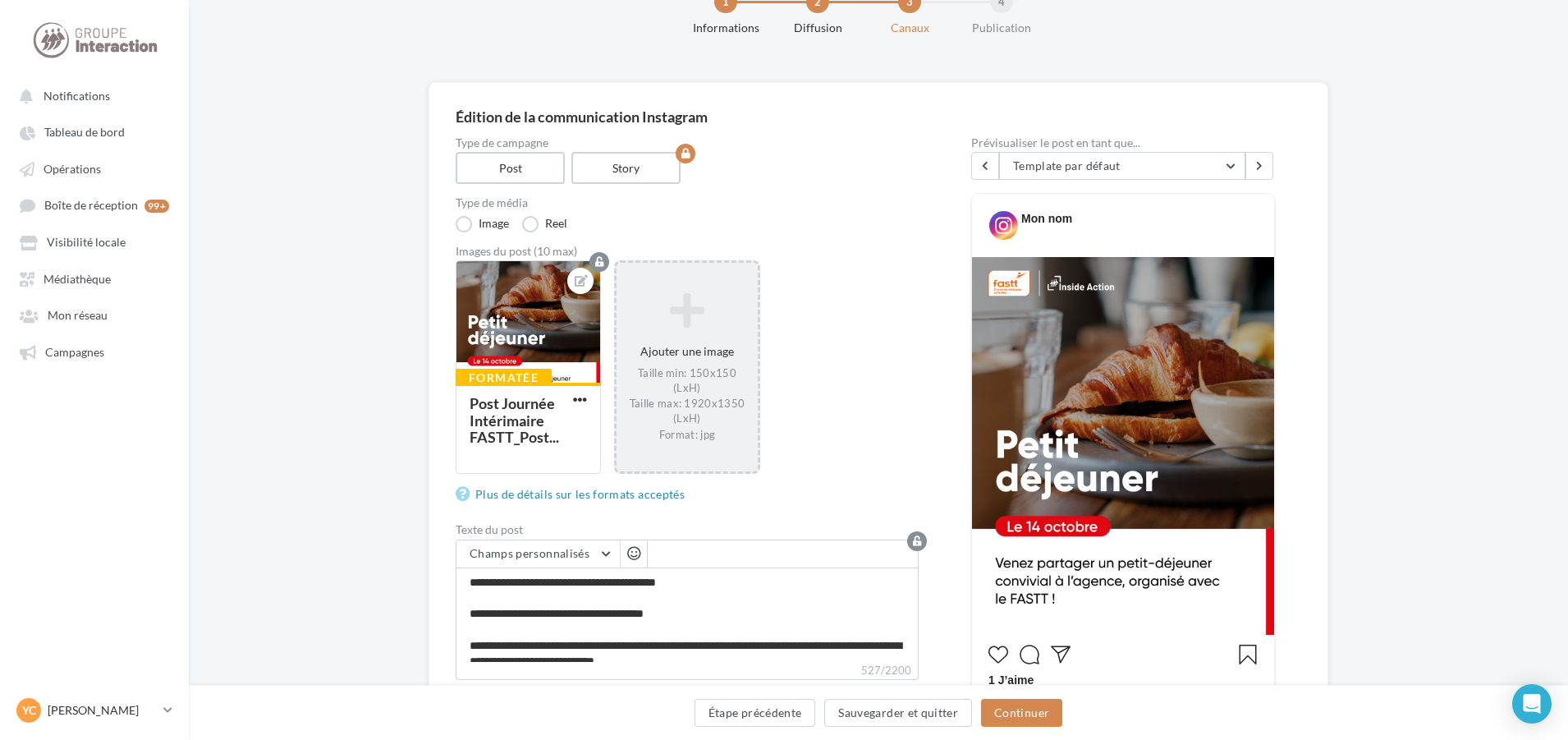
scroll to position [164, 0]
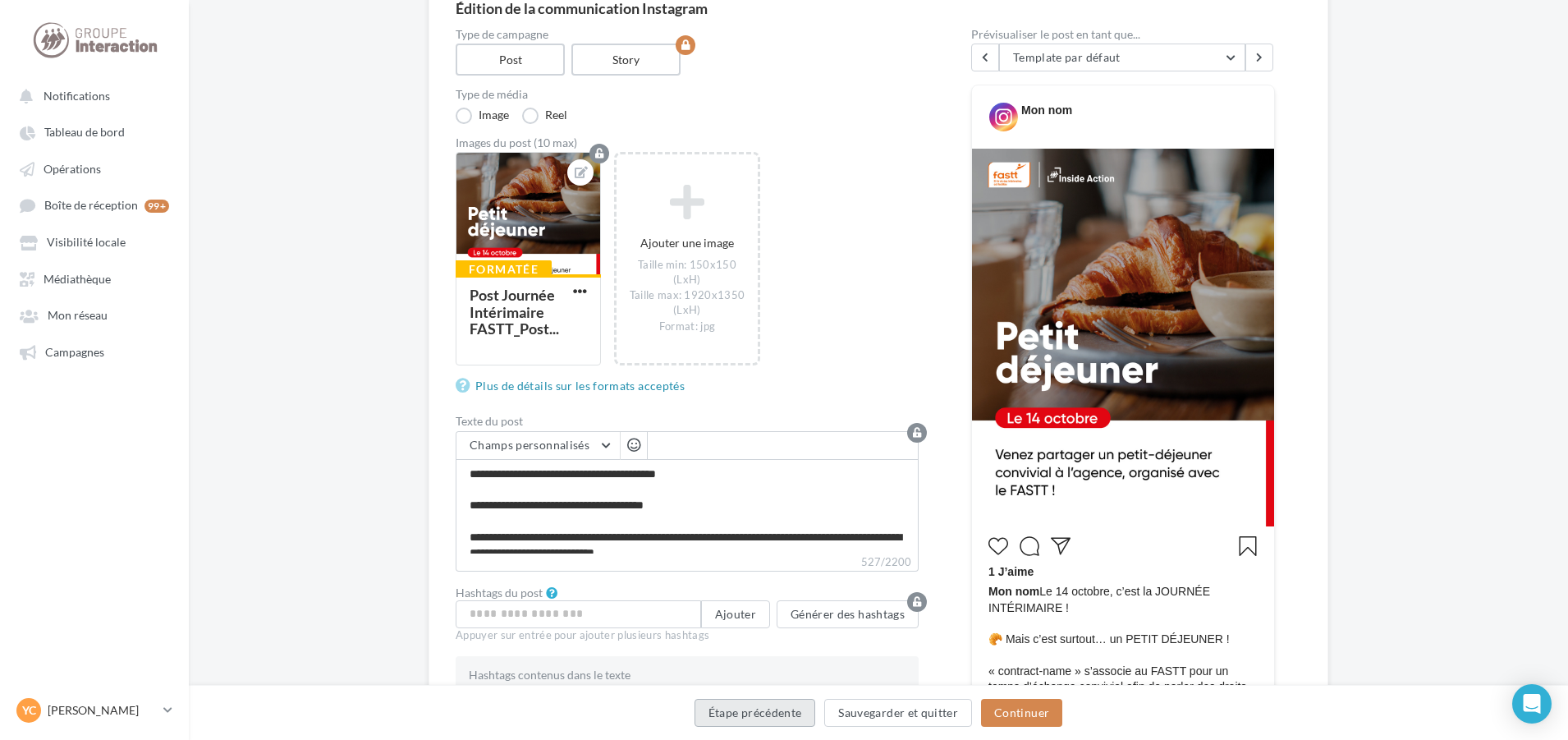
click at [775, 710] on button "Étape précédente" at bounding box center [755, 712] width 122 height 28
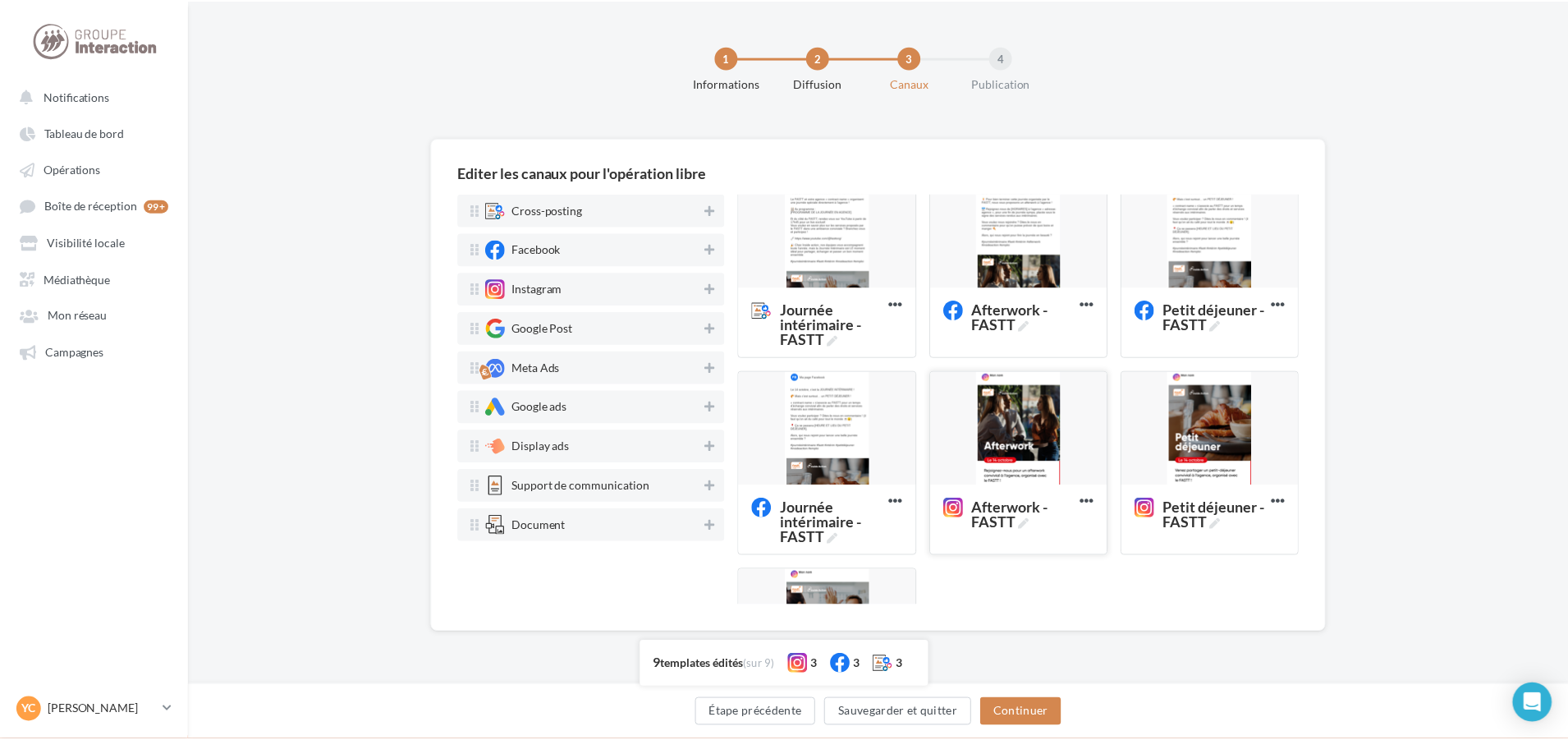
scroll to position [328, 0]
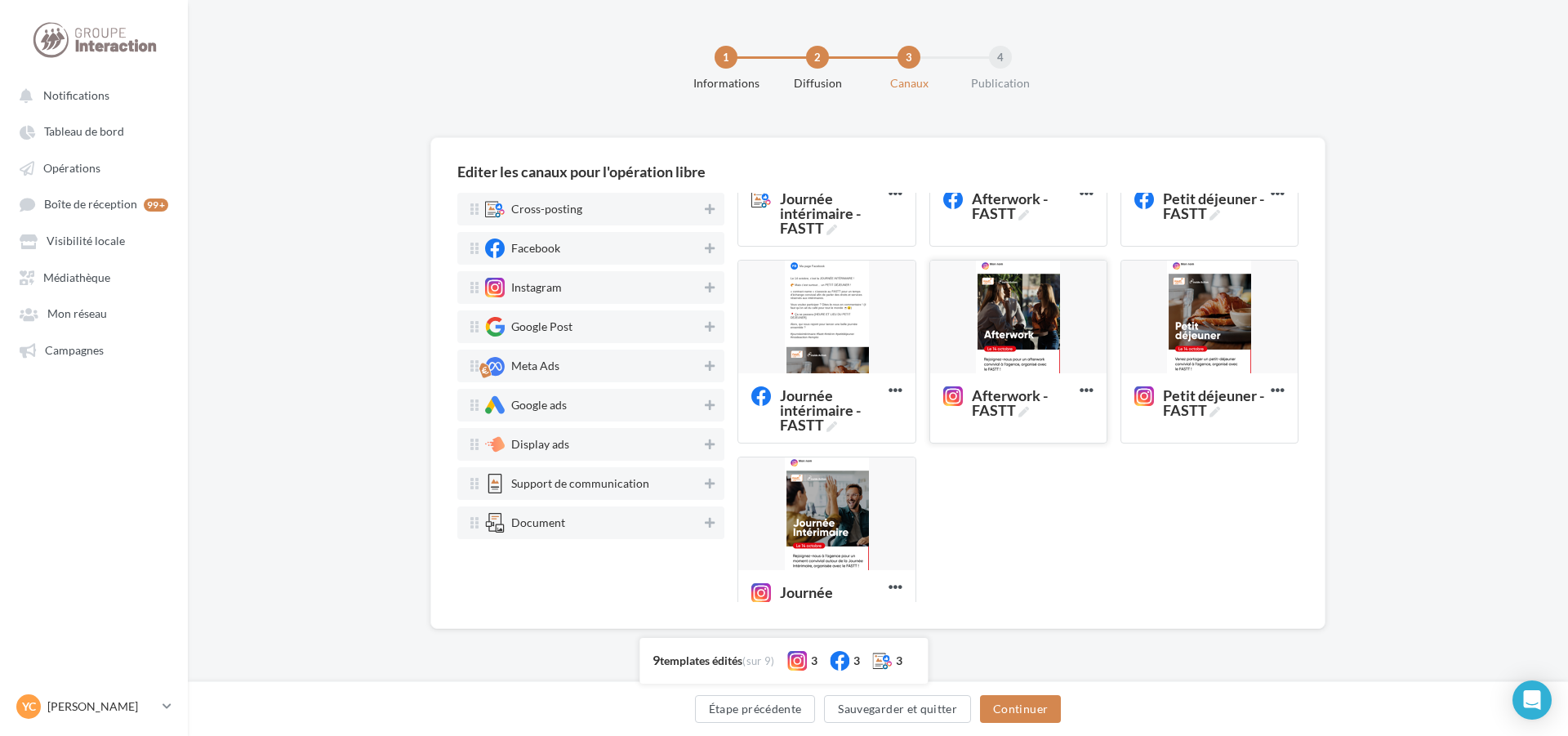
click at [1011, 344] on div at bounding box center [1018, 318] width 176 height 114
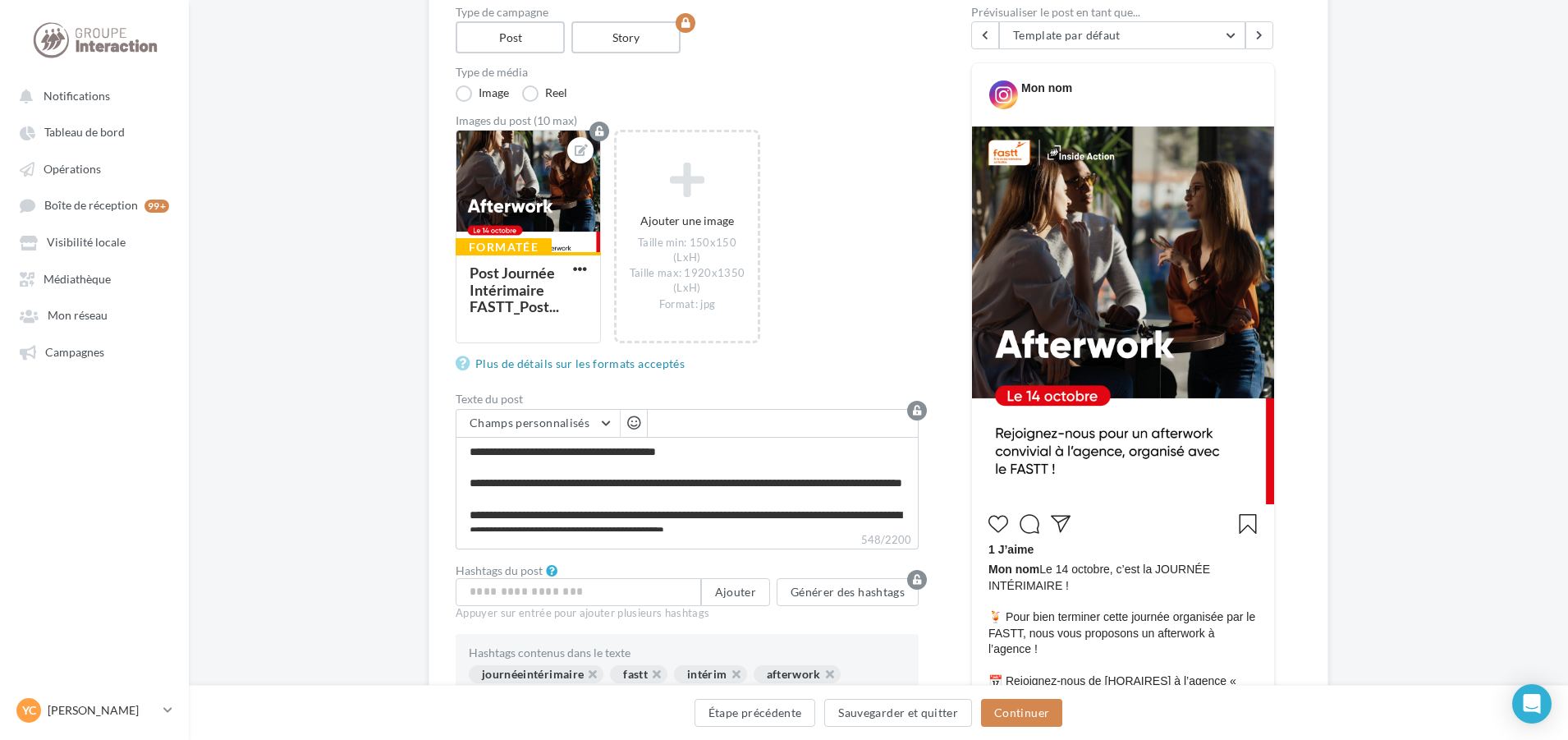
scroll to position [246, 0]
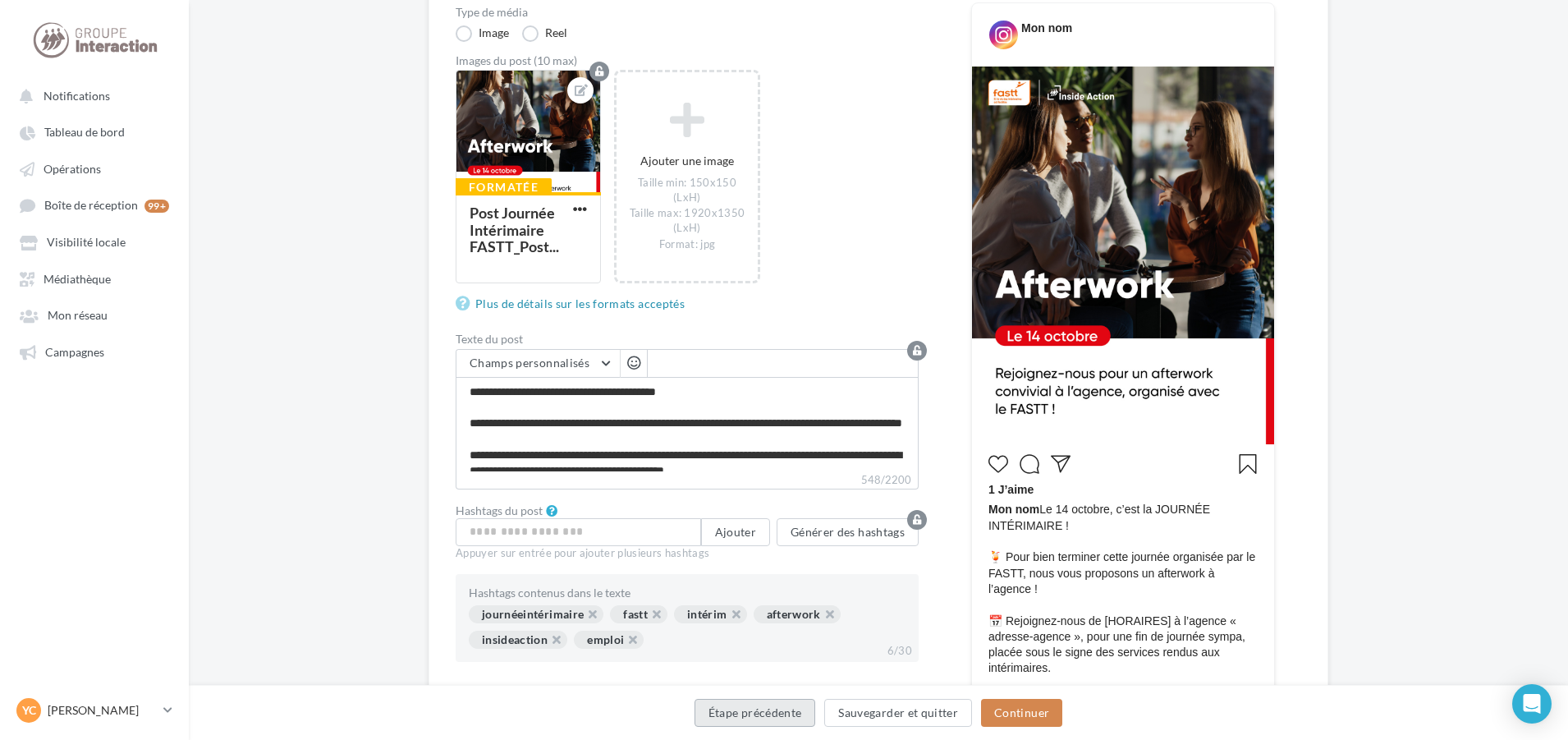
click at [793, 710] on button "Étape précédente" at bounding box center [755, 712] width 122 height 28
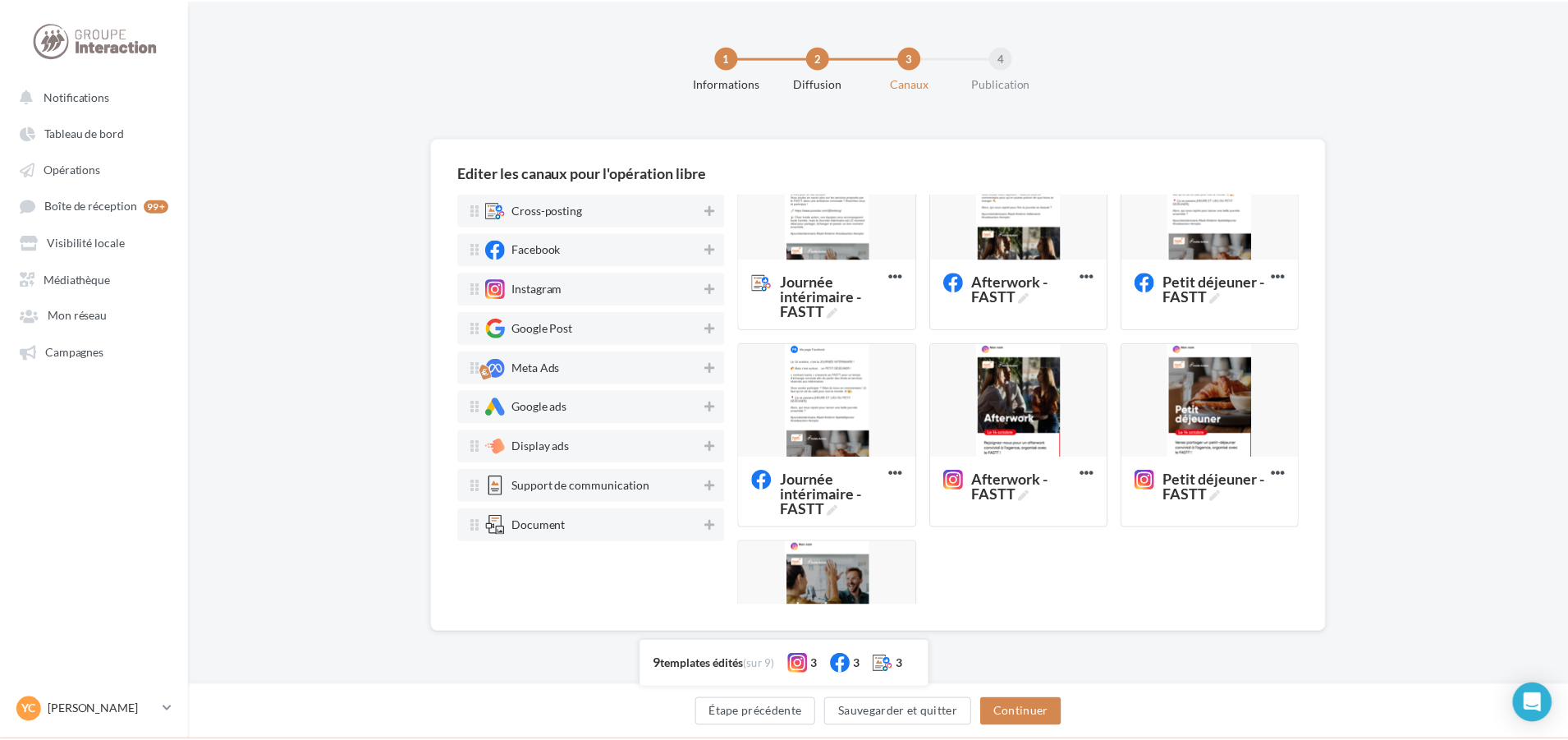
scroll to position [385, 0]
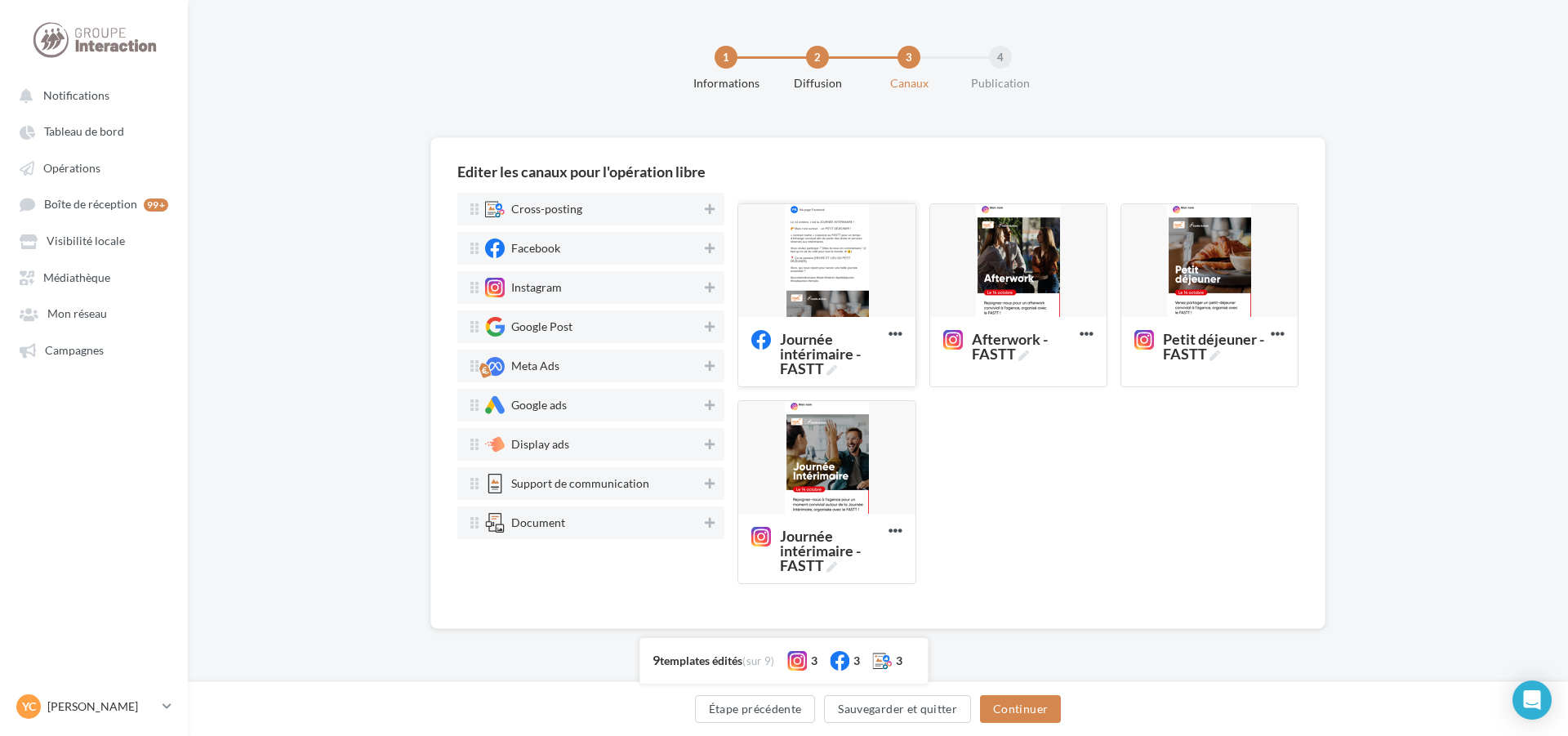
click at [818, 278] on div at bounding box center [826, 261] width 176 height 114
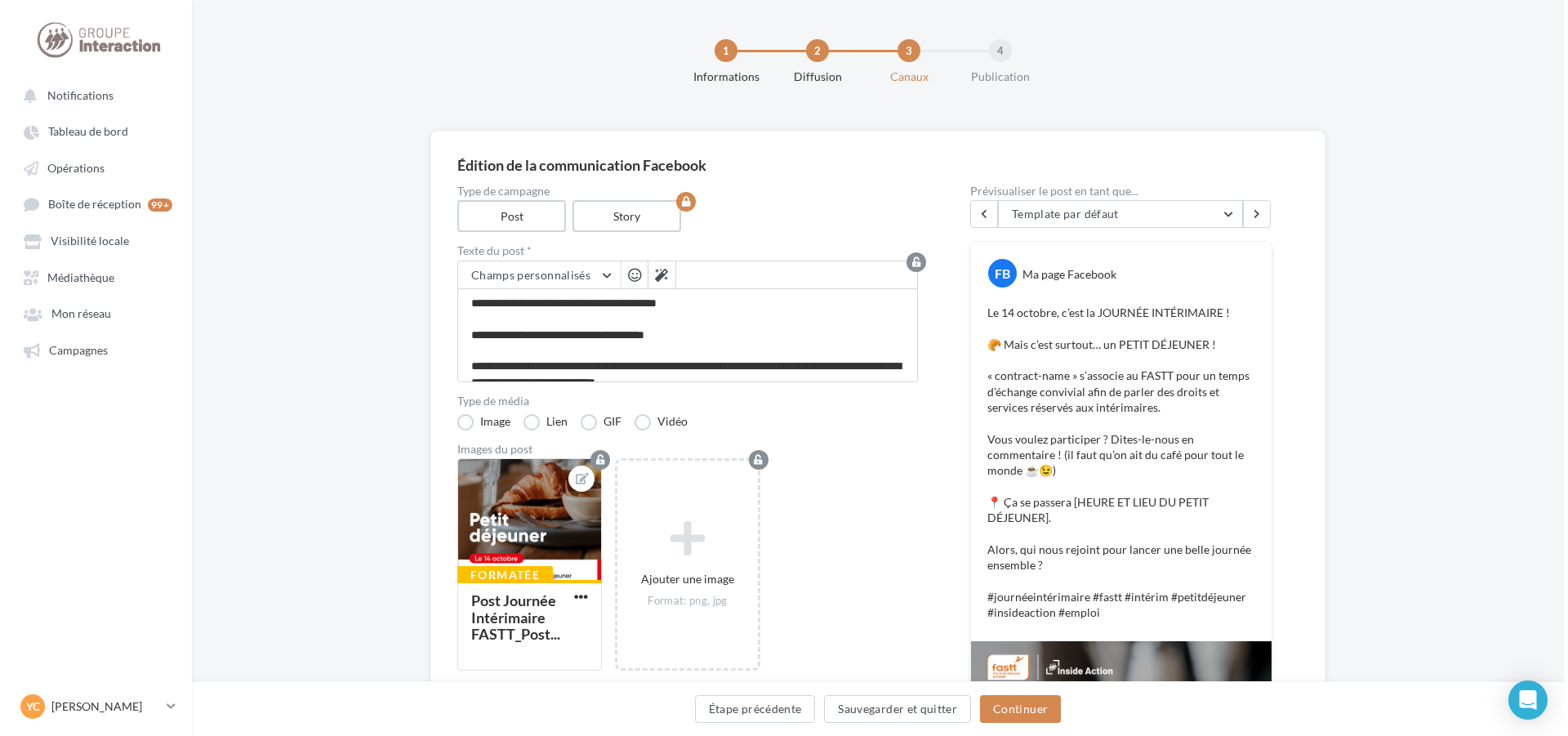
scroll to position [0, 0]
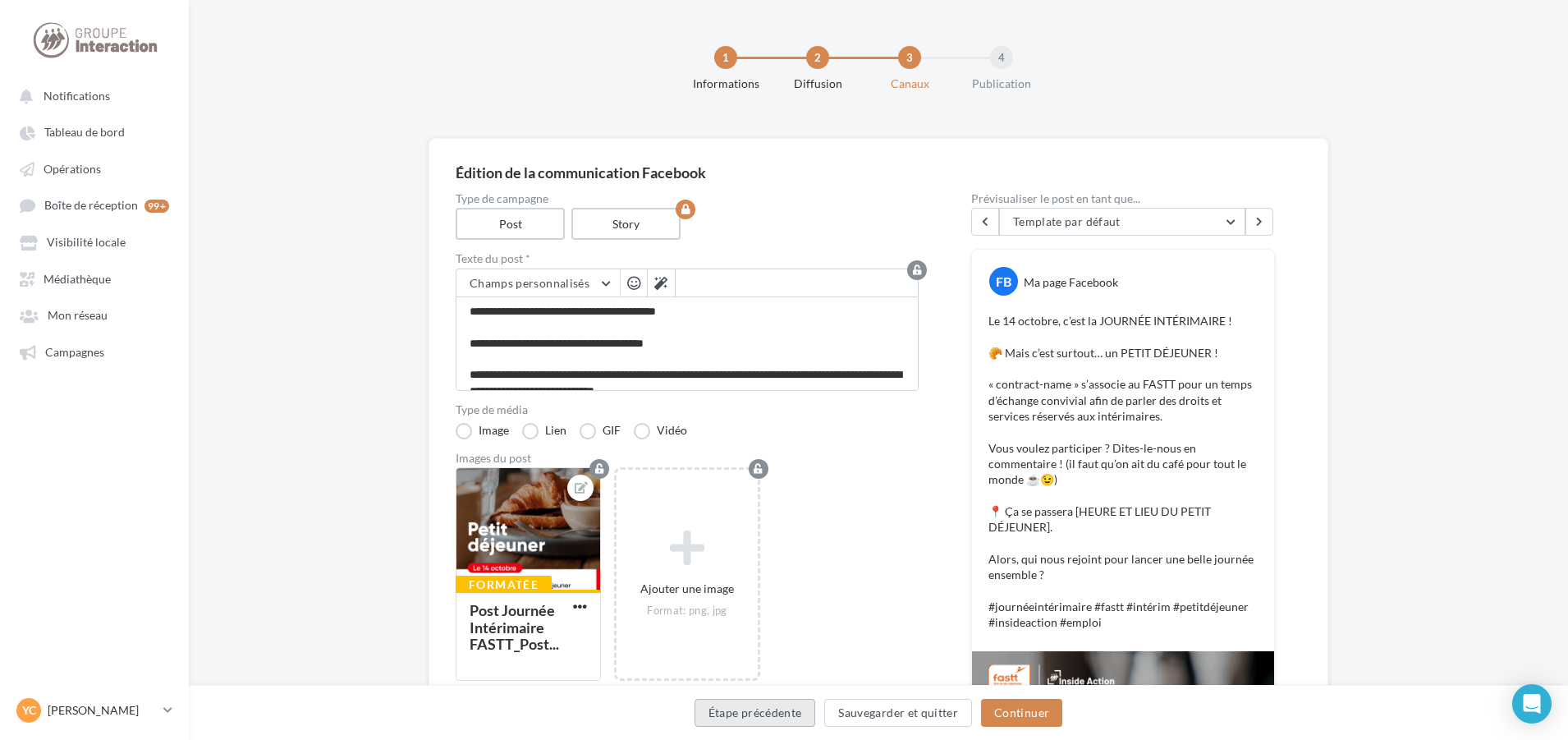
click at [789, 713] on button "Étape précédente" at bounding box center [755, 712] width 122 height 28
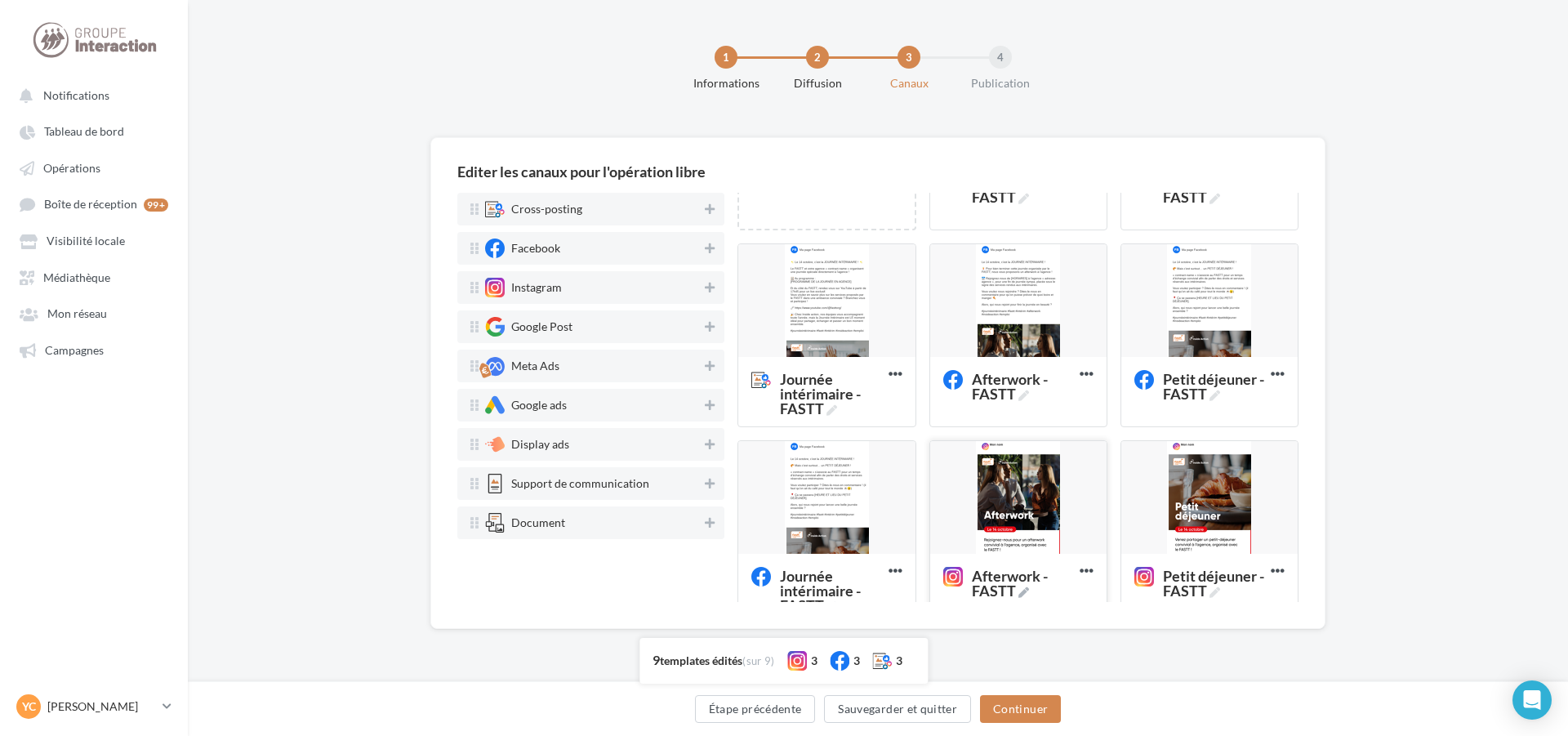
scroll to position [327, 0]
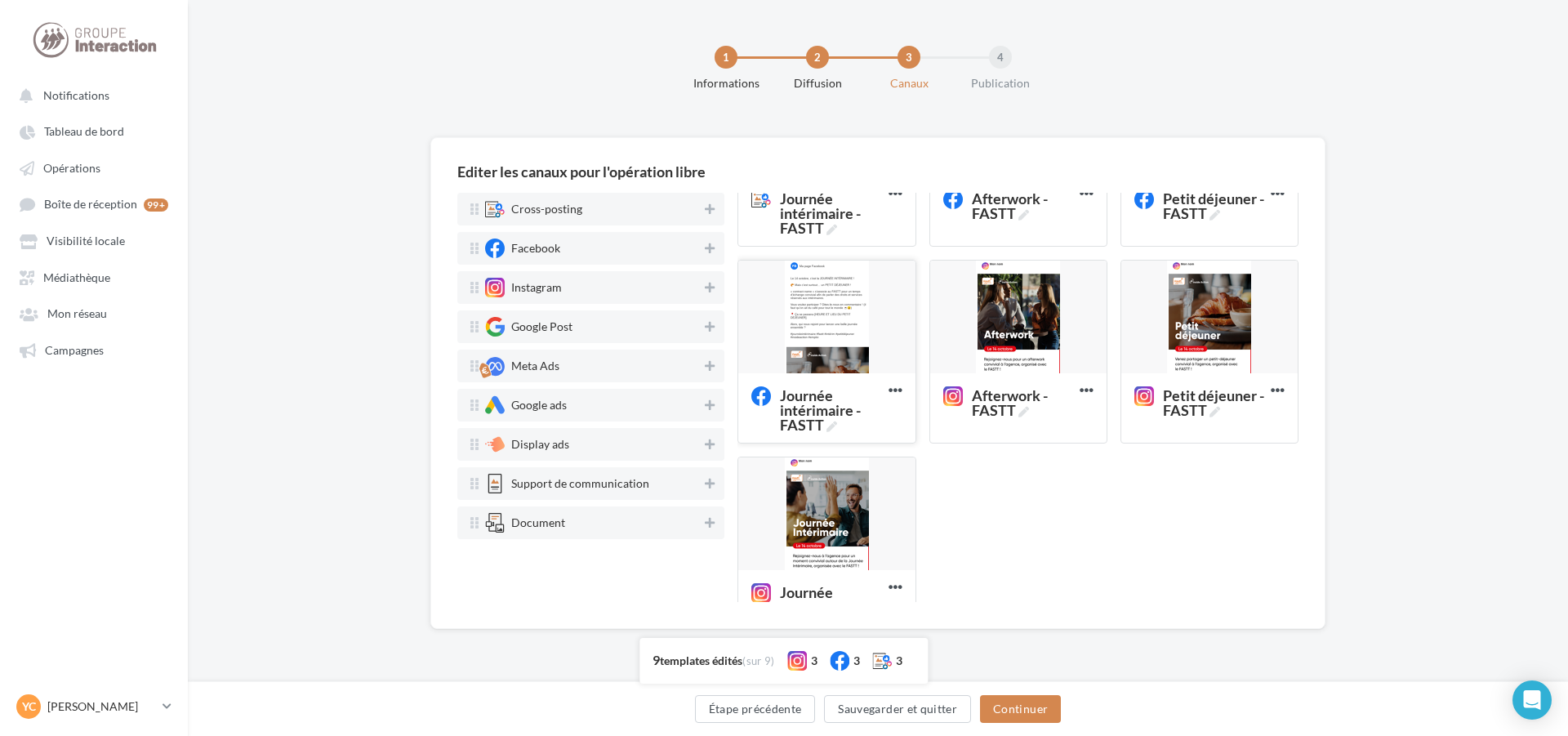
click at [806, 345] on div at bounding box center [826, 318] width 176 height 114
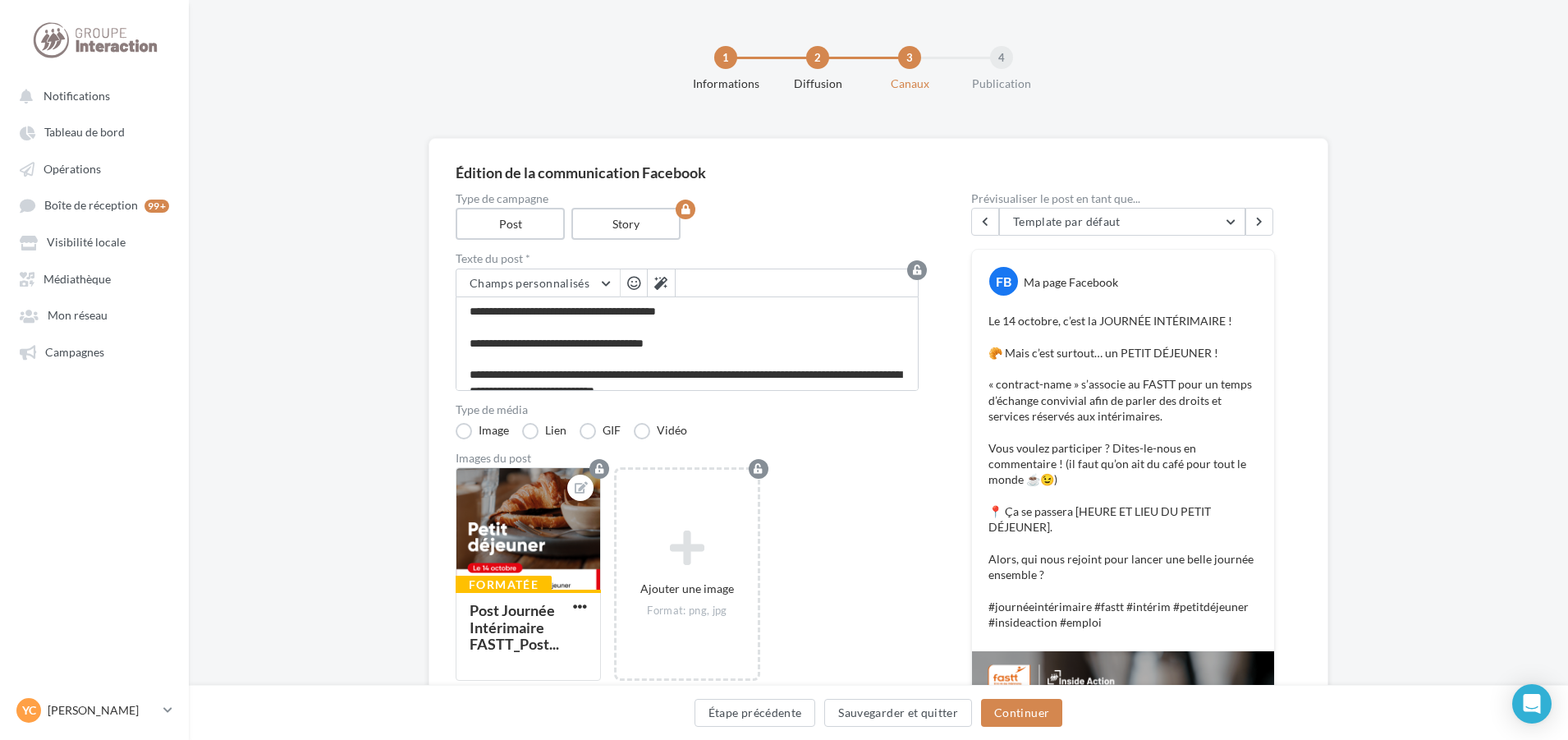
click at [393, 433] on div "Édition de la communication Facebook Type de campagne Post Story Texte du post …" at bounding box center [878, 703] width 1379 height 1132
click at [772, 719] on button "Étape précédente" at bounding box center [755, 712] width 122 height 28
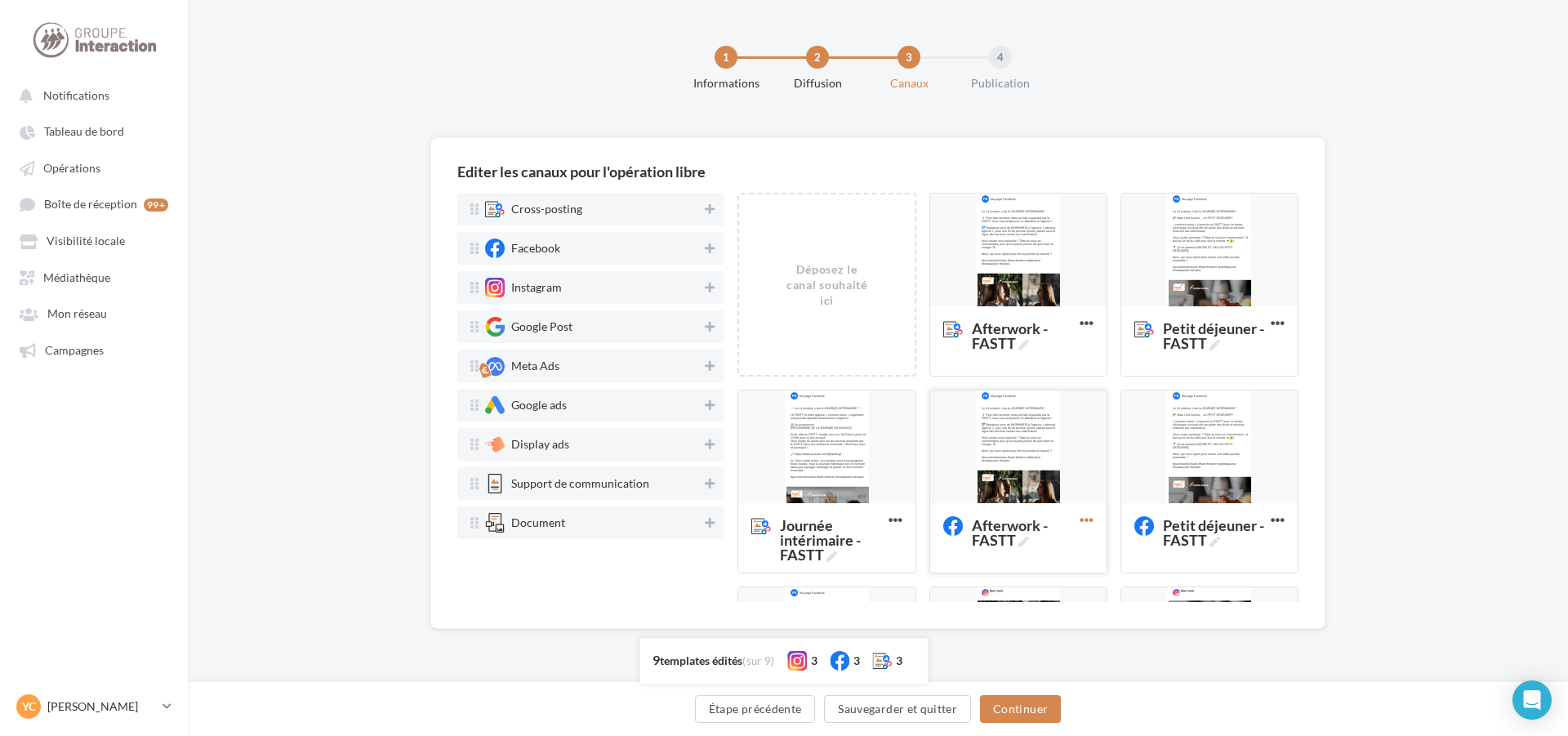
click at [1087, 520] on icon at bounding box center [1087, 520] width 40 height 40
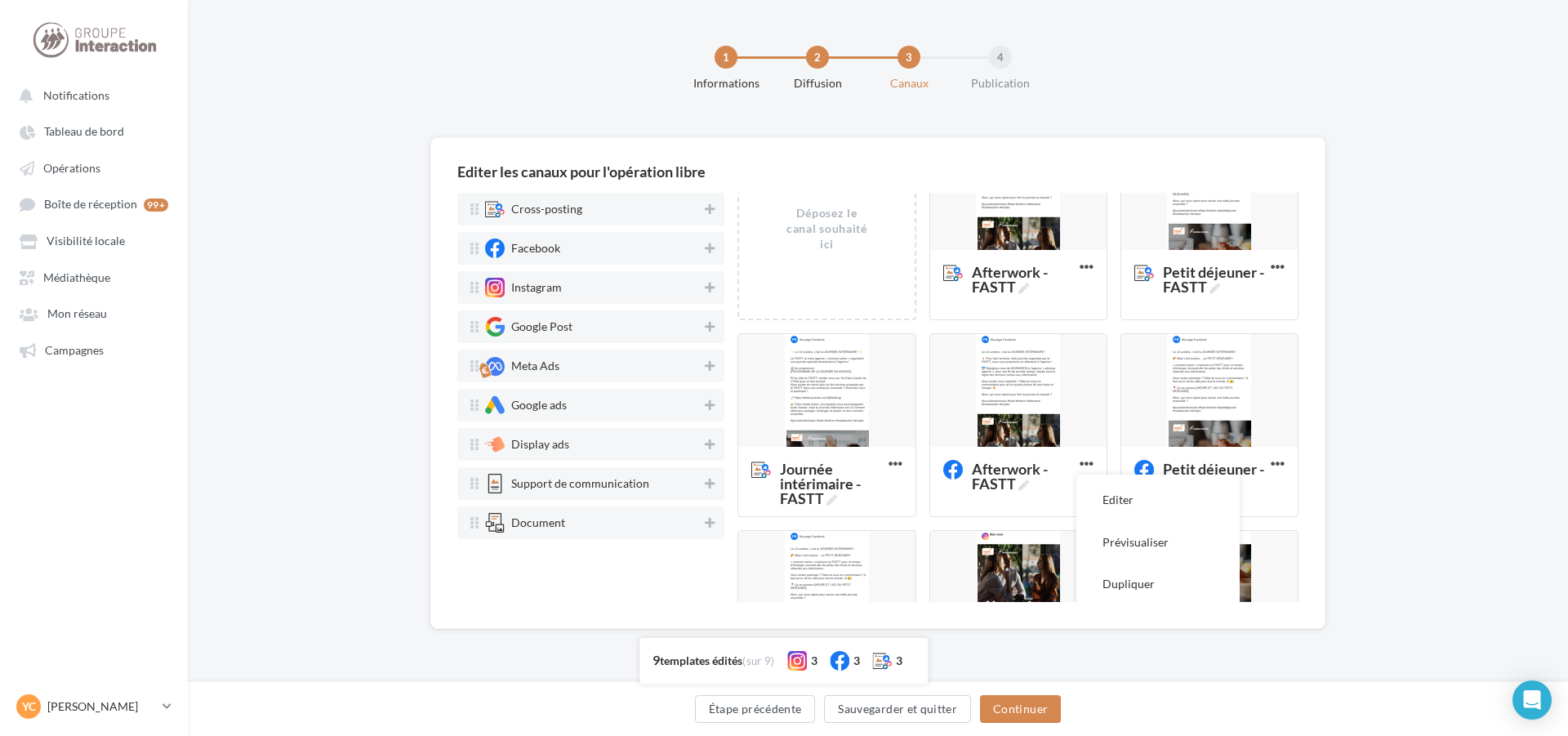
scroll to position [245, 0]
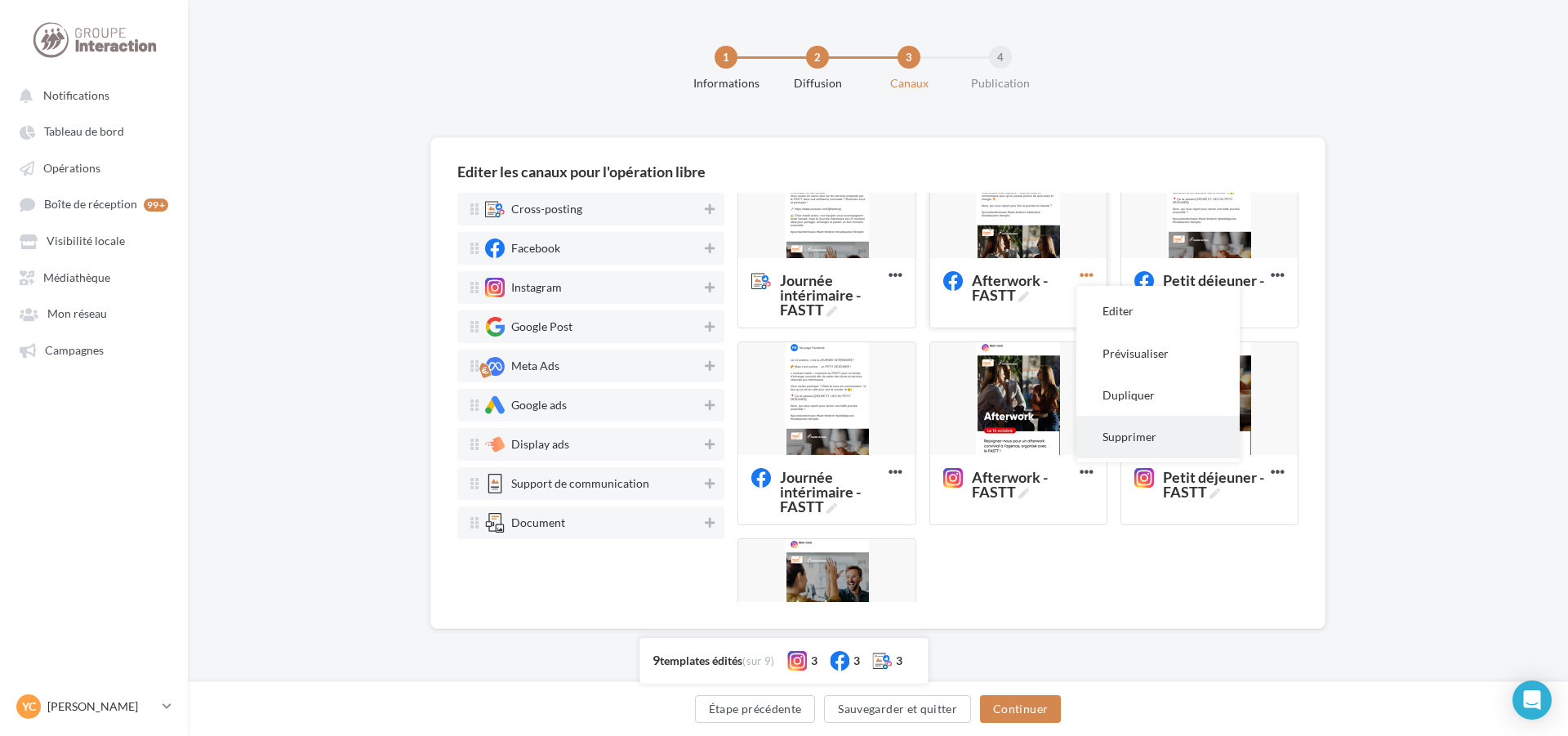
click at [1134, 439] on button "Supprimer" at bounding box center [1159, 436] width 163 height 41
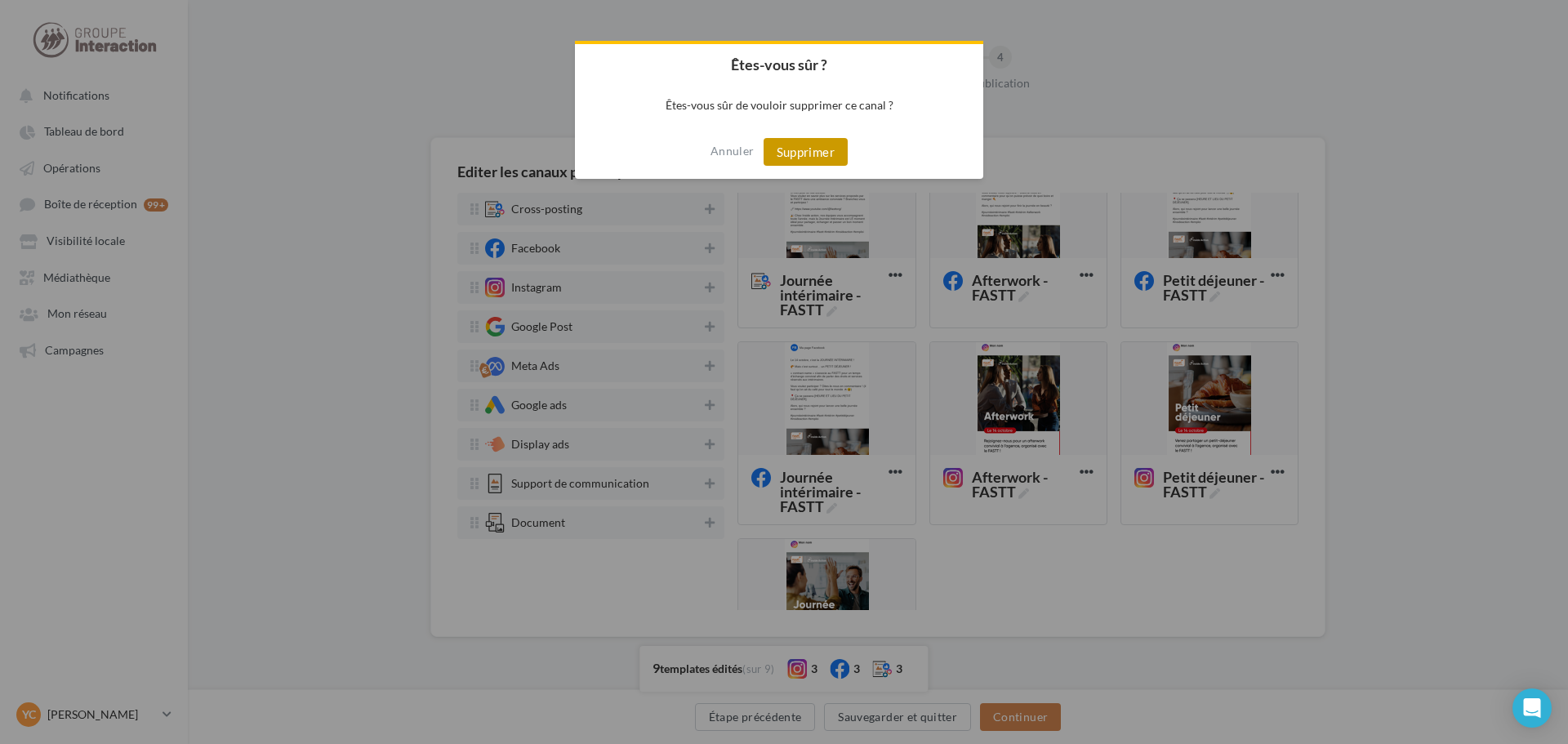
click at [824, 155] on button "Supprimer" at bounding box center [805, 152] width 84 height 28
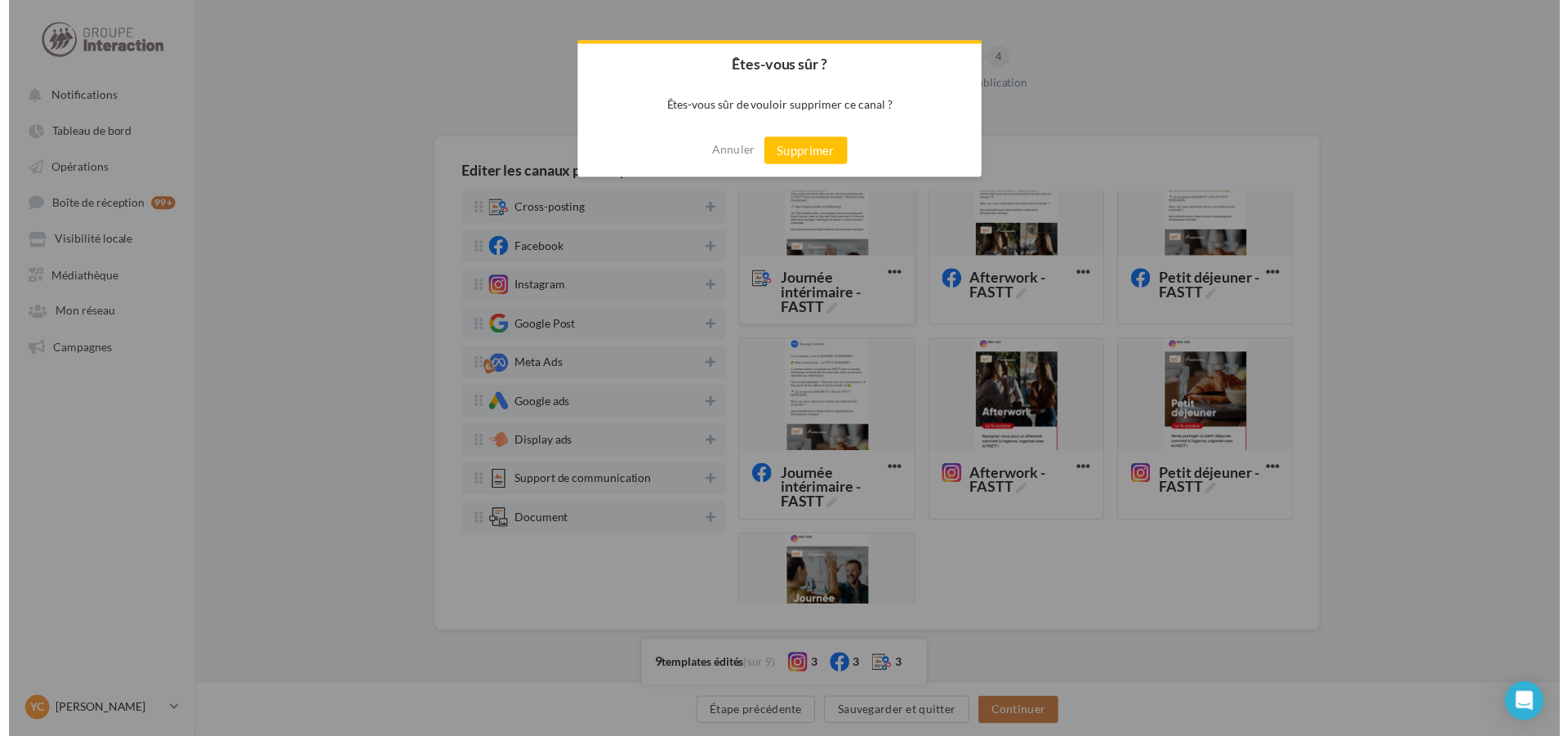
scroll to position [186, 0]
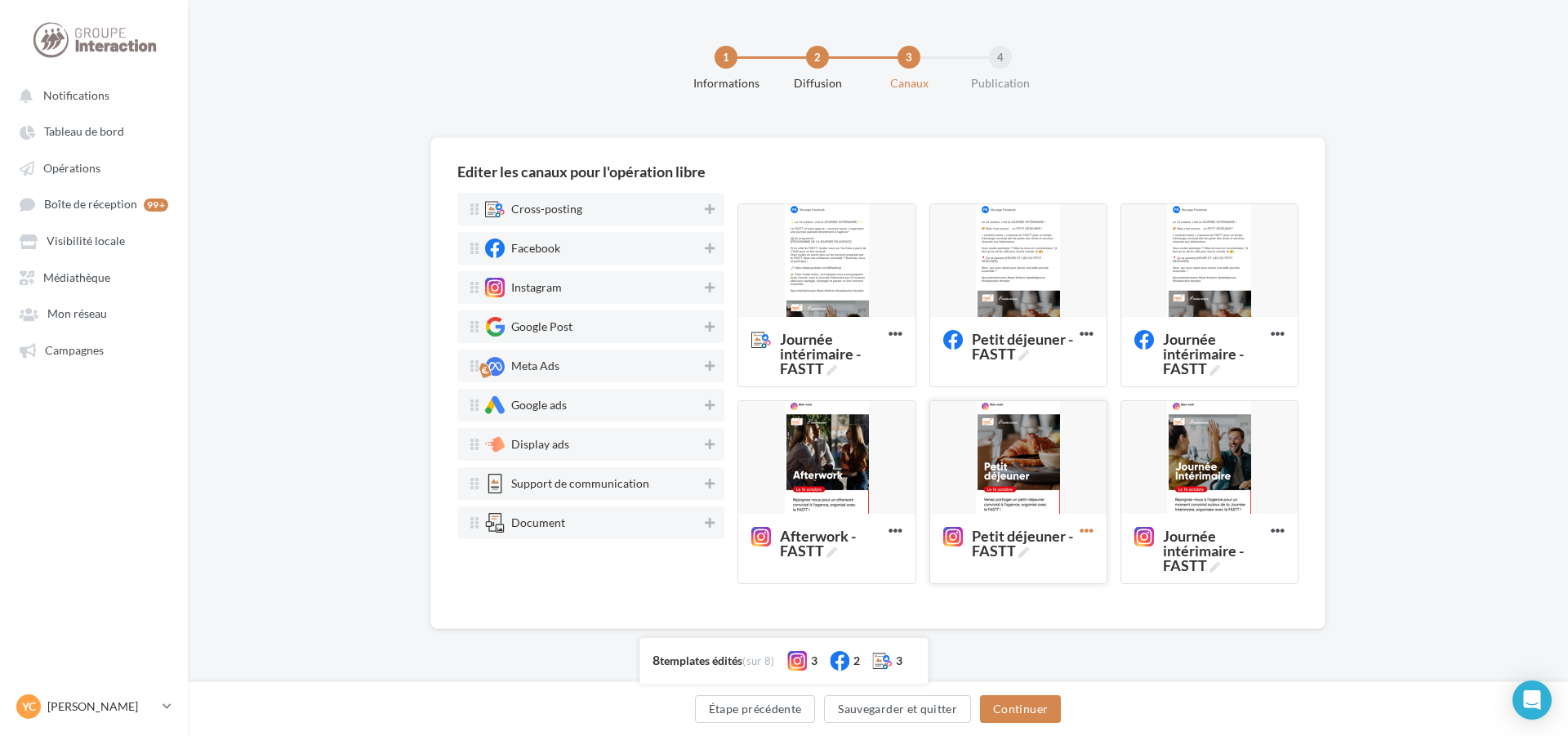
click at [1079, 530] on icon at bounding box center [1087, 530] width 40 height 40
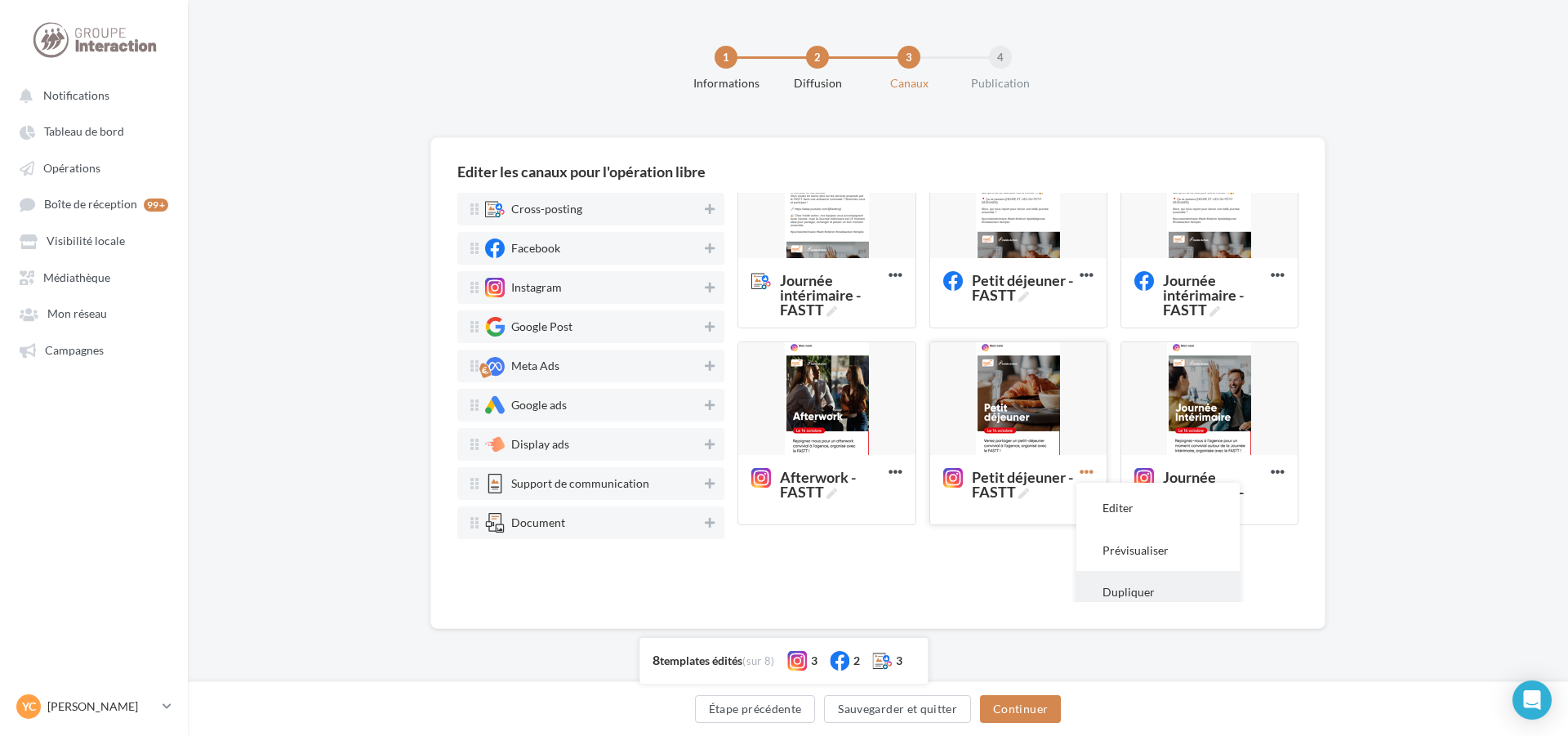
click at [1112, 602] on button "Dupliquer" at bounding box center [1159, 591] width 163 height 41
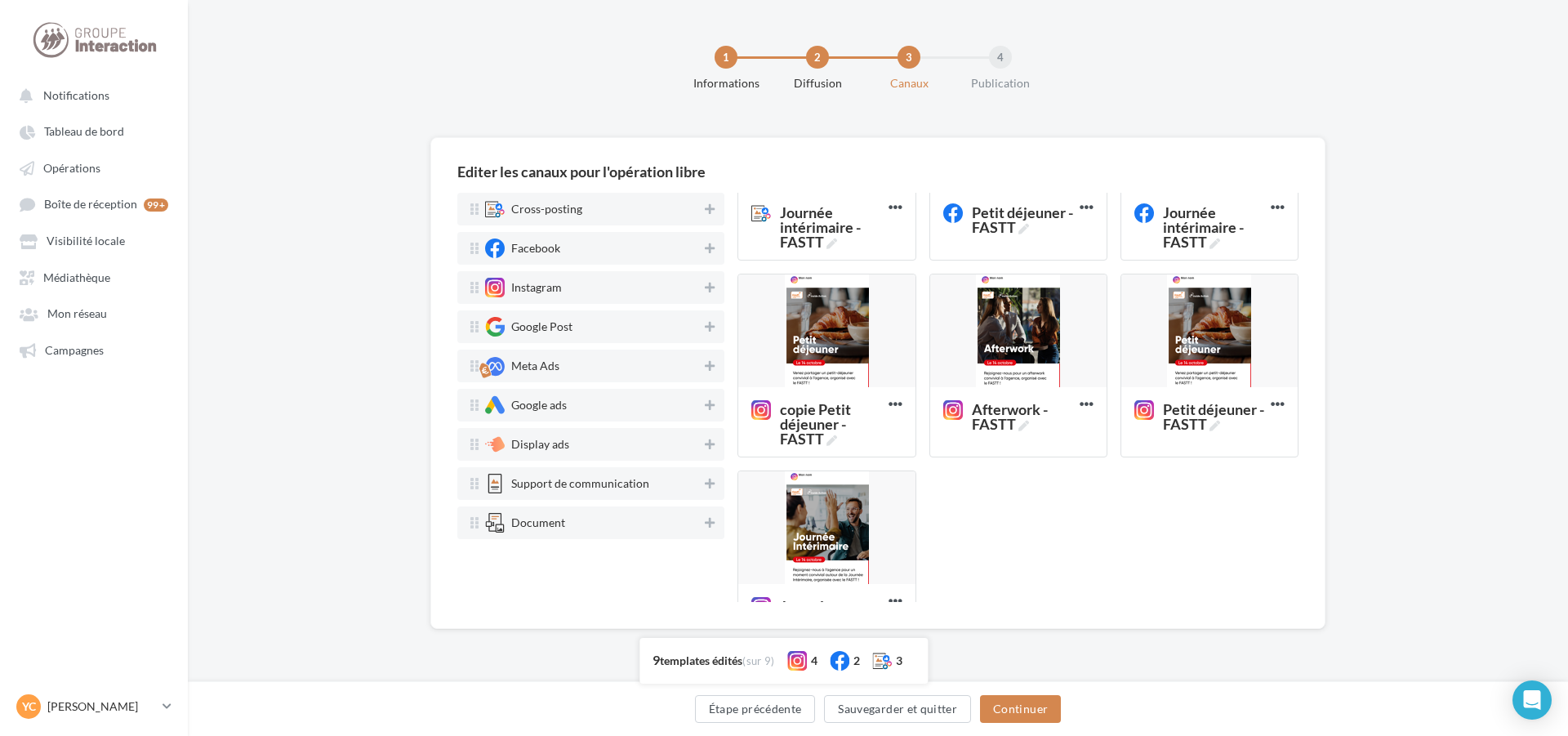
scroll to position [383, 0]
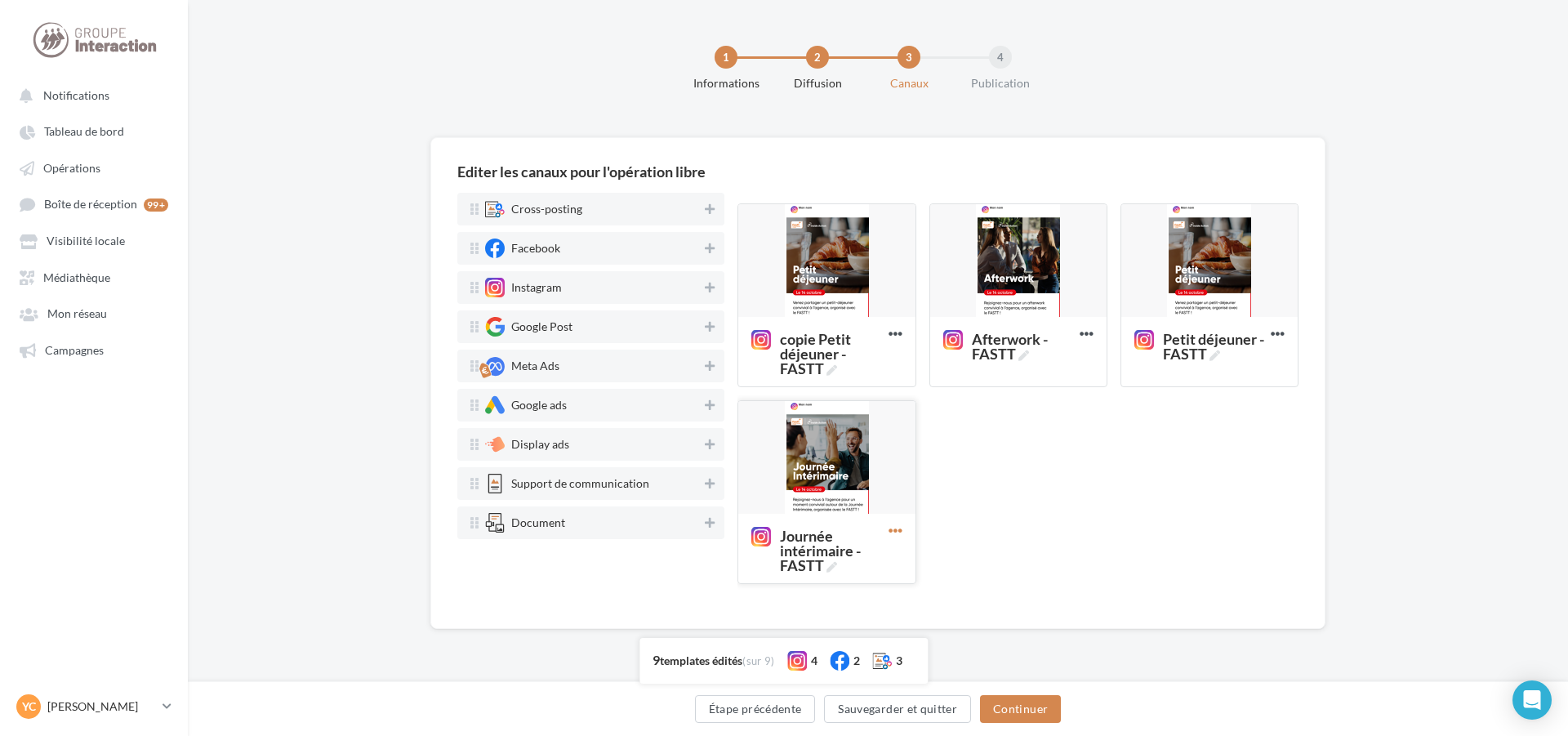
click at [886, 533] on icon at bounding box center [896, 530] width 40 height 40
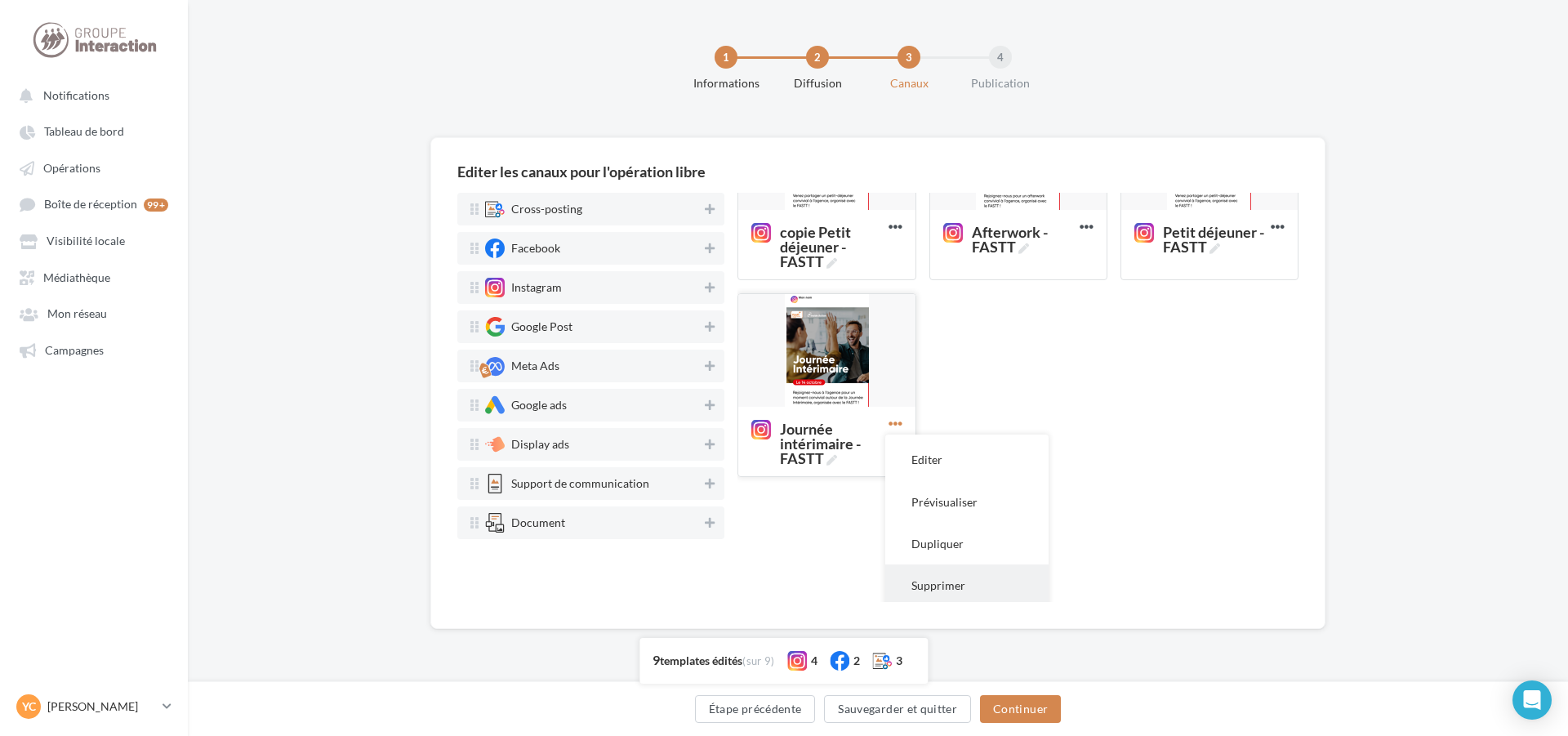
click at [964, 583] on button "Supprimer" at bounding box center [968, 584] width 163 height 41
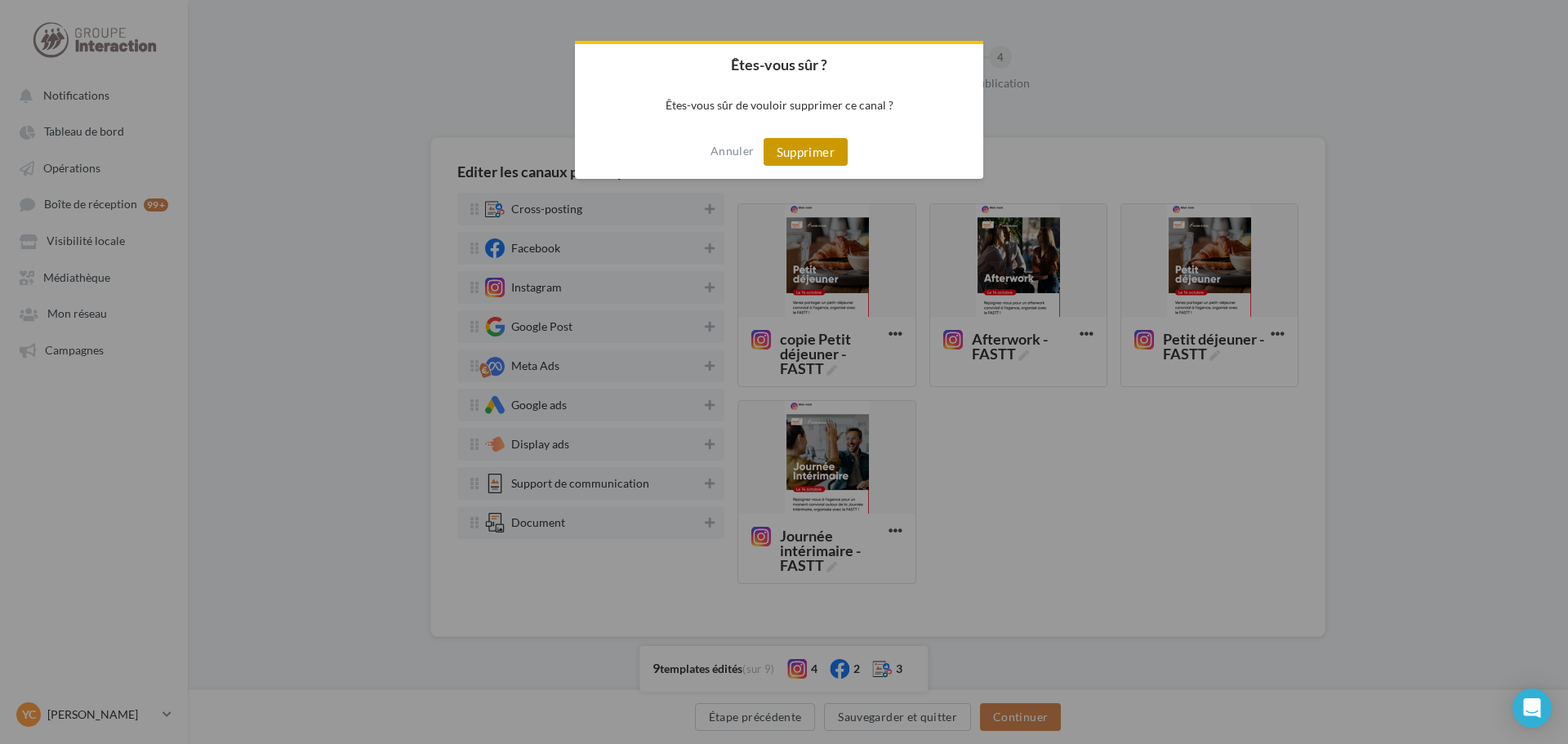
click at [809, 142] on button "Supprimer" at bounding box center [805, 152] width 84 height 28
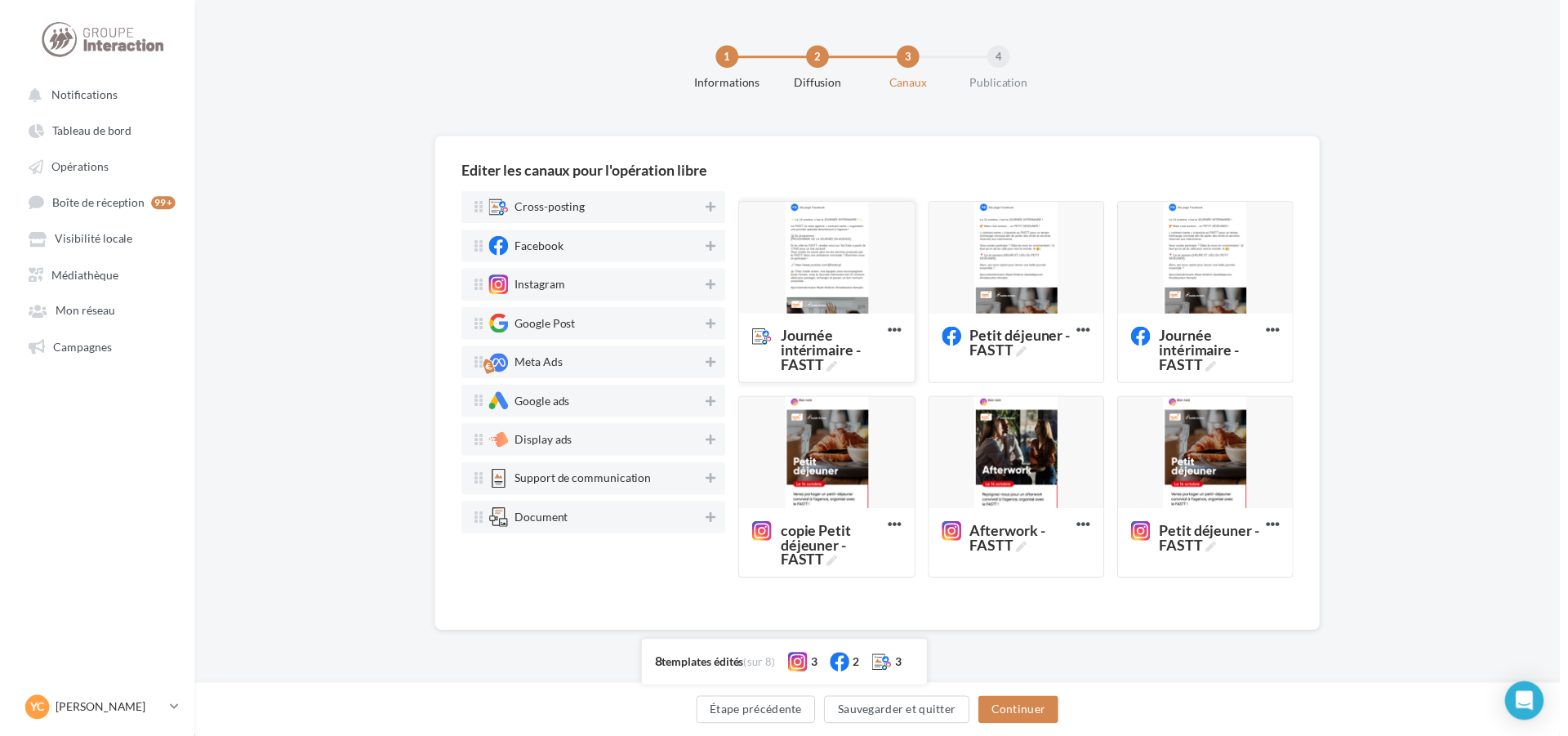
scroll to position [186, 0]
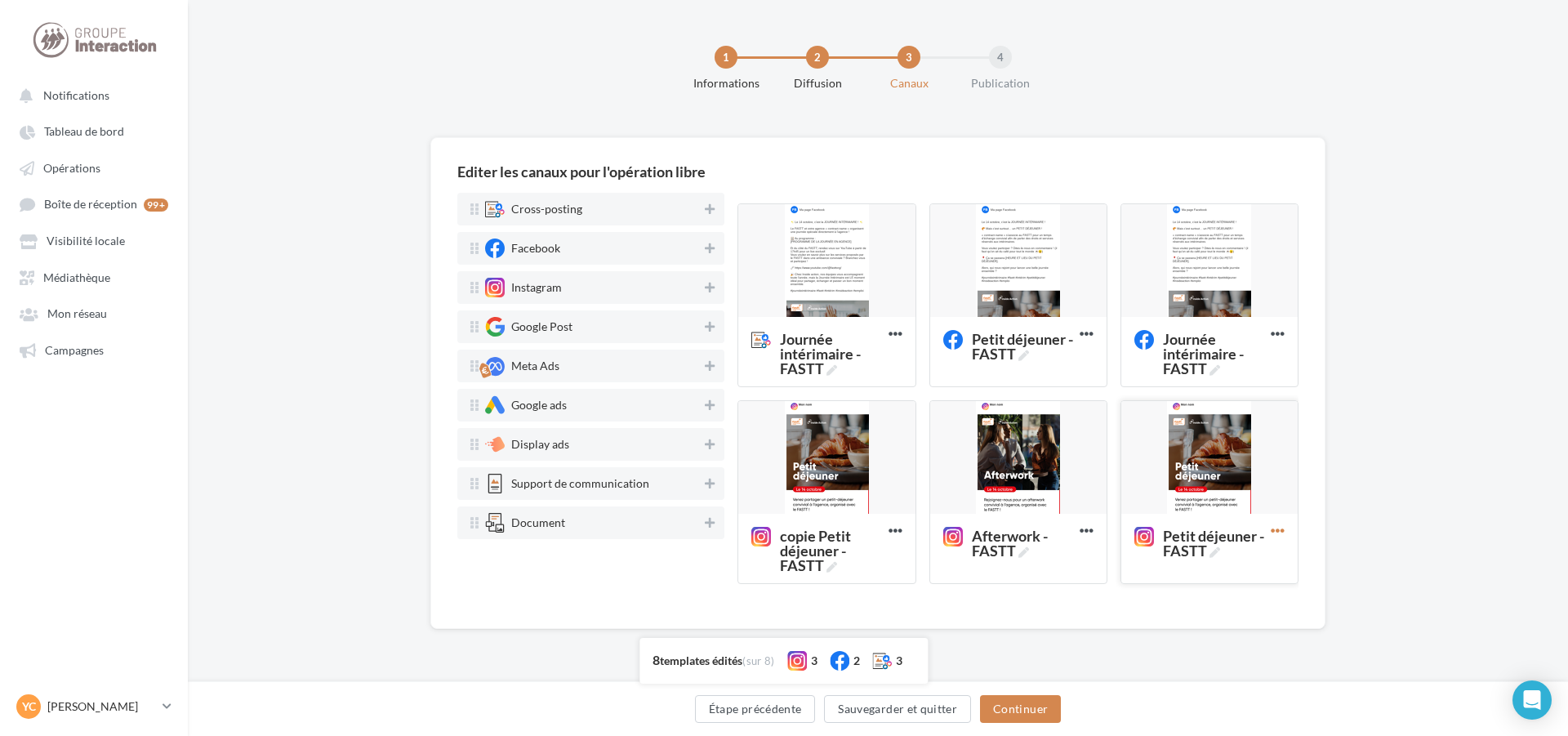
click at [1275, 528] on icon at bounding box center [1278, 530] width 40 height 40
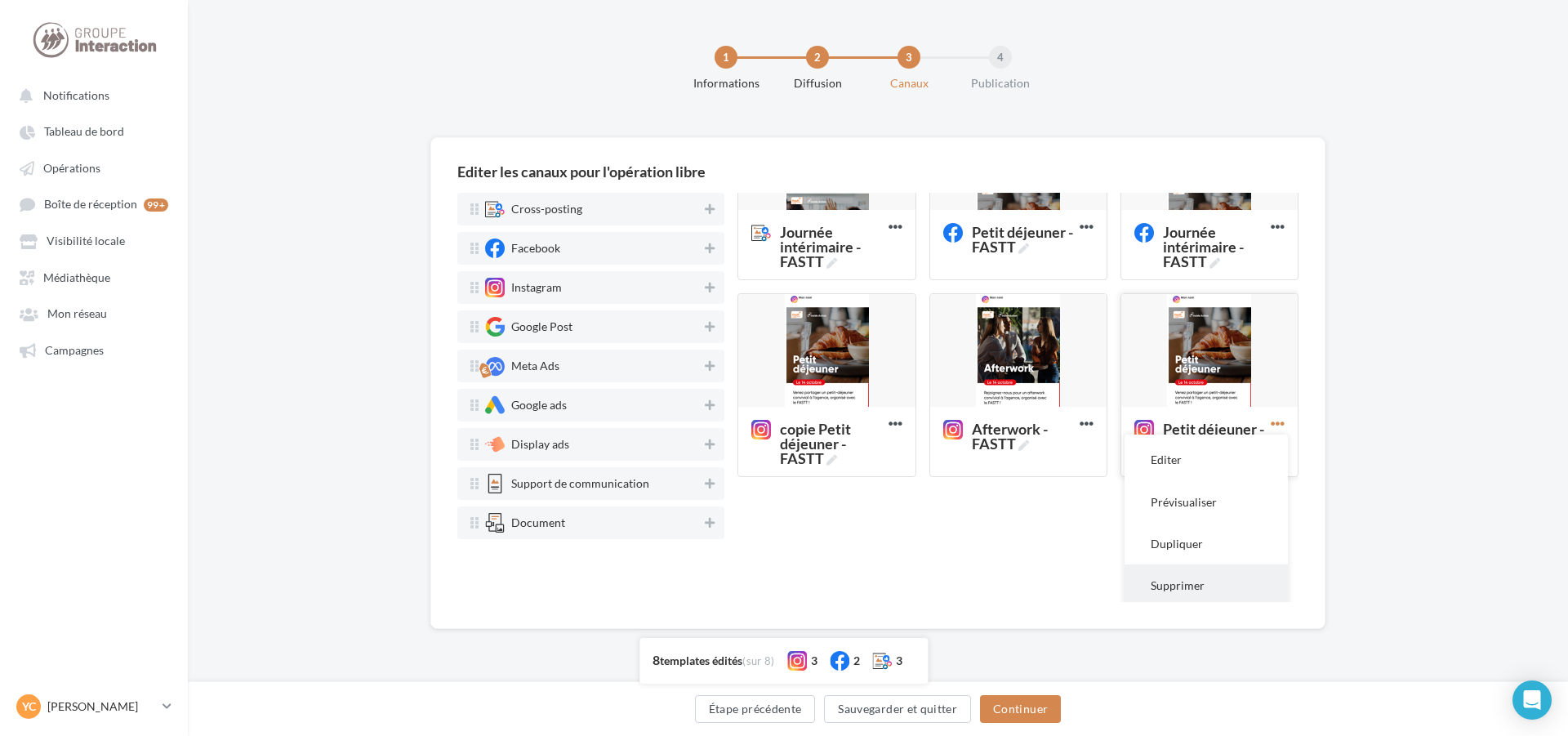
click at [1213, 587] on button "Supprimer" at bounding box center [1207, 584] width 163 height 41
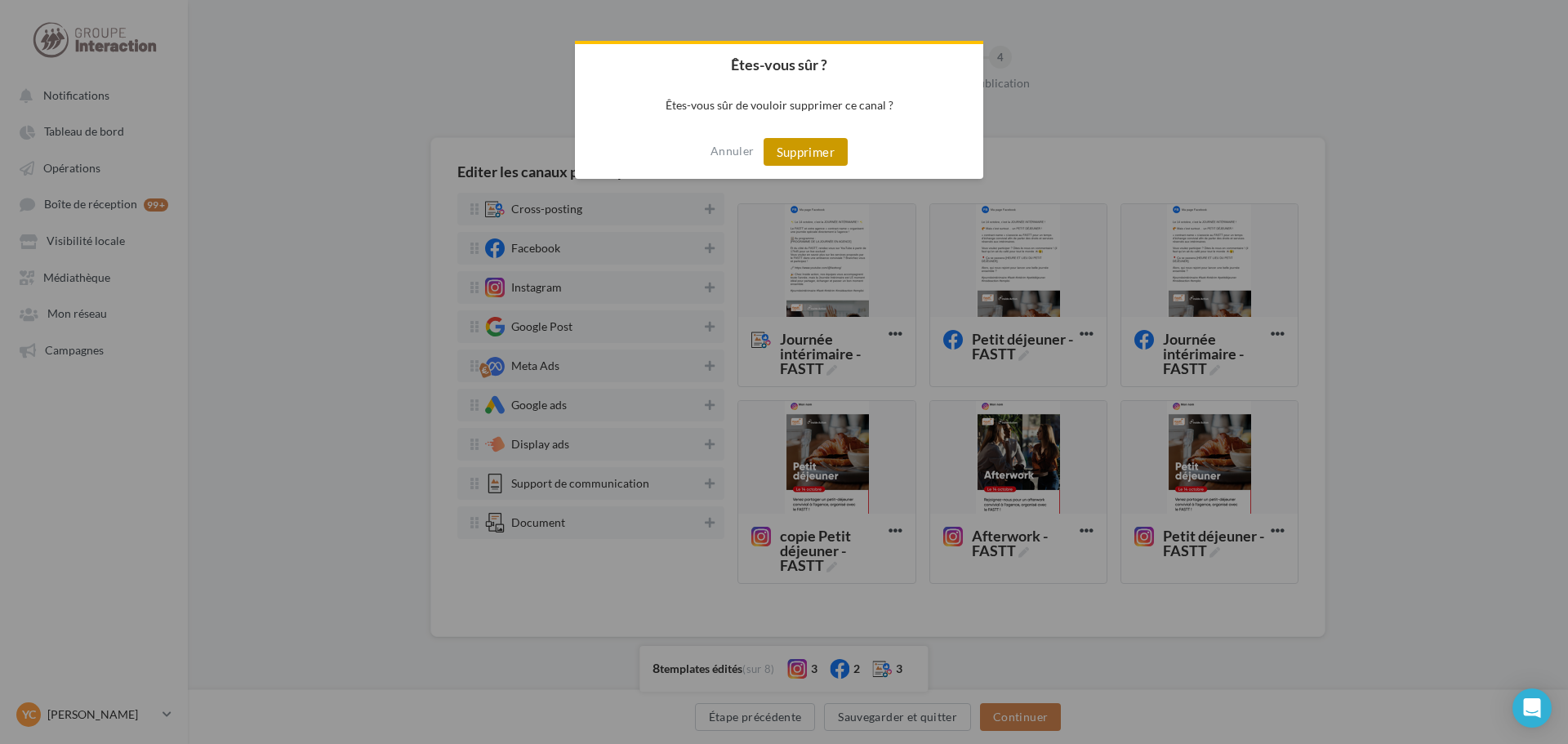
click at [833, 142] on button "Supprimer" at bounding box center [805, 152] width 84 height 28
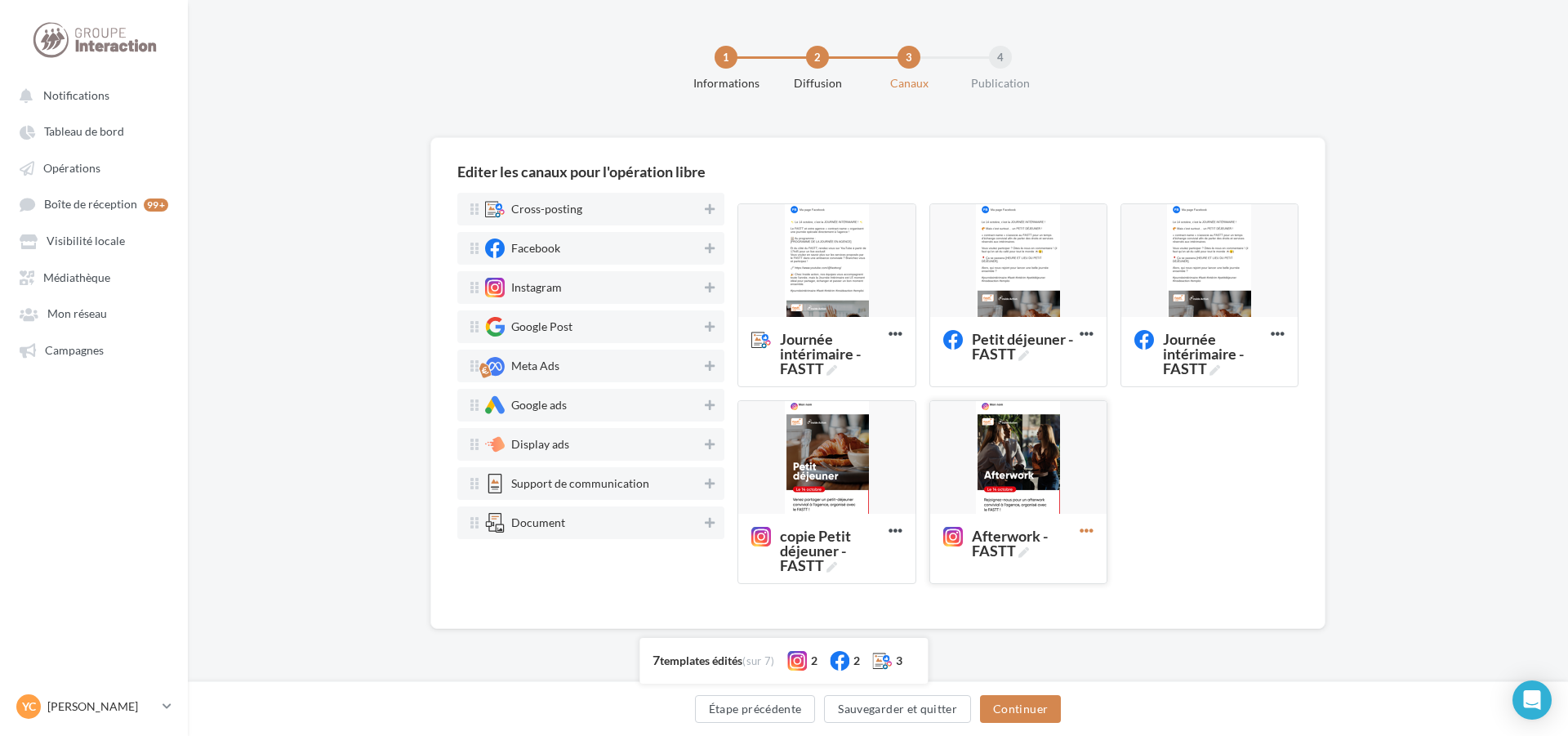
click at [1087, 530] on icon at bounding box center [1087, 530] width 40 height 40
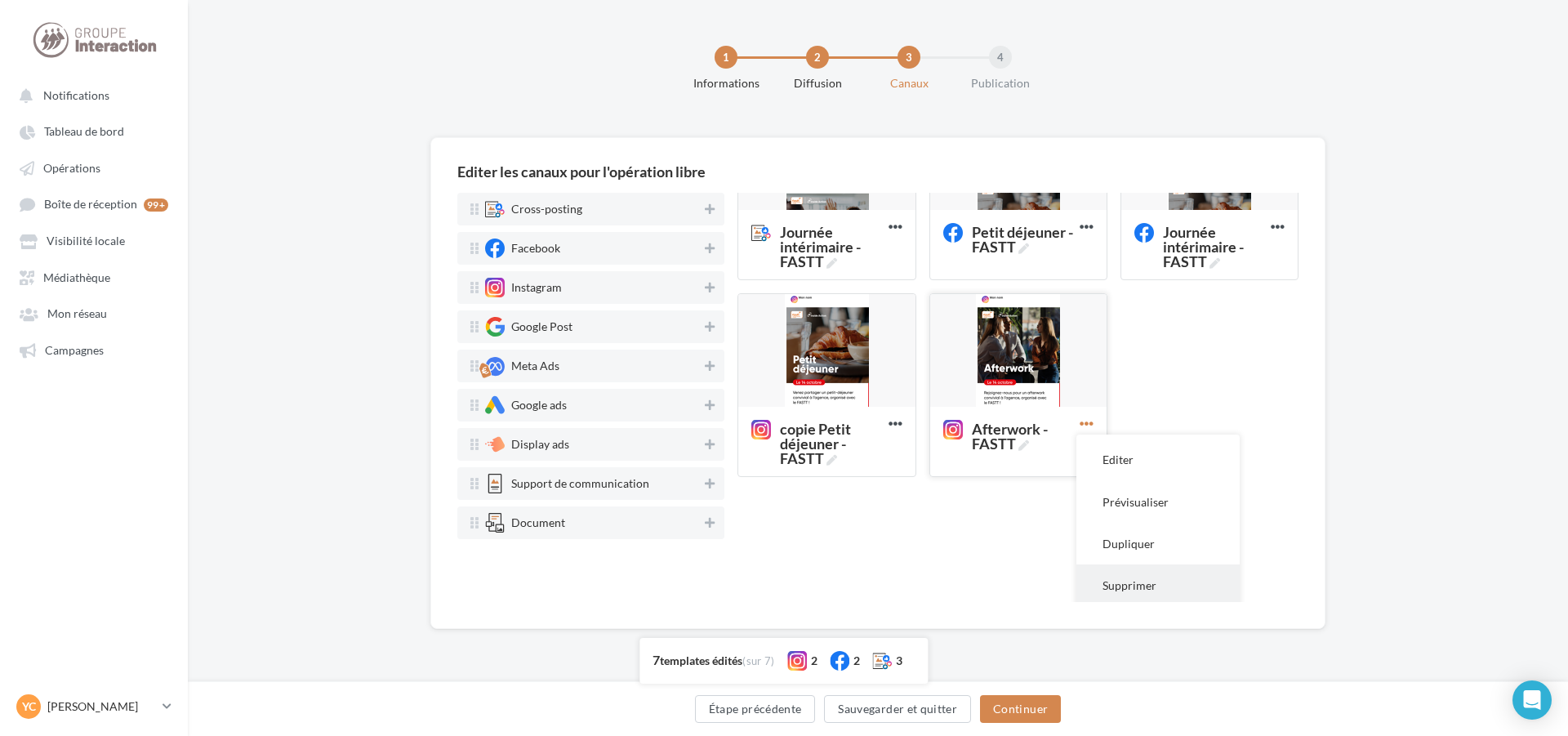
click at [1141, 592] on button "Supprimer" at bounding box center [1159, 584] width 163 height 41
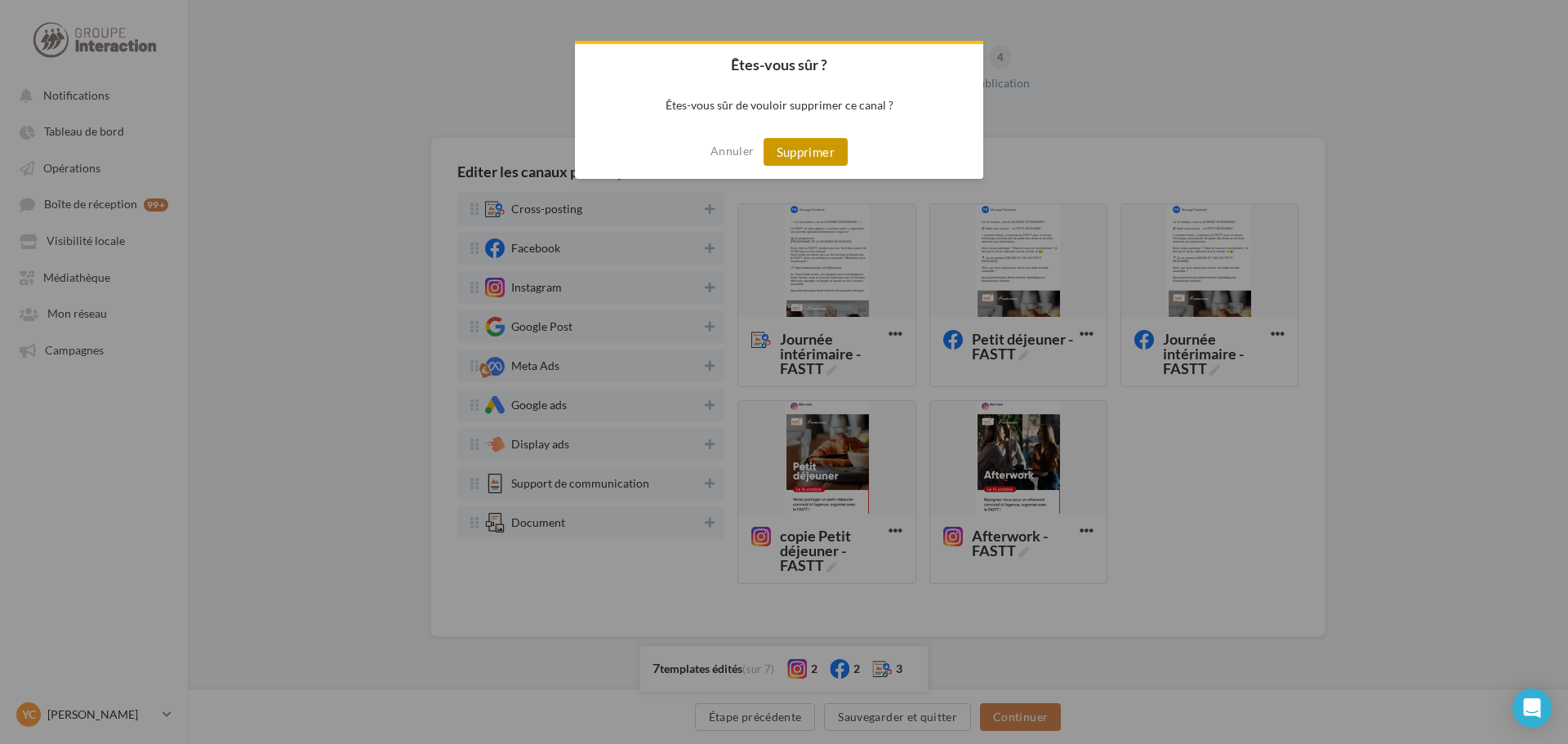
click at [809, 141] on button "Supprimer" at bounding box center [805, 152] width 84 height 28
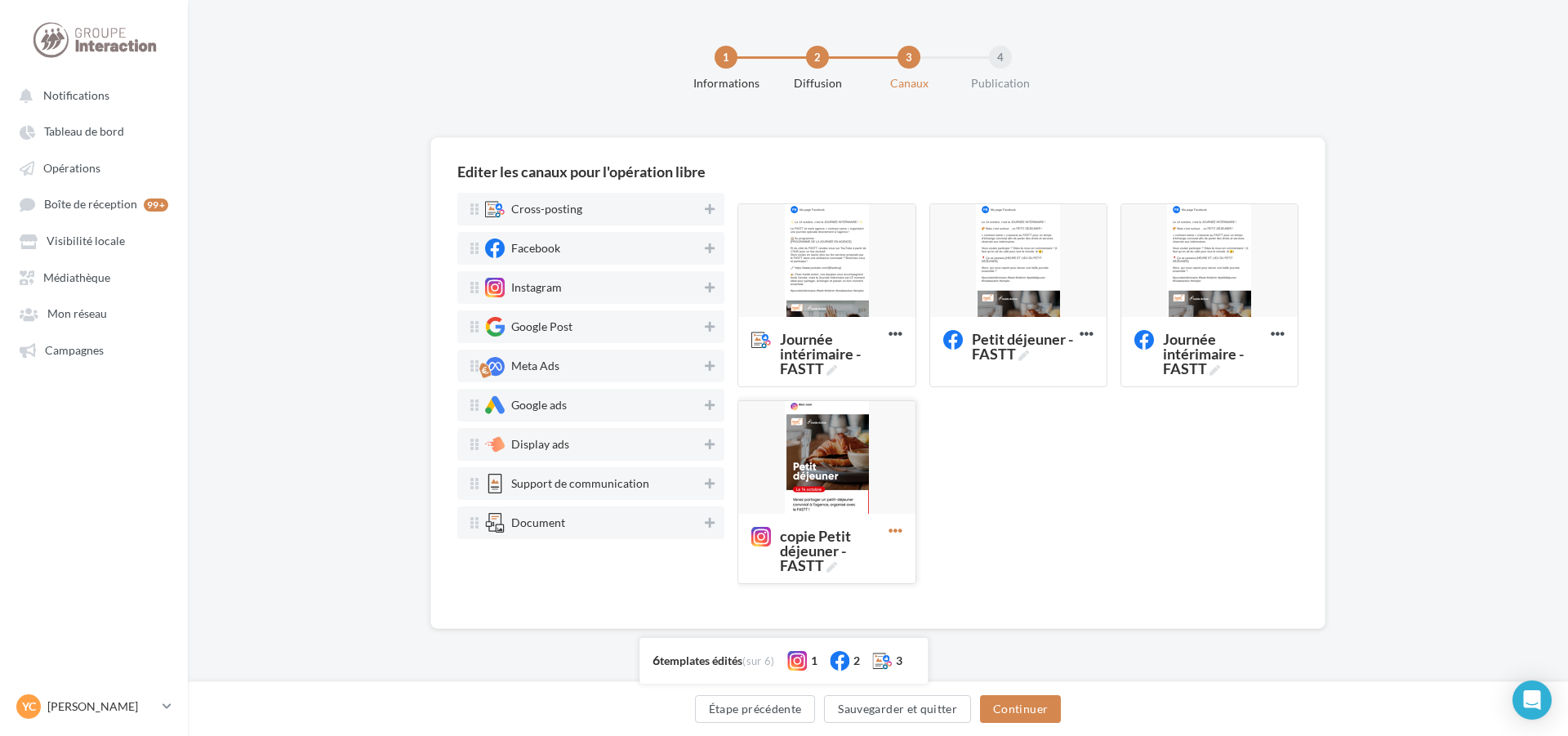
click at [889, 529] on icon at bounding box center [896, 530] width 40 height 40
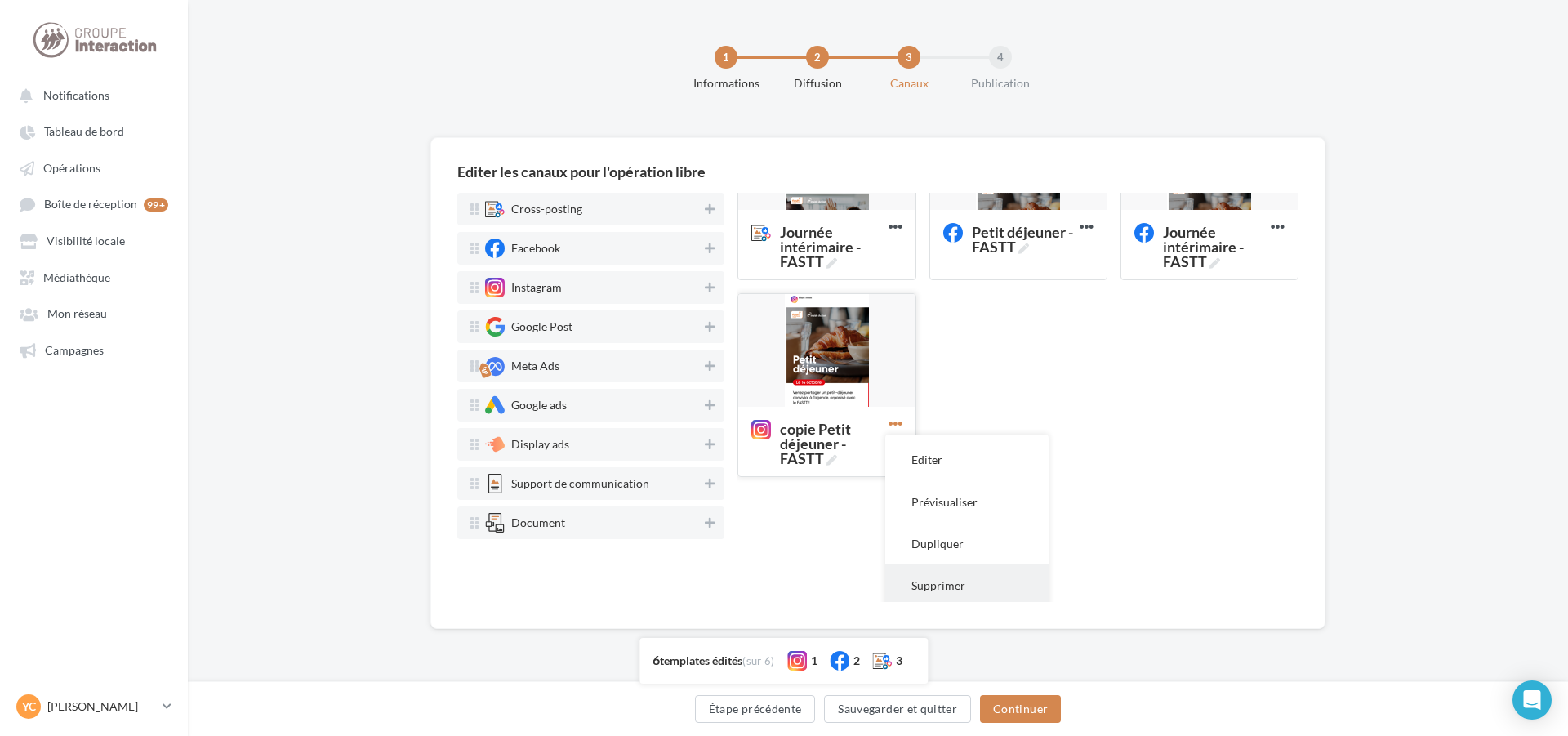
click at [963, 584] on button "Supprimer" at bounding box center [968, 584] width 163 height 41
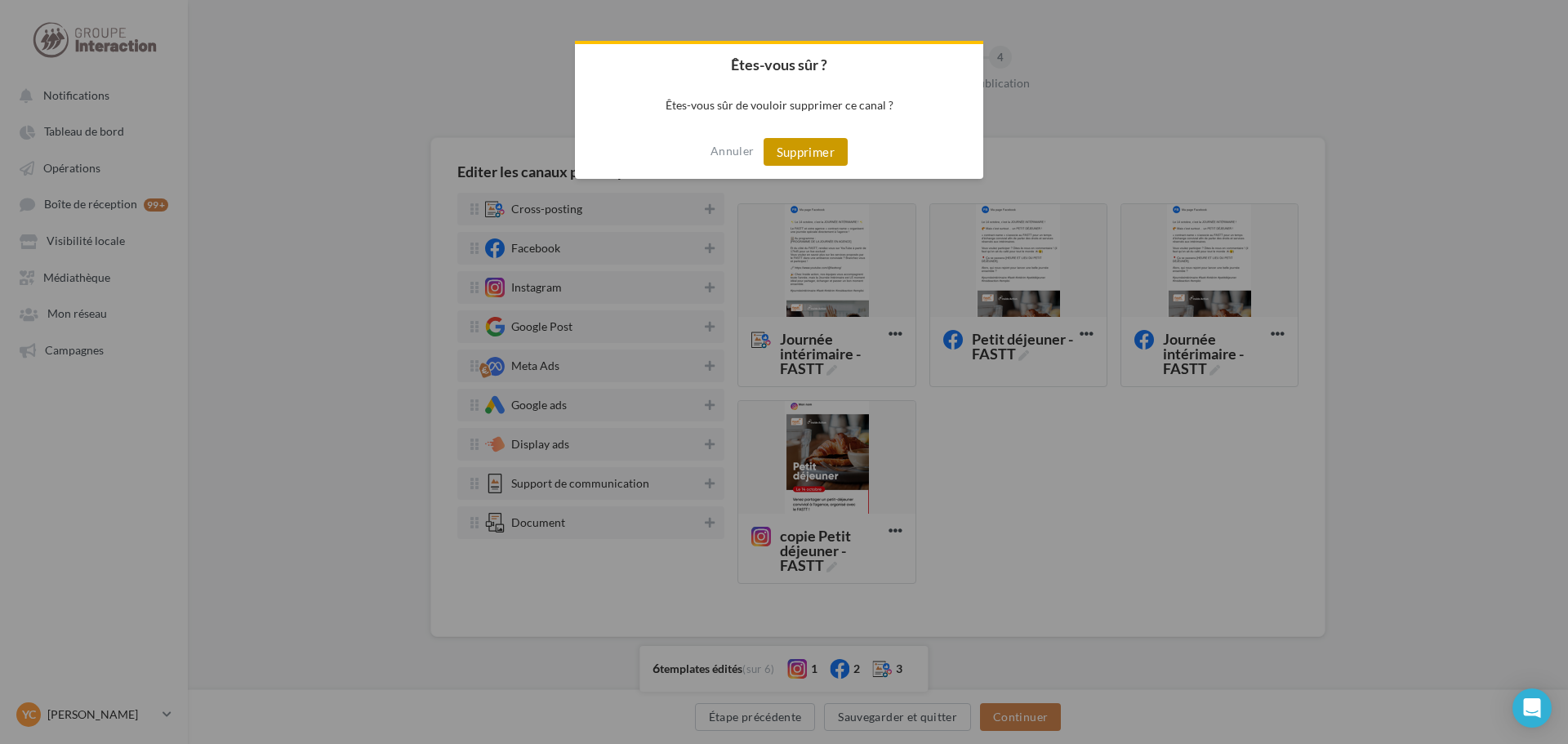
click at [828, 147] on button "Supprimer" at bounding box center [805, 152] width 84 height 28
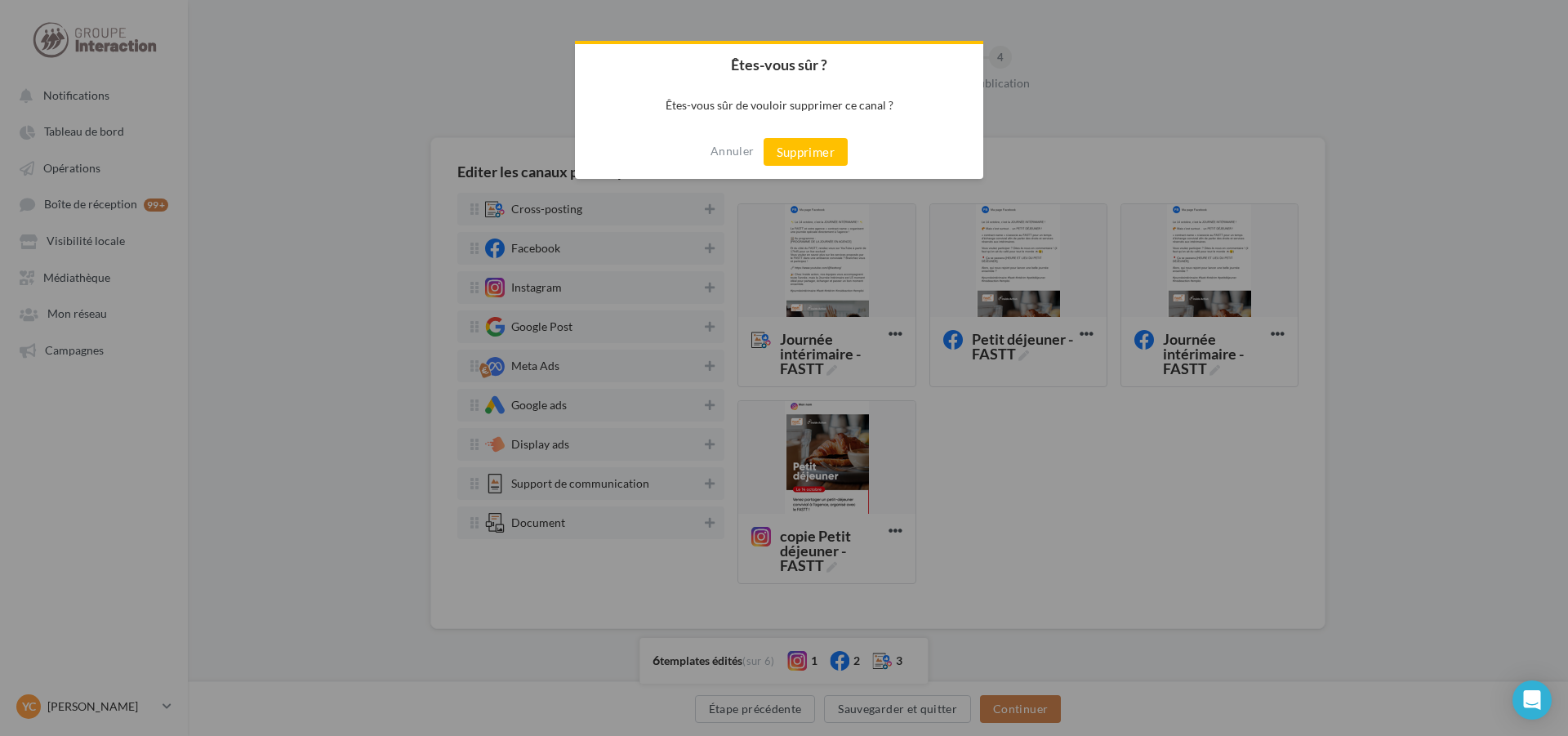
scroll to position [0, 0]
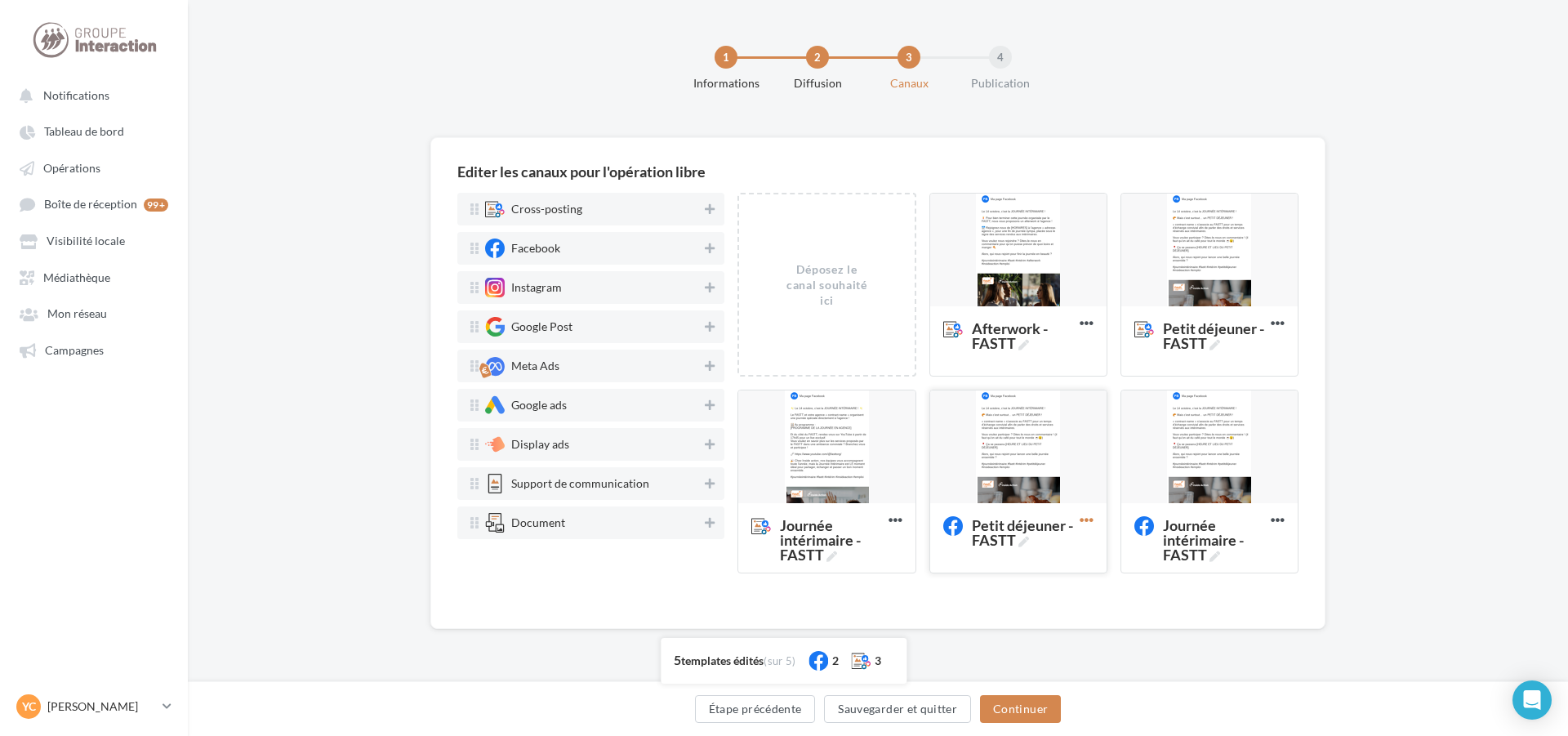
click at [1089, 512] on icon at bounding box center [1087, 520] width 40 height 40
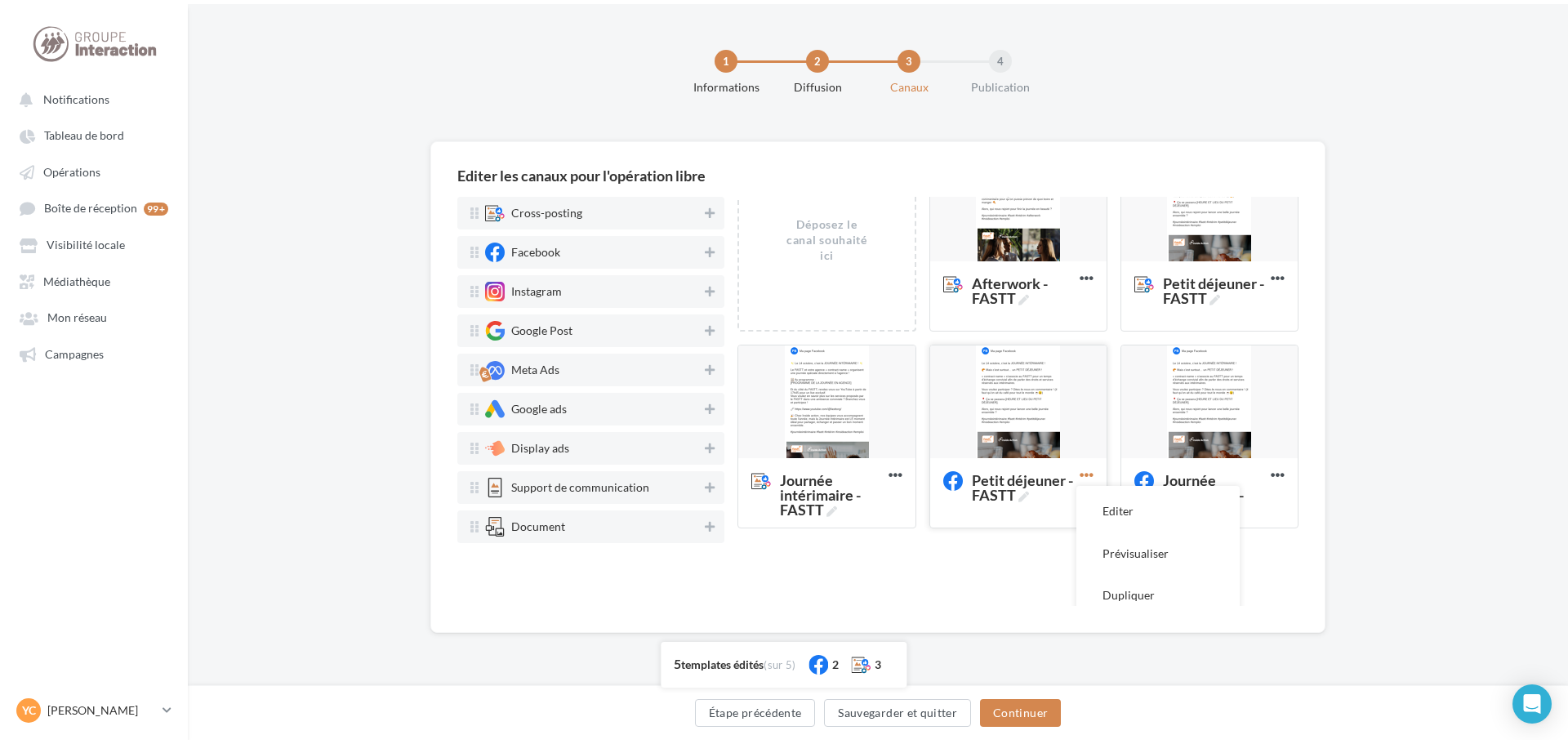
scroll to position [96, 0]
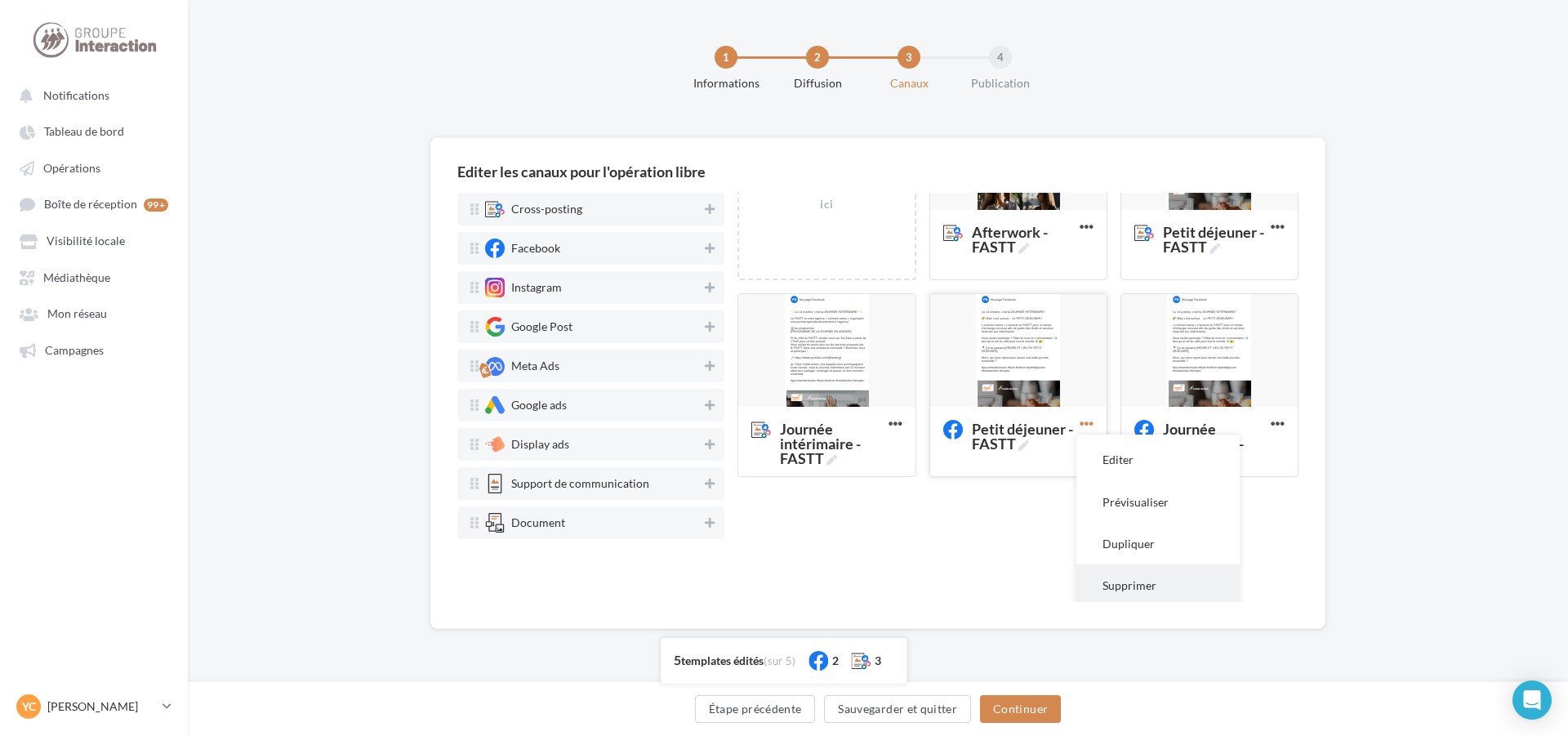
click at [1155, 581] on button "Supprimer" at bounding box center [1159, 584] width 163 height 41
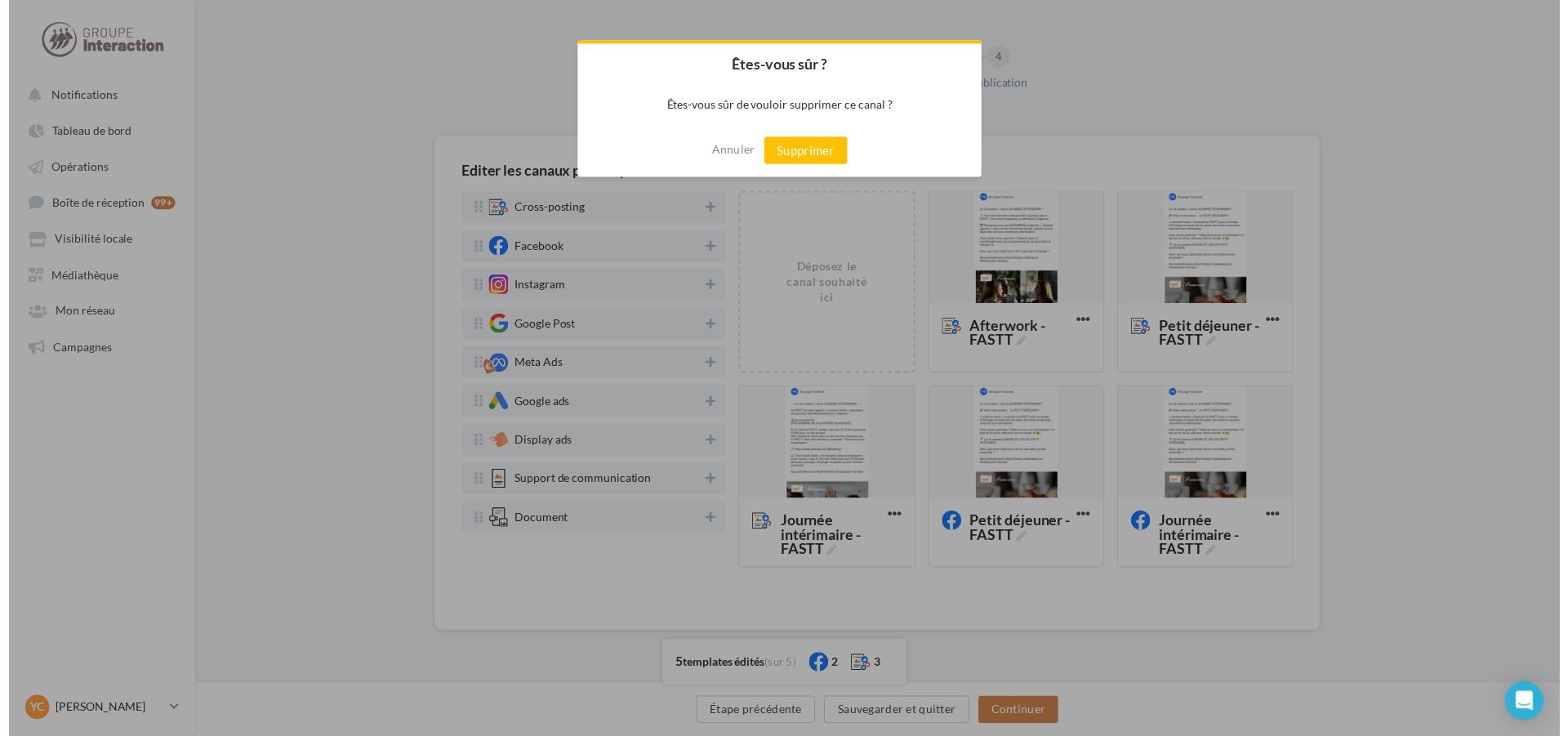
scroll to position [0, 0]
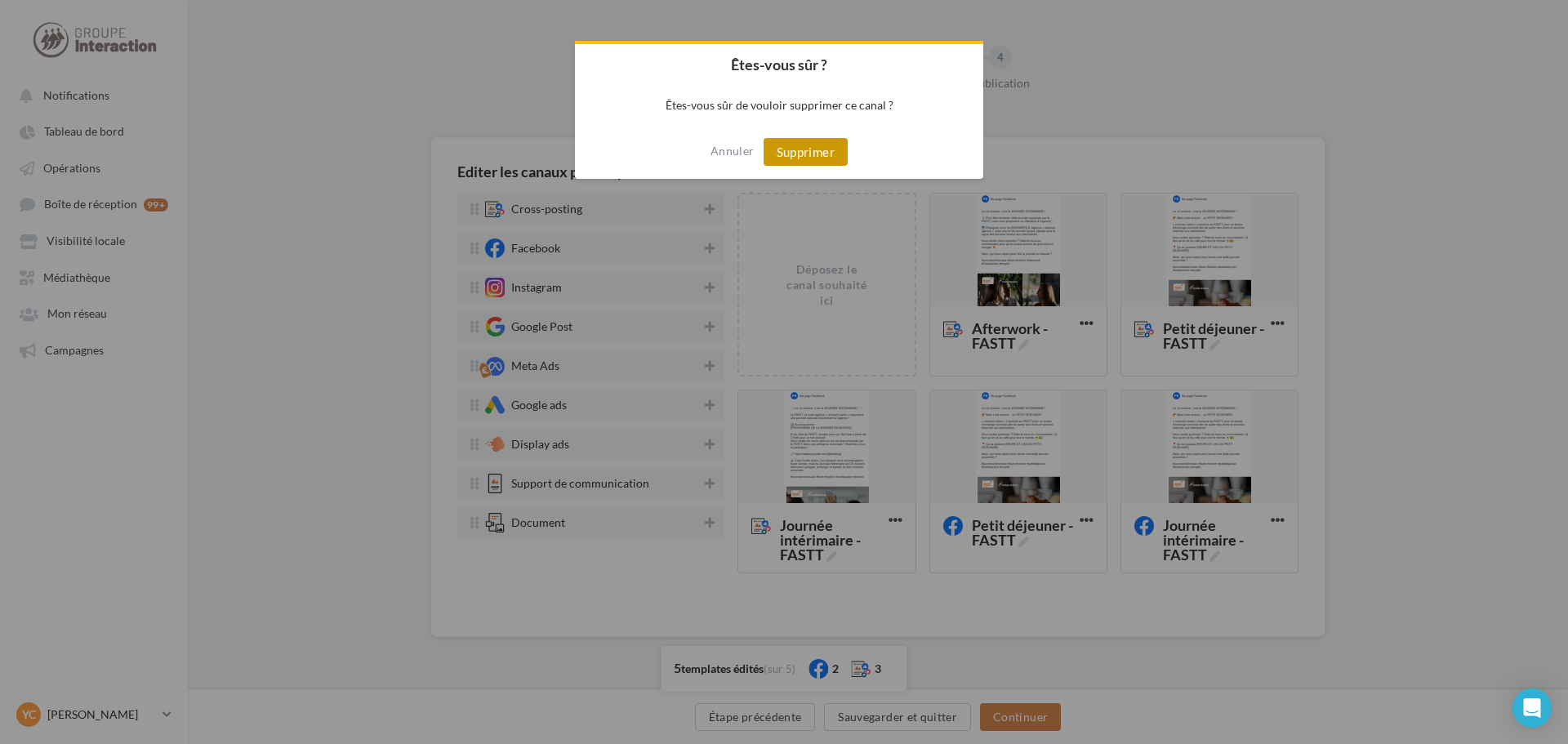
click at [810, 160] on button "Supprimer" at bounding box center [805, 152] width 84 height 28
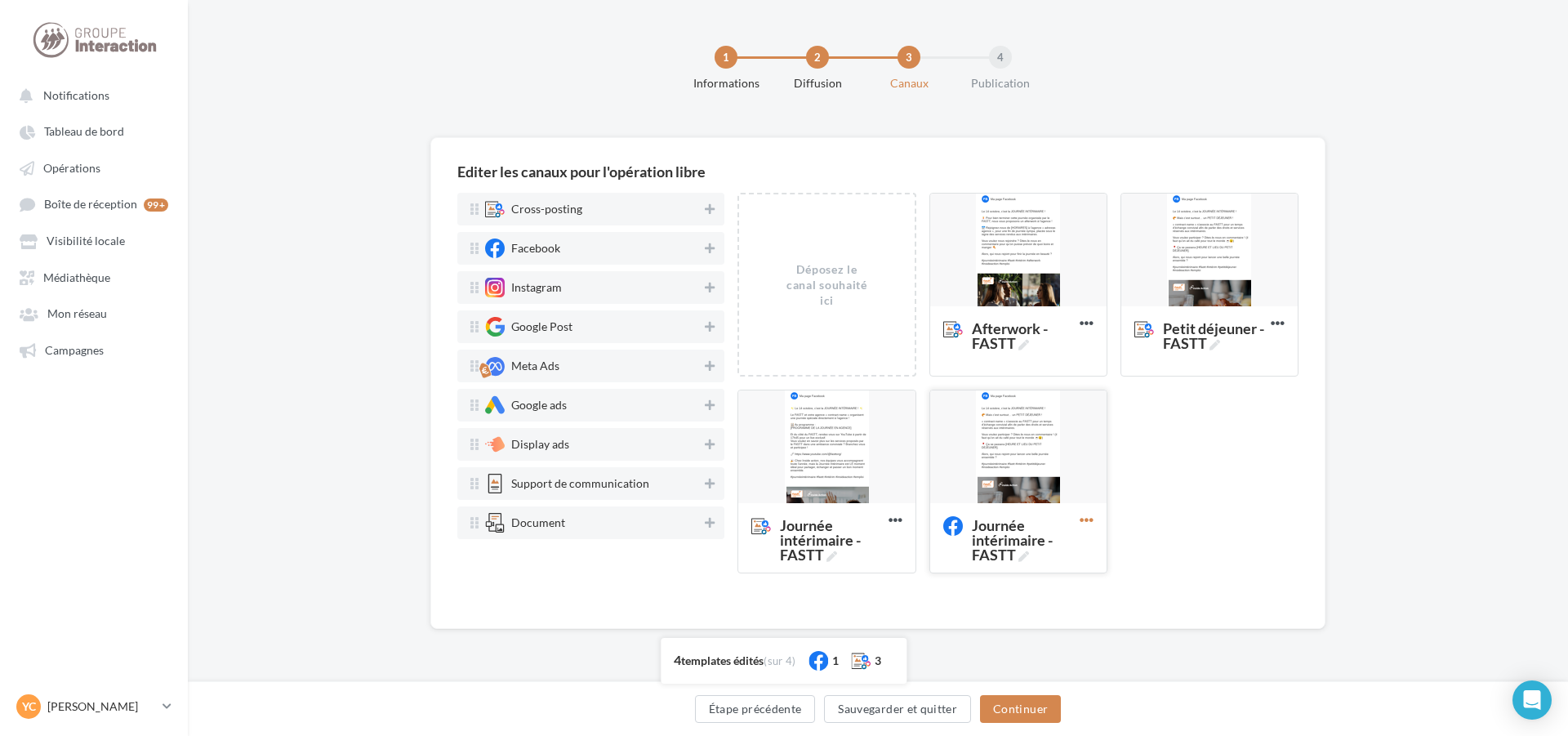
click at [1090, 516] on icon at bounding box center [1087, 520] width 40 height 40
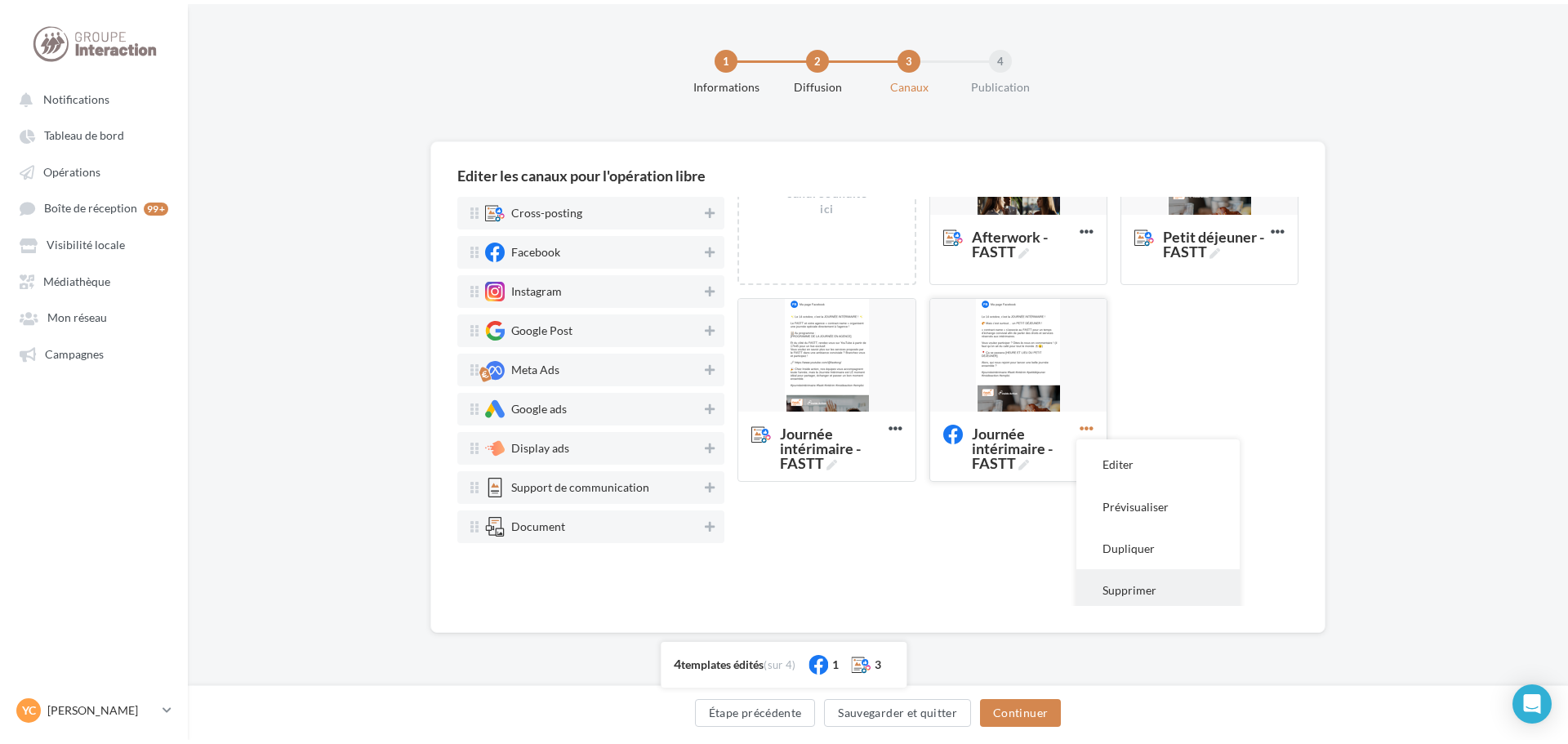
scroll to position [96, 0]
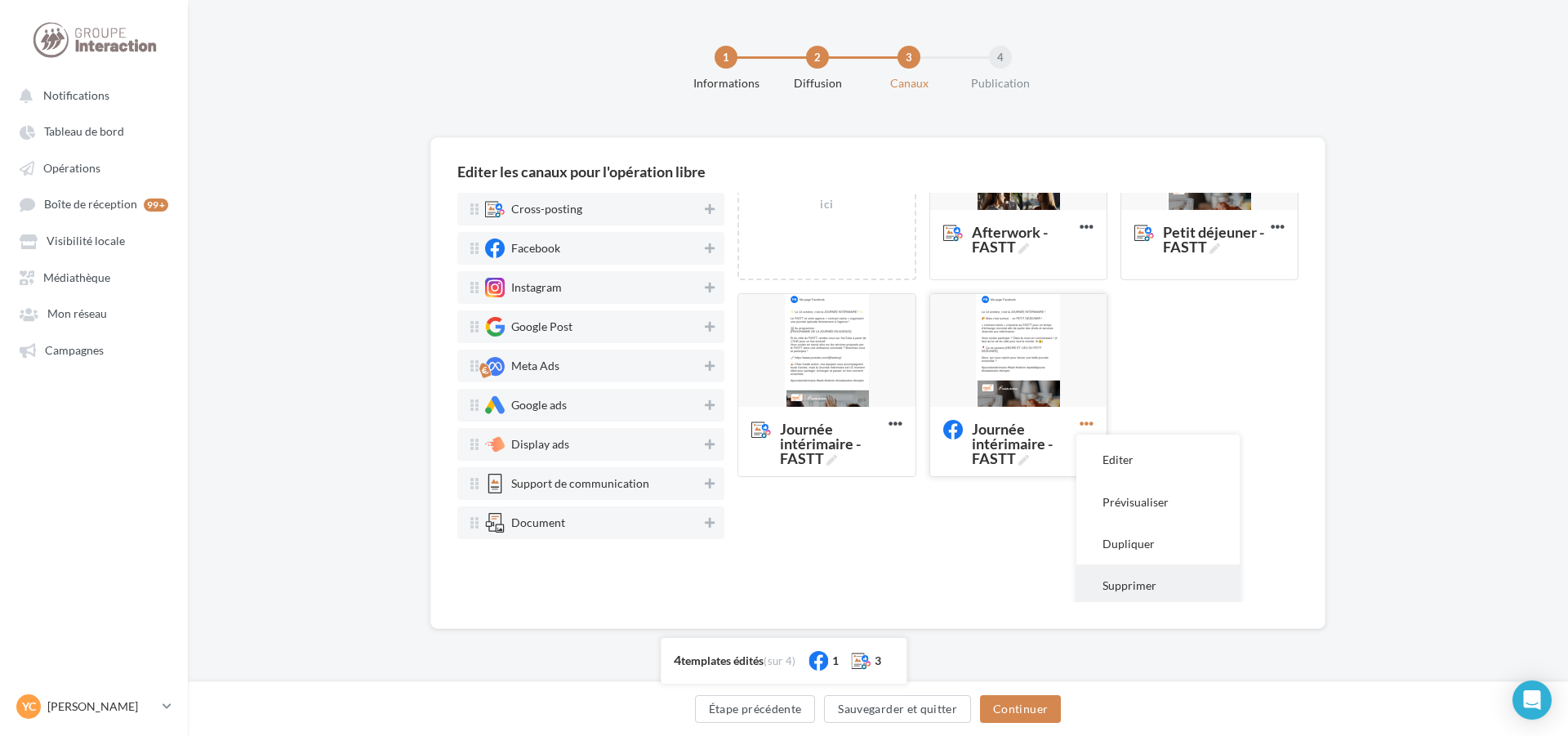
click at [1145, 582] on button "Supprimer" at bounding box center [1159, 584] width 163 height 41
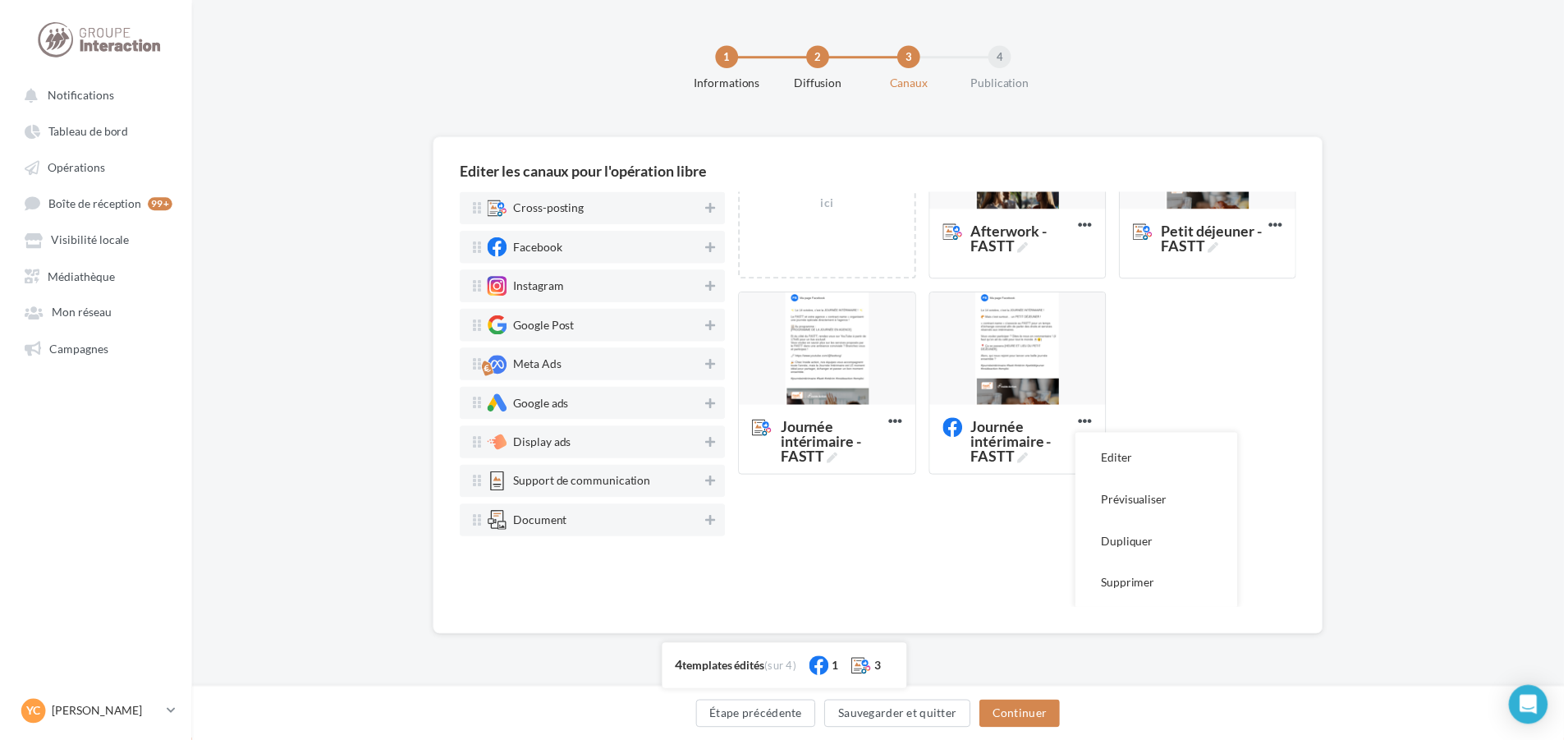
scroll to position [0, 0]
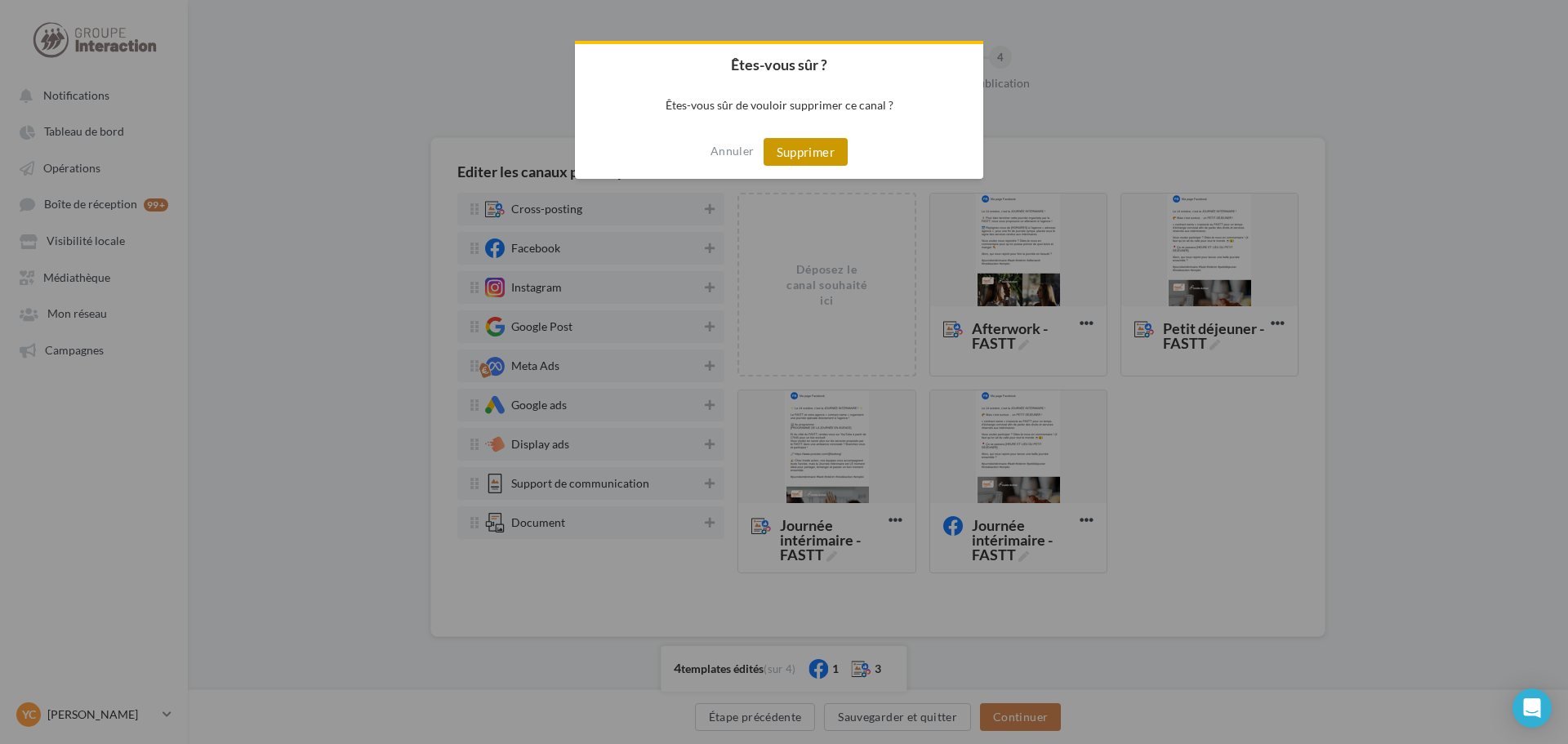
click at [826, 157] on button "Supprimer" at bounding box center [805, 152] width 84 height 28
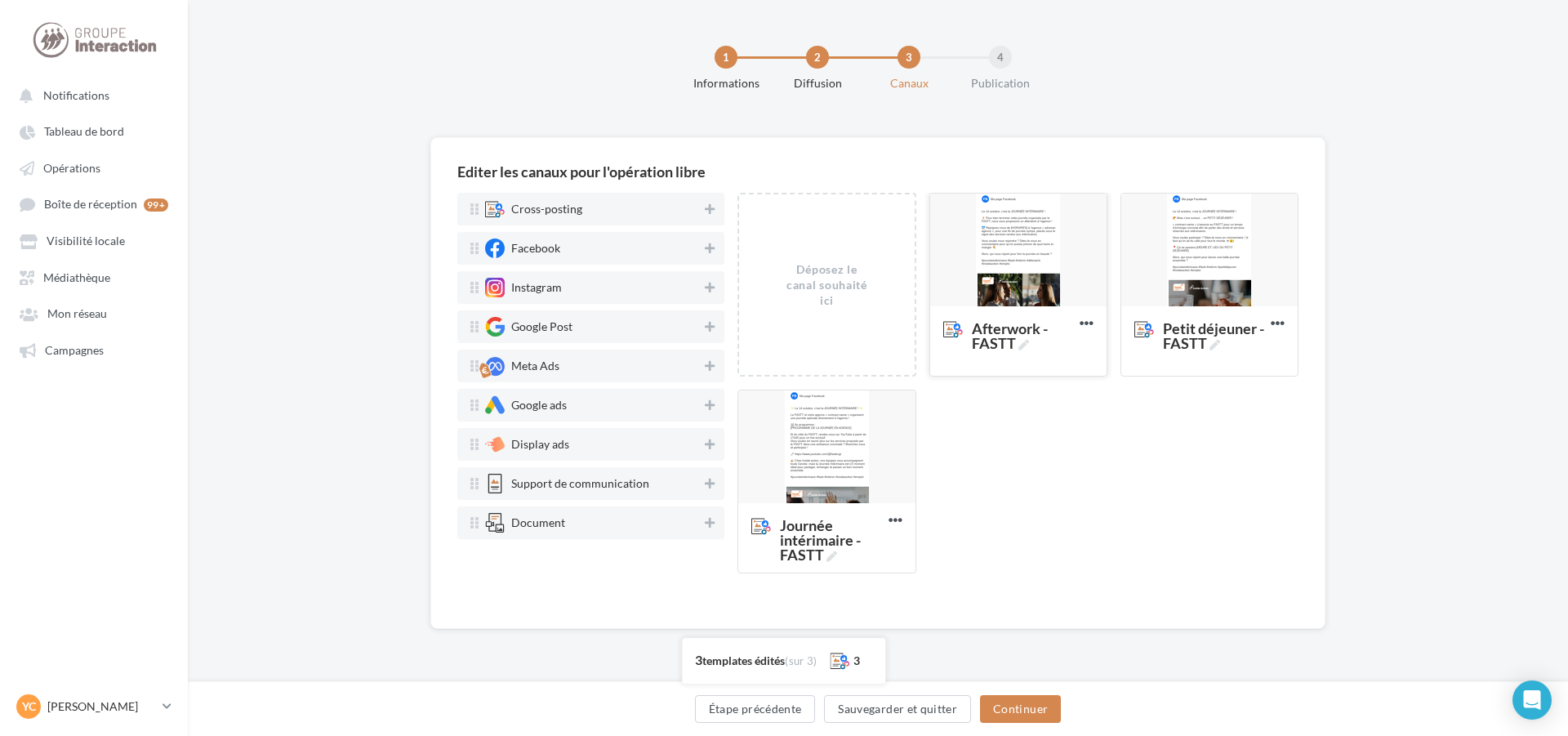
click at [991, 247] on div at bounding box center [1018, 251] width 176 height 114
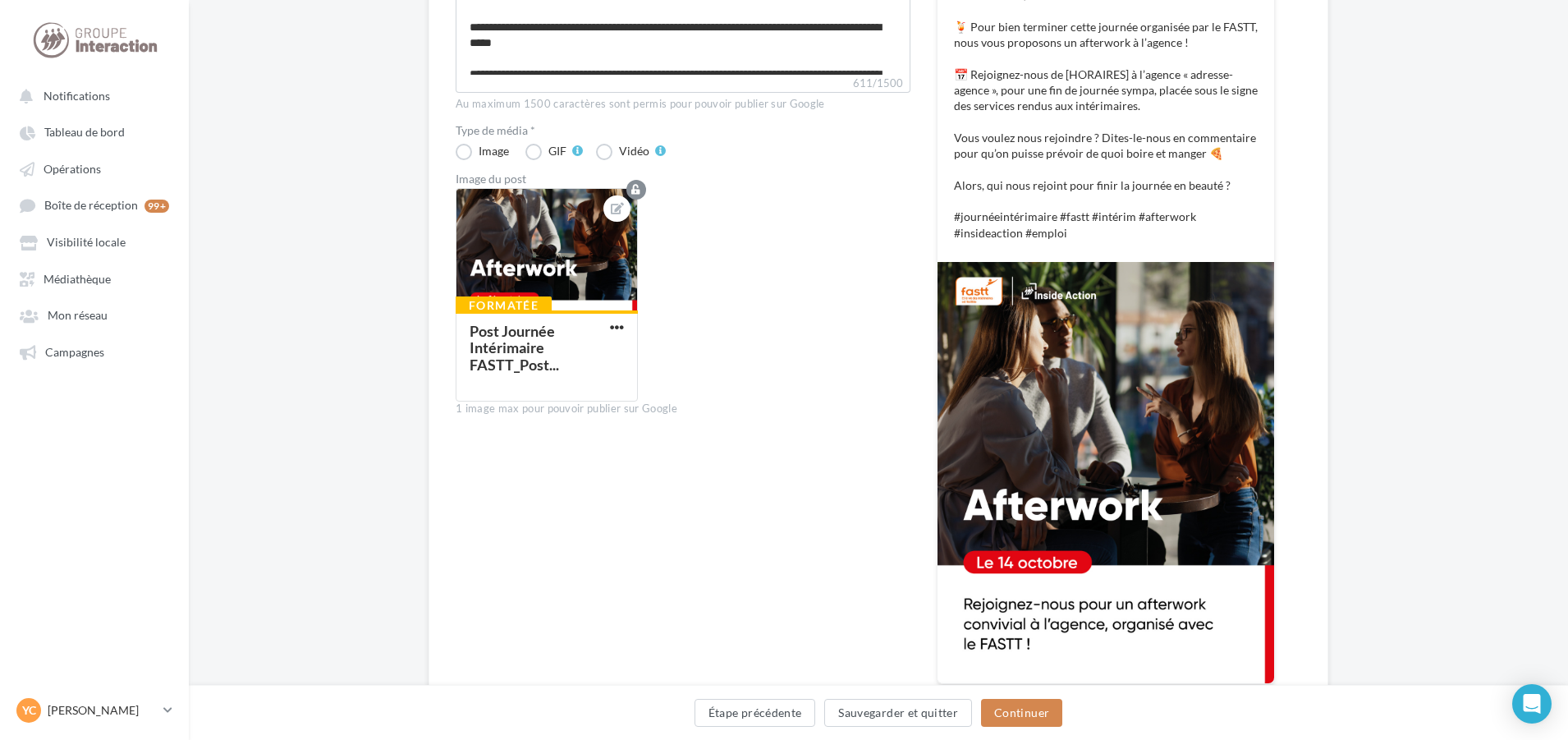
scroll to position [328, 0]
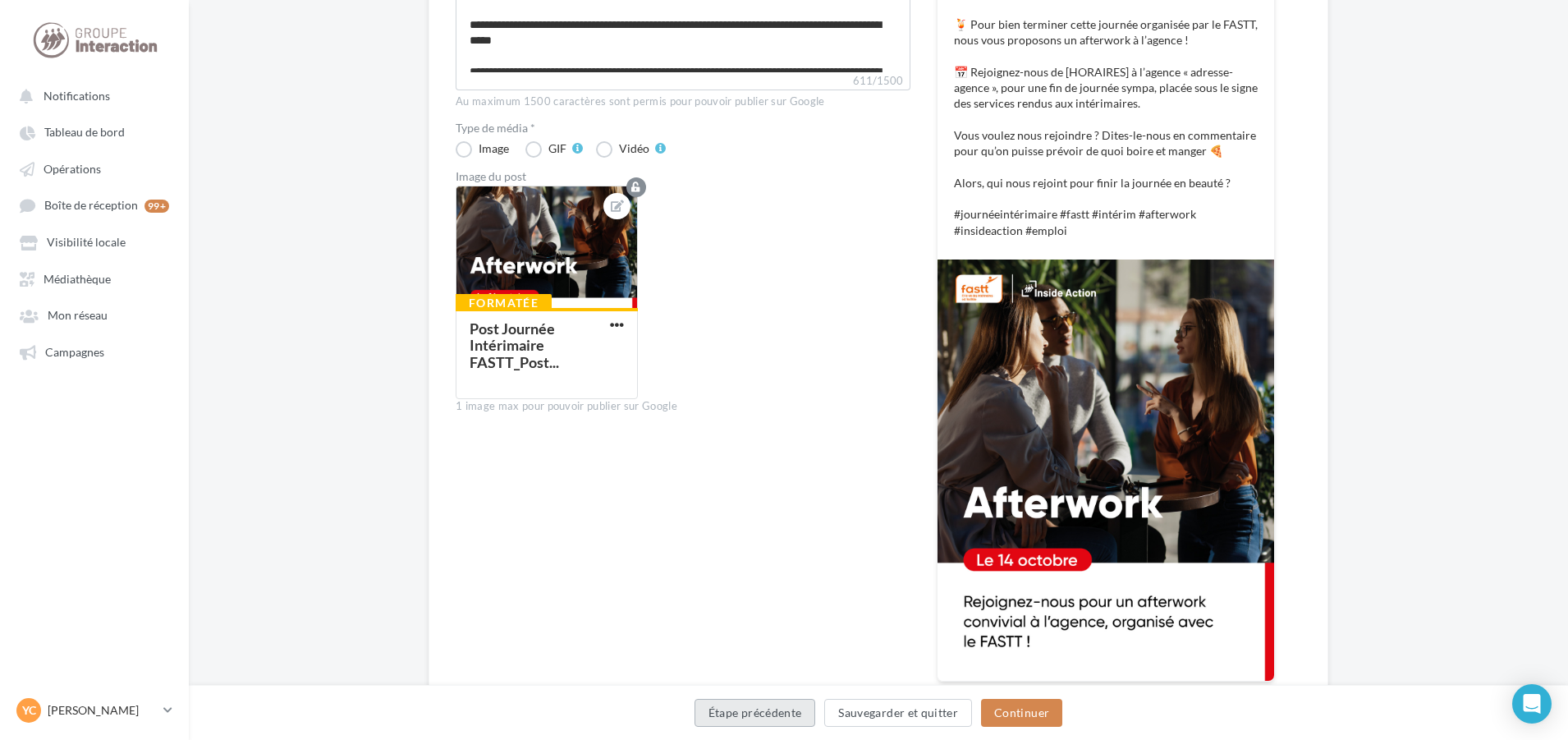
click at [784, 703] on button "Étape précédente" at bounding box center [755, 712] width 122 height 28
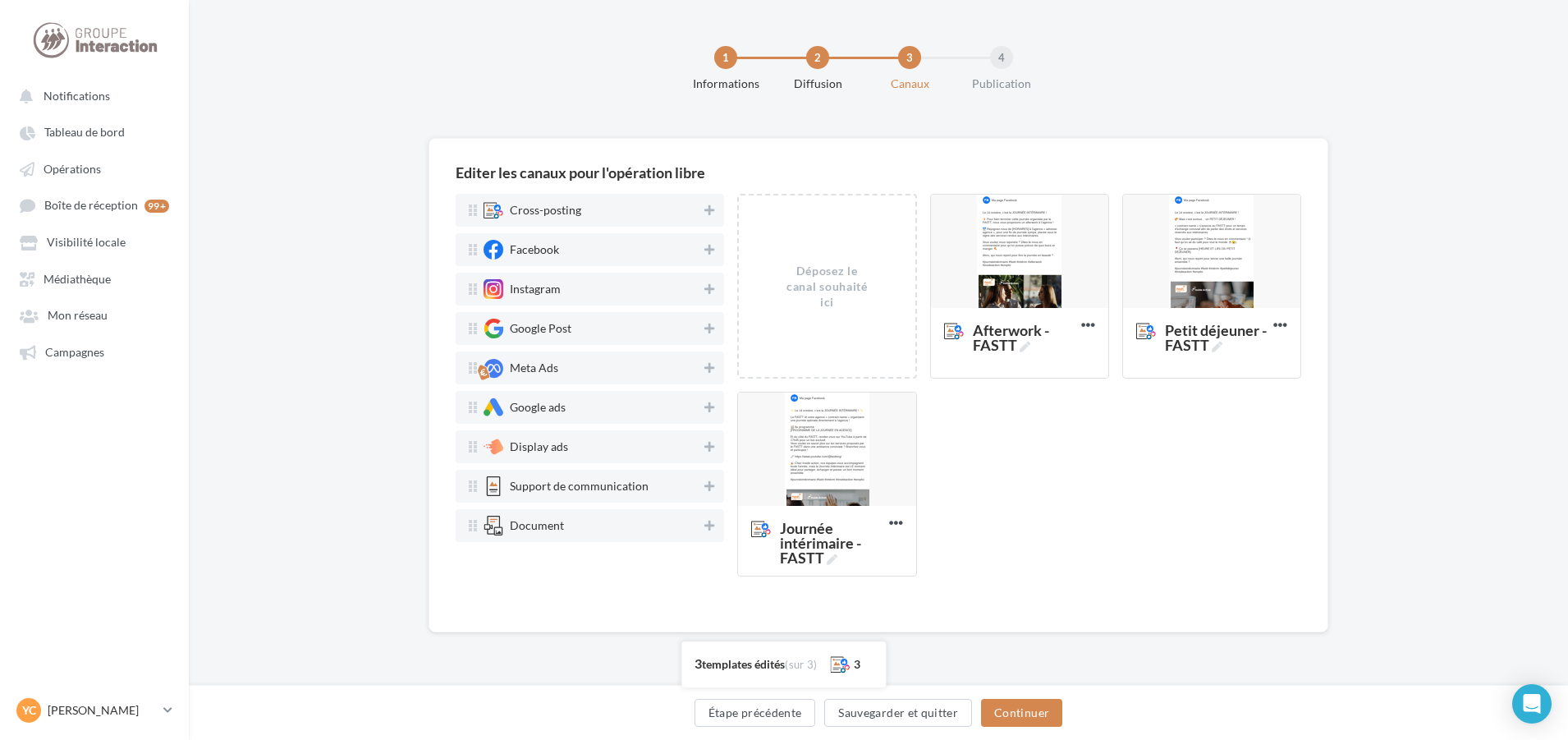
scroll to position [0, 0]
click at [1219, 236] on div at bounding box center [1215, 252] width 177 height 115
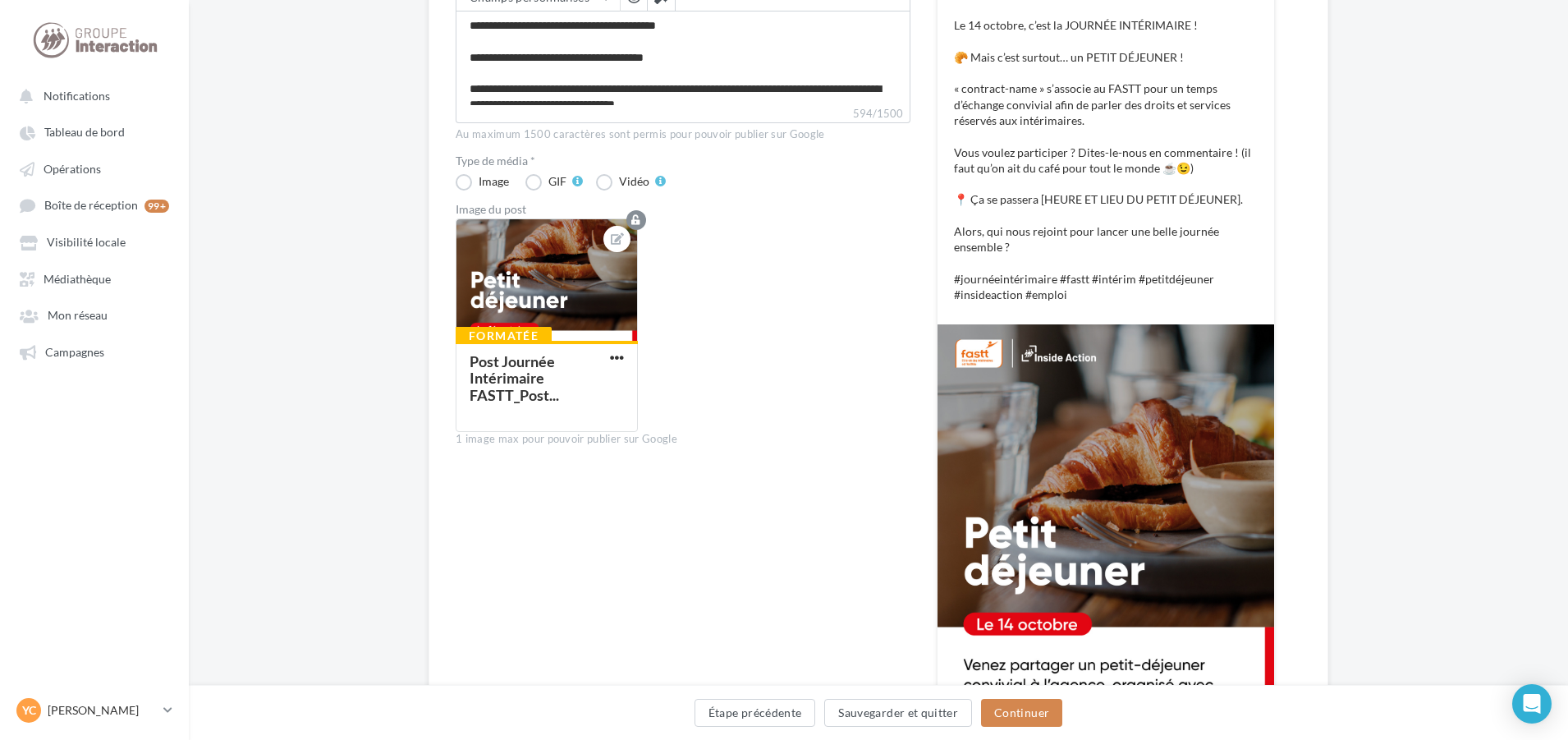
scroll to position [328, 0]
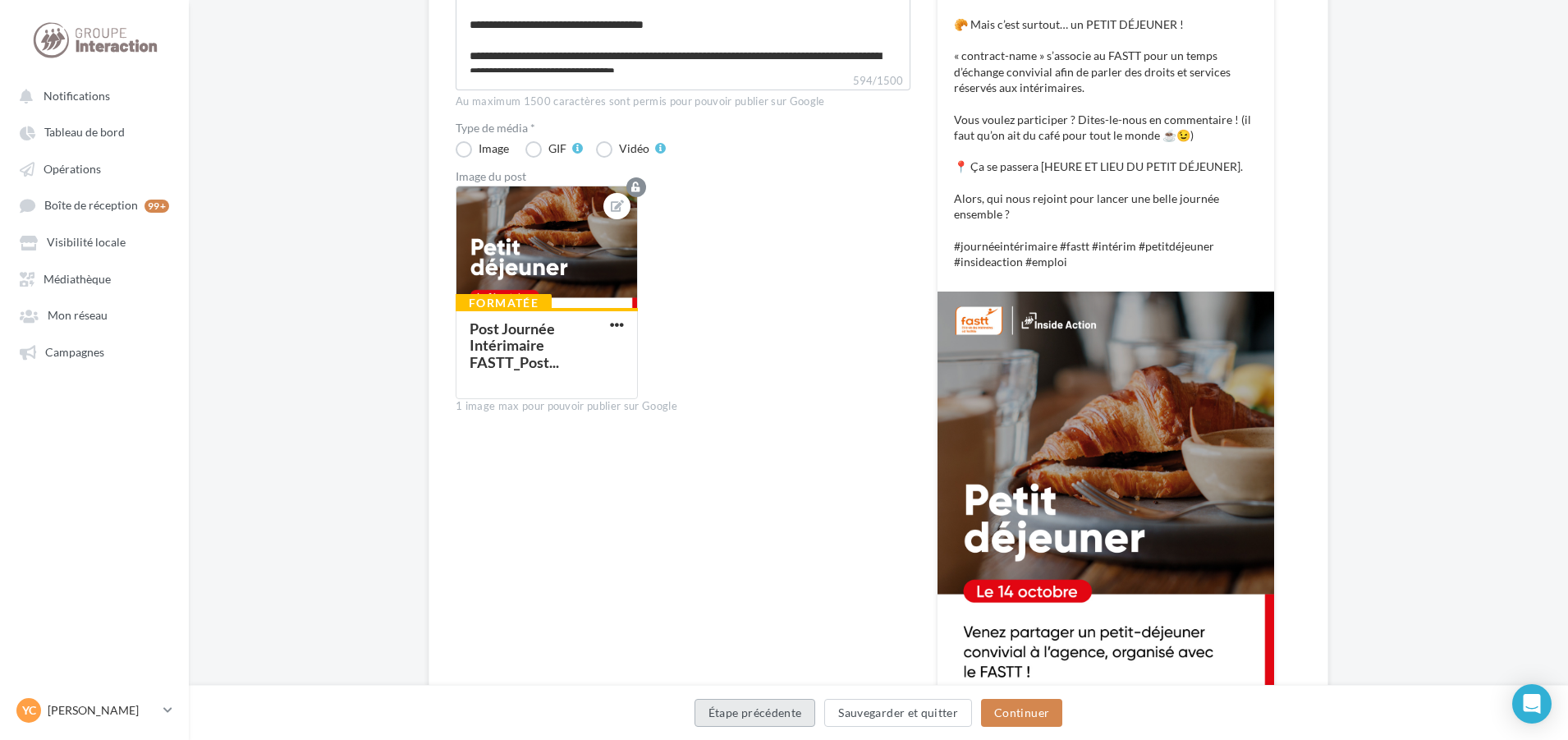
click at [762, 716] on button "Étape précédente" at bounding box center [755, 712] width 122 height 28
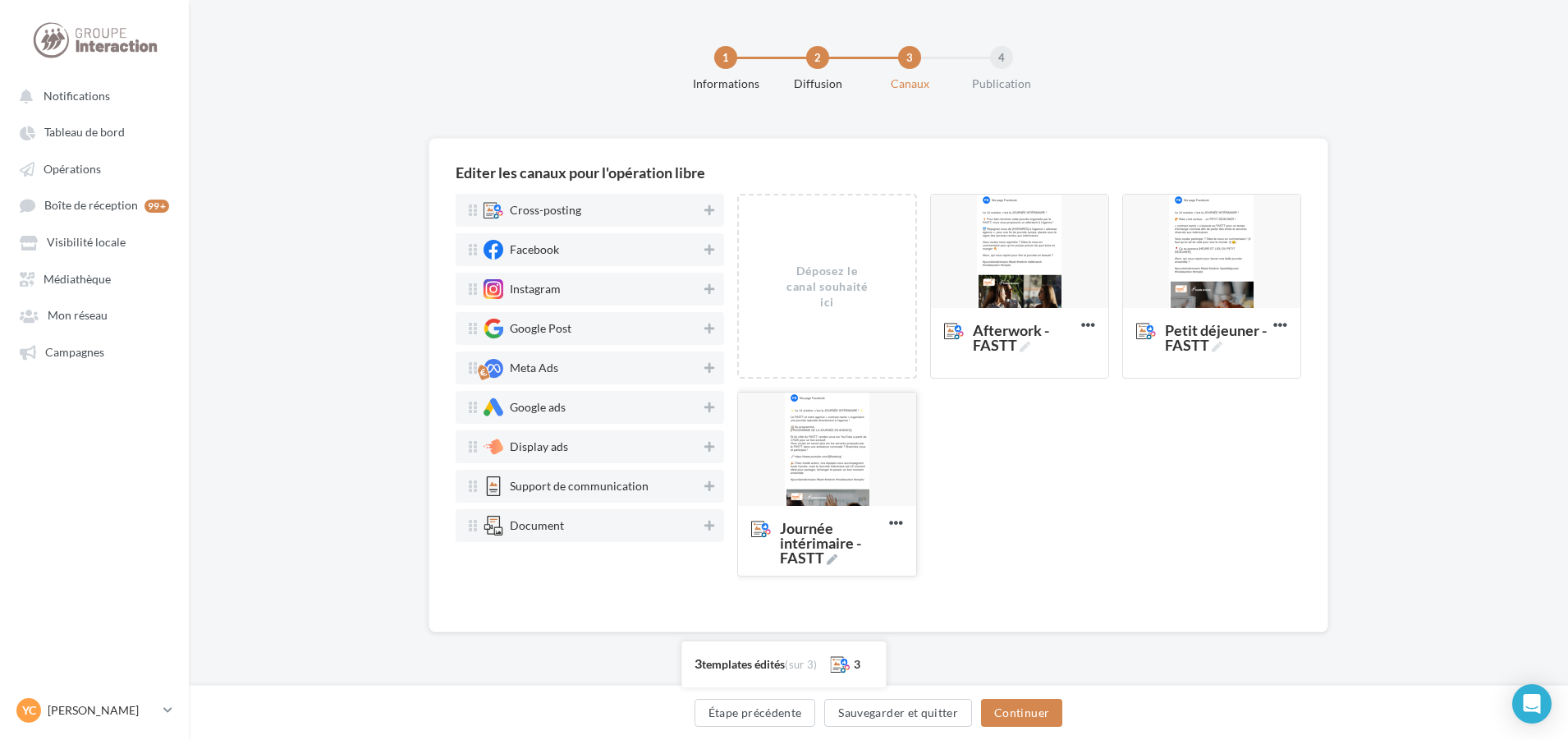
scroll to position [0, 0]
click at [831, 427] on div at bounding box center [830, 450] width 177 height 115
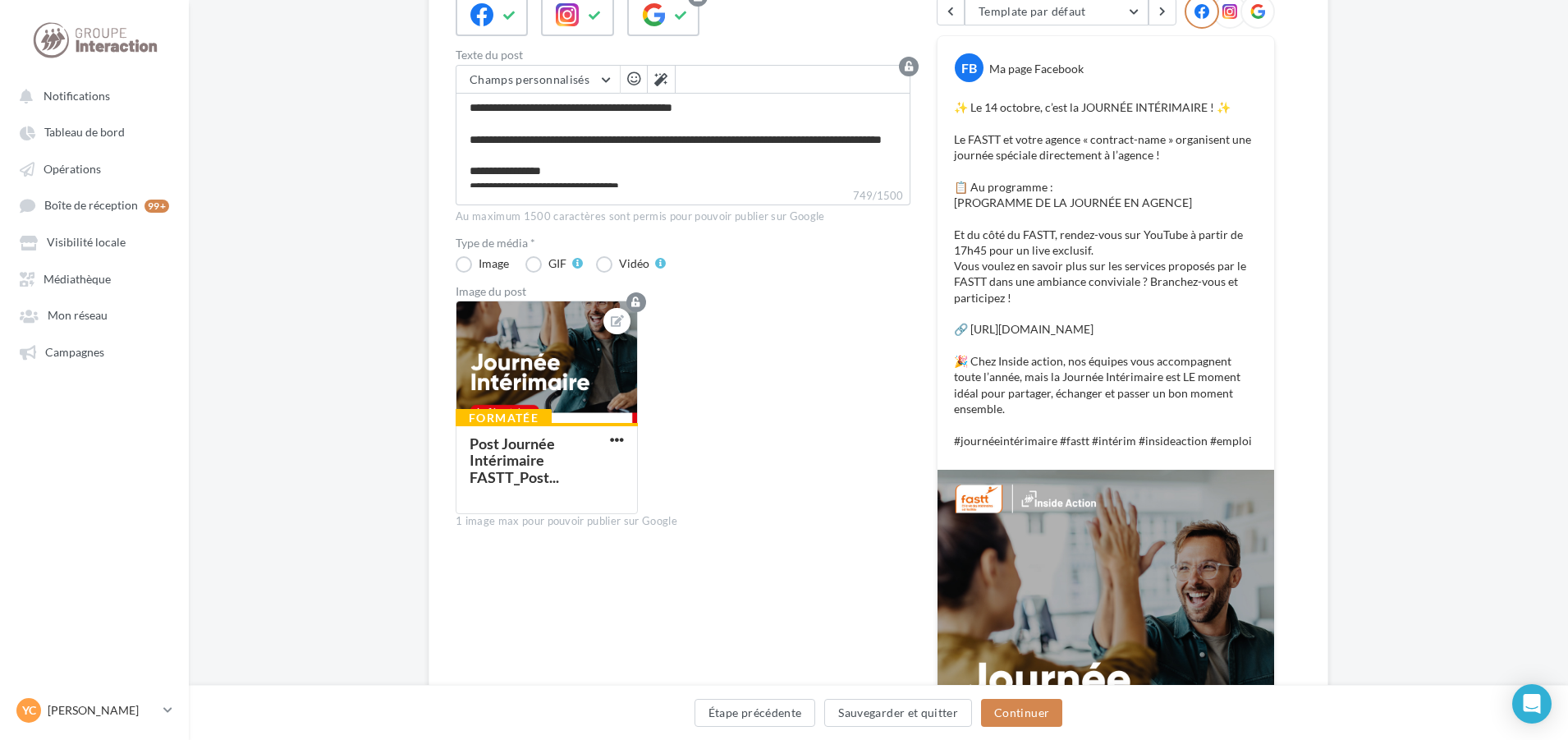
scroll to position [246, 0]
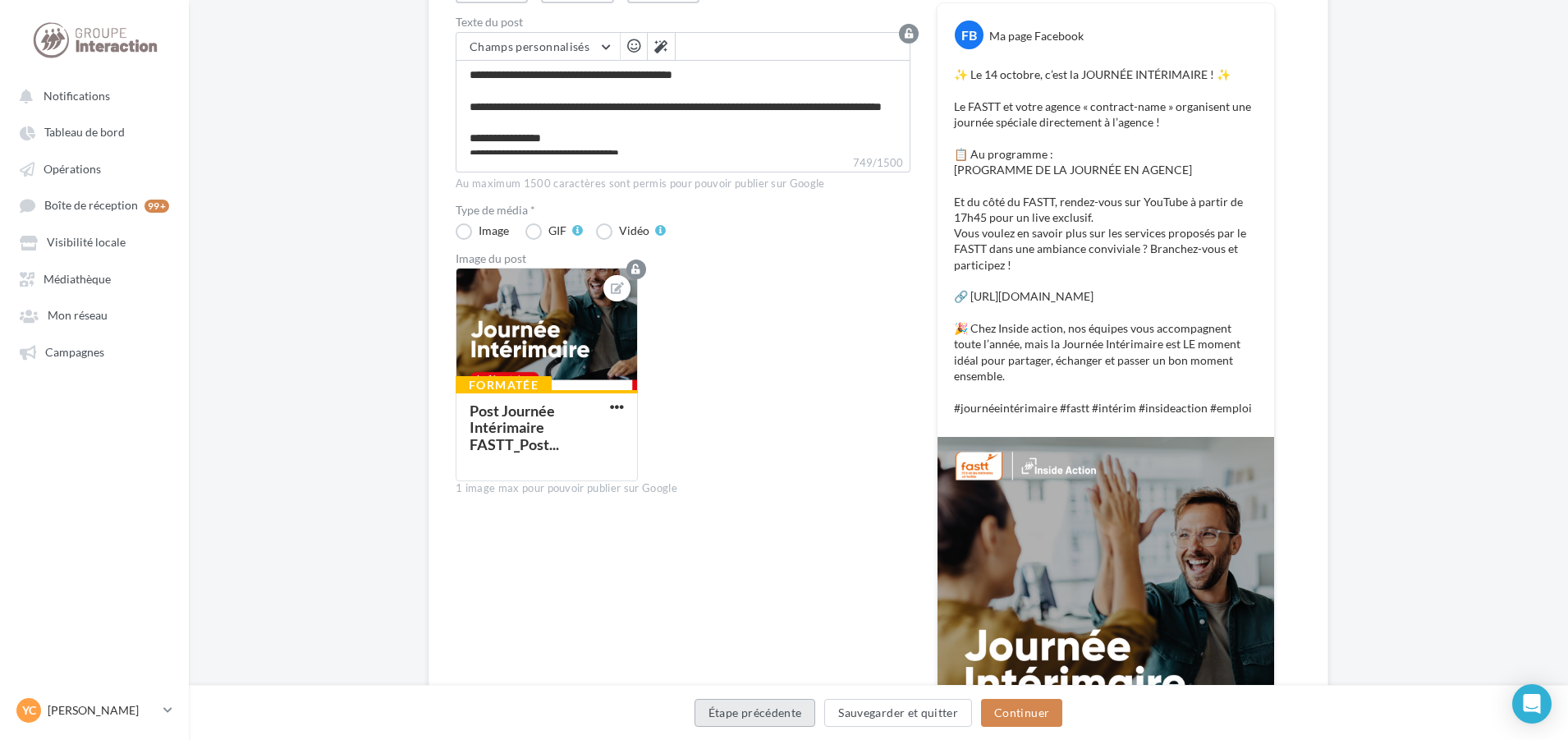
click at [779, 721] on button "Étape précédente" at bounding box center [755, 712] width 122 height 28
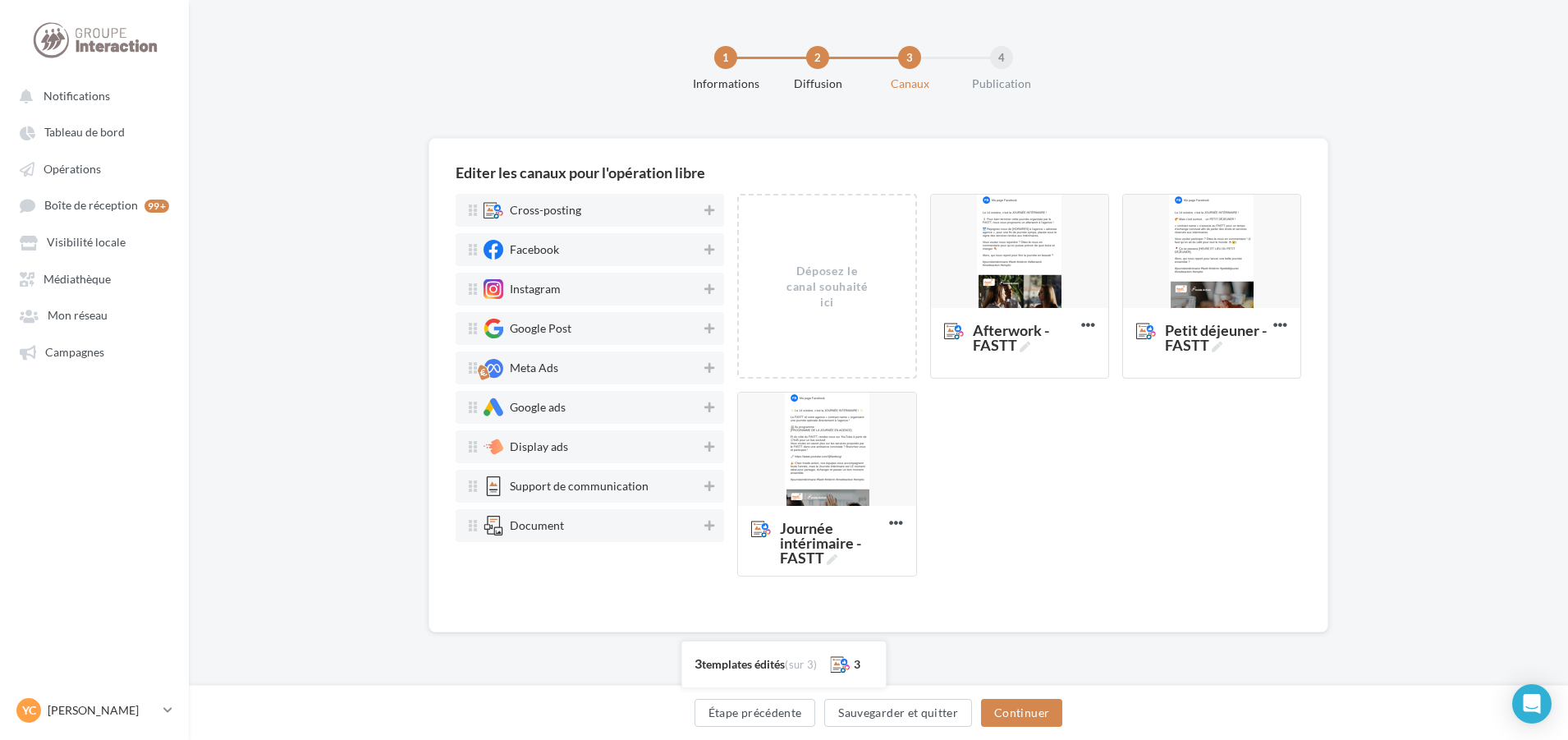
scroll to position [0, 0]
click at [1028, 701] on button "Continuer" at bounding box center [1026, 712] width 81 height 28
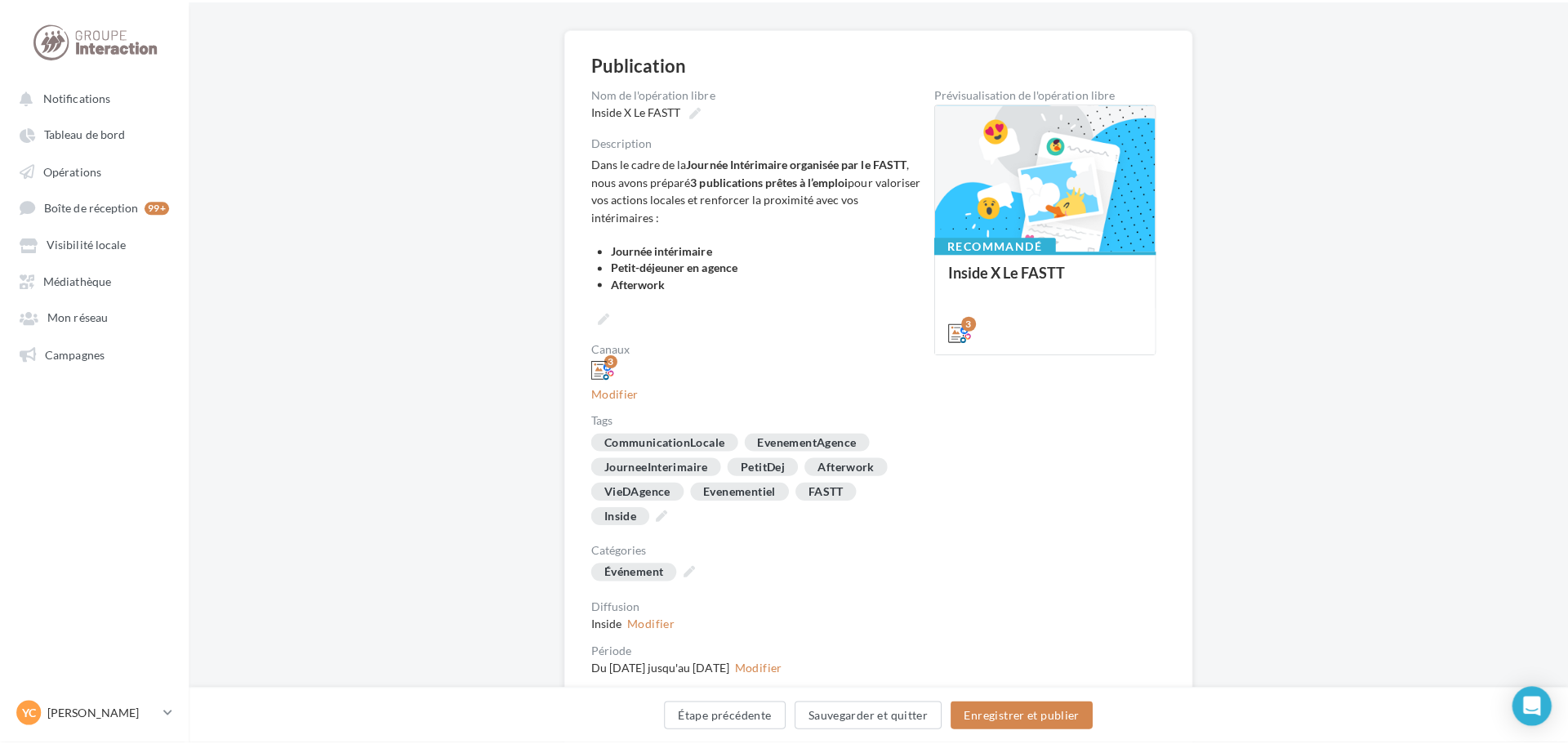
scroll to position [147, 0]
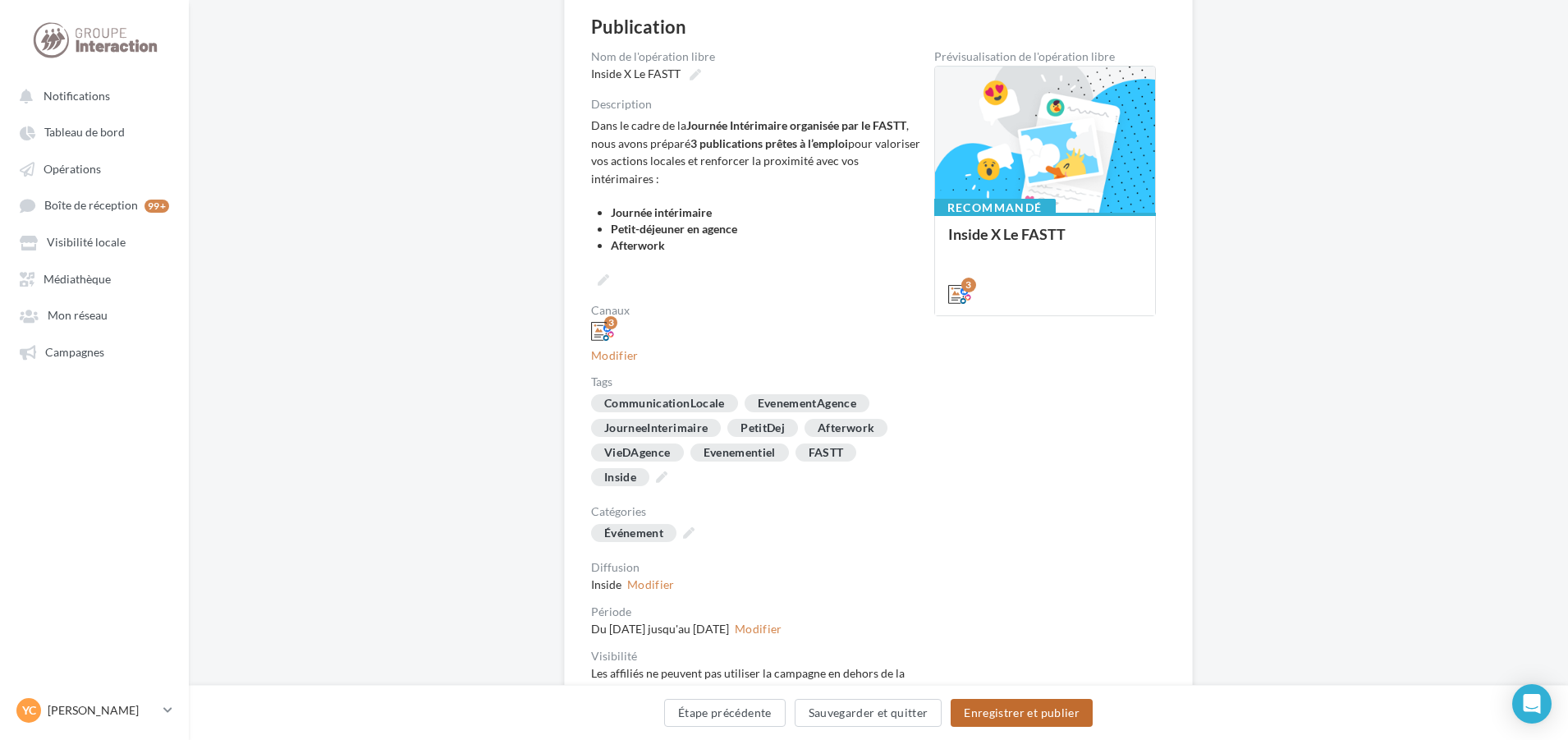
click at [1006, 715] on button "Enregistrer et publier" at bounding box center [1022, 712] width 142 height 28
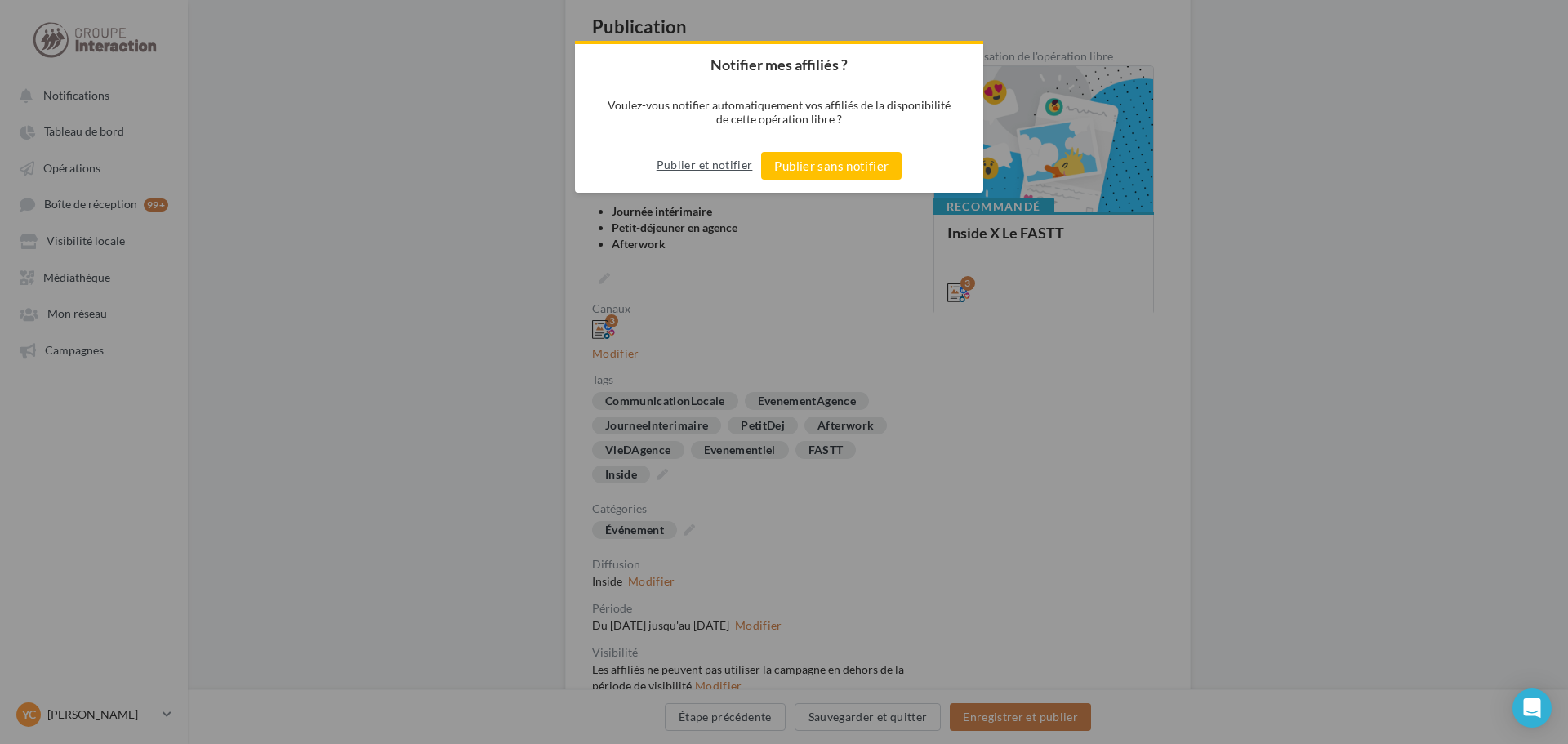
click at [675, 169] on button "Publier et notifier" at bounding box center [705, 164] width 96 height 27
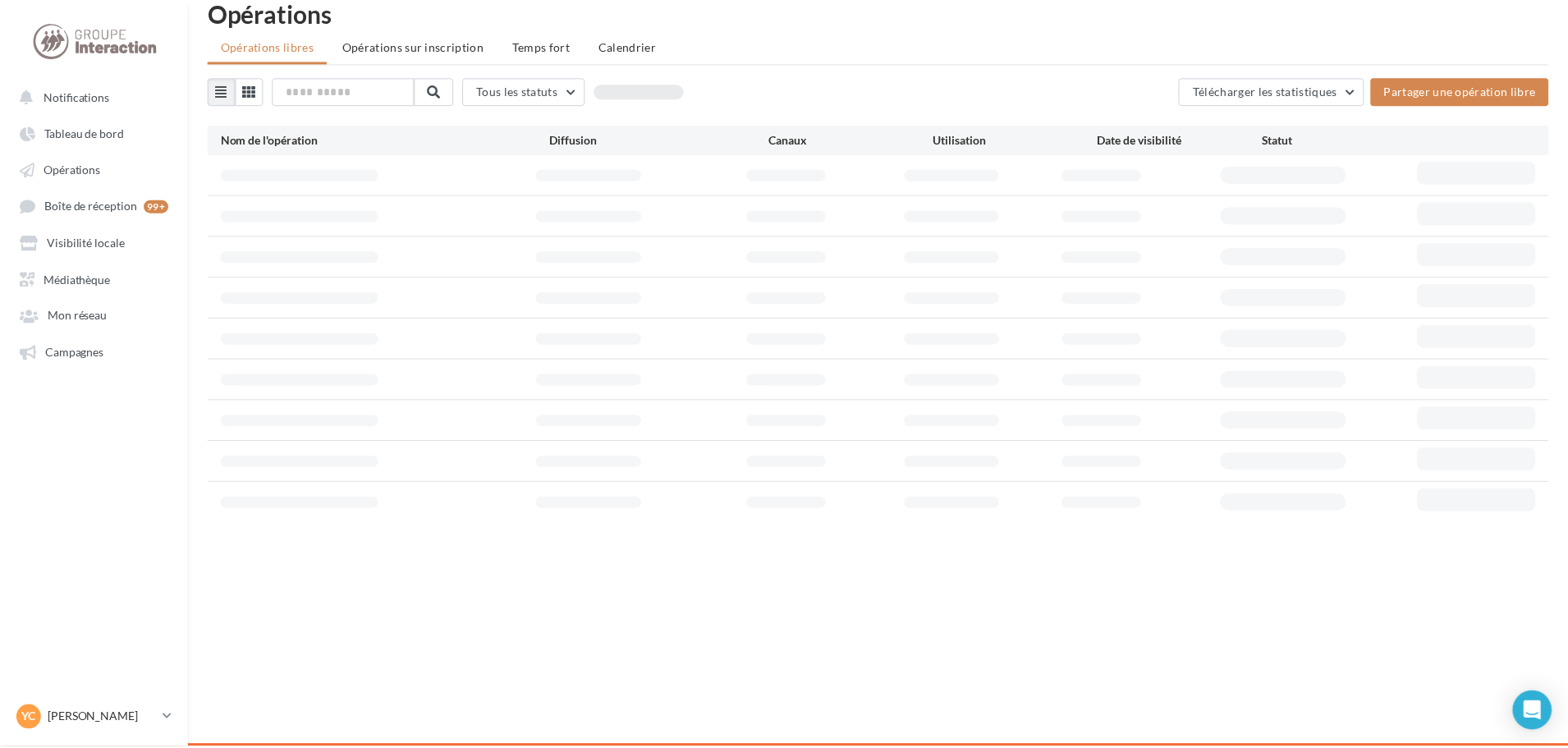
scroll to position [27, 0]
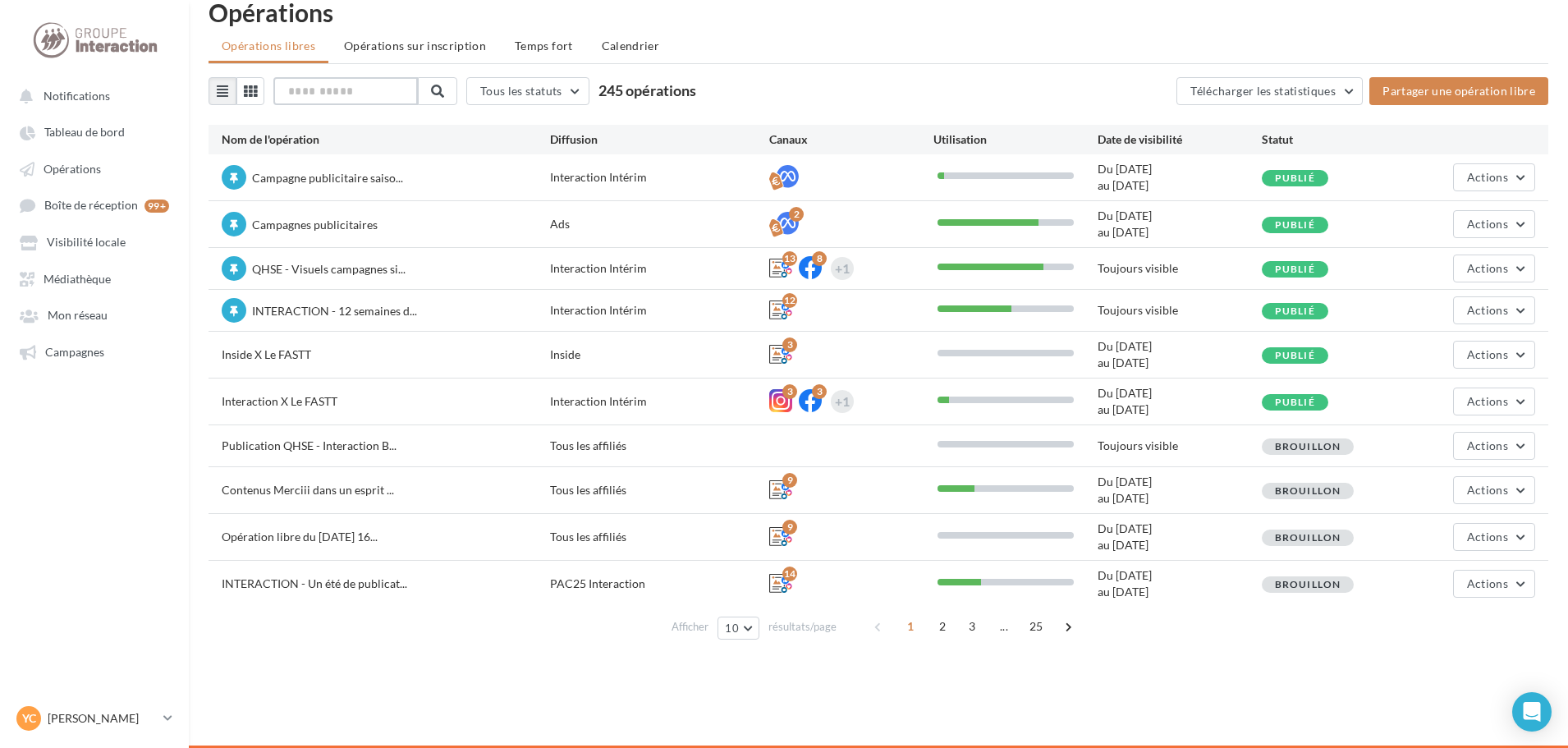
click at [361, 95] on input "text" at bounding box center [345, 91] width 144 height 28
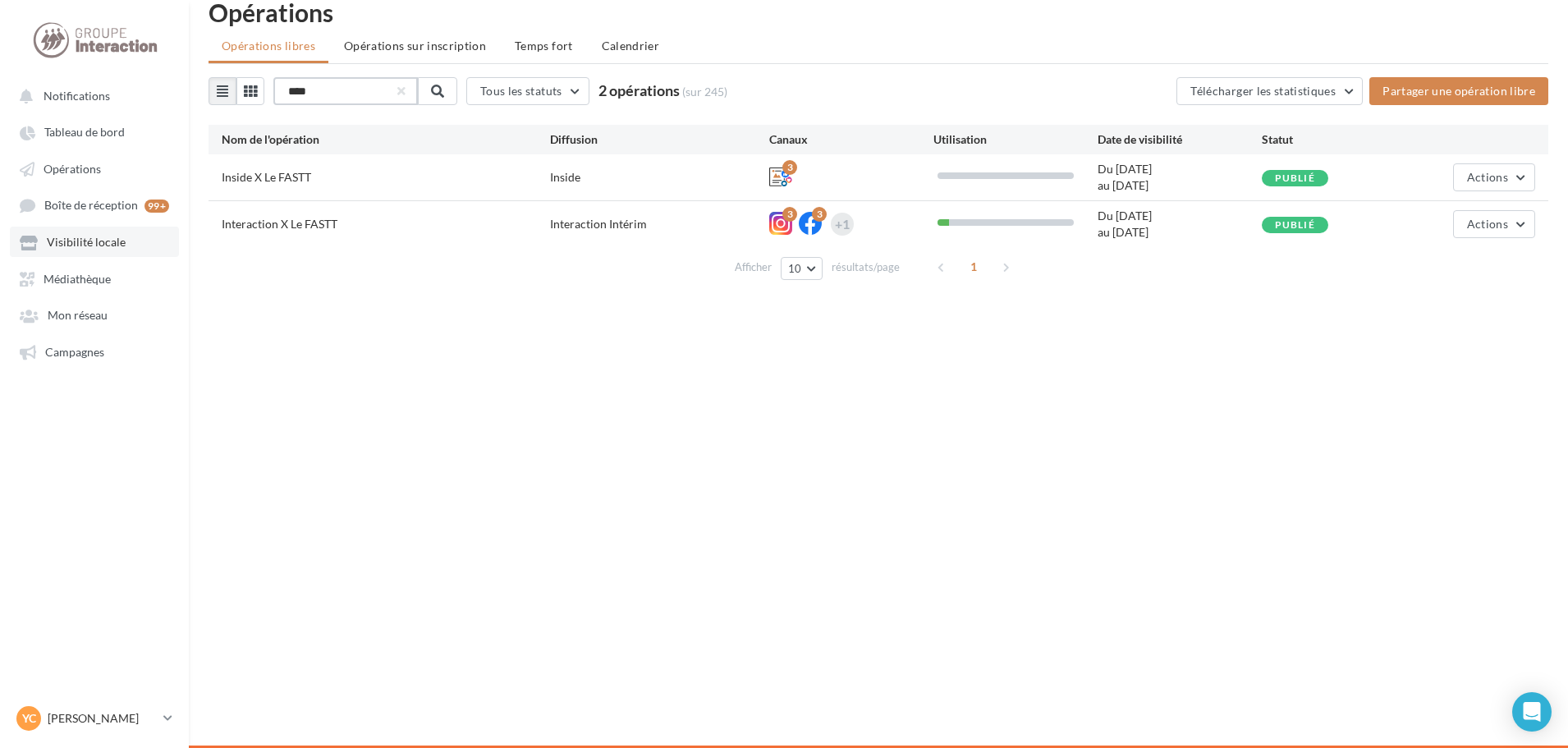
type input "****"
